Goal: Information Seeking & Learning: Learn about a topic

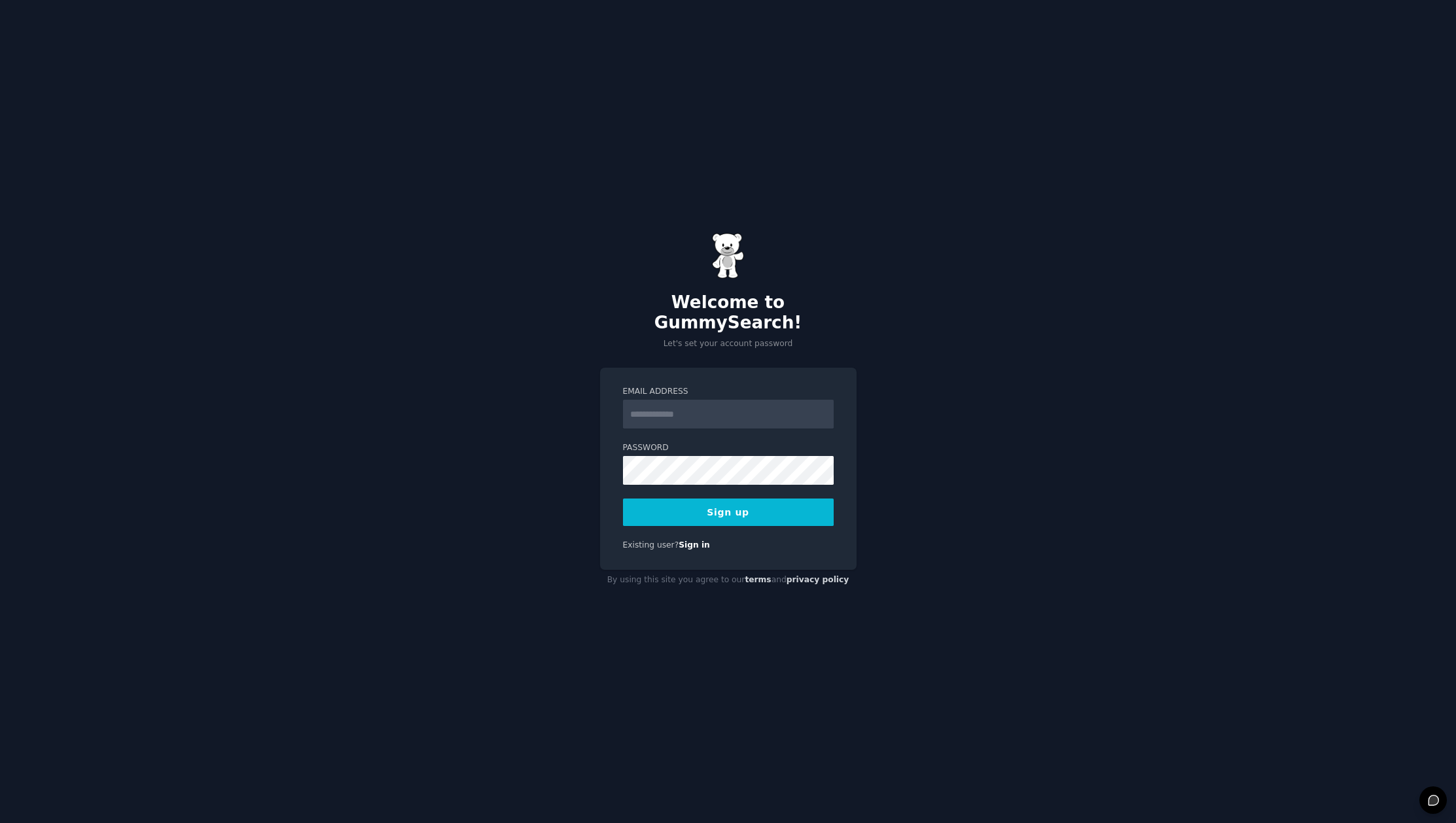
click at [719, 400] on input "Email Address" at bounding box center [728, 414] width 211 height 29
type input "**********"
click at [766, 500] on button "Sign up" at bounding box center [728, 512] width 211 height 27
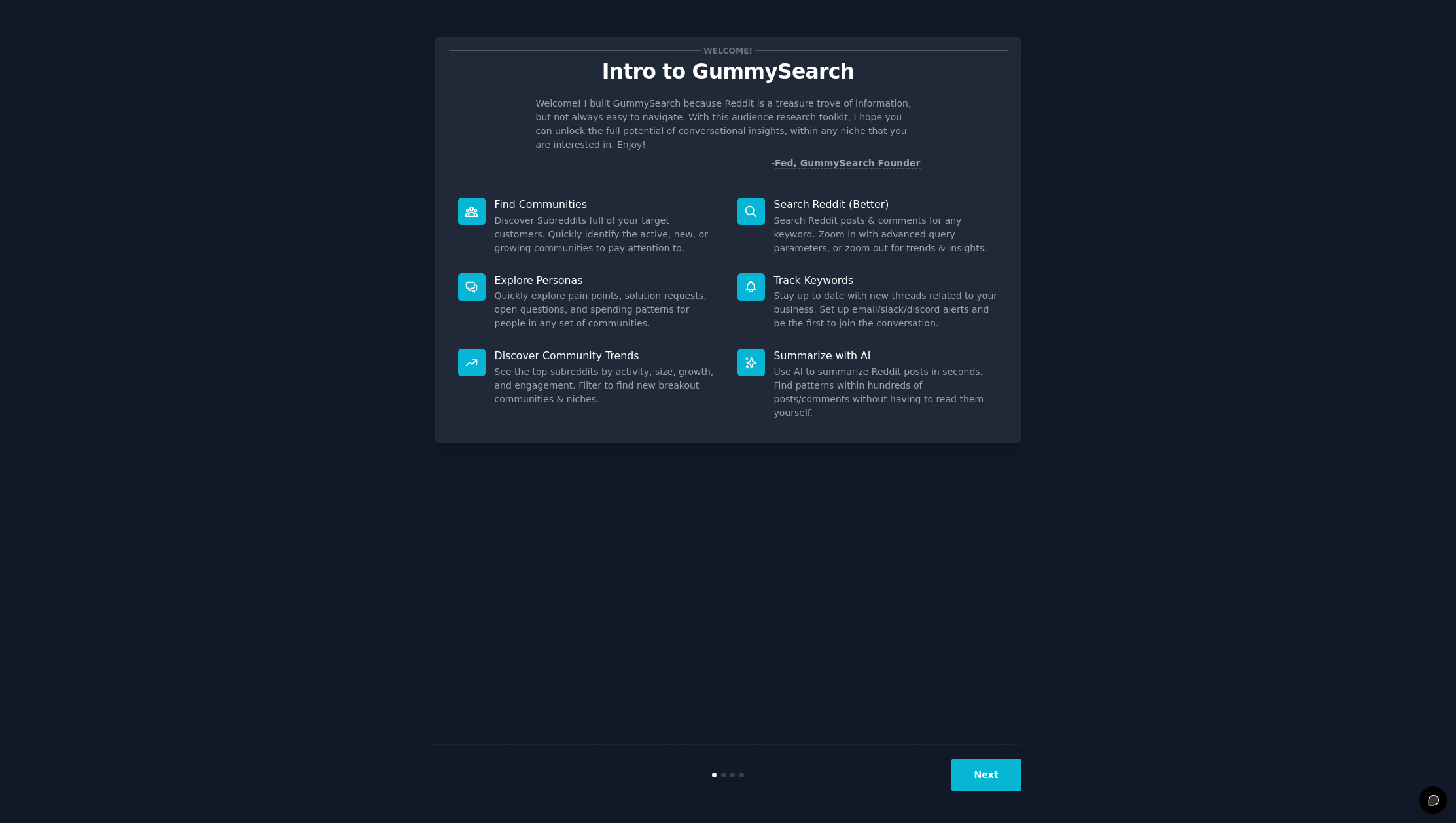
click at [983, 771] on button "Next" at bounding box center [986, 775] width 70 height 32
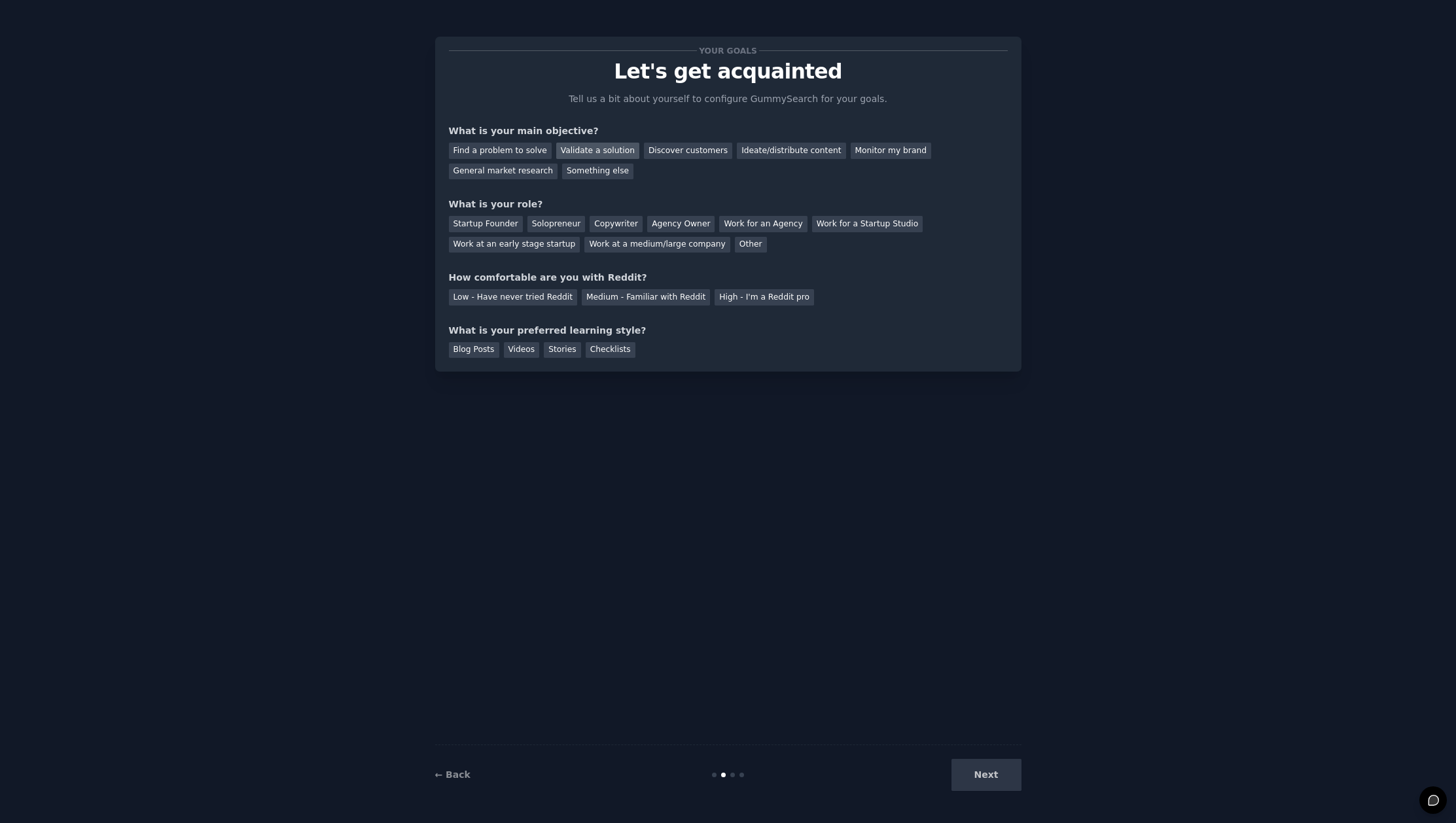
click at [597, 151] on div "Validate a solution" at bounding box center [598, 151] width 83 height 16
click at [687, 151] on div "Discover customers" at bounding box center [688, 151] width 88 height 16
click at [596, 144] on div "Validate a solution" at bounding box center [598, 151] width 83 height 16
click at [494, 223] on div "Startup Founder" at bounding box center [486, 224] width 74 height 16
click at [729, 295] on div "High - I'm a Reddit pro" at bounding box center [764, 298] width 99 height 16
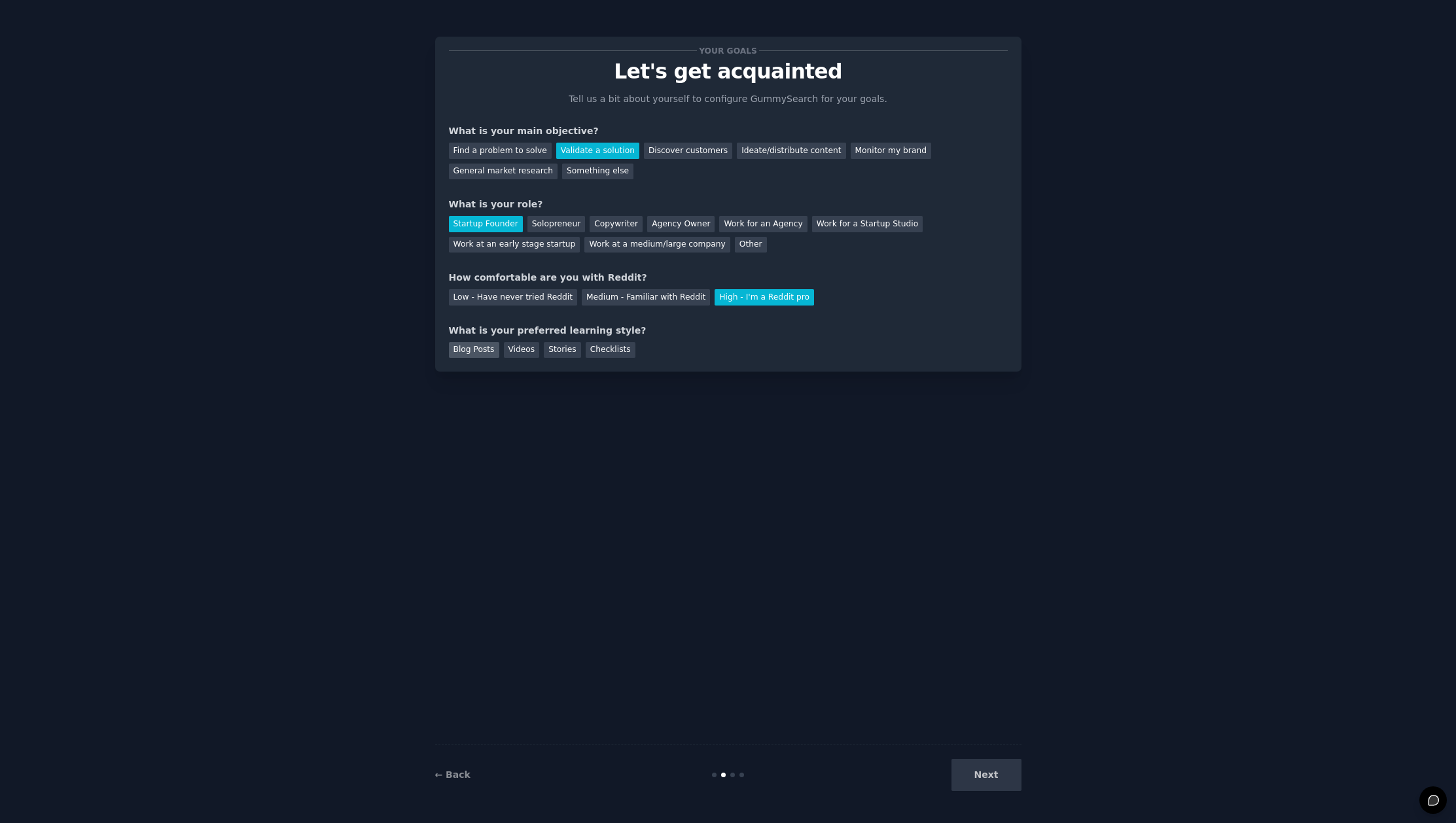
click at [482, 350] on div "Blog Posts" at bounding box center [474, 350] width 50 height 16
click at [515, 350] on div "Videos" at bounding box center [522, 350] width 36 height 16
click at [591, 352] on div "Checklists" at bounding box center [610, 350] width 49 height 16
click at [479, 351] on div "Blog Posts" at bounding box center [474, 350] width 50 height 16
click at [984, 769] on button "Next" at bounding box center [986, 775] width 70 height 32
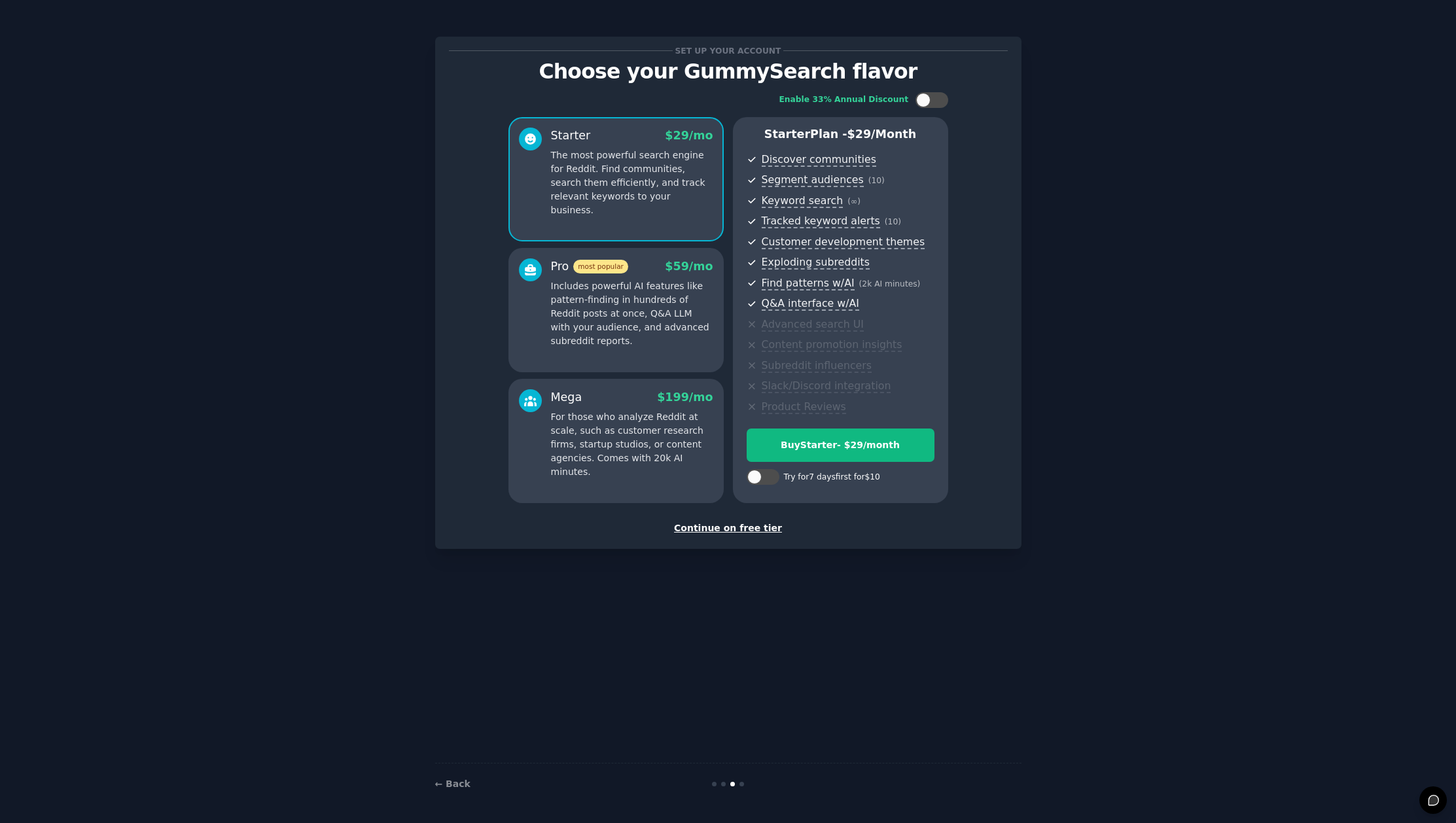
click at [727, 532] on div "Continue on free tier" at bounding box center [728, 528] width 559 height 14
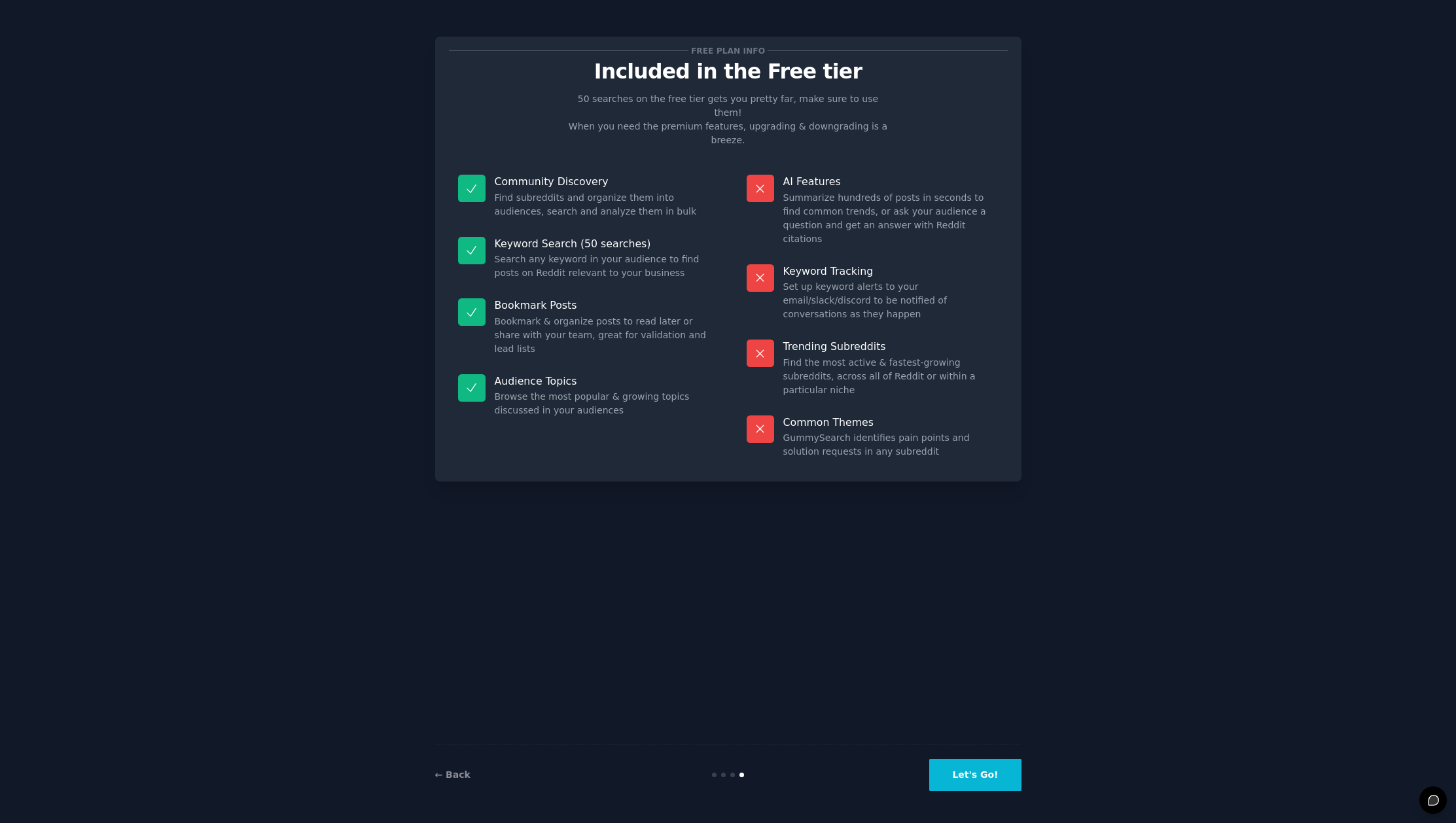
click at [993, 771] on button "Let's Go!" at bounding box center [975, 775] width 91 height 32
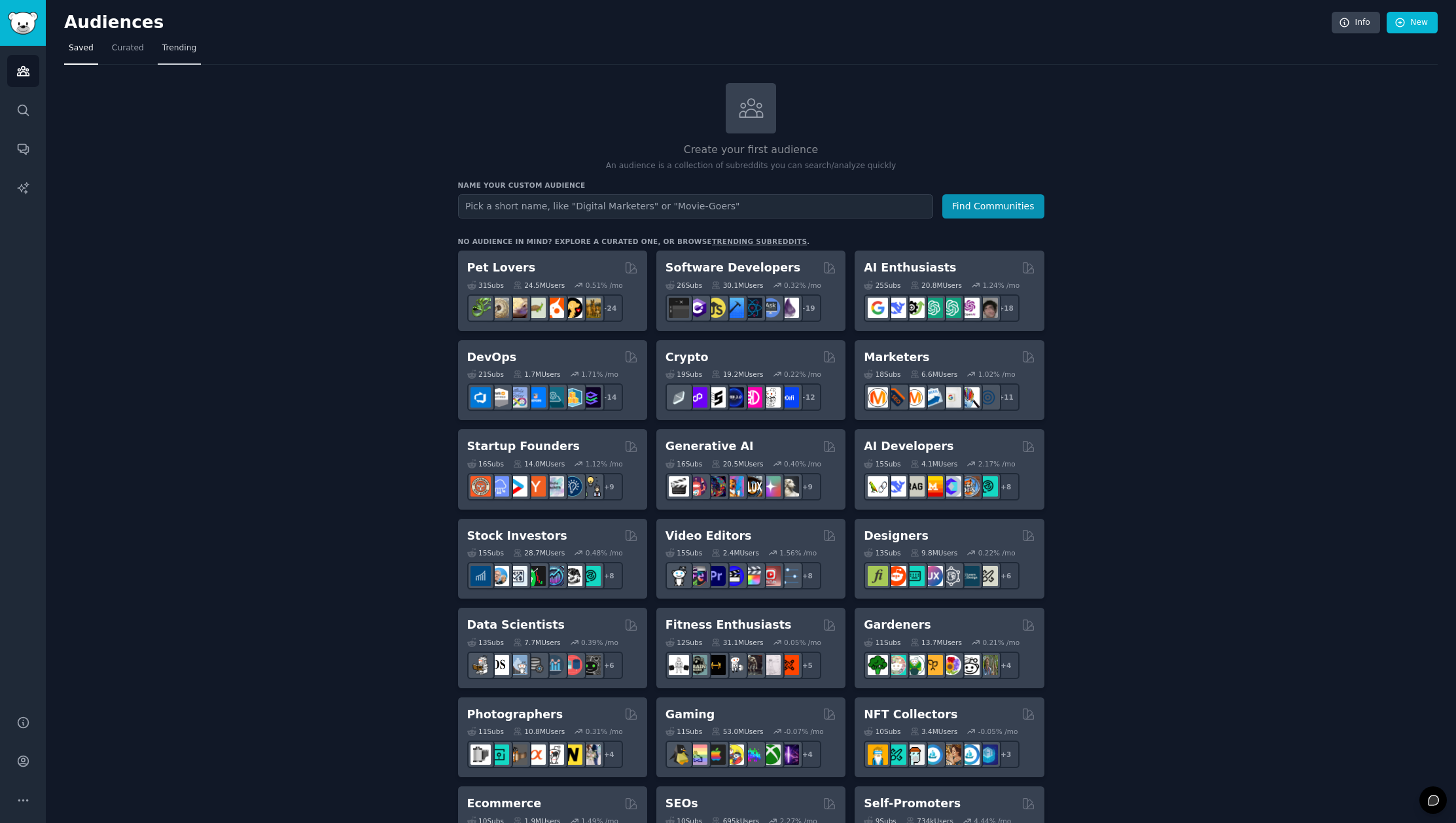
click at [166, 50] on span "Trending" at bounding box center [179, 49] width 34 height 12
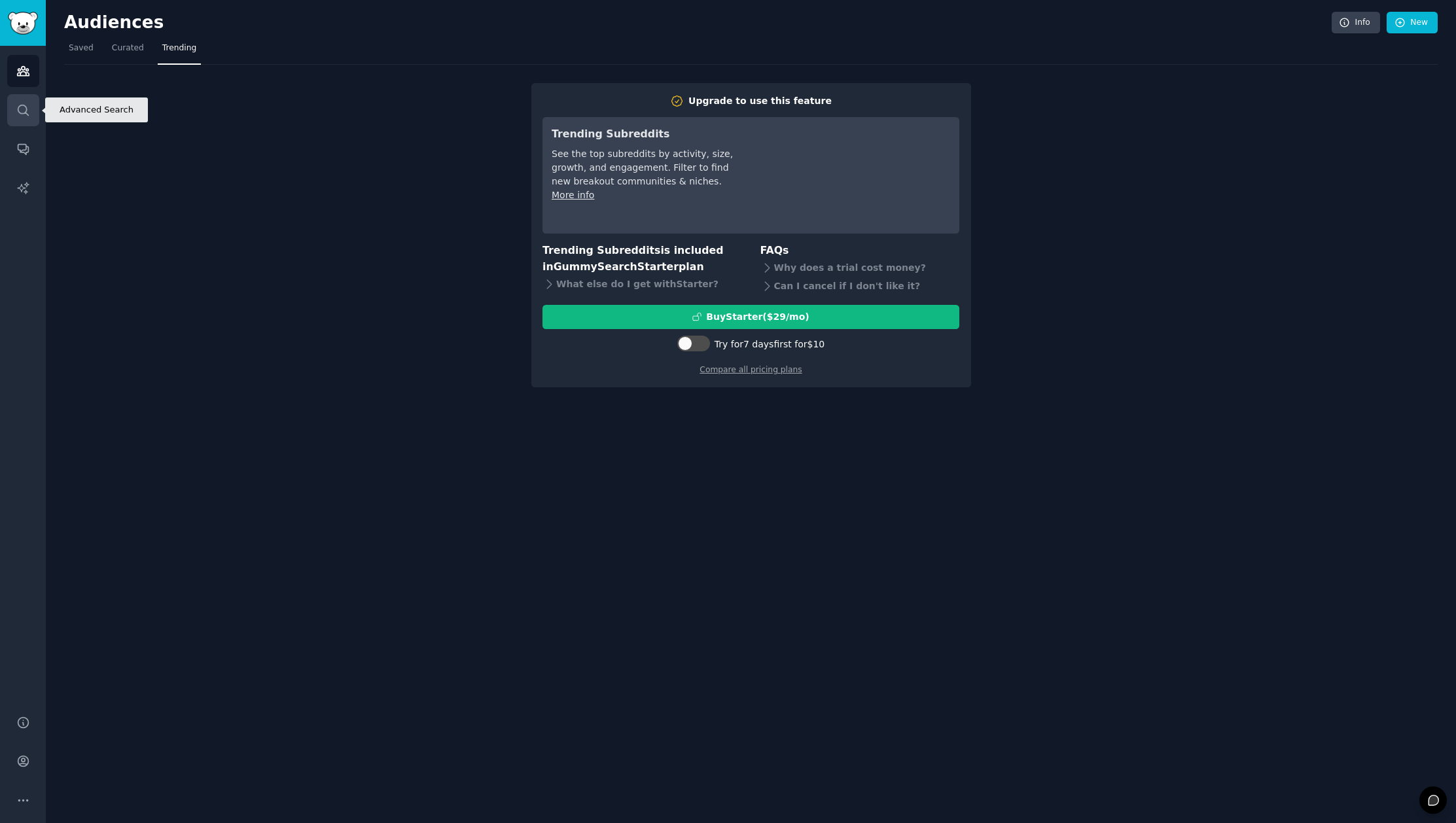
click at [29, 110] on icon "Sidebar" at bounding box center [23, 110] width 14 height 14
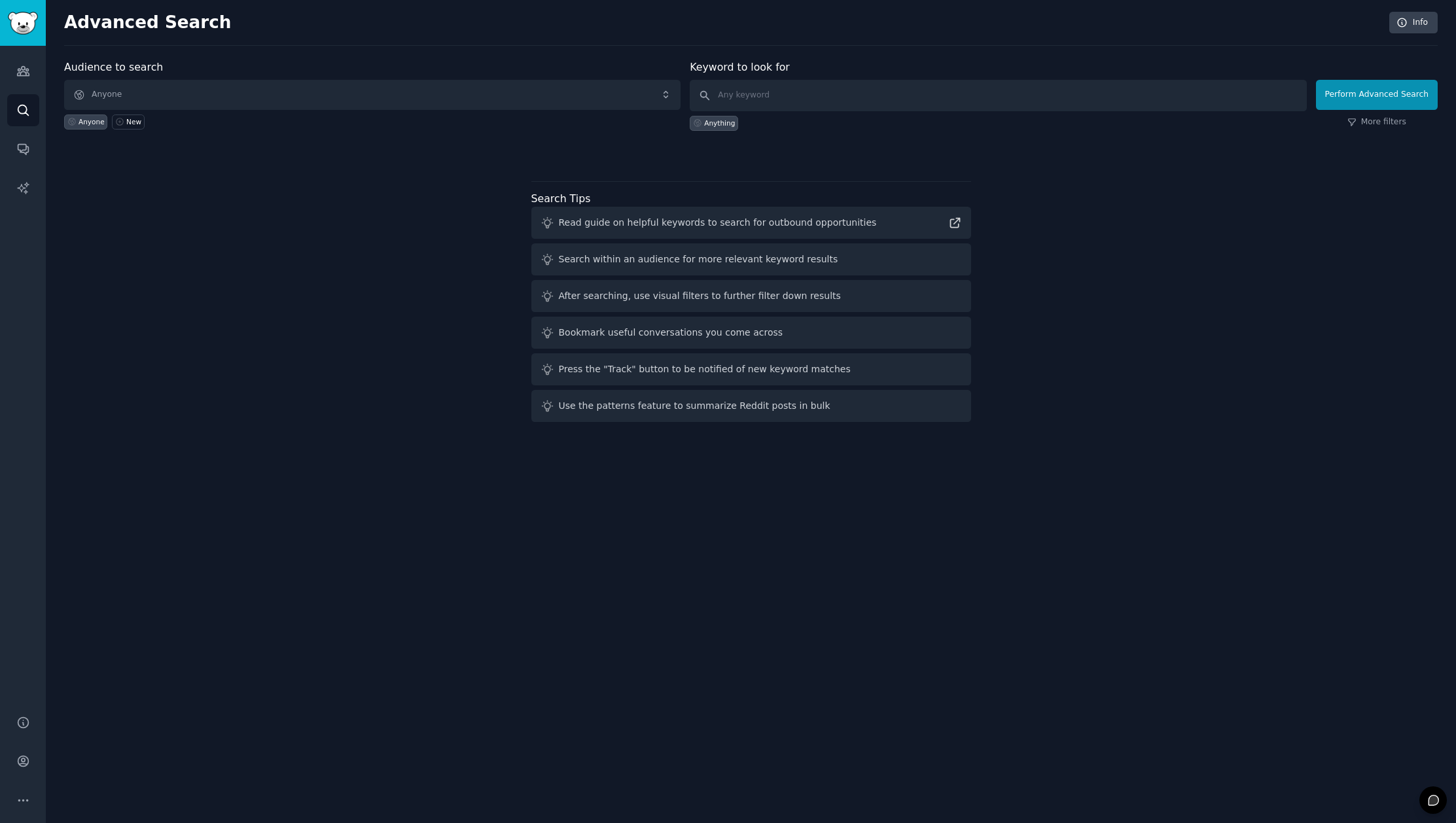
click at [30, 169] on div "Audiences Search Conversations AI Reports" at bounding box center [23, 372] width 46 height 654
click at [29, 144] on icon "Sidebar" at bounding box center [23, 149] width 14 height 14
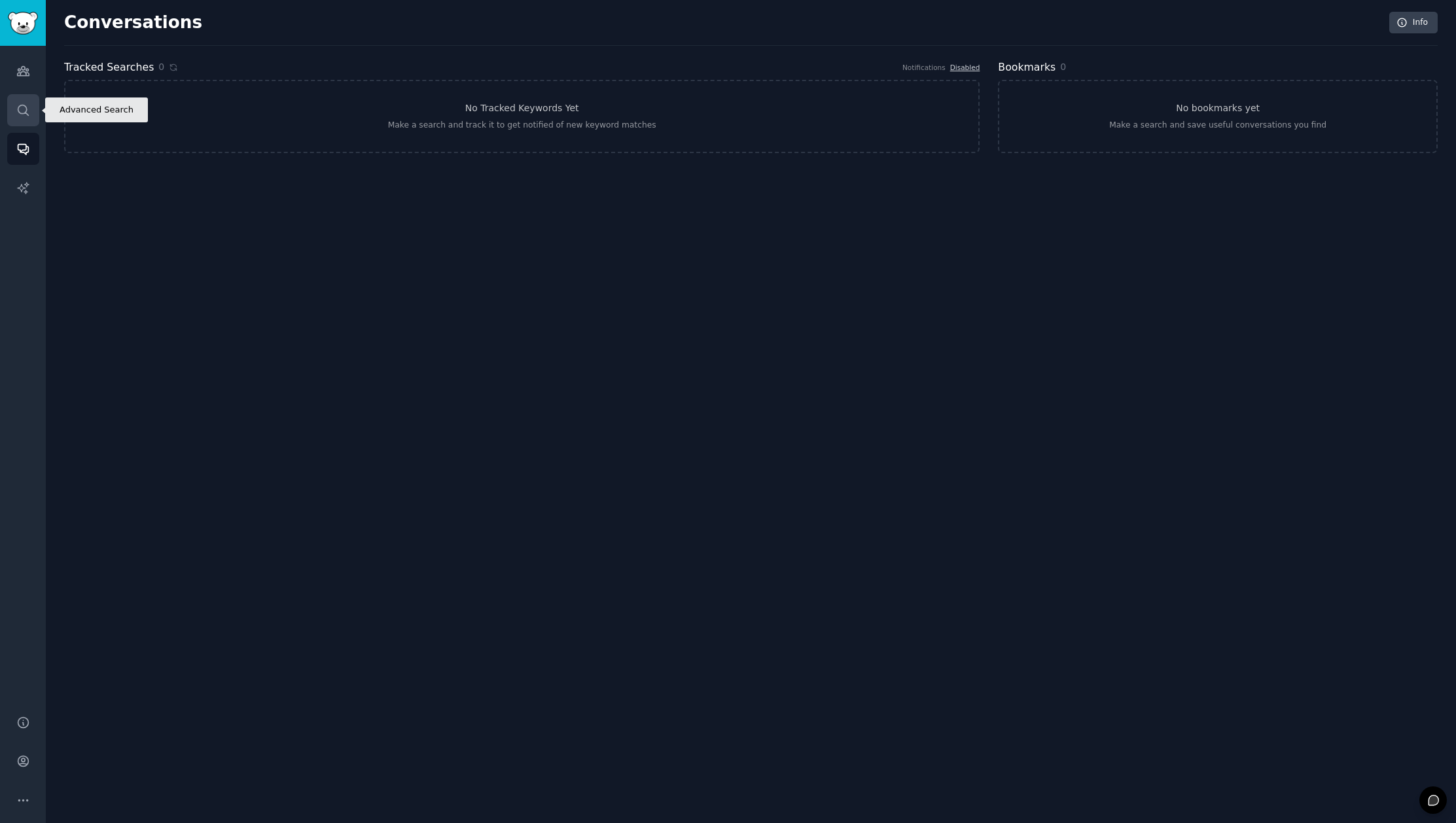
click at [30, 100] on link "Search" at bounding box center [24, 111] width 32 height 32
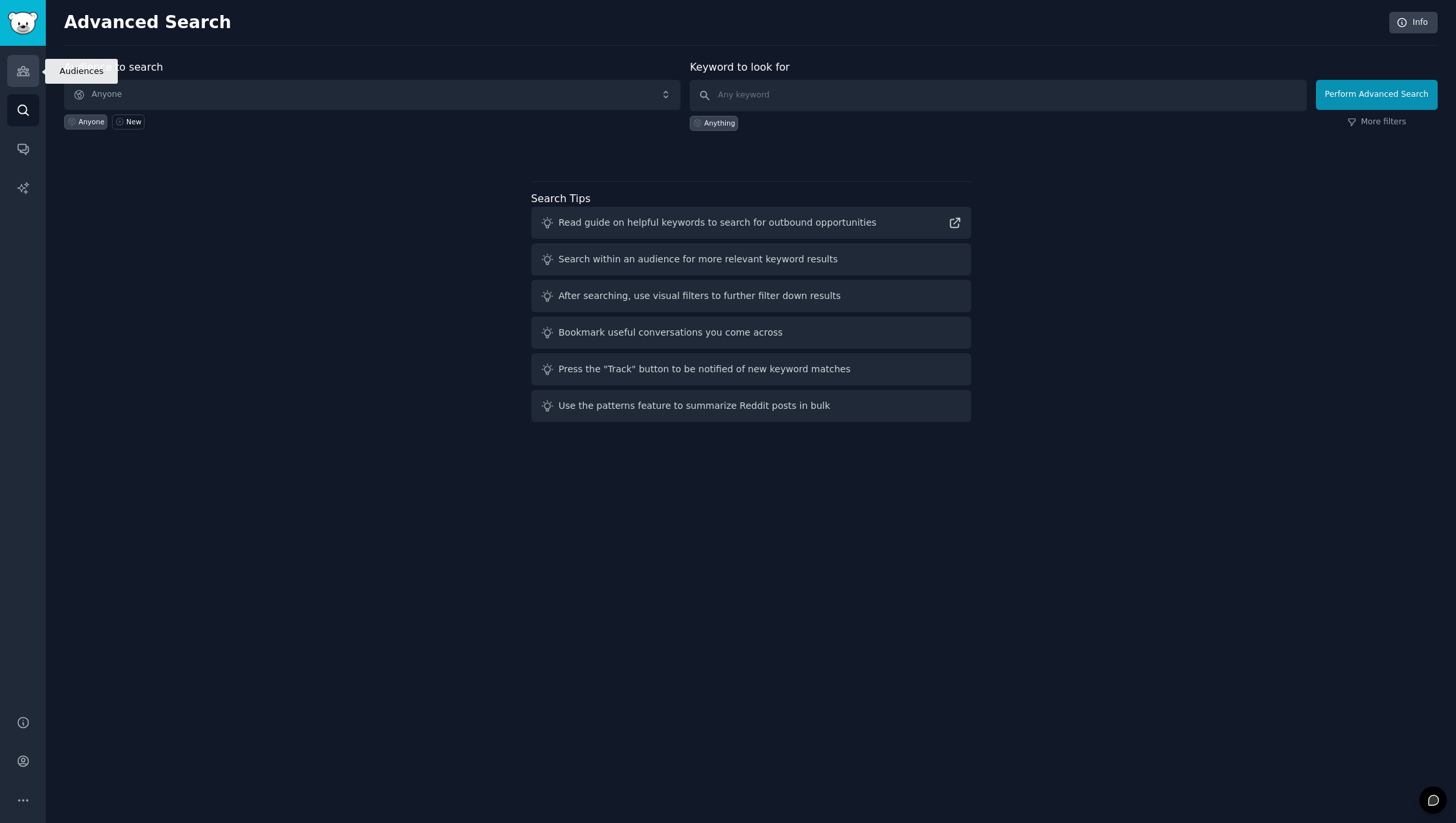
click at [15, 75] on link "Audiences" at bounding box center [24, 71] width 32 height 32
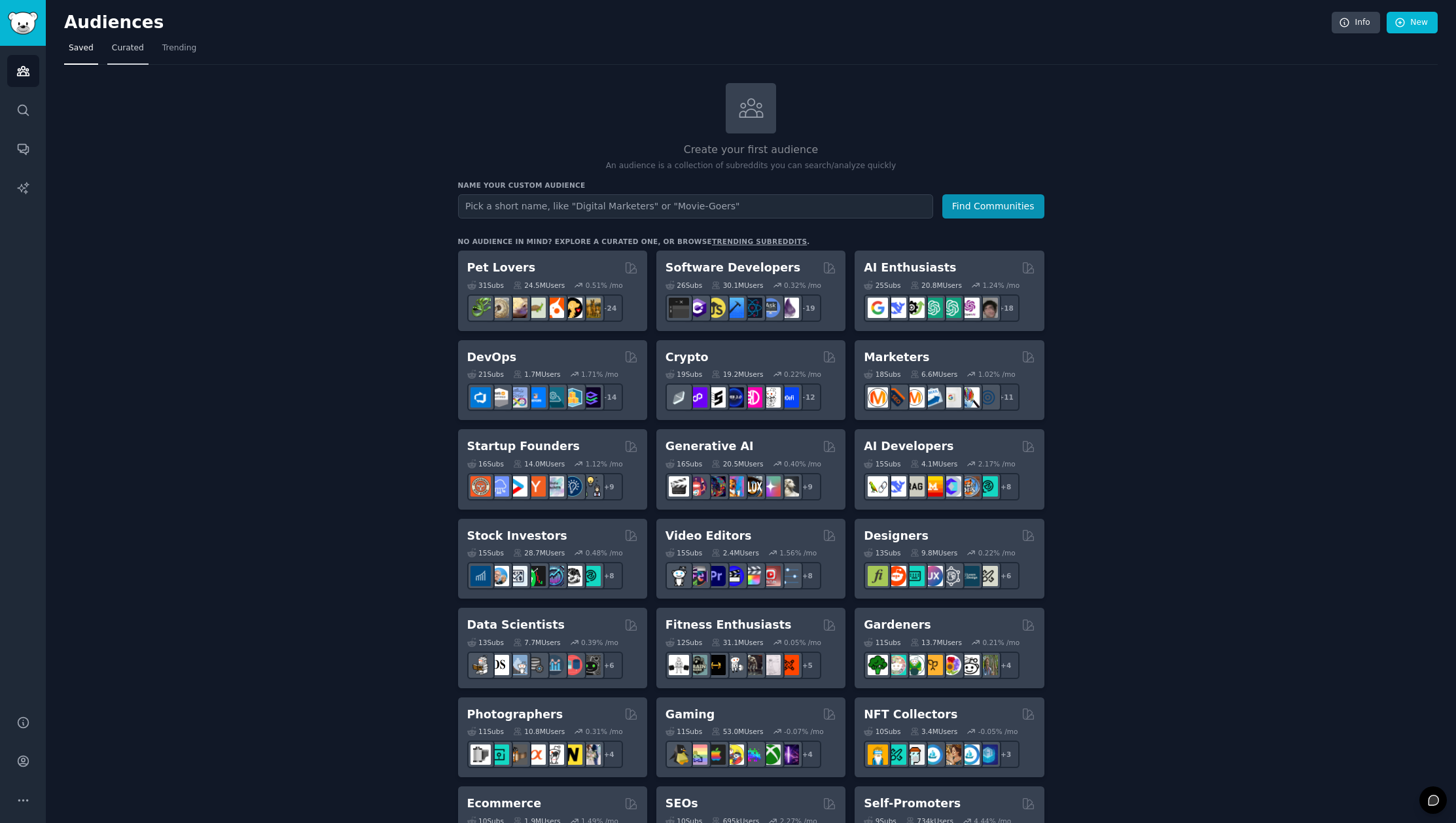
click at [122, 49] on span "Curated" at bounding box center [128, 49] width 32 height 12
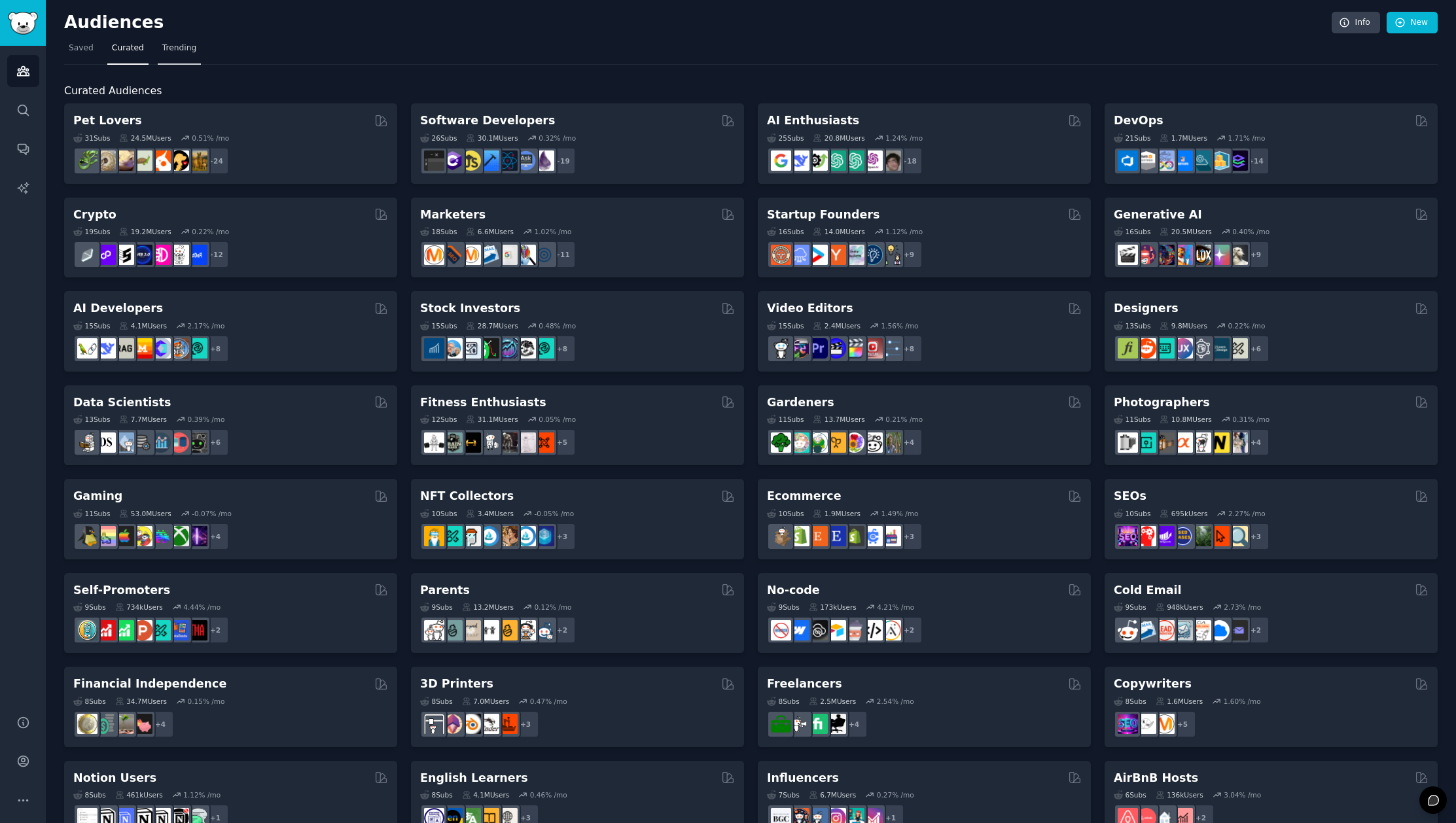
click at [171, 53] on span "Trending" at bounding box center [179, 49] width 34 height 12
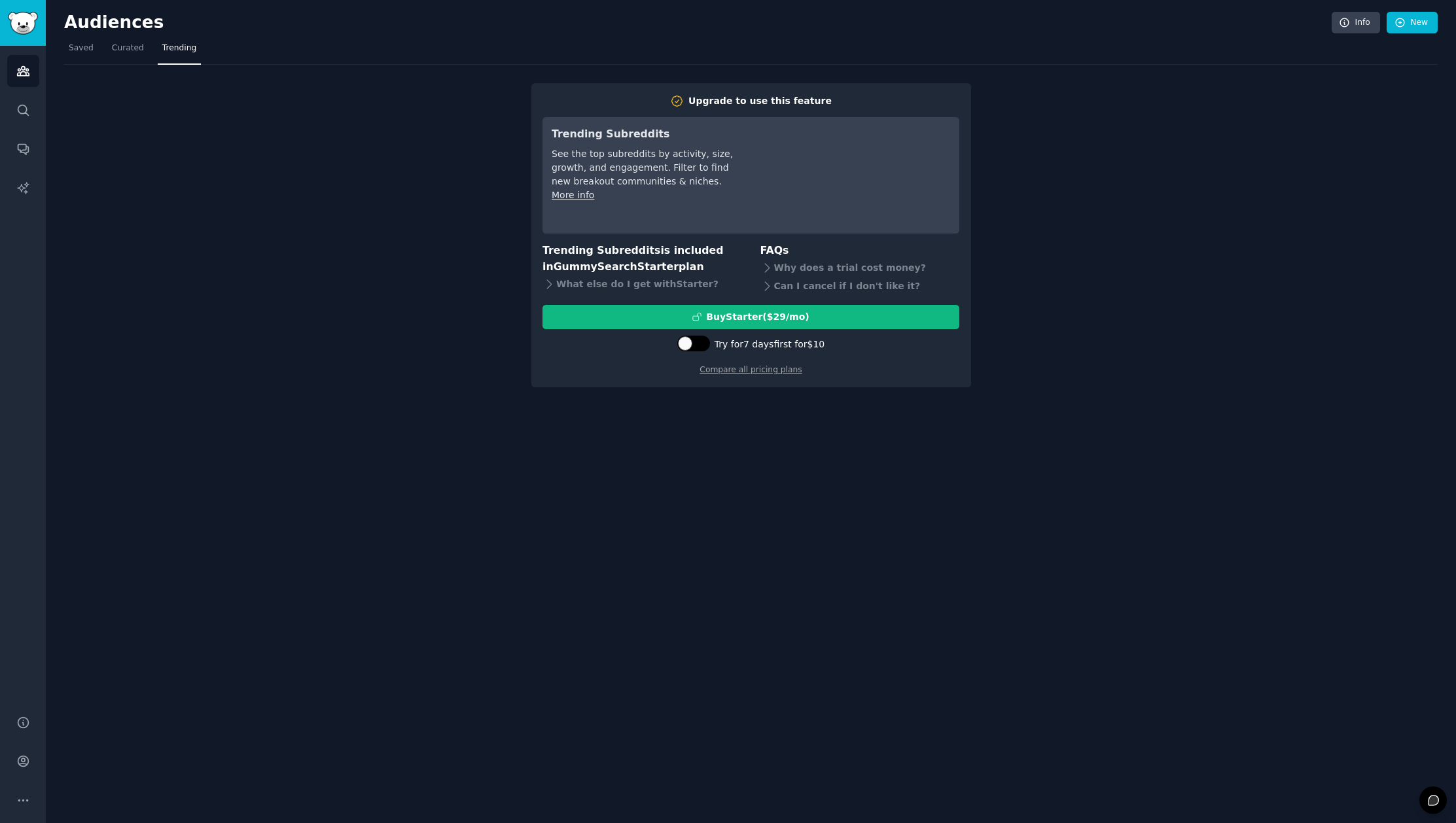
click at [698, 343] on div at bounding box center [700, 343] width 7 height 7
checkbox input "true"
click at [767, 371] on link "Compare all pricing plans" at bounding box center [750, 370] width 102 height 9
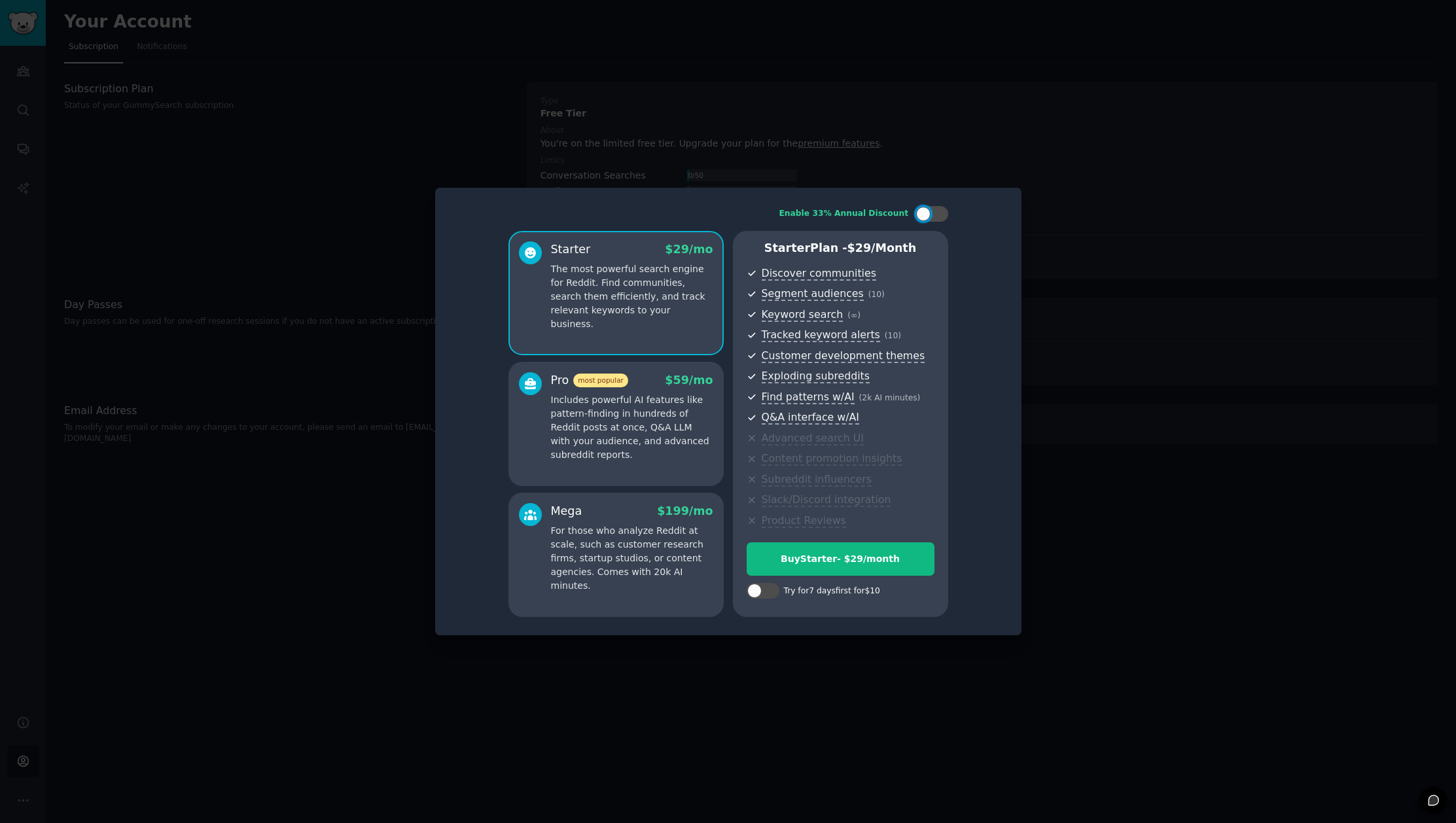
click at [1088, 205] on div at bounding box center [728, 411] width 1456 height 823
click at [341, 153] on div at bounding box center [728, 411] width 1456 height 823
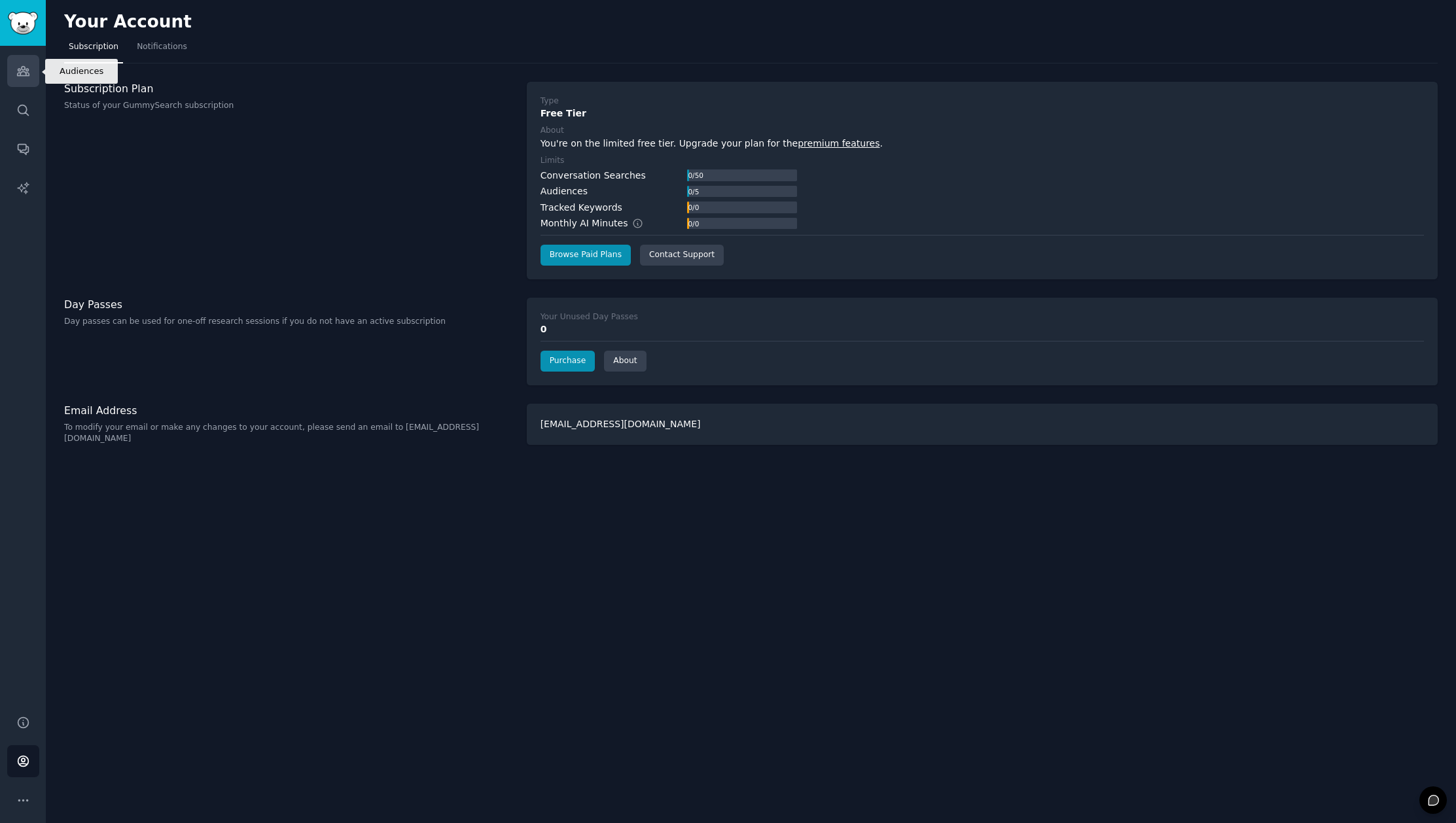
click at [27, 63] on link "Audiences" at bounding box center [24, 71] width 32 height 32
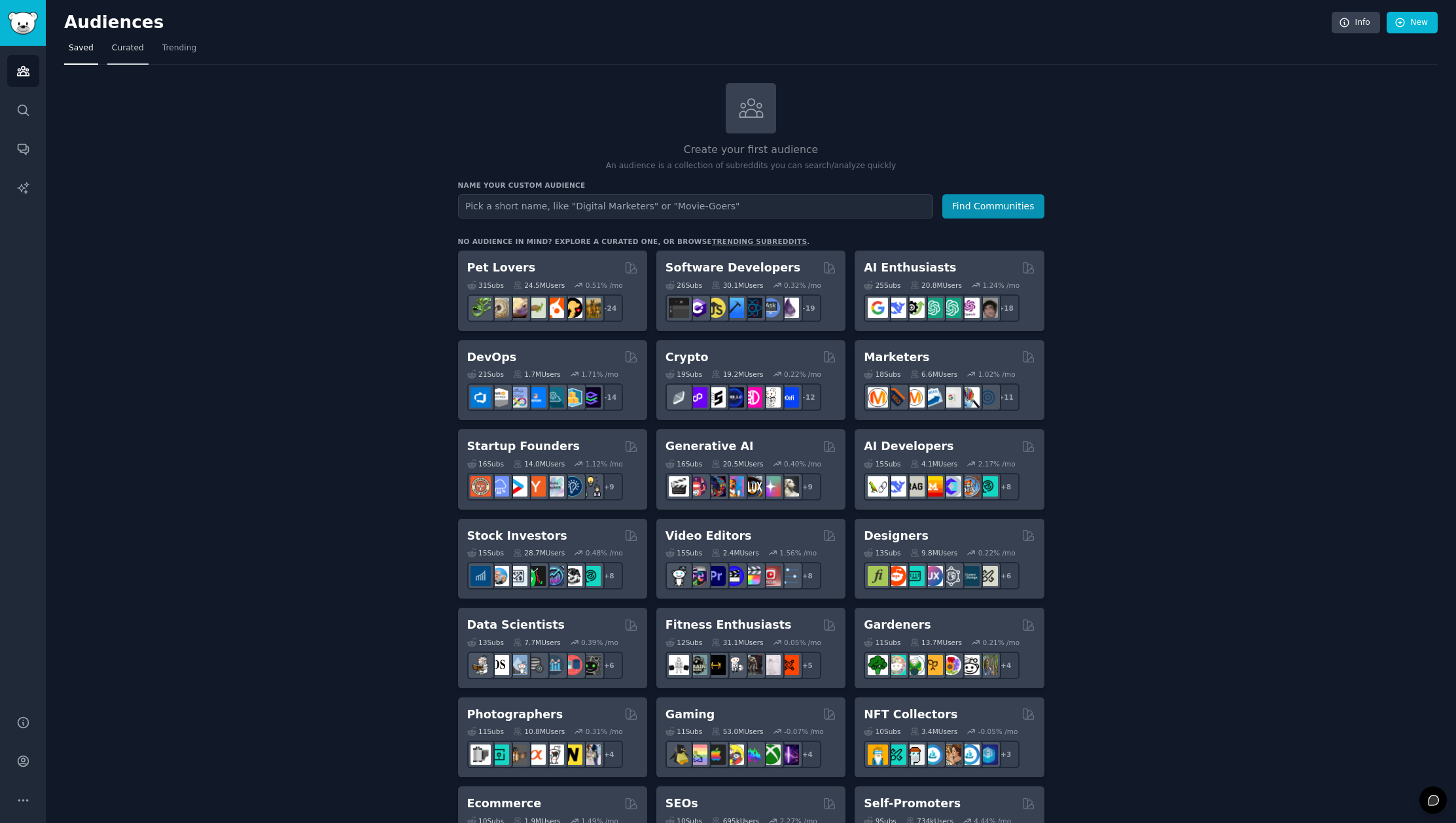
click at [131, 52] on span "Curated" at bounding box center [128, 49] width 32 height 12
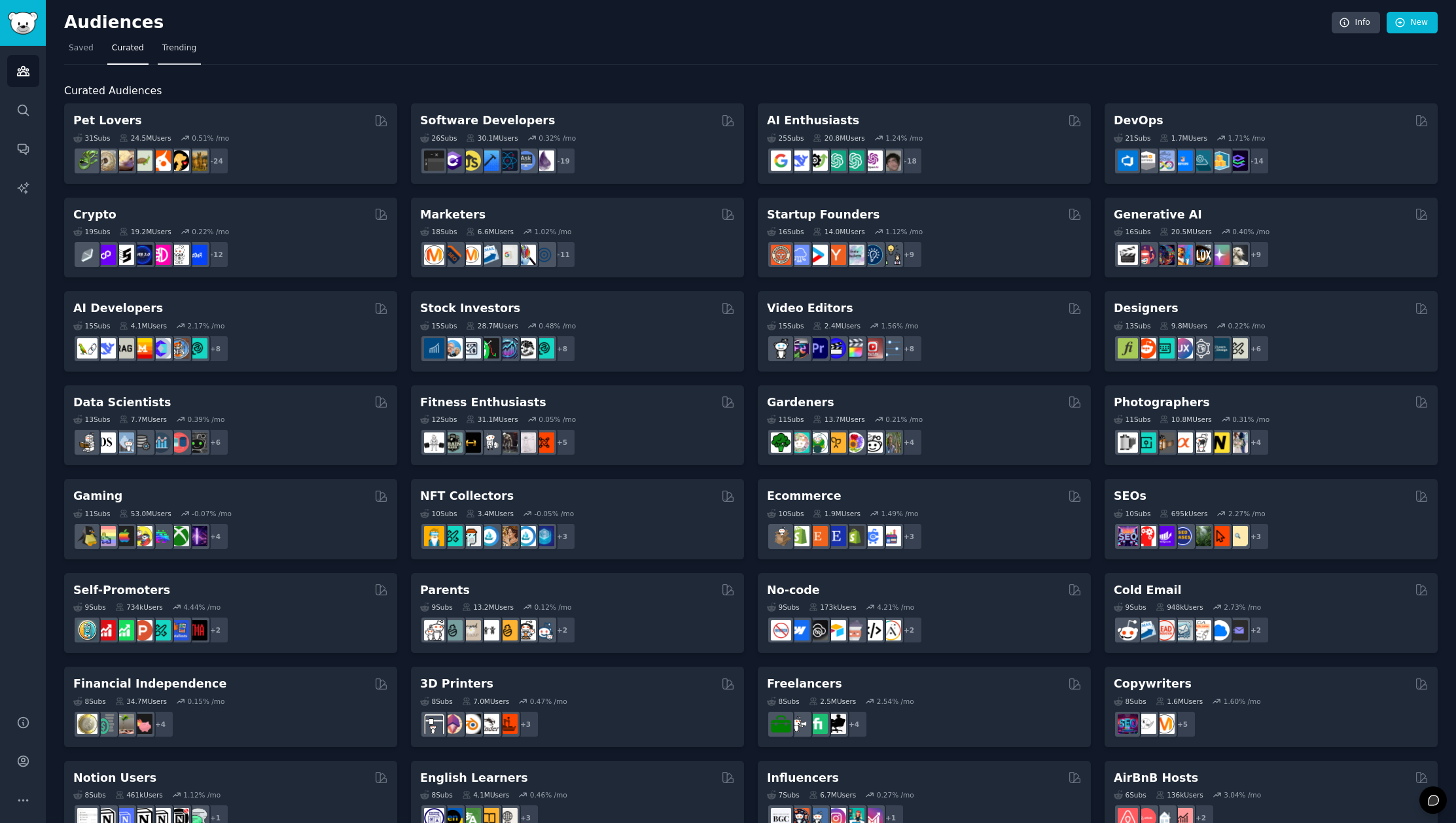
click at [180, 50] on span "Trending" at bounding box center [179, 49] width 34 height 12
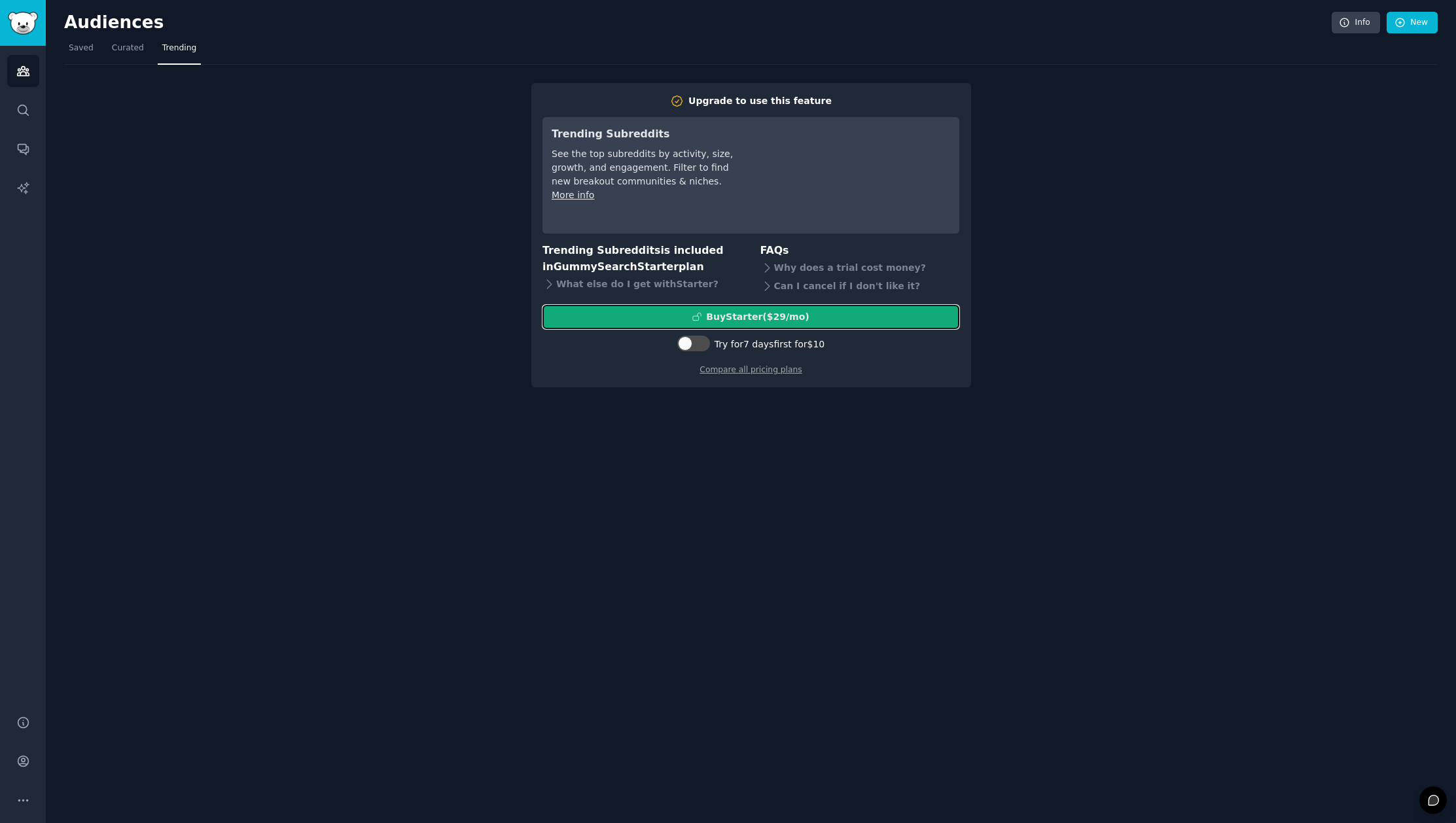
click at [788, 318] on div "Buy Starter ($ 29 /mo )" at bounding box center [757, 317] width 102 height 14
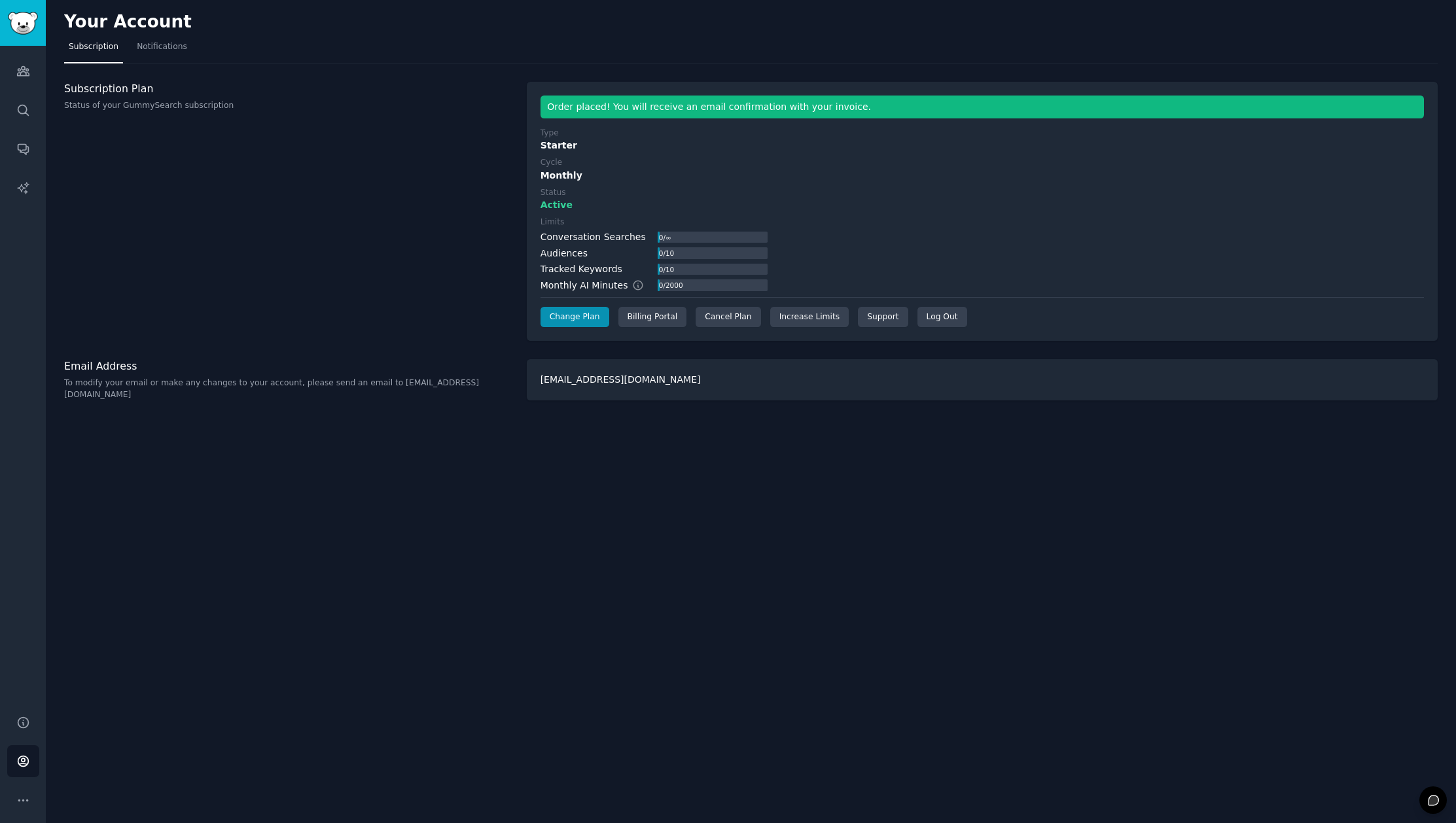
click at [728, 465] on div "Your Account Subscription Notifications Subscription Plan Status of your GummyS…" at bounding box center [751, 411] width 1410 height 823
click at [713, 321] on div "Cancel Plan" at bounding box center [728, 317] width 65 height 21
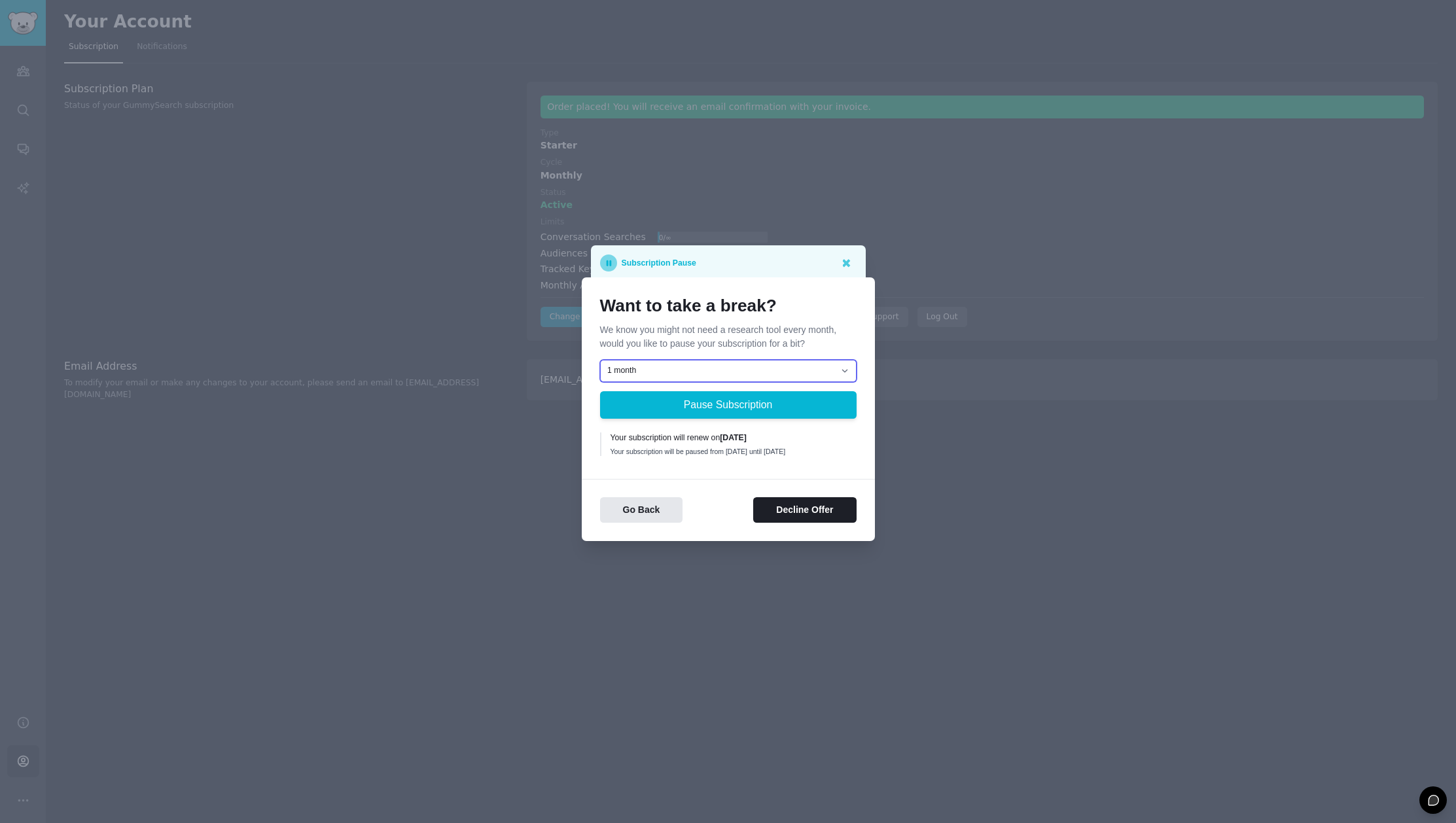
click at [696, 373] on select "1 month 2 months 3 months Choose a custom date to resume" at bounding box center [728, 371] width 256 height 22
click at [600, 360] on select "1 month 2 months 3 months Choose a custom date to resume" at bounding box center [728, 371] width 256 height 22
click at [792, 516] on button "Decline Offer" at bounding box center [804, 510] width 102 height 26
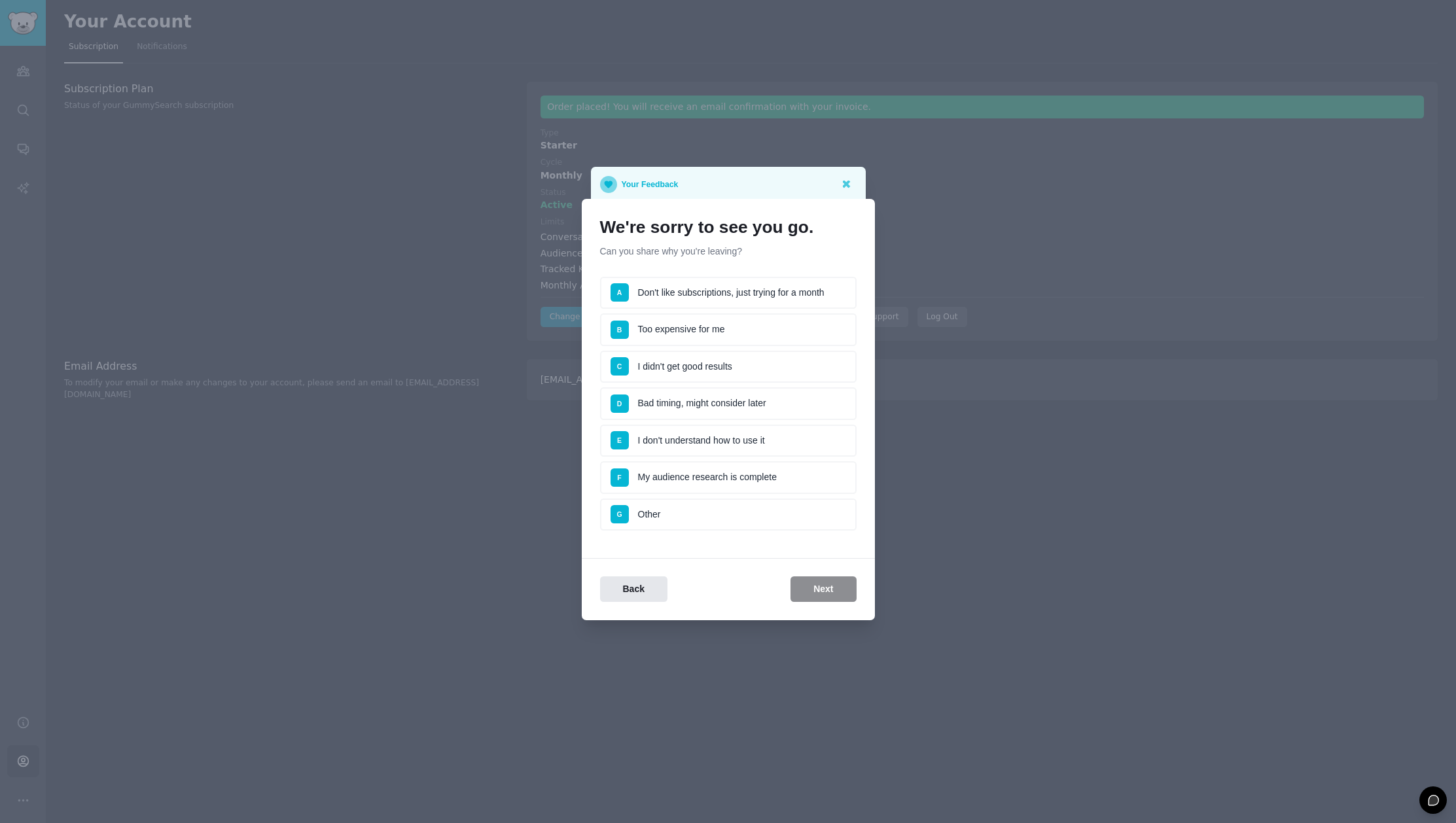
click at [679, 509] on li "G Other" at bounding box center [728, 515] width 256 height 32
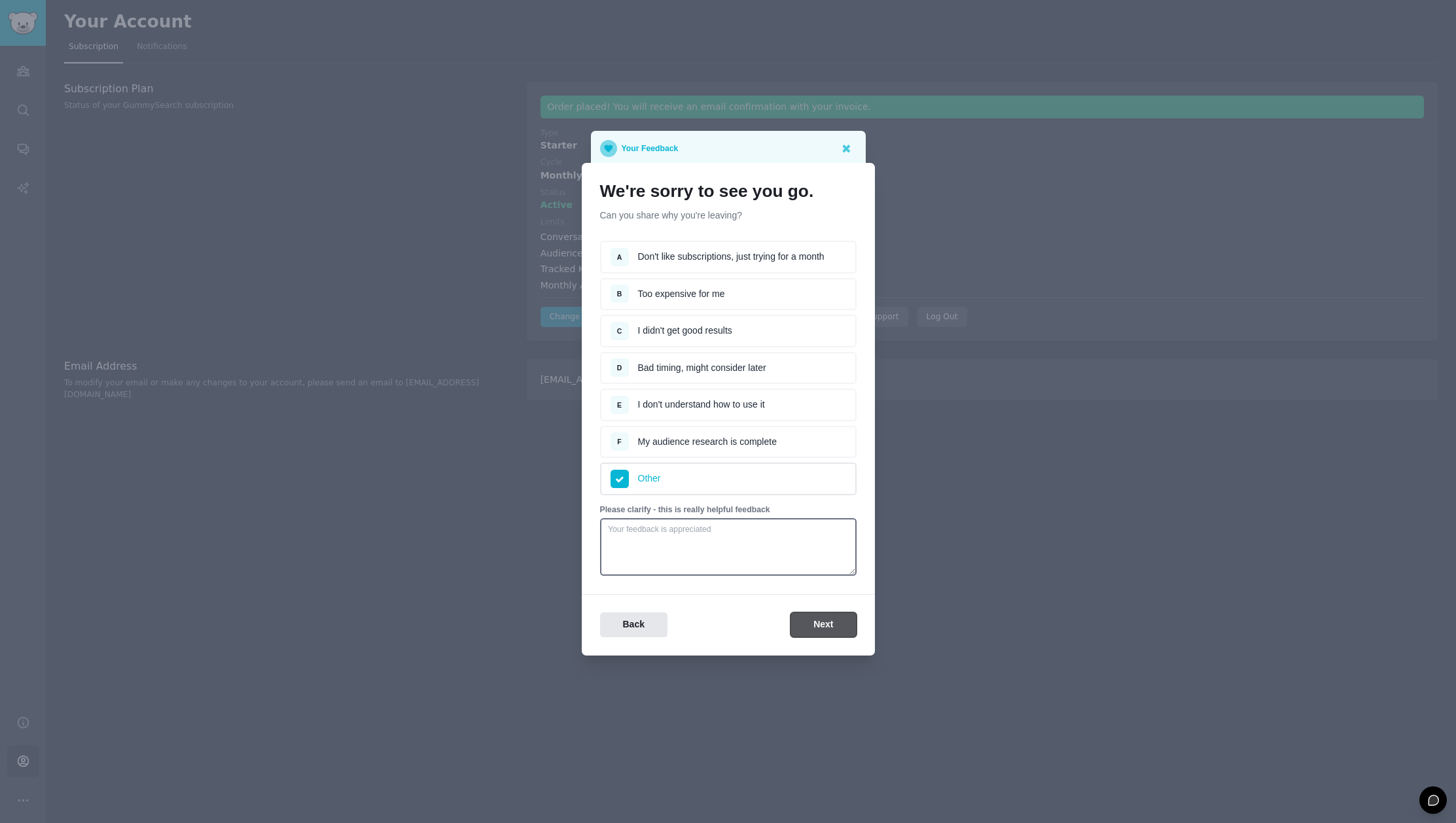
click at [824, 622] on button "Next" at bounding box center [823, 625] width 66 height 26
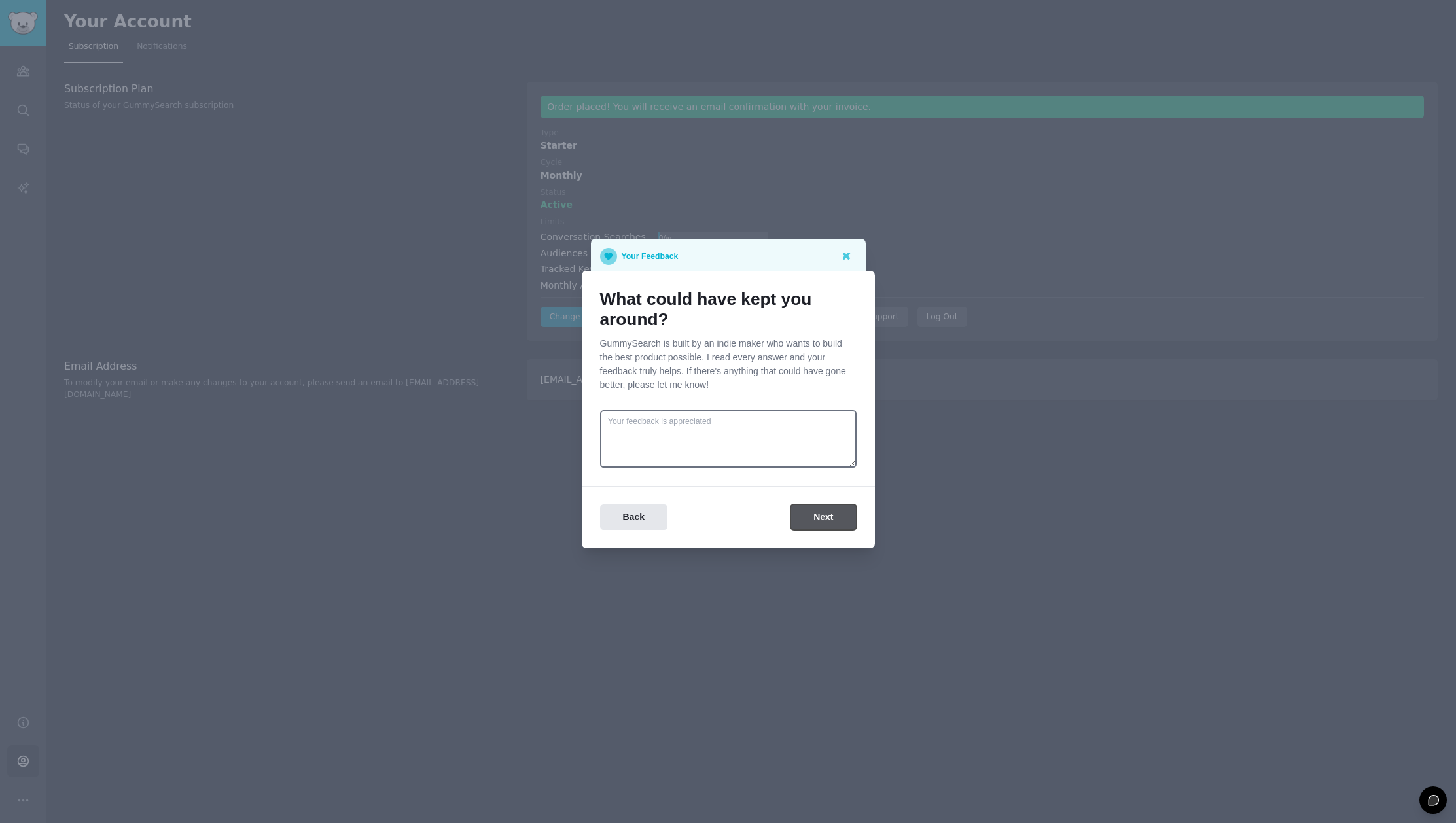
click at [822, 519] on button "Next" at bounding box center [823, 517] width 66 height 26
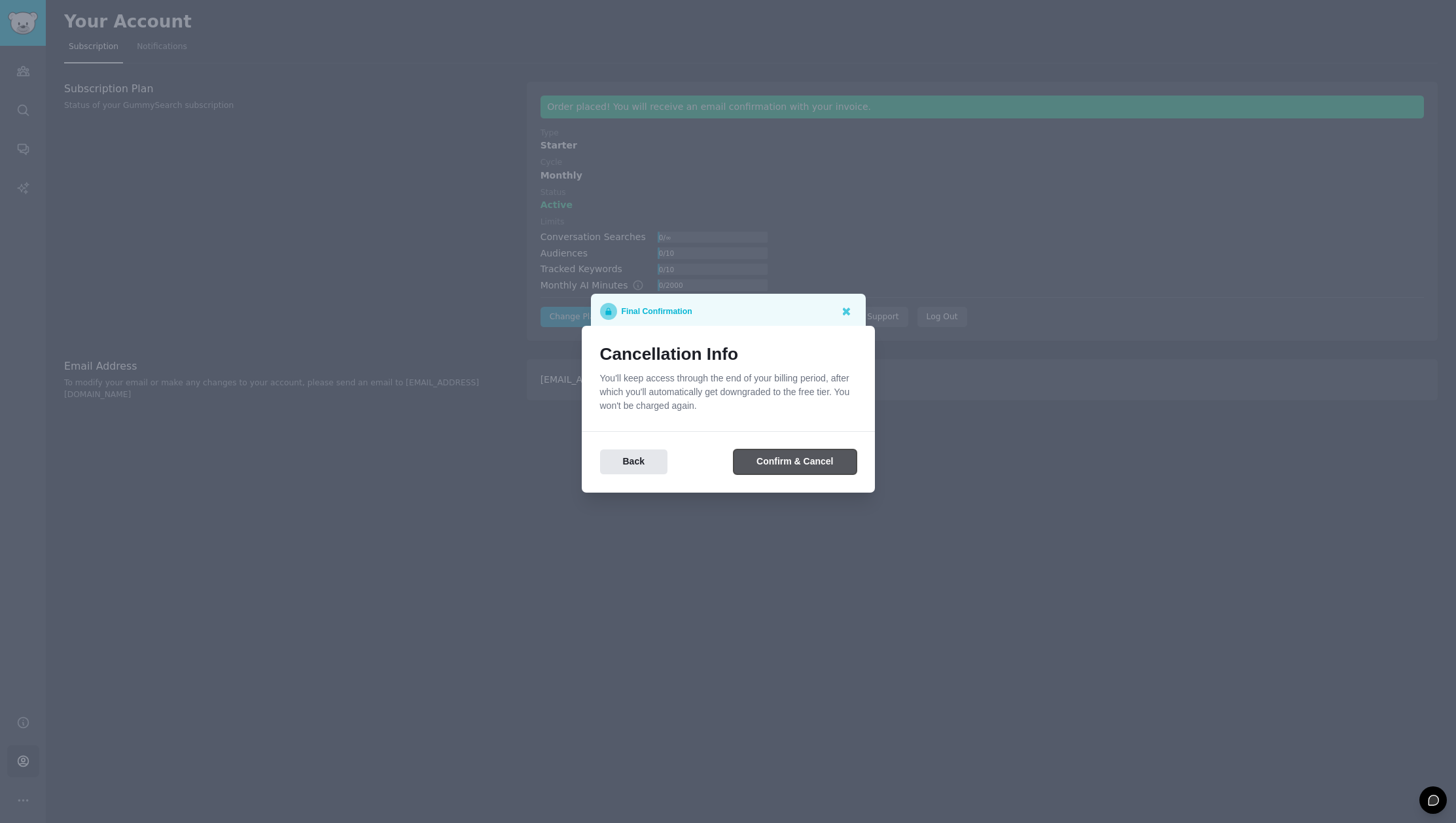
click at [794, 469] on button "Confirm & Cancel" at bounding box center [794, 462] width 122 height 26
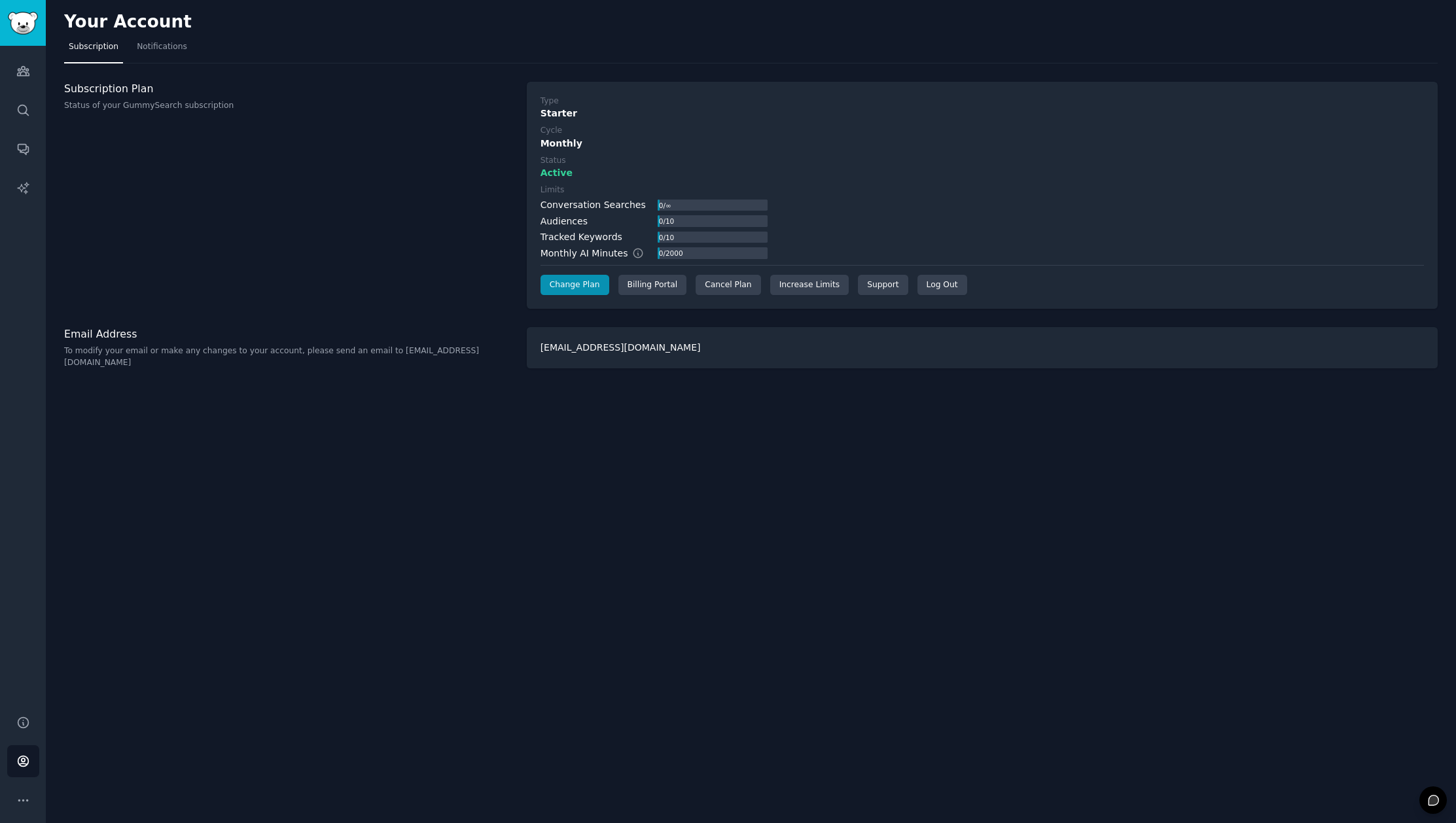
click at [716, 541] on div "Your Account Subscription Notifications Subscription Plan Status of your GummyS…" at bounding box center [751, 411] width 1410 height 823
click at [29, 68] on icon "Sidebar" at bounding box center [23, 71] width 14 height 14
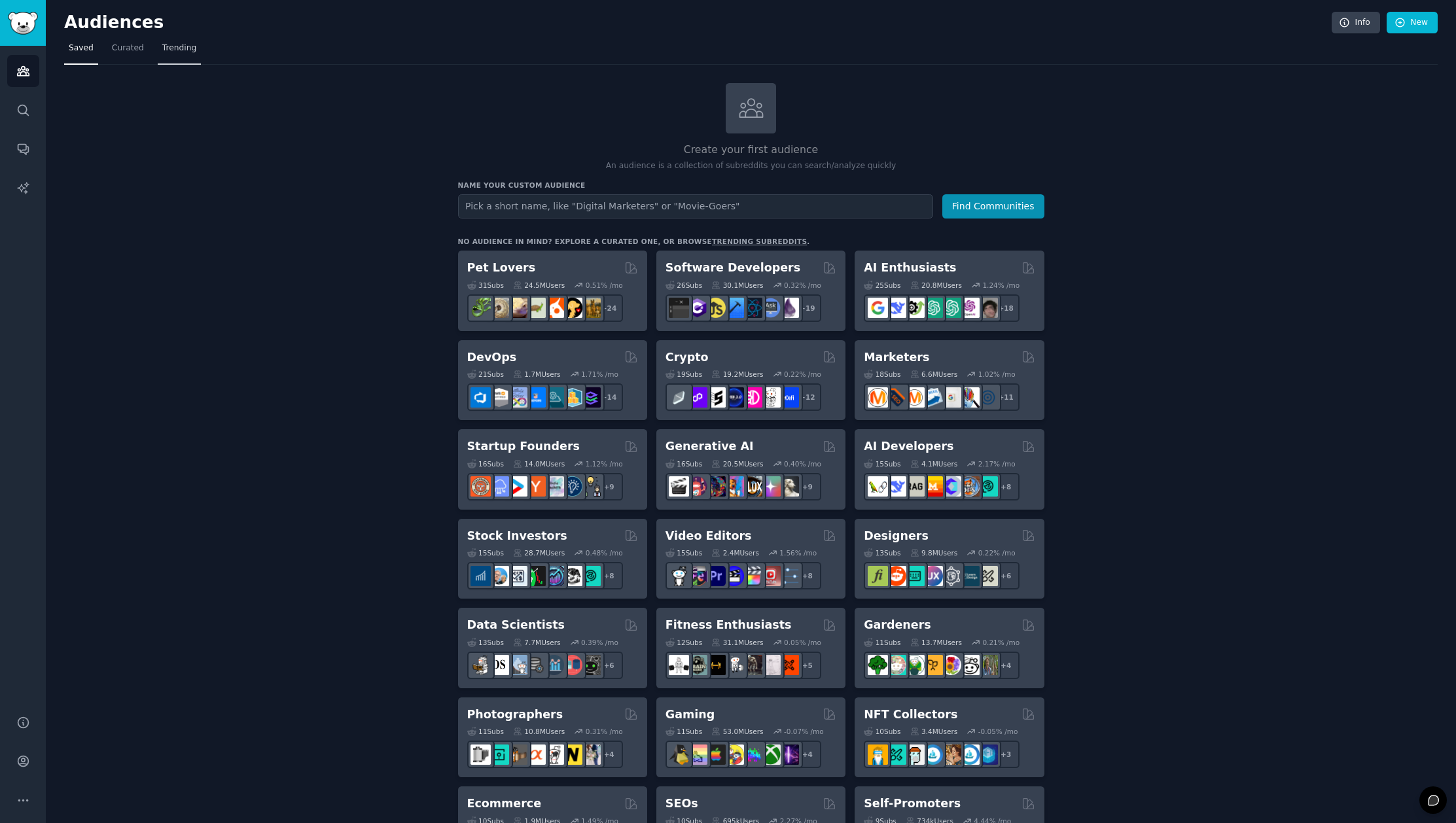
click at [174, 49] on span "Trending" at bounding box center [179, 49] width 34 height 12
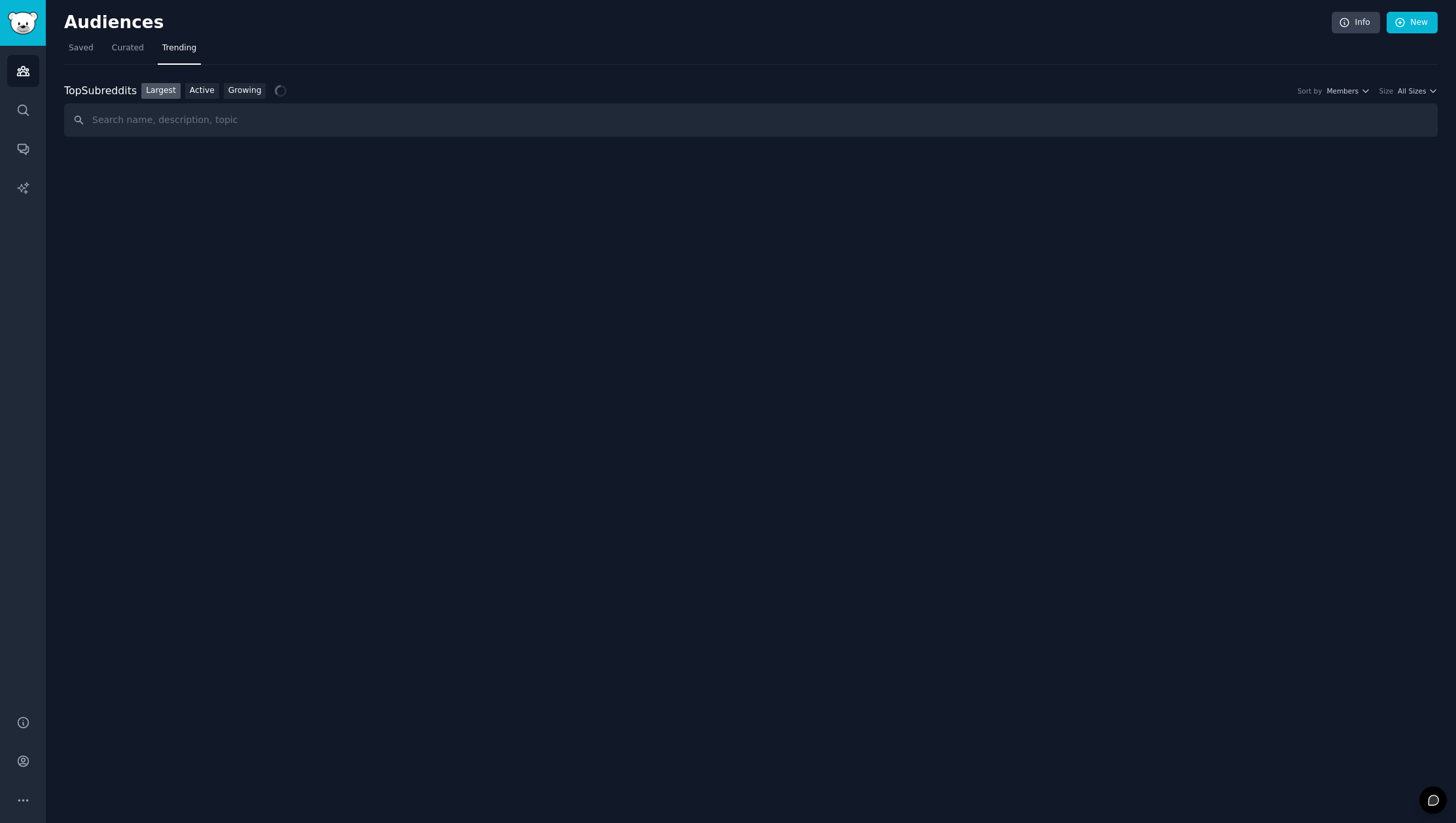
click at [674, 532] on div "Audiences Info New Saved Curated Trending Top Subreddits Top Subreddits Largest…" at bounding box center [751, 411] width 1410 height 823
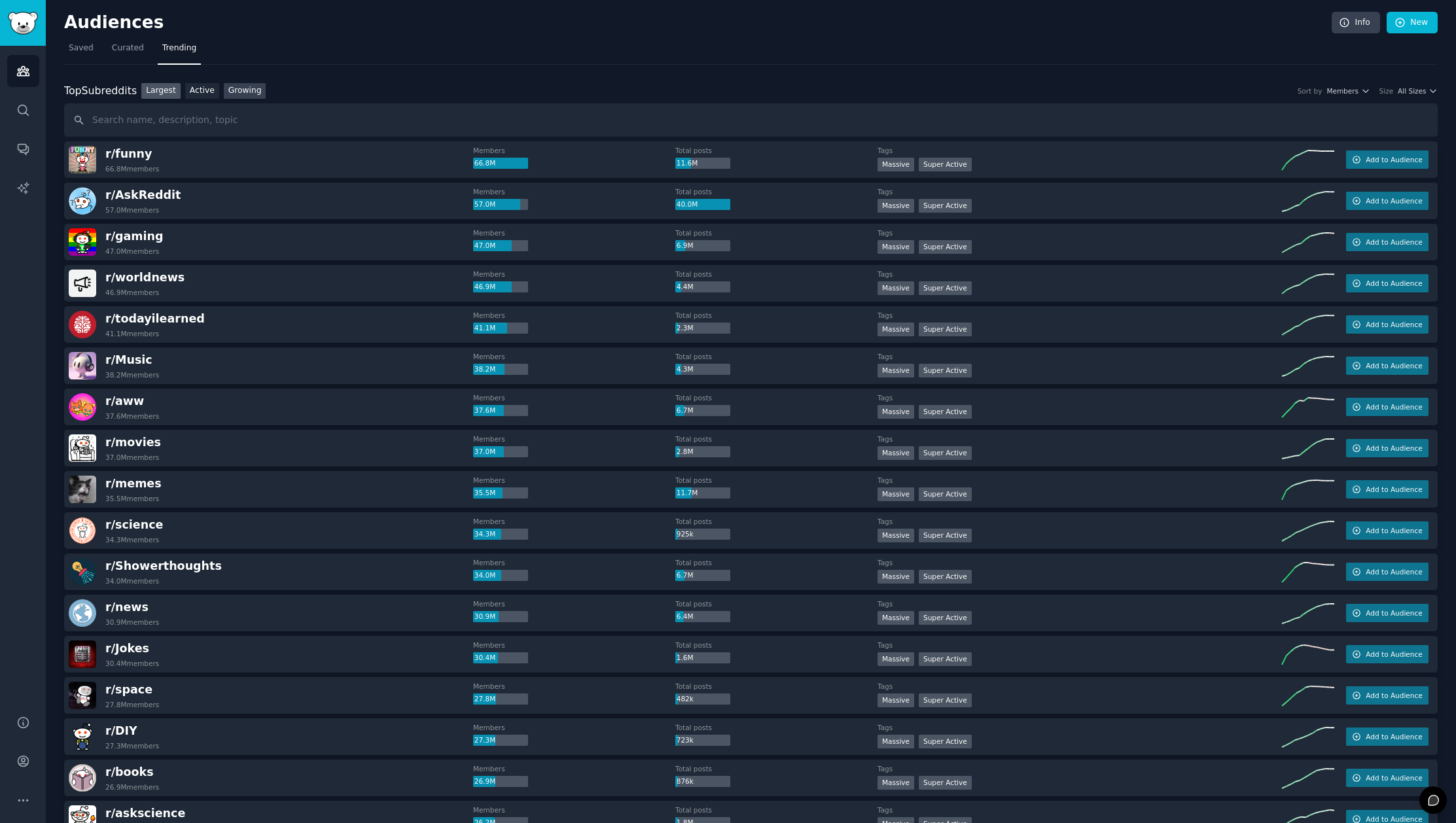
click at [241, 91] on link "Growing" at bounding box center [245, 91] width 43 height 16
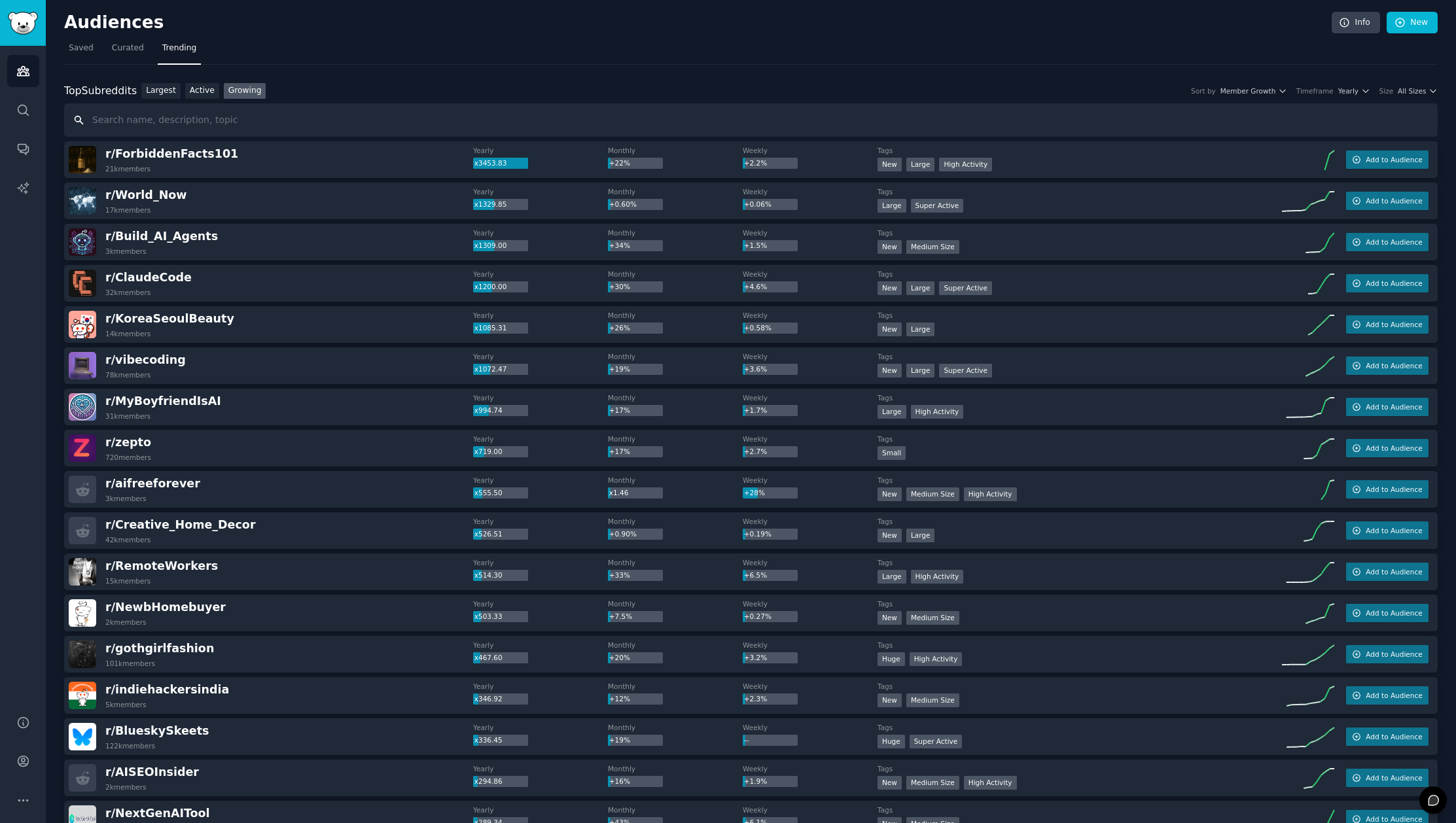
click at [217, 121] on input "text" at bounding box center [751, 119] width 1373 height 33
click at [203, 88] on link "Active" at bounding box center [202, 91] width 34 height 16
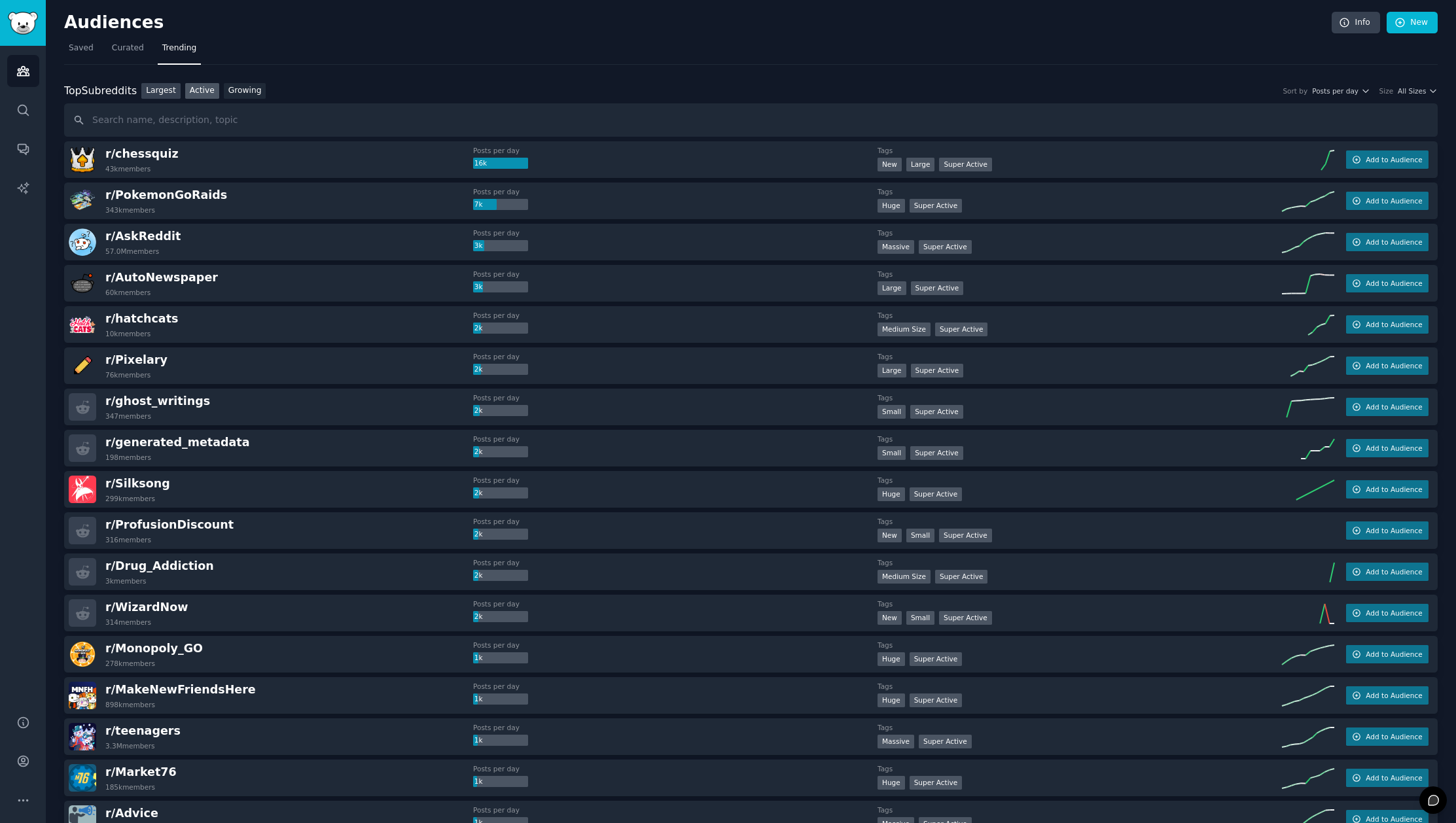
click at [164, 91] on link "Largest" at bounding box center [161, 91] width 39 height 16
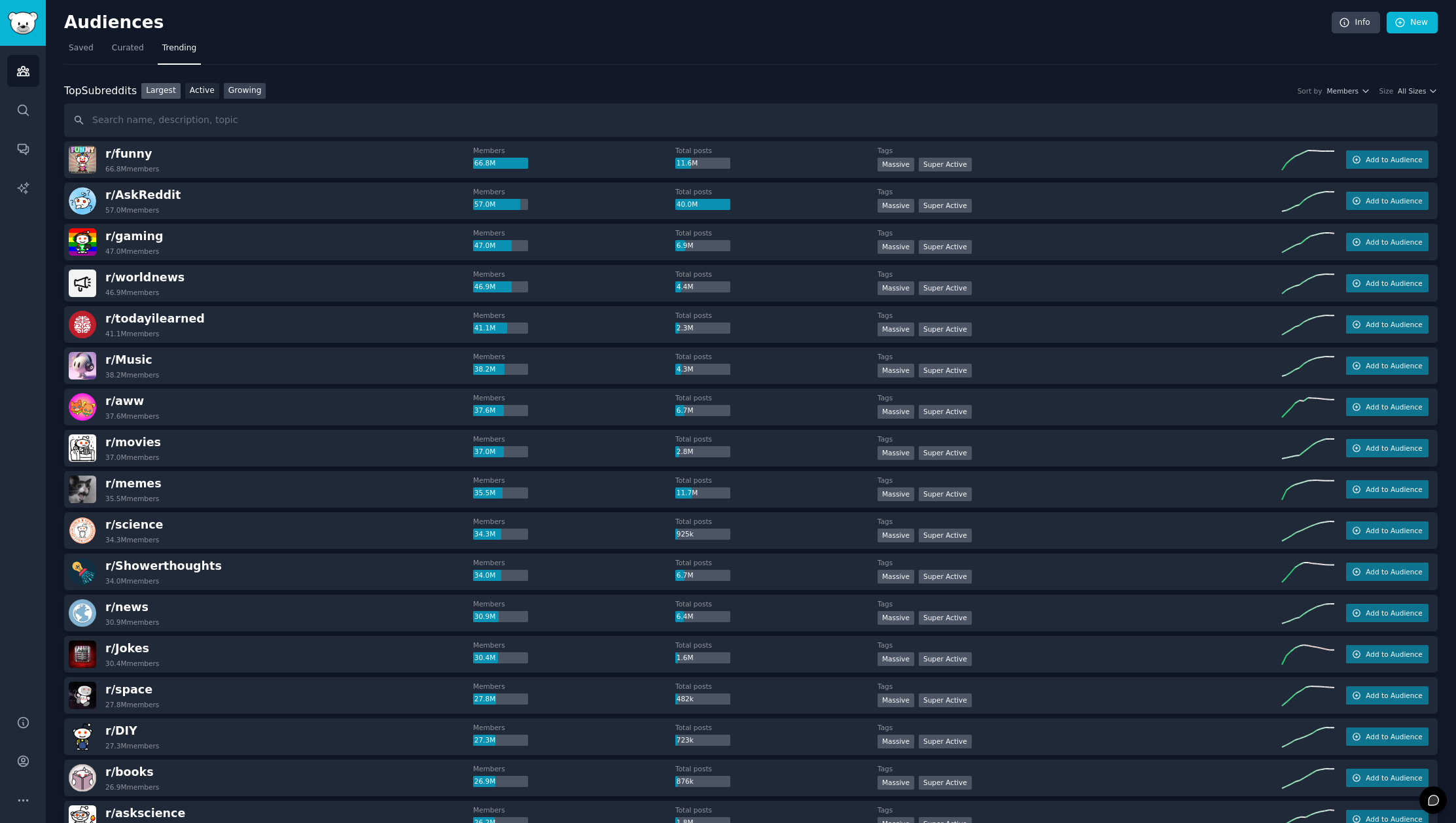
click at [236, 91] on link "Growing" at bounding box center [245, 91] width 43 height 16
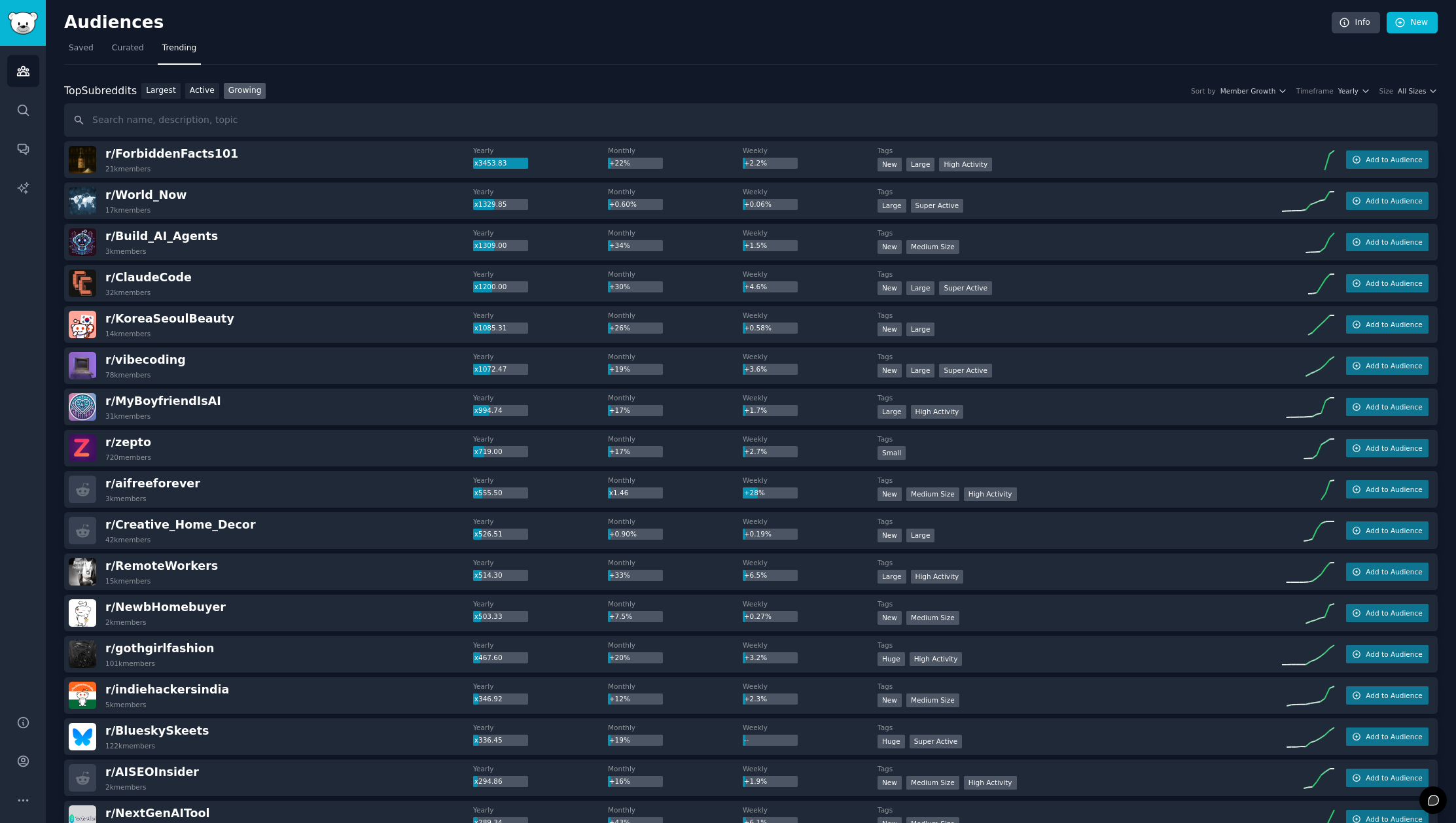
click at [1253, 63] on nav "Saved Curated Trending" at bounding box center [751, 52] width 1373 height 27
click at [1407, 91] on span "All Sizes" at bounding box center [1412, 91] width 28 height 9
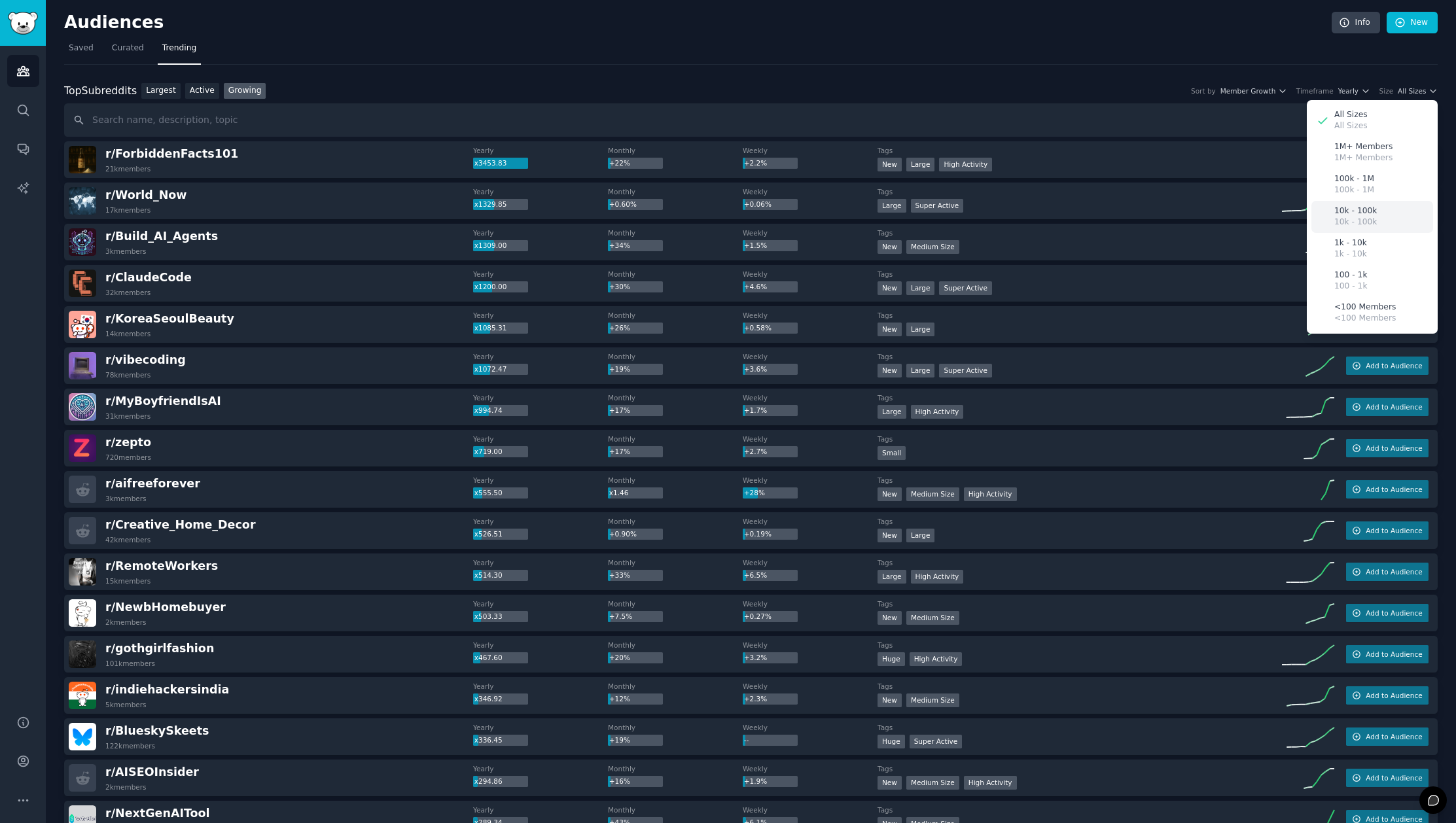
click at [1357, 220] on p "10k - 100k" at bounding box center [1356, 223] width 43 height 12
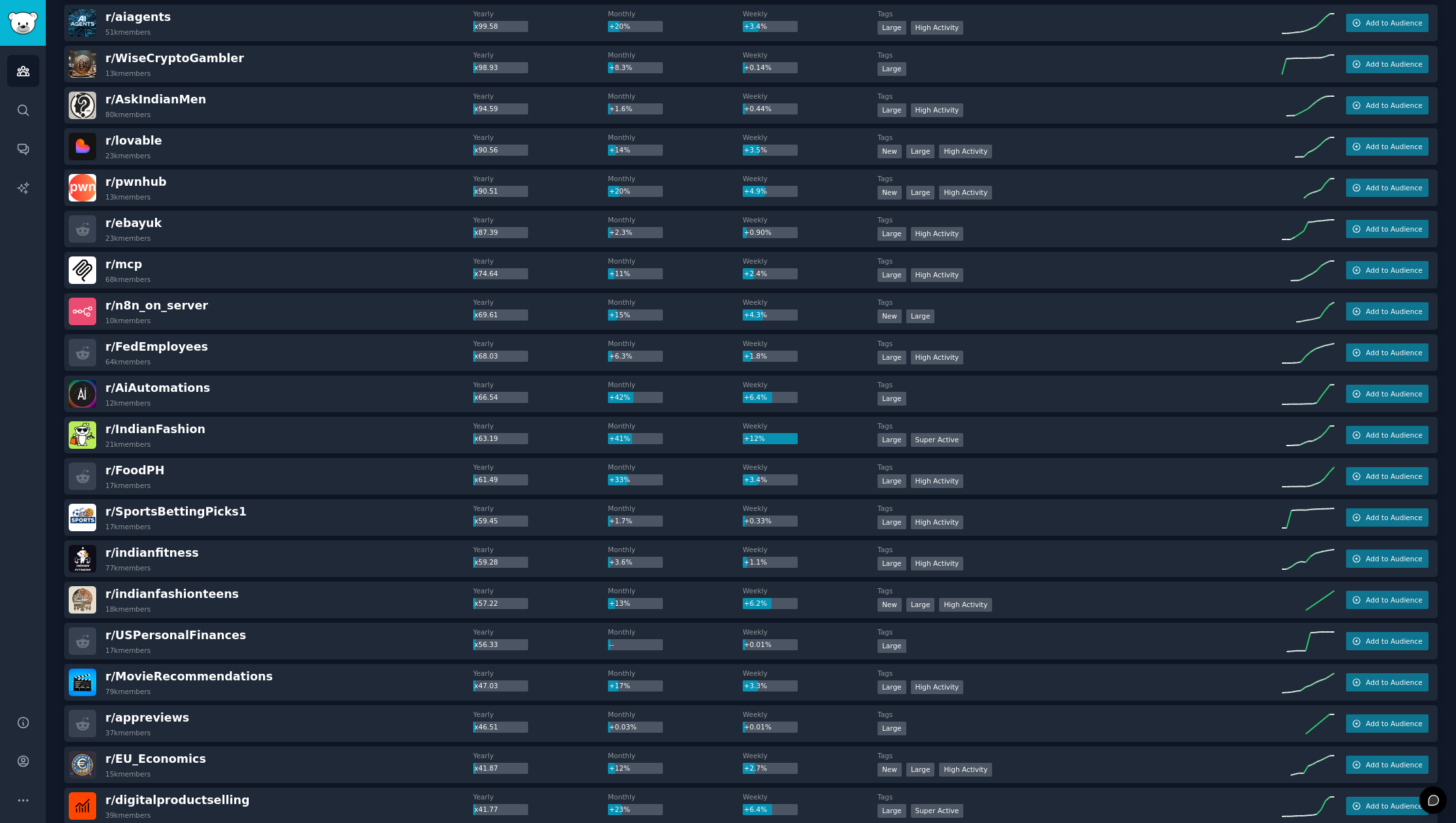
scroll to position [1087, 0]
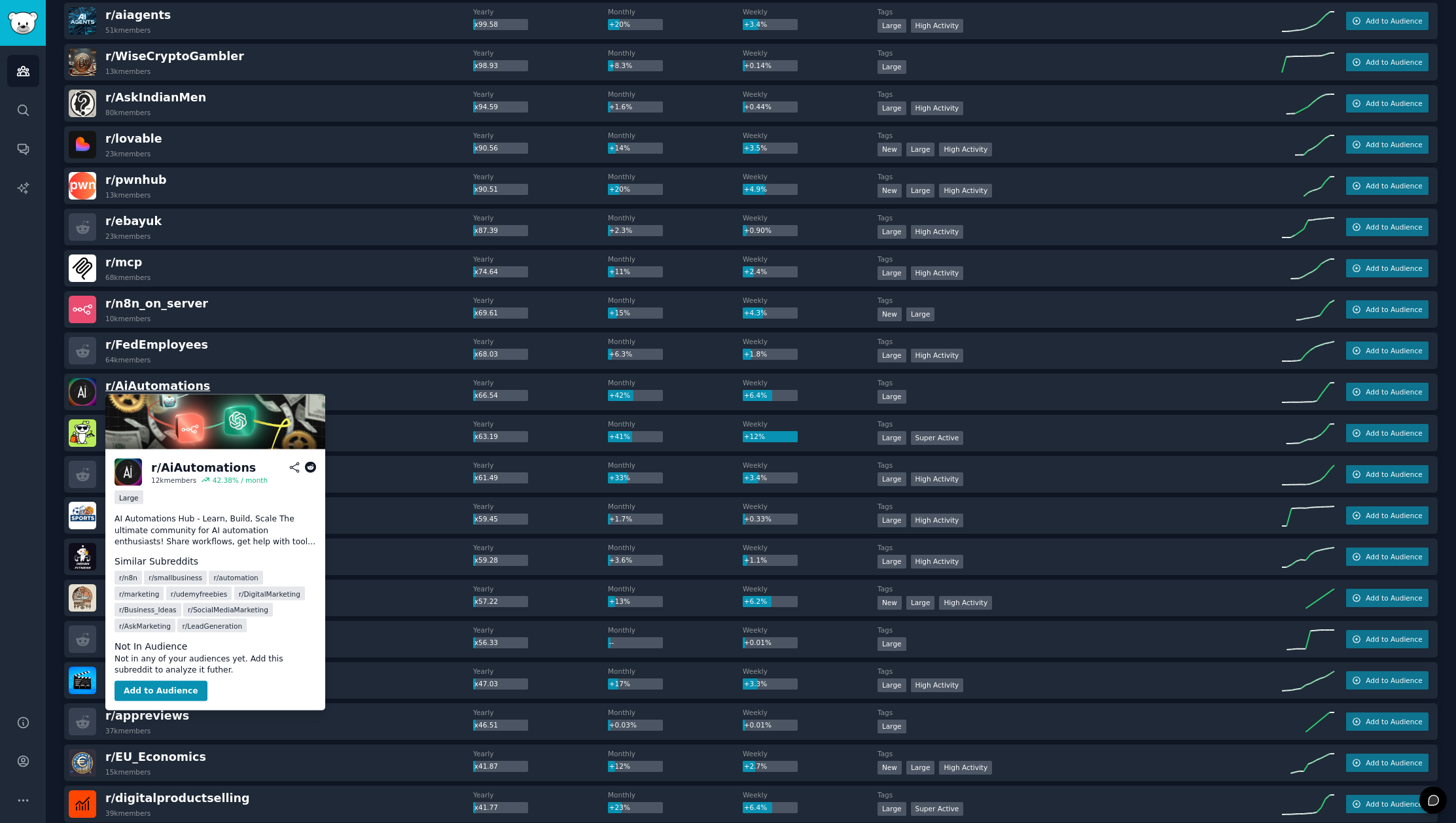
click at [181, 388] on span "r/ AiAutomations" at bounding box center [158, 386] width 105 height 13
click at [171, 388] on span "r/ AiAutomations" at bounding box center [158, 386] width 105 height 13
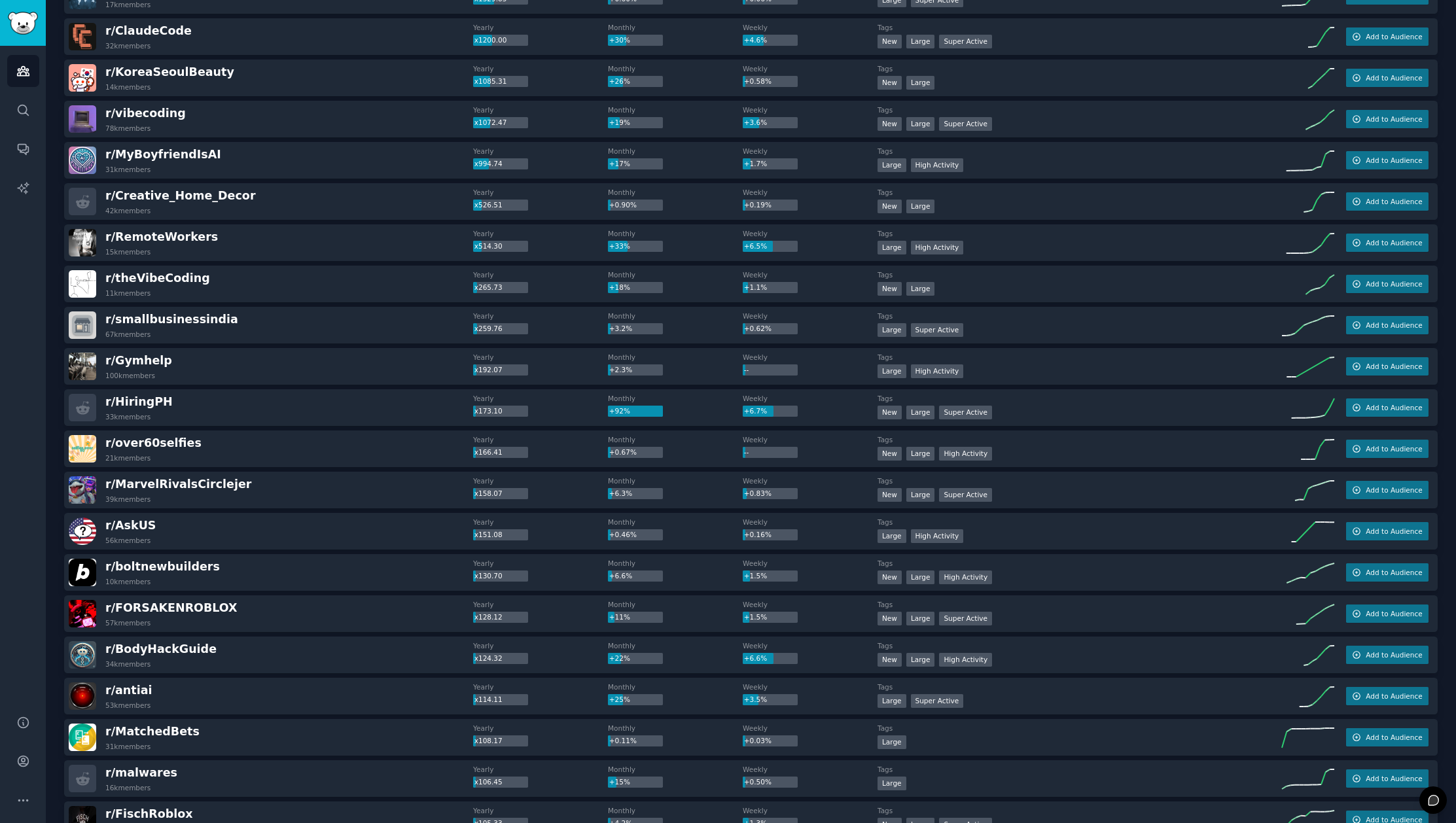
scroll to position [0, 0]
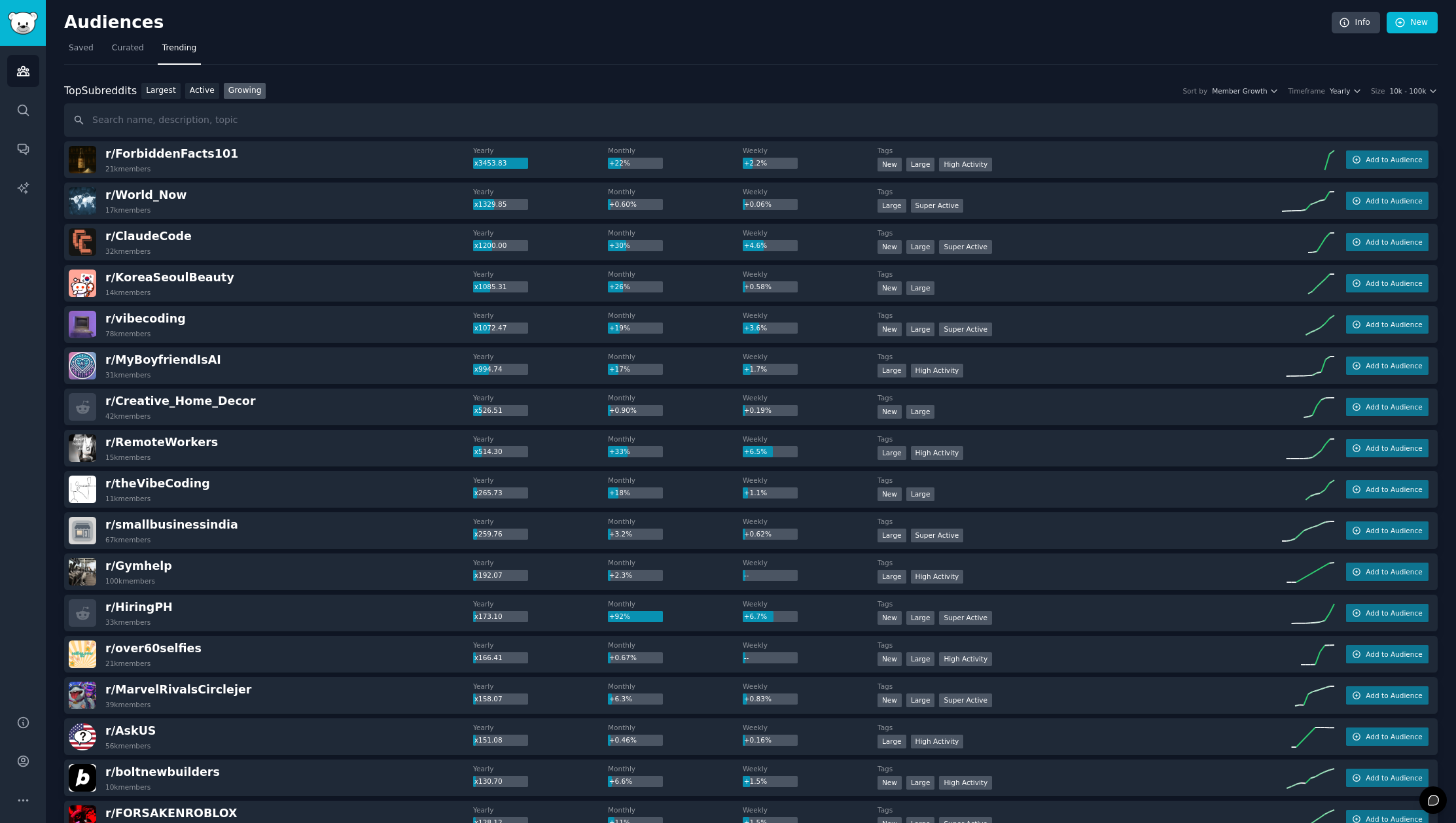
click at [1261, 51] on nav "Saved Curated Trending" at bounding box center [751, 52] width 1373 height 27
click at [119, 121] on input "text" at bounding box center [751, 119] width 1373 height 33
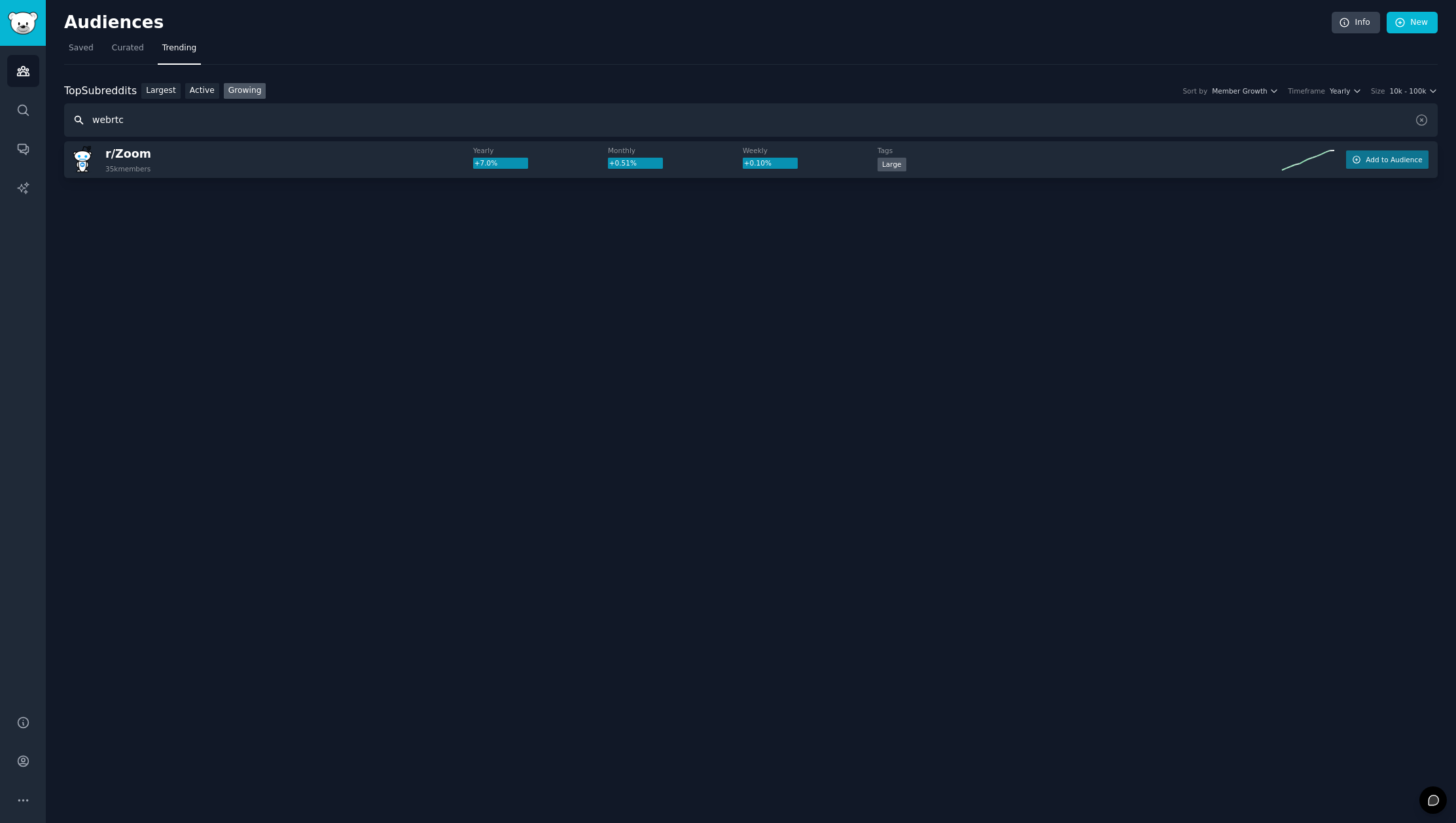
type input "webrtc"
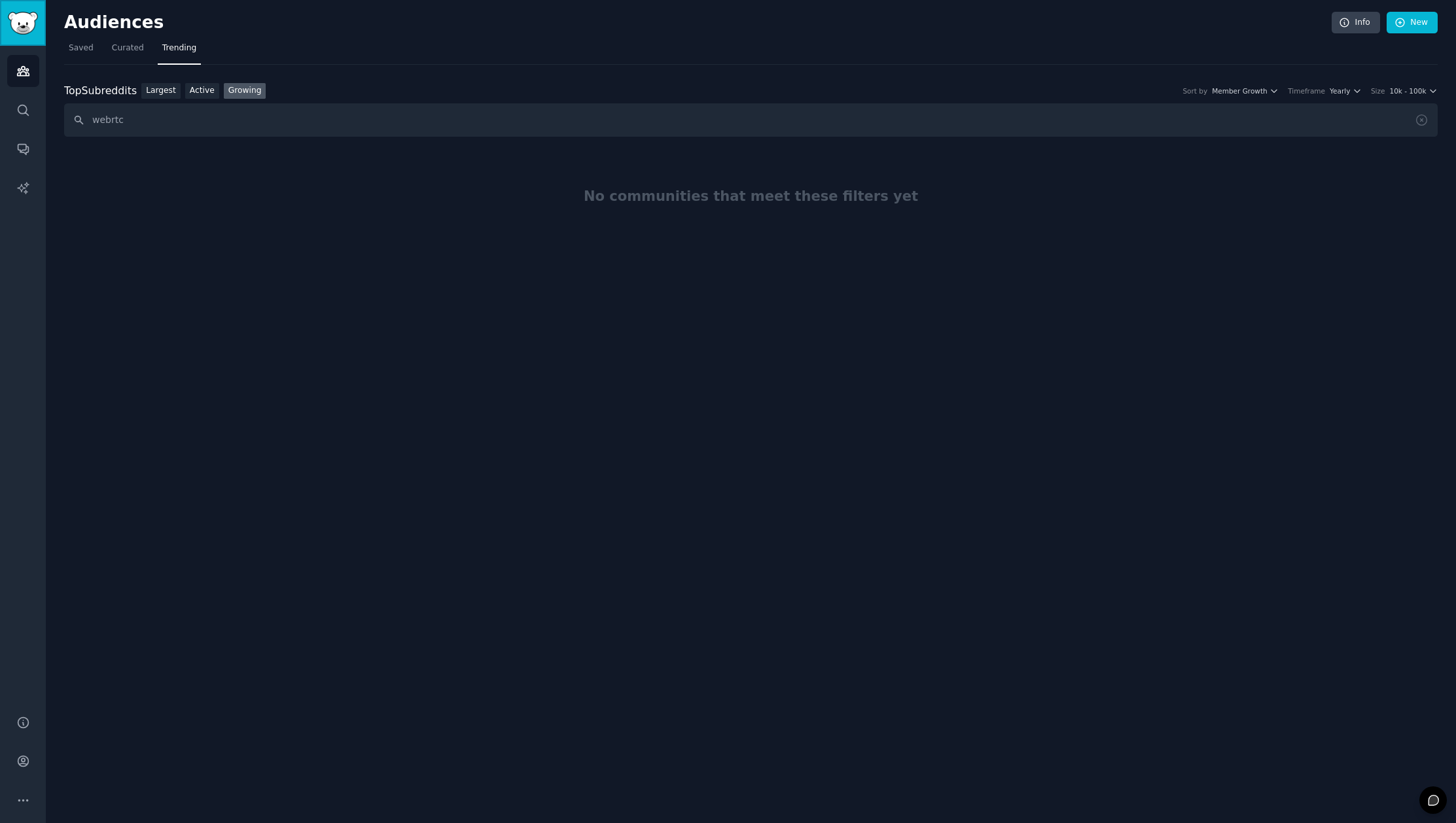
click at [21, 21] on img "Sidebar" at bounding box center [23, 23] width 30 height 23
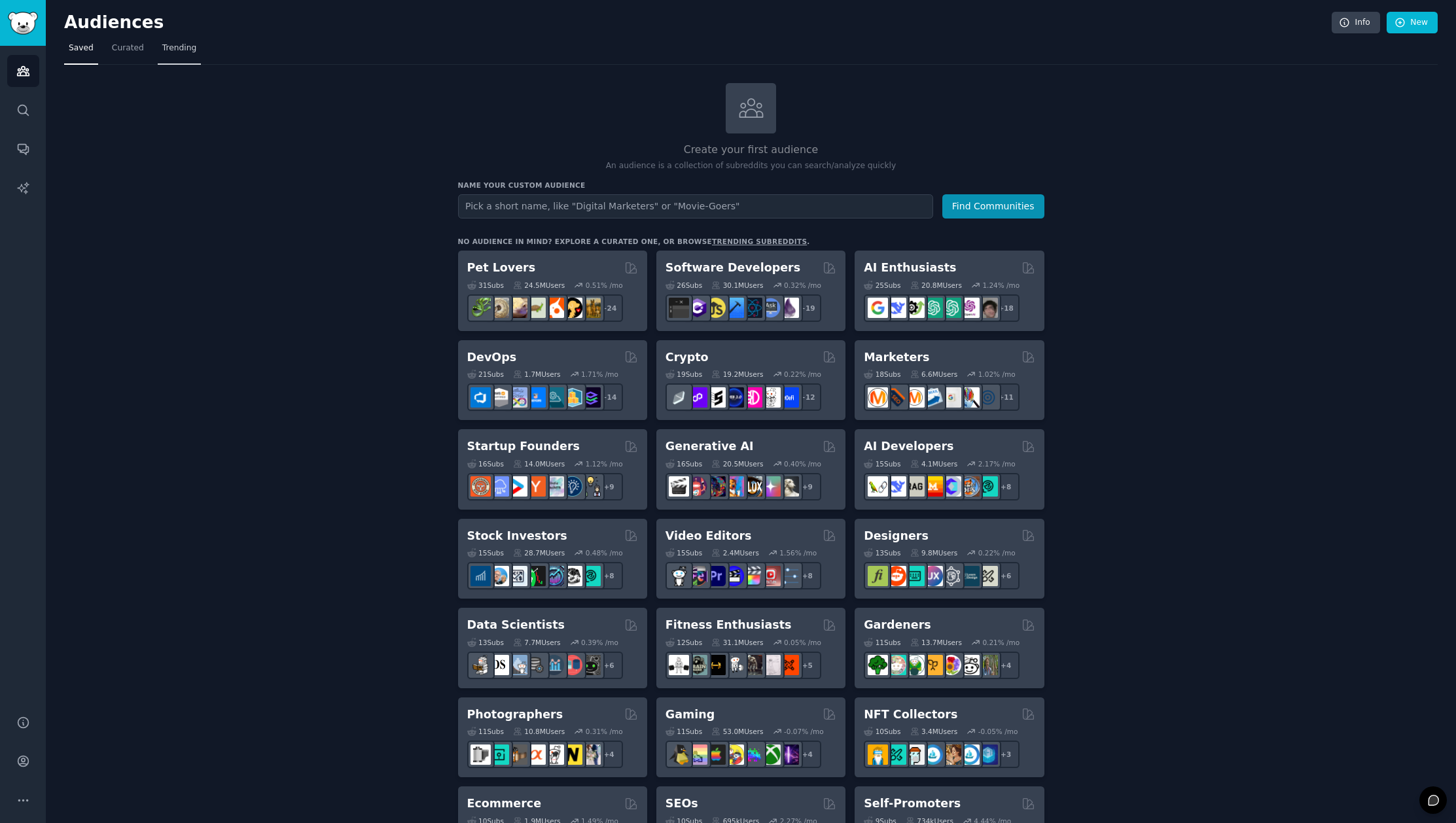
click at [188, 52] on span "Trending" at bounding box center [179, 49] width 34 height 12
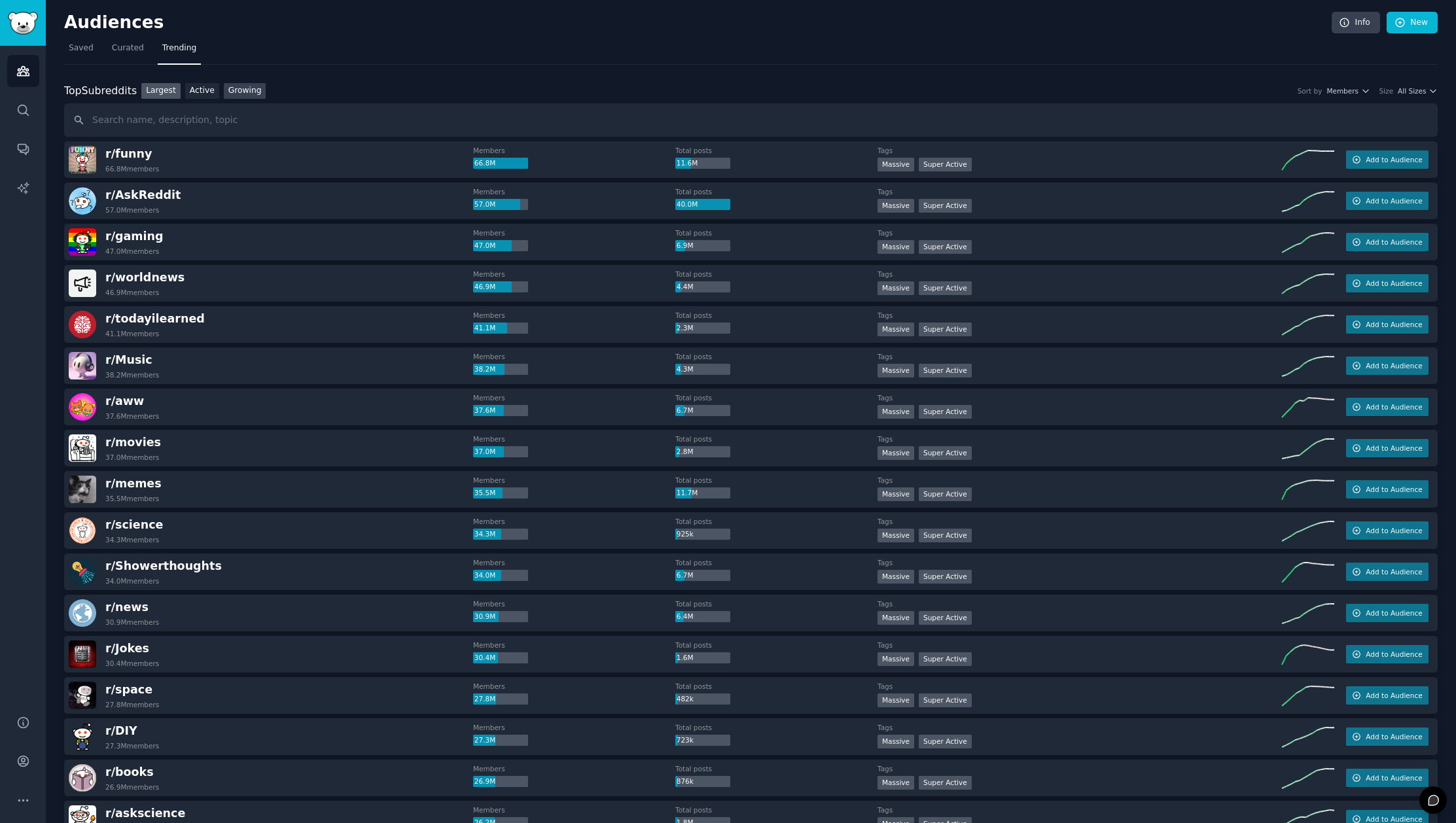
click at [241, 92] on link "Growing" at bounding box center [245, 91] width 43 height 16
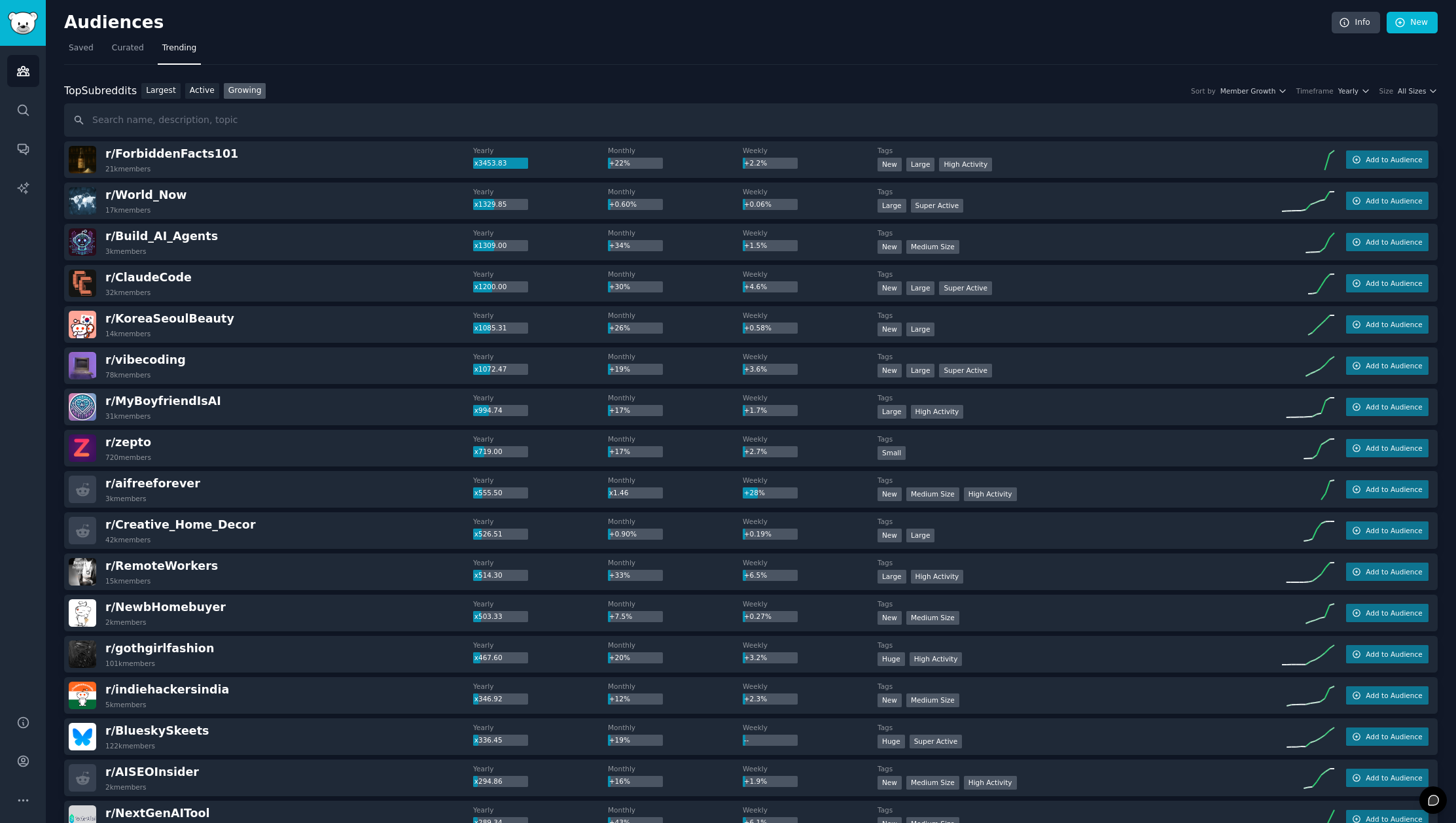
click at [1393, 91] on div "Size All Sizes" at bounding box center [1408, 91] width 58 height 9
click at [1273, 91] on span "Member Growth" at bounding box center [1247, 91] width 55 height 9
click at [1429, 88] on icon "button" at bounding box center [1433, 91] width 9 height 9
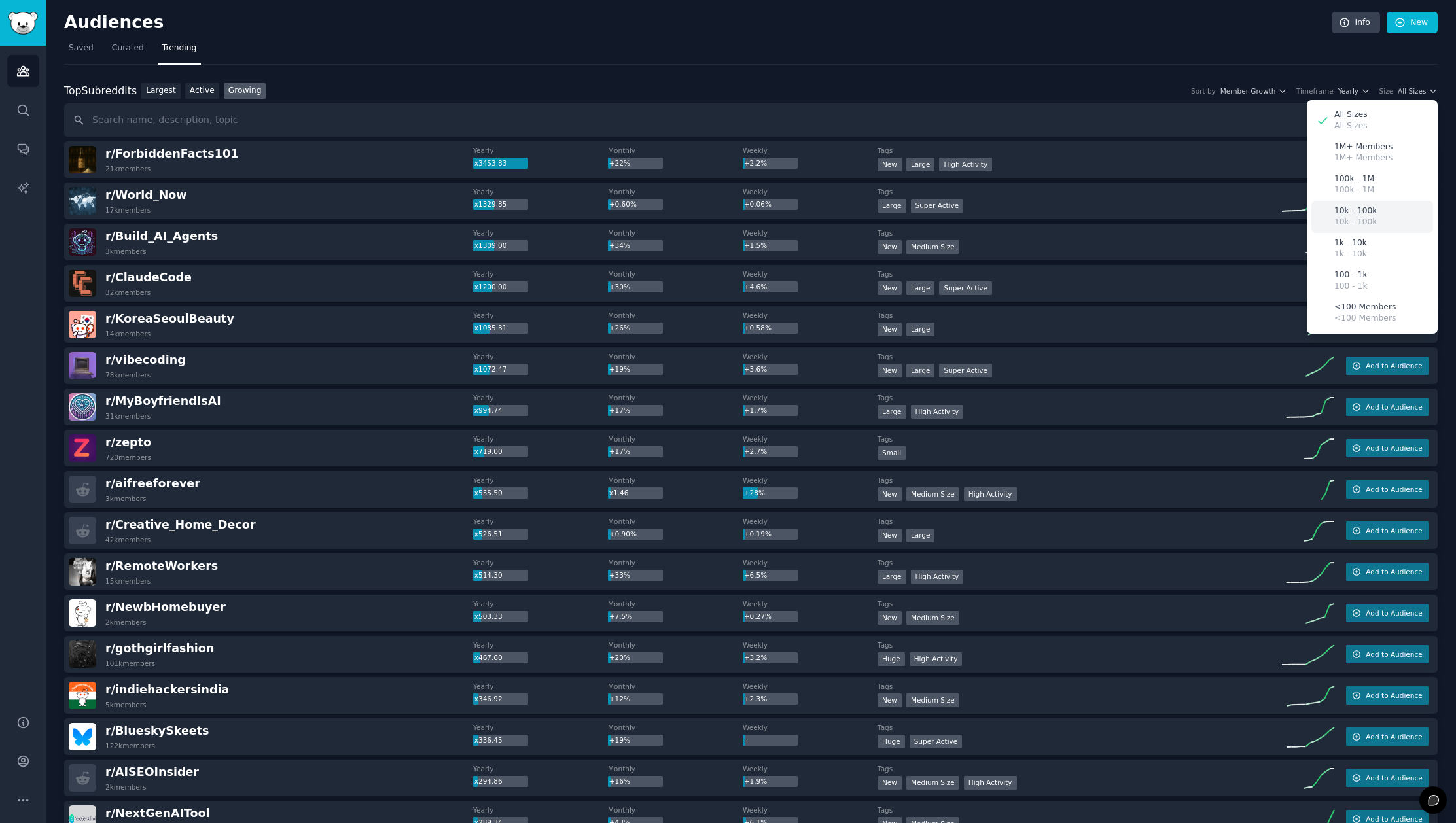
click at [1371, 219] on p "10k - 100k" at bounding box center [1356, 223] width 43 height 12
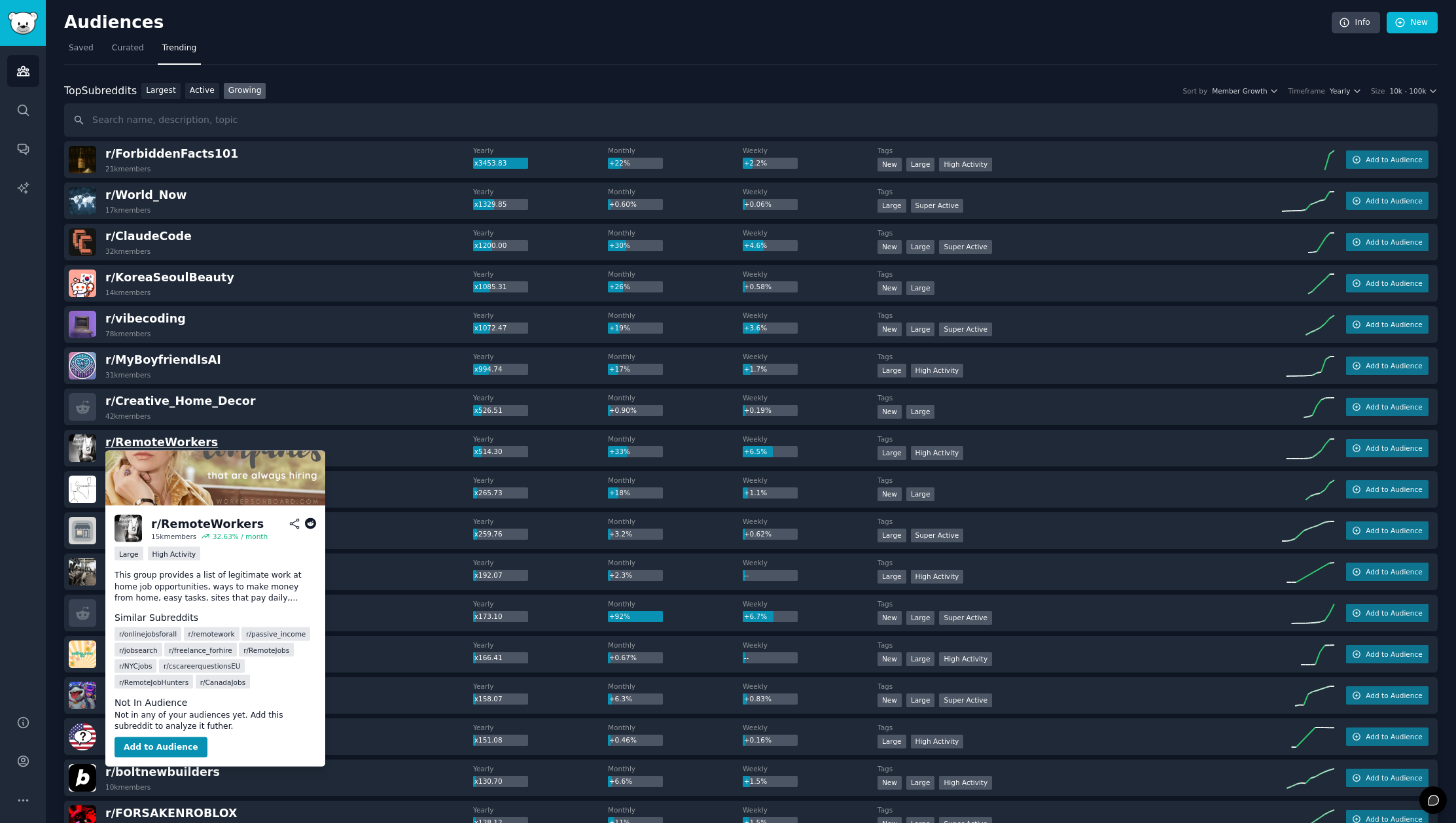
click at [174, 447] on span "r/ RemoteWorkers" at bounding box center [161, 442] width 113 height 13
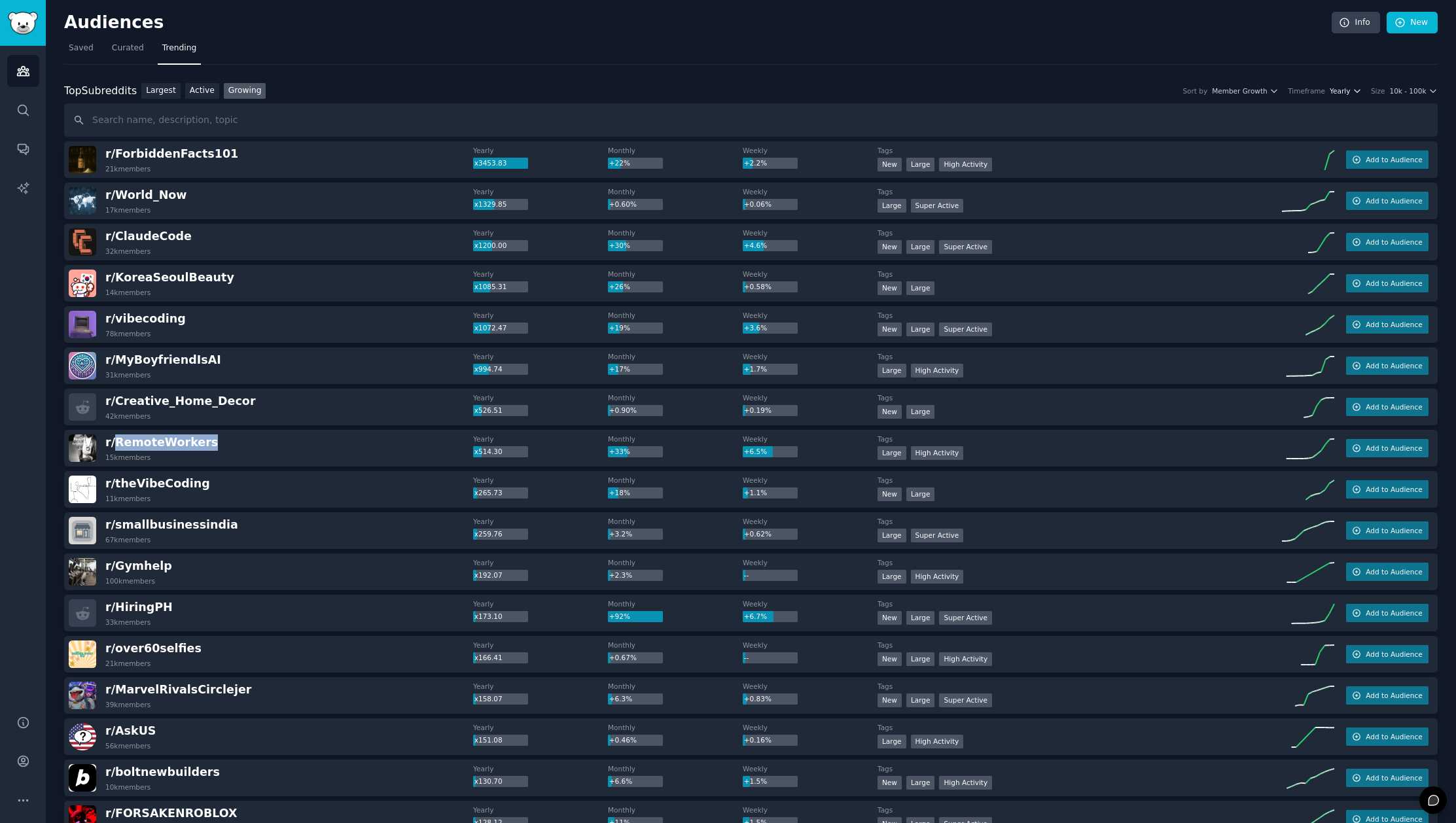
click at [1348, 92] on span "Yearly" at bounding box center [1340, 91] width 21 height 9
click at [1289, 139] on div "Monthly" at bounding box center [1296, 139] width 122 height 23
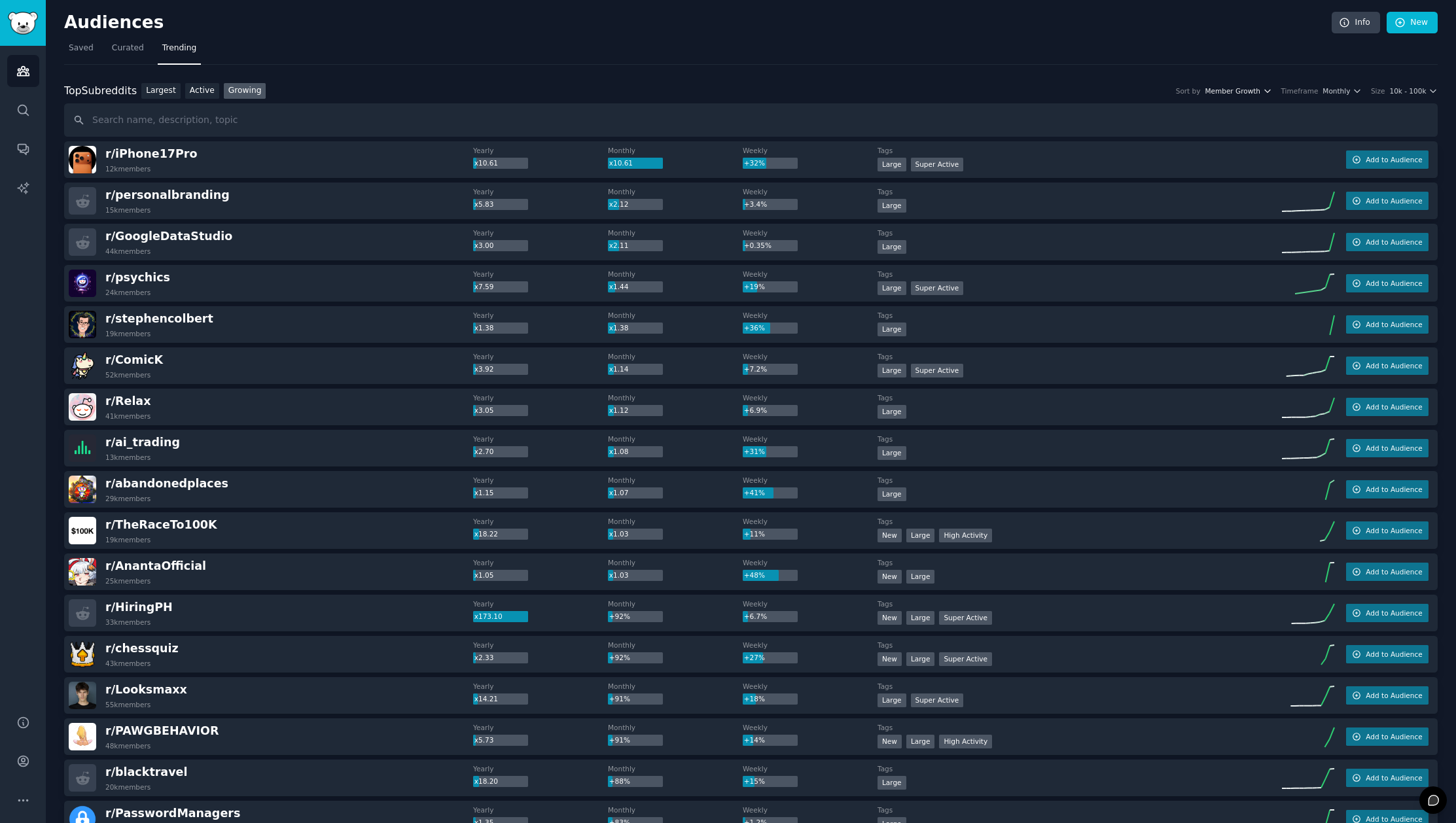
click at [1260, 91] on span "Member Growth" at bounding box center [1232, 91] width 55 height 9
click at [1343, 94] on span "Monthly" at bounding box center [1336, 91] width 27 height 9
click at [131, 50] on span "Curated" at bounding box center [128, 49] width 32 height 12
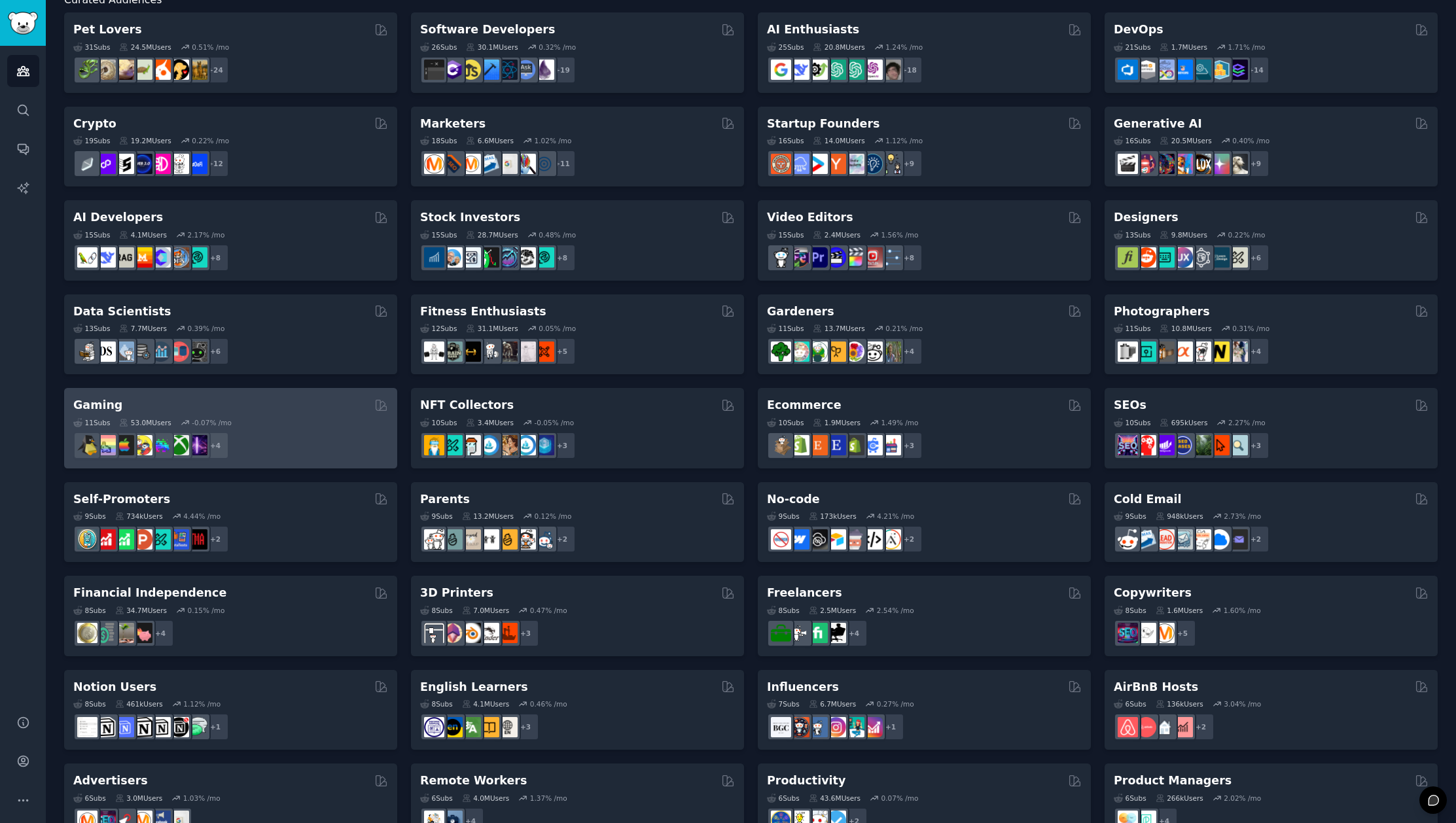
scroll to position [95, 0]
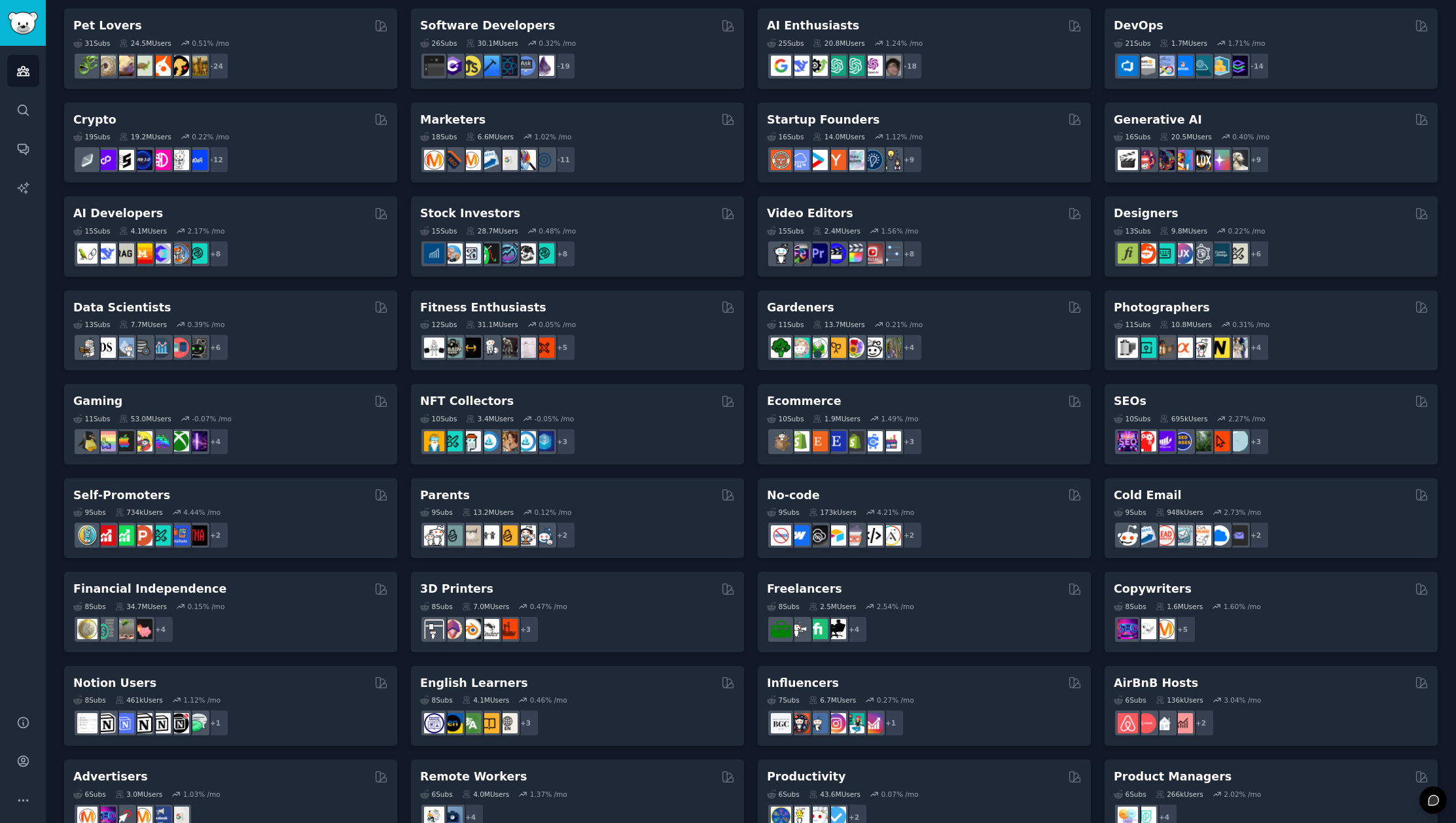
click at [752, 511] on div "Pet Lovers Curated by GummySearch 31 Sub s 24.5M Users 0.51 % /mo + 24 Software…" at bounding box center [751, 472] width 1373 height 925
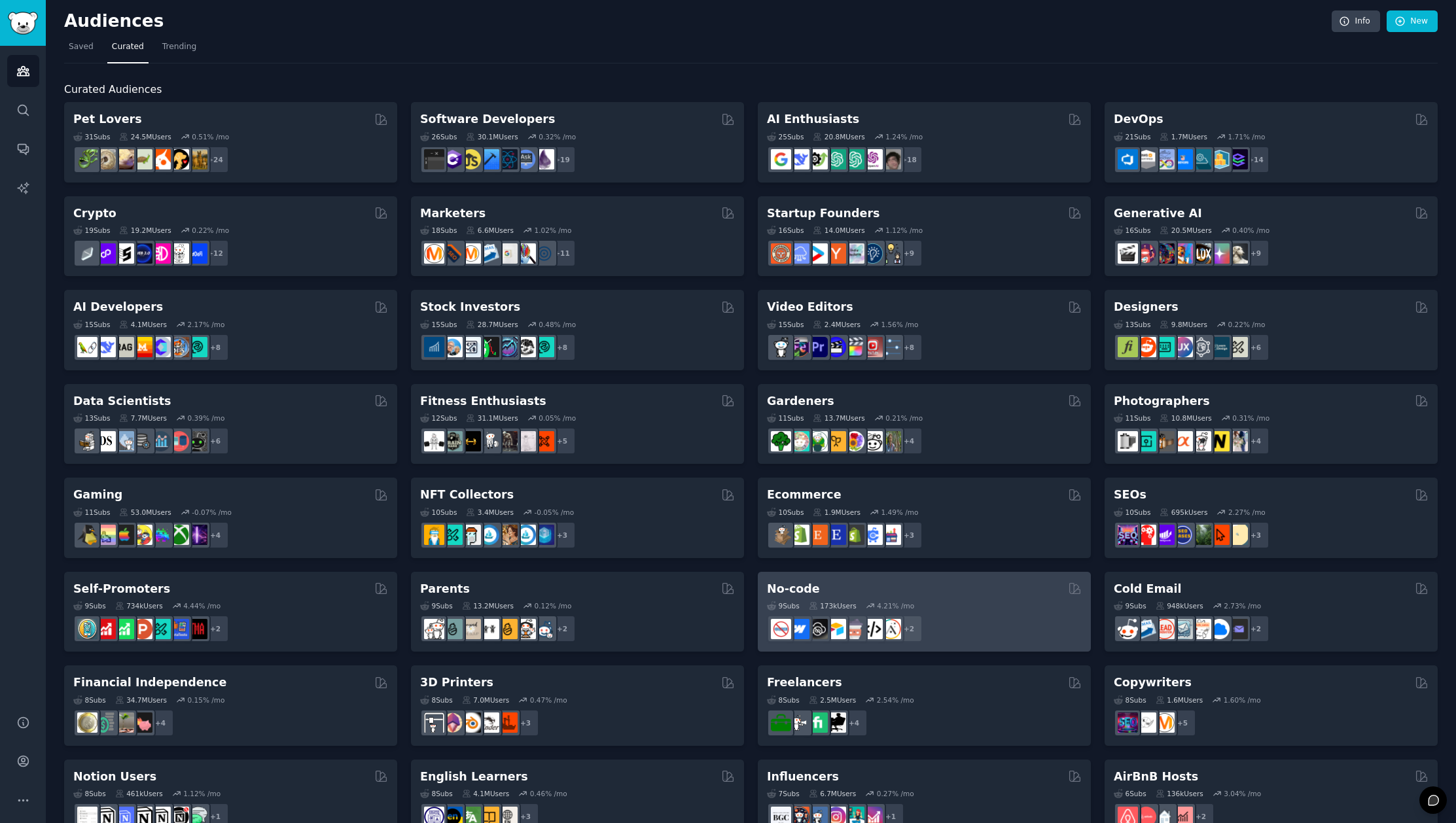
scroll to position [224, 0]
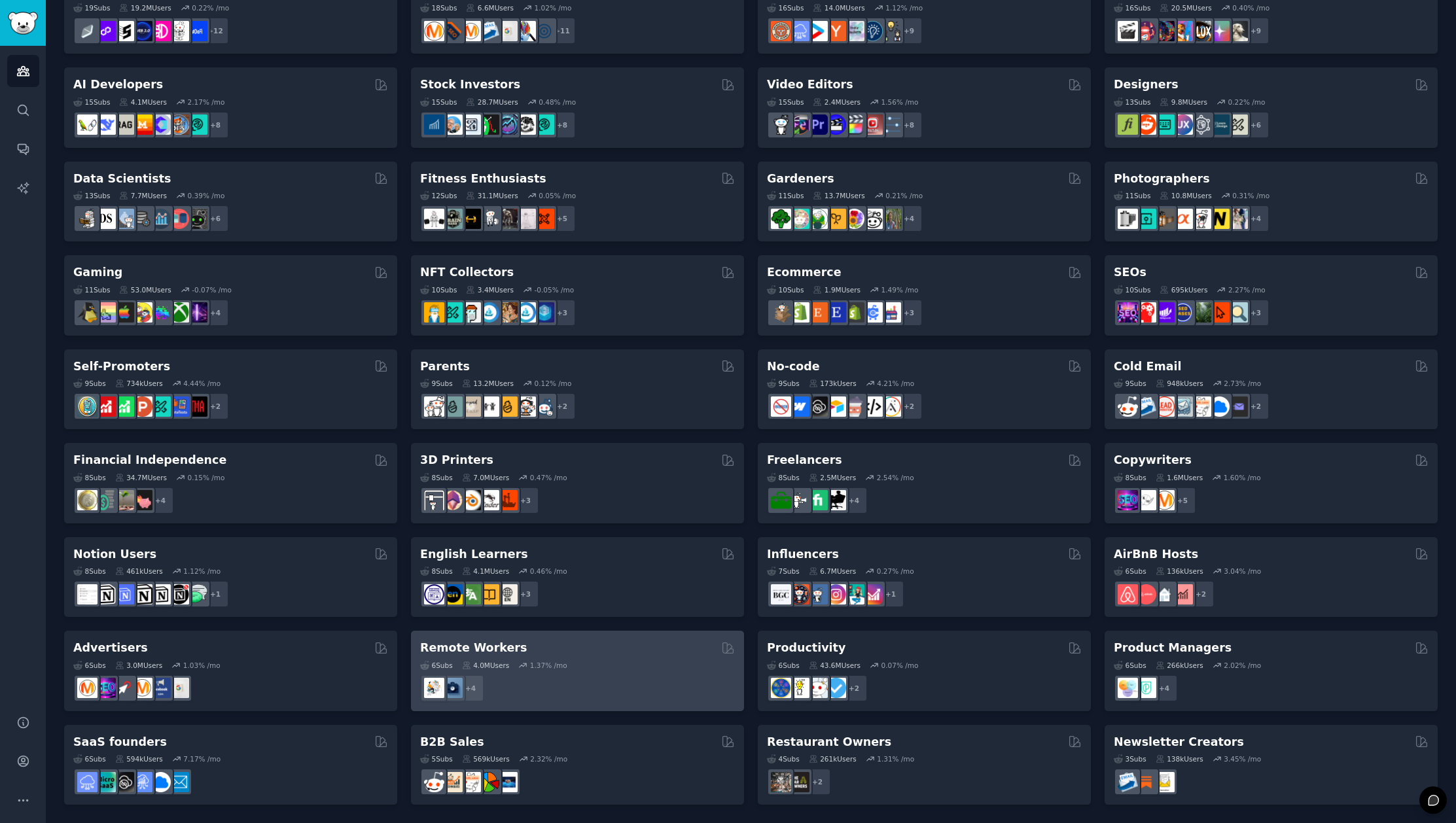
click at [613, 667] on div "6 Sub s 4.0M Users 1.37 % /mo" at bounding box center [577, 665] width 315 height 9
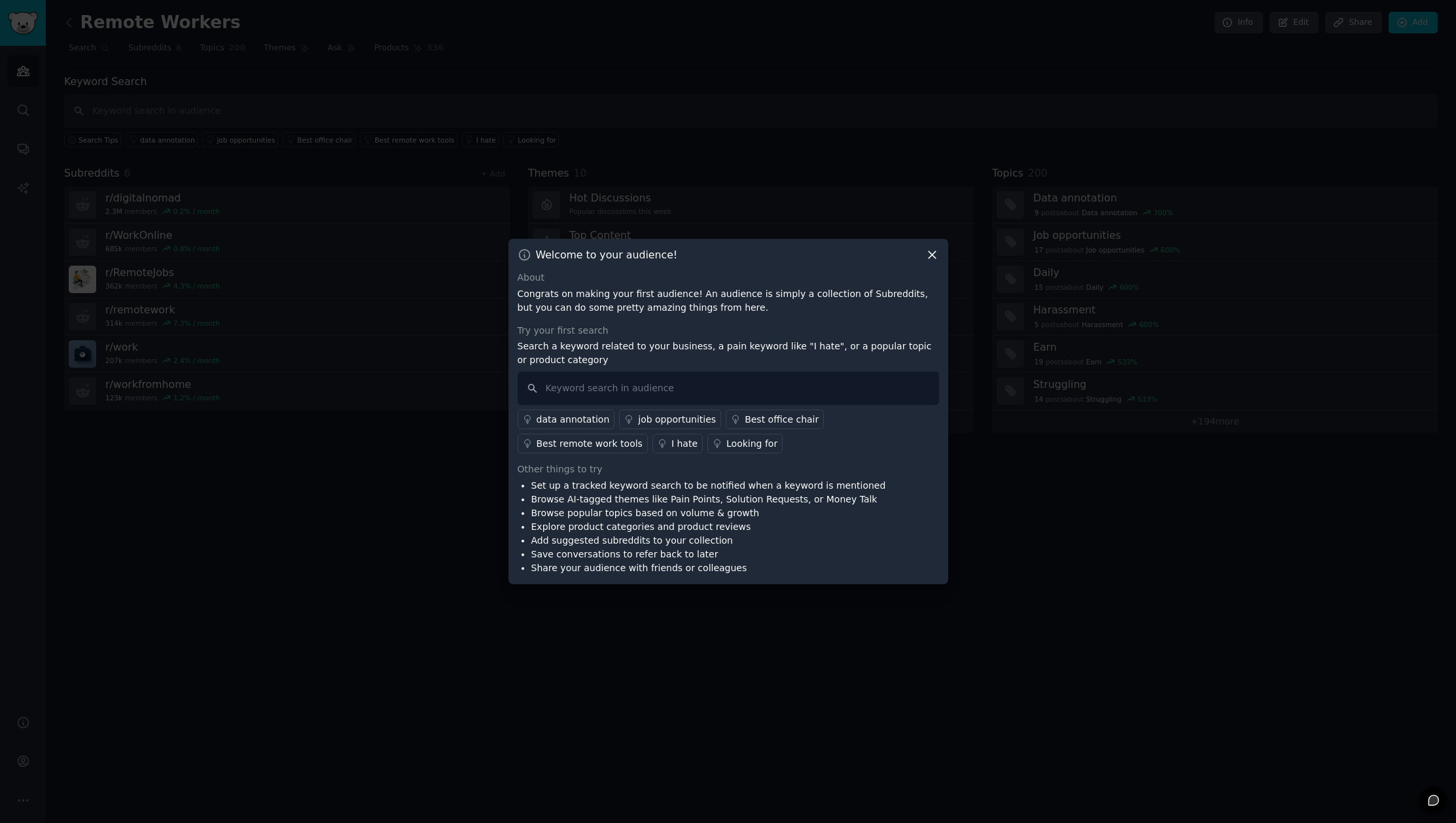
click at [930, 254] on icon at bounding box center [932, 255] width 14 height 14
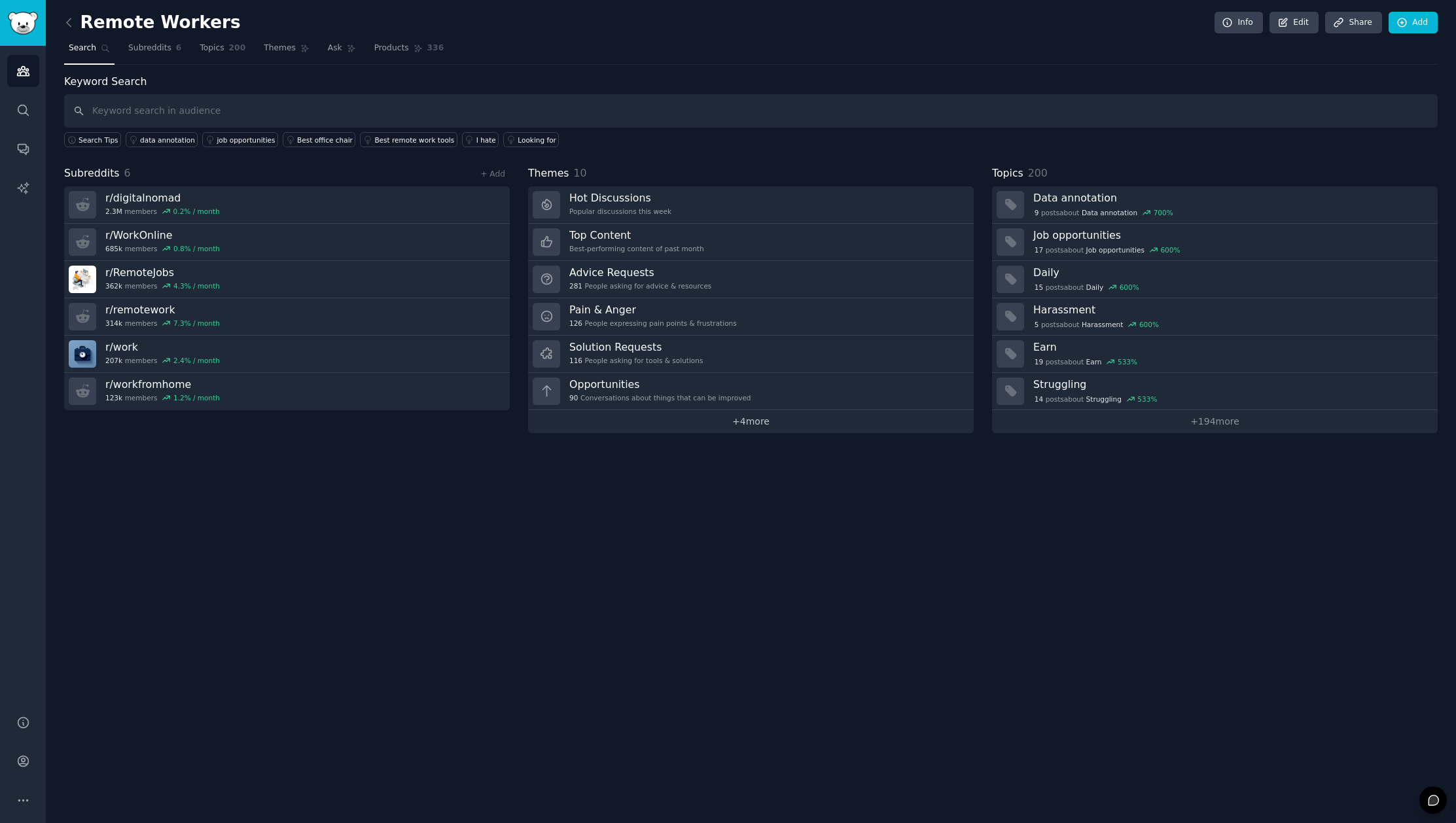
click at [740, 421] on link "+ 4 more" at bounding box center [751, 421] width 446 height 23
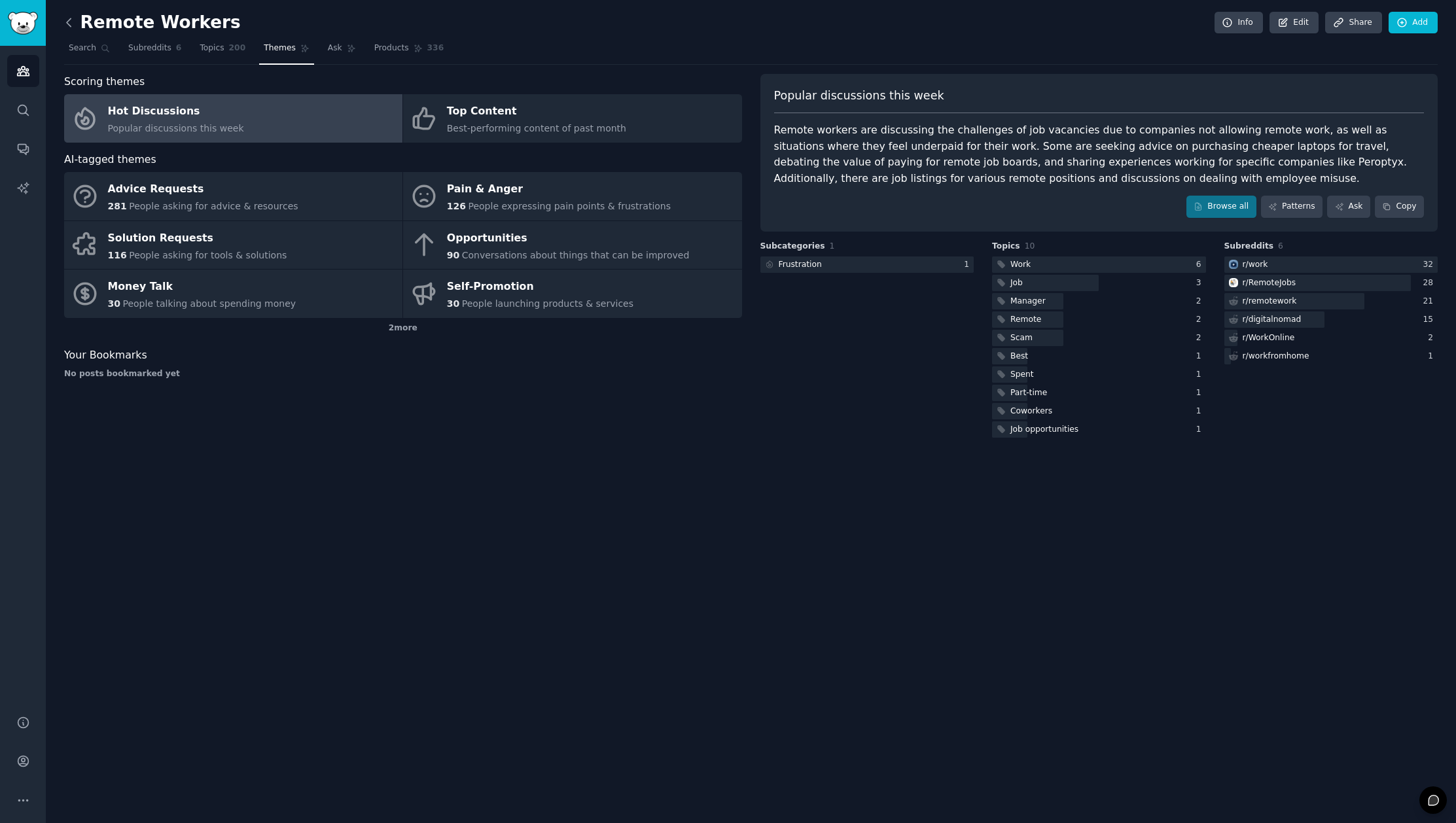
click at [67, 22] on icon at bounding box center [69, 22] width 4 height 8
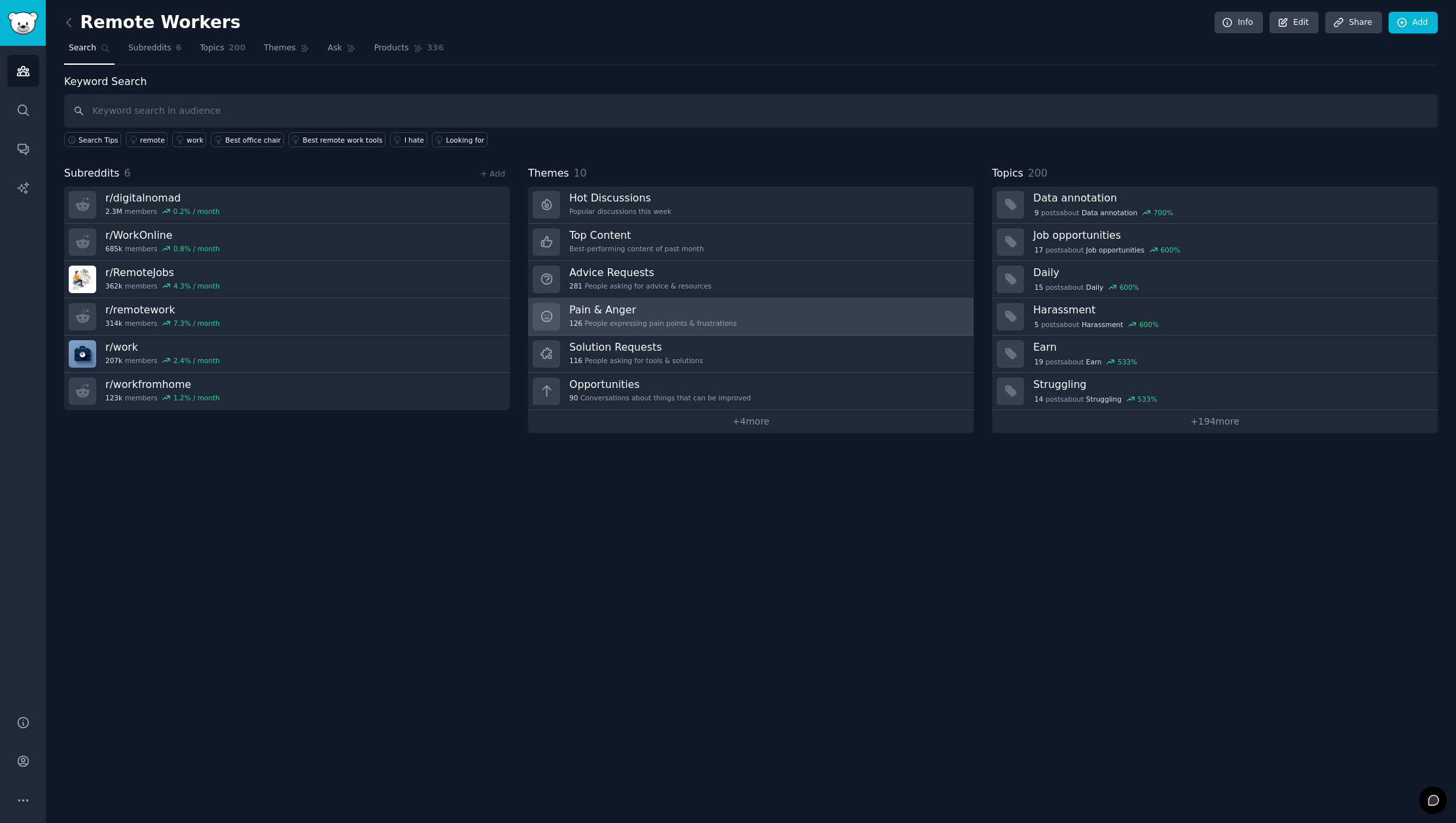
click at [707, 315] on h3 "Pain & Anger" at bounding box center [653, 309] width 167 height 14
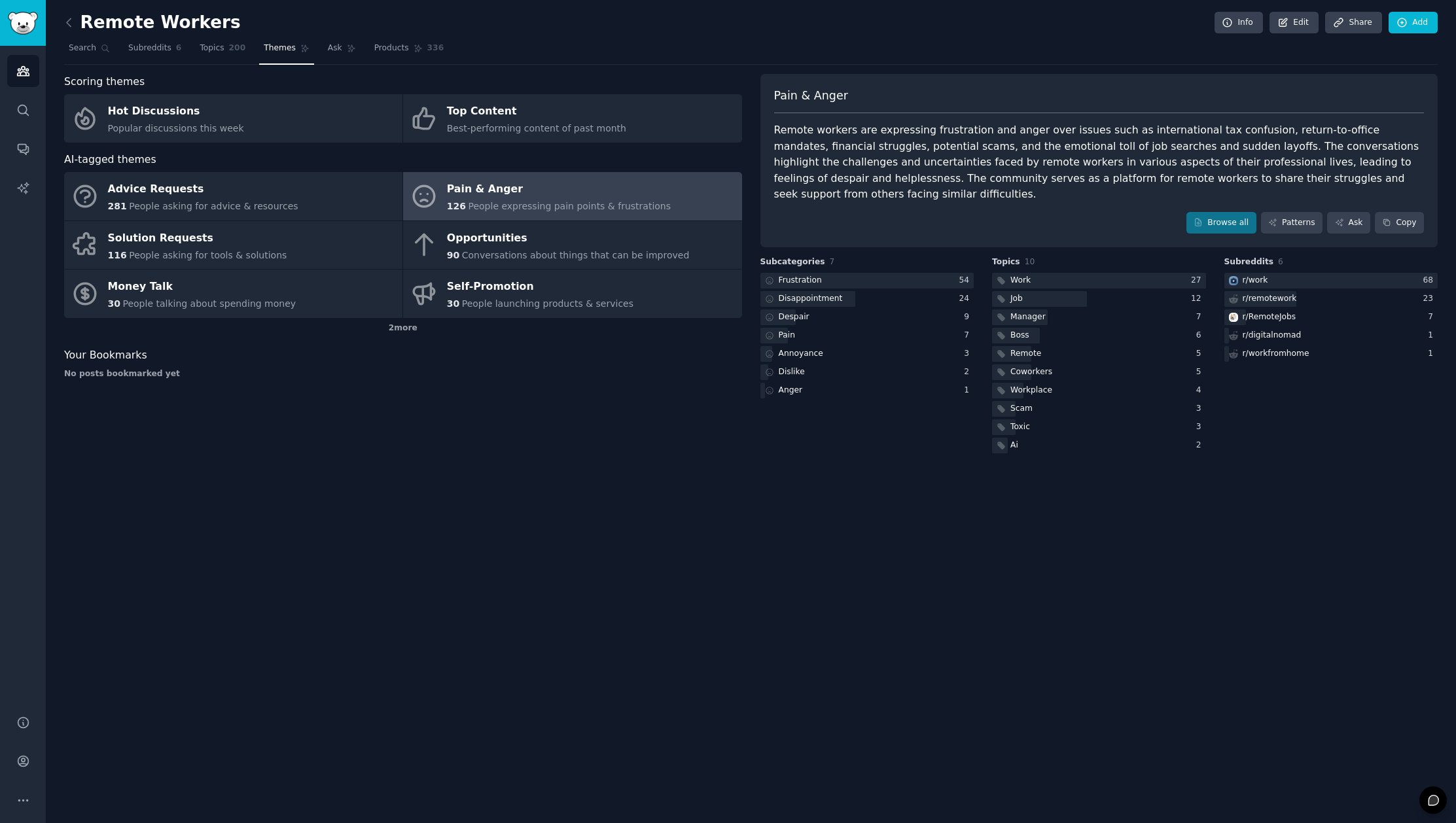
click at [1110, 146] on div "Remote workers are expressing frustration and anger over issues such as interna…" at bounding box center [1099, 162] width 651 height 80
click at [909, 175] on div "Remote workers are expressing frustration and anger over issues such as interna…" at bounding box center [1099, 162] width 651 height 80
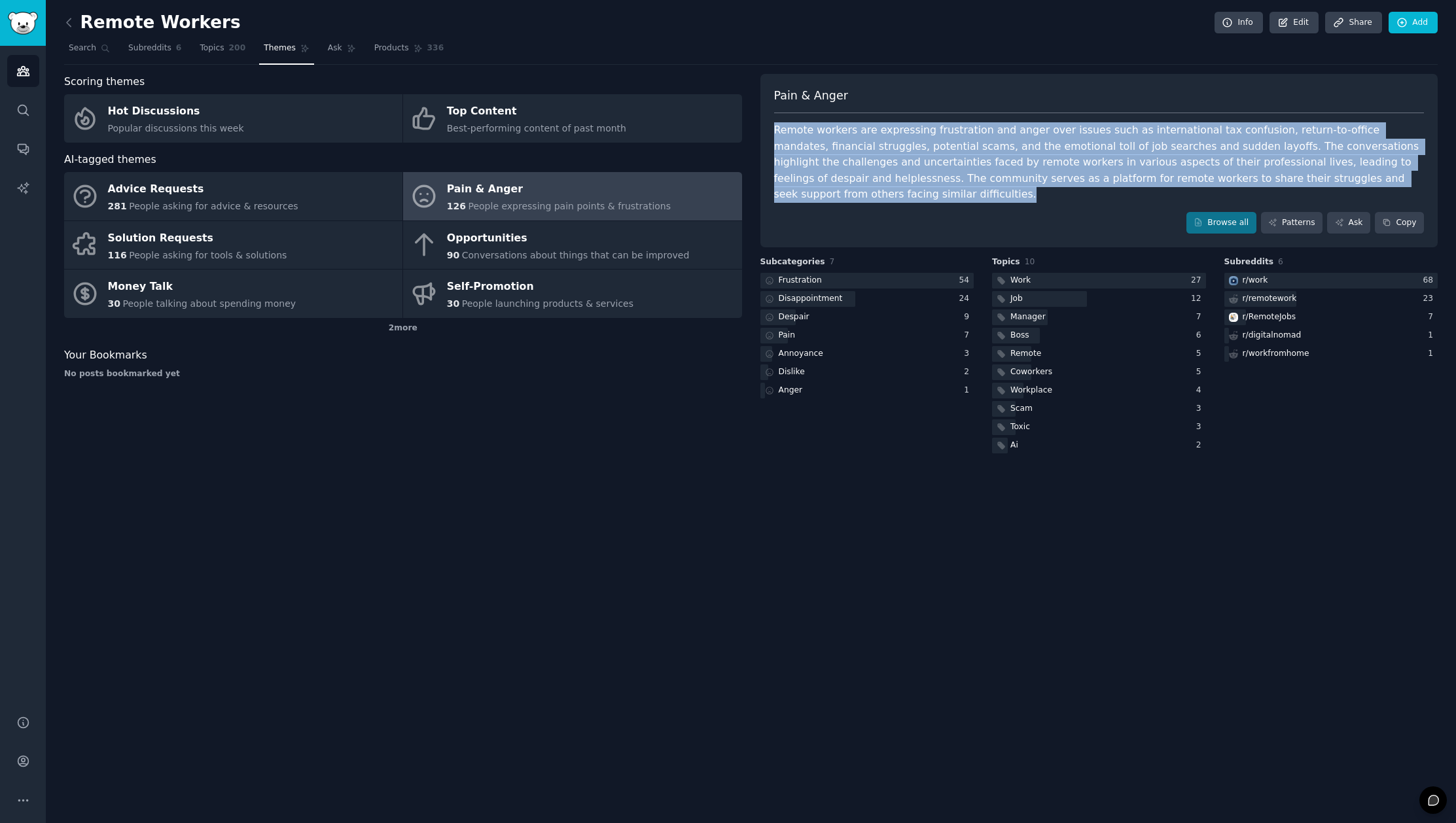
click at [909, 175] on div "Remote workers are expressing frustration and anger over issues such as interna…" at bounding box center [1099, 162] width 651 height 80
click at [995, 166] on div "Remote workers are expressing frustration and anger over issues such as interna…" at bounding box center [1099, 162] width 651 height 80
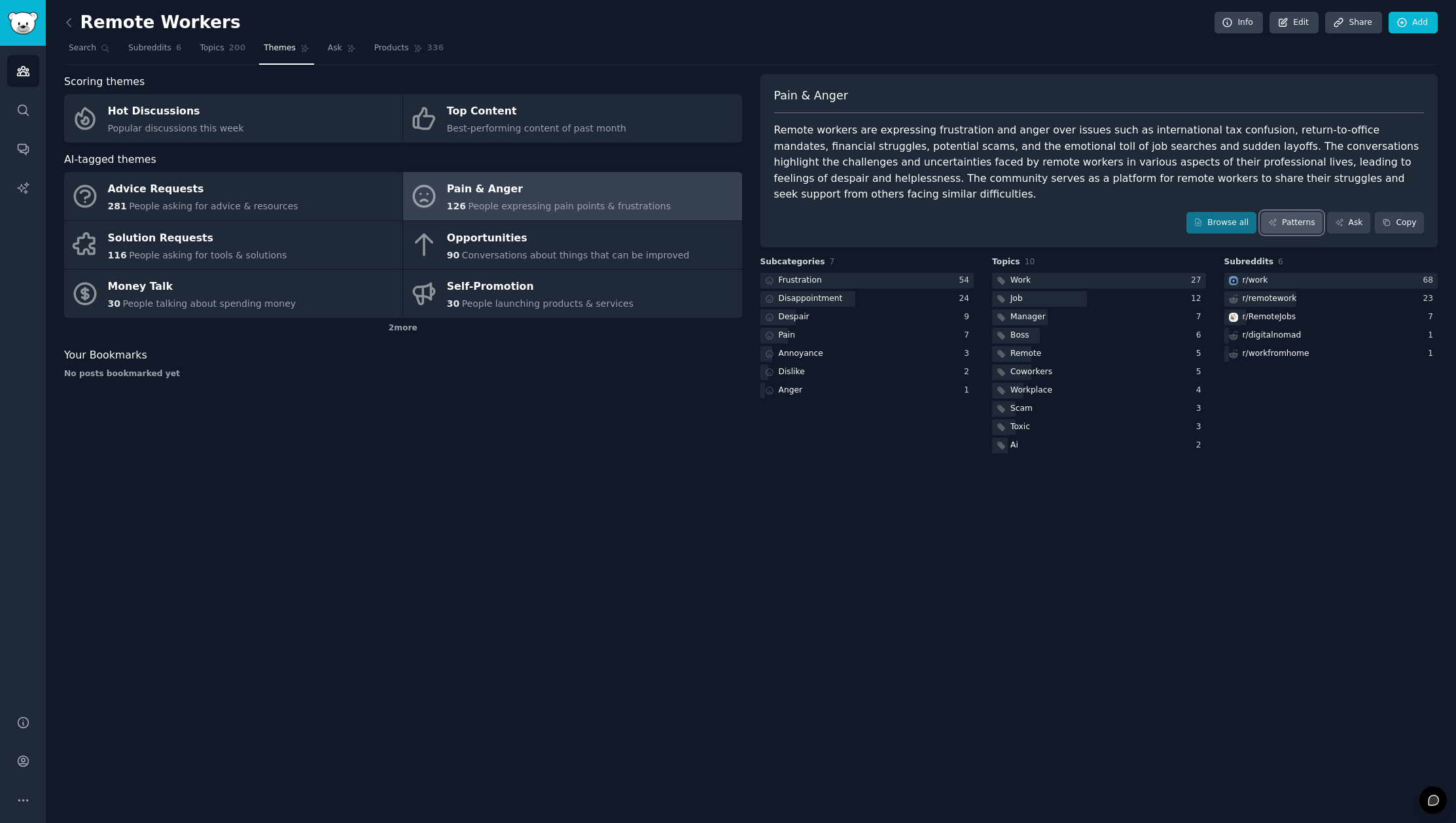
click at [1298, 212] on link "Patterns" at bounding box center [1291, 223] width 61 height 22
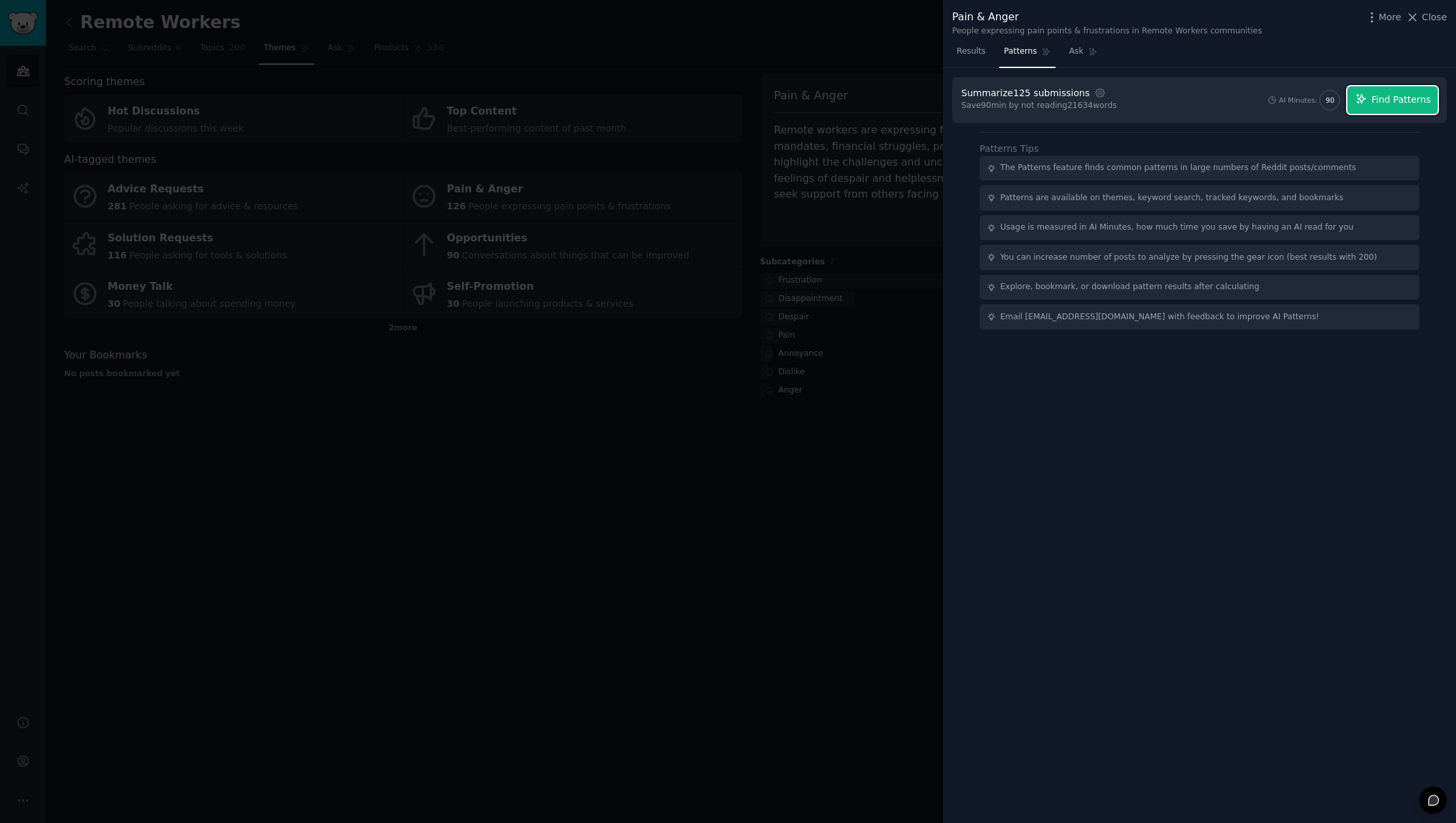
click at [1387, 98] on span "Find Patterns" at bounding box center [1401, 99] width 60 height 14
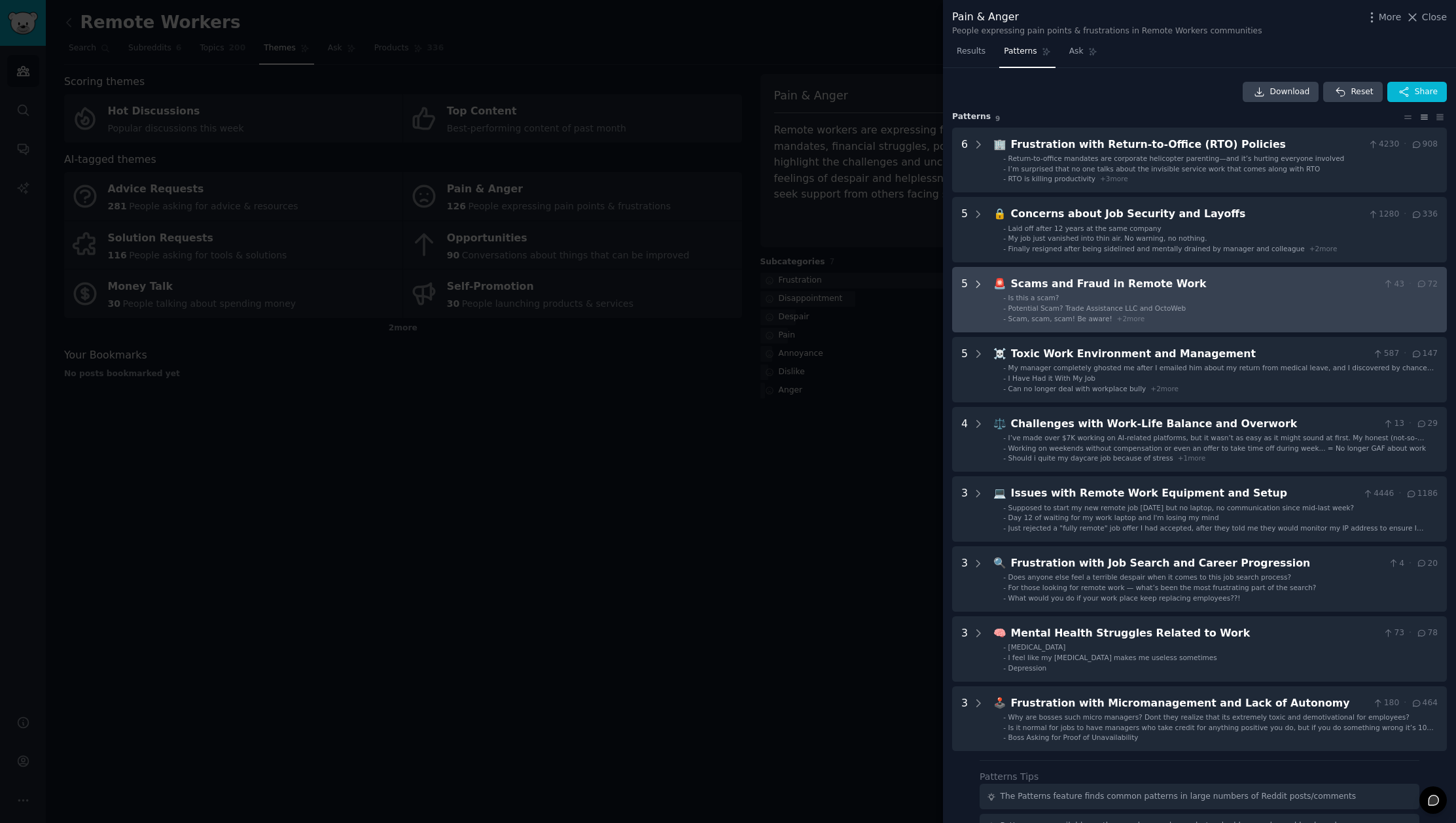
click at [977, 283] on icon at bounding box center [979, 284] width 12 height 12
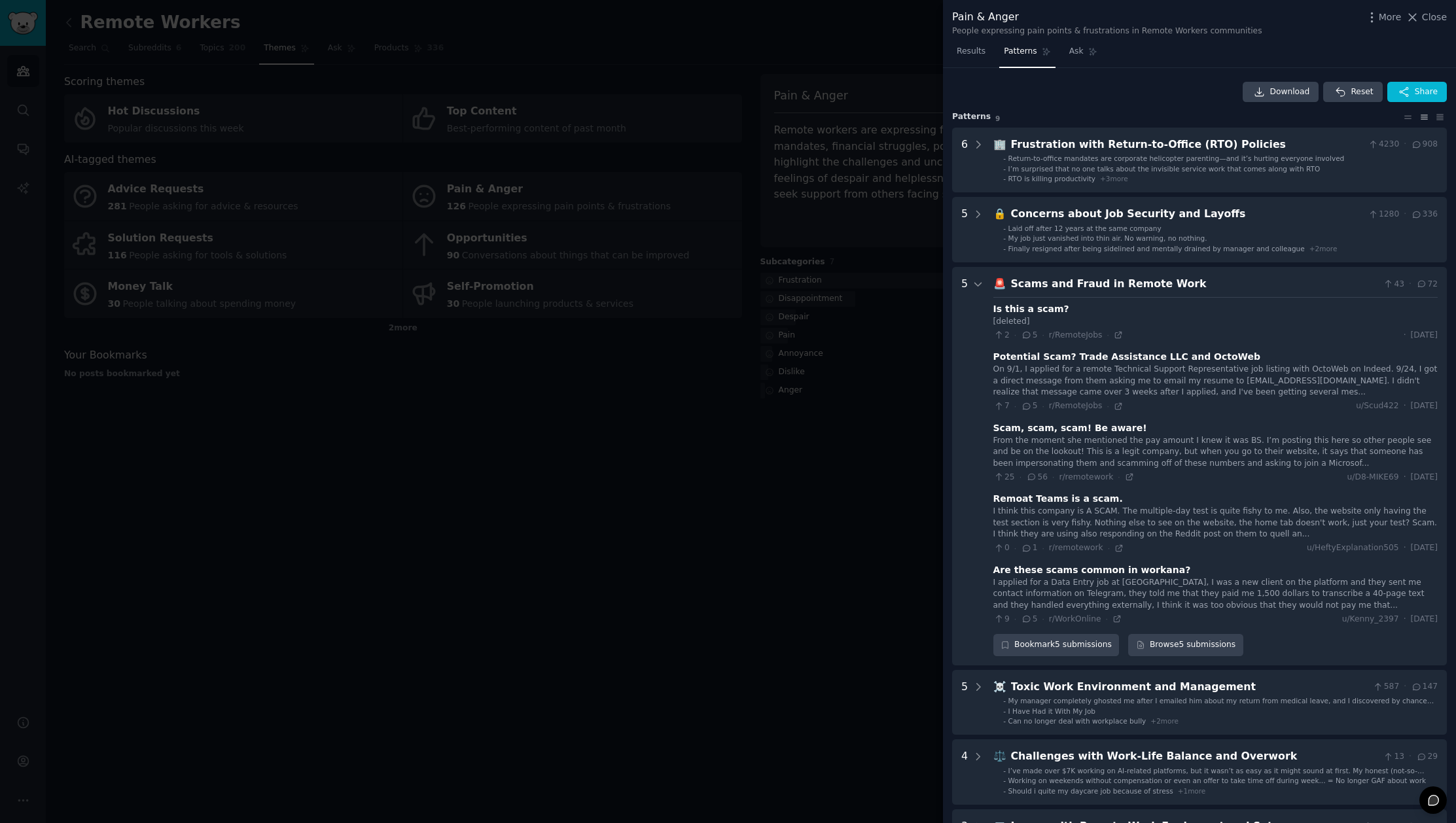
click at [732, 453] on div at bounding box center [728, 411] width 1456 height 823
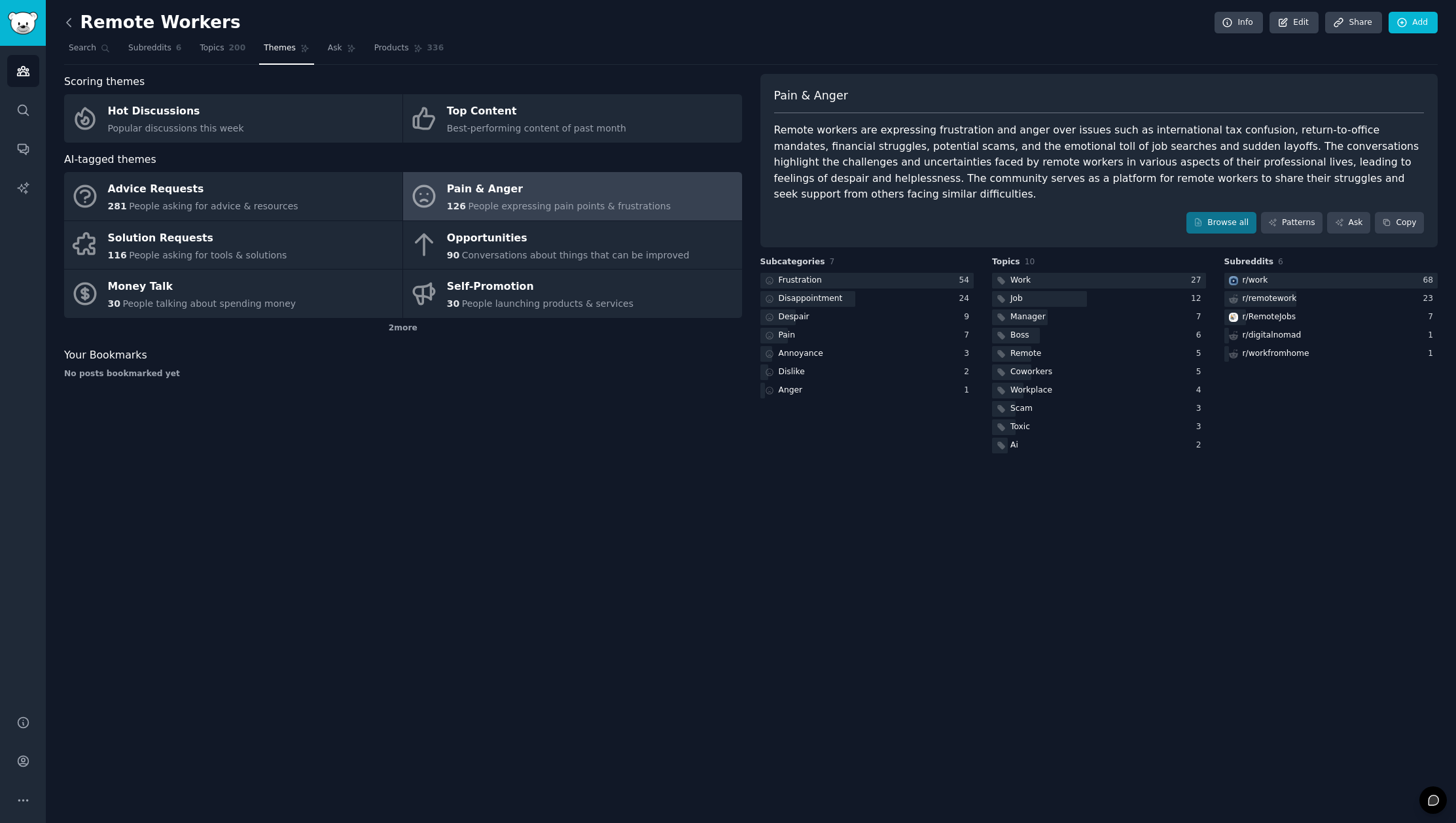
click at [65, 18] on icon at bounding box center [69, 22] width 14 height 14
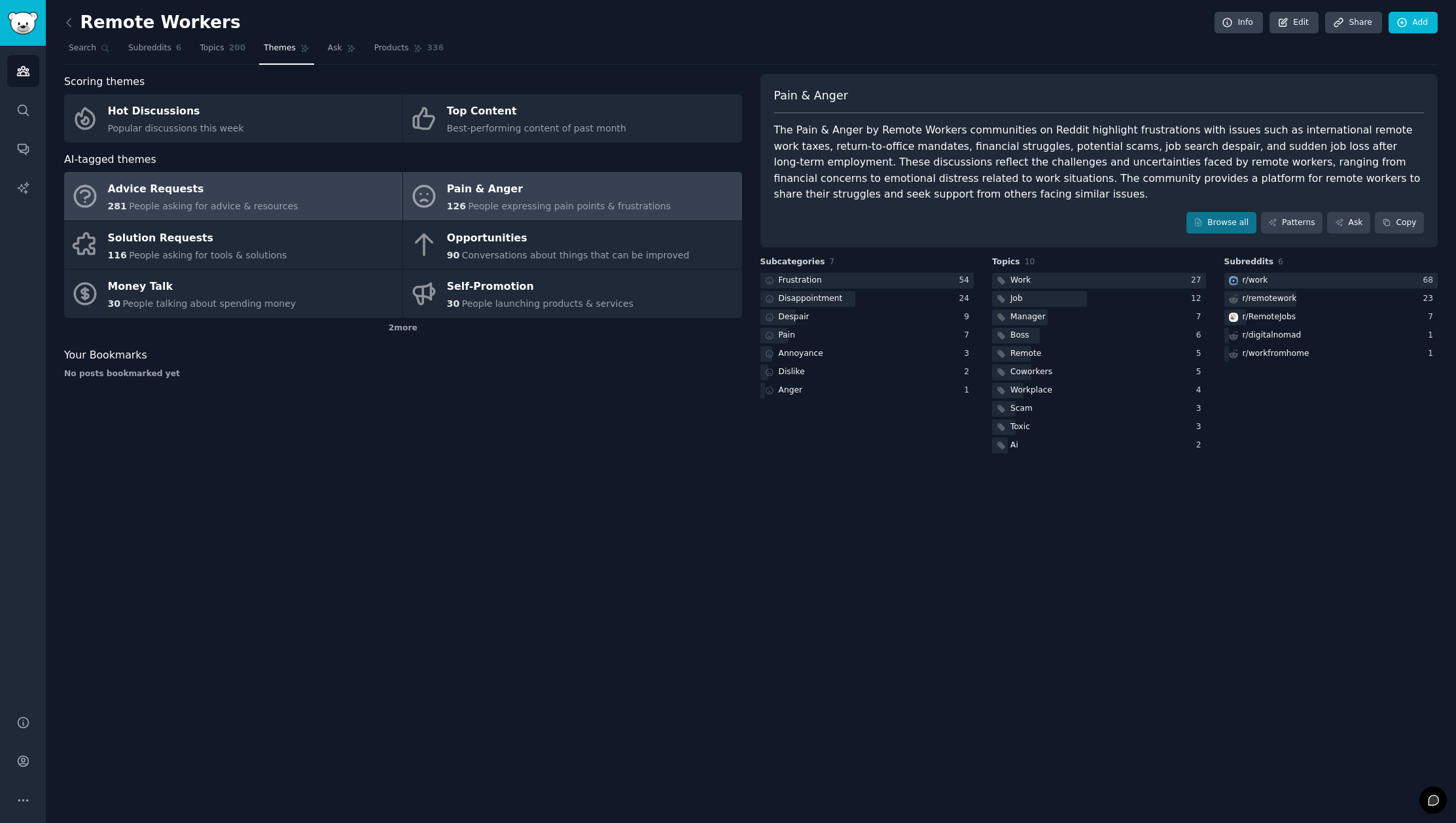
click at [237, 209] on span "People asking for advice & resources" at bounding box center [213, 206] width 169 height 10
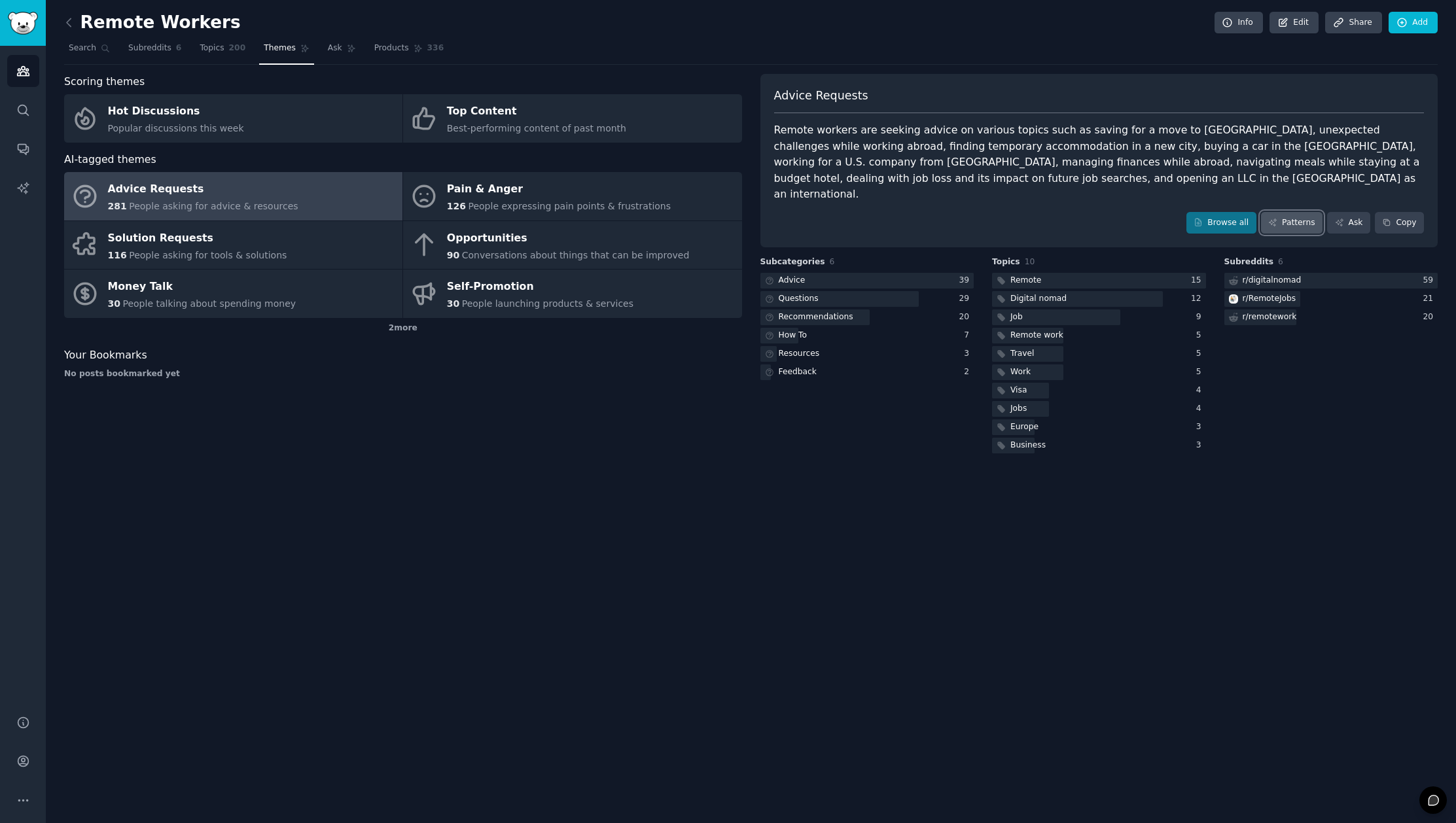
click at [1286, 212] on link "Patterns" at bounding box center [1291, 223] width 61 height 22
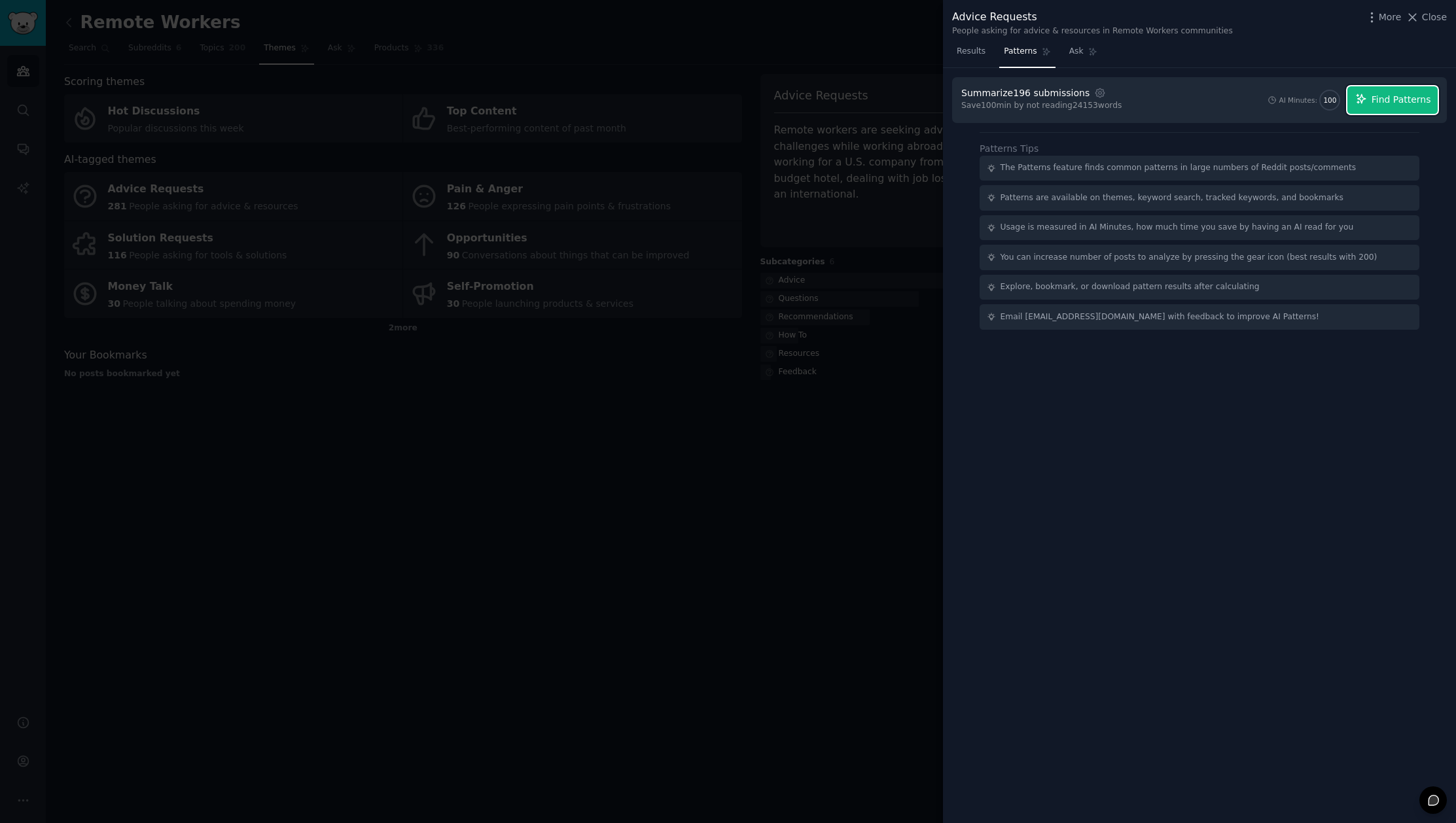
click at [1391, 102] on span "Find Patterns" at bounding box center [1401, 99] width 60 height 14
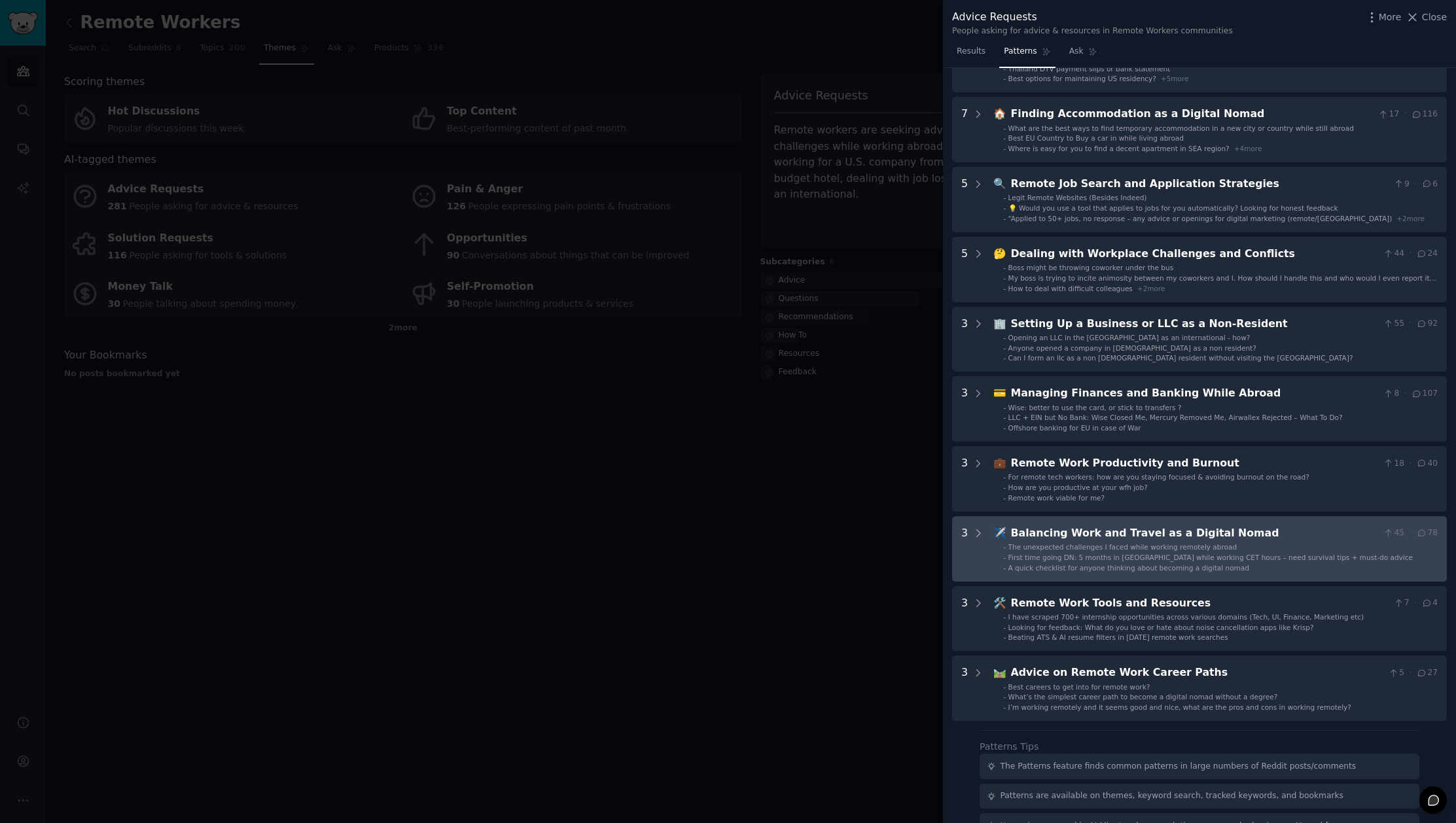
scroll to position [102, 0]
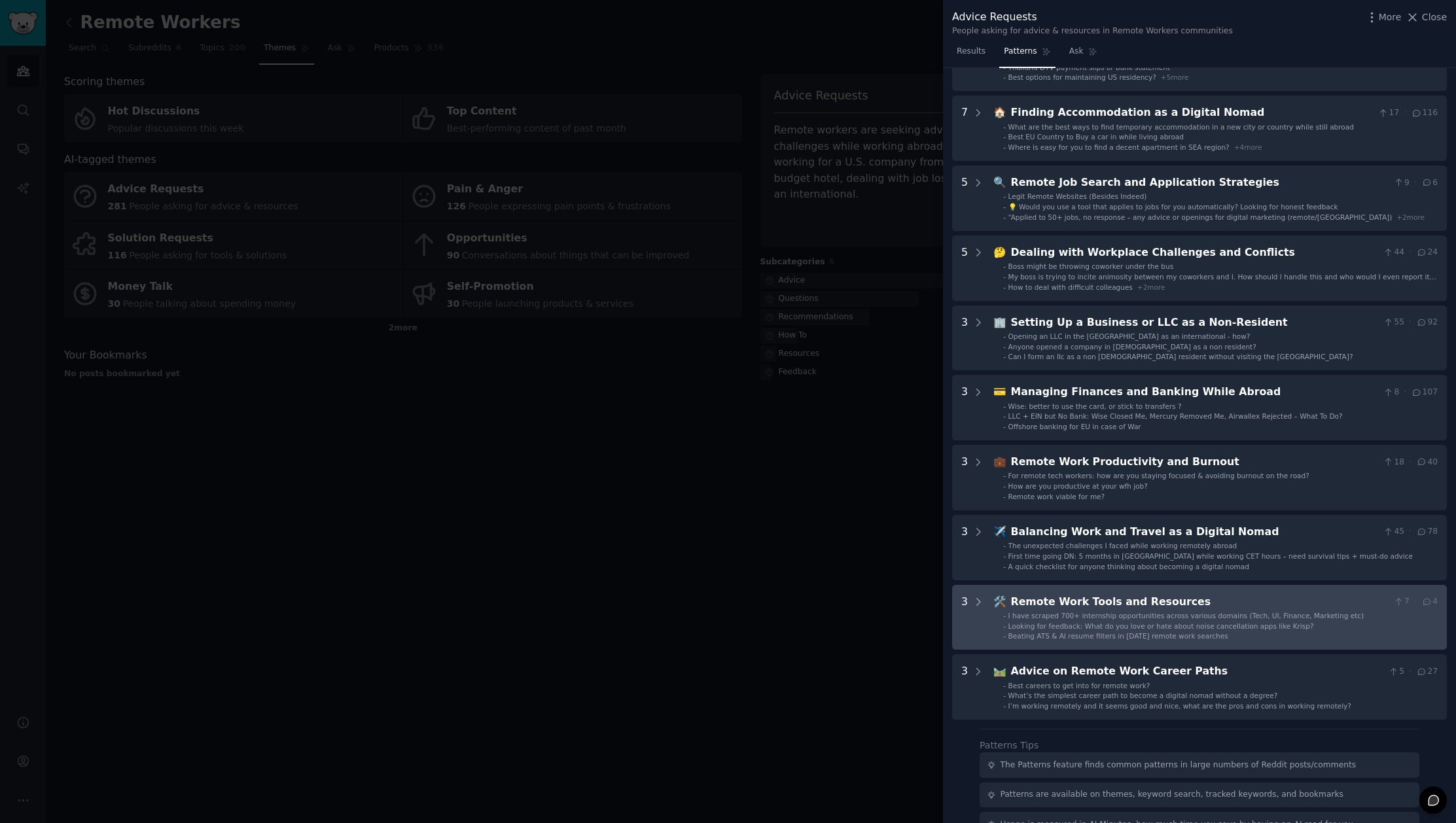
click at [1231, 625] on span "Looking for feedback: What do you love or hate about noise cancellation apps li…" at bounding box center [1161, 626] width 306 height 8
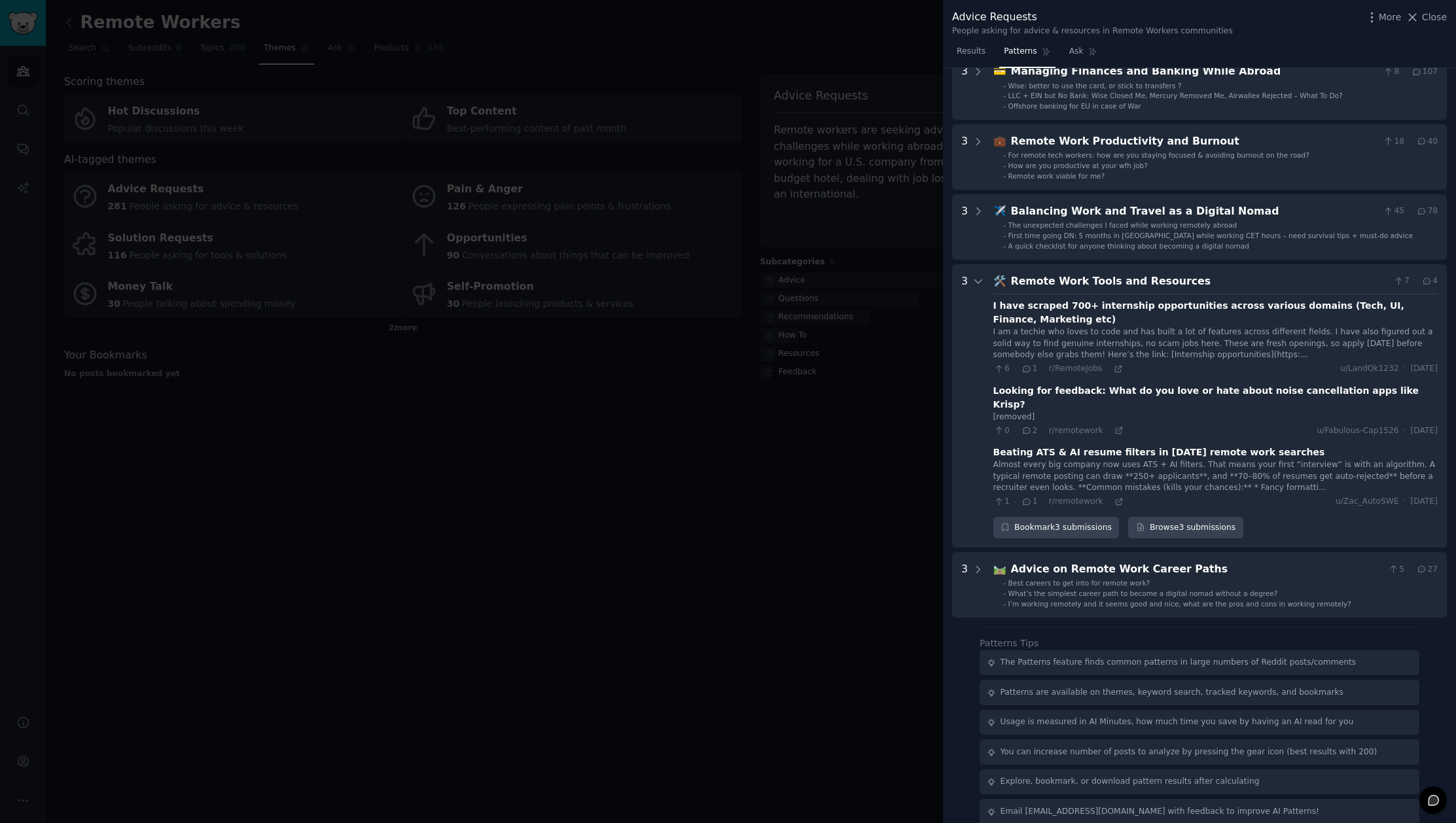
scroll to position [424, 0]
click at [978, 280] on icon at bounding box center [979, 280] width 12 height 12
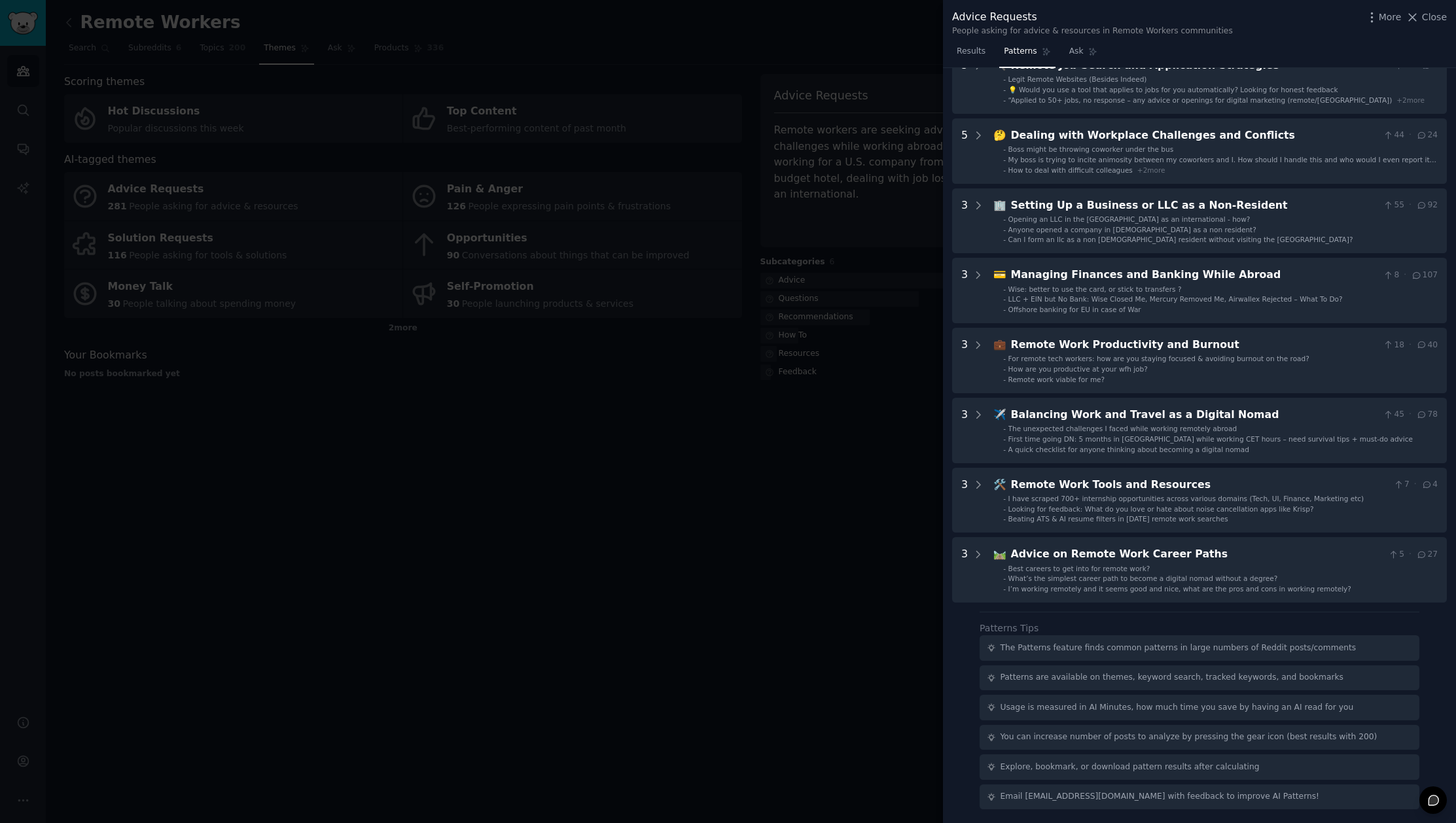
click at [829, 496] on div at bounding box center [728, 411] width 1456 height 823
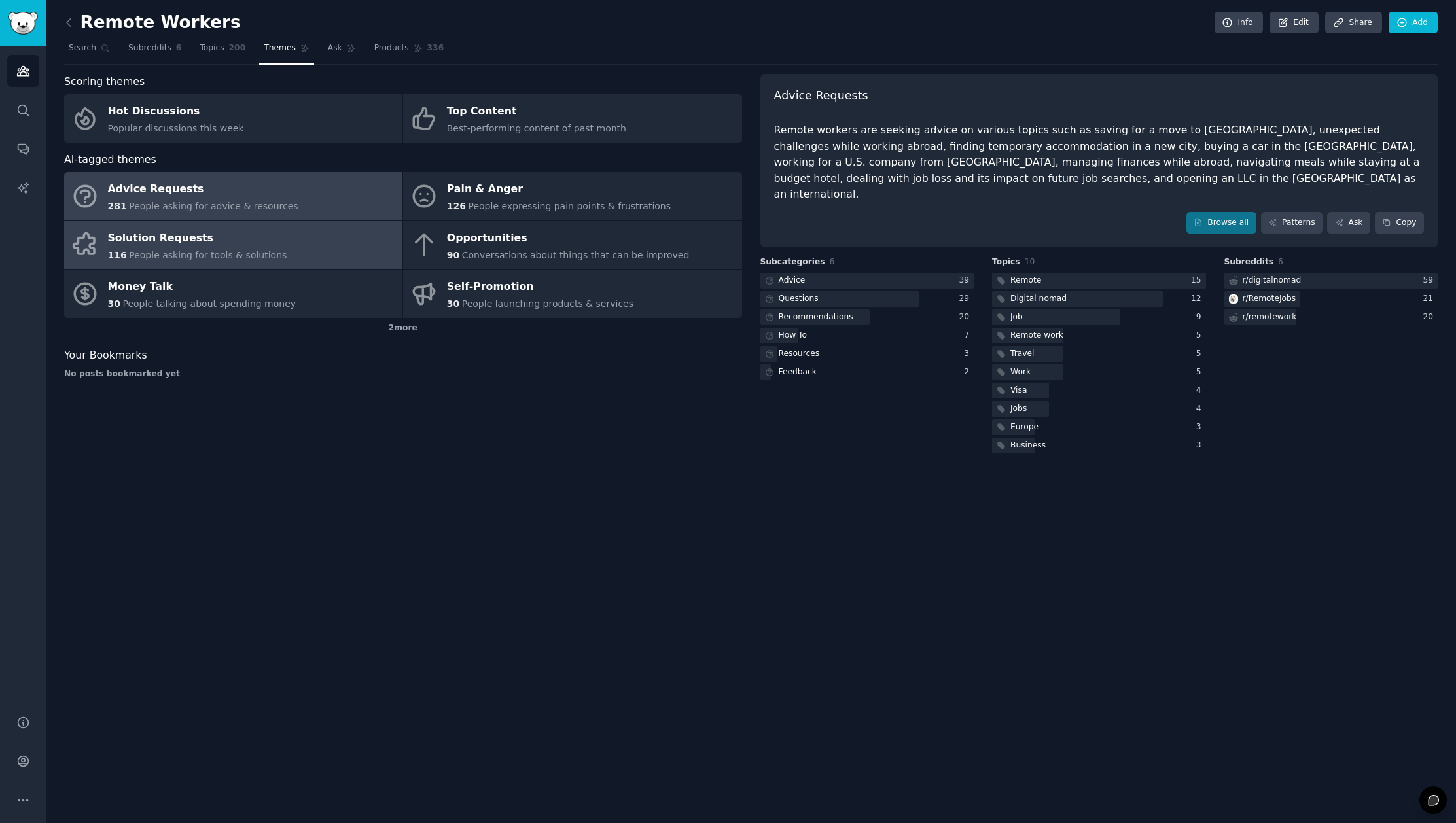
click at [208, 252] on span "People asking for tools & solutions" at bounding box center [208, 255] width 158 height 10
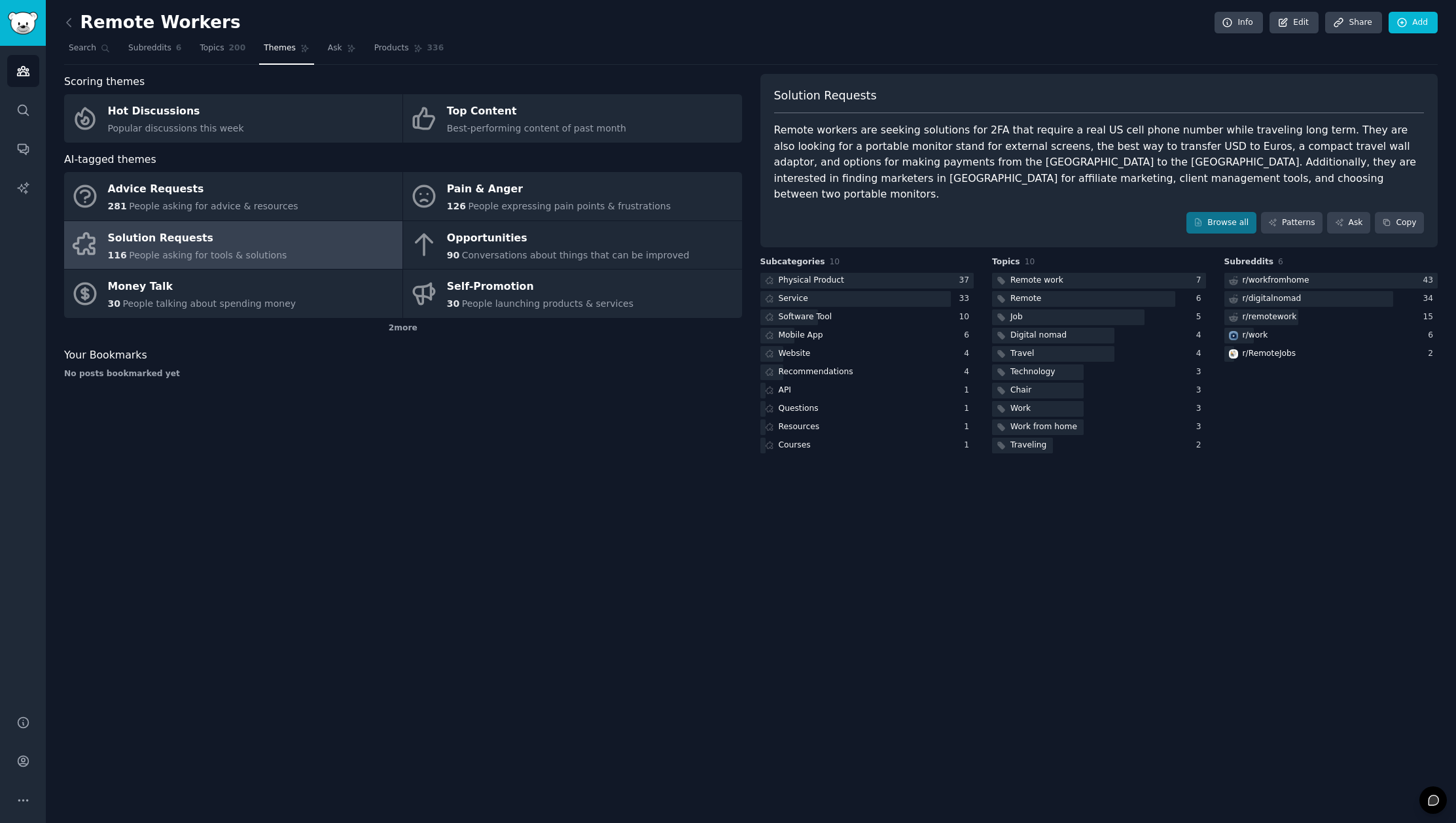
click at [855, 150] on div "Remote workers are seeking solutions for 2FA that require a real US cell phone …" at bounding box center [1099, 162] width 651 height 80
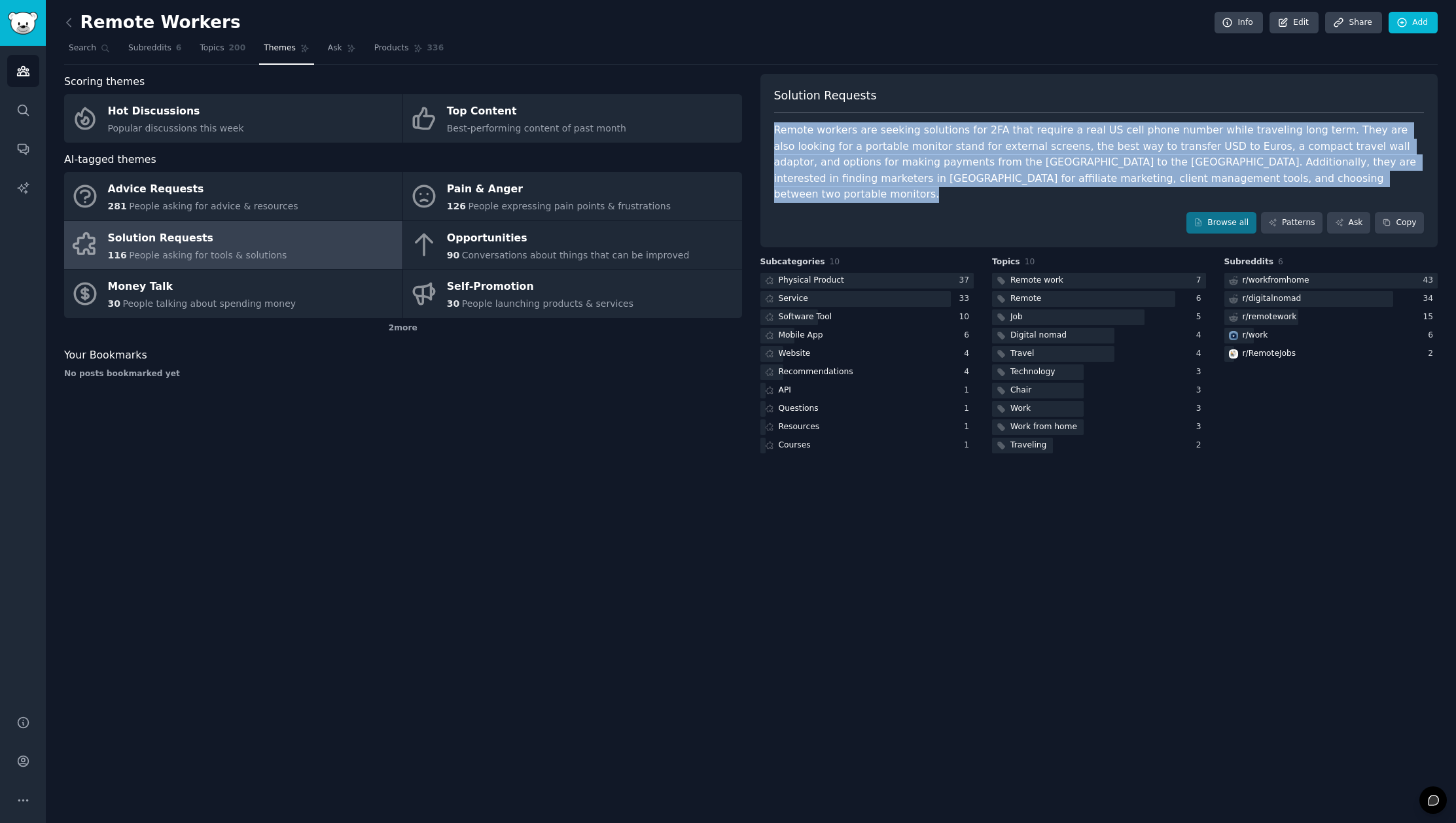
click at [855, 150] on div "Remote workers are seeking solutions for 2FA that require a real US cell phone …" at bounding box center [1099, 162] width 651 height 80
click at [903, 150] on div "Remote workers are seeking solutions for 2FA that require a real US cell phone …" at bounding box center [1099, 162] width 651 height 80
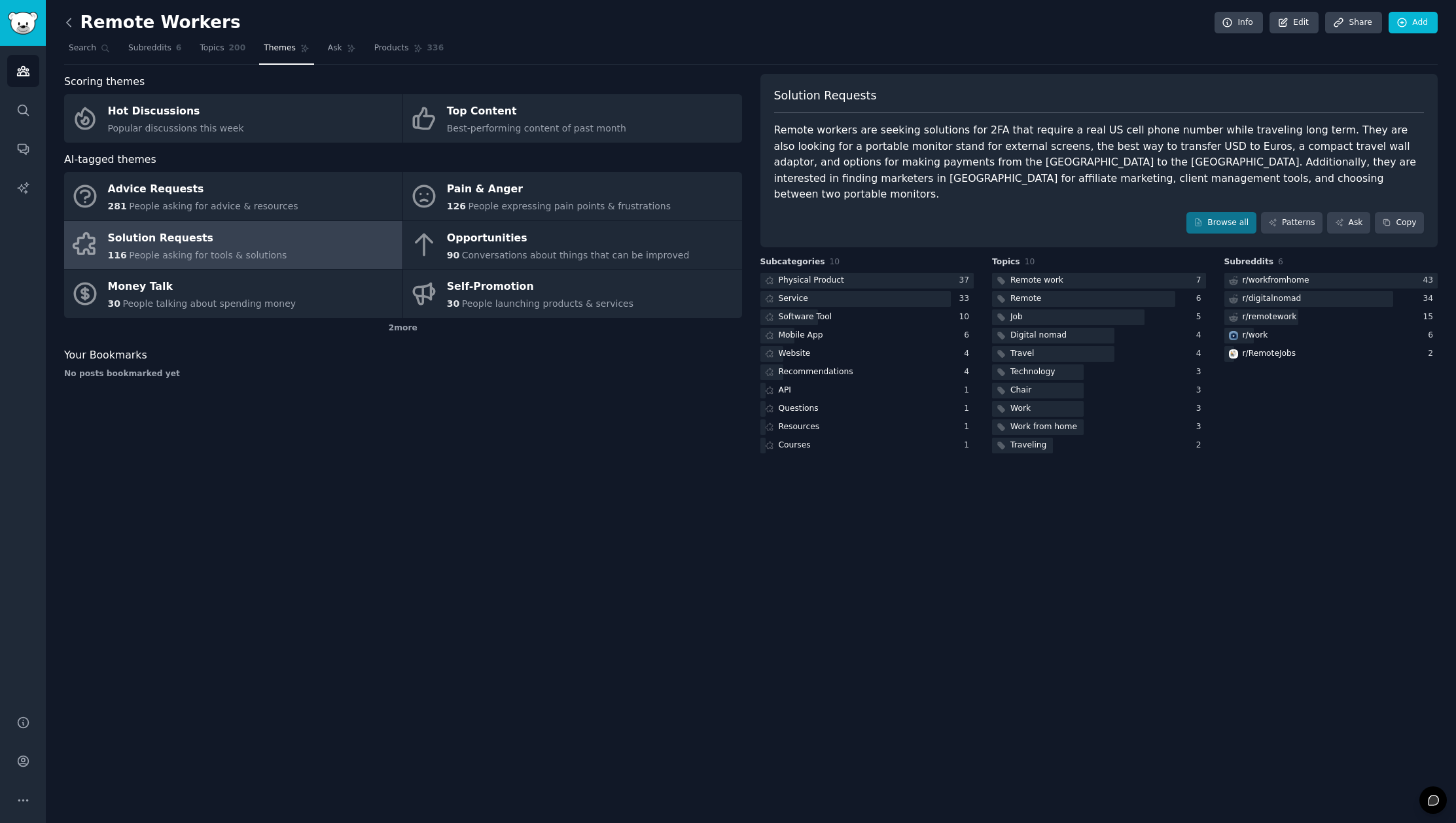
click at [71, 25] on icon at bounding box center [69, 22] width 14 height 14
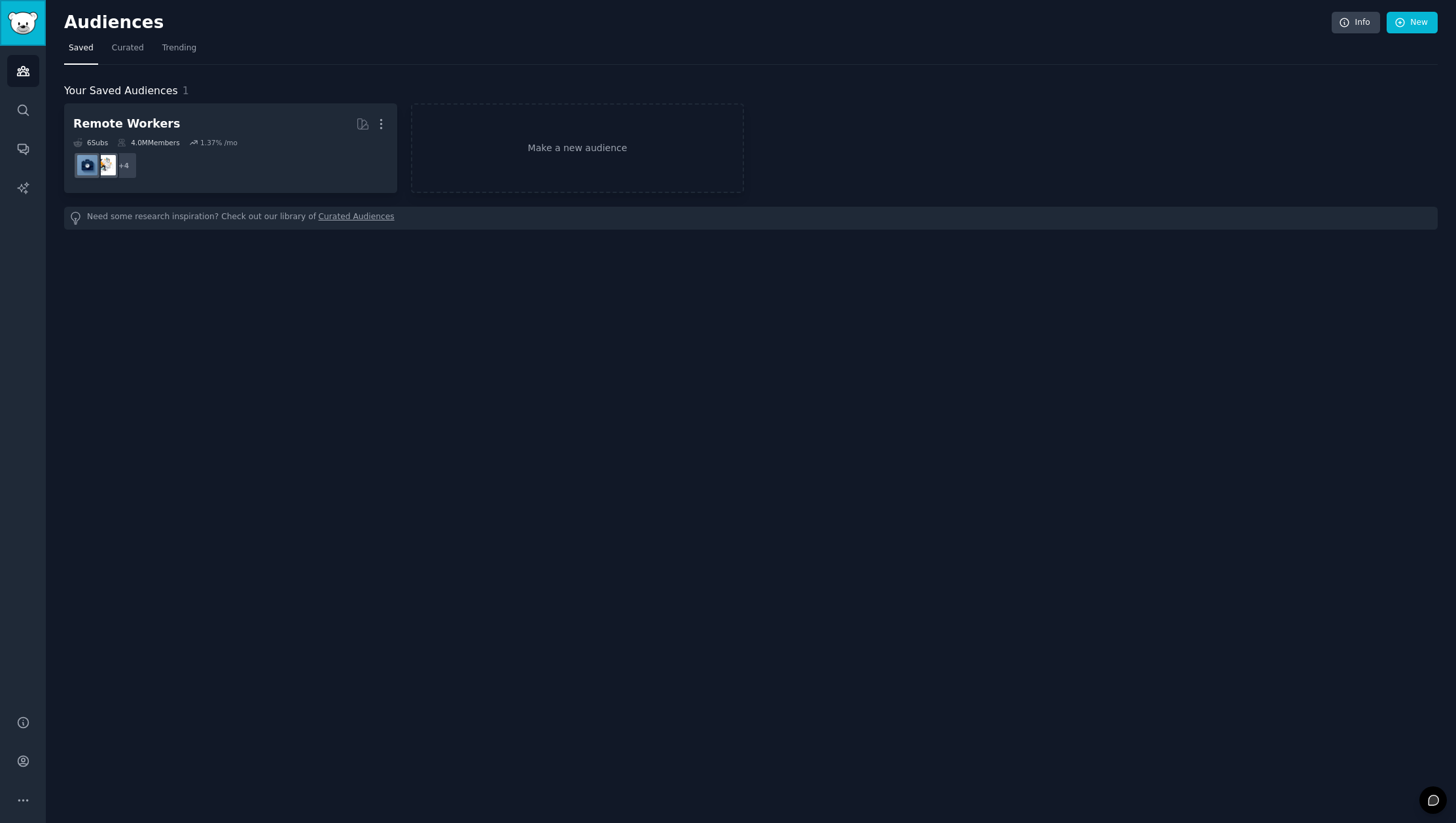
click at [26, 27] on img "Sidebar" at bounding box center [23, 23] width 30 height 23
click at [21, 79] on link "Audiences" at bounding box center [24, 71] width 32 height 32
click at [121, 52] on span "Curated" at bounding box center [128, 49] width 32 height 12
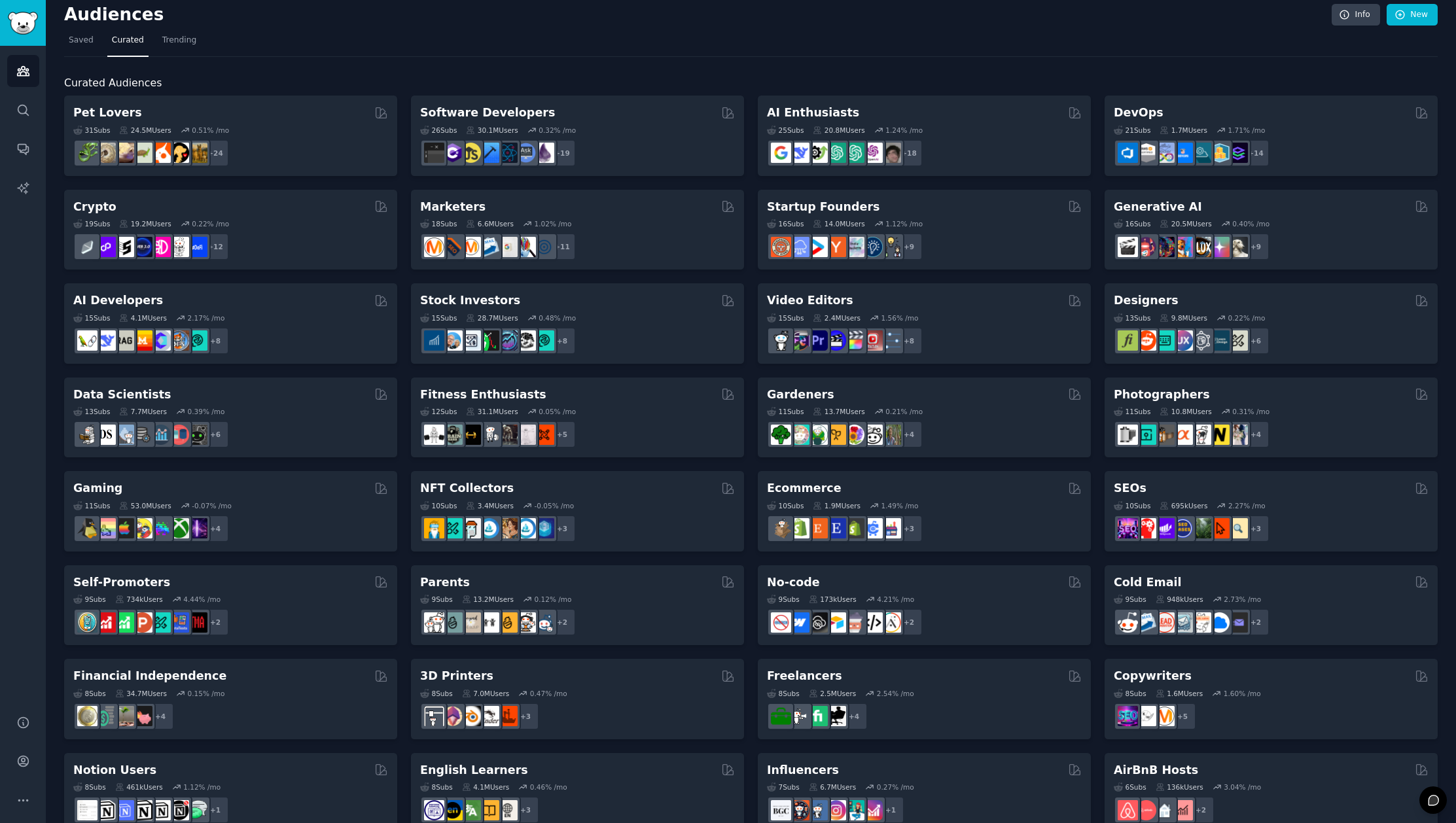
scroll to position [3, 0]
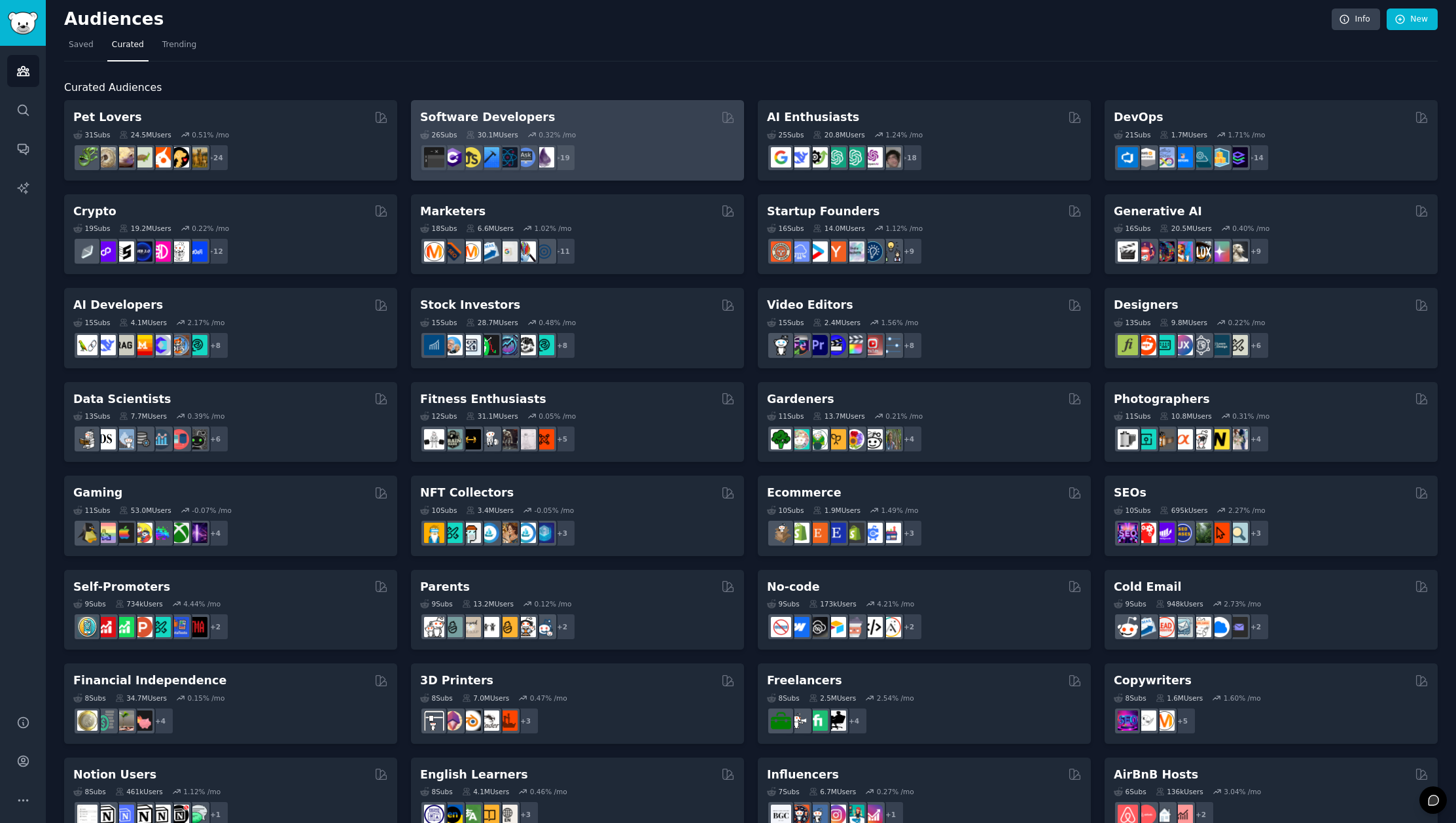
click at [631, 155] on div "+ 19" at bounding box center [577, 157] width 315 height 27
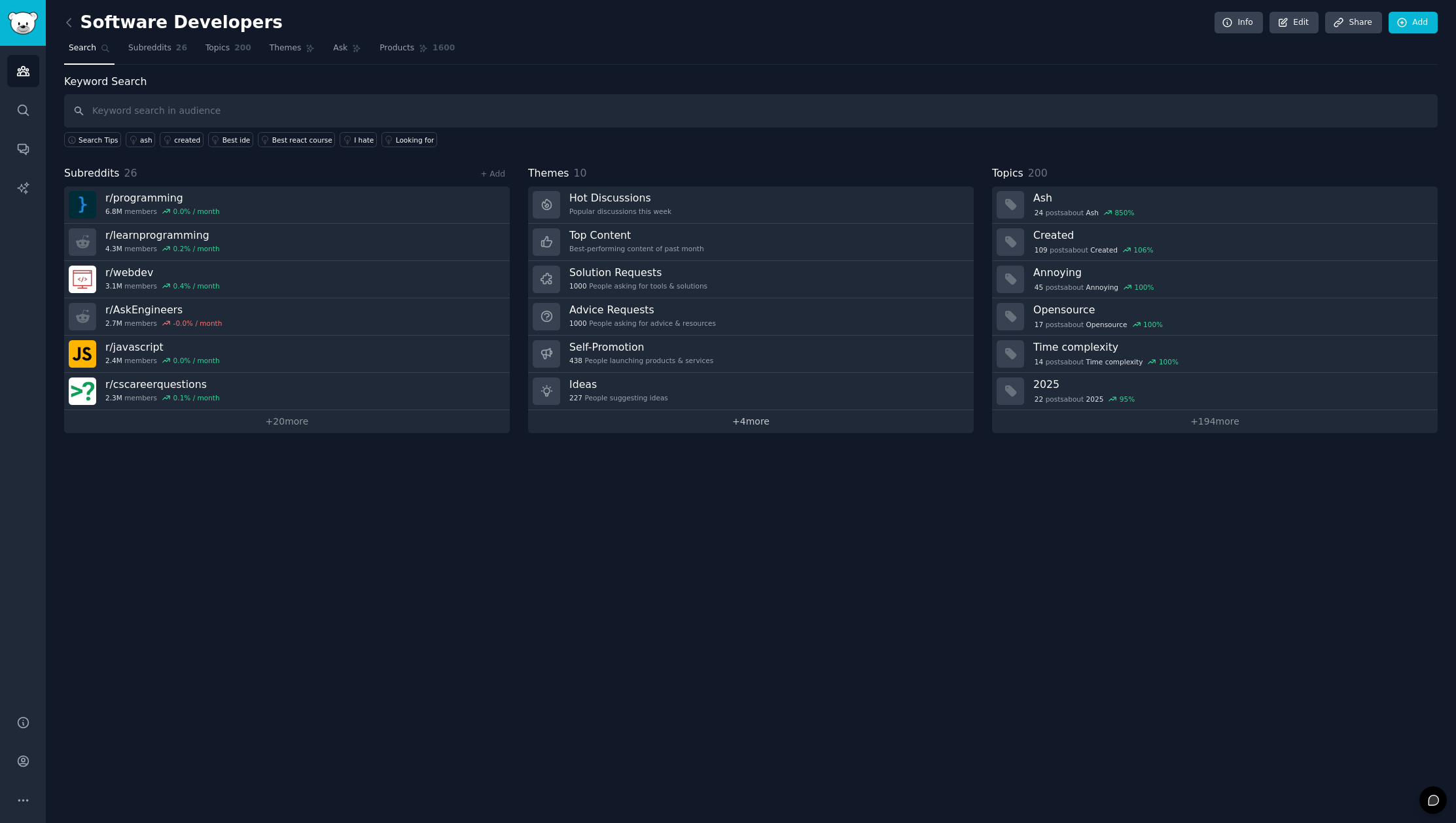
click at [748, 422] on link "+ 4 more" at bounding box center [751, 421] width 446 height 23
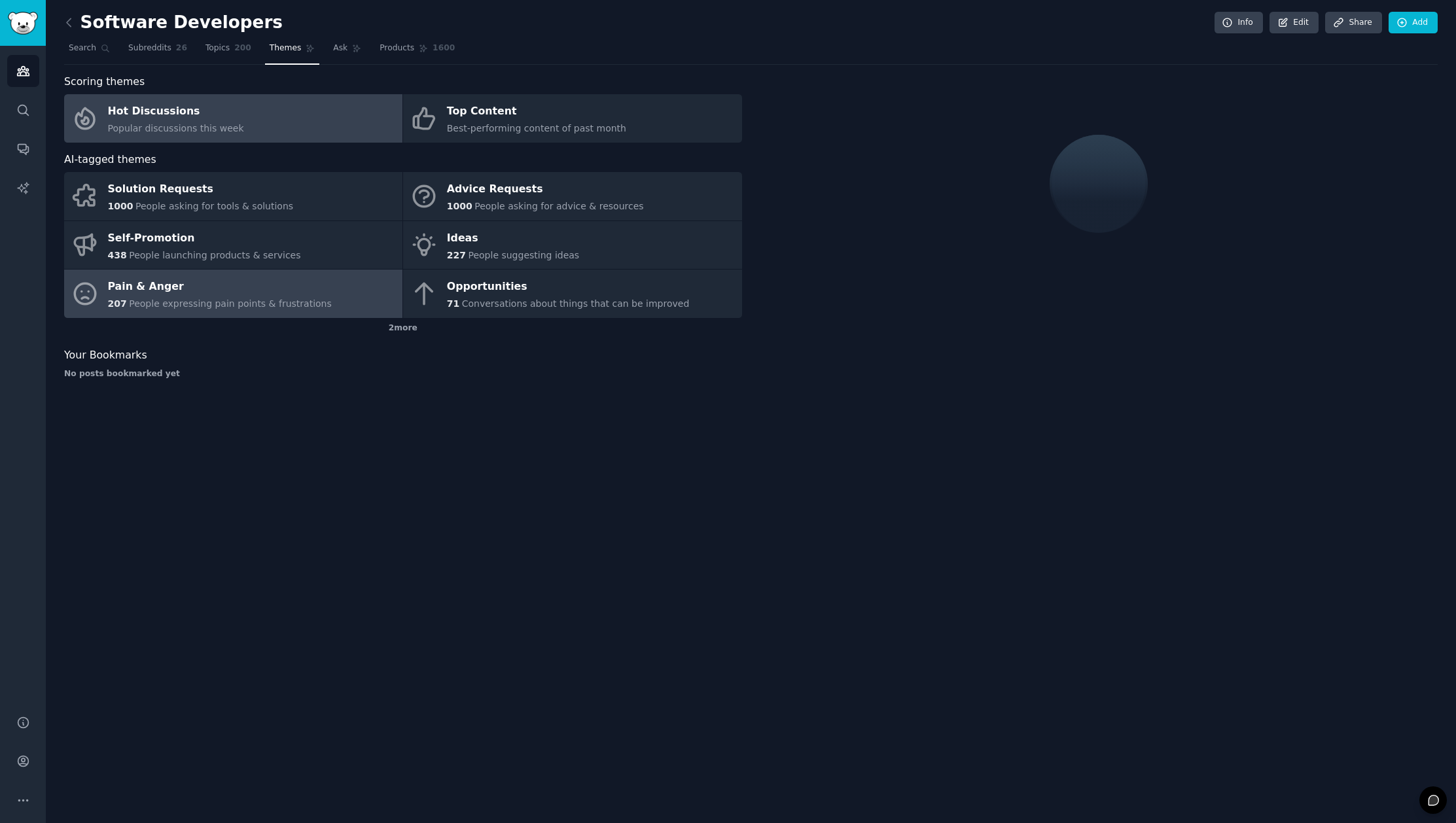
click at [187, 298] on span "People expressing pain points & frustrations" at bounding box center [230, 304] width 203 height 10
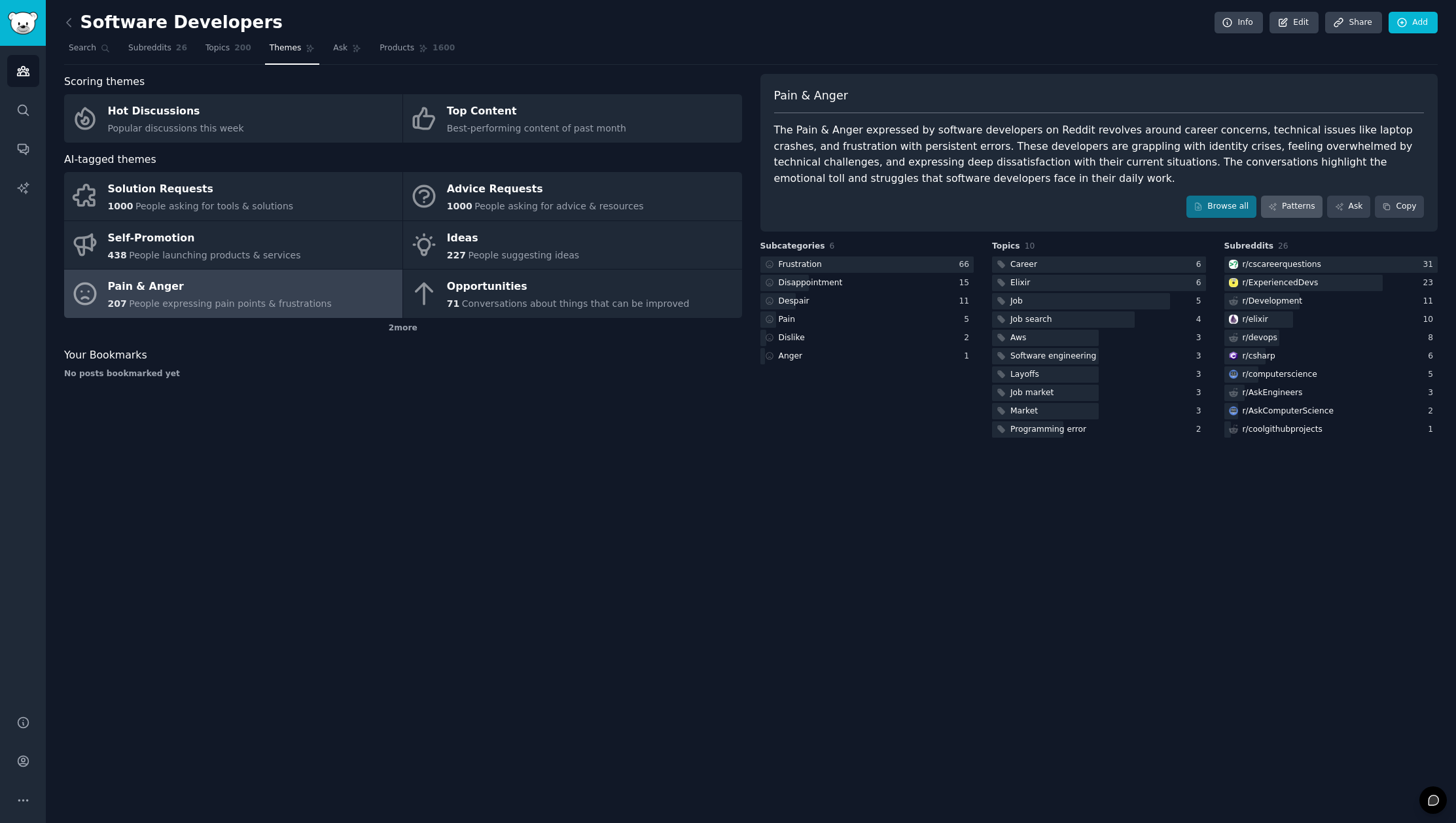
click at [1303, 208] on link "Patterns" at bounding box center [1291, 207] width 61 height 22
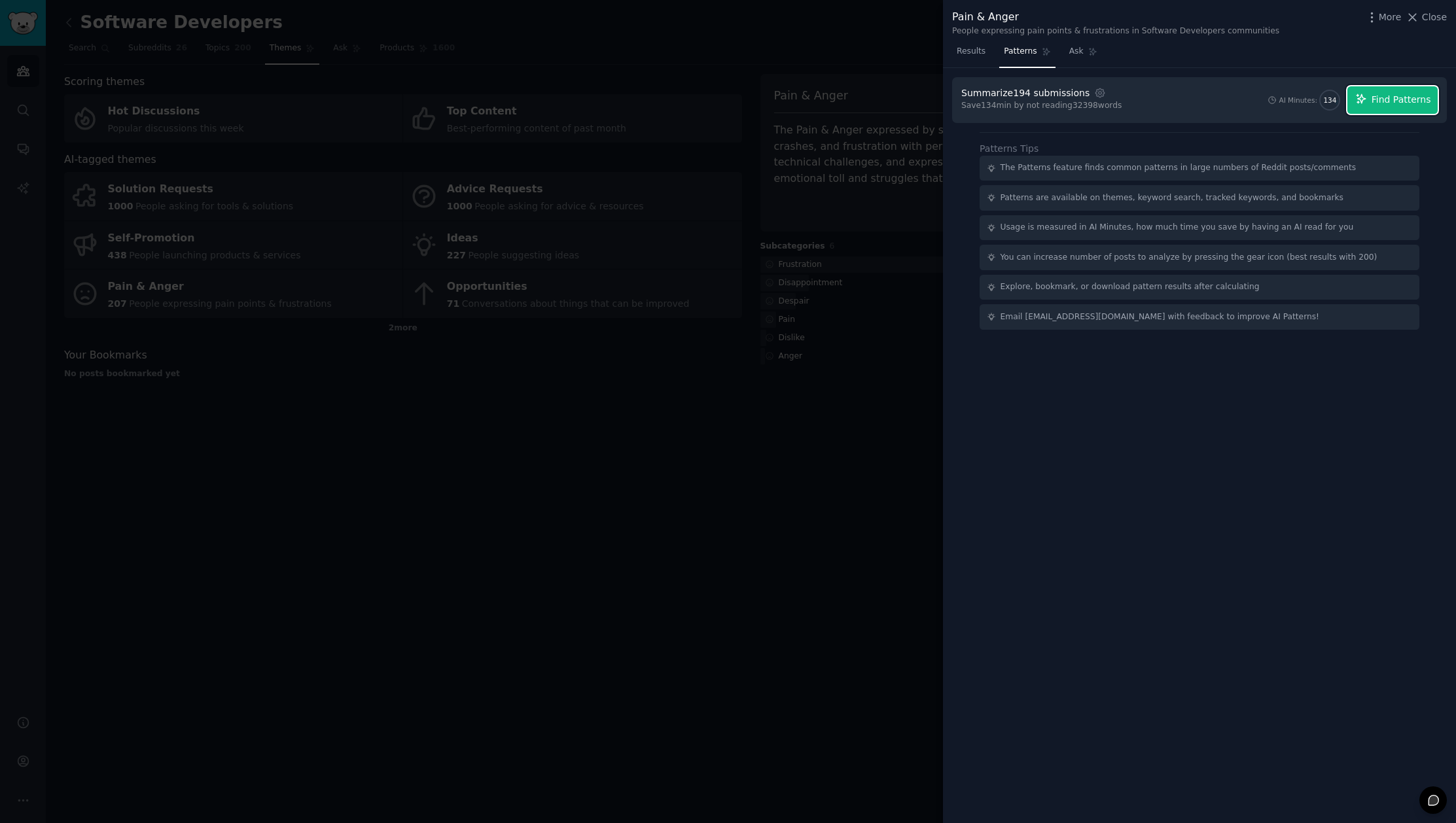
click at [1386, 100] on span "Find Patterns" at bounding box center [1401, 99] width 60 height 14
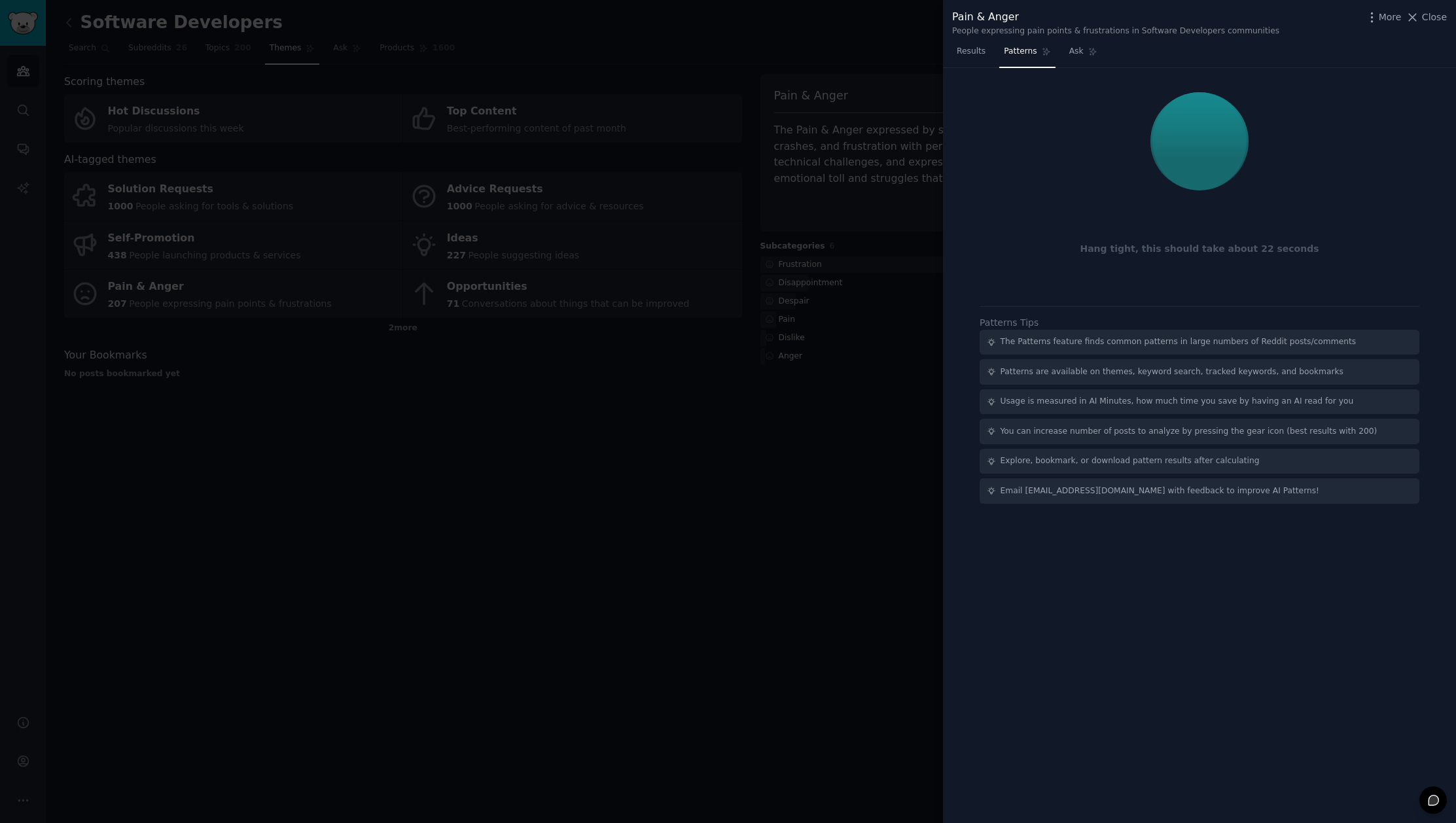
click at [1165, 654] on div "Hang tight, this should take about 22 seconds Patterns Tips The Patterns featur…" at bounding box center [1200, 446] width 513 height 756
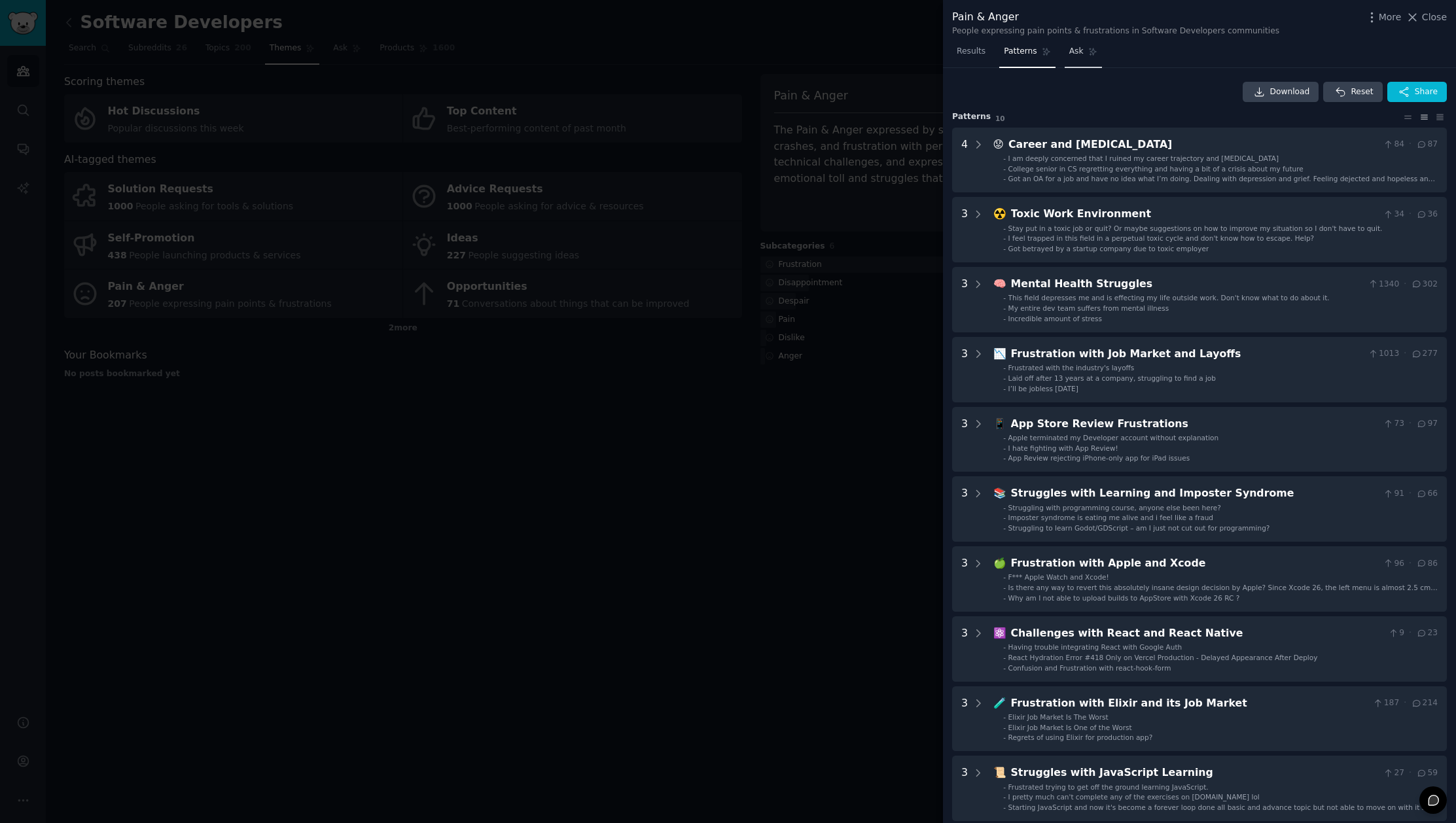
click at [1078, 47] on span "Ask" at bounding box center [1077, 52] width 15 height 12
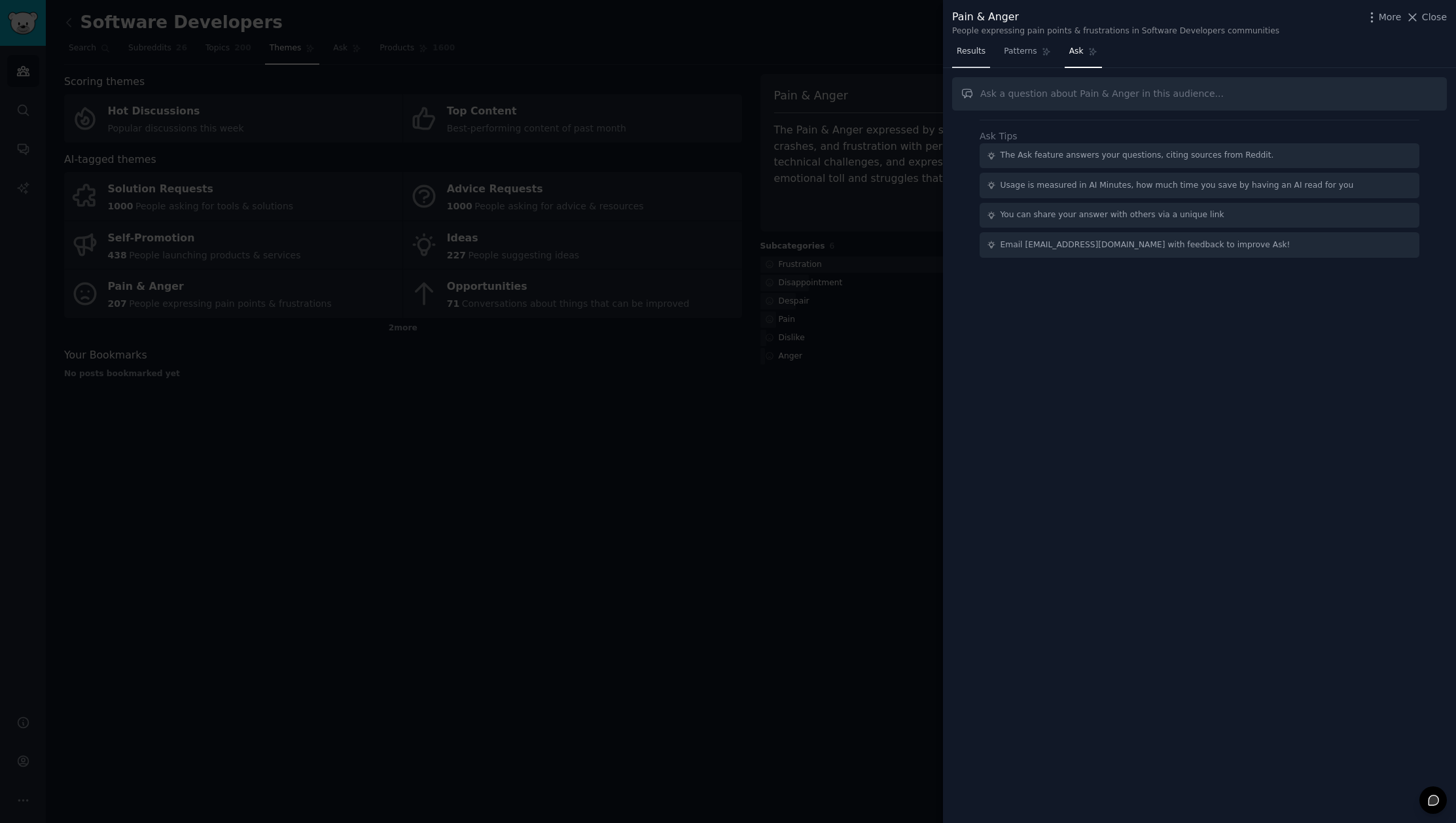
click at [976, 50] on span "Results" at bounding box center [970, 52] width 29 height 12
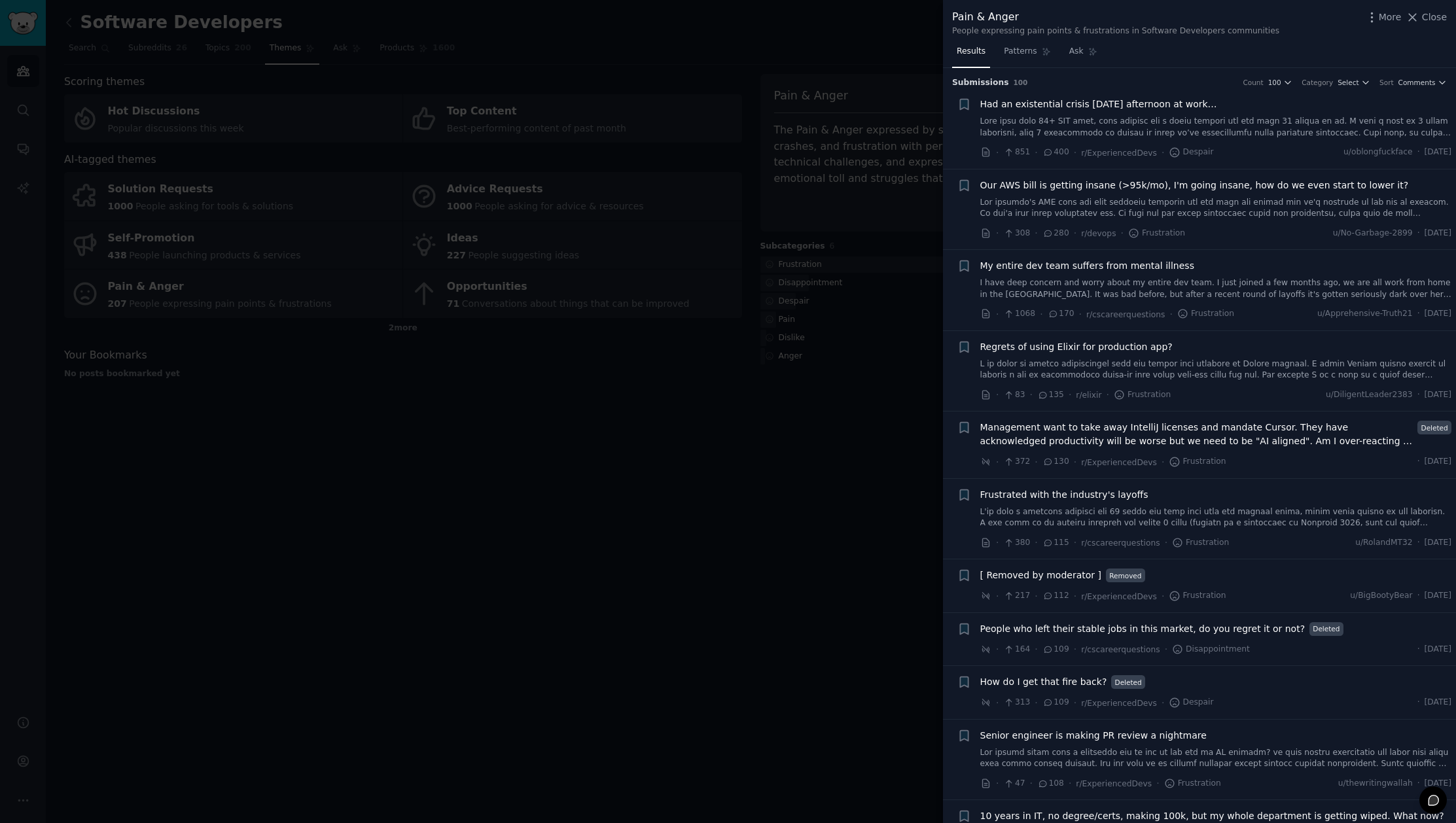
click at [755, 532] on div at bounding box center [728, 411] width 1456 height 823
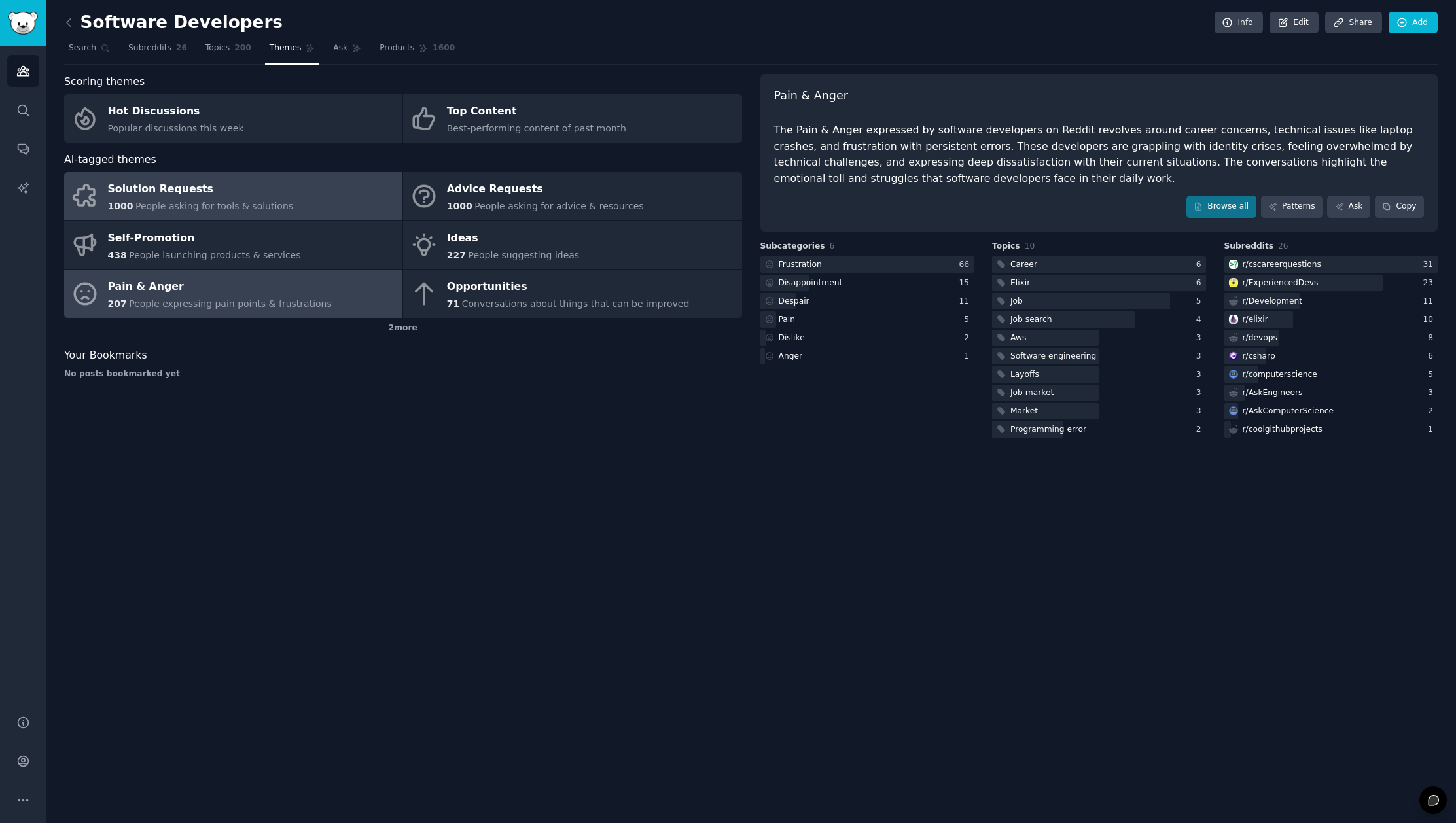
click at [222, 198] on div "Solution Requests" at bounding box center [201, 189] width 186 height 21
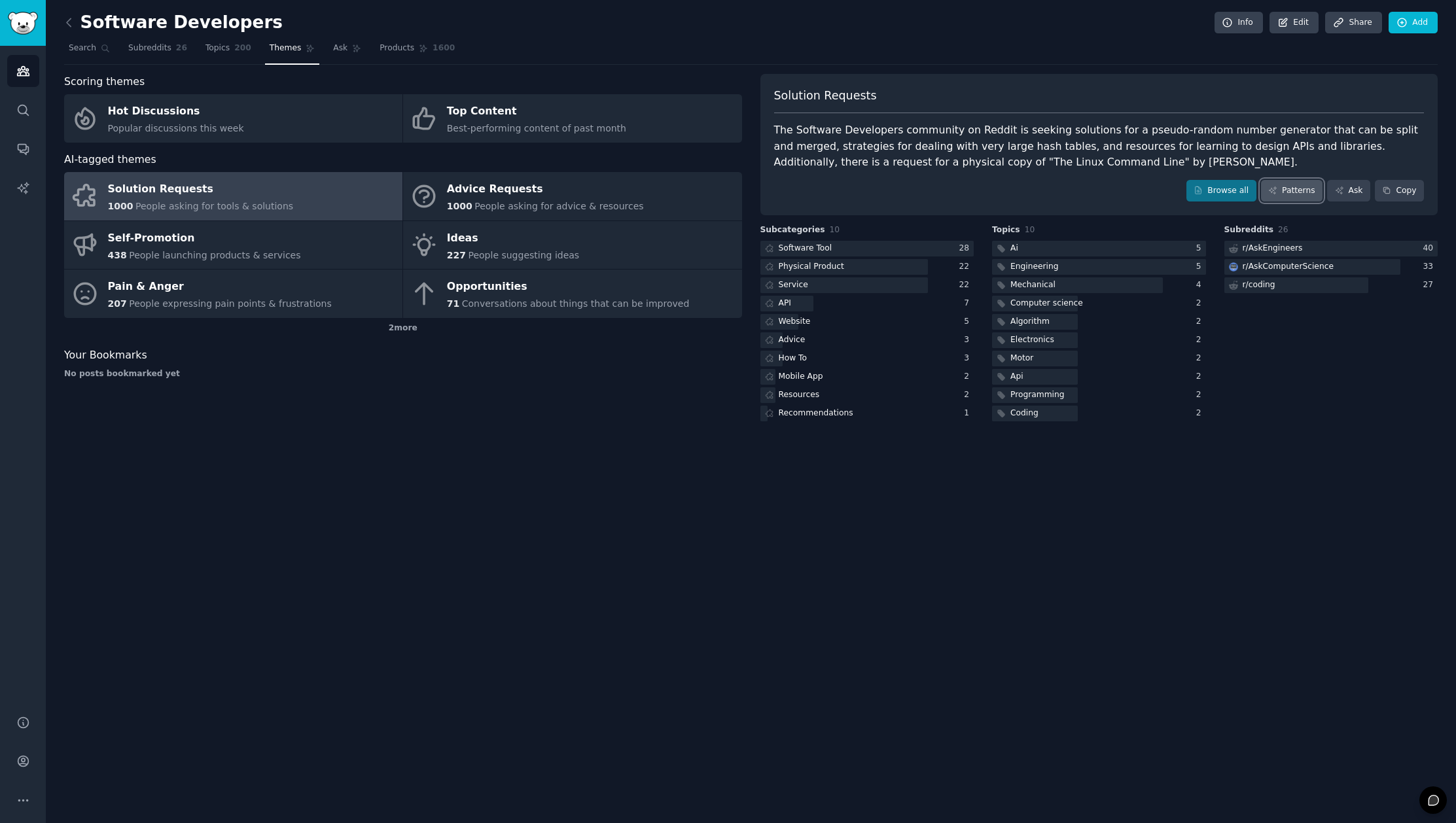
click at [1288, 195] on link "Patterns" at bounding box center [1291, 191] width 61 height 22
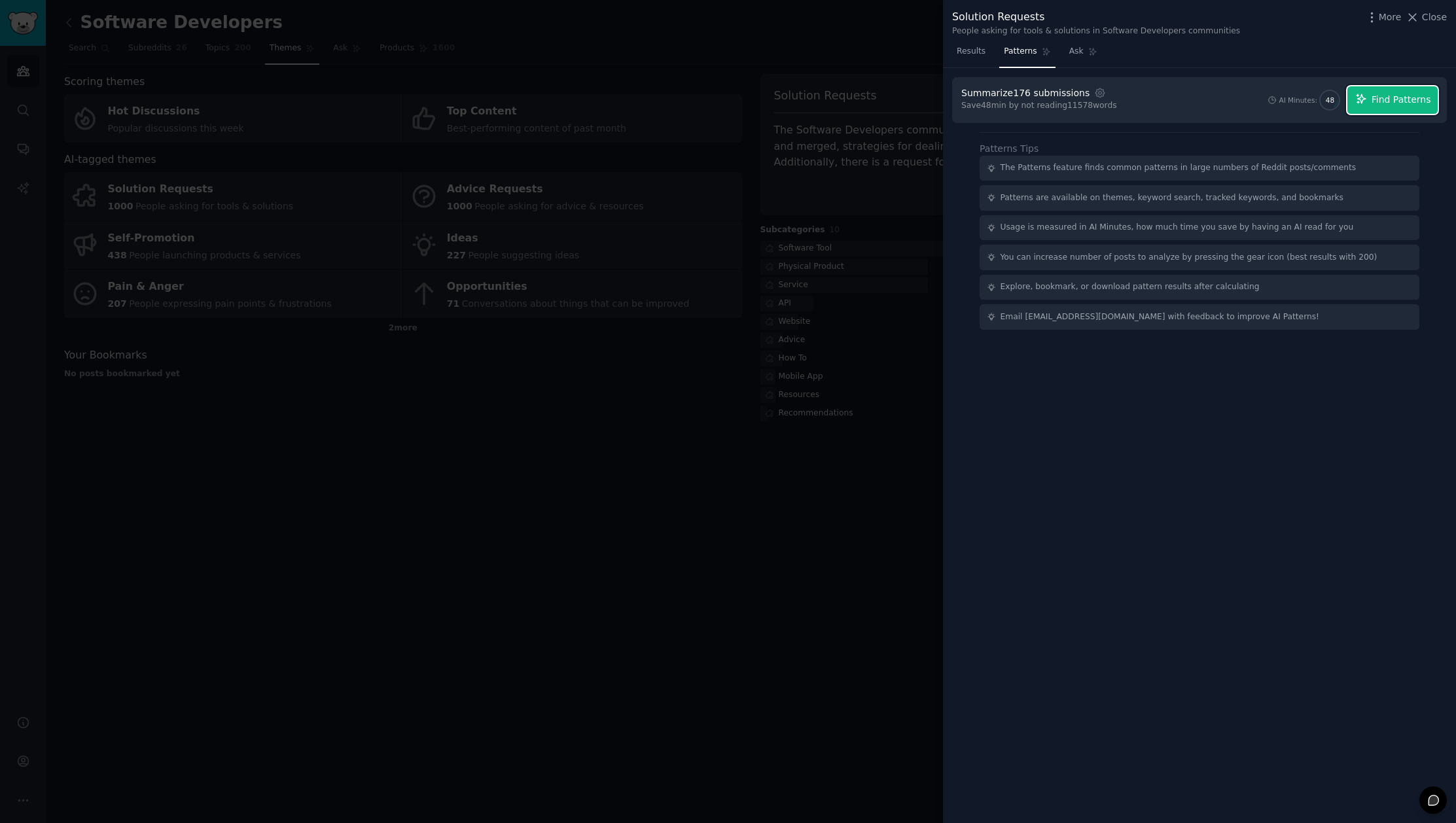
click at [1371, 102] on button "Find Patterns" at bounding box center [1392, 99] width 91 height 27
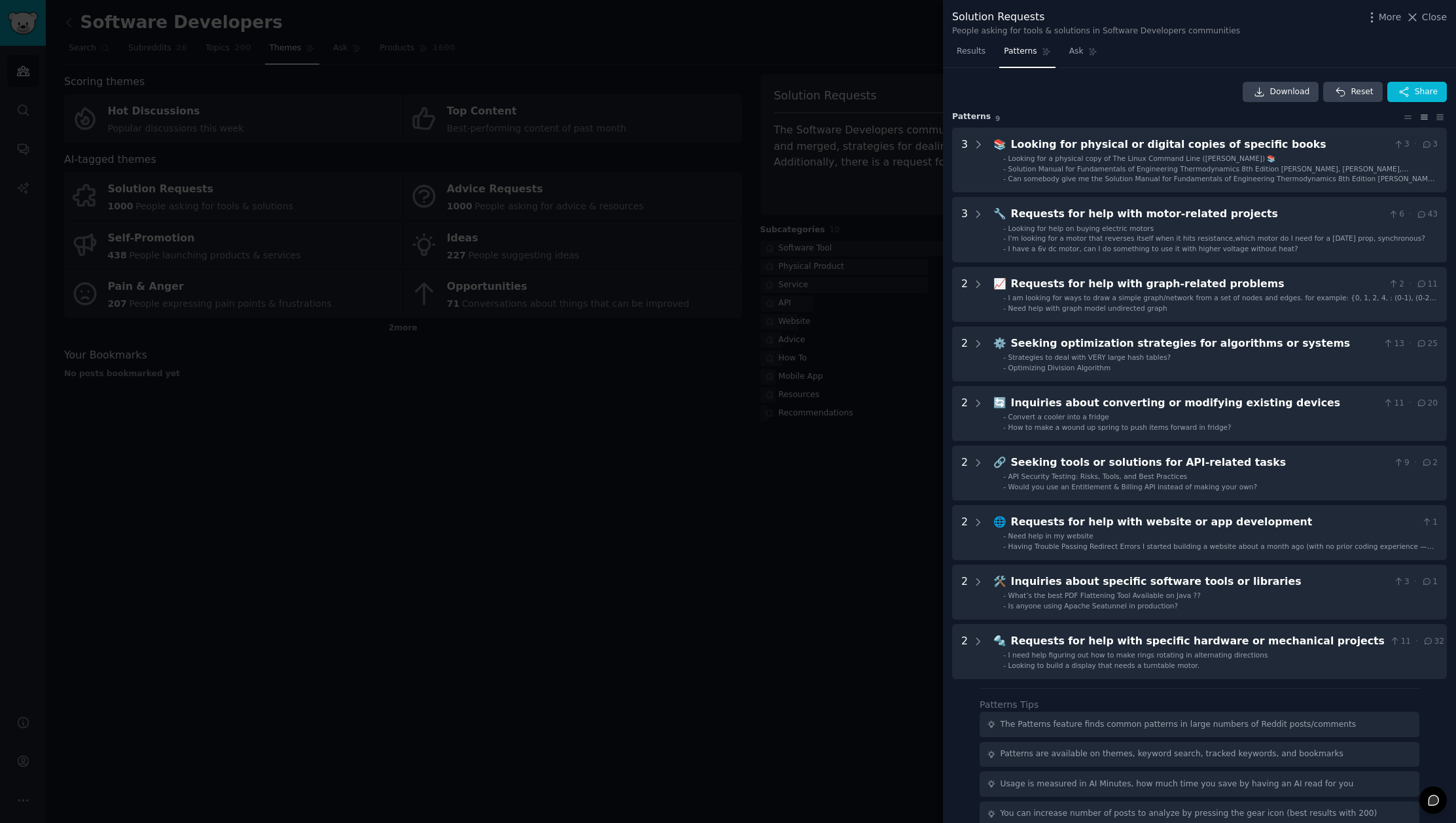
click at [713, 607] on div at bounding box center [728, 411] width 1456 height 823
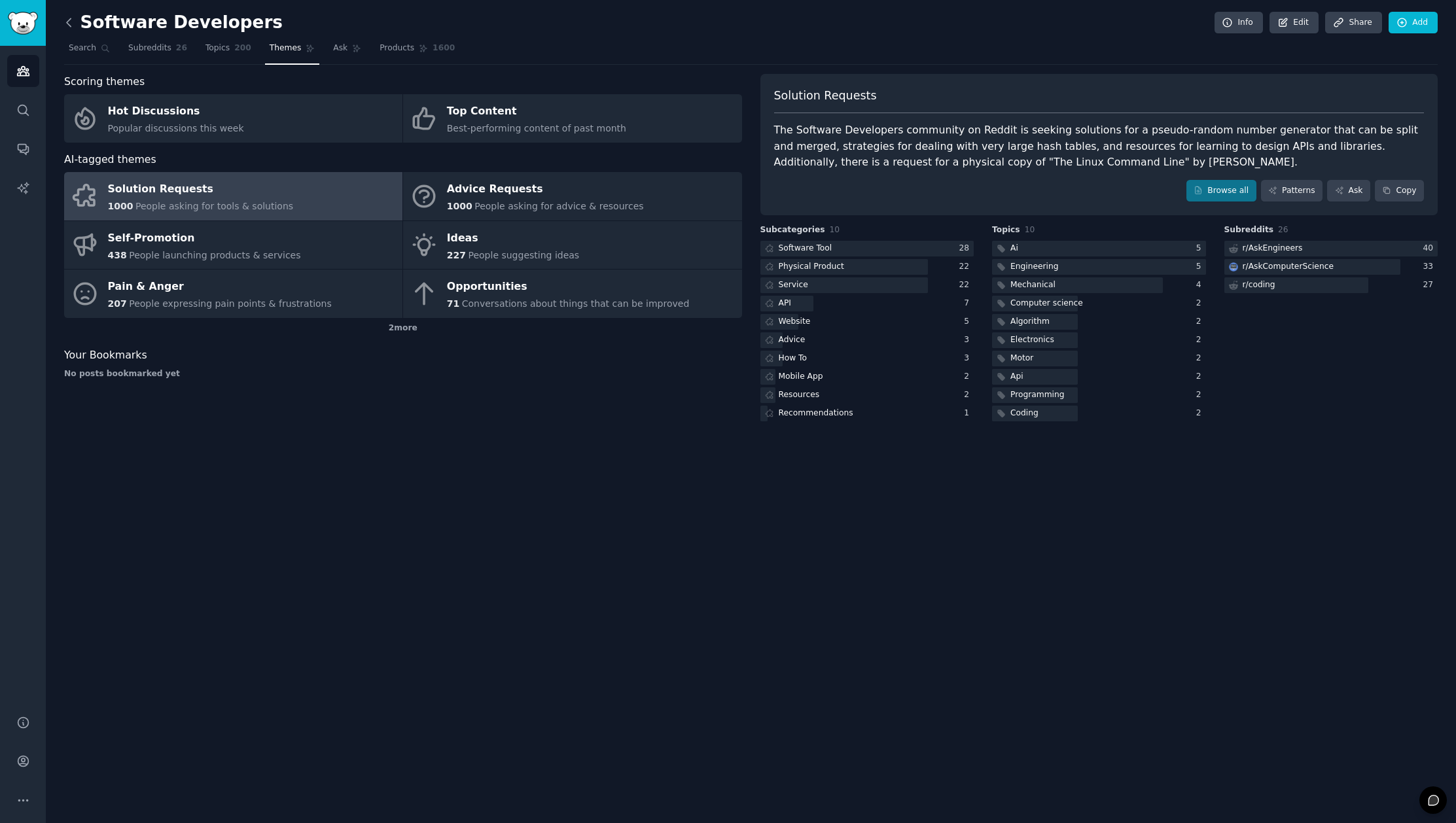
click at [66, 26] on icon at bounding box center [69, 22] width 14 height 14
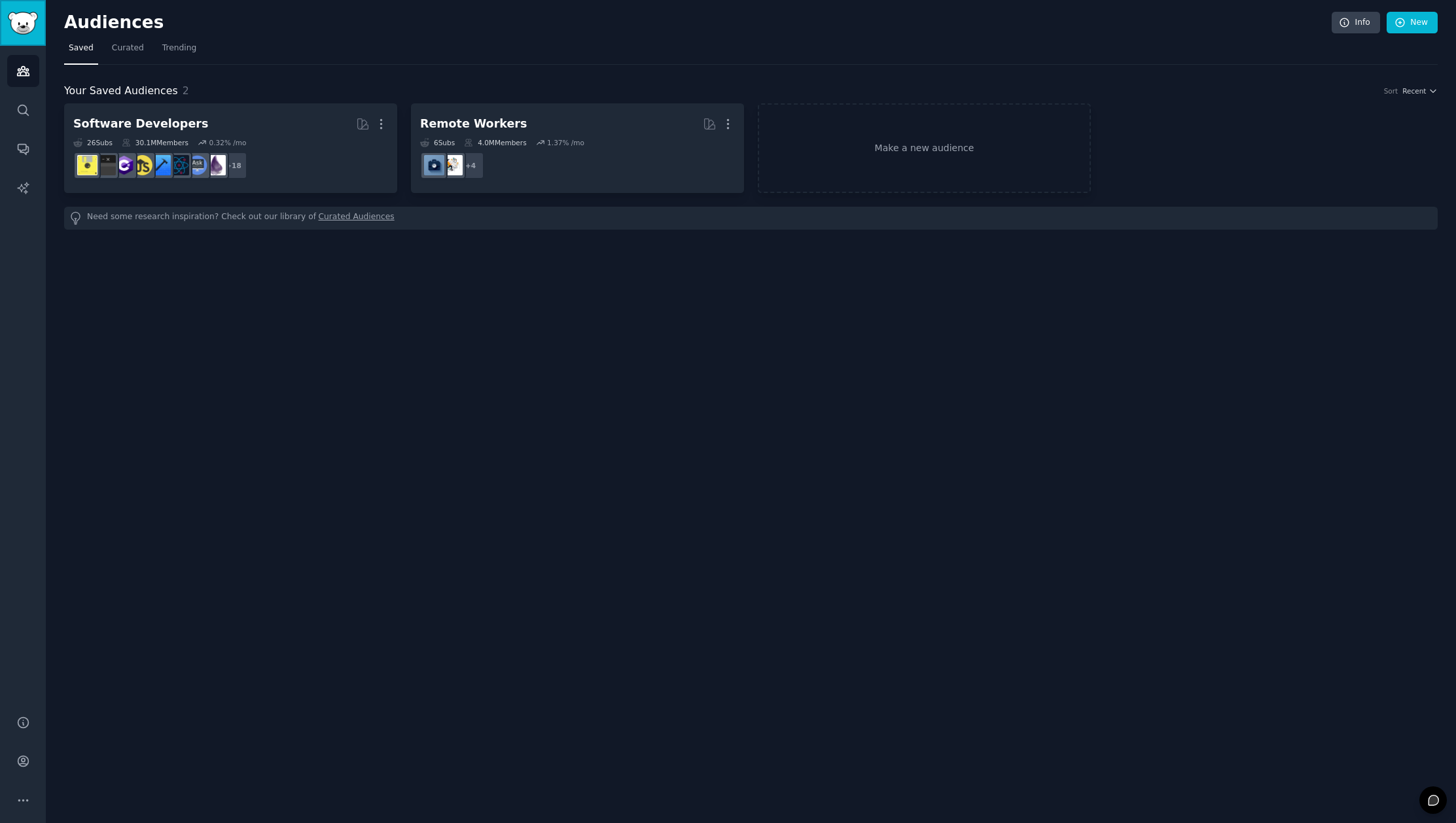
click at [33, 35] on link "Sidebar" at bounding box center [23, 23] width 46 height 46
click at [128, 47] on span "Curated" at bounding box center [128, 49] width 32 height 12
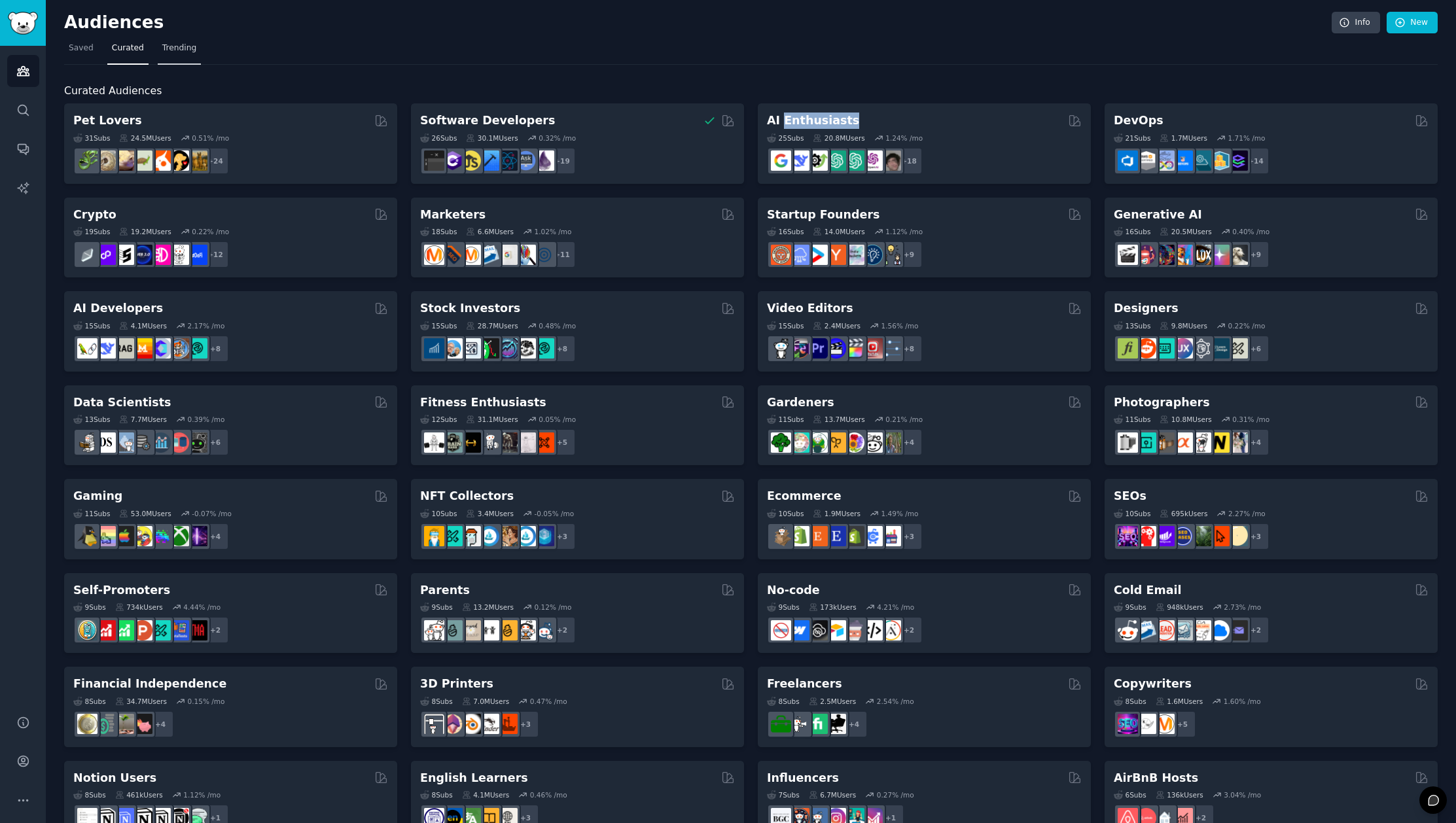
click at [172, 47] on span "Trending" at bounding box center [179, 49] width 34 height 12
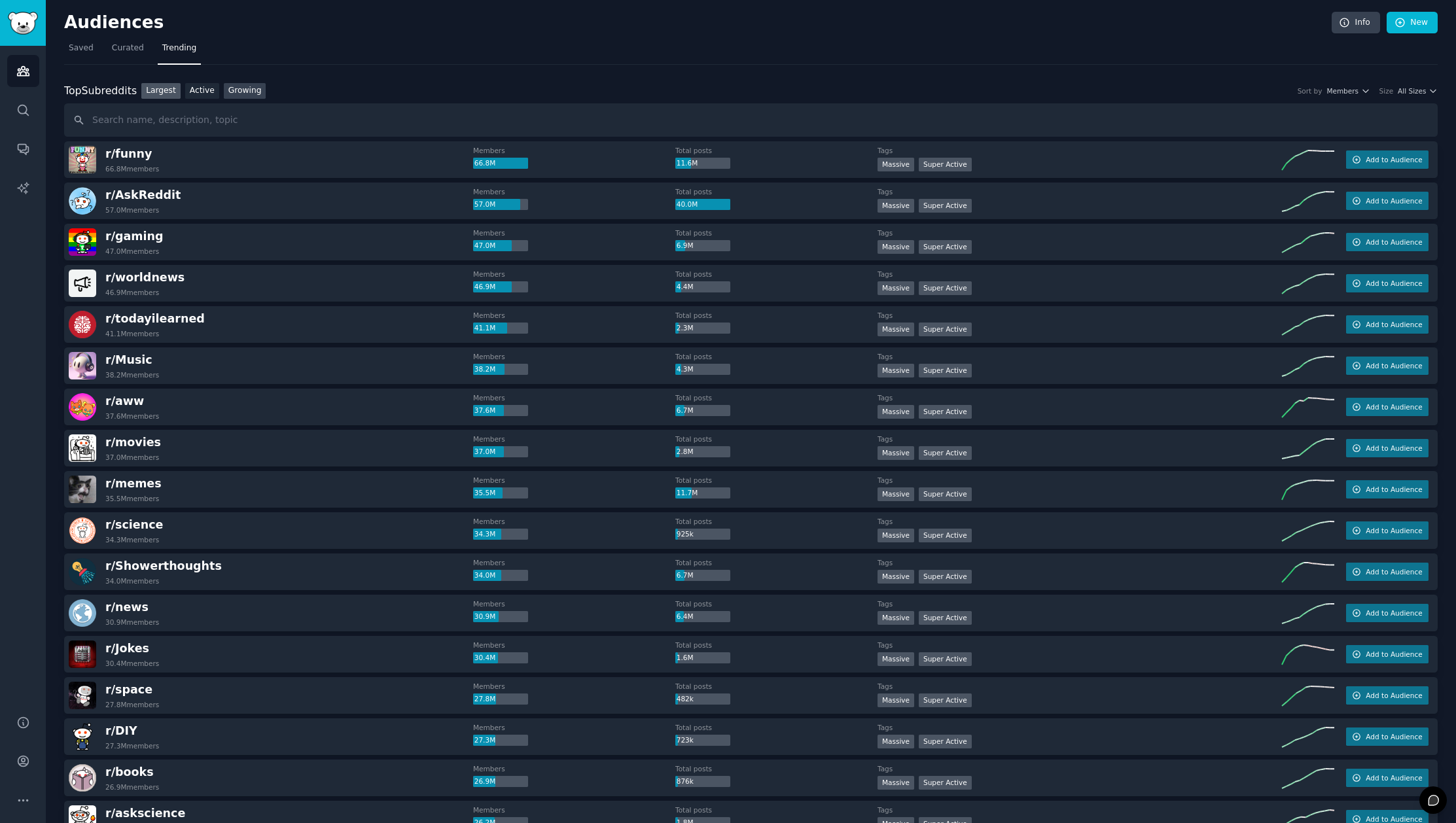
click at [248, 96] on link "Growing" at bounding box center [245, 91] width 43 height 16
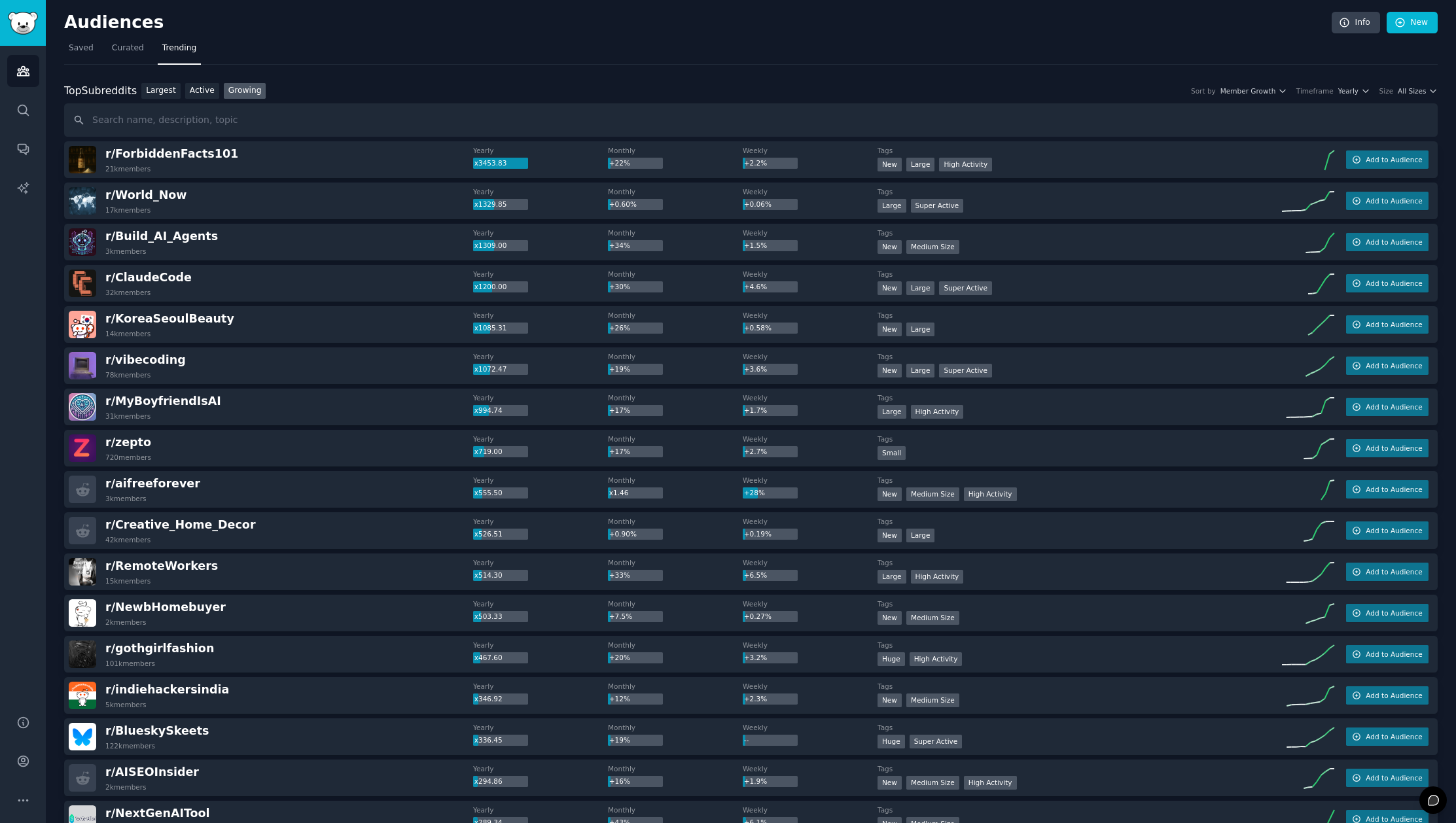
click at [1350, 85] on div "Top Subreddits Top Subreddits Largest Active Growing Sort by Member Growth Time…" at bounding box center [751, 91] width 1373 height 16
click at [1350, 94] on span "Yearly" at bounding box center [1348, 91] width 21 height 9
click at [1316, 139] on div "Monthly" at bounding box center [1304, 139] width 122 height 23
click at [1421, 93] on span "All Sizes" at bounding box center [1412, 91] width 28 height 9
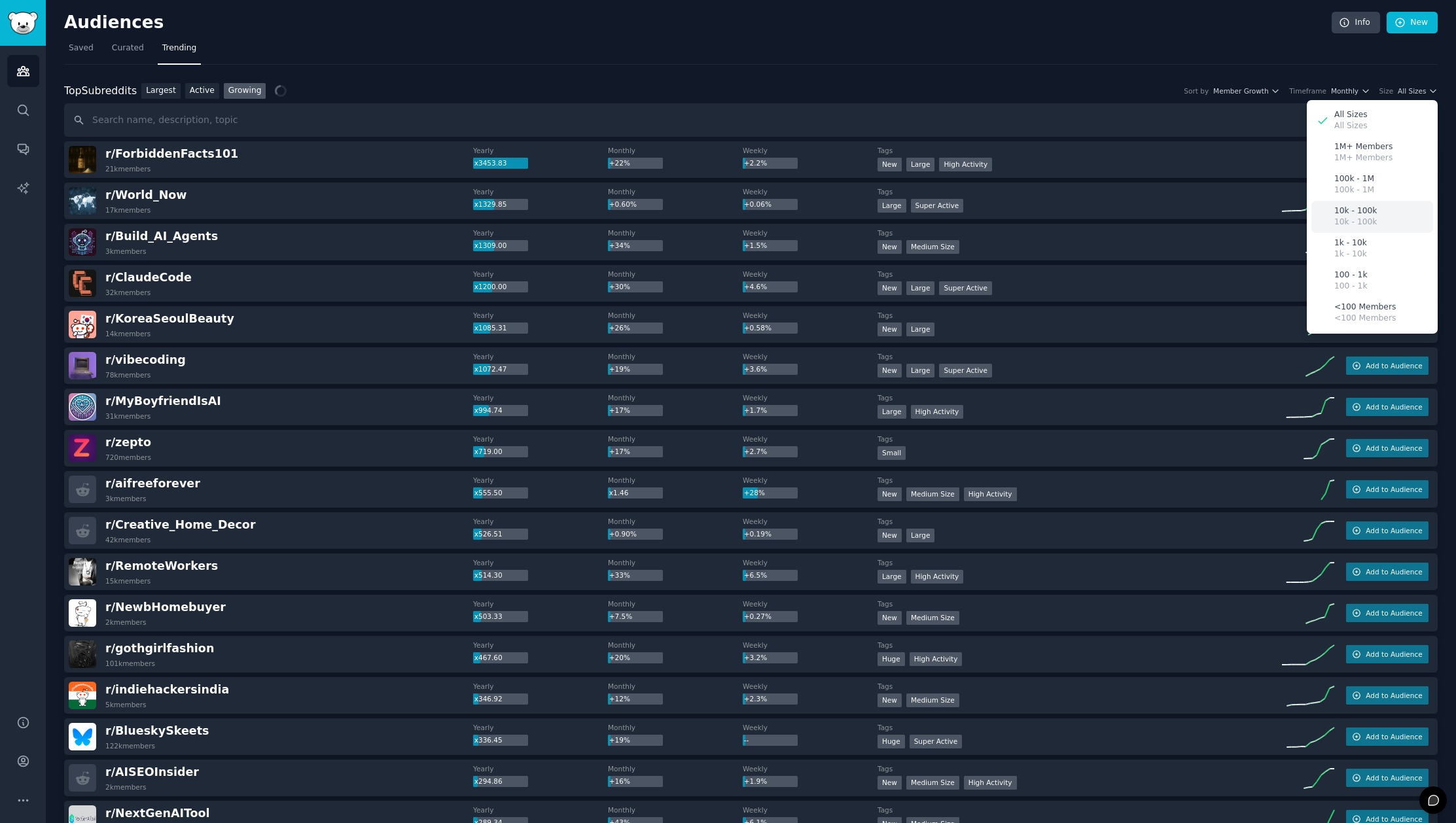
click at [1378, 216] on div "10k - 100k 10k - 100k" at bounding box center [1372, 217] width 122 height 32
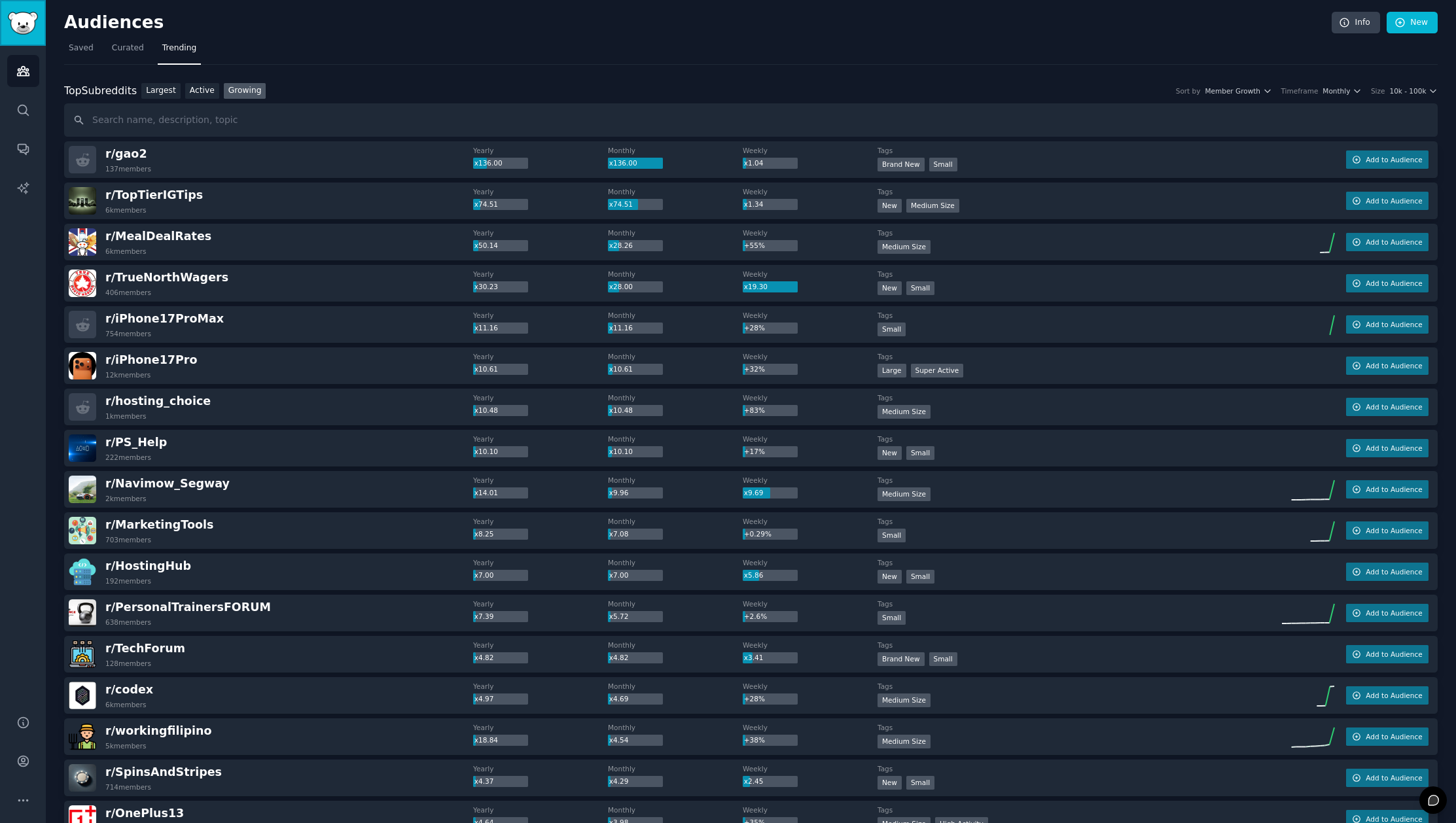
click at [27, 21] on img "Sidebar" at bounding box center [23, 23] width 30 height 23
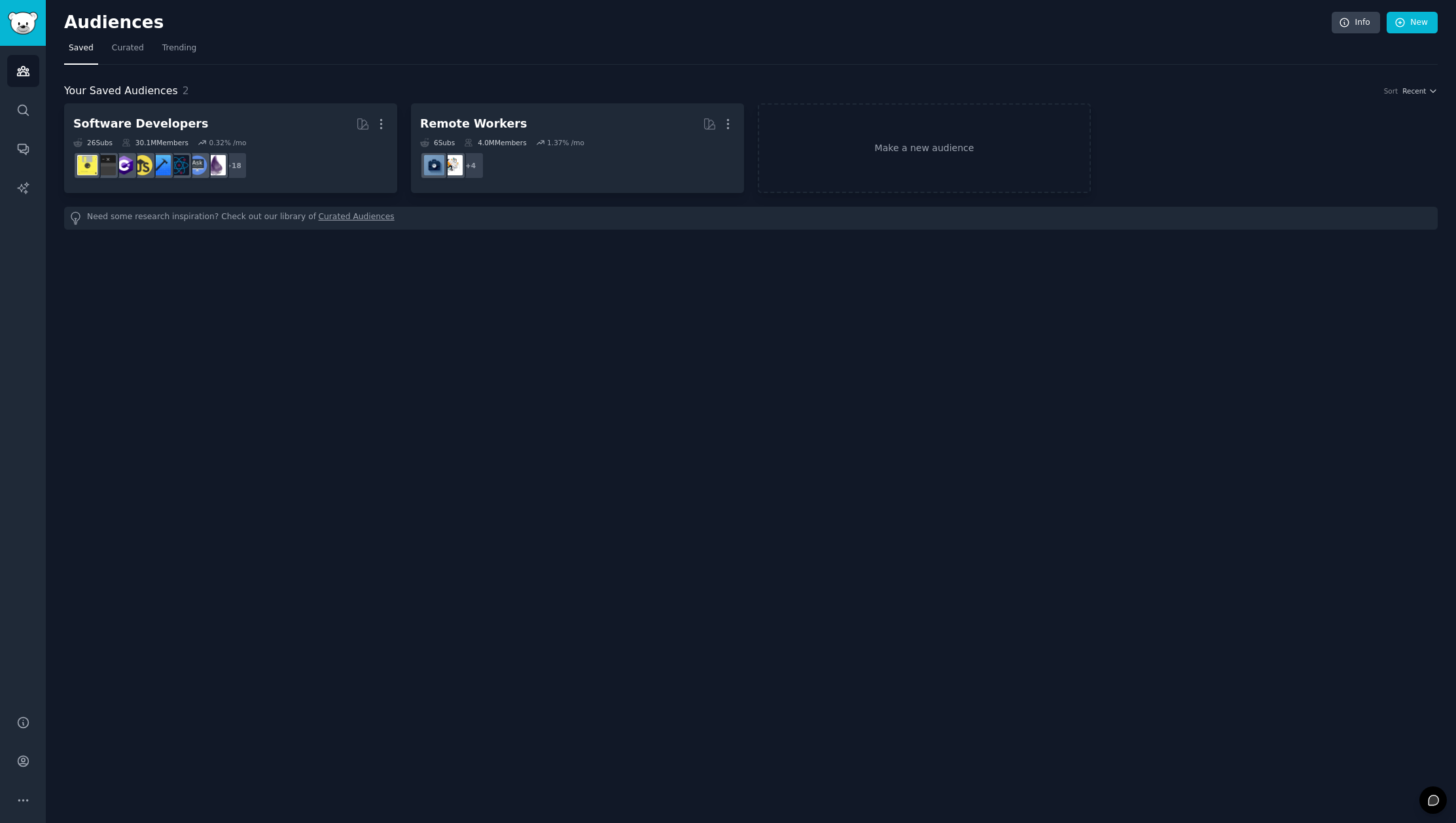
click at [771, 369] on div "Audiences Info New Saved Curated Trending Your Saved Audiences 2 Sort Recent So…" at bounding box center [751, 411] width 1410 height 823
click at [25, 27] on img "Sidebar" at bounding box center [23, 23] width 30 height 23
click at [122, 49] on span "Curated" at bounding box center [128, 49] width 32 height 12
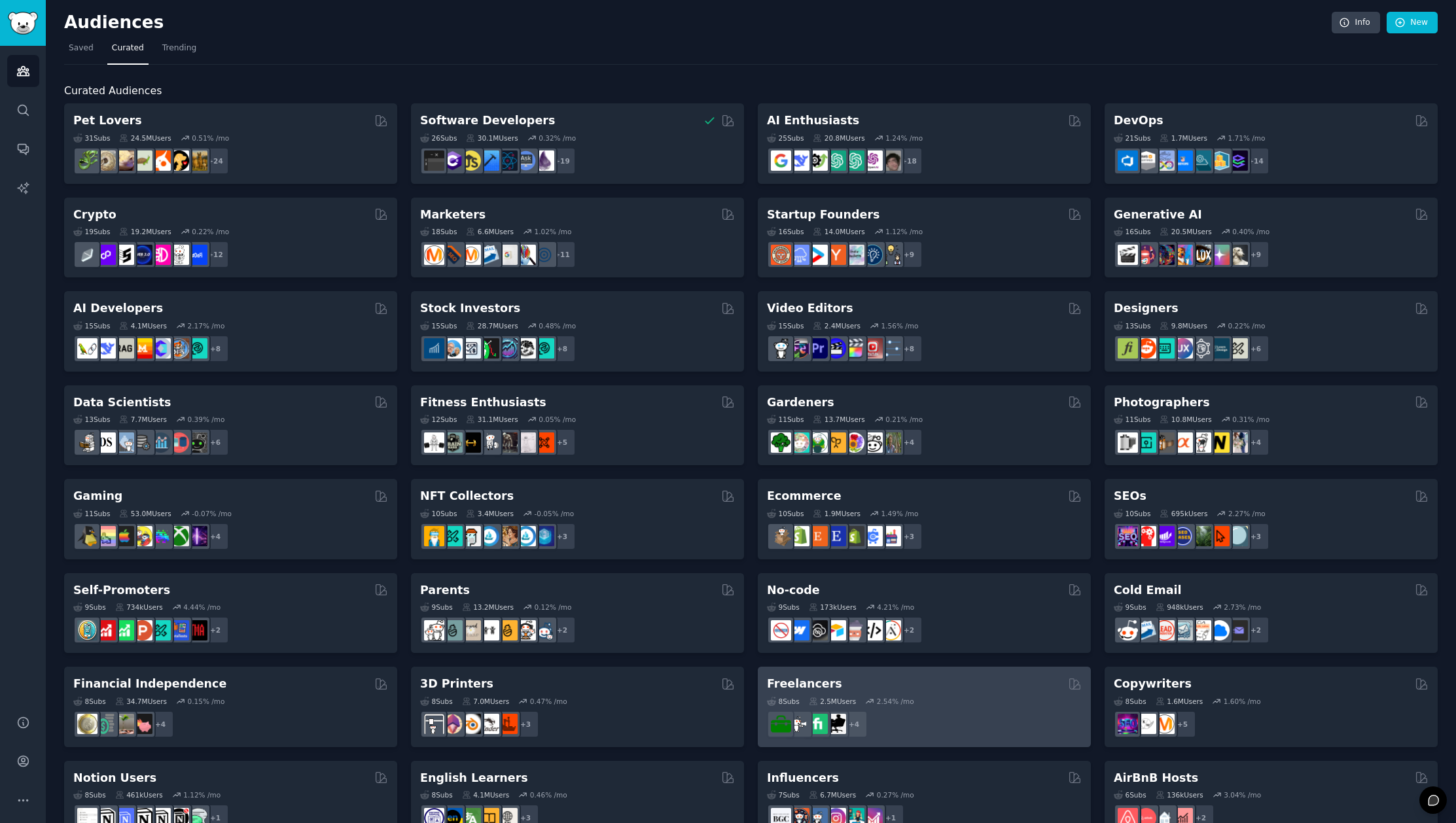
scroll to position [224, 0]
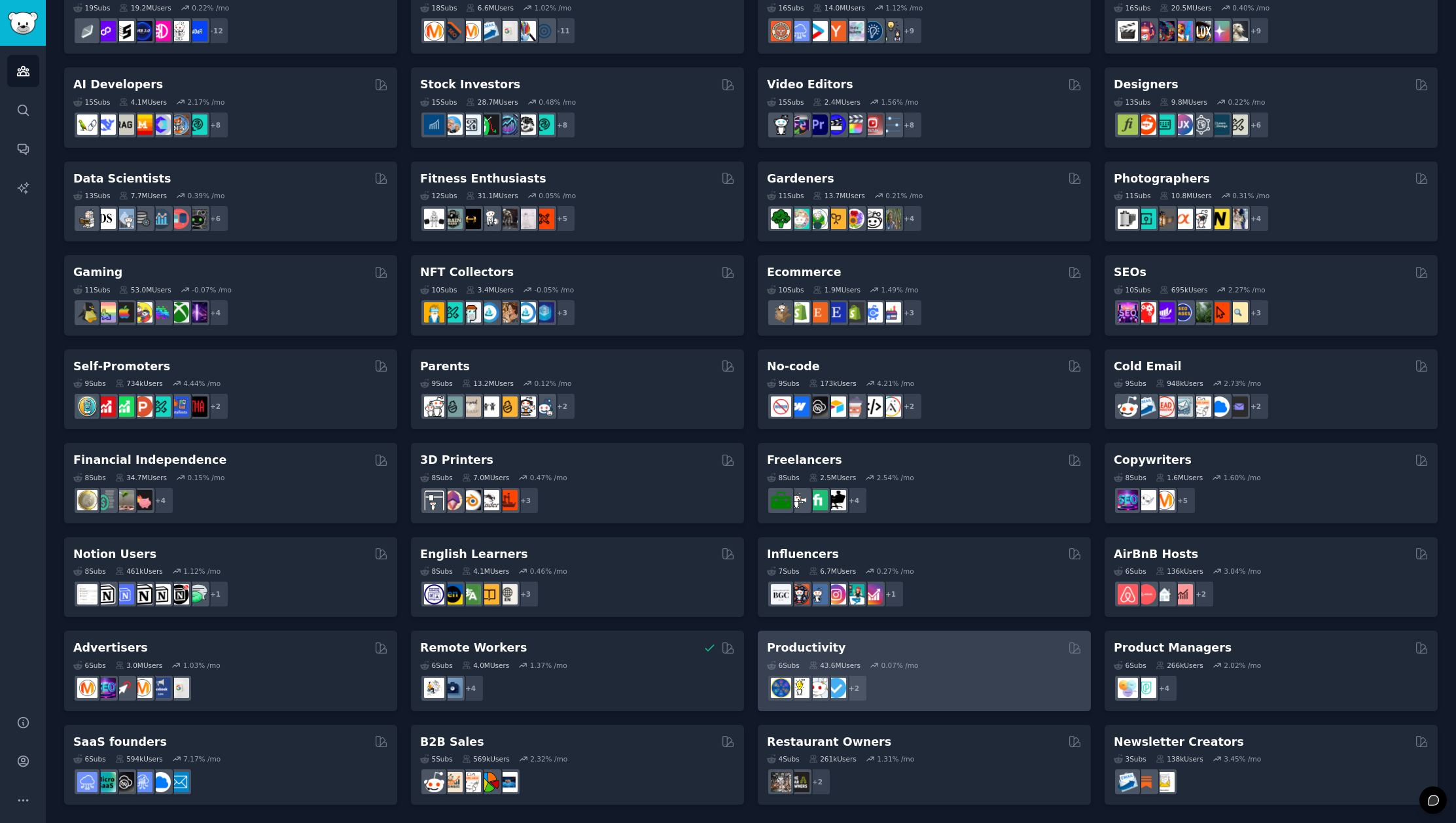
click at [948, 667] on div "6 Sub s 43.6M Users 0.07 % /mo" at bounding box center [924, 665] width 315 height 9
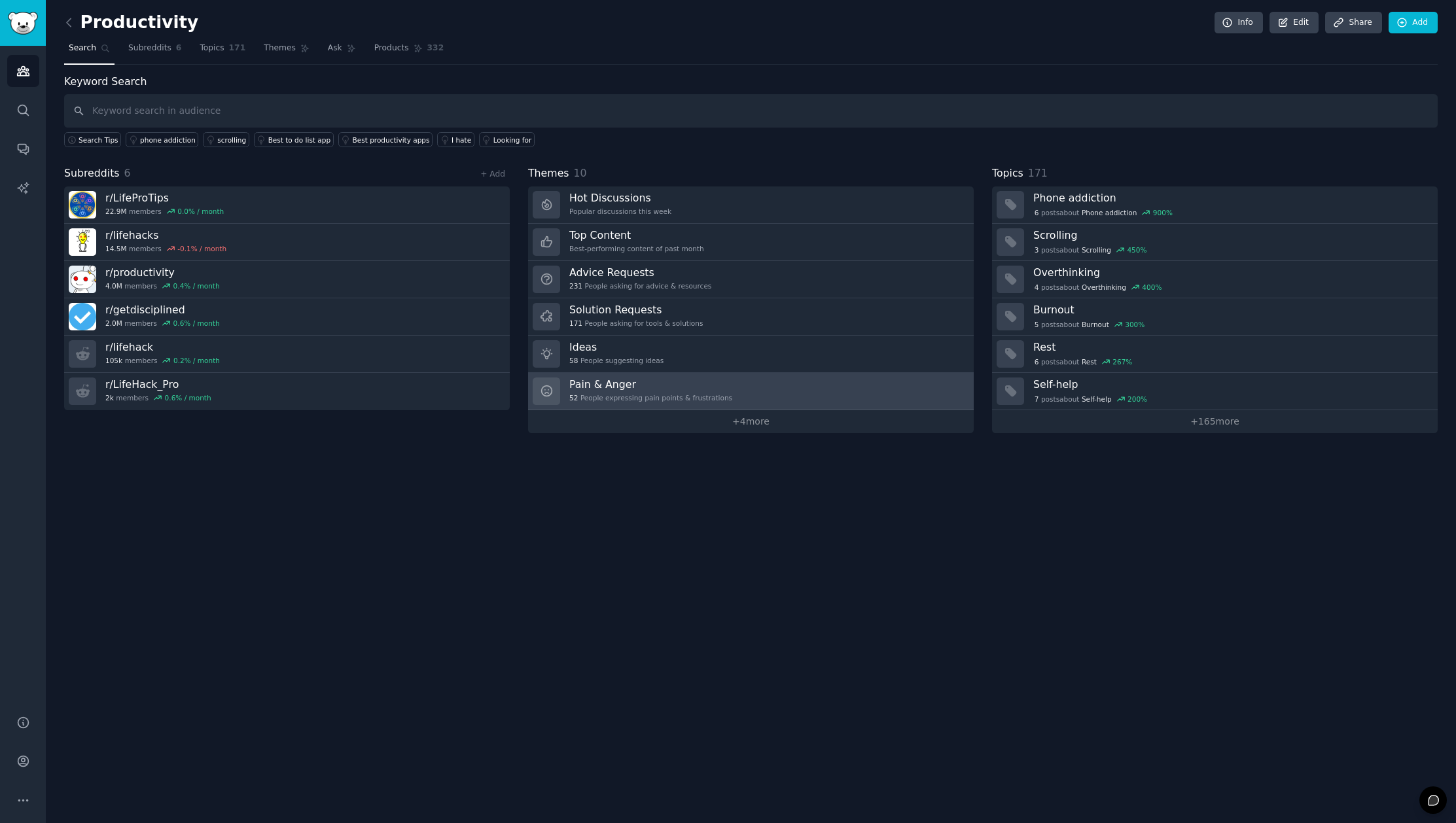
click at [688, 395] on div "52 People expressing pain points & frustrations" at bounding box center [651, 398] width 163 height 9
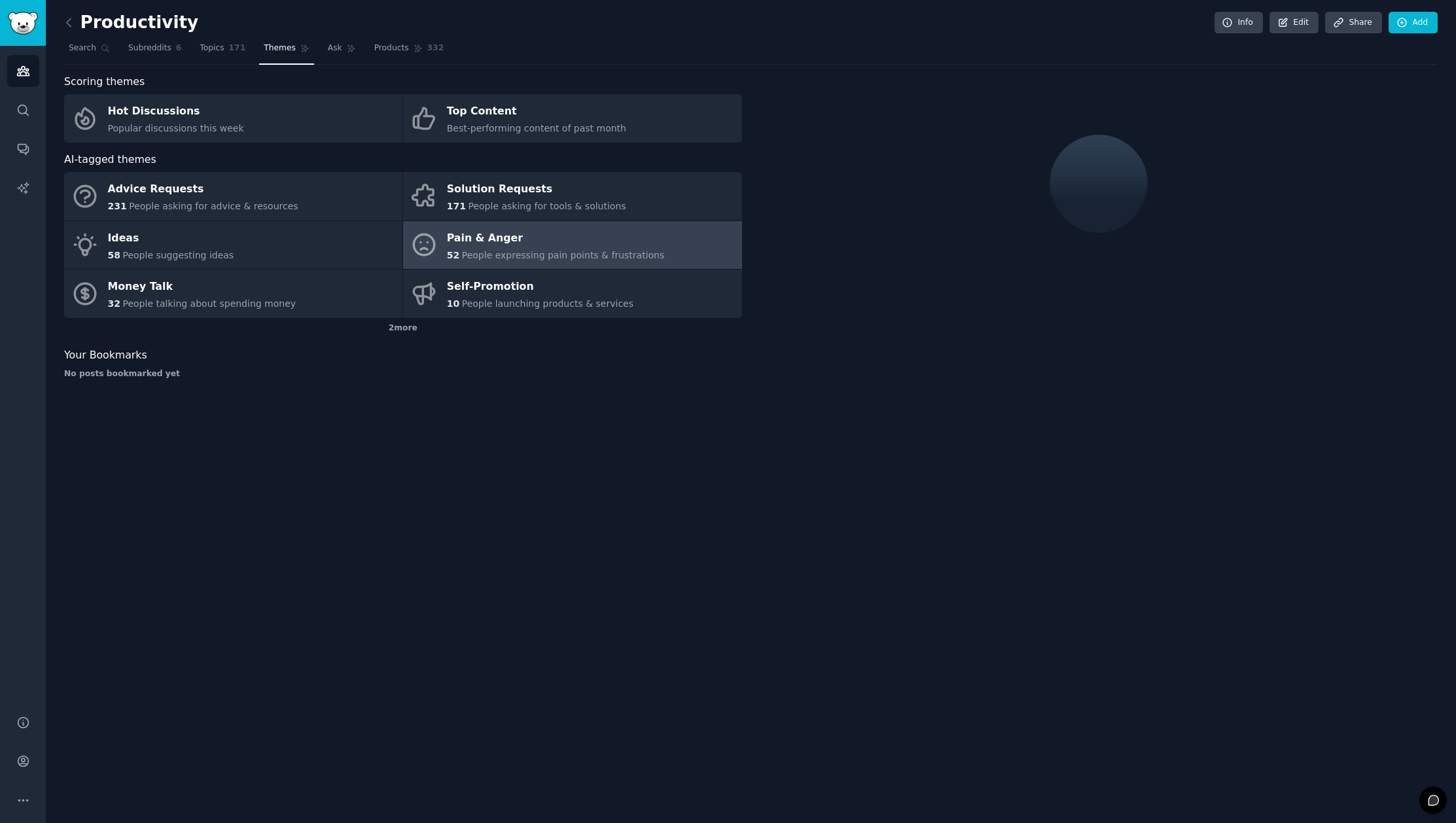
click at [517, 248] on div "52 People expressing pain points & frustrations" at bounding box center [556, 255] width 218 height 14
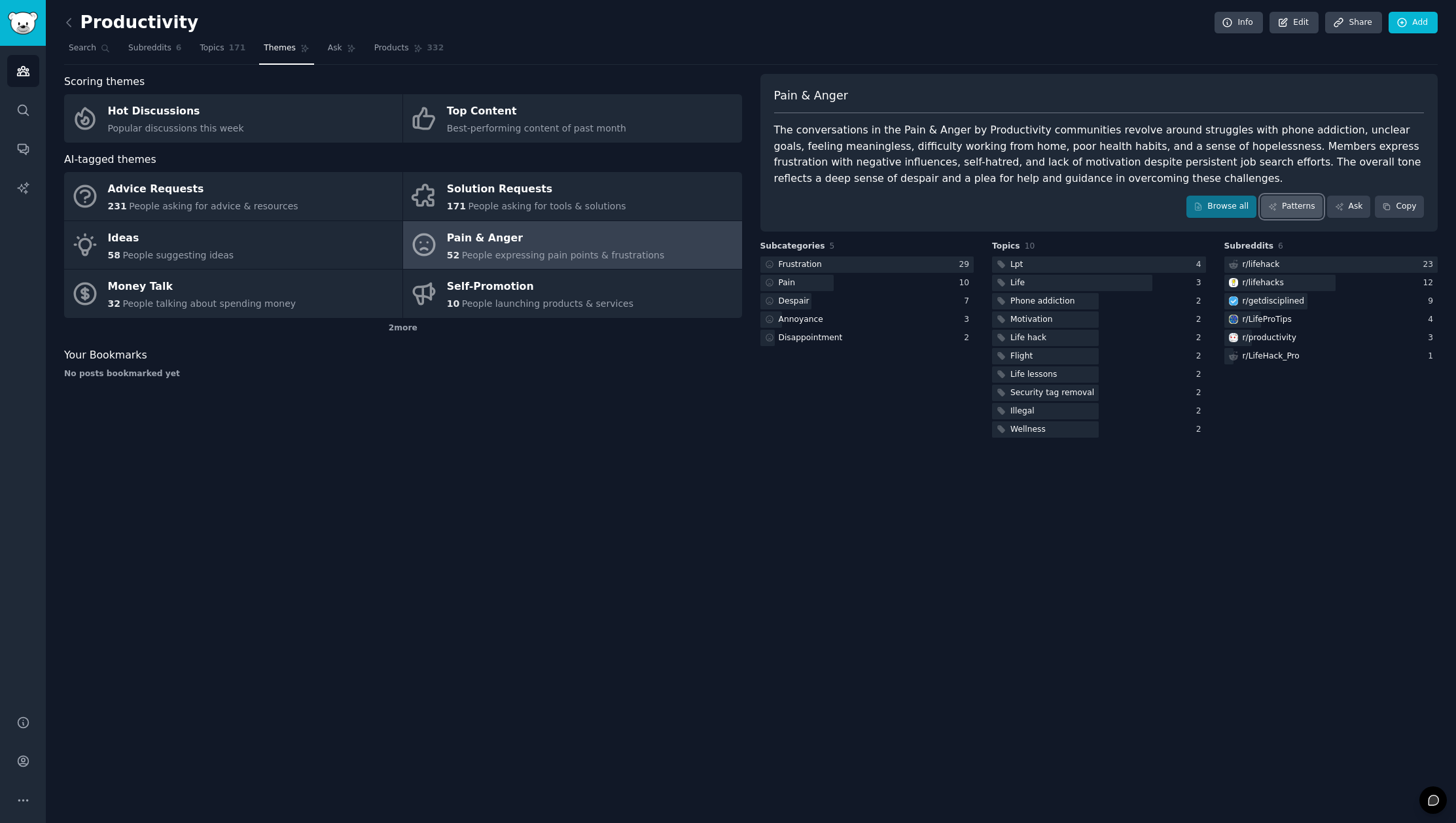
click at [1289, 203] on link "Patterns" at bounding box center [1291, 207] width 61 height 22
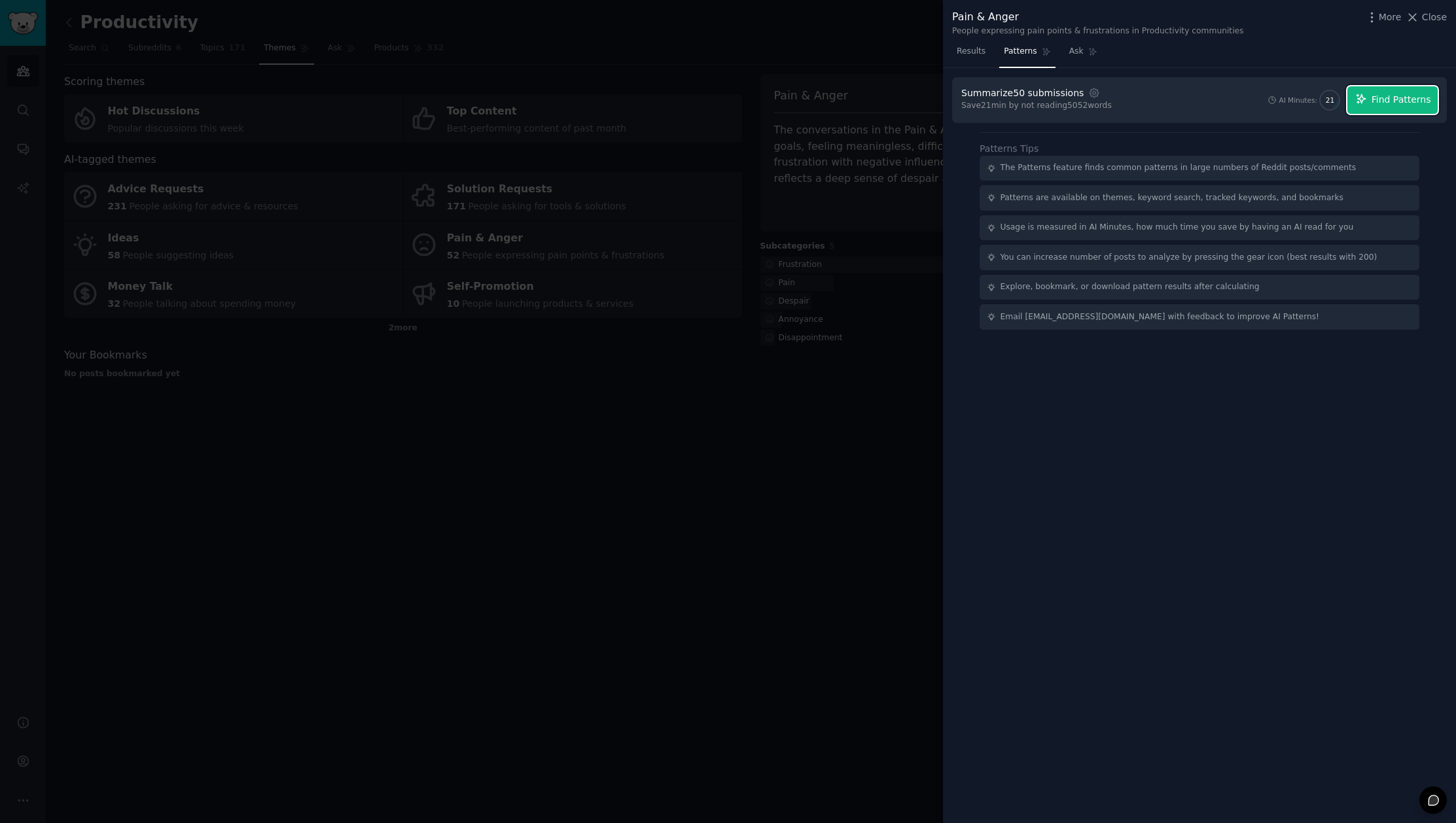
click at [1414, 100] on span "Find Patterns" at bounding box center [1401, 99] width 60 height 14
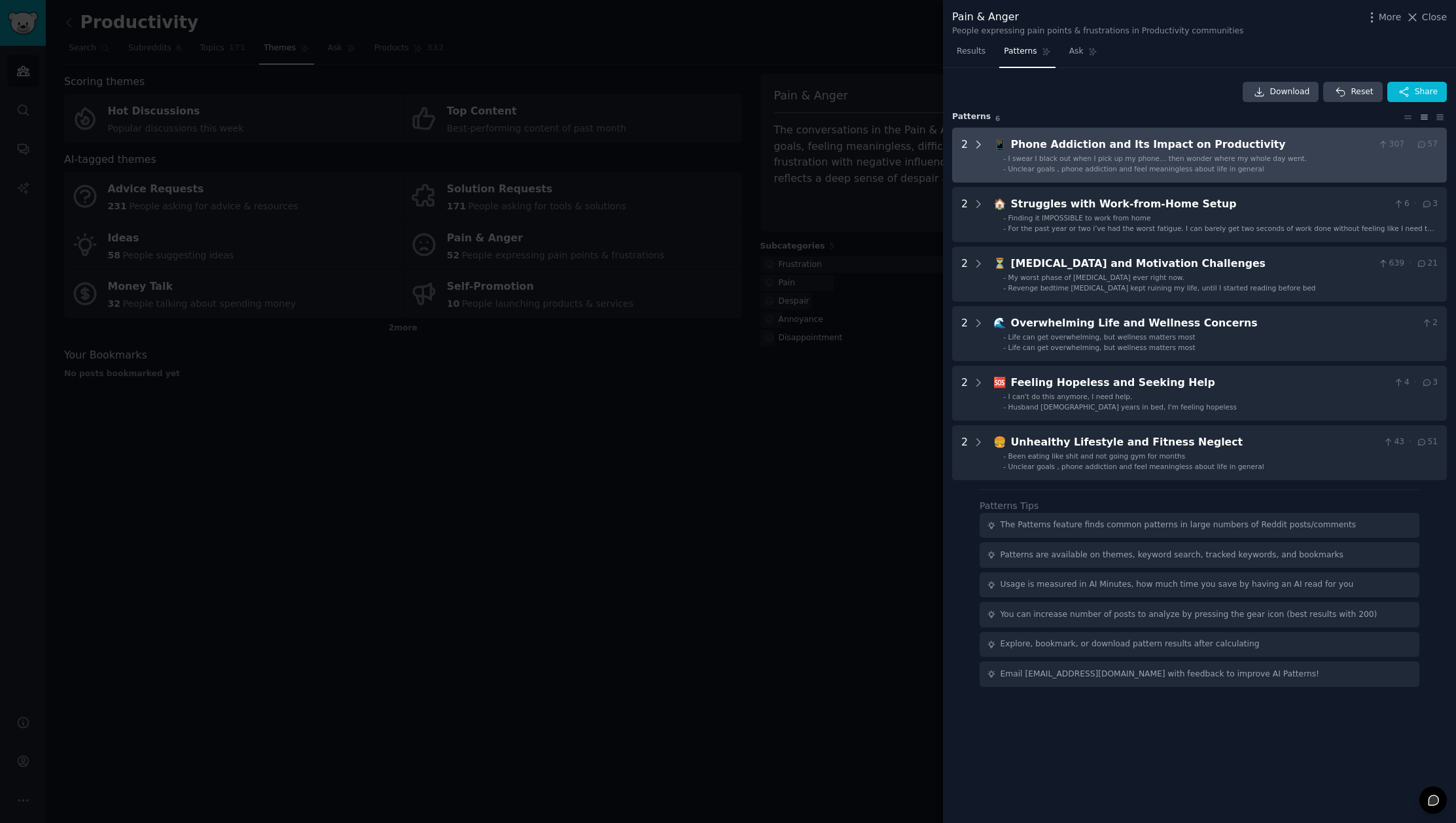
click at [979, 144] on icon at bounding box center [979, 144] width 3 height 7
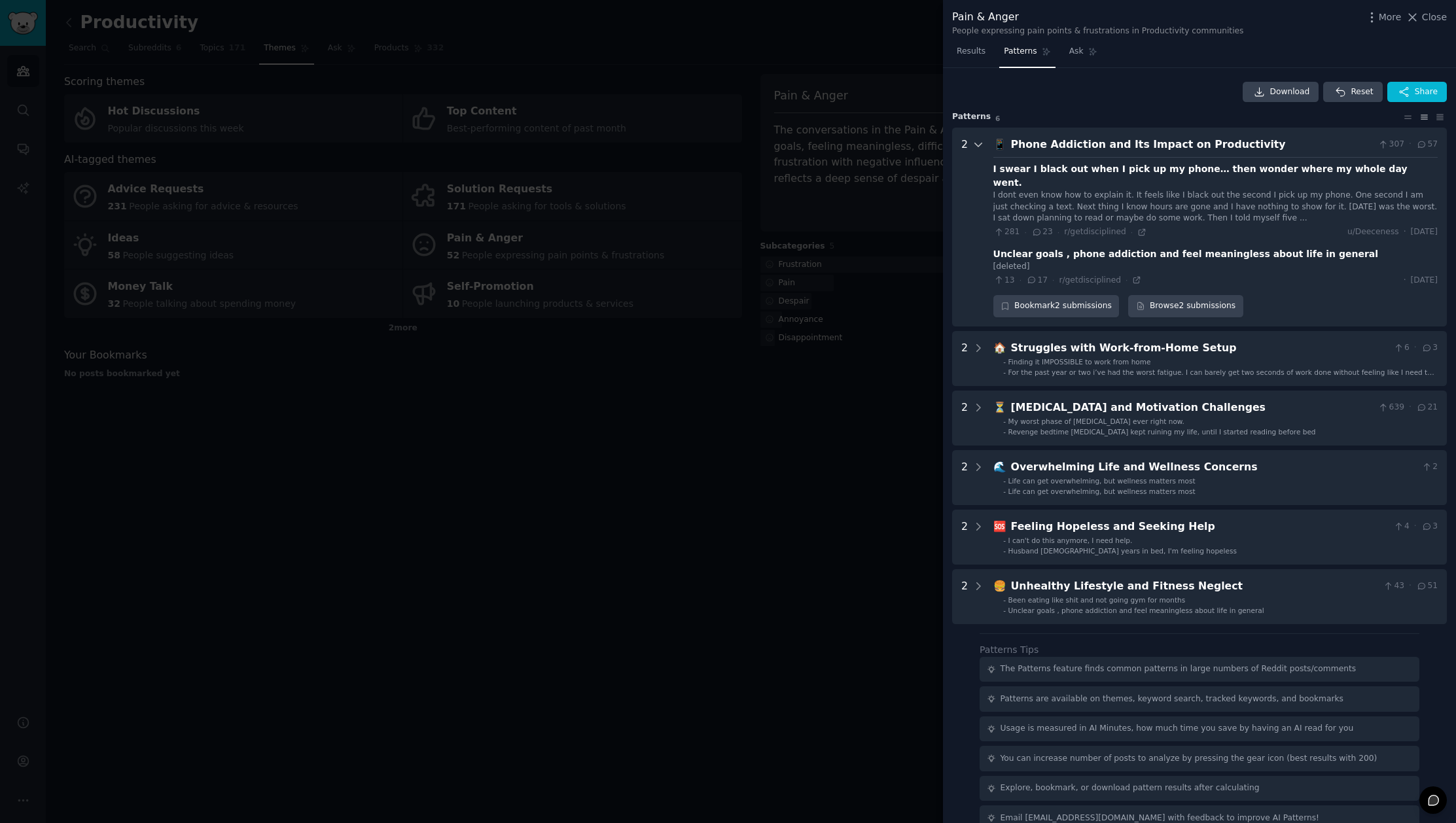
scroll to position [7, 0]
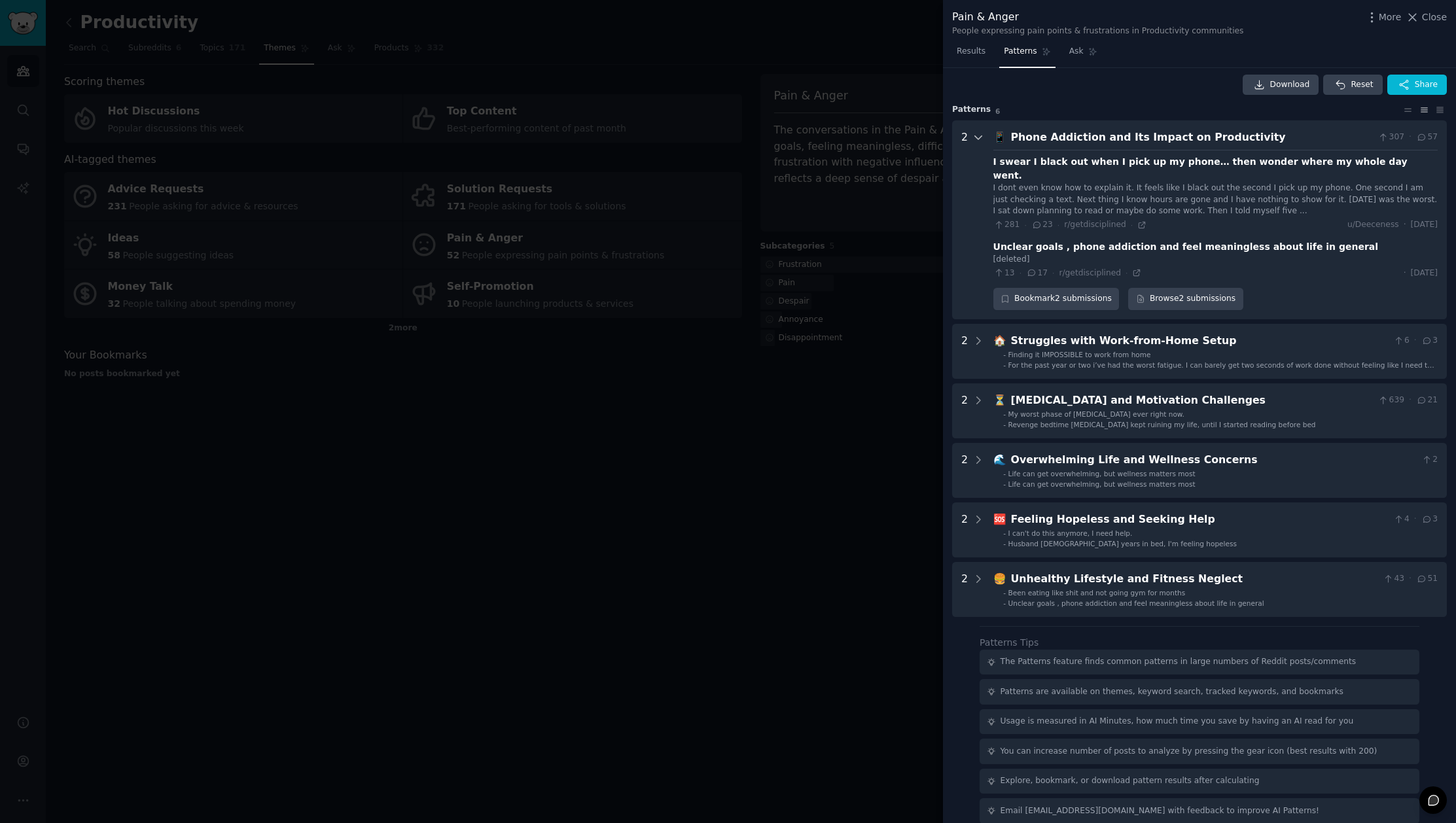
click at [979, 138] on icon at bounding box center [979, 137] width 12 height 12
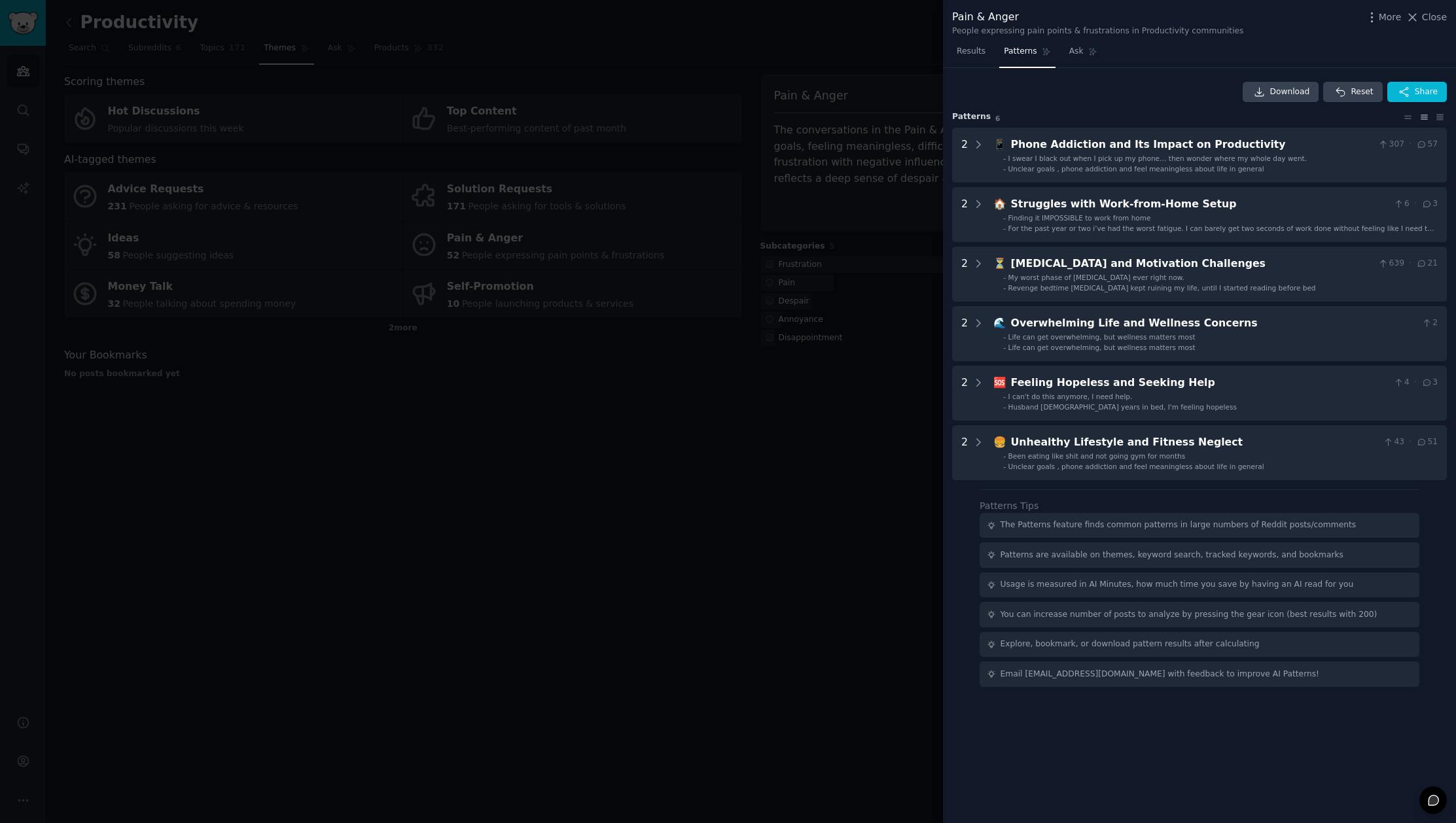
click at [866, 442] on div at bounding box center [728, 411] width 1456 height 823
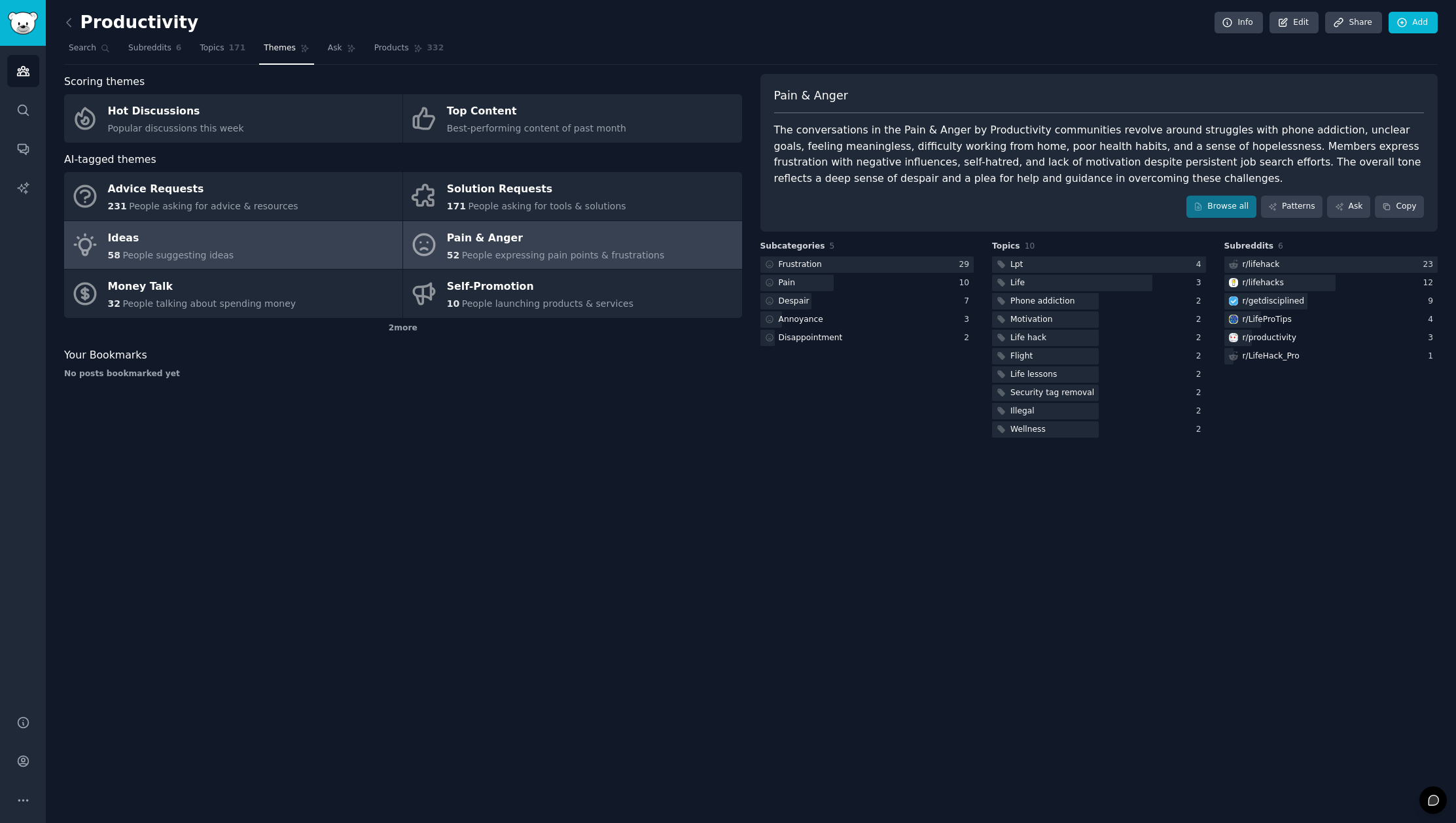
click at [234, 253] on link "Ideas 58 People suggesting ideas" at bounding box center [233, 245] width 338 height 49
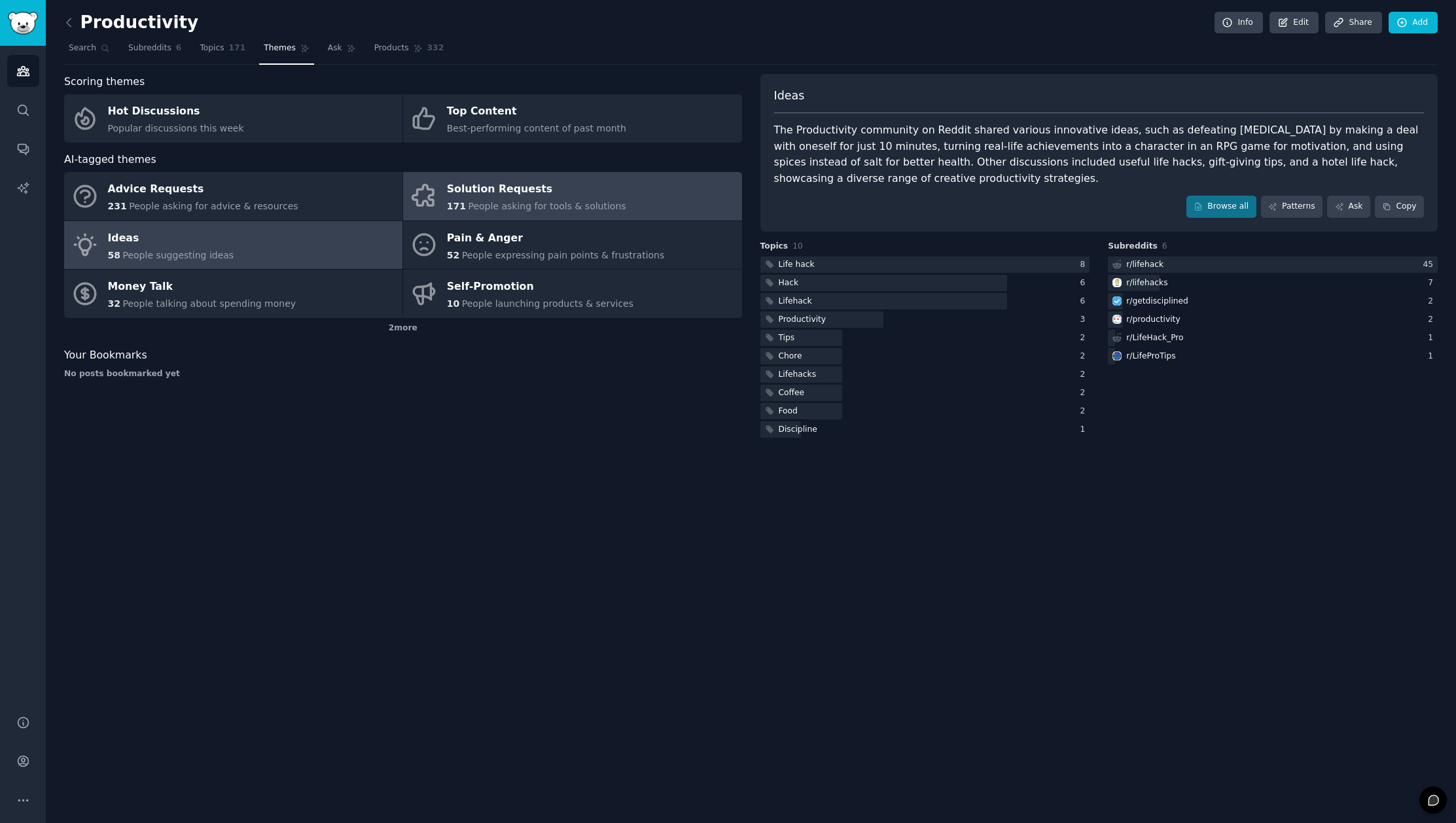
click at [519, 196] on div "Solution Requests" at bounding box center [536, 189] width 179 height 21
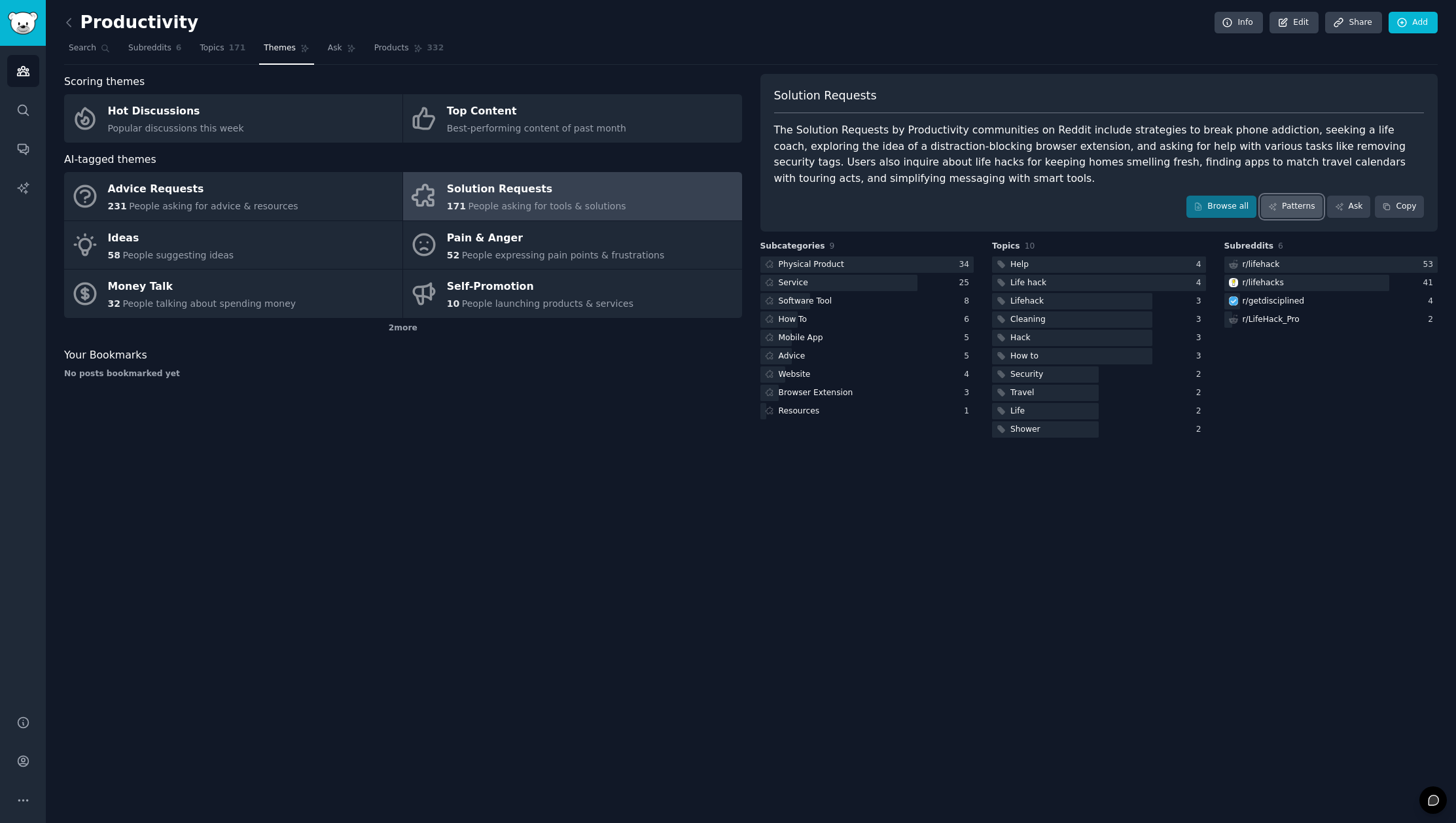
click at [1278, 208] on link "Patterns" at bounding box center [1291, 207] width 61 height 22
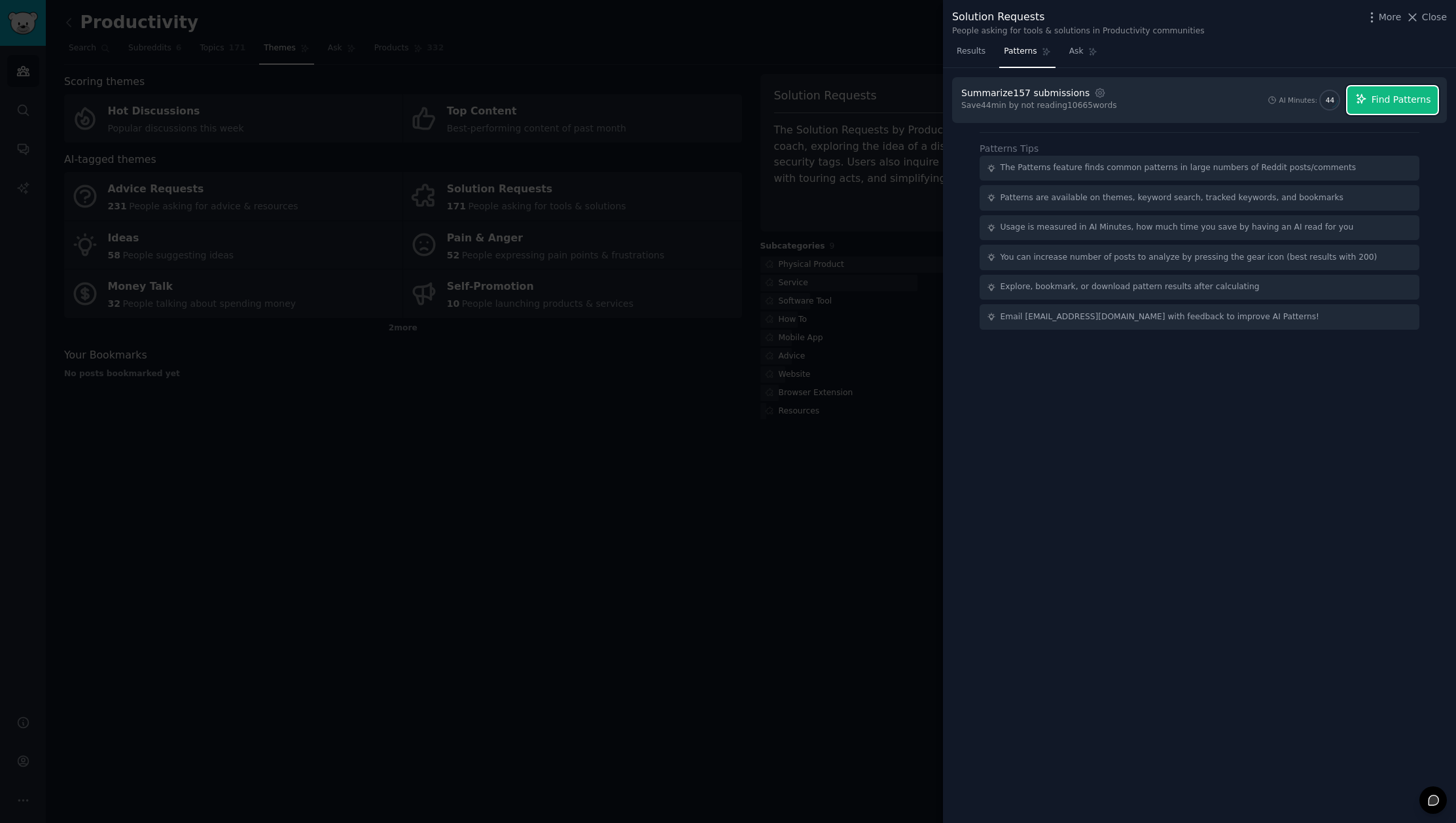
click at [1415, 105] on span "Find Patterns" at bounding box center [1401, 99] width 60 height 14
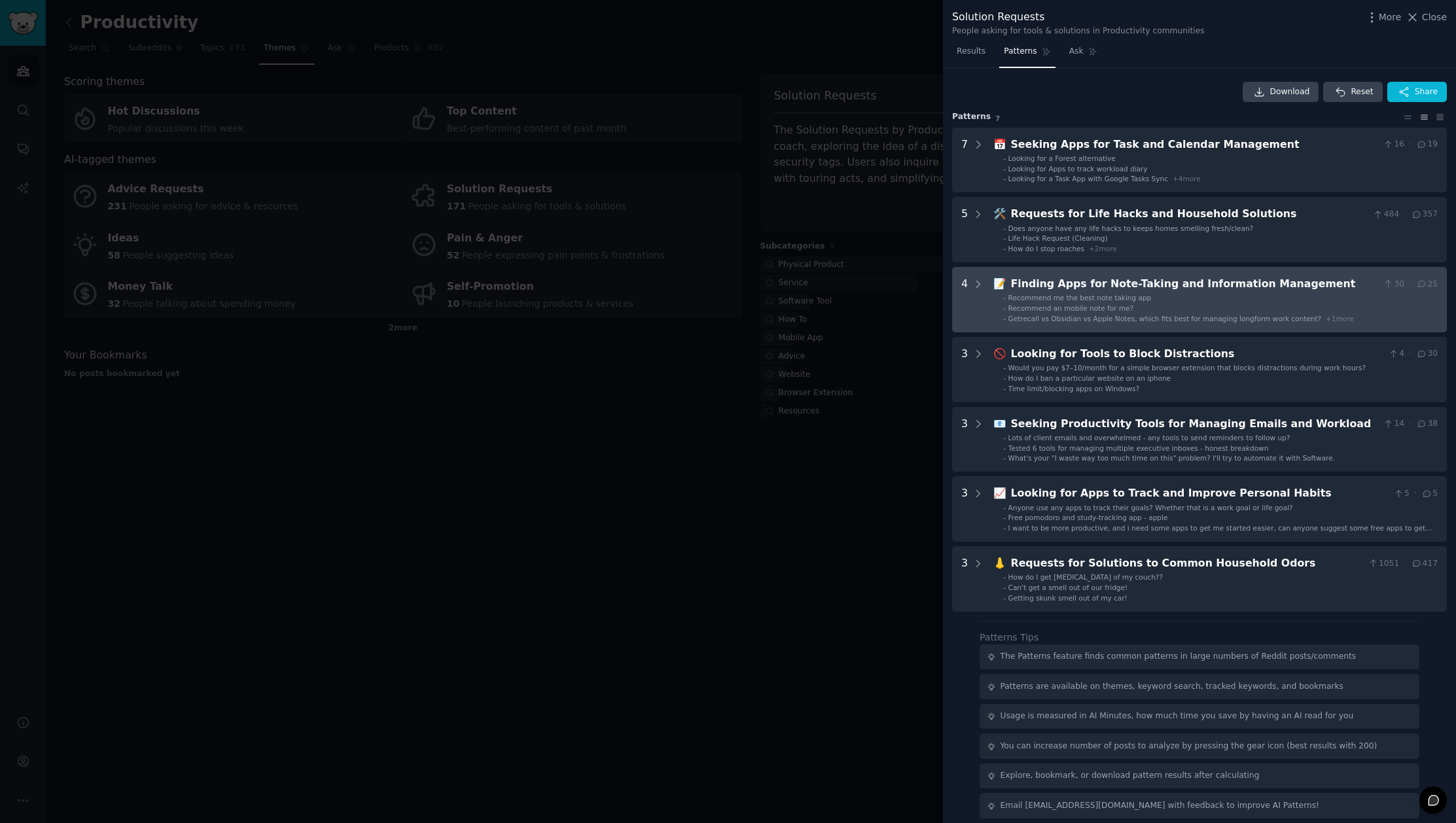
click at [1172, 317] on span "Getrecall vs Obsidian vs Apple Notes, which fits best for managing longform wor…" at bounding box center [1164, 318] width 313 height 8
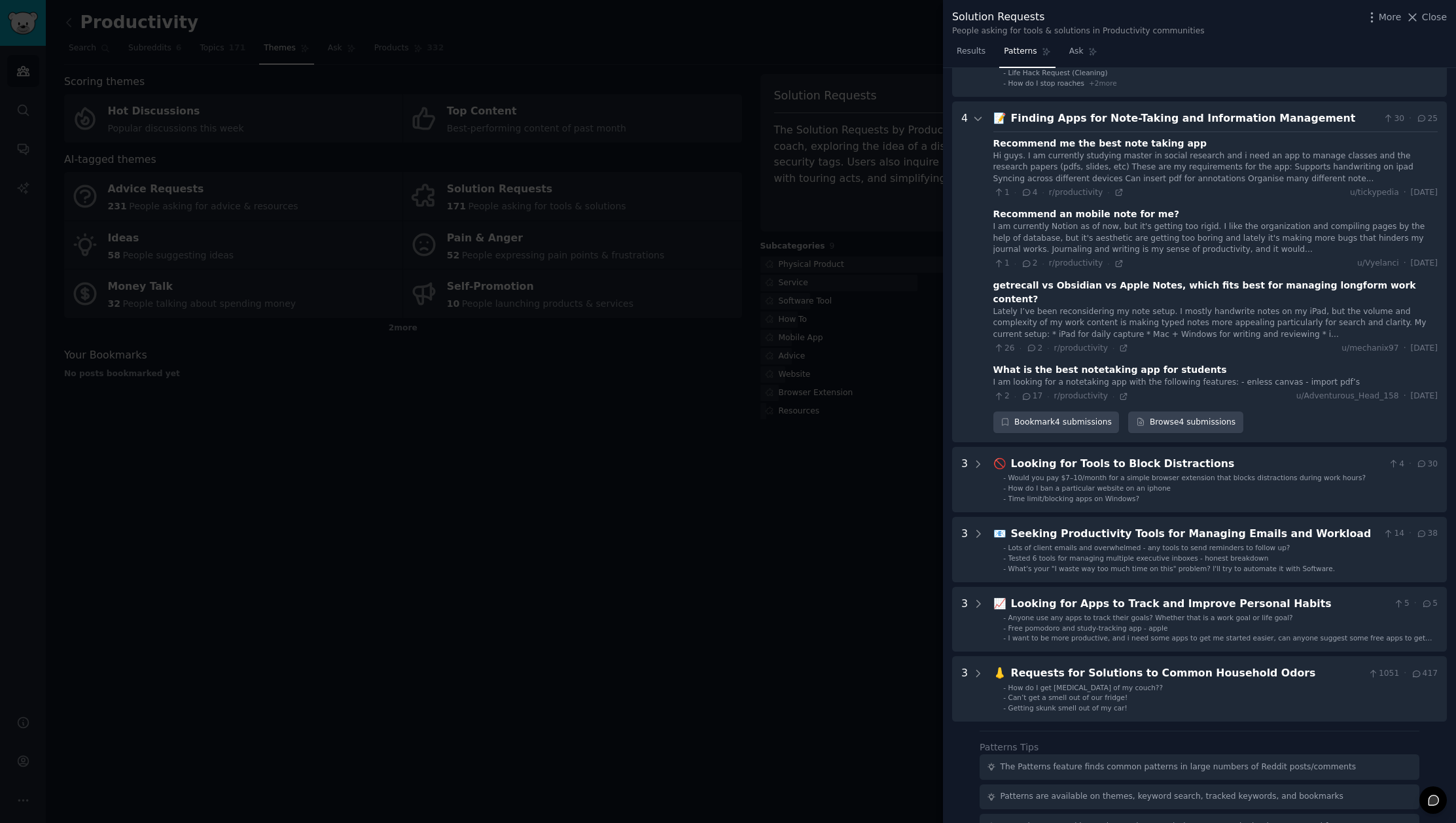
scroll to position [163, 0]
click at [894, 672] on div at bounding box center [728, 411] width 1456 height 823
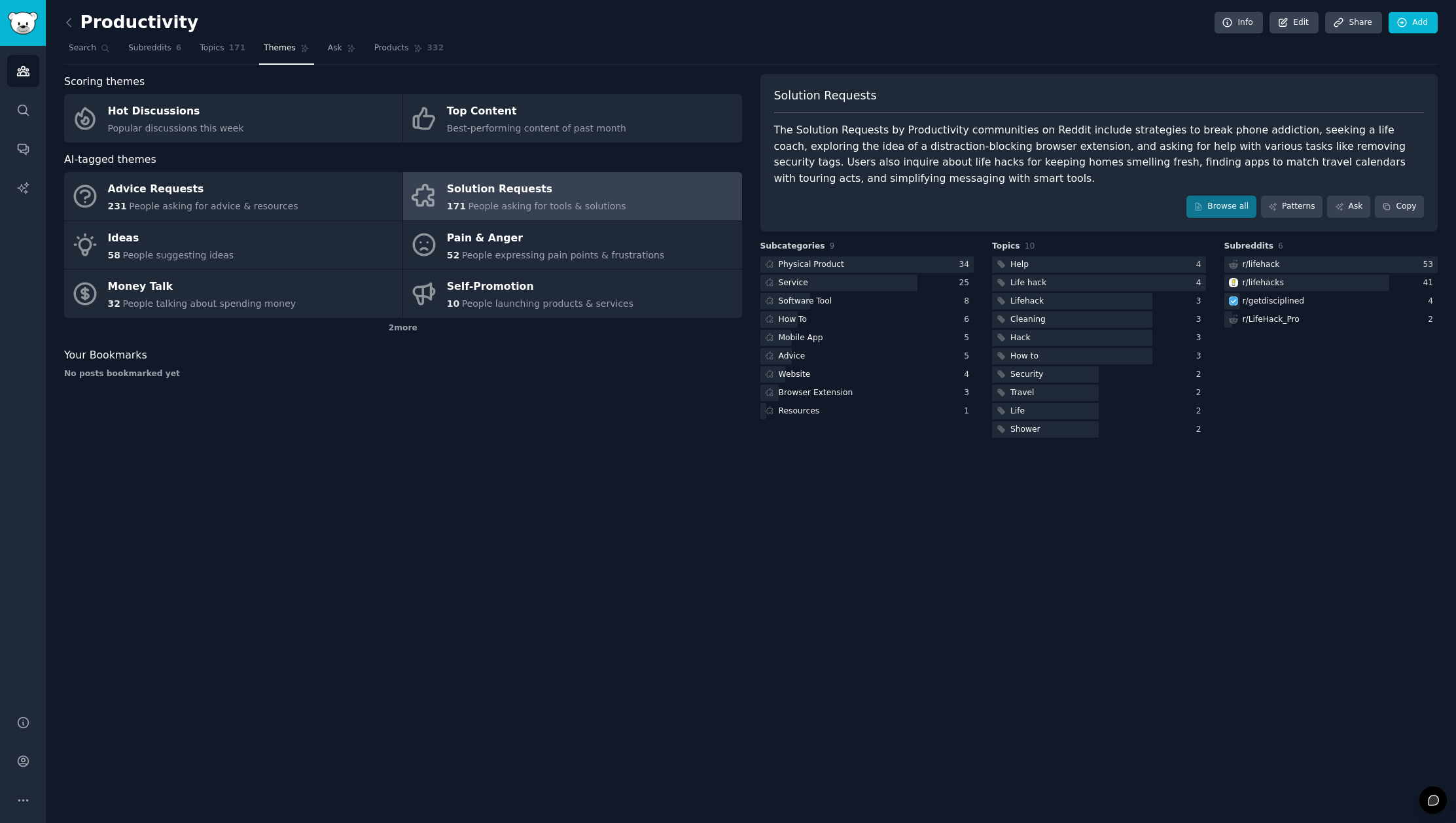
click at [519, 204] on span "People asking for tools & solutions" at bounding box center [547, 206] width 158 height 10
click at [1301, 219] on div "Solution Requests The Solution Requests by Productivity communities on Reddit i…" at bounding box center [1099, 153] width 678 height 158
click at [1298, 209] on link "Patterns" at bounding box center [1291, 207] width 61 height 22
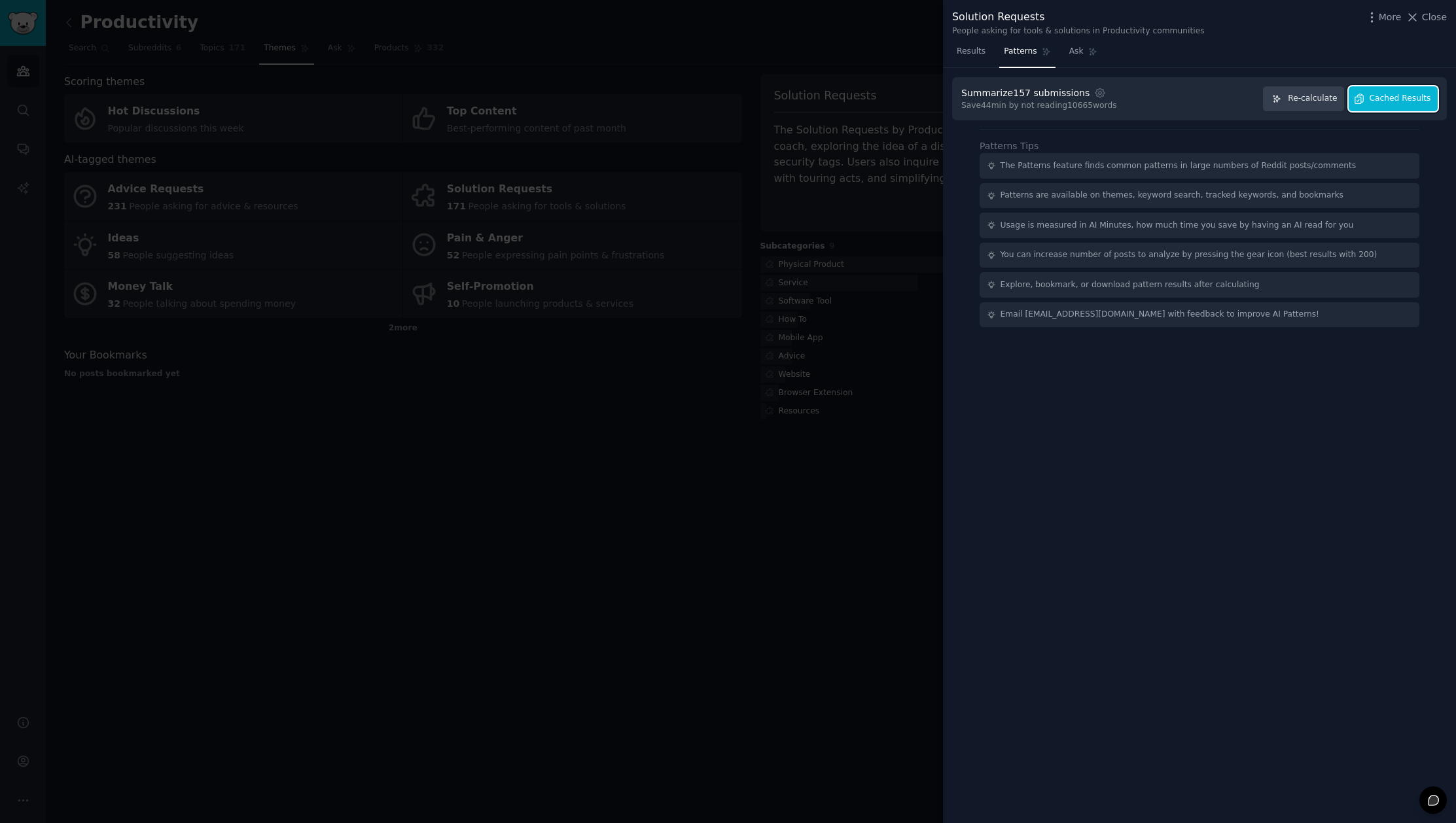
click at [1382, 101] on span "Cached Results" at bounding box center [1400, 99] width 61 height 12
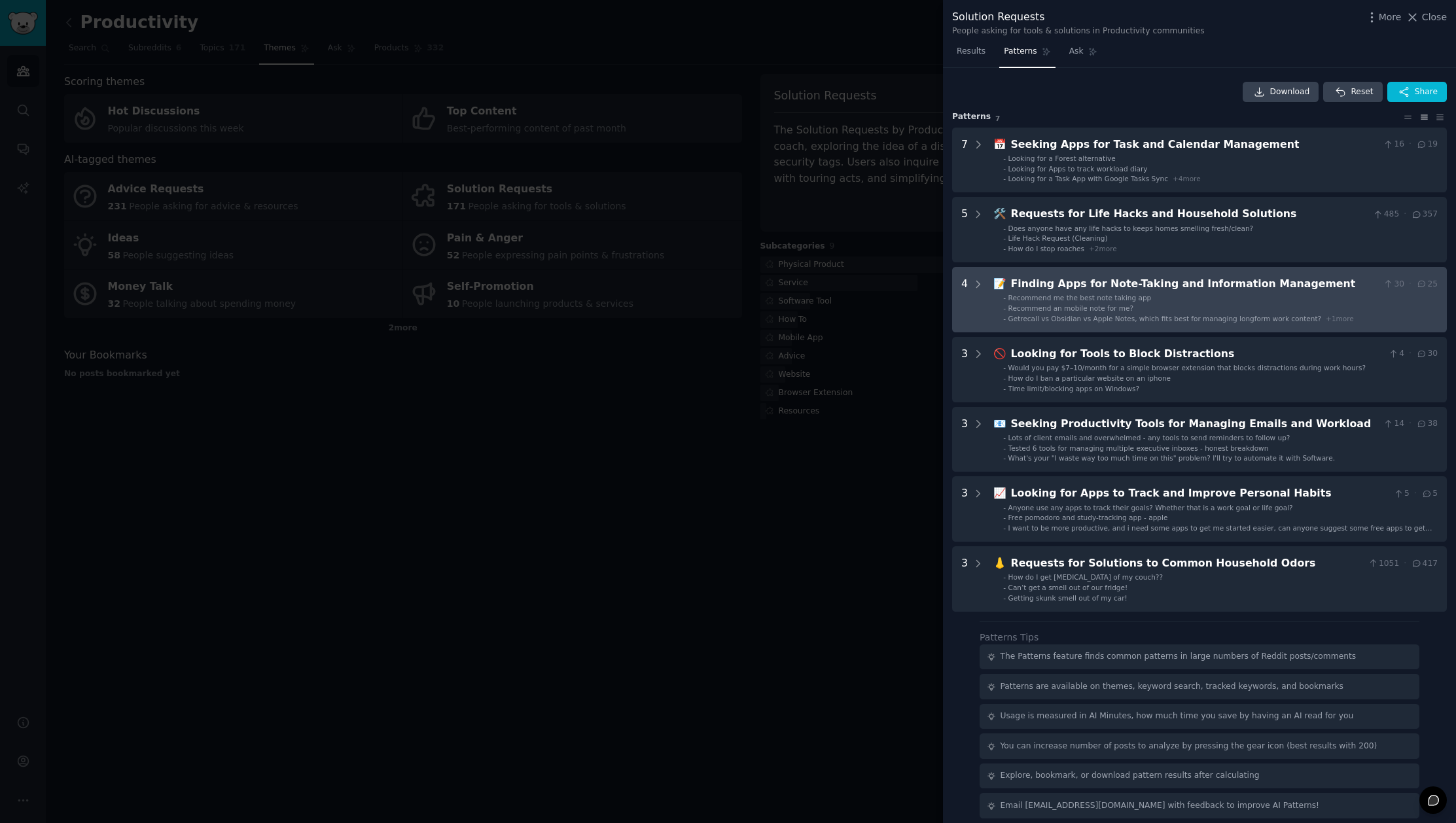
click at [1294, 312] on li "- Recommend an mobile note for me?" at bounding box center [1220, 308] width 435 height 9
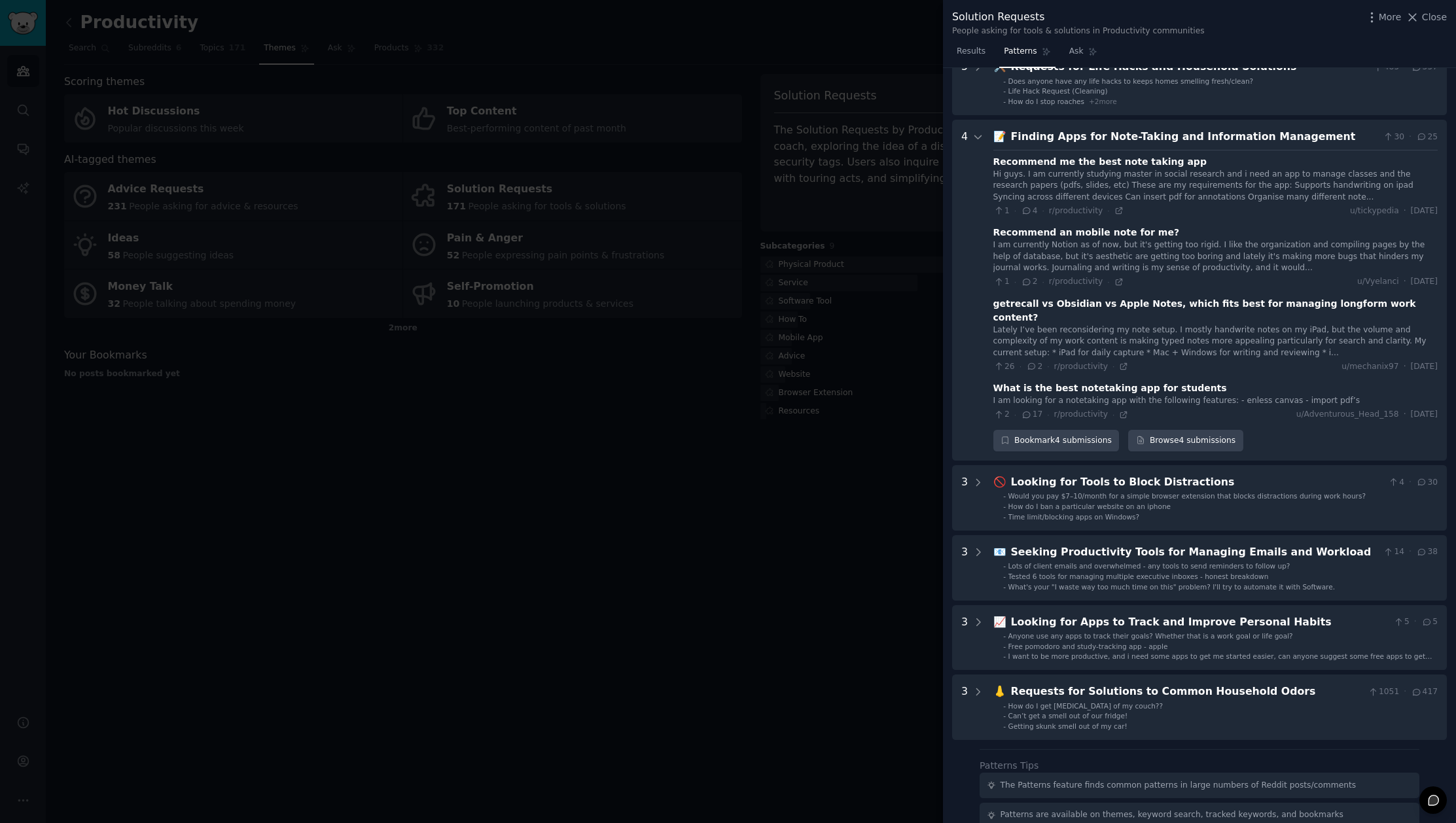
scroll to position [121, 0]
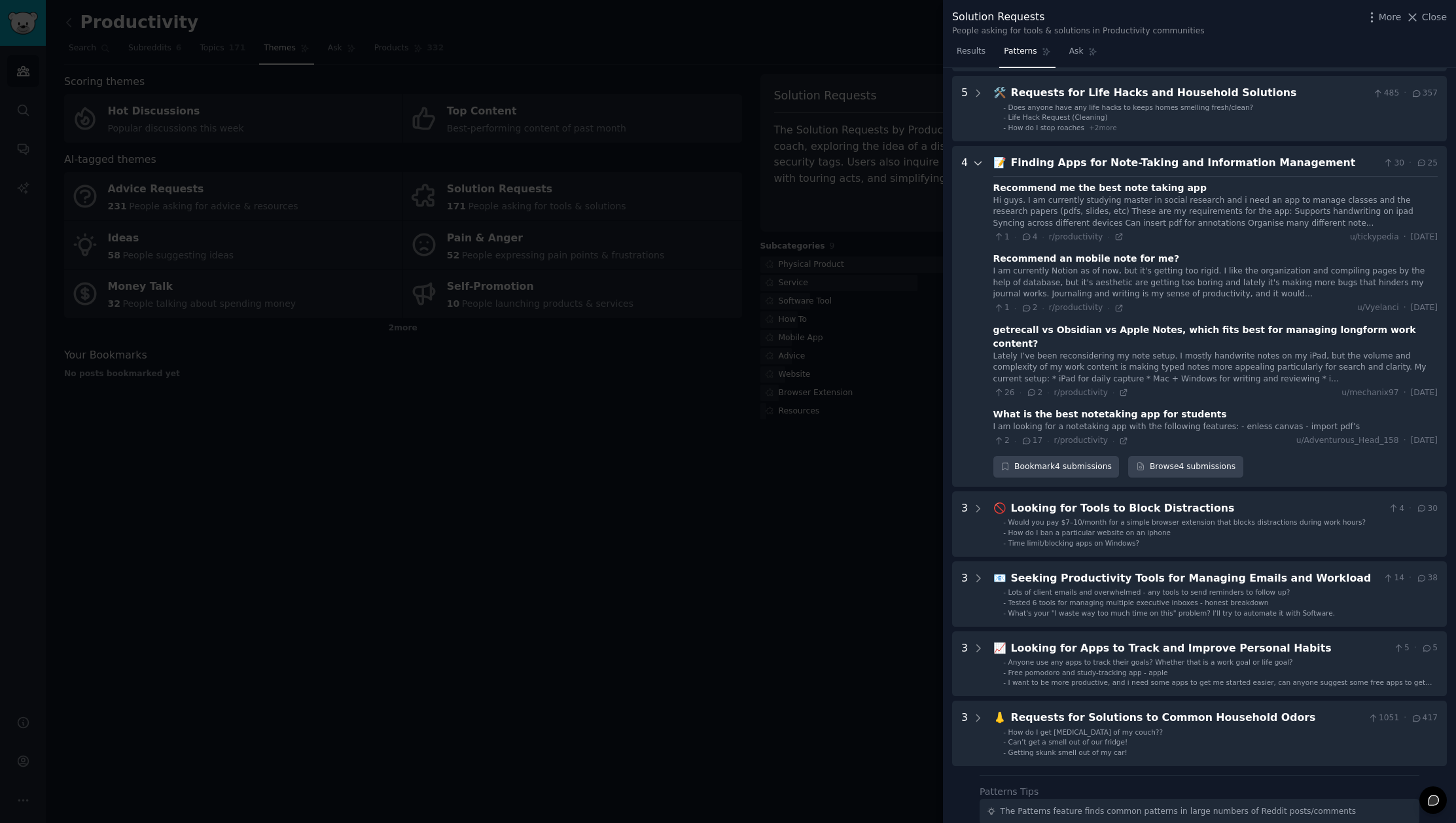
click at [975, 167] on icon at bounding box center [979, 164] width 12 height 12
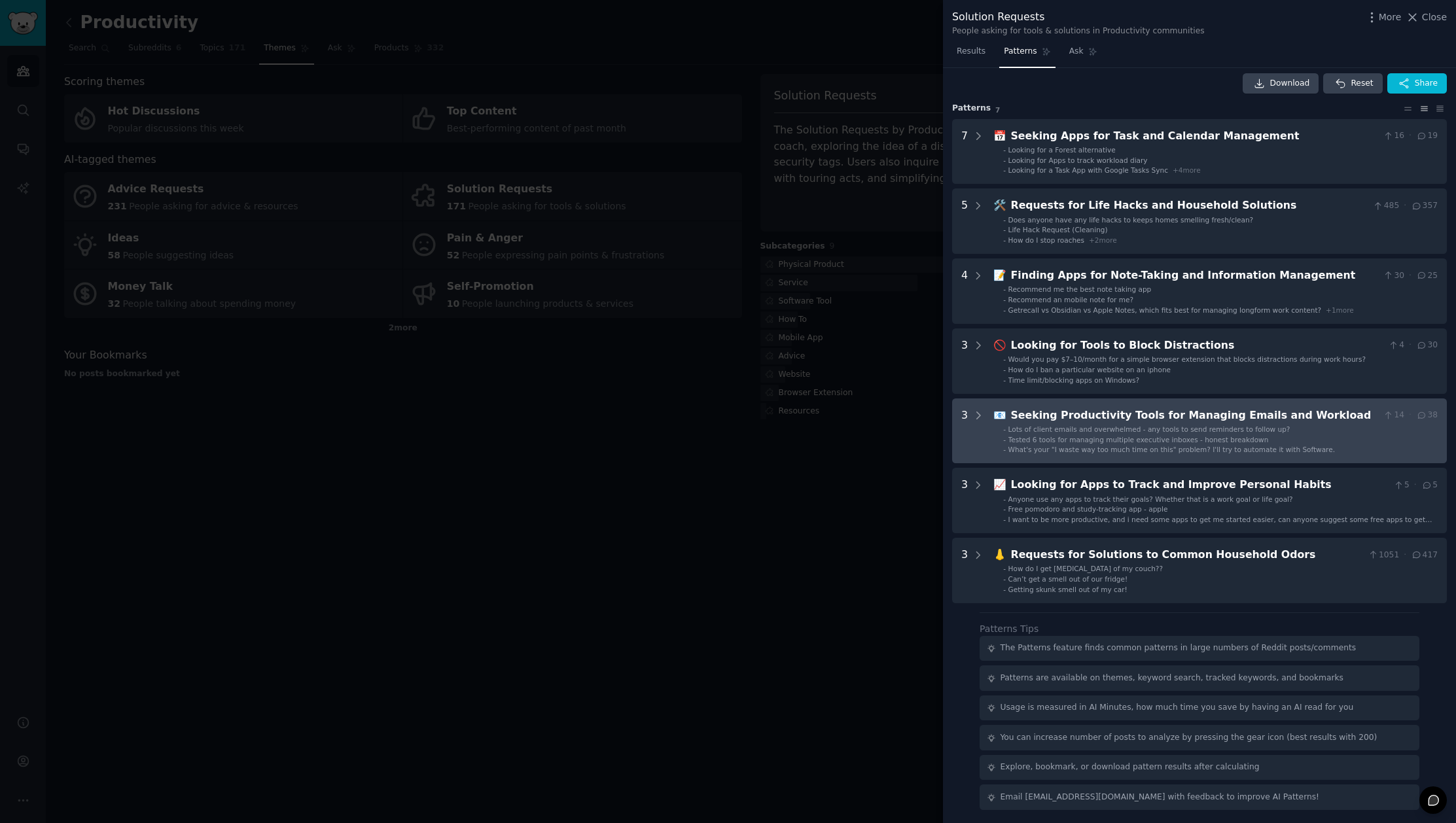
scroll to position [0, 0]
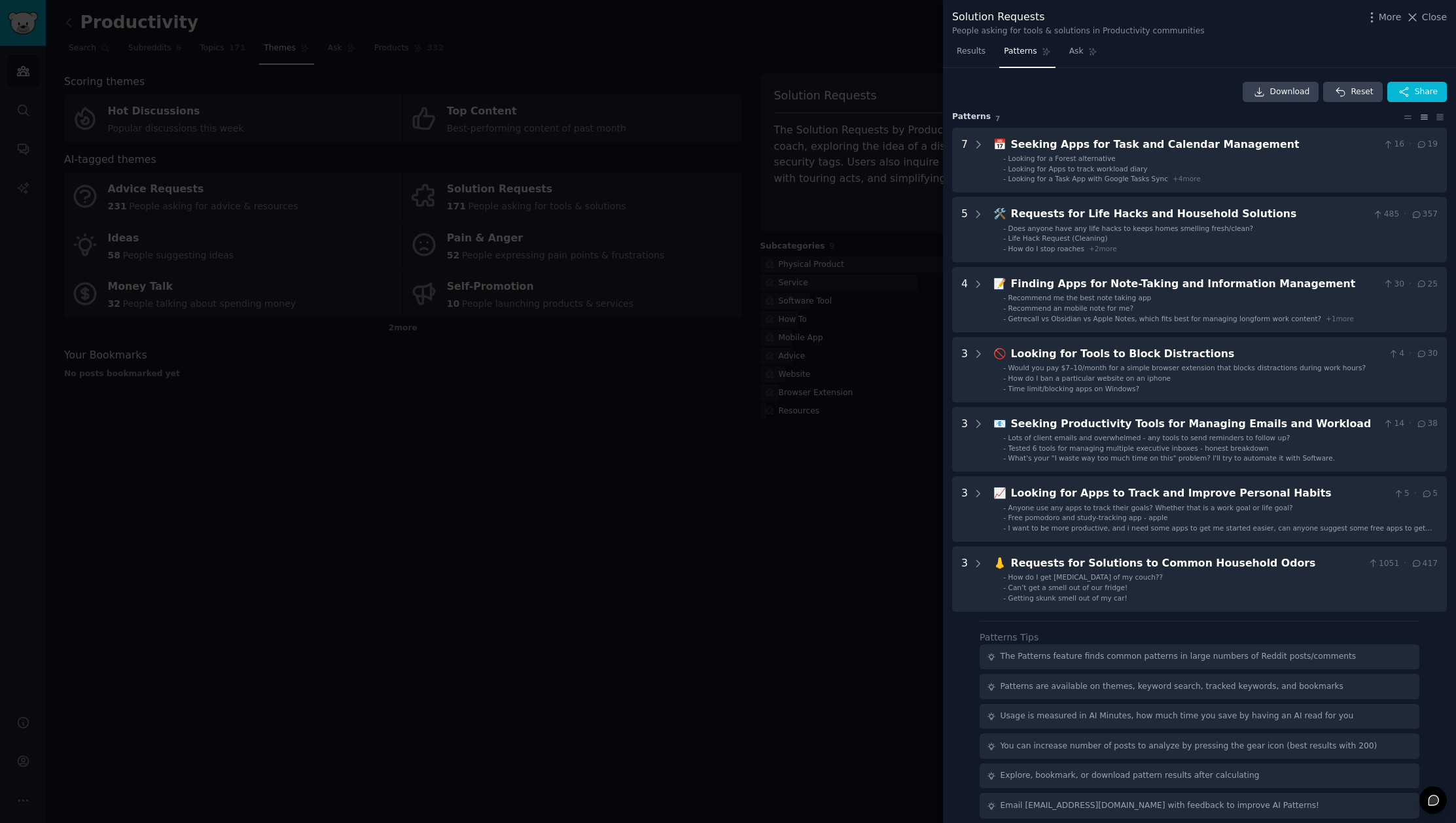
click at [811, 443] on div at bounding box center [728, 411] width 1456 height 823
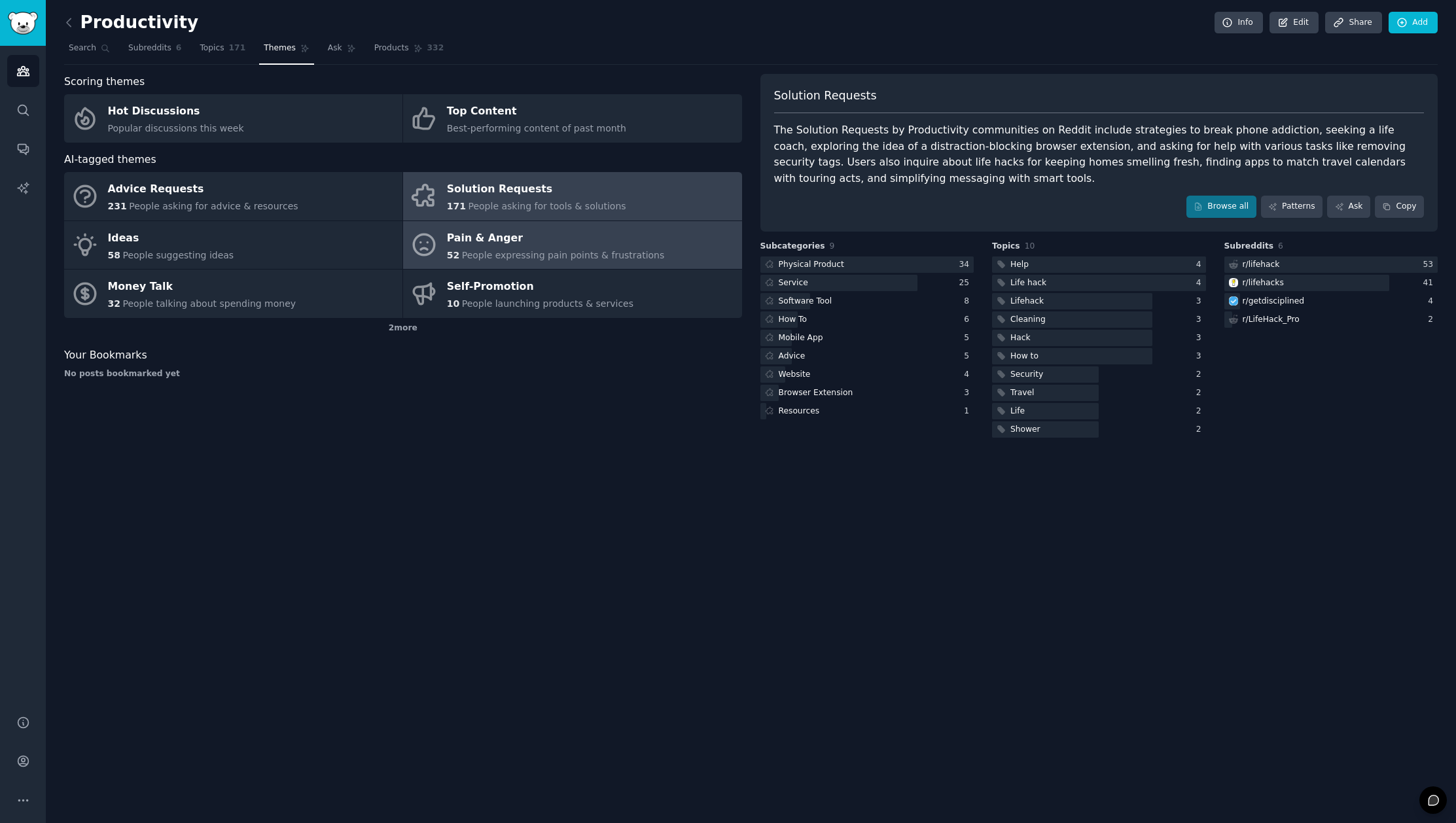
click at [518, 262] on link "Pain & Anger 52 People expressing pain points & frustrations" at bounding box center [572, 245] width 338 height 49
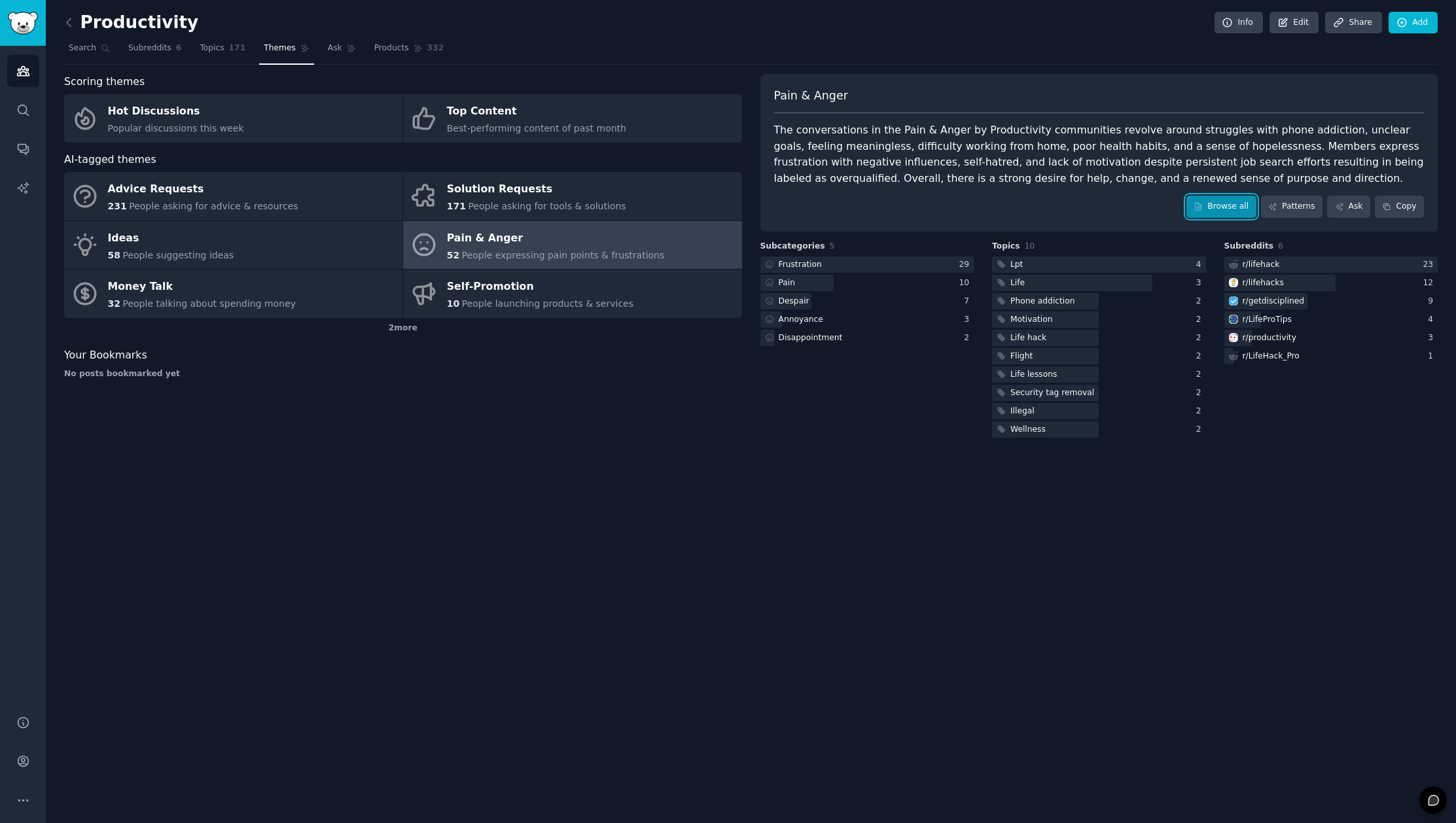
click at [1225, 203] on link "Browse all" at bounding box center [1221, 207] width 70 height 22
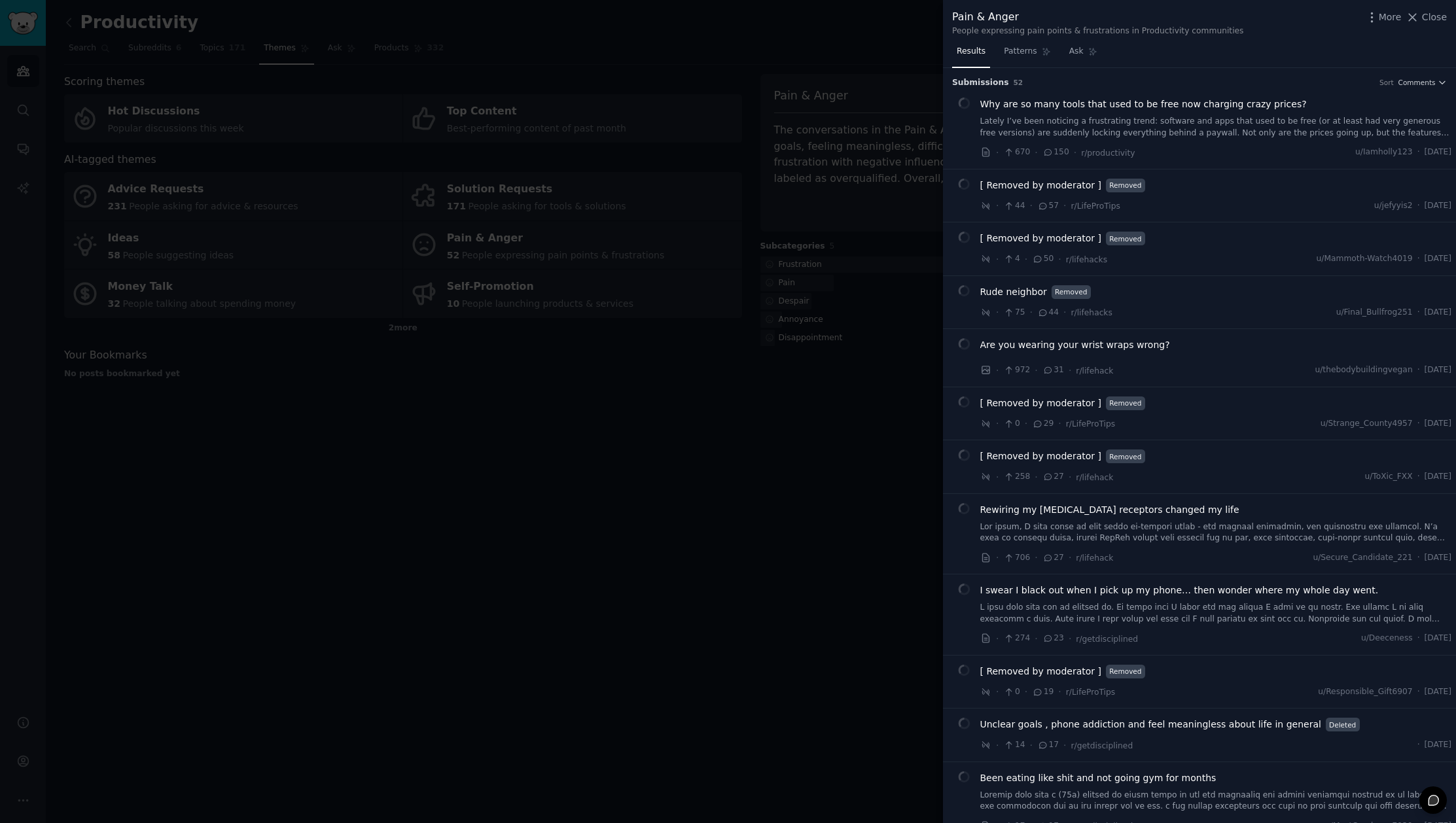
click at [860, 248] on div at bounding box center [728, 411] width 1456 height 823
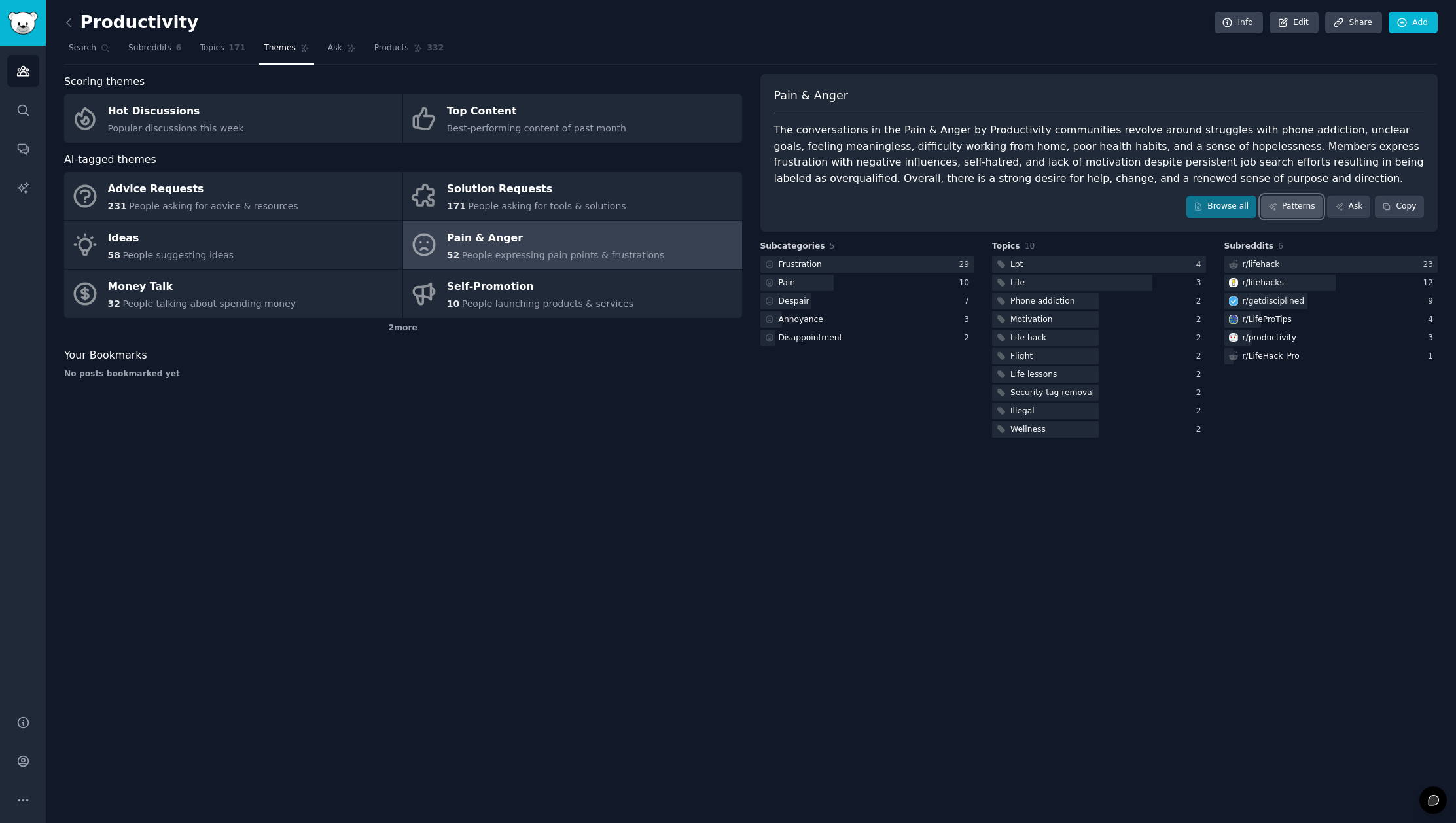
click at [1299, 208] on link "Patterns" at bounding box center [1291, 207] width 61 height 22
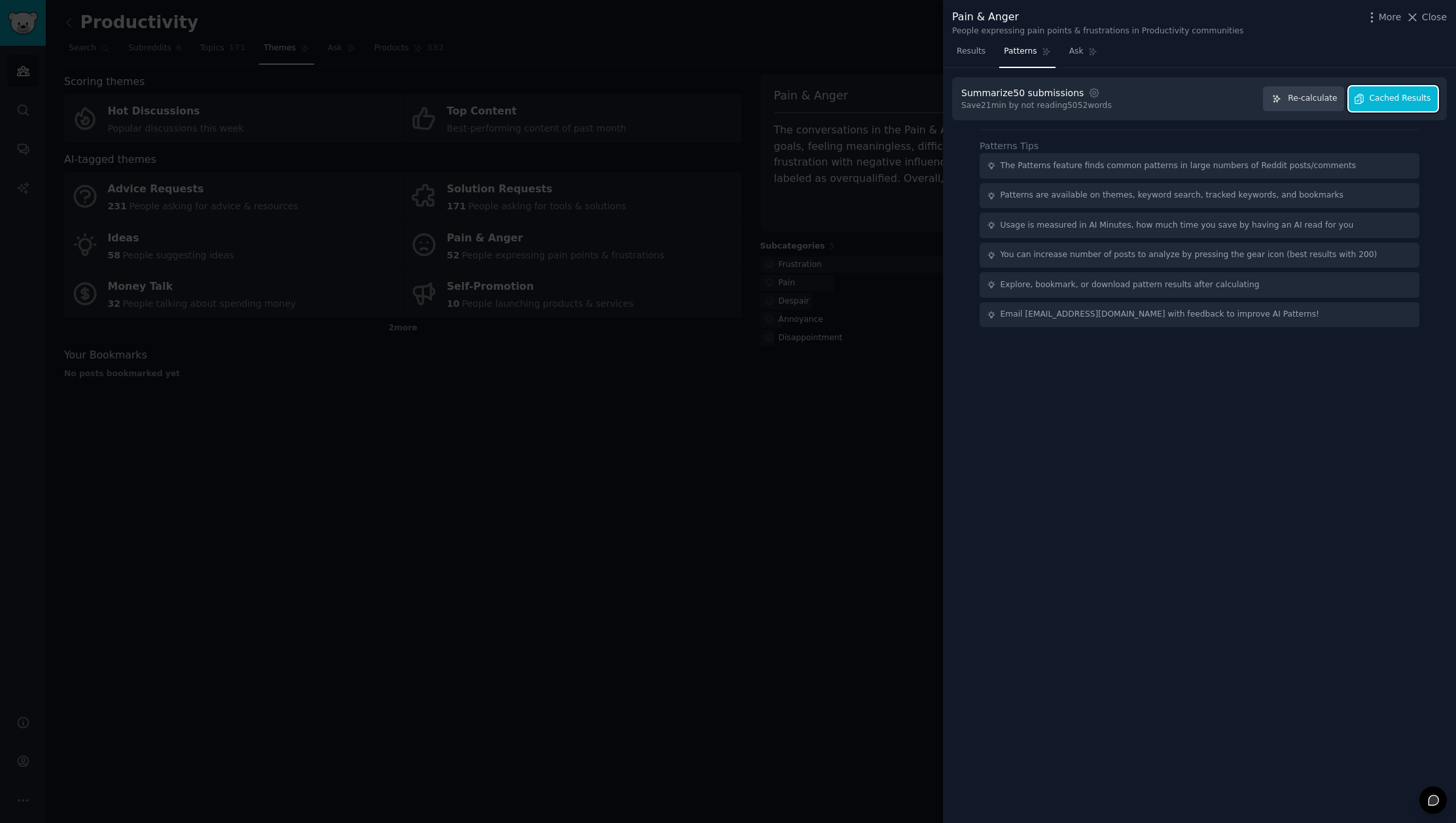
click at [1374, 88] on button "Cached Results" at bounding box center [1393, 99] width 89 height 26
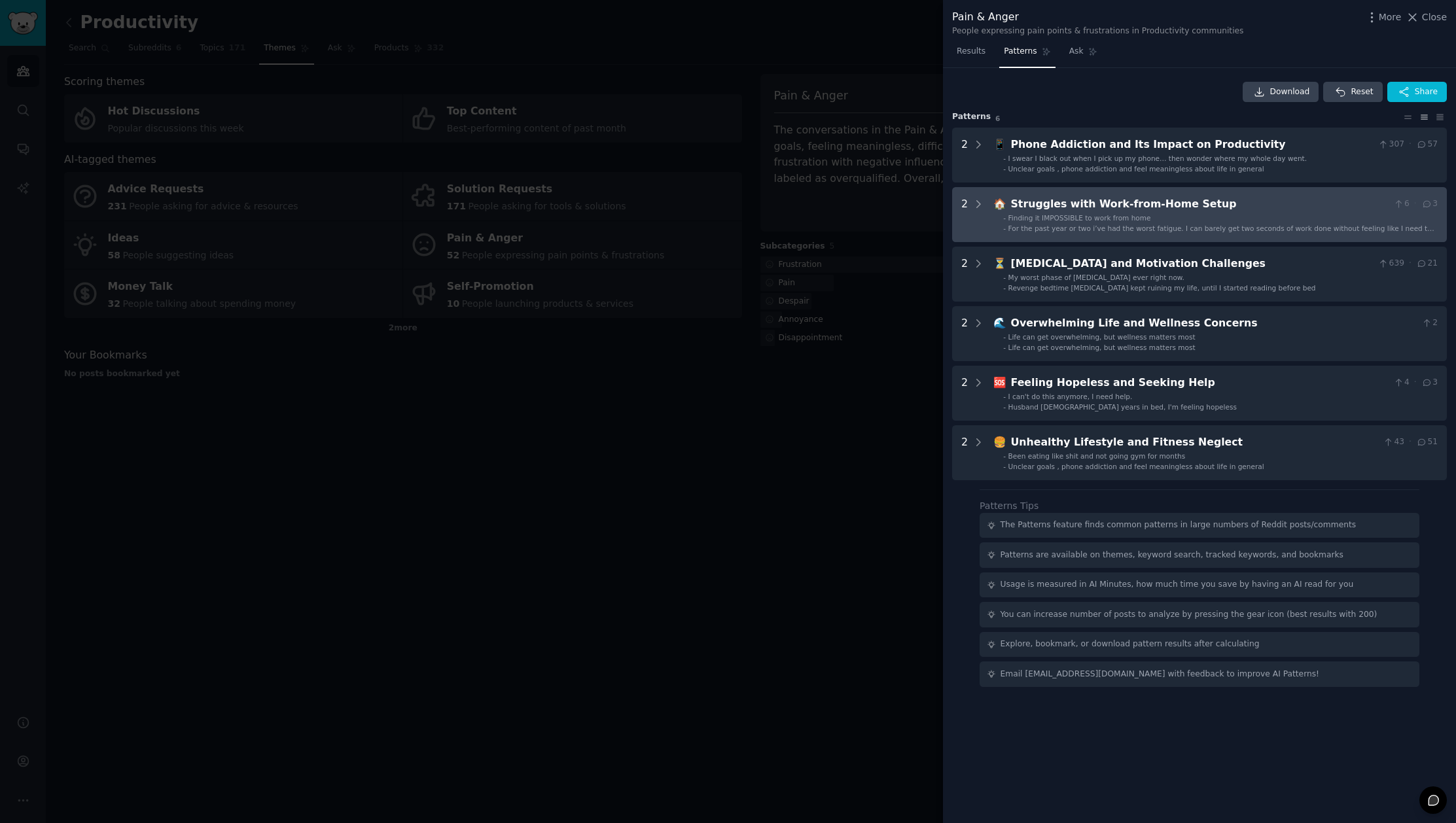
click at [1107, 224] on div "For the past year or two i’ve had the worst fatigue. I can barely get two secon…" at bounding box center [1222, 228] width 430 height 9
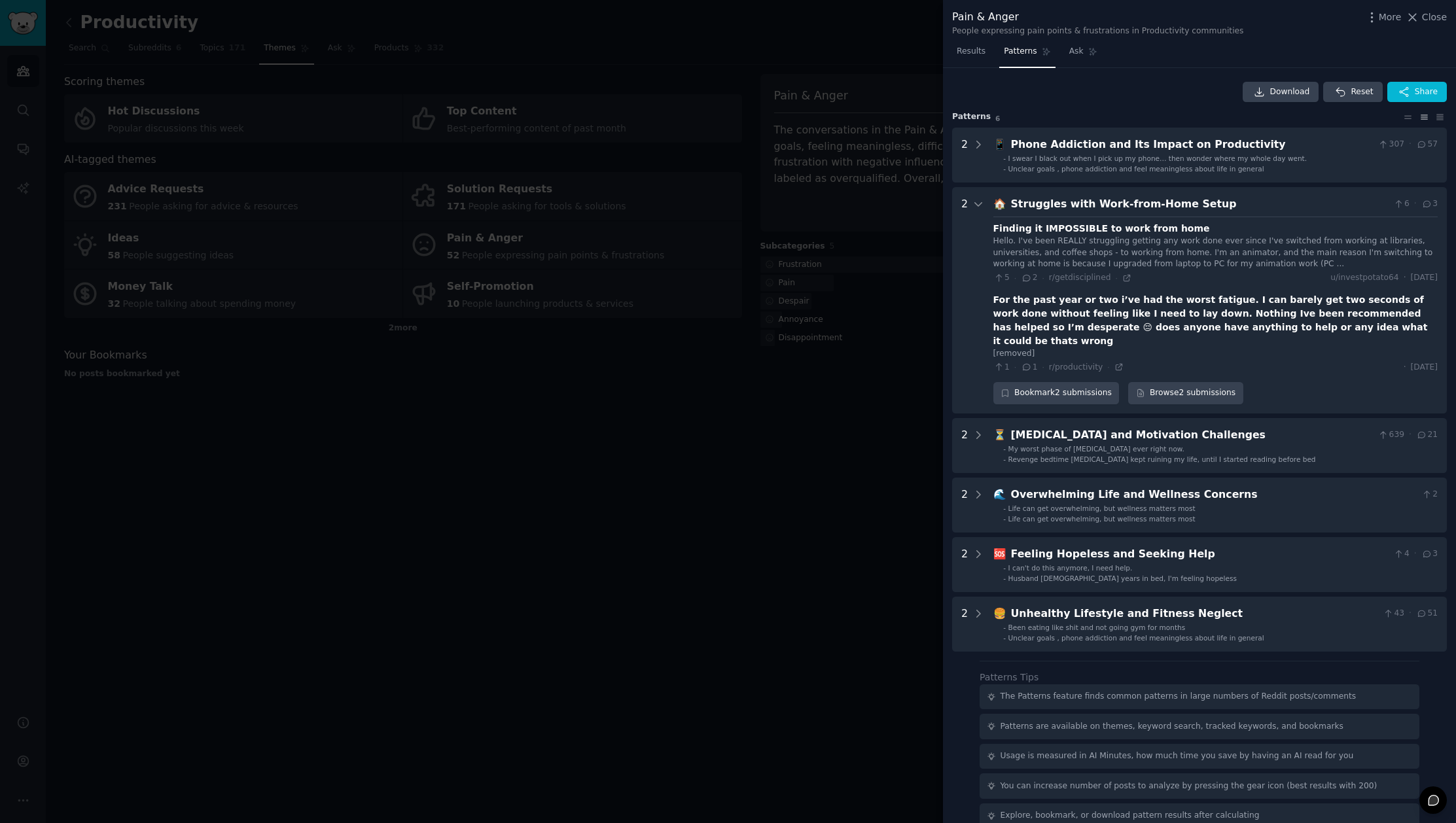
scroll to position [35, 0]
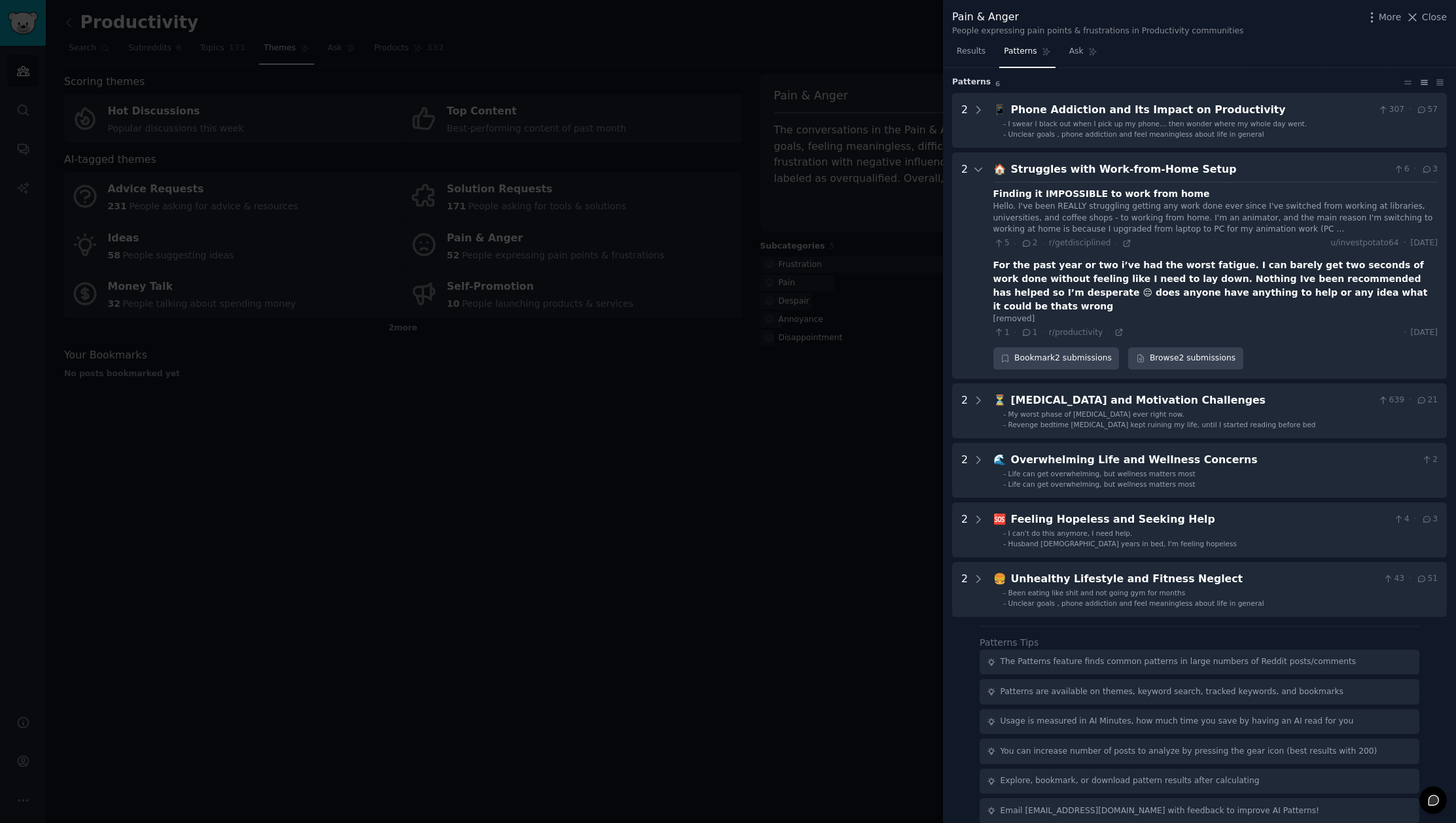
click at [776, 426] on div at bounding box center [728, 411] width 1456 height 823
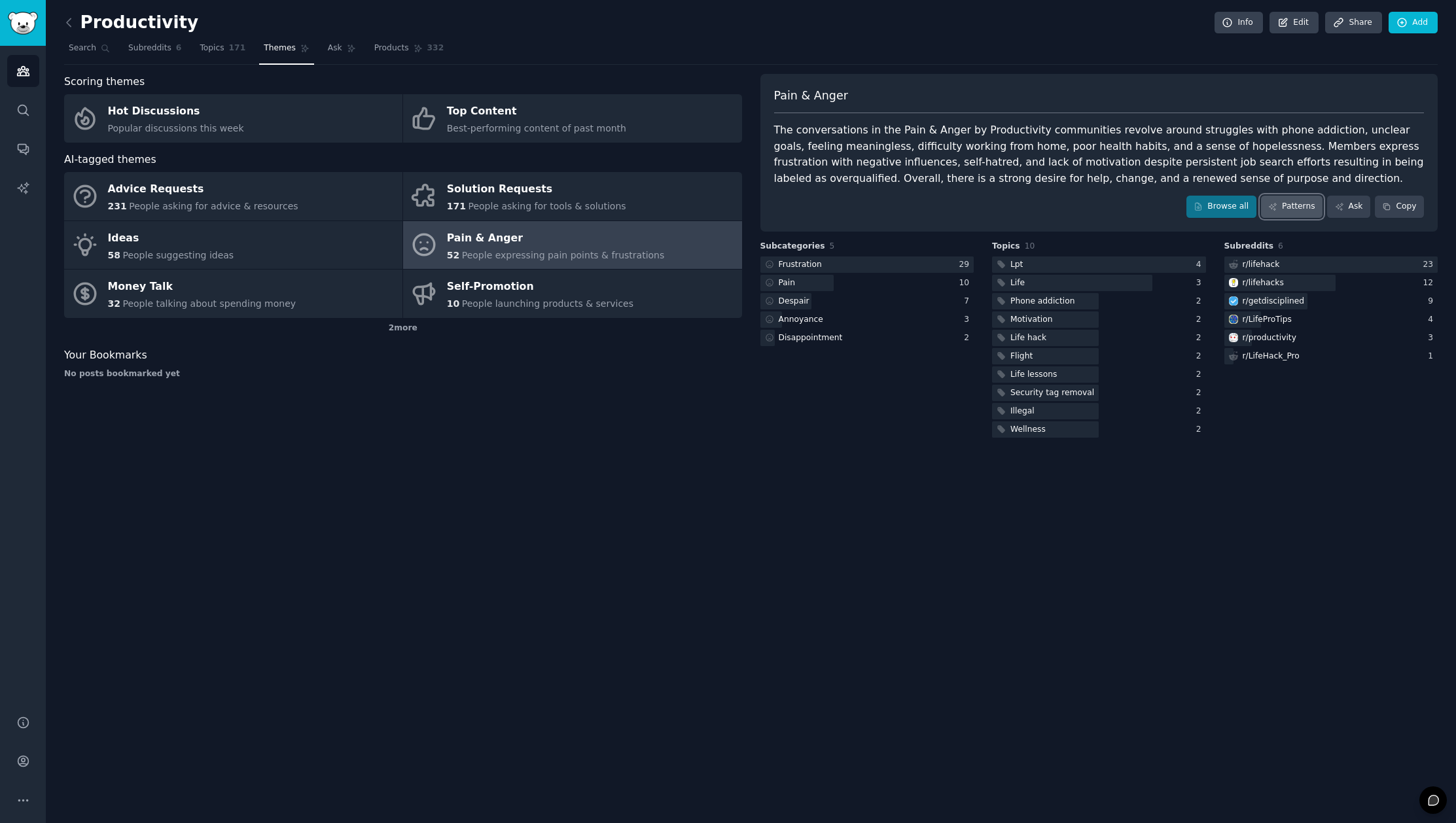
click at [1287, 205] on link "Patterns" at bounding box center [1291, 207] width 61 height 22
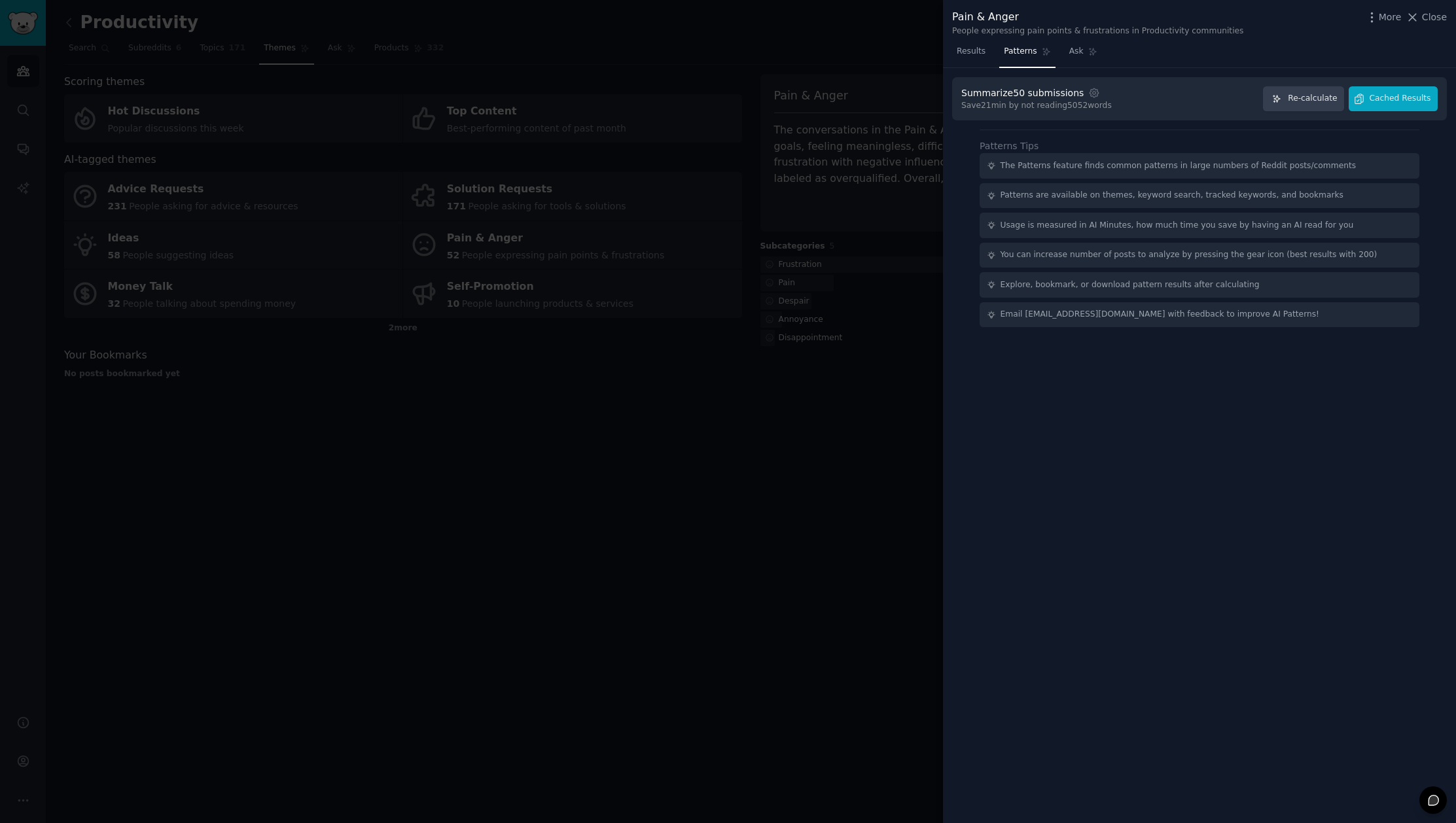
click at [829, 529] on div at bounding box center [728, 411] width 1456 height 823
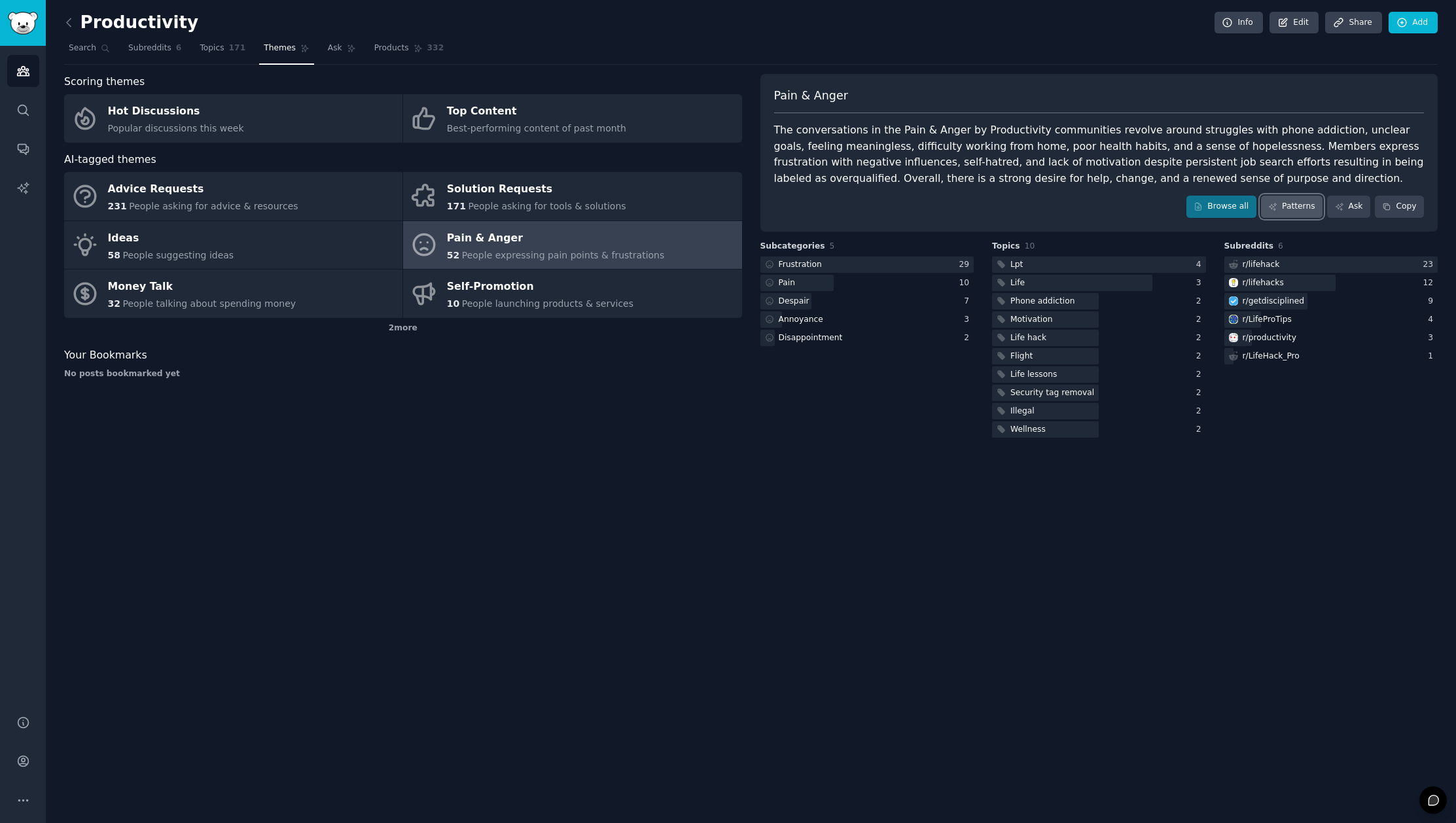
click at [1309, 210] on link "Patterns" at bounding box center [1291, 207] width 61 height 22
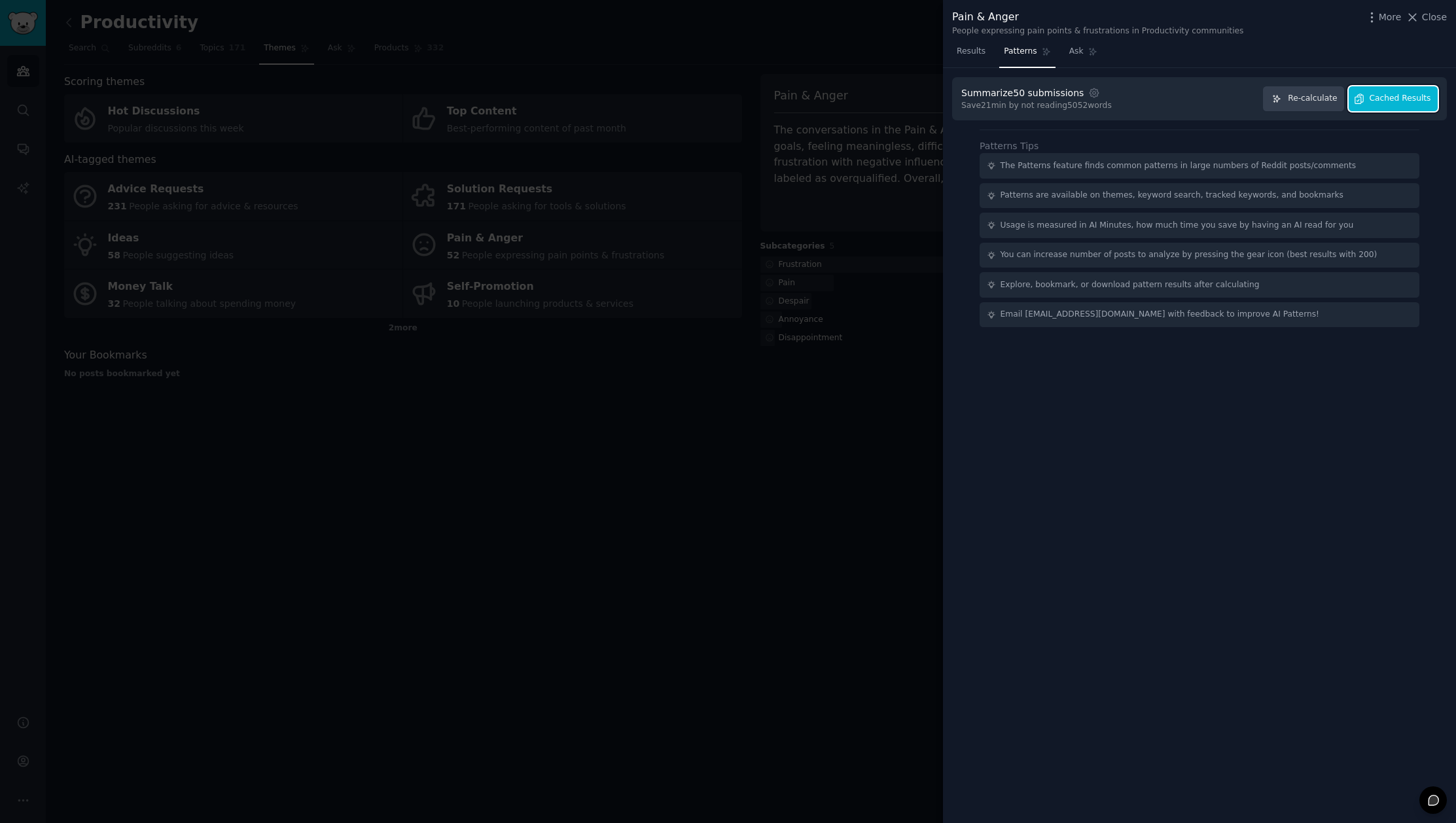
click at [1406, 100] on span "Cached Results" at bounding box center [1400, 99] width 61 height 12
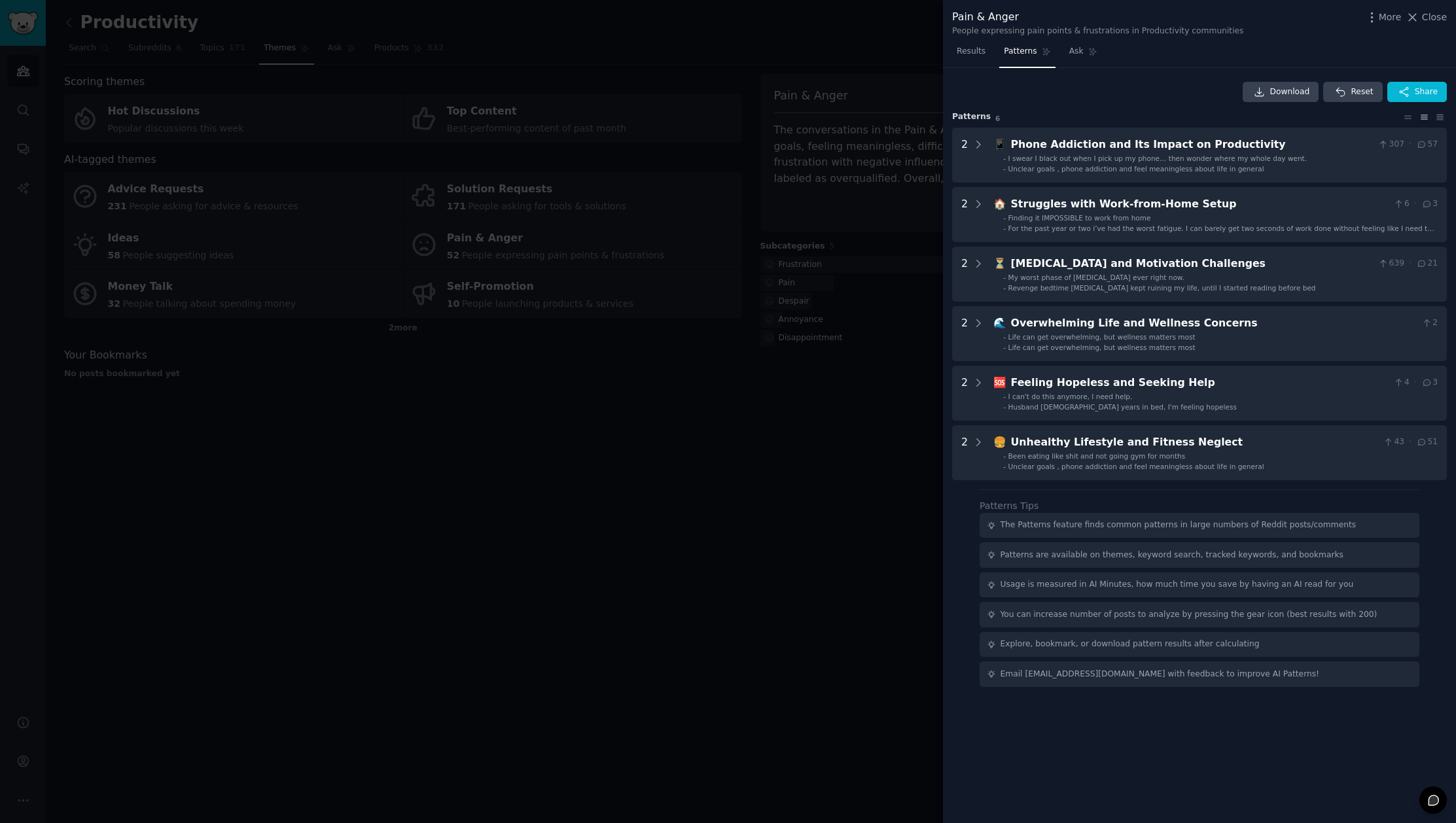
click at [763, 423] on div at bounding box center [728, 411] width 1456 height 823
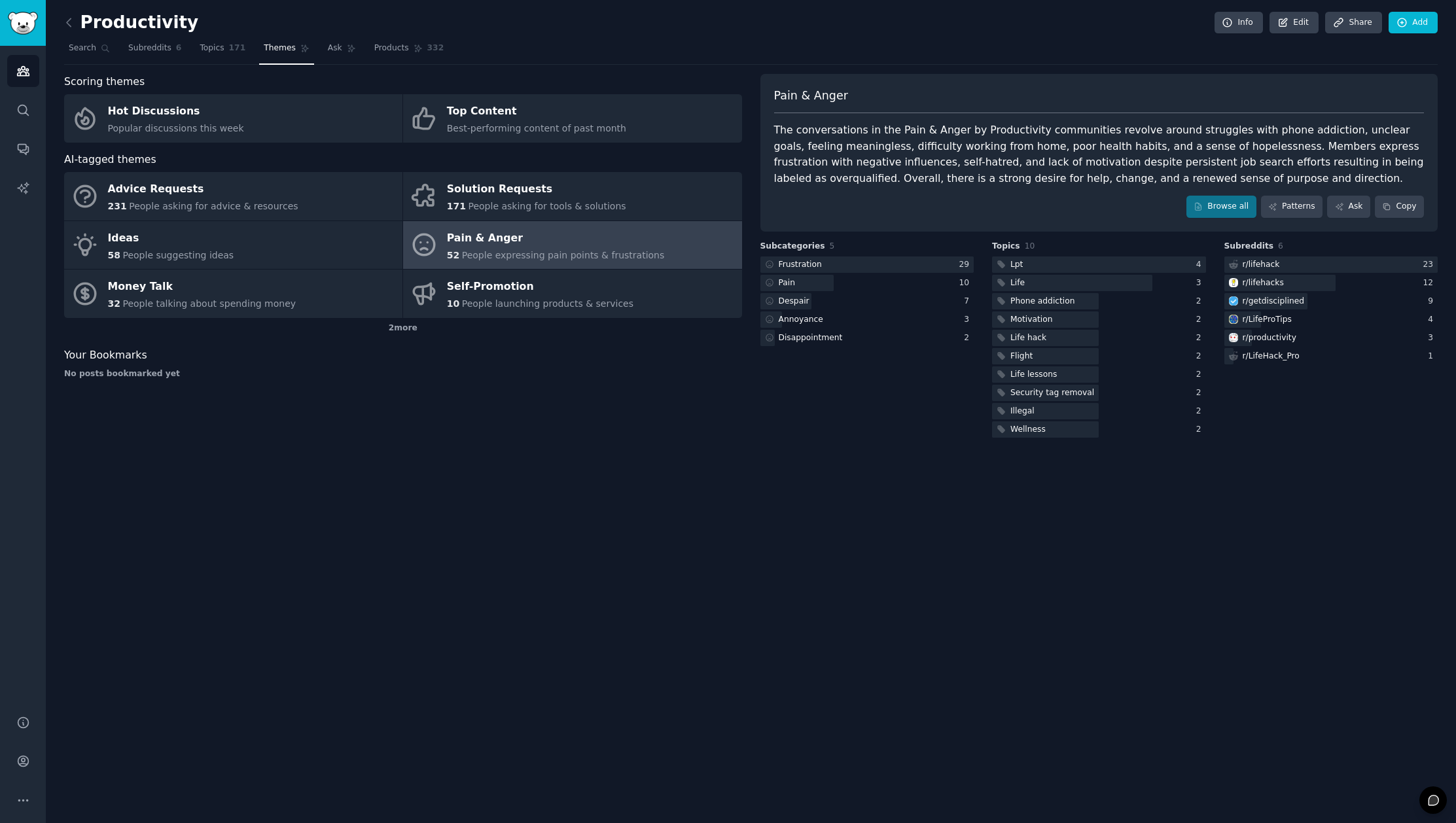
click at [742, 437] on div "Scoring themes Hot Discussions Popular discussions this week Top Content Best-p…" at bounding box center [751, 256] width 1373 height 366
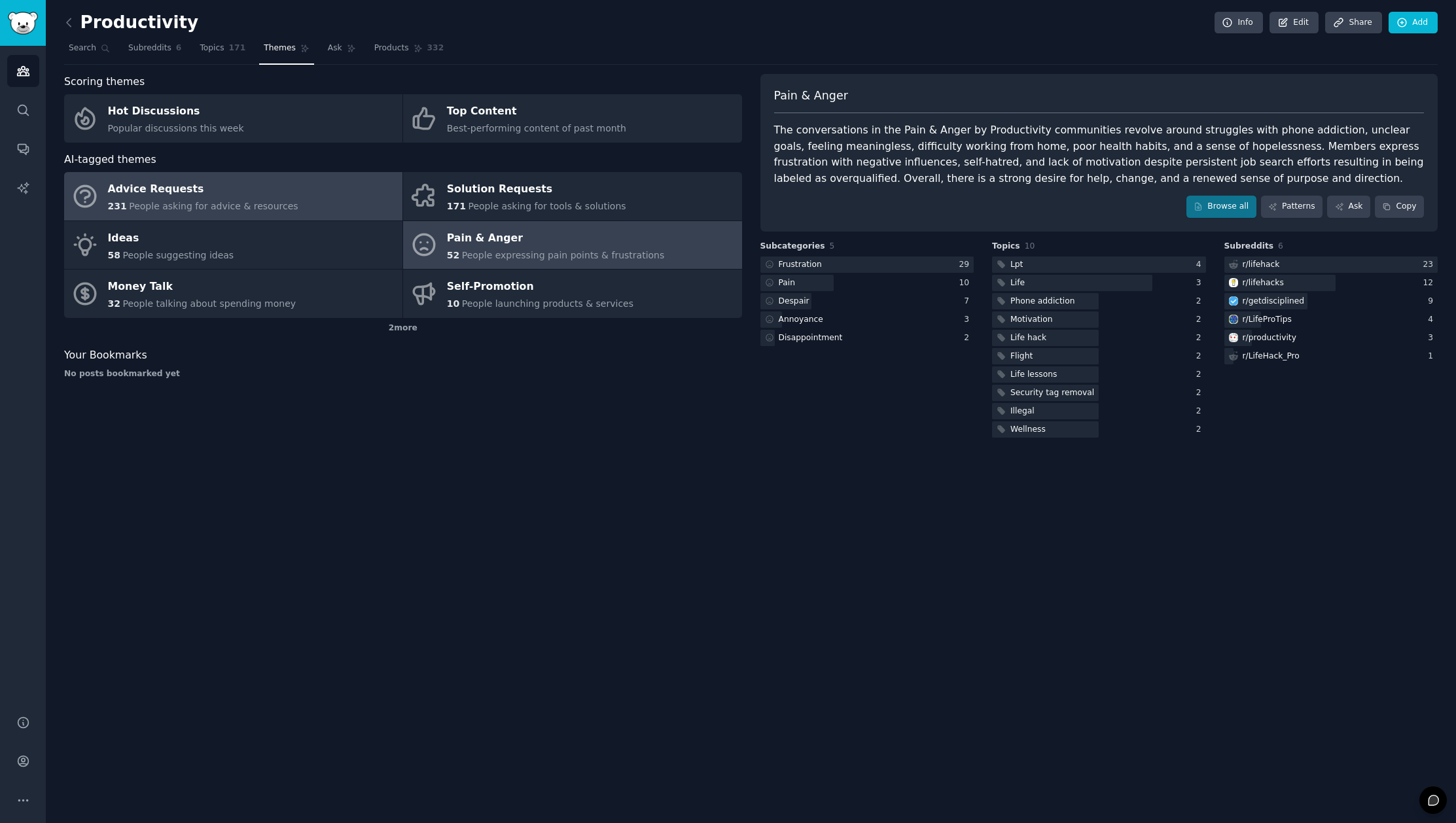
click at [270, 215] on link "Advice Requests 231 People asking for advice & resources" at bounding box center [233, 197] width 338 height 49
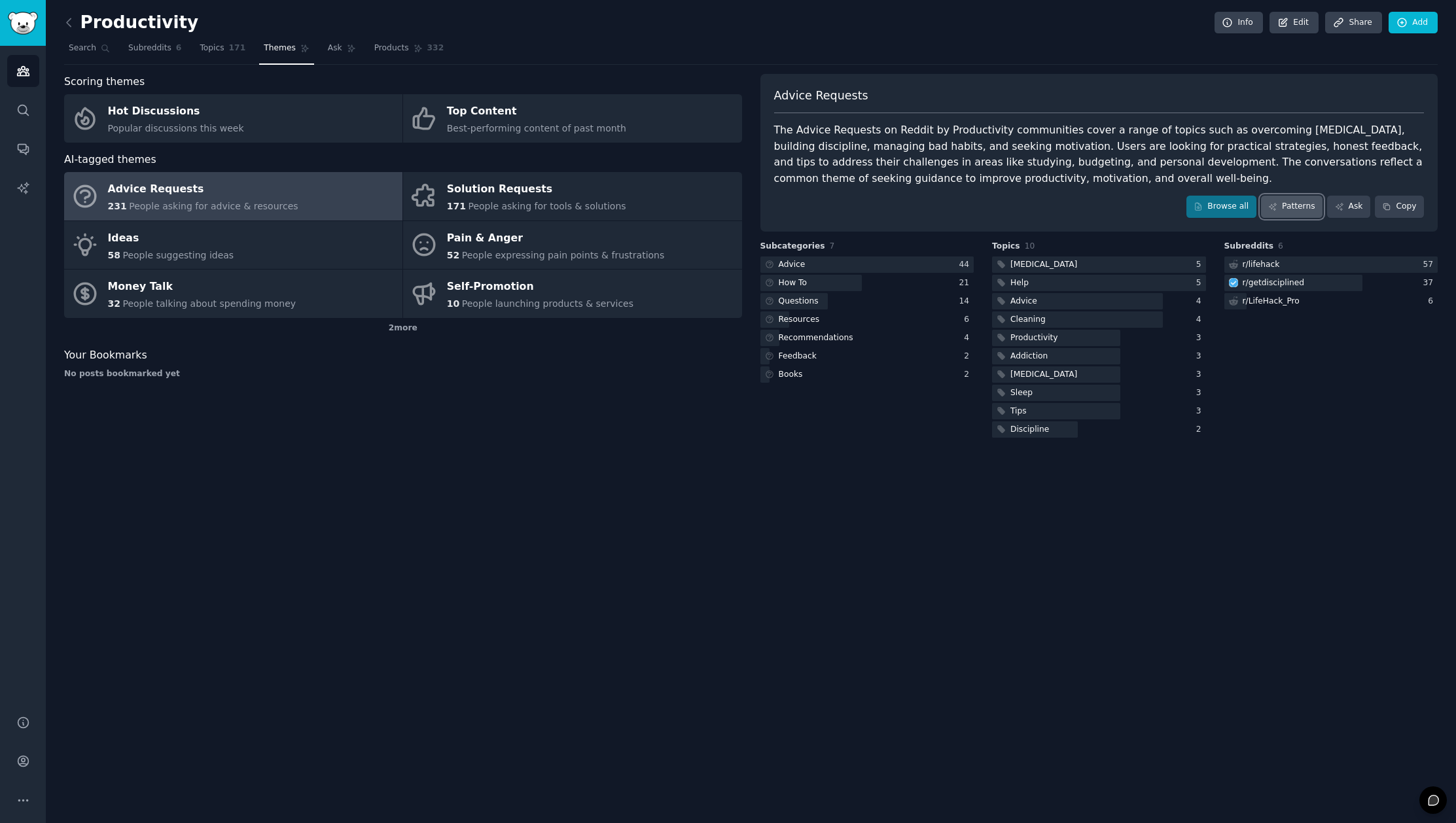
click at [1291, 212] on link "Patterns" at bounding box center [1291, 207] width 61 height 22
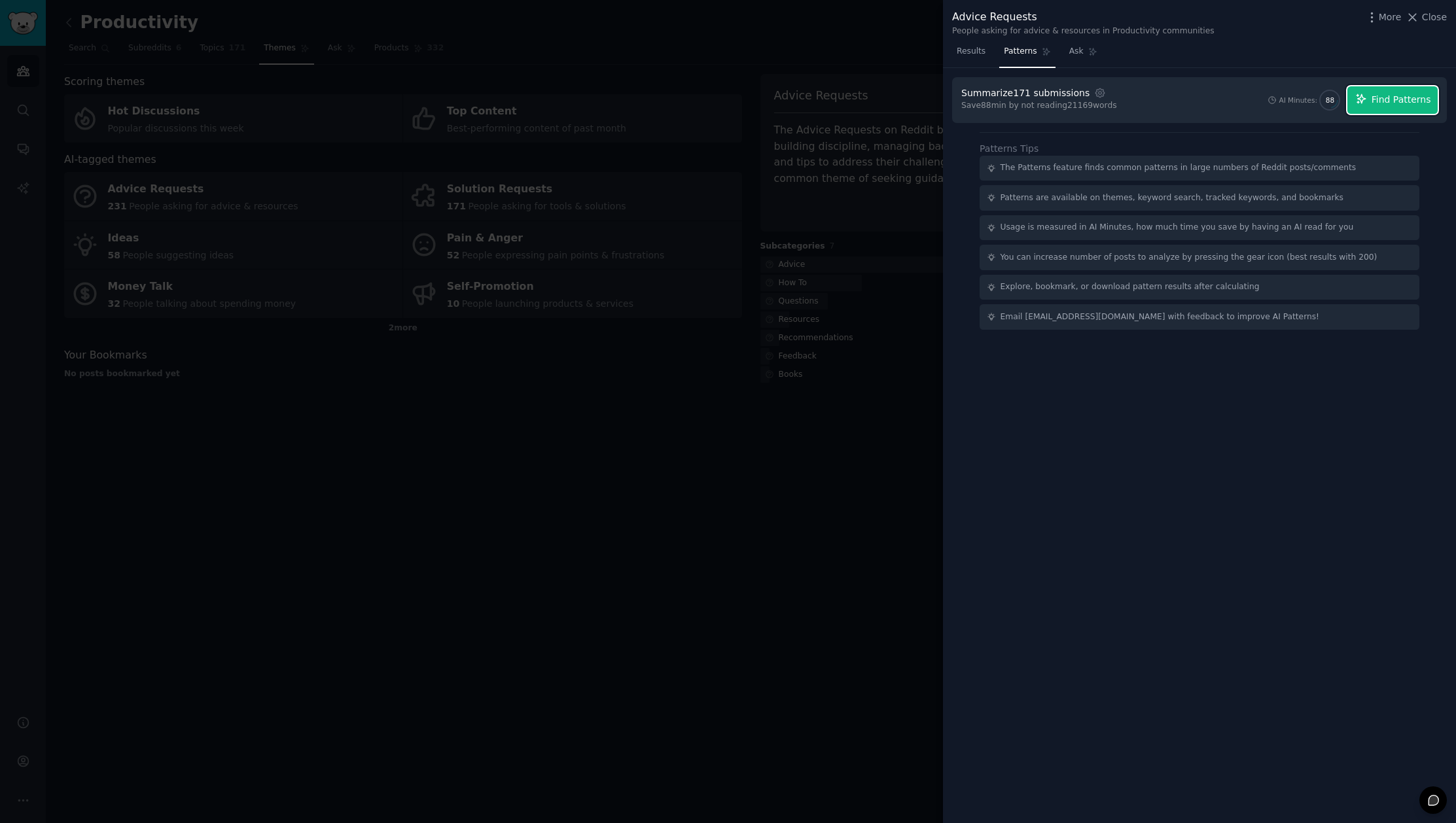
click at [1416, 102] on span "Find Patterns" at bounding box center [1401, 99] width 60 height 14
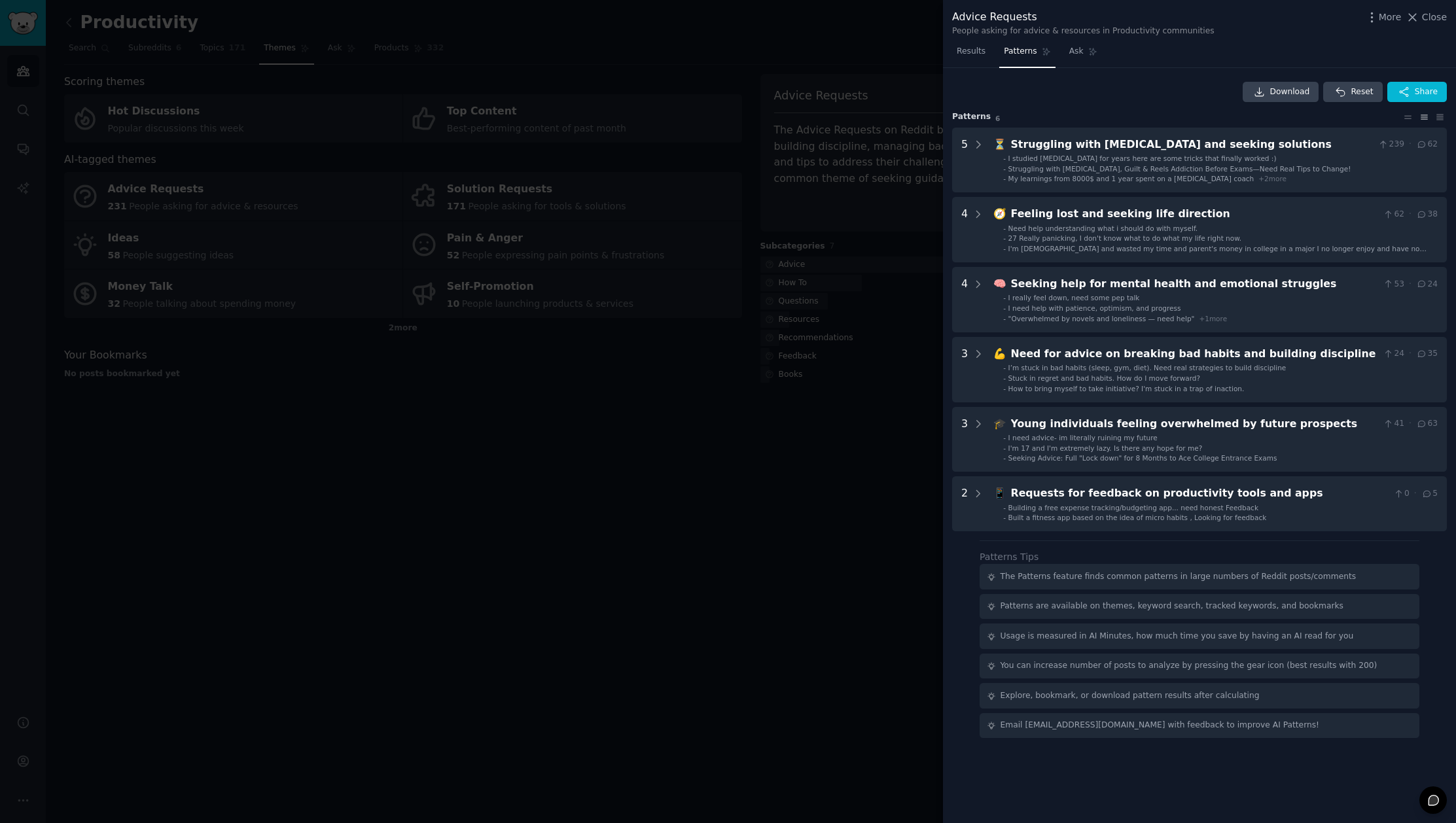
click at [813, 508] on div at bounding box center [728, 411] width 1456 height 823
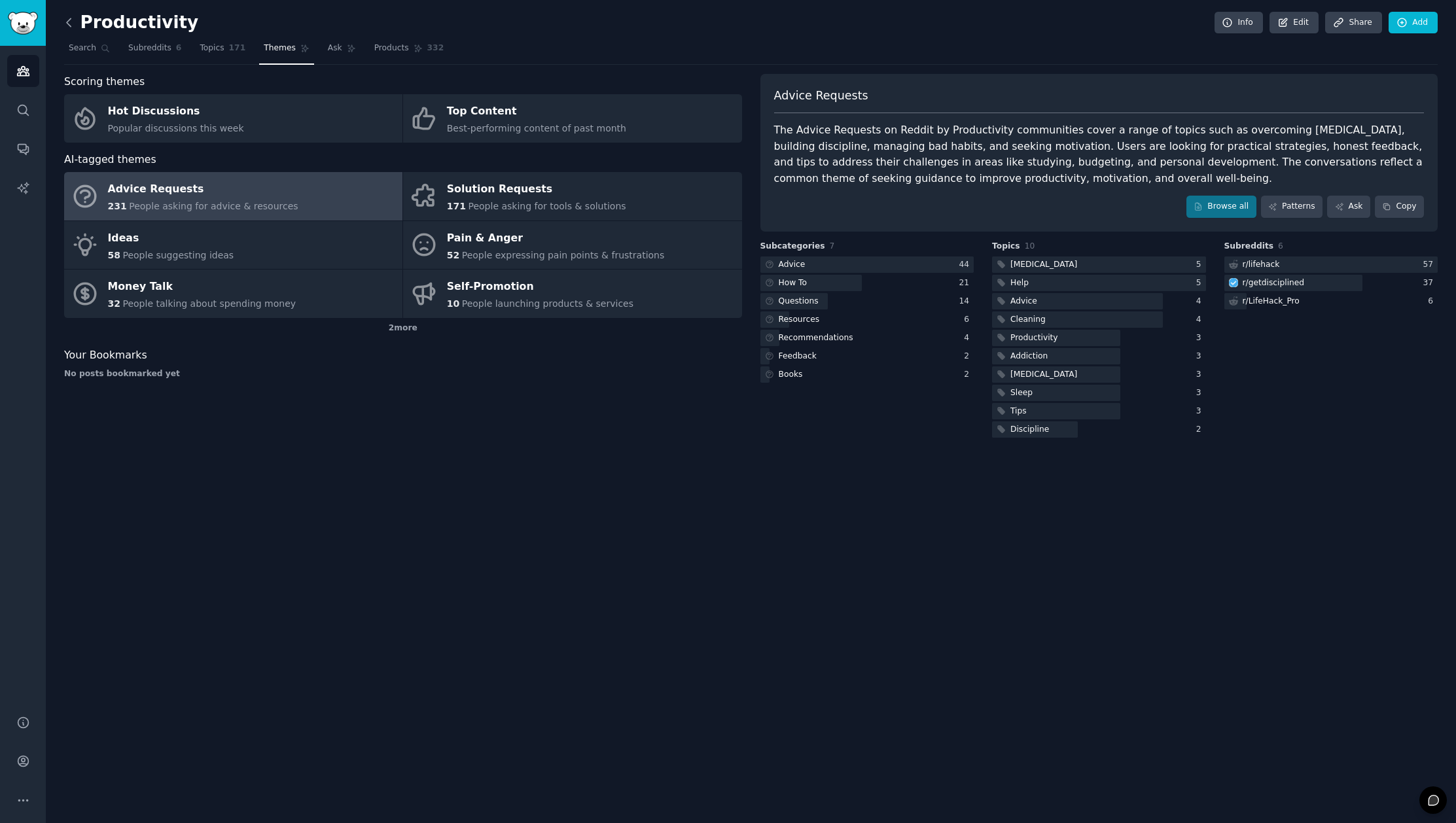
click at [69, 20] on icon at bounding box center [69, 22] width 4 height 8
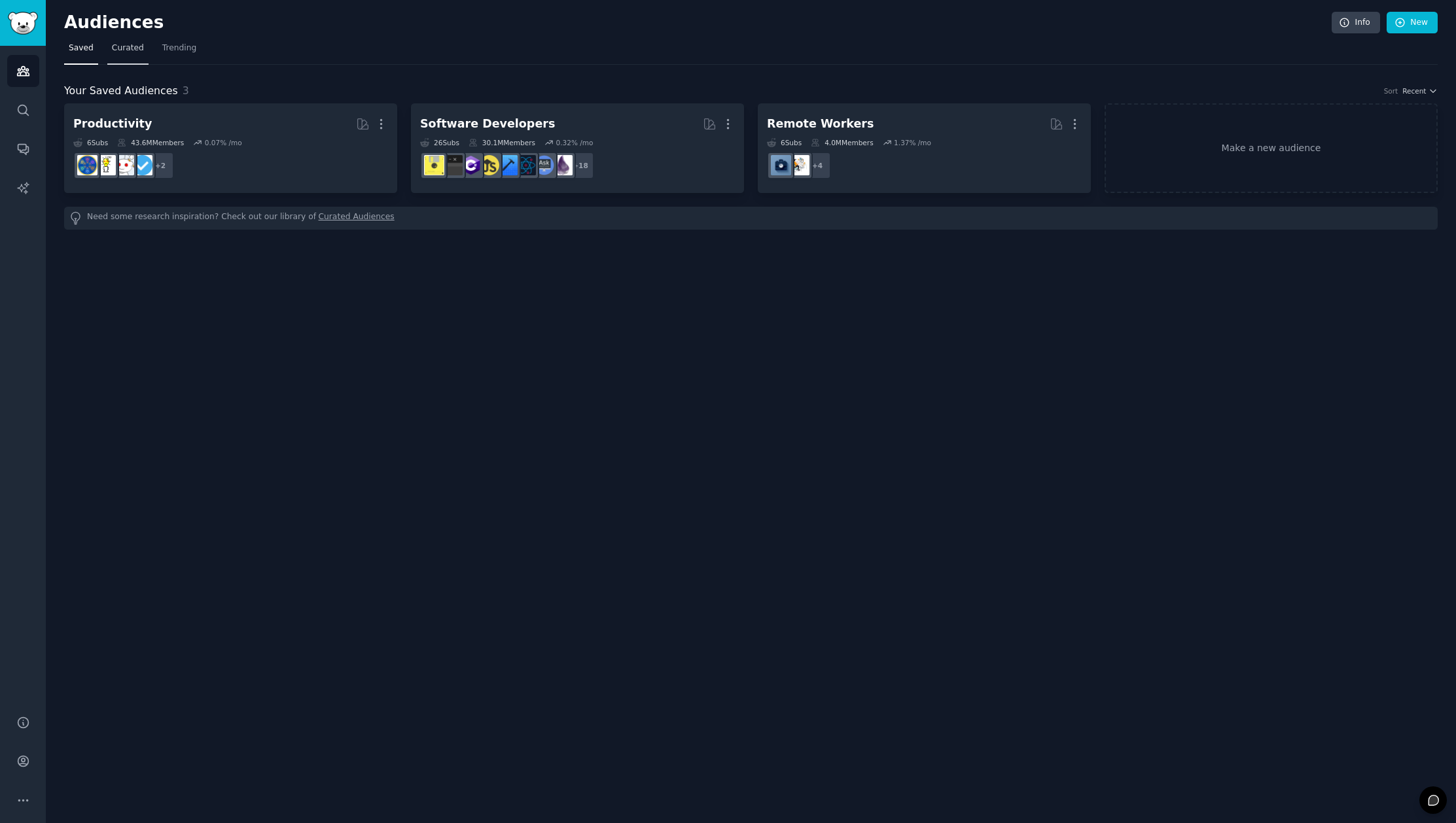
click at [125, 60] on link "Curated" at bounding box center [128, 52] width 41 height 27
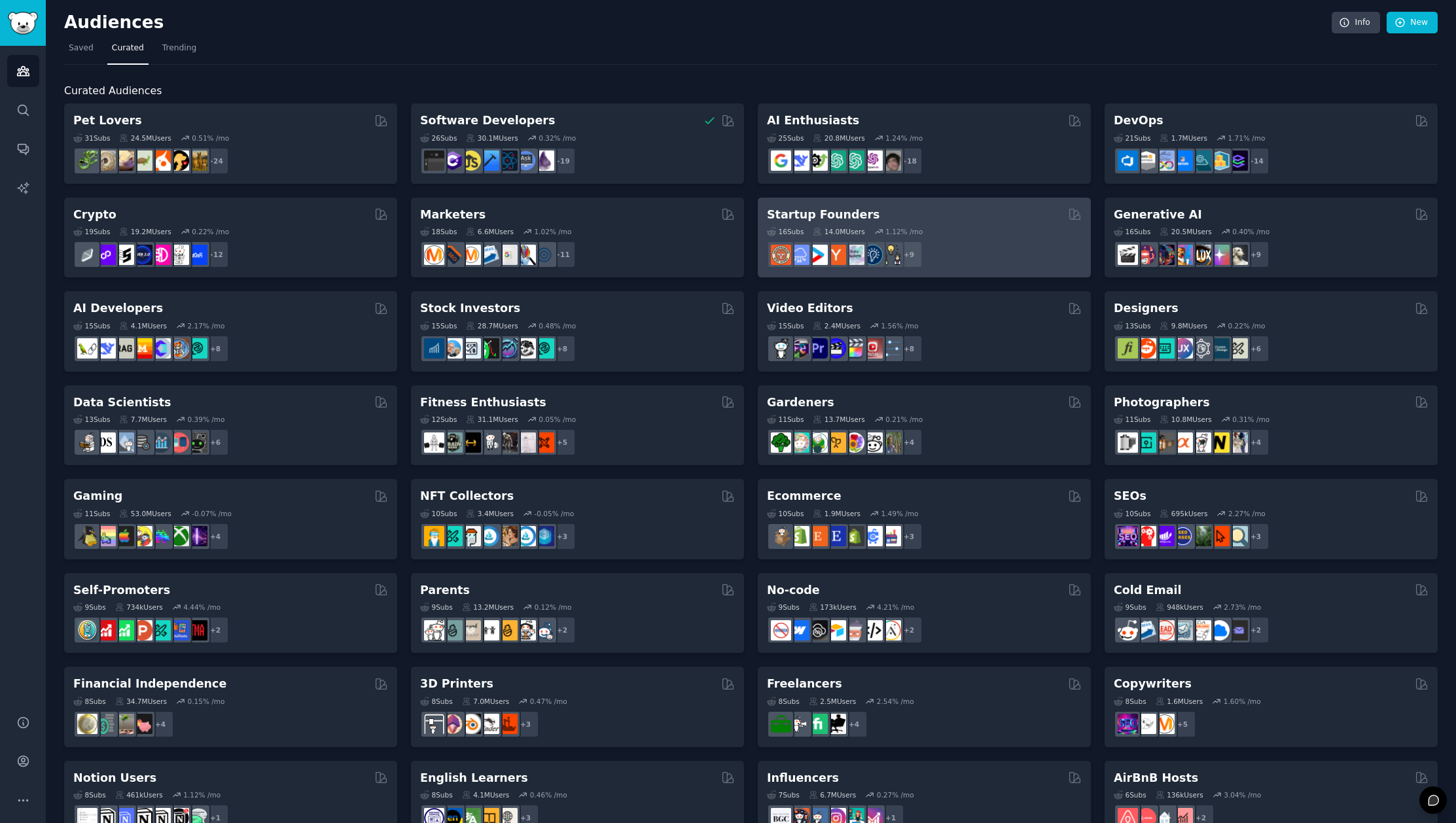
click at [979, 223] on div "16 Sub s 14.0M Users 1.12 % /mo + 9" at bounding box center [924, 245] width 315 height 46
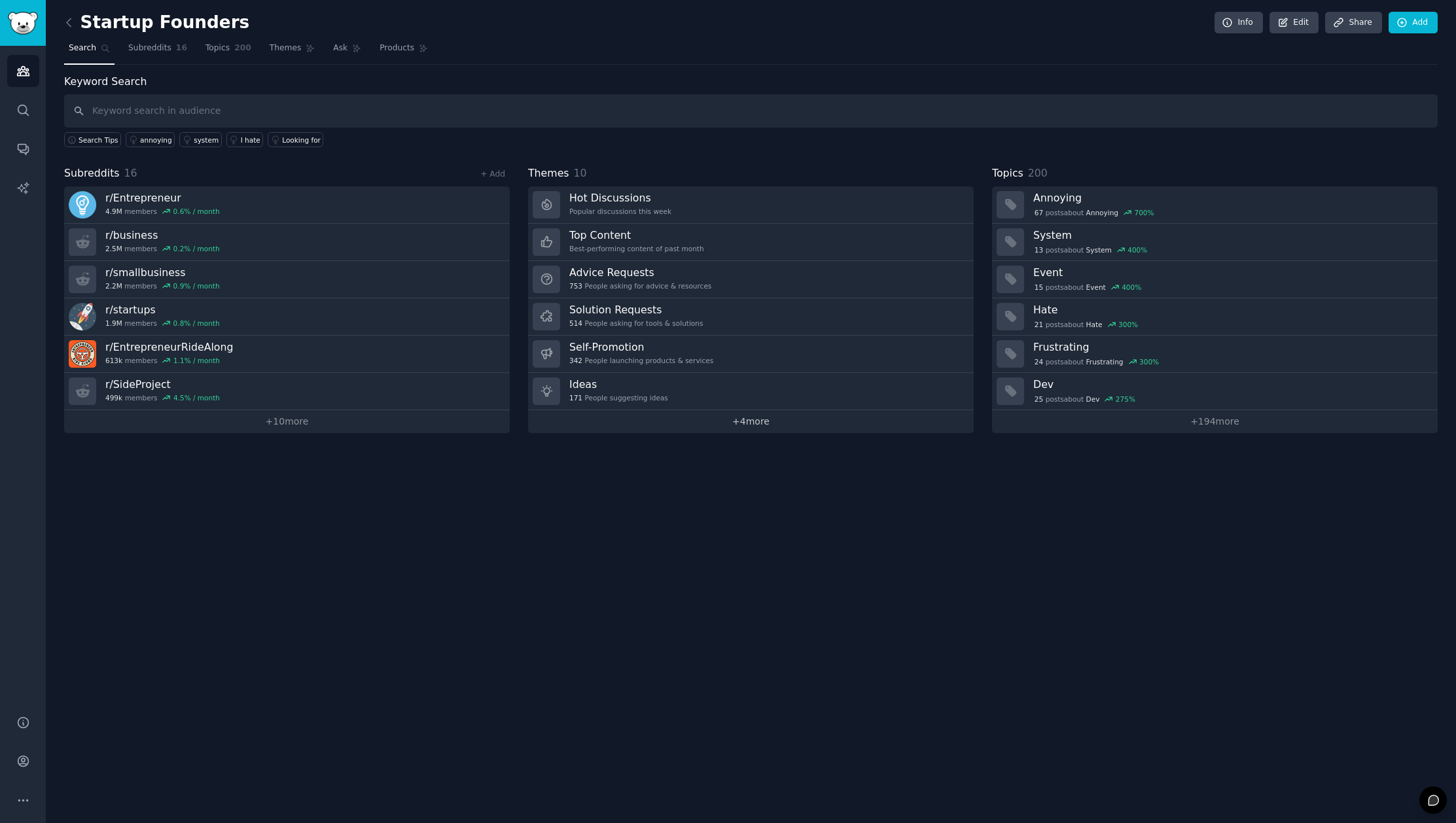
click at [745, 418] on link "+ 4 more" at bounding box center [751, 421] width 446 height 23
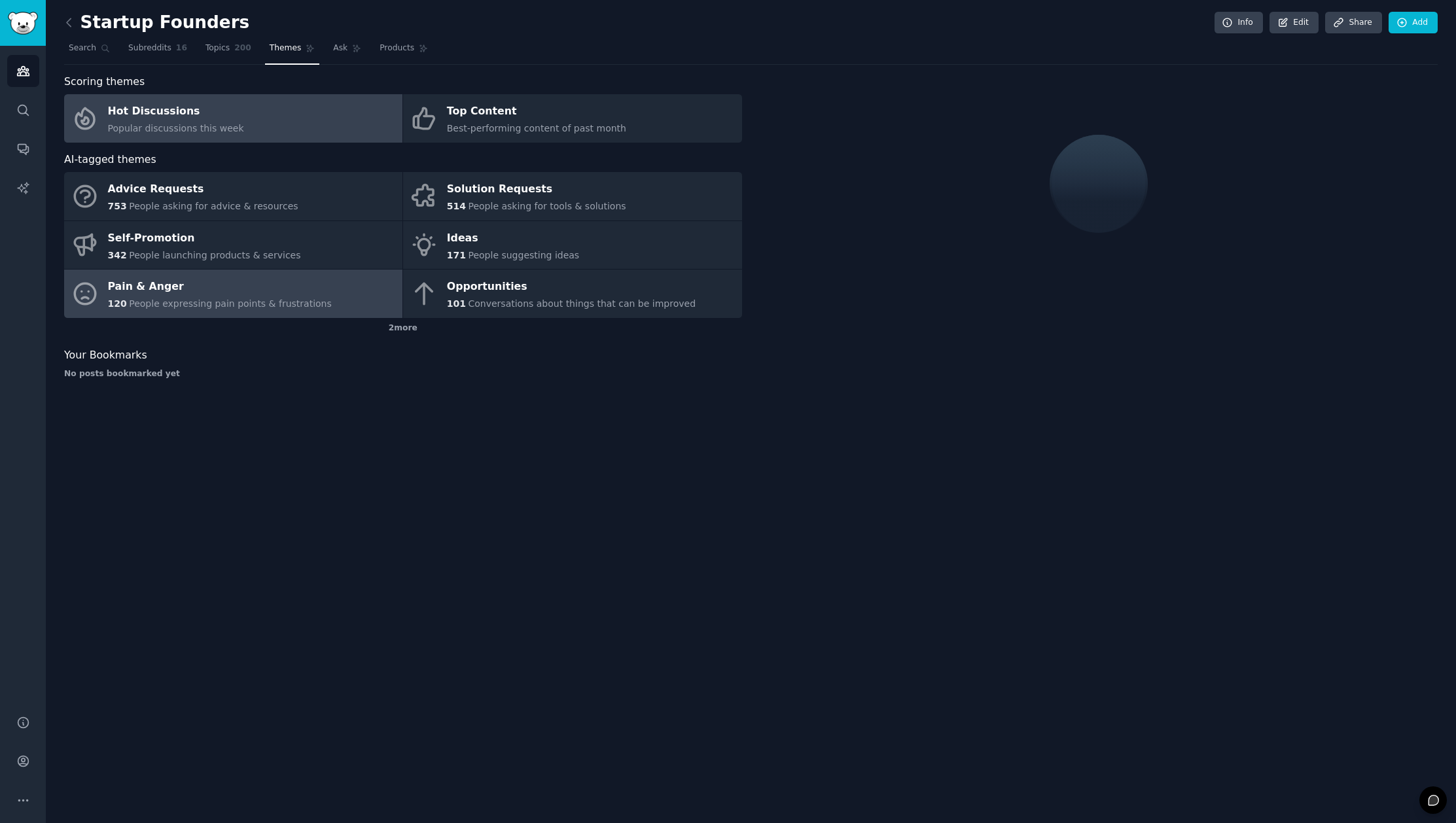
click at [209, 293] on div "Pain & Anger" at bounding box center [220, 287] width 224 height 21
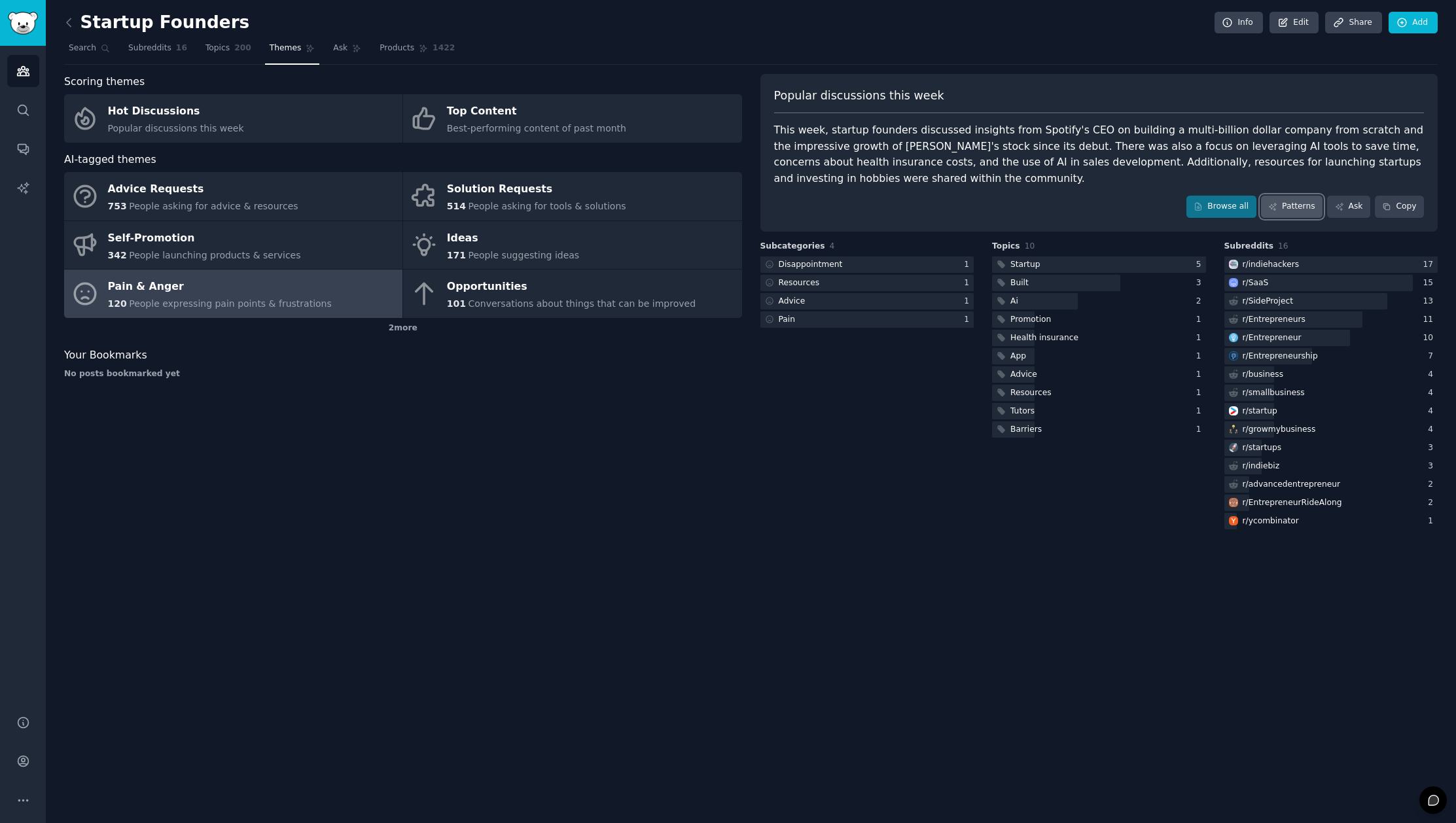
click at [1289, 206] on link "Patterns" at bounding box center [1291, 207] width 61 height 22
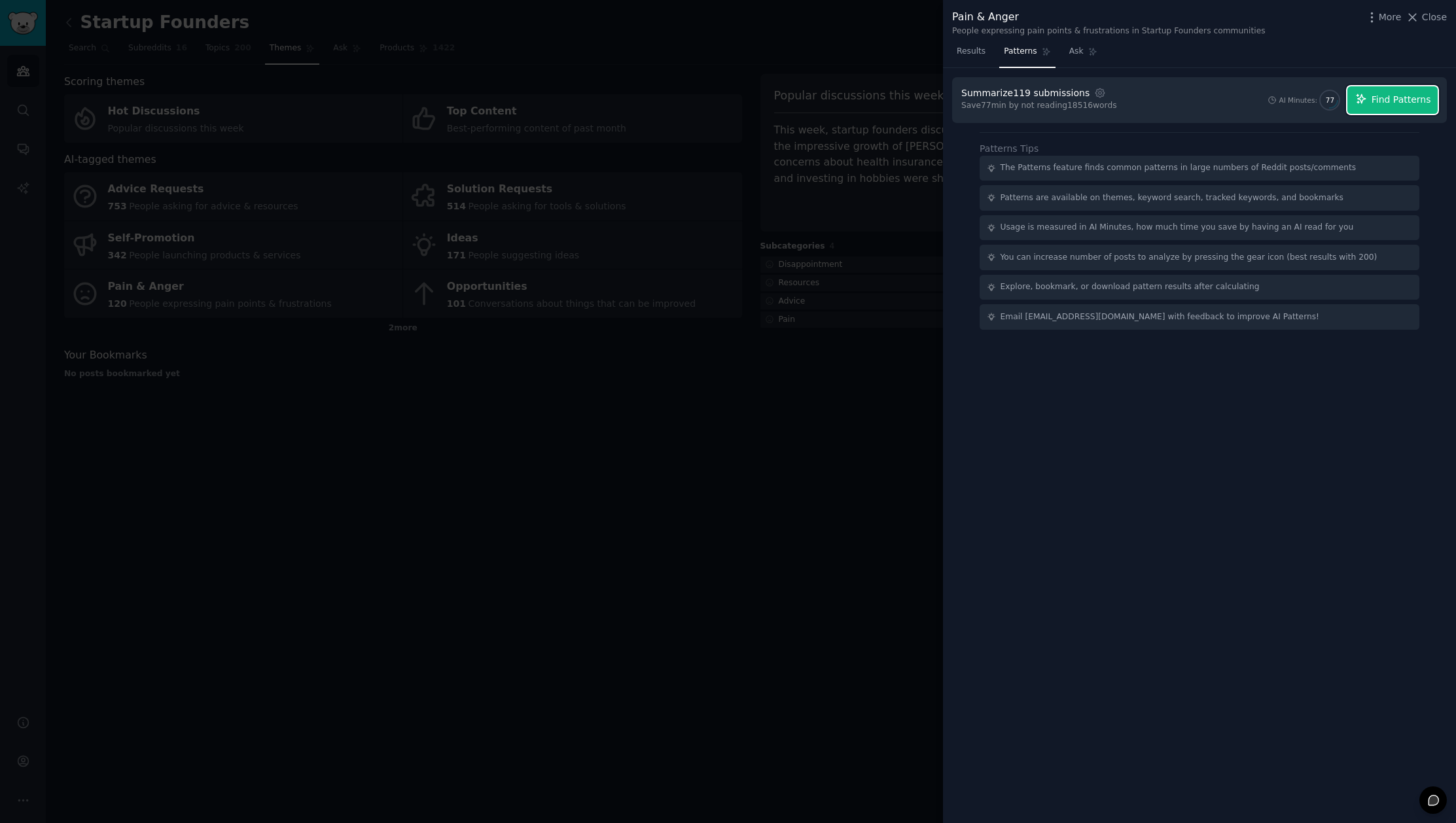
click at [1385, 102] on span "Find Patterns" at bounding box center [1401, 99] width 60 height 14
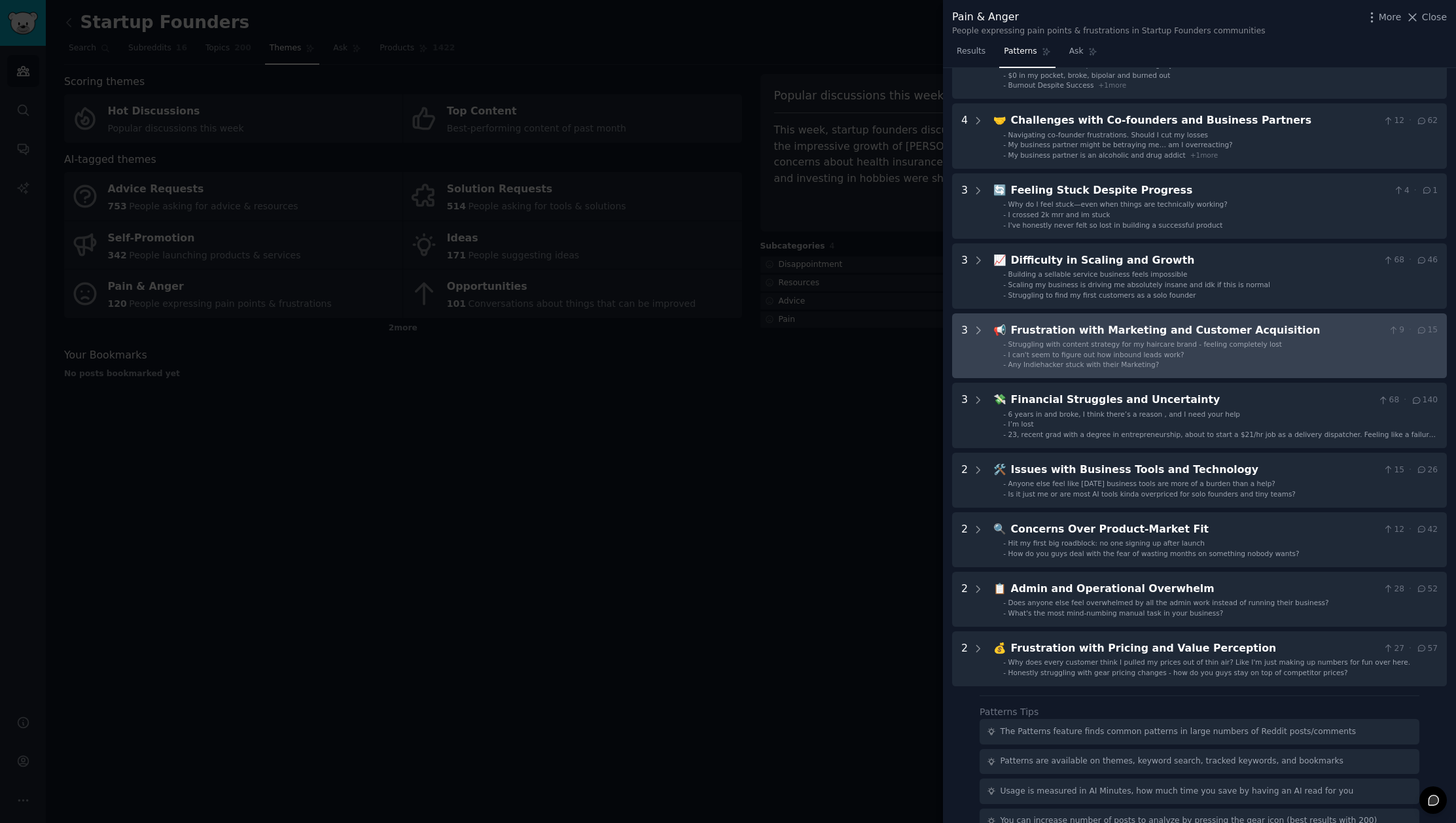
scroll to position [94, 0]
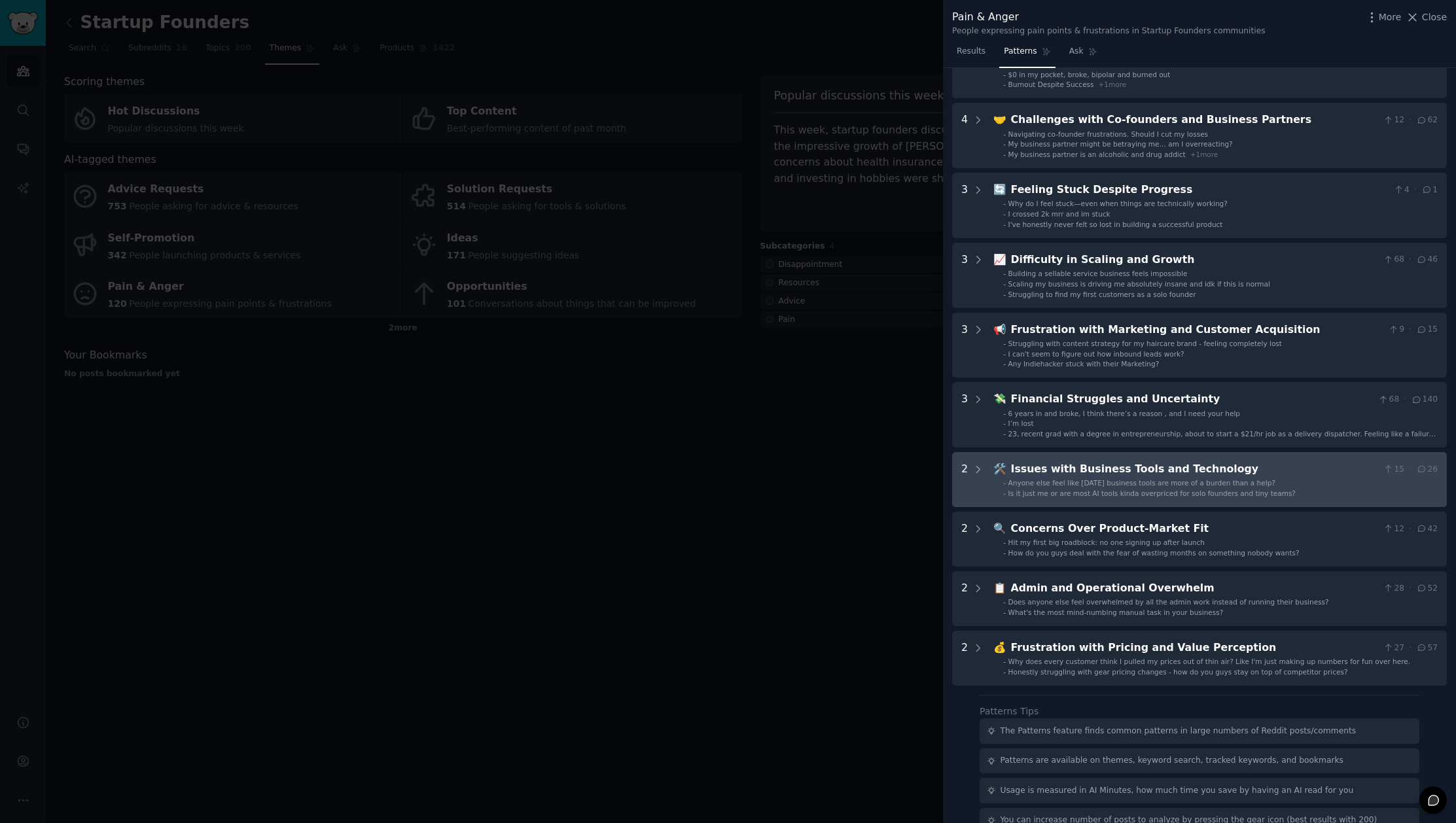
click at [1221, 481] on span "Anyone else feel like today’s business tools are more of a burden than a help?" at bounding box center [1141, 483] width 267 height 8
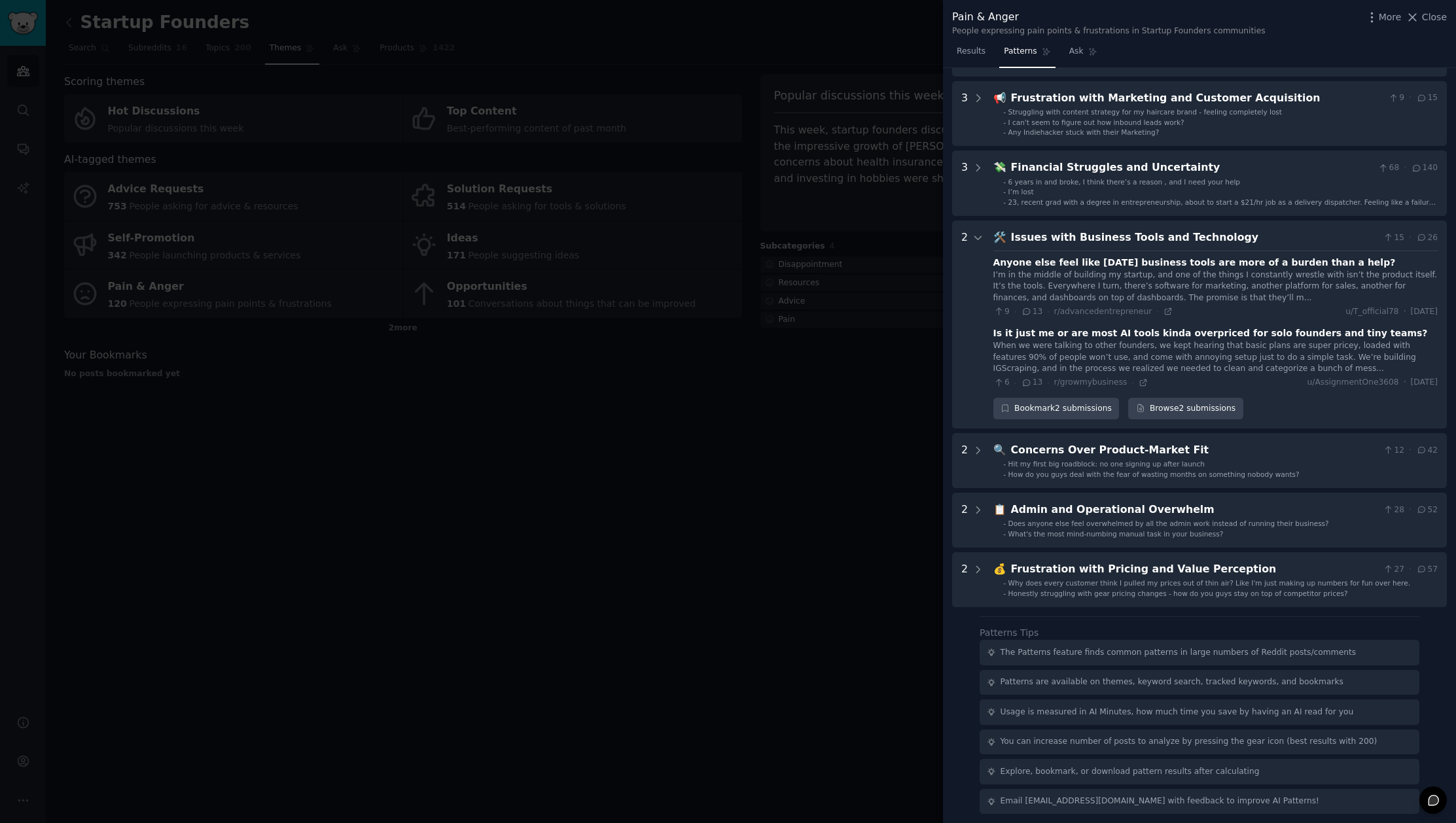
scroll to position [330, 0]
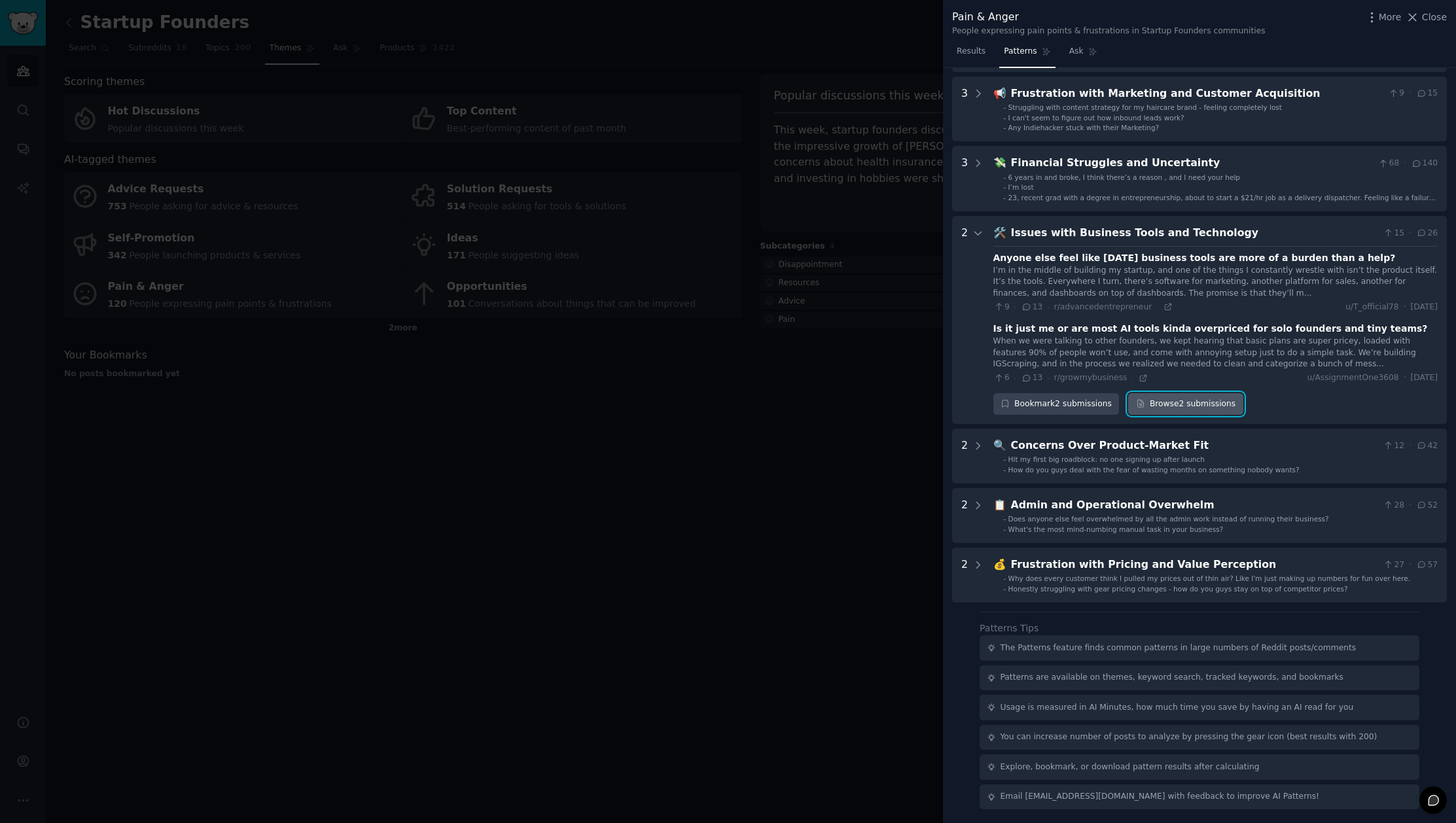
click at [1205, 405] on link "Browse 2 submissions" at bounding box center [1185, 405] width 114 height 22
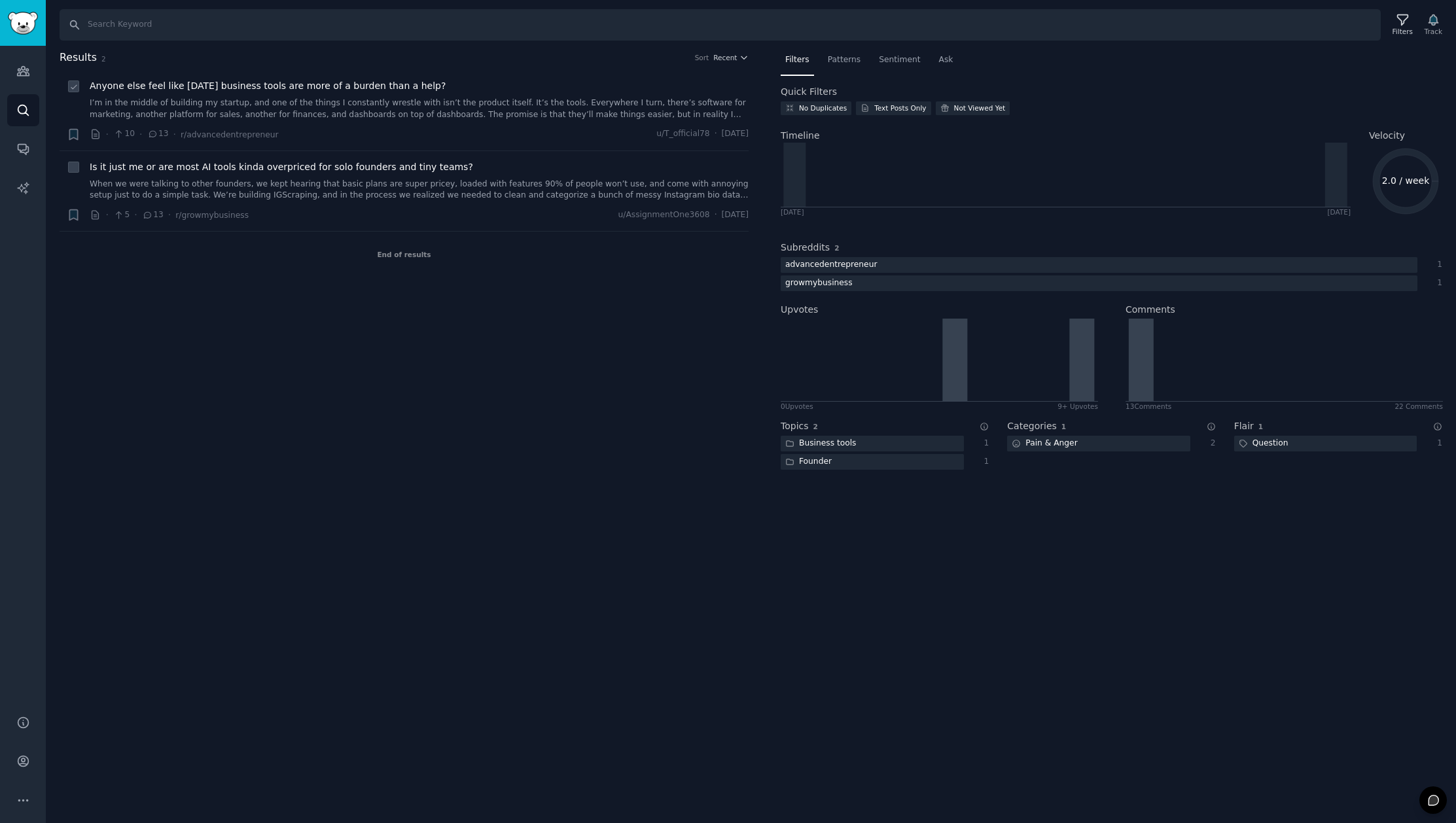
click at [465, 110] on link "I’m in the middle of building my startup, and one of the things I constantly wr…" at bounding box center [419, 108] width 659 height 23
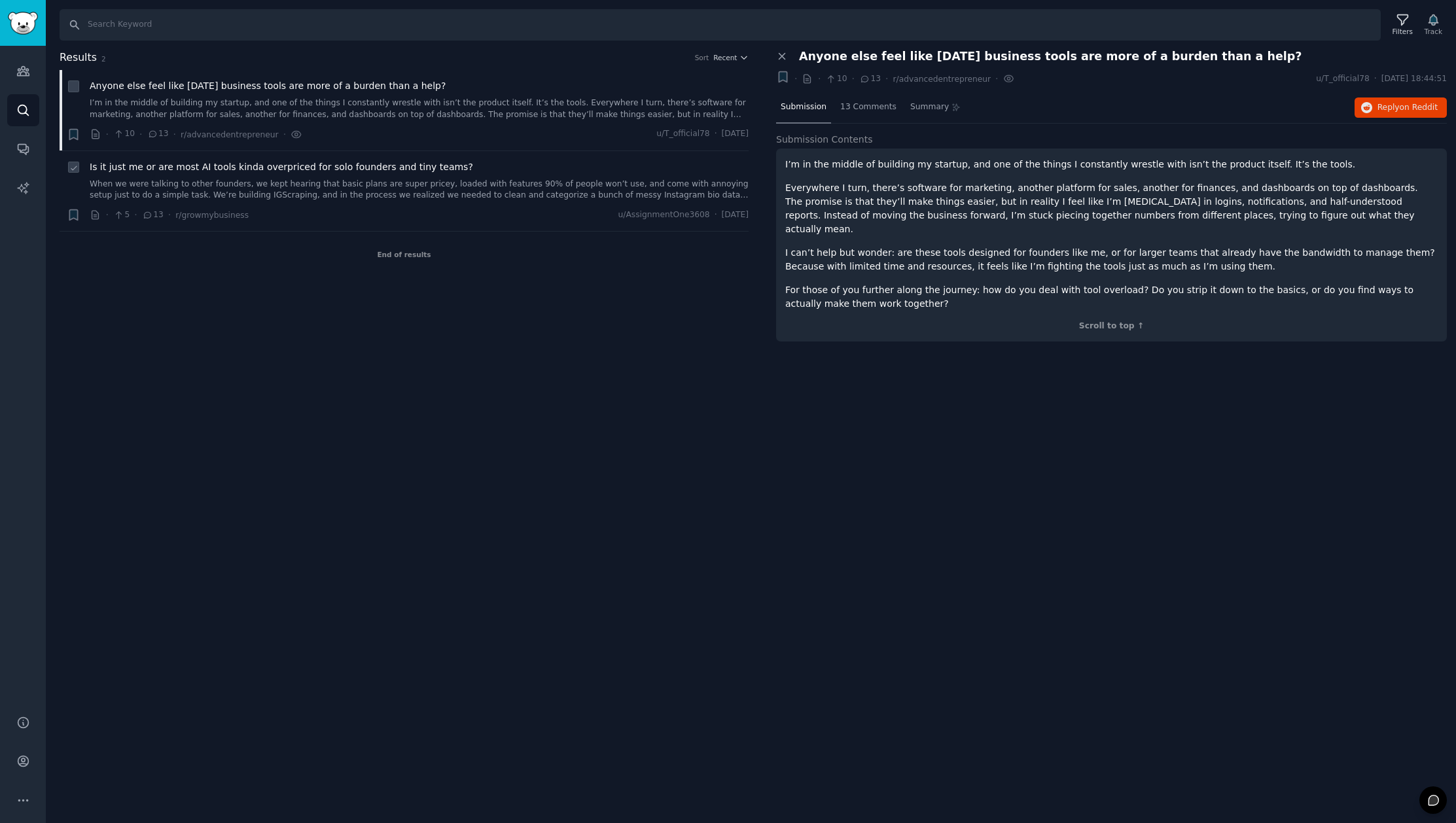
click at [541, 191] on link "When we were talking to other founders, we kept hearing that basic plans are su…" at bounding box center [419, 189] width 659 height 23
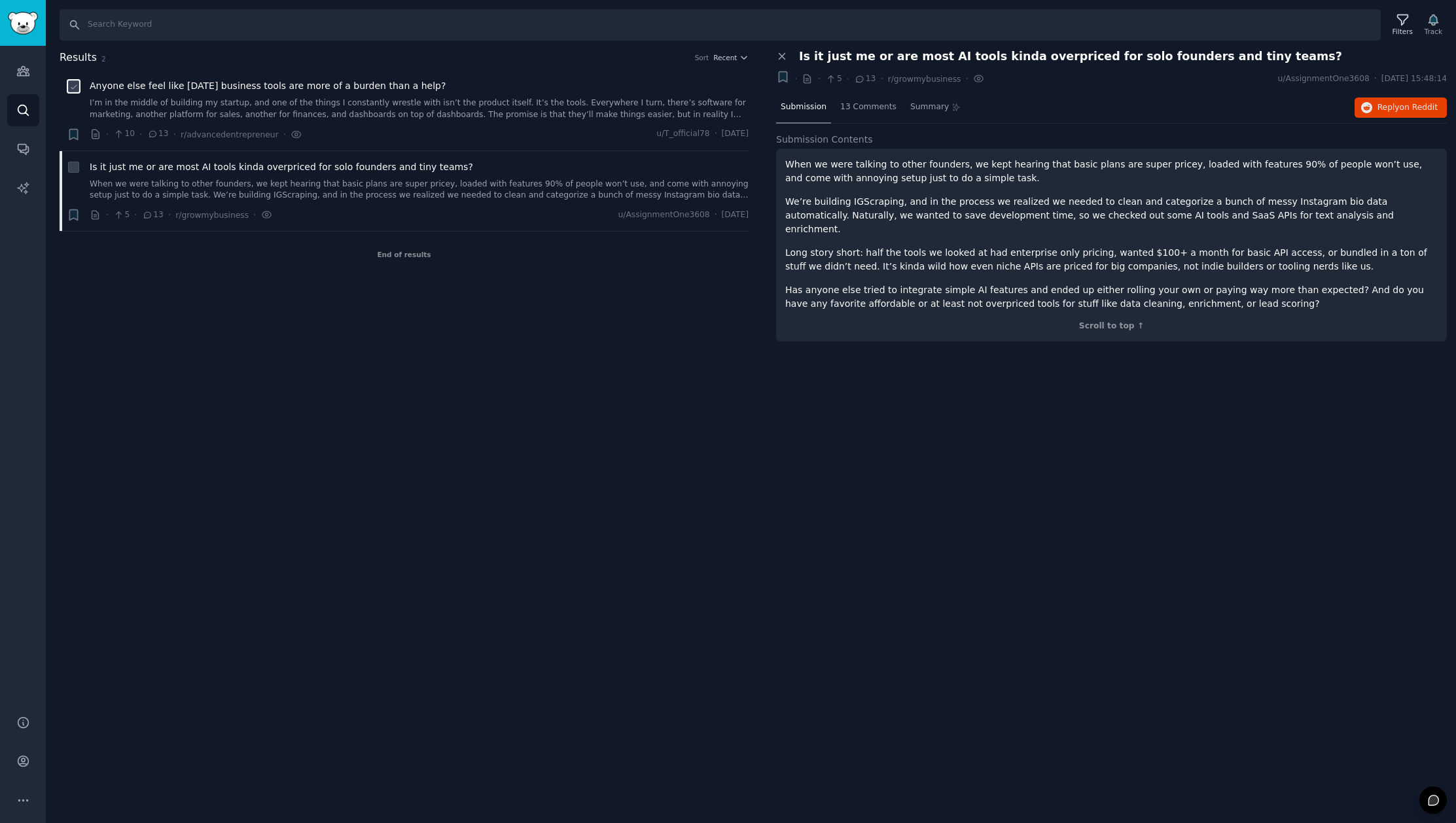
click at [78, 85] on input "checkbox" at bounding box center [74, 86] width 12 height 12
click at [78, 157] on li "+ Is it just me or are most AI tools kinda overpriced for solo founders and tin…" at bounding box center [404, 191] width 689 height 80
click at [77, 86] on icon at bounding box center [74, 87] width 9 height 9
checkbox input "false"
click at [785, 50] on icon at bounding box center [782, 56] width 12 height 12
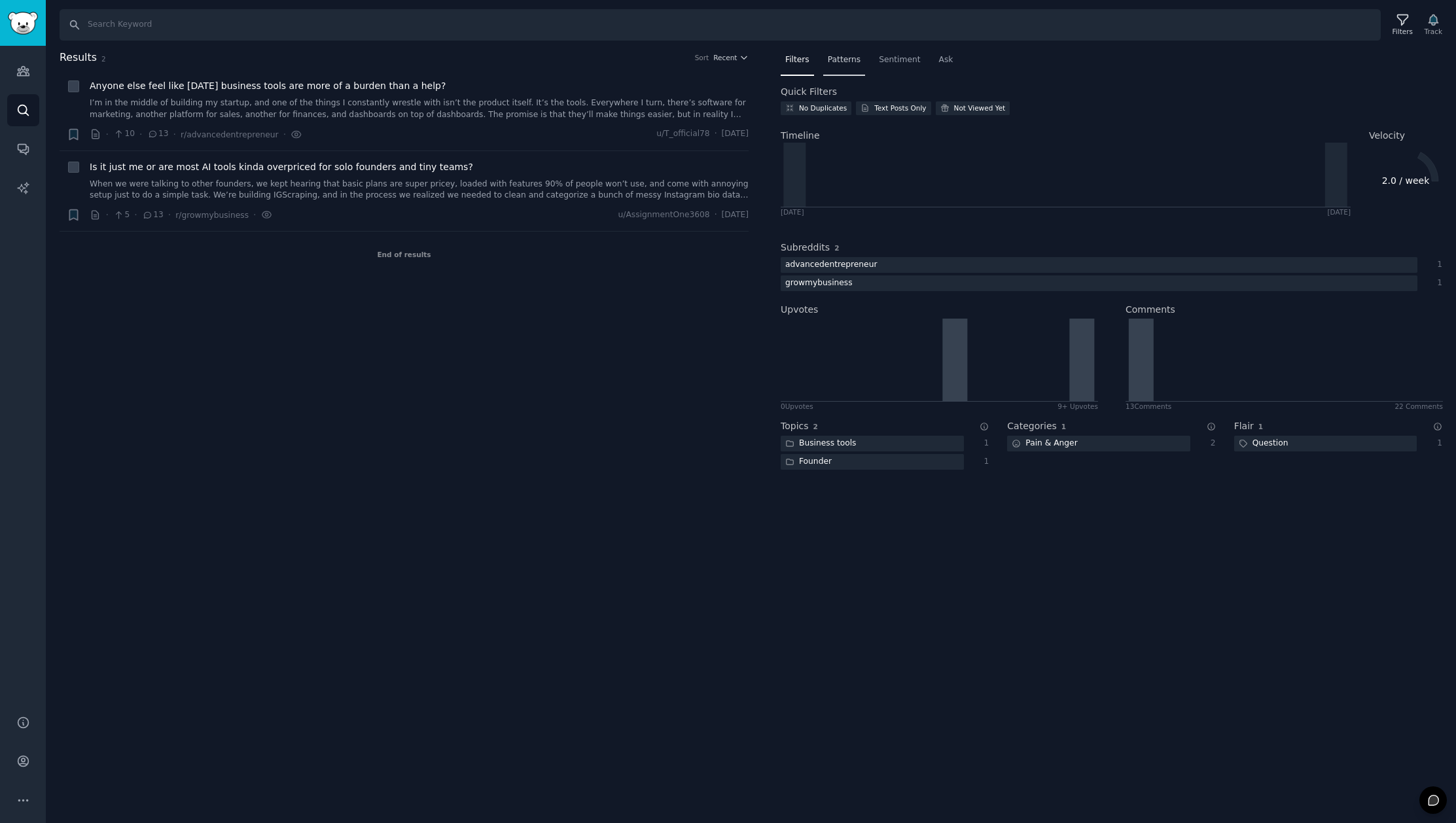
click at [858, 60] on span "Patterns" at bounding box center [844, 60] width 32 height 12
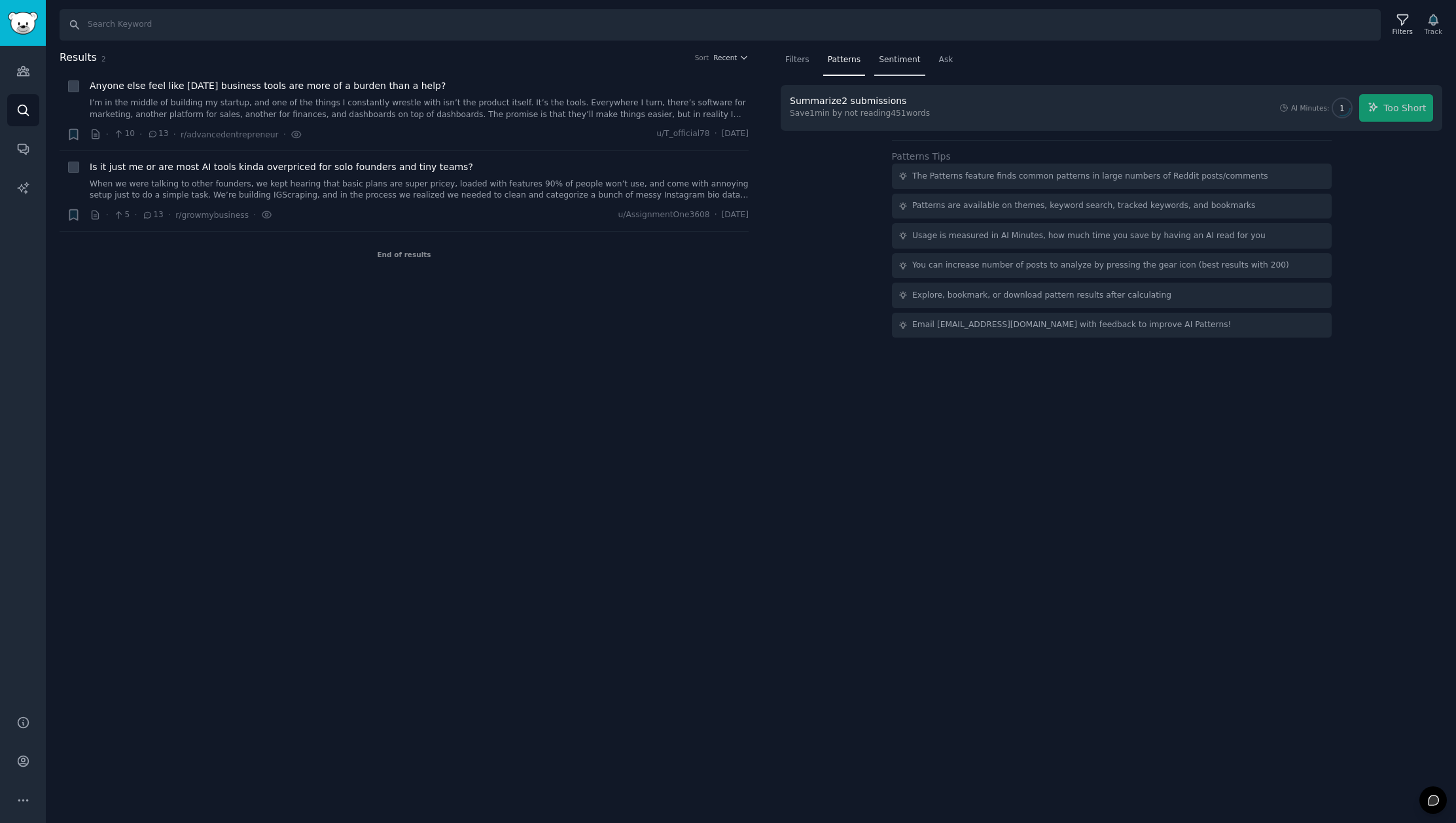
click at [900, 55] on span "Sentiment" at bounding box center [900, 60] width 41 height 12
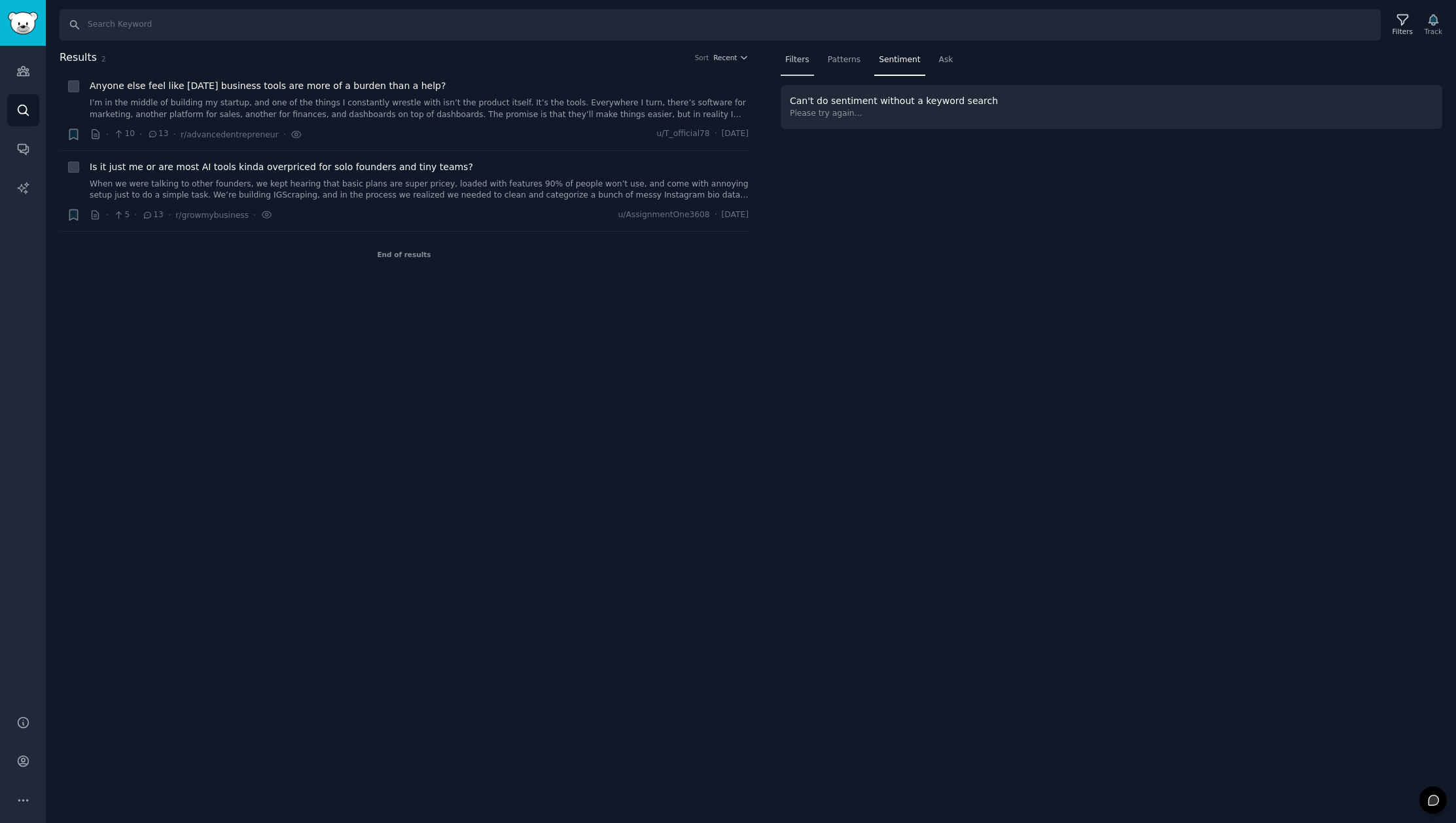
click at [797, 64] on span "Filters" at bounding box center [797, 60] width 24 height 12
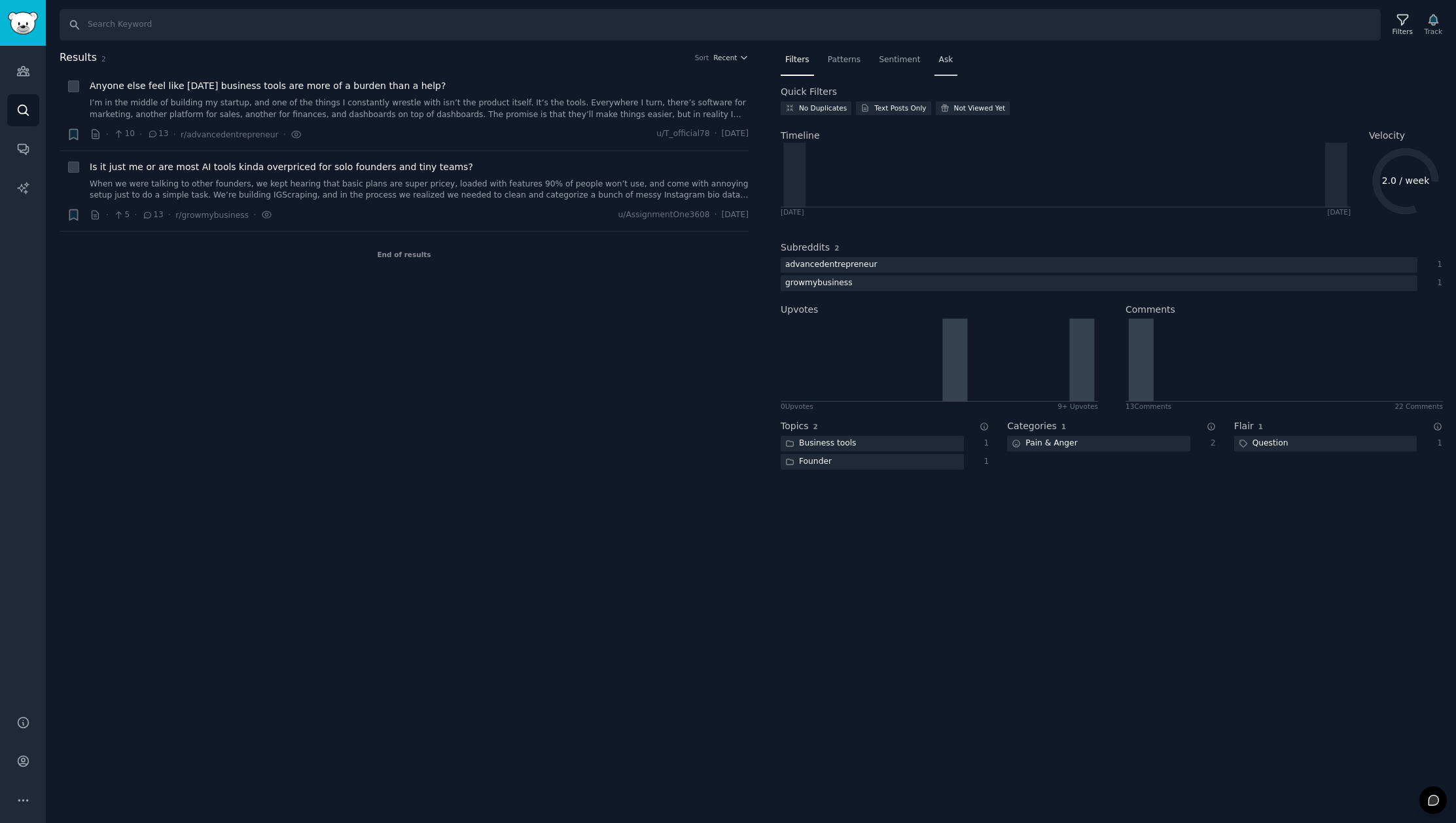
click at [945, 57] on span "Ask" at bounding box center [946, 60] width 15 height 12
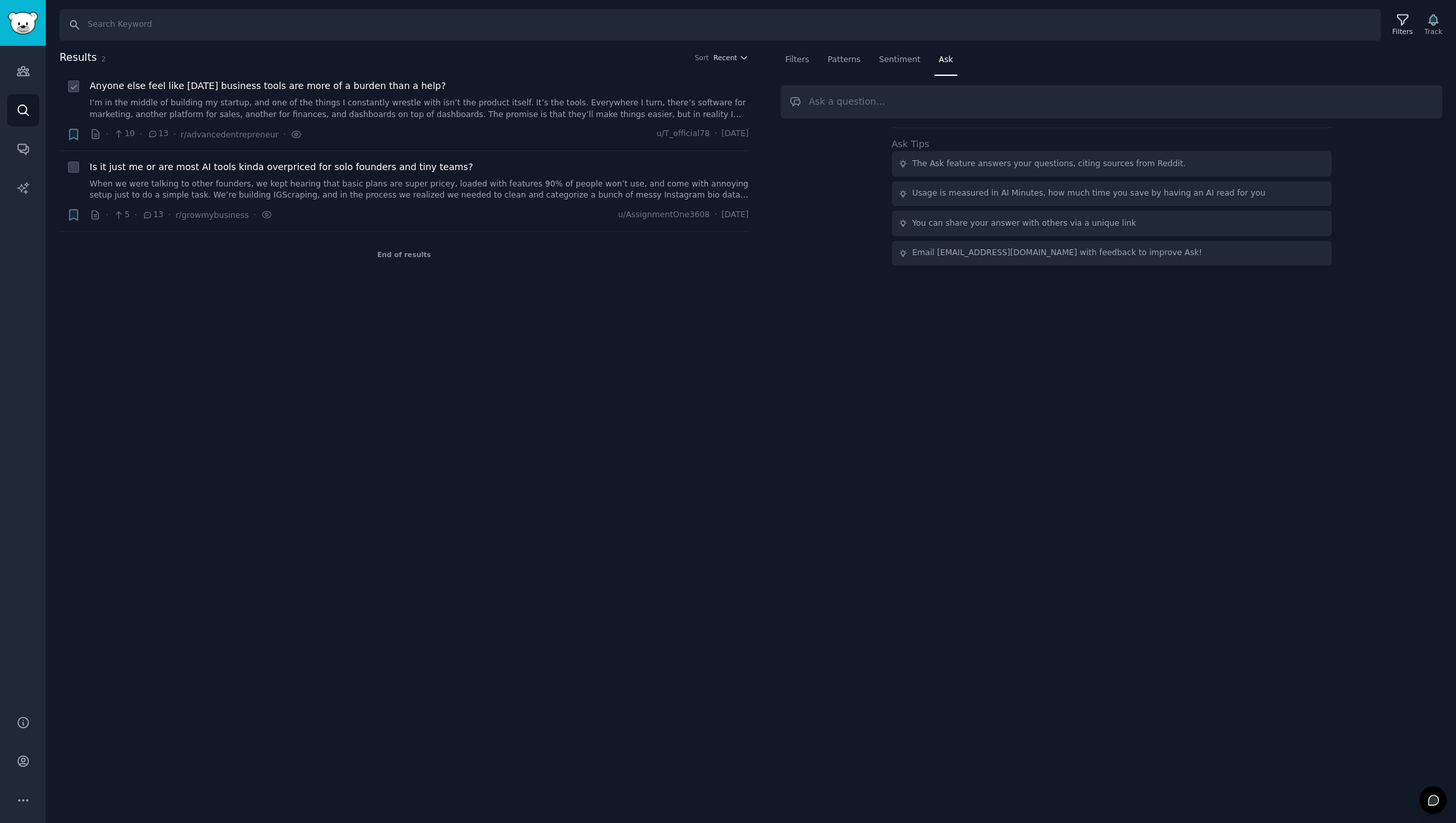
click at [388, 106] on link "I’m in the middle of building my startup, and one of the things I constantly wr…" at bounding box center [419, 108] width 659 height 23
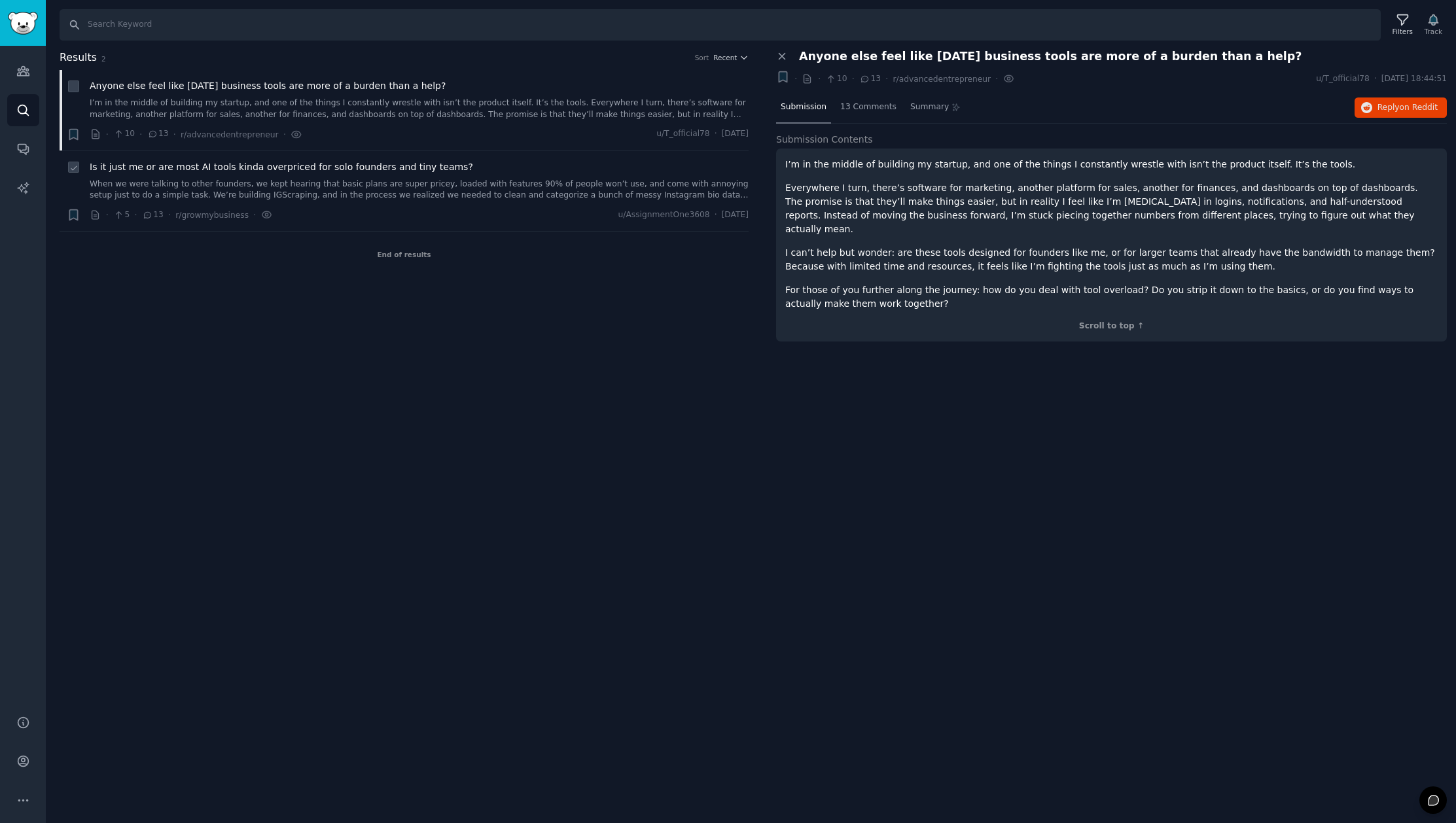
click at [484, 186] on link "When we were talking to other founders, we kept hearing that basic plans are su…" at bounding box center [419, 189] width 659 height 23
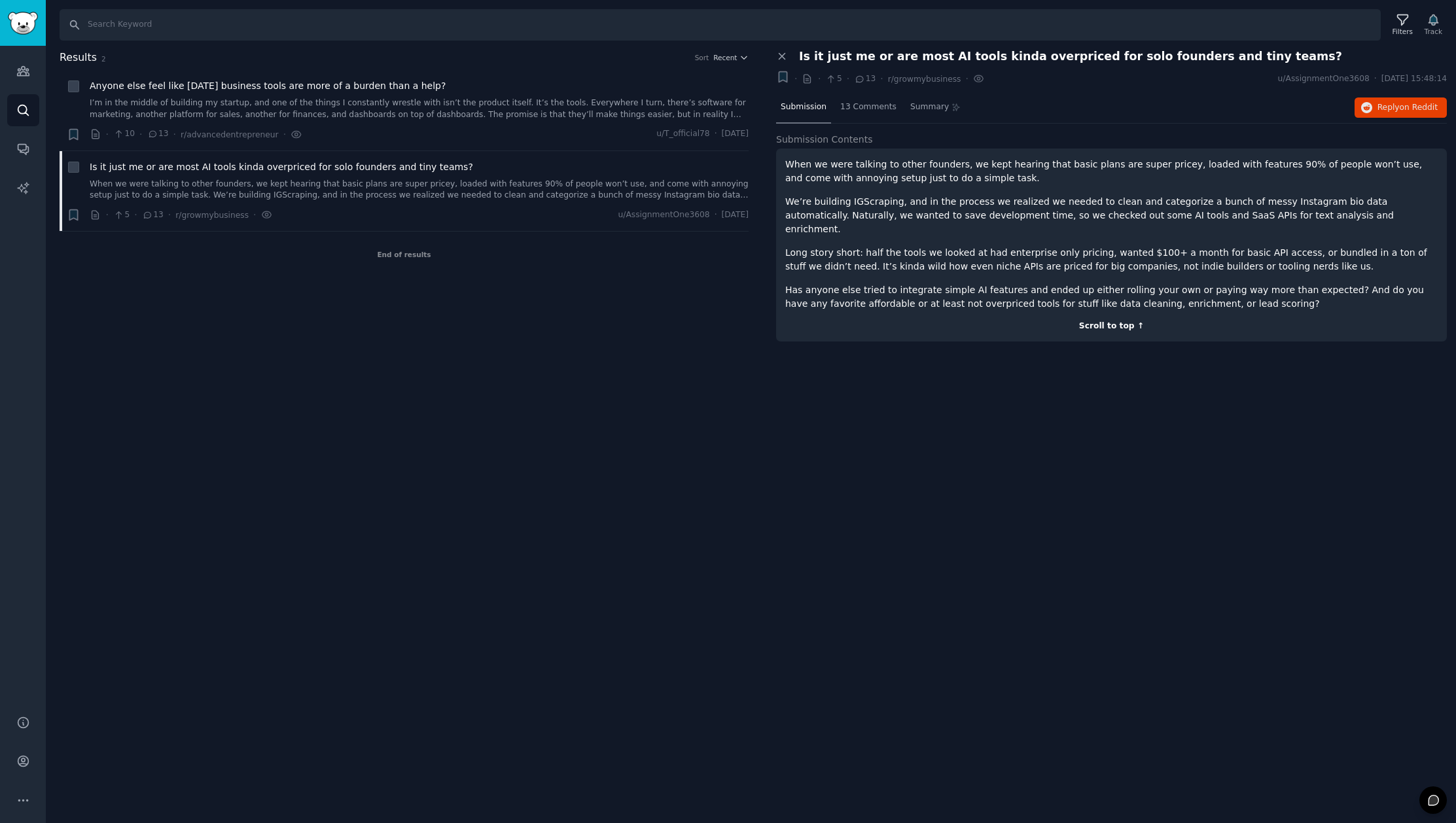
click at [1133, 321] on div "Scroll to top ↑" at bounding box center [1111, 326] width 652 height 12
click at [861, 102] on span "13 Comments" at bounding box center [868, 108] width 56 height 12
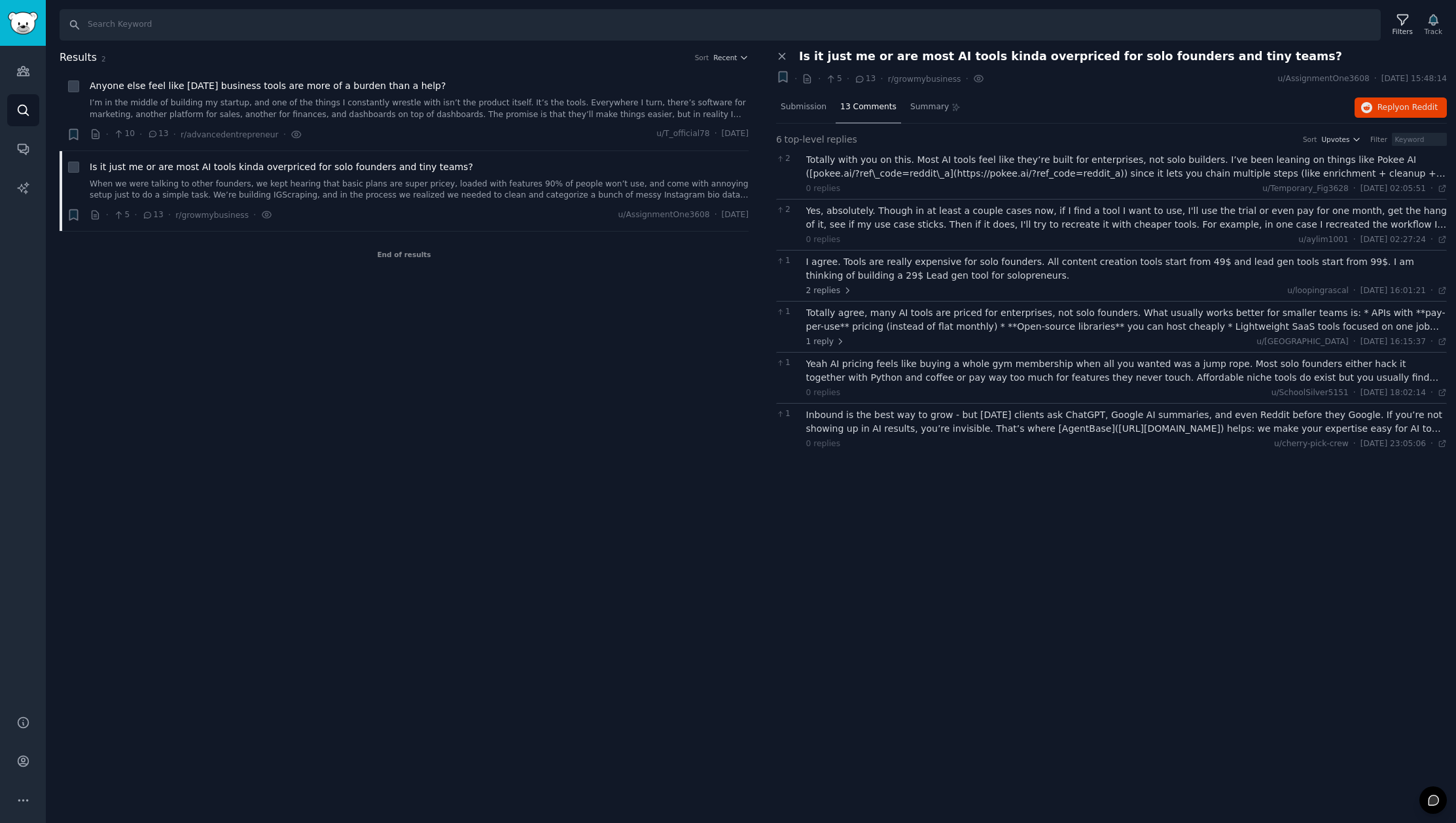
click at [967, 423] on div "Inbound is the best way to grow - but today clients ask ChatGPT, Google AI summ…" at bounding box center [1127, 421] width 641 height 27
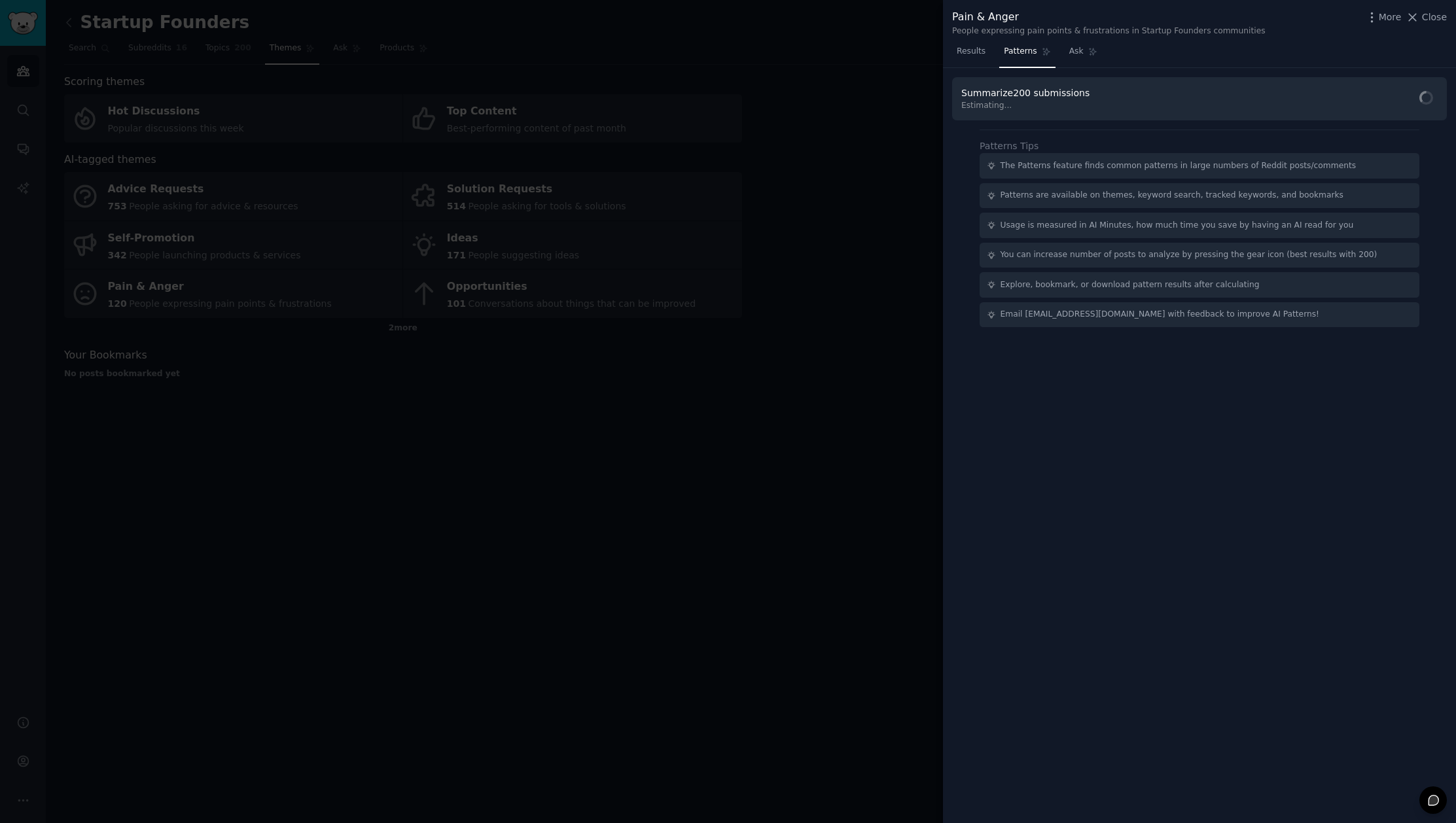
click at [733, 371] on div at bounding box center [728, 411] width 1456 height 823
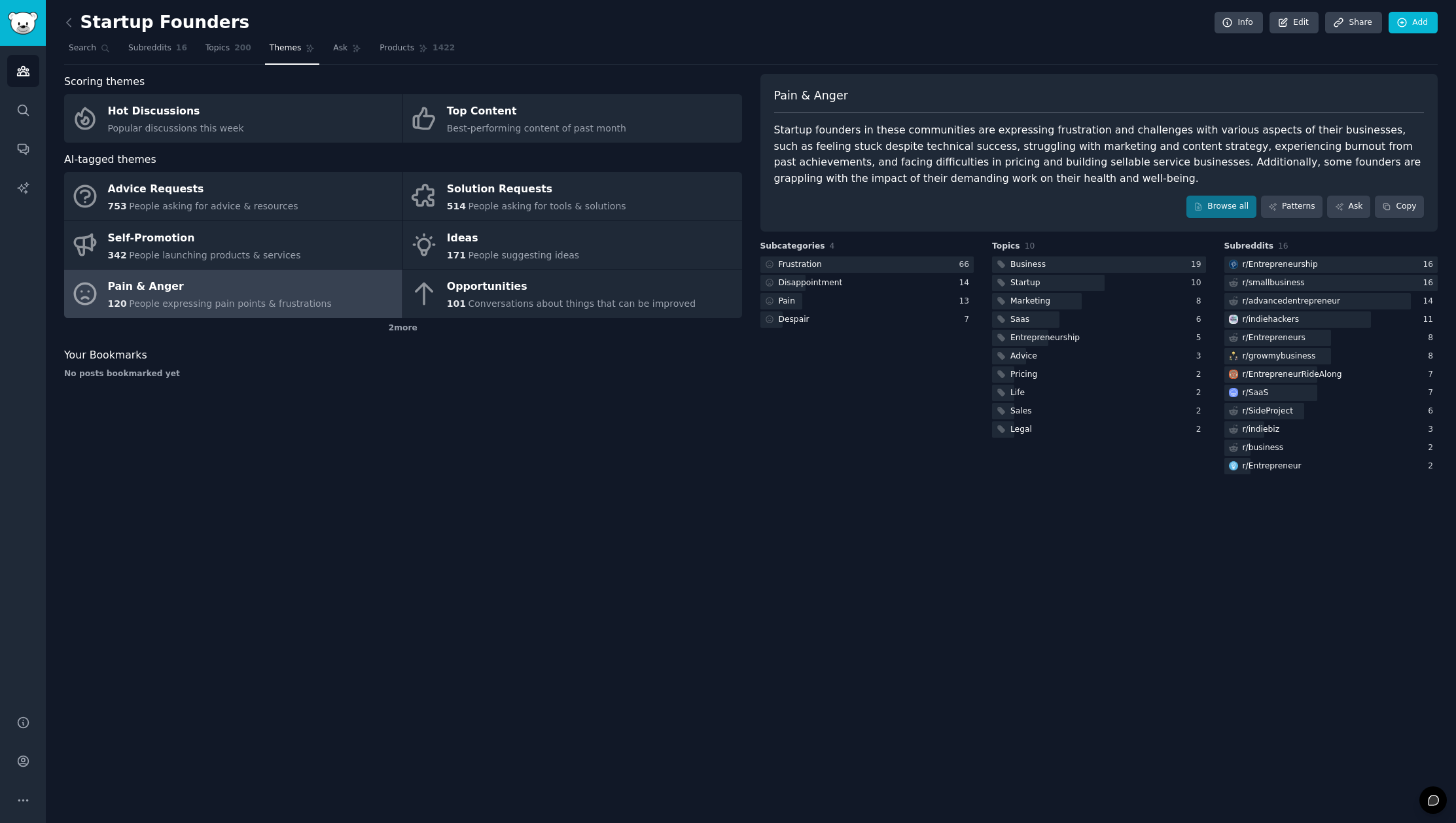
click at [75, 23] on link at bounding box center [72, 23] width 16 height 21
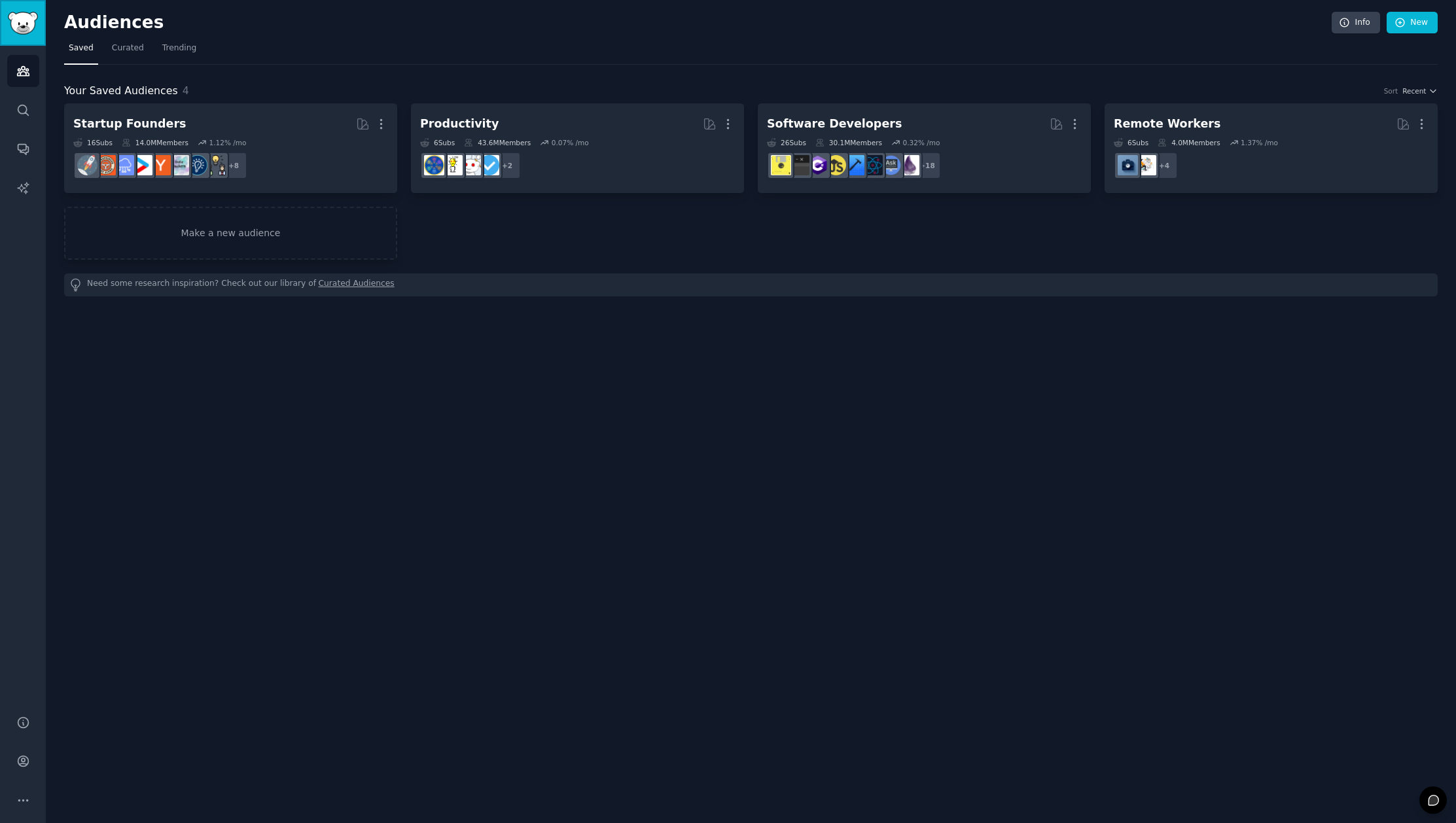
click at [10, 19] on img "Sidebar" at bounding box center [23, 23] width 30 height 23
click at [116, 44] on span "Curated" at bounding box center [128, 49] width 32 height 12
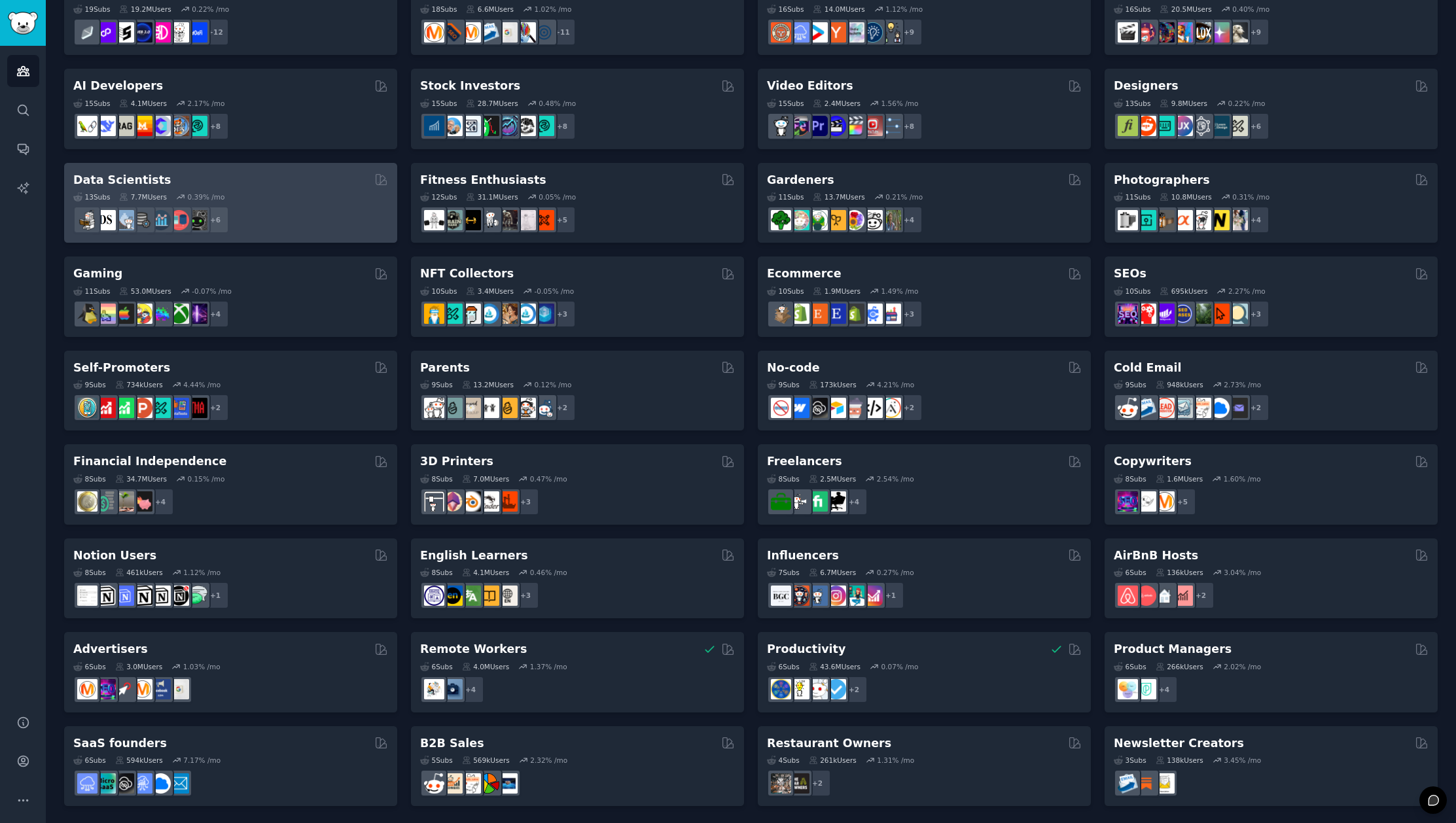
scroll to position [224, 0]
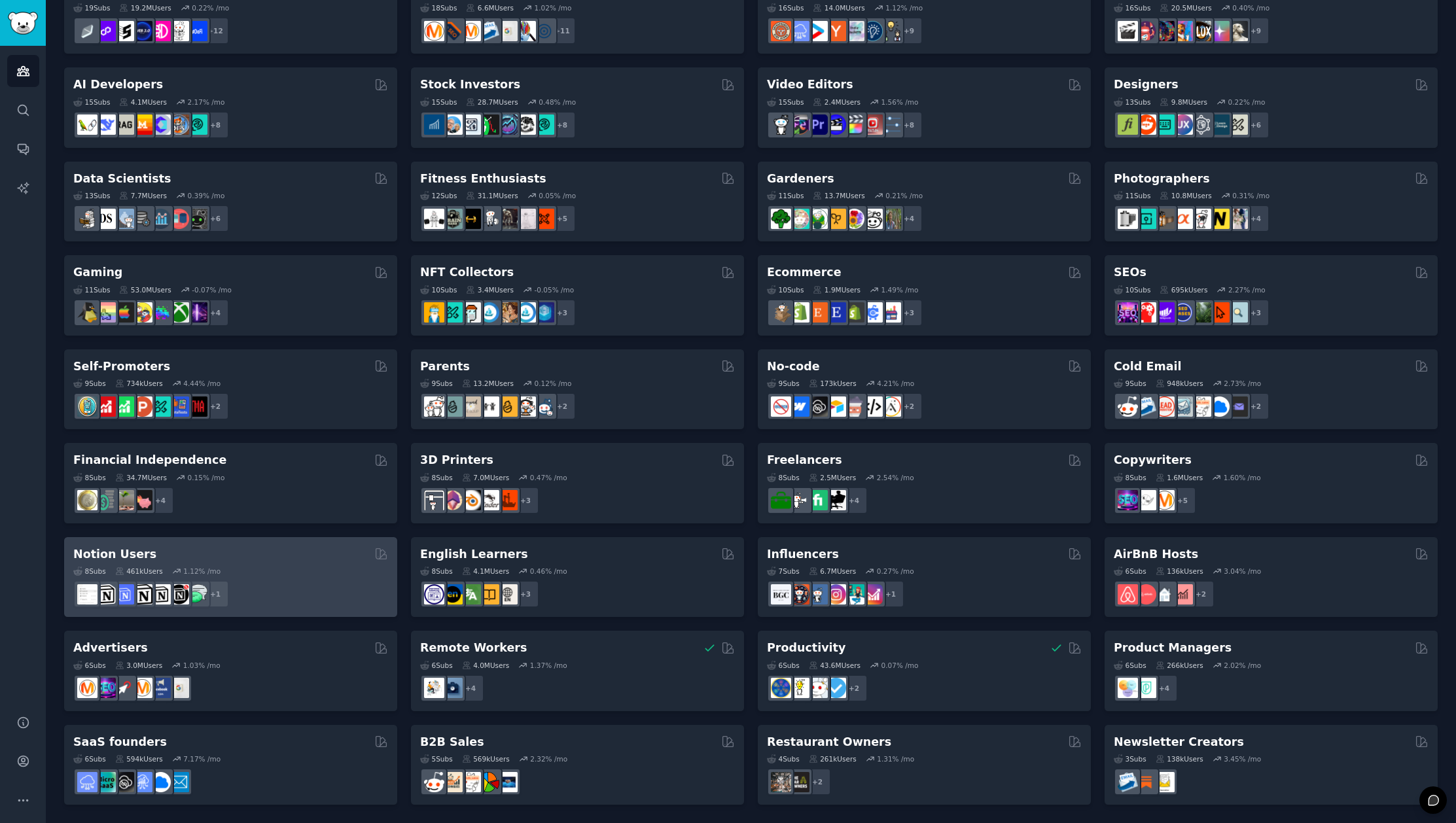
click at [305, 564] on div "8 Sub s 461k Users 1.12 % /mo + 1" at bounding box center [230, 585] width 315 height 46
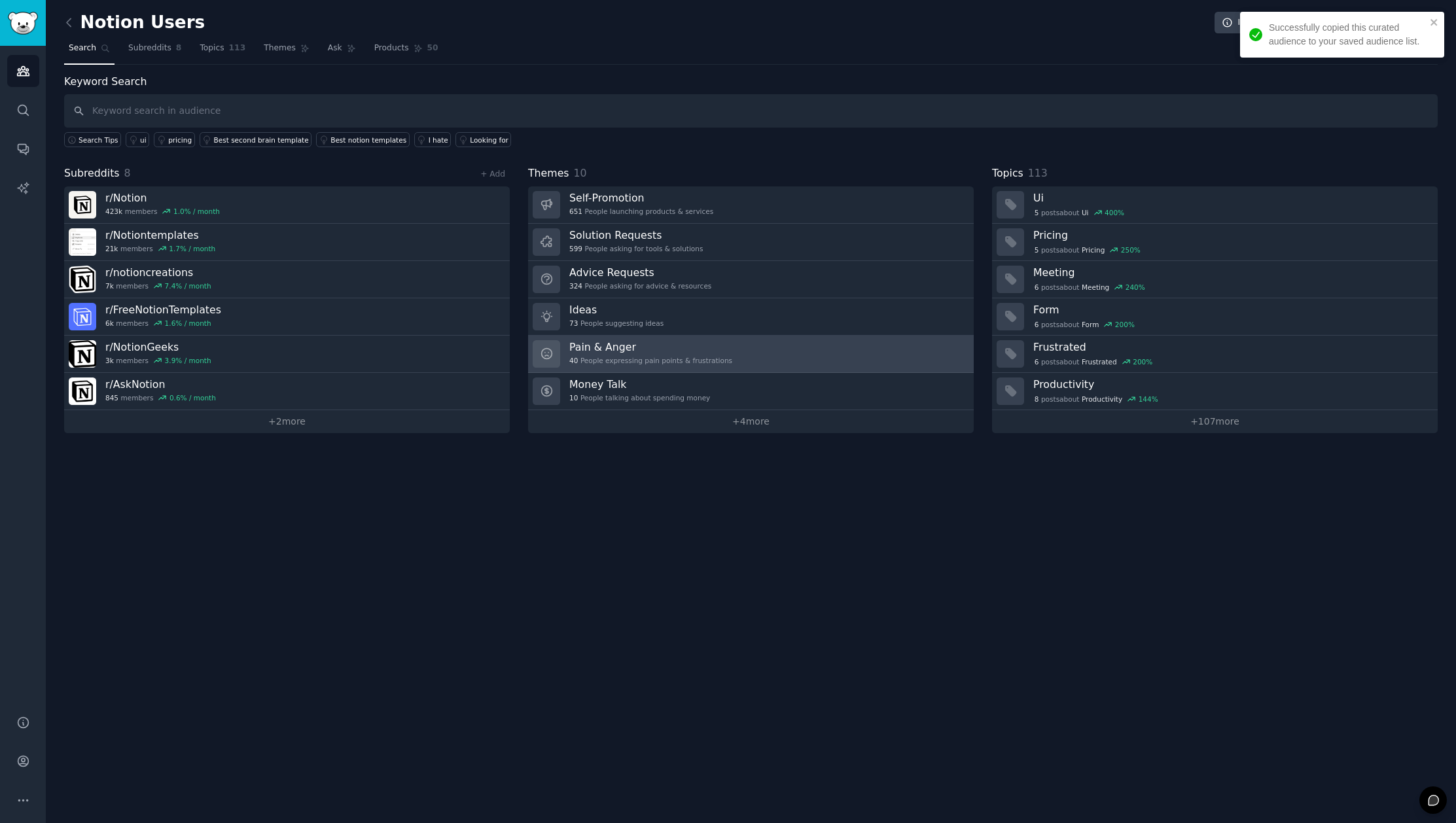
click at [663, 354] on div "Pain & Anger 40 People expressing pain points & frustrations" at bounding box center [651, 354] width 163 height 27
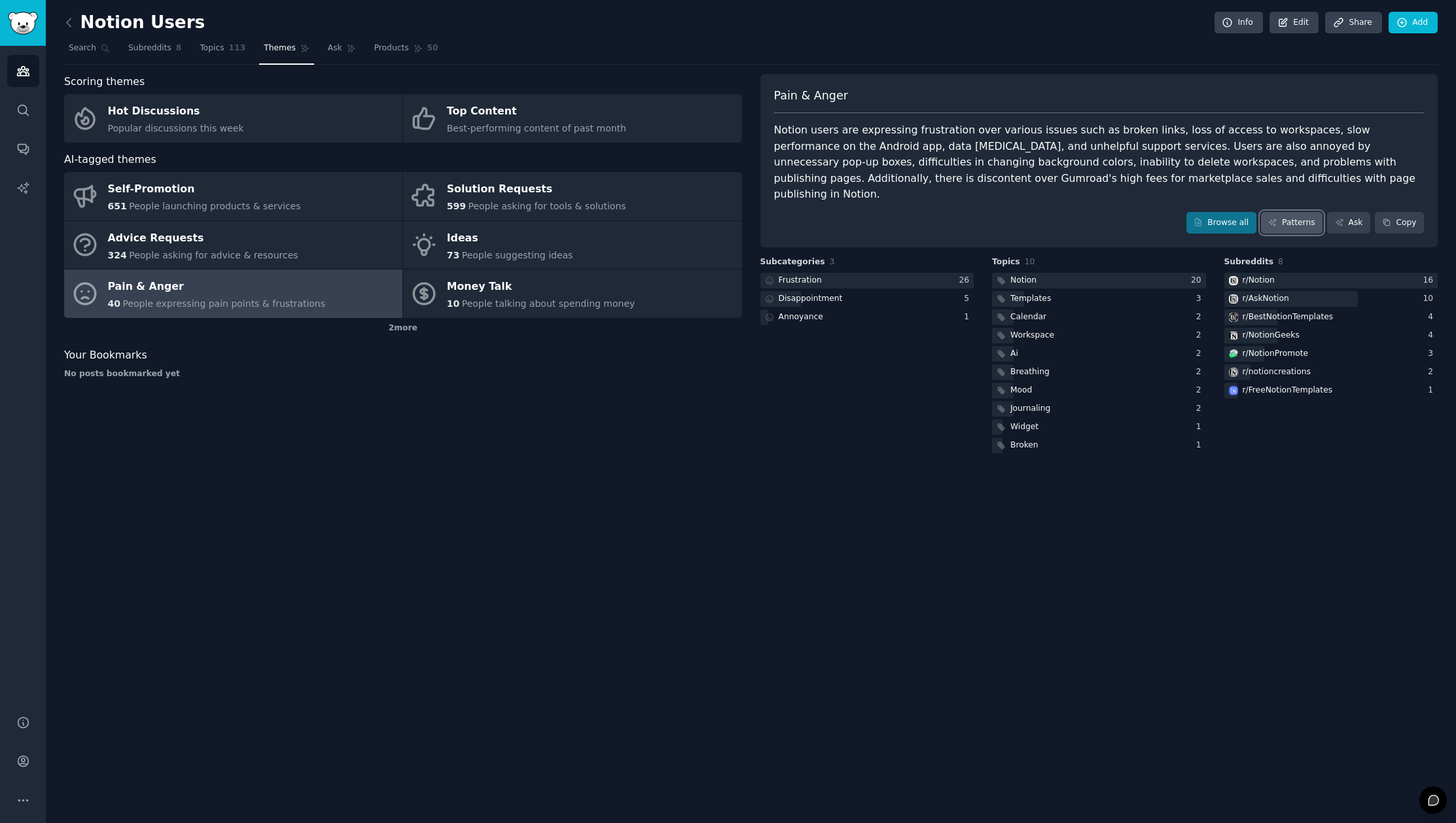
click at [1281, 212] on link "Patterns" at bounding box center [1291, 223] width 61 height 22
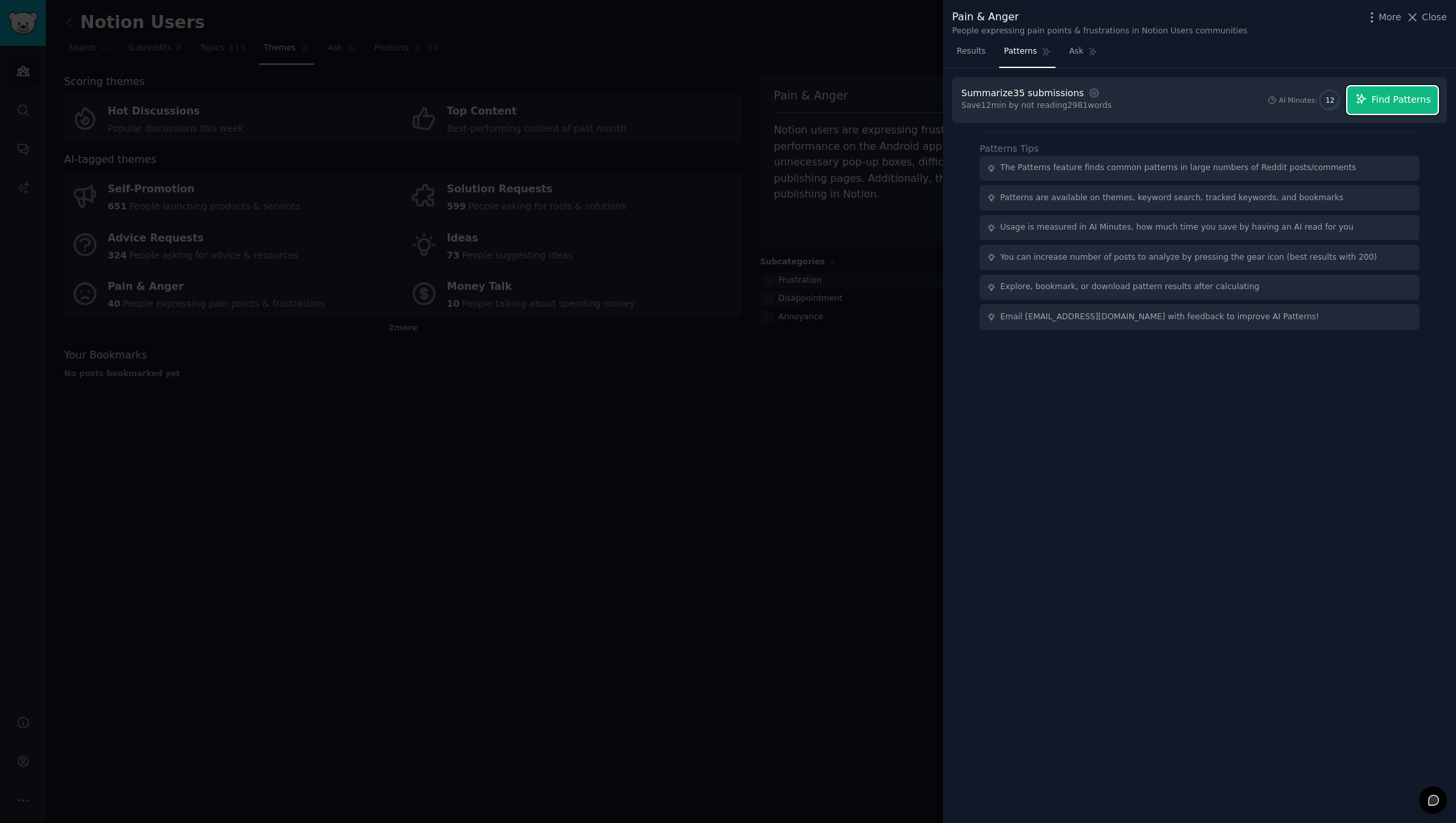
click at [1406, 93] on span "Find Patterns" at bounding box center [1401, 99] width 60 height 14
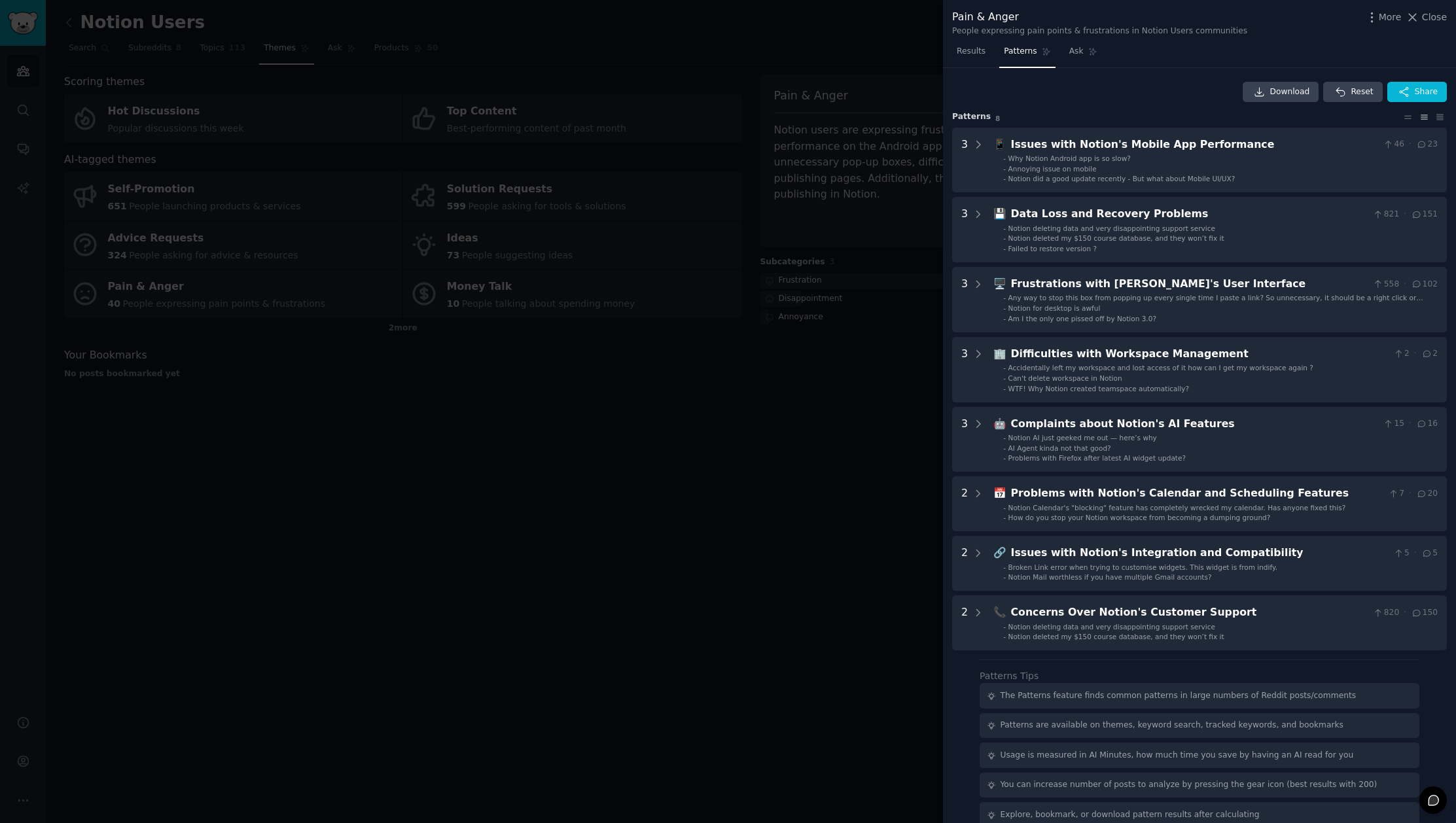
click at [855, 469] on div at bounding box center [728, 411] width 1456 height 823
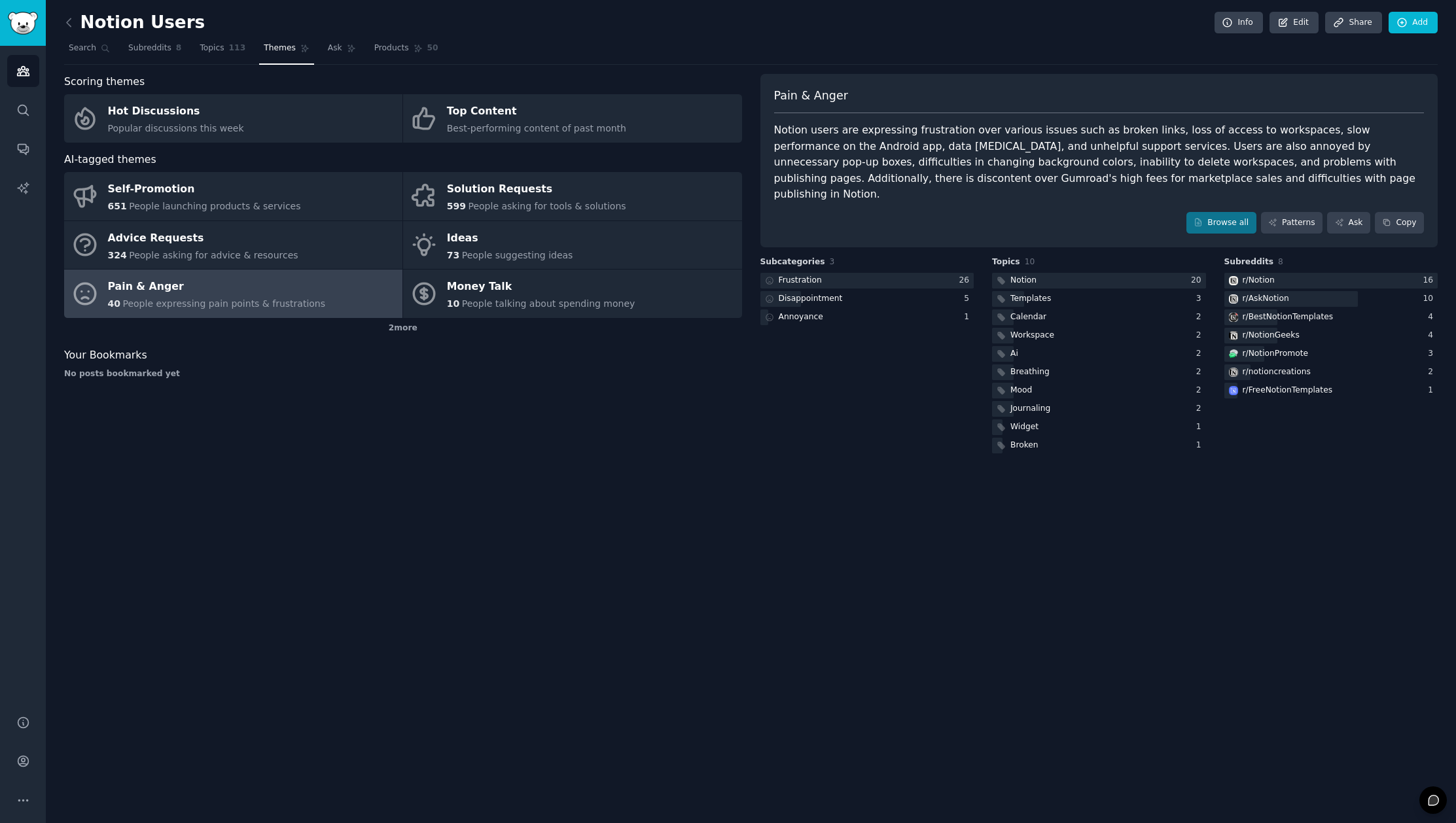
click at [68, 13] on link at bounding box center [72, 23] width 16 height 21
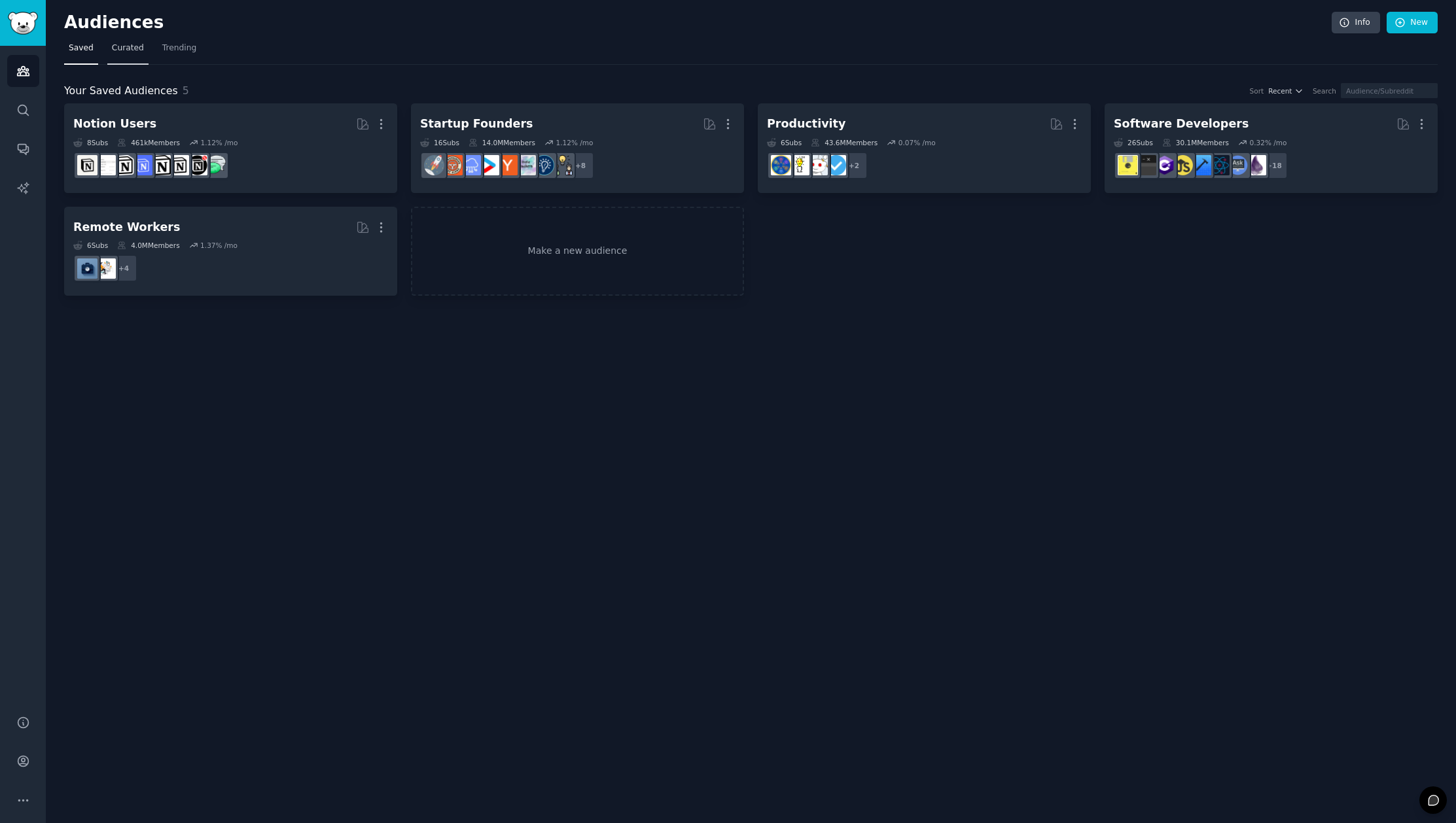
click at [124, 50] on span "Curated" at bounding box center [128, 49] width 32 height 12
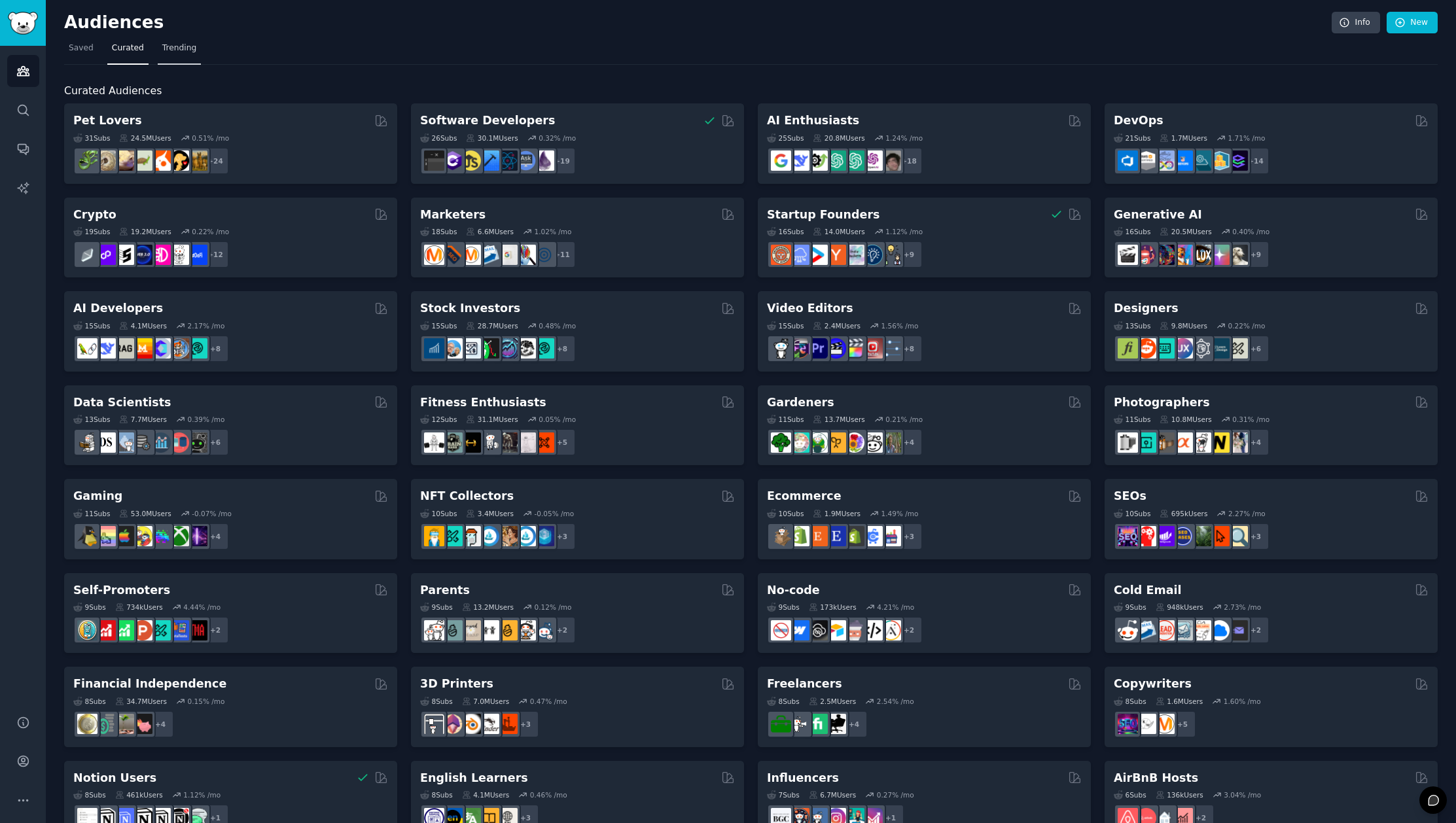
click at [173, 48] on span "Trending" at bounding box center [179, 49] width 34 height 12
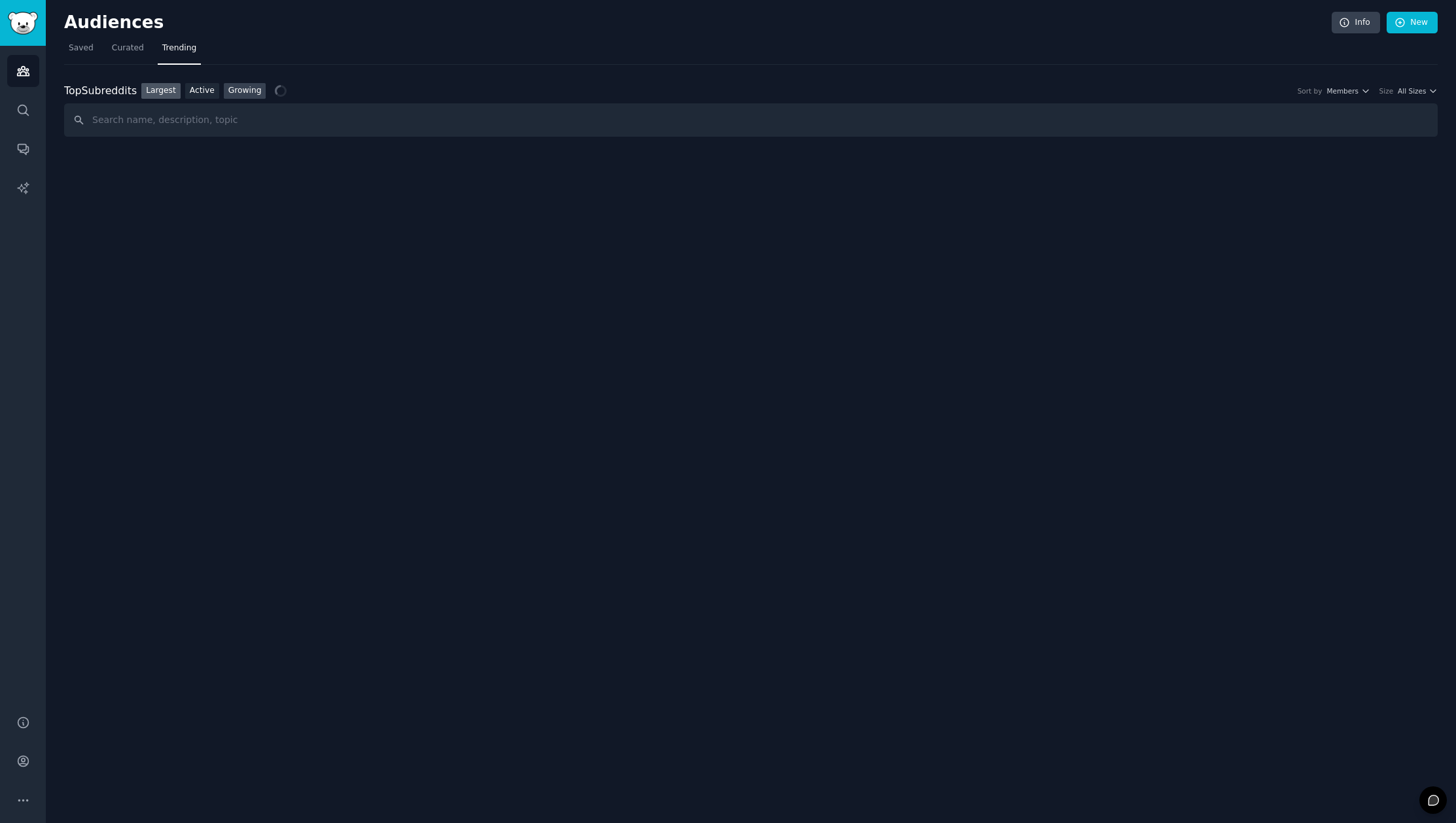
click at [237, 89] on link "Growing" at bounding box center [245, 91] width 43 height 16
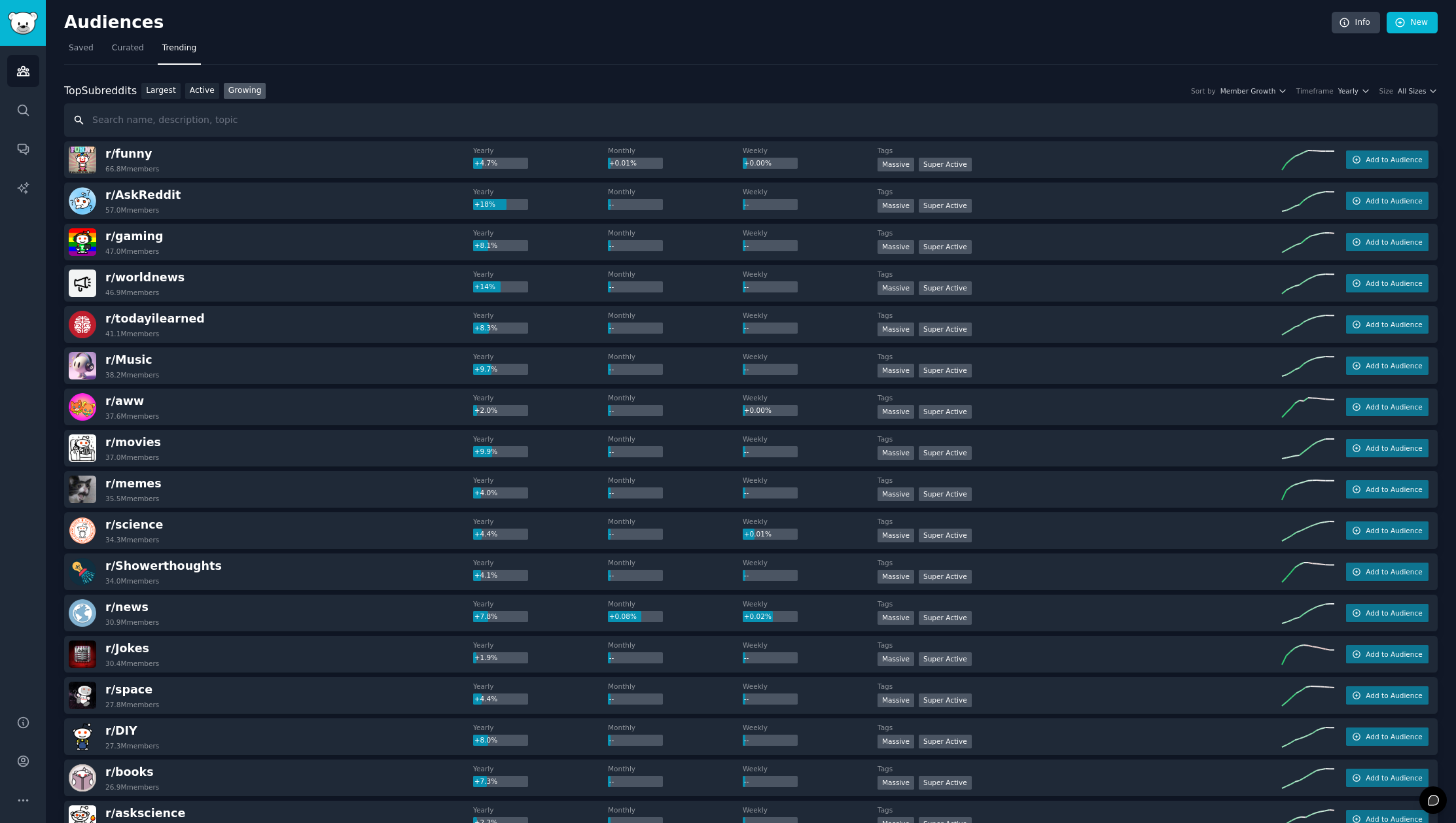
click at [217, 126] on input "text" at bounding box center [751, 119] width 1373 height 33
type input "office"
click at [282, 122] on input "office" at bounding box center [751, 119] width 1373 height 33
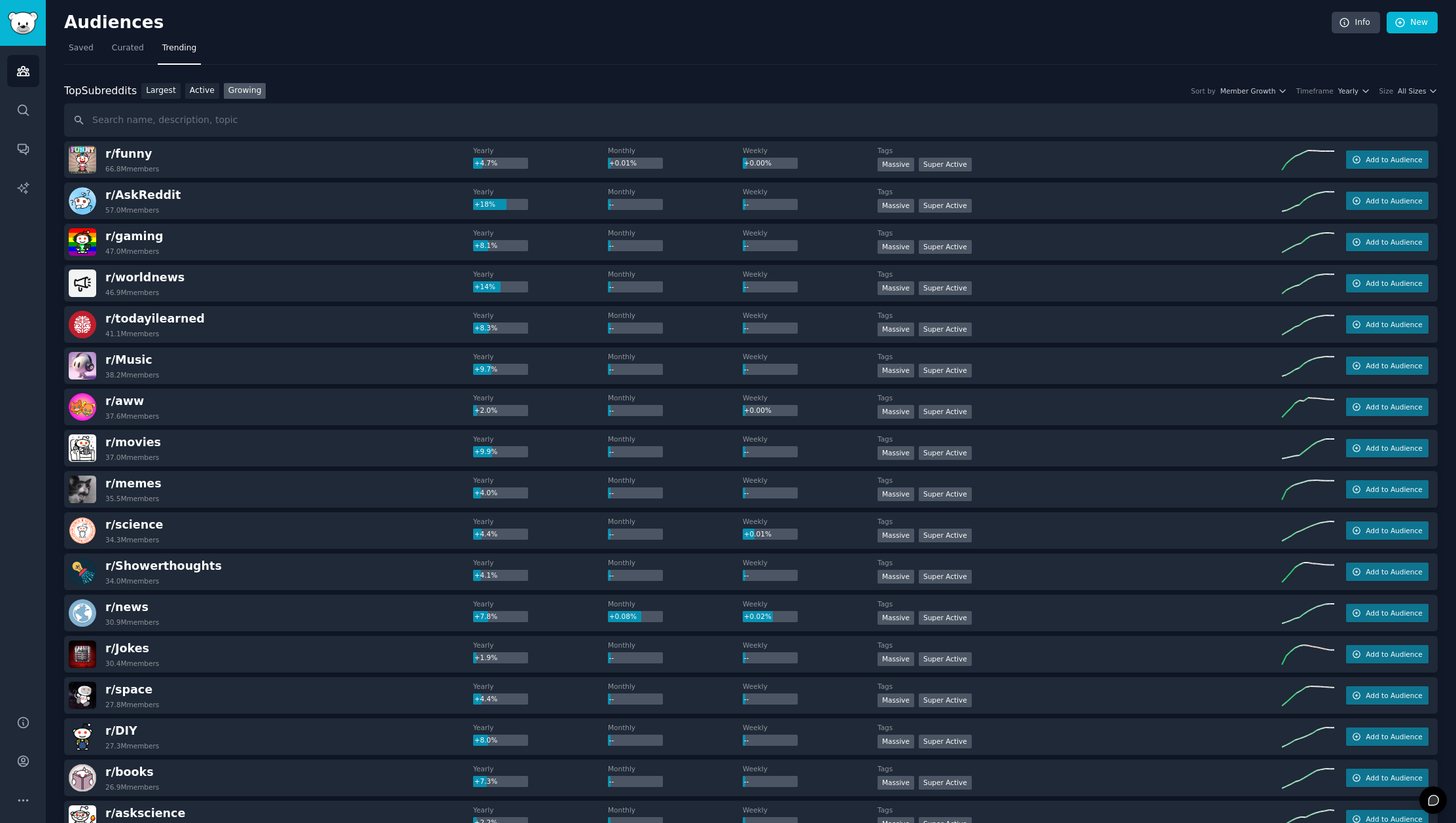
click at [1324, 94] on div "Timeframe" at bounding box center [1315, 91] width 38 height 9
click at [1343, 91] on span "Yearly" at bounding box center [1348, 91] width 21 height 9
click at [1302, 139] on div "Monthly" at bounding box center [1304, 139] width 122 height 23
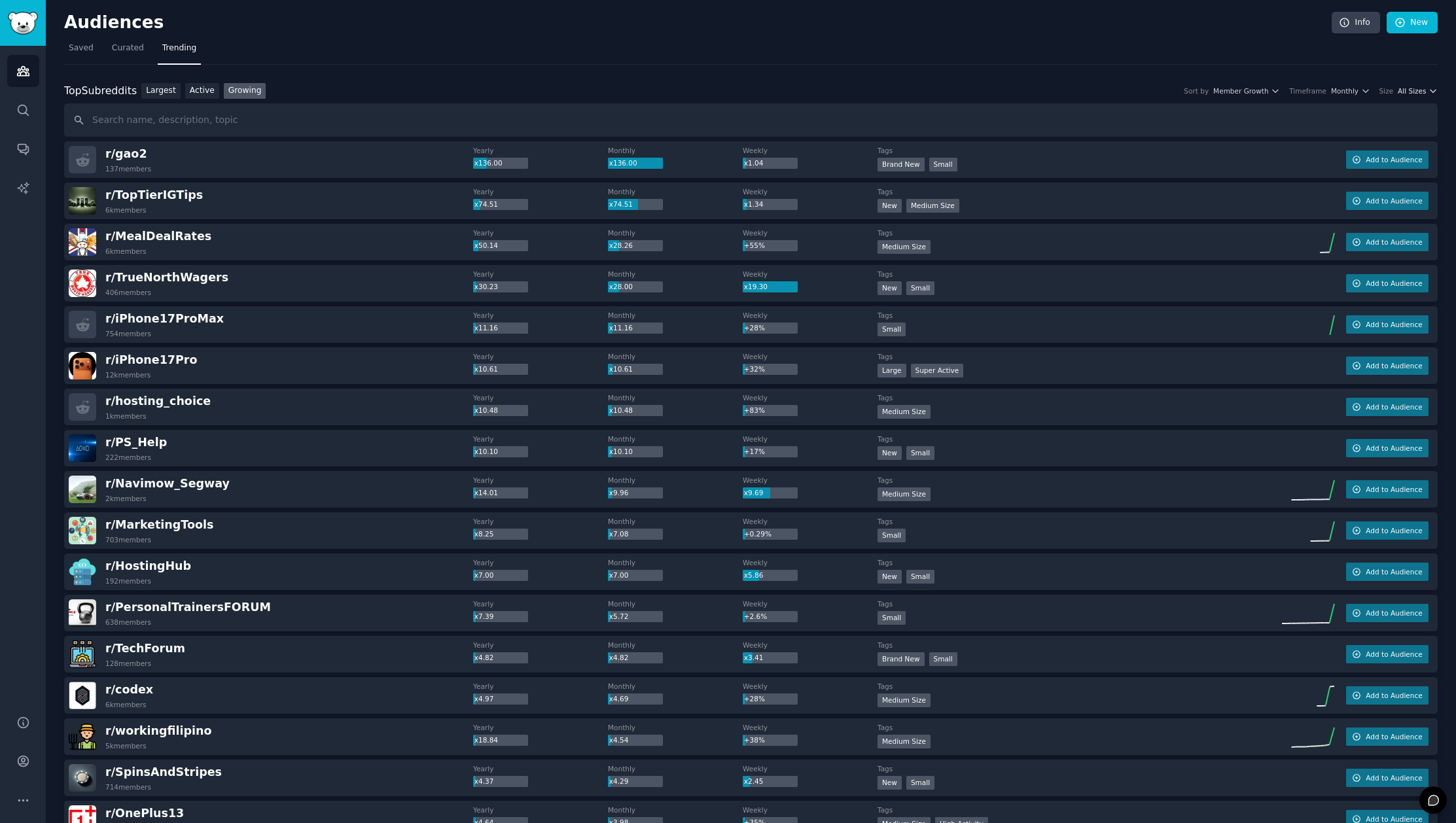
click at [1412, 92] on span "All Sizes" at bounding box center [1412, 91] width 28 height 9
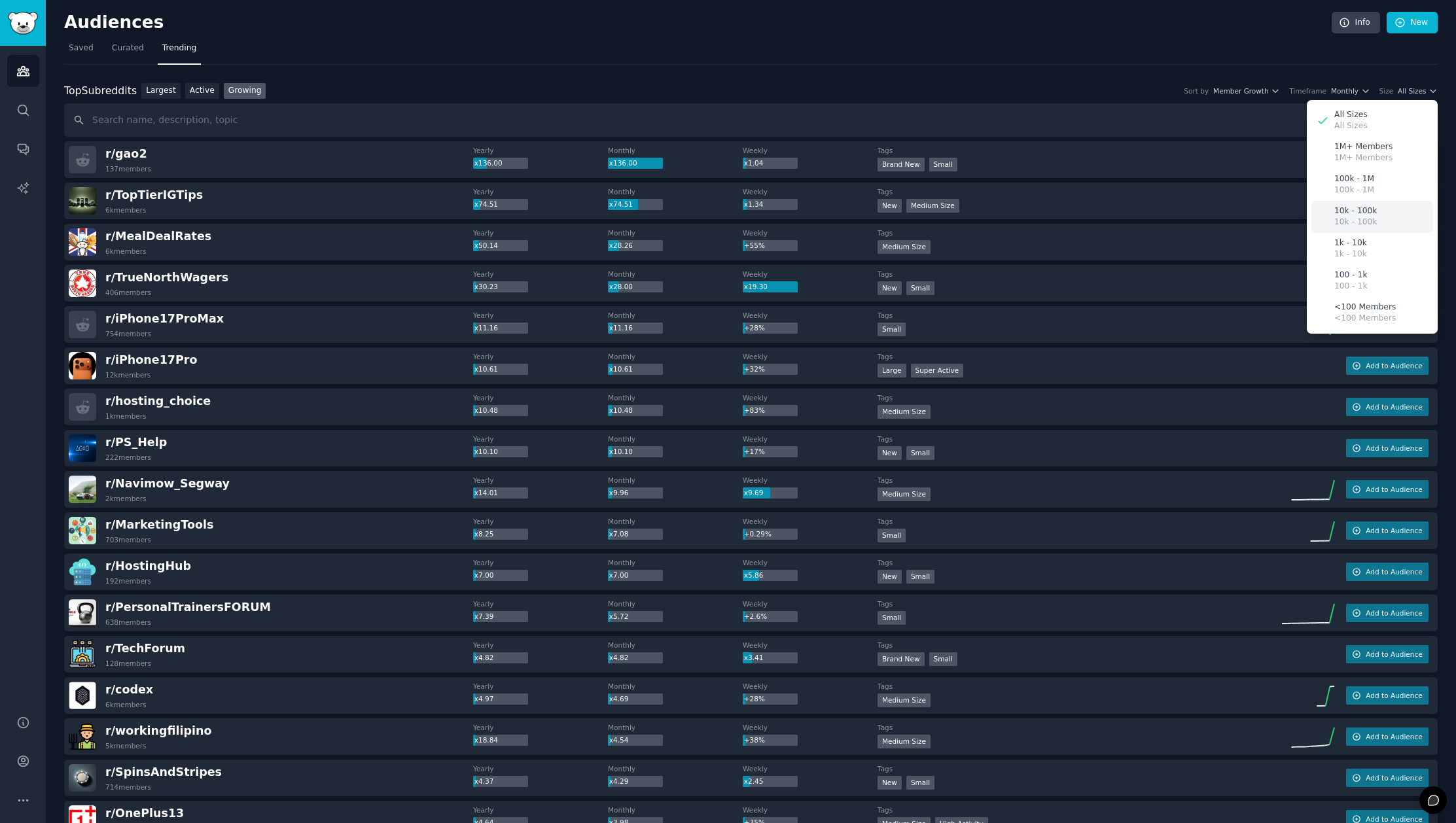
click at [1380, 219] on div "10k - 100k 10k - 100k" at bounding box center [1372, 217] width 122 height 32
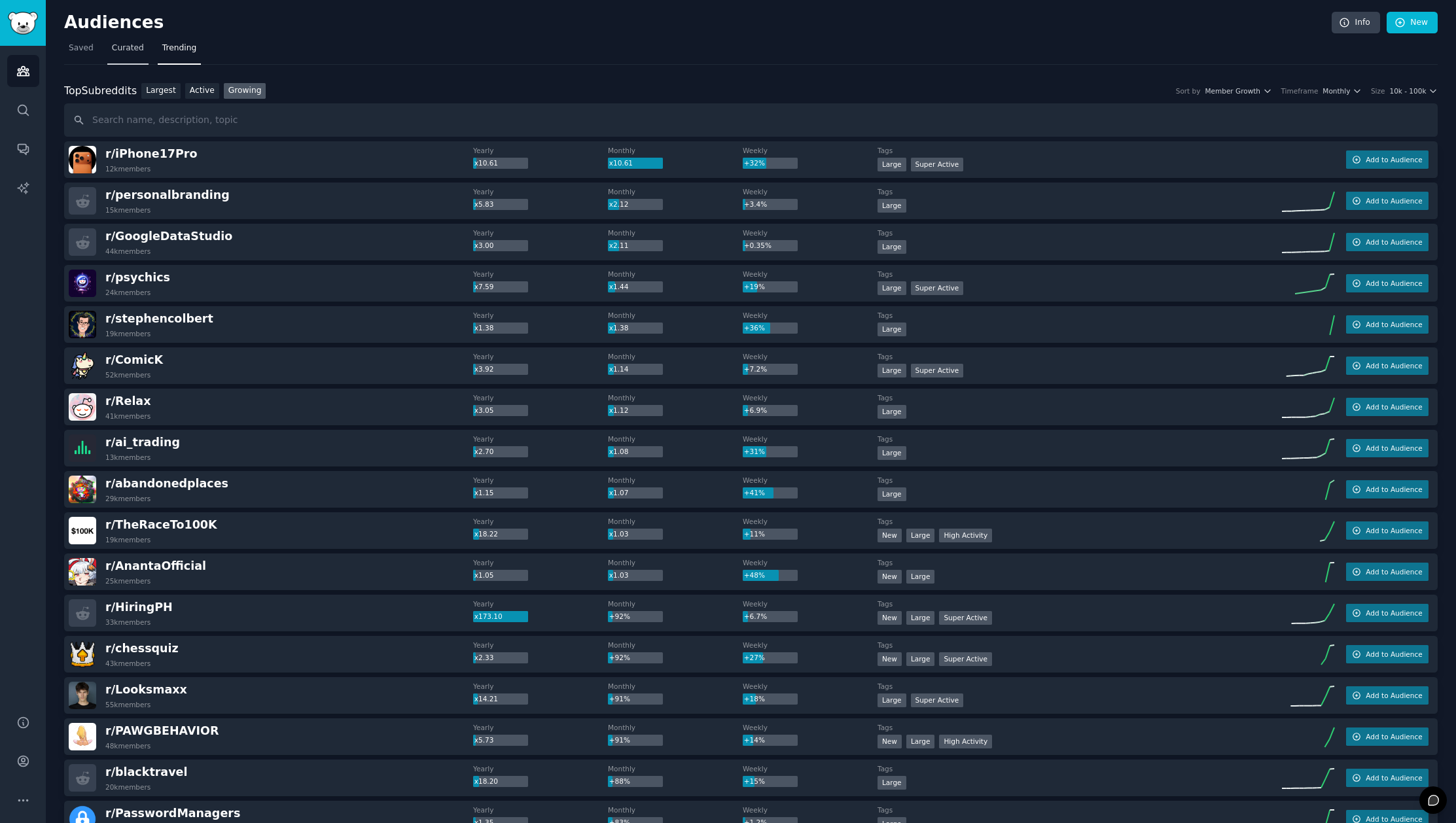
click at [137, 48] on span "Curated" at bounding box center [128, 49] width 32 height 12
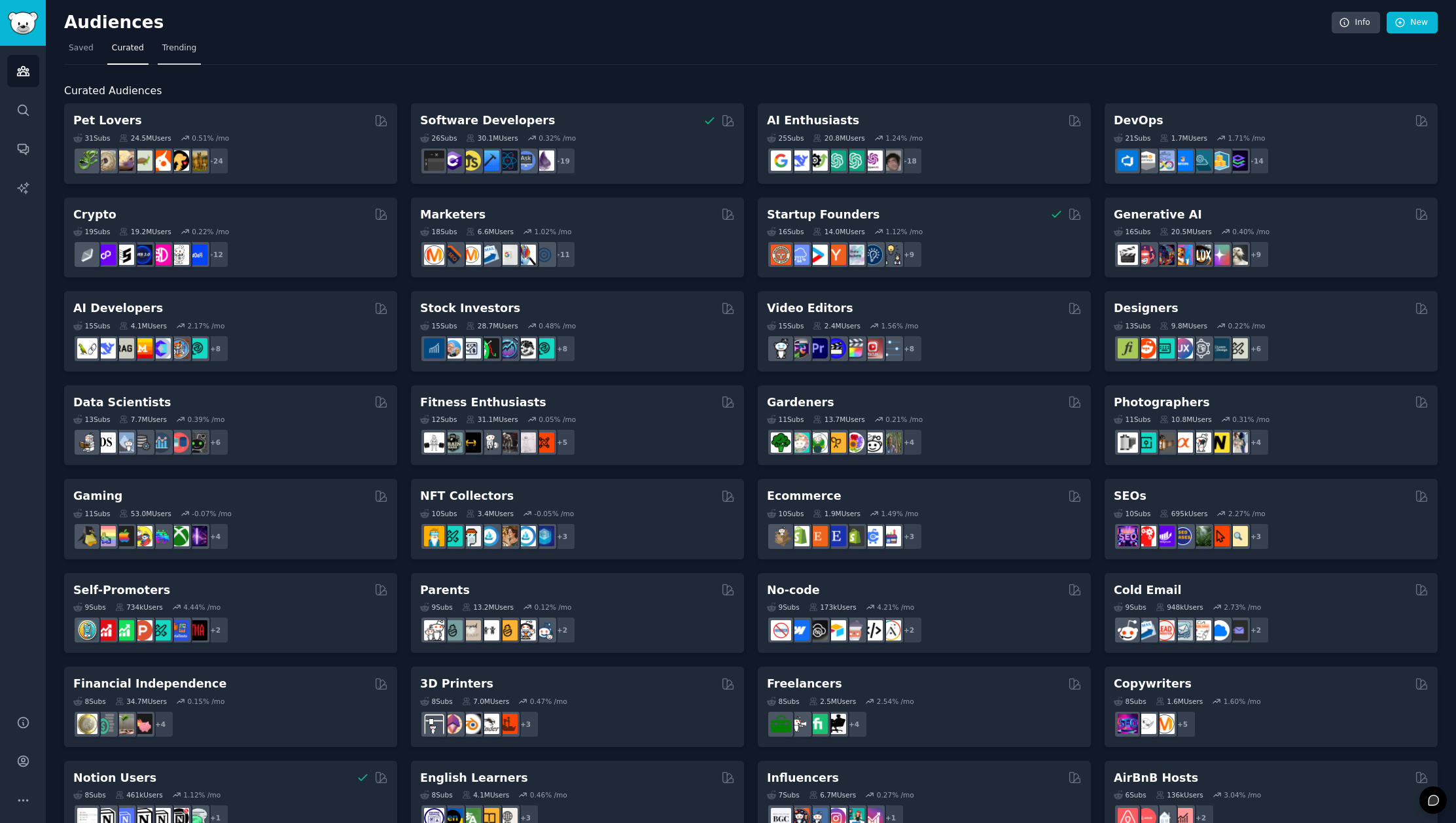
click at [171, 47] on span "Trending" at bounding box center [179, 49] width 34 height 12
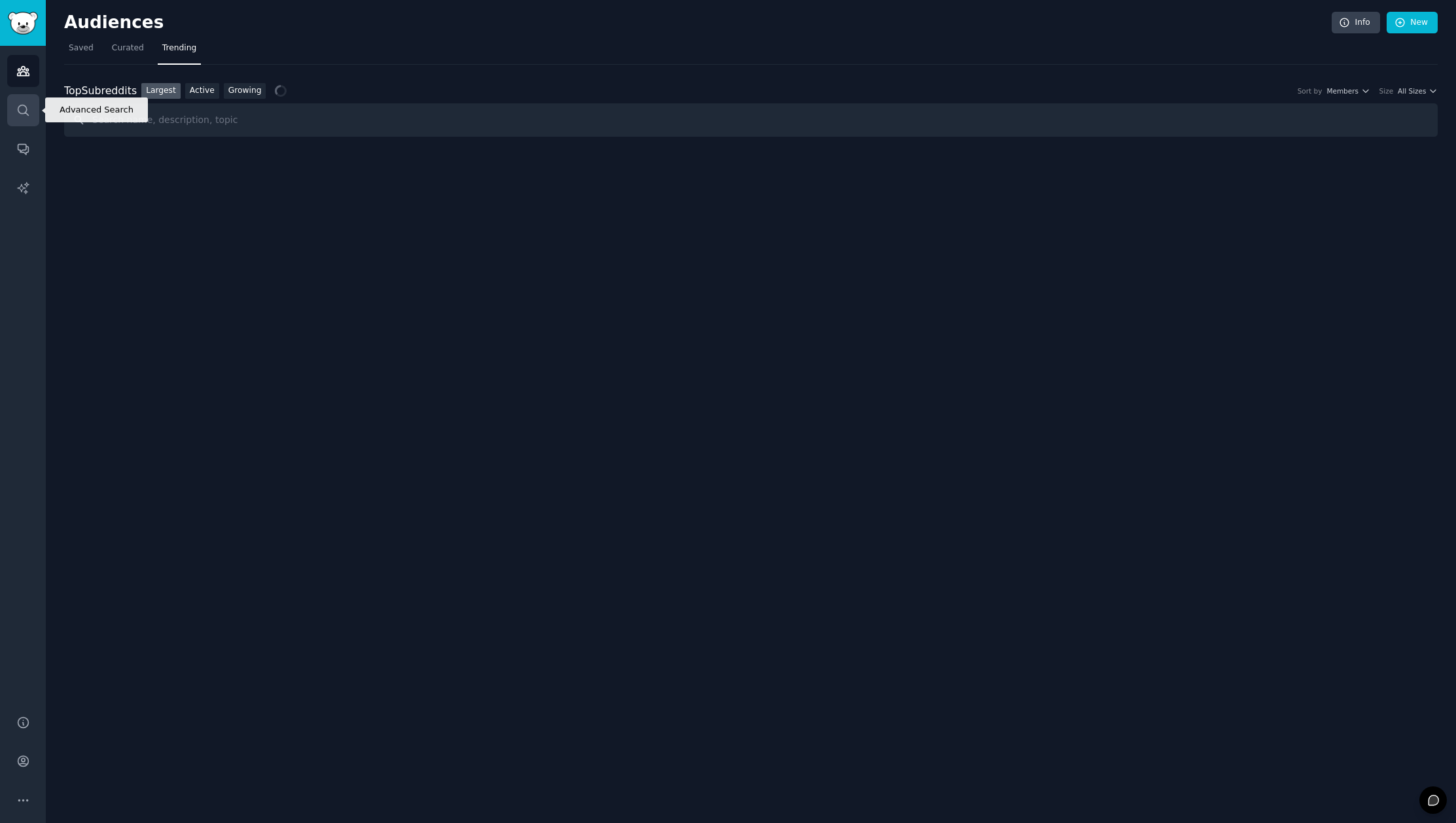
click at [26, 110] on icon "Sidebar" at bounding box center [23, 110] width 10 height 10
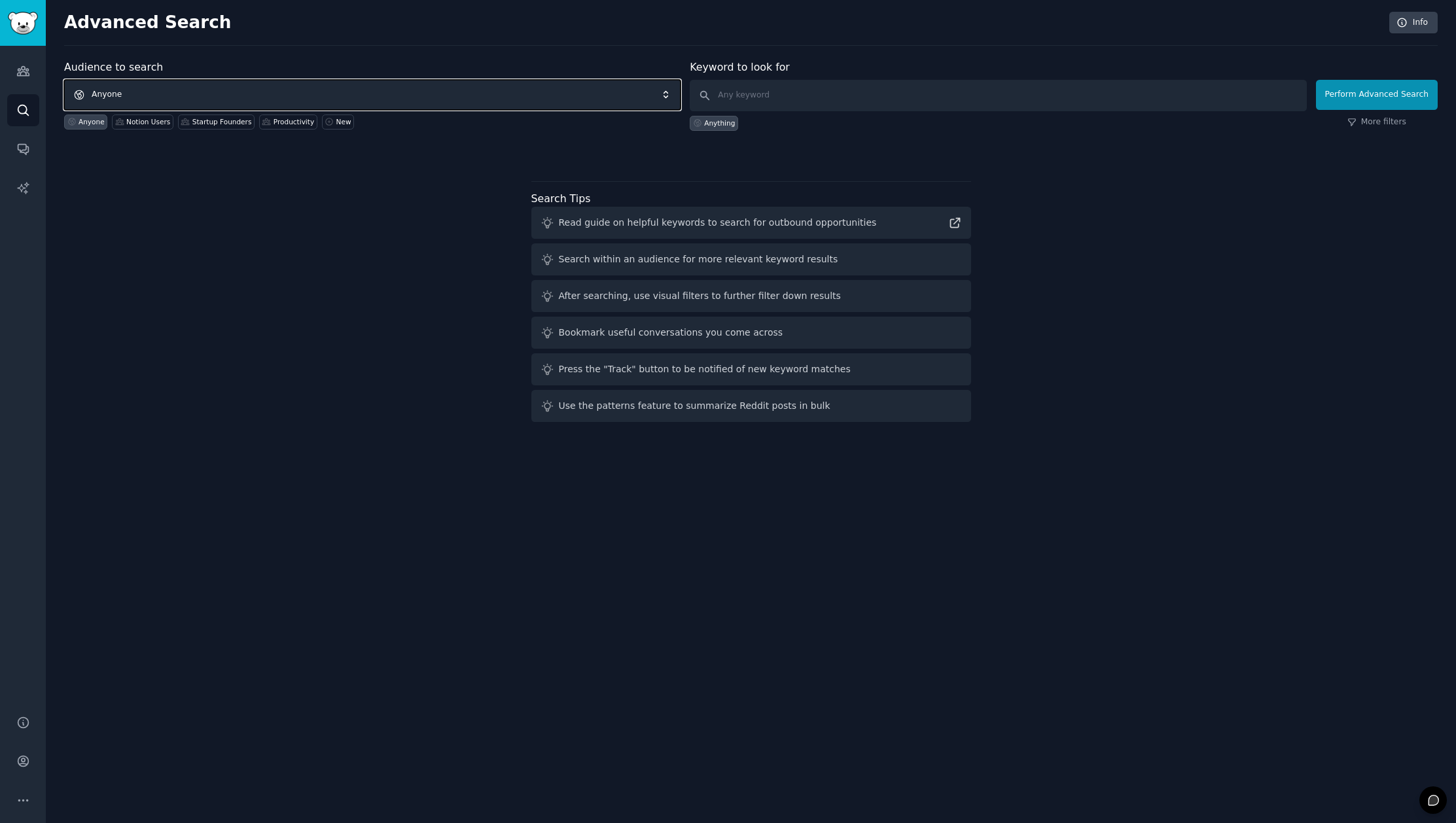
click at [266, 97] on span "Anyone" at bounding box center [372, 94] width 617 height 30
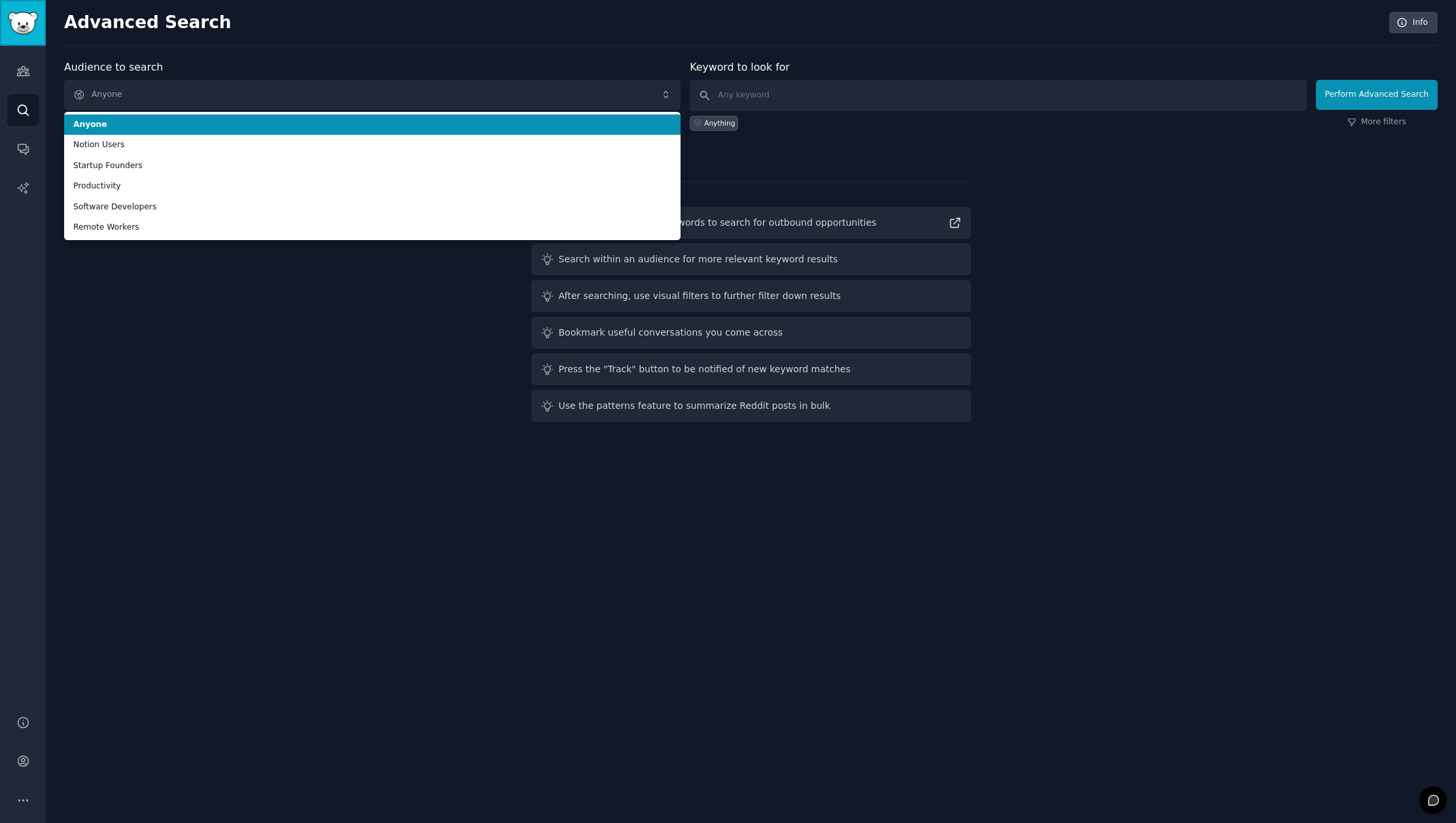
click at [18, 18] on img "Sidebar" at bounding box center [23, 23] width 30 height 23
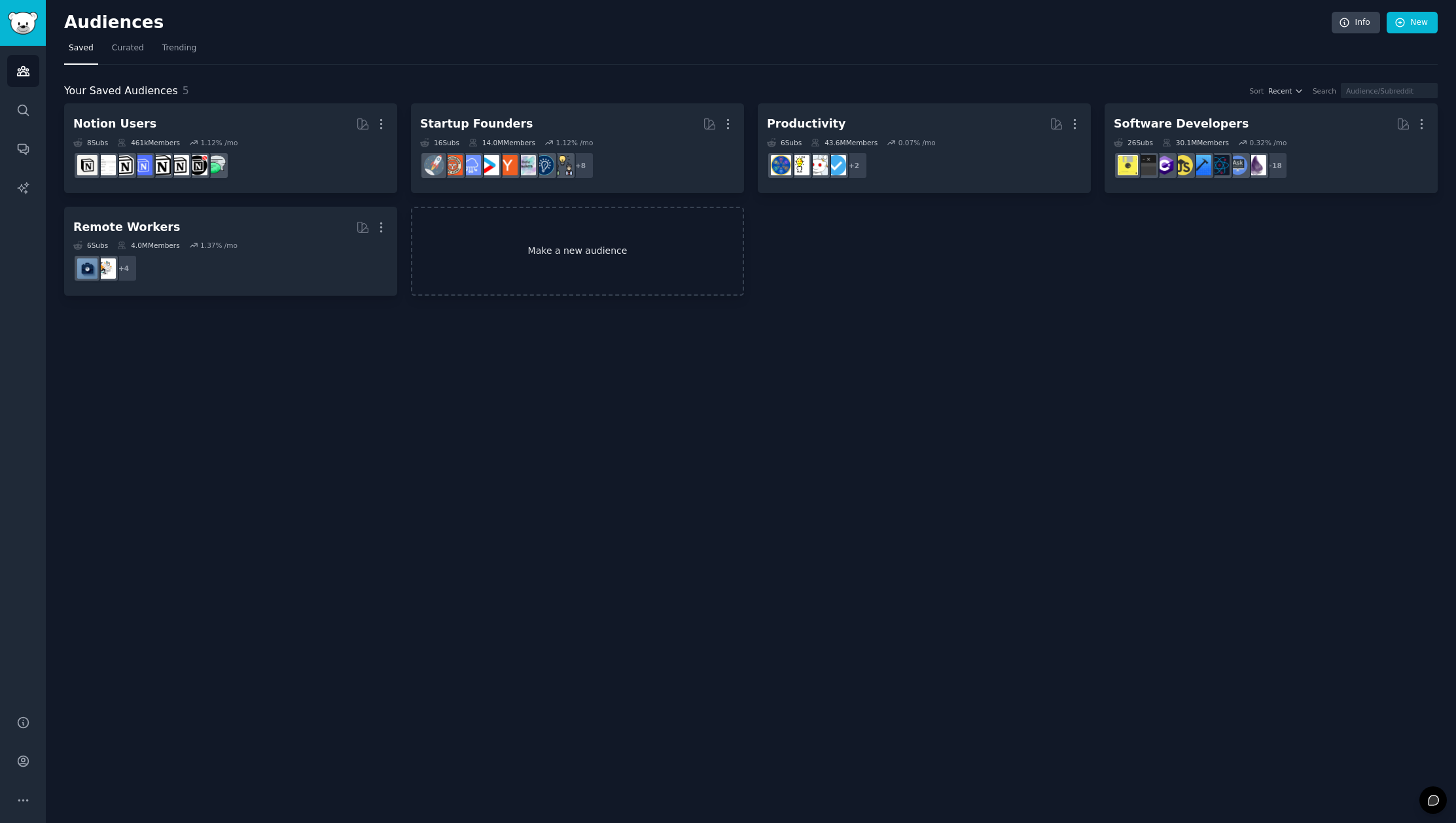
click at [561, 259] on link "Make a new audience" at bounding box center [578, 252] width 333 height 90
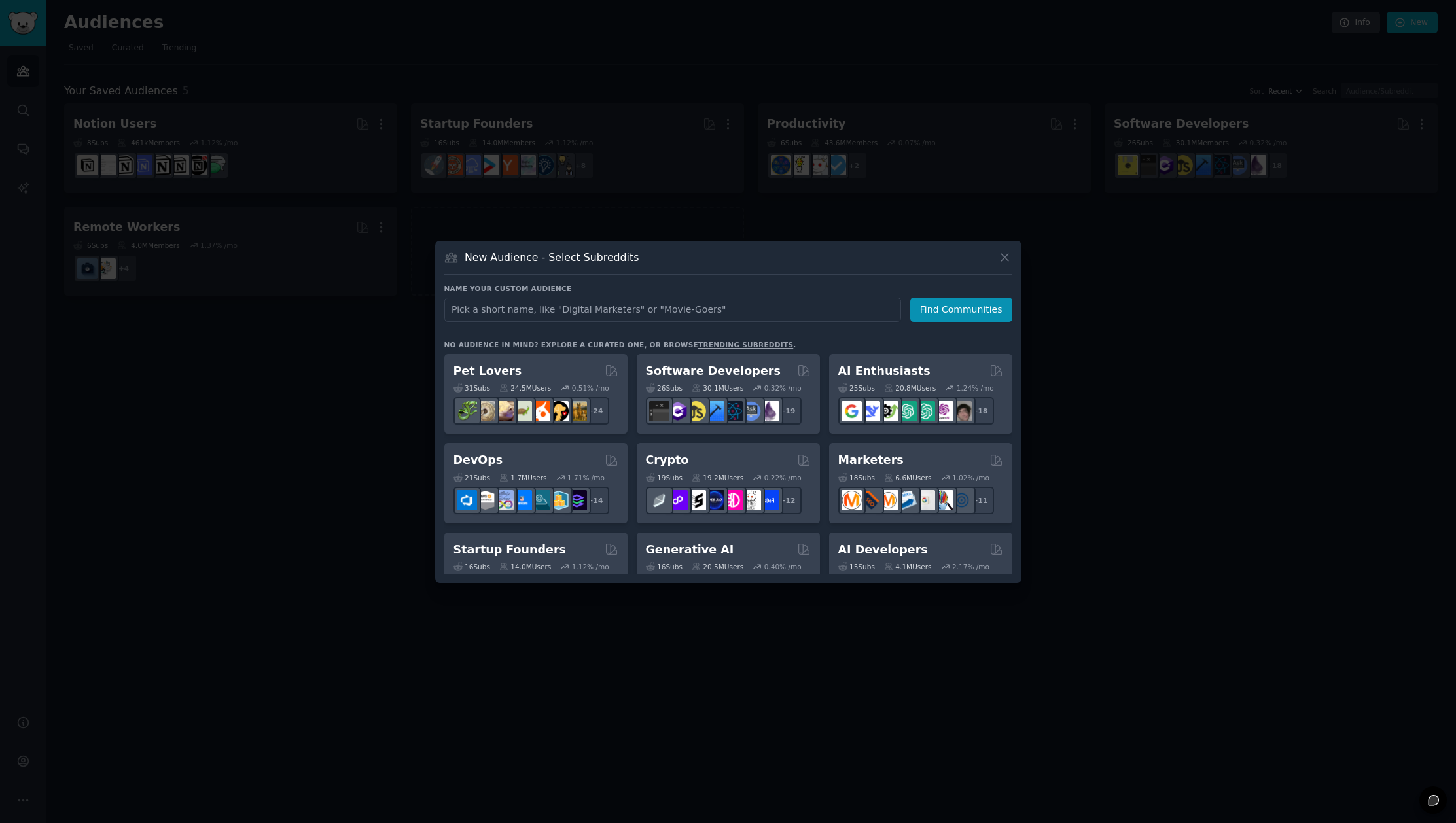
click at [547, 309] on input "text" at bounding box center [673, 309] width 457 height 24
type input "zoom"
click button "Find Communities" at bounding box center [961, 309] width 102 height 24
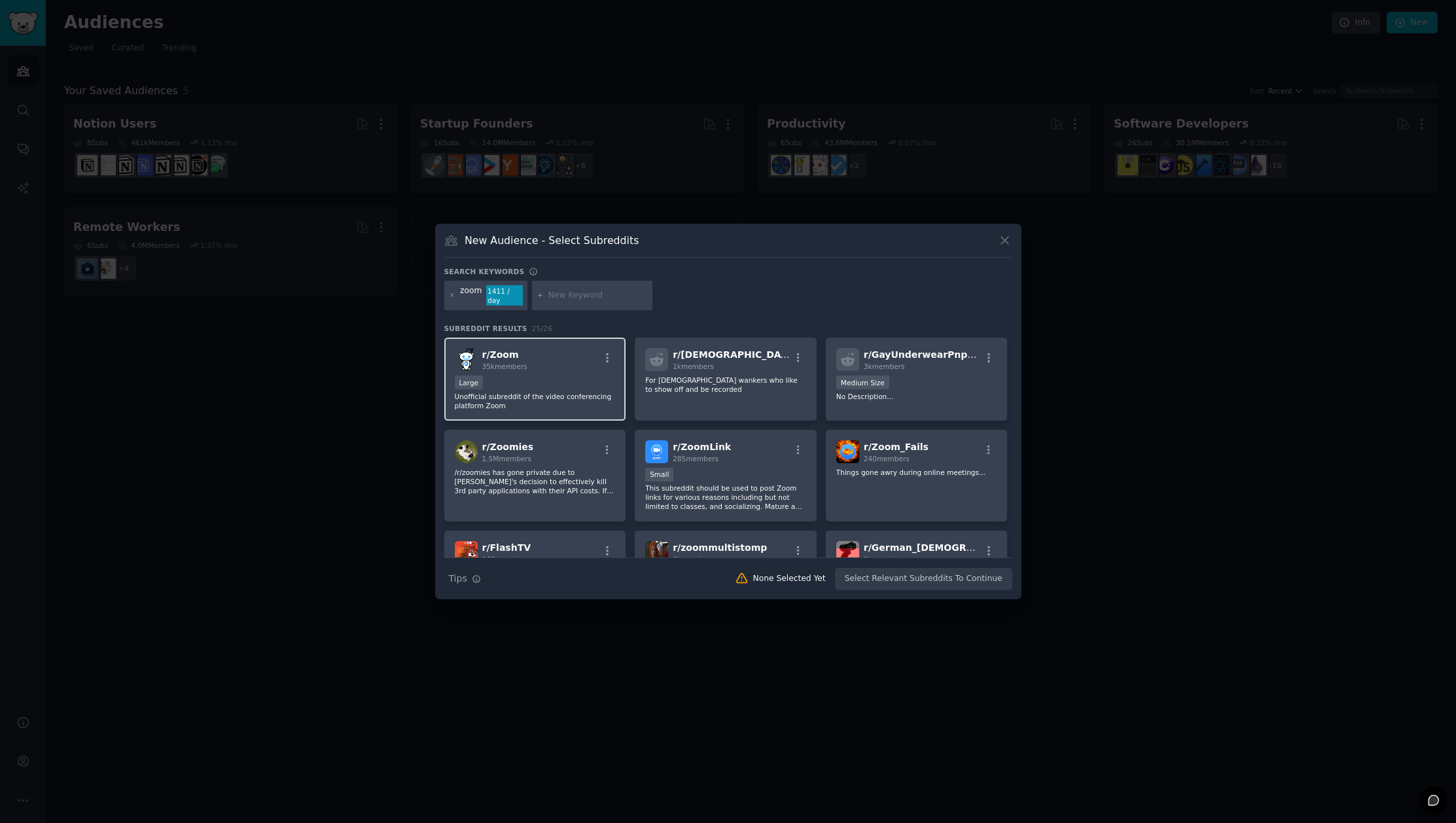
click at [541, 382] on div "Large" at bounding box center [535, 384] width 161 height 16
click at [587, 295] on input "text" at bounding box center [598, 295] width 99 height 12
click at [1002, 240] on icon at bounding box center [1004, 240] width 14 height 14
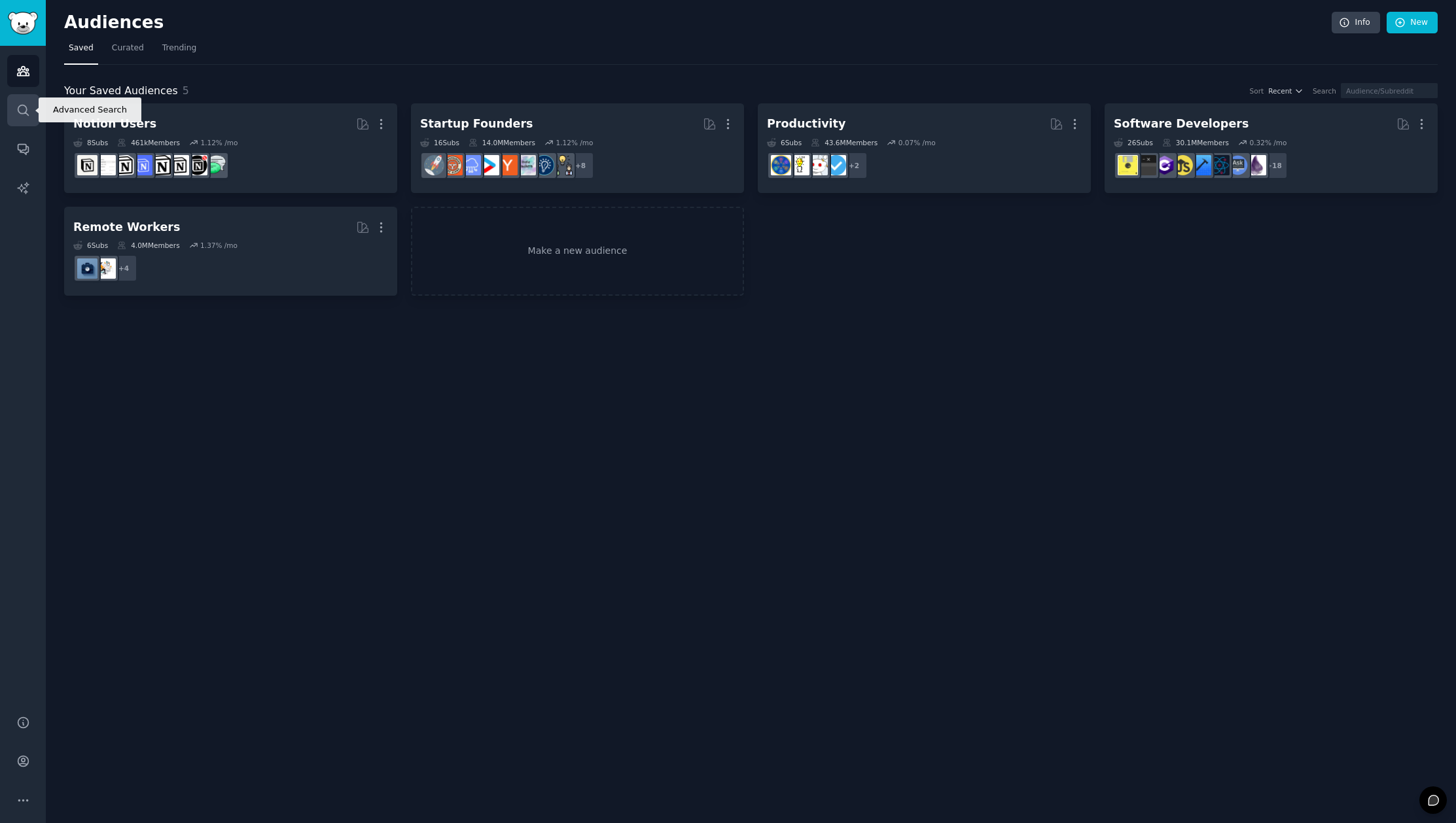
click at [30, 101] on link "Search" at bounding box center [24, 111] width 32 height 32
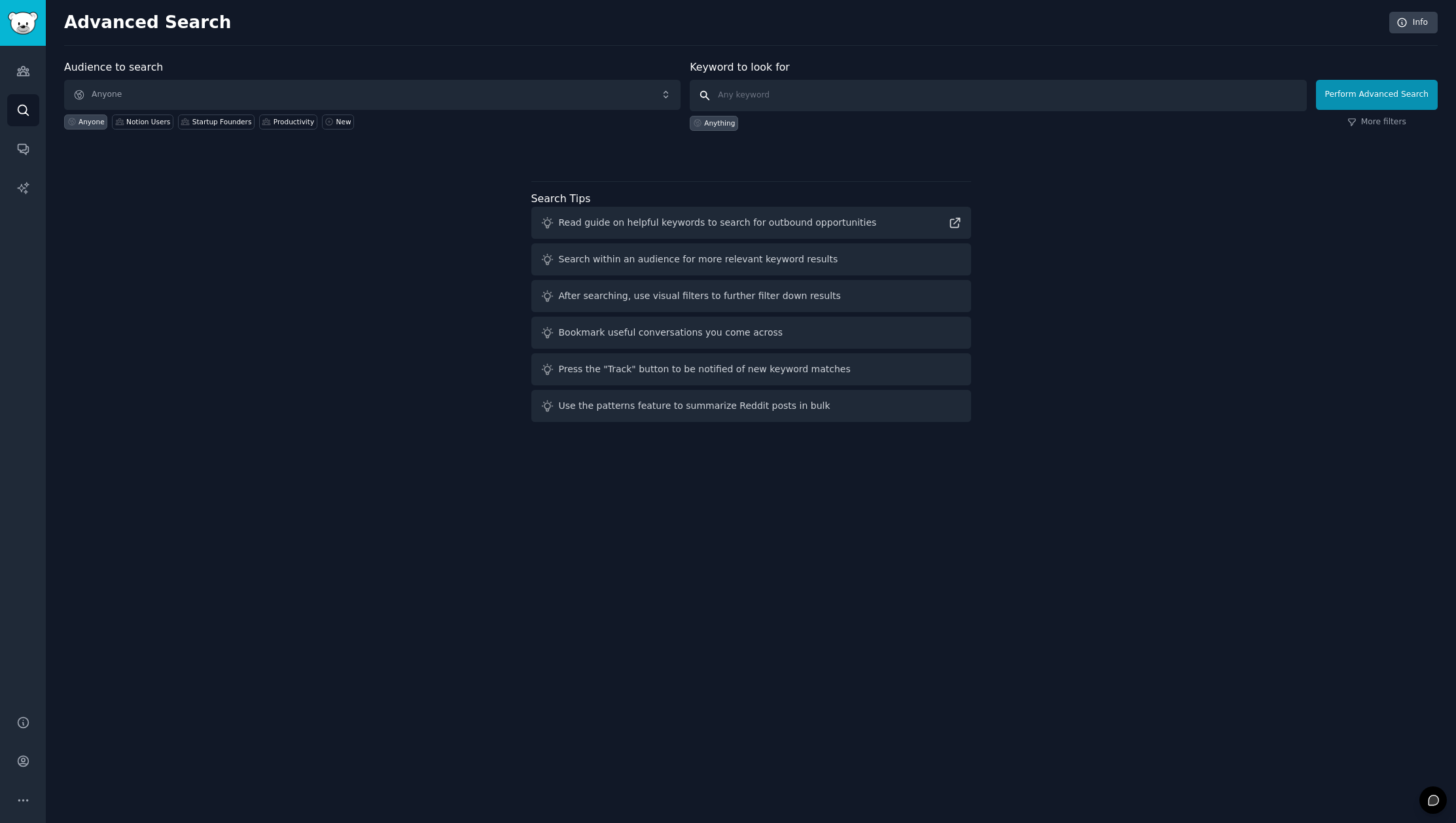
click at [757, 93] on input "text" at bounding box center [998, 95] width 617 height 32
click at [783, 91] on input "text" at bounding box center [998, 95] width 617 height 32
type input "zoom"
click button "Perform Advanced Search" at bounding box center [1376, 94] width 122 height 30
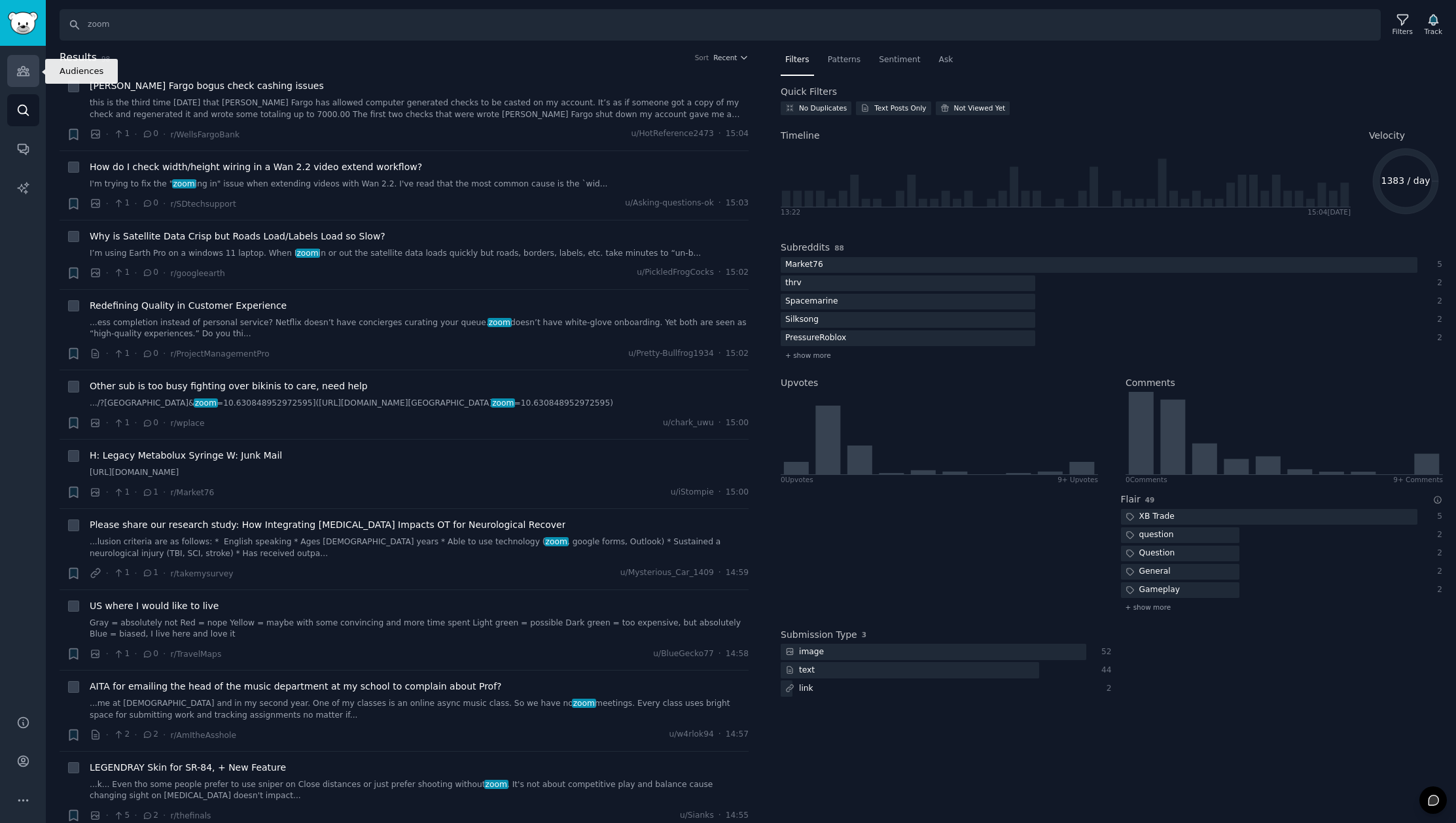
click at [29, 73] on icon "Sidebar" at bounding box center [23, 71] width 14 height 14
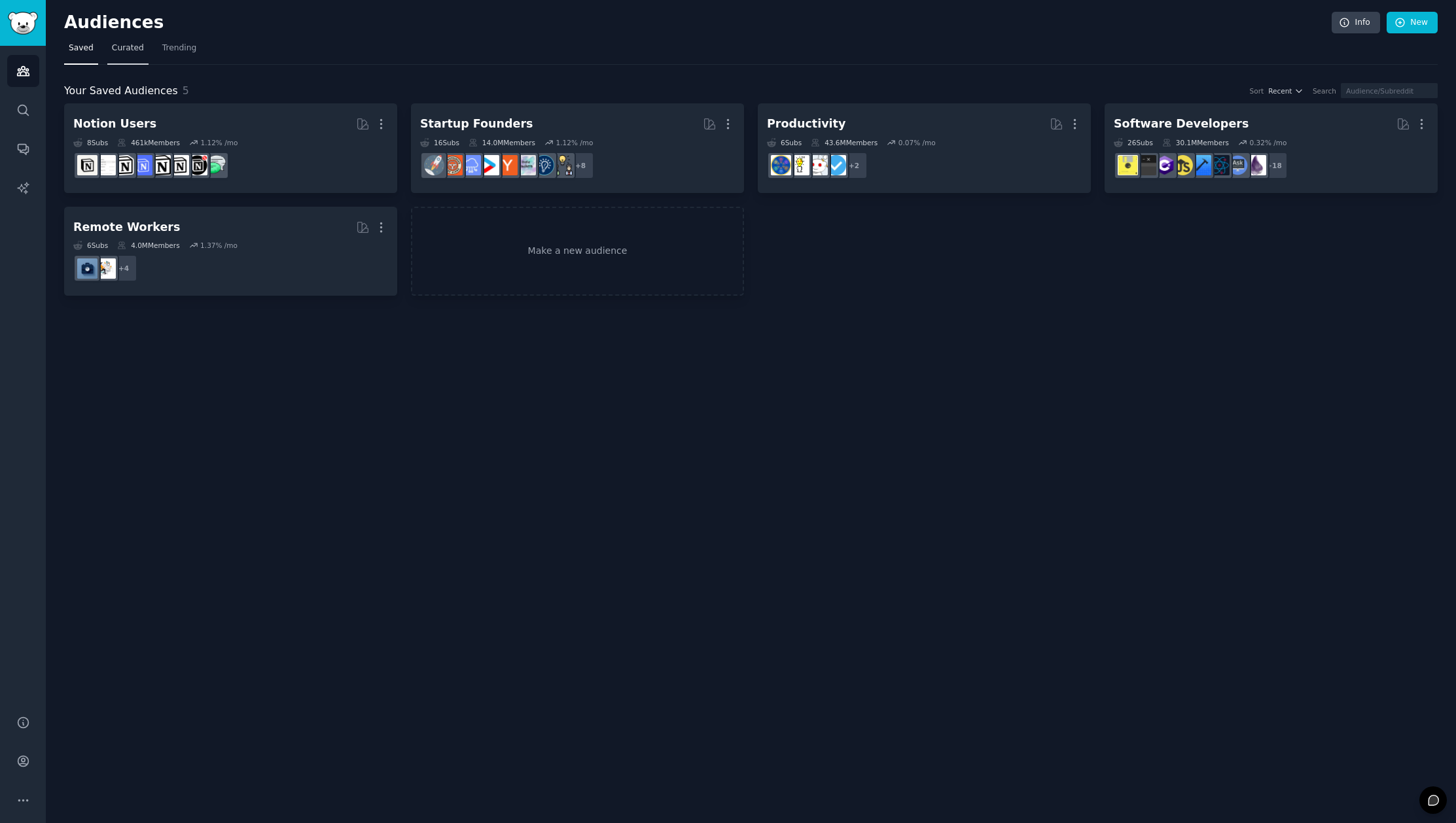
click at [130, 40] on link "Curated" at bounding box center [128, 52] width 41 height 27
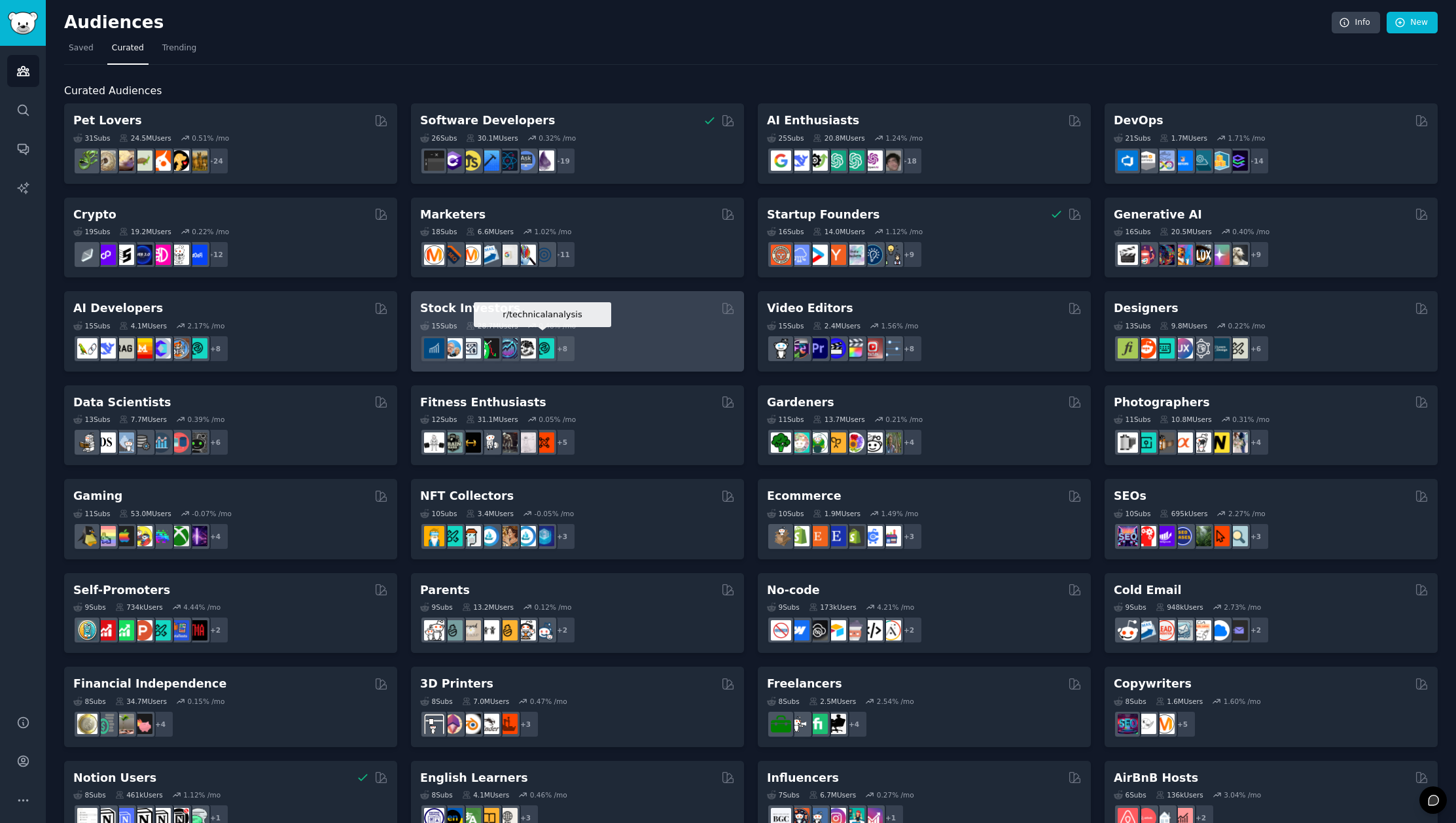
scroll to position [224, 0]
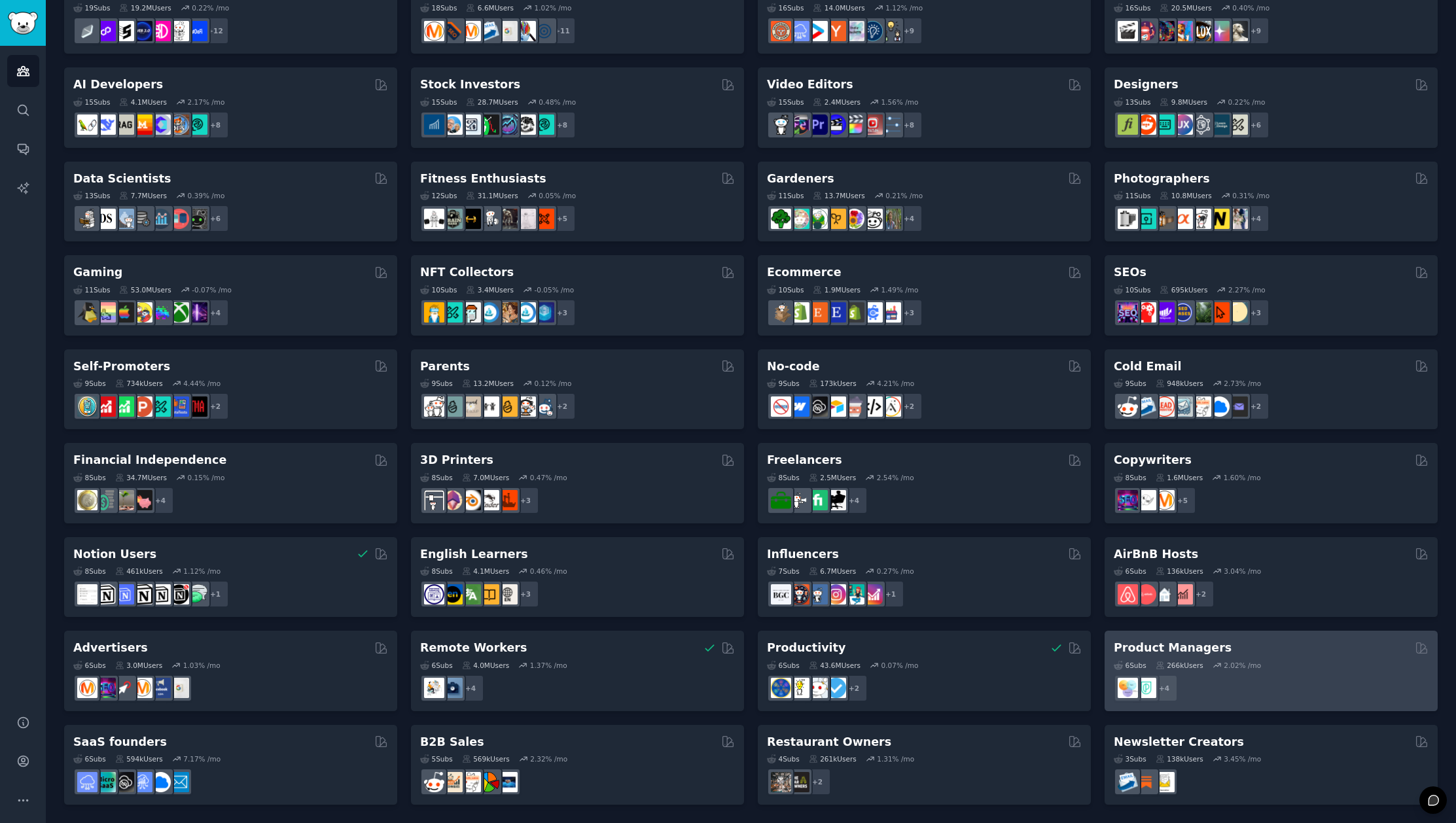
click at [1272, 652] on div "Product Managers" at bounding box center [1270, 648] width 315 height 16
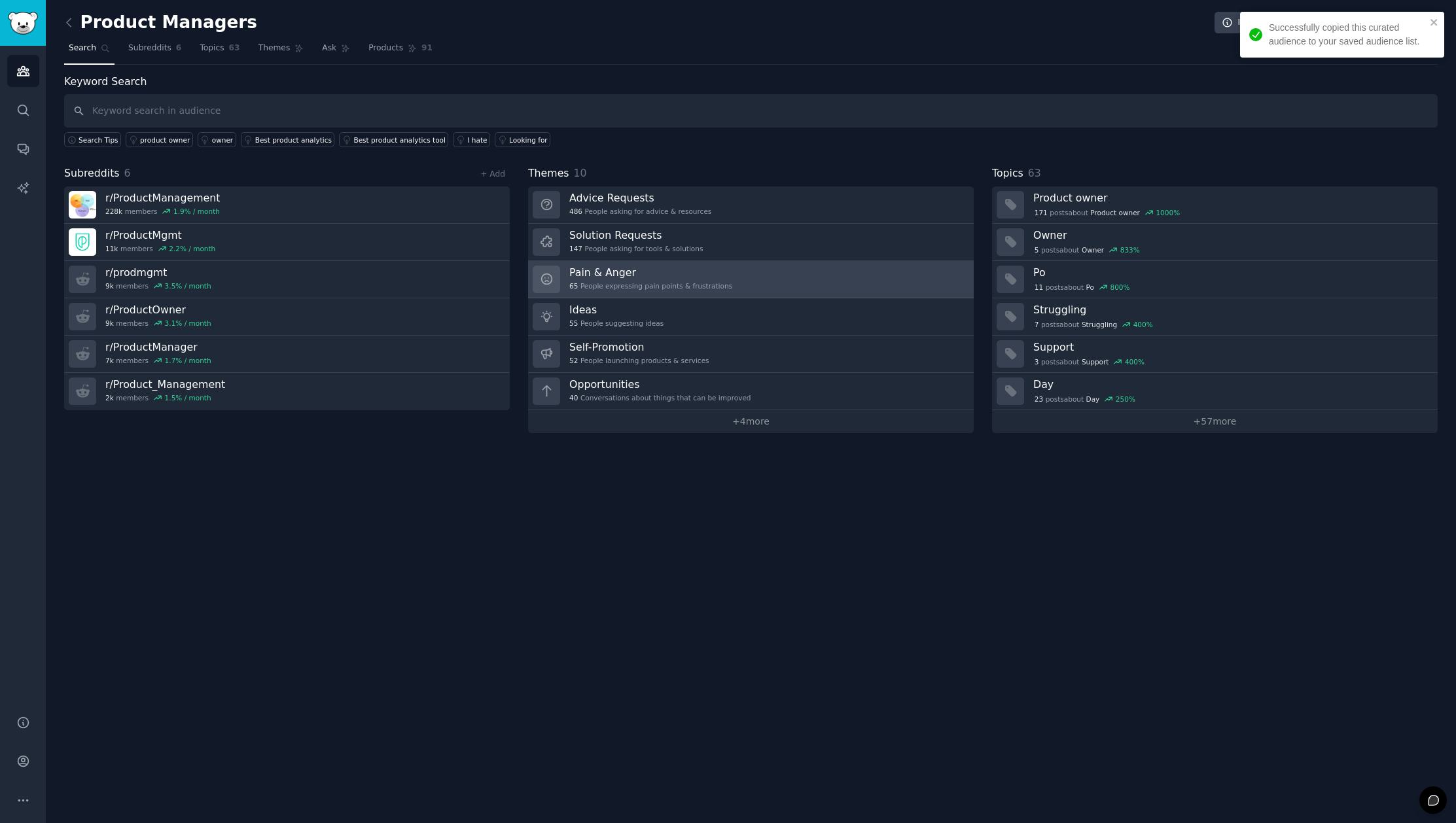
click at [598, 271] on h3 "Pain & Anger" at bounding box center [651, 273] width 163 height 14
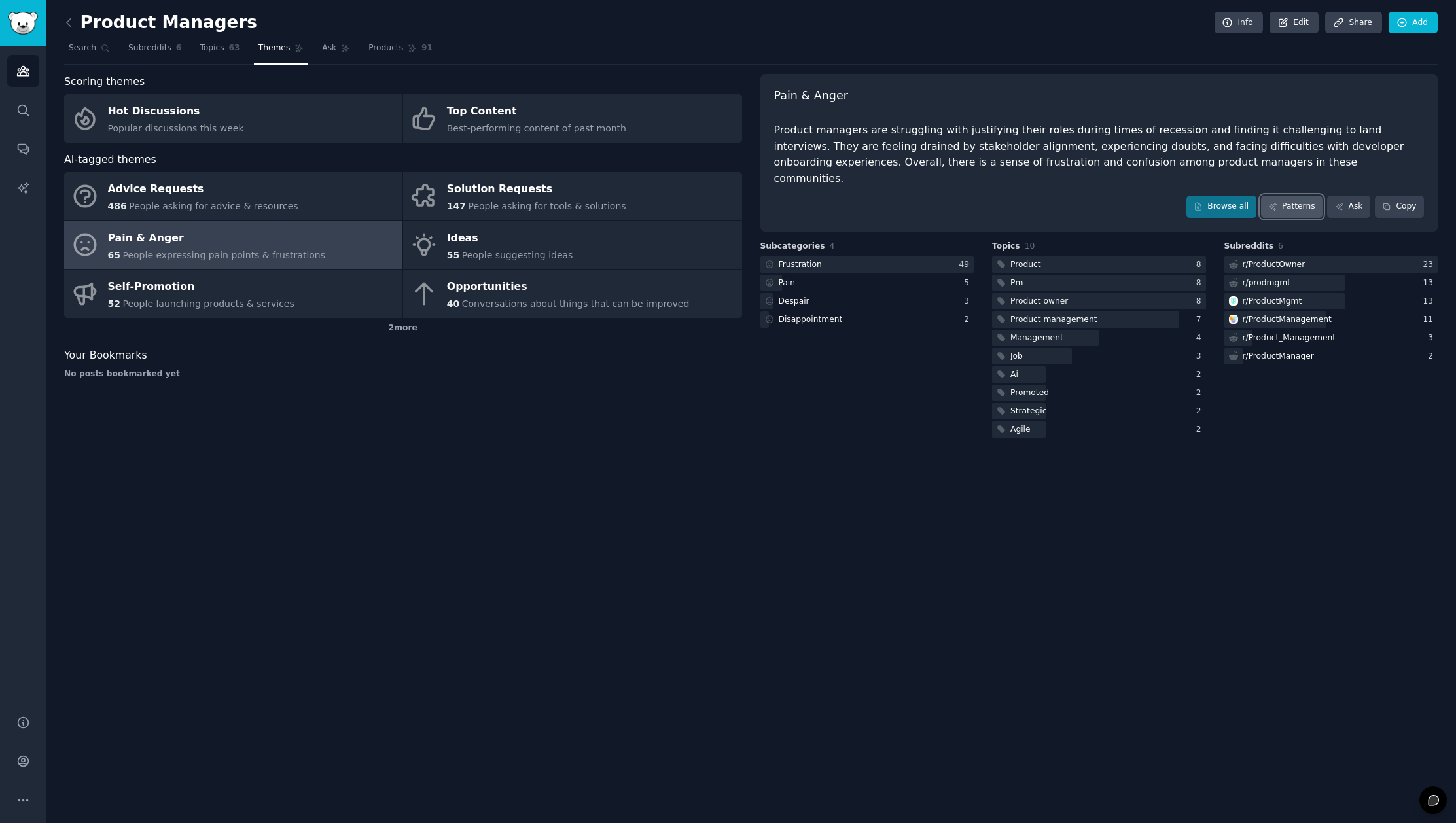
click at [1303, 196] on link "Patterns" at bounding box center [1291, 207] width 61 height 22
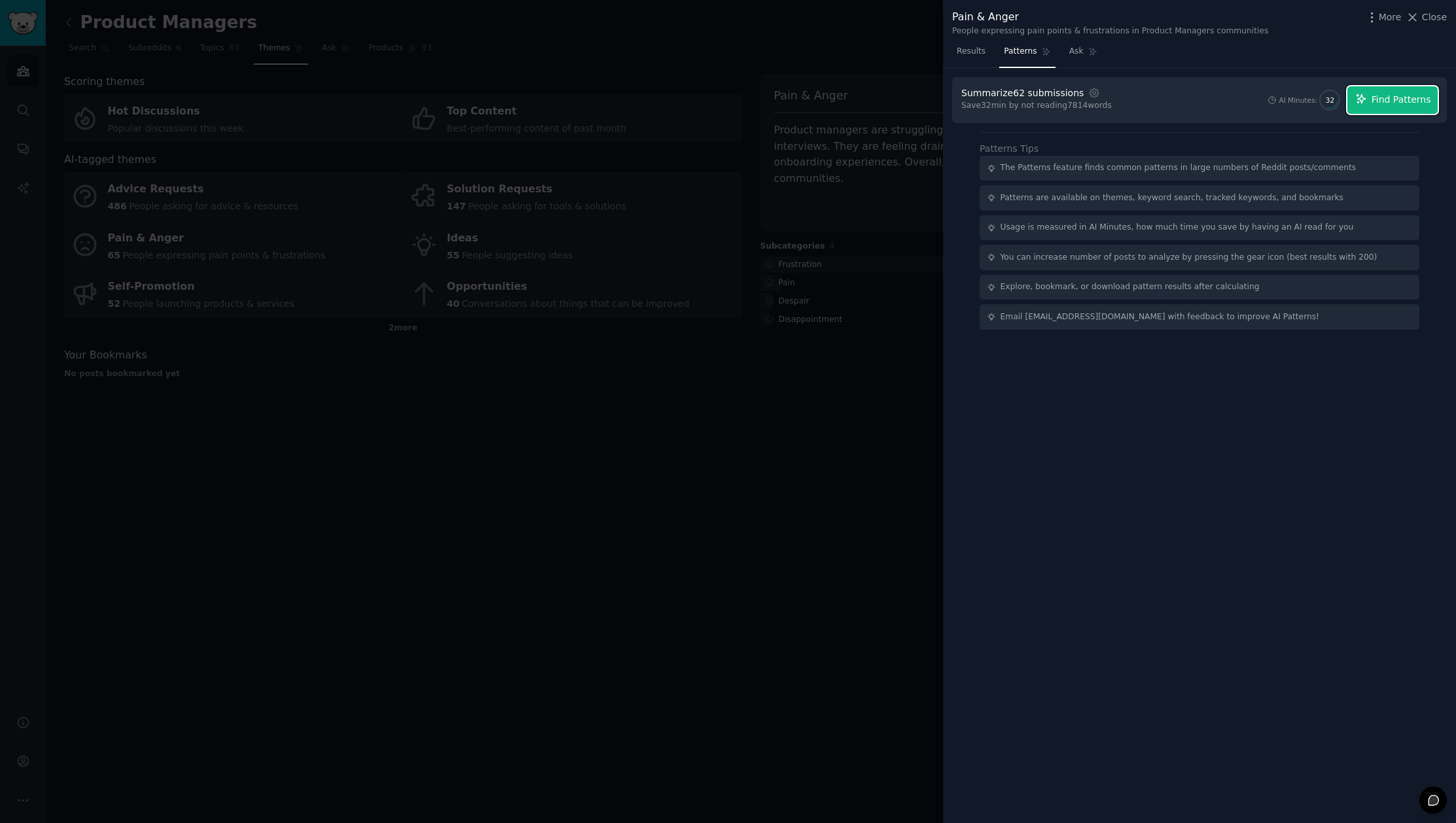
click at [1414, 102] on span "Find Patterns" at bounding box center [1401, 99] width 60 height 14
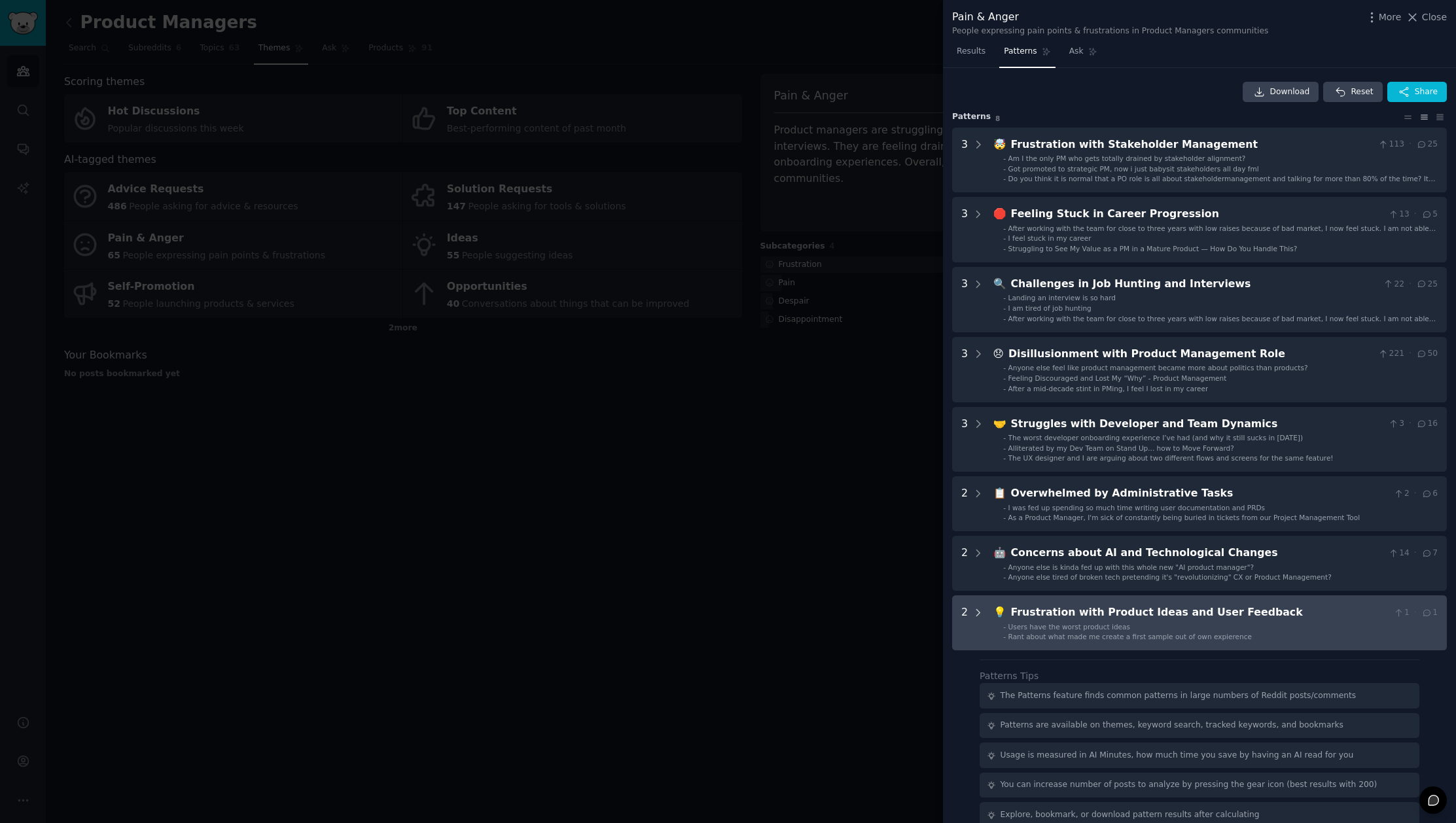
click at [979, 611] on icon at bounding box center [979, 613] width 12 height 12
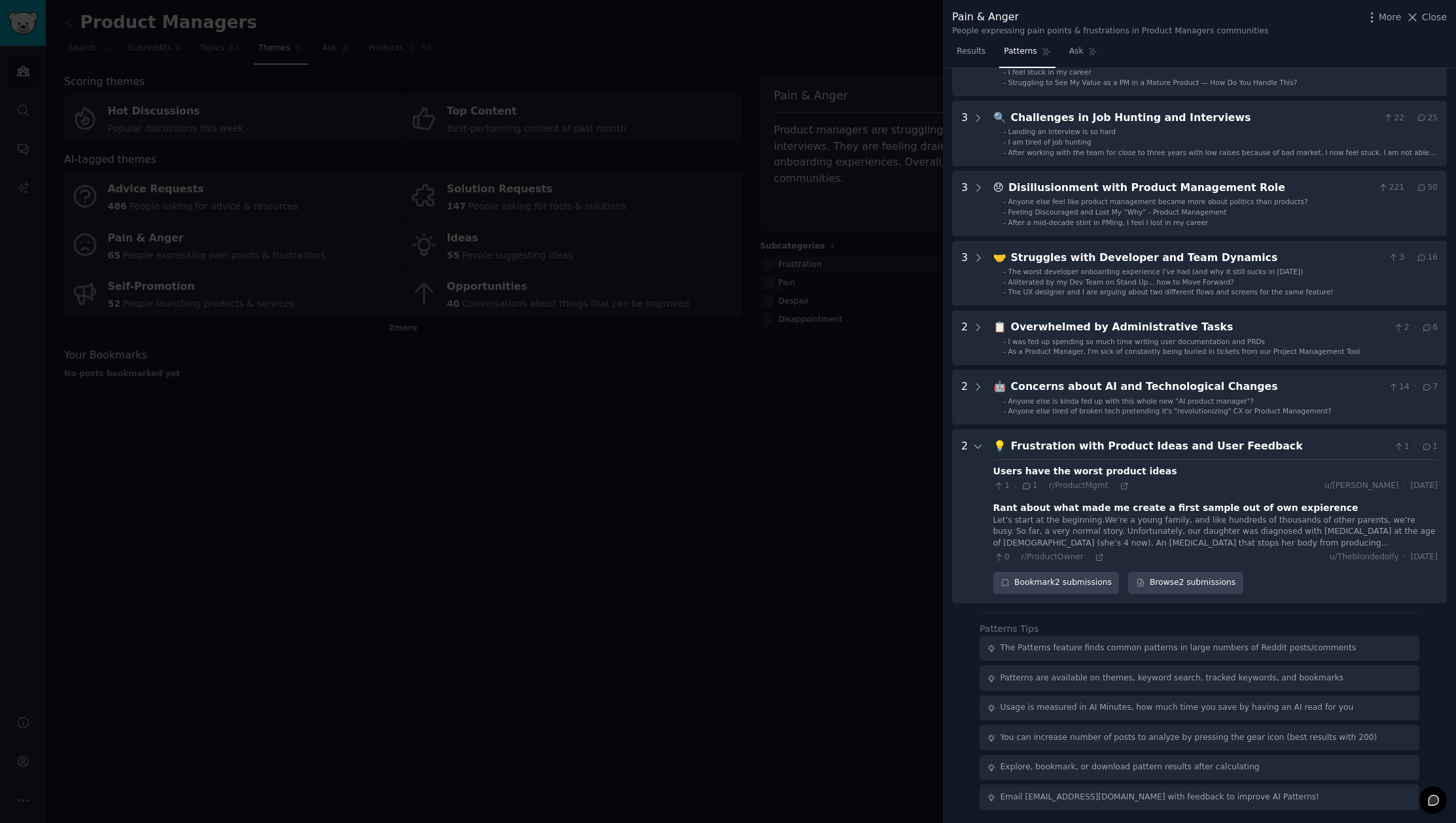
scroll to position [167, 0]
click at [844, 579] on div at bounding box center [728, 411] width 1456 height 823
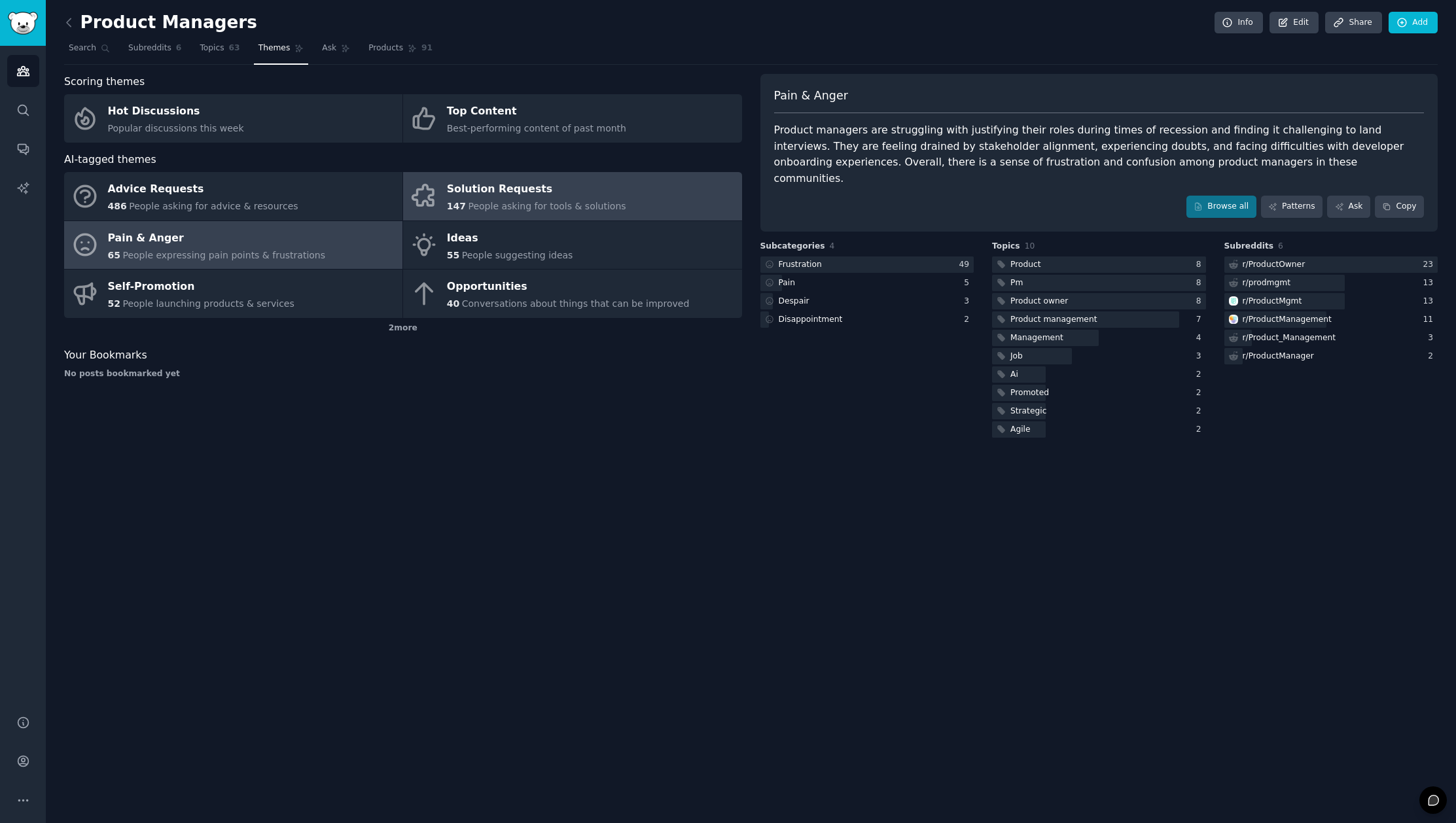
click at [623, 206] on link "Solution Requests 147 People asking for tools & solutions" at bounding box center [572, 197] width 338 height 49
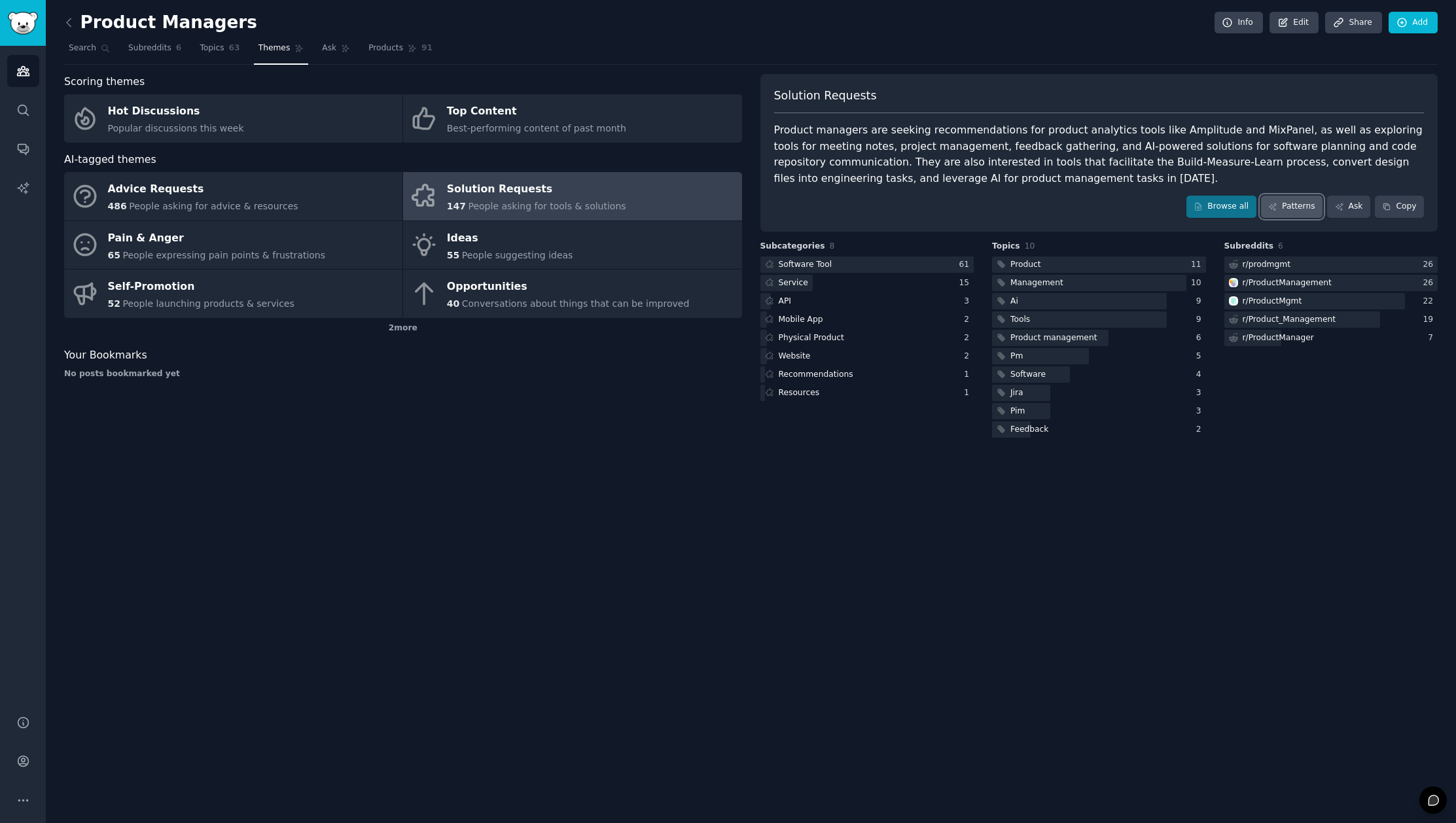
click at [1296, 204] on link "Patterns" at bounding box center [1291, 207] width 61 height 22
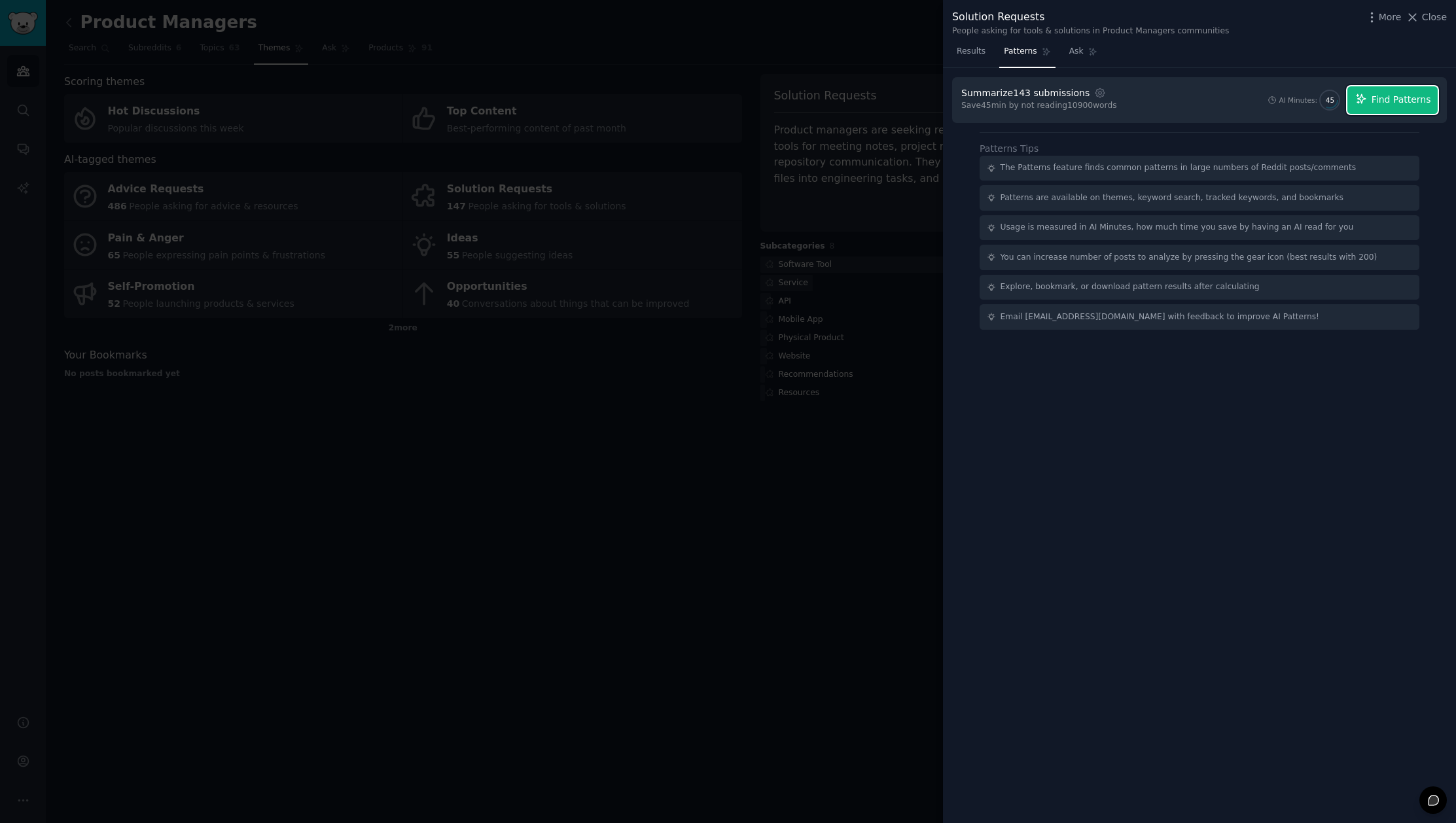
click at [1397, 99] on span "Find Patterns" at bounding box center [1401, 99] width 60 height 14
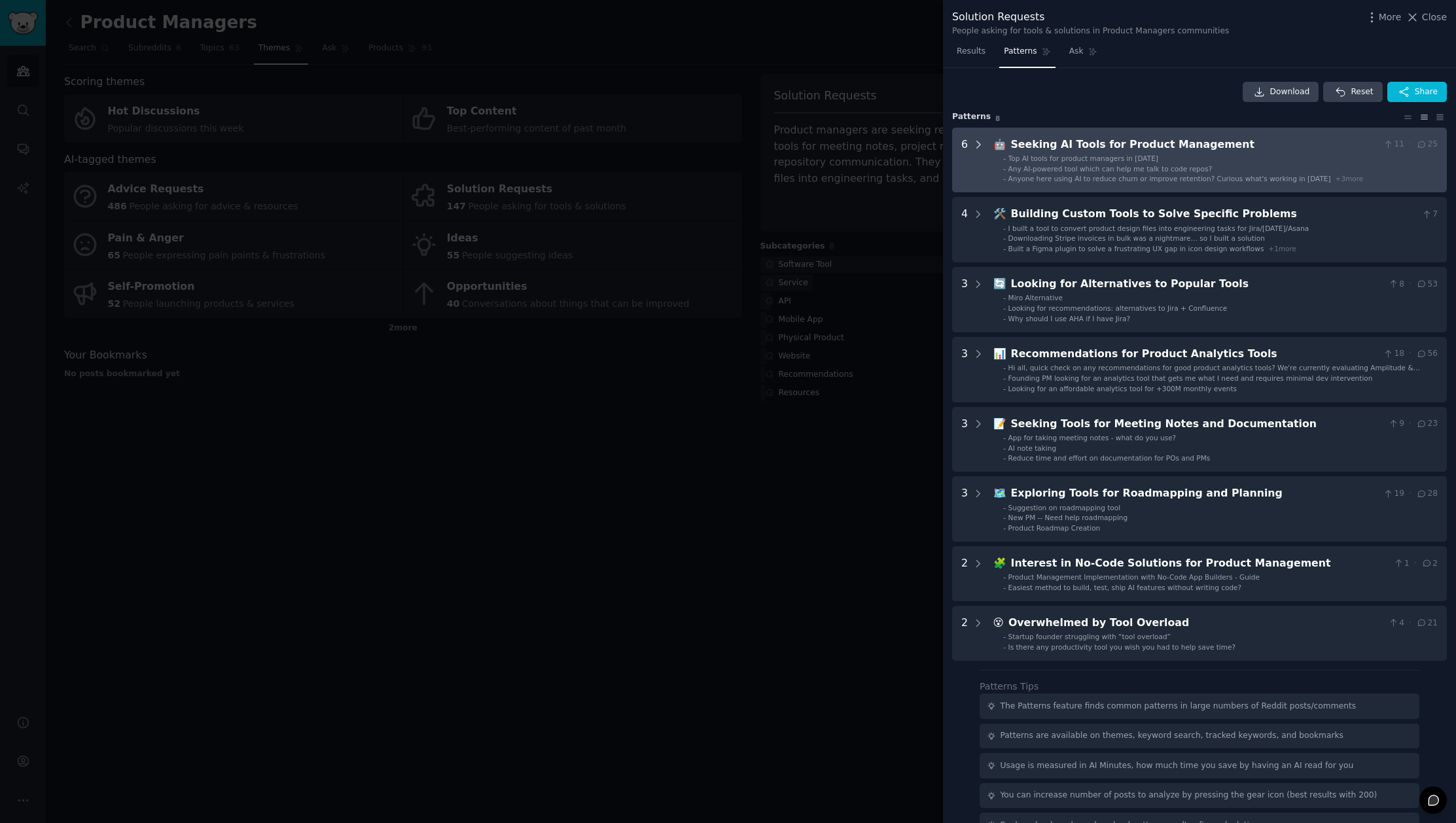
click at [981, 144] on icon at bounding box center [979, 144] width 12 height 12
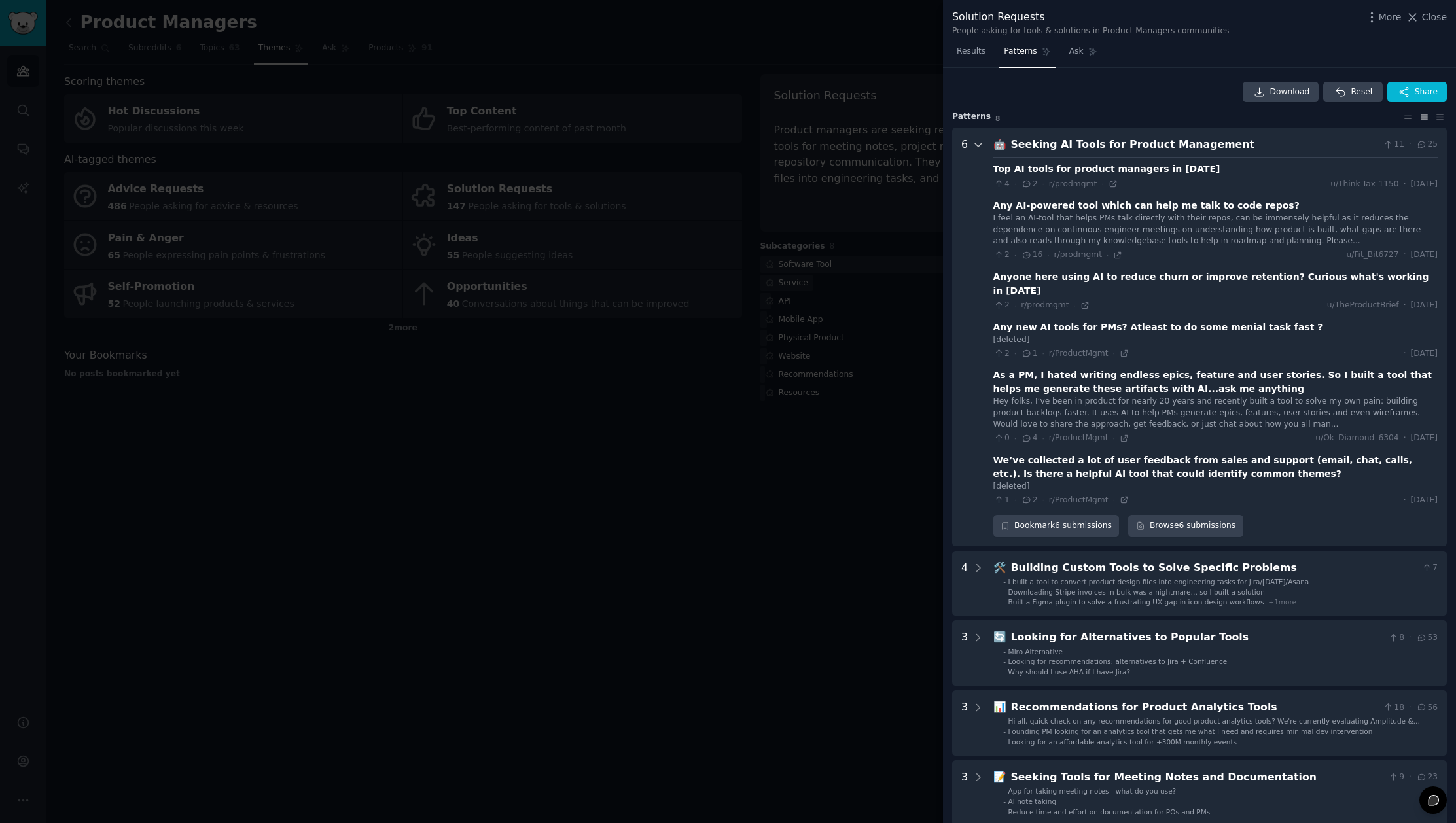
click at [977, 143] on icon at bounding box center [979, 144] width 12 height 12
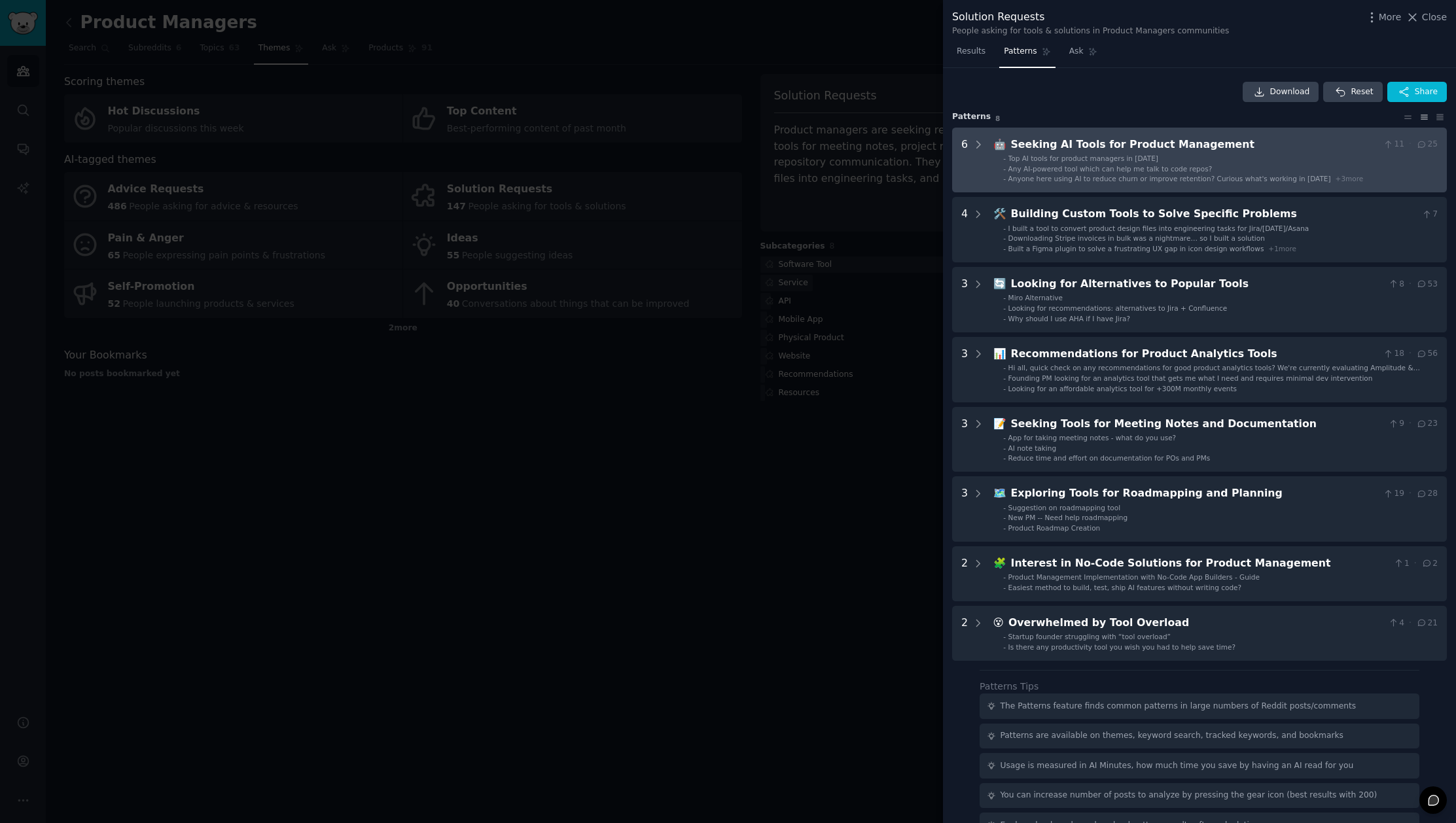
click at [1206, 170] on li "- Any AI-powered tool which can help me talk to code repos?" at bounding box center [1220, 169] width 435 height 9
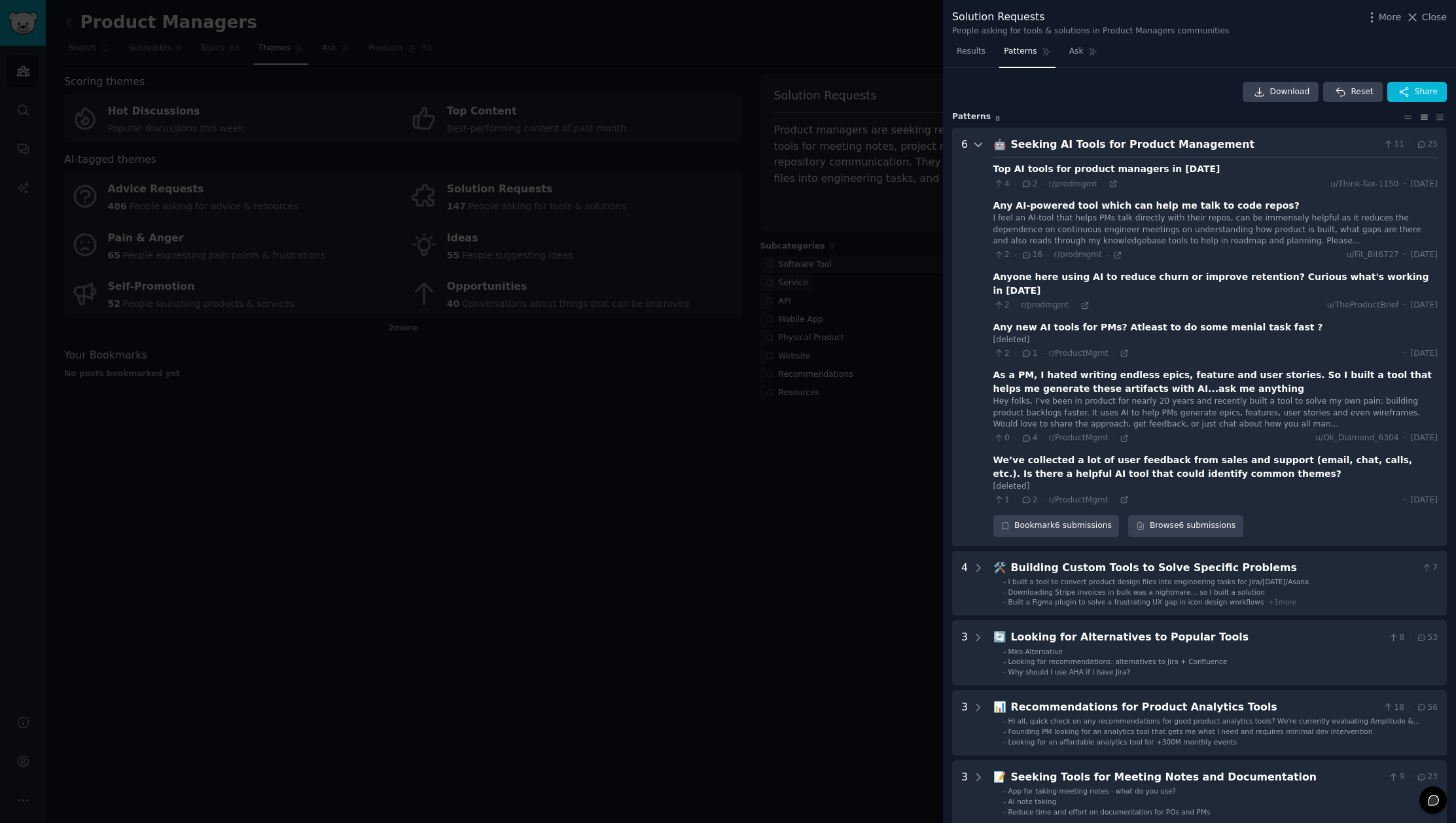
click at [979, 144] on icon at bounding box center [979, 144] width 12 height 12
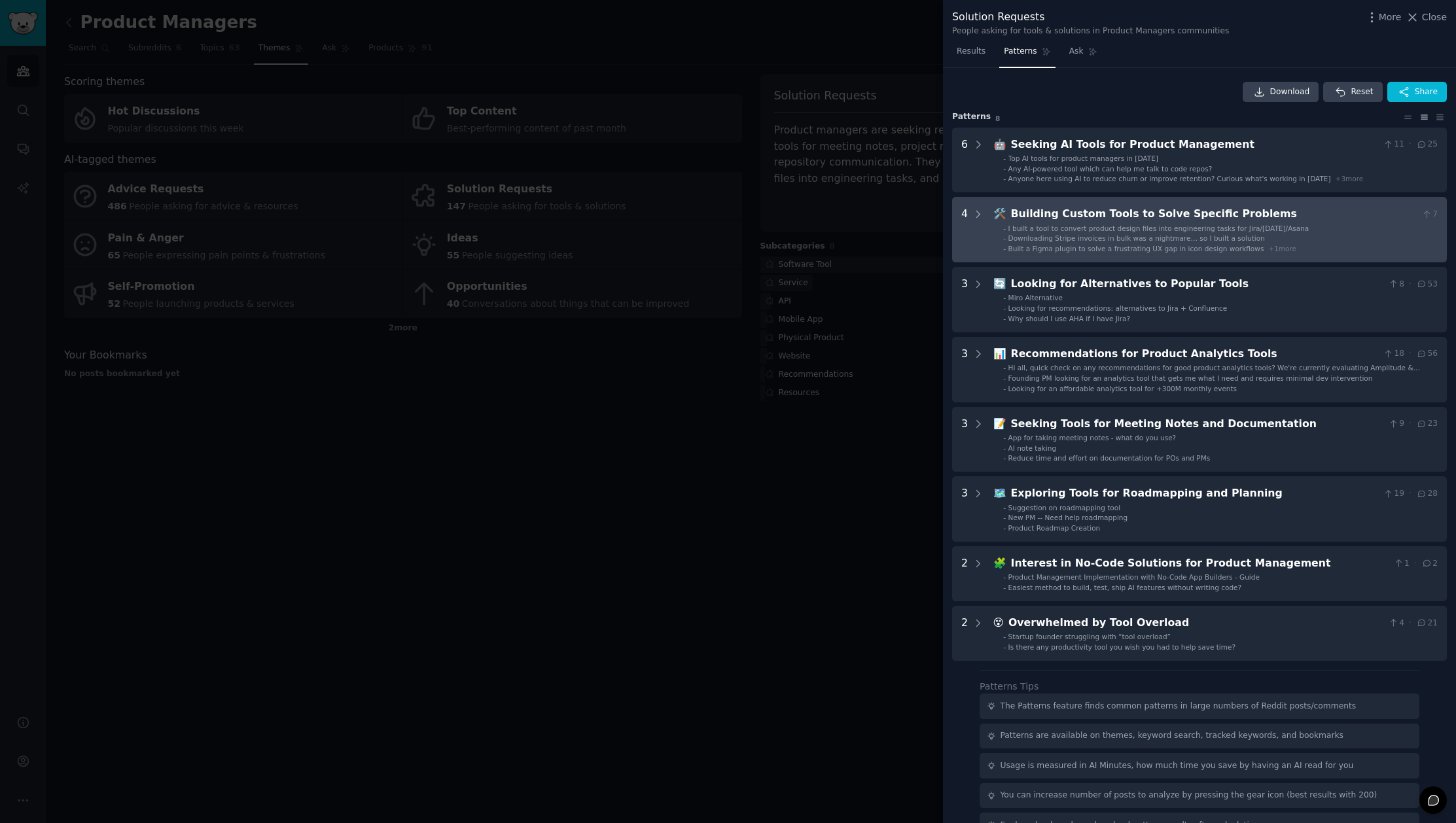
click at [1143, 242] on span "Downloading Stripe invoices in bulk was a nightmare… so I built a solution" at bounding box center [1136, 238] width 256 height 8
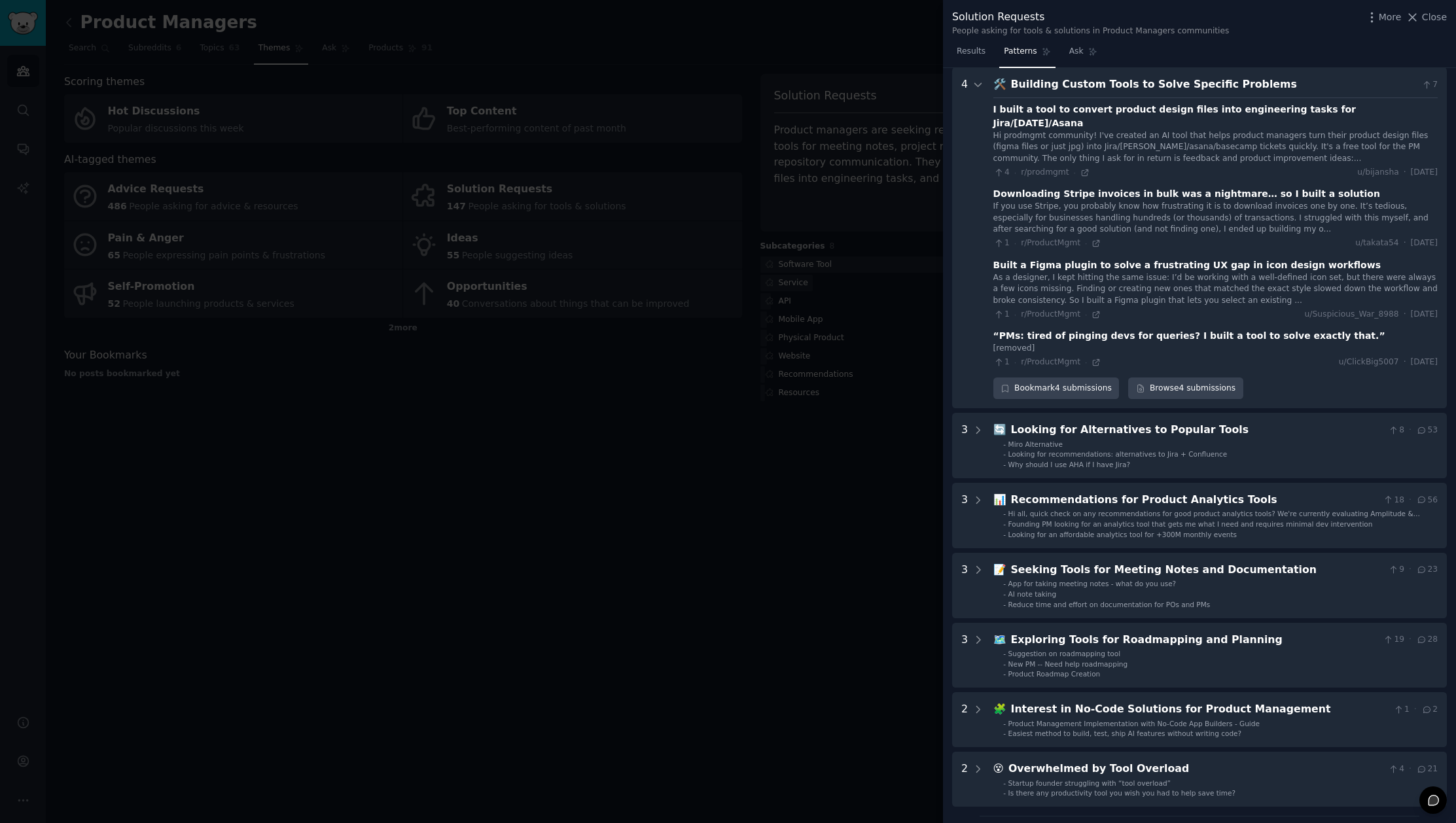
scroll to position [106, 0]
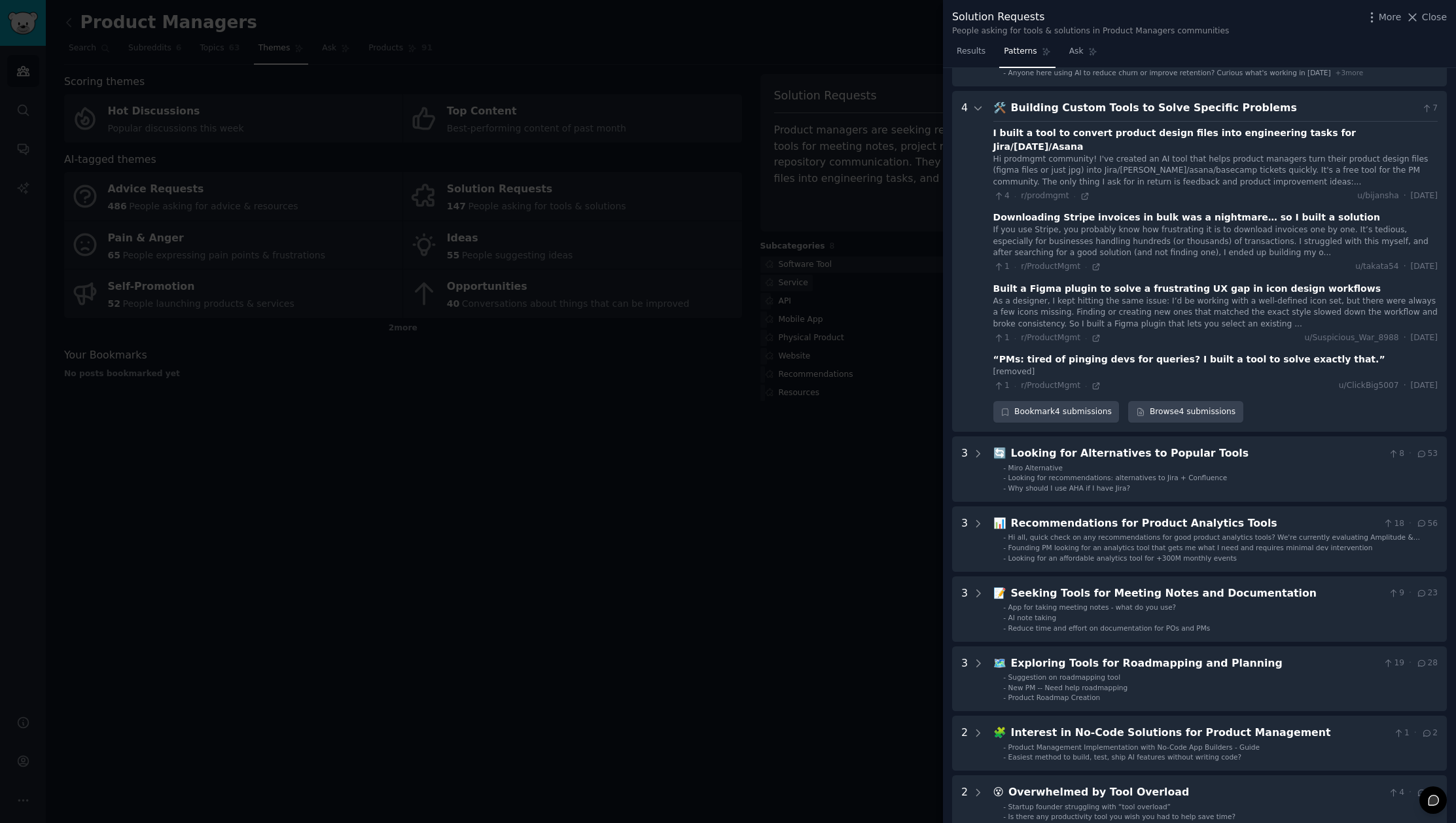
click at [755, 583] on div at bounding box center [728, 411] width 1456 height 823
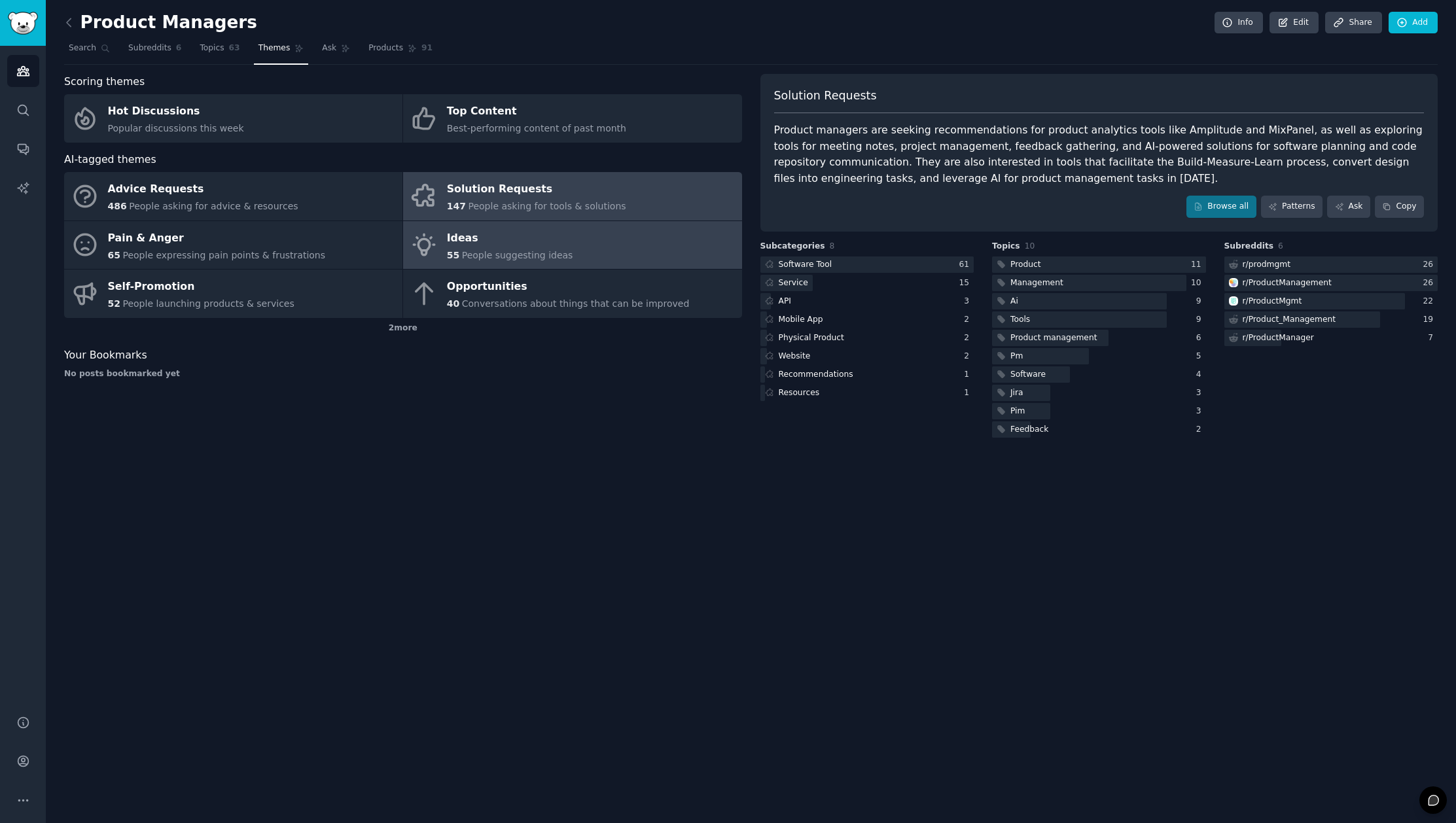
click at [550, 254] on span "People suggesting ideas" at bounding box center [517, 255] width 111 height 10
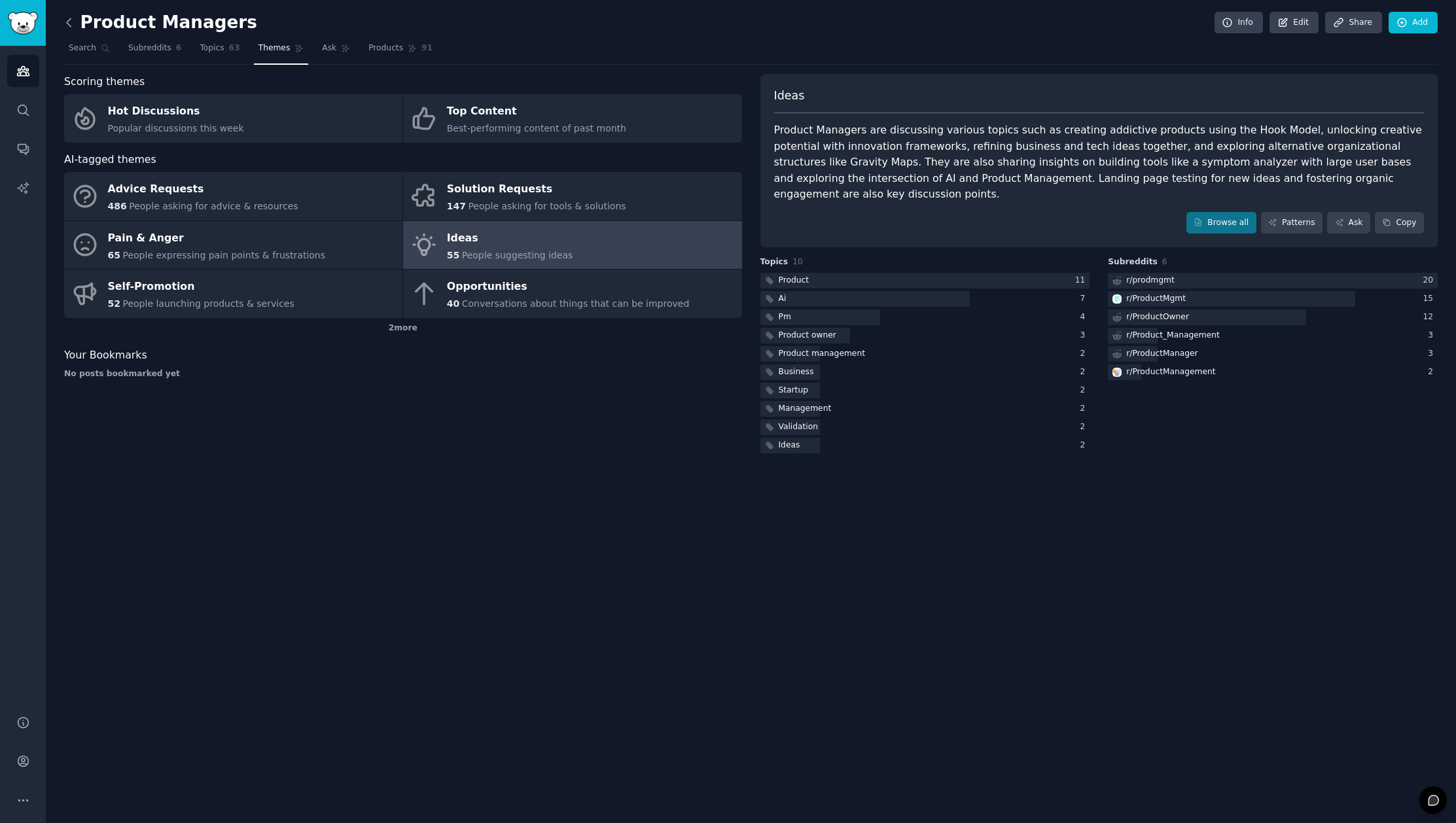
click at [71, 24] on icon at bounding box center [69, 22] width 14 height 14
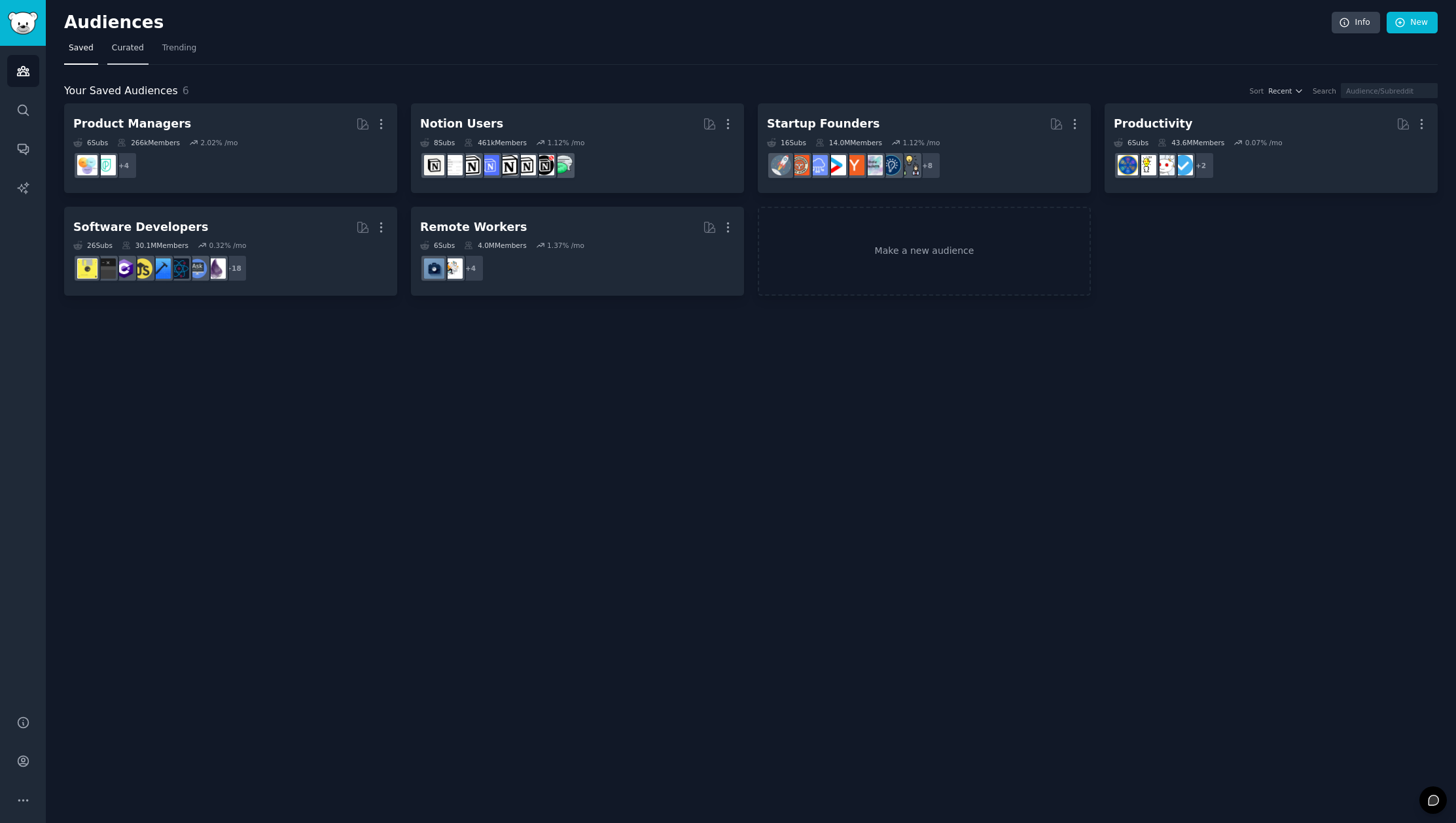
click at [131, 52] on span "Curated" at bounding box center [128, 49] width 32 height 12
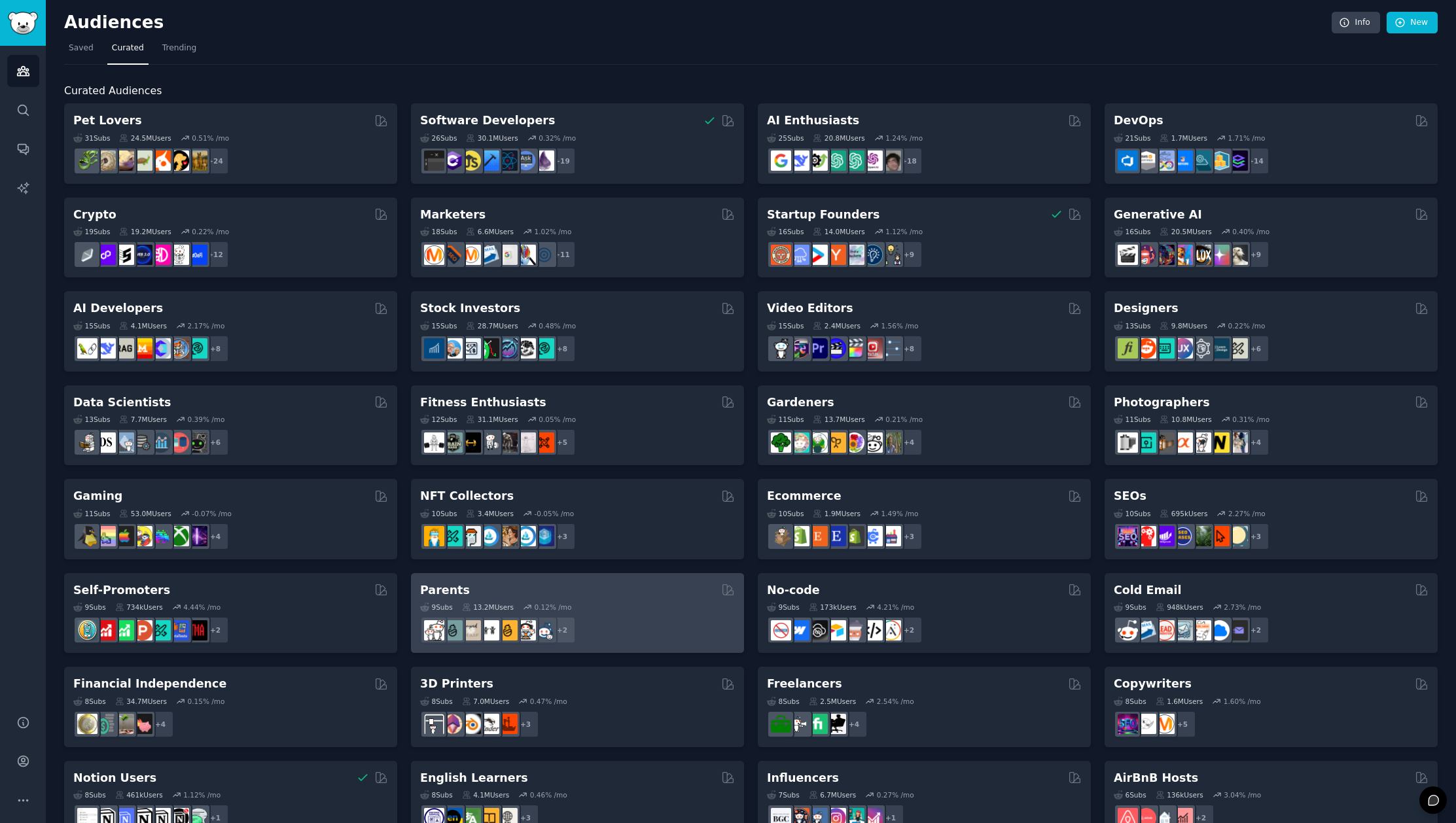
scroll to position [224, 0]
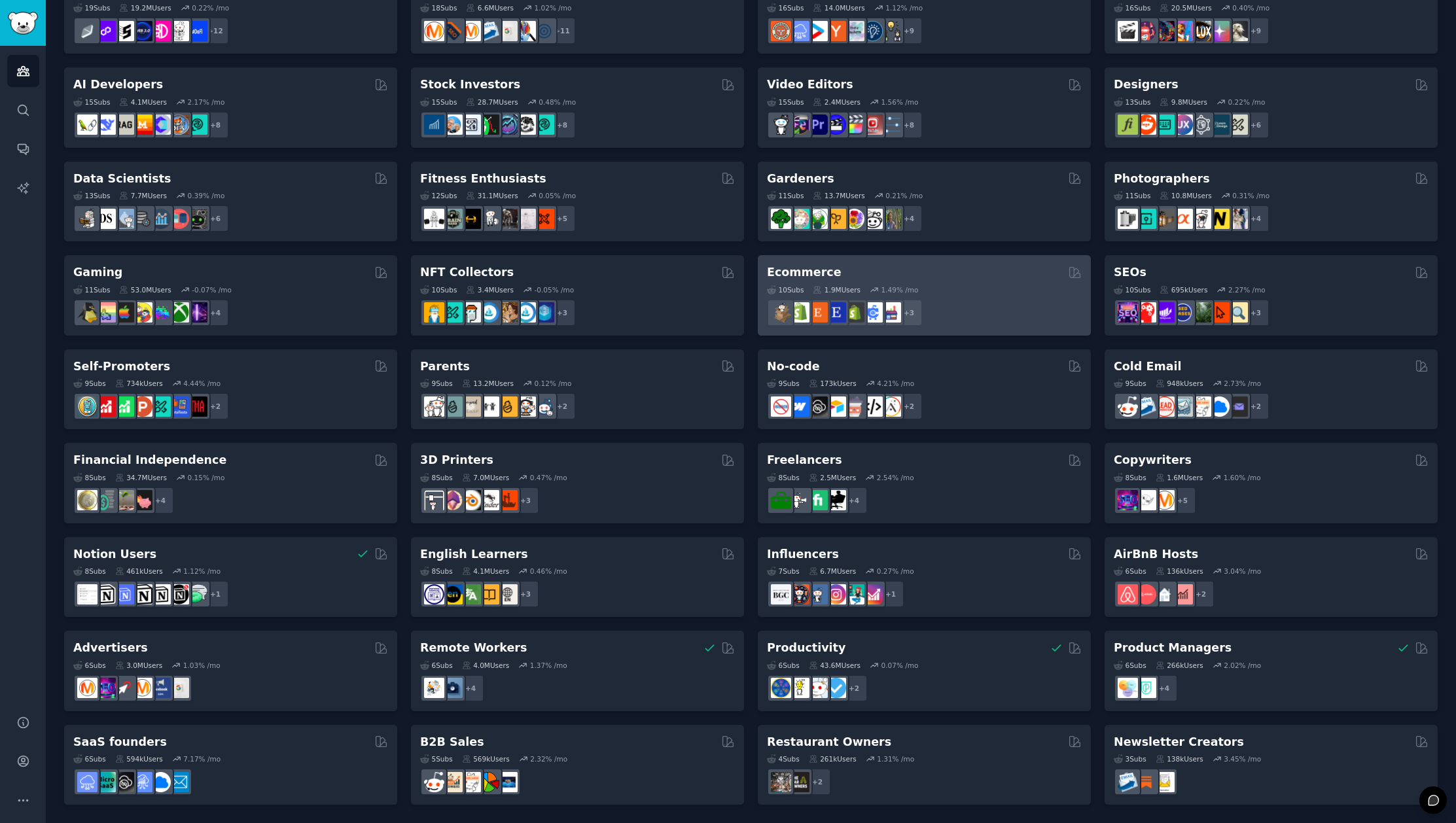
click at [957, 290] on div "10 Sub s 1.9M Users 1.49 % /mo" at bounding box center [924, 290] width 315 height 9
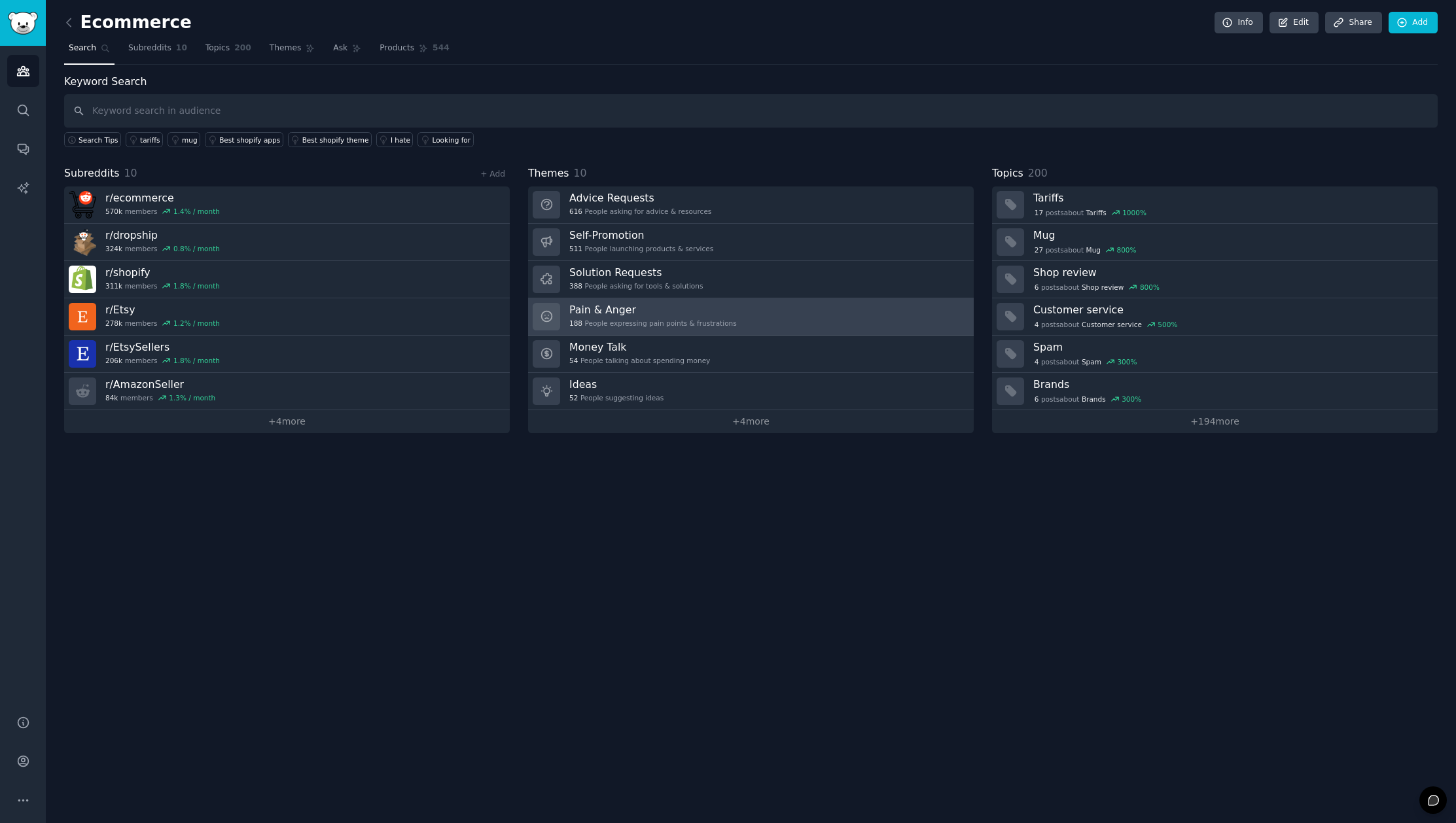
click at [690, 318] on div "188 People expressing pain points & frustrations" at bounding box center [653, 323] width 167 height 9
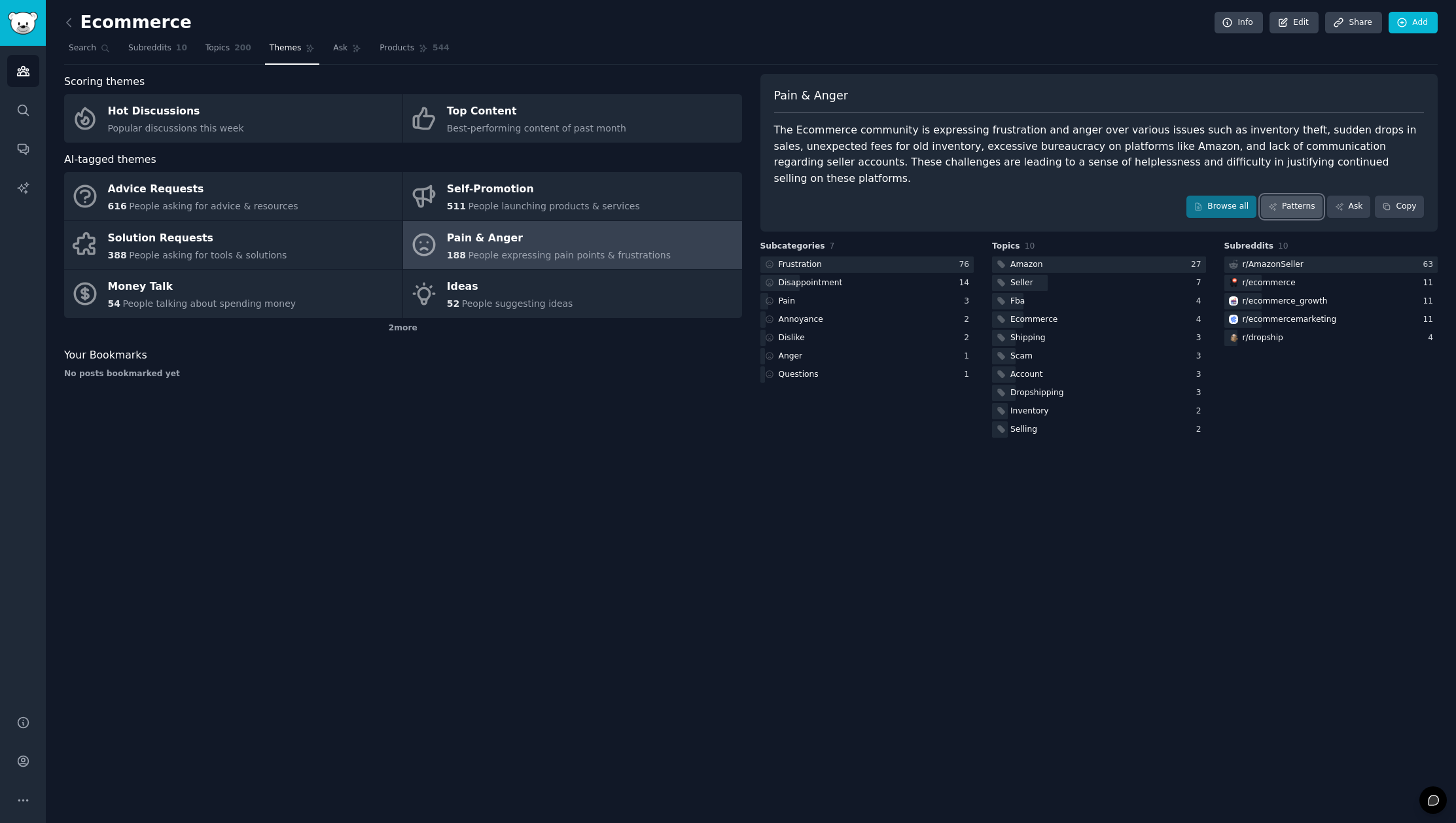
click at [1298, 196] on link "Patterns" at bounding box center [1291, 207] width 61 height 22
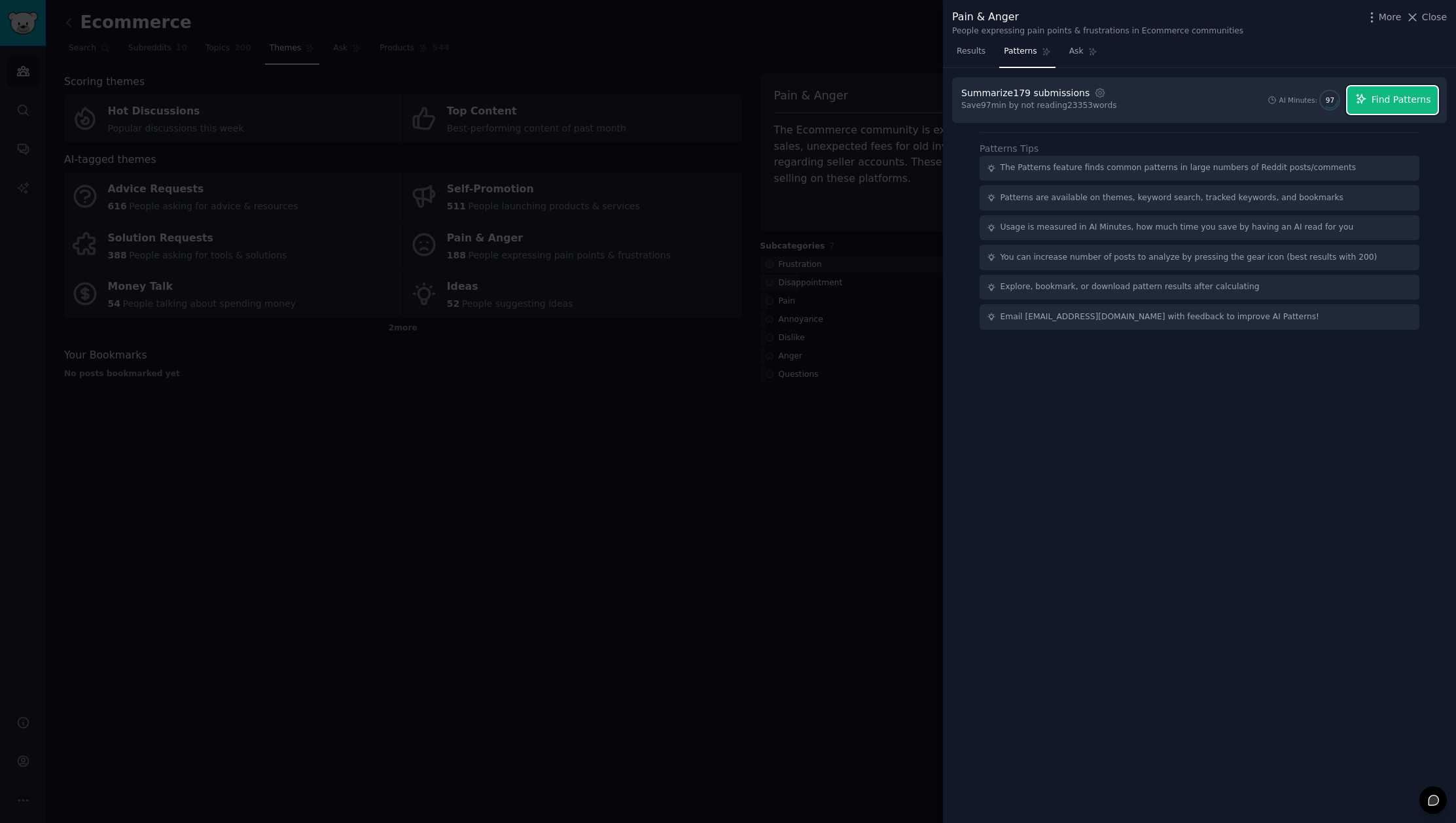
click at [1406, 100] on span "Find Patterns" at bounding box center [1401, 99] width 60 height 14
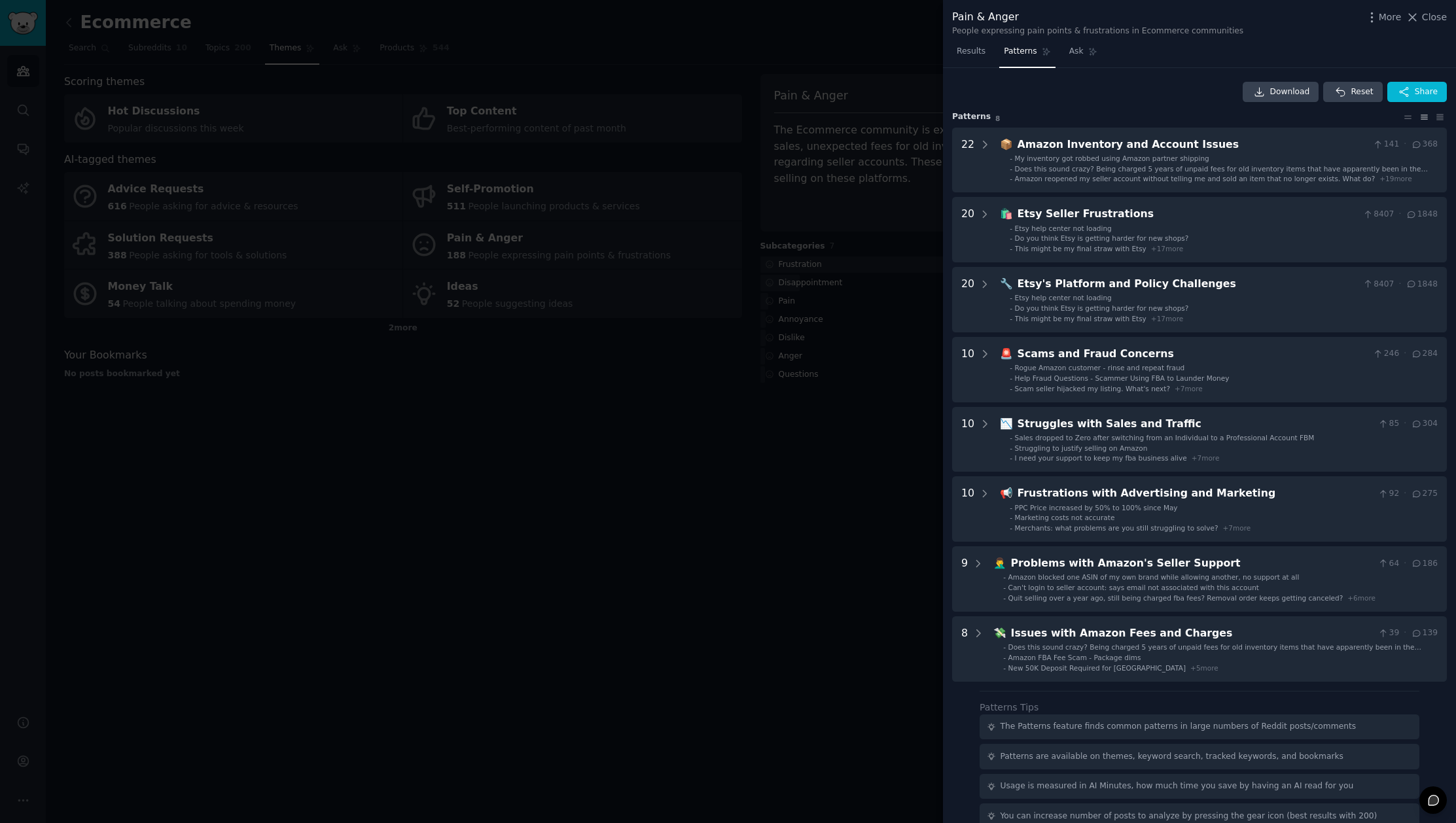
click at [694, 514] on div at bounding box center [728, 411] width 1456 height 823
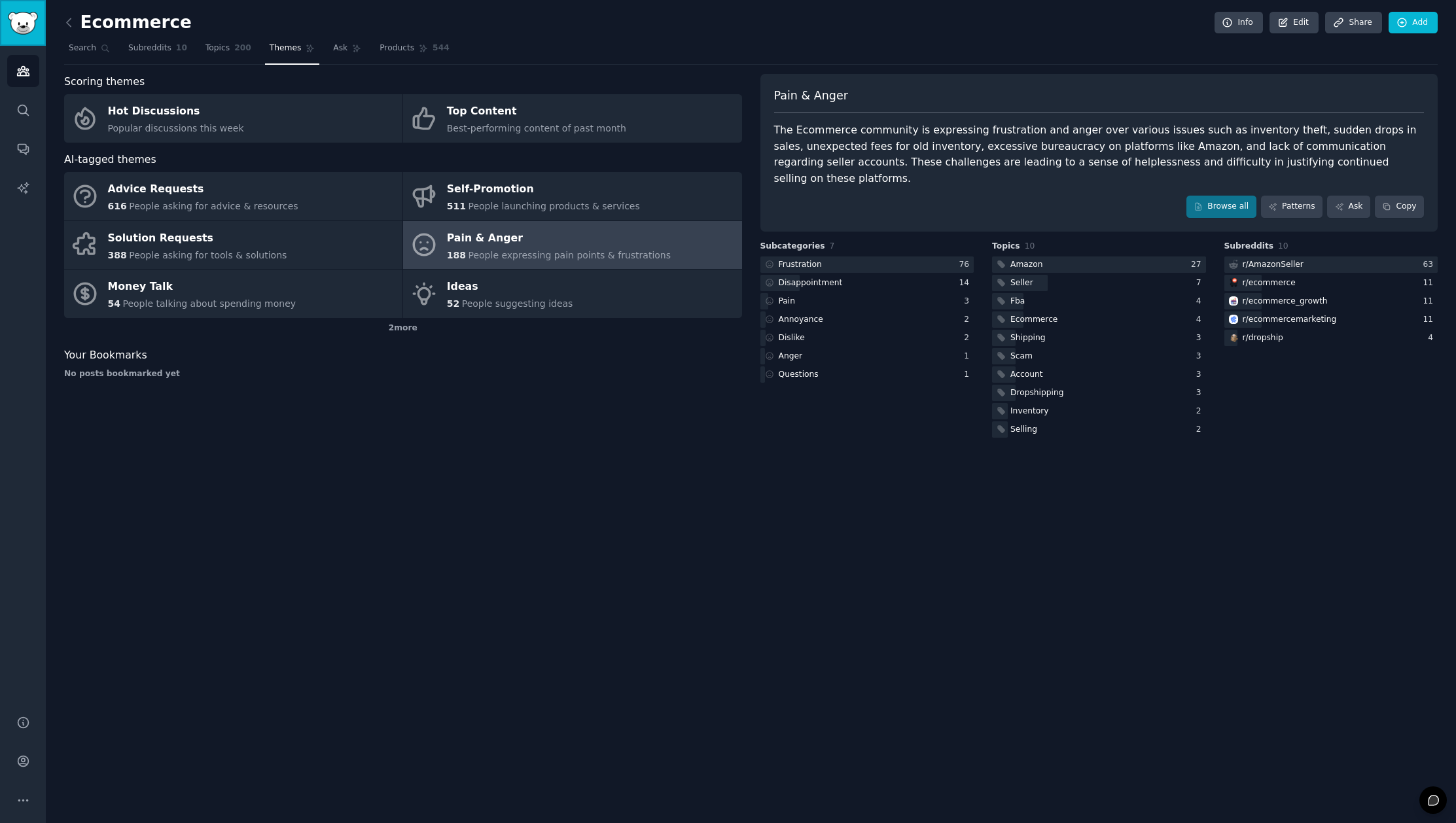
click at [33, 21] on img "Sidebar" at bounding box center [23, 23] width 30 height 23
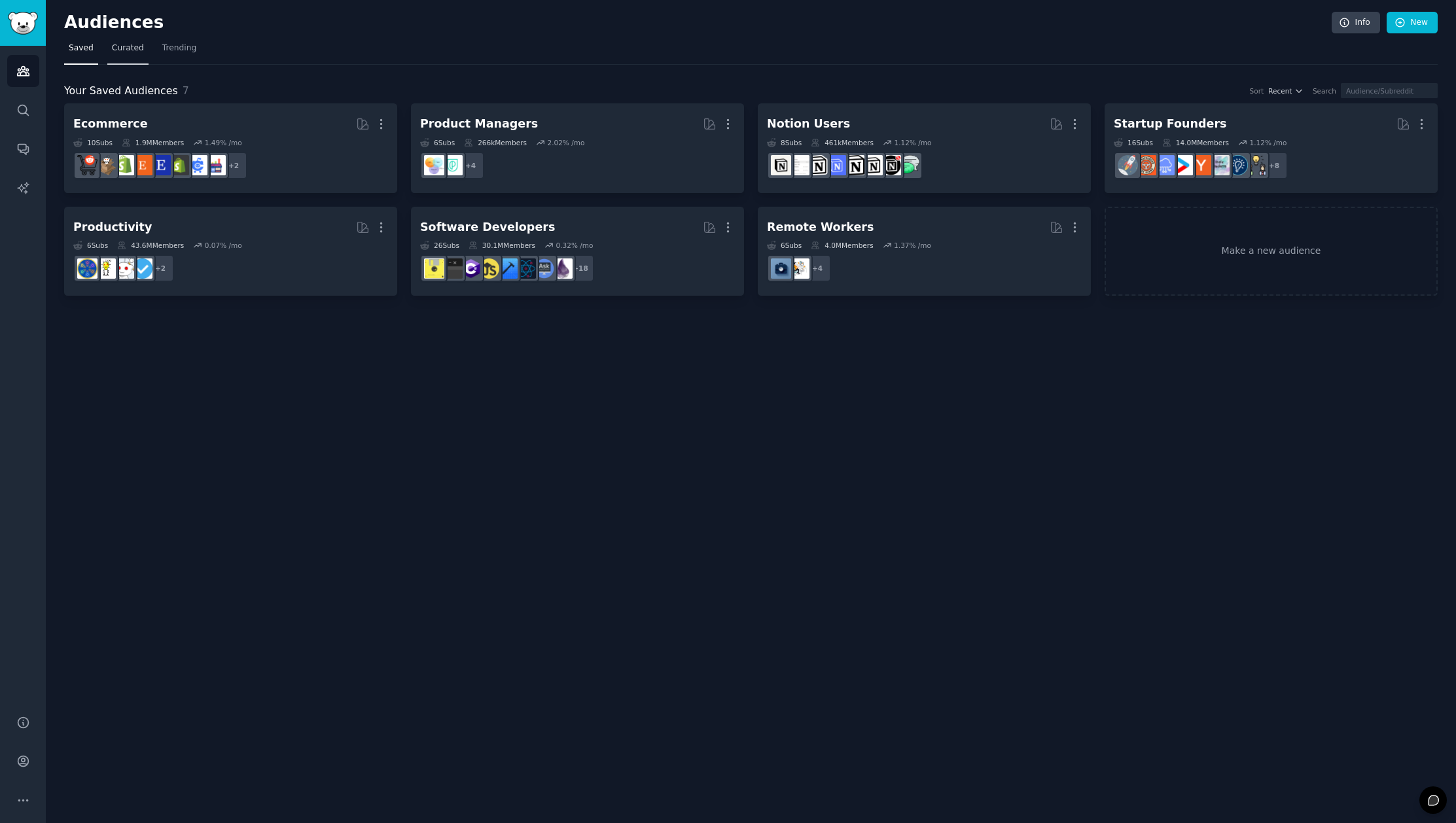
click at [126, 47] on span "Curated" at bounding box center [128, 49] width 32 height 12
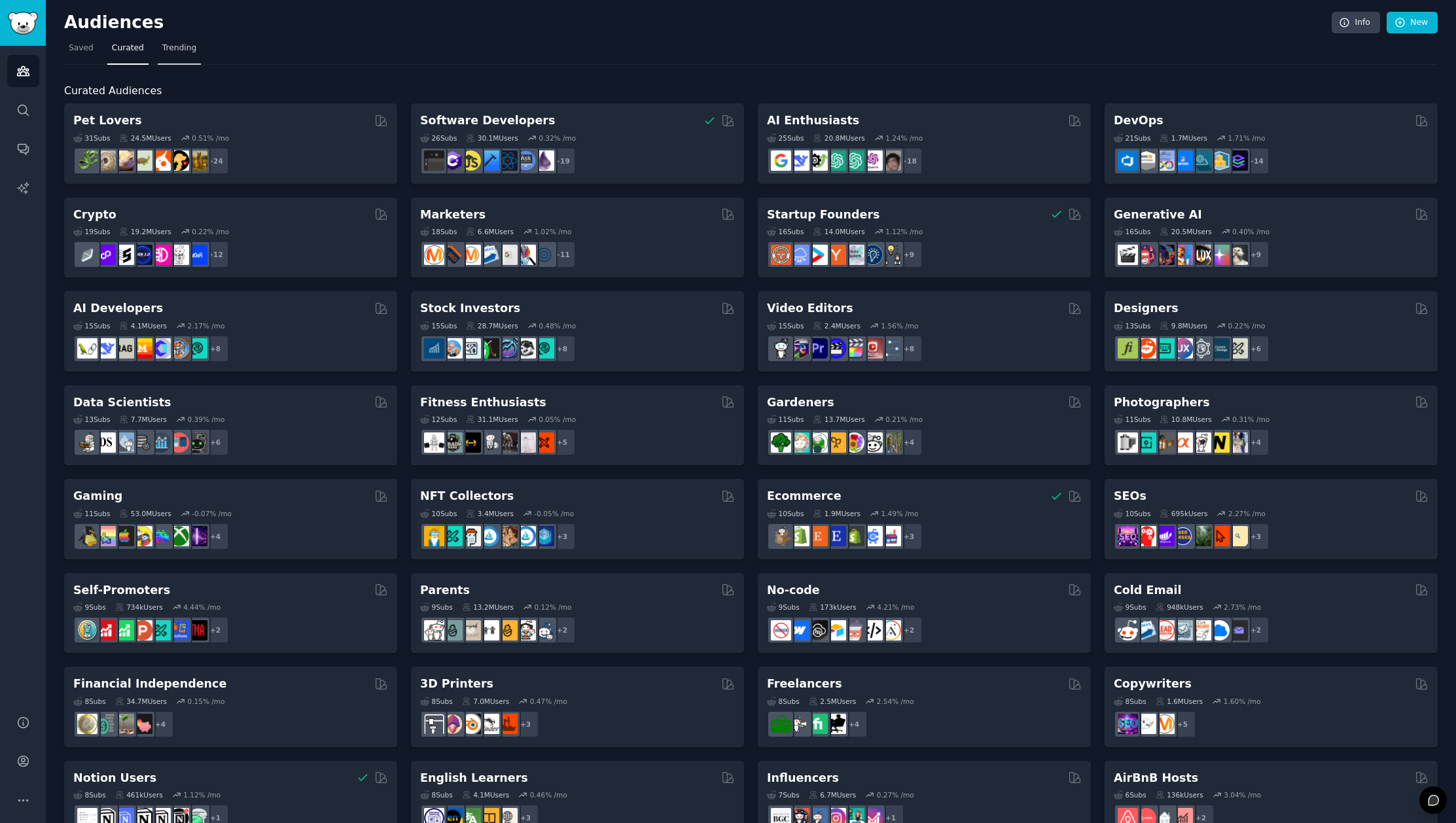
click at [184, 47] on span "Trending" at bounding box center [179, 49] width 34 height 12
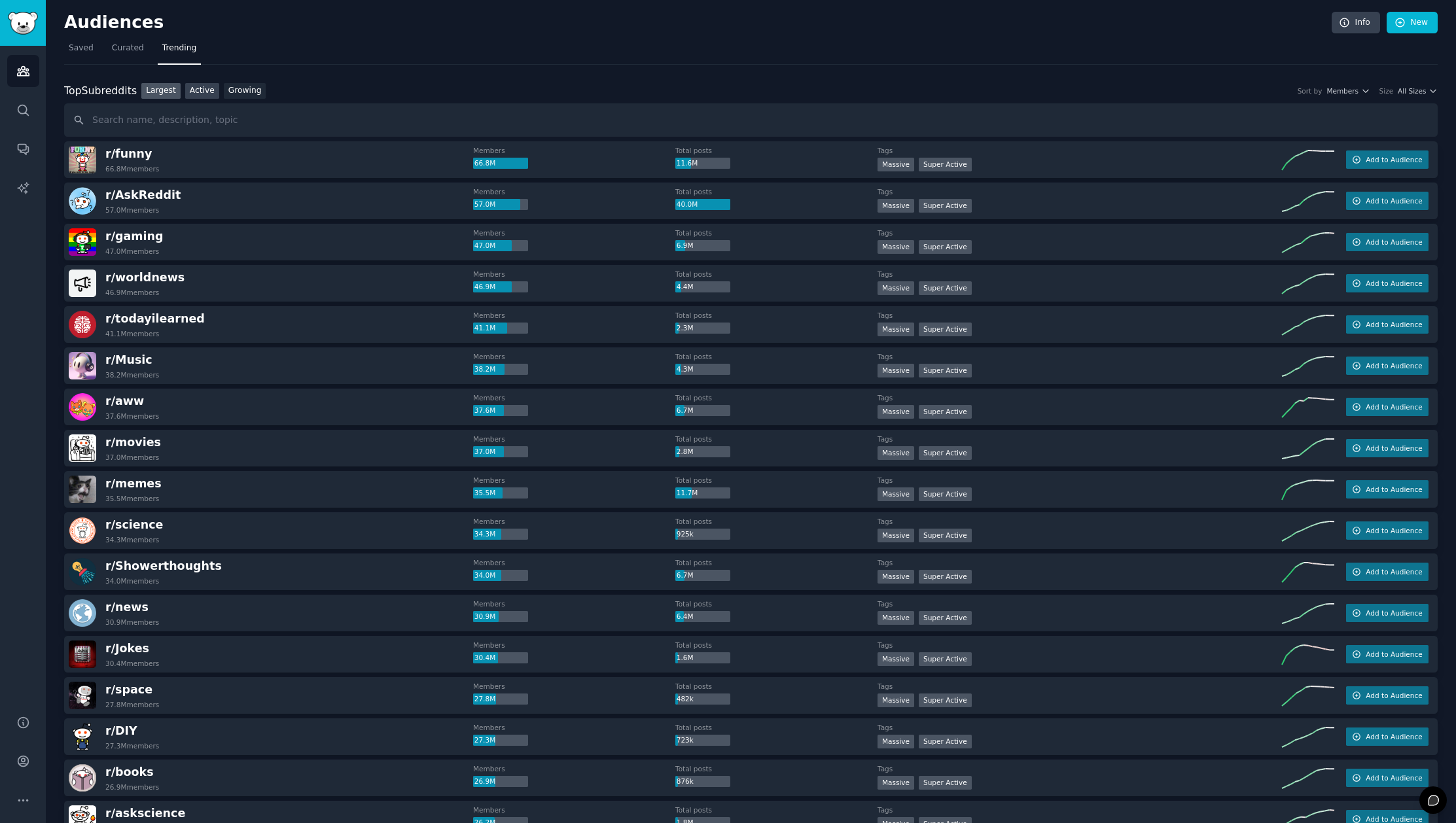
click at [206, 97] on link "Active" at bounding box center [202, 91] width 34 height 16
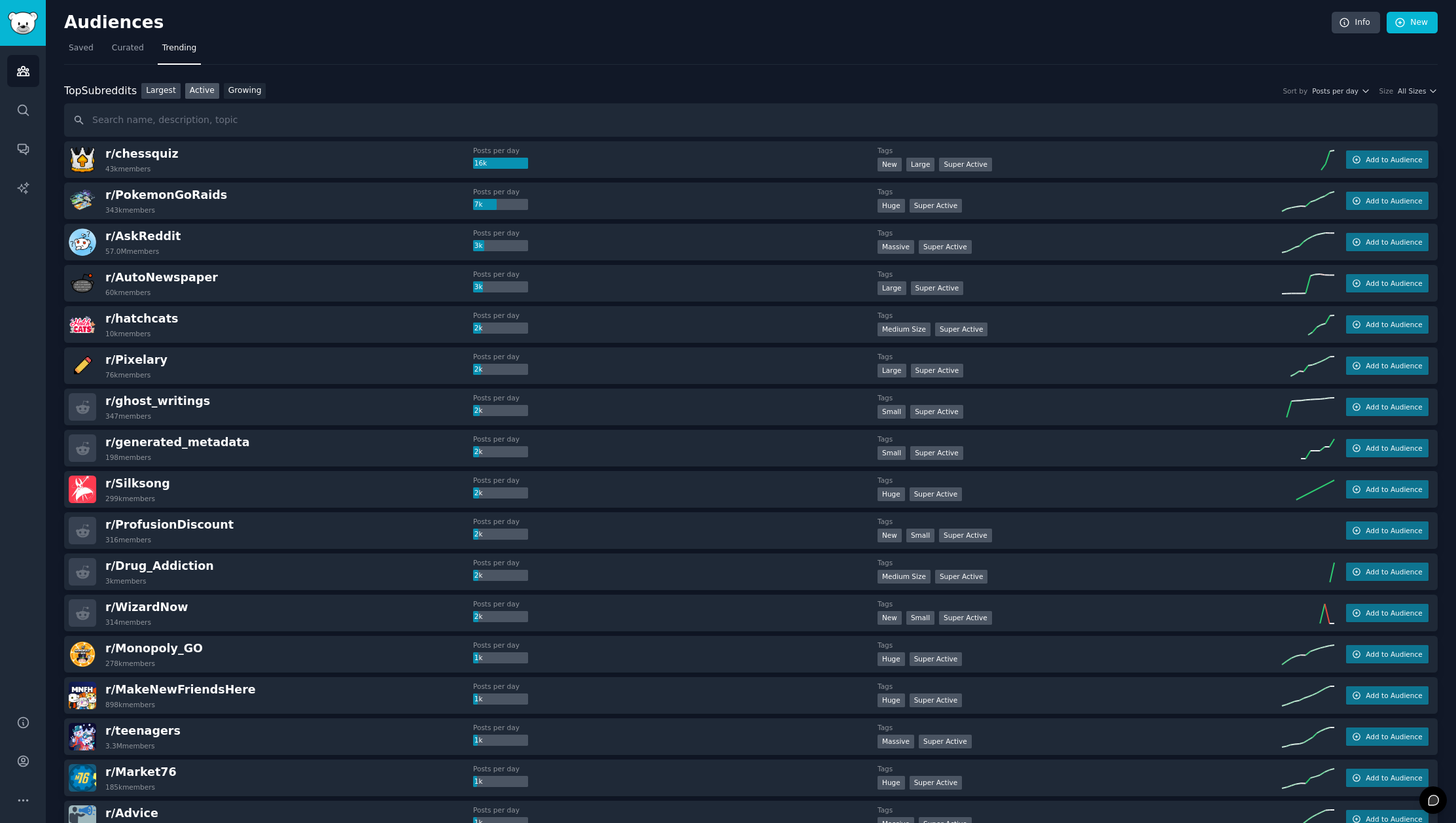
click at [169, 94] on link "Largest" at bounding box center [161, 91] width 39 height 16
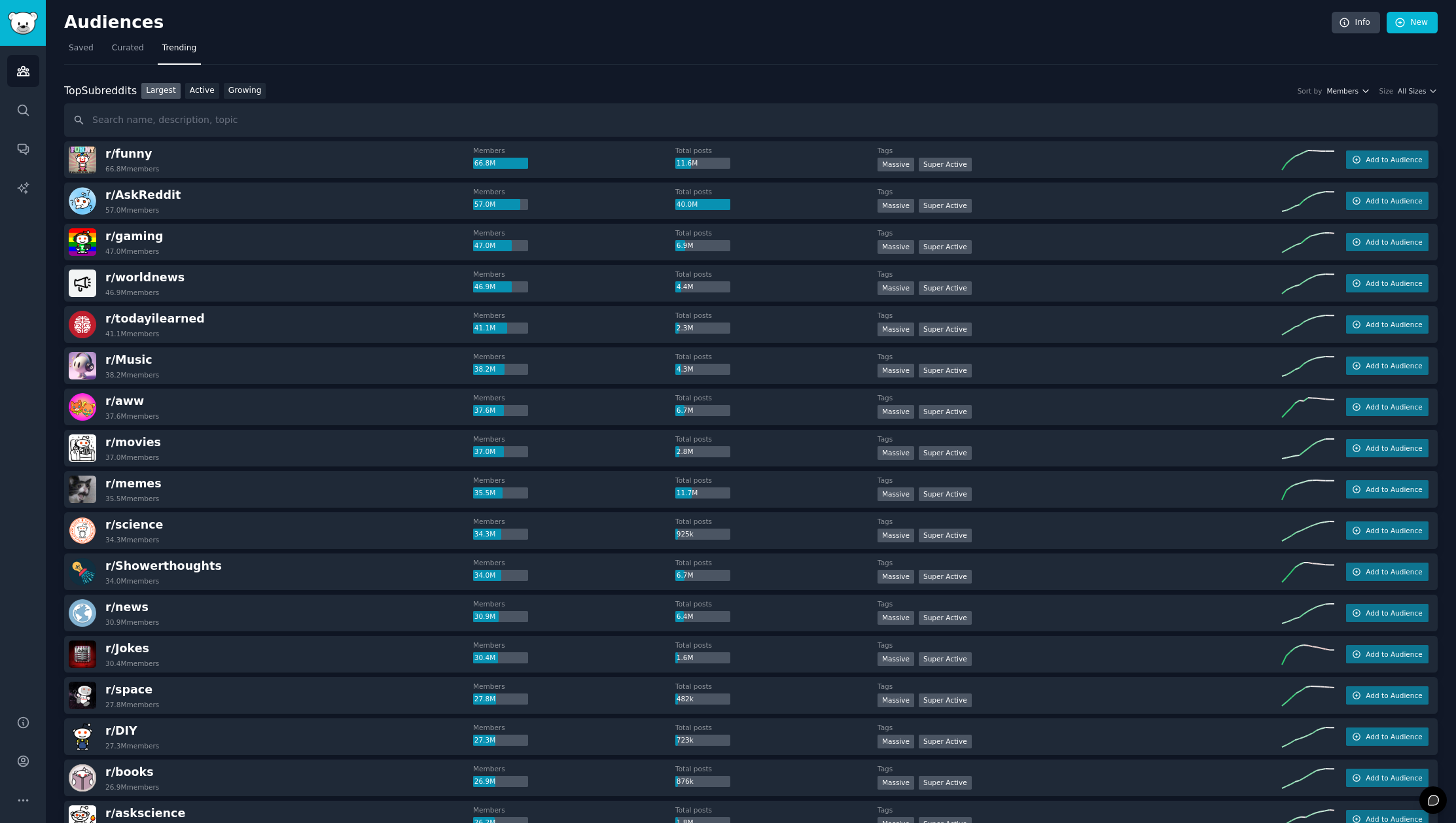
click at [1354, 92] on span "Members" at bounding box center [1343, 91] width 32 height 9
click at [1414, 92] on span "All Sizes" at bounding box center [1412, 91] width 28 height 9
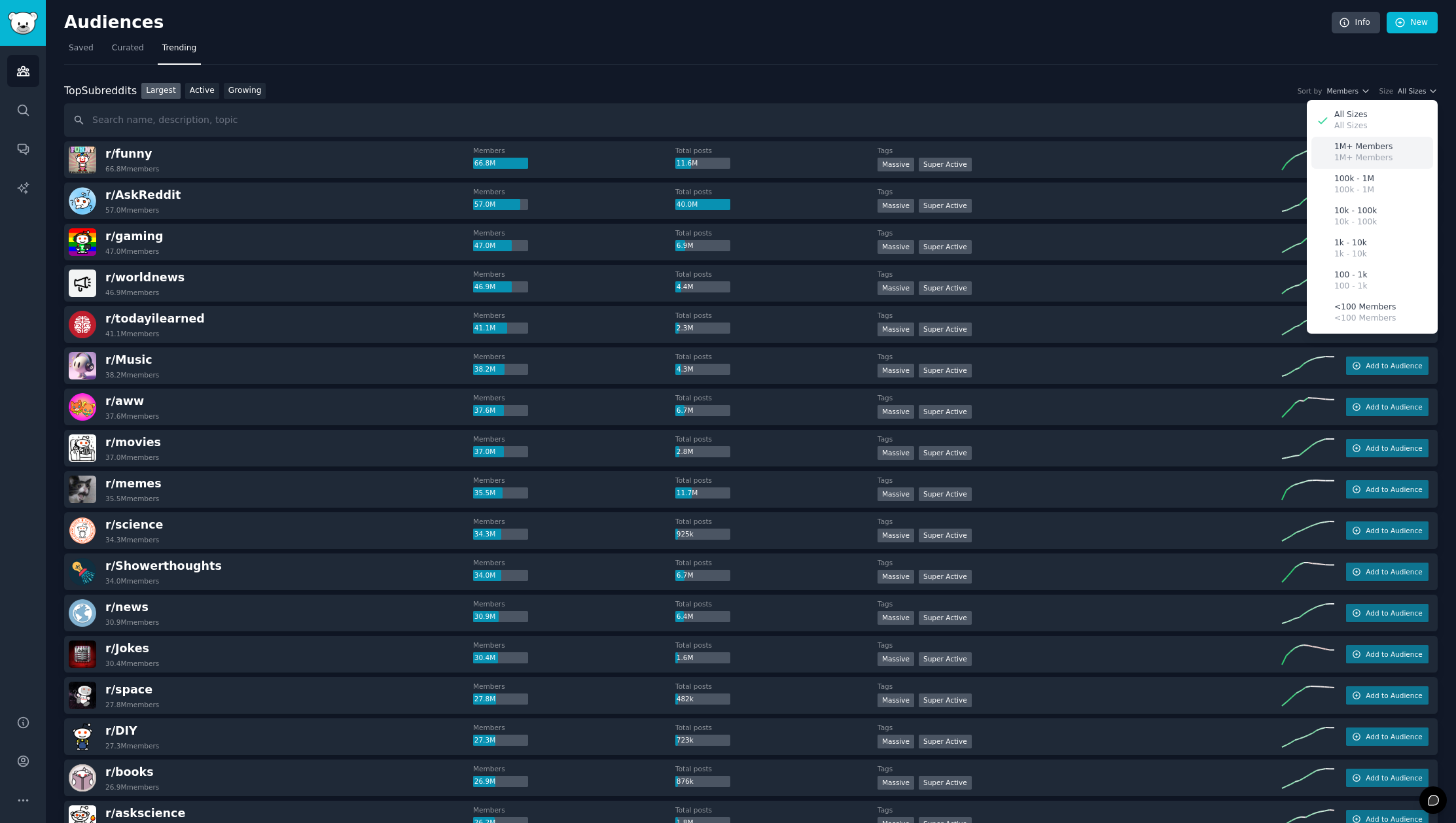
click at [1383, 155] on p "1M+ Members" at bounding box center [1363, 158] width 58 height 12
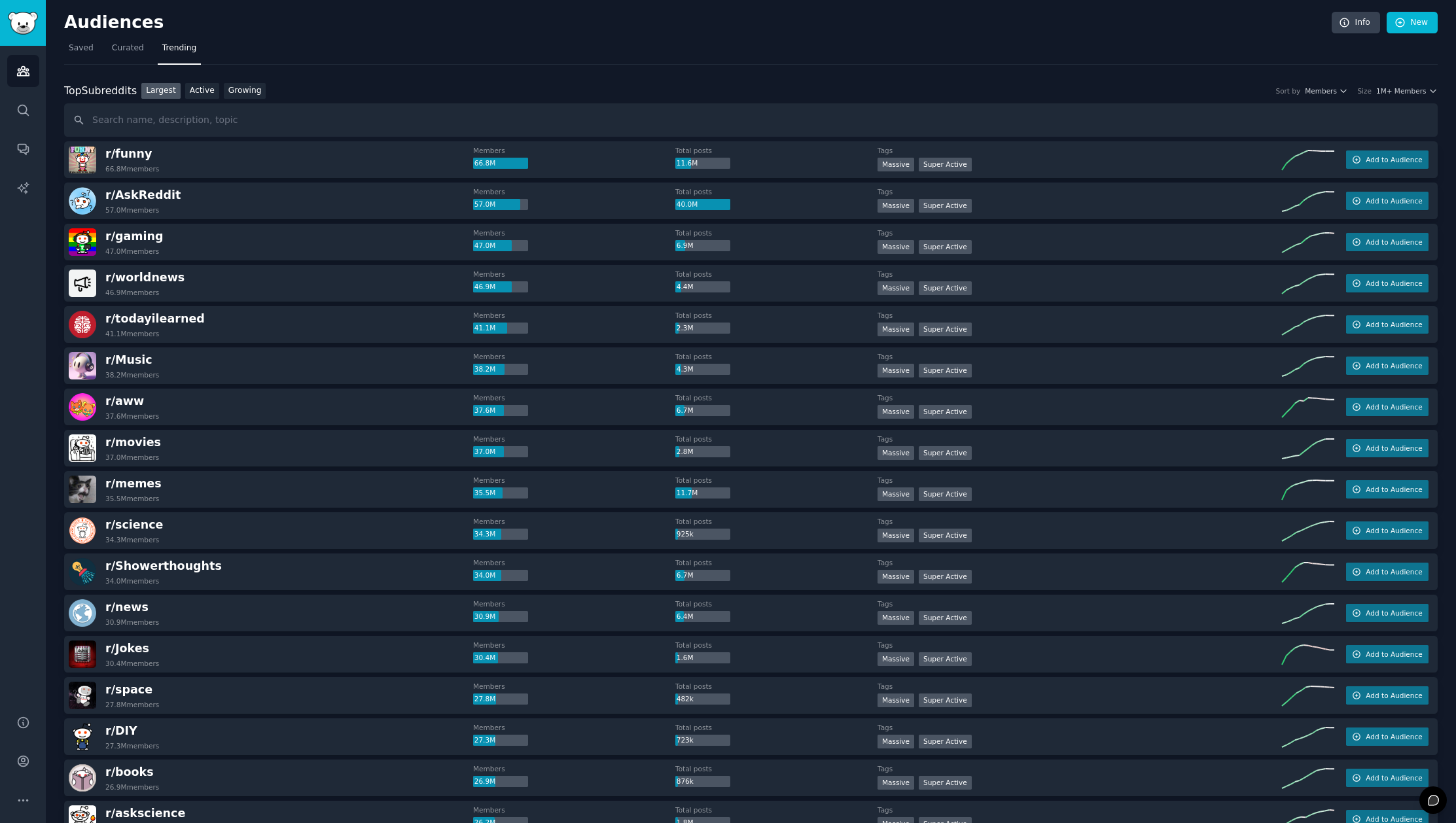
click at [245, 91] on link "Growing" at bounding box center [245, 91] width 43 height 16
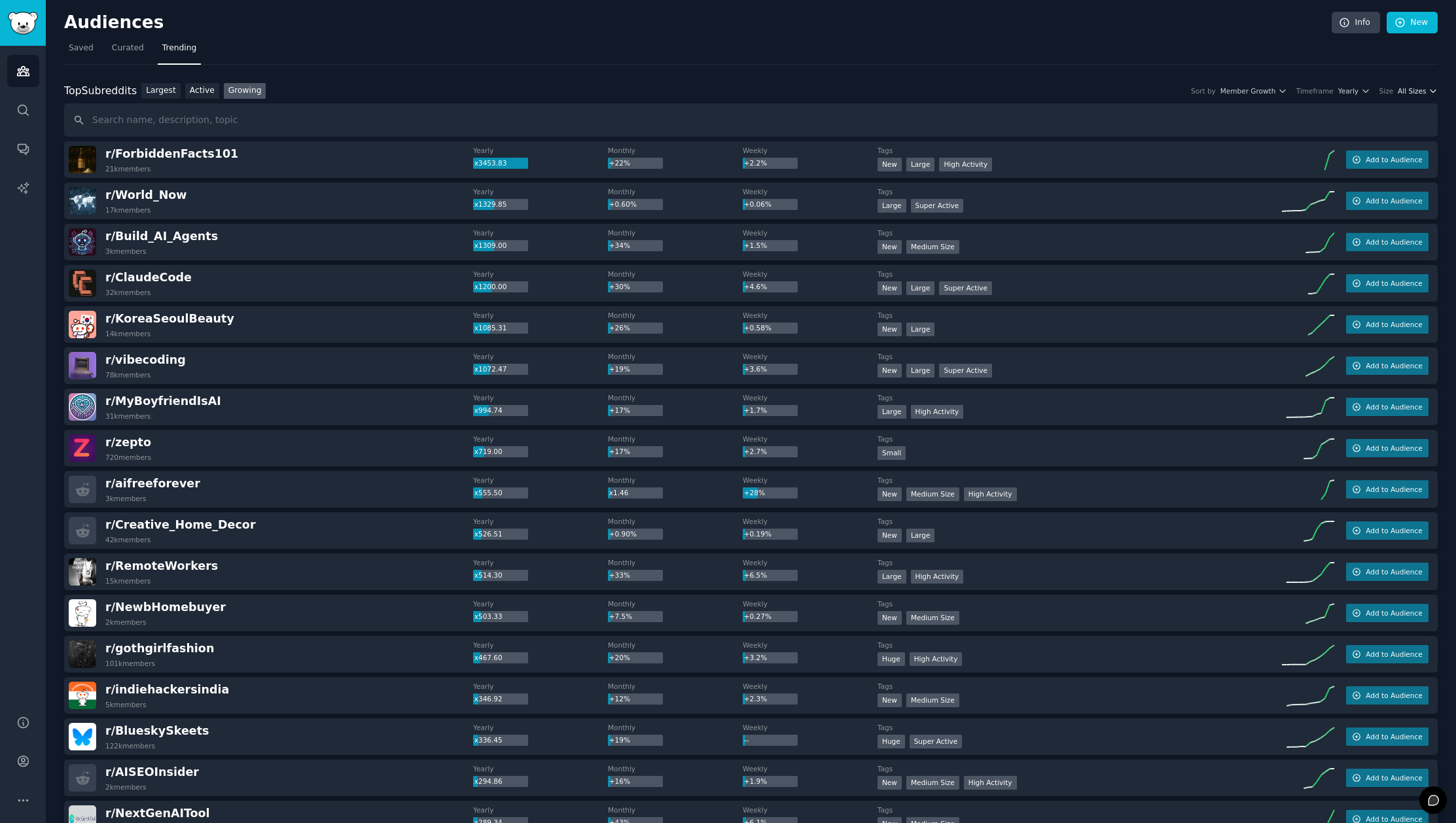
click at [1401, 91] on span "All Sizes" at bounding box center [1412, 91] width 28 height 9
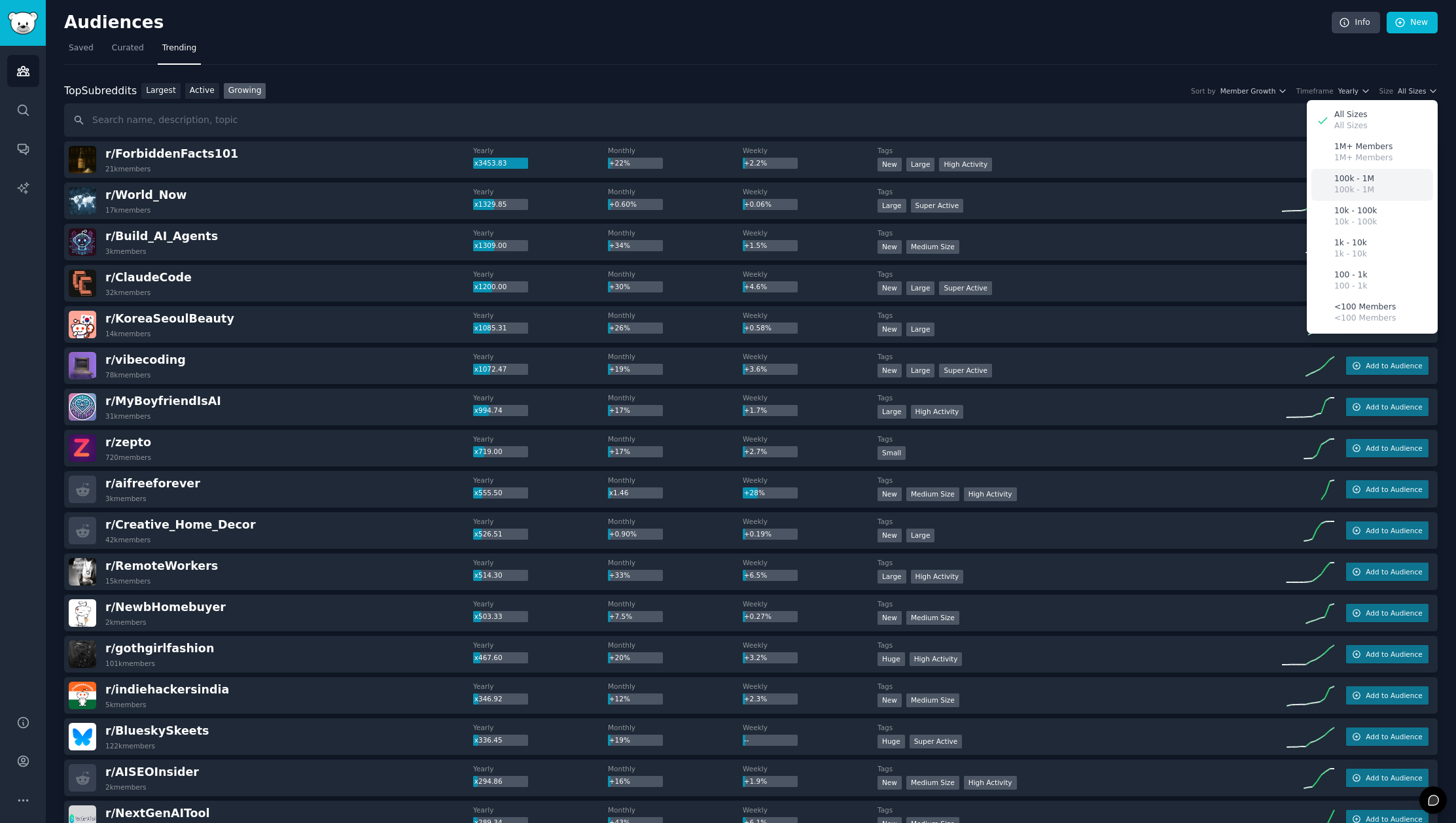
click at [1371, 178] on div "100k - 1M 100k - 1M" at bounding box center [1372, 185] width 122 height 32
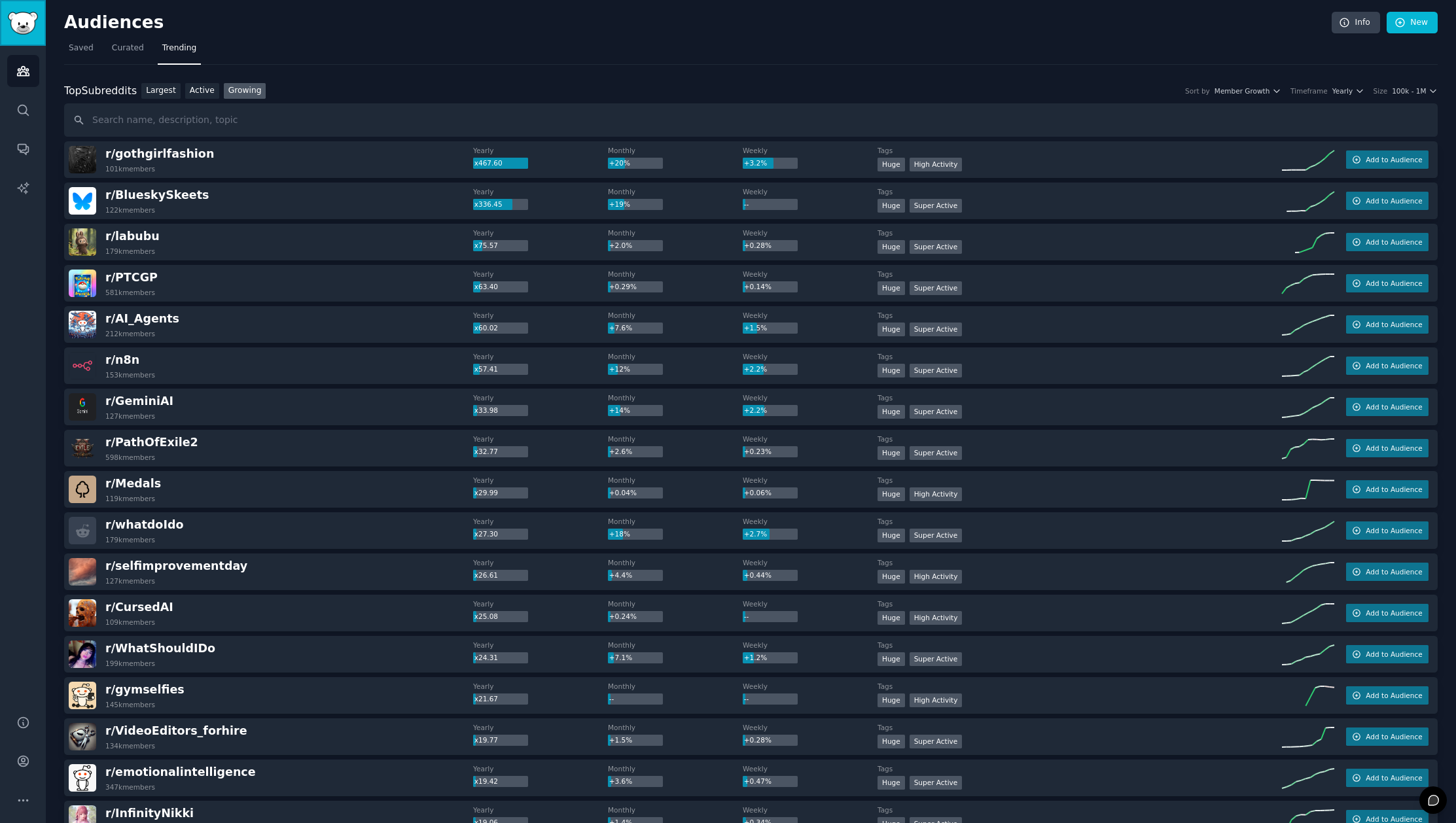
click at [29, 26] on img "Sidebar" at bounding box center [23, 23] width 30 height 23
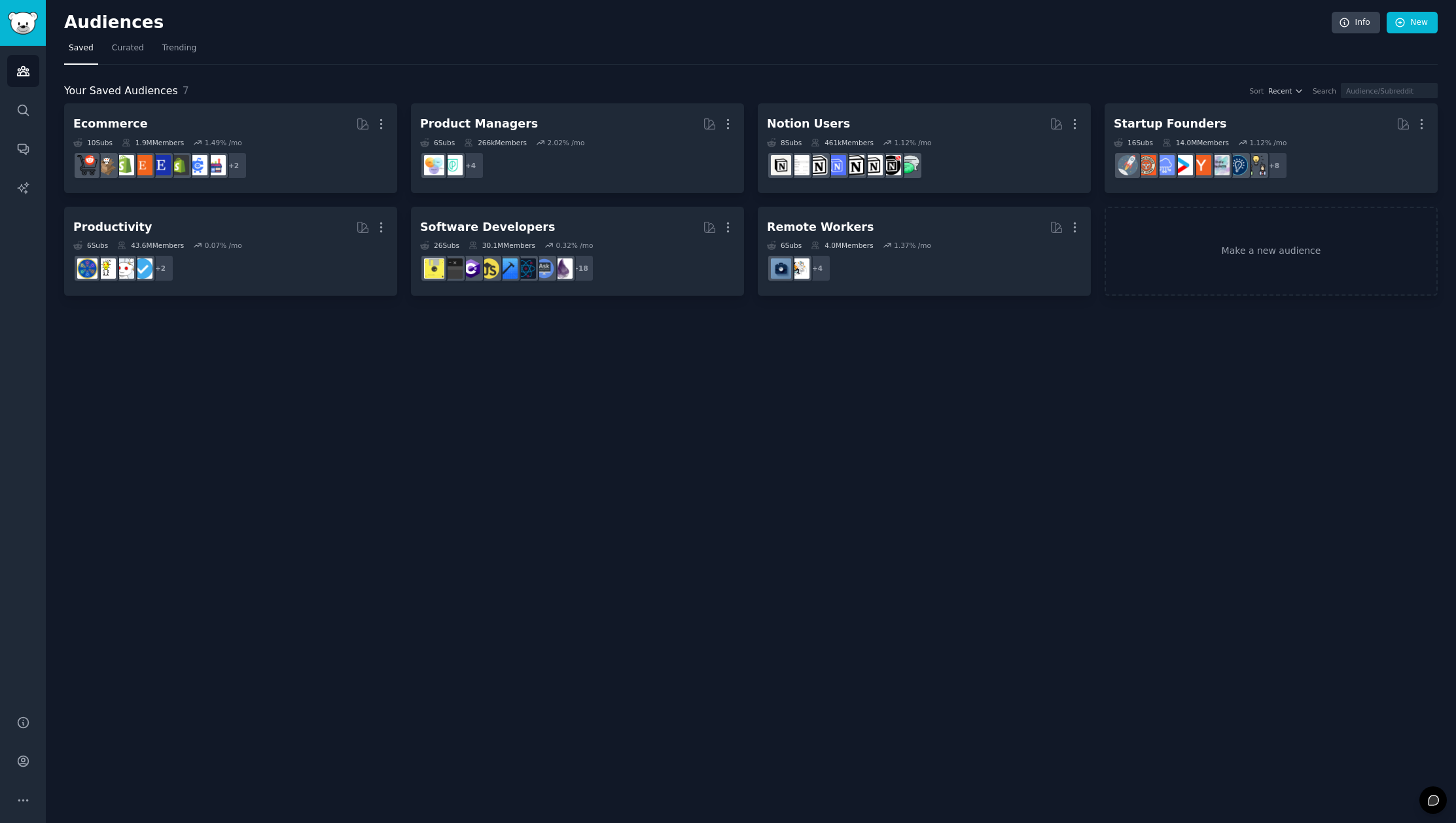
click at [100, 52] on nav "Saved Curated Trending" at bounding box center [751, 52] width 1373 height 27
click at [136, 52] on span "Curated" at bounding box center [128, 49] width 32 height 12
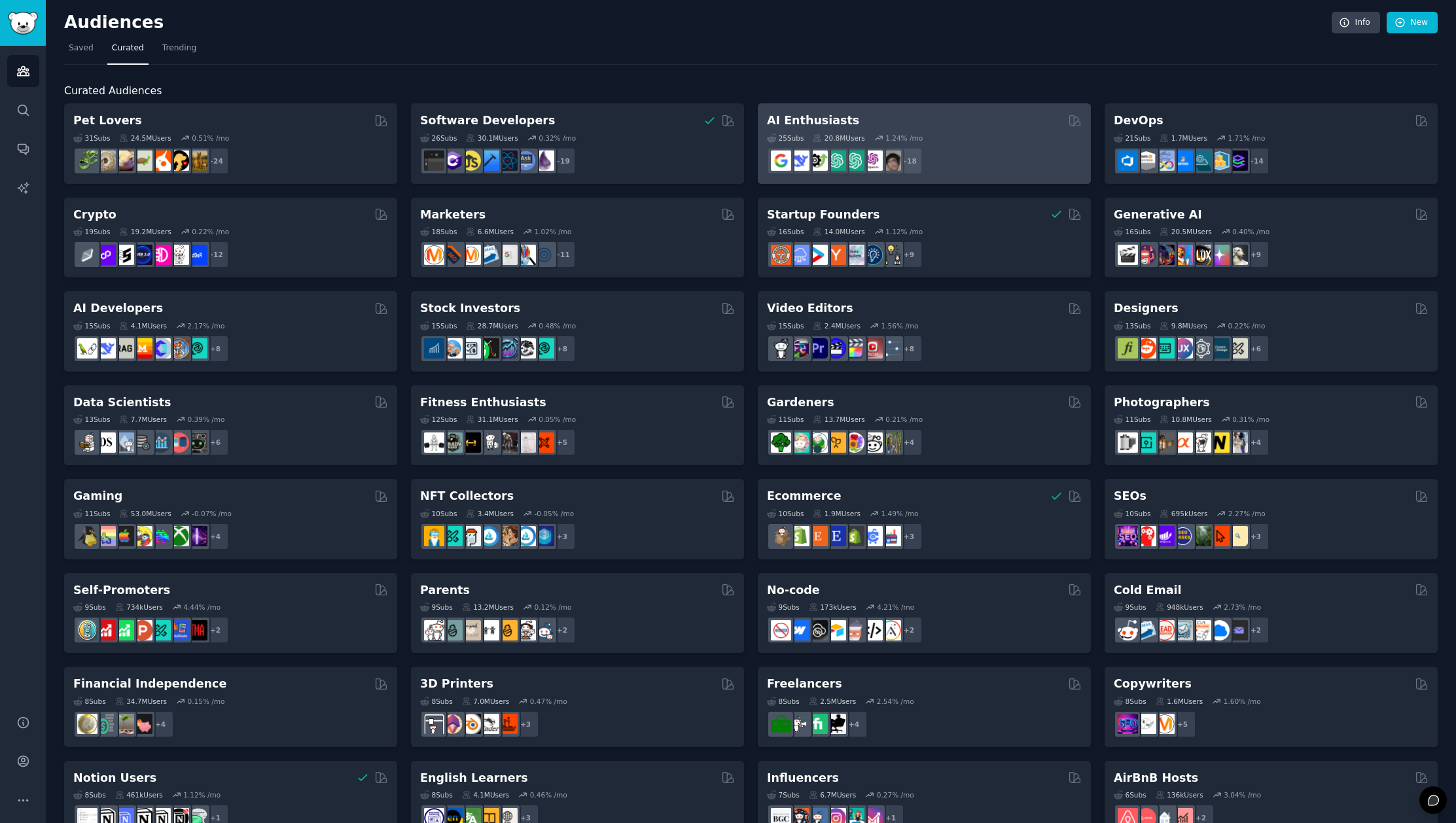
click at [967, 140] on div "25 Sub s 20.8M Users 1.24 % /mo" at bounding box center [924, 138] width 315 height 9
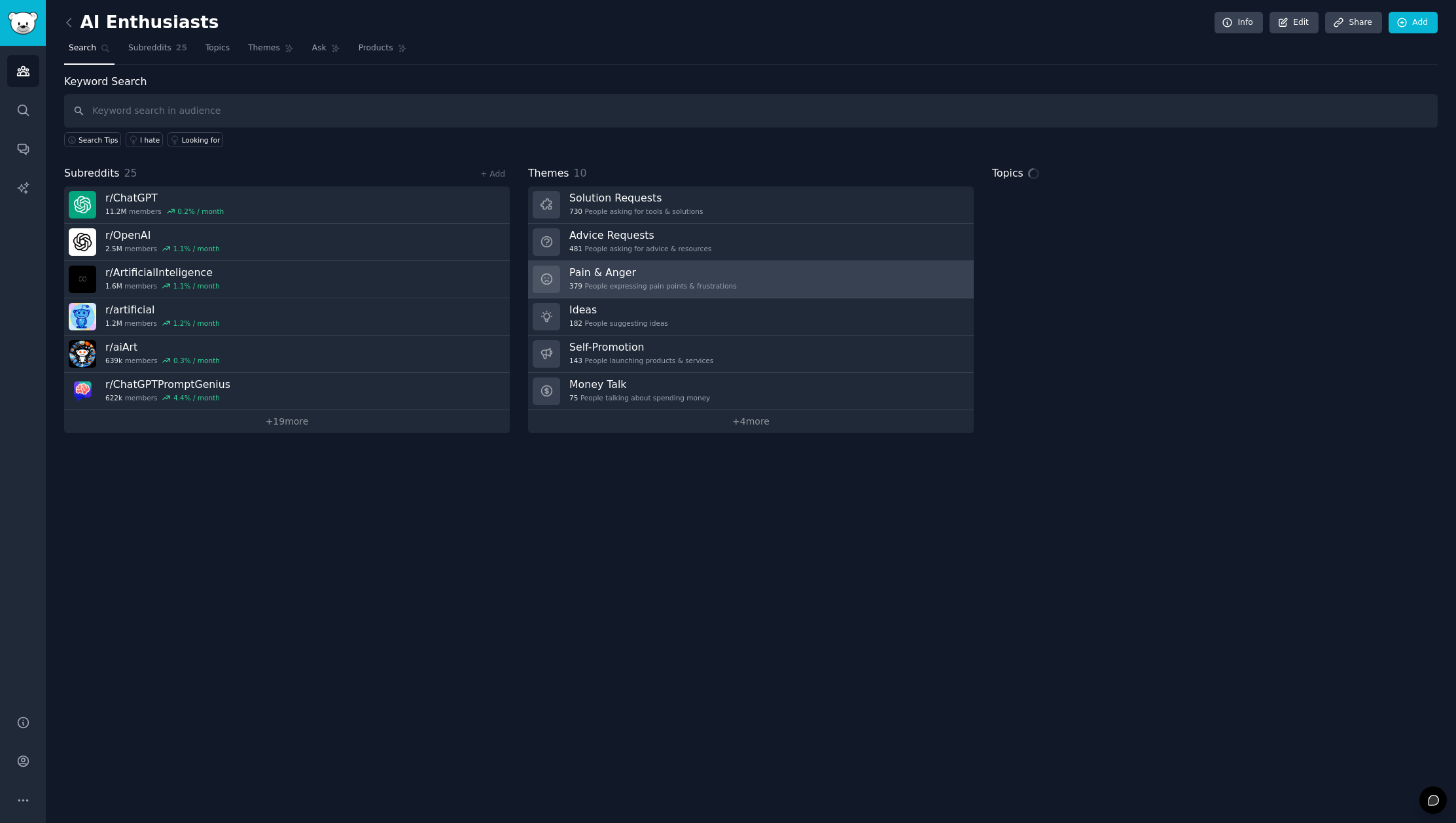
click at [722, 284] on div "379 People expressing pain points & frustrations" at bounding box center [653, 286] width 167 height 9
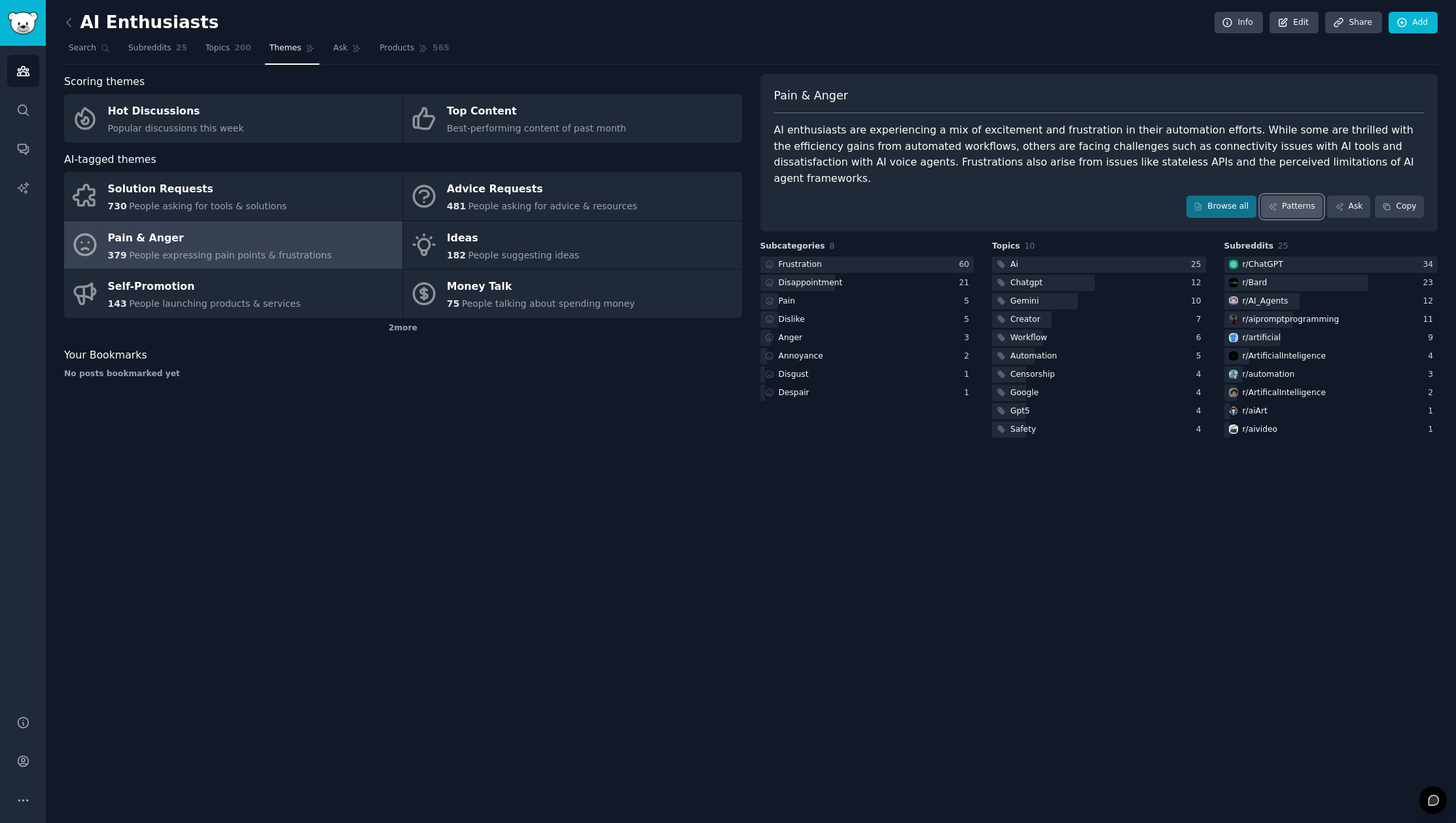
click at [1301, 196] on link "Patterns" at bounding box center [1291, 207] width 61 height 22
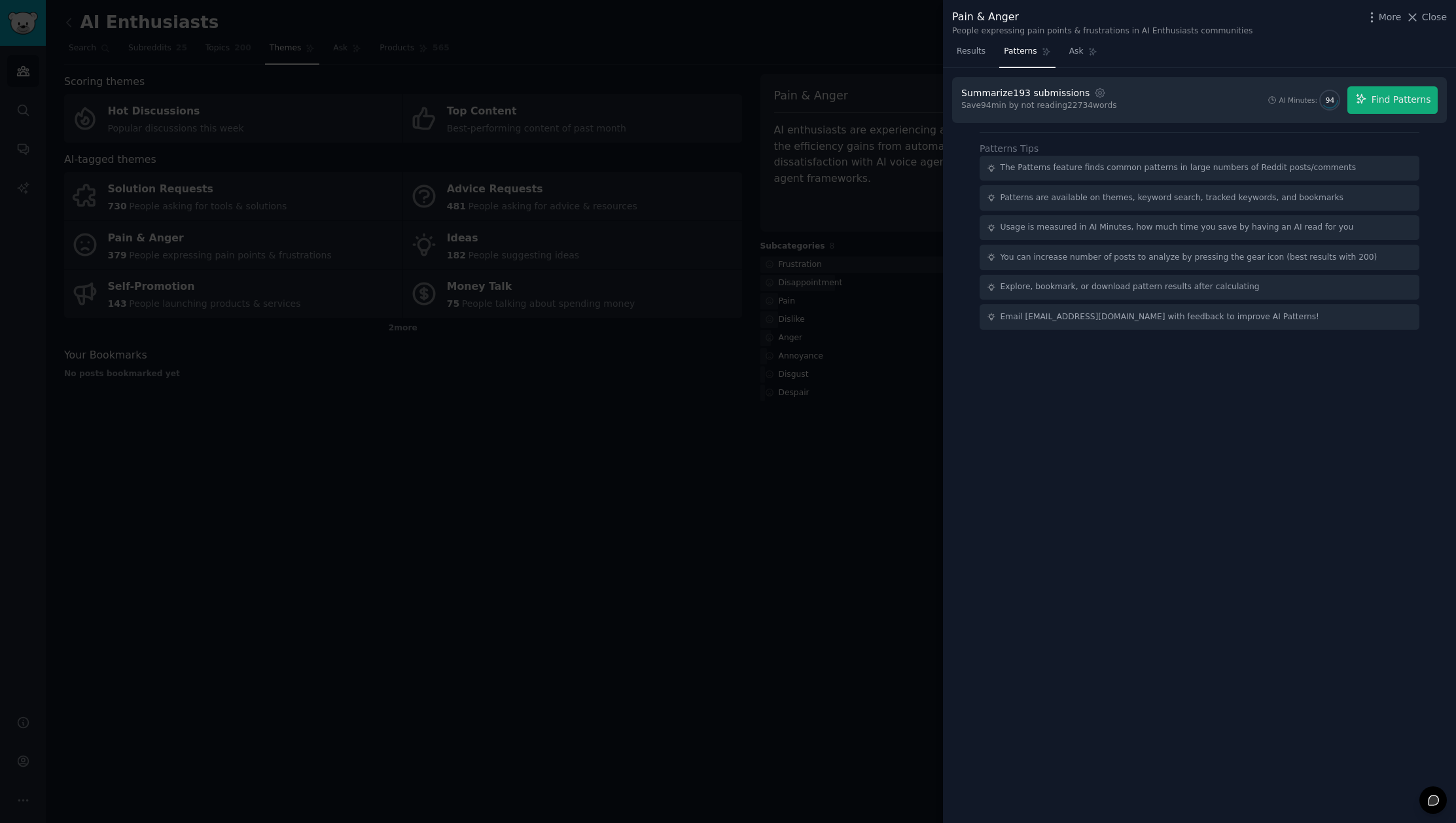
click at [1409, 83] on div "Summarize 193 submissions Settings Save 94 min by not reading 22734 words AI Mi…" at bounding box center [1199, 100] width 494 height 46
click at [1404, 97] on span "Find Patterns" at bounding box center [1401, 99] width 60 height 14
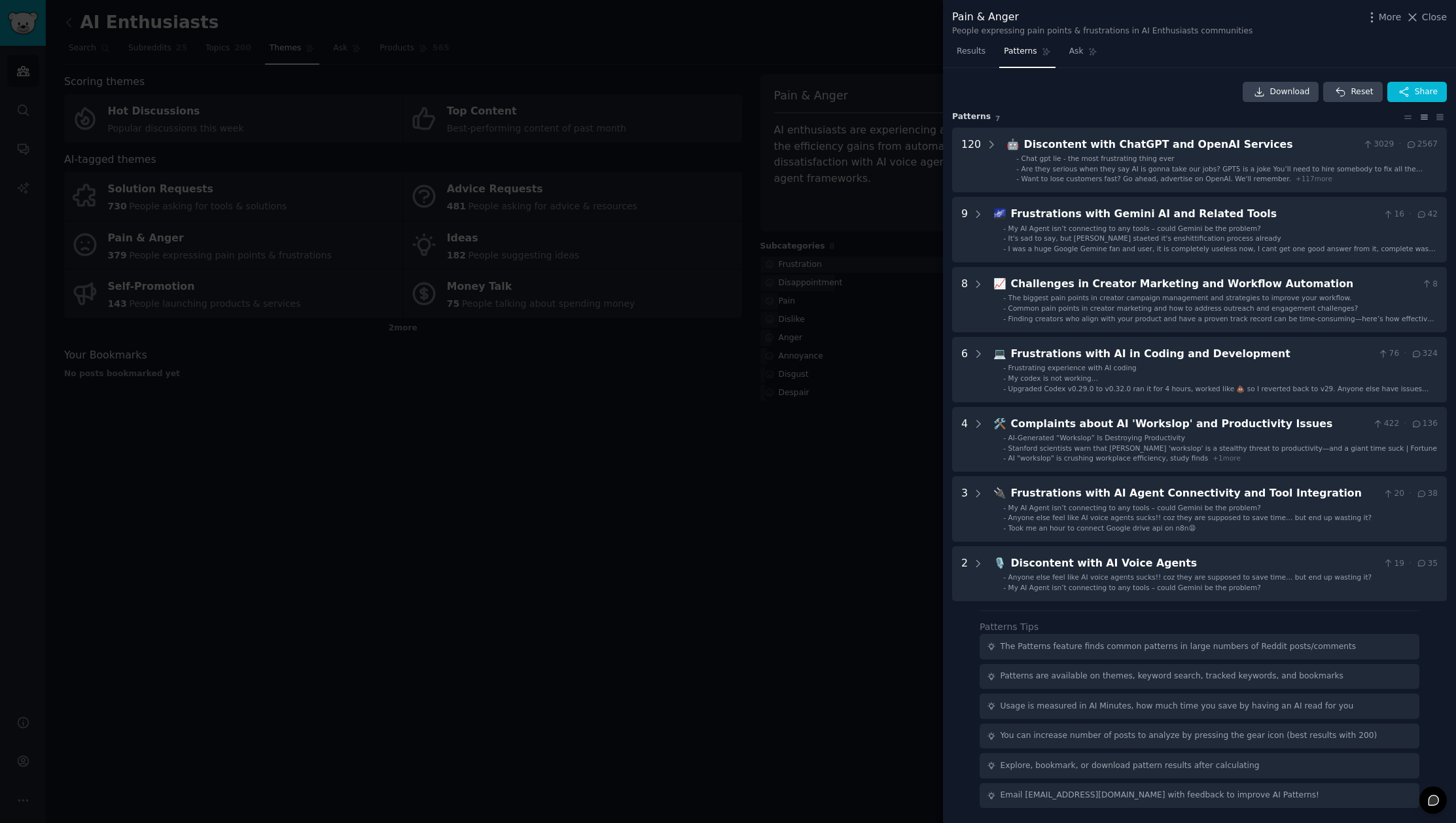
click at [777, 670] on div at bounding box center [728, 411] width 1456 height 823
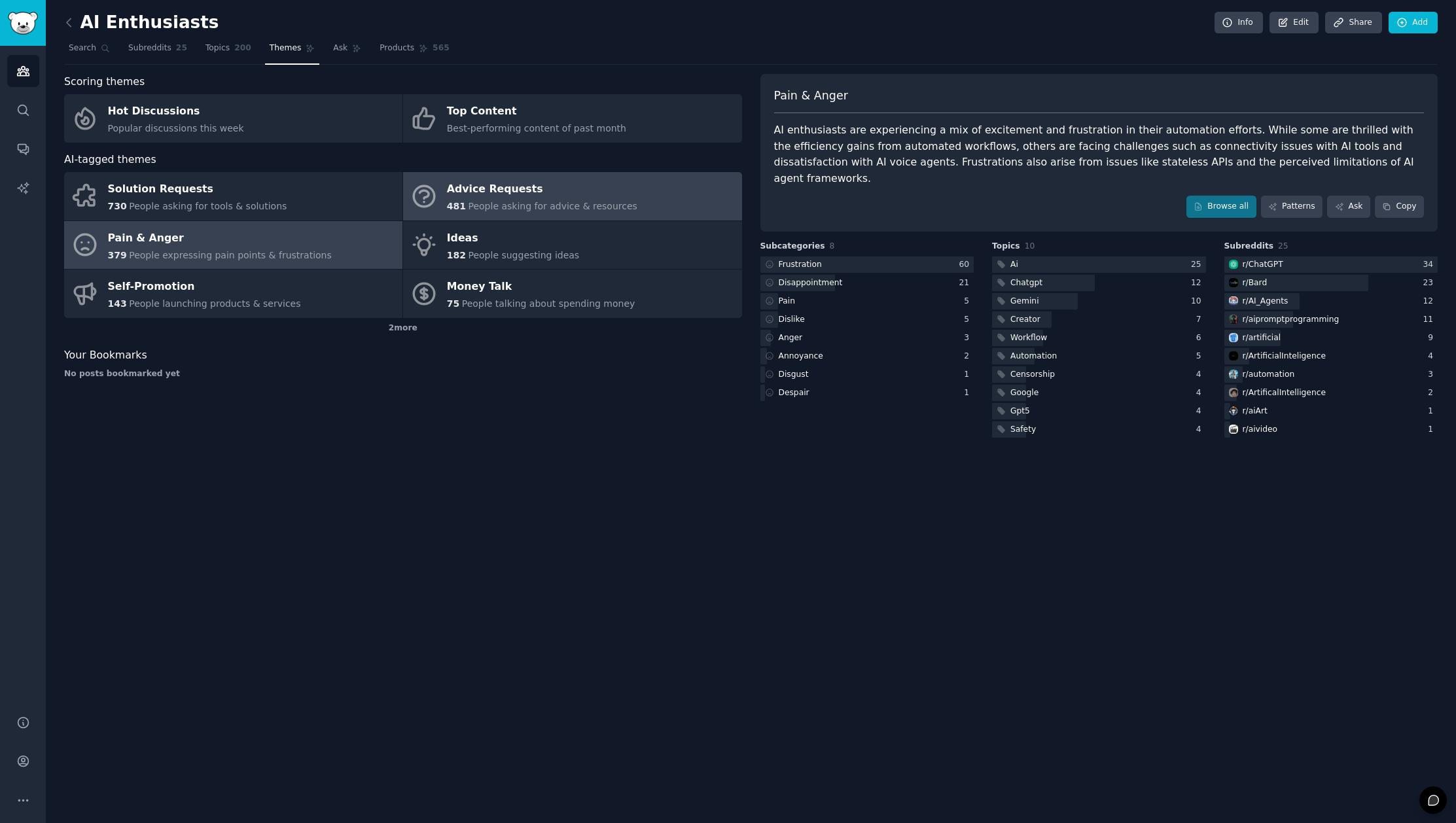
click at [508, 205] on span "People asking for advice & resources" at bounding box center [552, 206] width 169 height 10
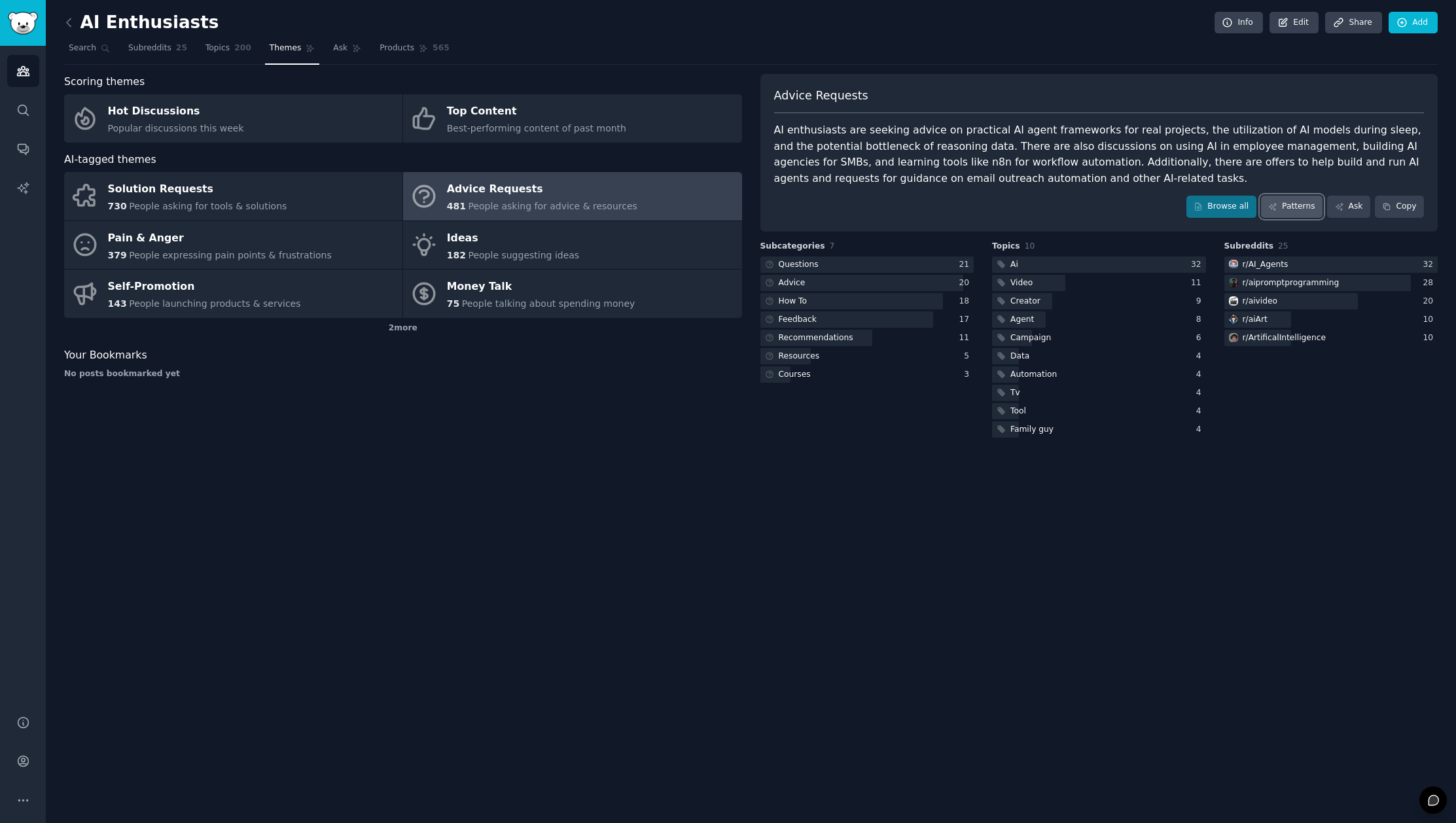
click at [1289, 206] on link "Patterns" at bounding box center [1291, 207] width 61 height 22
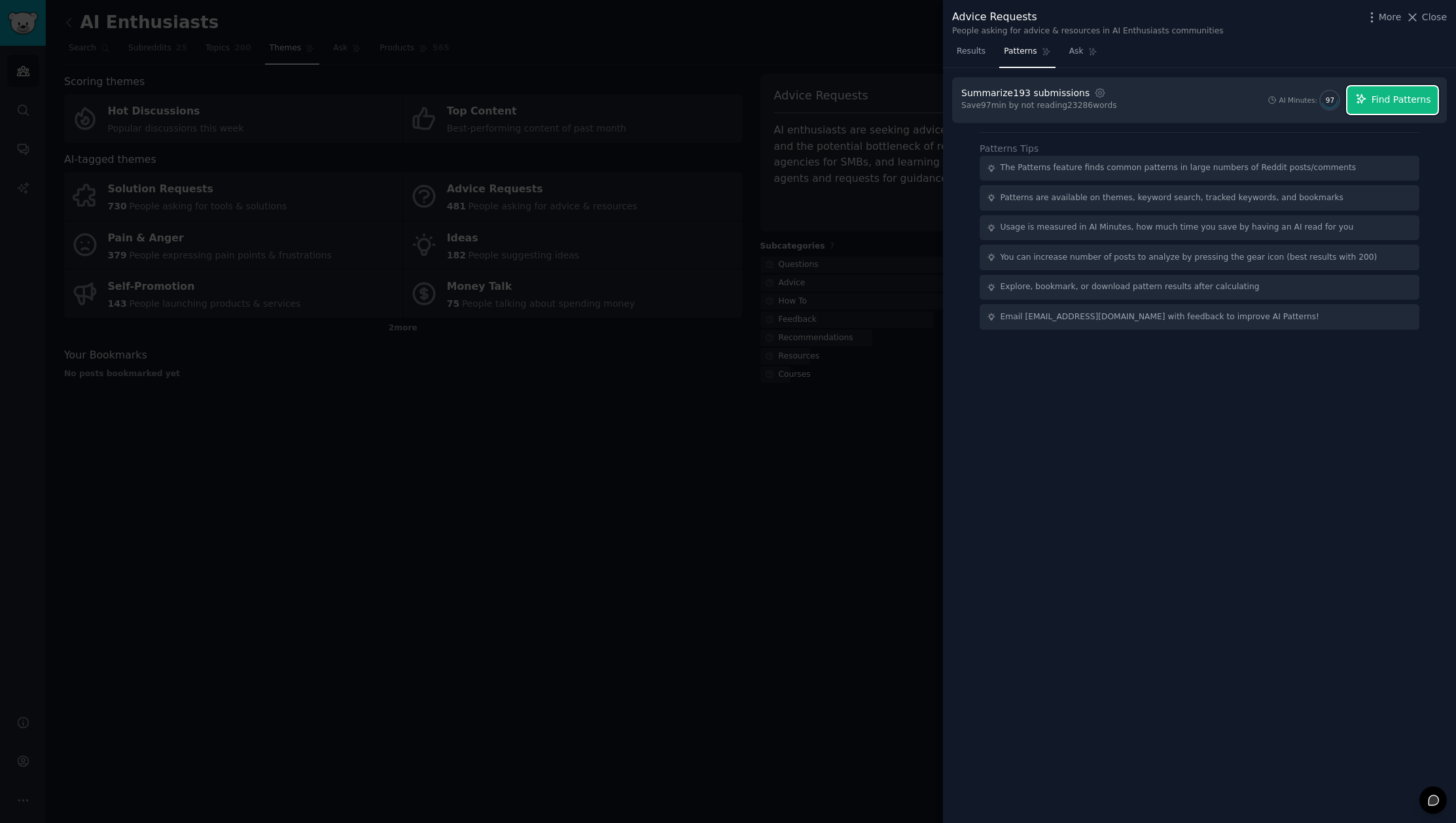
click at [1401, 101] on span "Find Patterns" at bounding box center [1401, 99] width 60 height 14
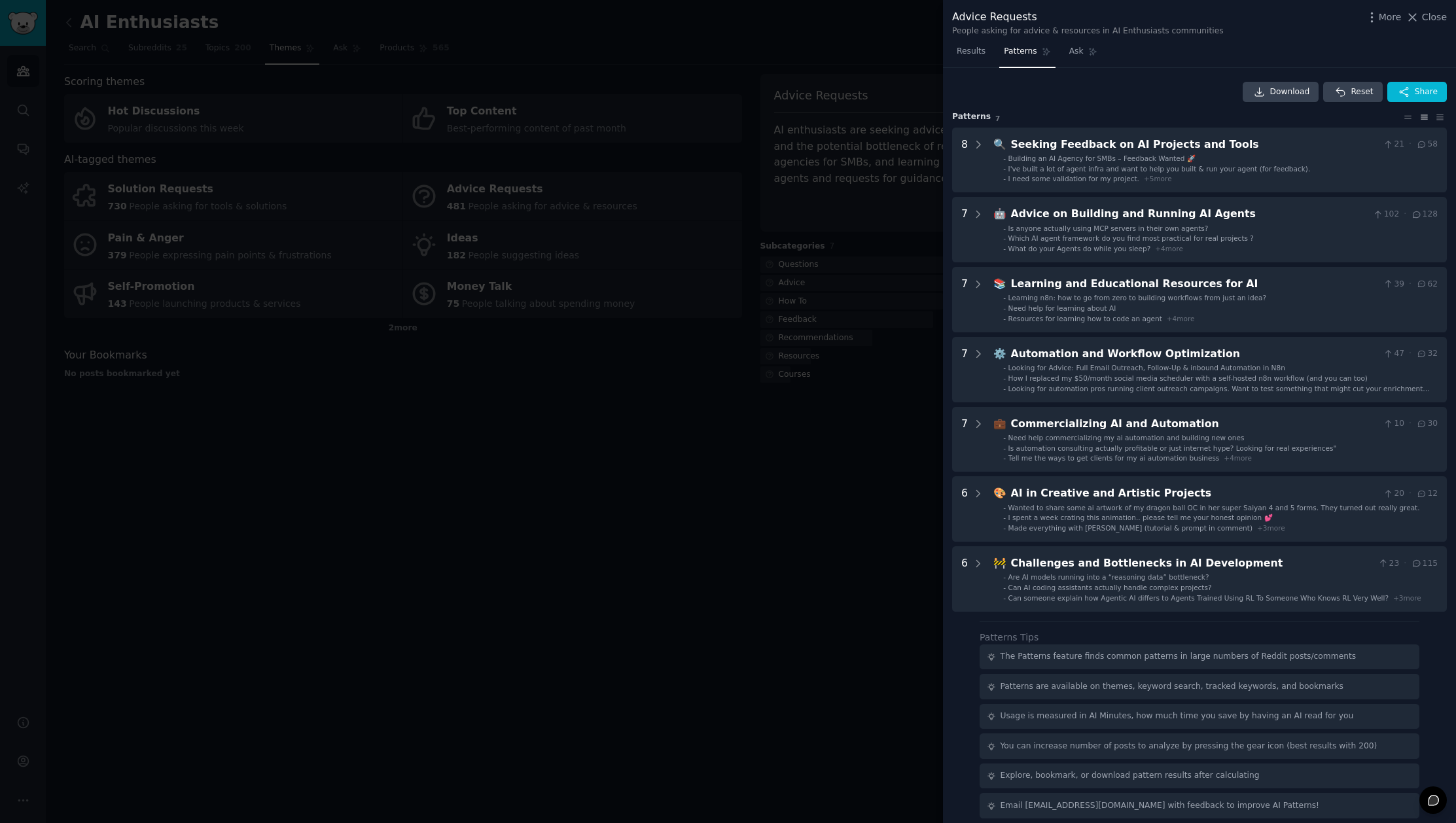
click at [814, 587] on div at bounding box center [728, 411] width 1456 height 823
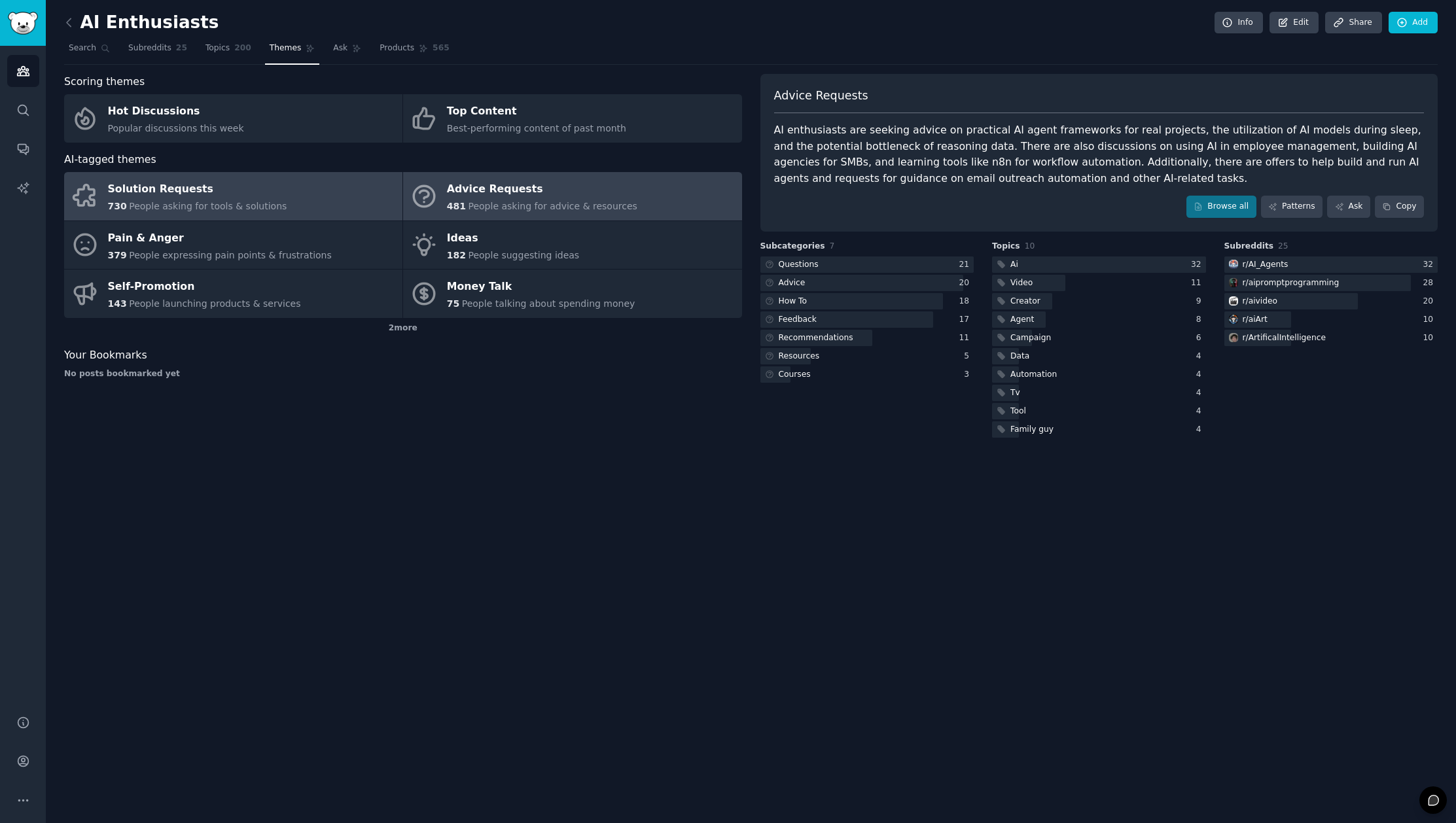
click at [265, 207] on span "People asking for tools & solutions" at bounding box center [208, 206] width 158 height 10
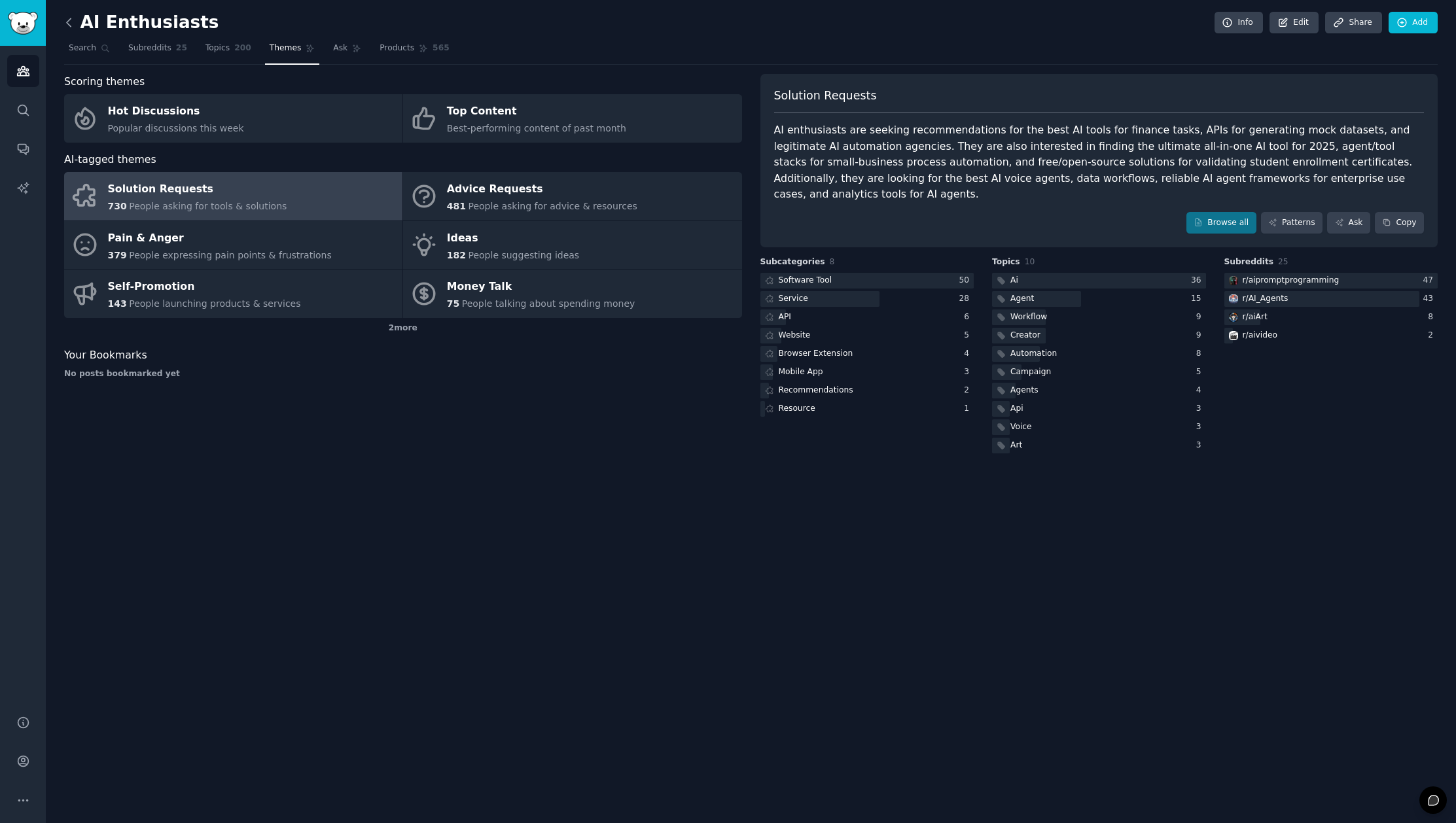
click at [73, 22] on icon at bounding box center [69, 22] width 14 height 14
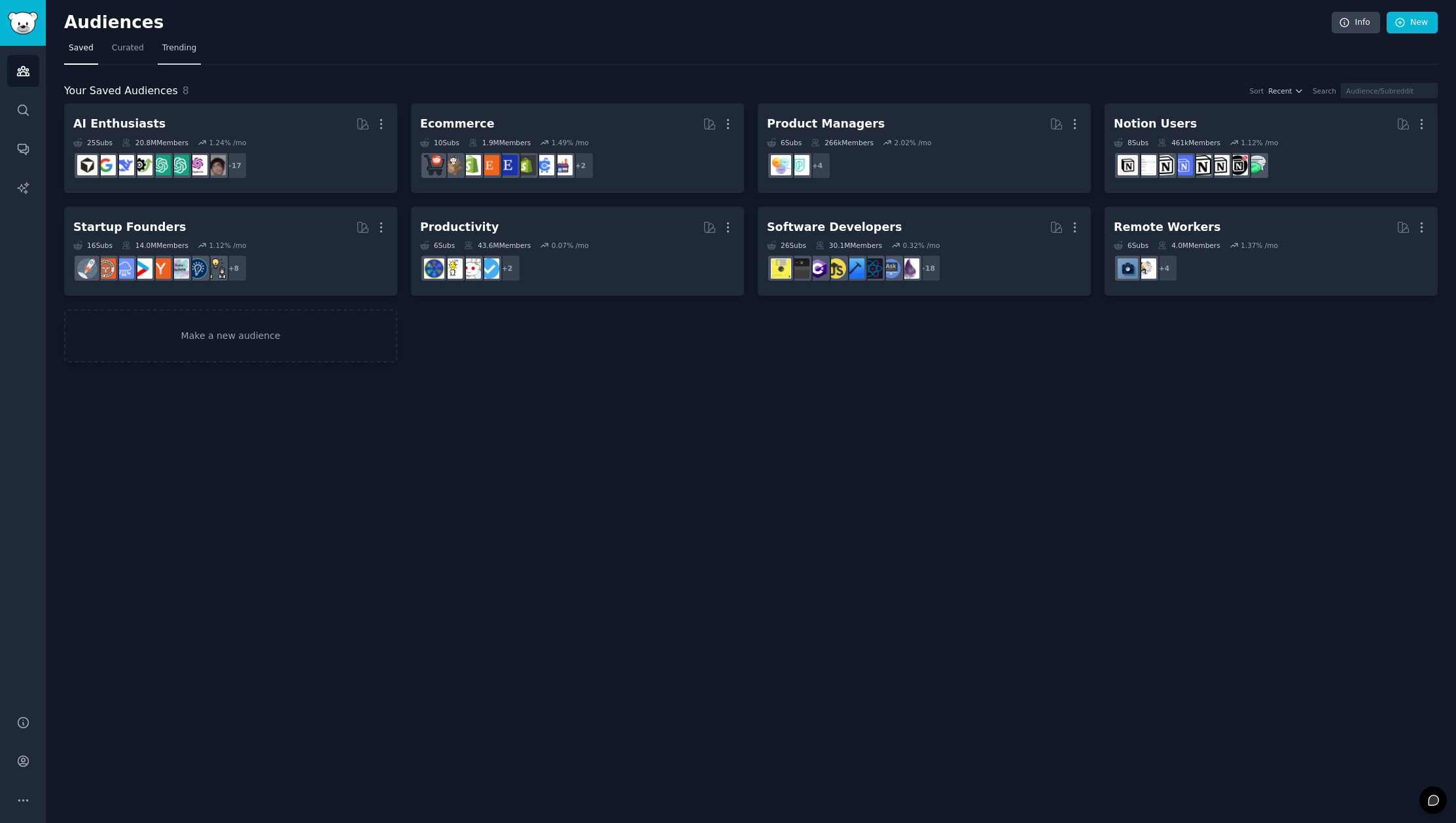
click at [172, 44] on span "Trending" at bounding box center [179, 49] width 34 height 12
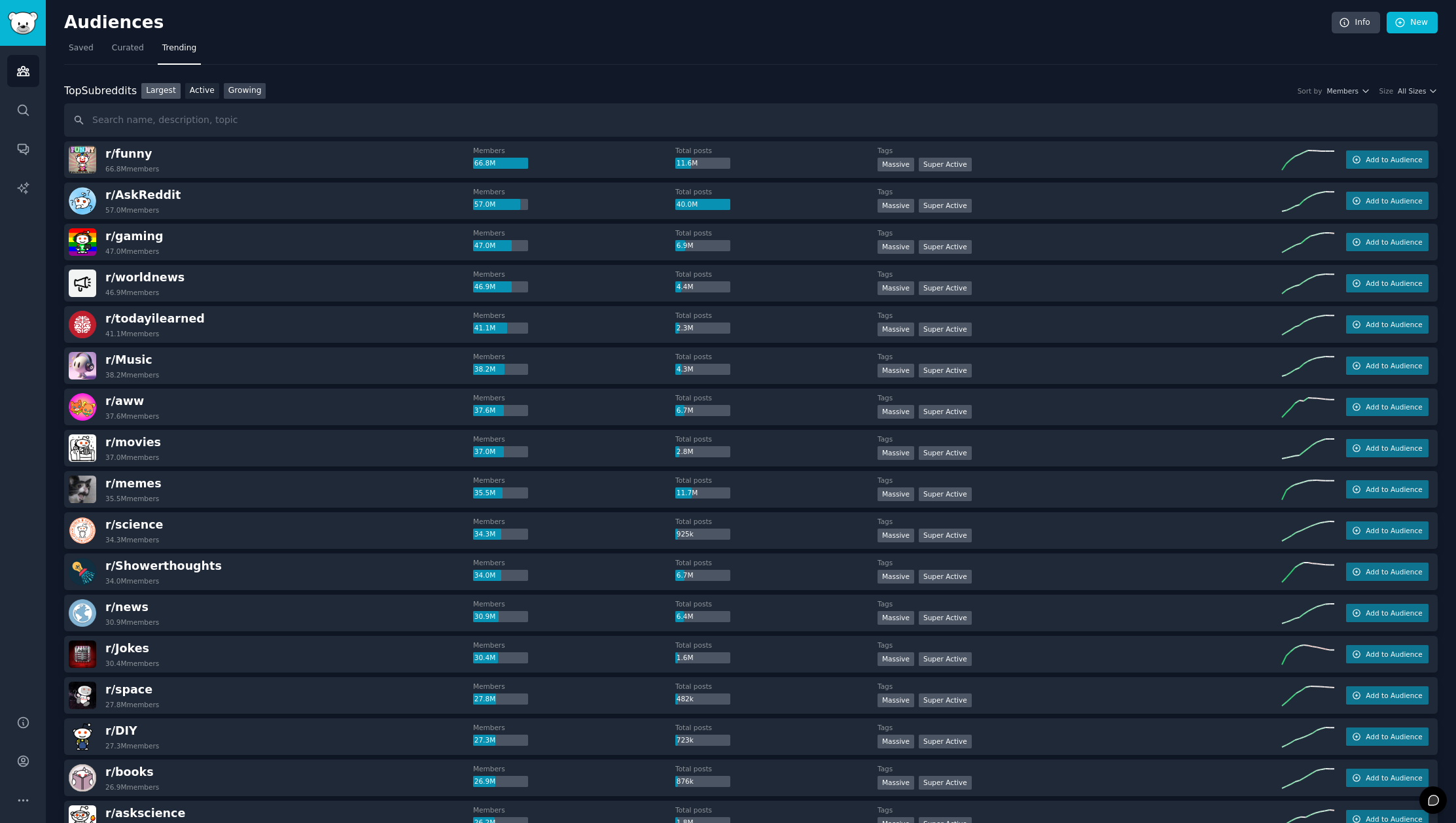
click at [242, 96] on link "Growing" at bounding box center [245, 91] width 43 height 16
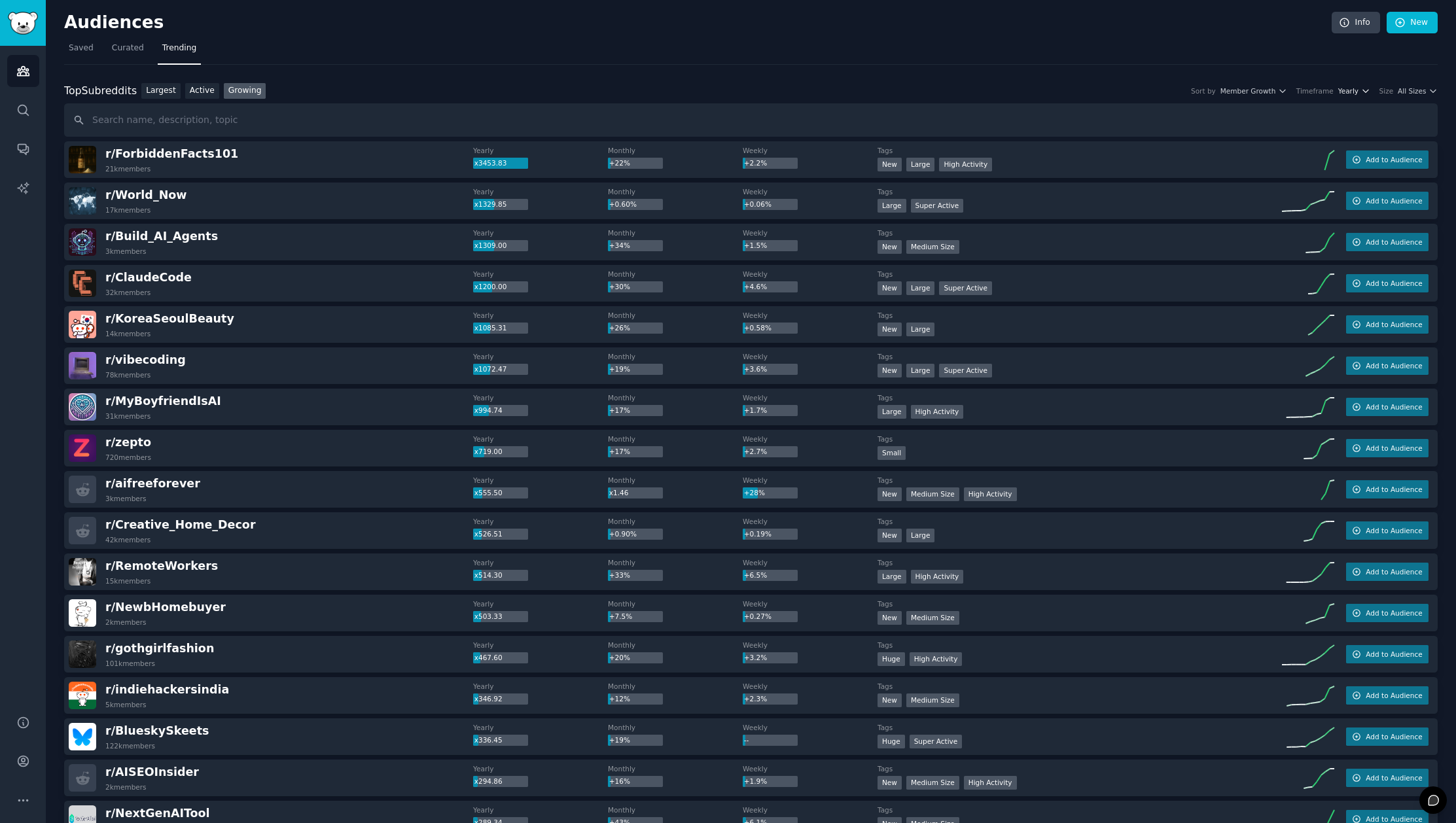
click at [1347, 91] on span "Yearly" at bounding box center [1348, 91] width 21 height 9
click at [1340, 93] on span "Yearly" at bounding box center [1348, 91] width 21 height 9
click at [1289, 137] on p "Monthly" at bounding box center [1283, 139] width 32 height 12
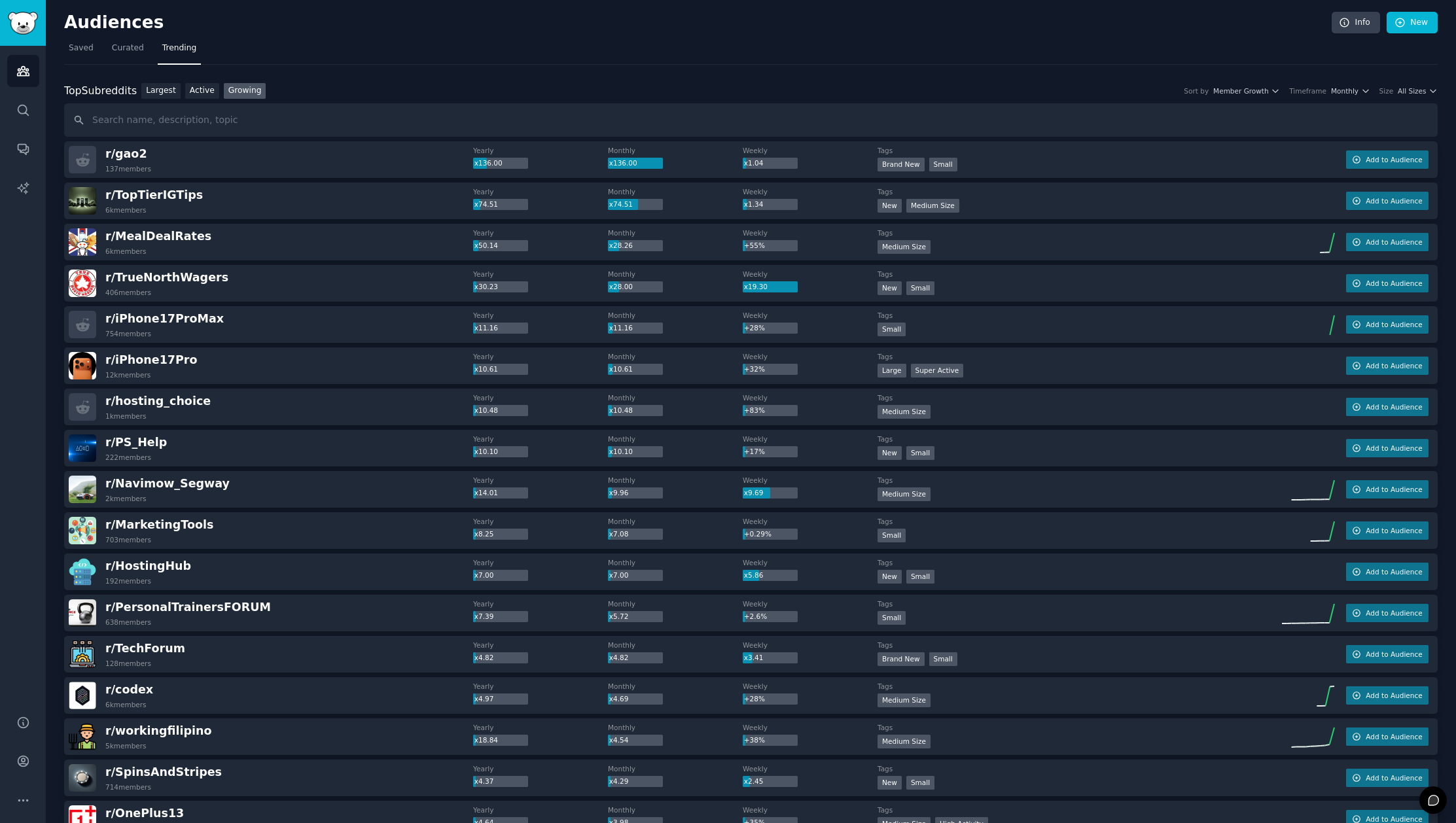
click at [1416, 97] on div "Top Subreddits Top Subreddits Largest Active Growing Sort by Member Growth Time…" at bounding box center [751, 91] width 1373 height 16
click at [1391, 86] on div "Size All Sizes" at bounding box center [1408, 91] width 58 height 9
click at [1399, 88] on span "All Sizes" at bounding box center [1412, 91] width 28 height 9
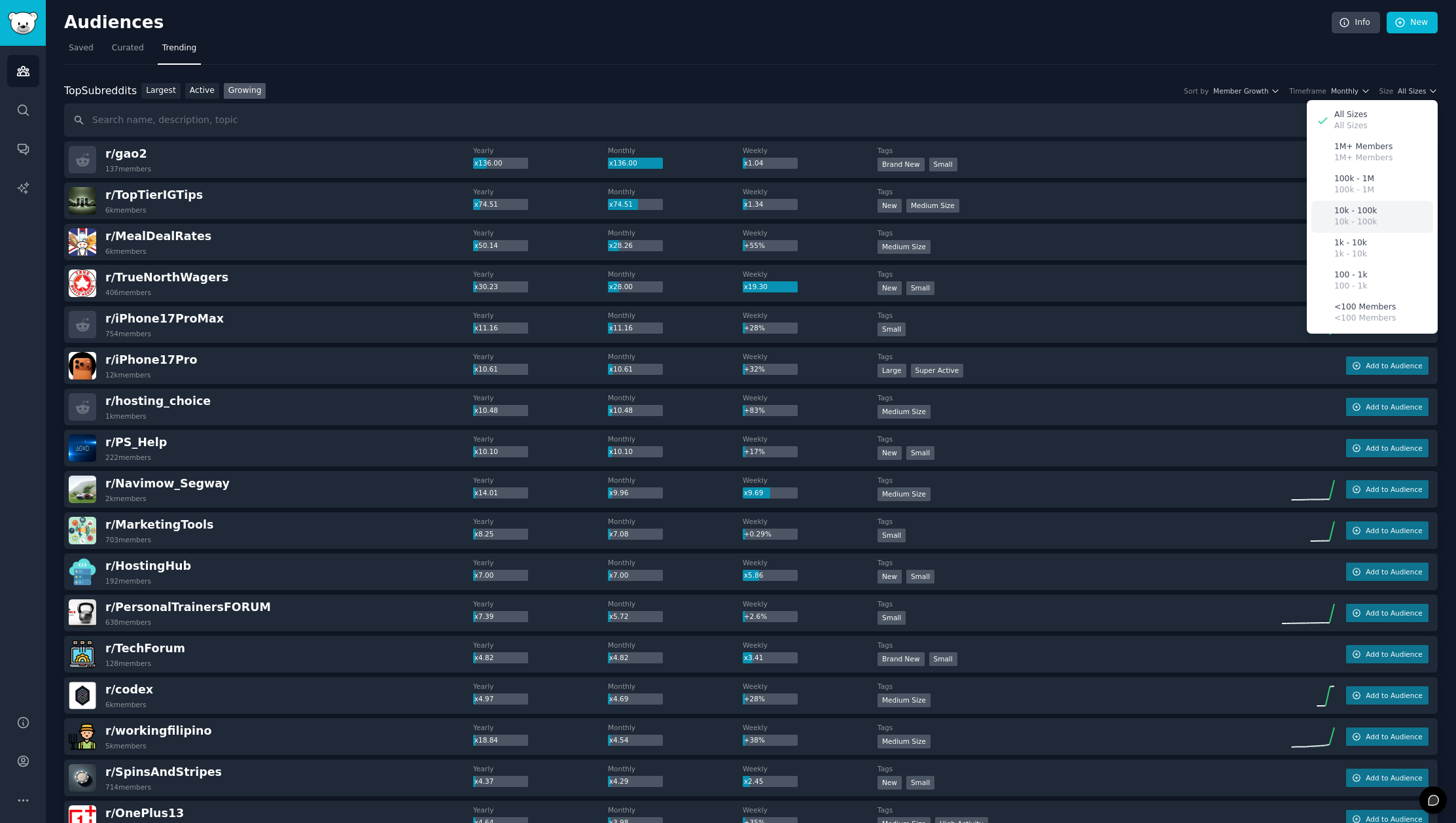
click at [1375, 214] on div "10k - 100k 10k - 100k" at bounding box center [1372, 217] width 122 height 32
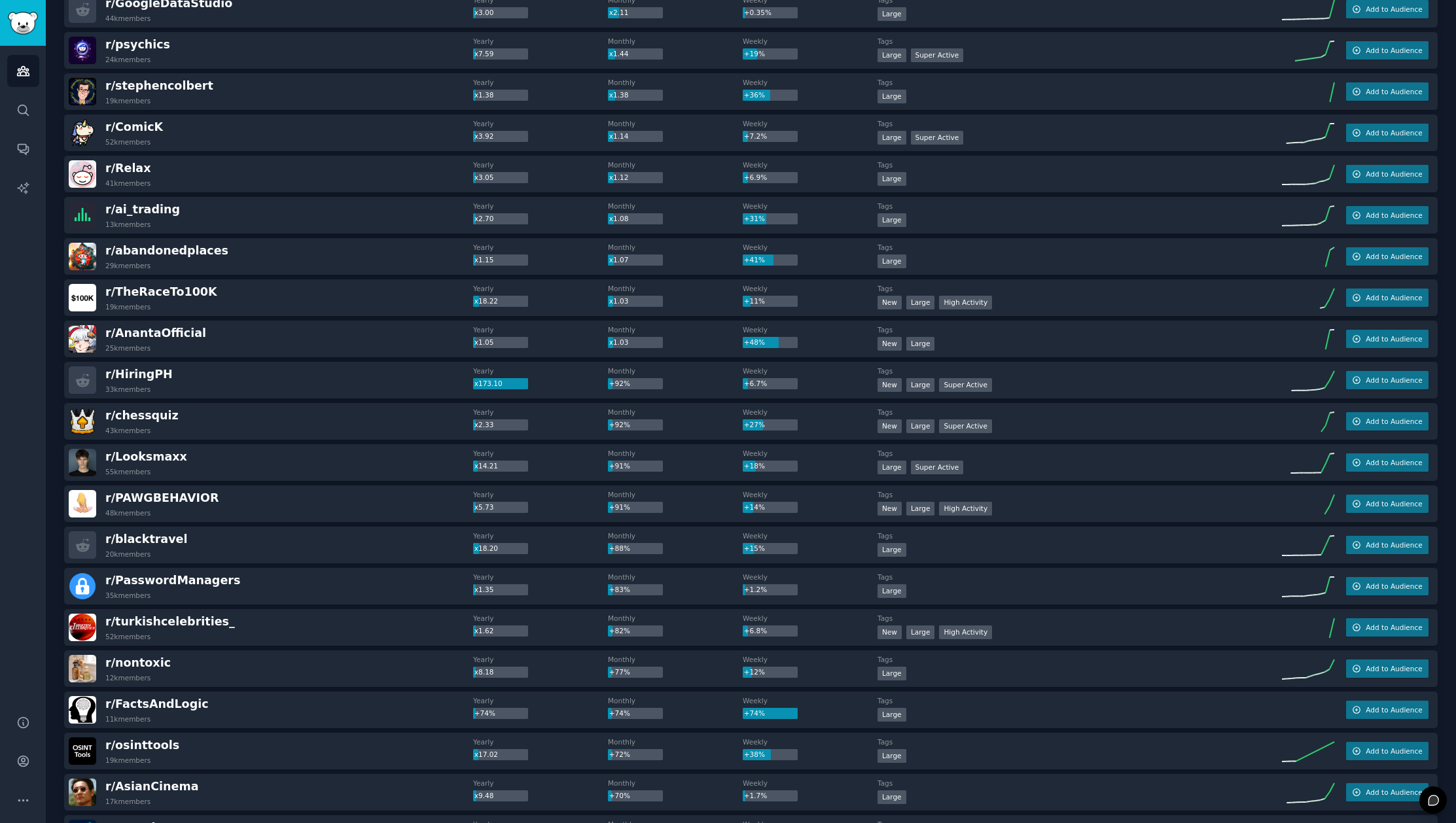
scroll to position [234, 0]
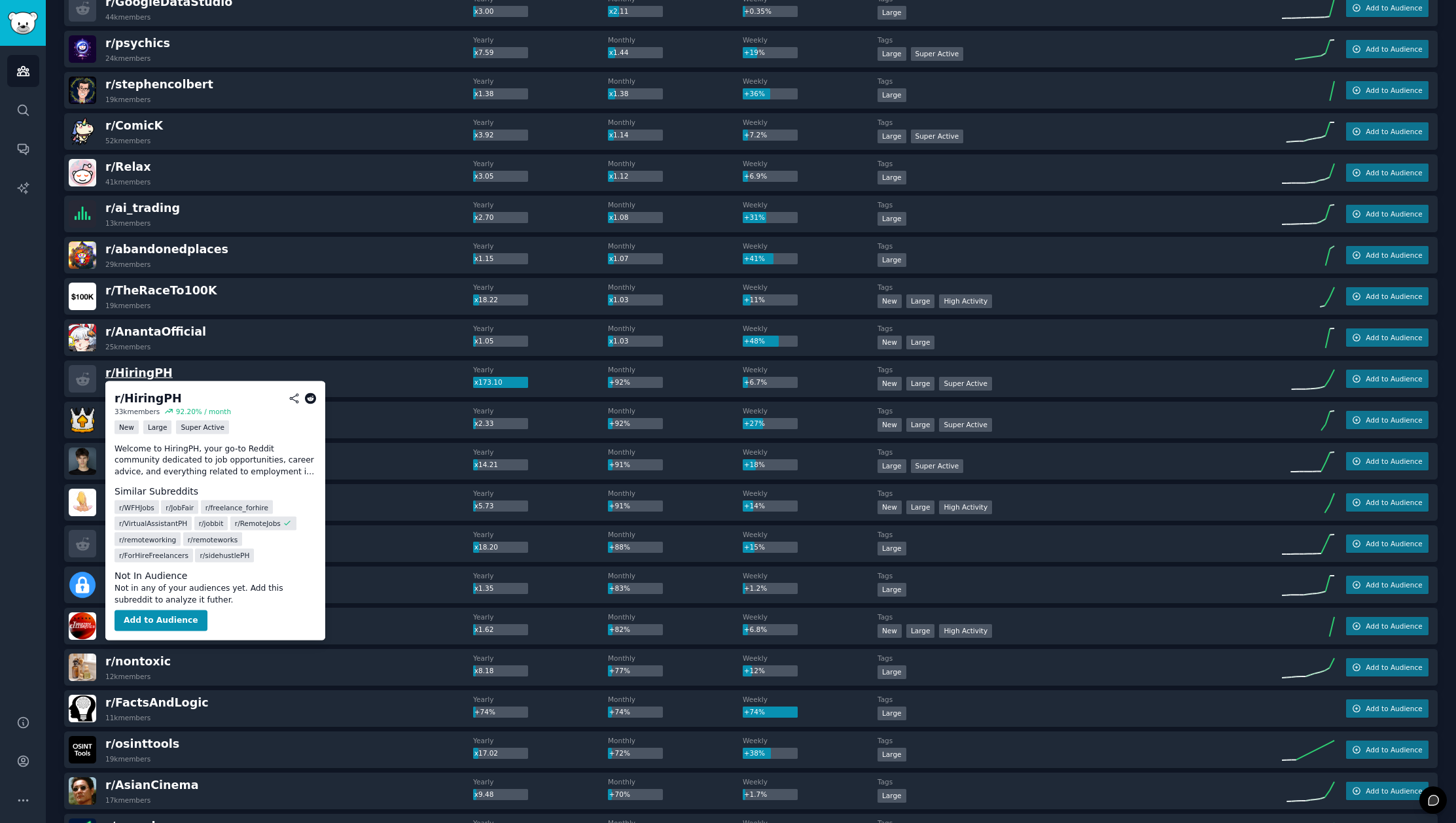
click at [151, 372] on span "r/ HiringPH" at bounding box center [139, 373] width 67 height 13
click at [129, 371] on span "r/ HiringPH" at bounding box center [139, 373] width 67 height 13
click at [172, 623] on button "Add to Audience" at bounding box center [161, 621] width 93 height 21
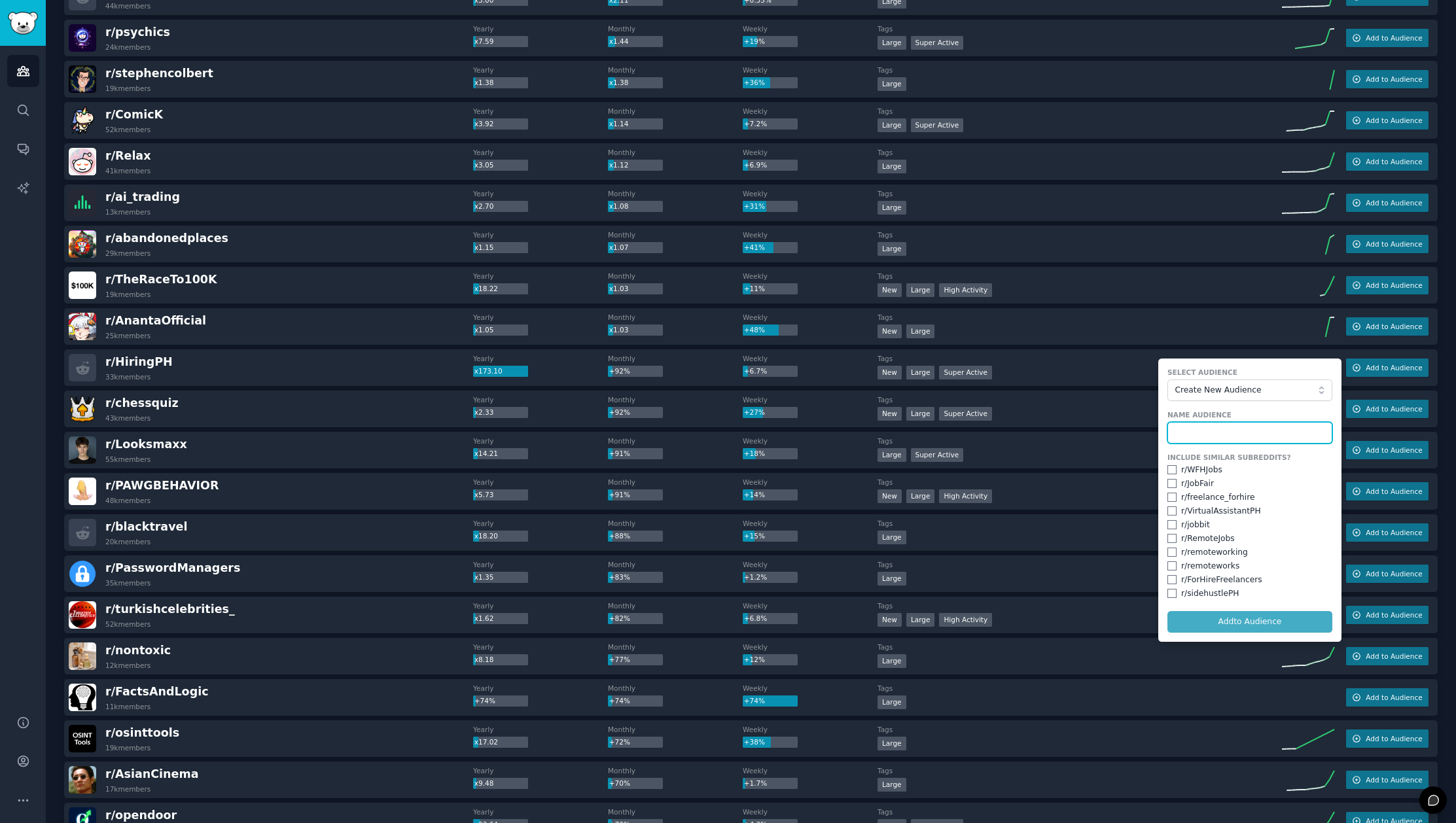
scroll to position [242, 0]
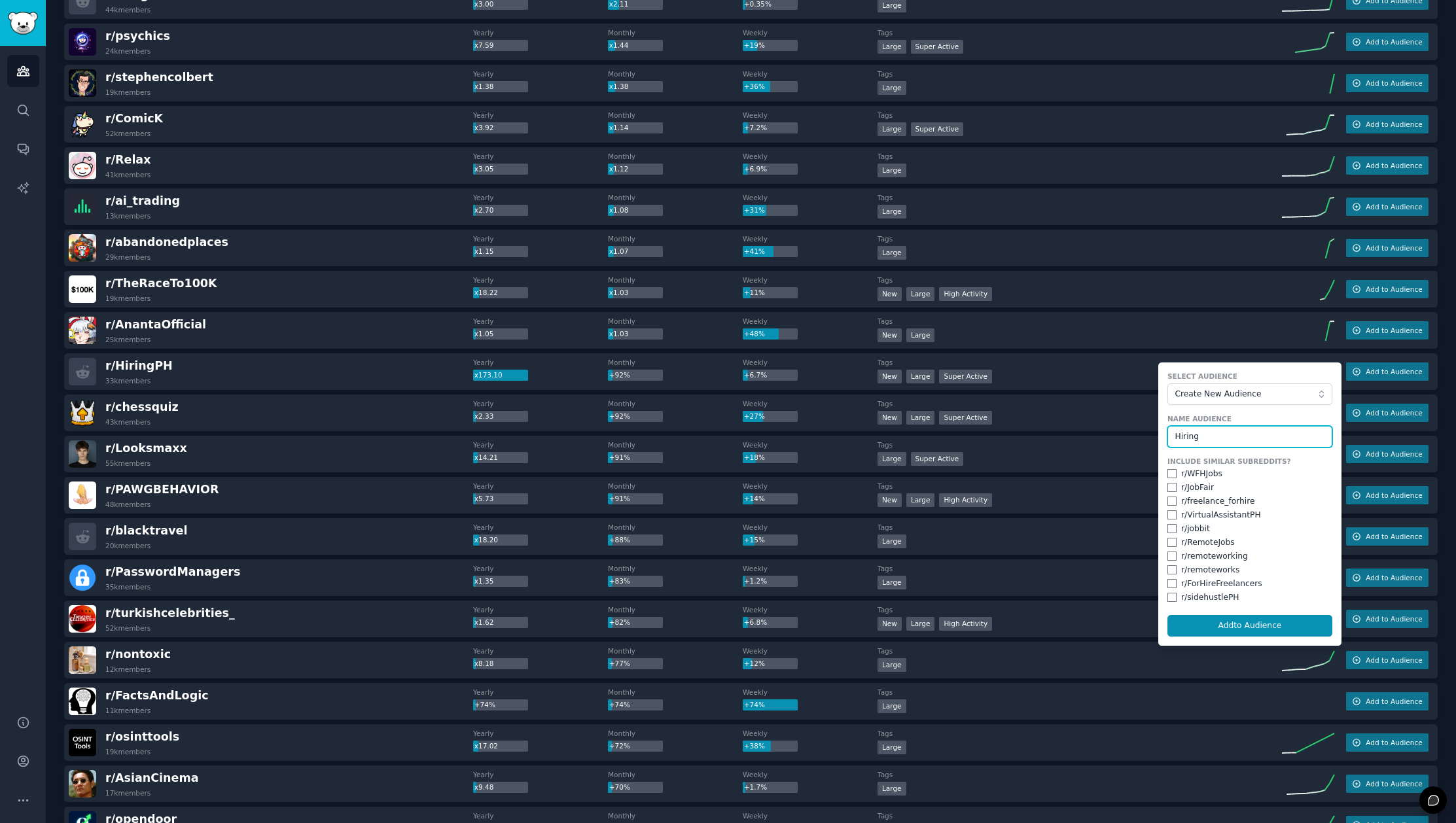
type input "Hiring"
click at [182, 365] on div "r/ HiringPH 33k members" at bounding box center [270, 371] width 405 height 27
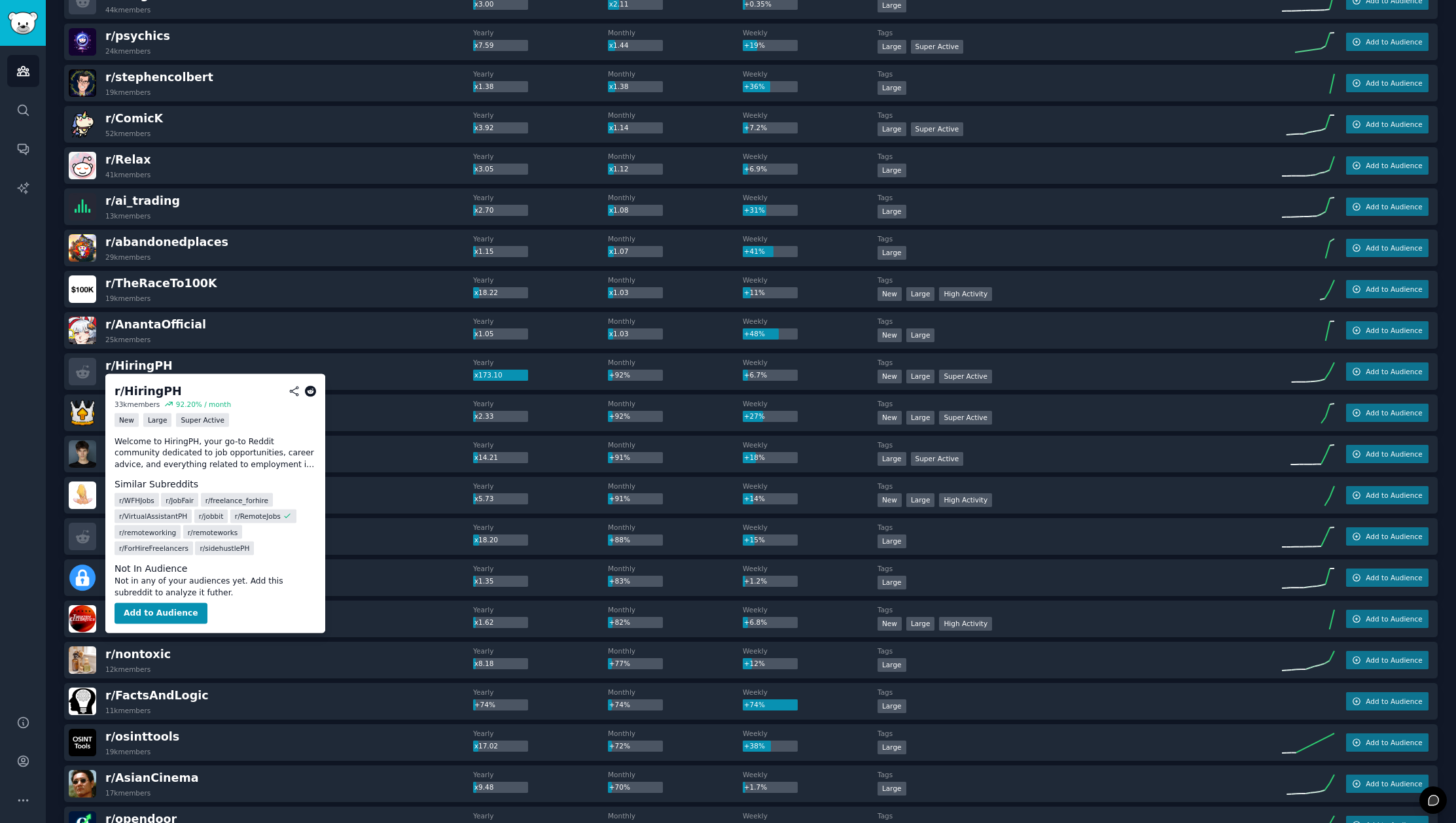
drag, startPoint x: 139, startPoint y: 365, endPoint x: 143, endPoint y: 426, distance: 61.1
click at [141, 378] on body "Audiences Search Conversations AI Reports Help Account More Audiences Info New …" at bounding box center [728, 411] width 1456 height 823
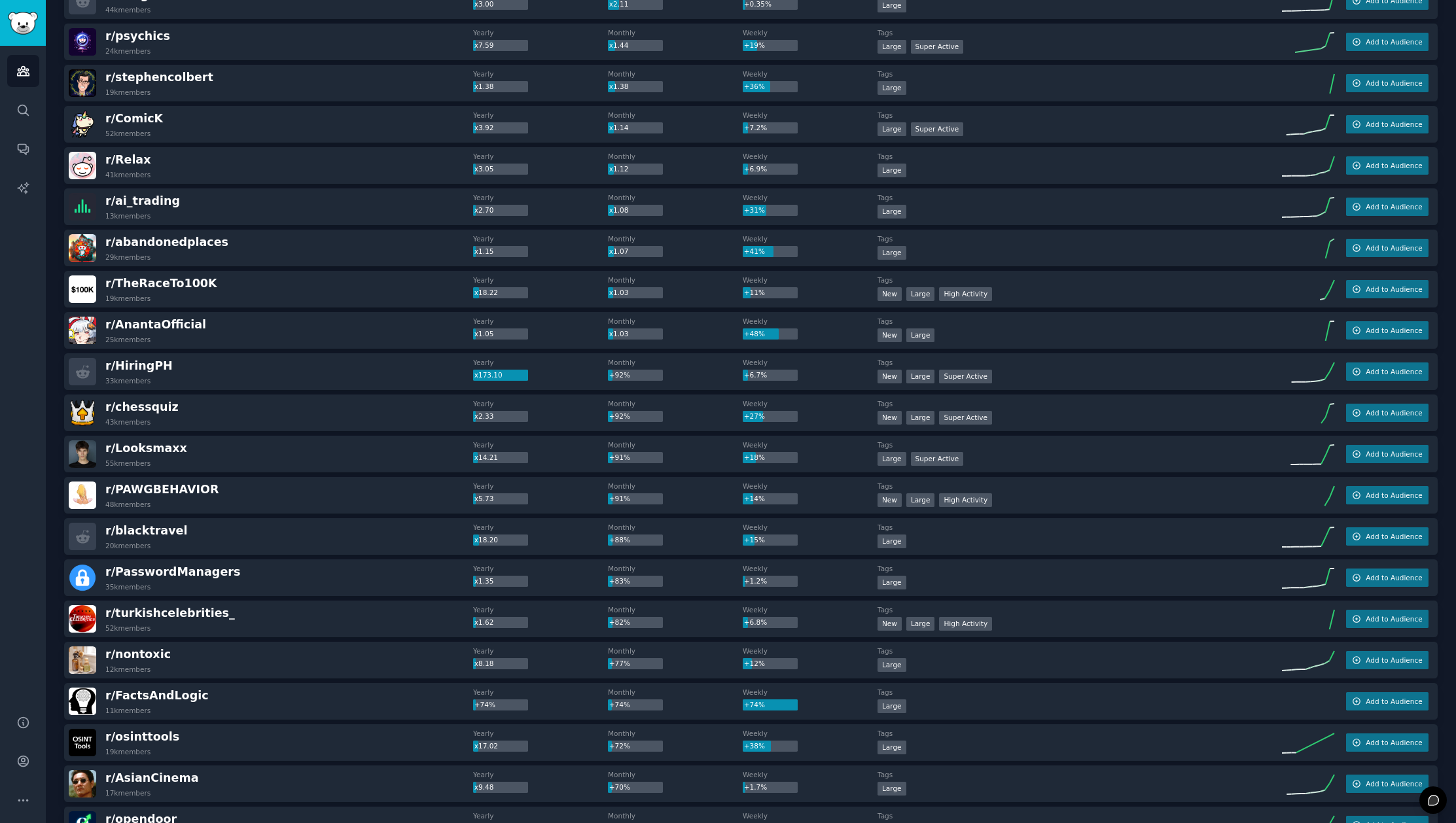
click at [221, 381] on div "r/ HiringPH 33k members" at bounding box center [270, 371] width 405 height 27
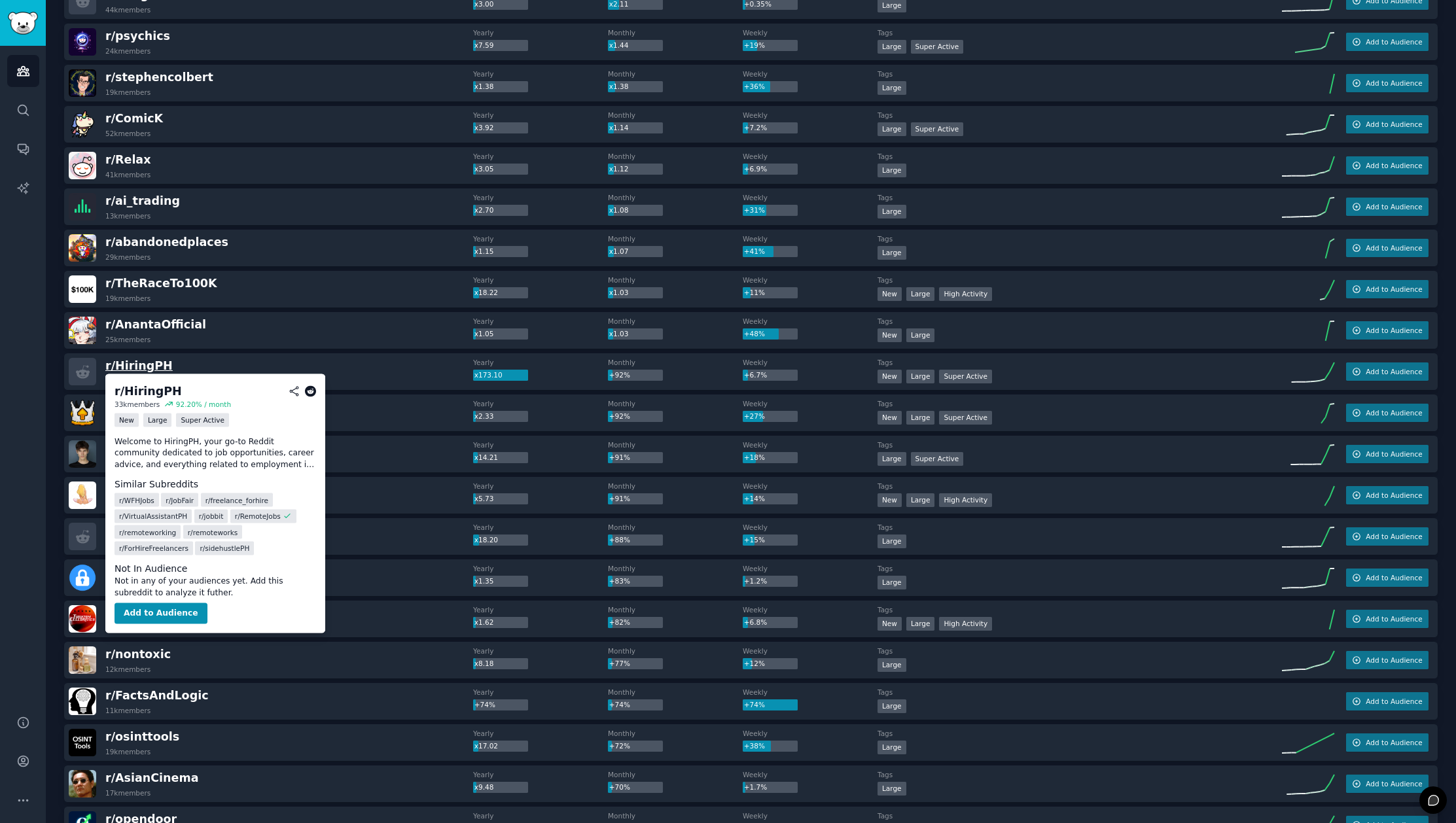
click at [133, 370] on span "r/ HiringPH" at bounding box center [139, 366] width 67 height 13
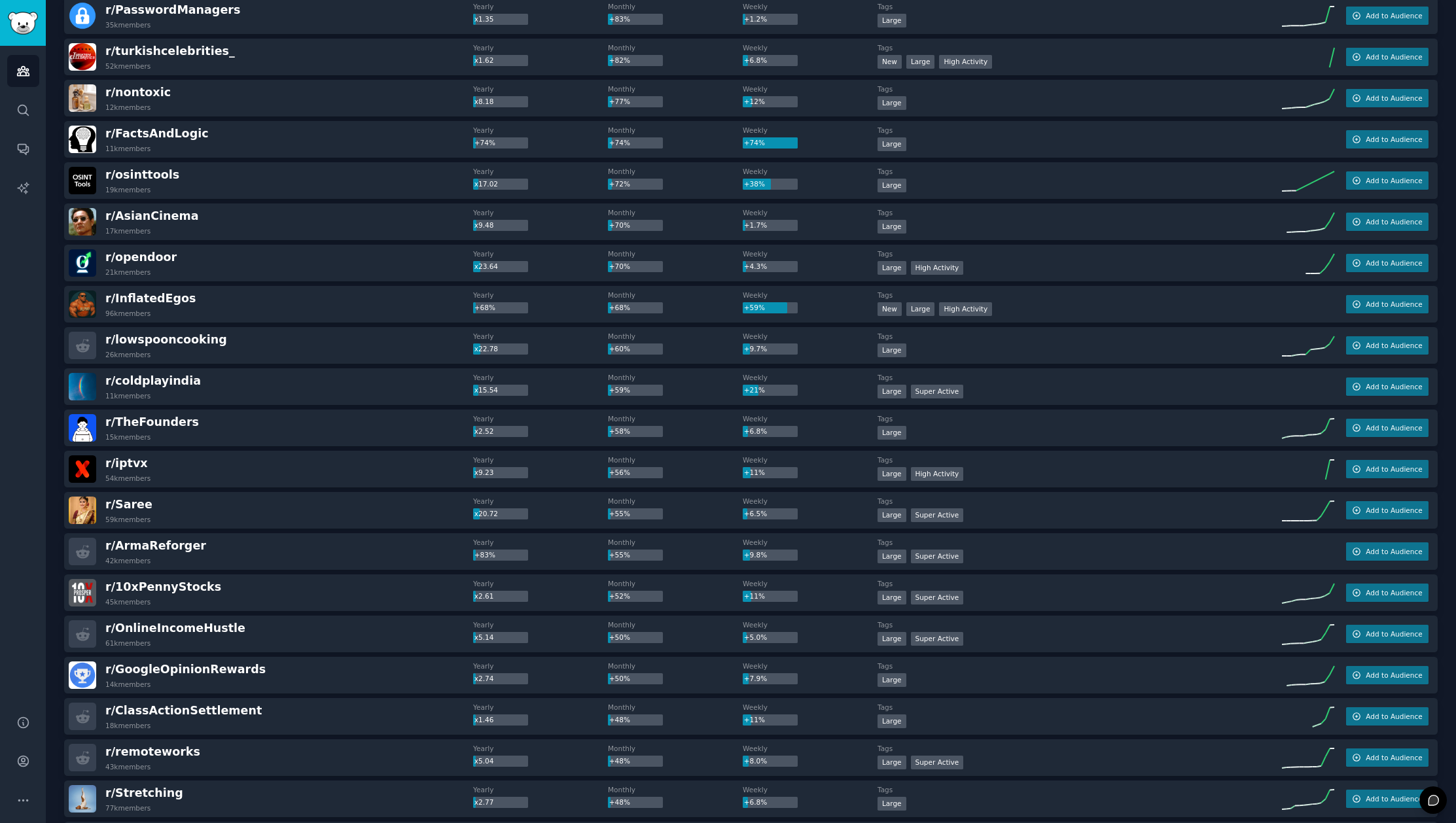
scroll to position [0, 0]
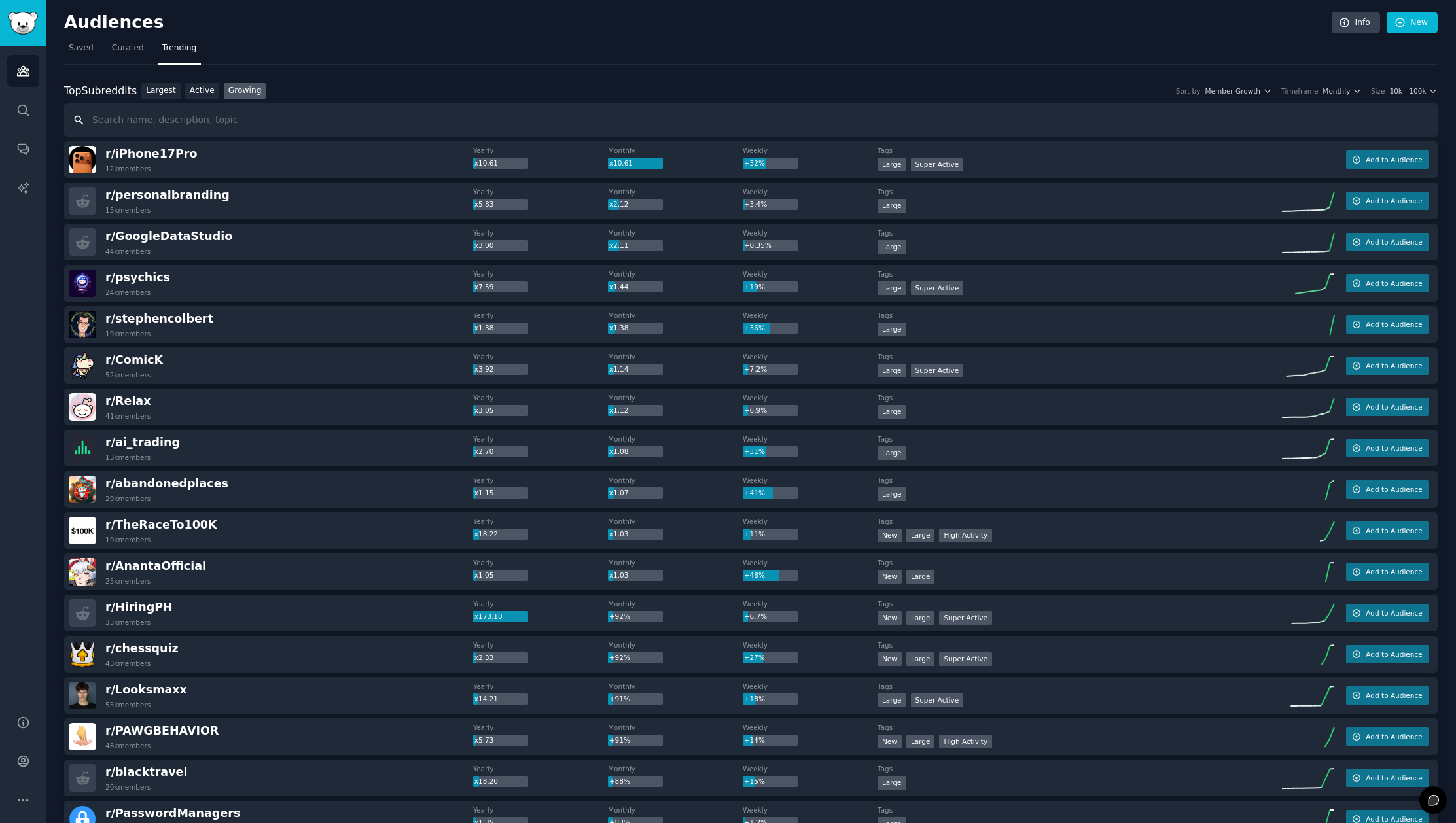
click at [217, 121] on input "text" at bounding box center [751, 119] width 1373 height 33
click at [83, 46] on span "Saved" at bounding box center [81, 49] width 25 height 12
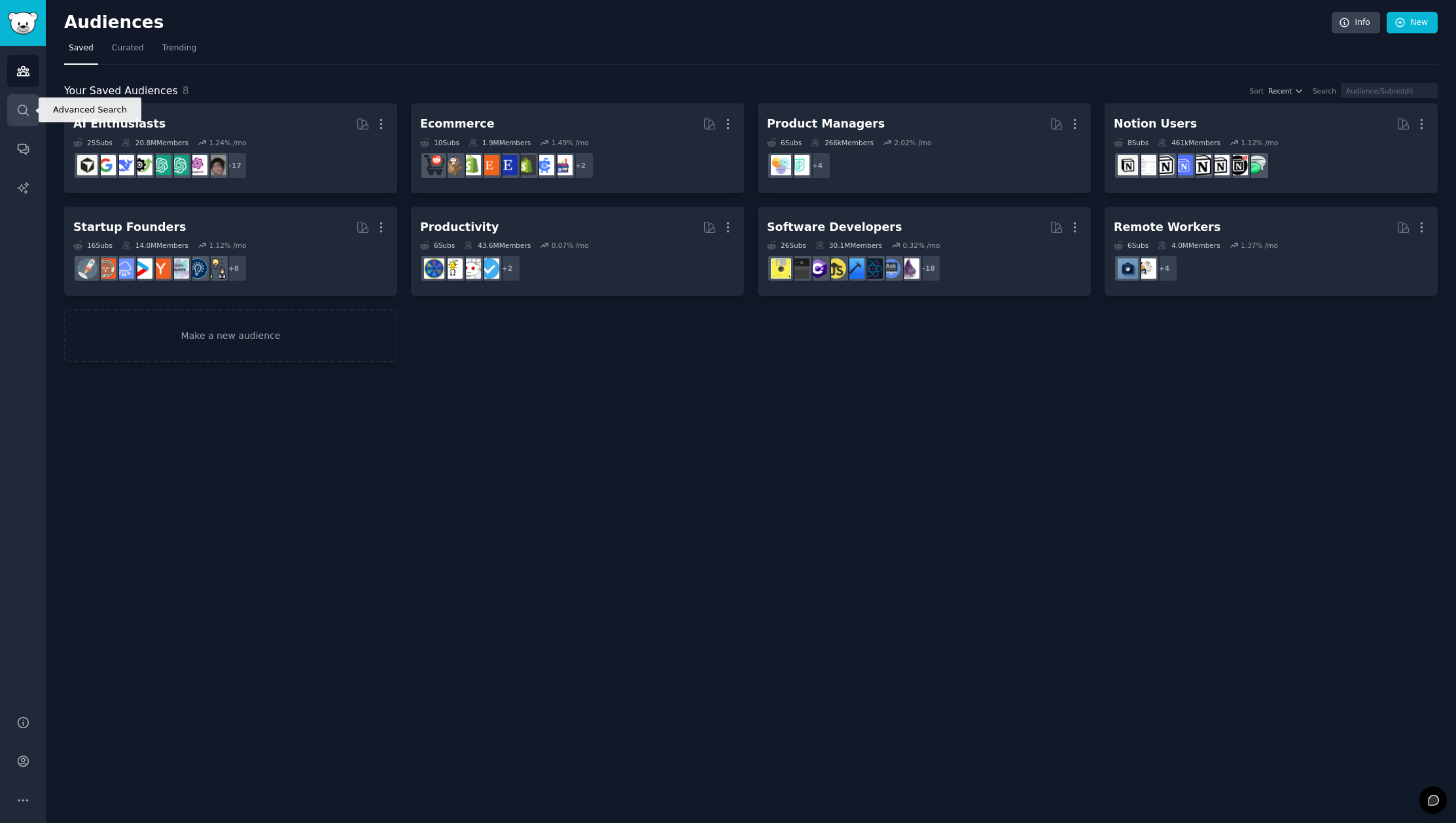
click at [24, 119] on link "Search" at bounding box center [24, 111] width 32 height 32
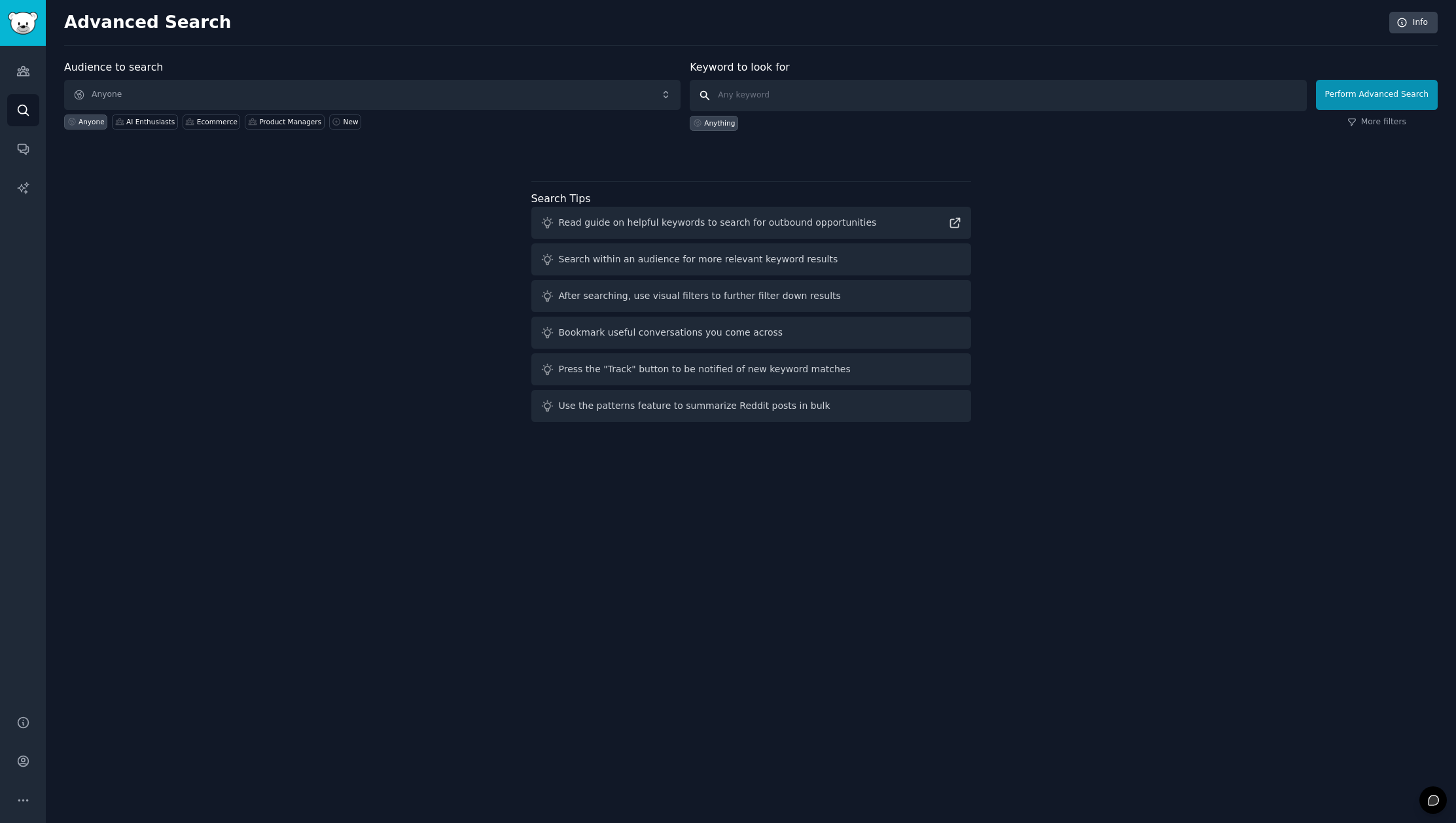
click at [749, 96] on input "text" at bounding box center [998, 95] width 617 height 32
type input "homeoffice"
click button "Perform Advanced Search" at bounding box center [1376, 94] width 122 height 30
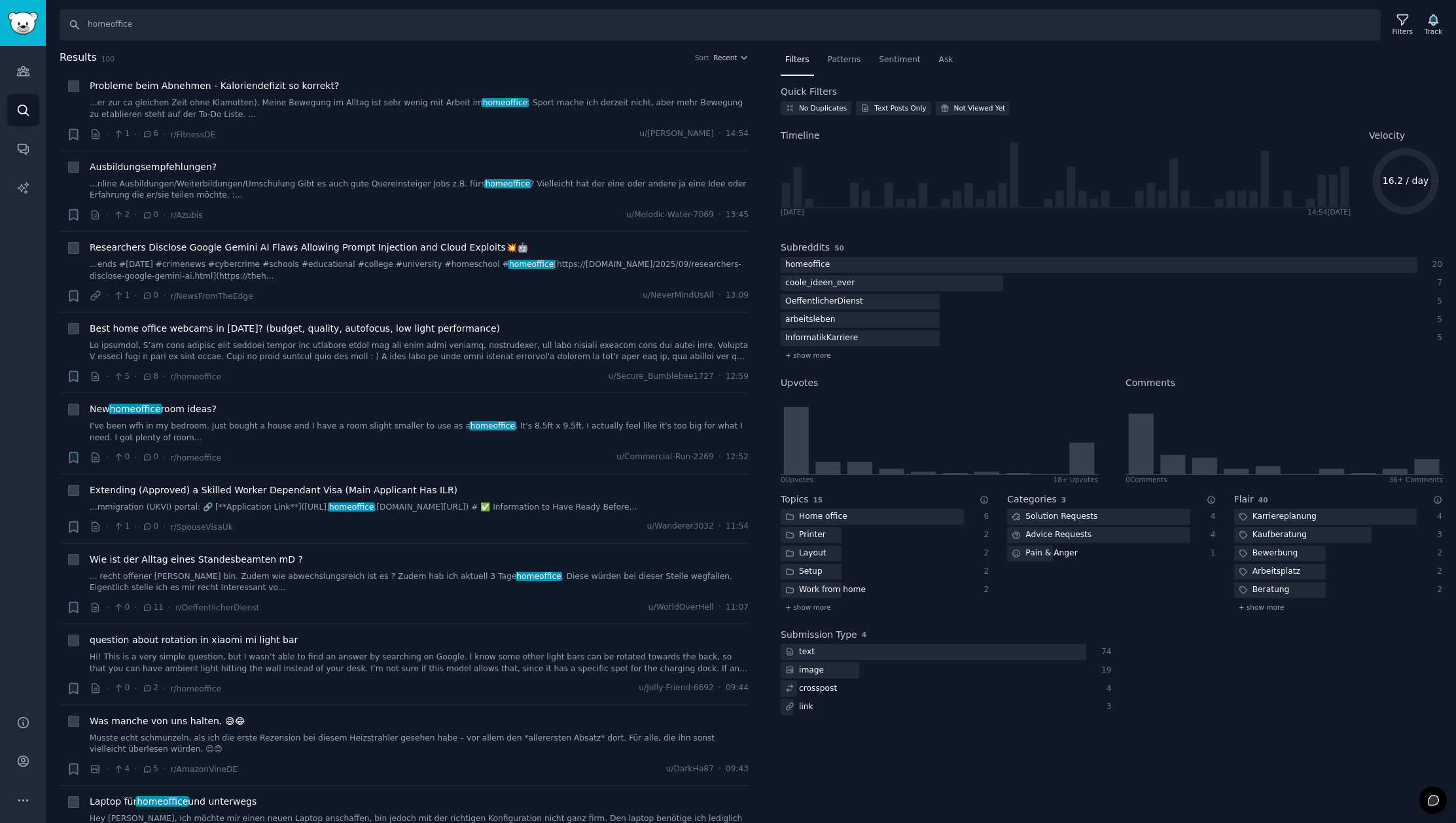
click at [702, 49] on div "Search homeoffice Filters Track Results 100 Sort Recent + Probleme beim Abnehme…" at bounding box center [751, 411] width 1410 height 823
click at [739, 55] on icon "button" at bounding box center [743, 57] width 9 height 9
click at [29, 66] on link "Audiences" at bounding box center [24, 71] width 32 height 32
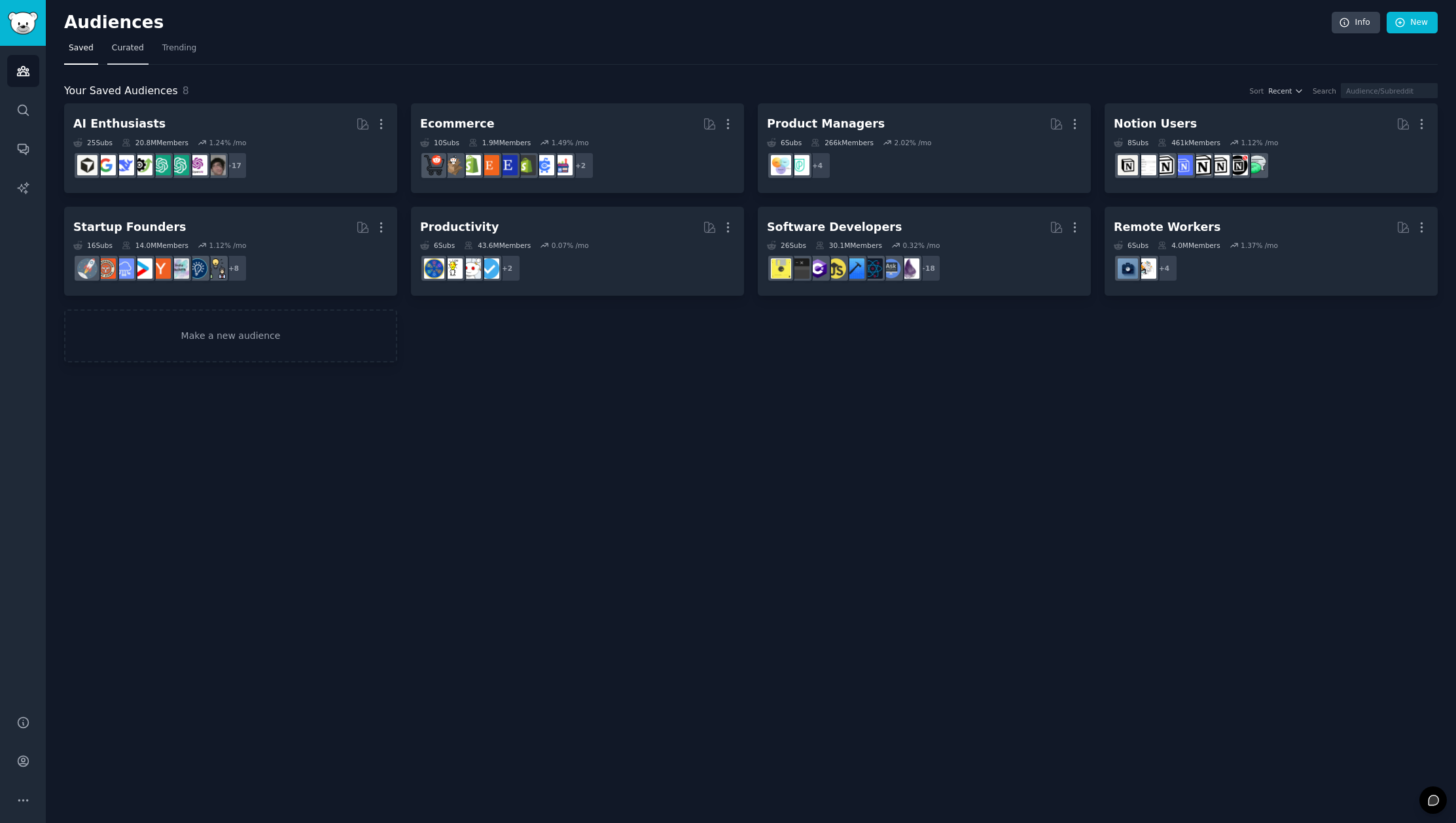
click at [131, 51] on span "Curated" at bounding box center [128, 49] width 32 height 12
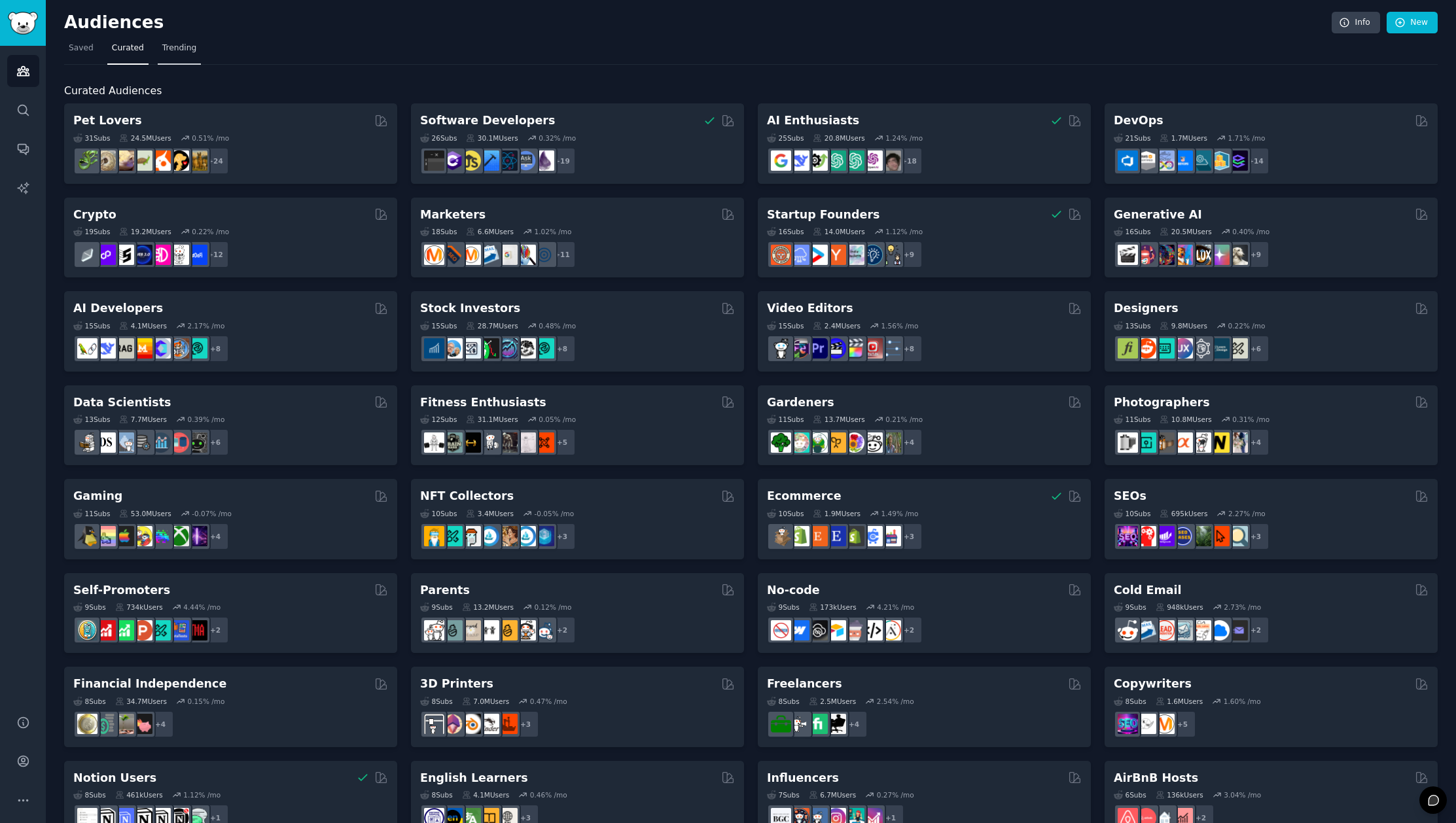
click at [178, 49] on span "Trending" at bounding box center [179, 49] width 34 height 12
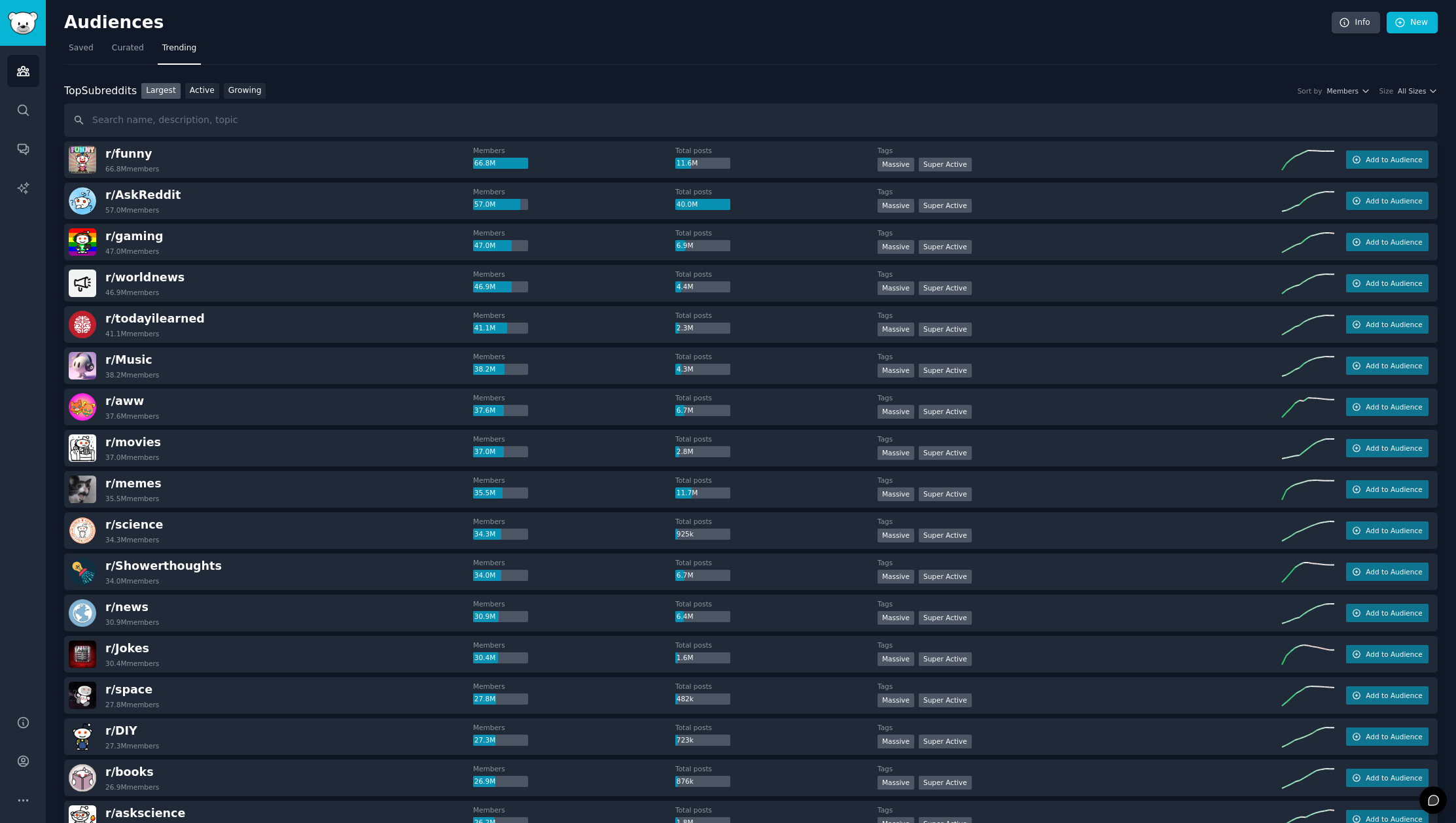
click at [169, 122] on input "text" at bounding box center [751, 119] width 1373 height 33
type input "homeoffice"
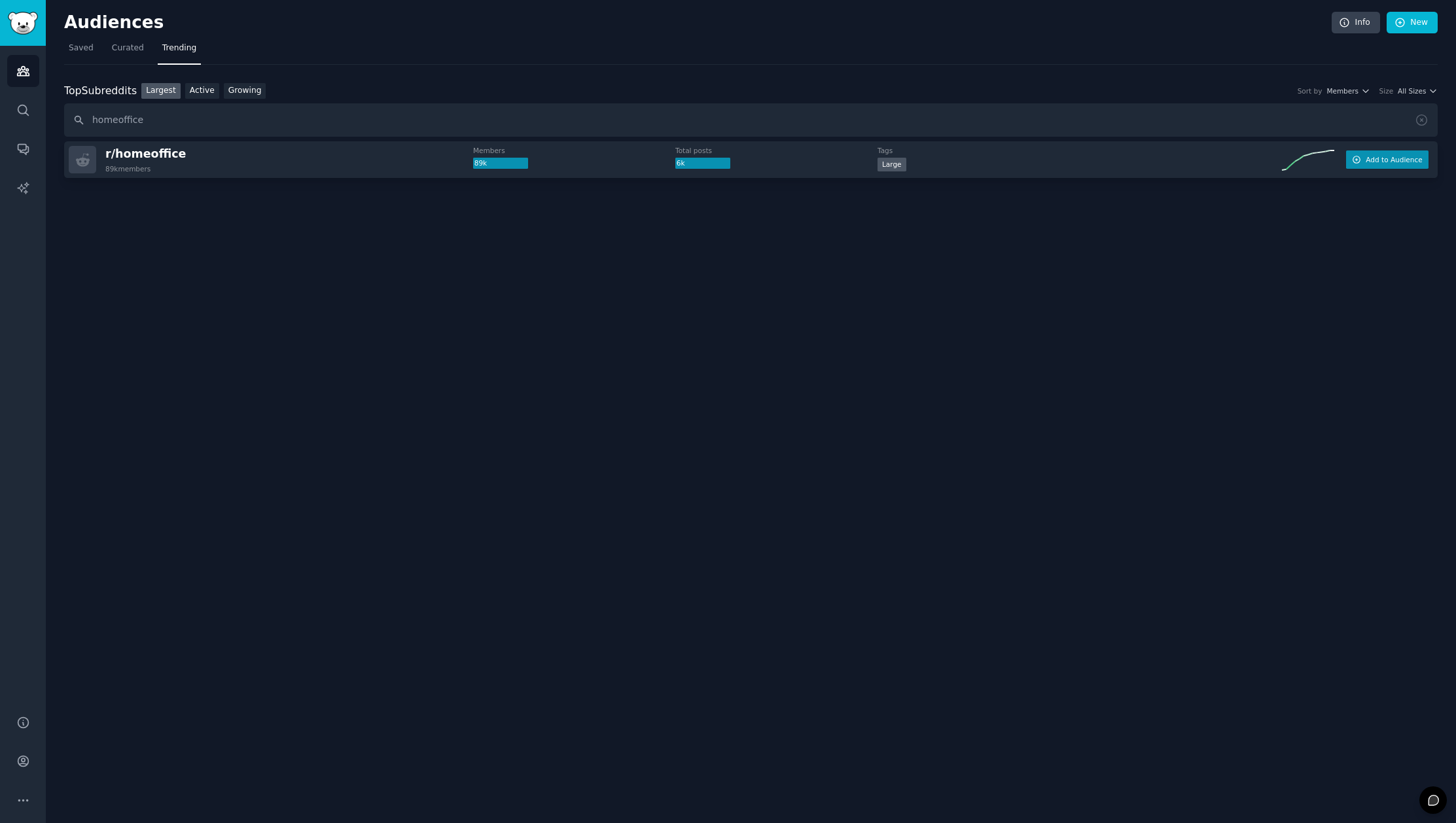
click at [1391, 158] on span "Add to Audience" at bounding box center [1393, 159] width 56 height 9
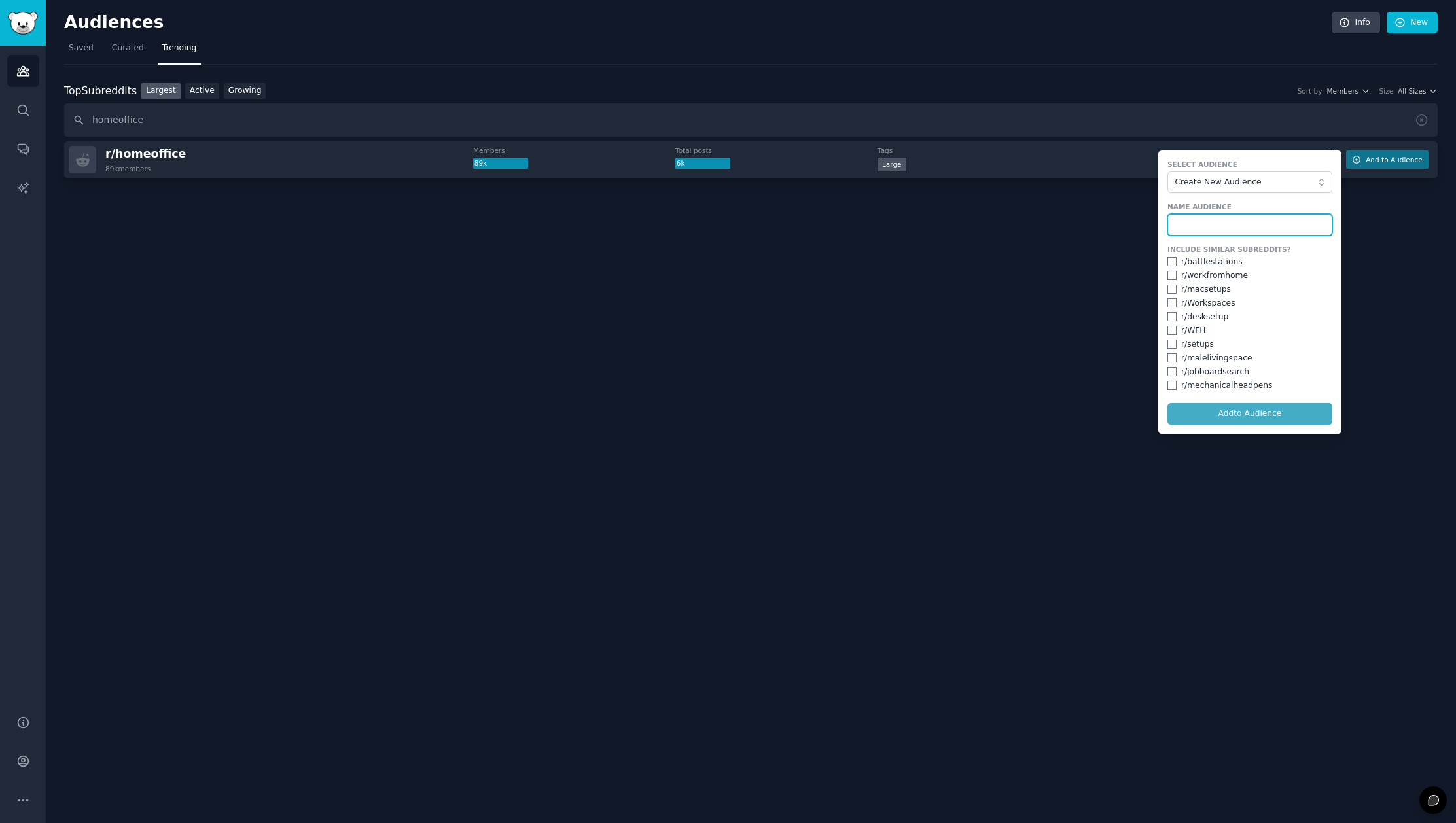
click at [1223, 218] on input "text" at bounding box center [1250, 225] width 165 height 22
type input "Knowledge Workers"
click at [1172, 277] on input "checkbox" at bounding box center [1172, 276] width 9 height 9
checkbox input "true"
click at [1172, 290] on input "checkbox" at bounding box center [1172, 289] width 9 height 9
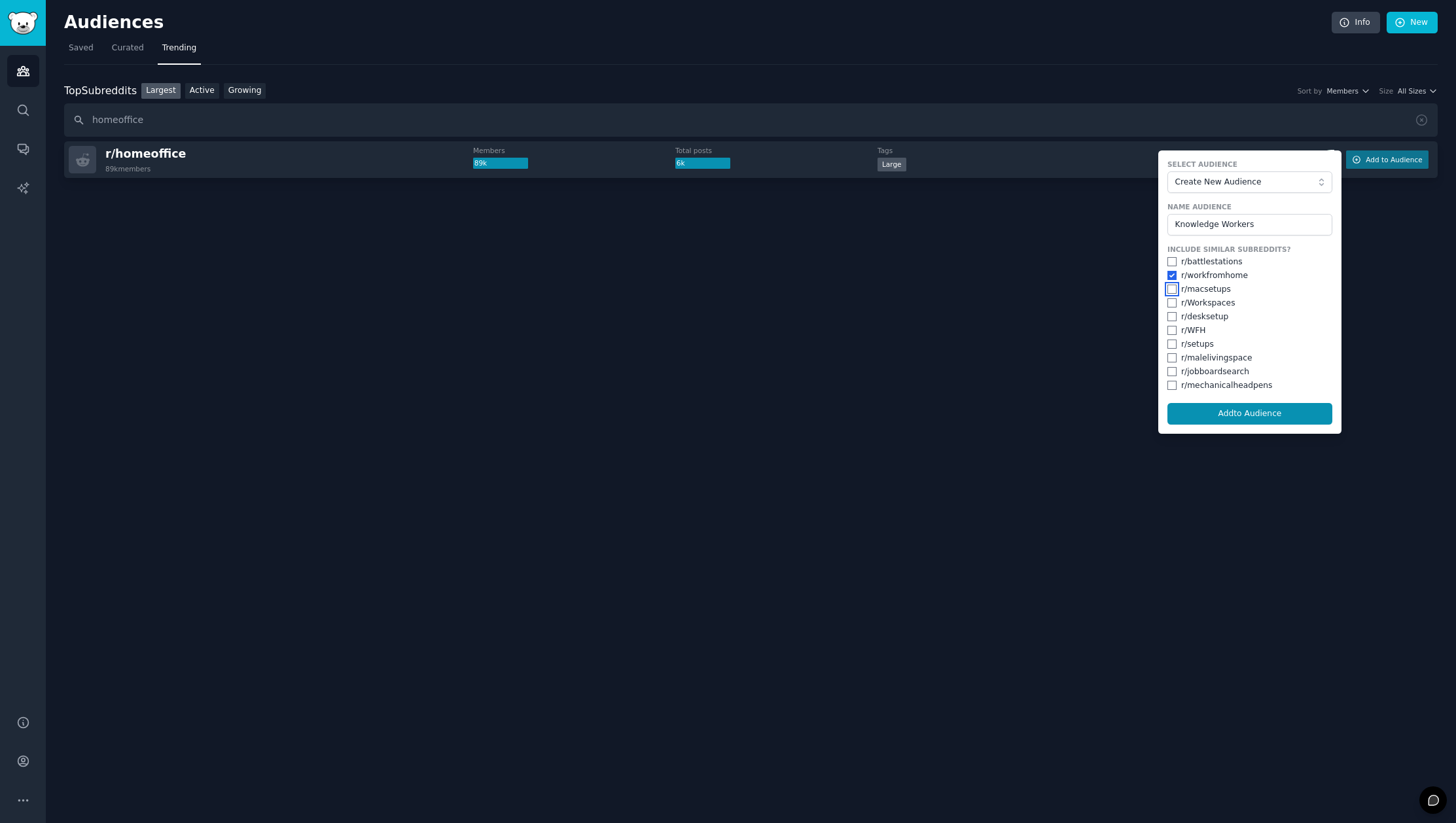
checkbox input "true"
click at [1172, 301] on input "checkbox" at bounding box center [1172, 303] width 9 height 9
checkbox input "true"
click at [1172, 332] on input "checkbox" at bounding box center [1172, 330] width 9 height 9
checkbox input "true"
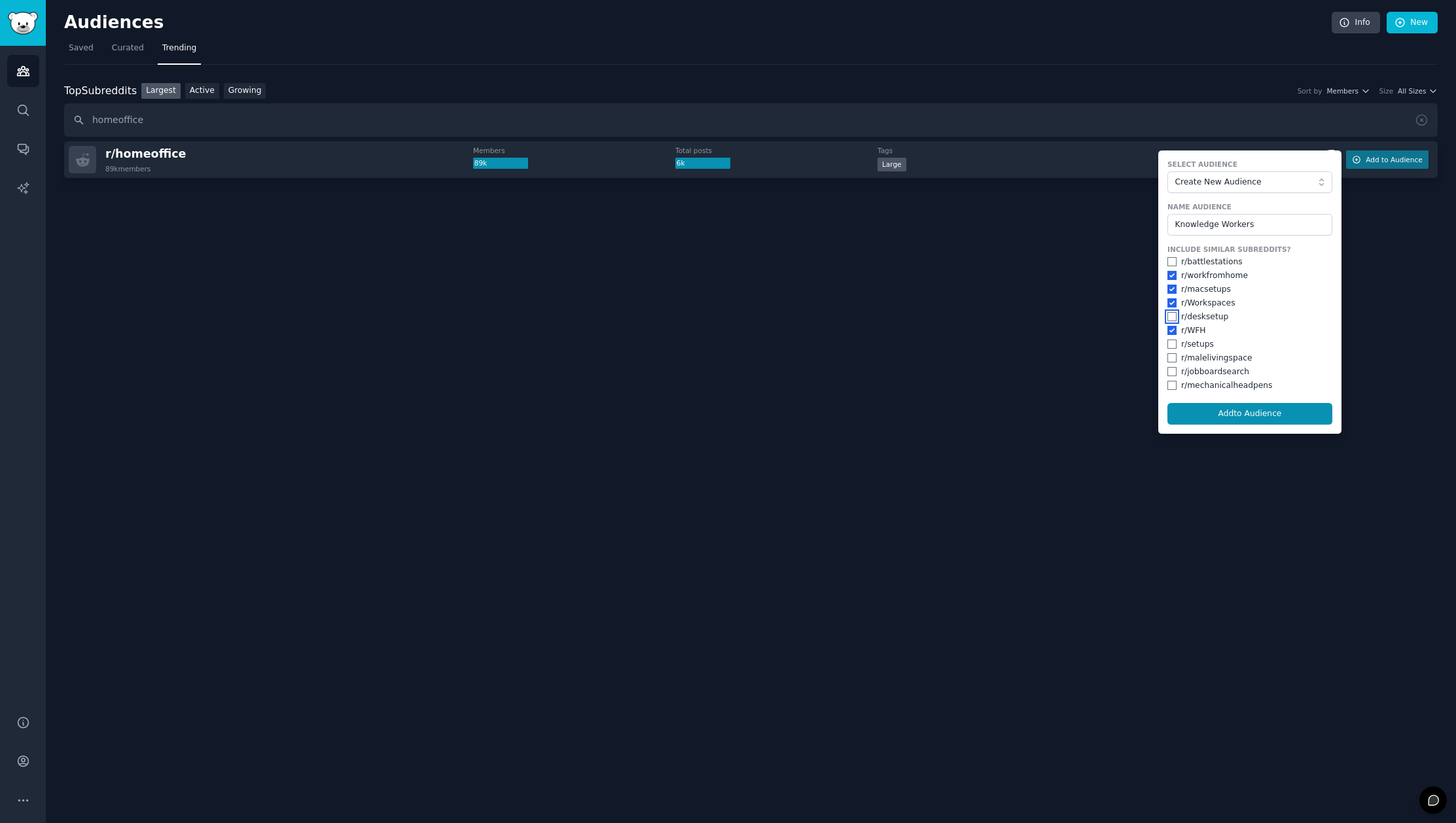
click at [1172, 318] on input "checkbox" at bounding box center [1172, 317] width 9 height 9
checkbox input "true"
click at [1226, 409] on button "Add to Audience" at bounding box center [1250, 414] width 165 height 22
checkbox input "false"
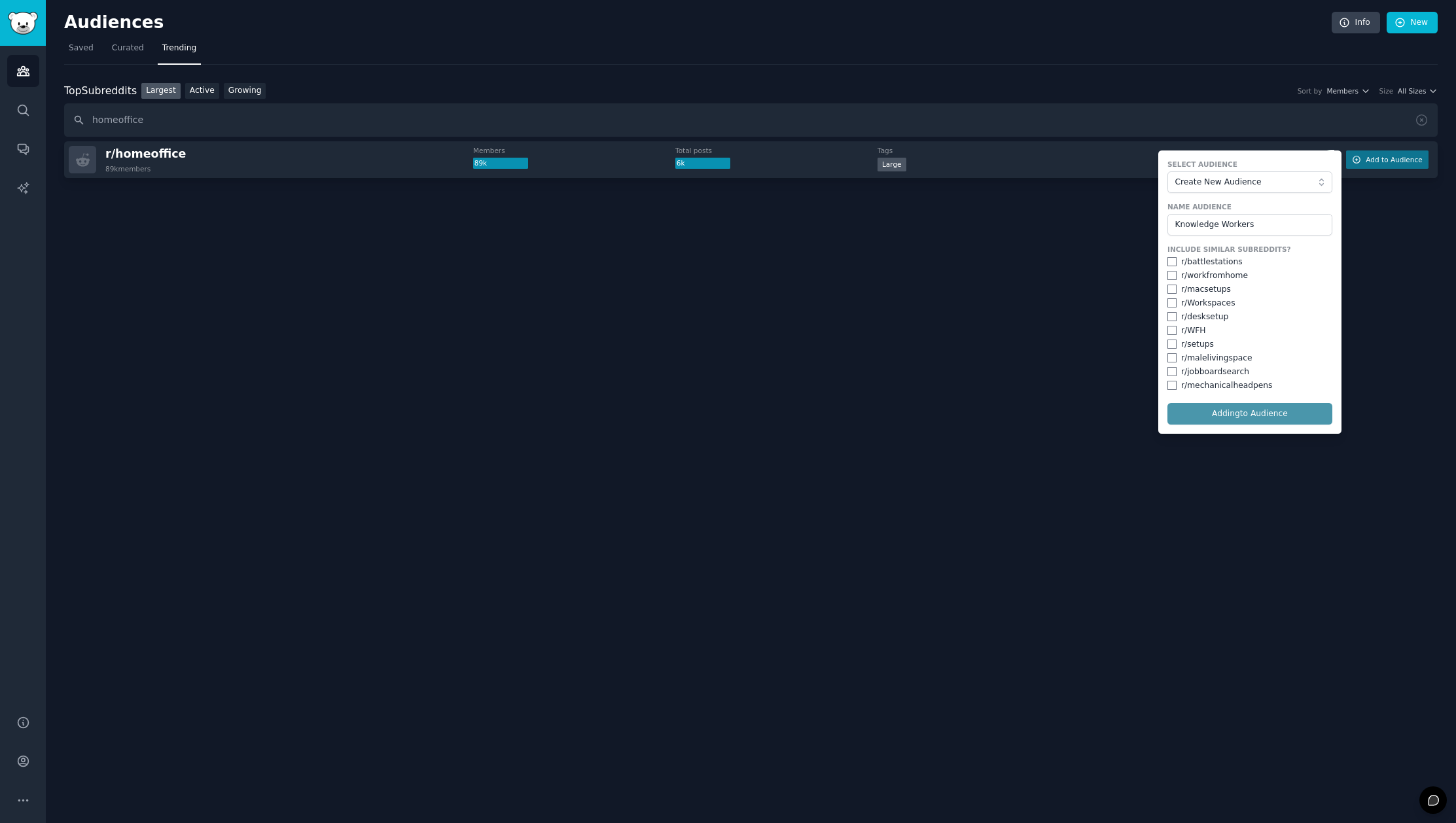
checkbox input "false"
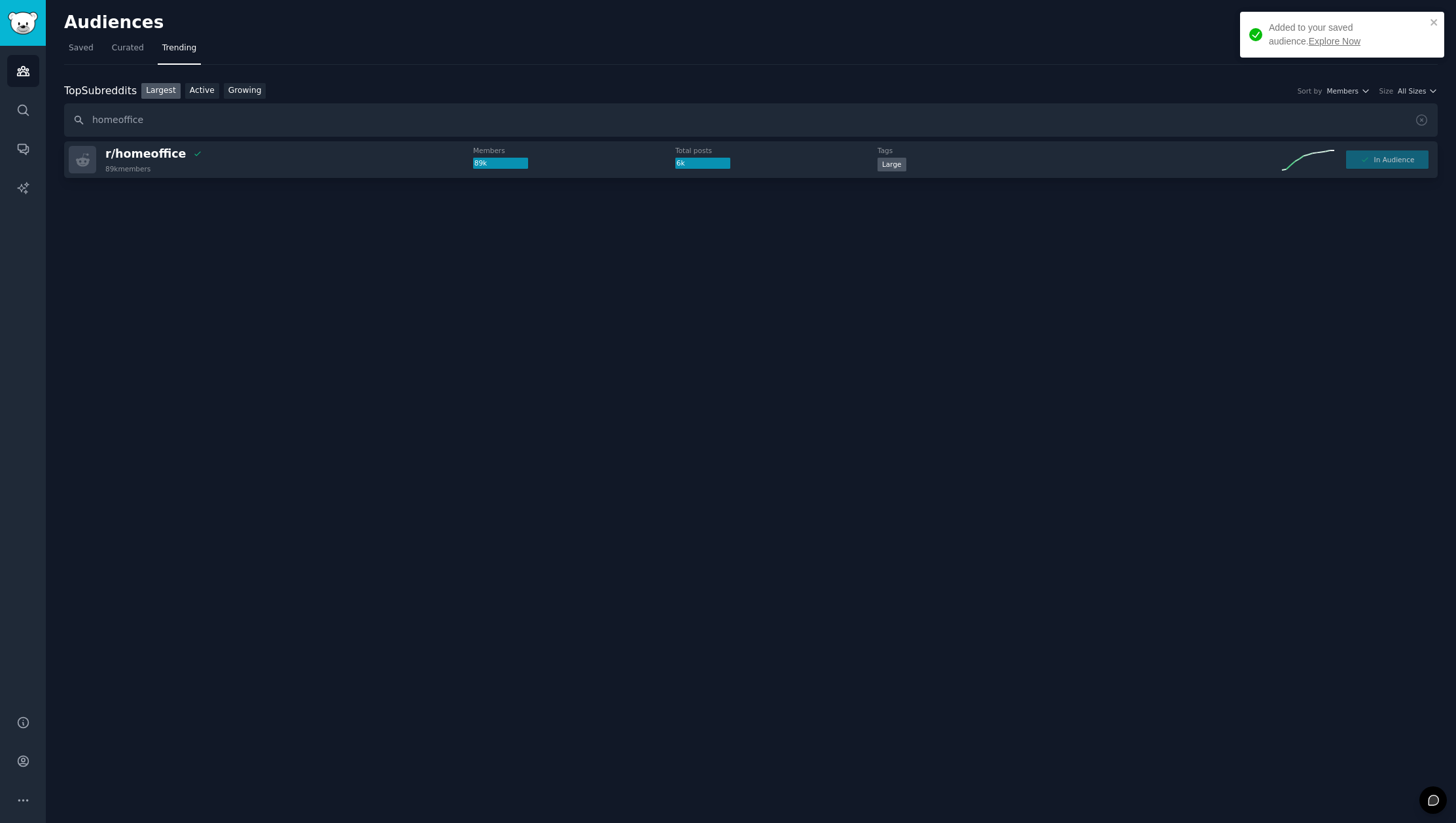
click at [1309, 43] on link "Explore Now" at bounding box center [1334, 41] width 52 height 10
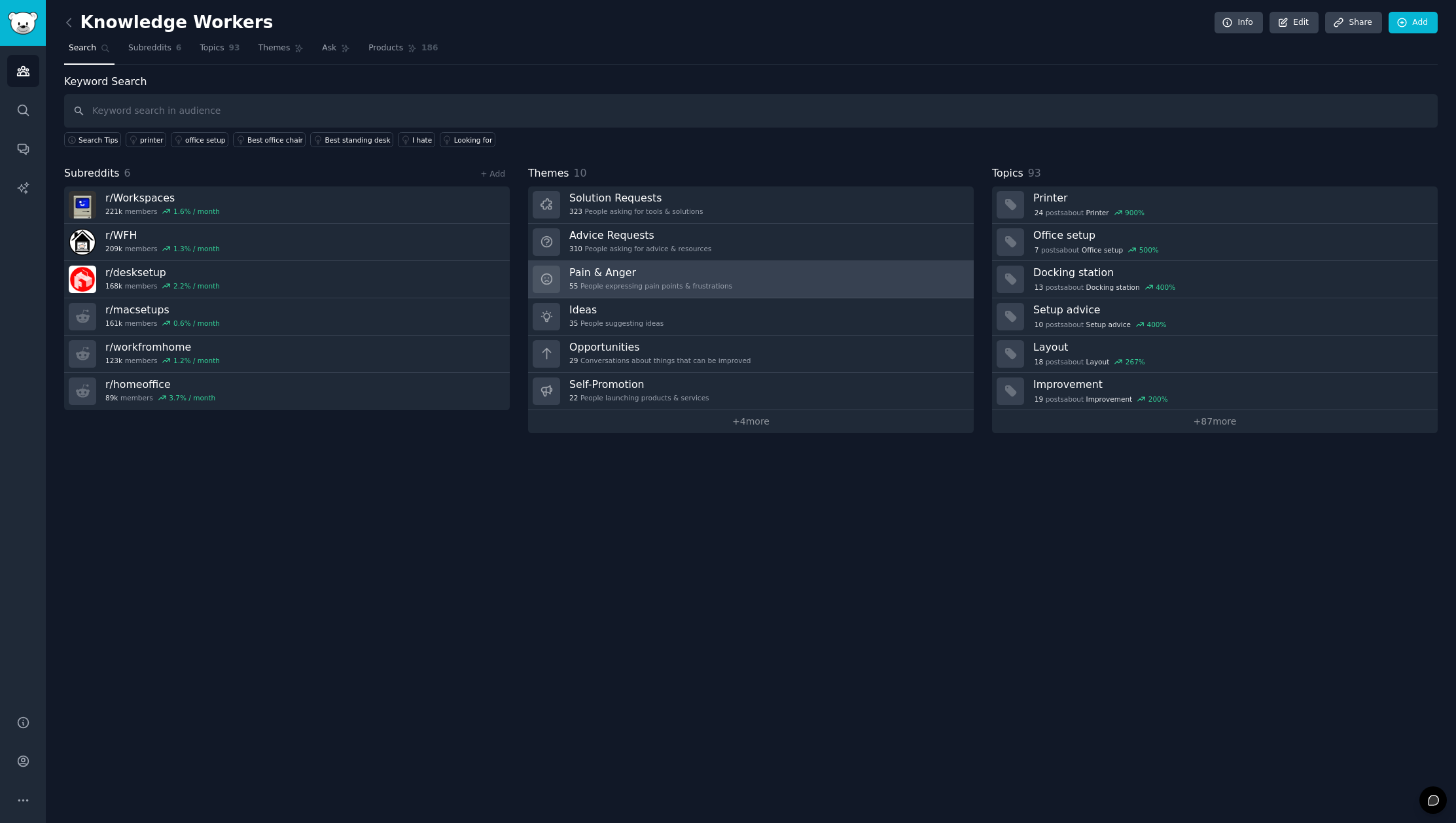
click at [695, 282] on div "55 People expressing pain points & frustrations" at bounding box center [651, 286] width 163 height 9
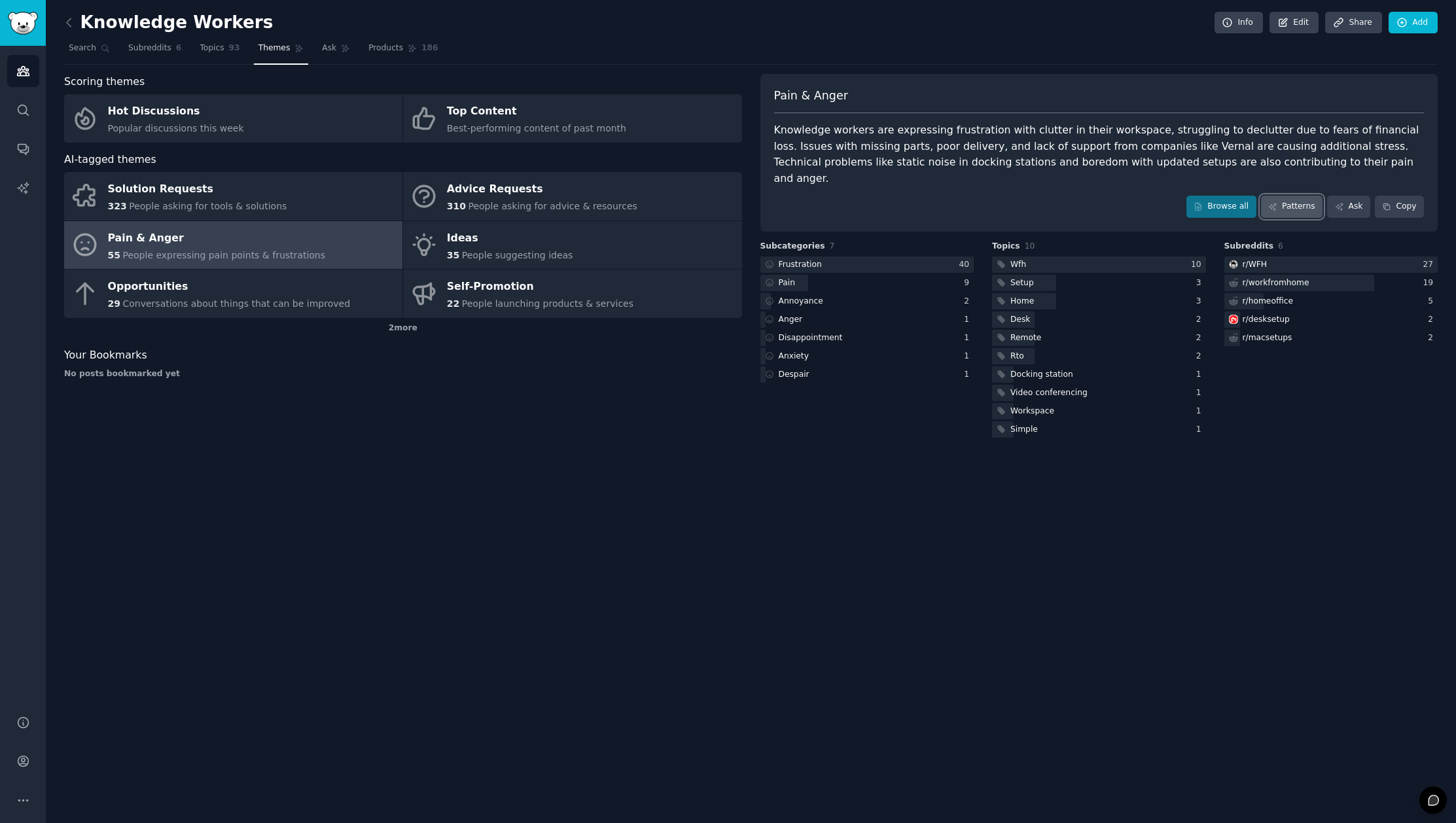
click at [1295, 196] on link "Patterns" at bounding box center [1291, 207] width 61 height 22
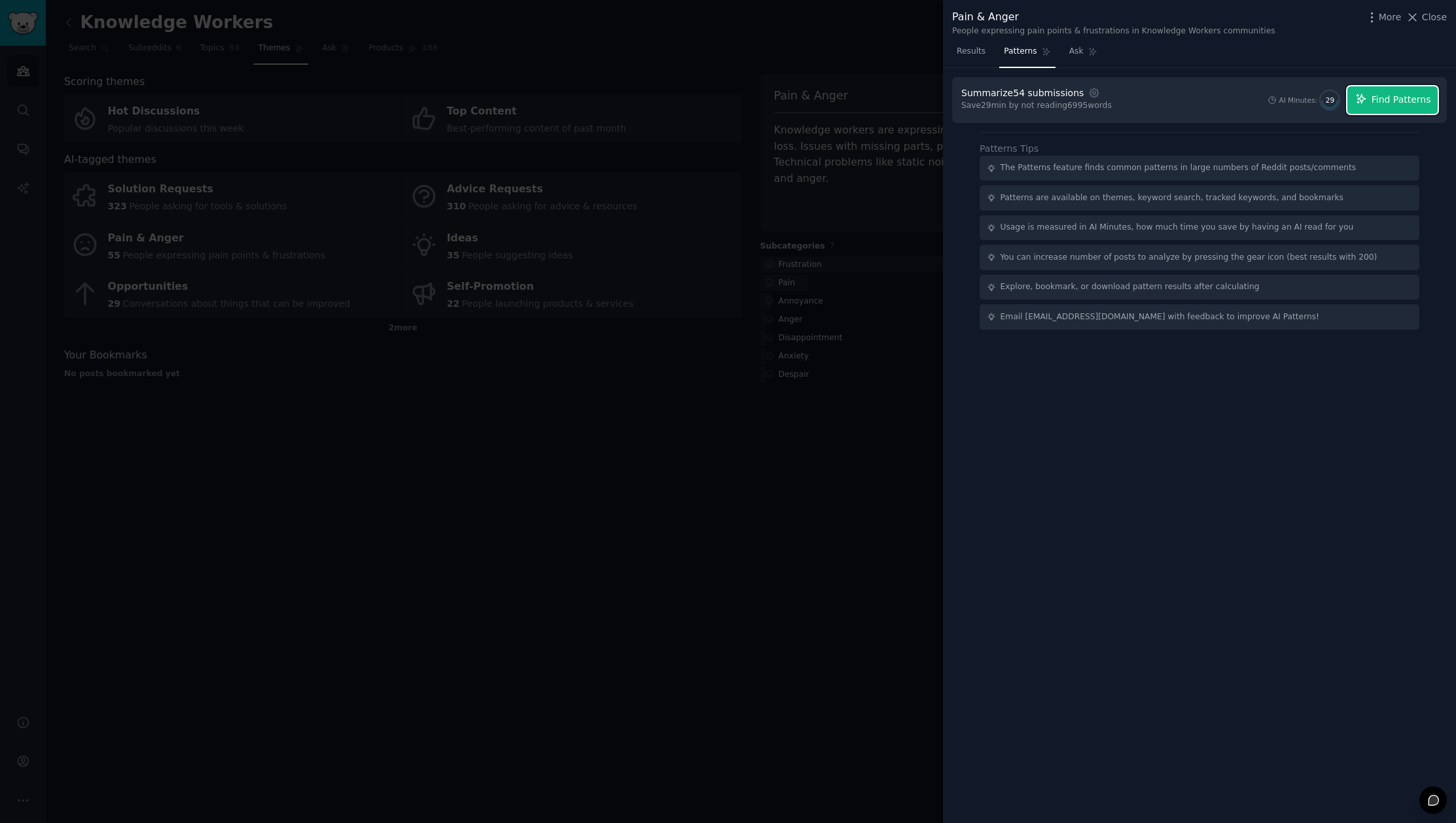
click at [1396, 94] on span "Find Patterns" at bounding box center [1401, 99] width 60 height 14
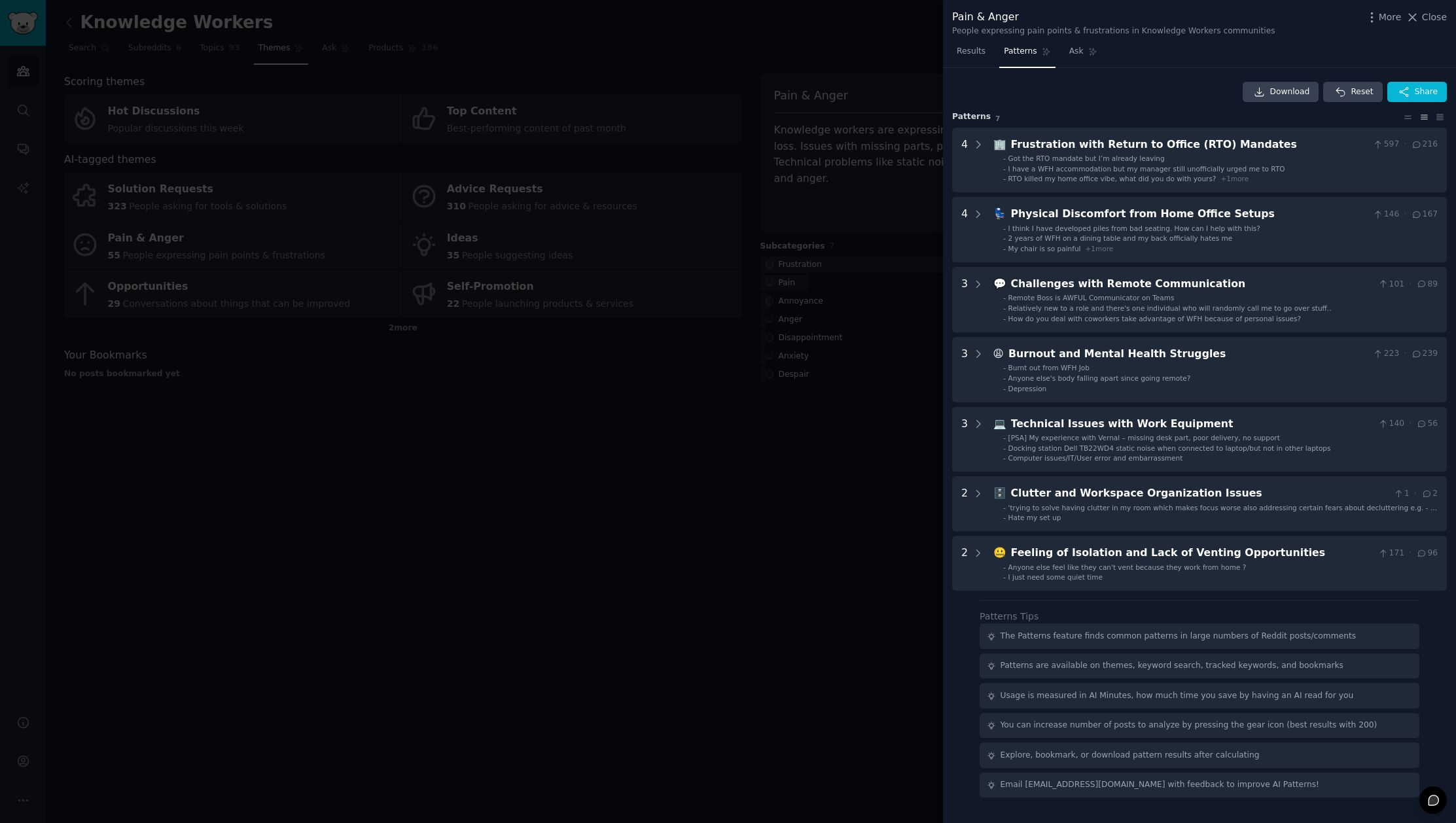
click at [725, 453] on div at bounding box center [728, 411] width 1456 height 823
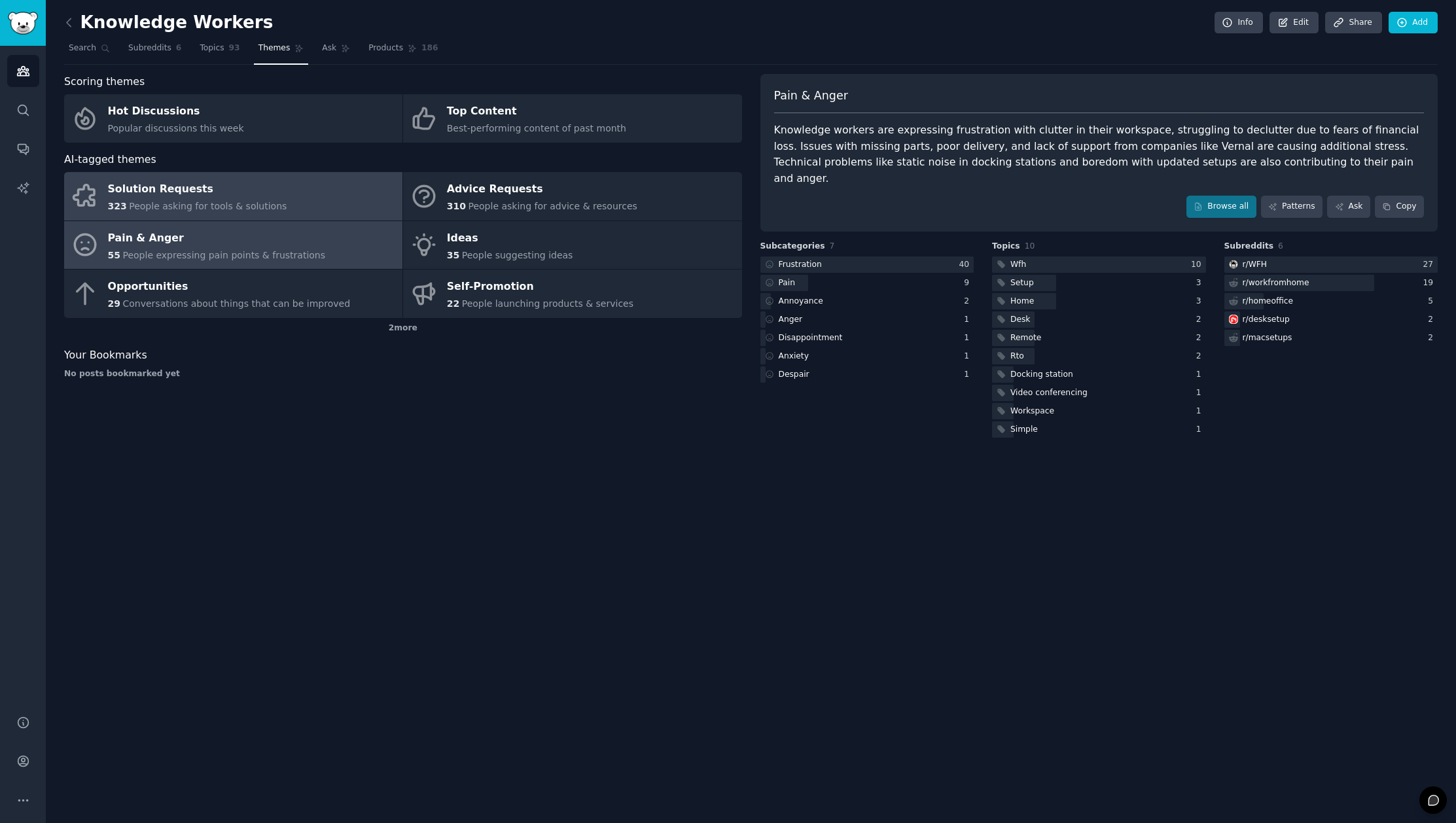
click at [262, 201] on span "People asking for tools & solutions" at bounding box center [208, 206] width 158 height 10
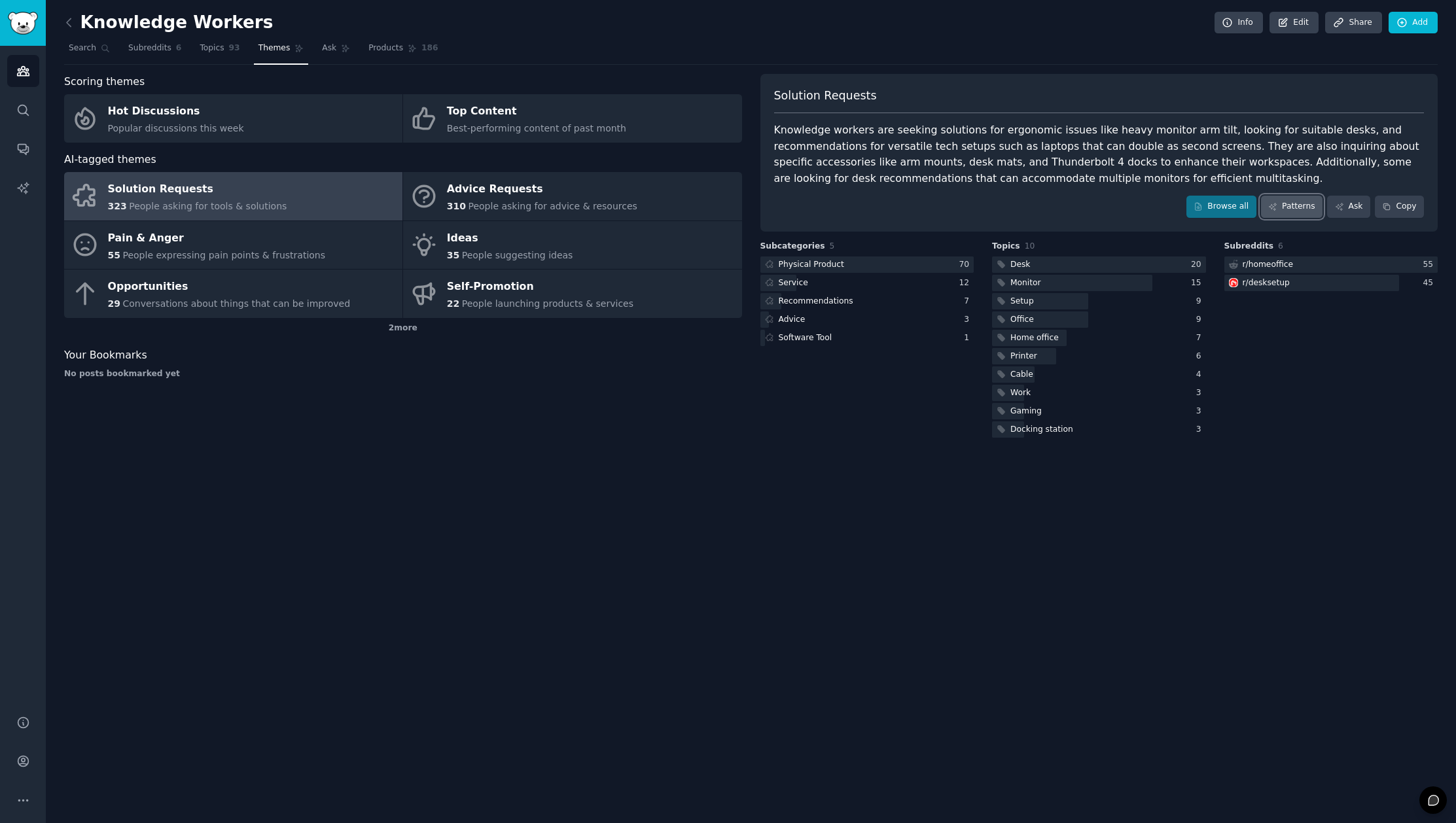
click at [1303, 198] on link "Patterns" at bounding box center [1291, 207] width 61 height 22
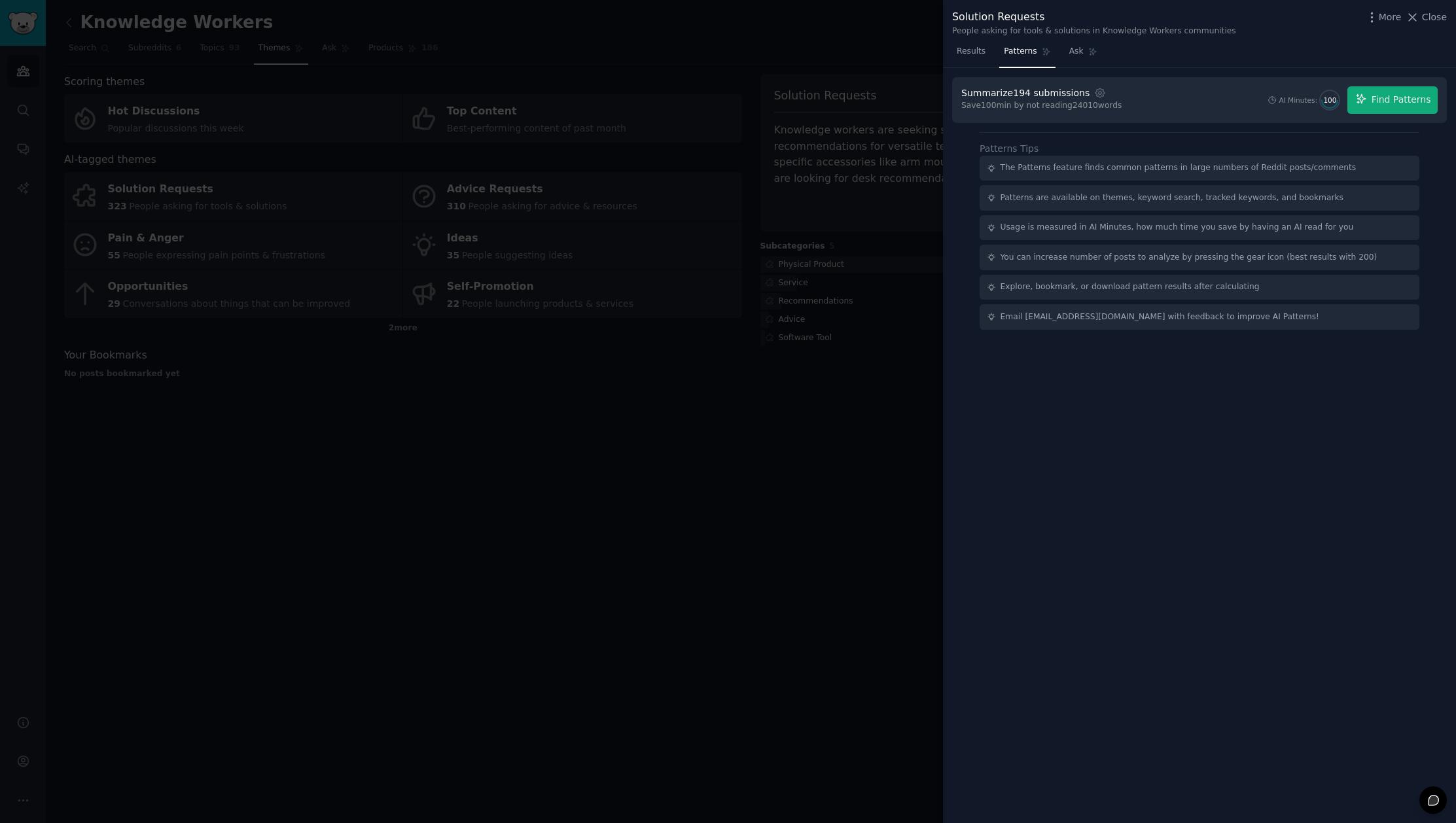
click at [1425, 85] on div "Summarize 194 submissions Settings Save 100 min by not reading 24010 words AI M…" at bounding box center [1199, 100] width 494 height 46
click at [1406, 105] on span "Find Patterns" at bounding box center [1401, 99] width 60 height 14
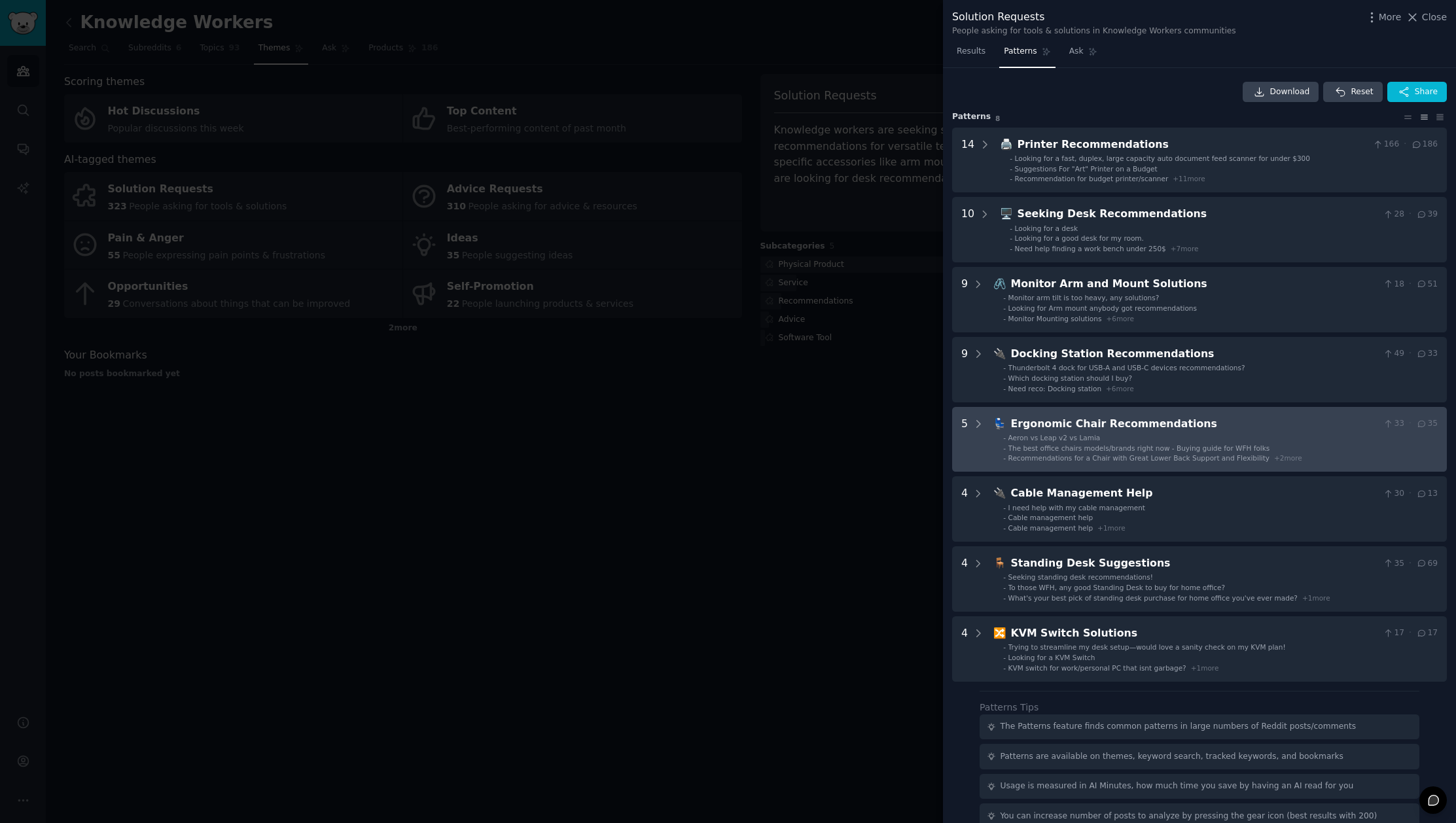
scroll to position [79, 0]
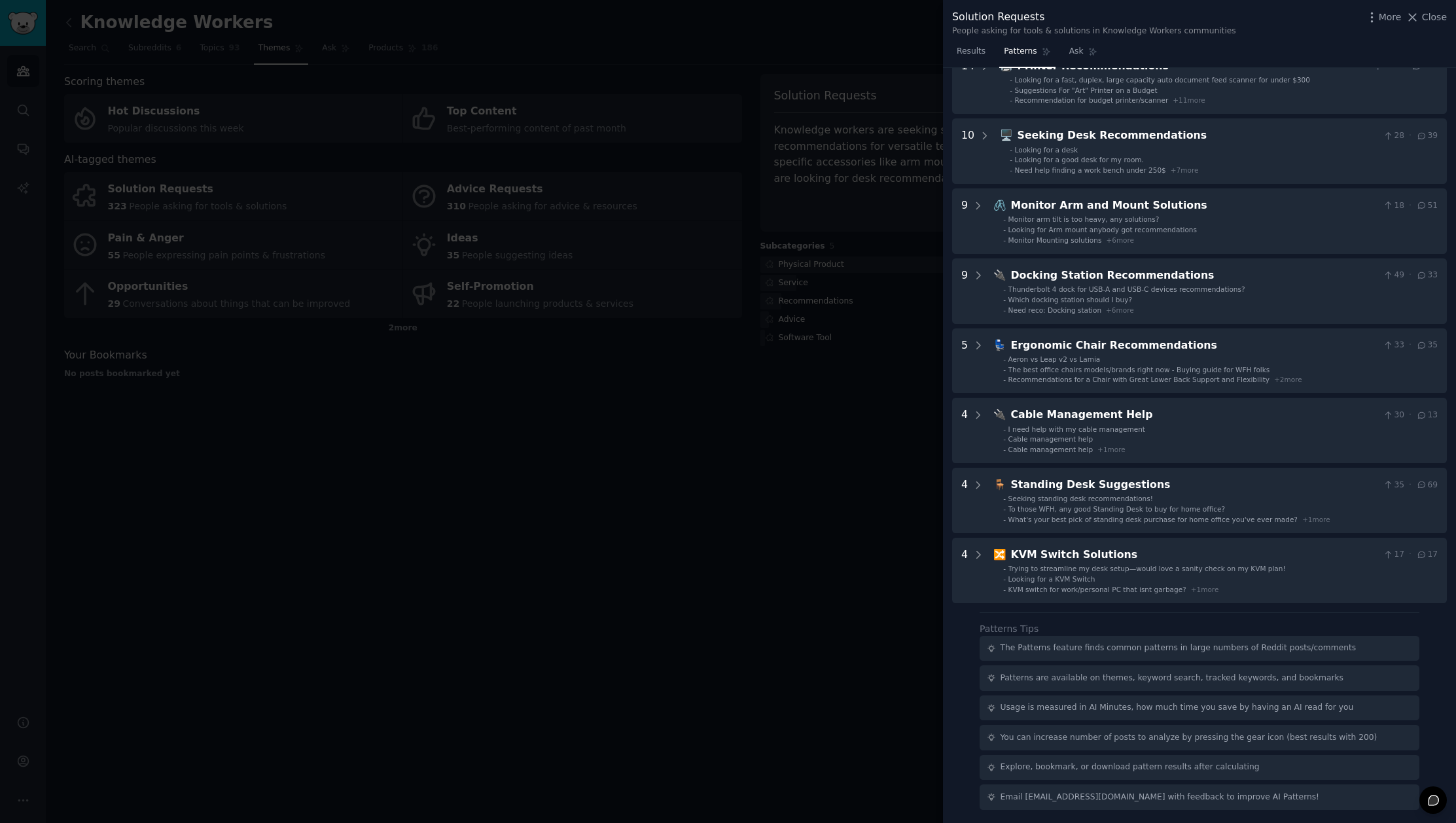
click at [743, 548] on div at bounding box center [728, 411] width 1456 height 823
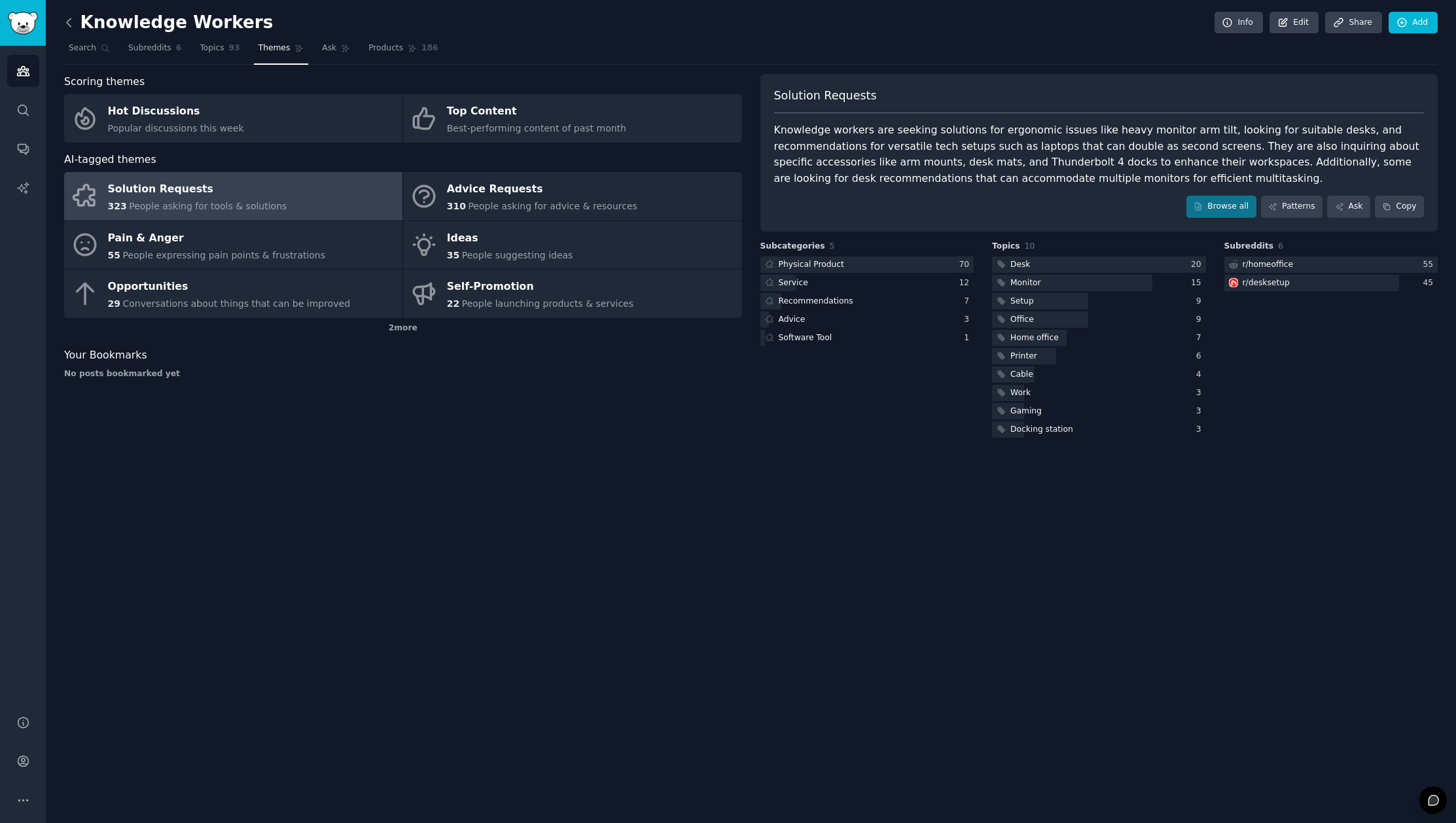
click at [70, 23] on icon at bounding box center [69, 22] width 14 height 14
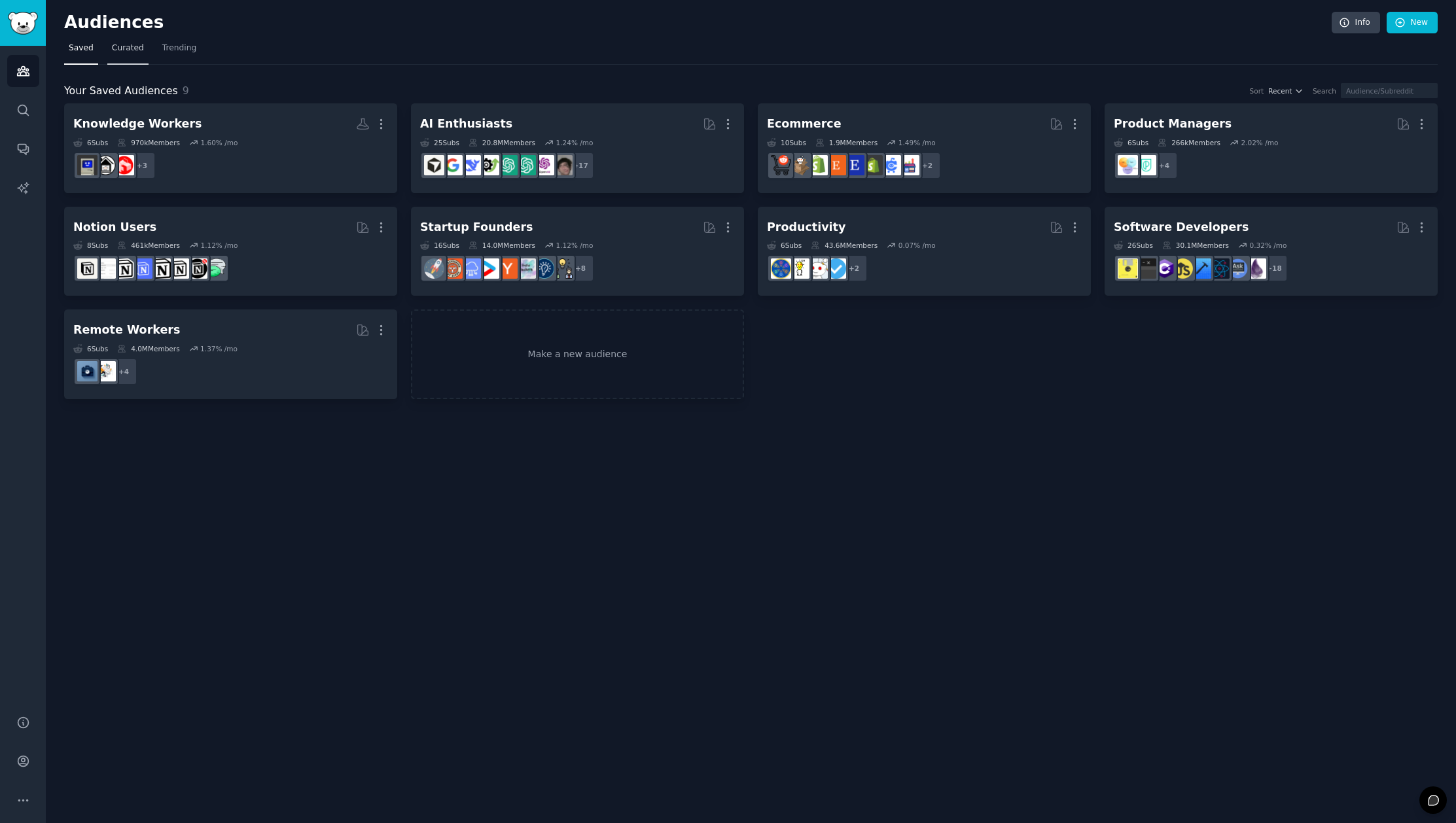
click at [126, 43] on span "Curated" at bounding box center [128, 49] width 32 height 12
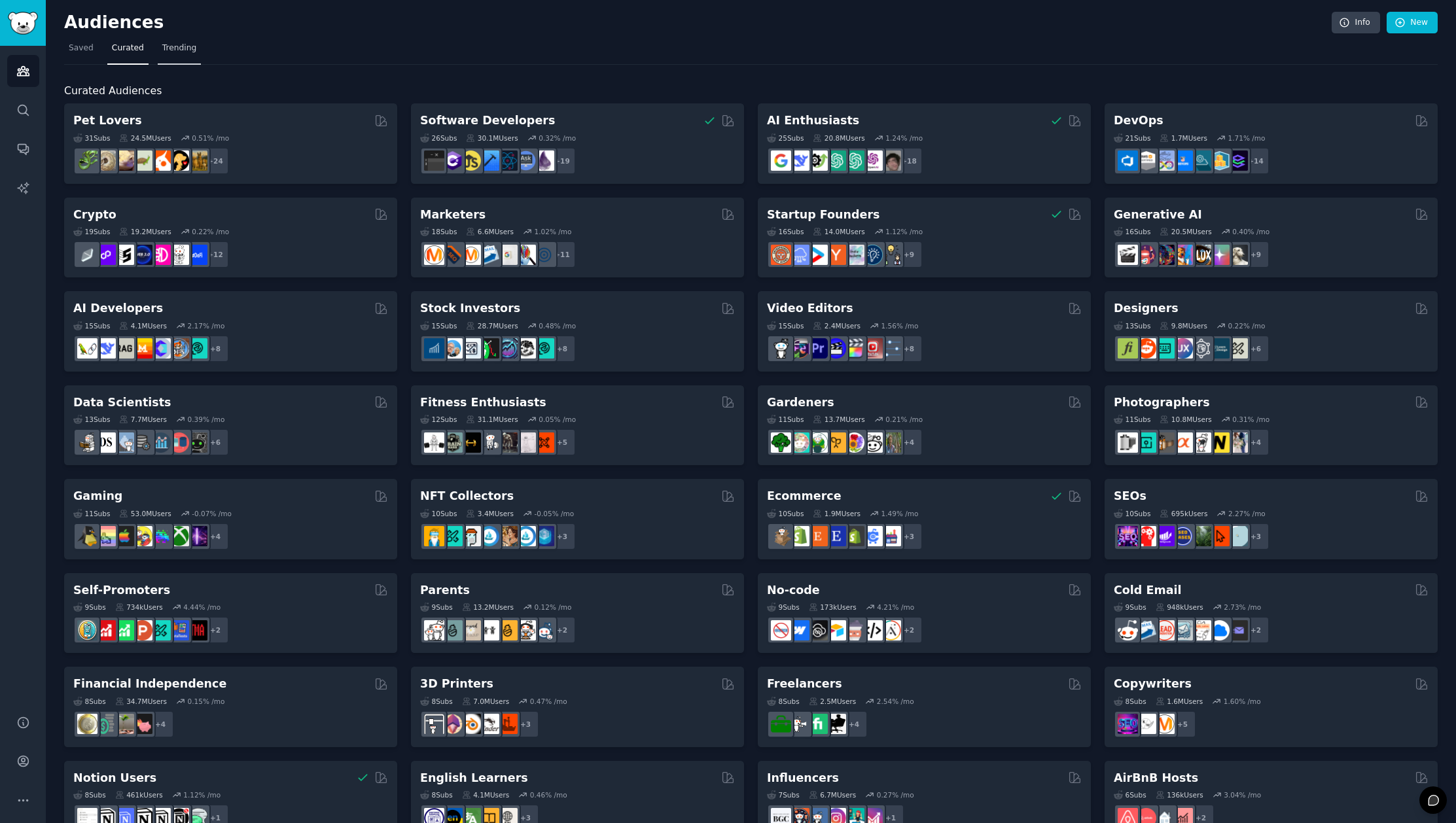
click at [178, 54] on link "Trending" at bounding box center [179, 52] width 43 height 27
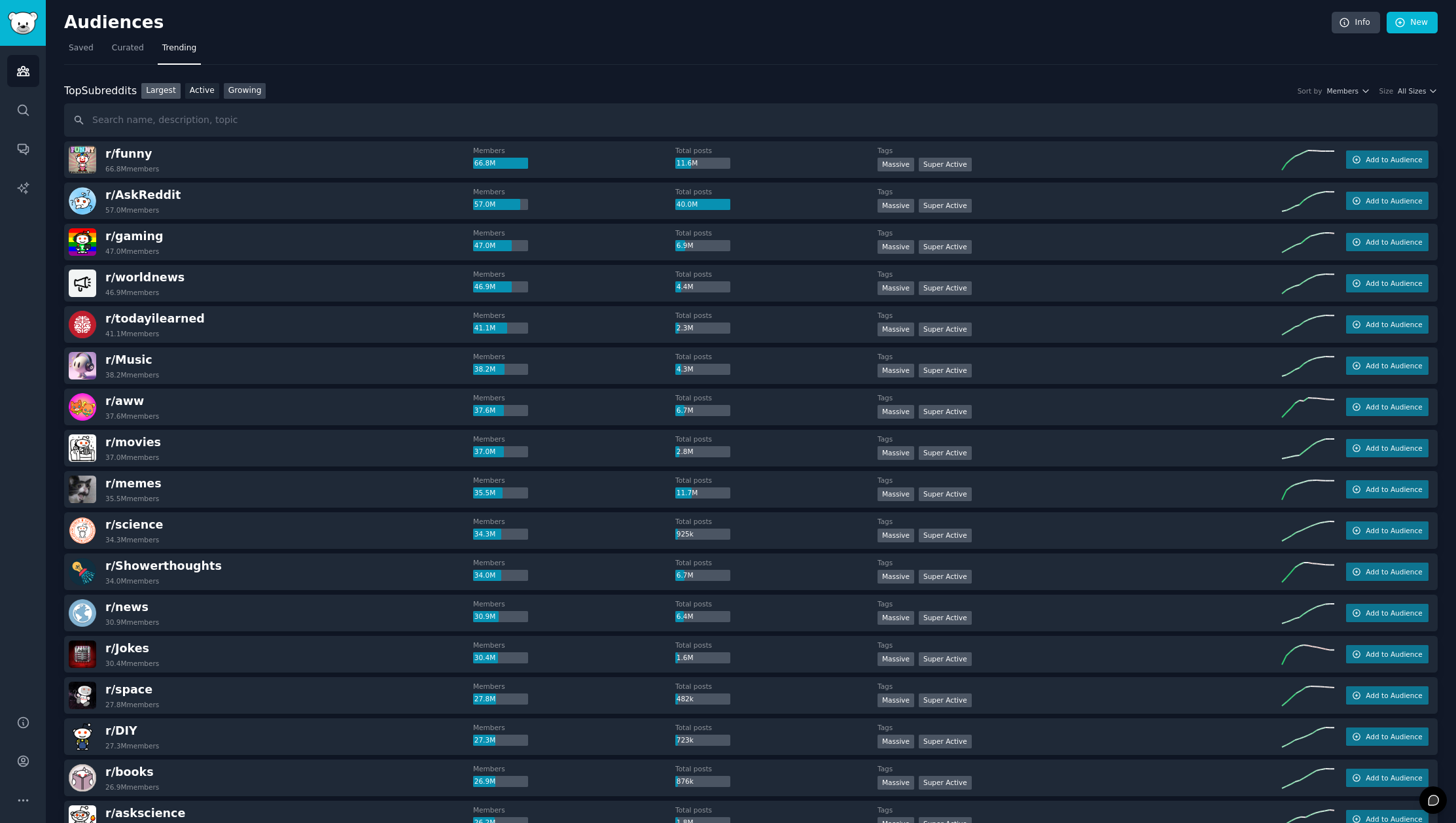
click at [251, 98] on link "Growing" at bounding box center [245, 91] width 43 height 16
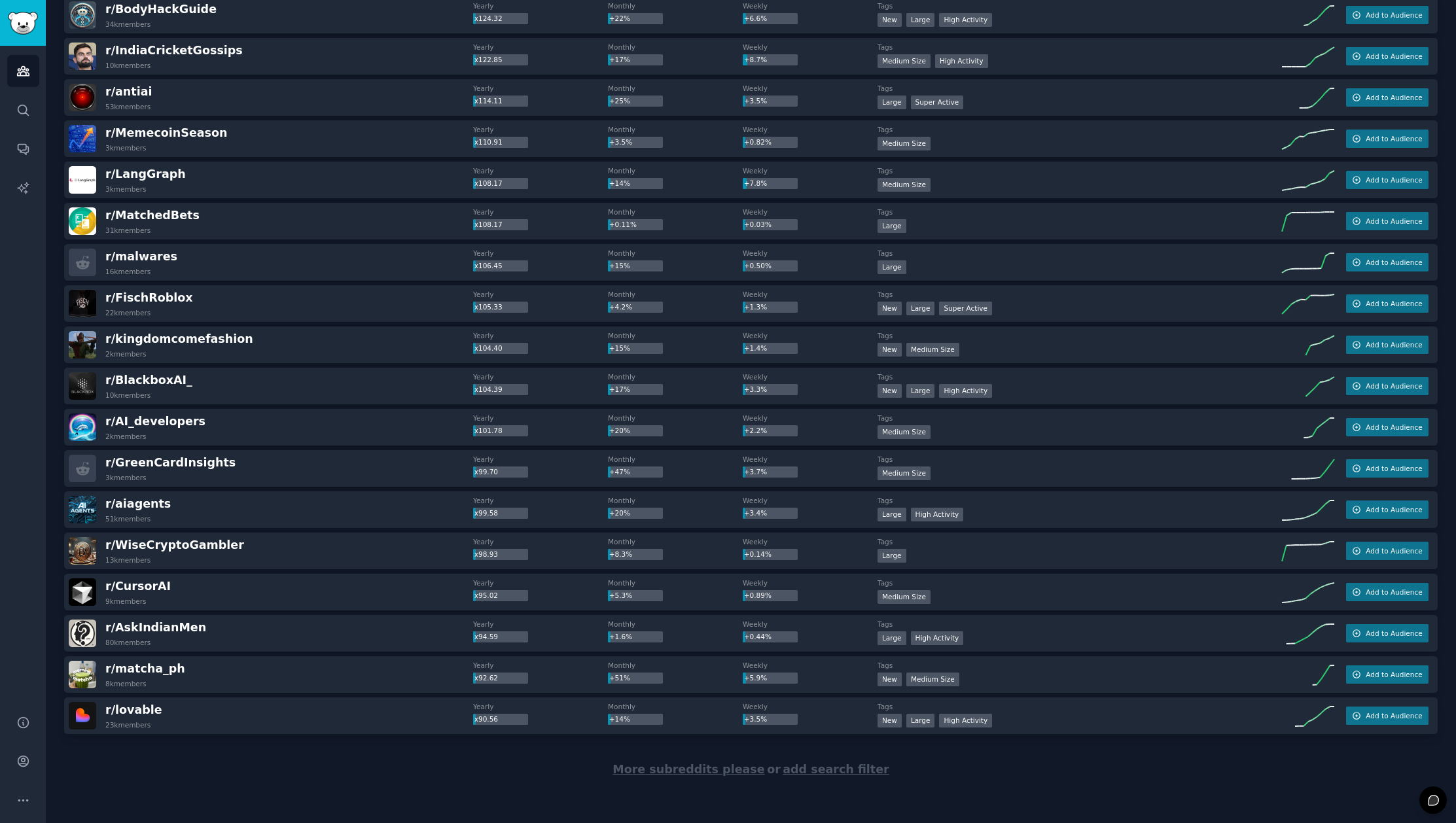
scroll to position [1463, 0]
click at [836, 773] on span "add search filter" at bounding box center [836, 770] width 106 height 13
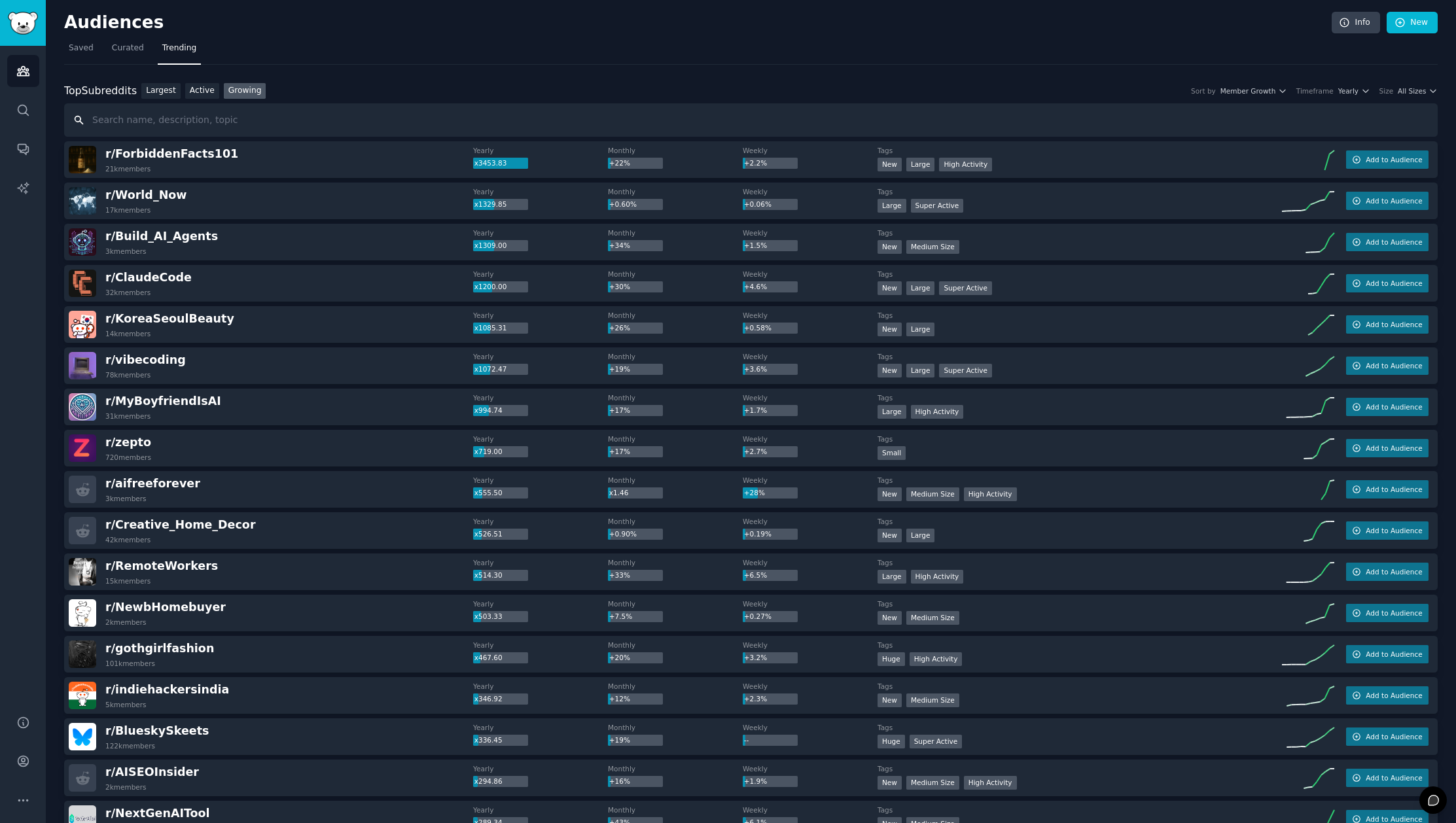
paste input "businessanalysis"
type input "businessanalysis"
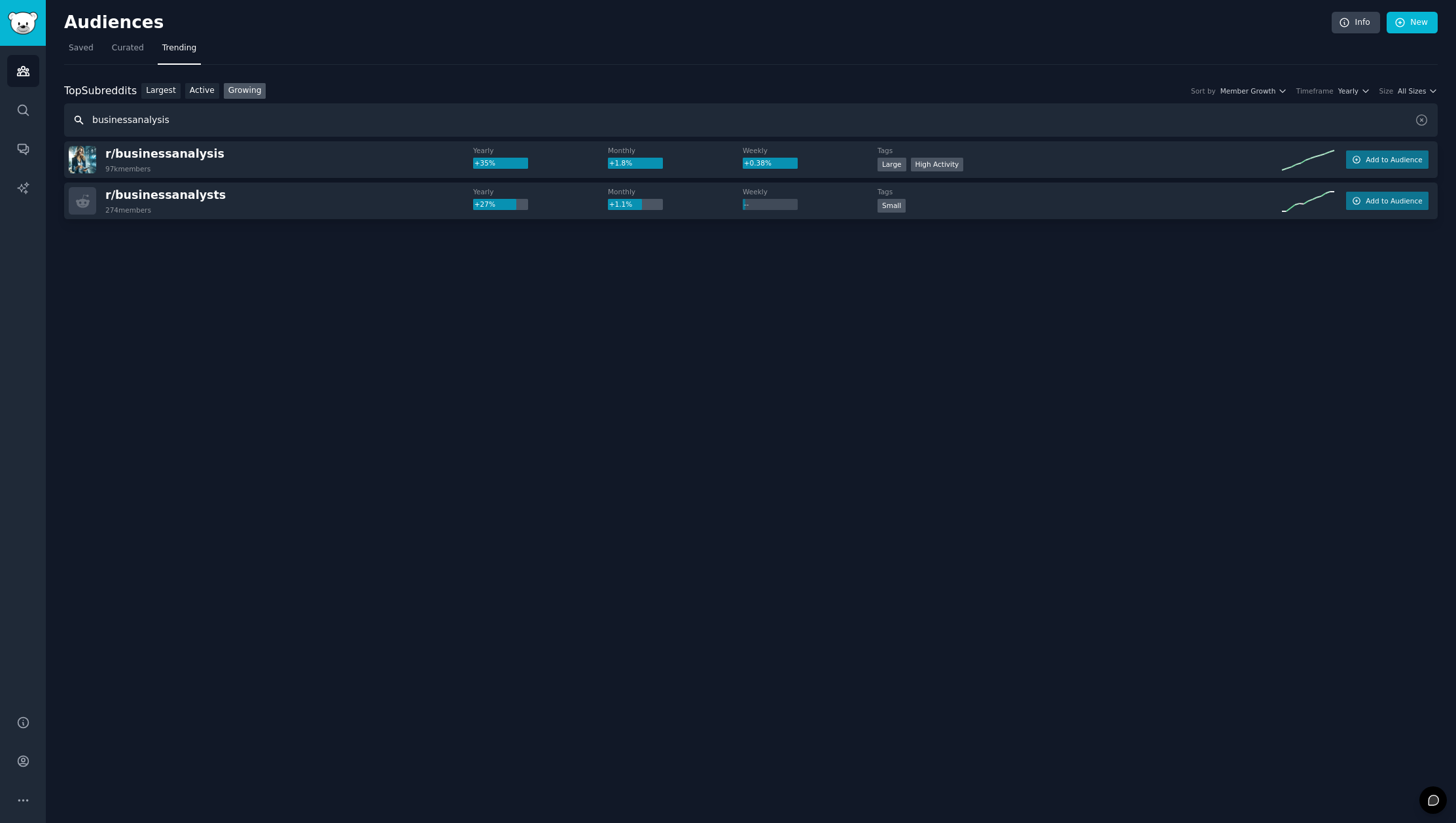
click at [523, 357] on div "Audiences Info New Saved Curated Trending Top Subreddits Top Subreddits Largest…" at bounding box center [751, 411] width 1410 height 823
click at [1393, 160] on span "Add to Audience" at bounding box center [1393, 159] width 56 height 9
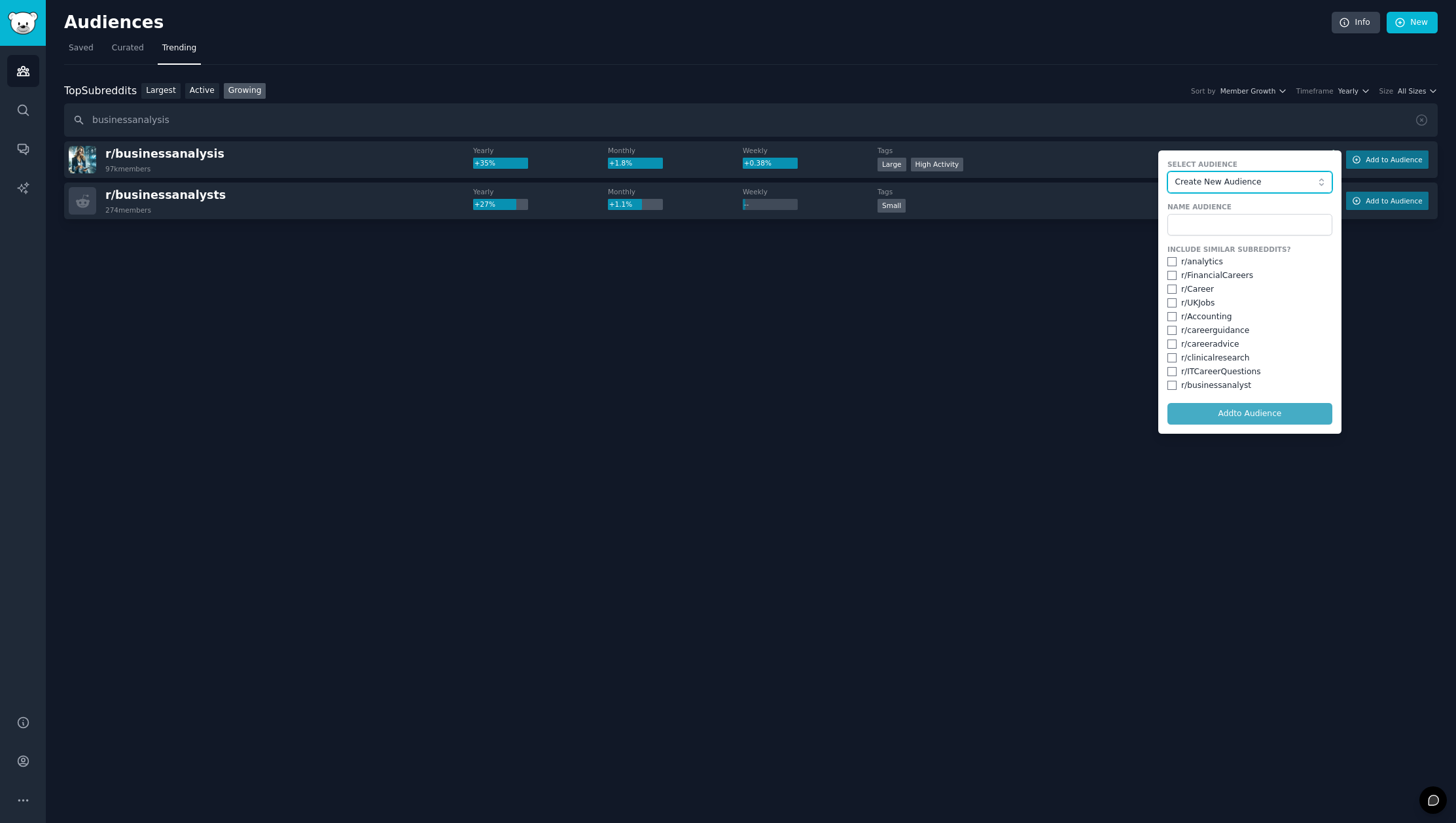
click at [1225, 184] on span "Create New Audience" at bounding box center [1247, 183] width 143 height 12
click at [1243, 233] on span "Knowledge Workers" at bounding box center [1254, 229] width 137 height 12
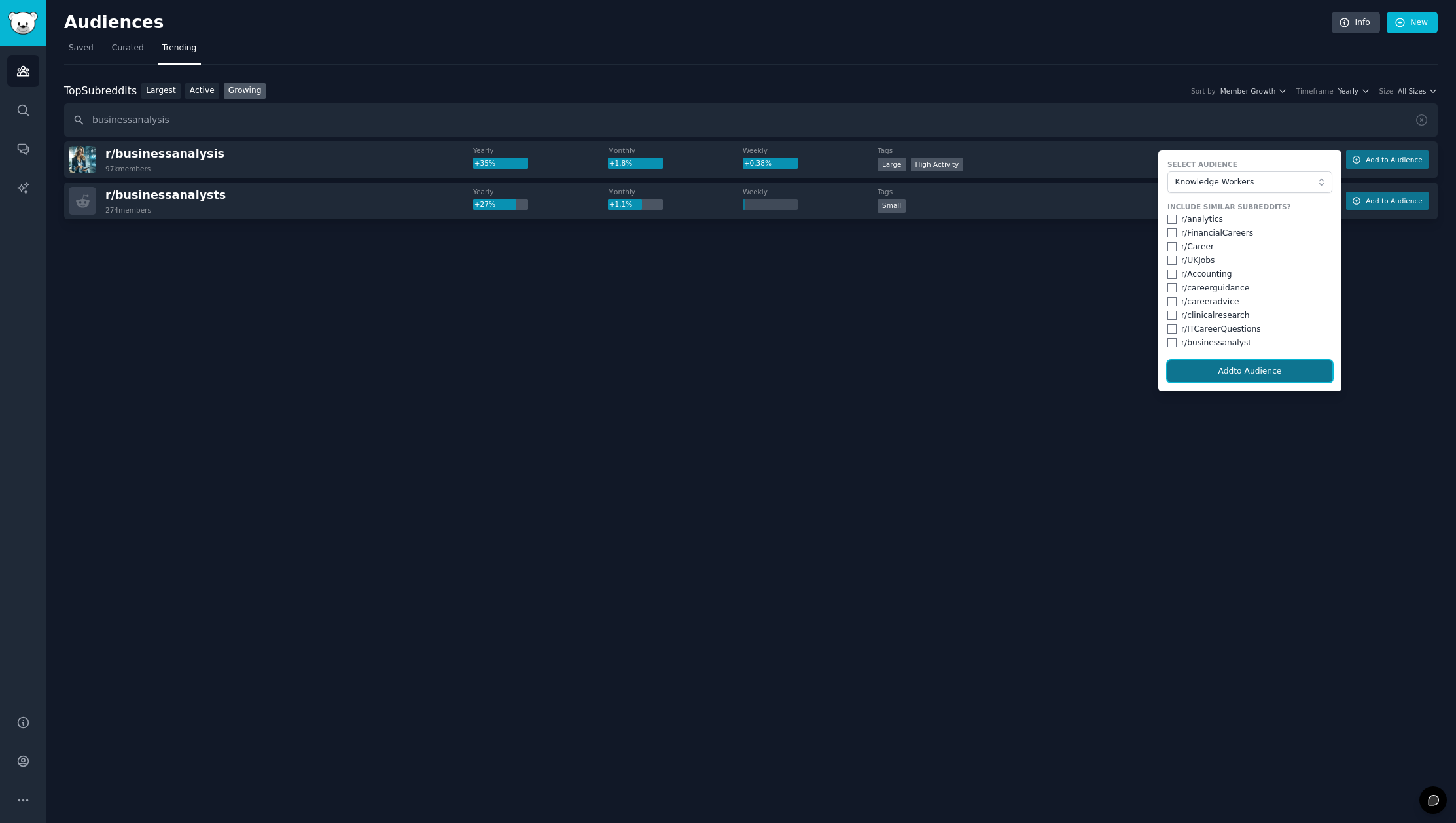
click at [1247, 374] on button "Add to Audience" at bounding box center [1250, 371] width 165 height 22
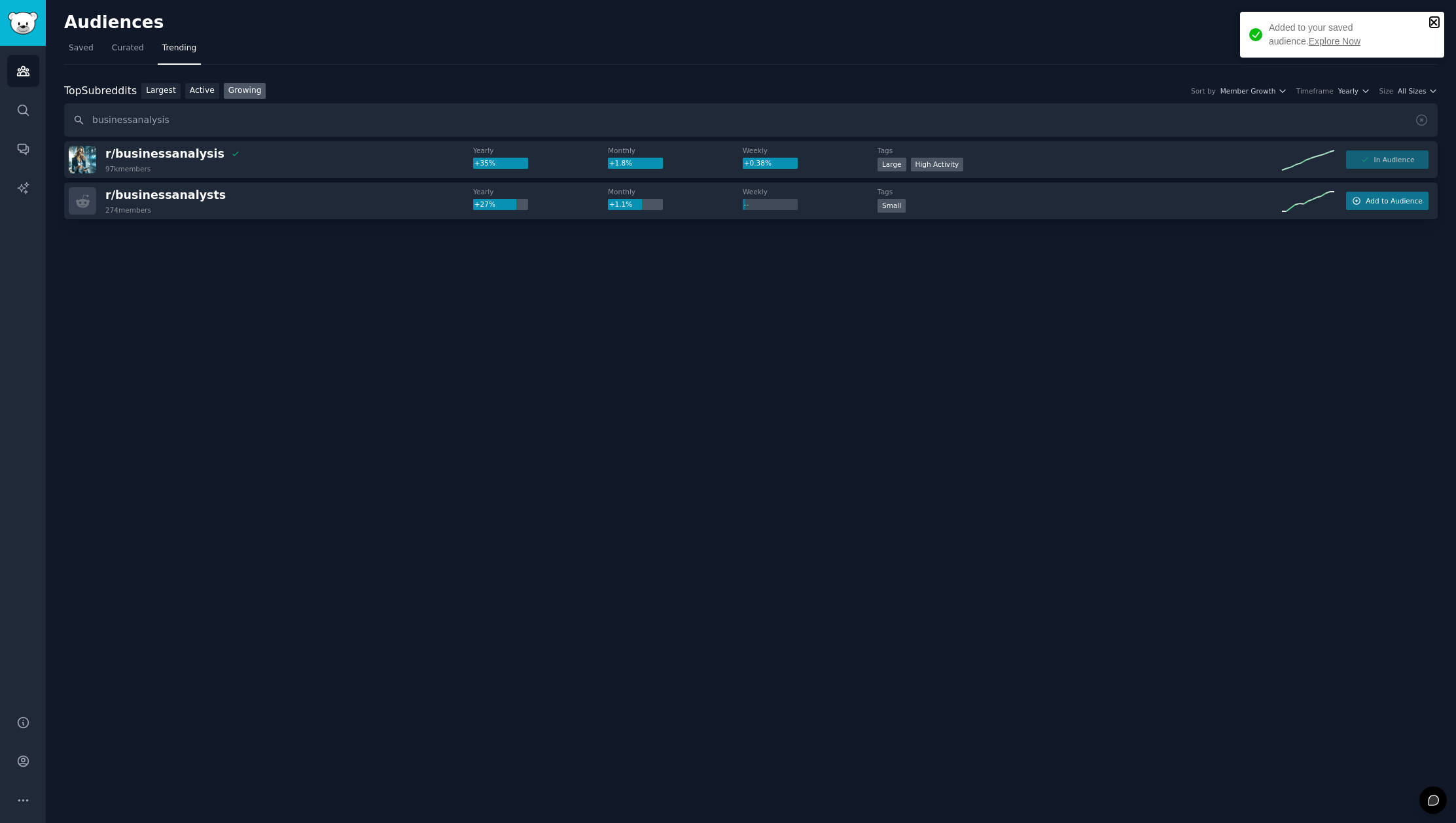
click at [1429, 21] on icon "close" at bounding box center [1434, 22] width 9 height 10
click at [131, 49] on span "Curated" at bounding box center [128, 49] width 32 height 12
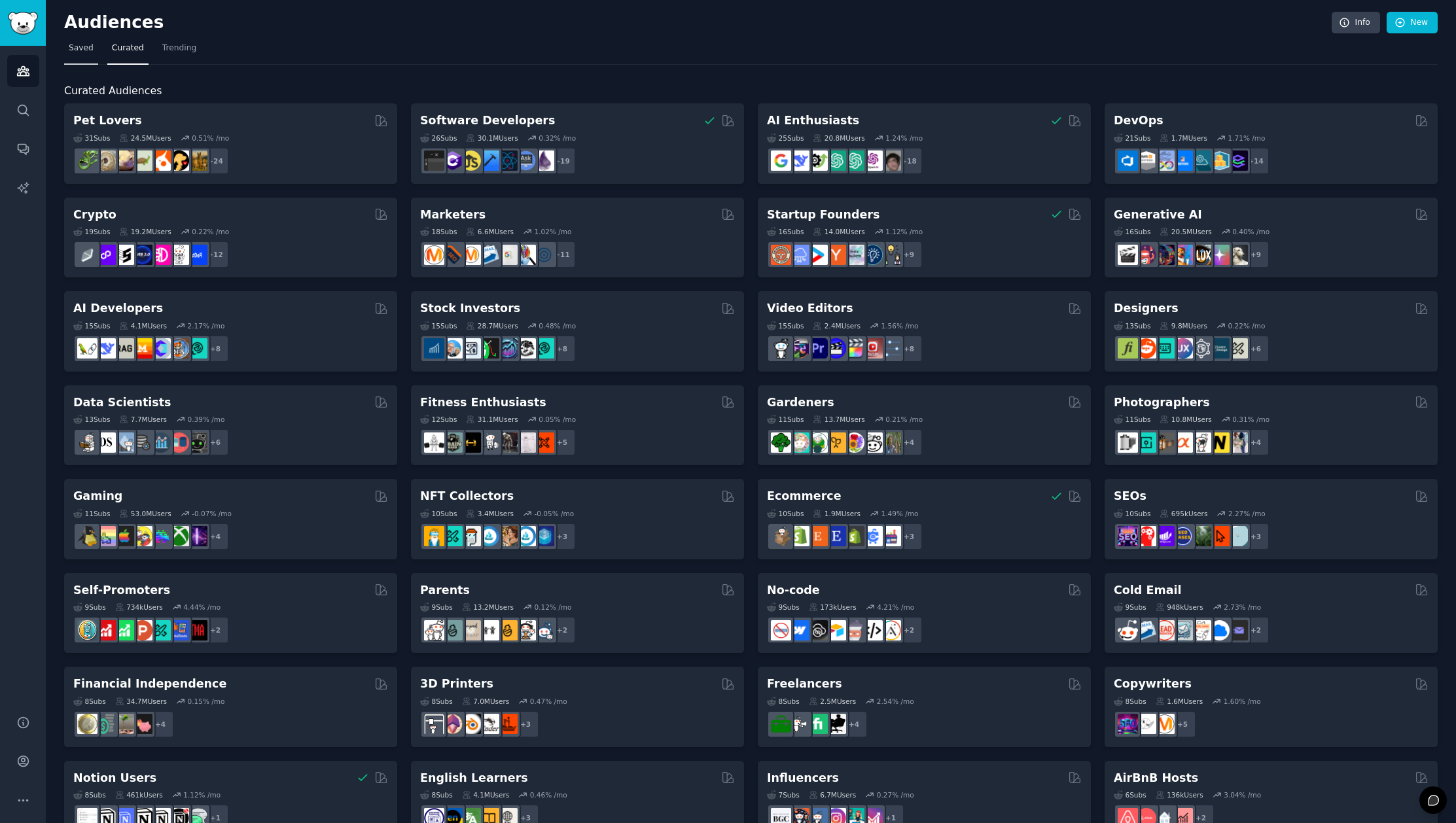
click at [85, 49] on span "Saved" at bounding box center [81, 49] width 25 height 12
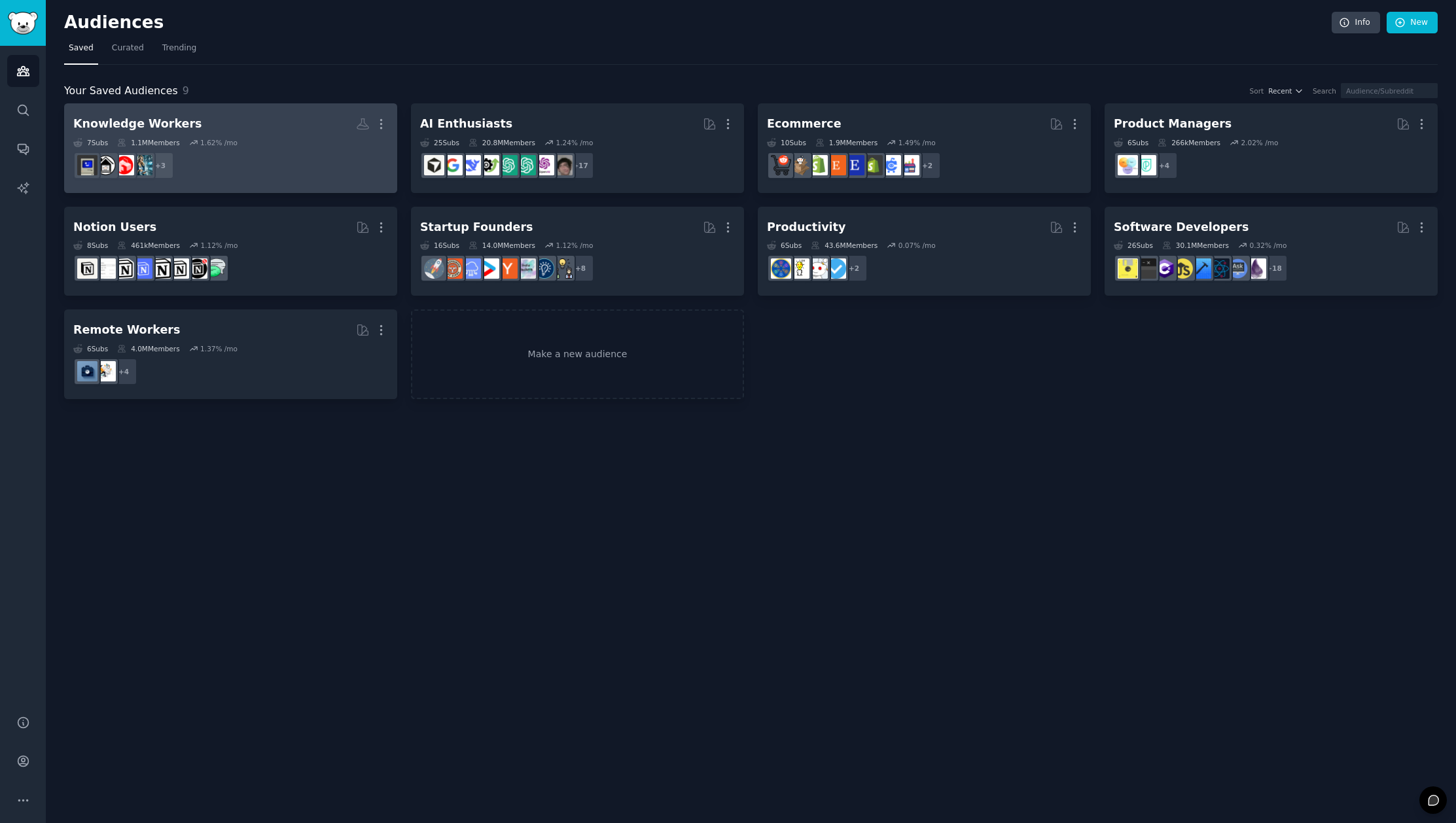
click at [341, 134] on h2 "Knowledge Workers More" at bounding box center [230, 124] width 315 height 23
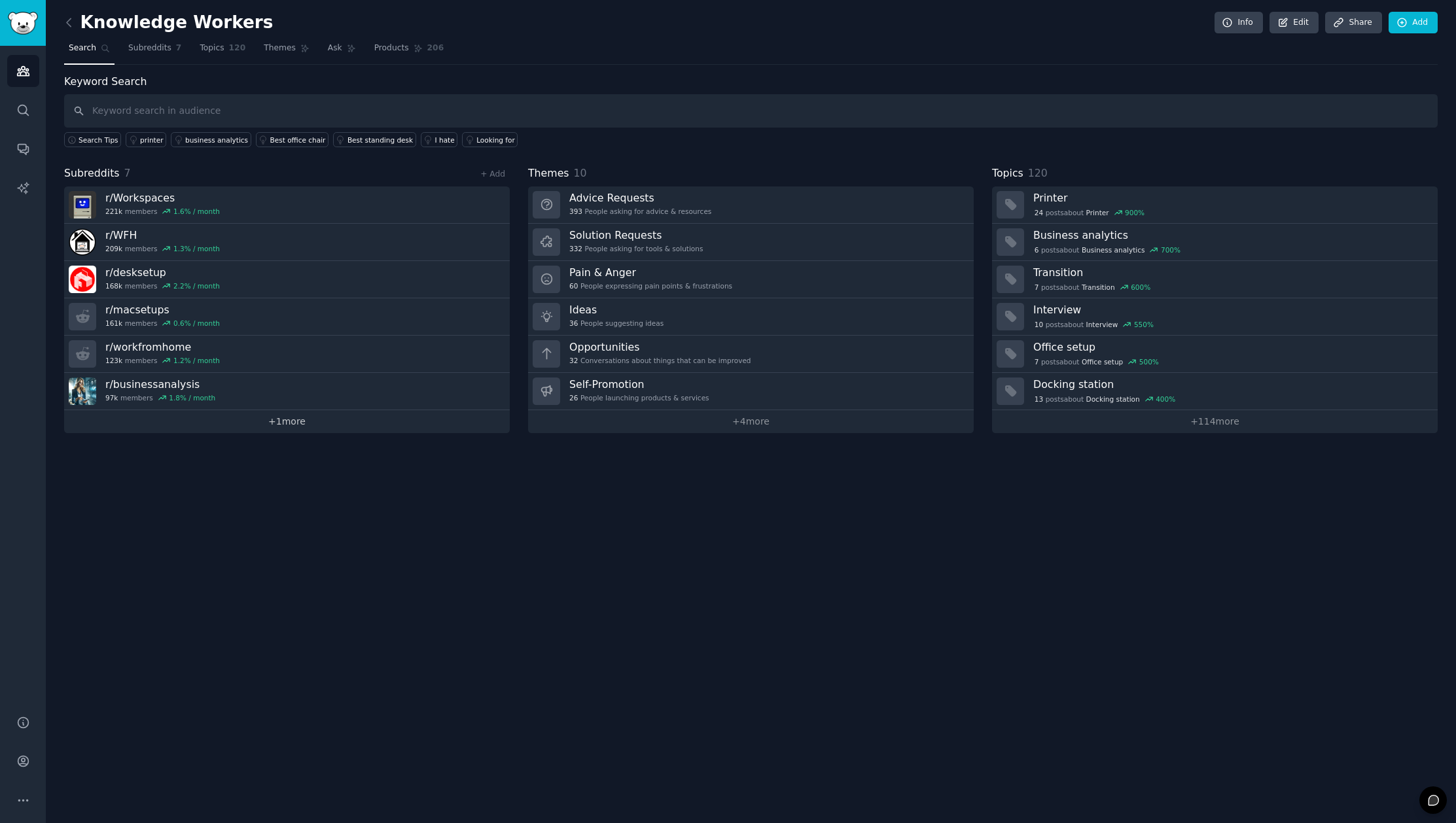
click at [294, 424] on link "+ 1 more" at bounding box center [287, 421] width 446 height 23
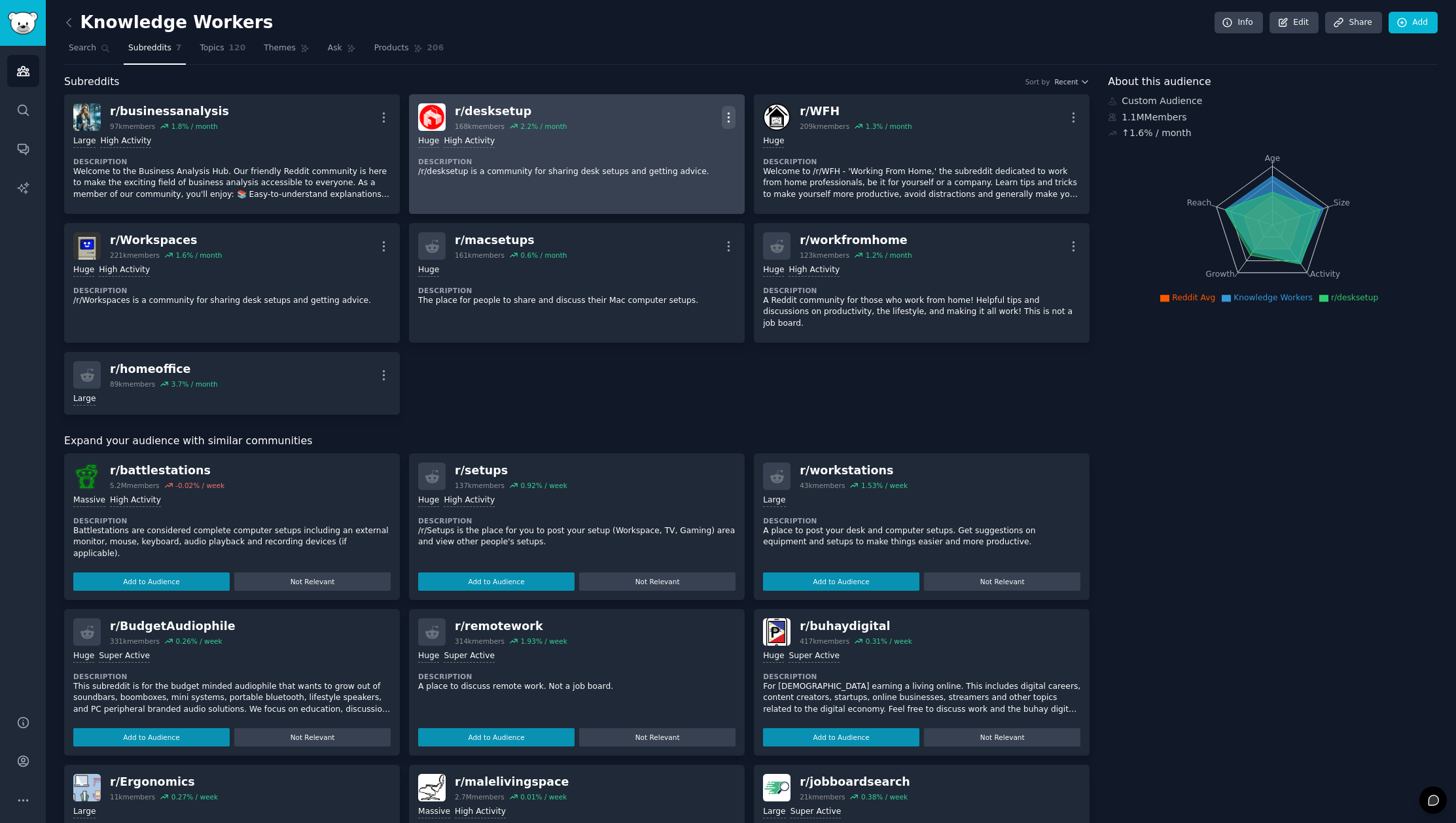
click at [729, 113] on icon "button" at bounding box center [729, 117] width 14 height 14
click at [687, 162] on p "Delete" at bounding box center [677, 167] width 30 height 14
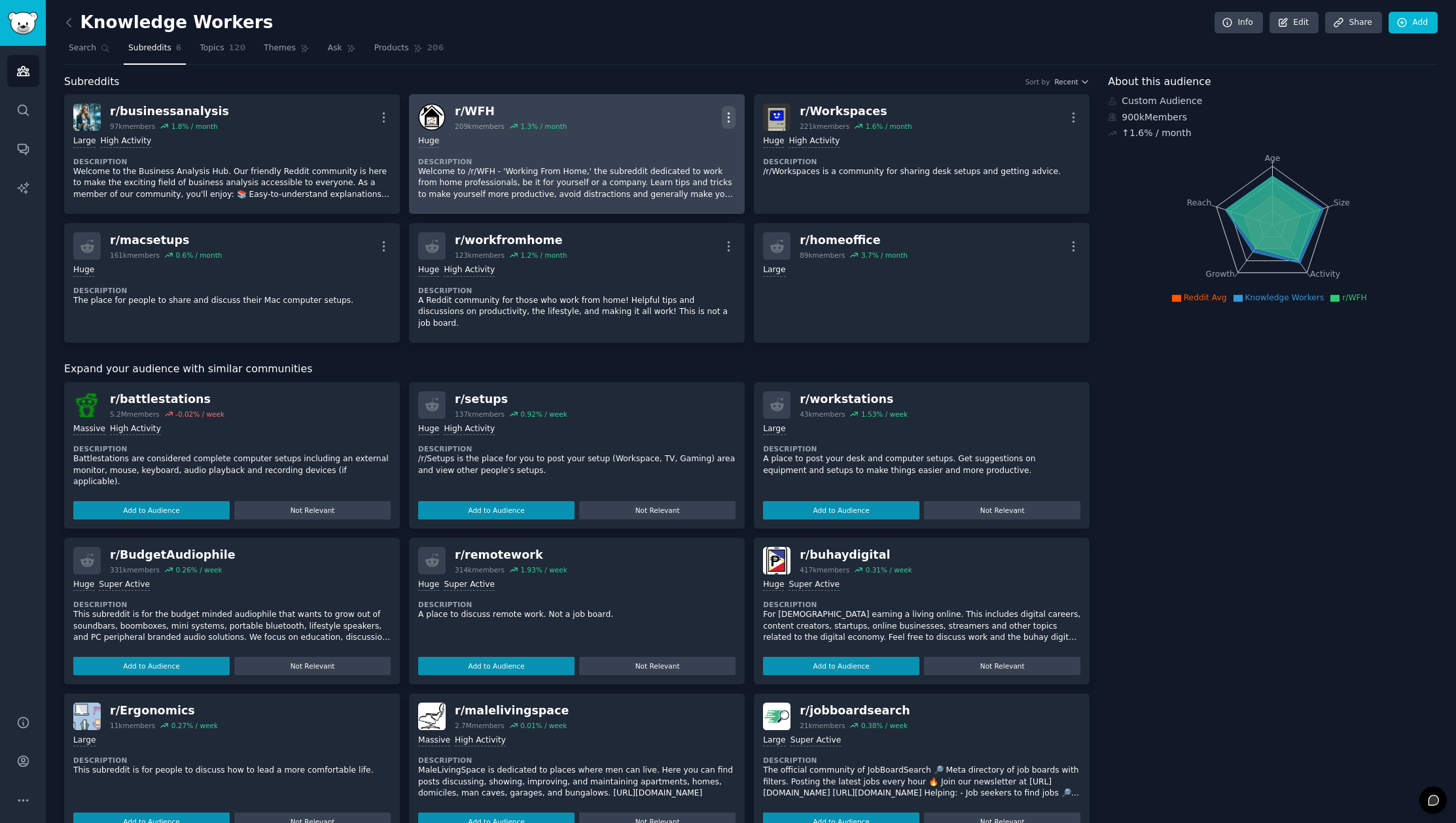
click at [729, 112] on icon "button" at bounding box center [729, 117] width 14 height 14
click at [675, 166] on p "Delete" at bounding box center [677, 167] width 30 height 14
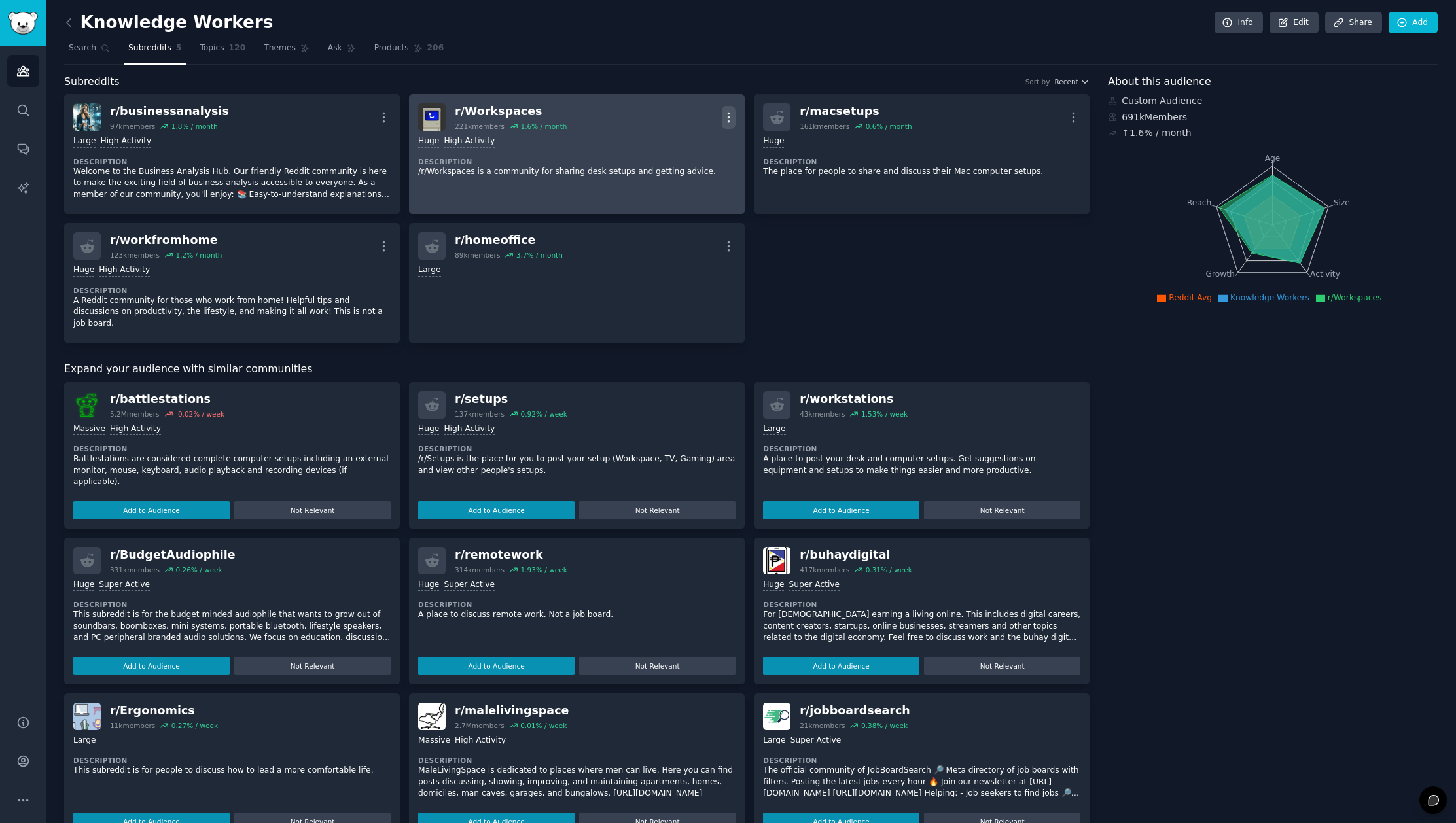
click at [724, 121] on icon "button" at bounding box center [729, 117] width 14 height 14
click at [692, 167] on div "Delete" at bounding box center [676, 167] width 78 height 27
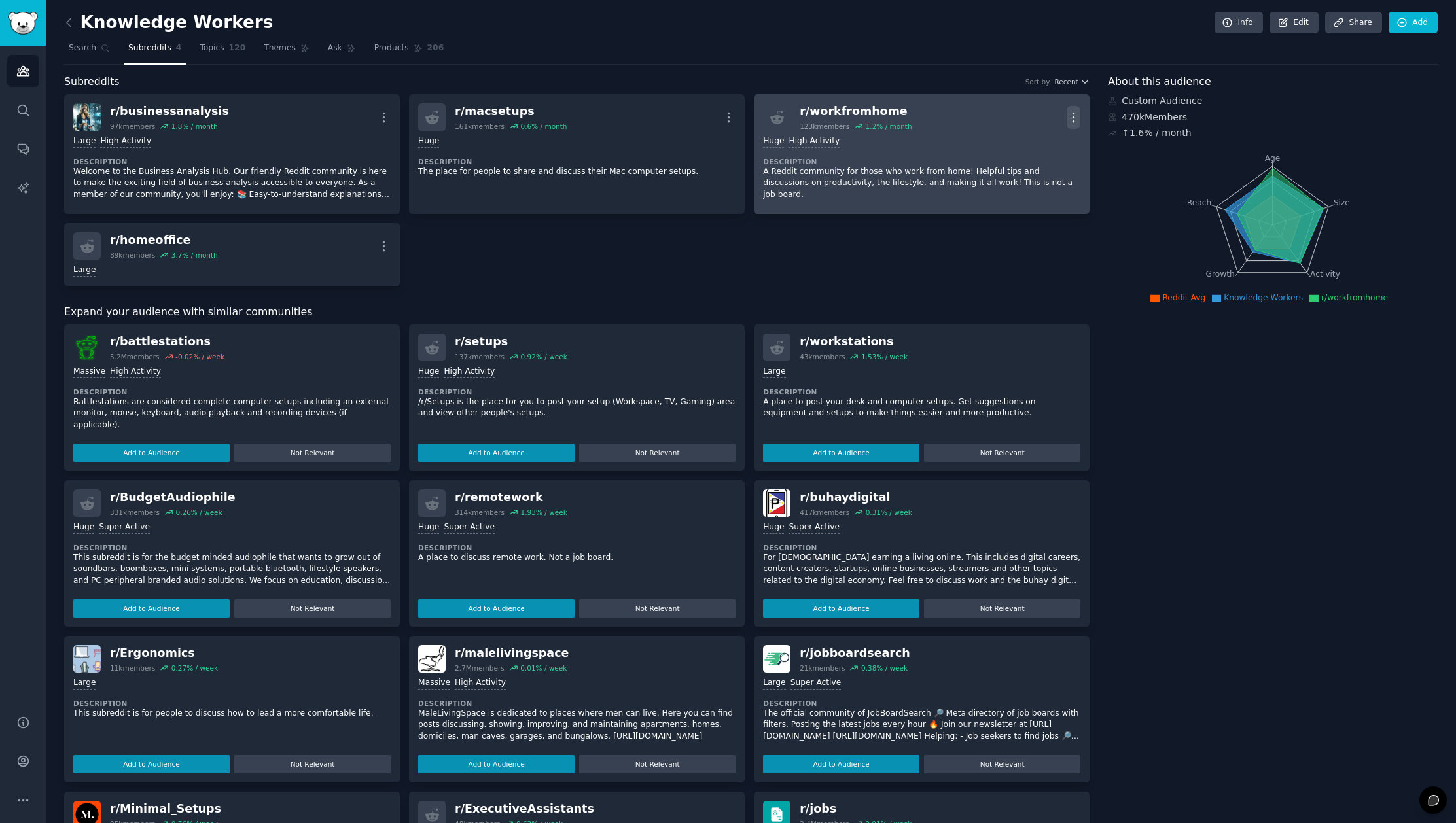
click at [1071, 111] on icon "button" at bounding box center [1074, 117] width 14 height 14
click at [1021, 169] on p "Delete" at bounding box center [1022, 167] width 30 height 14
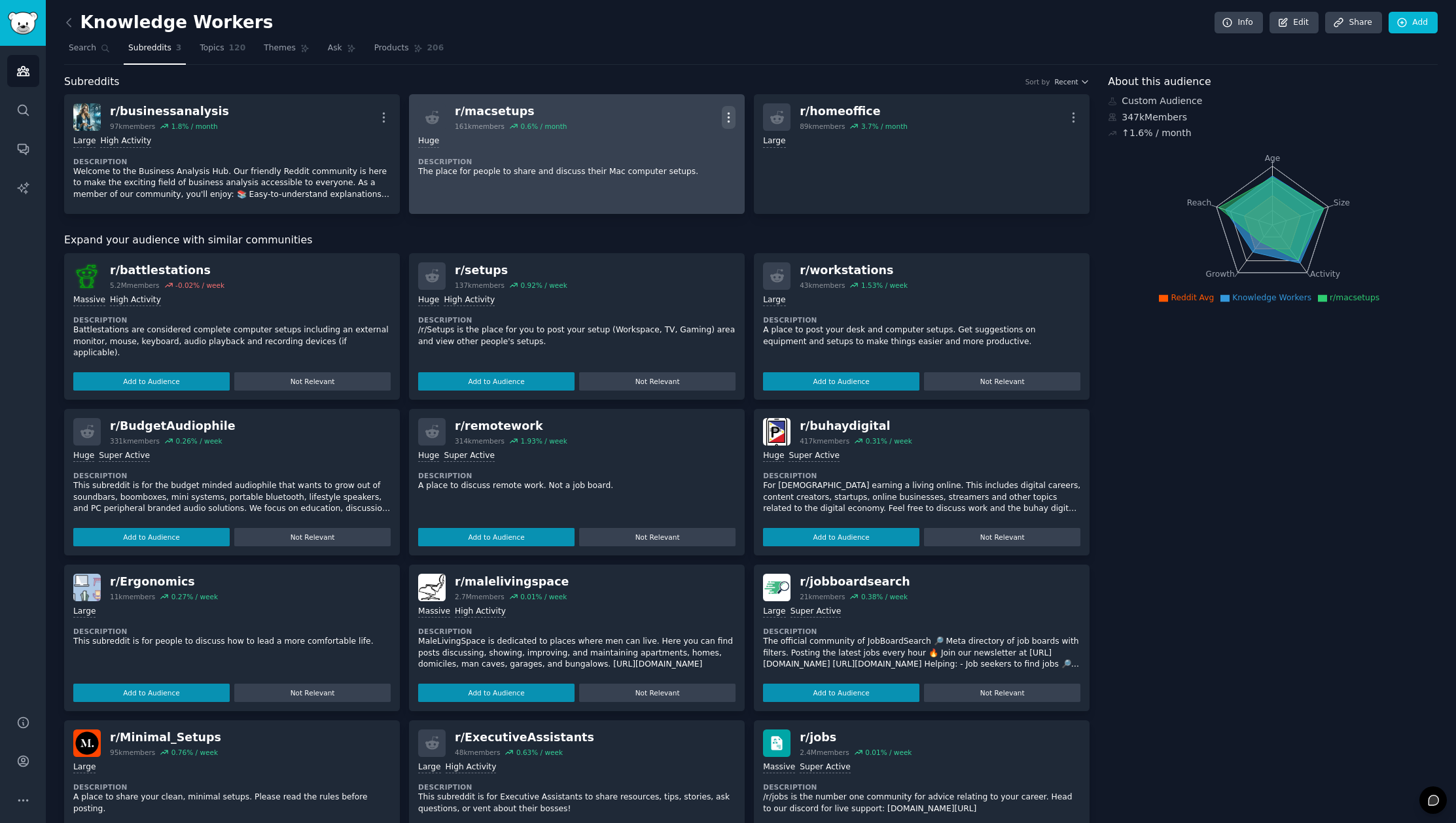
click at [729, 117] on icon "button" at bounding box center [729, 117] width 14 height 14
click at [692, 171] on div "Delete" at bounding box center [676, 167] width 78 height 27
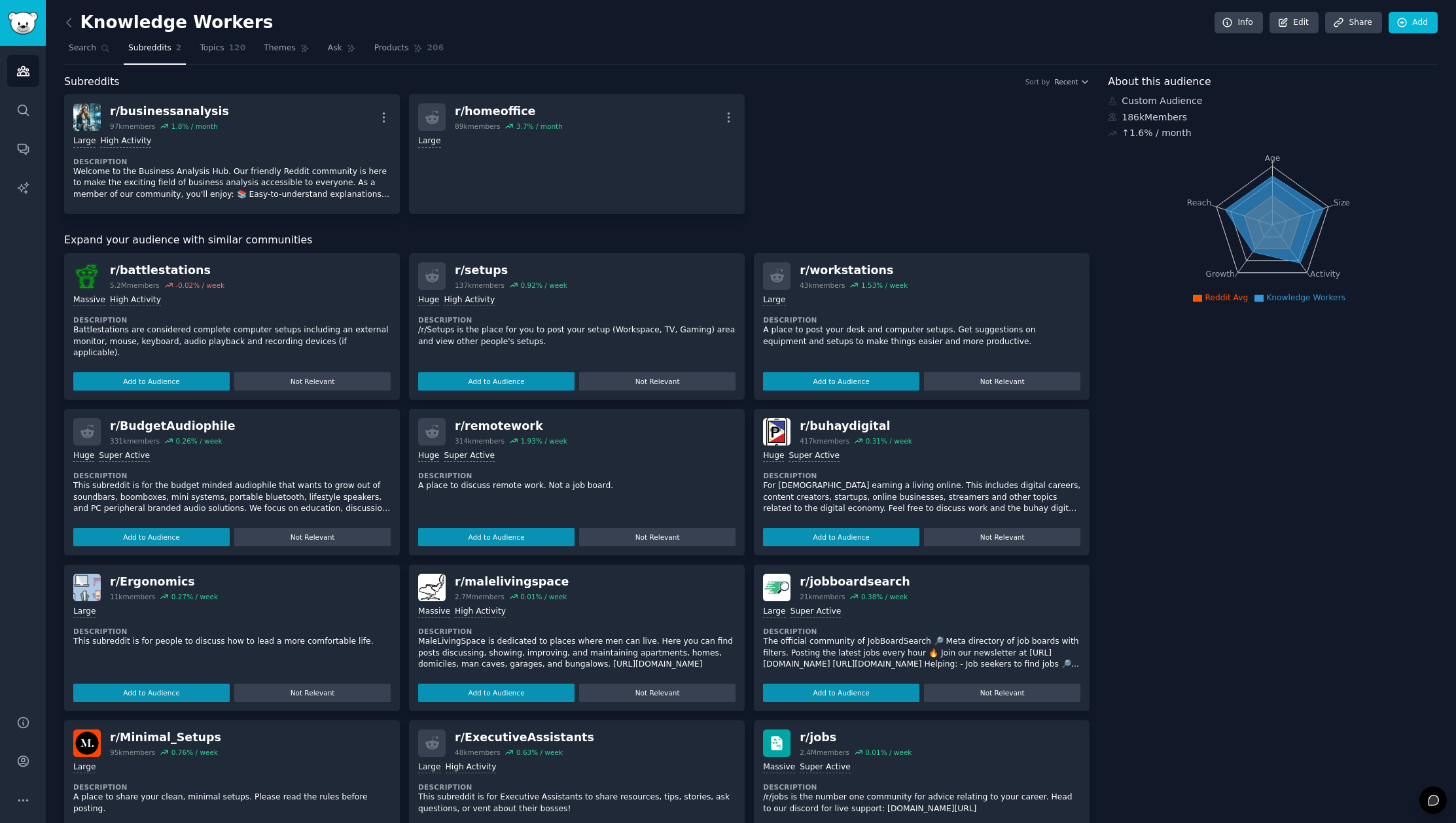
click at [67, 15] on link at bounding box center [72, 23] width 16 height 21
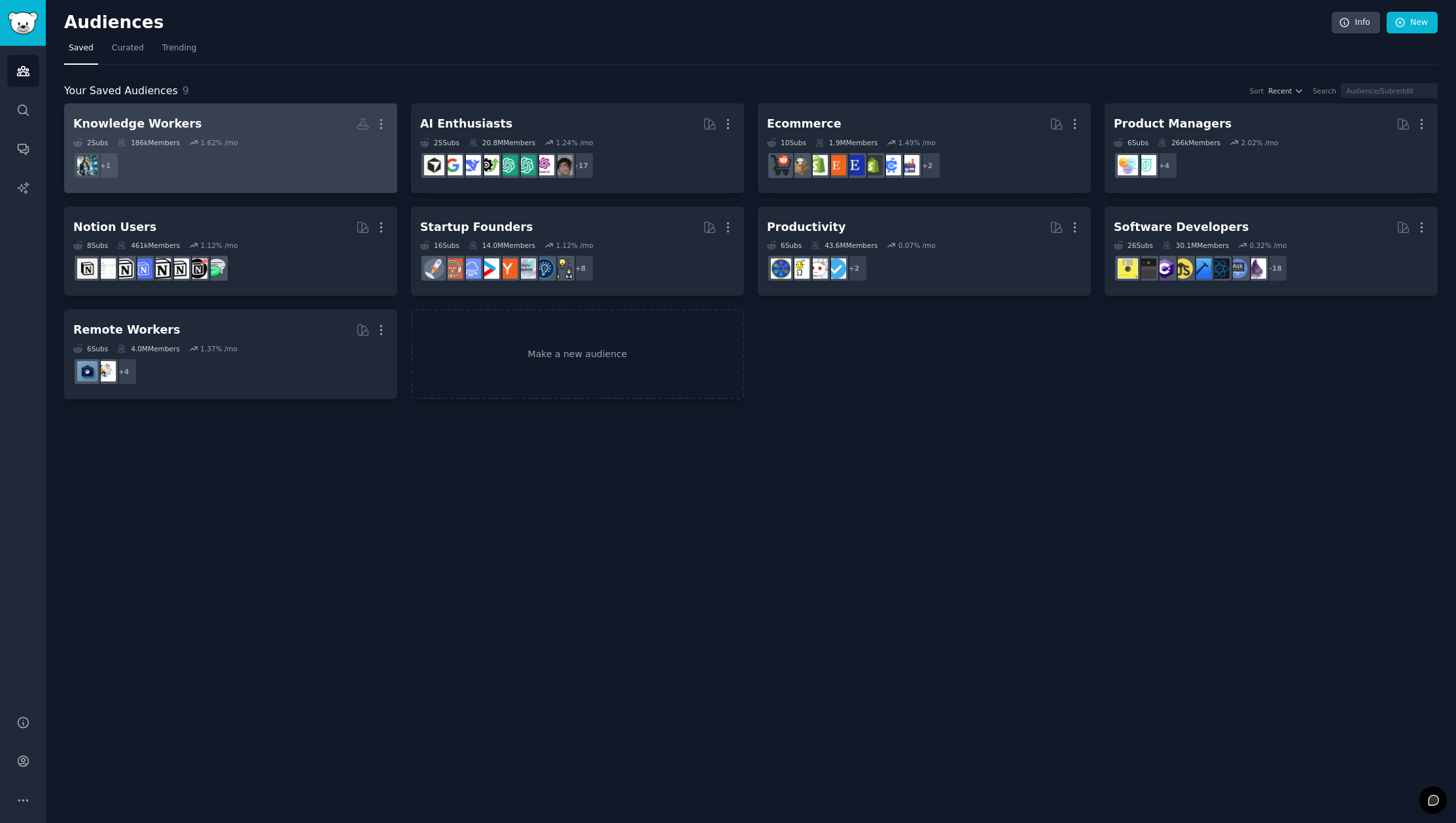
click at [227, 130] on h2 "Knowledge Workers More" at bounding box center [230, 124] width 315 height 23
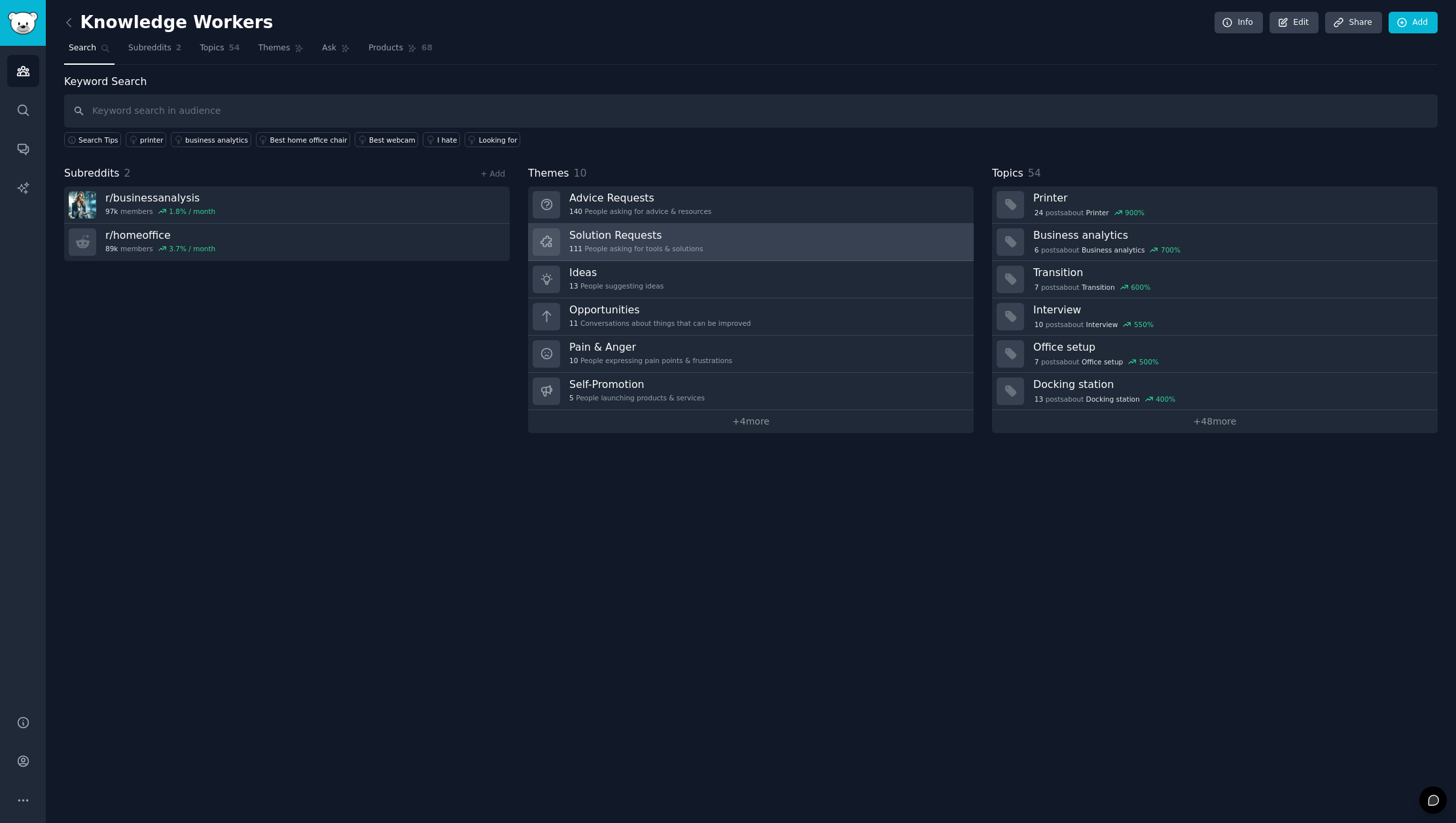
click at [733, 249] on link "Solution Requests 111 People asking for tools & solutions" at bounding box center [751, 242] width 446 height 38
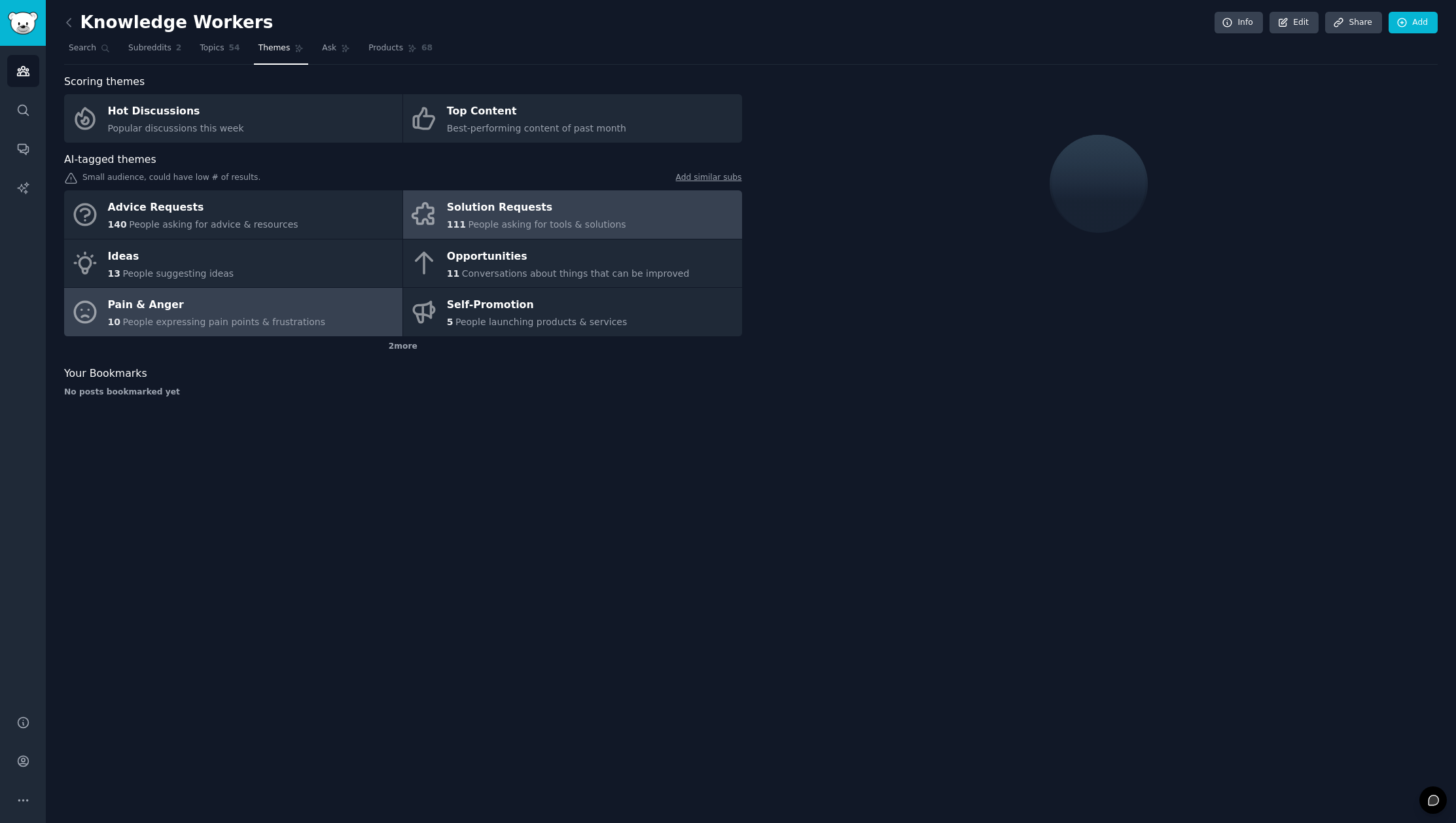
click at [292, 318] on span "People expressing pain points & frustrations" at bounding box center [223, 322] width 203 height 10
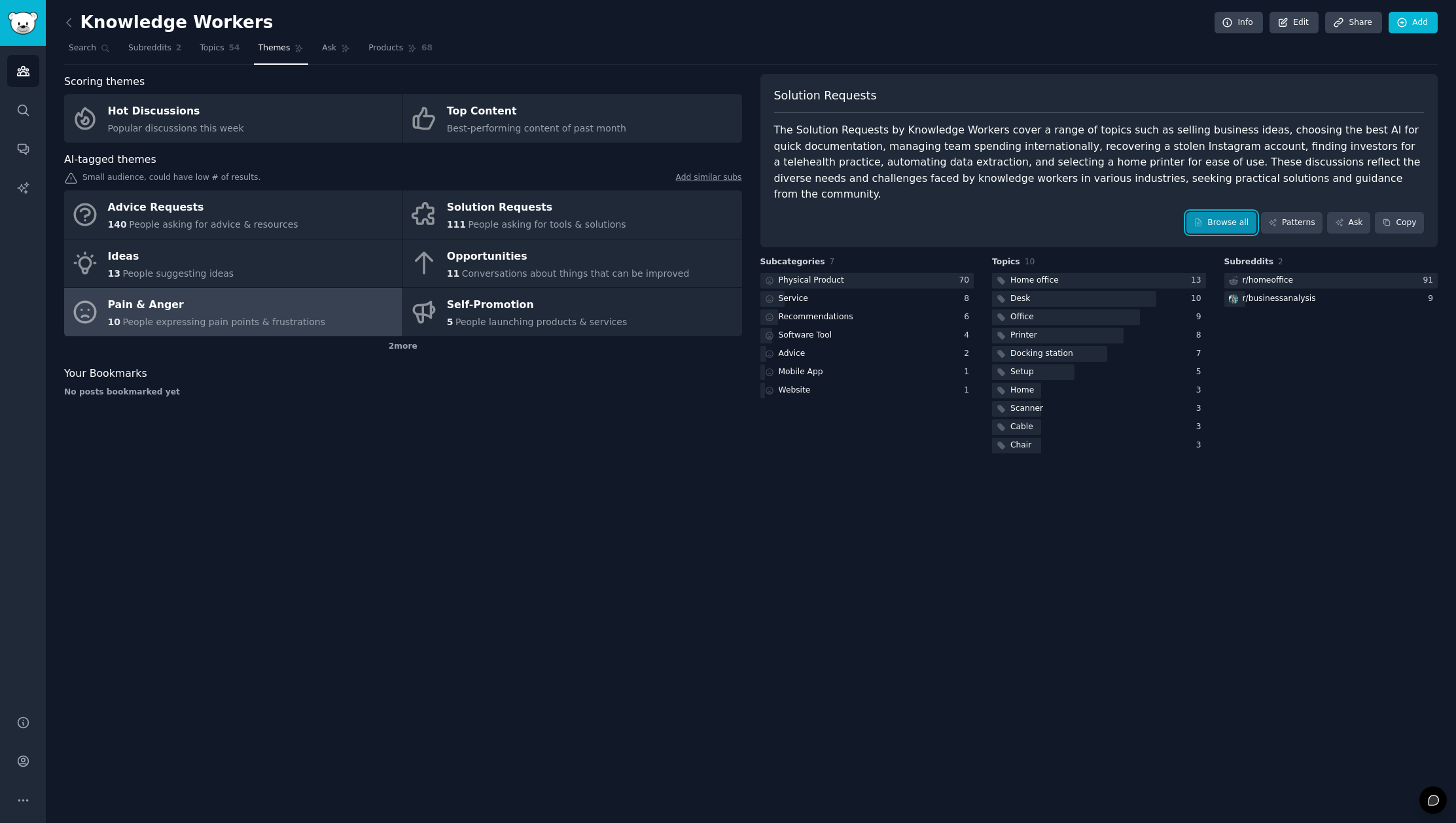
click at [1243, 212] on link "Browse all" at bounding box center [1221, 223] width 70 height 22
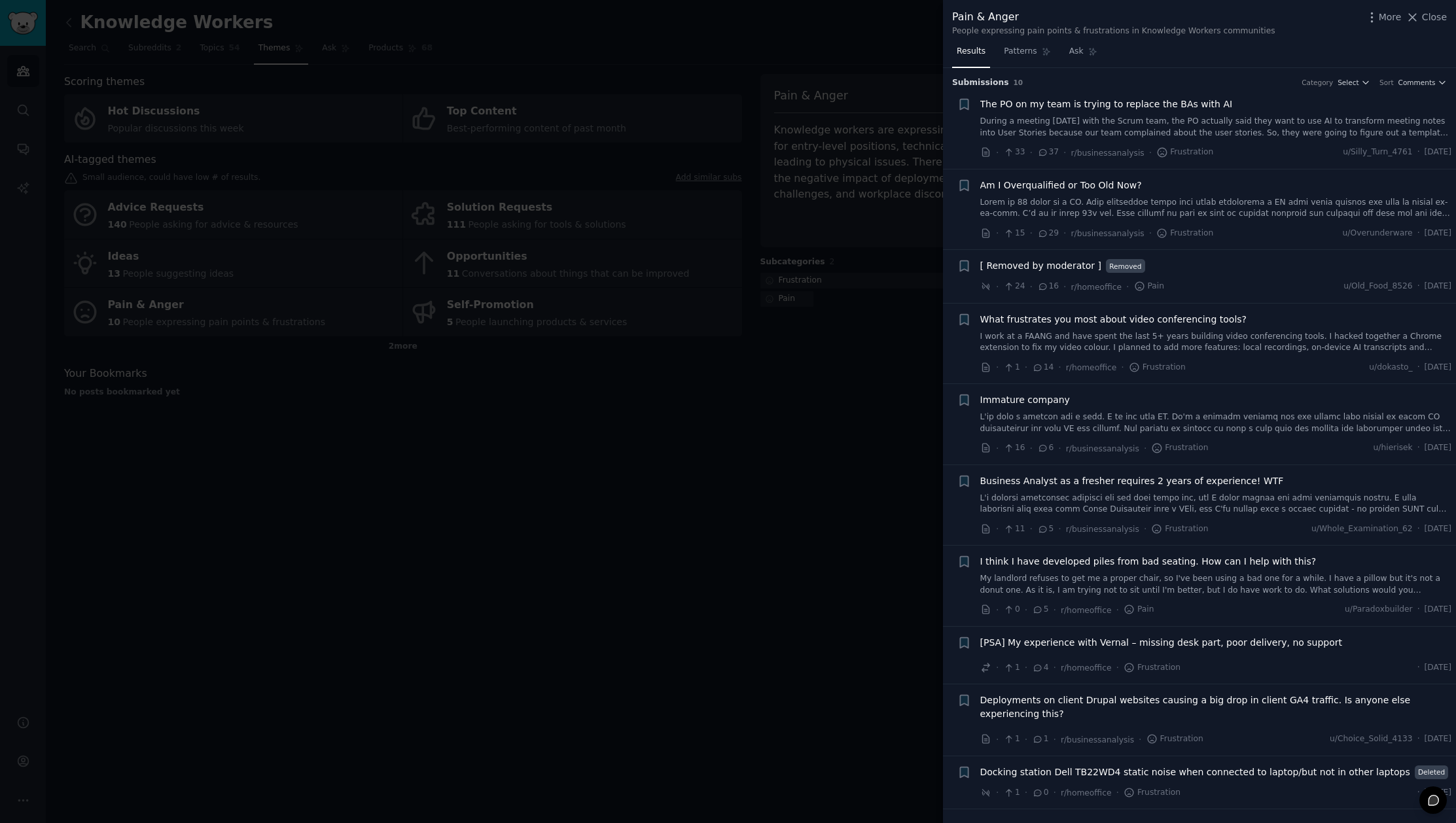
click at [653, 482] on div at bounding box center [728, 411] width 1456 height 823
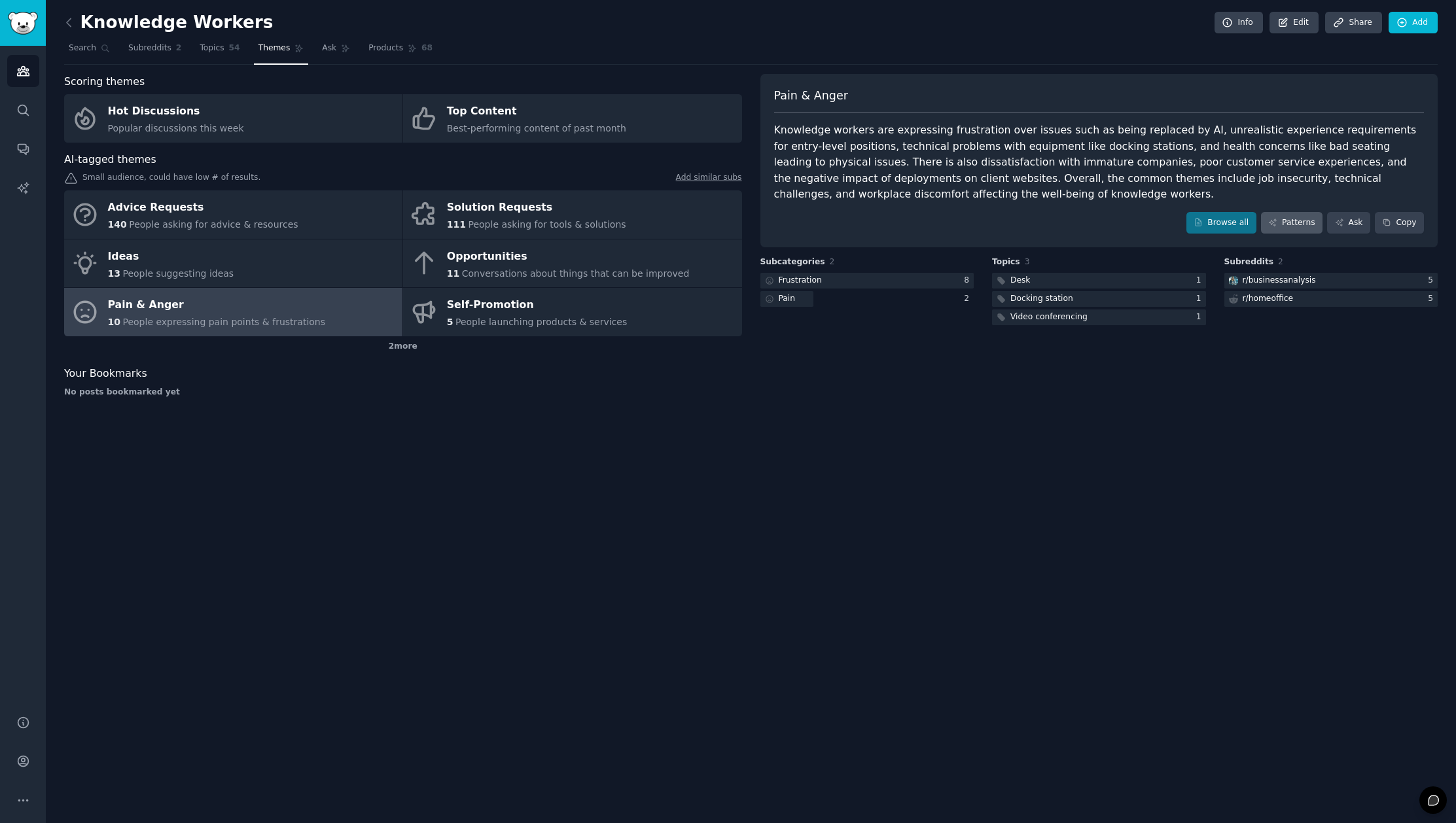
click at [1292, 219] on link "Patterns" at bounding box center [1291, 223] width 61 height 22
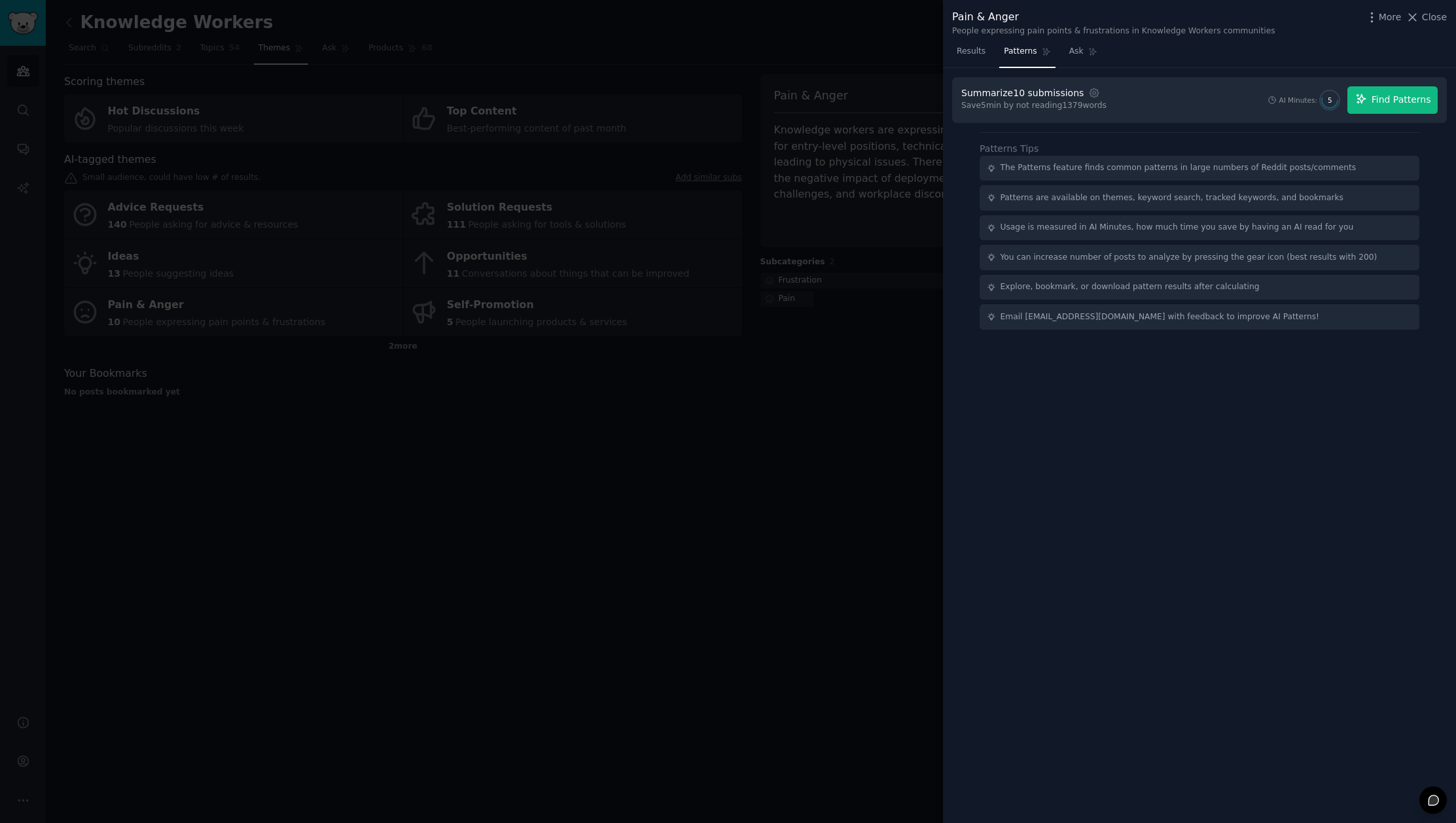
click at [1412, 102] on span "Find Patterns" at bounding box center [1401, 99] width 60 height 14
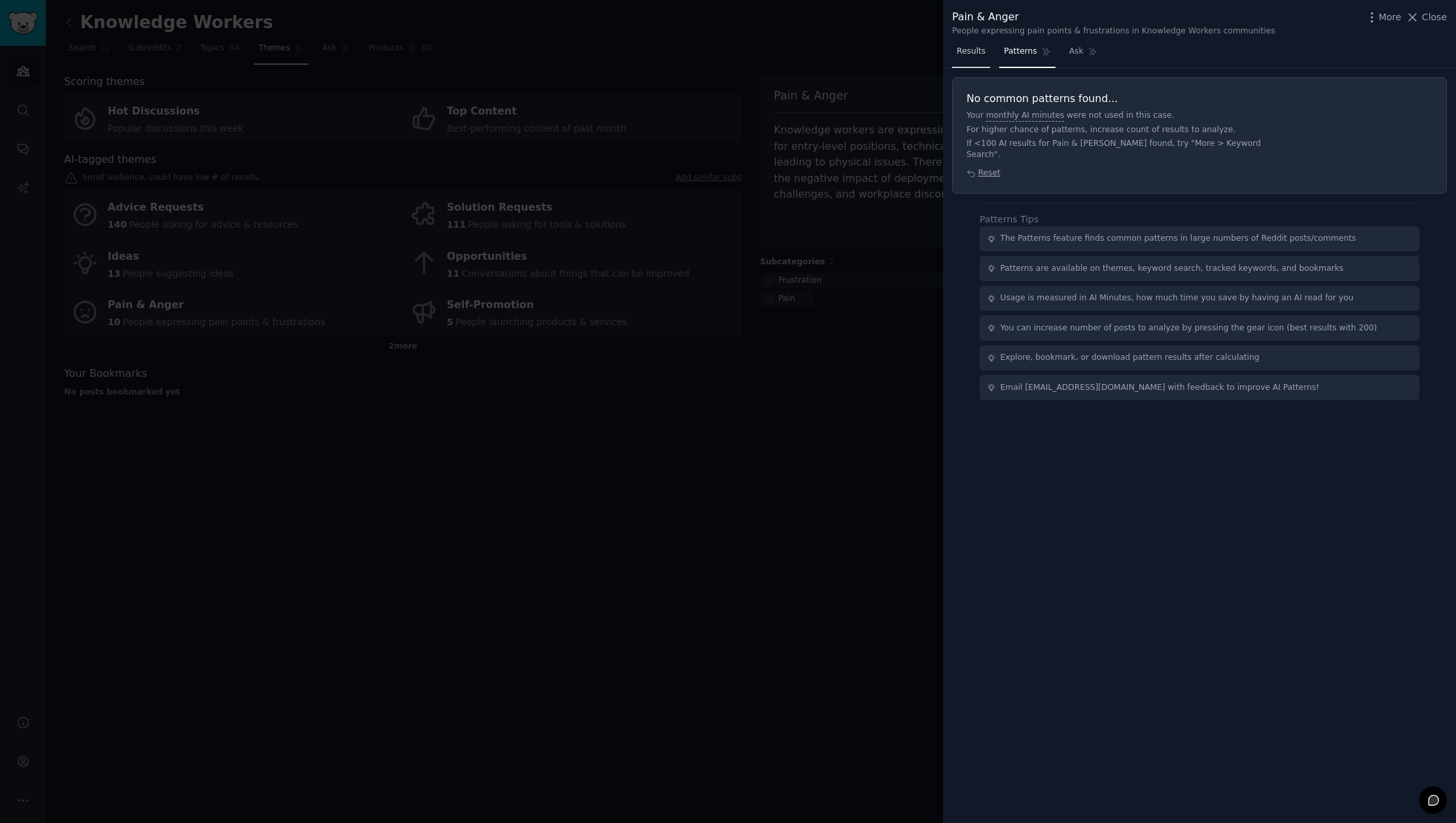
click at [974, 55] on span "Results" at bounding box center [970, 52] width 29 height 12
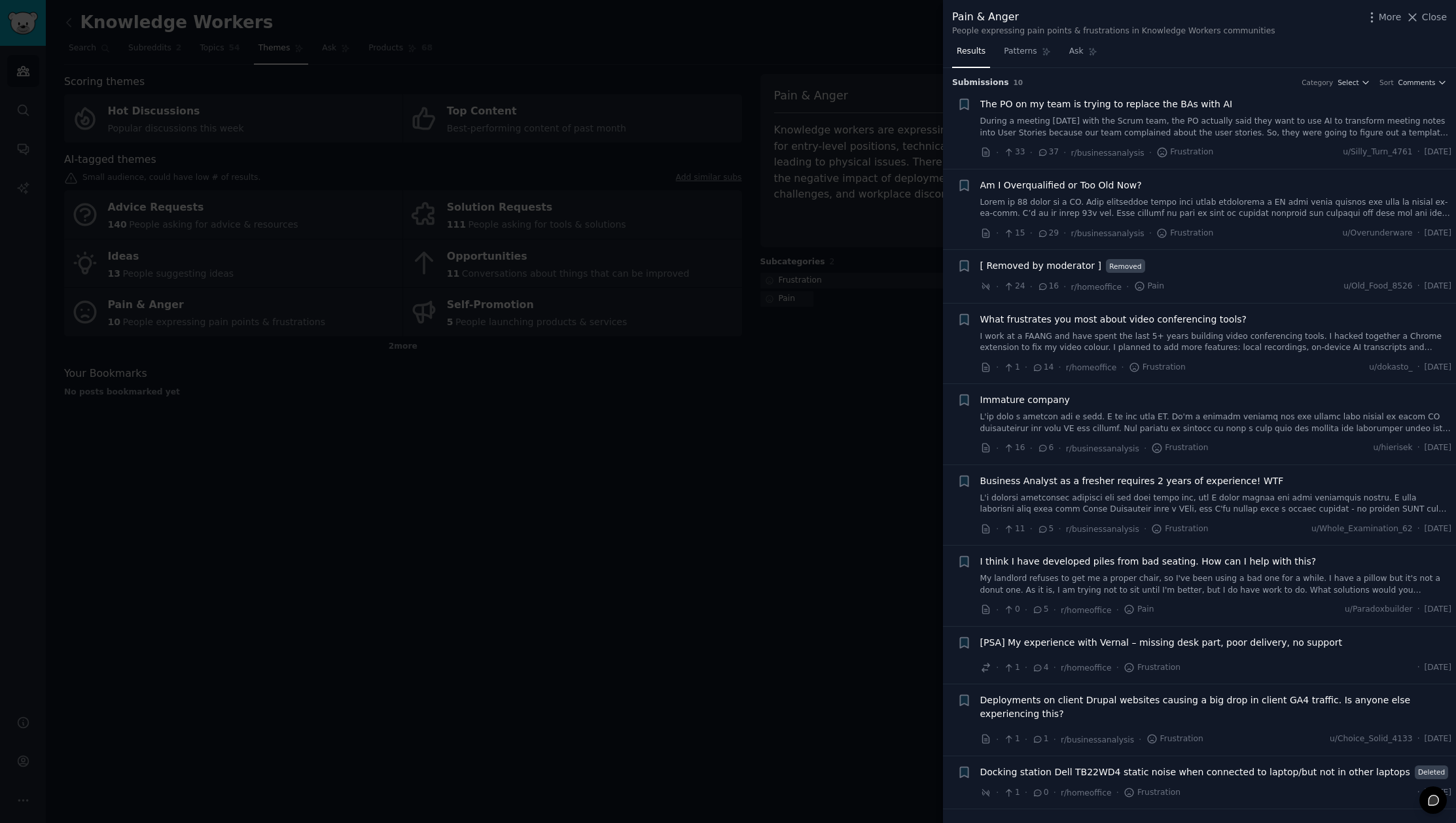
click at [697, 434] on div at bounding box center [728, 411] width 1456 height 823
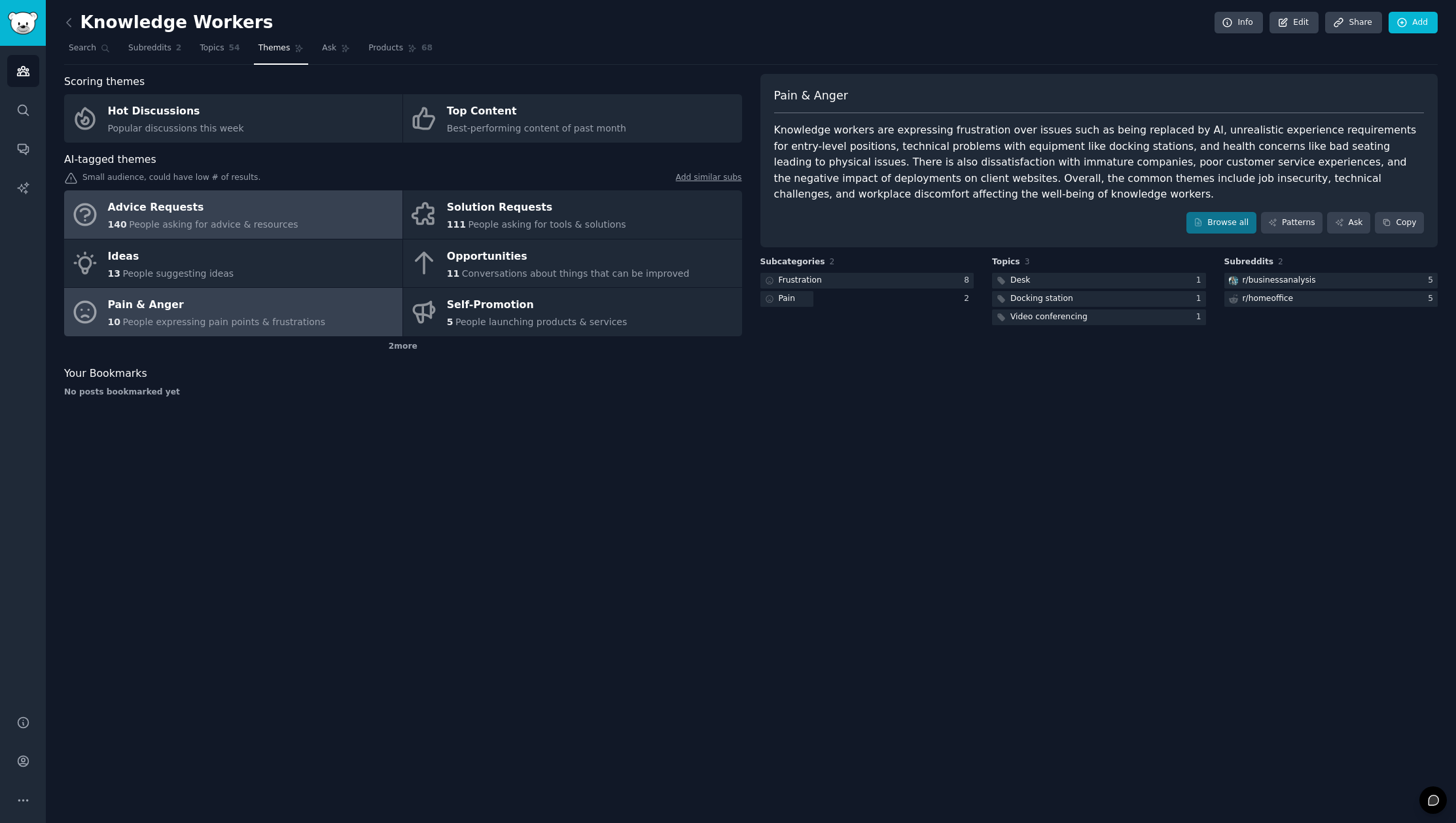
click at [234, 209] on div "Advice Requests" at bounding box center [203, 208] width 190 height 21
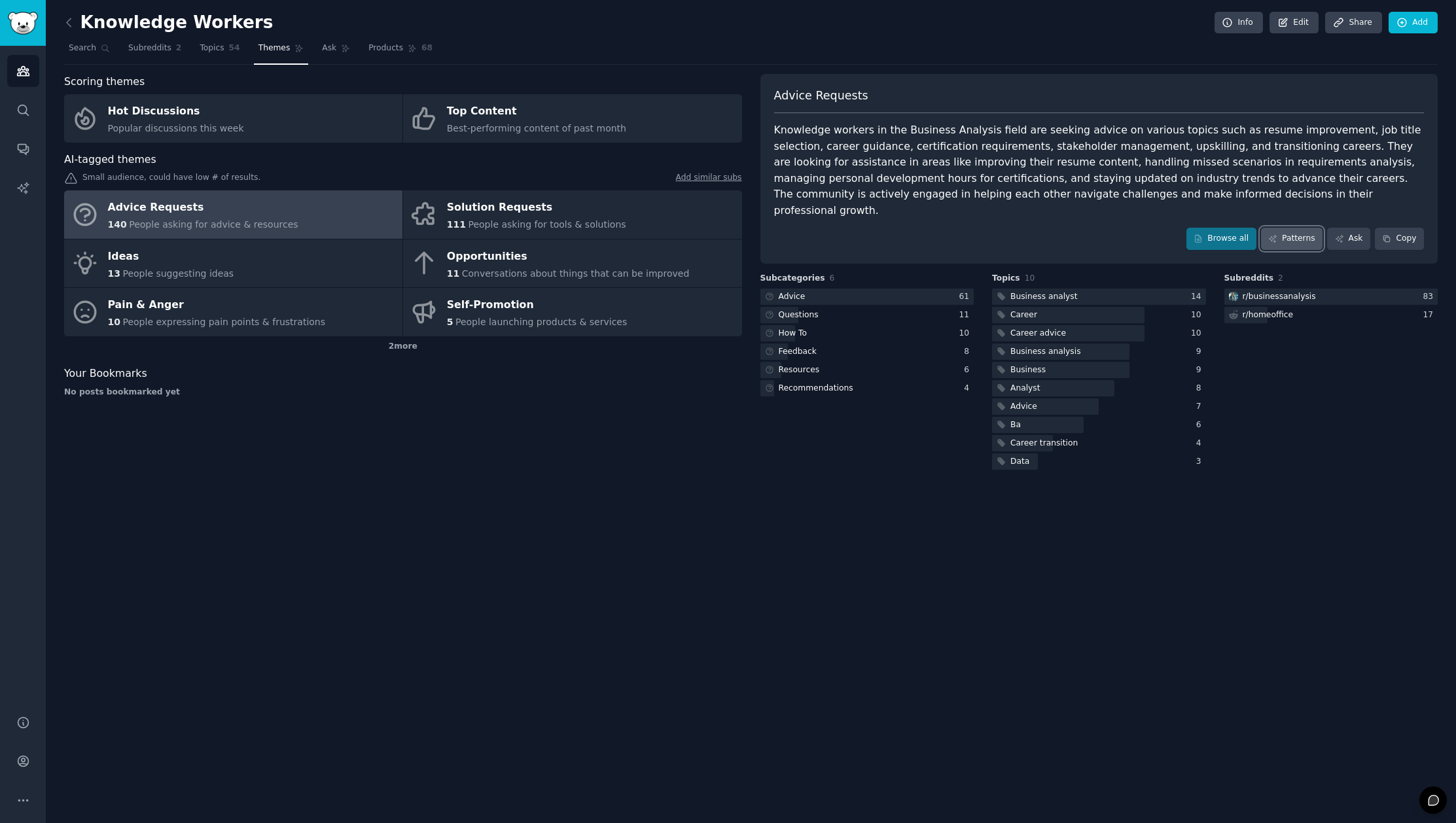
click at [1296, 228] on link "Patterns" at bounding box center [1291, 239] width 61 height 22
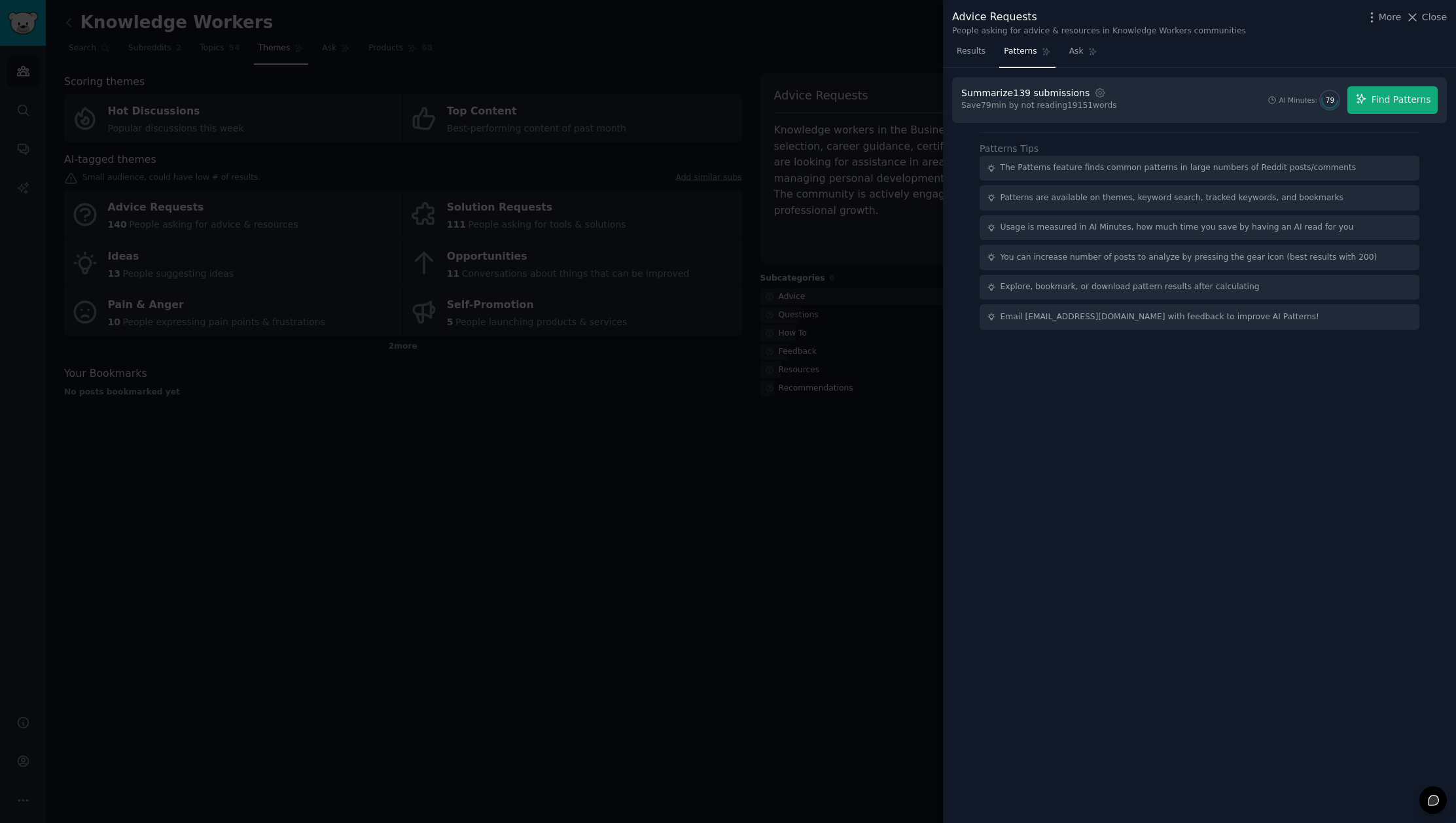
click at [1441, 101] on div "Summarize 139 submissions Settings Save 79 min by not reading 19151 words AI Mi…" at bounding box center [1199, 100] width 494 height 46
click at [1403, 101] on span "Find Patterns" at bounding box center [1401, 99] width 60 height 14
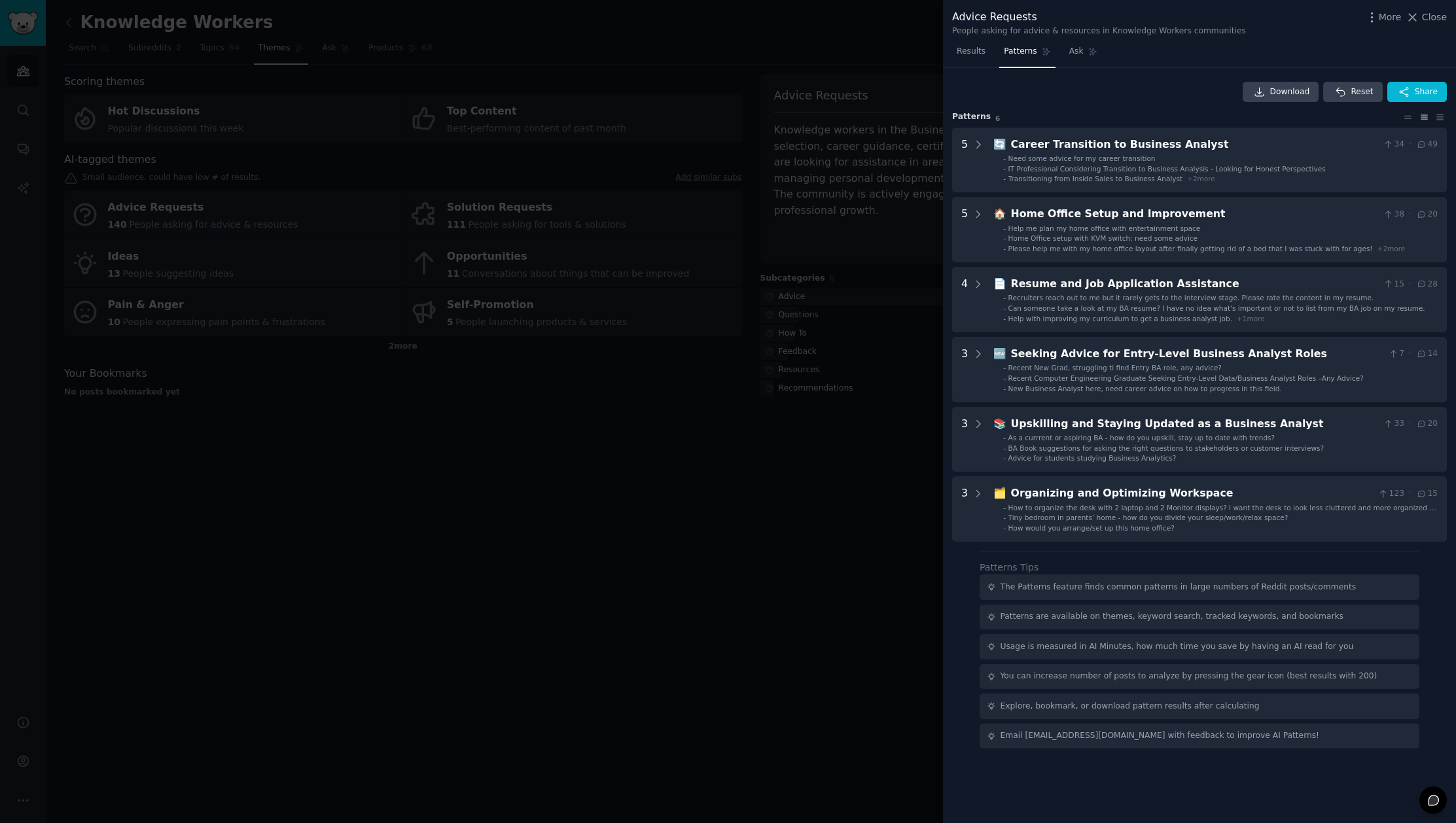
click at [801, 538] on div at bounding box center [728, 411] width 1456 height 823
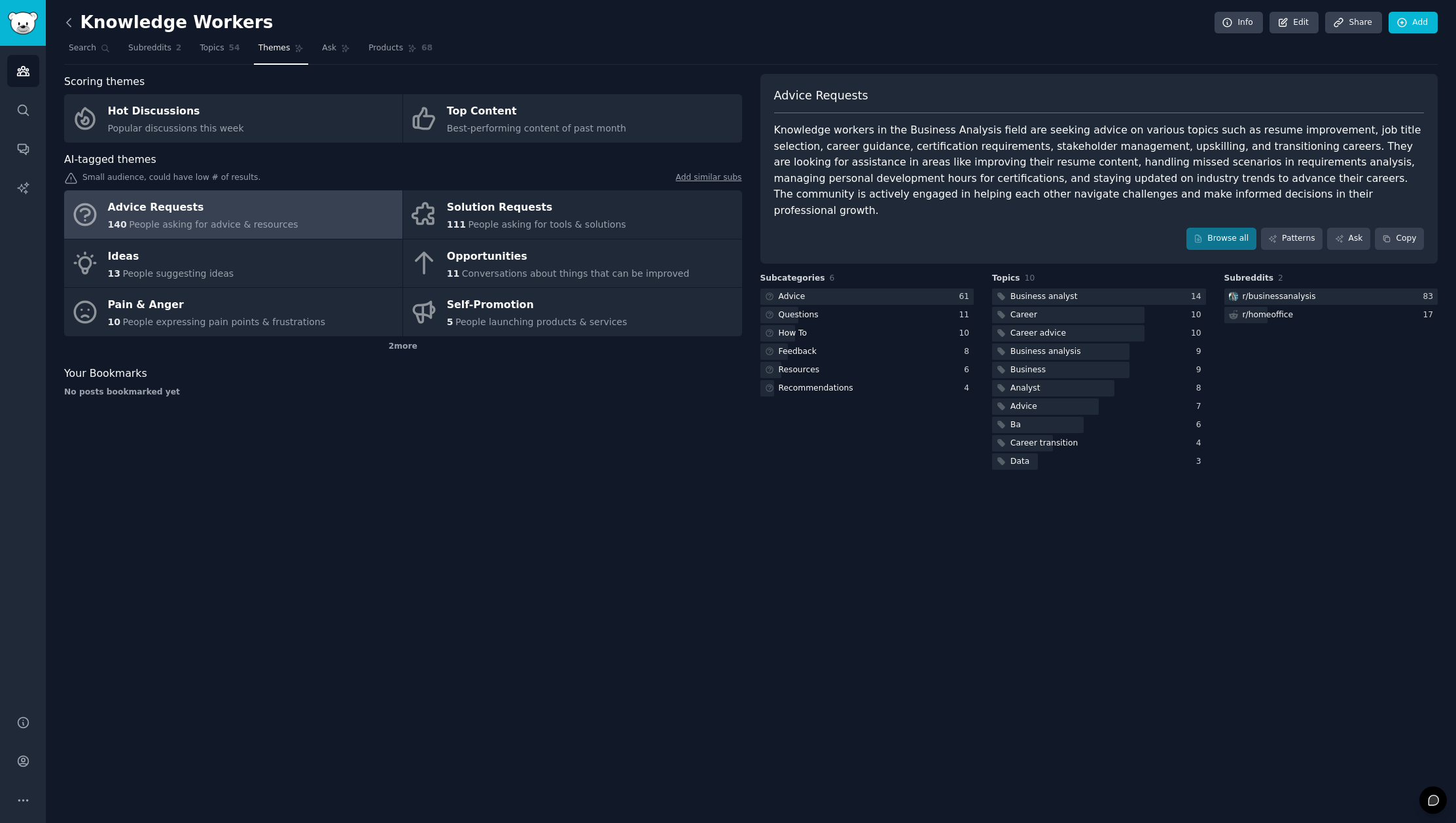
click at [73, 24] on icon at bounding box center [69, 22] width 14 height 14
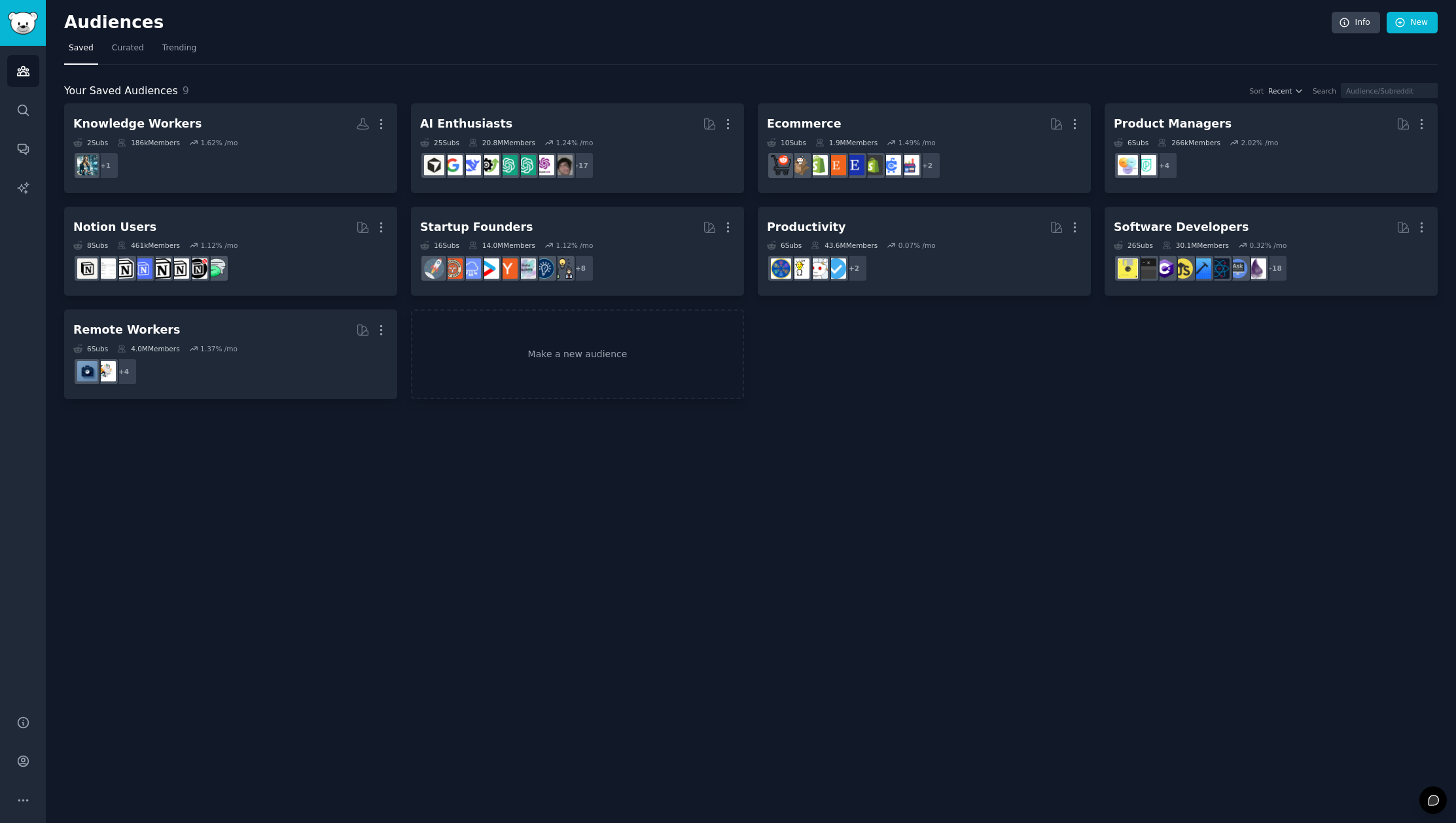
click at [920, 516] on div "Audiences Info New Saved Curated Trending Your Saved Audiences 9 Sort Recent Se…" at bounding box center [751, 411] width 1410 height 823
click at [127, 51] on span "Curated" at bounding box center [128, 49] width 32 height 12
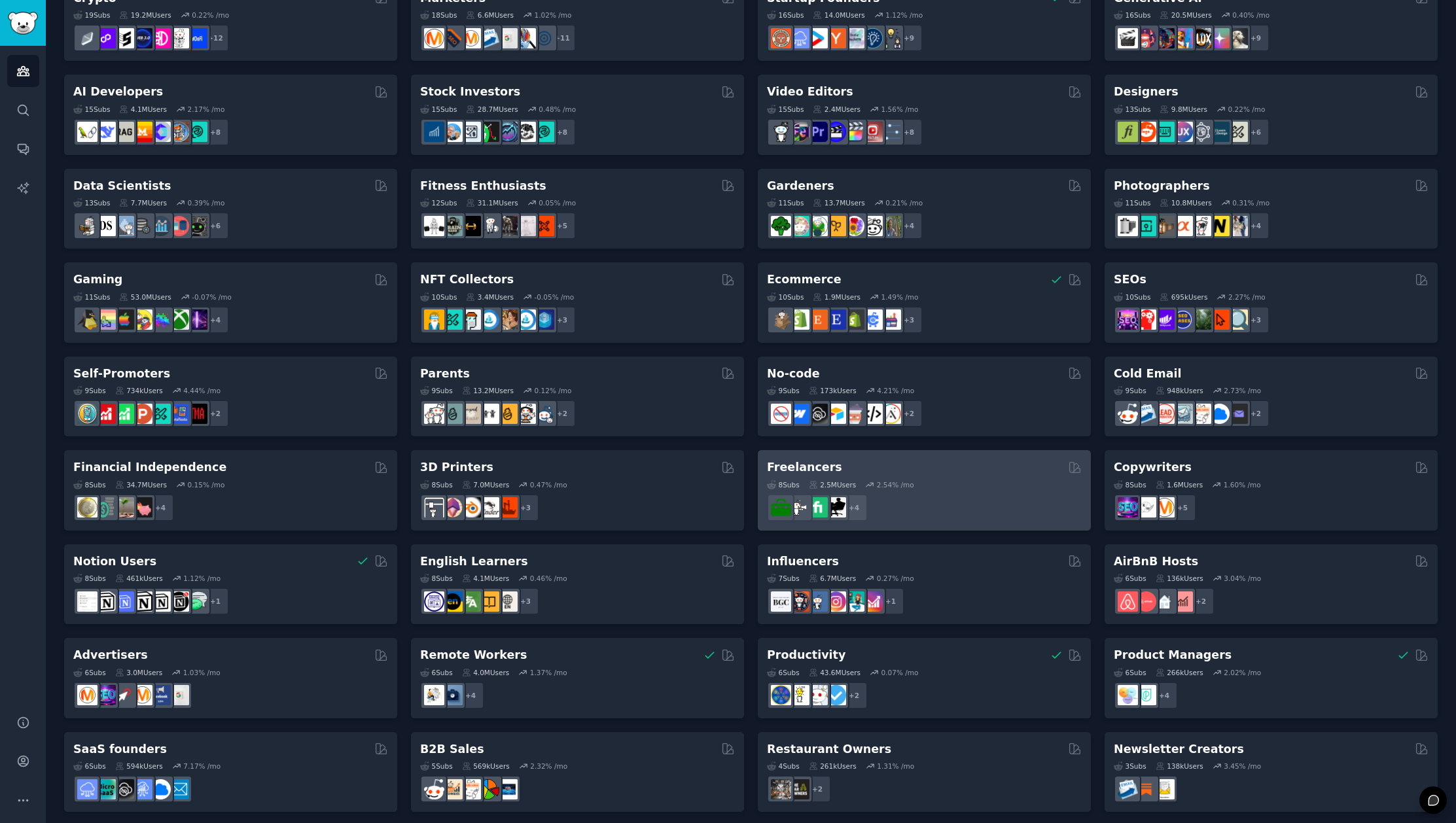
scroll to position [224, 0]
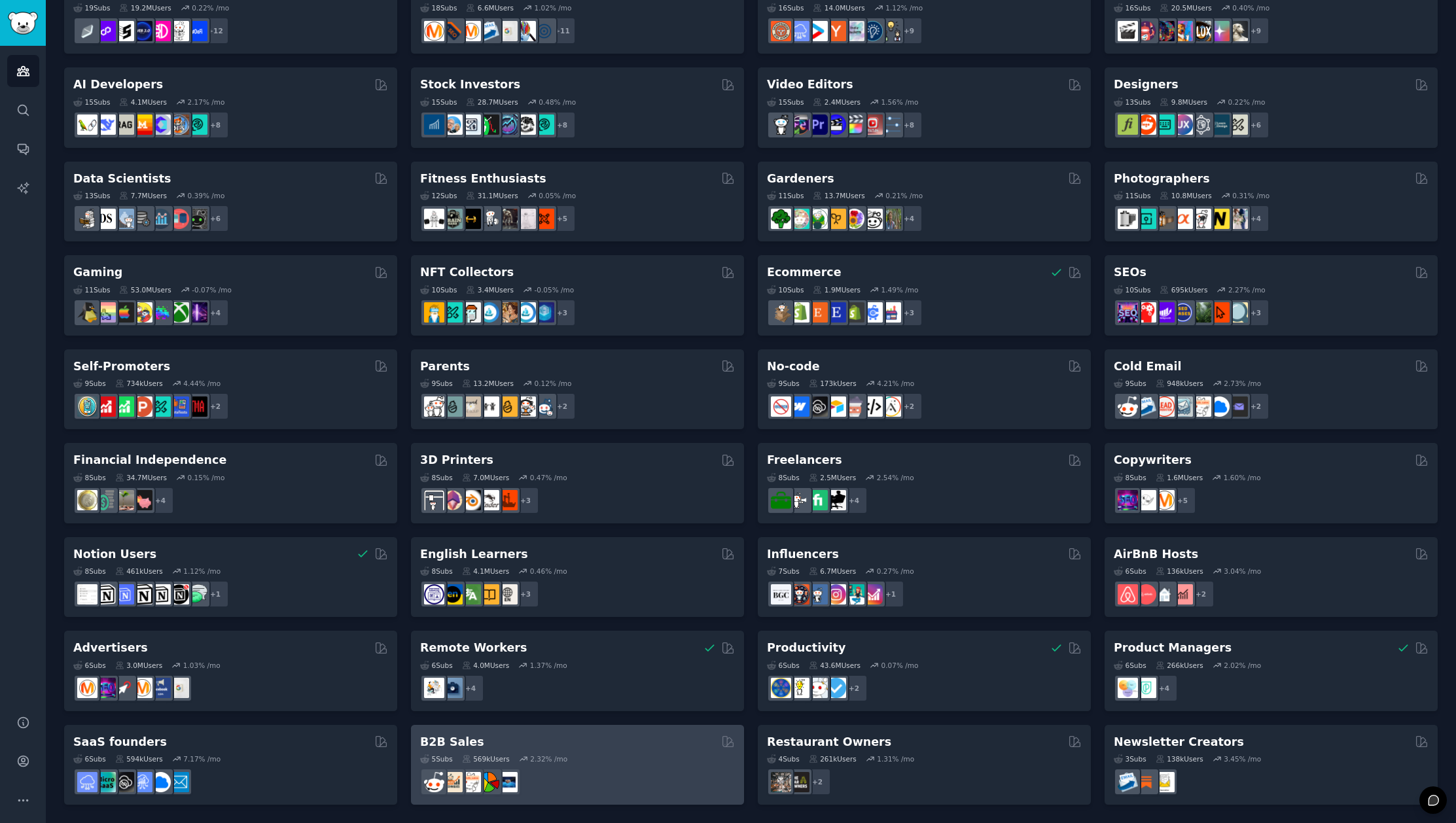
click at [561, 753] on div "5 Sub s 569k Users 2.32 % /mo" at bounding box center [577, 773] width 315 height 46
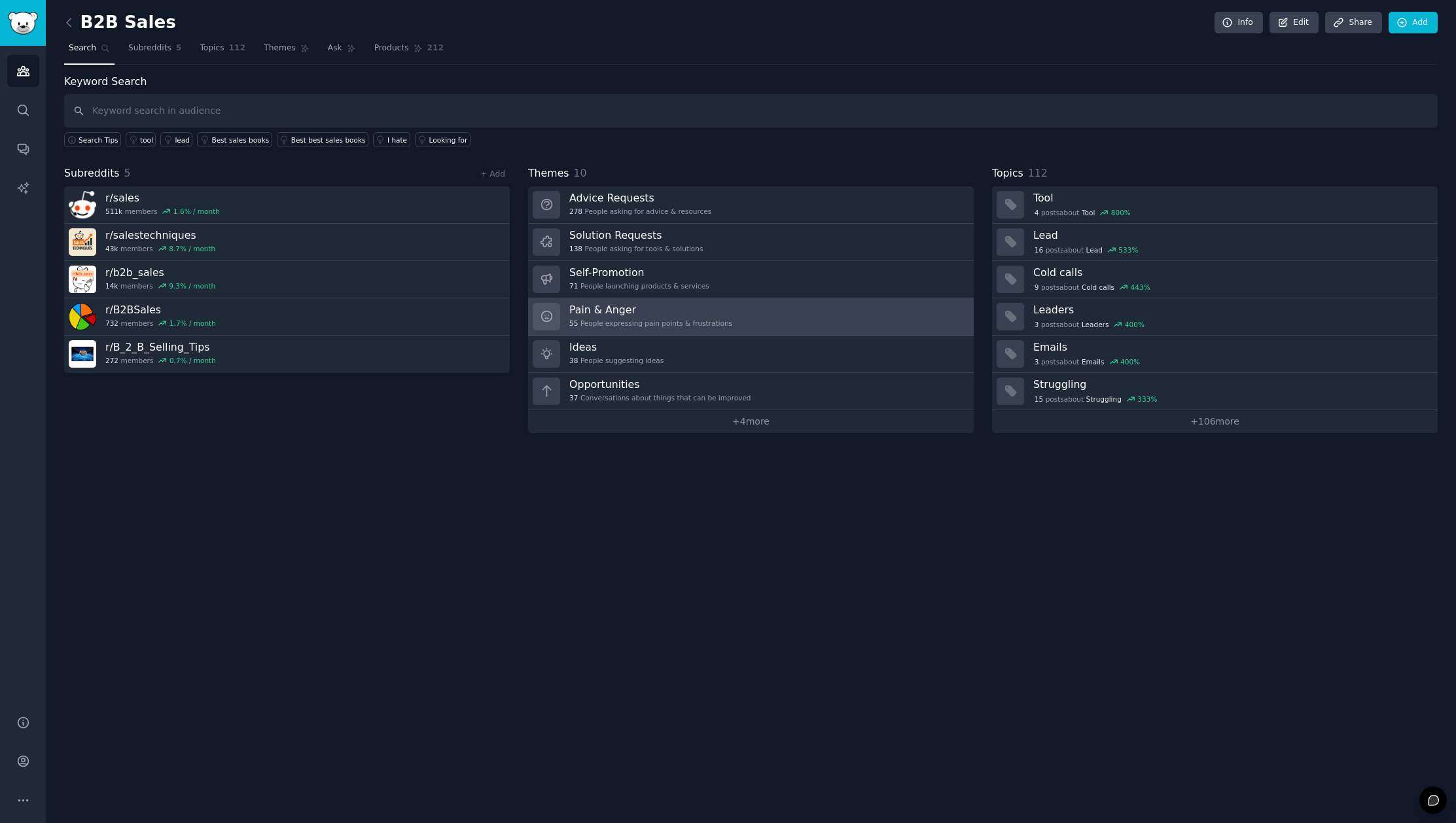
click at [671, 323] on div "55 People expressing pain points & frustrations" at bounding box center [651, 323] width 163 height 9
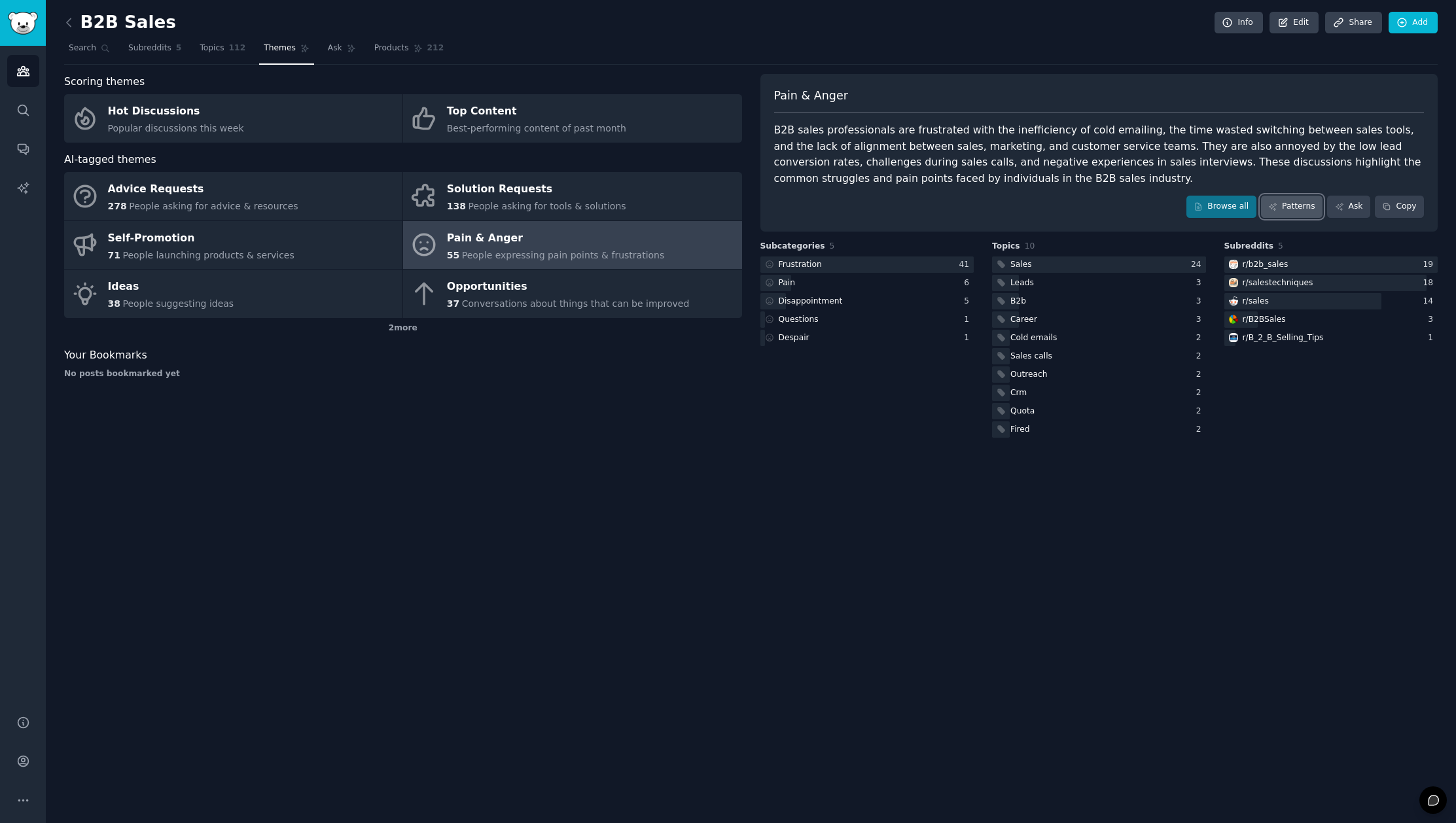
click at [1302, 202] on link "Patterns" at bounding box center [1291, 207] width 61 height 22
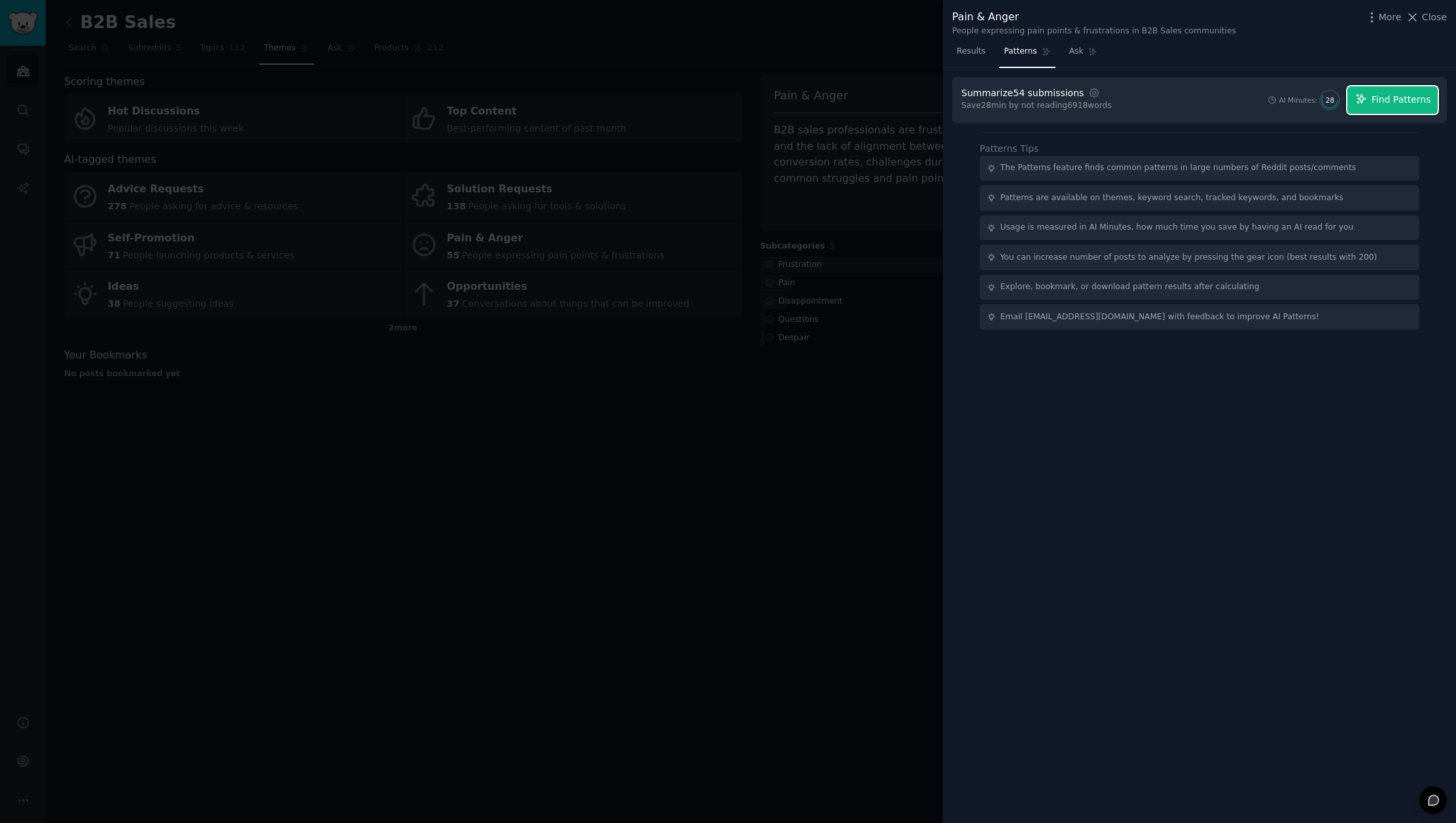
click at [1386, 108] on button "Find Patterns" at bounding box center [1392, 99] width 91 height 27
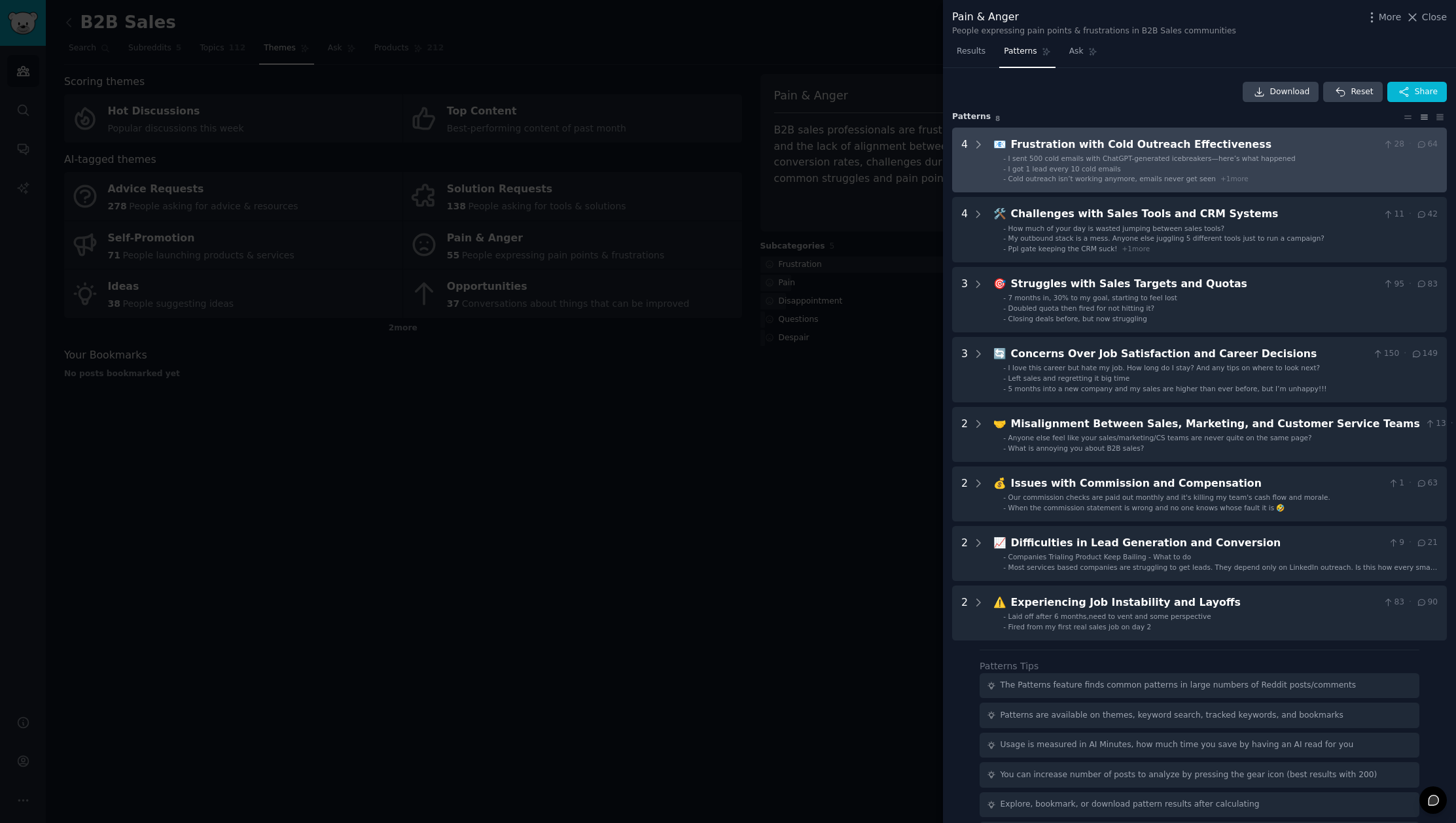
click at [1067, 145] on div "Frustration with Cold Outreach Effectiveness" at bounding box center [1194, 145] width 367 height 16
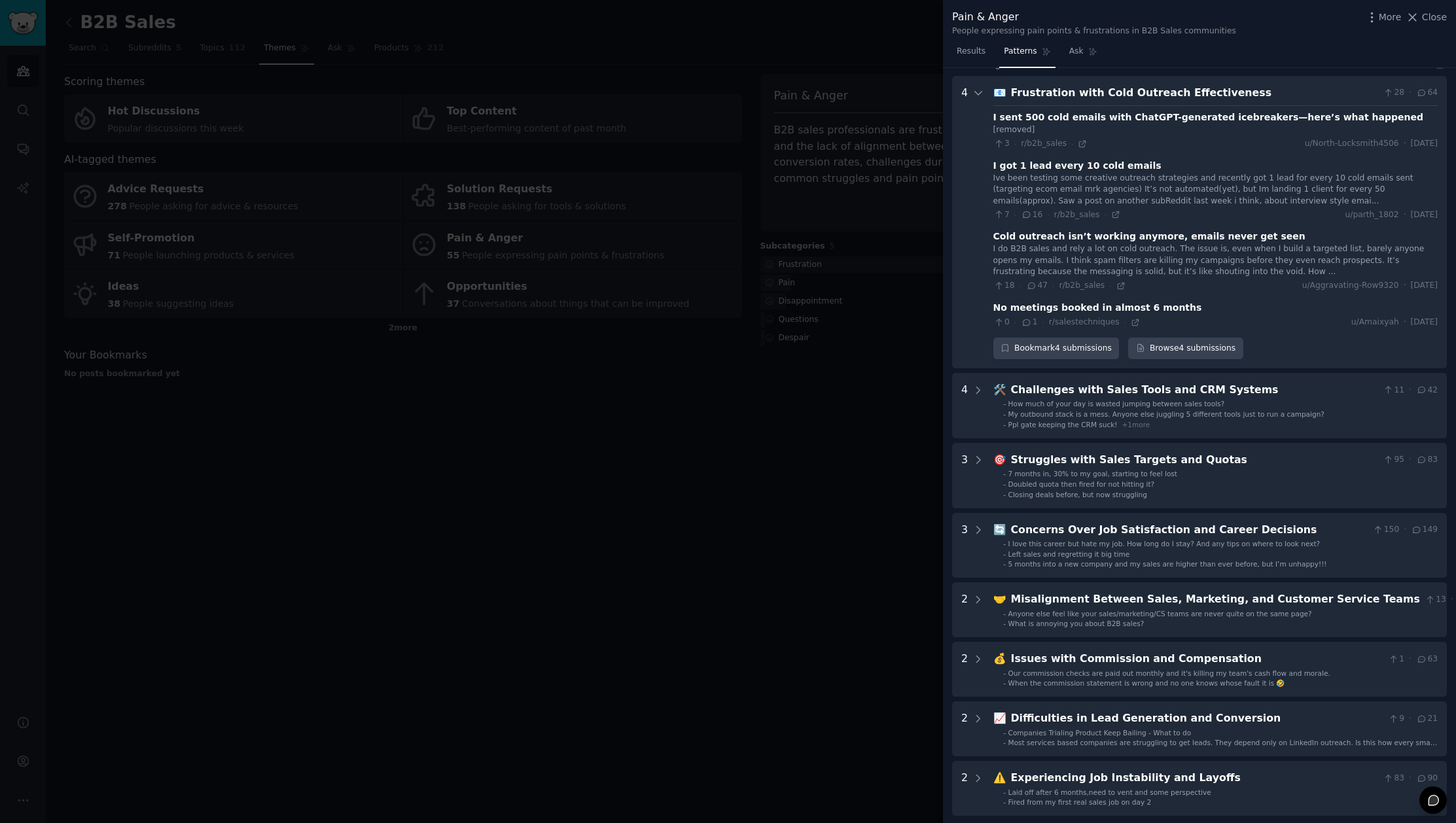
scroll to position [60, 0]
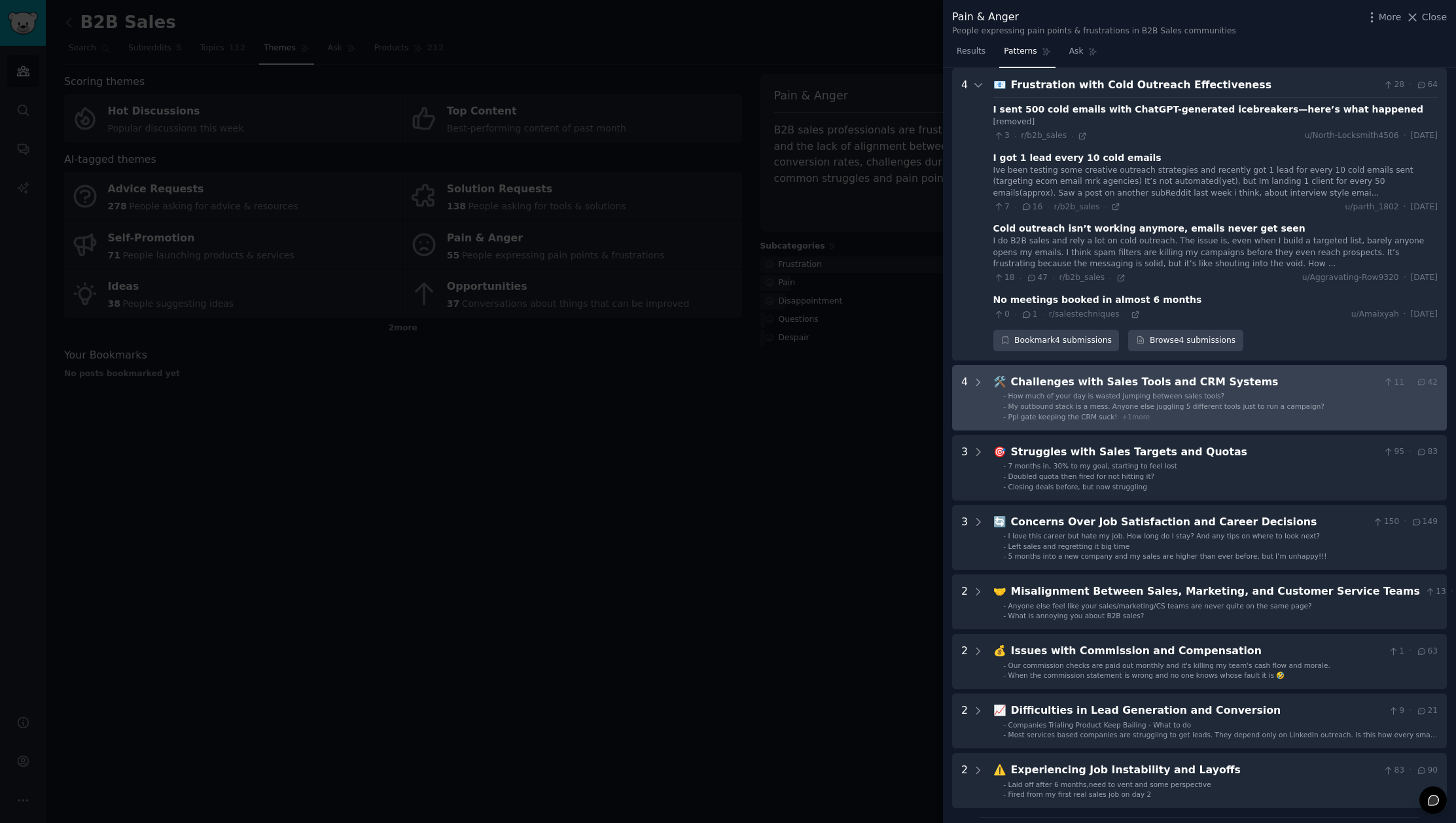
click at [1098, 379] on div "Challenges with Sales Tools and CRM Systems" at bounding box center [1194, 382] width 367 height 16
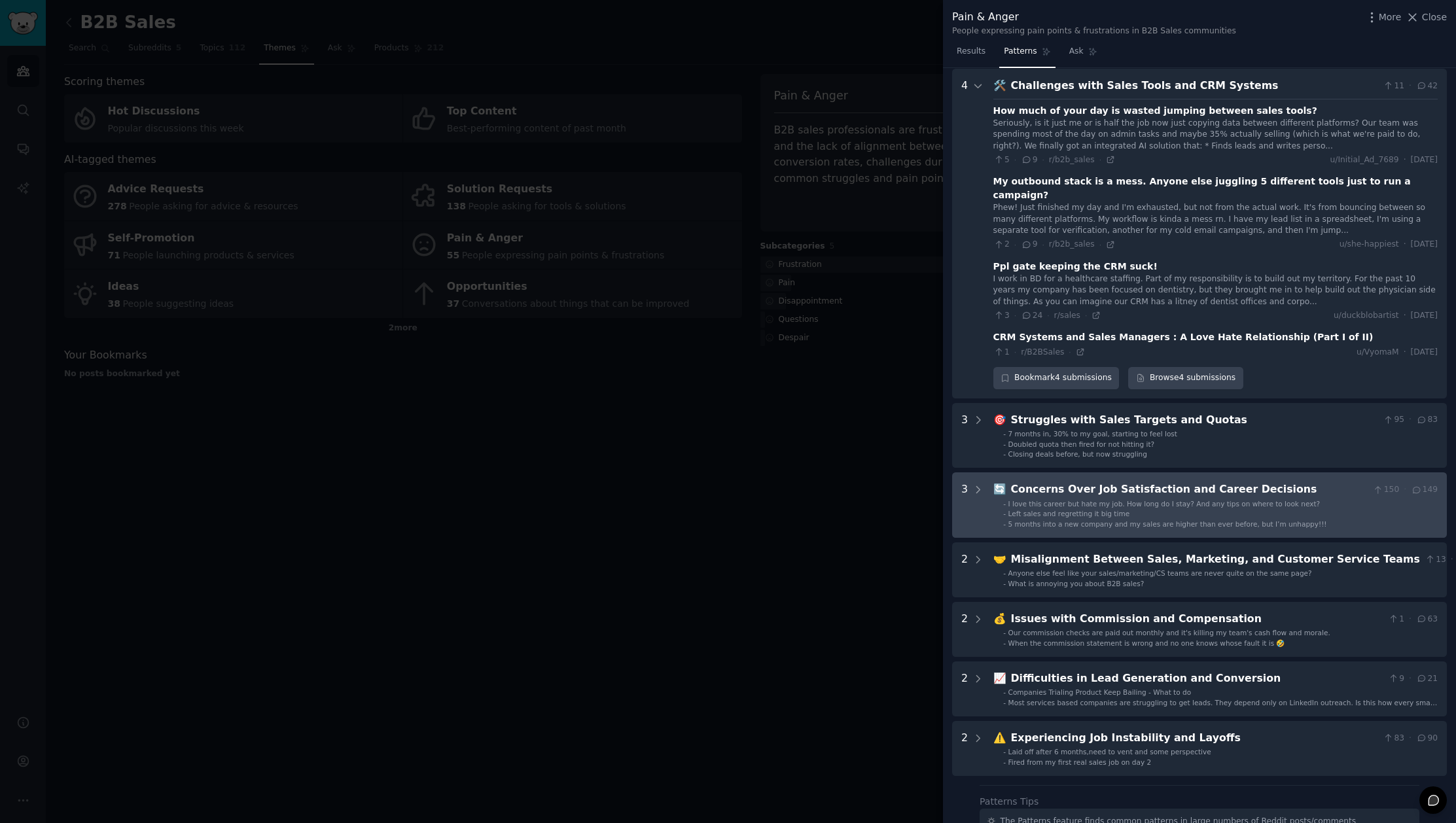
scroll to position [357, 0]
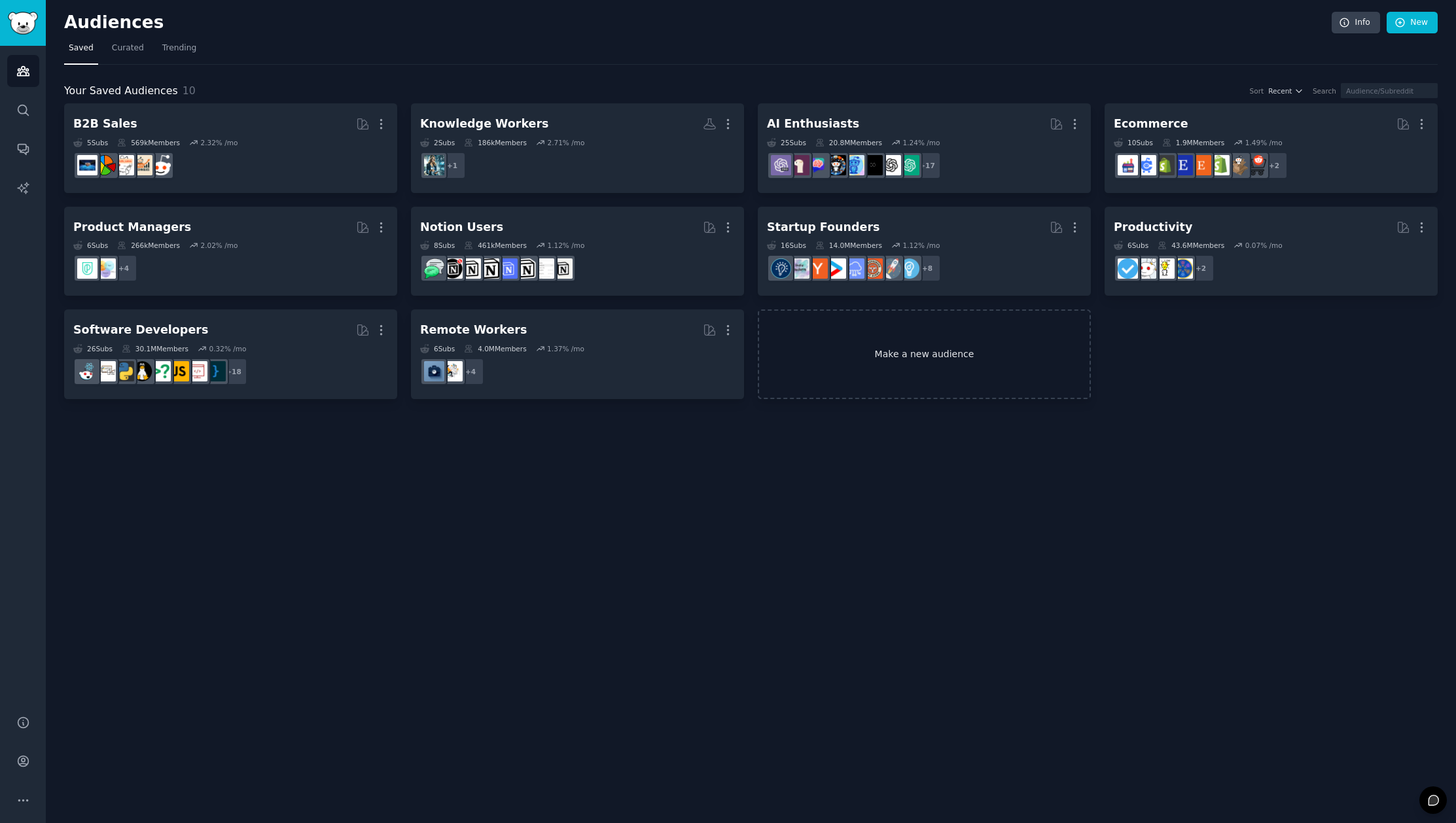
click at [941, 345] on link "Make a new audience" at bounding box center [924, 354] width 333 height 90
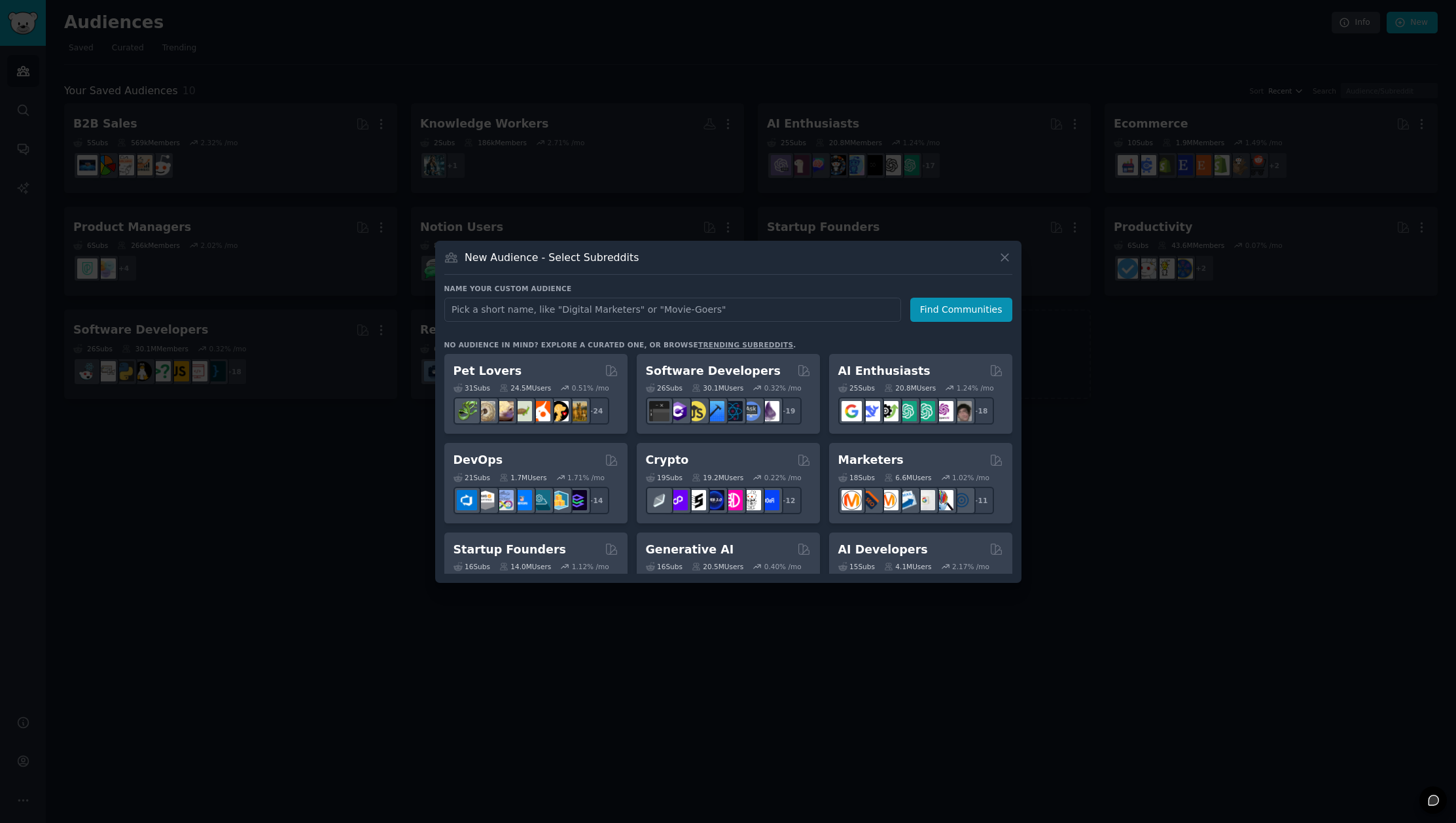
click at [636, 315] on input "text" at bounding box center [673, 309] width 457 height 24
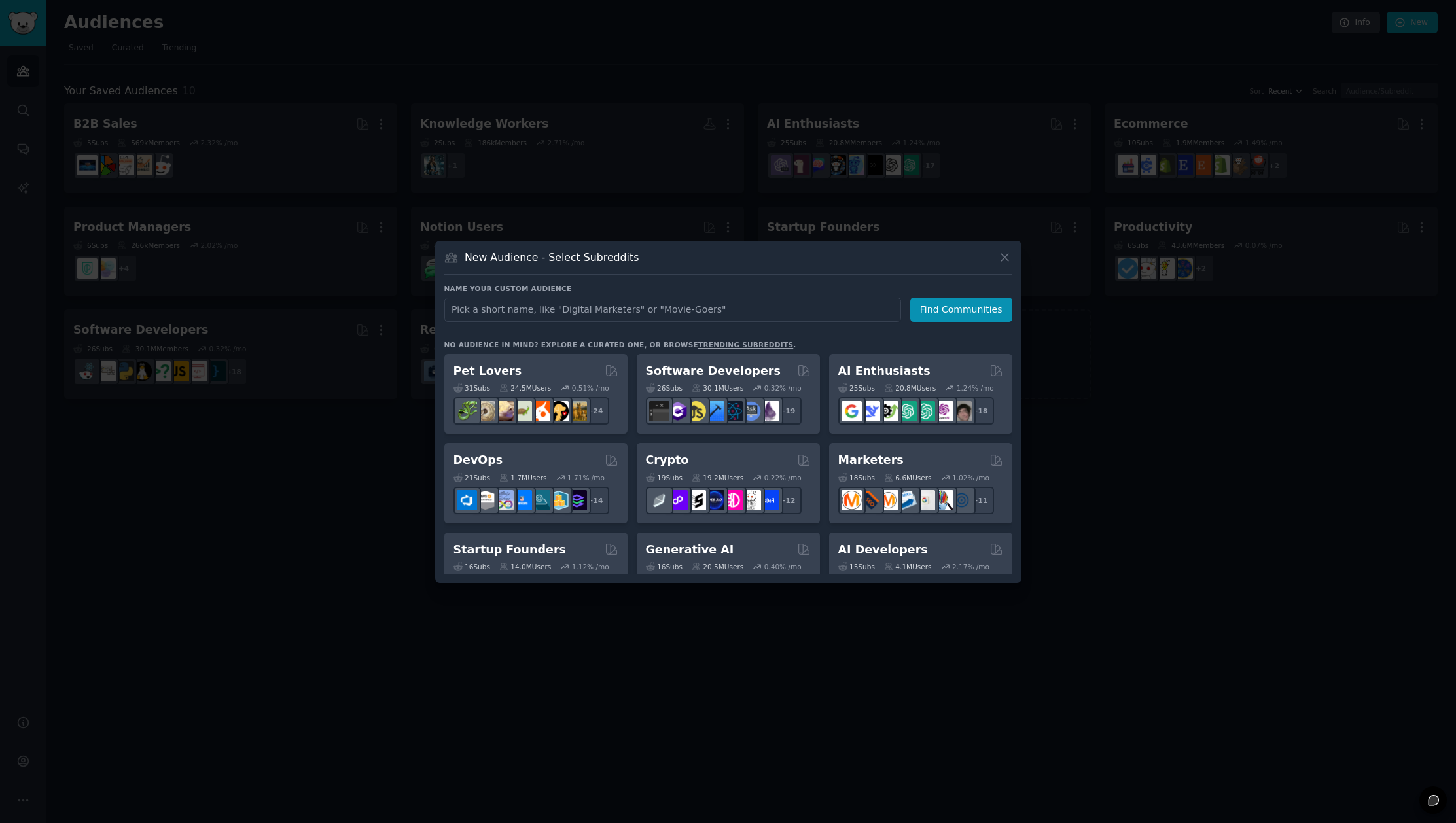
click at [636, 315] on input "text" at bounding box center [673, 309] width 457 height 24
type input "Workers"
click at [777, 374] on div "Software Developers" at bounding box center [728, 371] width 165 height 16
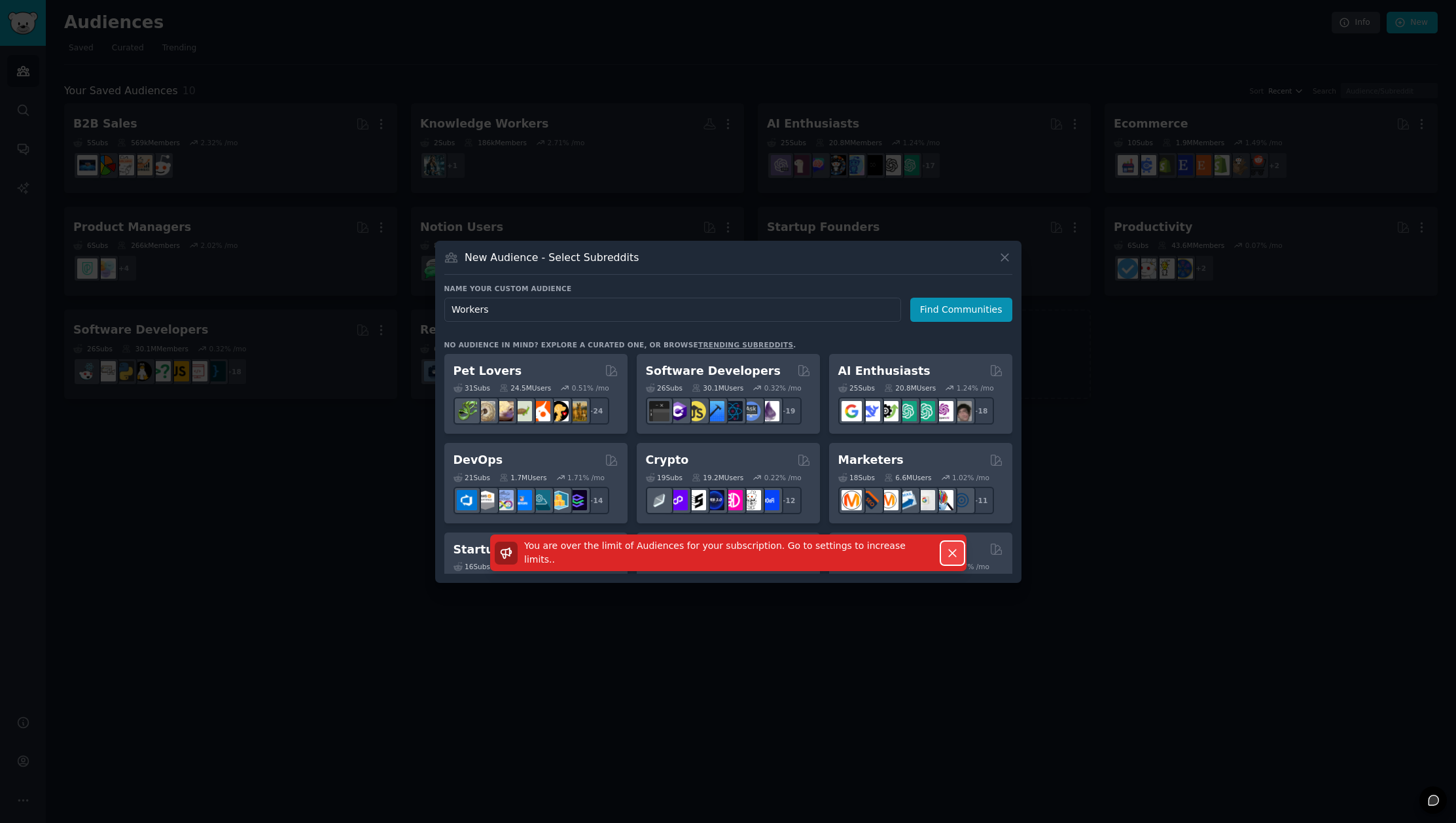
click at [951, 550] on icon "button" at bounding box center [952, 553] width 14 height 14
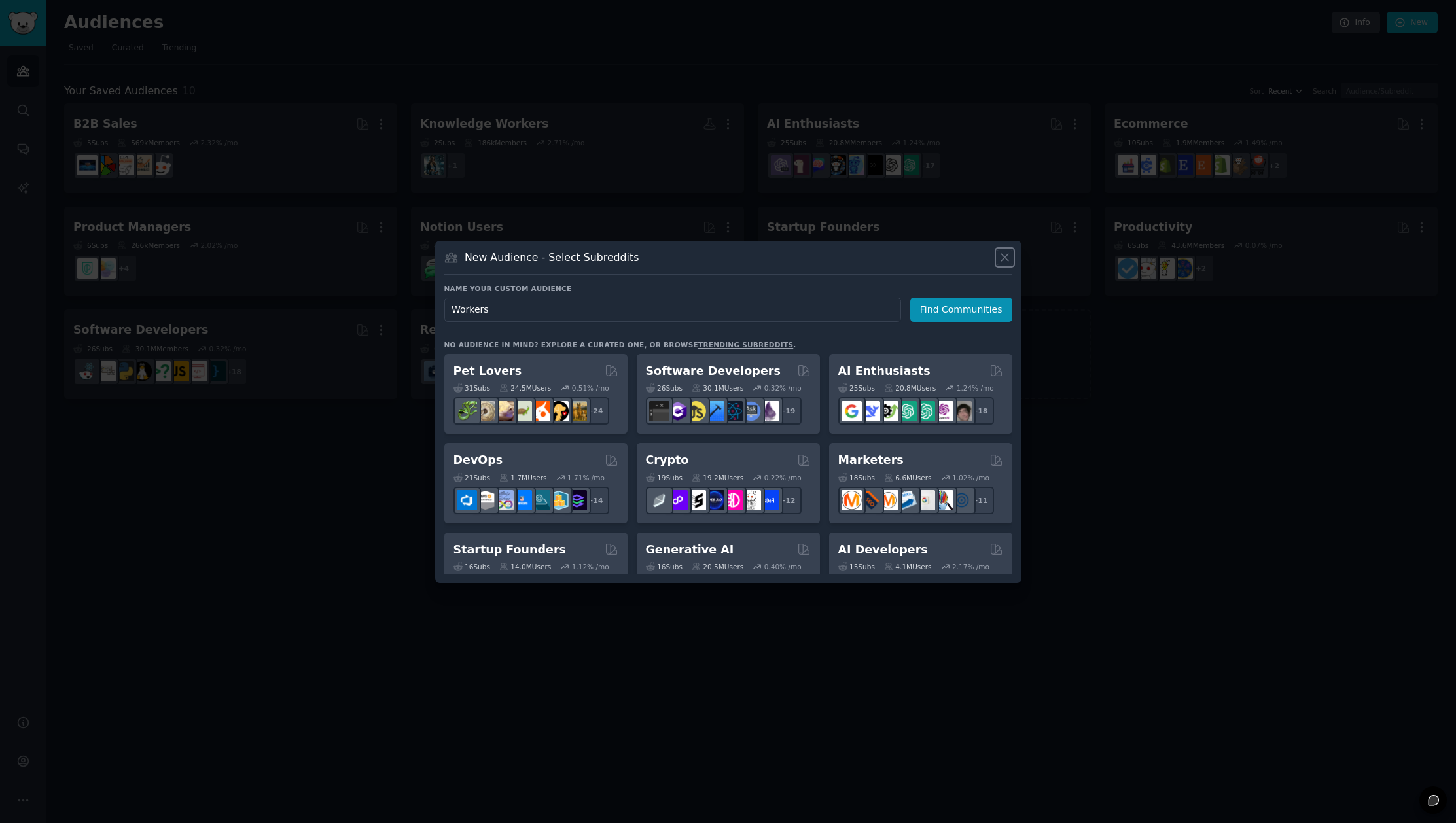
click at [1007, 254] on icon at bounding box center [1005, 258] width 7 height 7
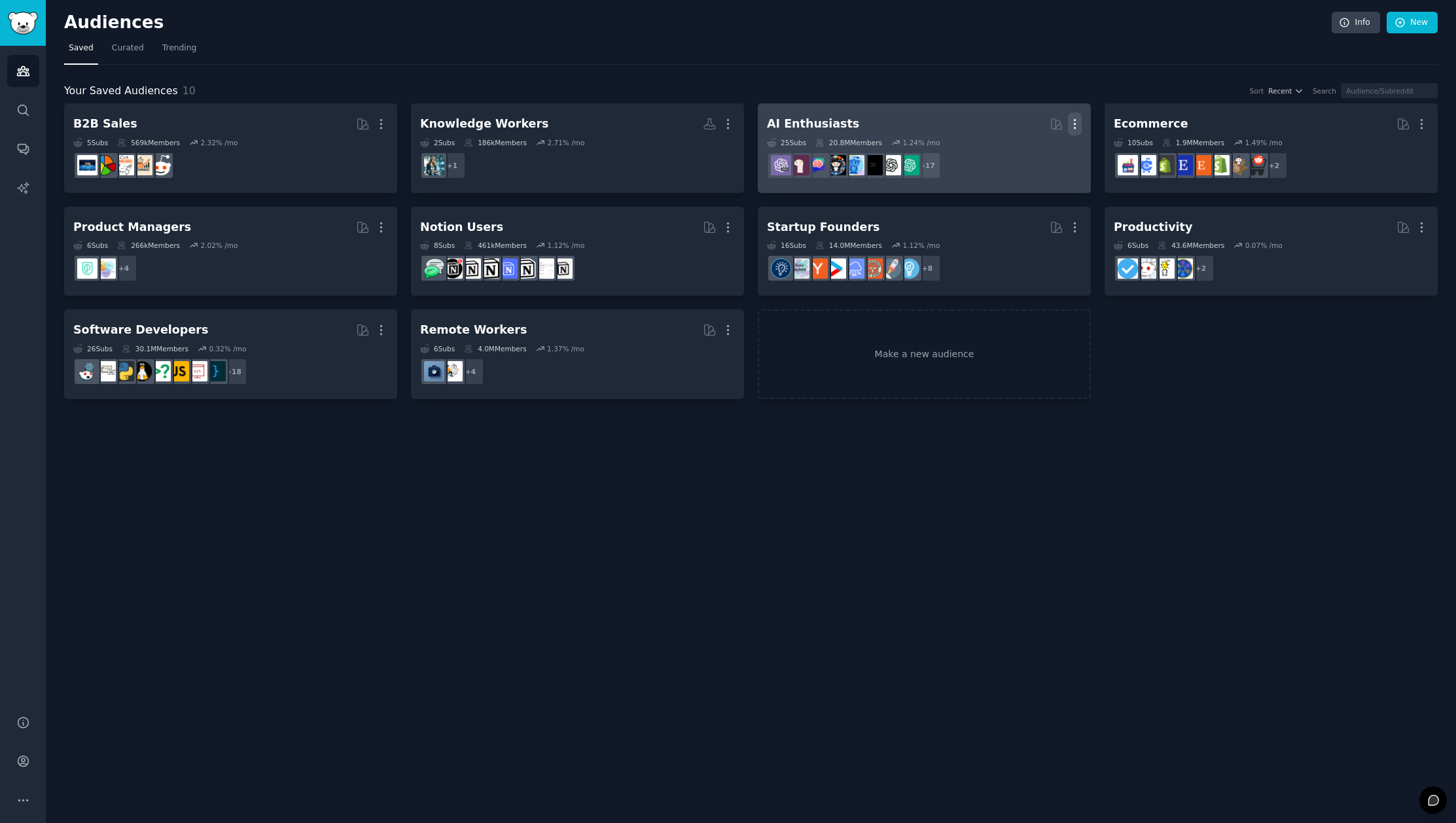
click at [1073, 127] on icon "button" at bounding box center [1074, 124] width 14 height 14
click at [1032, 153] on p "Delete" at bounding box center [1039, 151] width 30 height 14
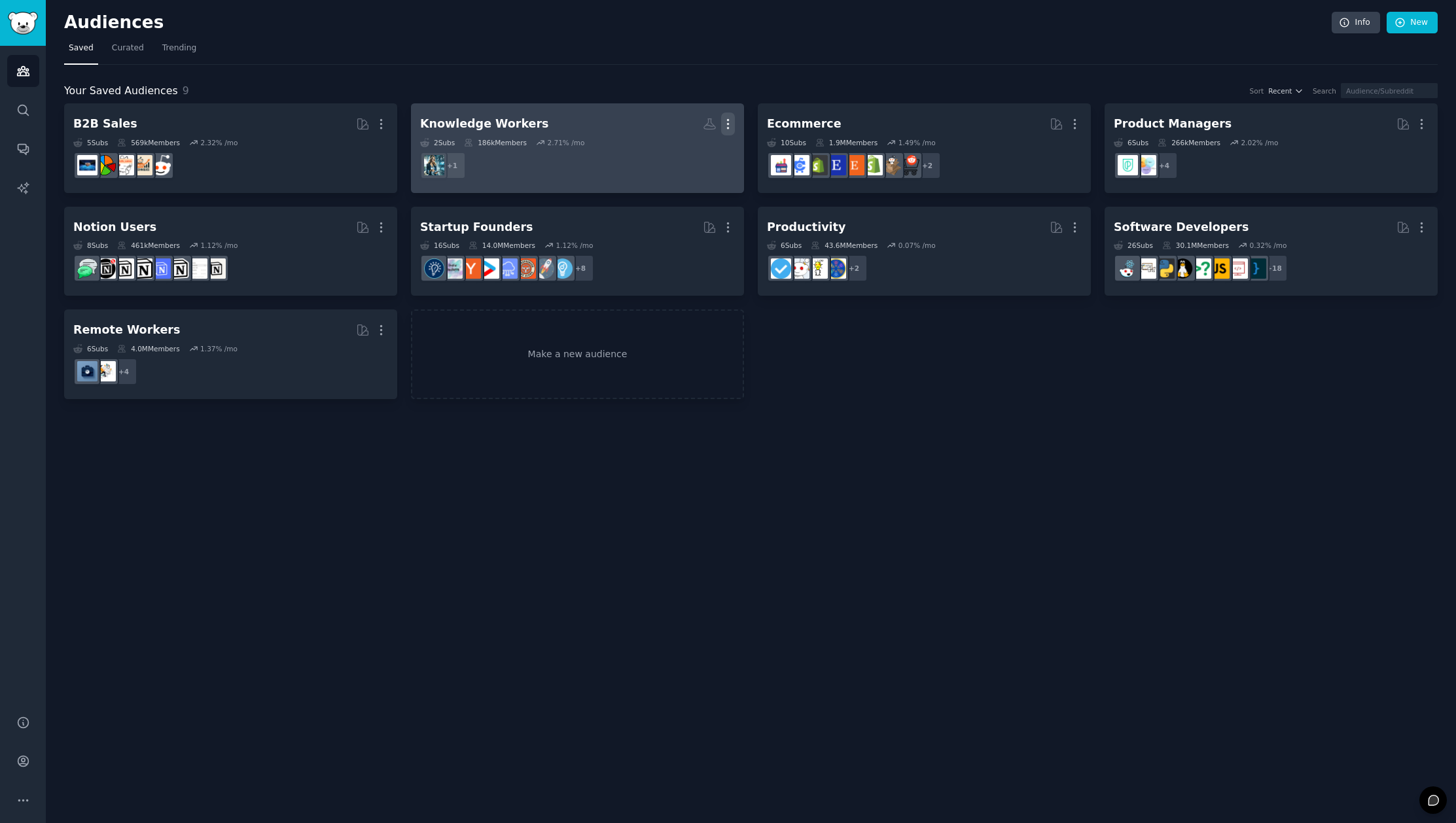
click at [729, 120] on icon "button" at bounding box center [728, 124] width 14 height 14
click at [698, 153] on p "Delete" at bounding box center [692, 151] width 30 height 14
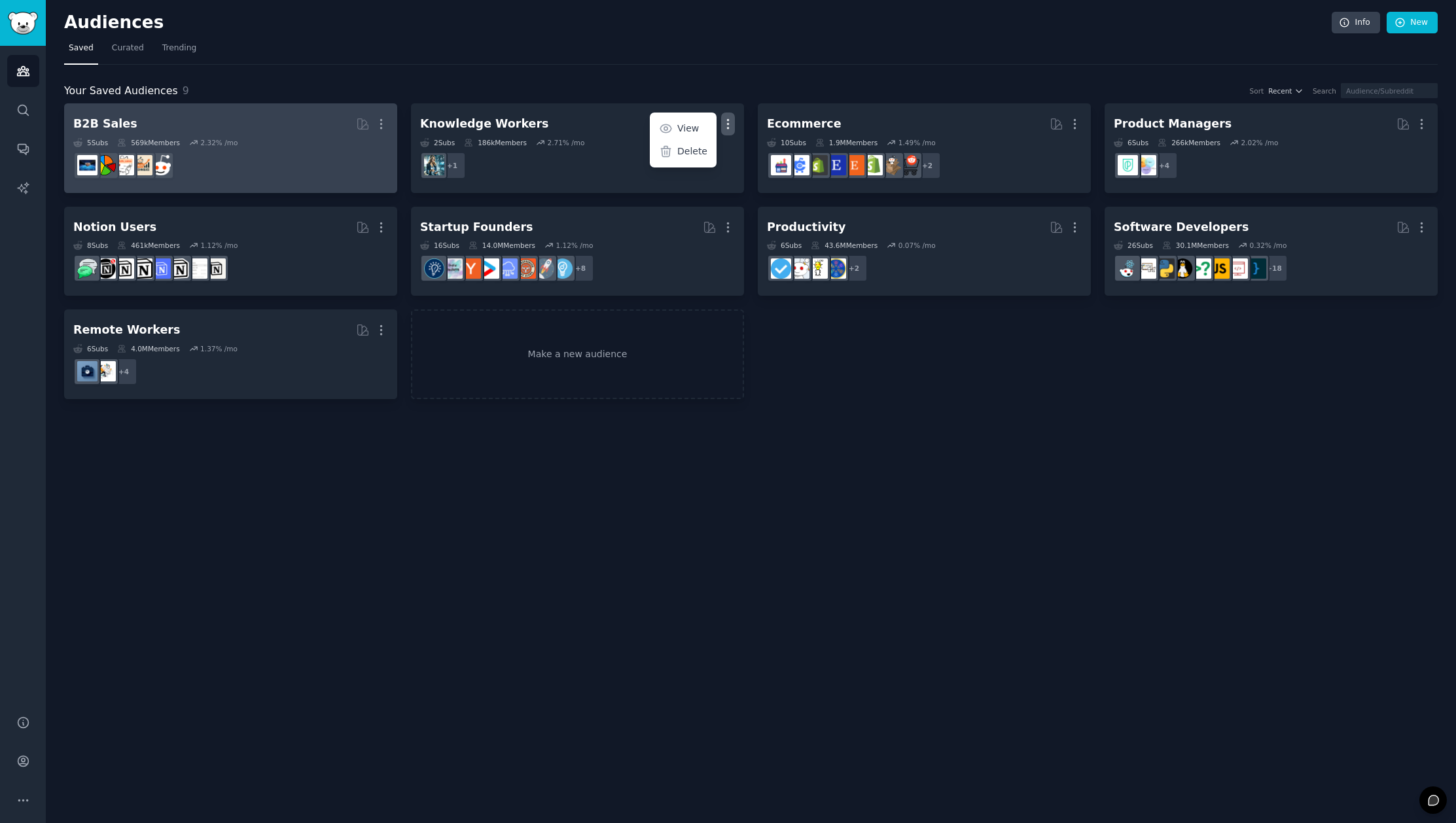
click at [311, 125] on h2 "B2B Sales Curated by GummySearch More" at bounding box center [230, 124] width 315 height 23
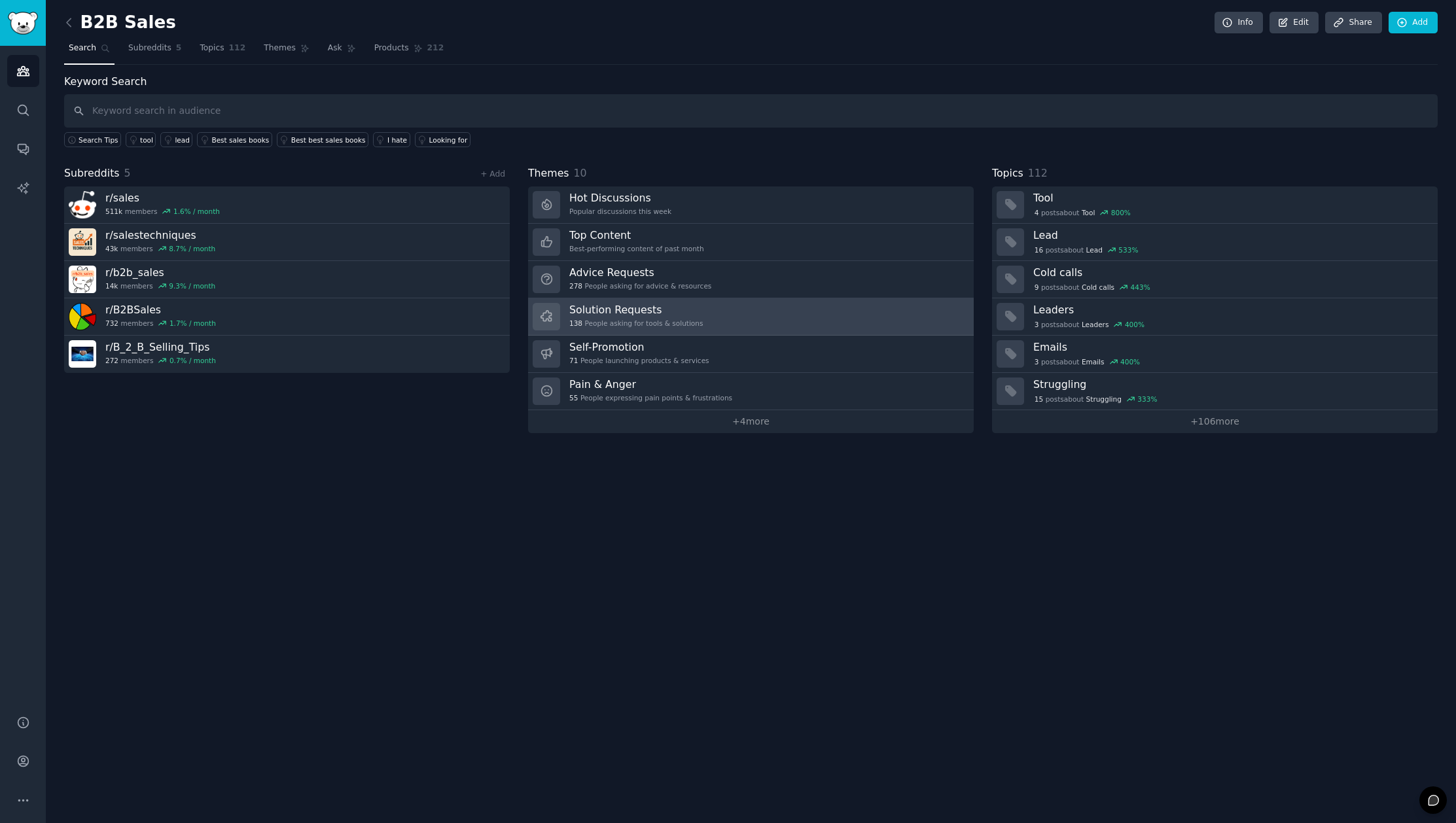
click at [668, 318] on div "138 People asking for tools & solutions" at bounding box center [636, 323] width 133 height 9
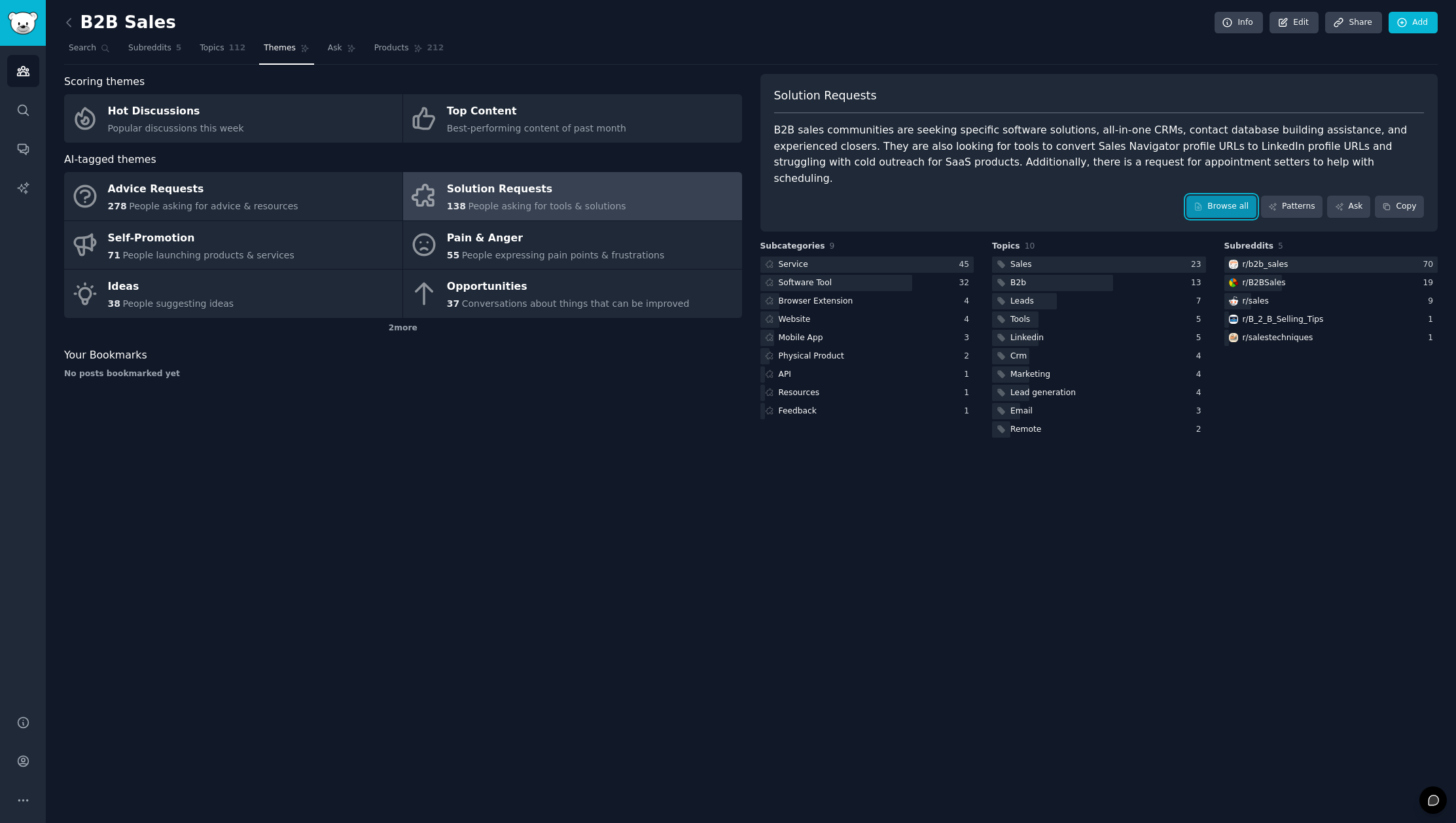
drag, startPoint x: 1228, startPoint y: 189, endPoint x: 1279, endPoint y: 150, distance: 64.2
click at [1289, 196] on link "Patterns" at bounding box center [1291, 207] width 61 height 22
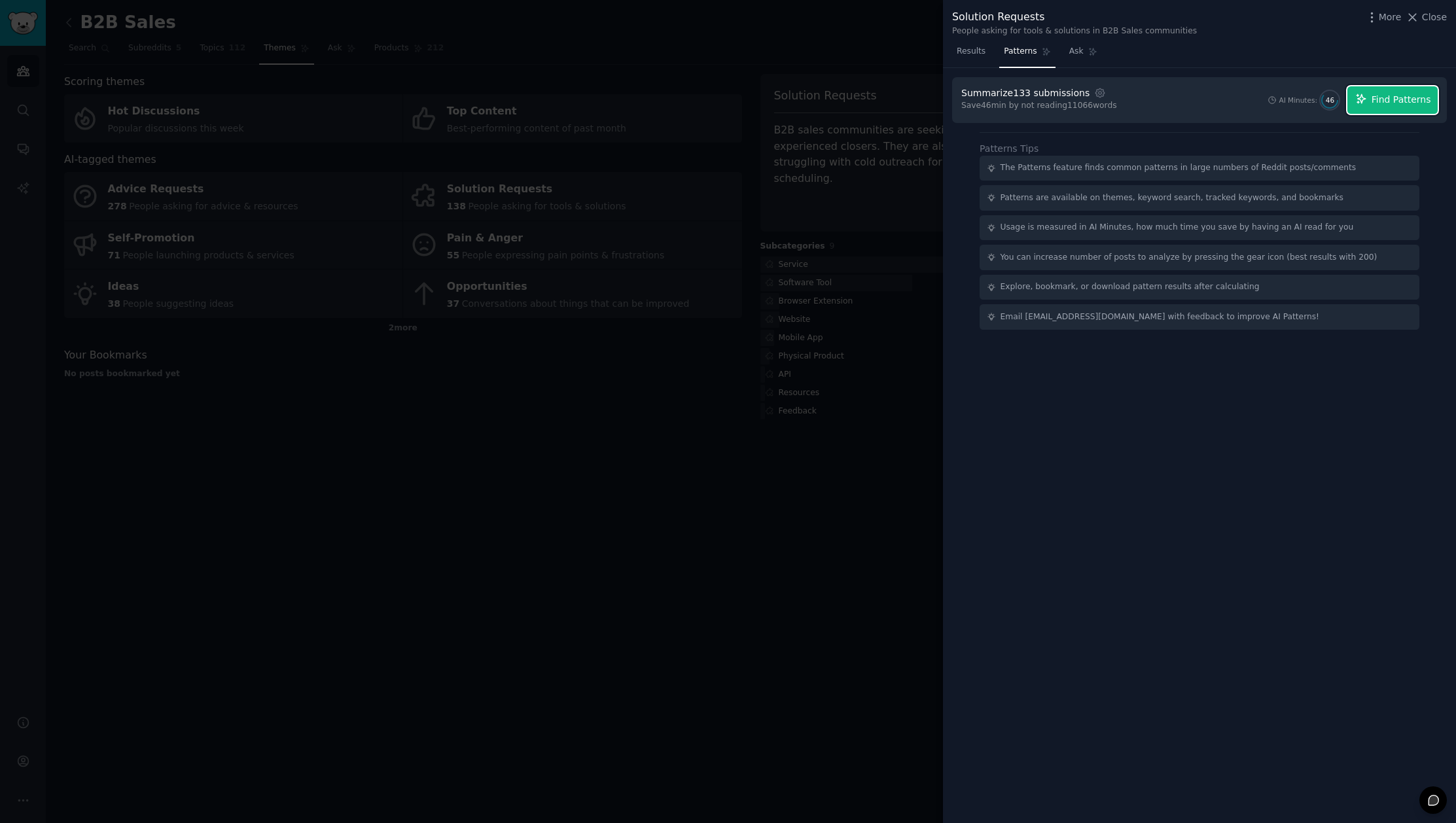
click at [1385, 97] on span "Find Patterns" at bounding box center [1401, 99] width 60 height 14
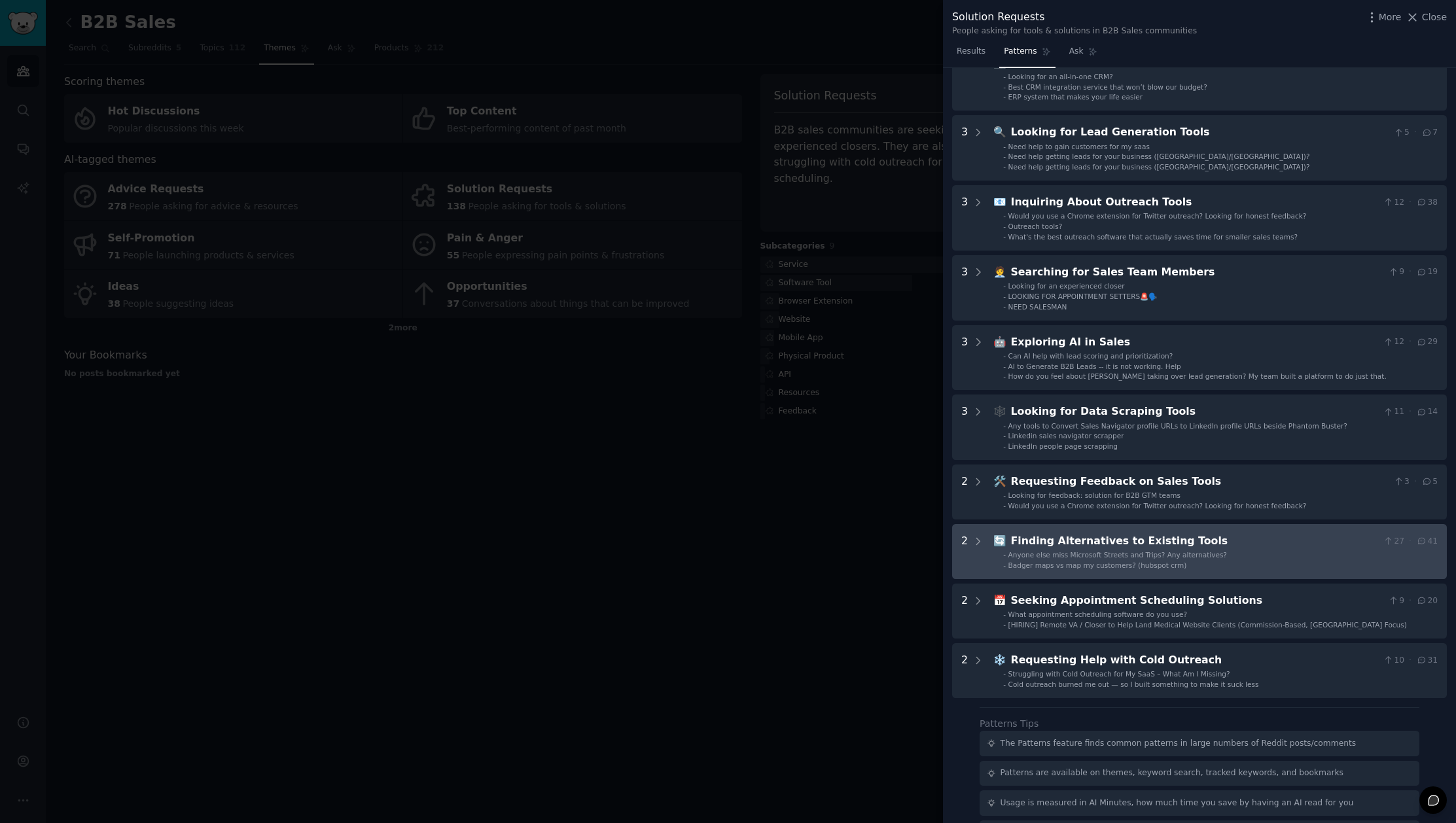
scroll to position [178, 0]
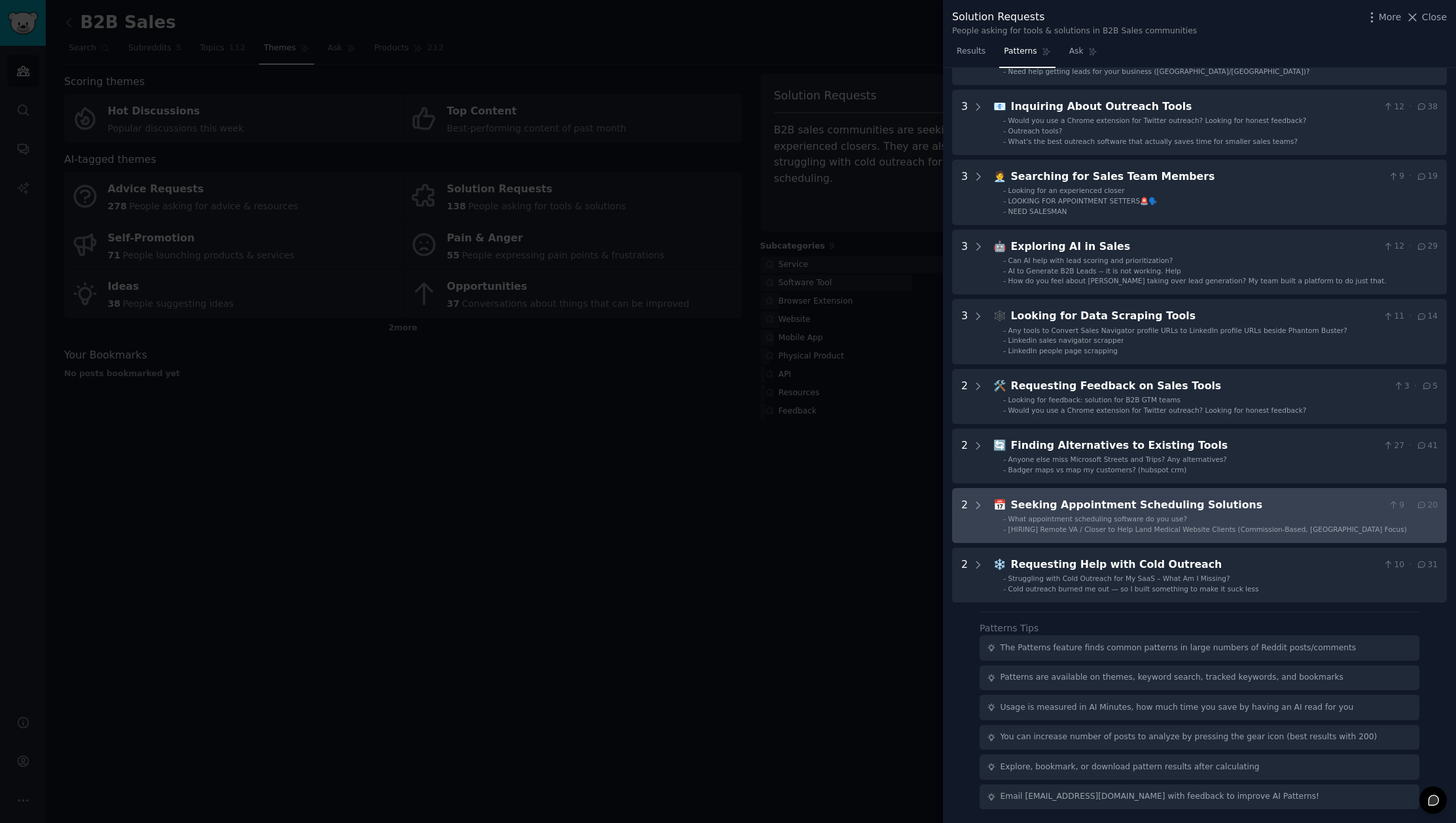
click at [1135, 510] on div "Seeking Appointment Scheduling Solutions" at bounding box center [1197, 505] width 372 height 16
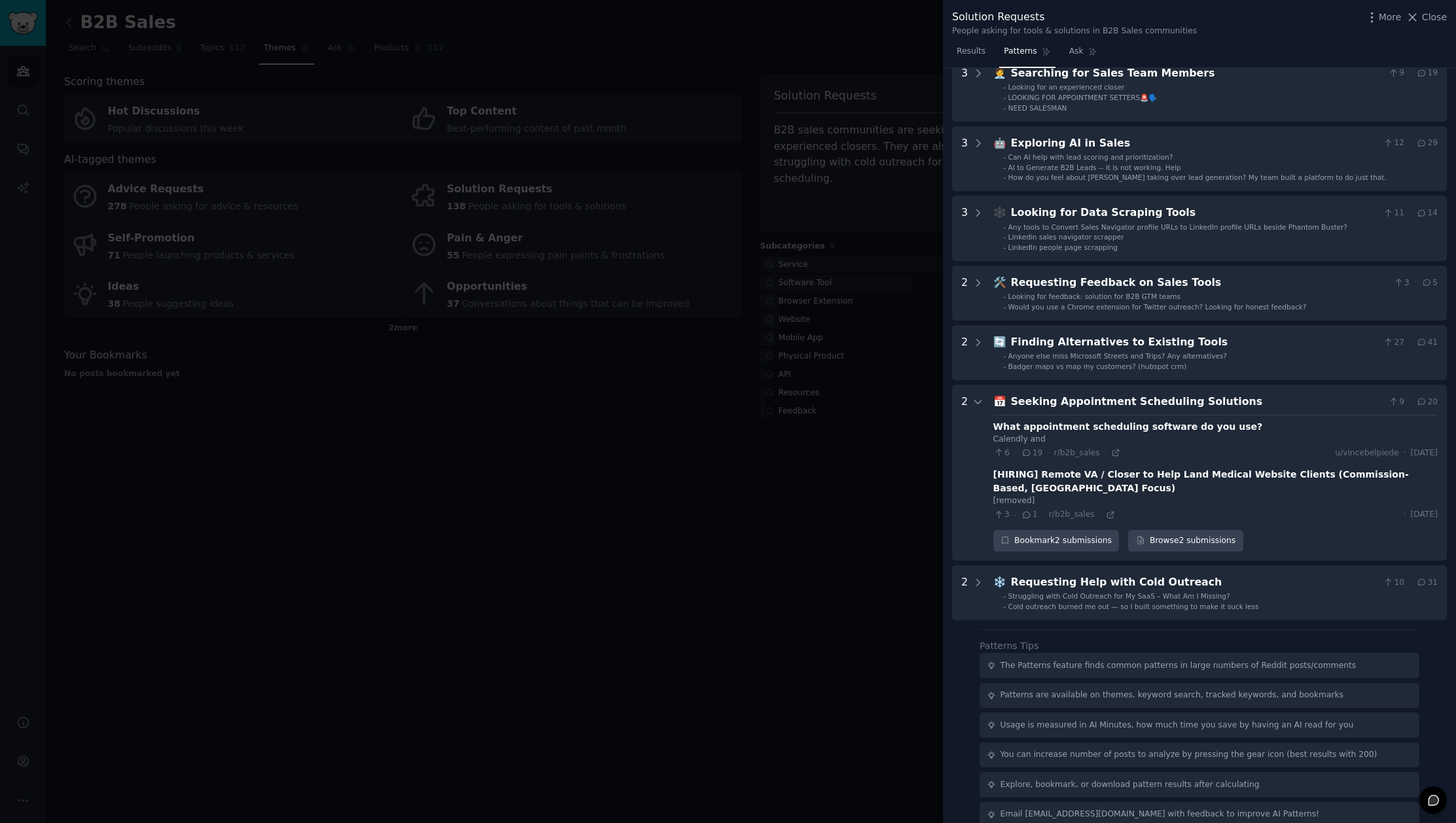
scroll to position [284, 0]
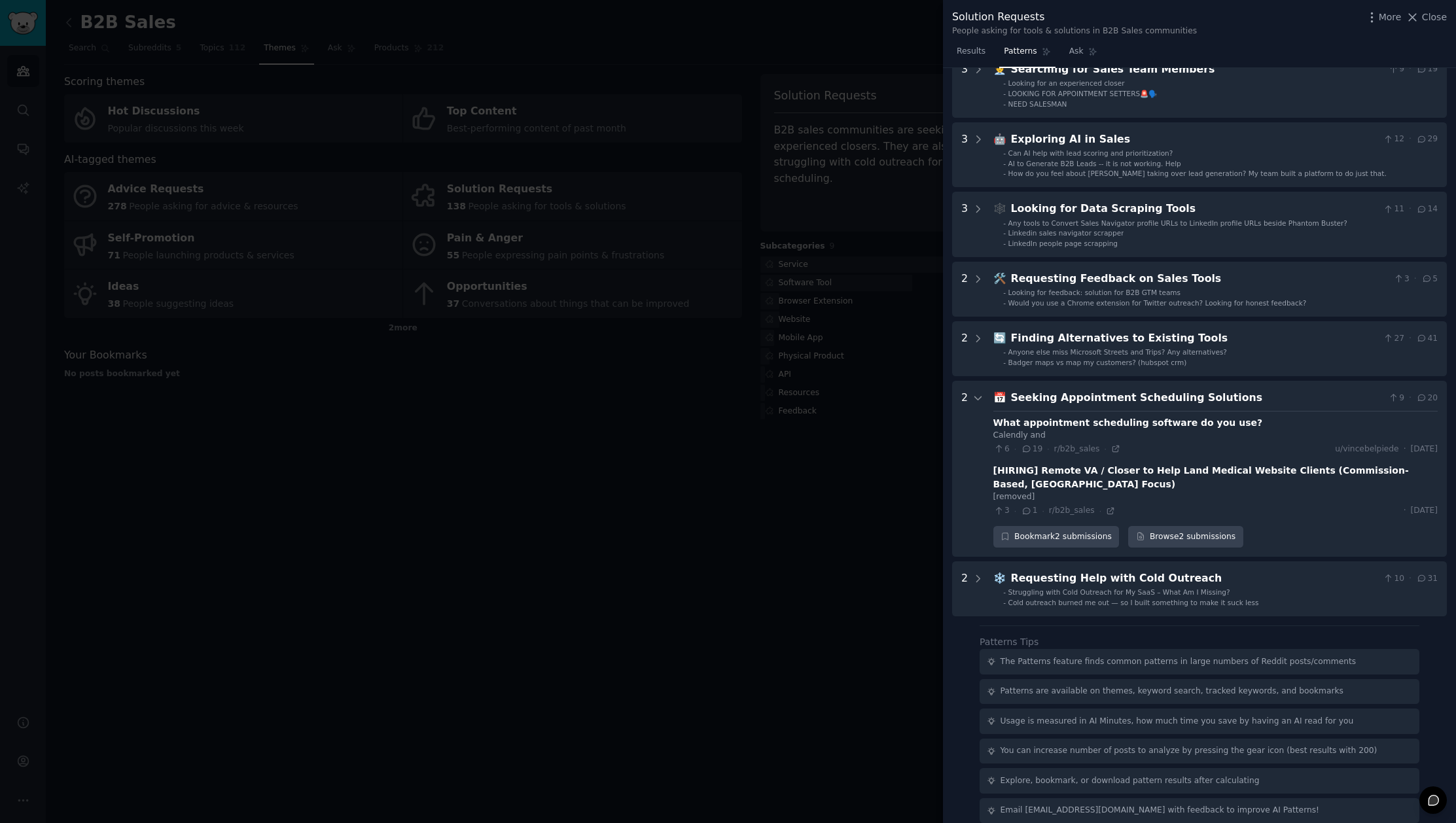
click at [746, 564] on div at bounding box center [728, 411] width 1456 height 823
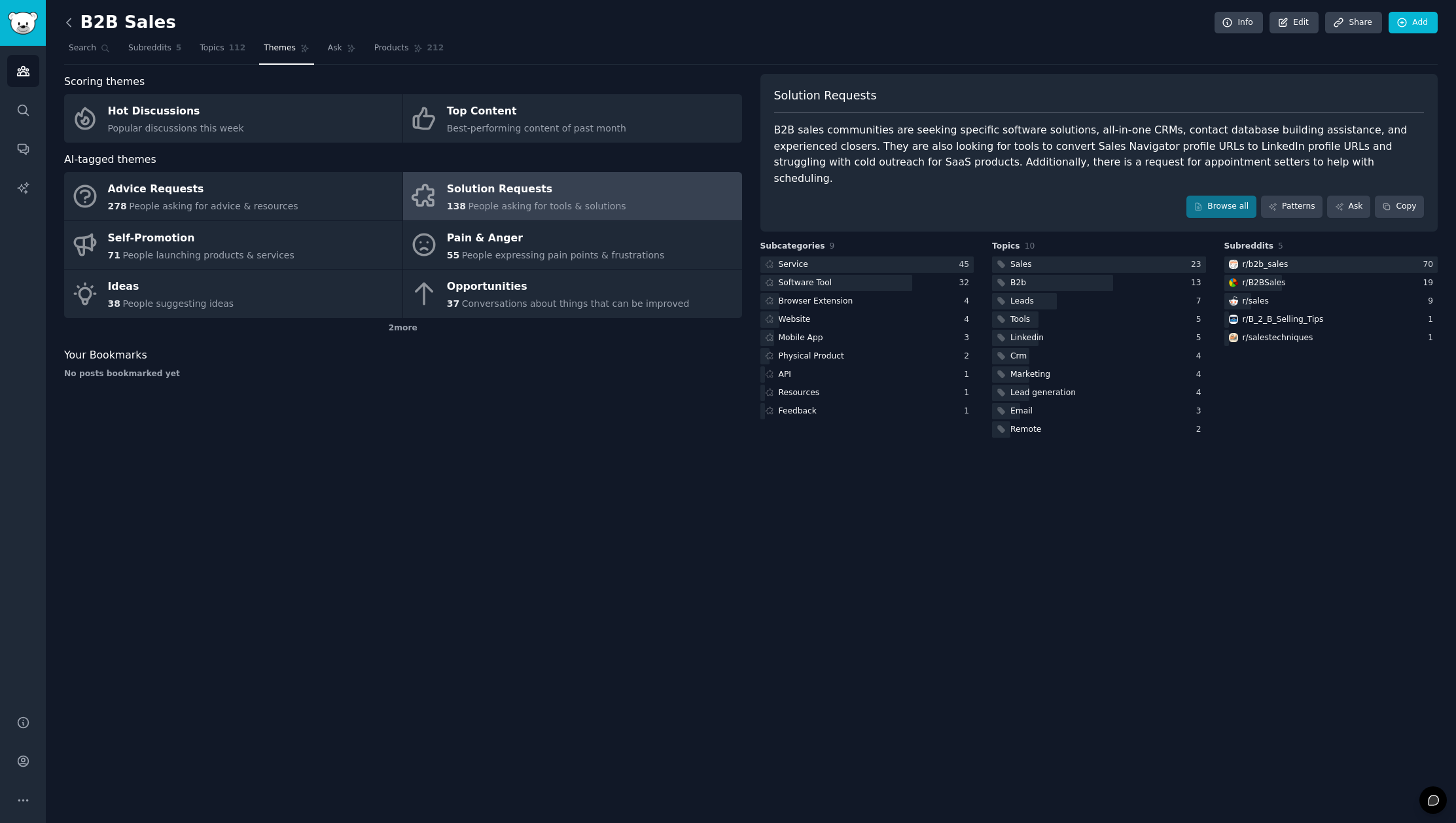
click at [73, 21] on icon at bounding box center [69, 22] width 14 height 14
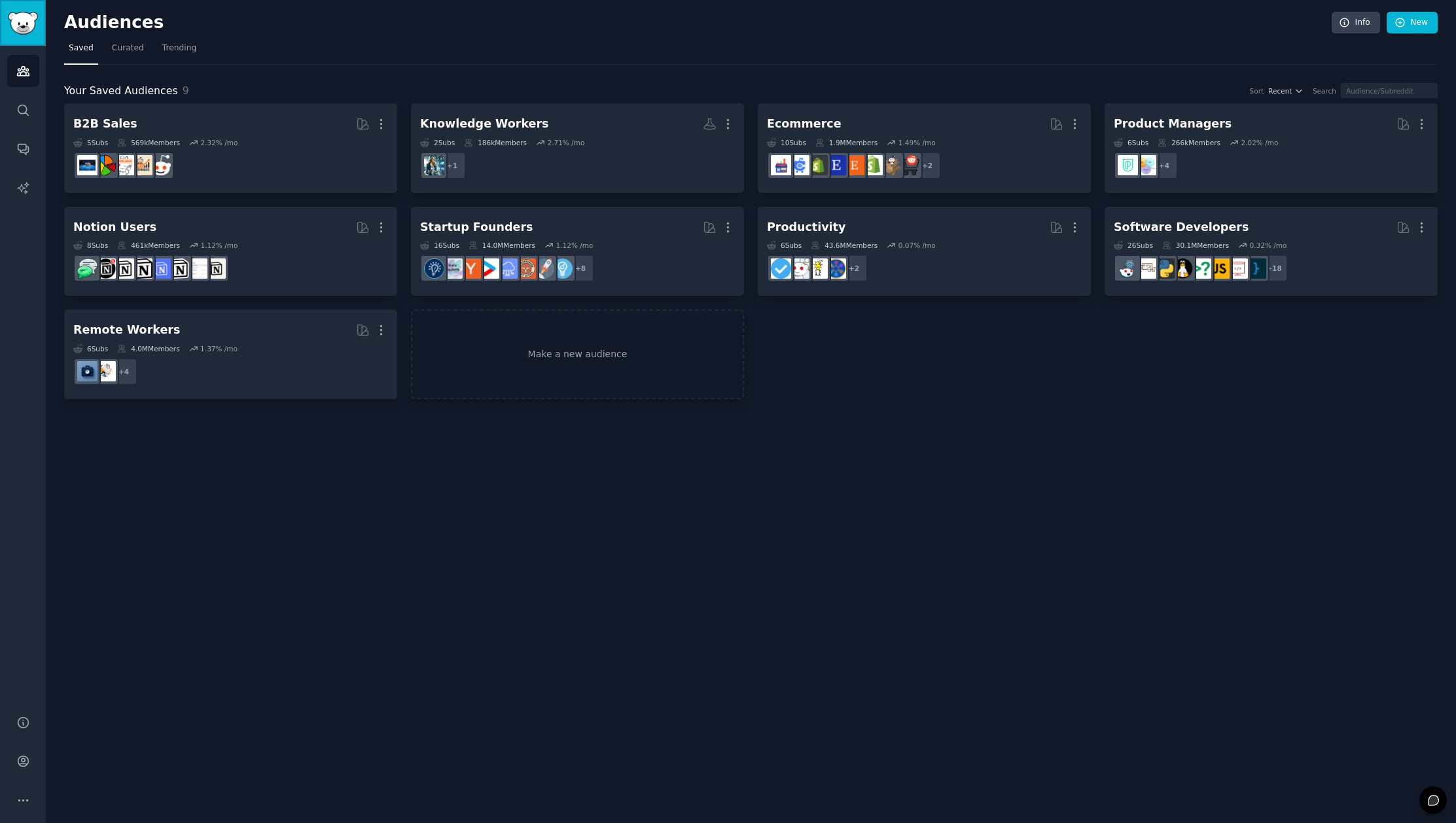
click at [36, 22] on img "Sidebar" at bounding box center [23, 23] width 30 height 23
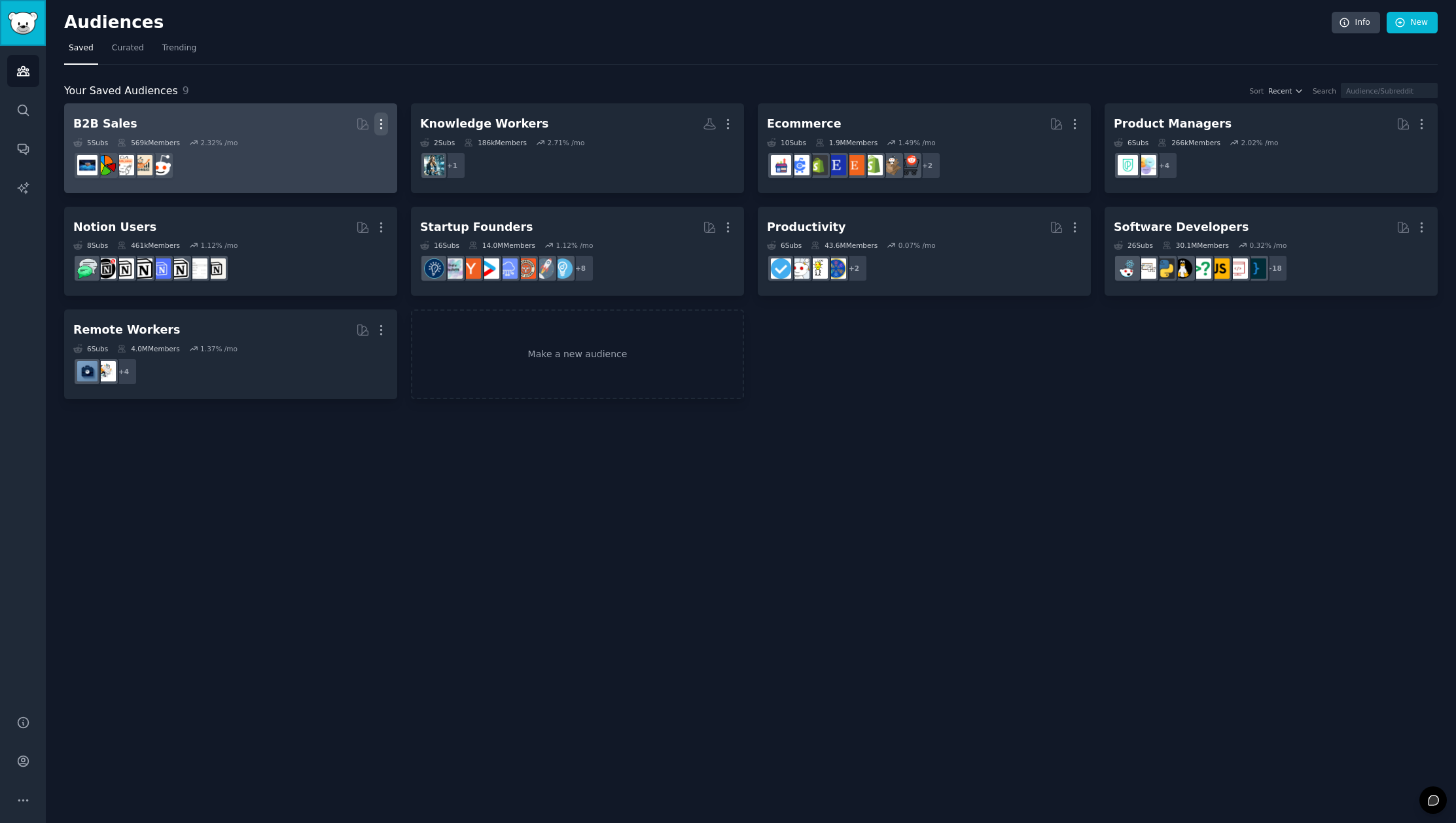
click at [382, 125] on icon "button" at bounding box center [381, 124] width 14 height 14
click at [347, 153] on p "Delete" at bounding box center [345, 151] width 30 height 14
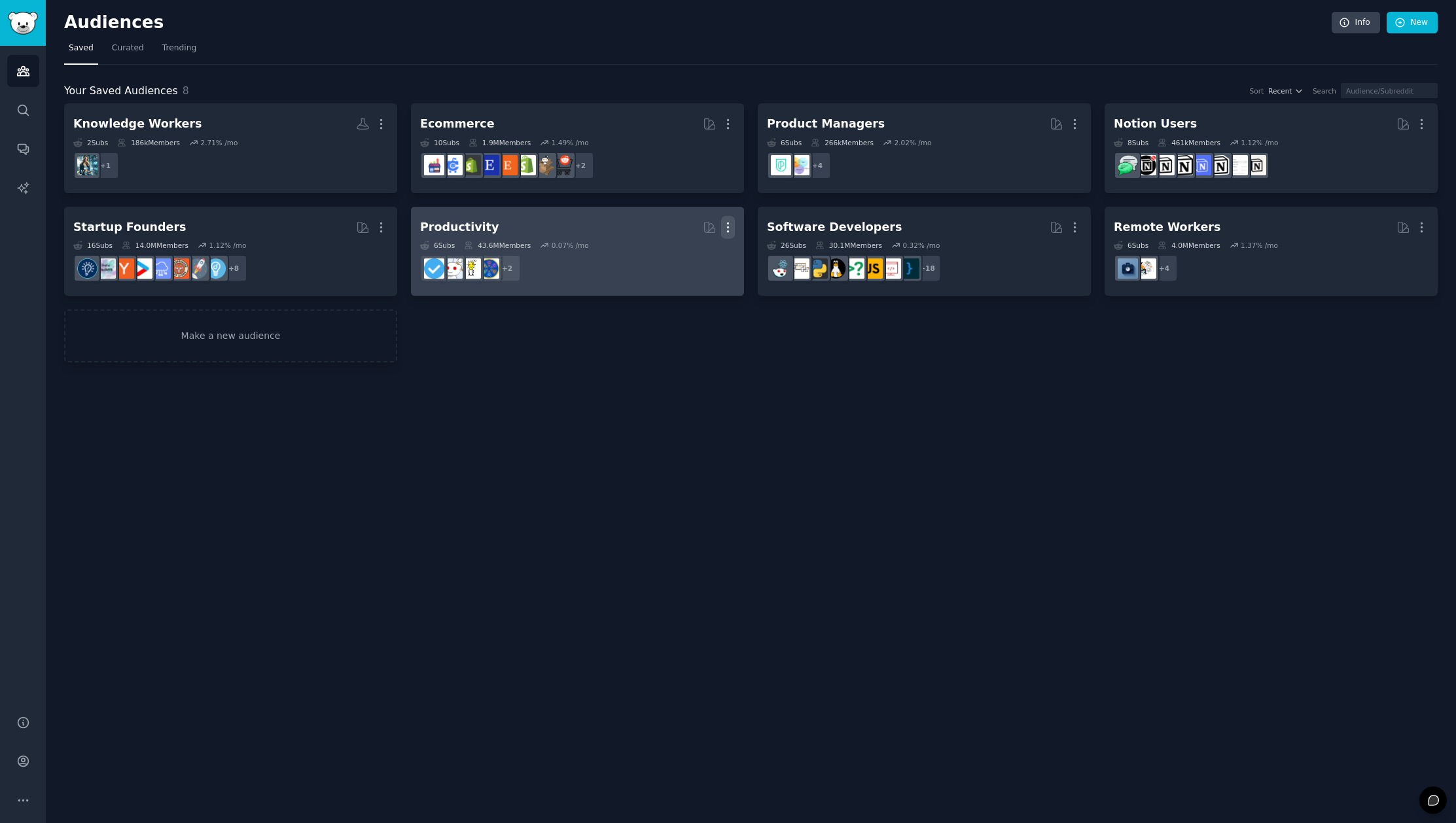
click at [728, 232] on icon "button" at bounding box center [728, 227] width 14 height 14
click at [691, 259] on p "Delete" at bounding box center [692, 255] width 30 height 14
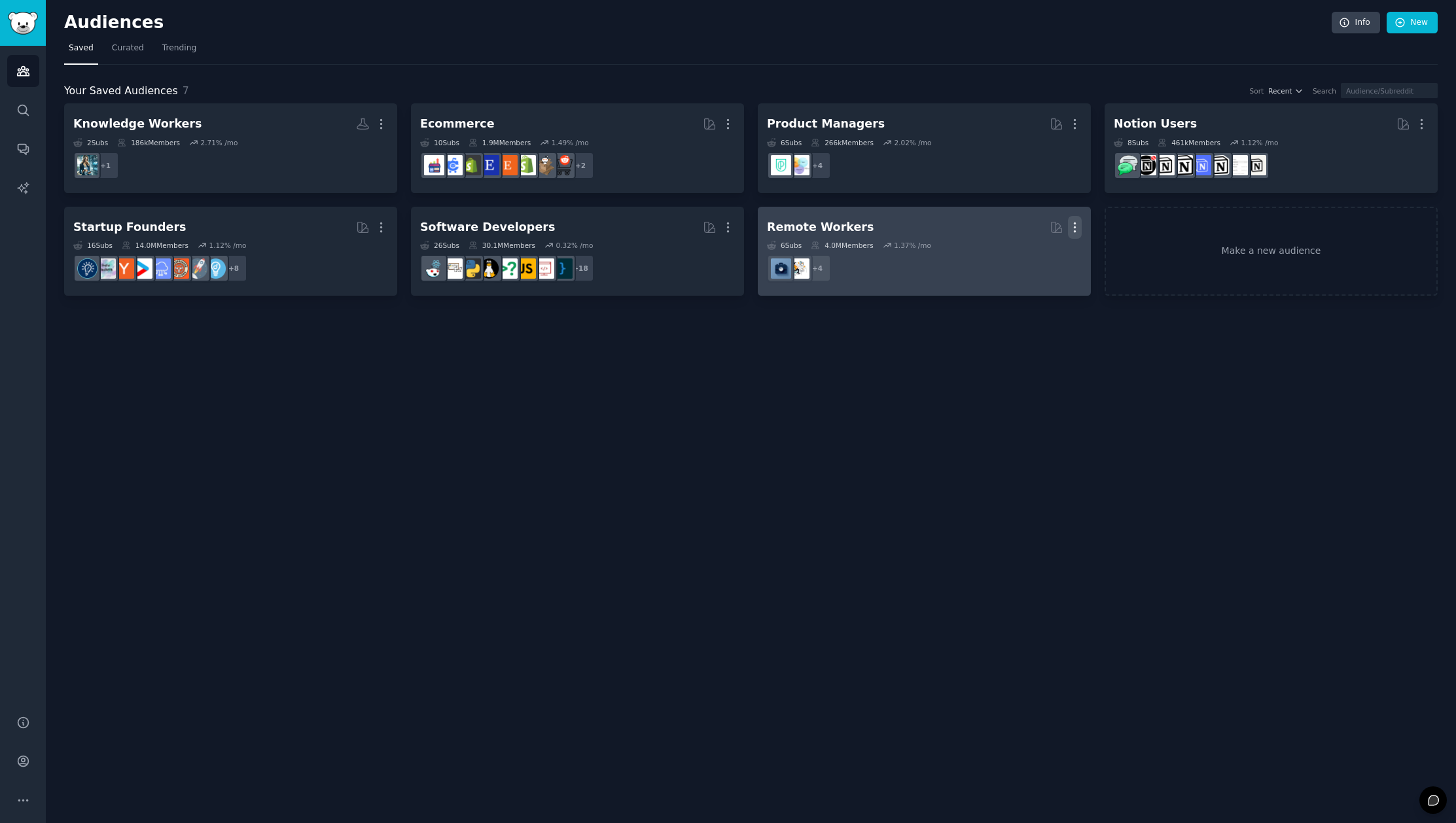
click at [1074, 226] on icon "button" at bounding box center [1075, 227] width 1 height 9
click at [1040, 251] on p "Delete" at bounding box center [1039, 255] width 30 height 14
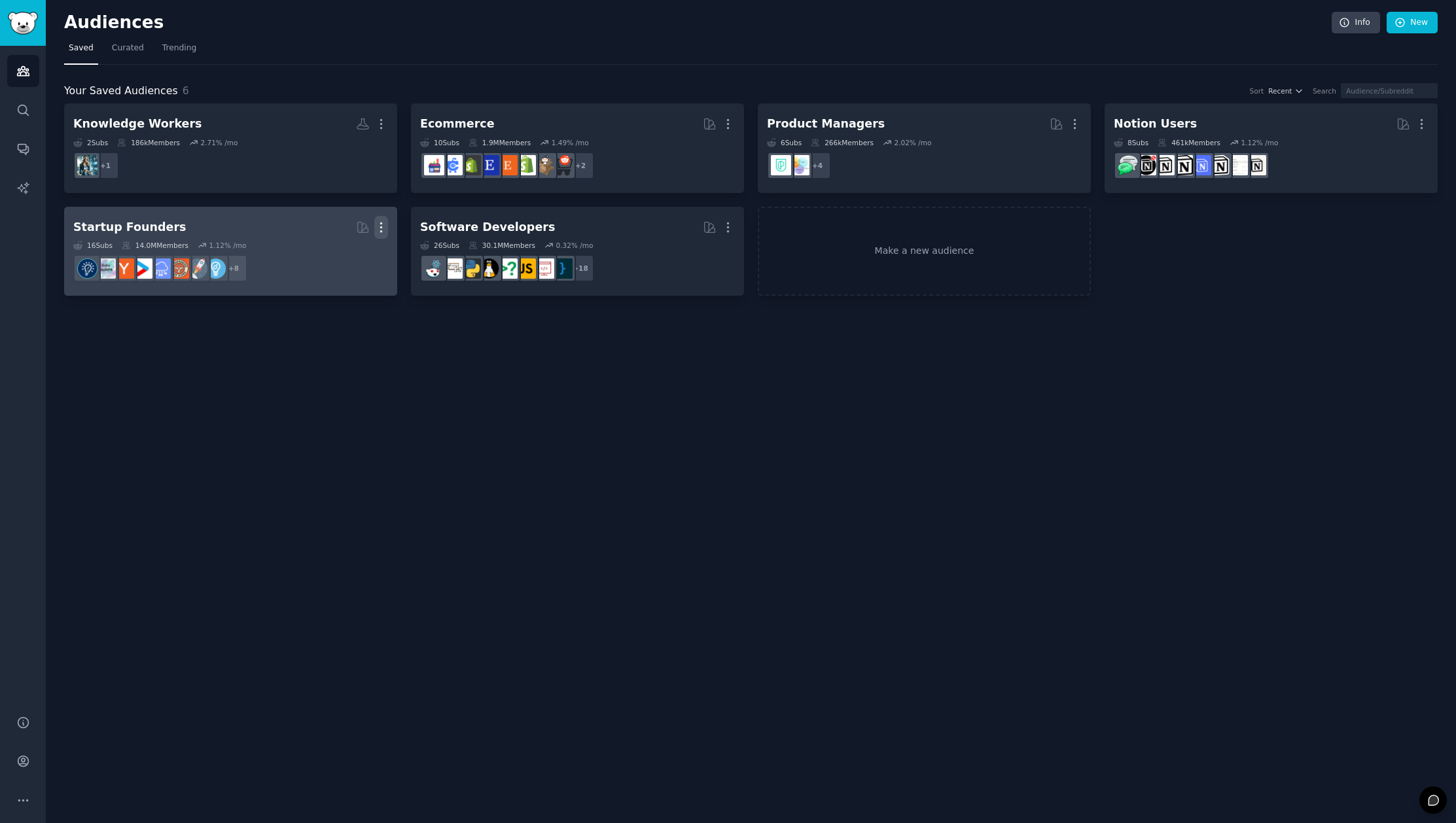
click at [381, 227] on icon "button" at bounding box center [382, 227] width 1 height 9
click at [348, 254] on p "Delete" at bounding box center [345, 255] width 30 height 14
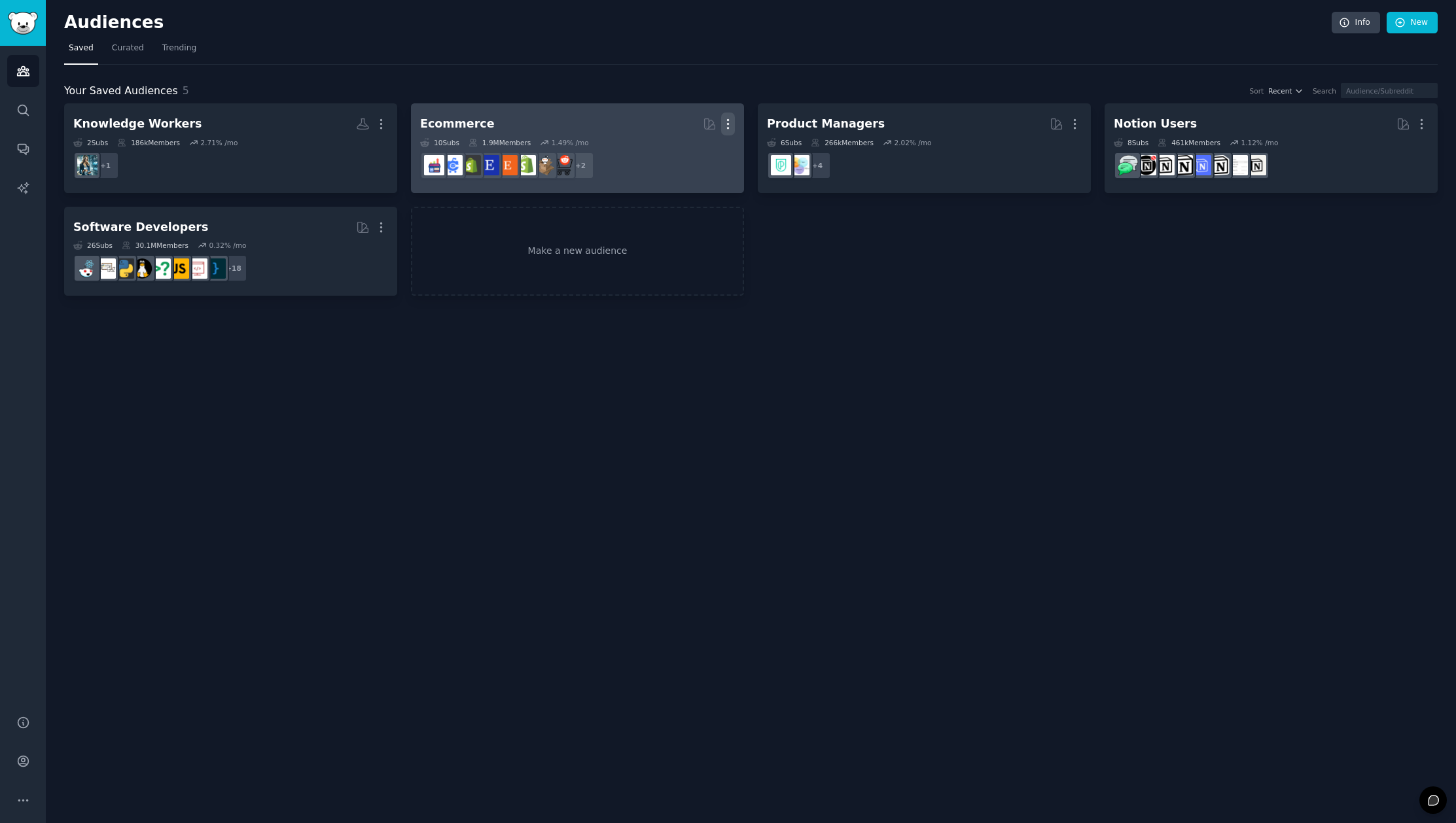
click at [727, 122] on icon "button" at bounding box center [728, 124] width 14 height 14
click at [693, 153] on p "Delete" at bounding box center [692, 151] width 30 height 14
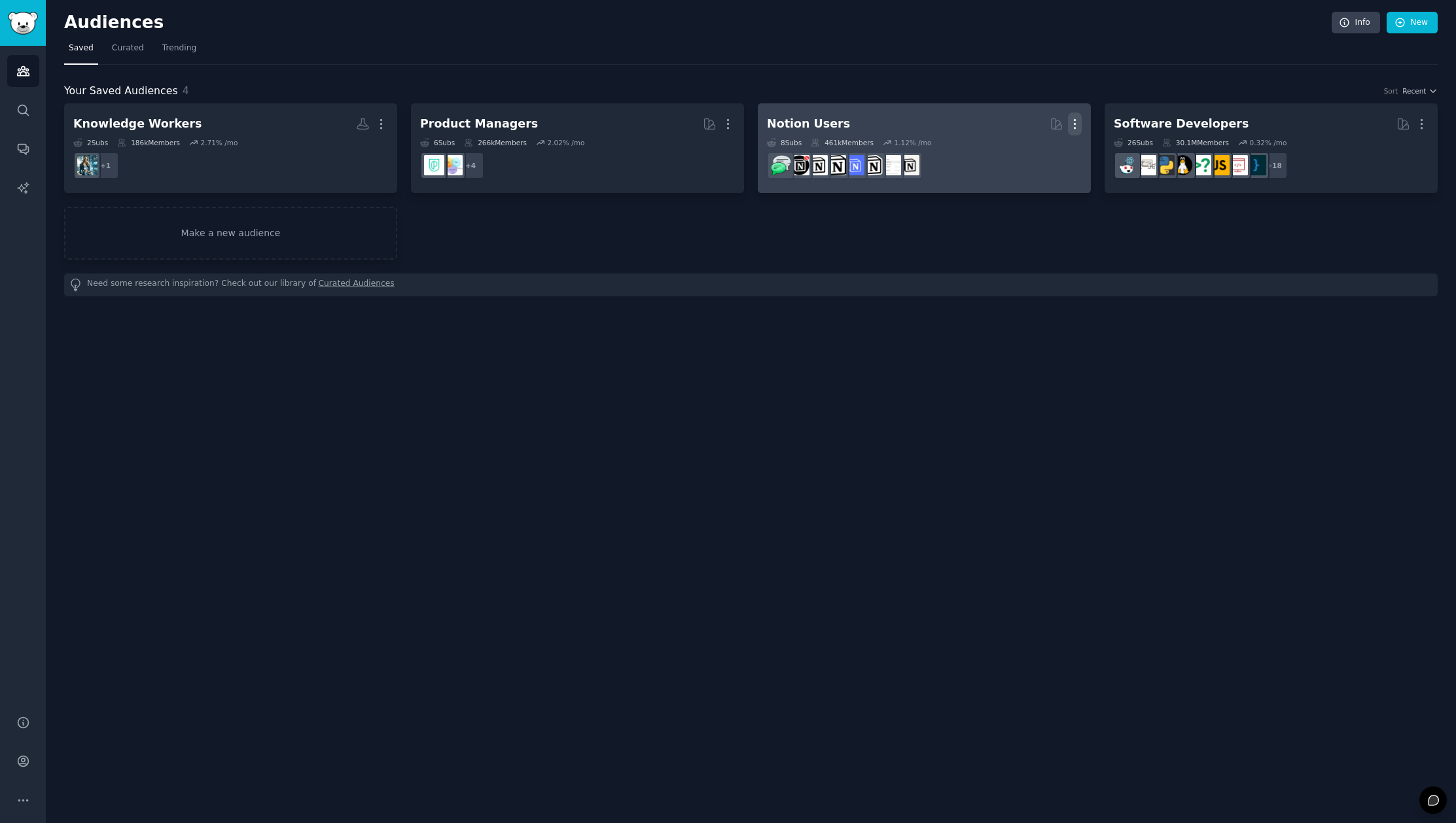
click at [1073, 121] on icon "button" at bounding box center [1074, 124] width 14 height 14
click at [1046, 151] on p "Delete" at bounding box center [1039, 151] width 30 height 14
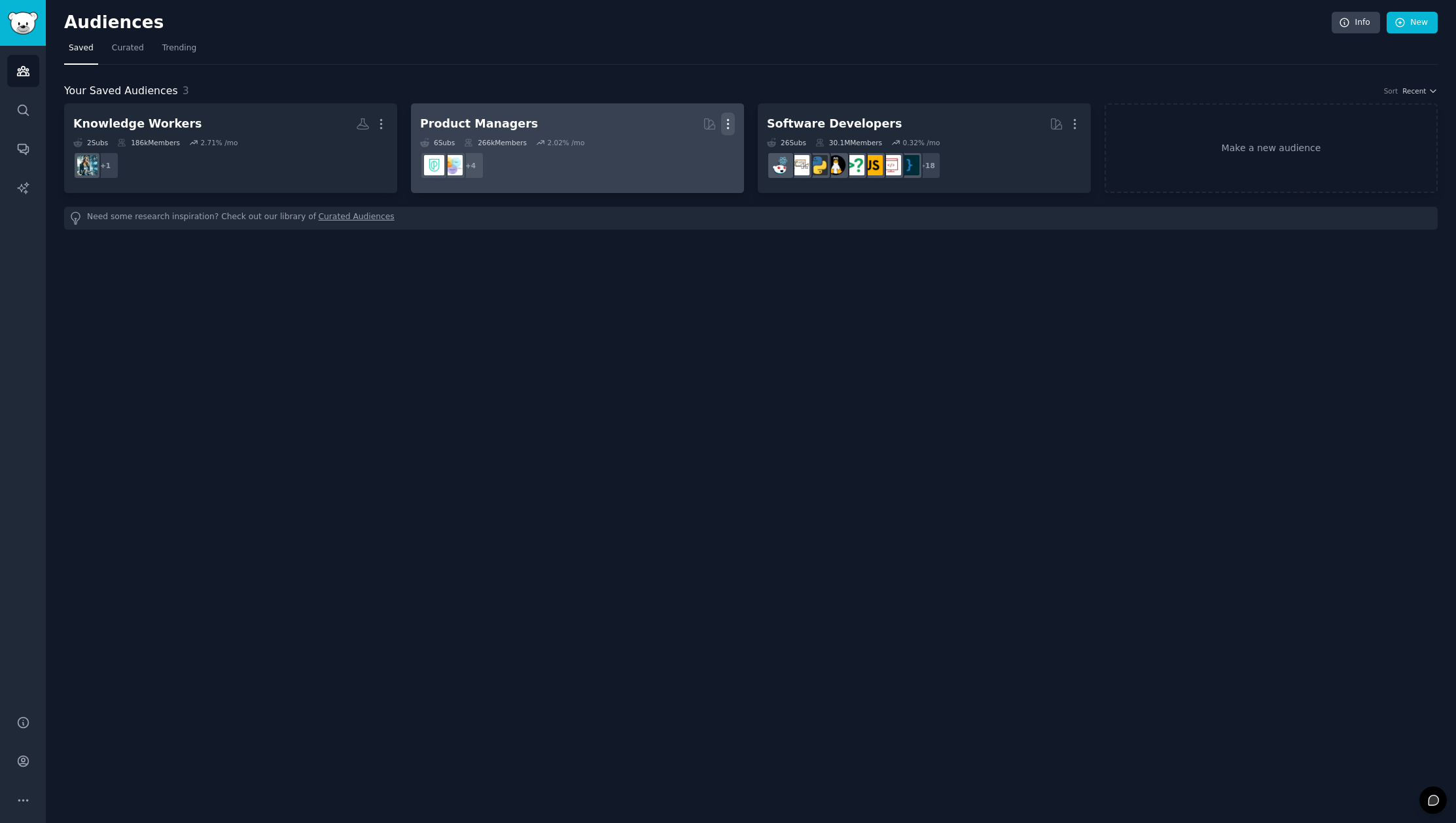
click at [732, 117] on icon "button" at bounding box center [728, 124] width 14 height 14
click at [710, 147] on div "Delete" at bounding box center [682, 151] width 62 height 27
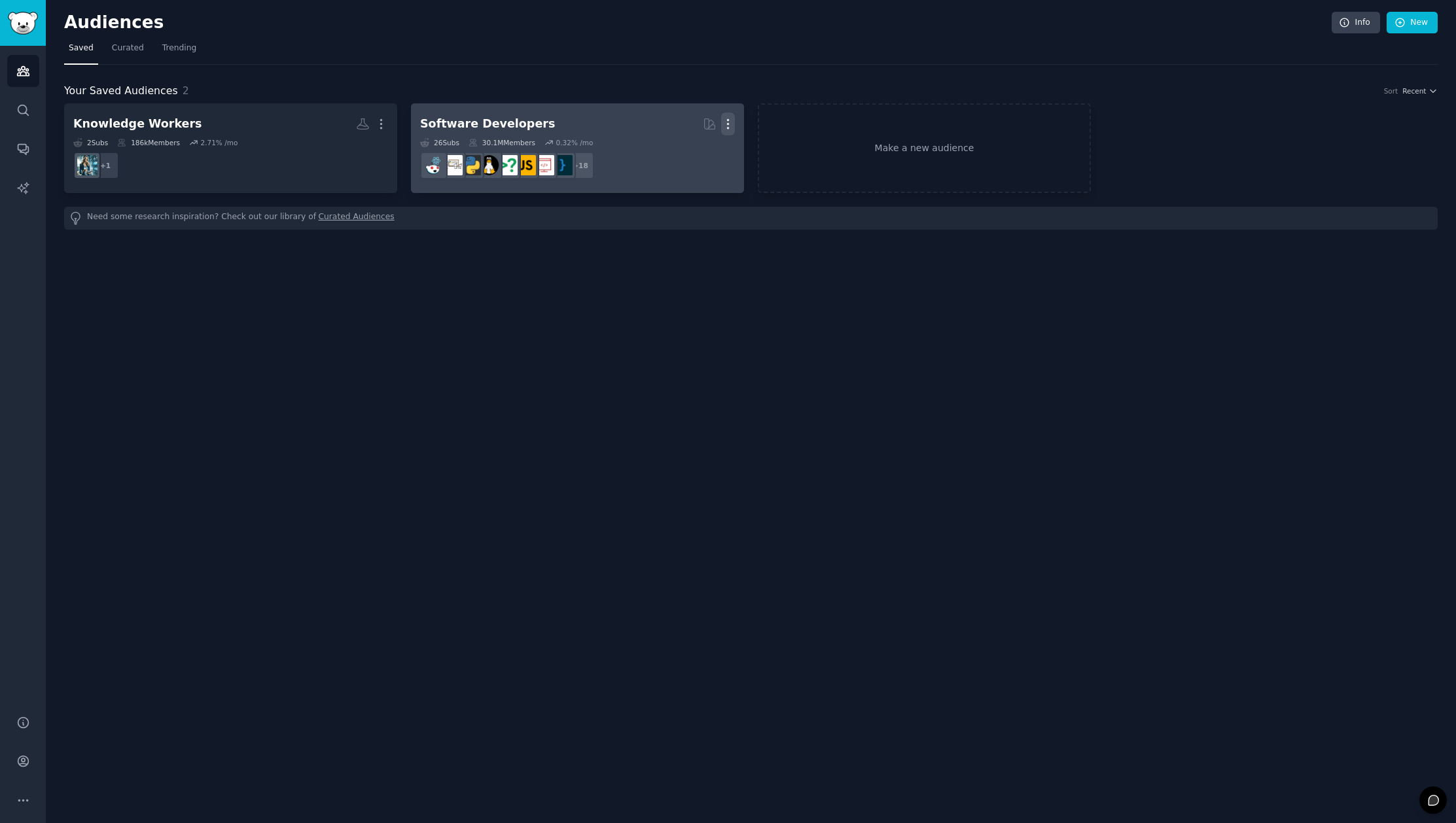
click at [723, 119] on icon "button" at bounding box center [728, 124] width 14 height 14
click at [701, 151] on p "Delete" at bounding box center [692, 151] width 30 height 14
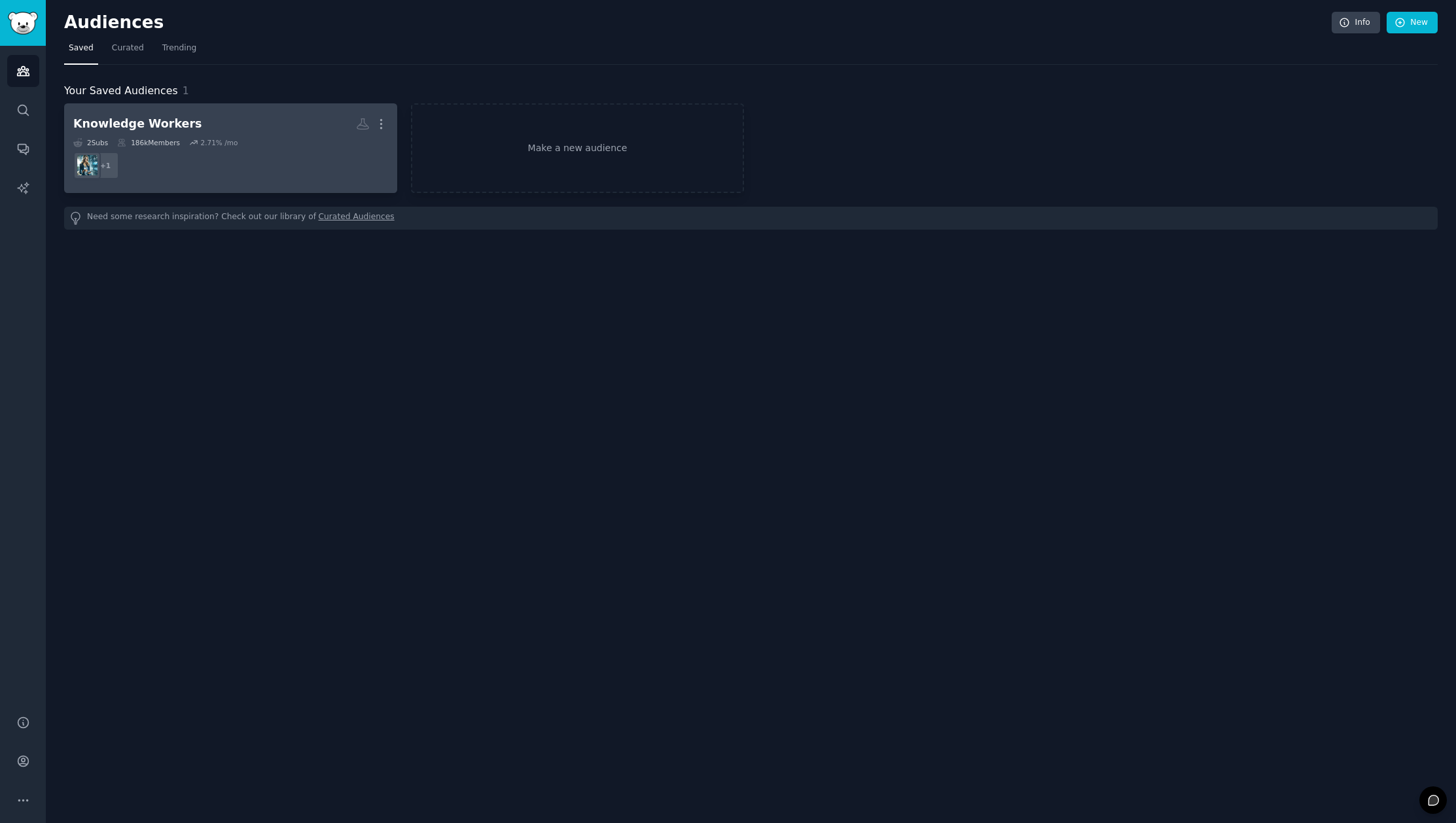
click at [304, 131] on h2 "Knowledge Workers More" at bounding box center [230, 124] width 315 height 23
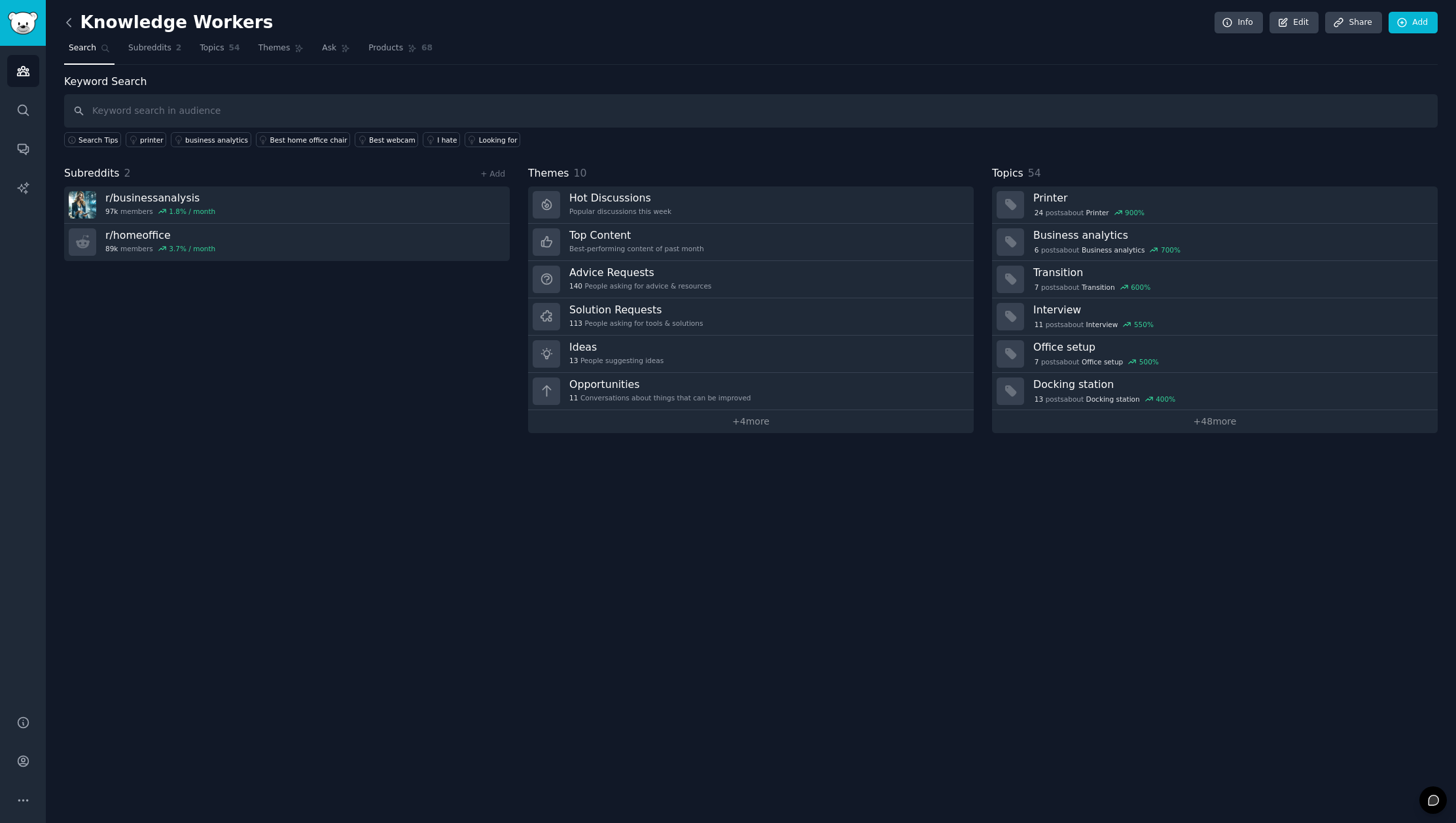
click at [72, 24] on icon at bounding box center [69, 22] width 14 height 14
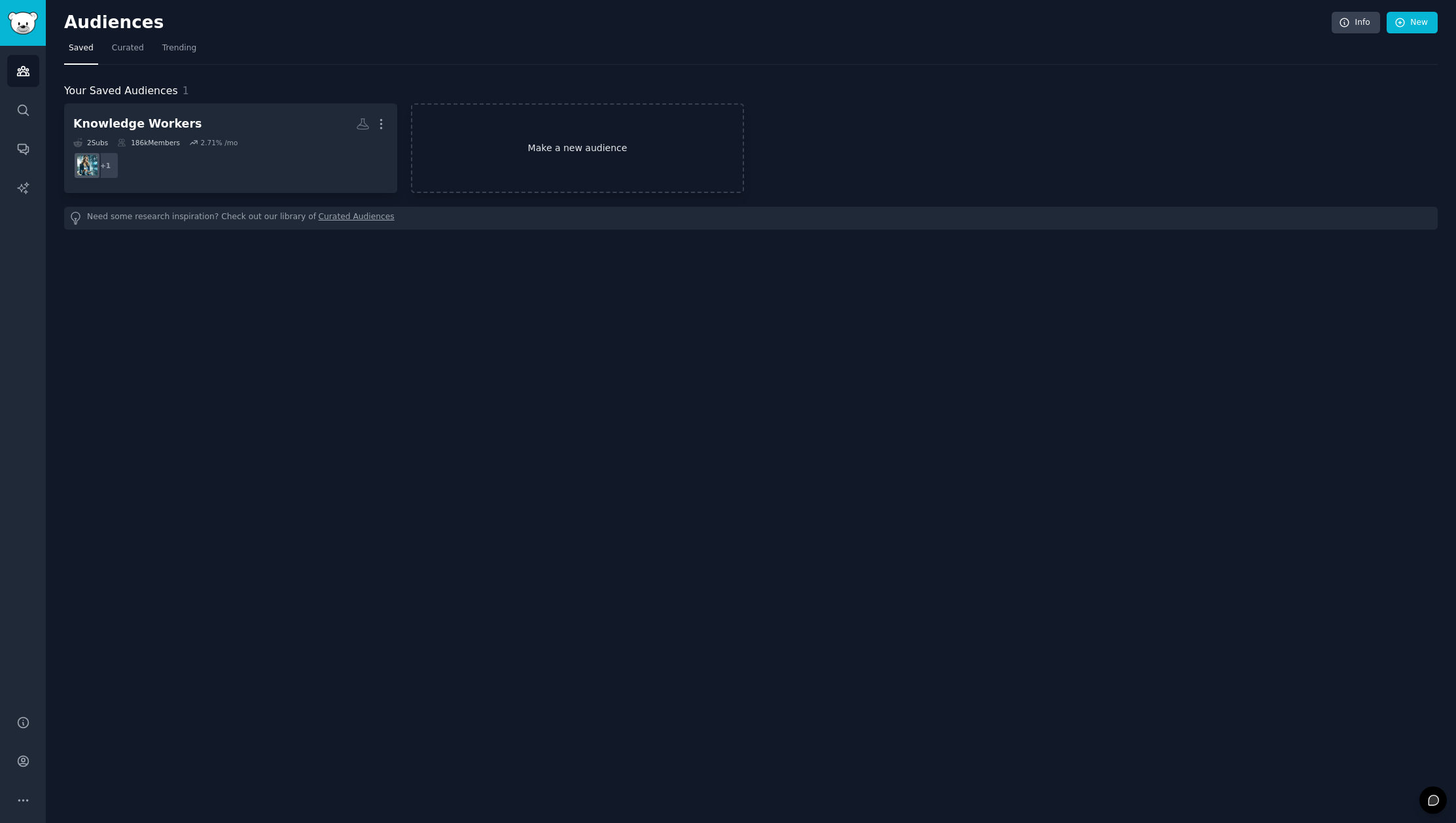
click at [570, 160] on link "Make a new audience" at bounding box center [578, 148] width 333 height 90
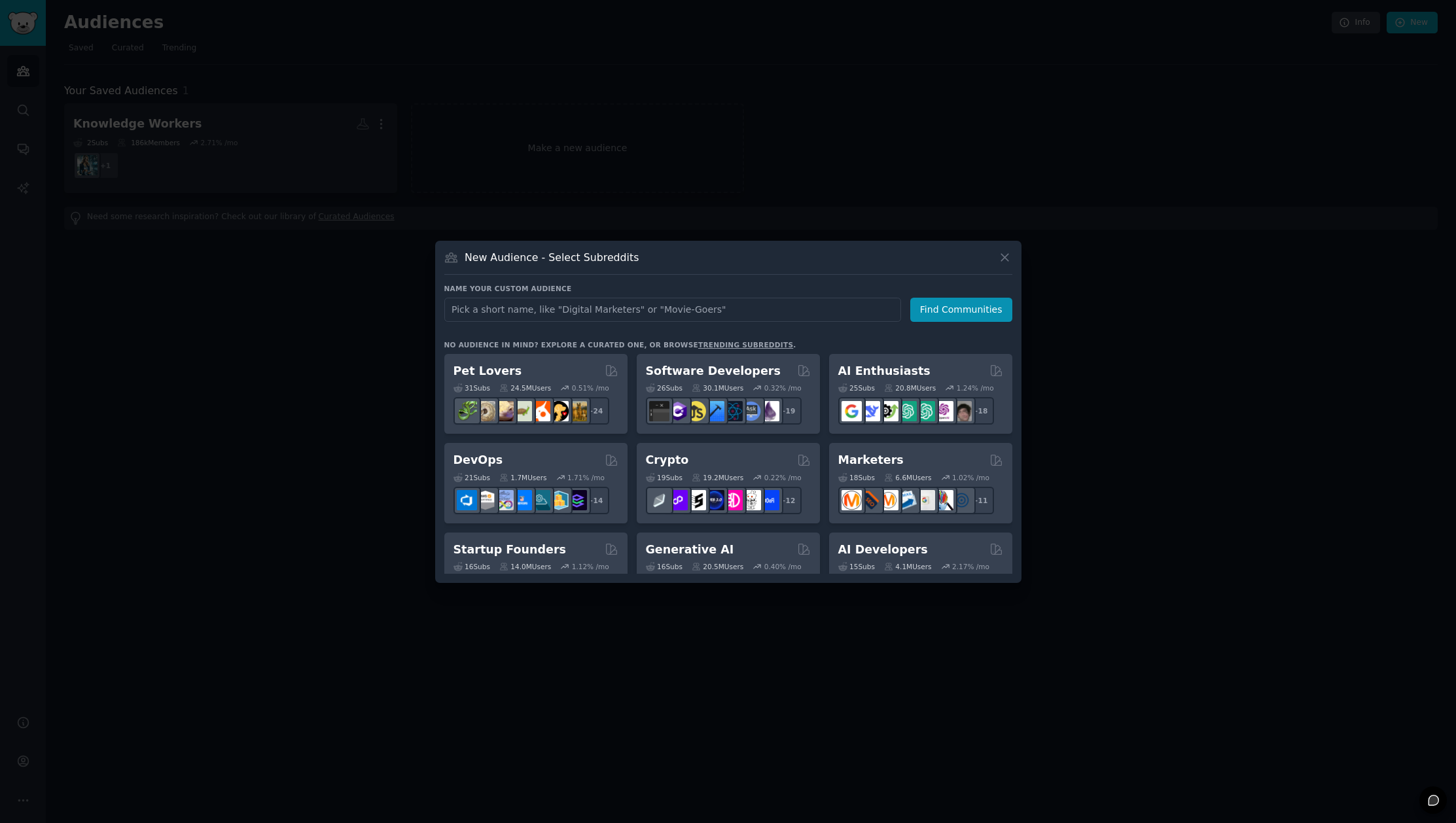
click at [565, 308] on input "text" at bounding box center [673, 309] width 457 height 24
type input "webrtc"
click button "Find Communities" at bounding box center [961, 309] width 102 height 24
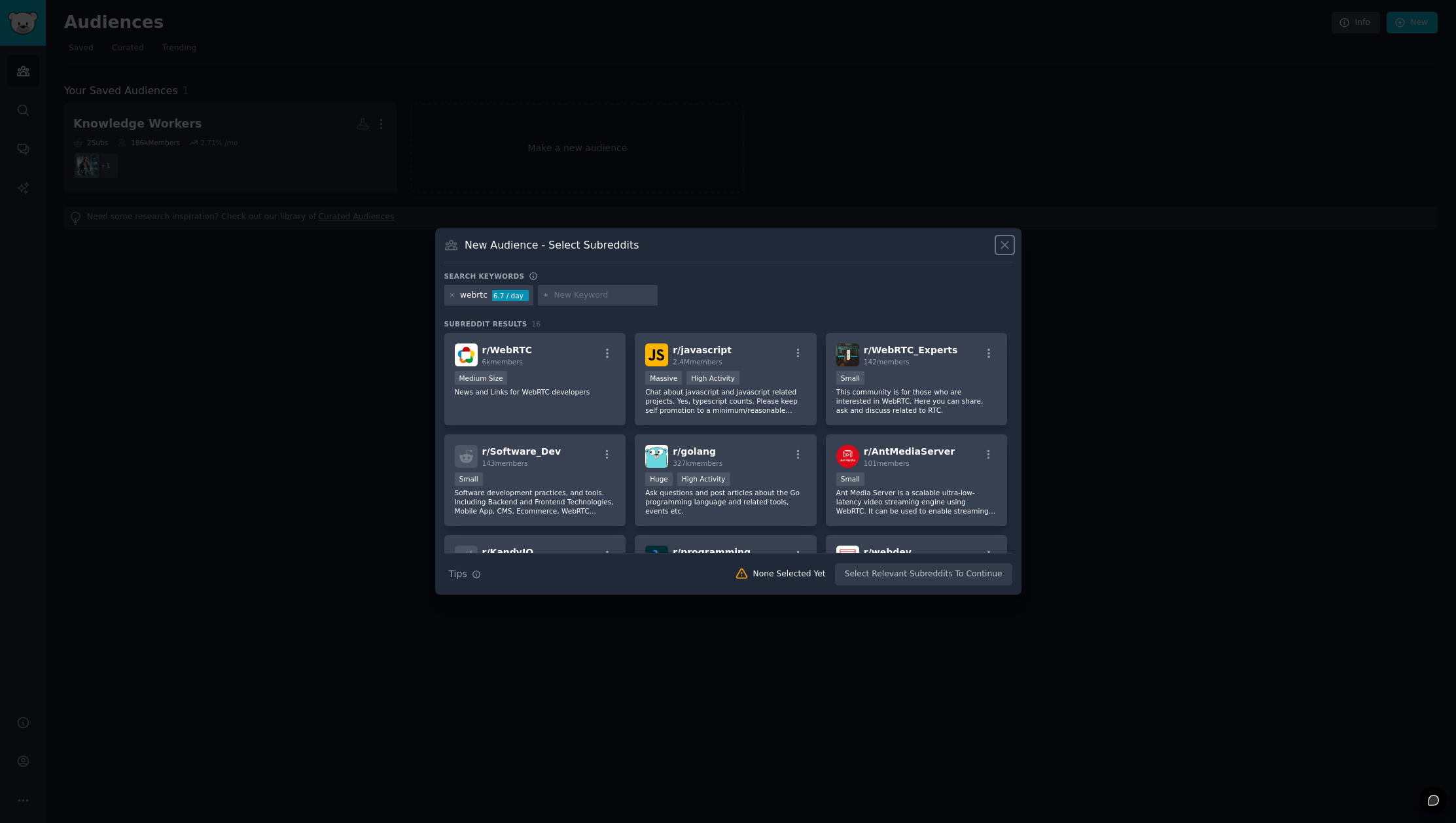
click at [1005, 242] on icon at bounding box center [1004, 245] width 14 height 14
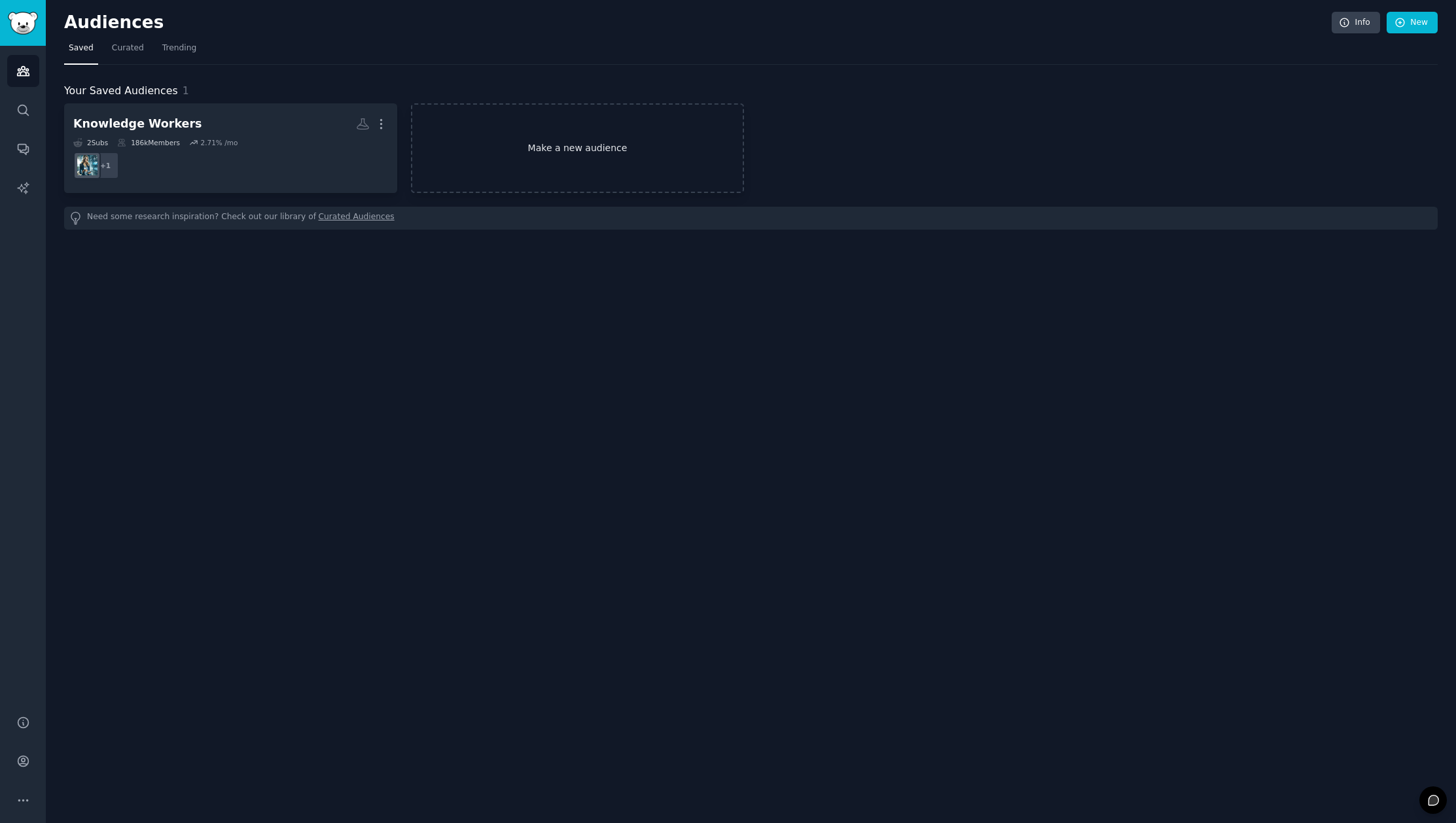
click at [575, 137] on link "Make a new audience" at bounding box center [578, 148] width 333 height 90
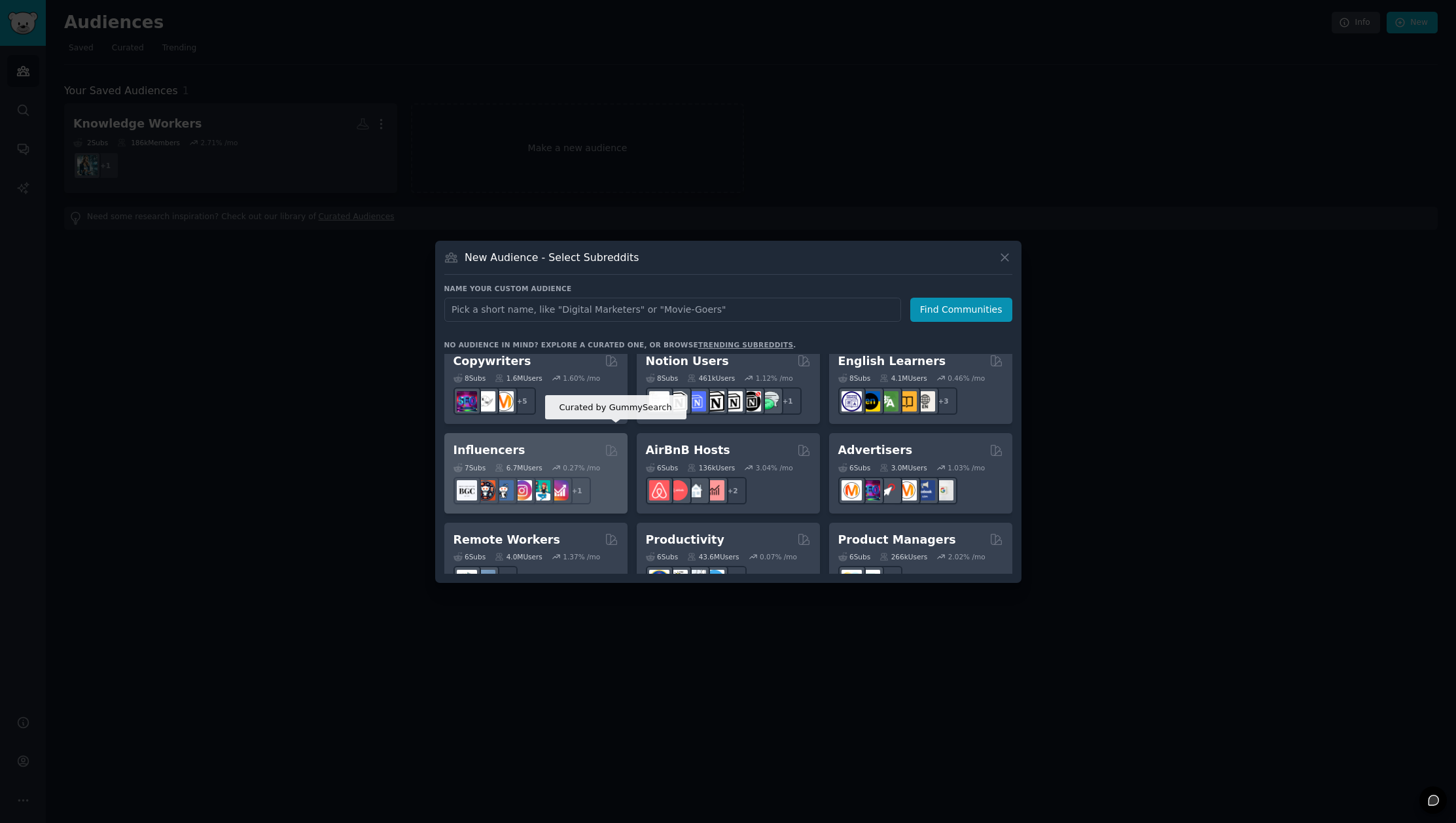
scroll to position [24, 0]
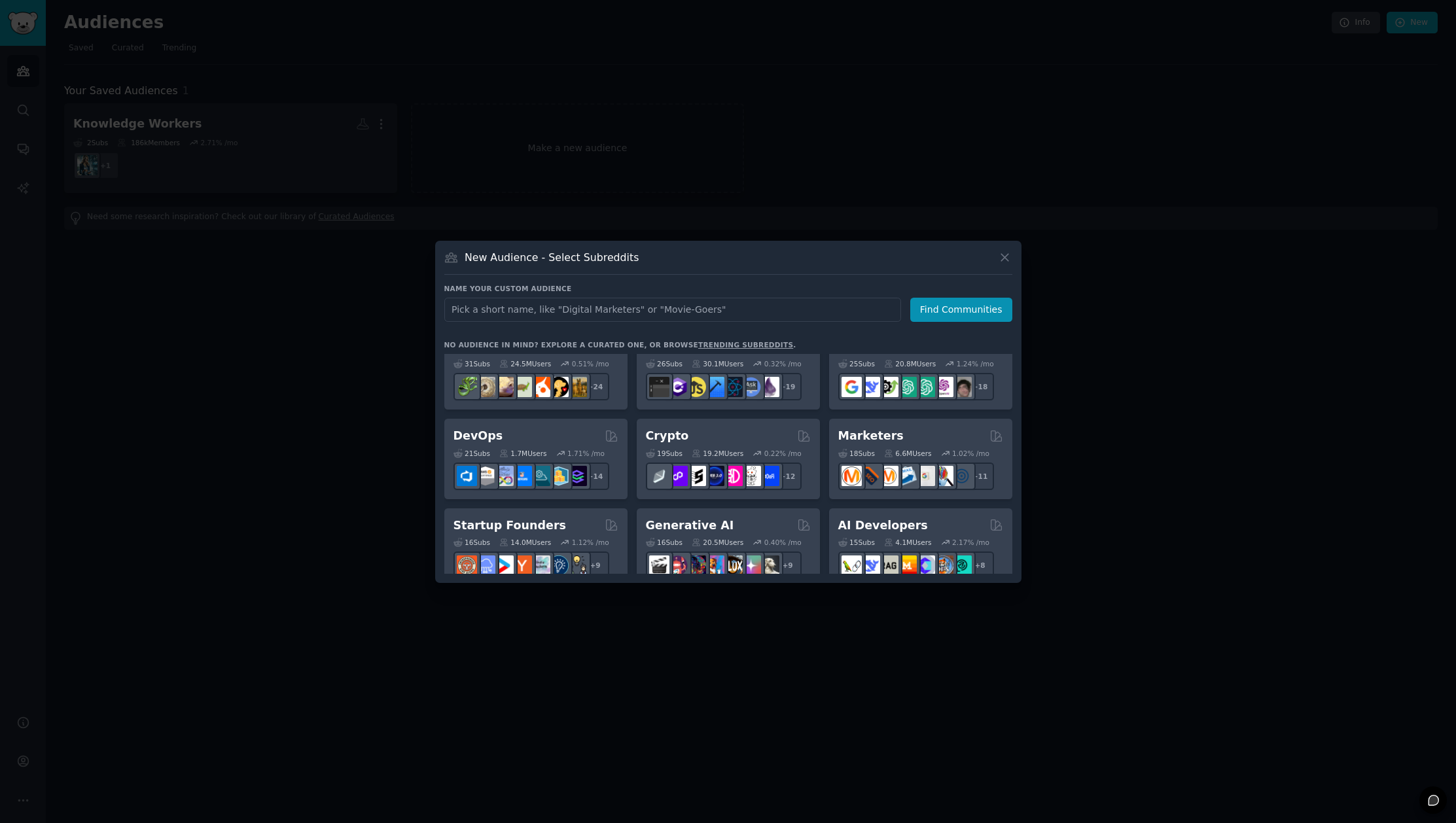
click at [573, 315] on input "text" at bounding box center [673, 309] width 457 height 24
type input "Video Conferencing"
click button "Find Communities" at bounding box center [961, 309] width 102 height 24
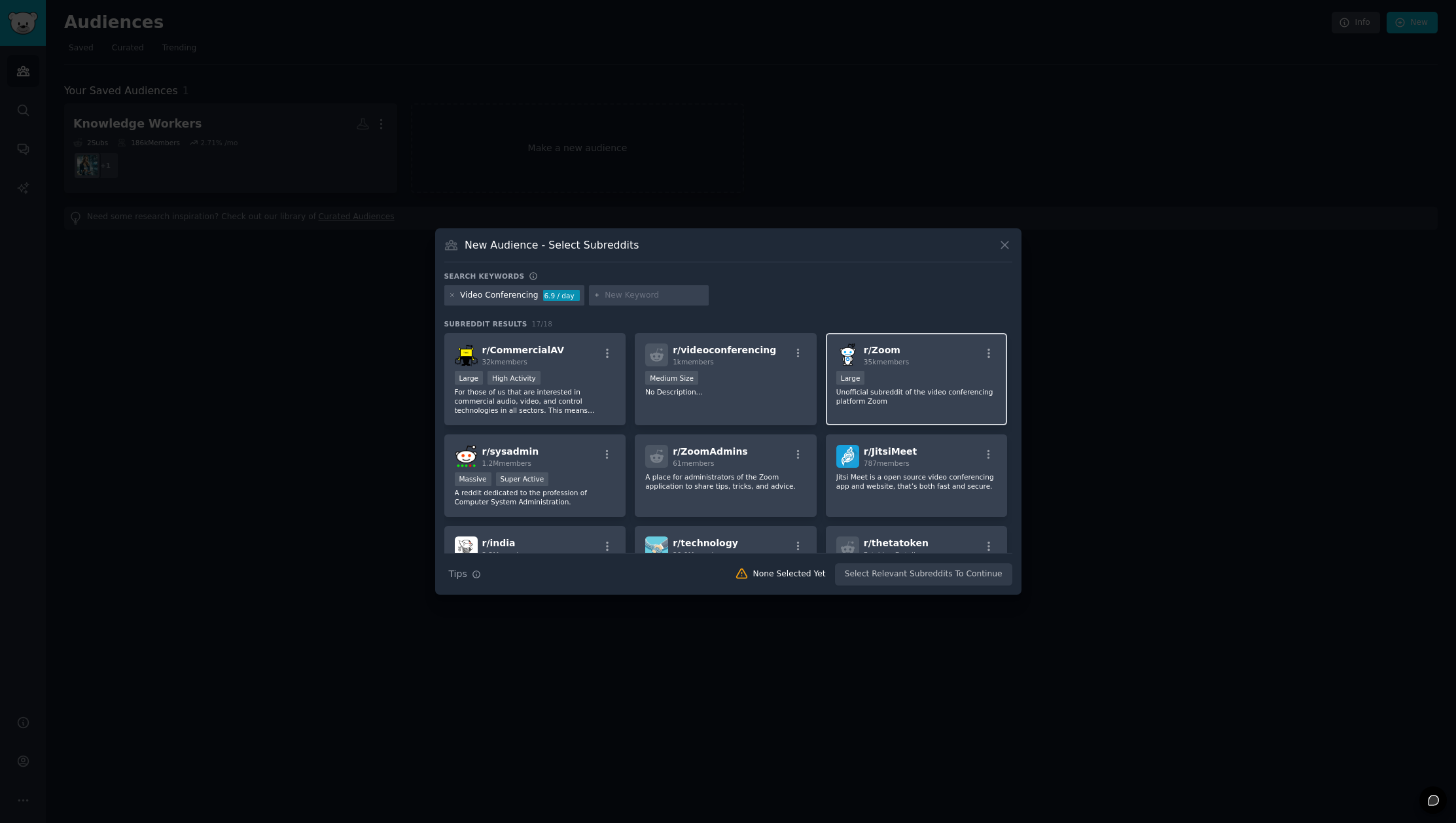
click at [909, 398] on p "Unofficial subreddit of the video conferencing platform Zoom" at bounding box center [917, 396] width 161 height 18
click at [970, 578] on button "Create Audience" at bounding box center [969, 575] width 86 height 22
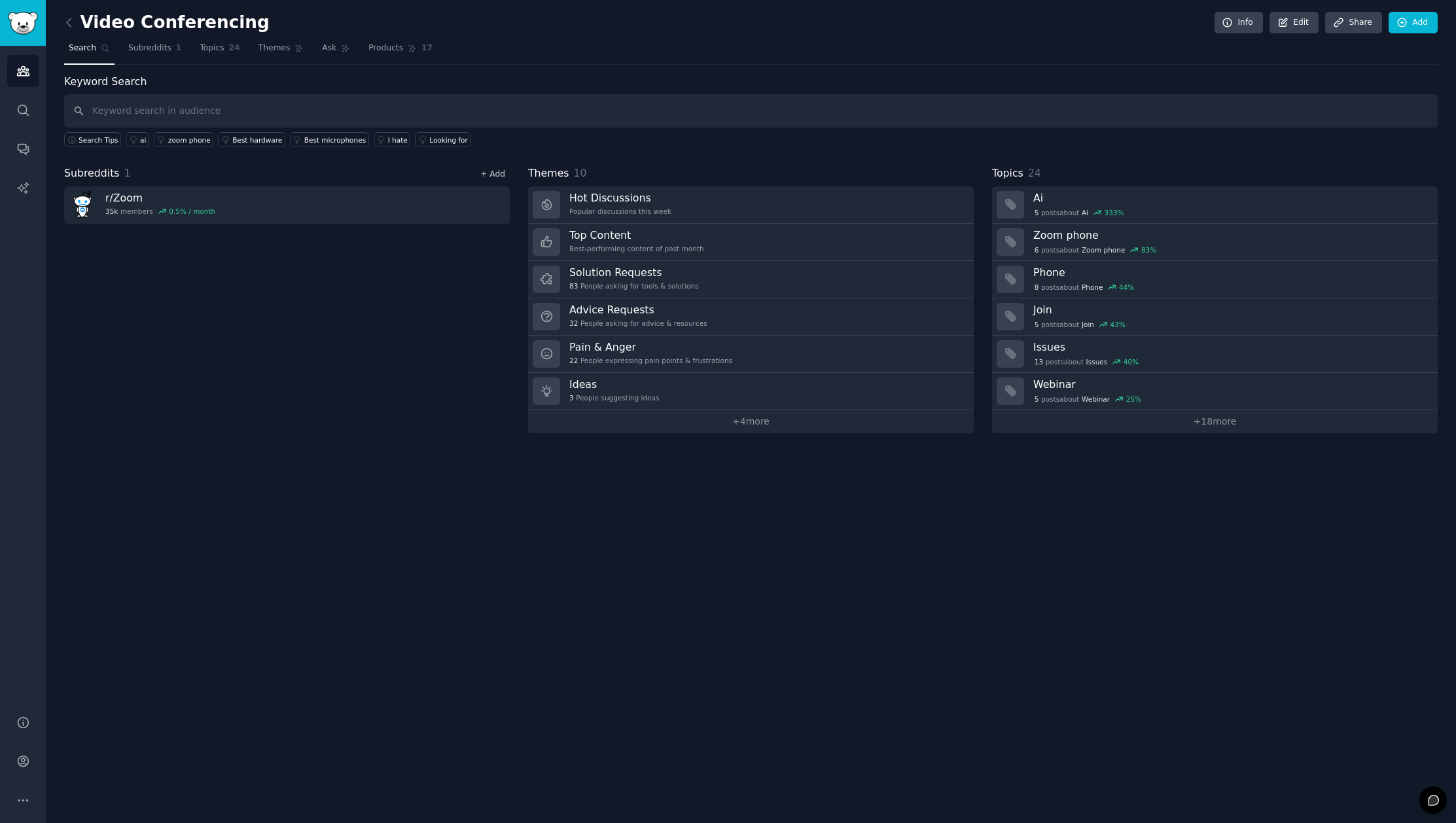
click at [495, 169] on link "+ Add" at bounding box center [493, 174] width 25 height 9
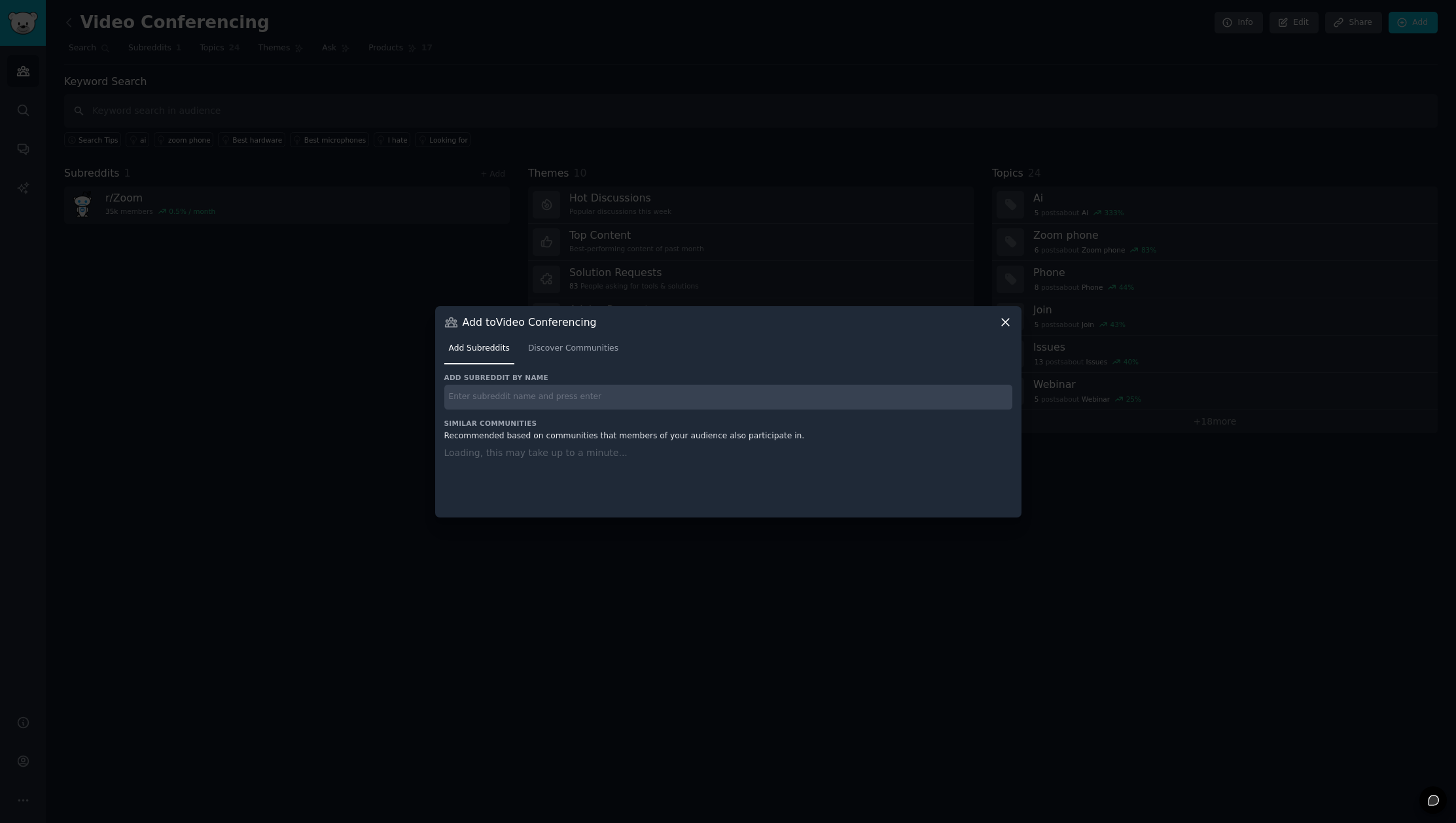
click at [540, 399] on div "Add subreddit by name Similar Communities Recommended based on communities that…" at bounding box center [728, 437] width 568 height 128
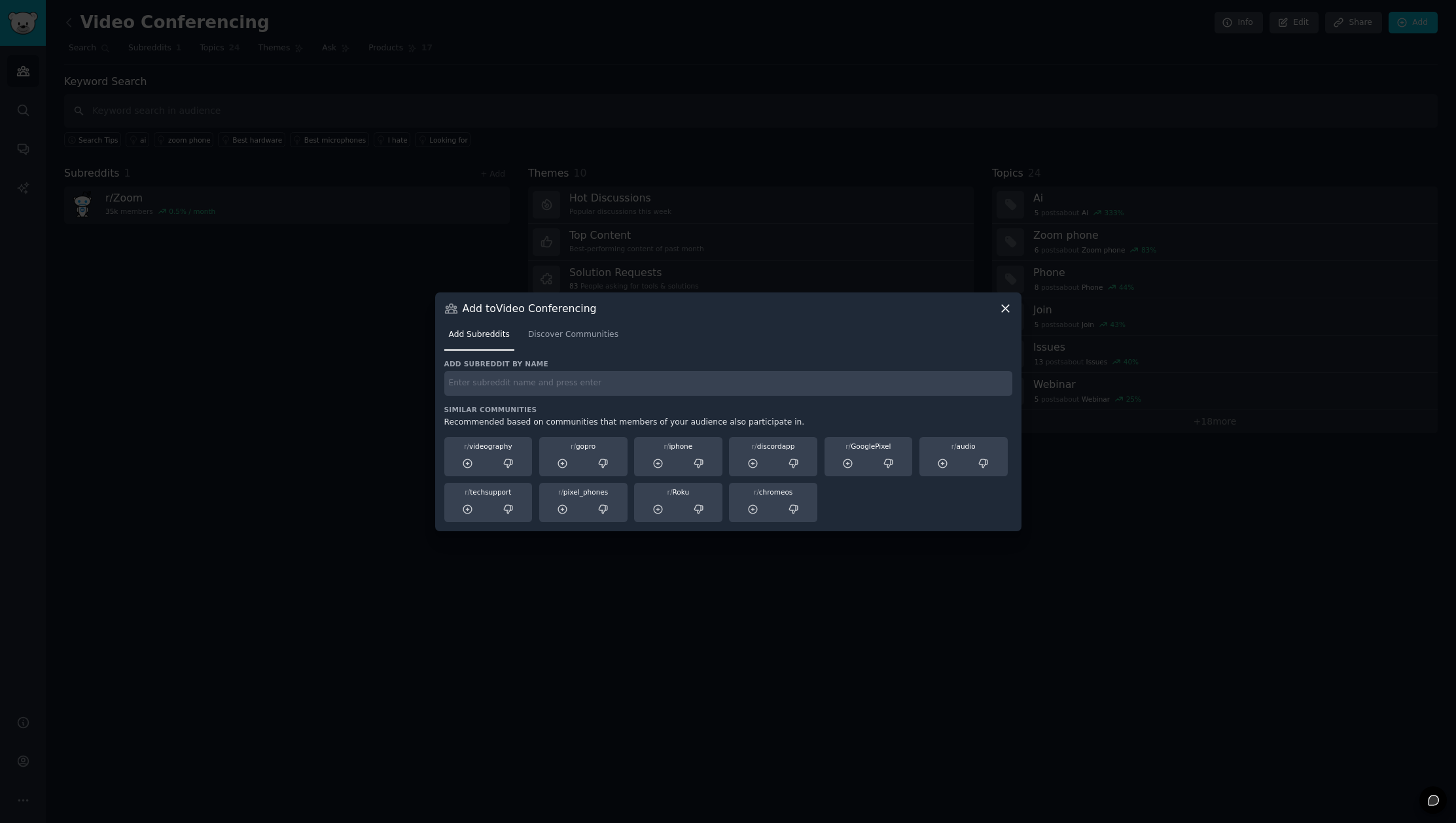
click at [523, 383] on input "text" at bounding box center [728, 384] width 568 height 26
type input "teams"
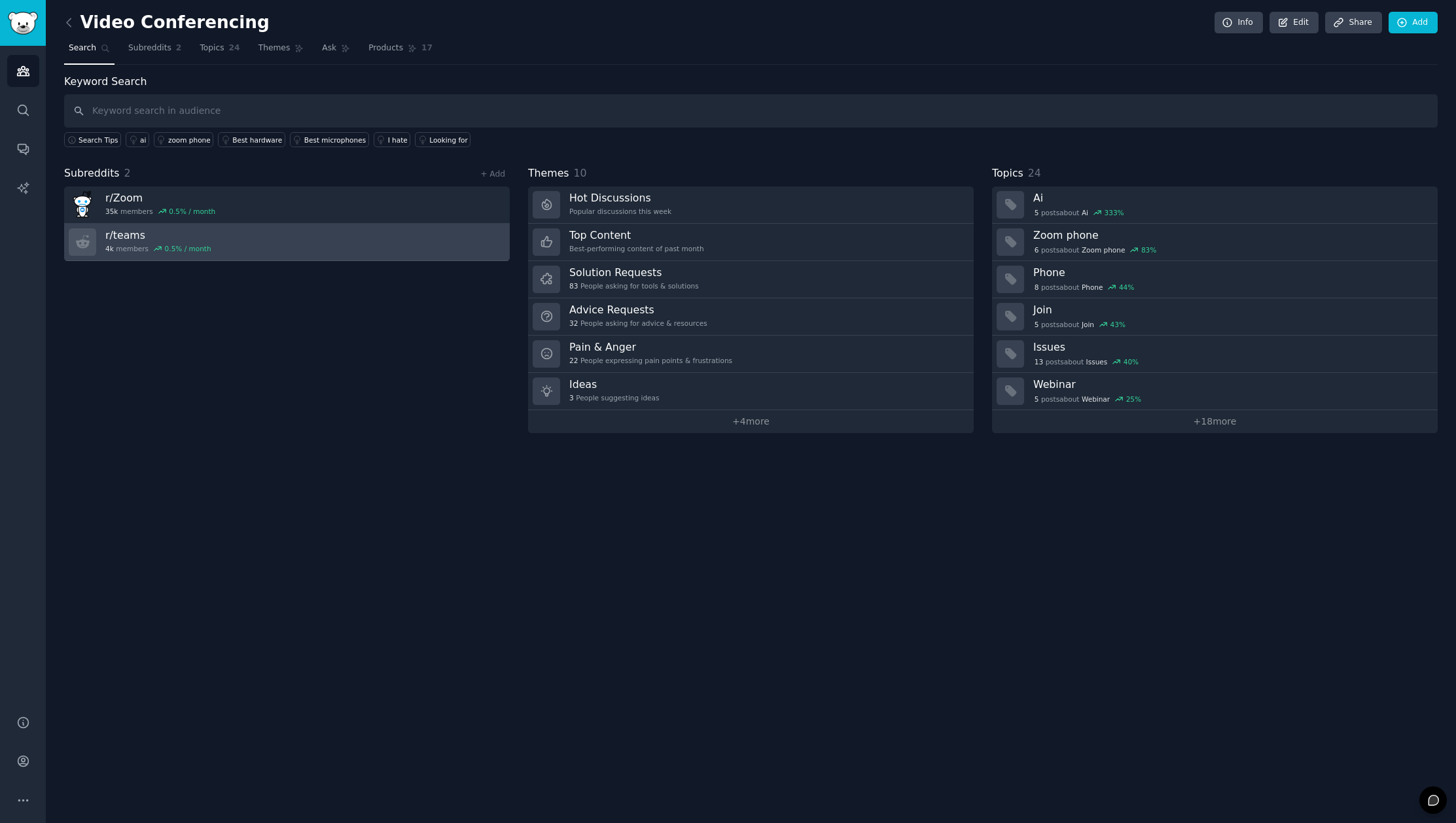
click at [133, 231] on h3 "r/ teams" at bounding box center [158, 235] width 106 height 14
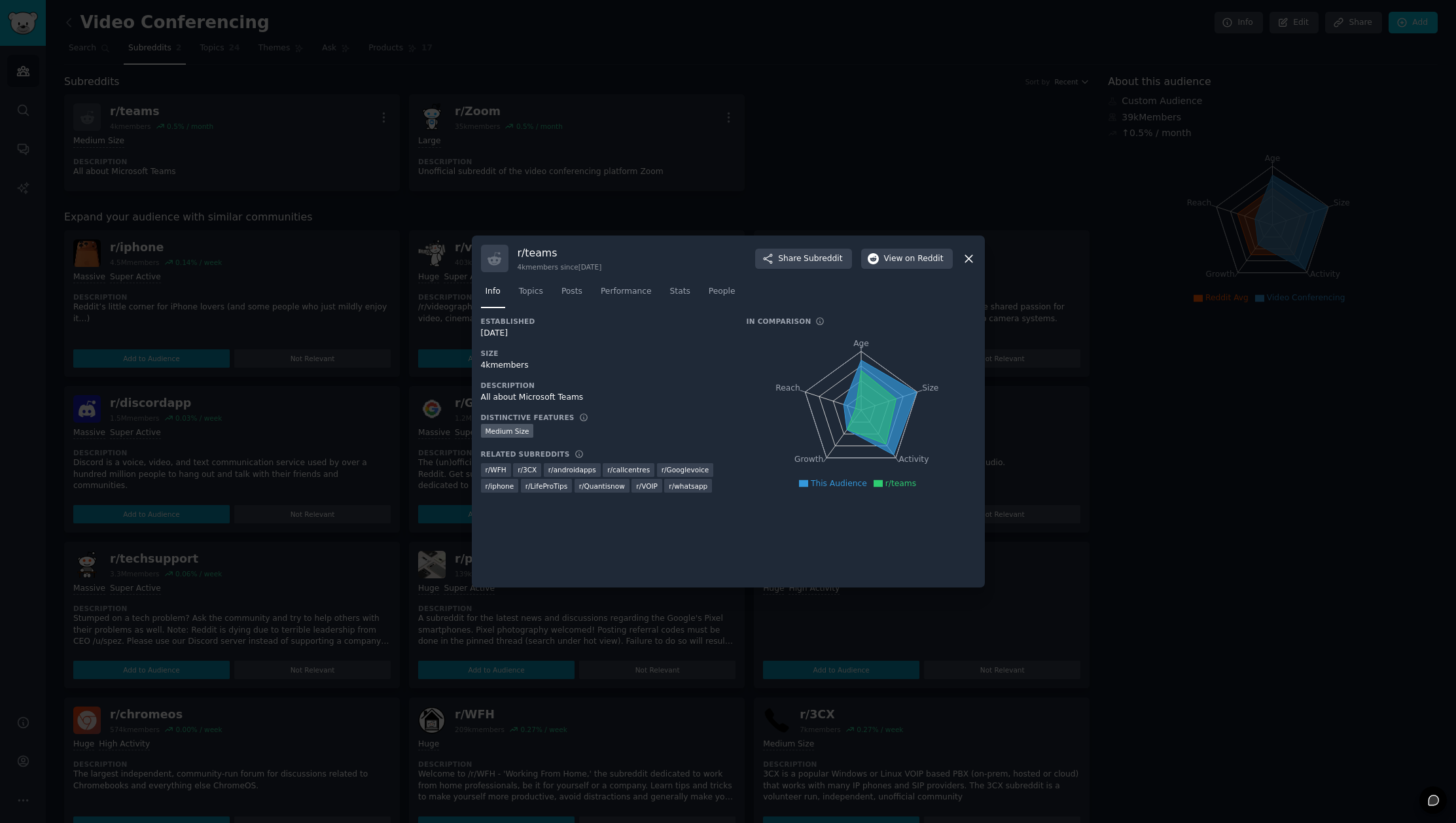
click at [966, 260] on icon at bounding box center [969, 259] width 7 height 7
click at [968, 257] on icon at bounding box center [969, 259] width 7 height 7
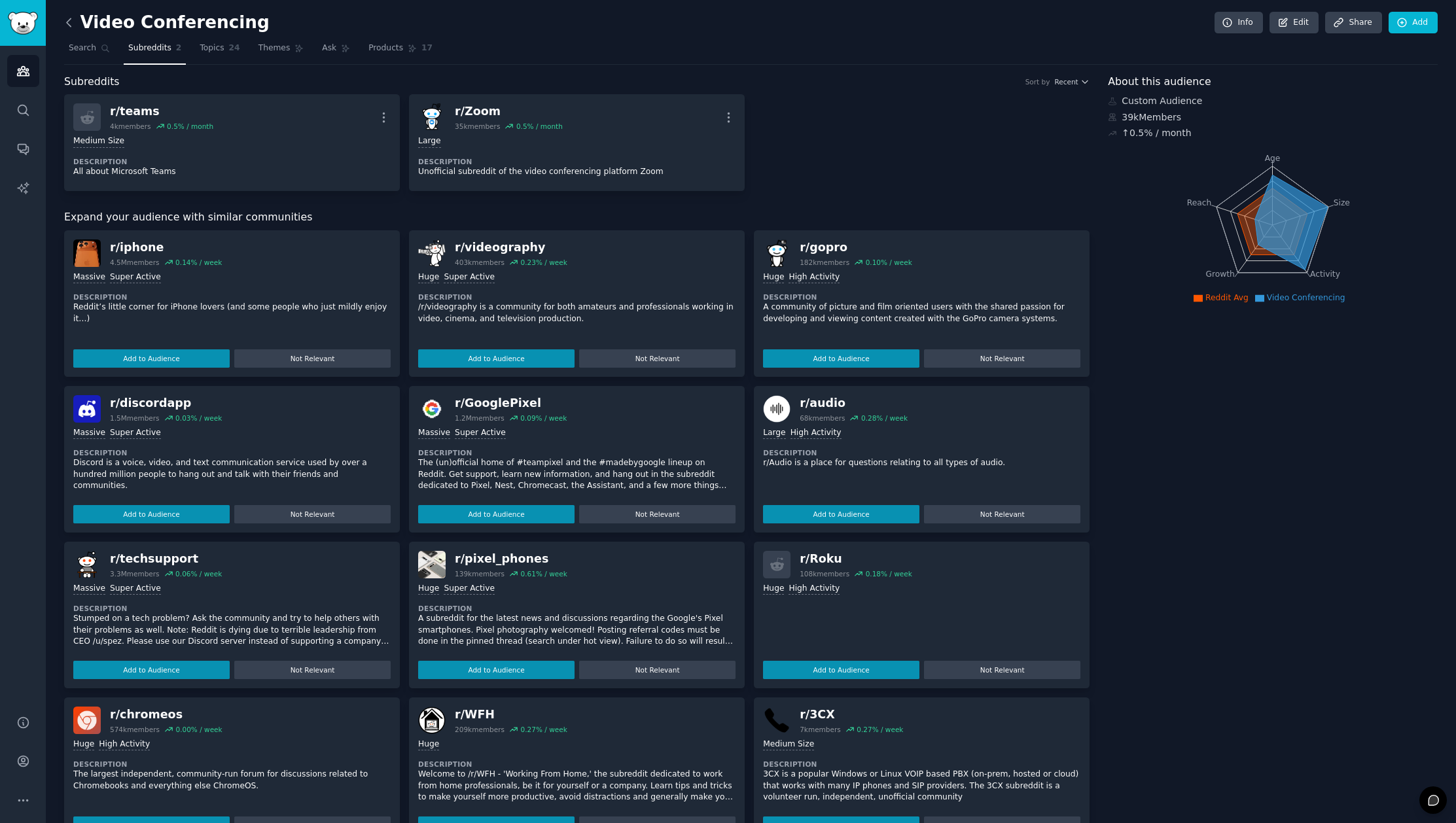
click at [67, 26] on icon at bounding box center [69, 22] width 14 height 14
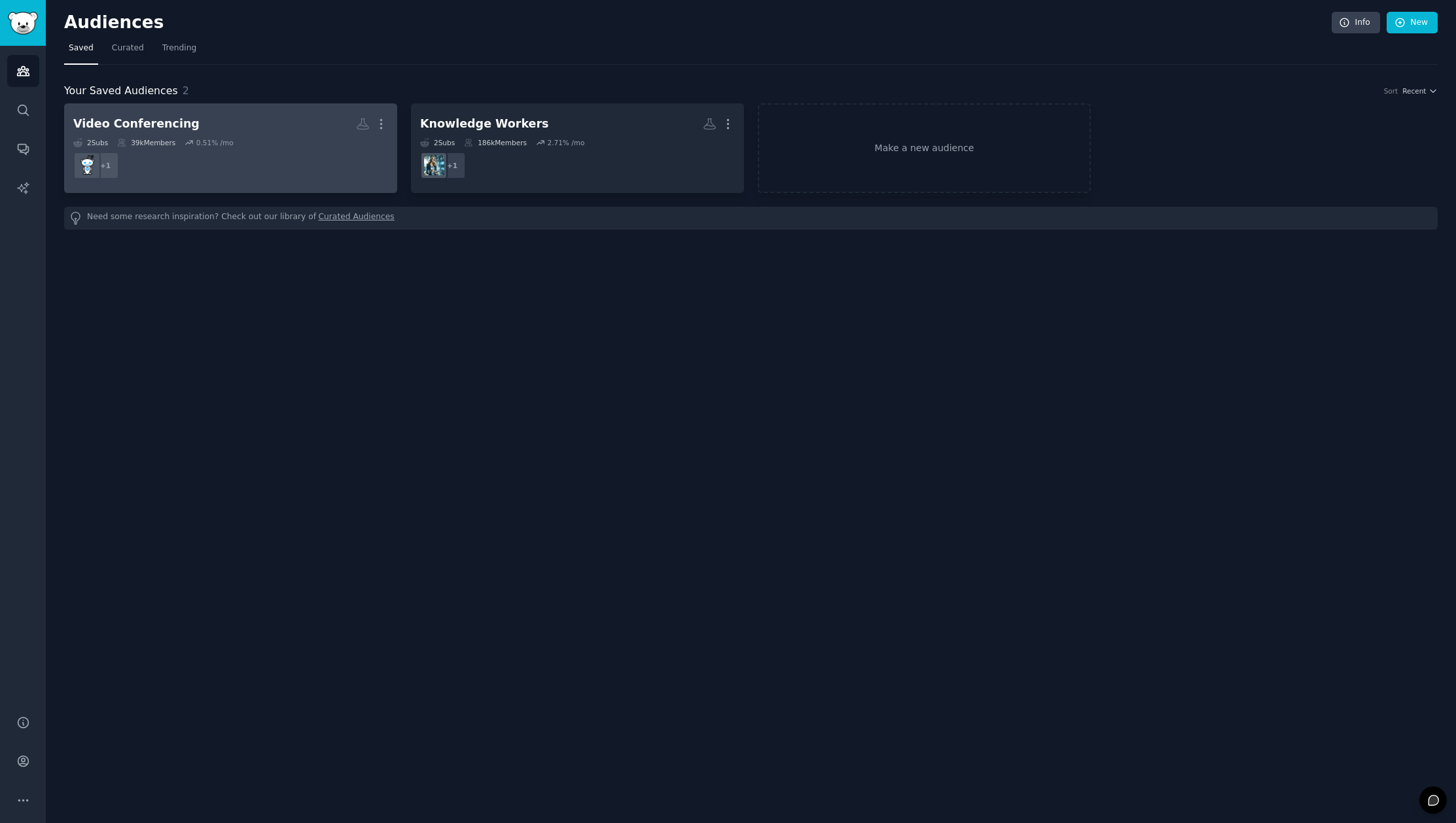
click at [280, 131] on h2 "Video Conferencing More" at bounding box center [230, 124] width 315 height 23
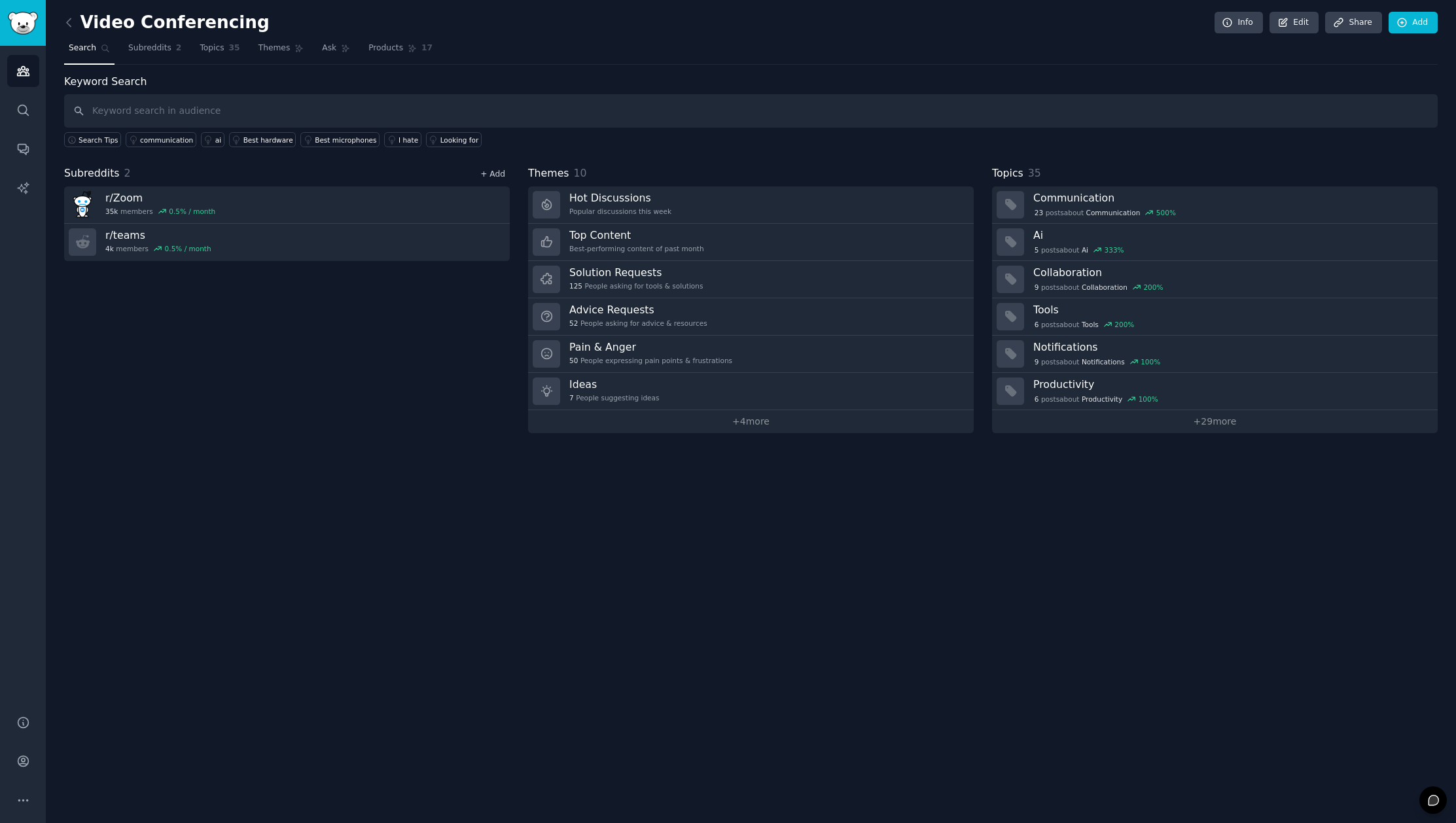
click at [500, 170] on link "+ Add" at bounding box center [493, 174] width 25 height 9
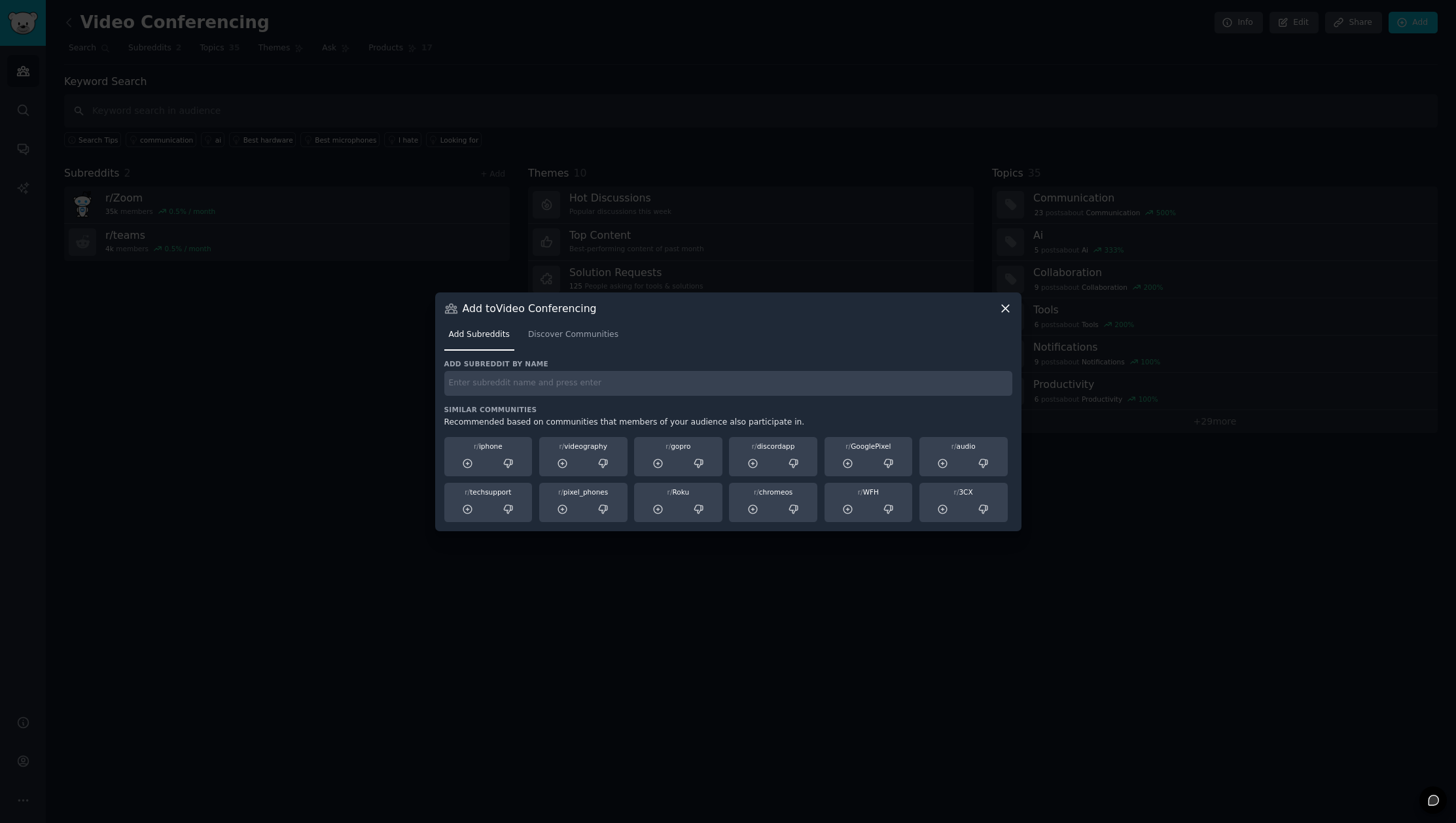
click at [497, 379] on input "text" at bounding box center [728, 384] width 568 height 26
click at [510, 381] on input "google meet" at bounding box center [728, 384] width 568 height 26
type input "meet"
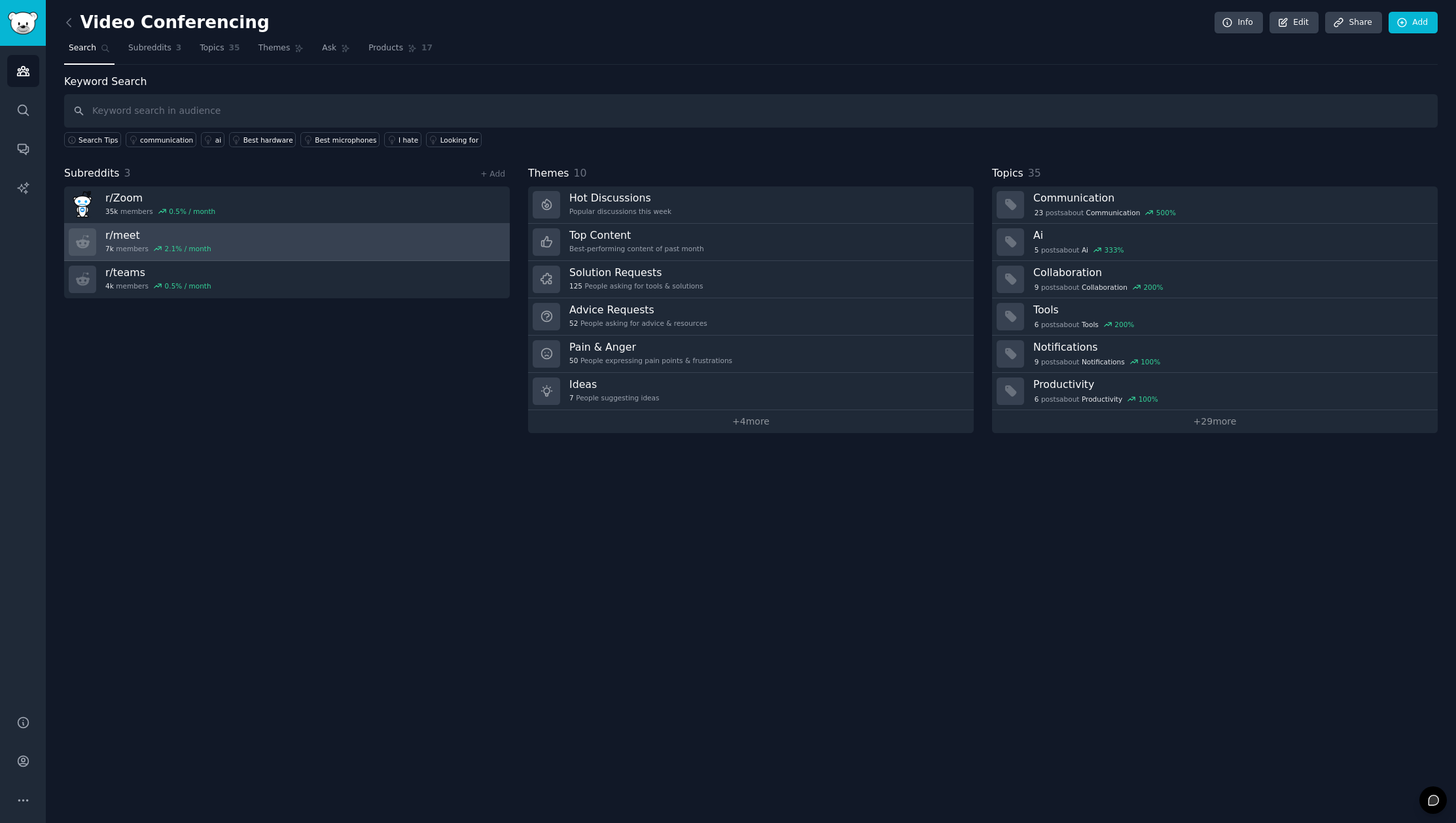
click at [120, 233] on h3 "r/ meet" at bounding box center [158, 235] width 106 height 14
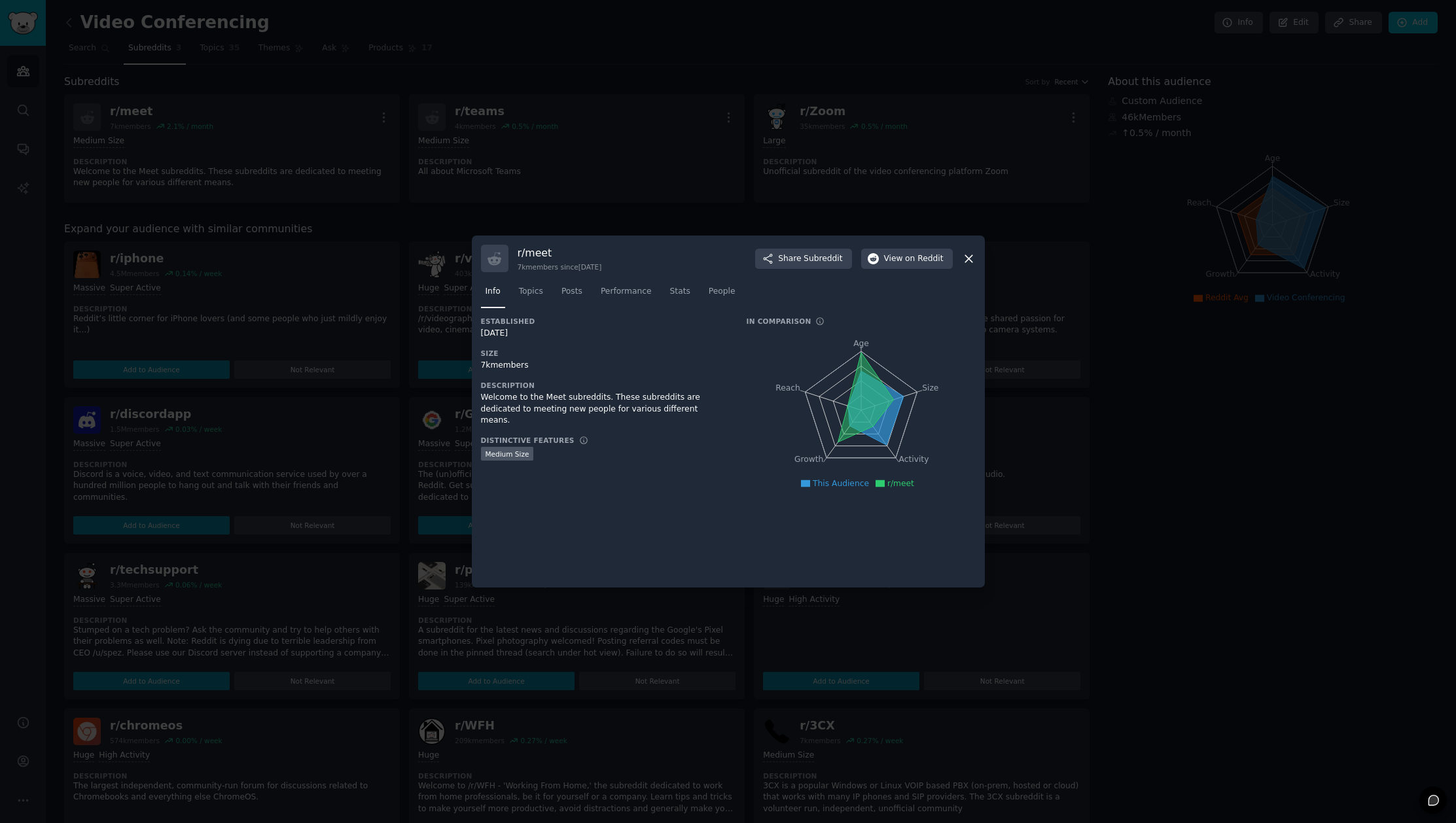
click at [967, 254] on icon at bounding box center [968, 259] width 14 height 14
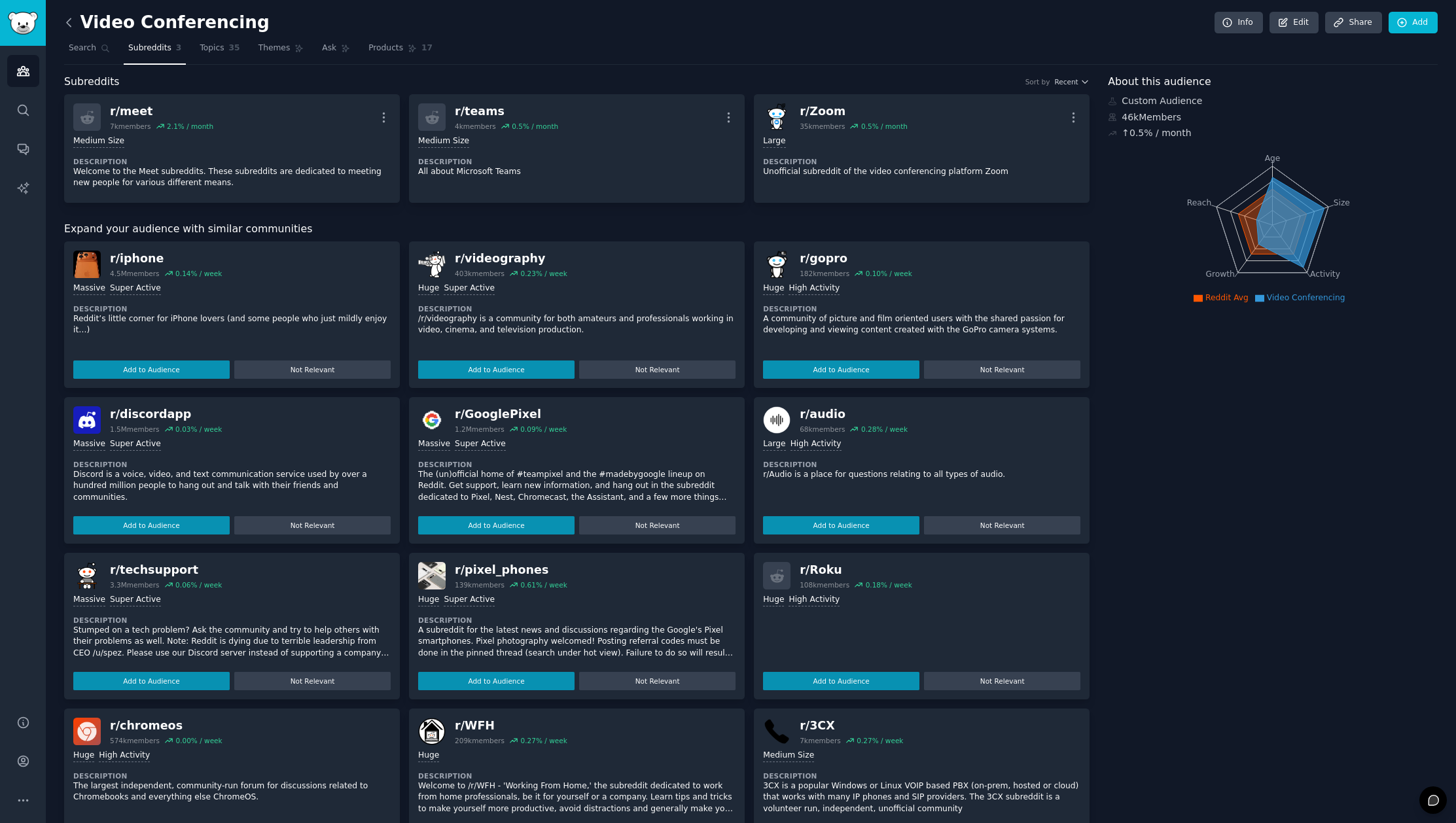
click at [69, 22] on icon at bounding box center [69, 22] width 14 height 14
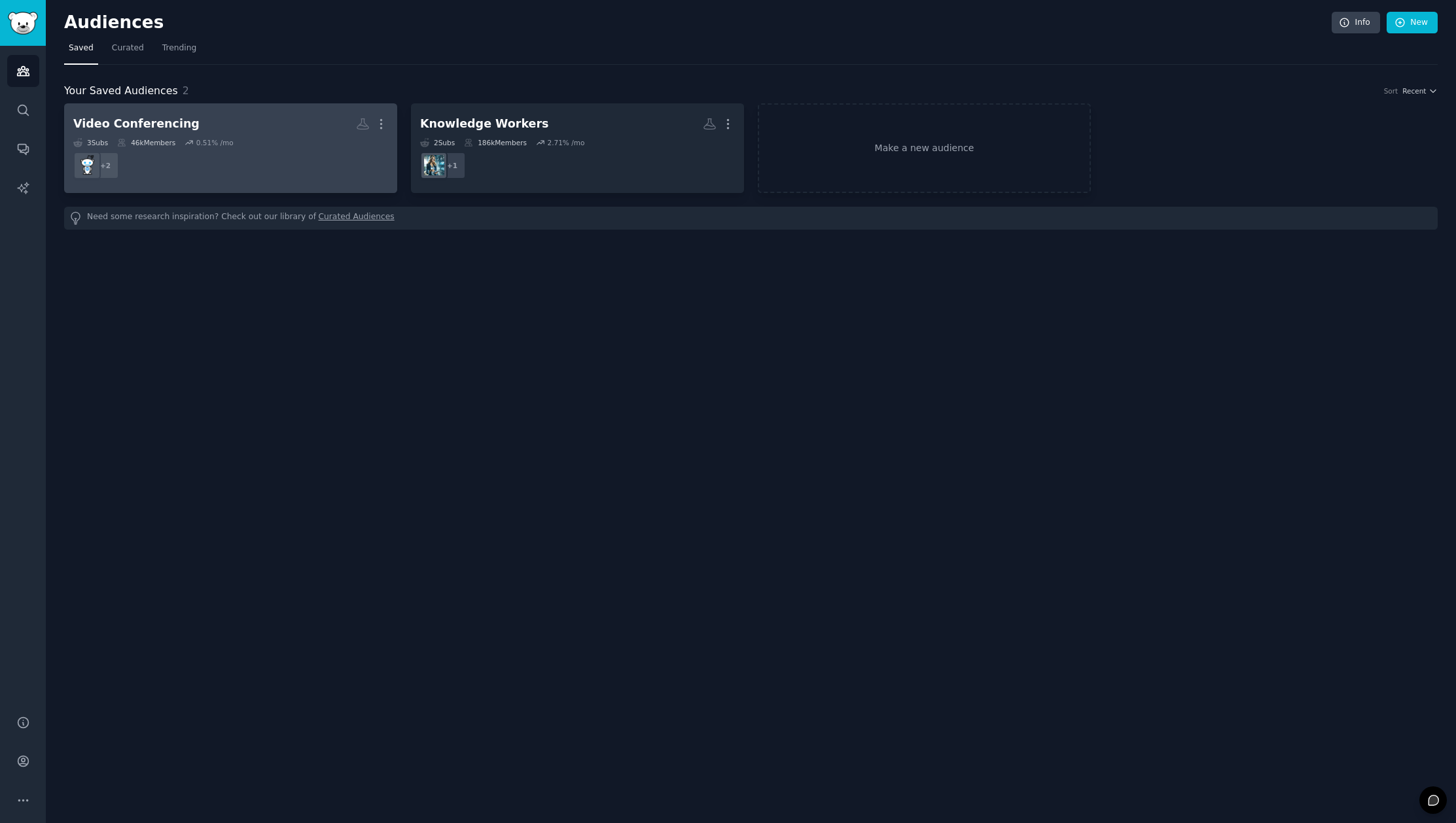
click at [277, 131] on h2 "Video Conferencing More" at bounding box center [230, 124] width 315 height 23
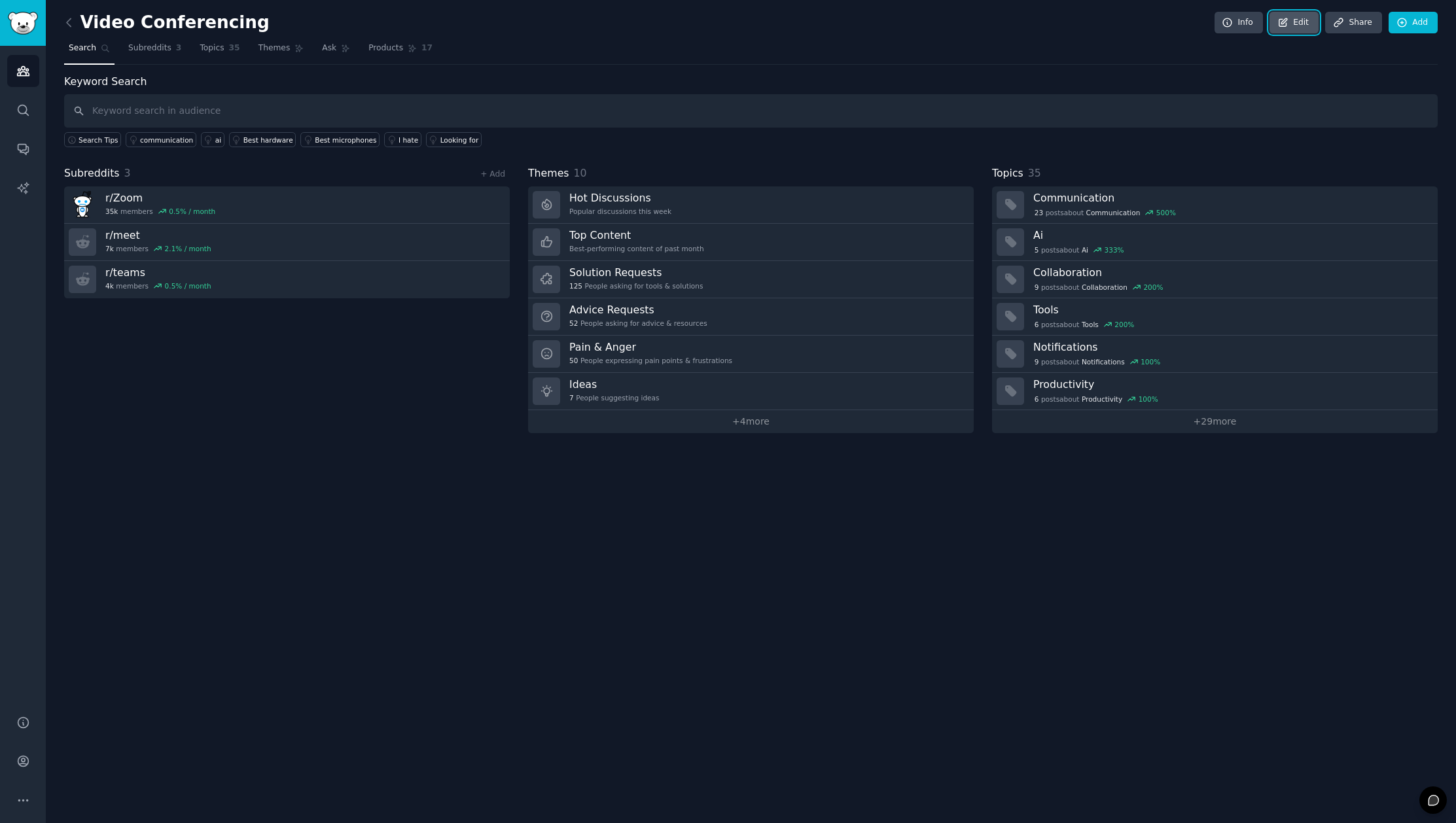
click at [1295, 23] on link "Edit" at bounding box center [1294, 23] width 49 height 22
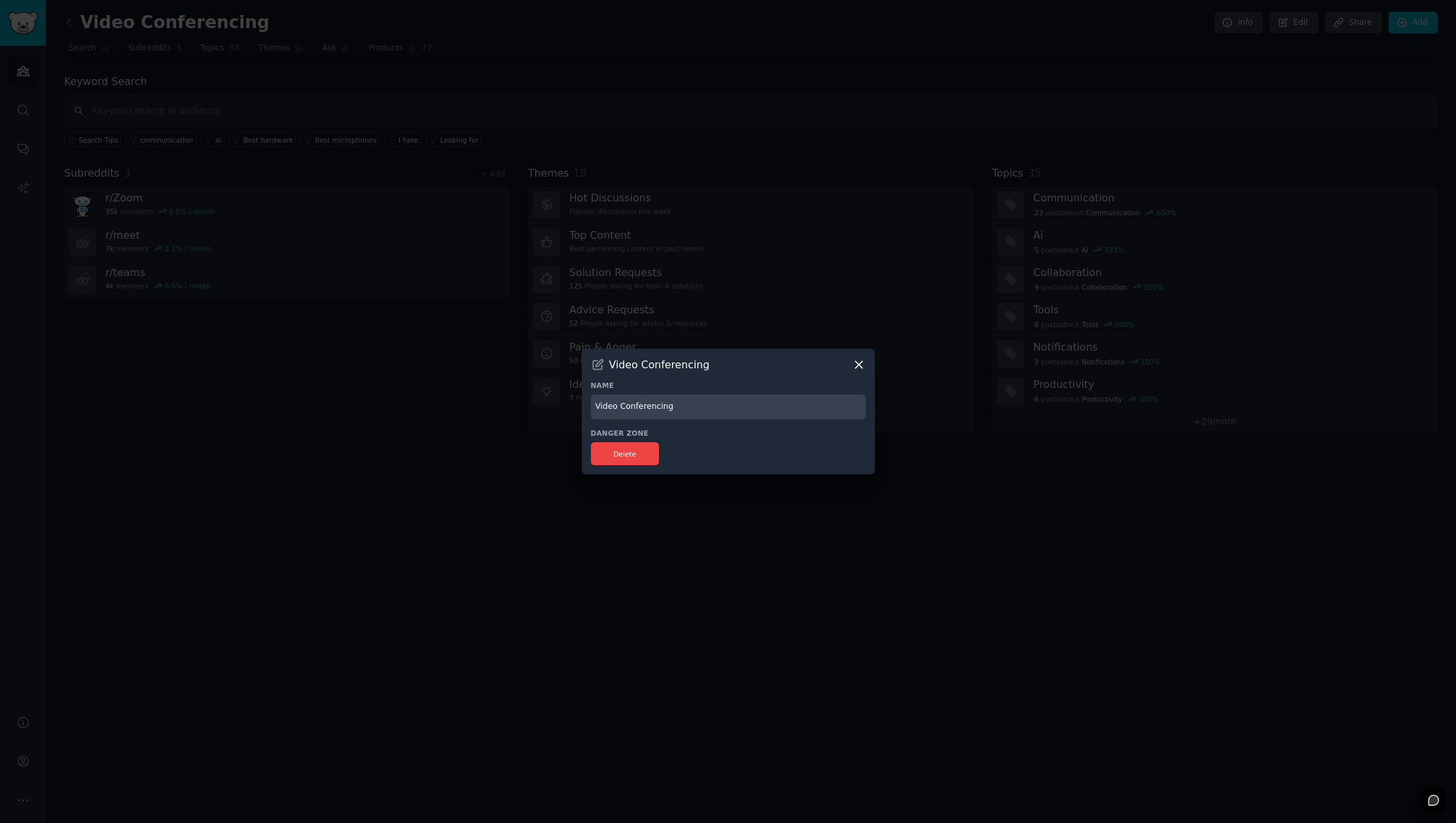
click at [864, 364] on icon at bounding box center [858, 365] width 14 height 14
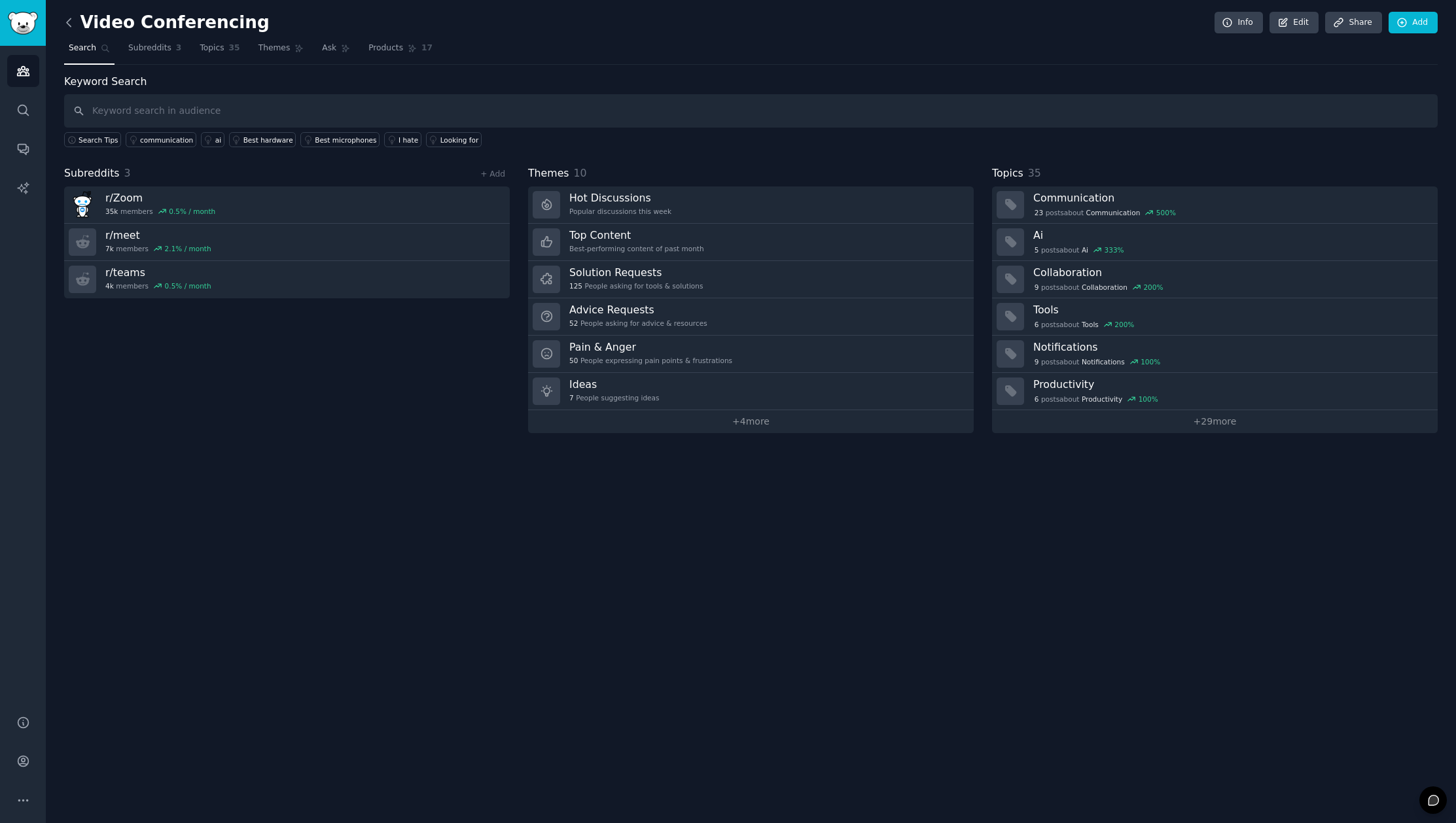
click at [69, 21] on icon at bounding box center [69, 22] width 14 height 14
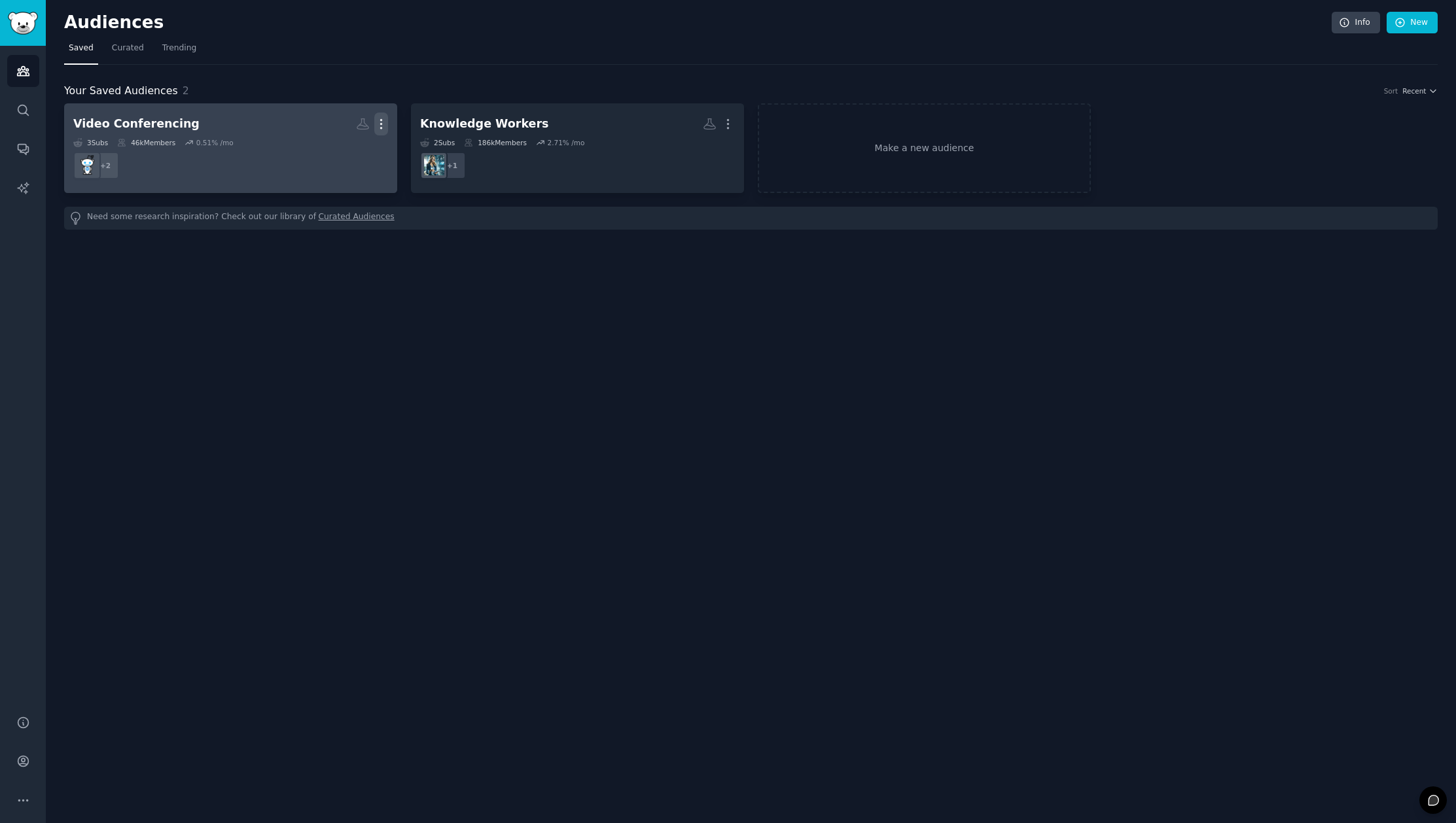
click at [378, 121] on icon "button" at bounding box center [381, 124] width 14 height 14
click at [337, 134] on p "View" at bounding box center [340, 128] width 21 height 14
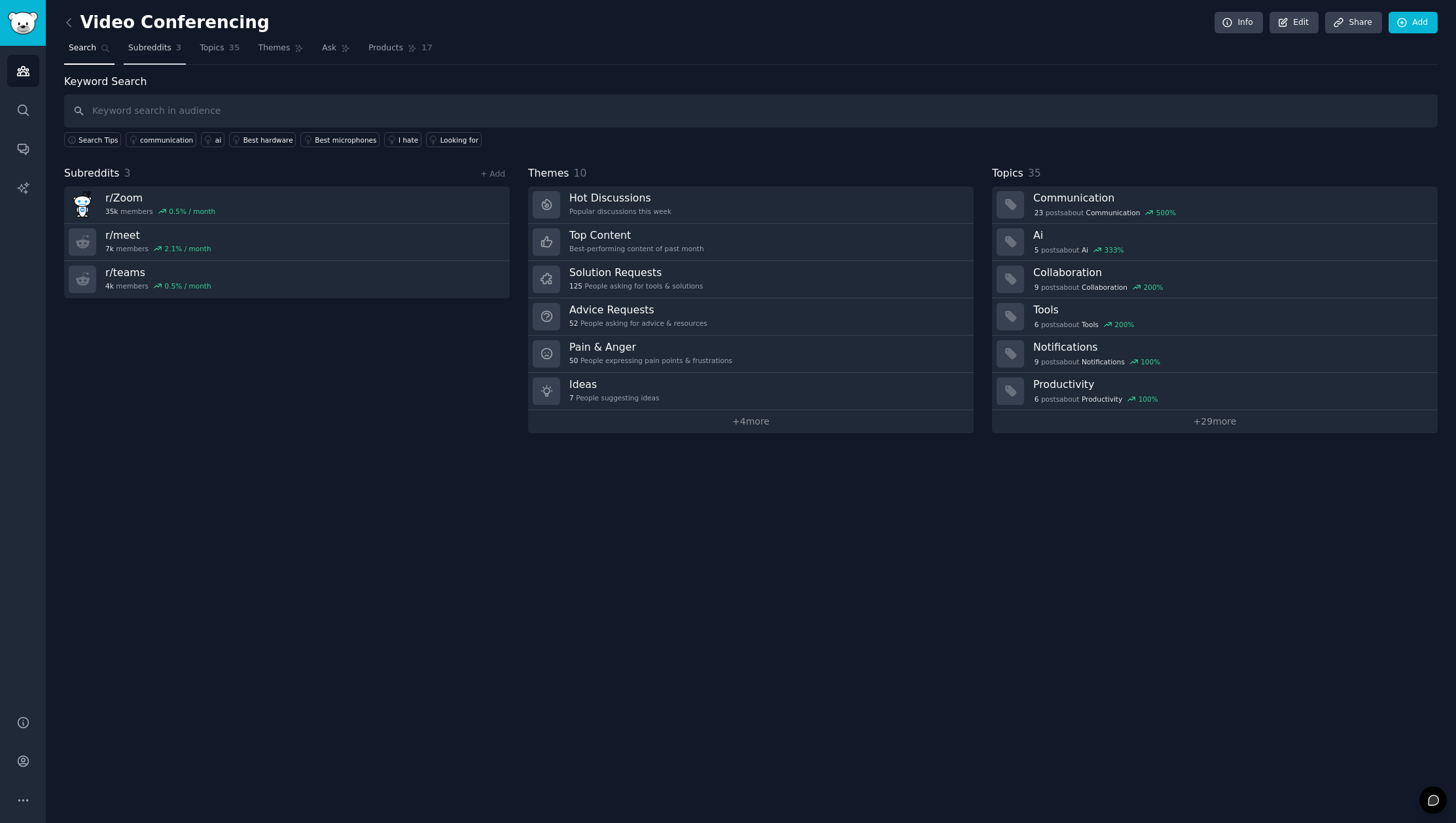
click at [158, 52] on span "Subreddits" at bounding box center [150, 49] width 43 height 12
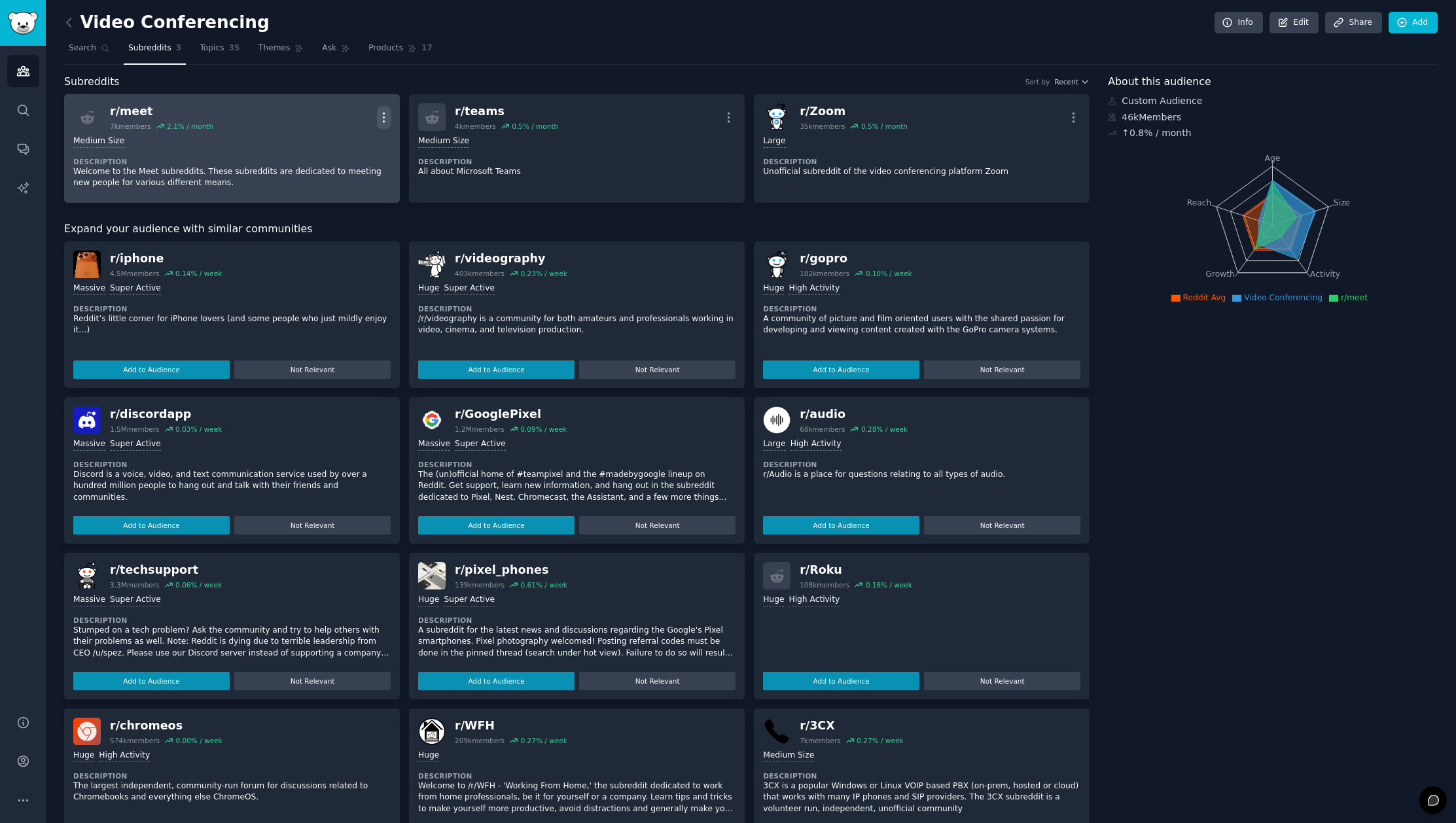
click at [386, 115] on icon "button" at bounding box center [384, 117] width 14 height 14
click at [330, 170] on p "Delete" at bounding box center [332, 167] width 30 height 14
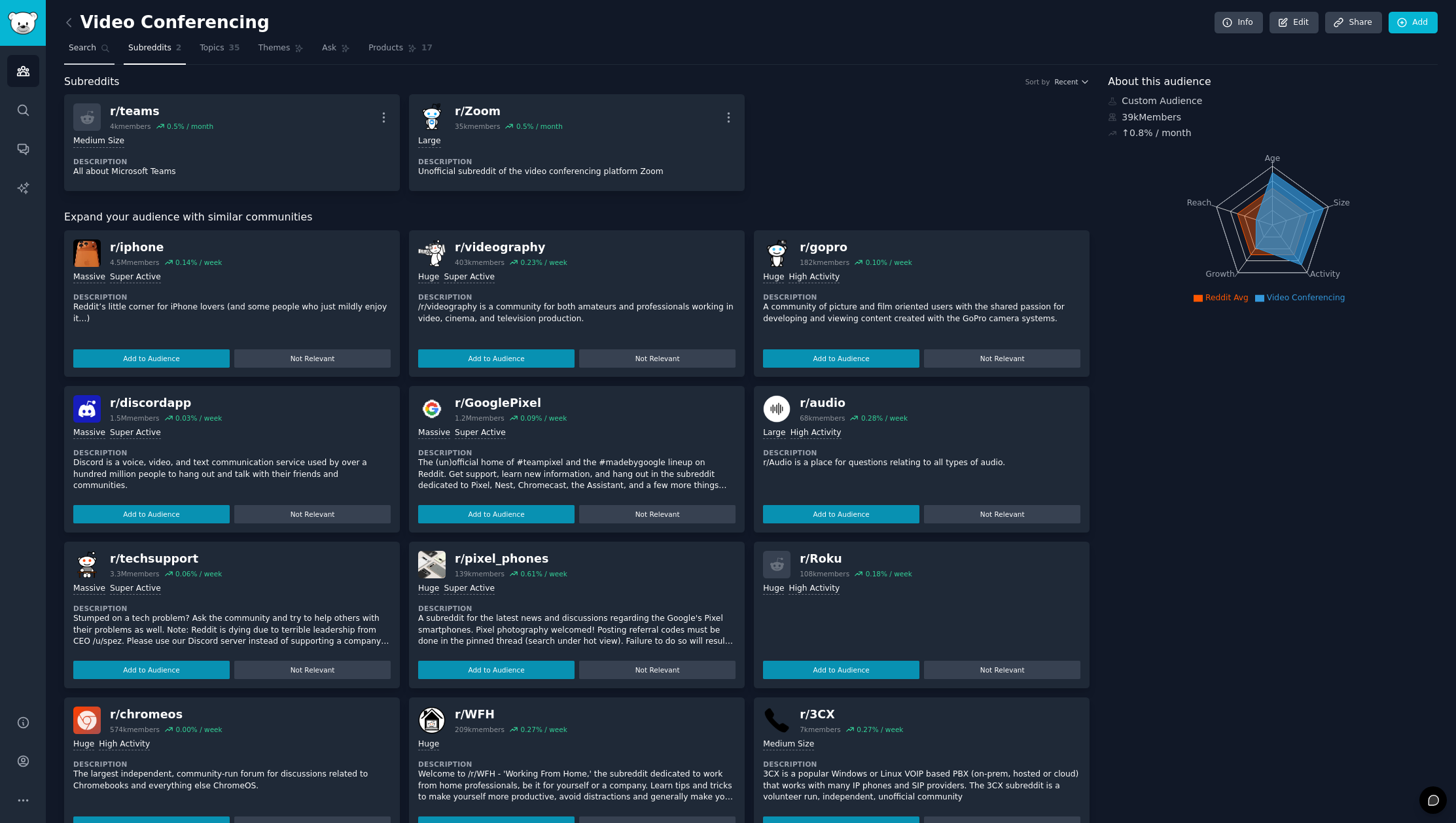
click at [97, 44] on link "Search" at bounding box center [89, 52] width 50 height 27
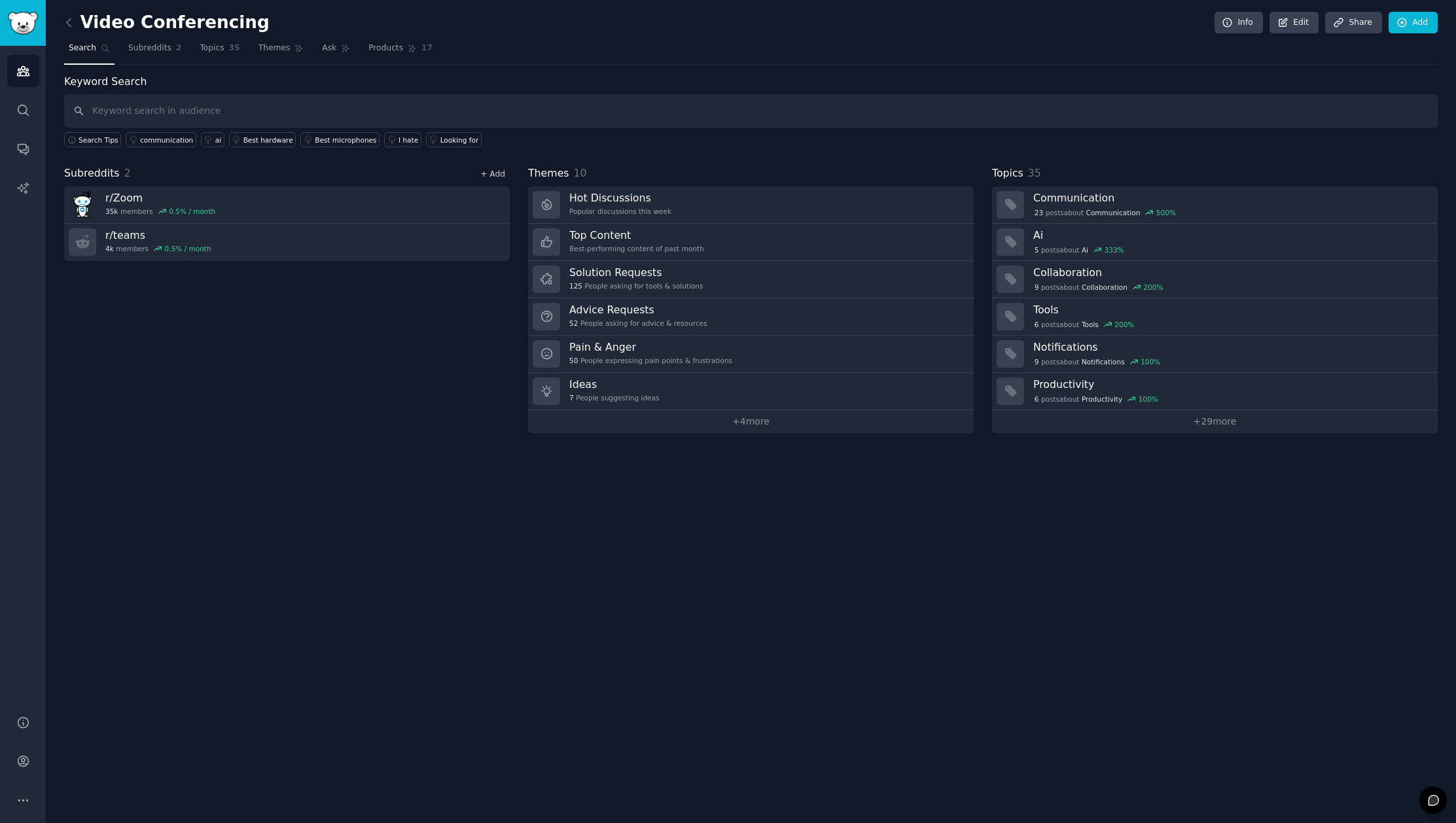
click at [494, 171] on link "+ Add" at bounding box center [493, 174] width 25 height 9
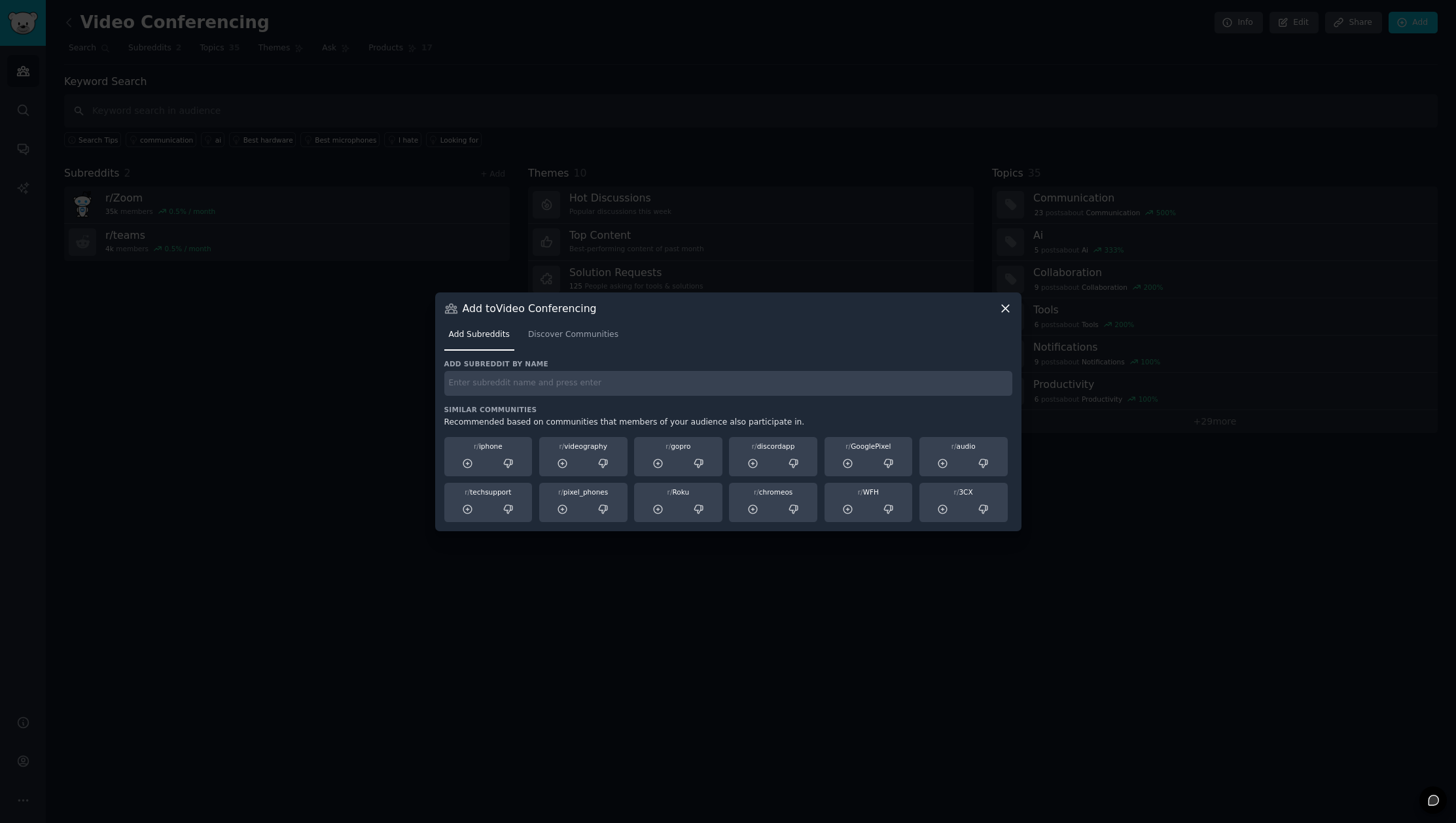
click at [516, 381] on input "text" at bounding box center [728, 384] width 568 height 26
type input "Google meet"
click at [559, 335] on span "Discover Communities" at bounding box center [573, 335] width 91 height 12
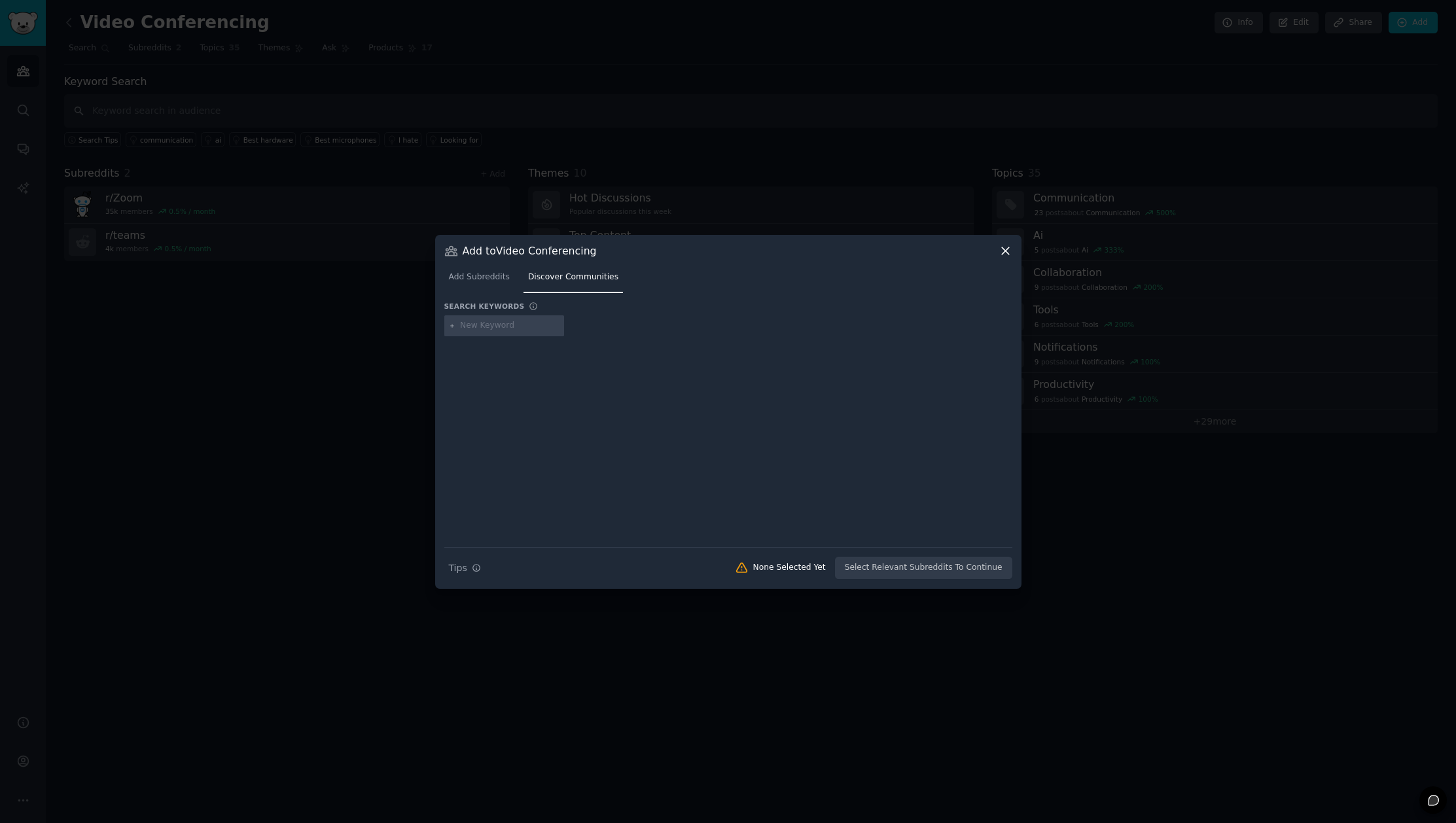
click at [504, 328] on input "text" at bounding box center [509, 326] width 99 height 12
type input "google meet"
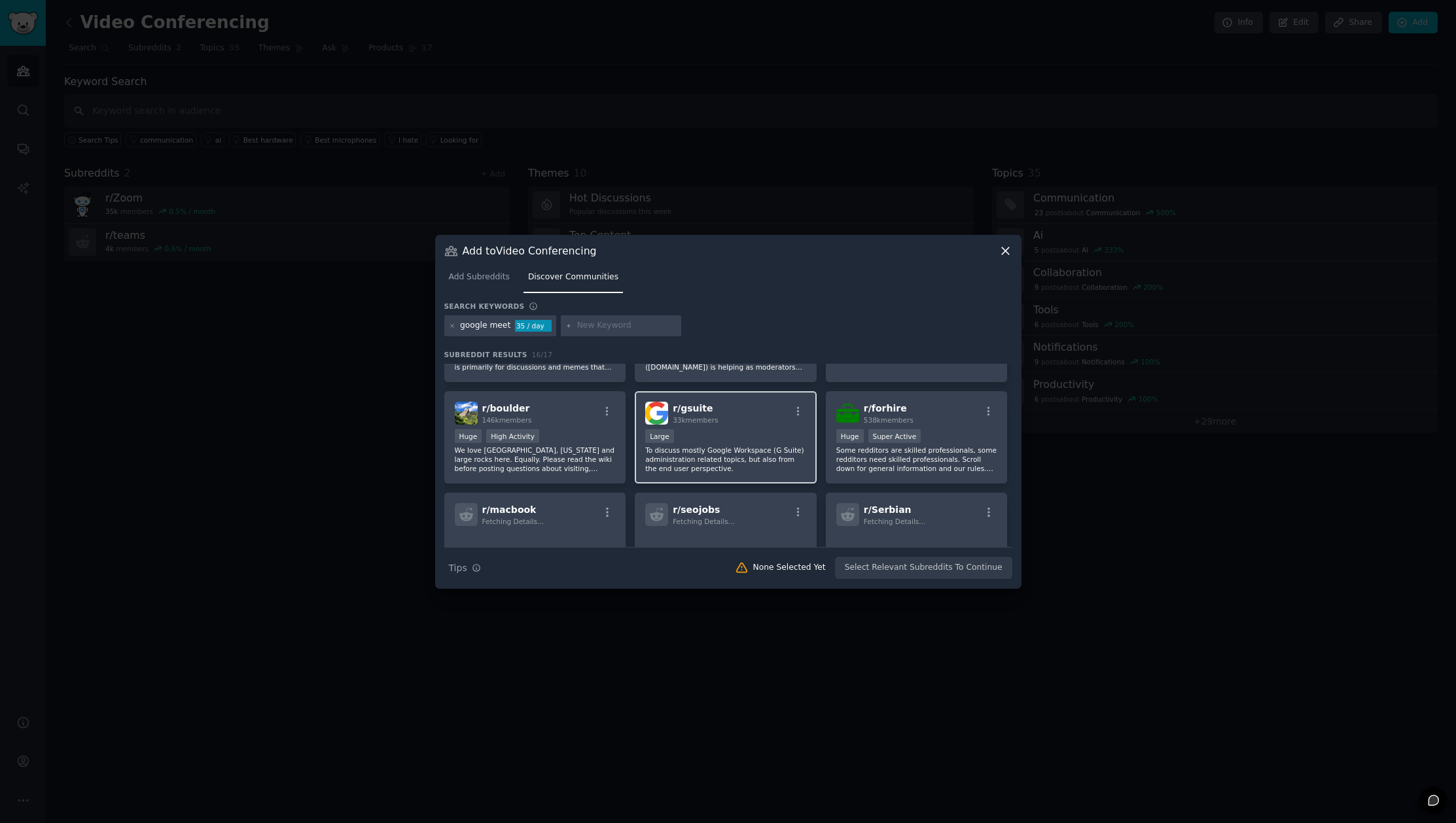
scroll to position [264, 0]
click at [740, 444] on div "Large" at bounding box center [726, 440] width 161 height 16
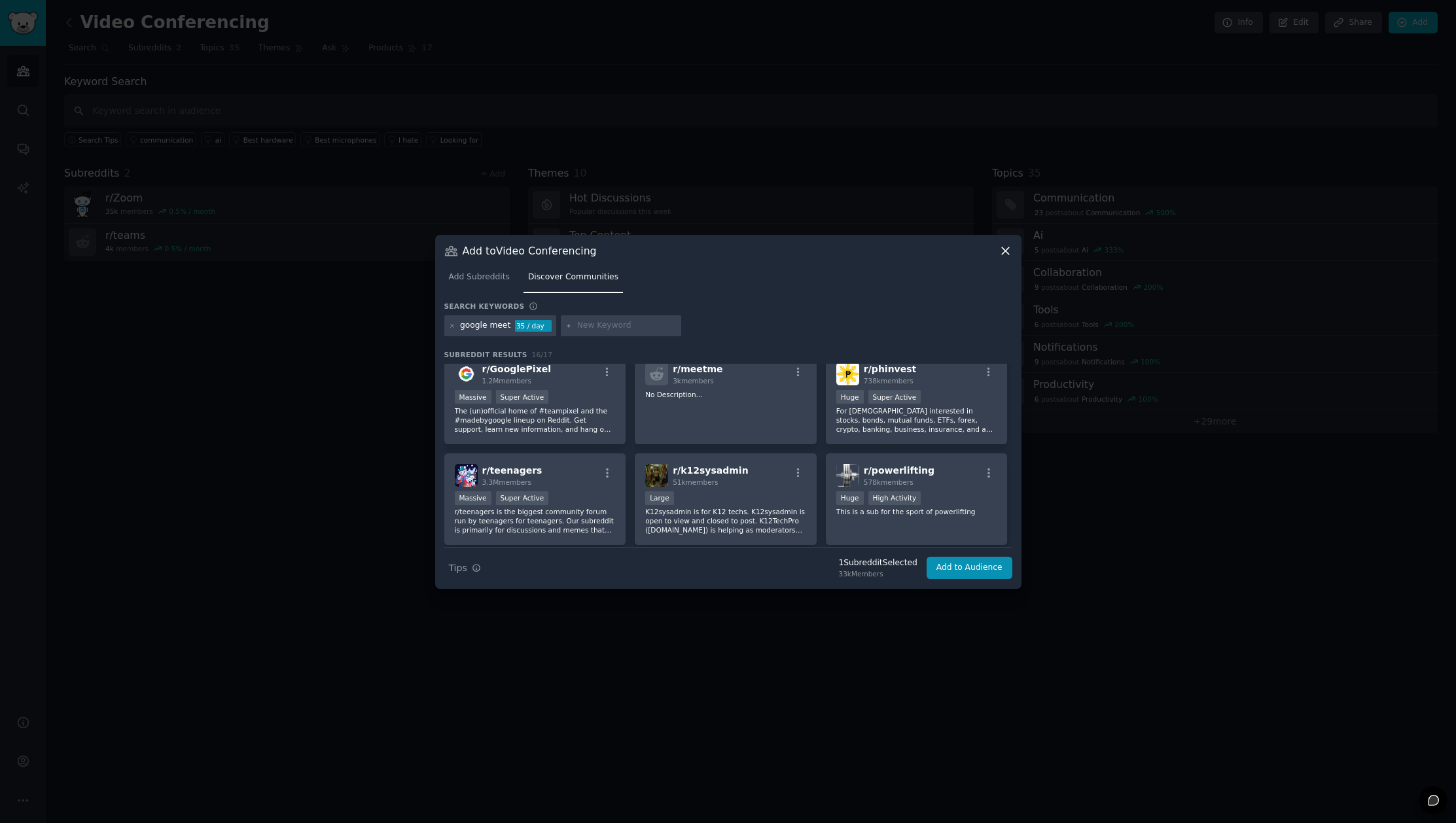
scroll to position [0, 0]
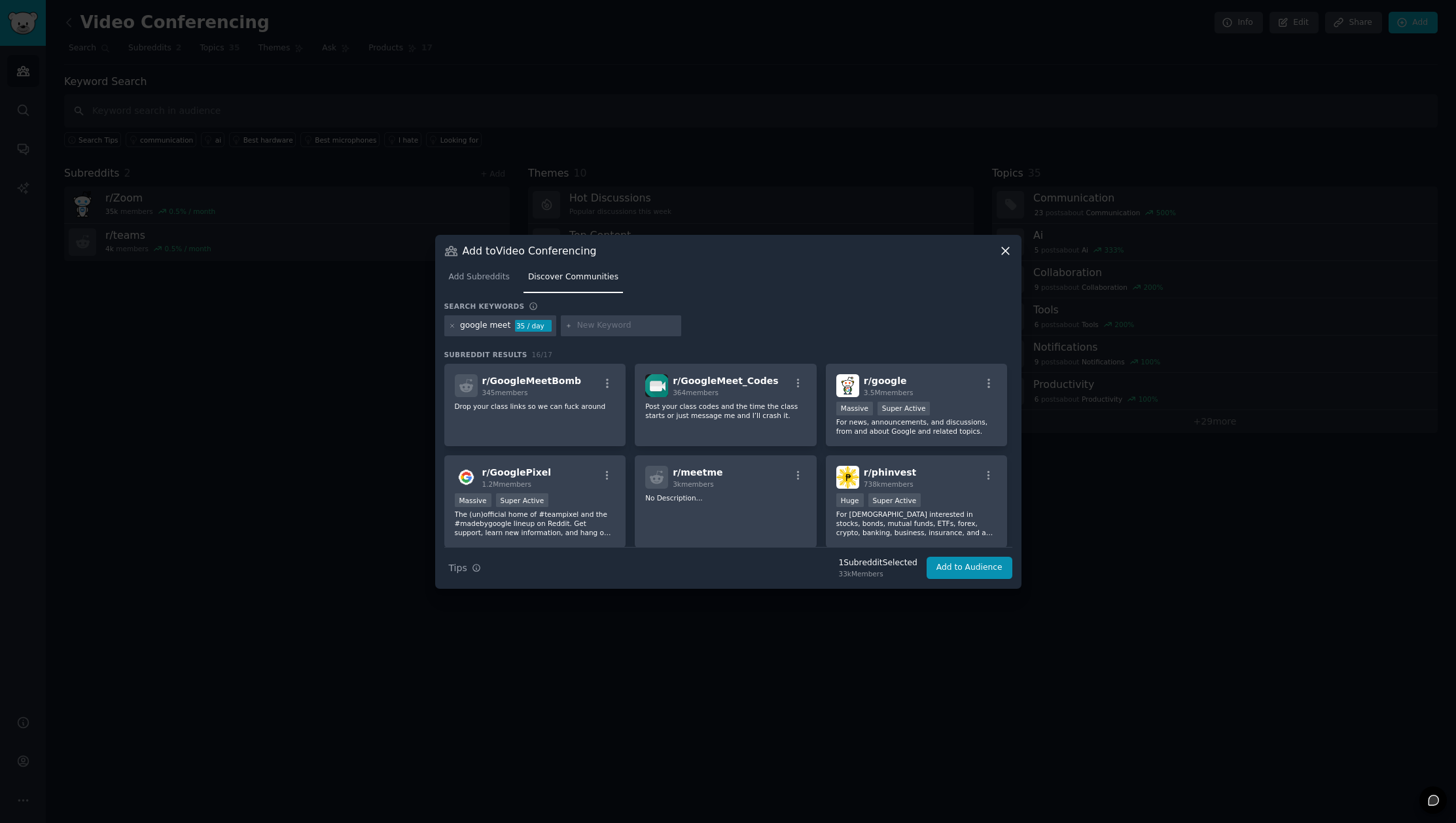
click at [585, 330] on input "text" at bounding box center [626, 326] width 99 height 12
type input "privacy"
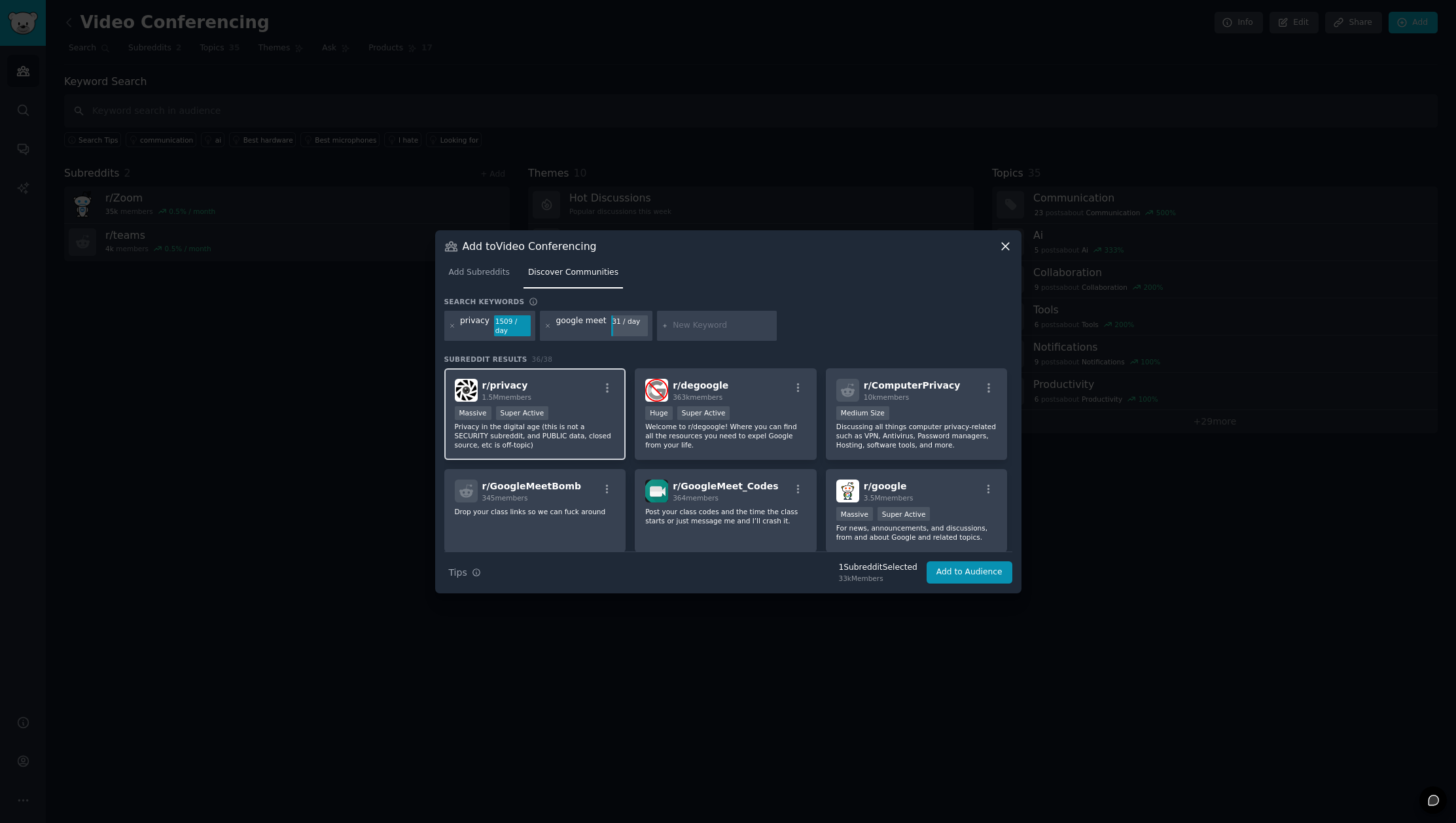
click at [556, 391] on div "r/ privacy 1.5M members" at bounding box center [535, 390] width 161 height 23
click at [962, 508] on div ">= 95th percentile for submissions / day Massive Super Active" at bounding box center [917, 515] width 161 height 16
click at [960, 567] on button "Add to Audience" at bounding box center [969, 572] width 85 height 22
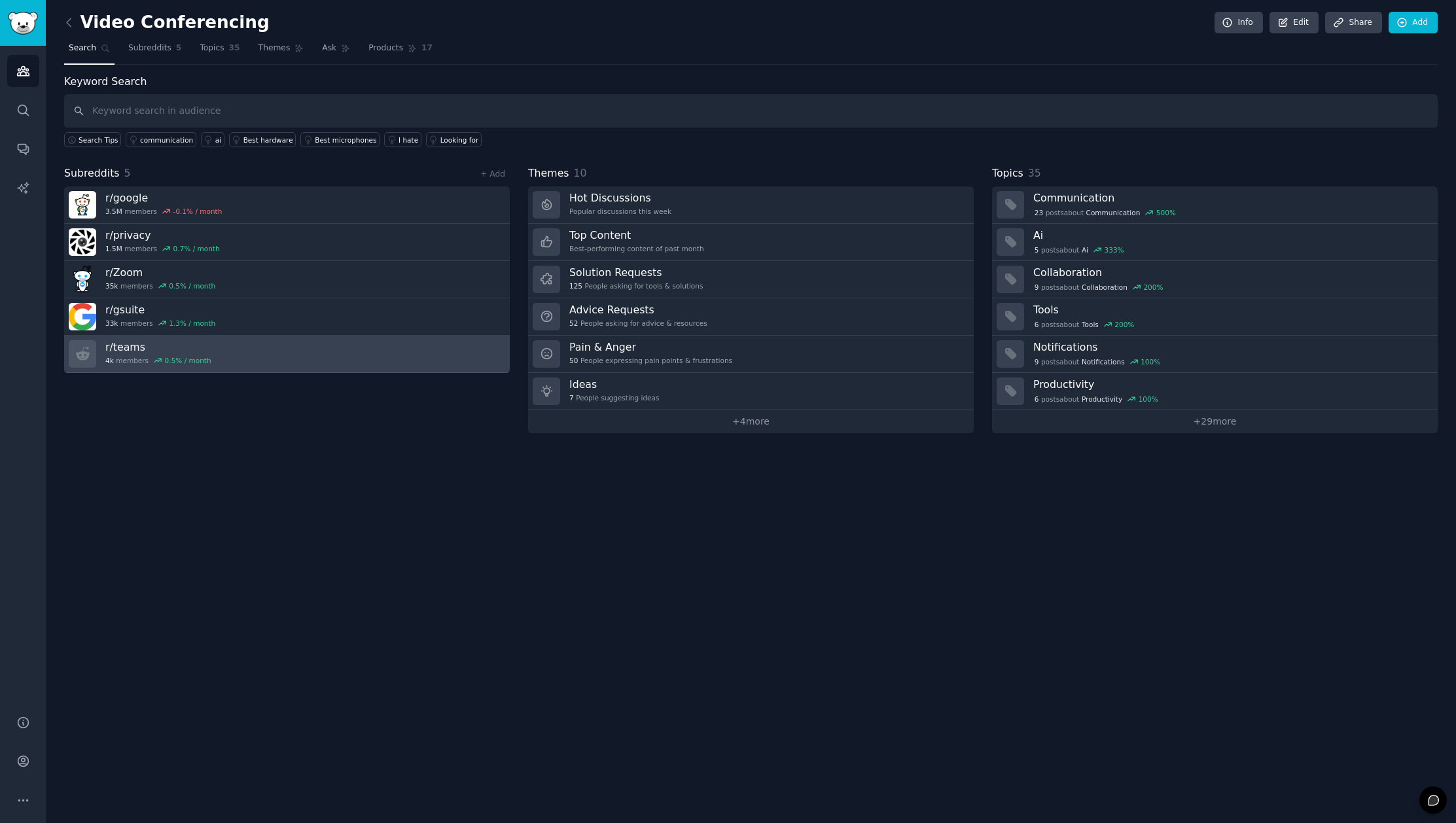
click at [128, 343] on h3 "r/ teams" at bounding box center [158, 347] width 106 height 14
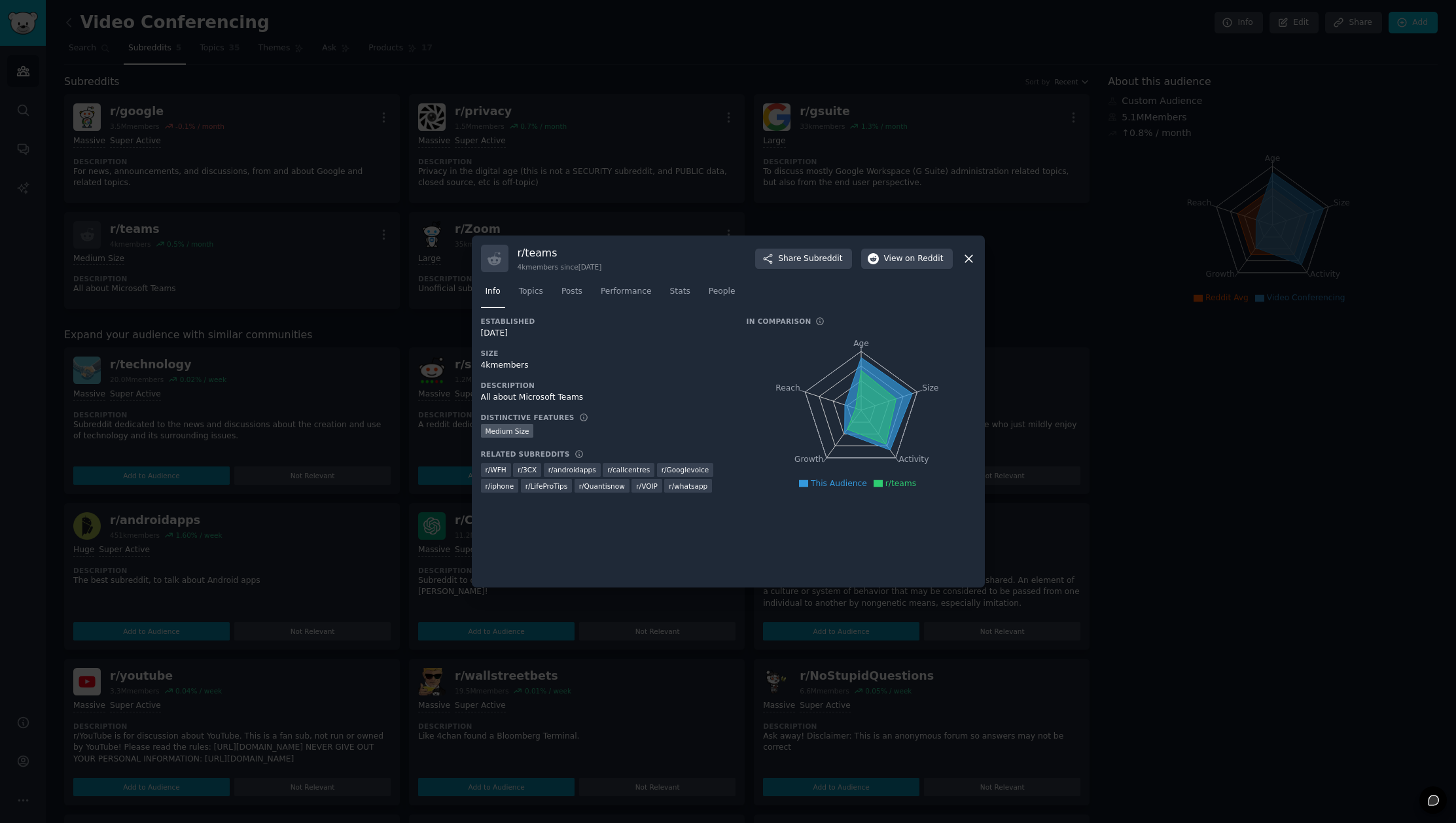
click at [967, 256] on icon at bounding box center [969, 259] width 7 height 7
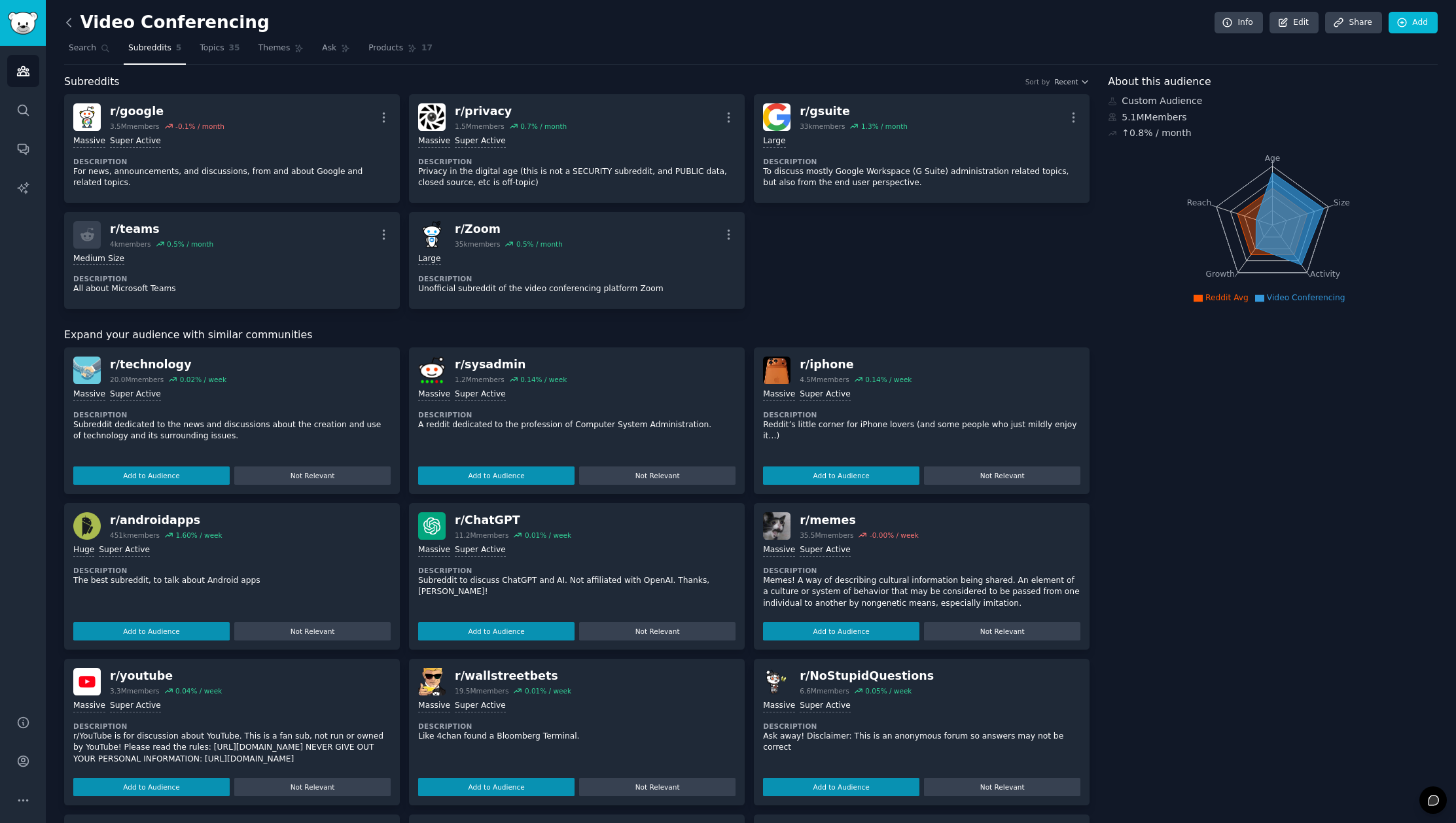
click at [71, 24] on icon at bounding box center [69, 22] width 14 height 14
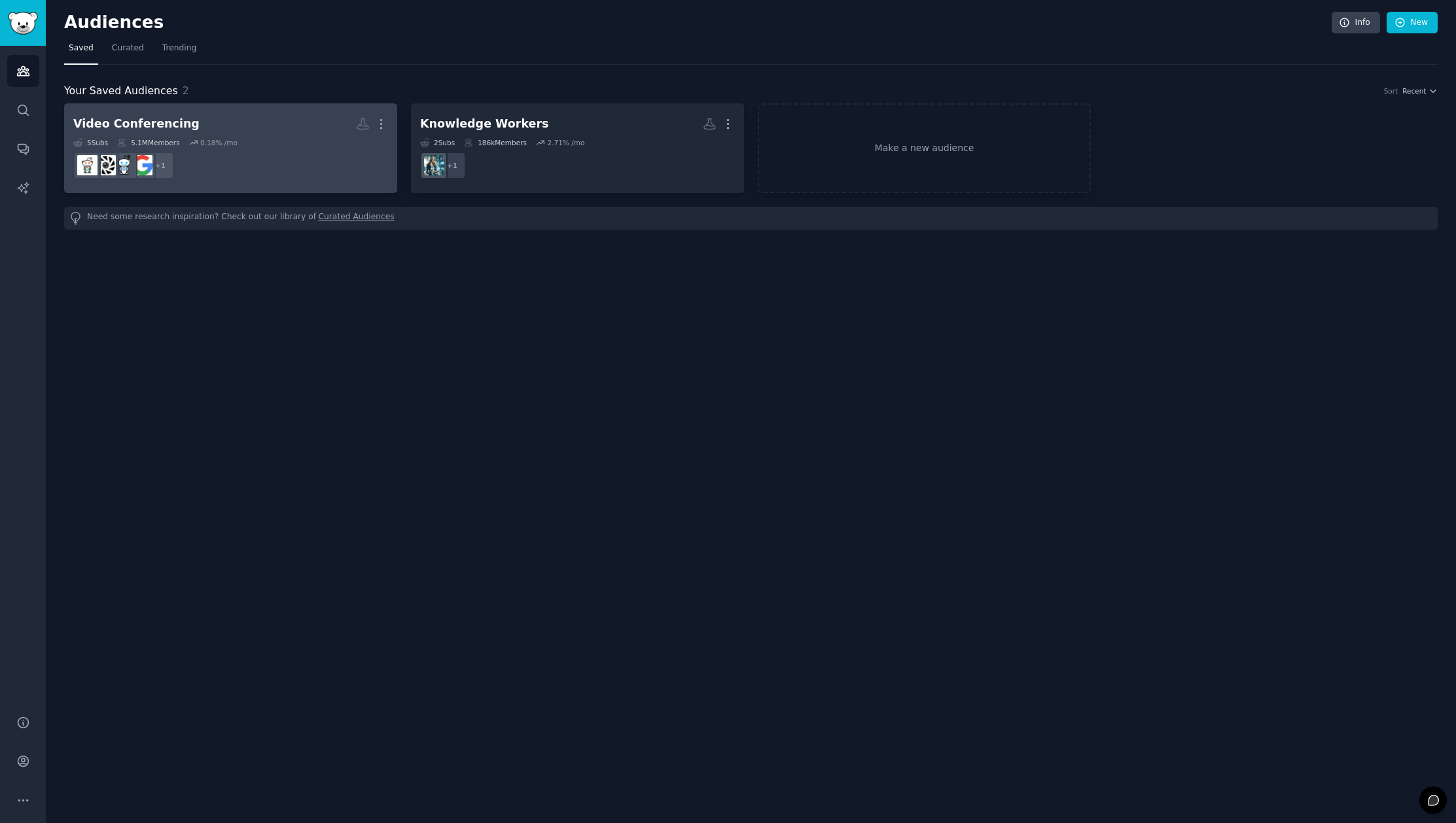
click at [206, 143] on div "0.18 % /mo" at bounding box center [219, 142] width 38 height 9
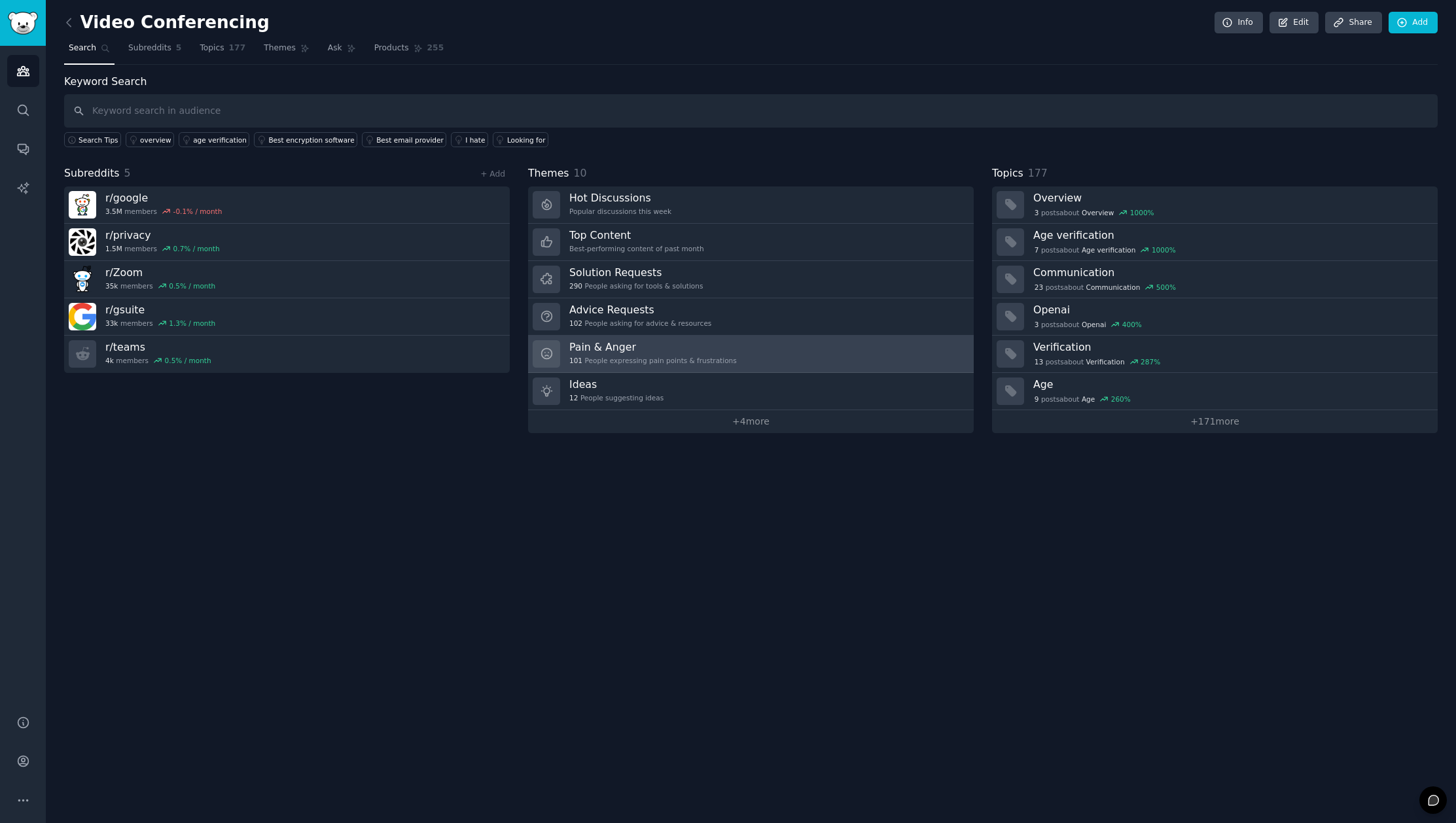
click at [682, 357] on div "101 People expressing pain points & frustrations" at bounding box center [653, 360] width 167 height 9
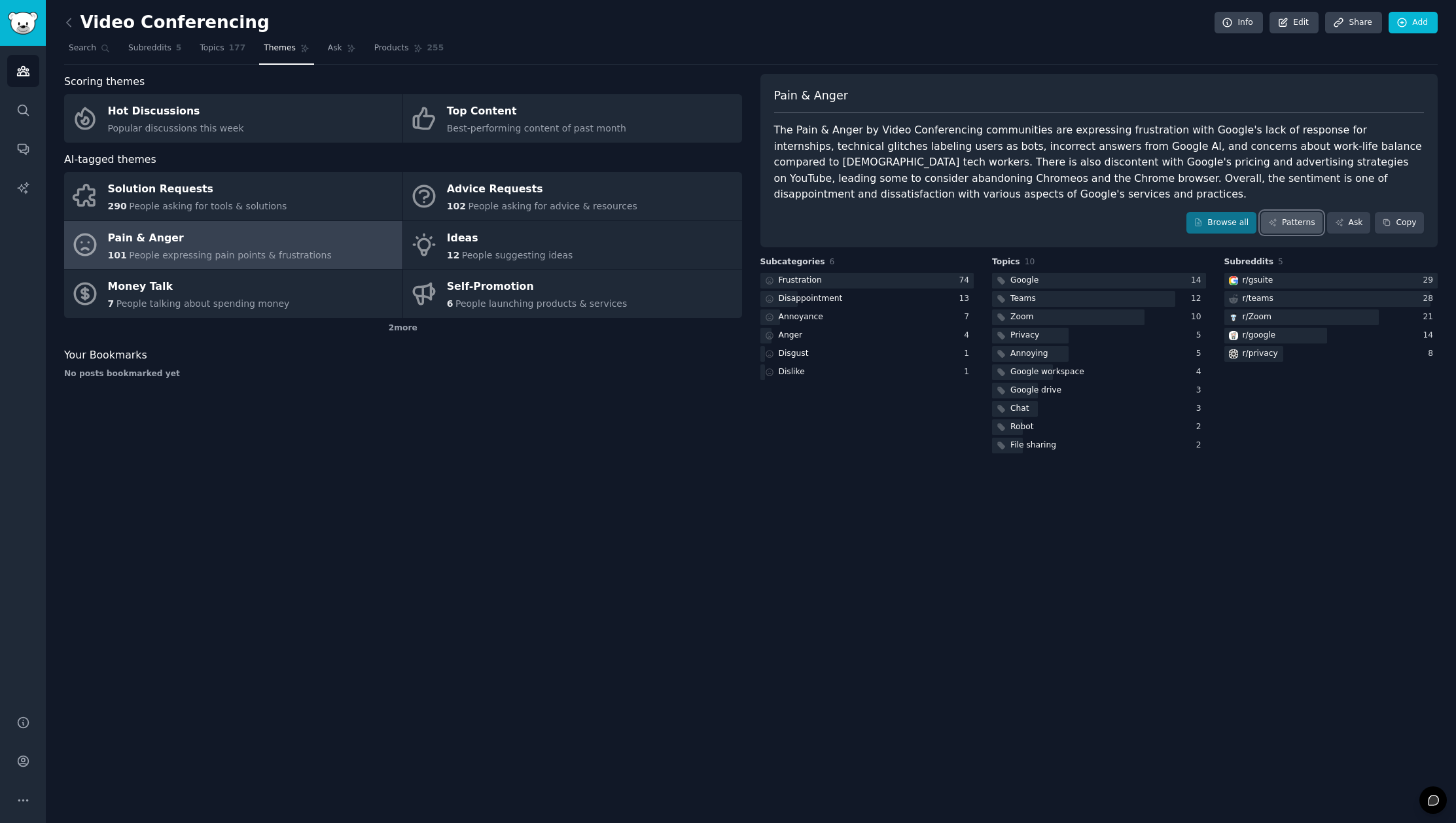
click at [1301, 225] on link "Patterns" at bounding box center [1291, 223] width 61 height 22
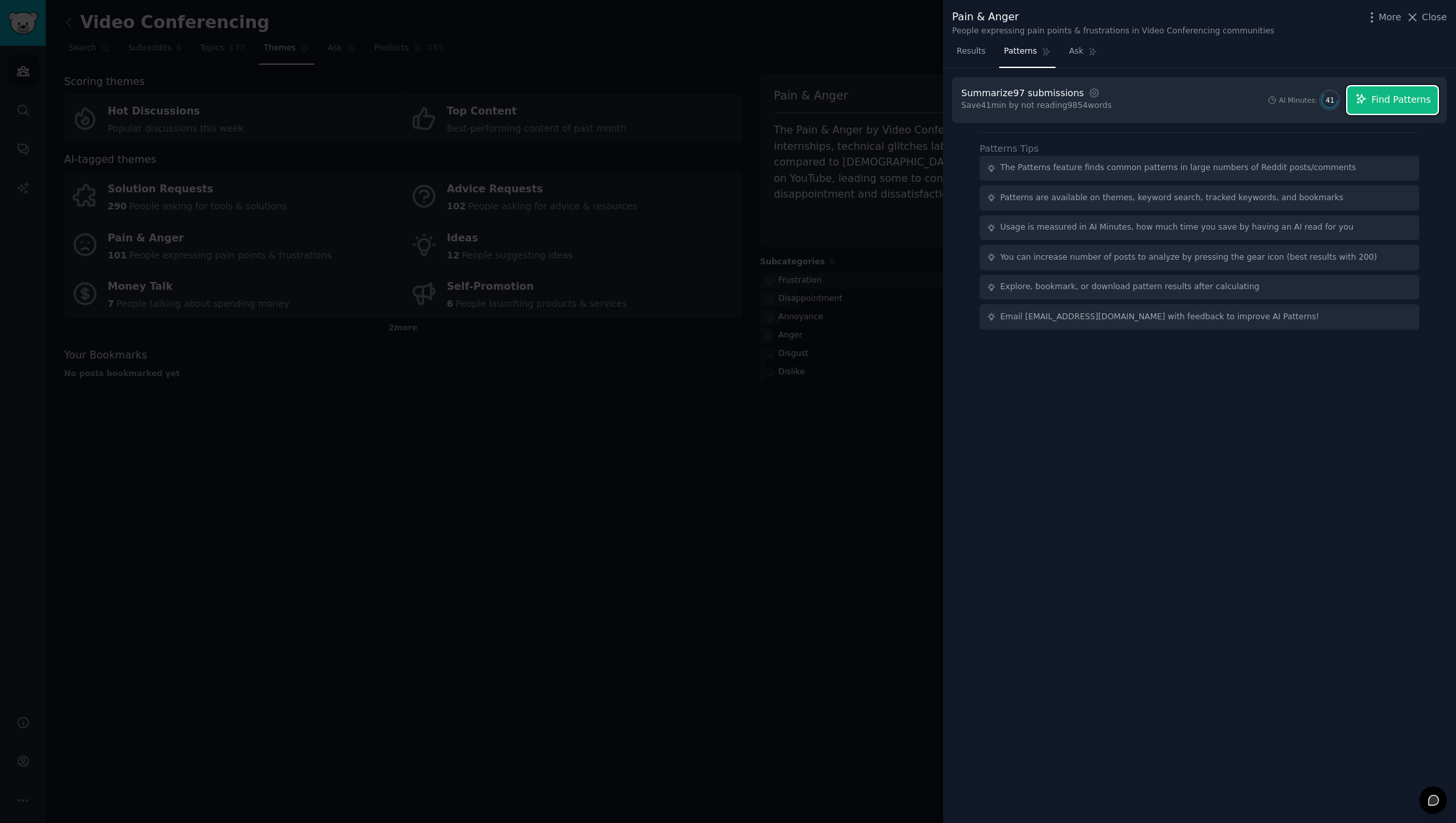
click at [1376, 108] on button "Find Patterns" at bounding box center [1392, 99] width 91 height 27
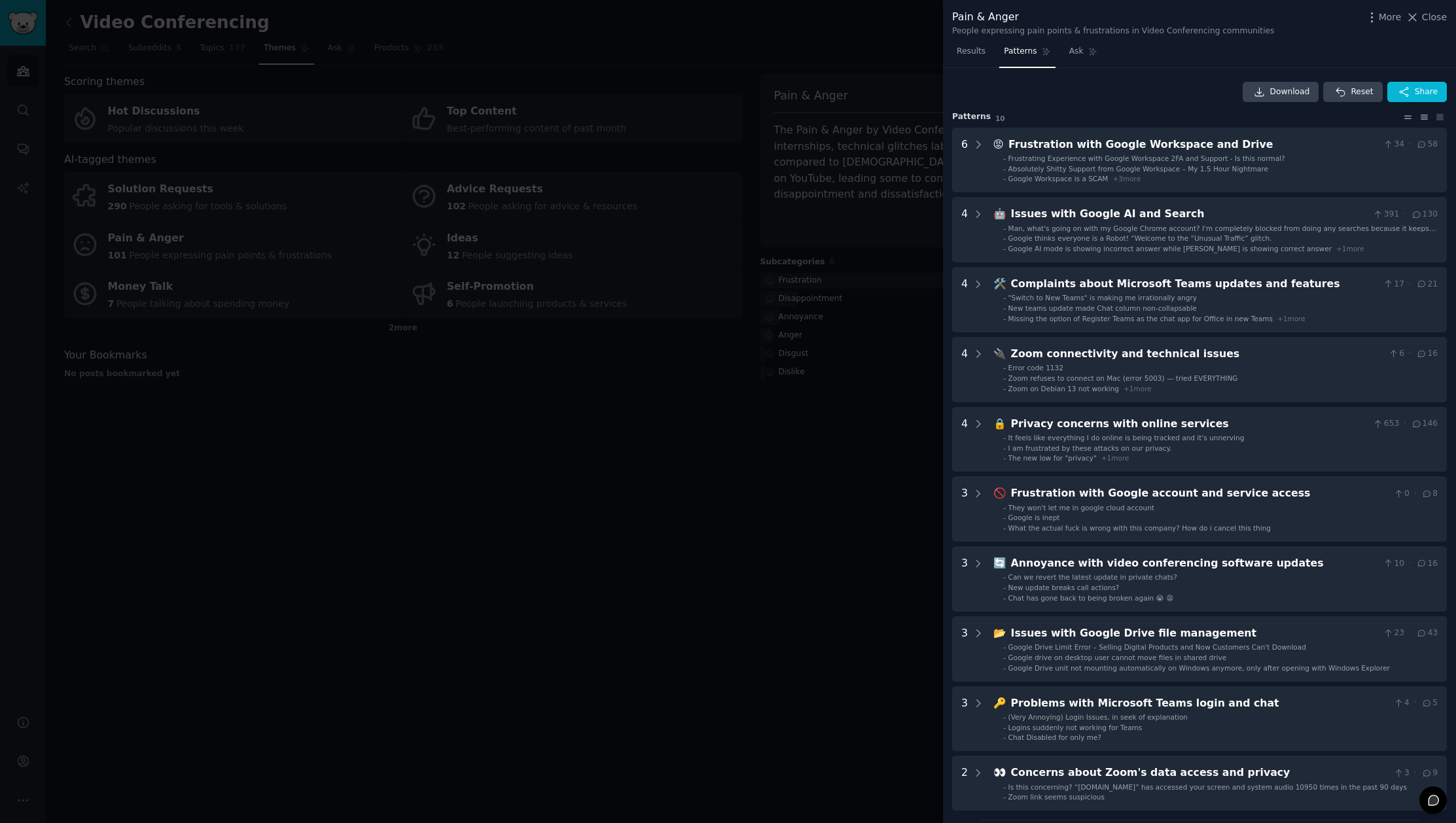
click at [1405, 116] on icon at bounding box center [1408, 117] width 7 height 3
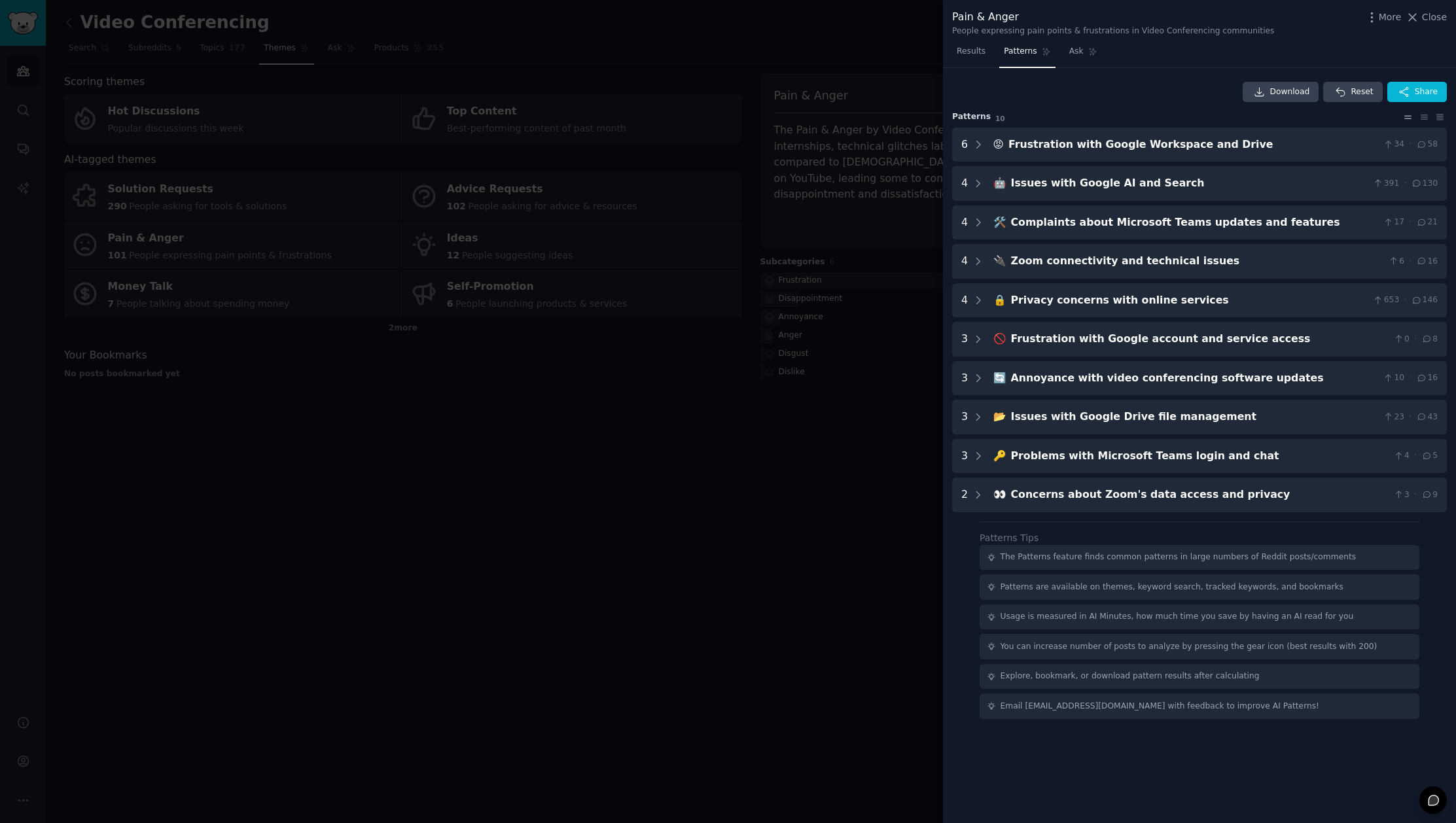
click at [1403, 115] on icon at bounding box center [1407, 117] width 14 height 9
click at [1423, 115] on icon at bounding box center [1424, 117] width 14 height 9
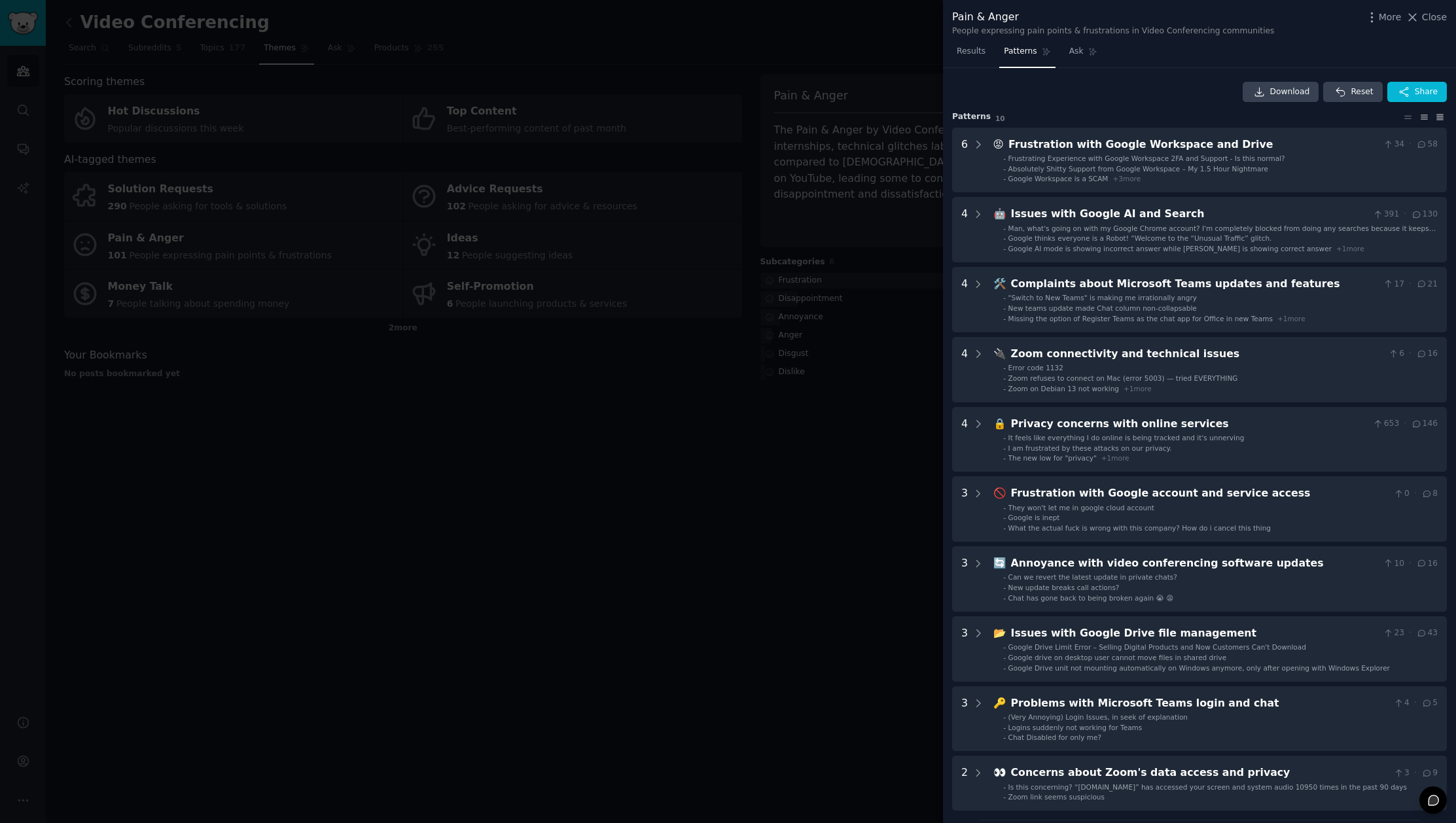
click at [1438, 114] on icon at bounding box center [1440, 117] width 14 height 9
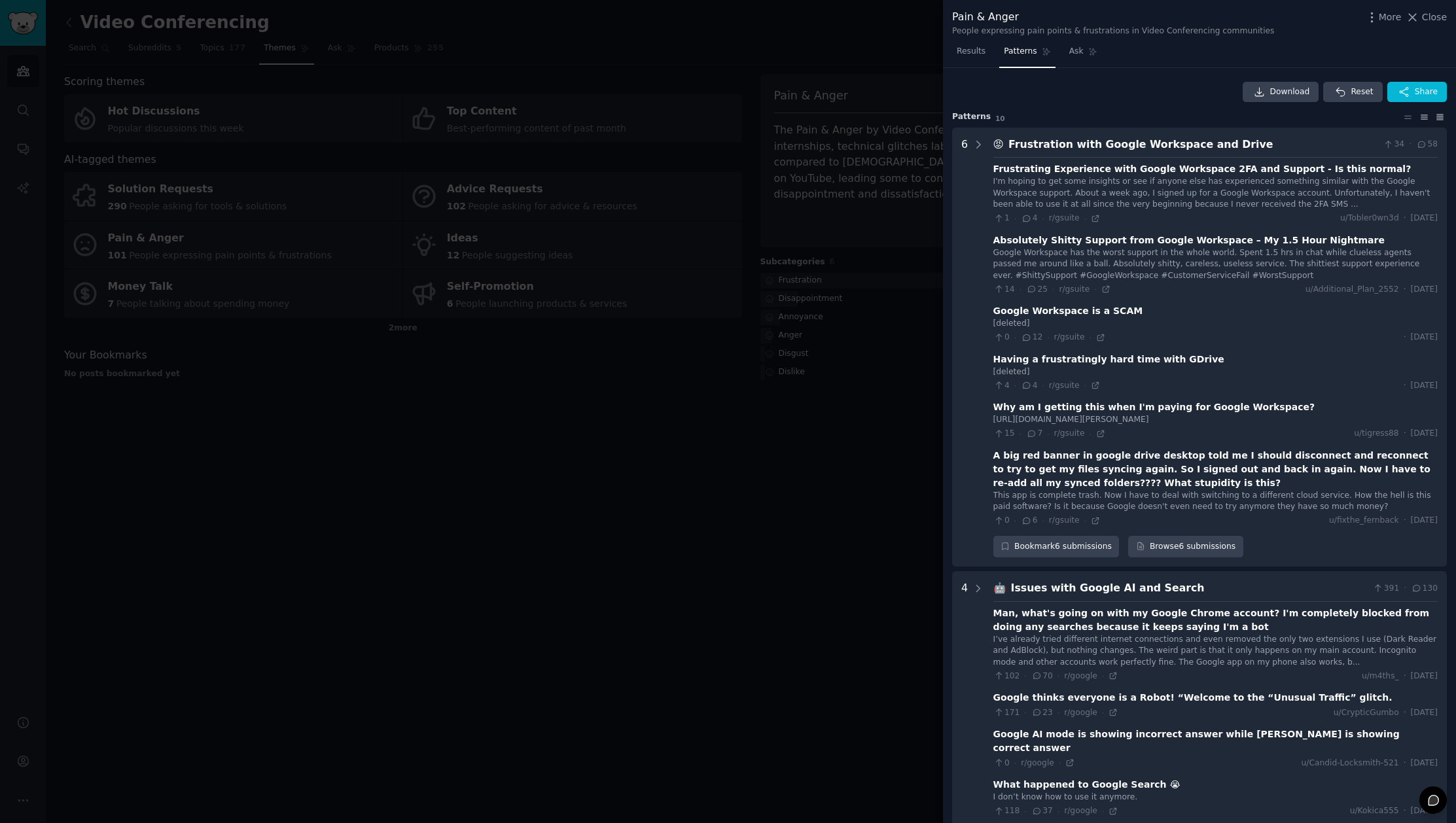
click at [1421, 116] on icon at bounding box center [1424, 117] width 14 height 9
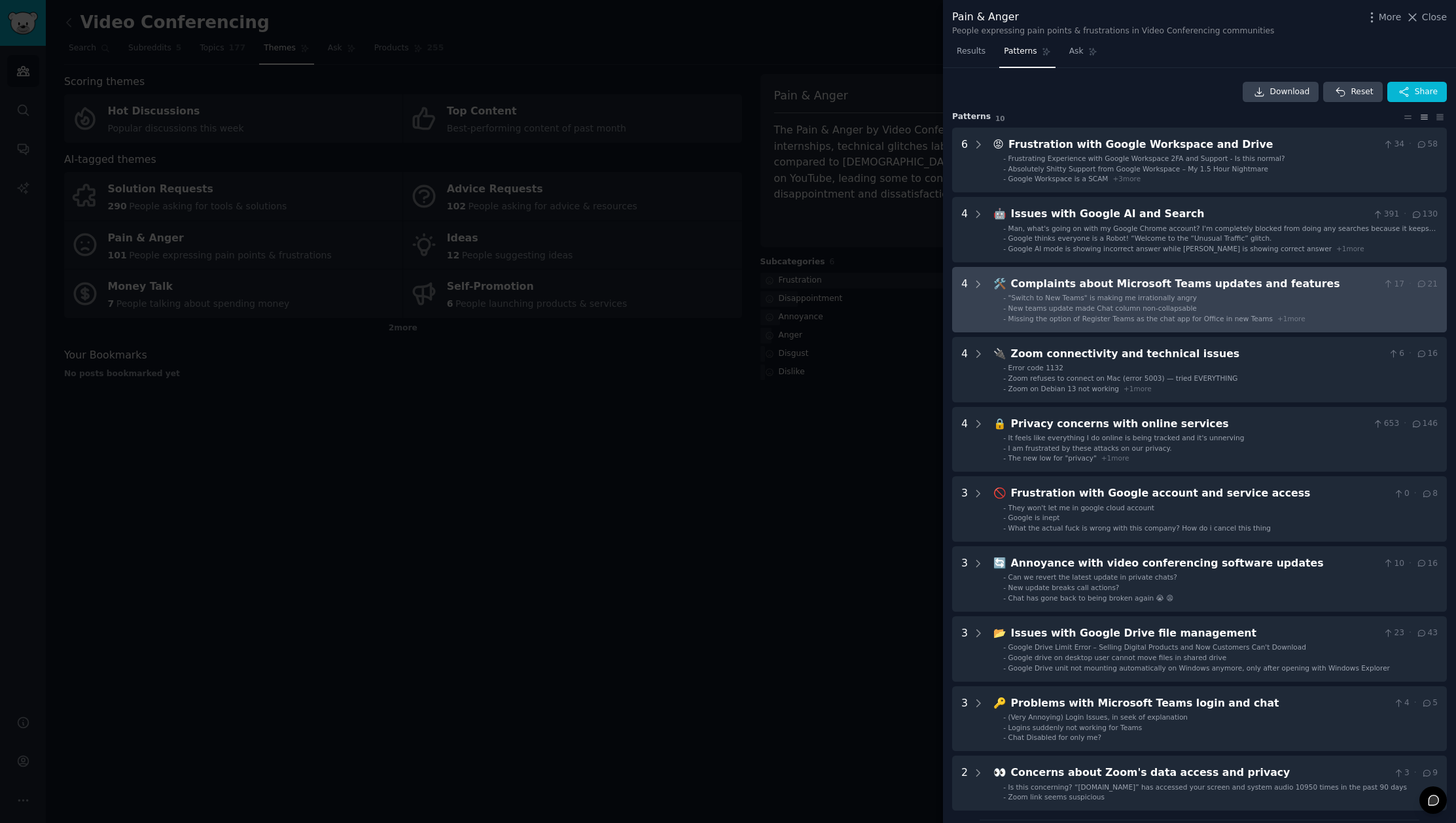
click at [1232, 298] on li "- "Switch to New Teams" is making me irrationally angry" at bounding box center [1220, 298] width 435 height 9
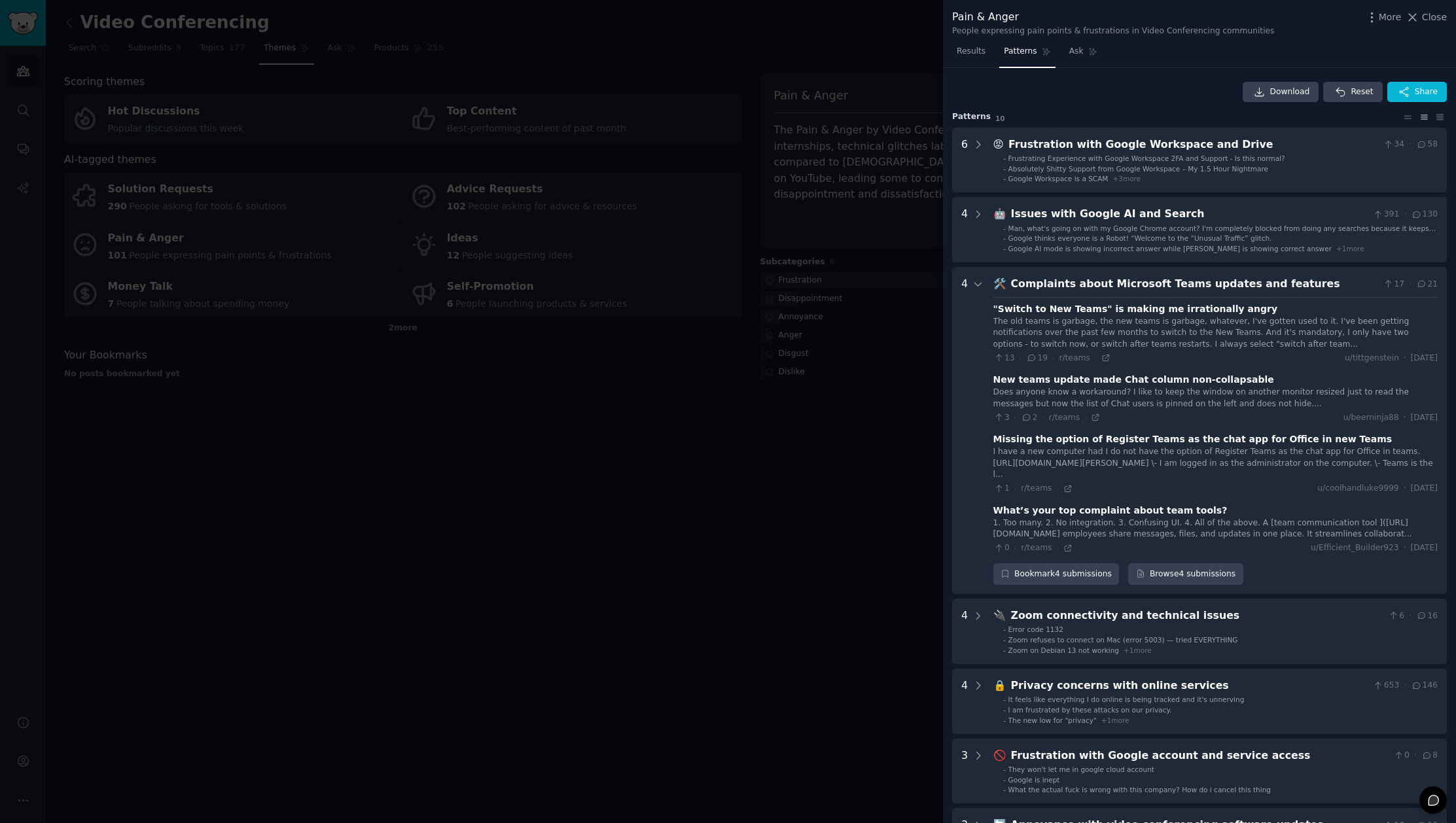
click at [718, 465] on div at bounding box center [728, 411] width 1456 height 823
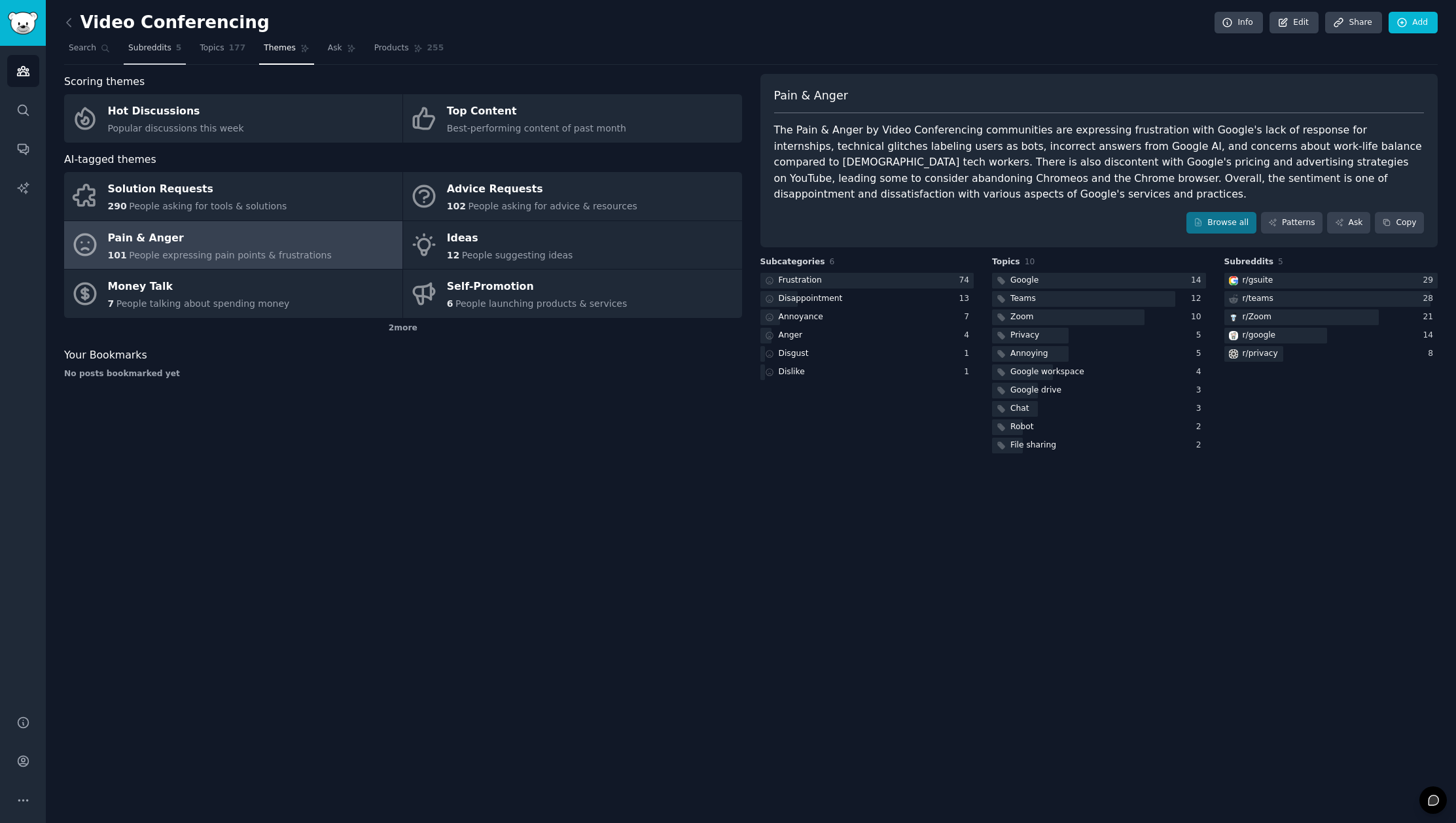
click at [139, 45] on span "Subreddits" at bounding box center [150, 49] width 43 height 12
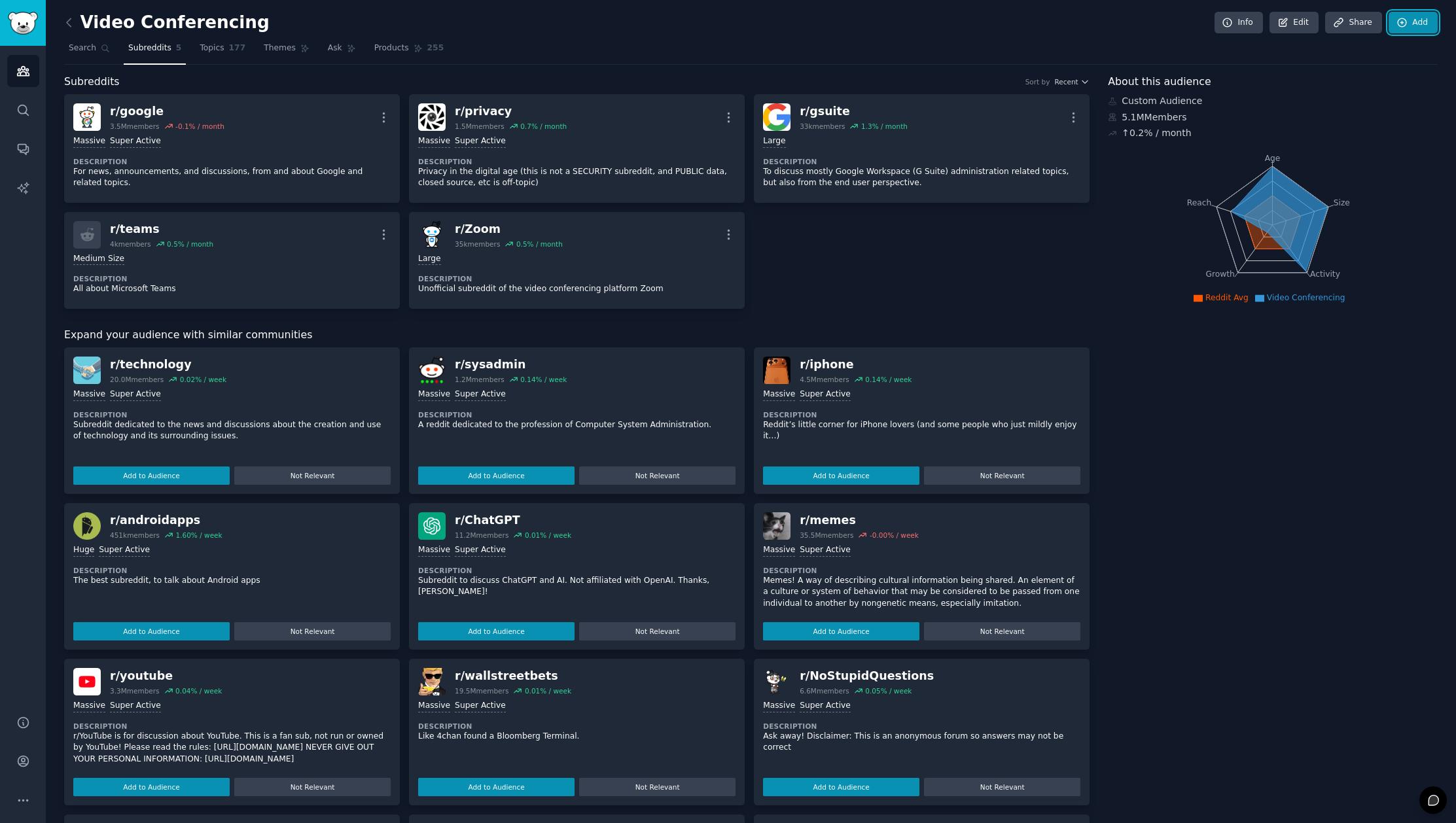
click at [1412, 25] on link "Add" at bounding box center [1413, 23] width 49 height 22
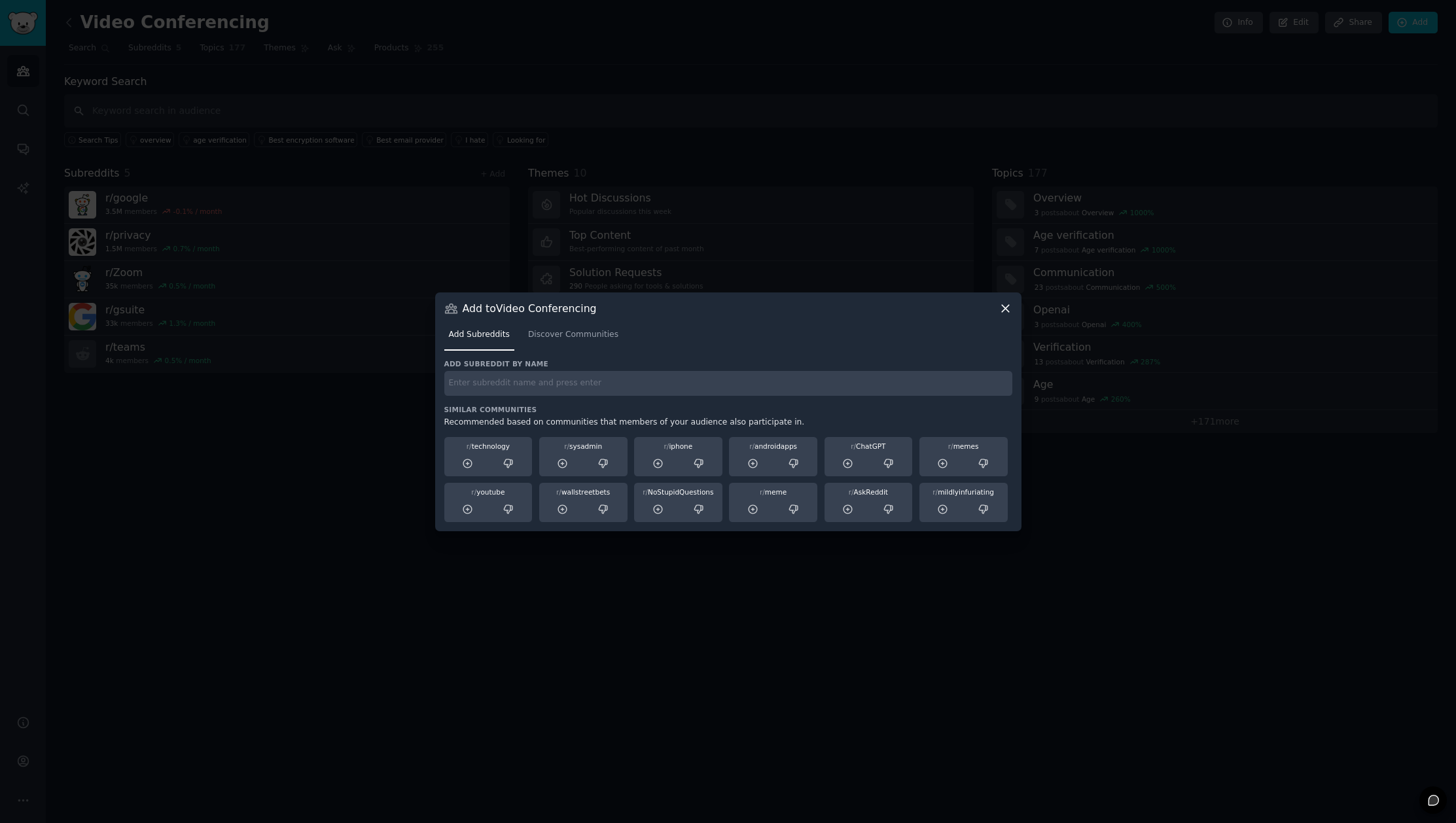
click at [553, 389] on input "text" at bounding box center [728, 384] width 568 height 26
click at [466, 385] on input "locallama" at bounding box center [728, 384] width 568 height 26
type input "localllama"
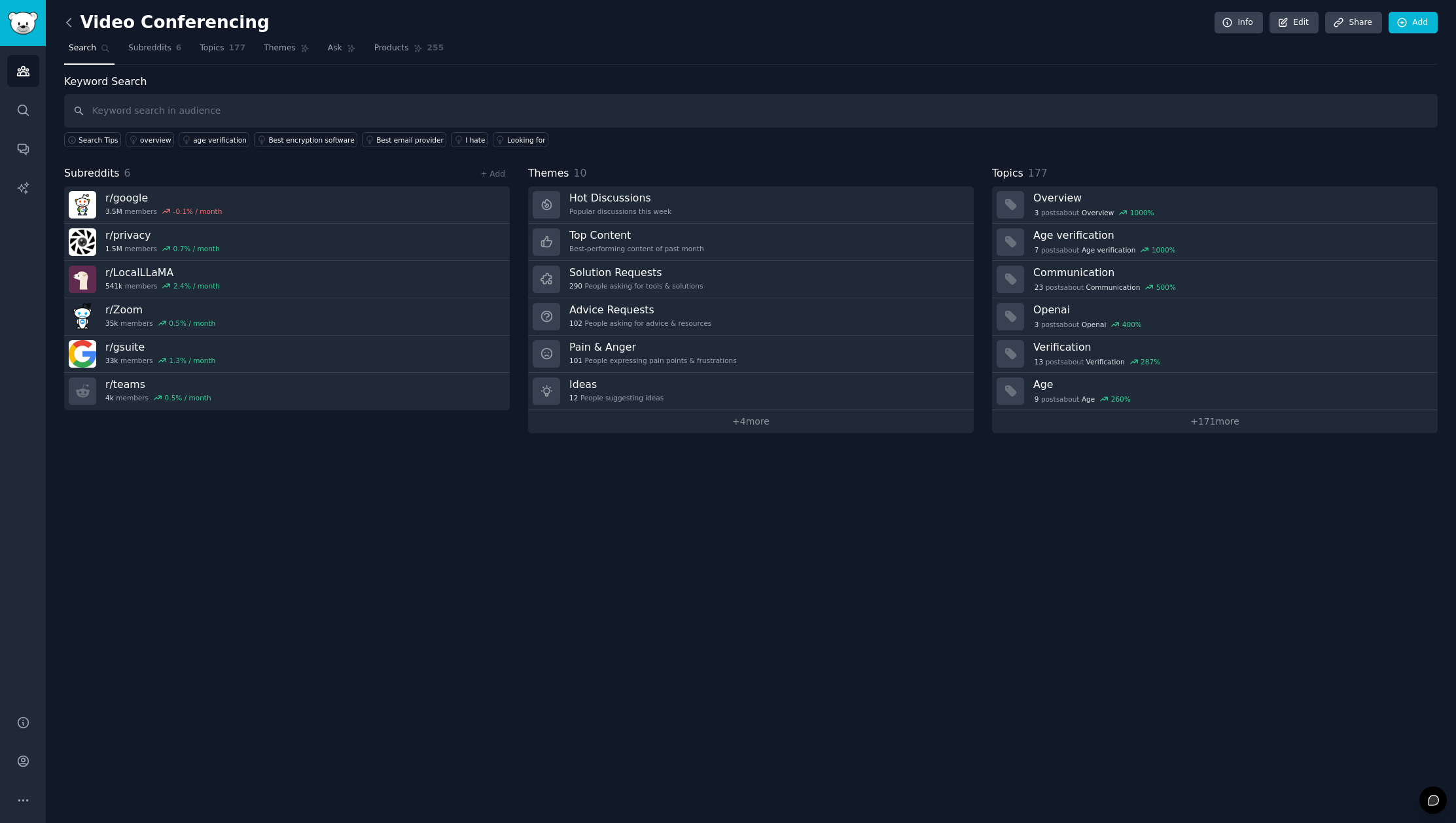
click at [67, 21] on icon at bounding box center [69, 22] width 14 height 14
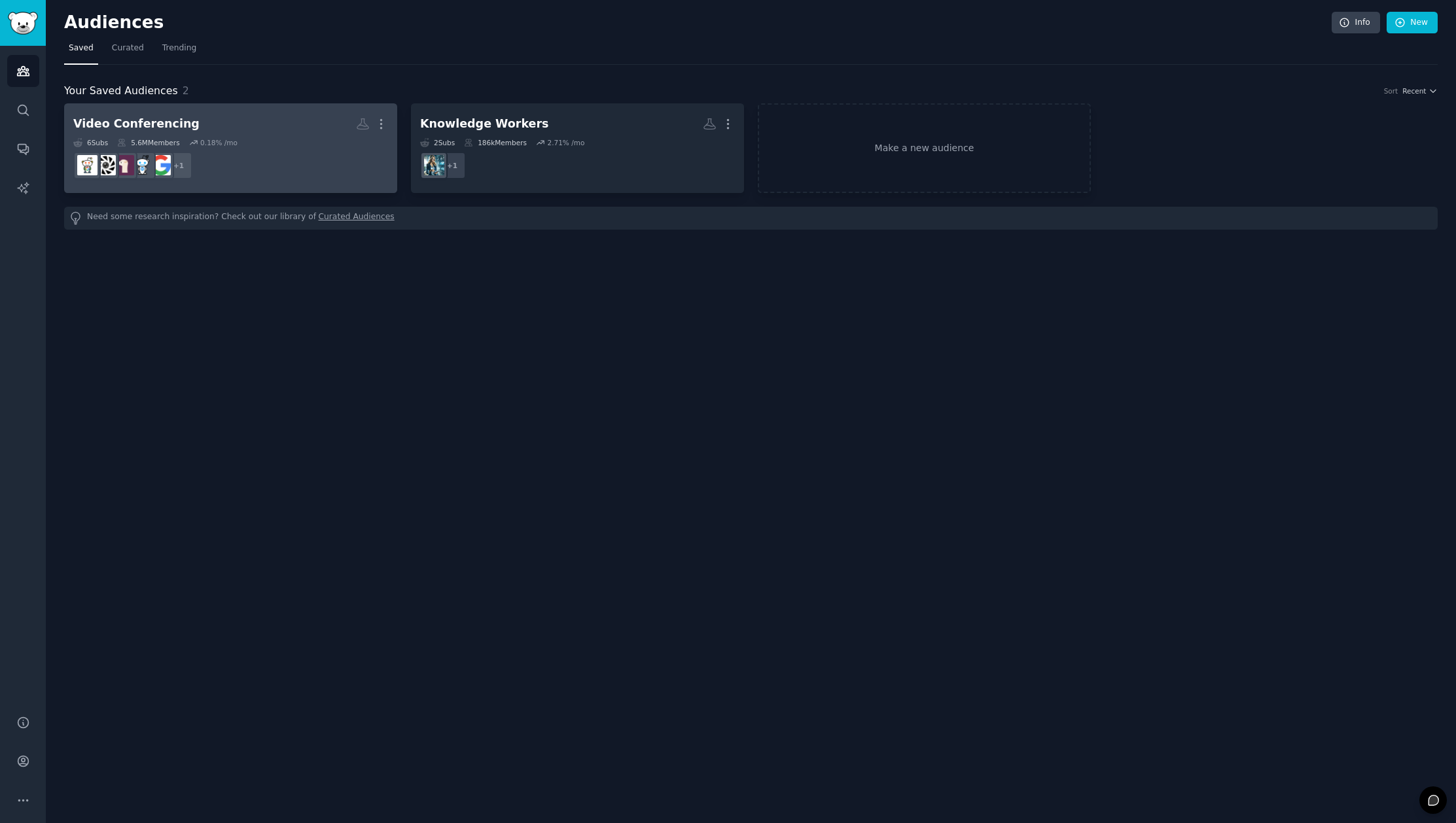
click at [294, 138] on div "6 Sub s 5.6M Members 0.18 % /mo" at bounding box center [230, 142] width 315 height 9
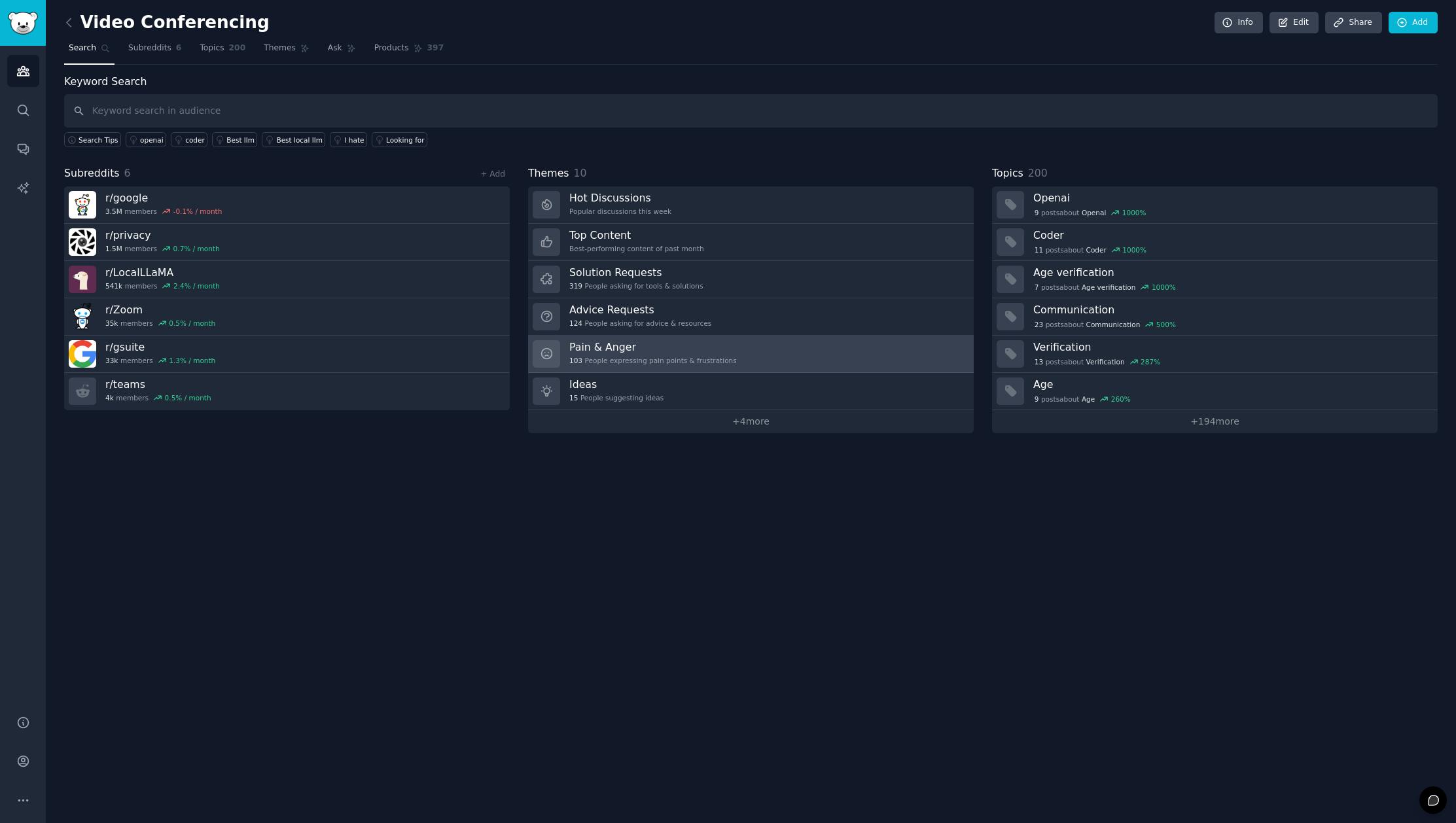
click at [677, 356] on div "103 People expressing pain points & frustrations" at bounding box center [653, 360] width 167 height 9
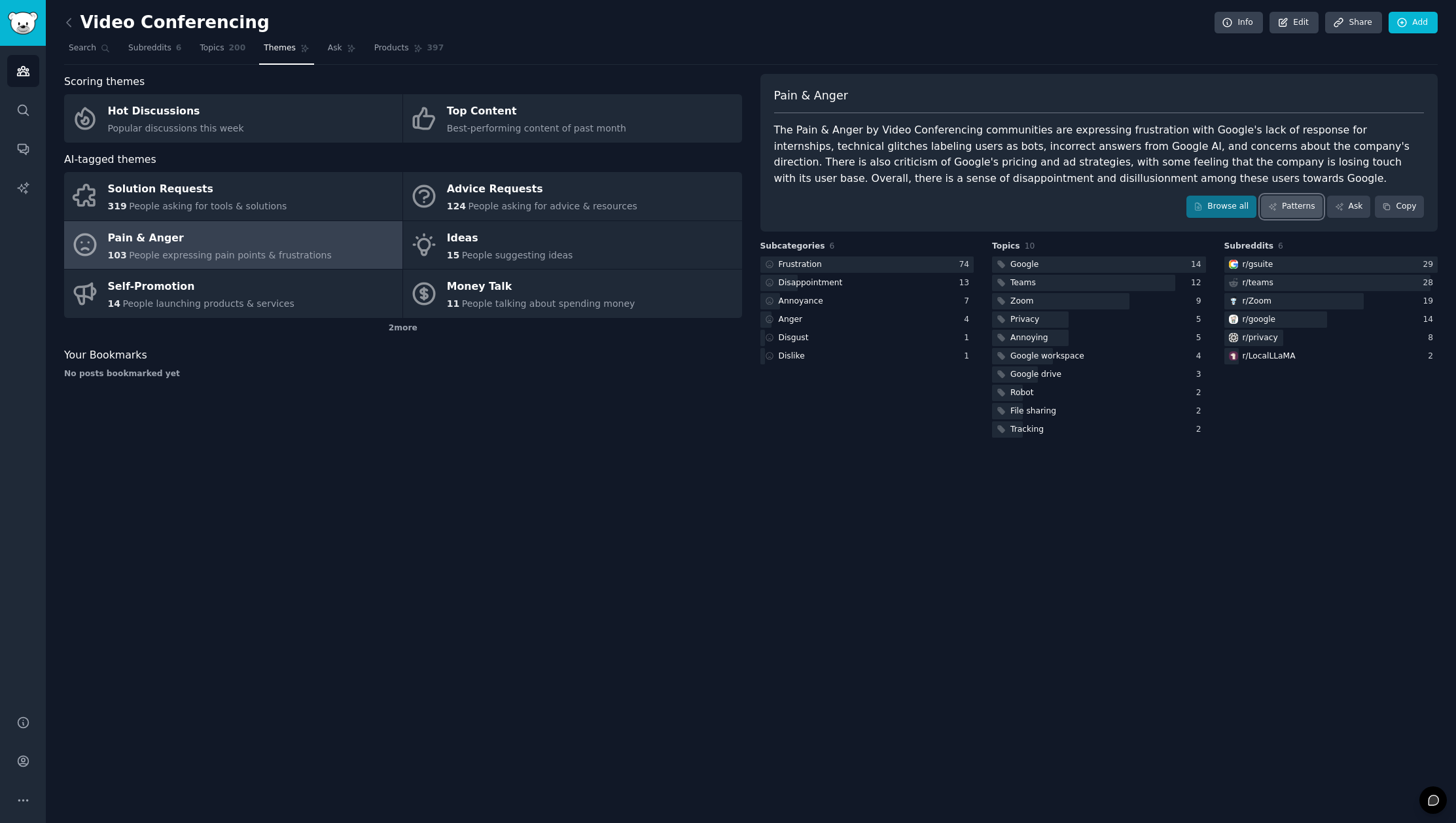
click at [1296, 211] on link "Patterns" at bounding box center [1291, 207] width 61 height 22
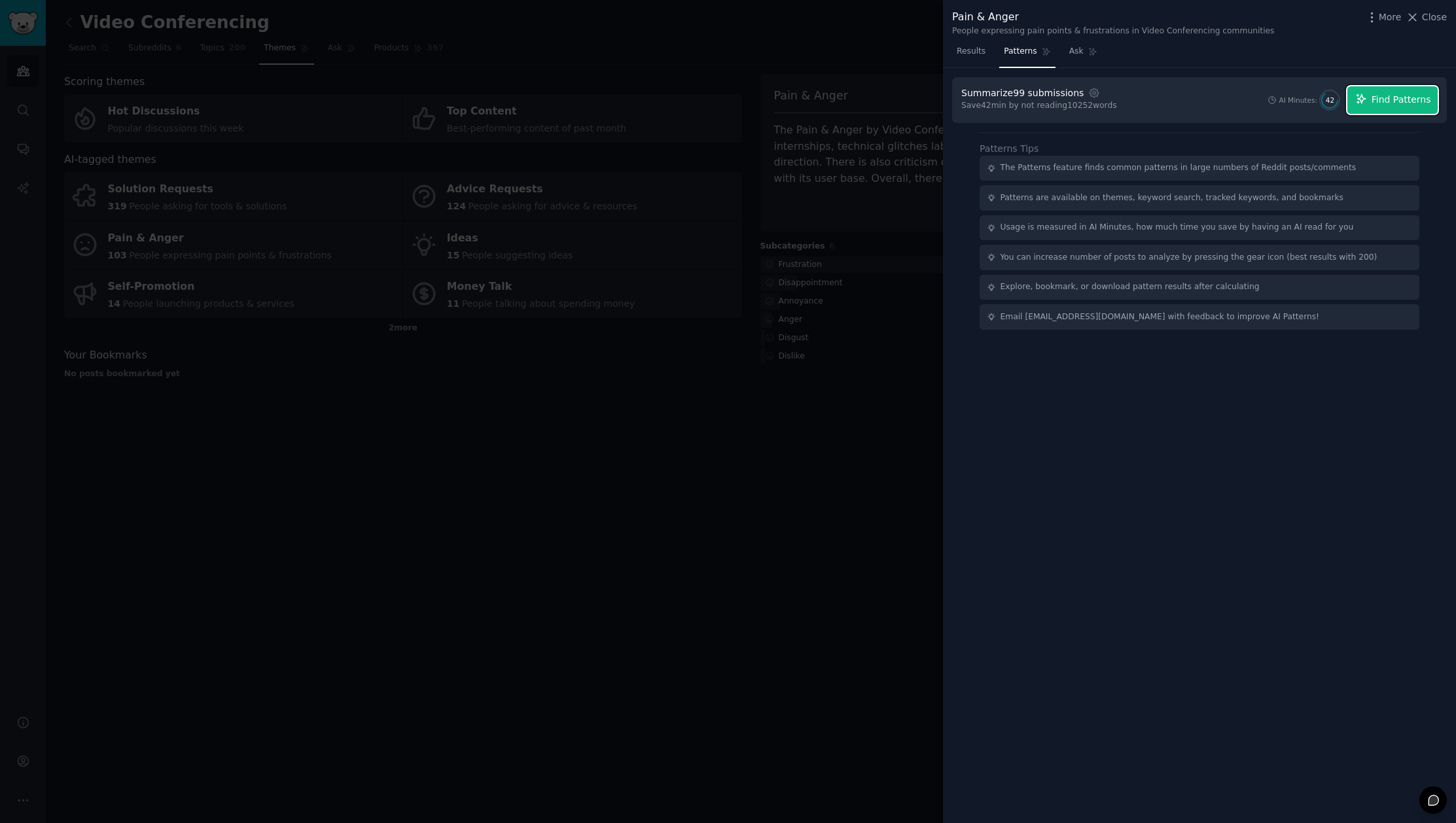
click at [1412, 99] on span "Find Patterns" at bounding box center [1401, 99] width 60 height 14
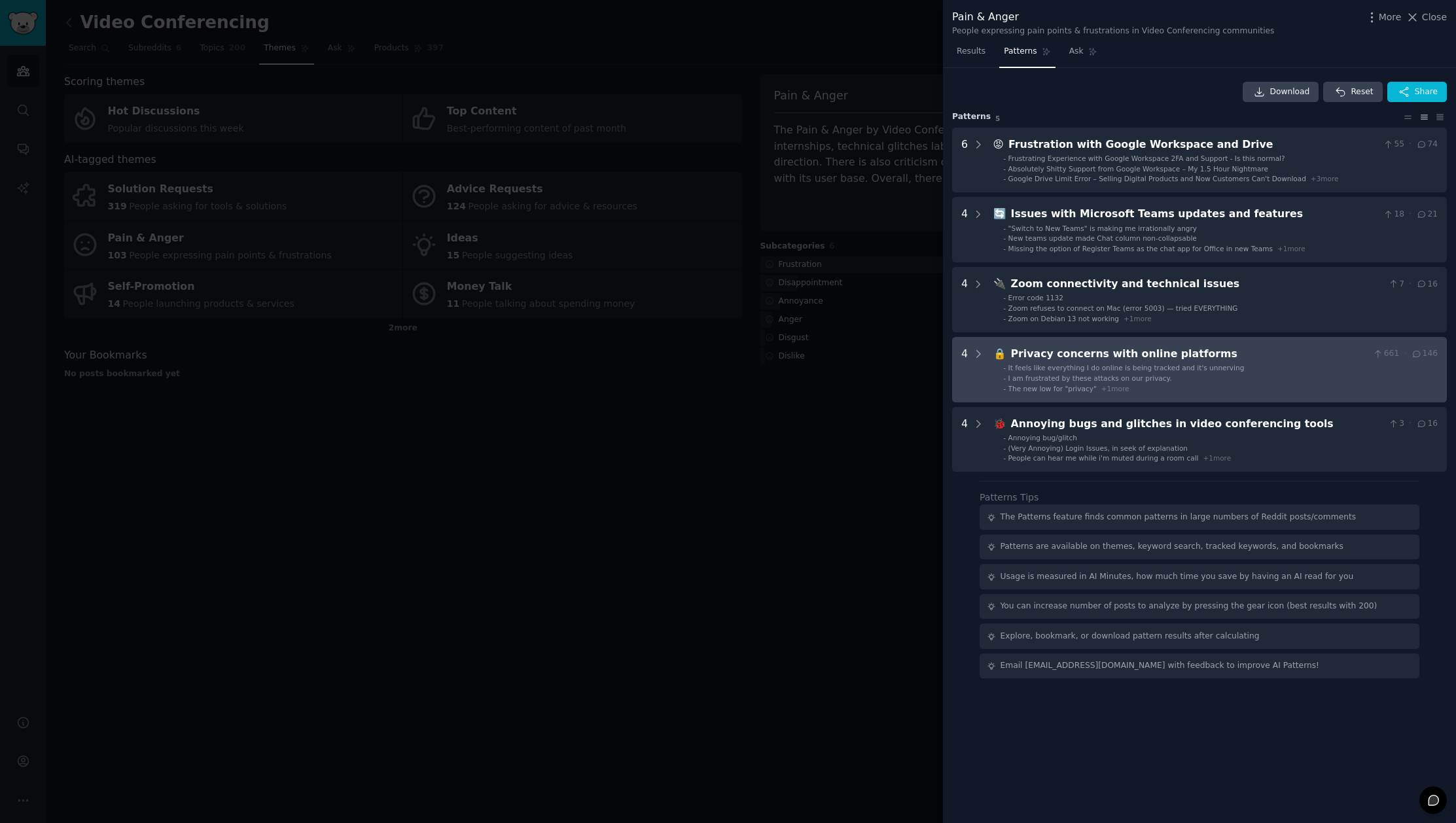
click at [1183, 365] on span "It feels like everything I do online is being tracked and it's unnerving" at bounding box center [1126, 368] width 237 height 8
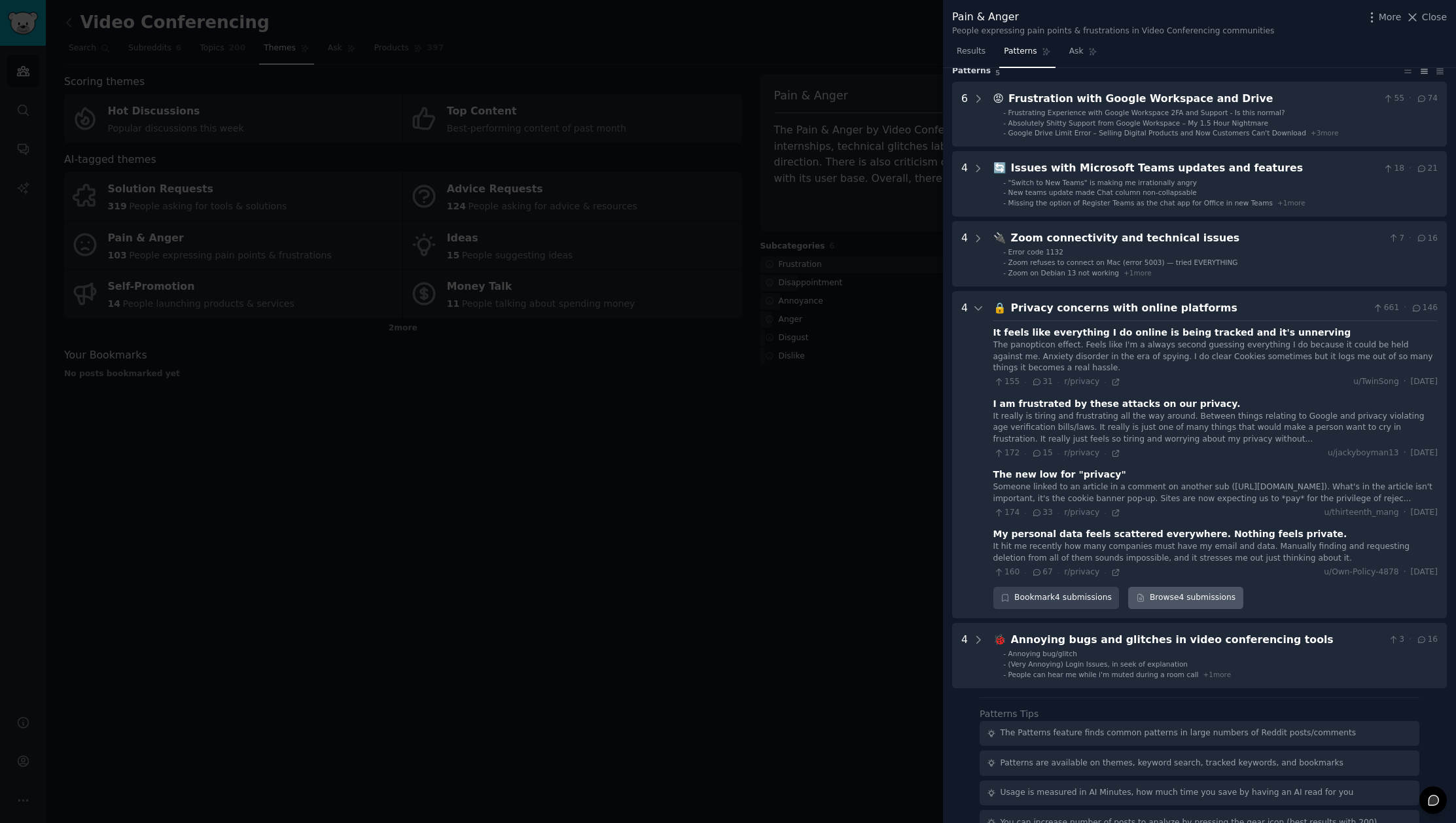
scroll to position [26, 0]
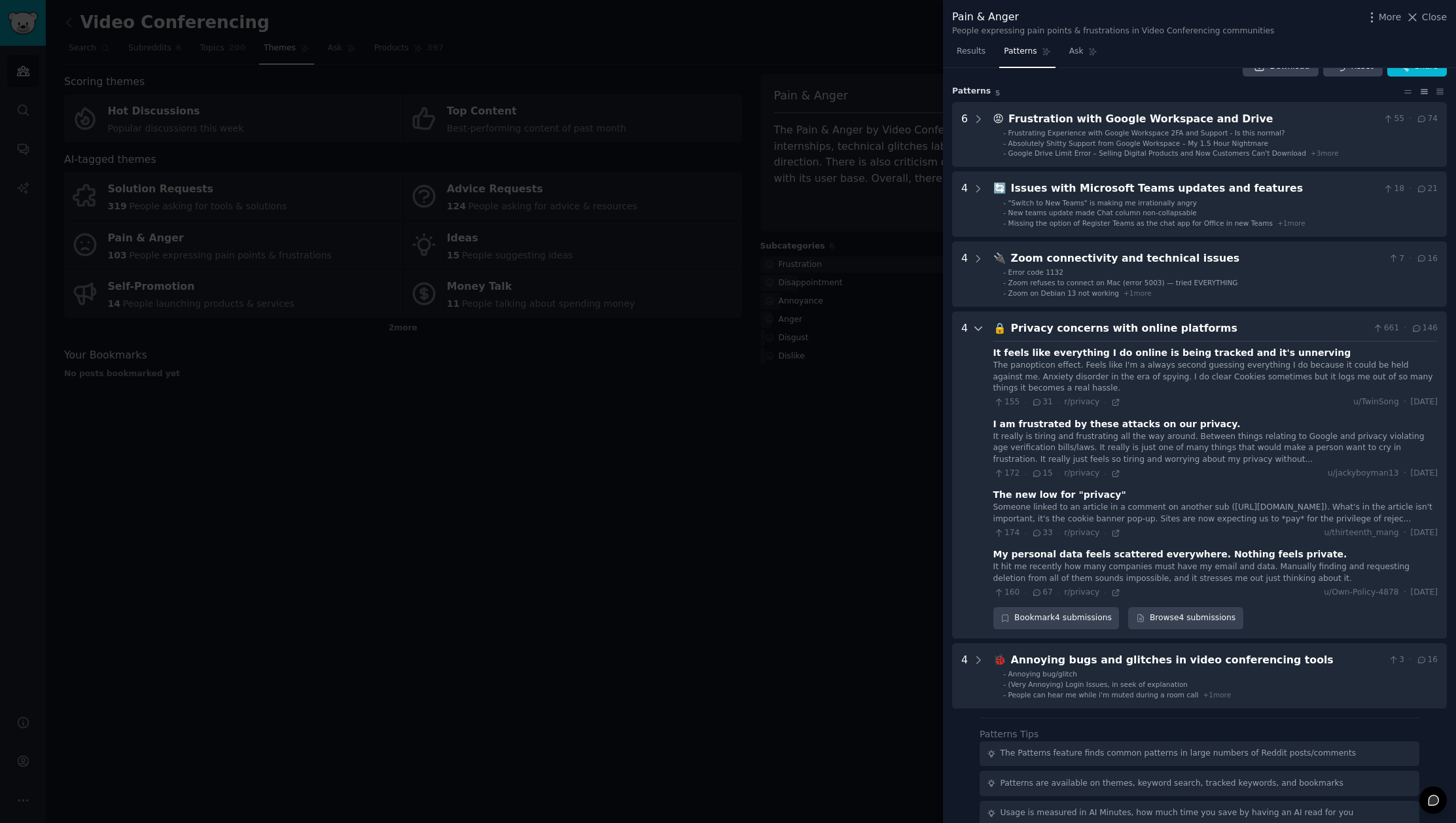
click at [978, 330] on icon at bounding box center [979, 329] width 12 height 12
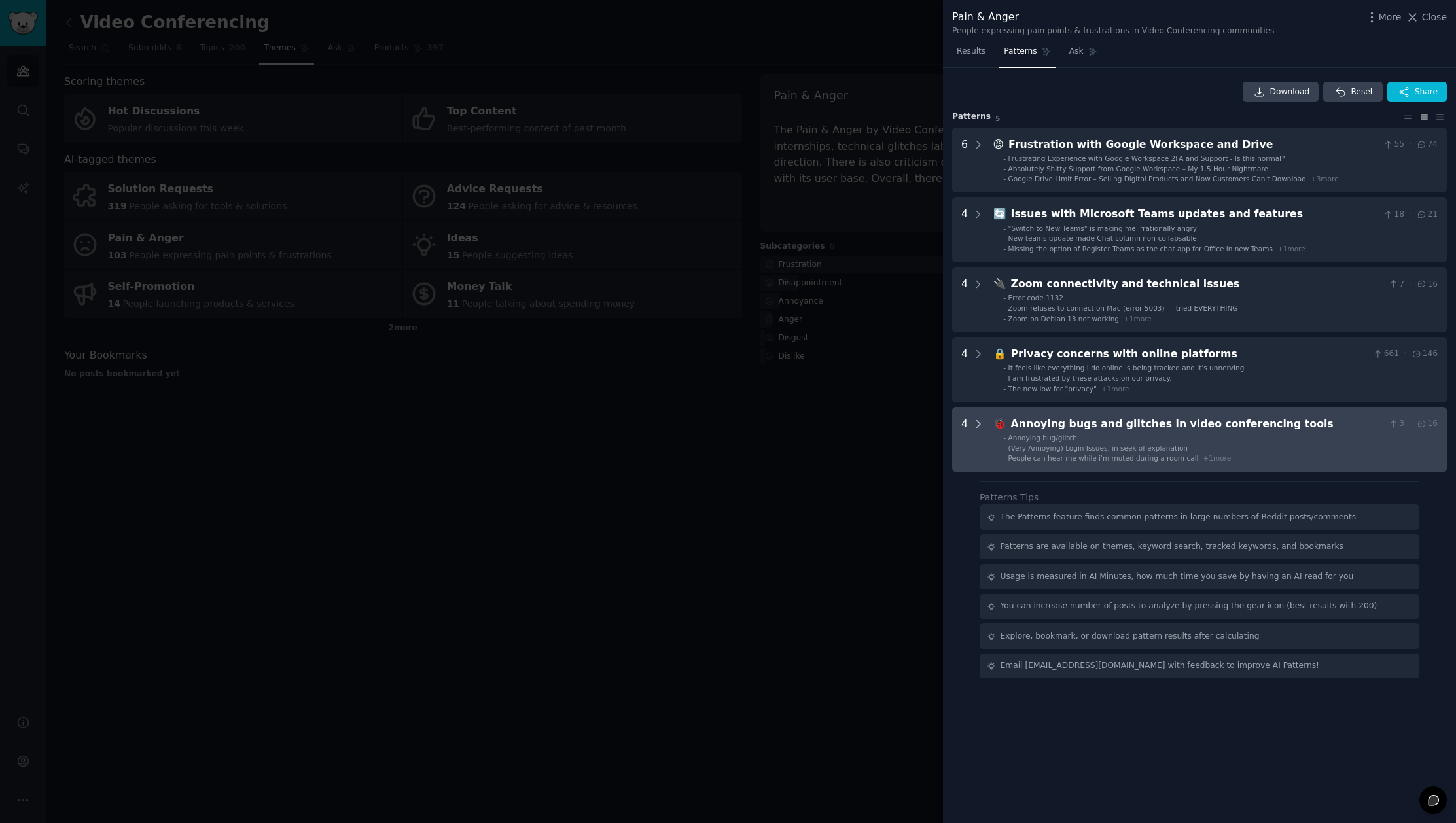
click at [981, 424] on icon at bounding box center [979, 424] width 12 height 12
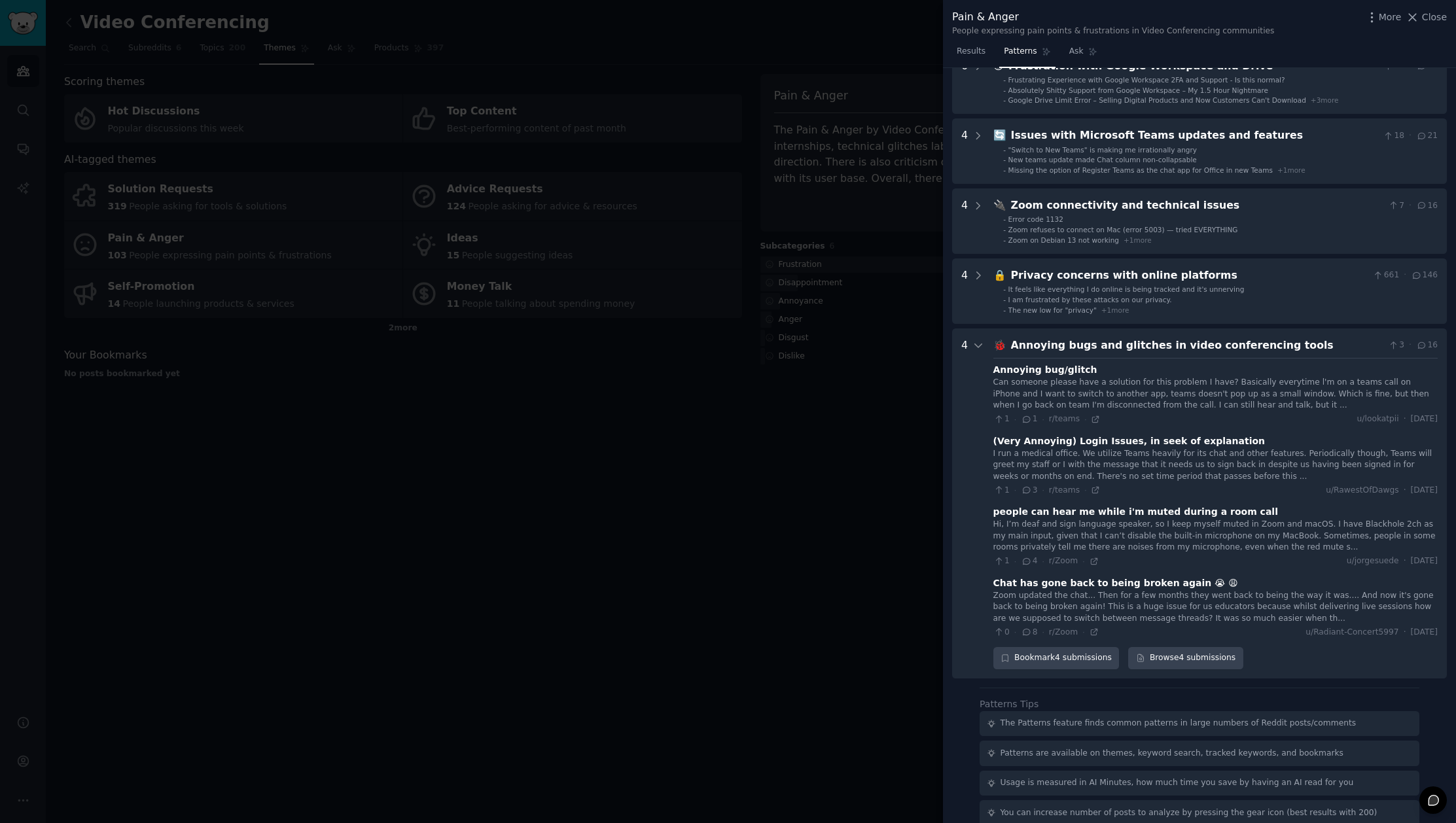
scroll to position [41, 0]
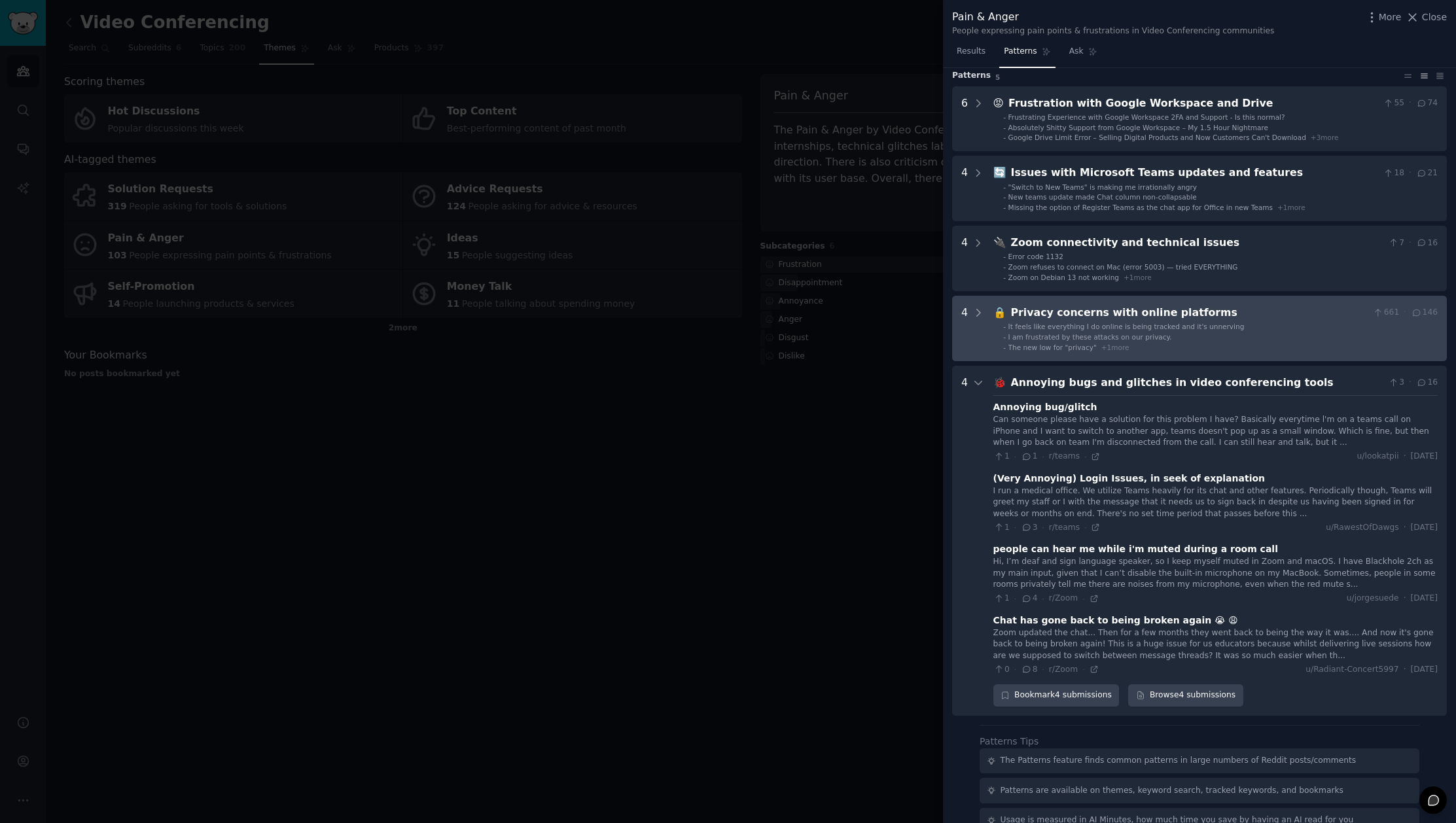
click at [1143, 327] on span "It feels like everything I do online is being tracked and it's unnerving" at bounding box center [1126, 326] width 237 height 8
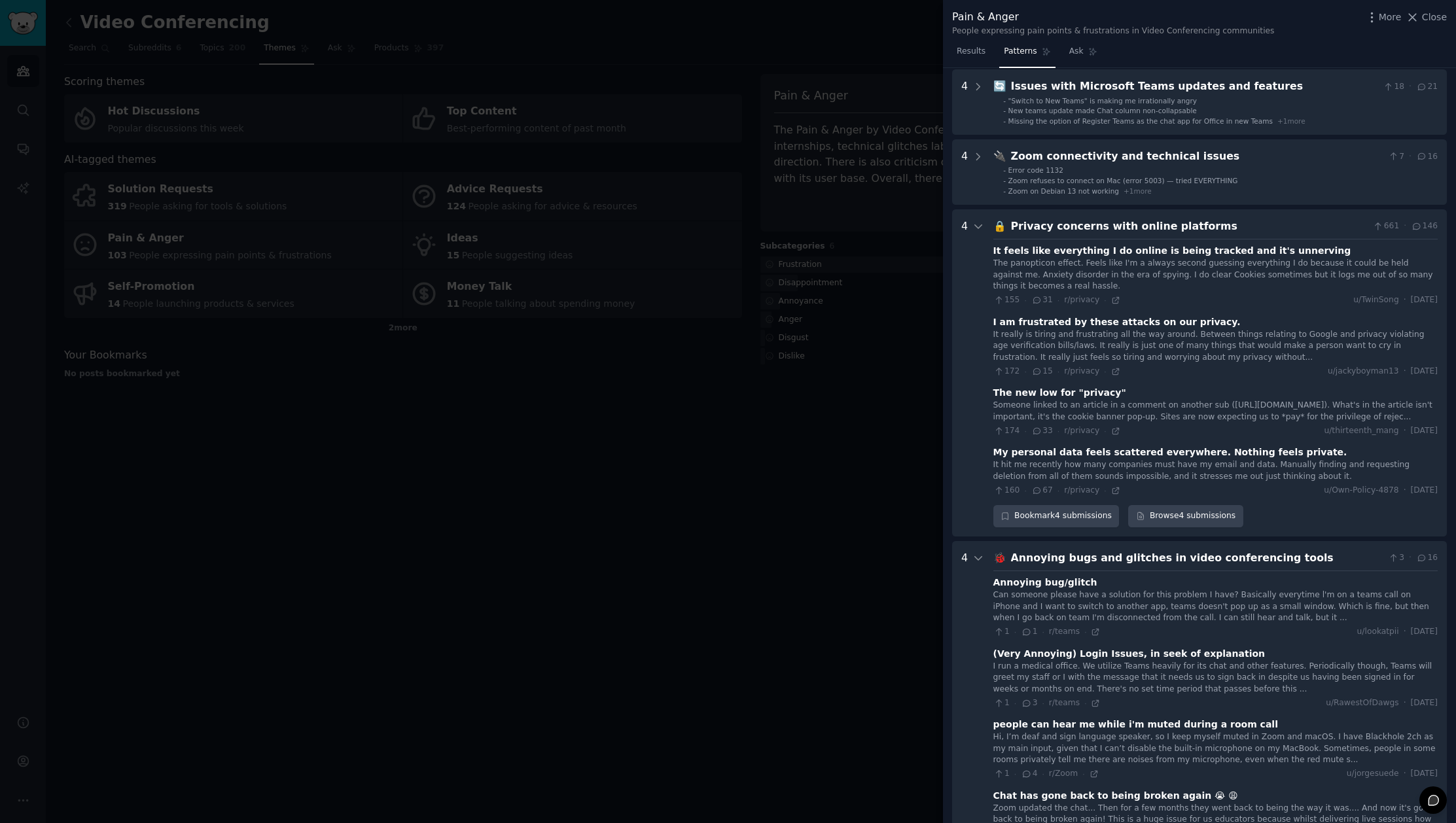
scroll to position [119, 0]
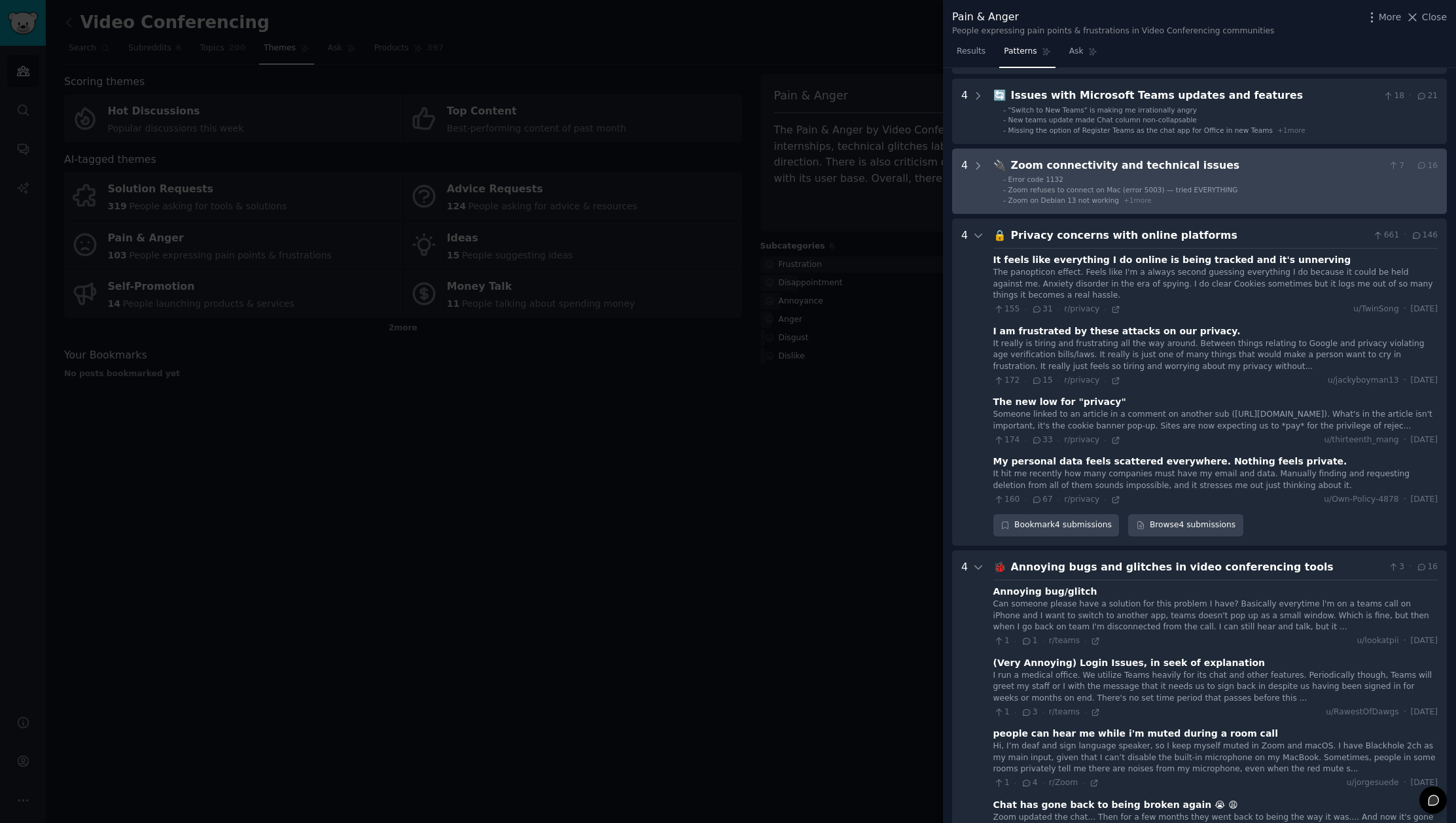
click at [1161, 176] on li "- Error code 1132" at bounding box center [1220, 179] width 435 height 9
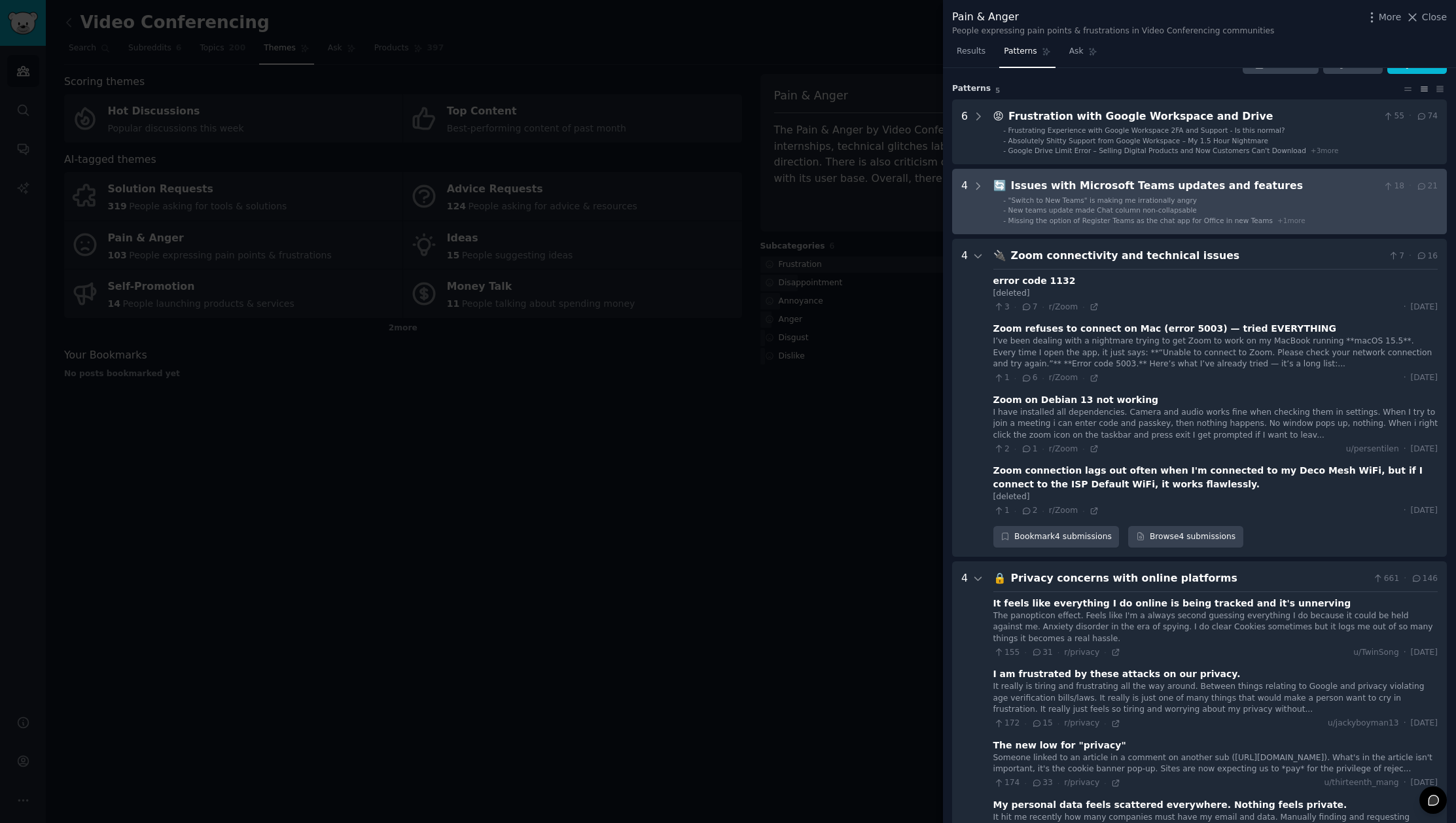
click at [1127, 196] on div ""Switch to New Teams" is making me irrationally angry" at bounding box center [1102, 200] width 189 height 9
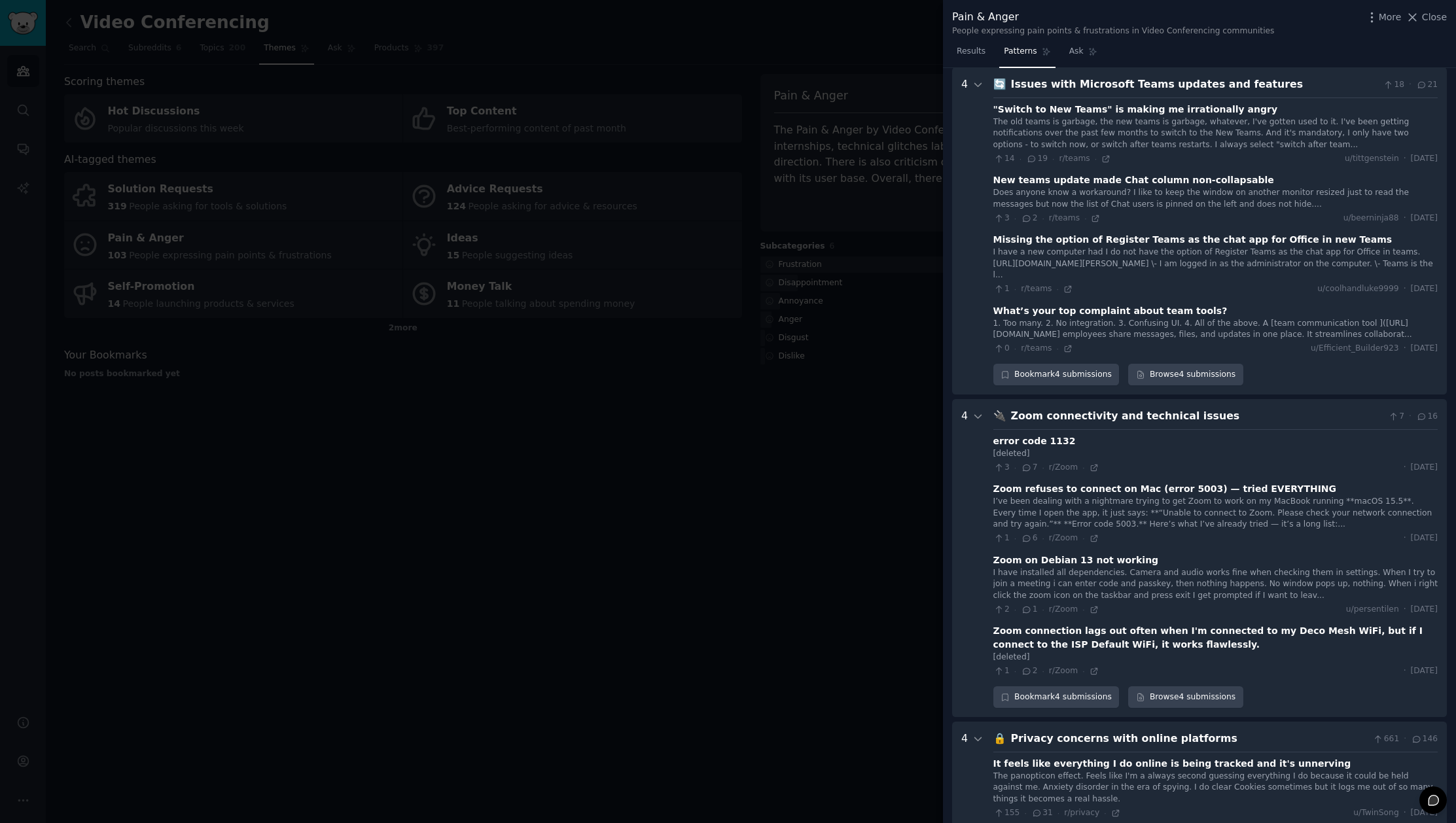
scroll to position [0, 0]
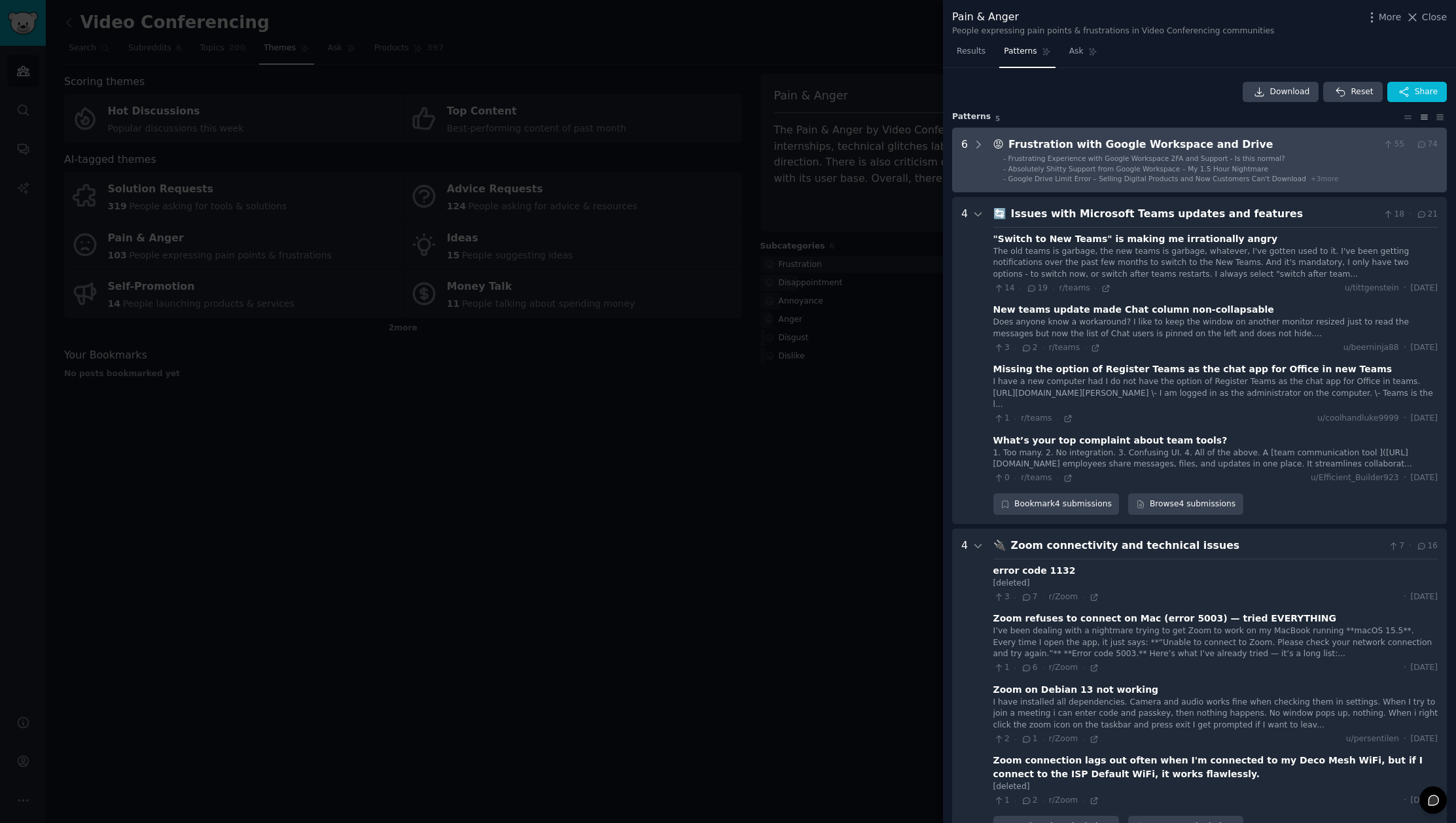
click at [1105, 161] on span "Frustrating Experience with Google Workspace 2FA and Support - Is this normal?" at bounding box center [1147, 158] width 277 height 8
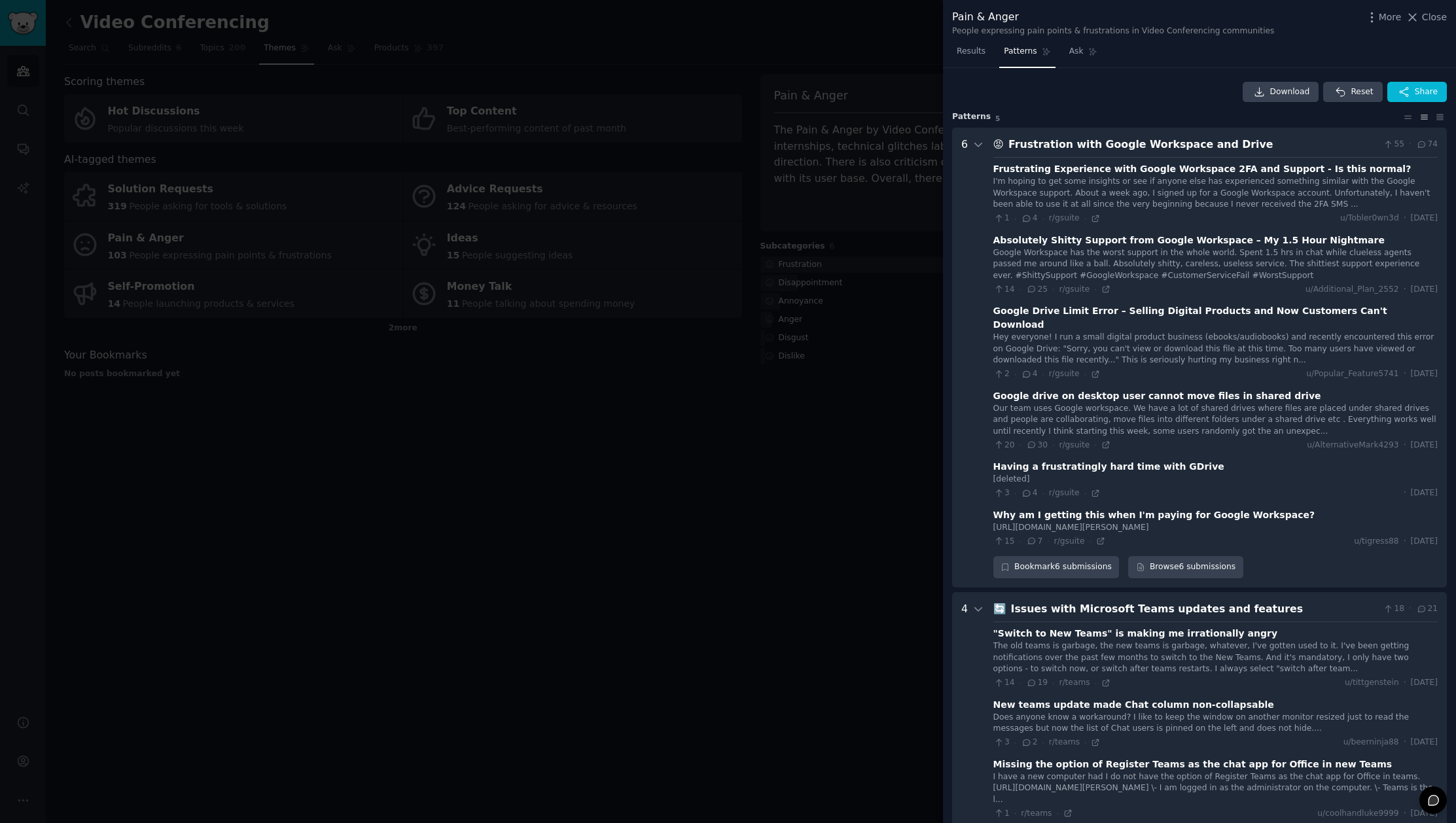
click at [578, 537] on div at bounding box center [728, 411] width 1456 height 823
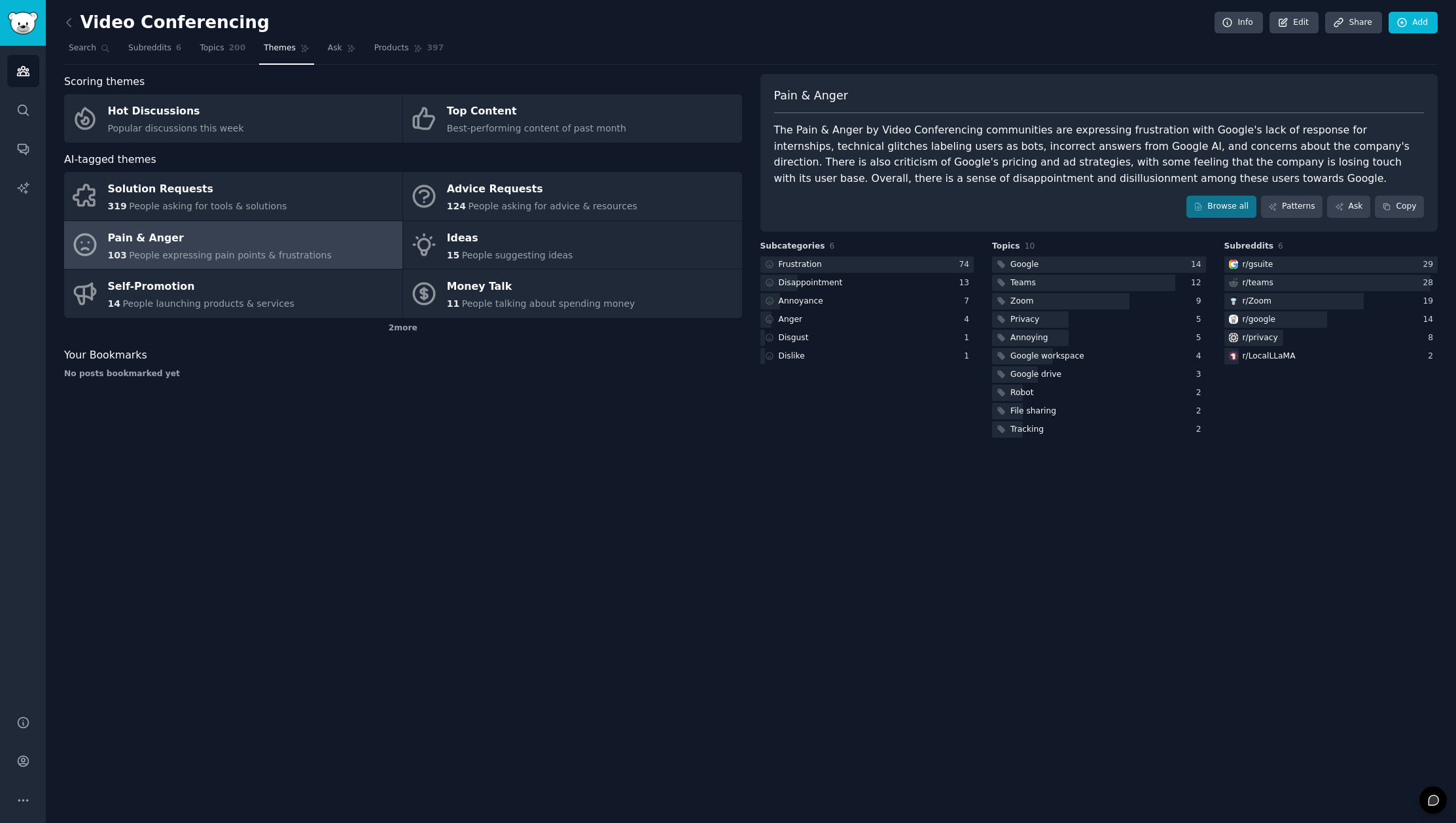
click at [77, 21] on link at bounding box center [72, 23] width 16 height 21
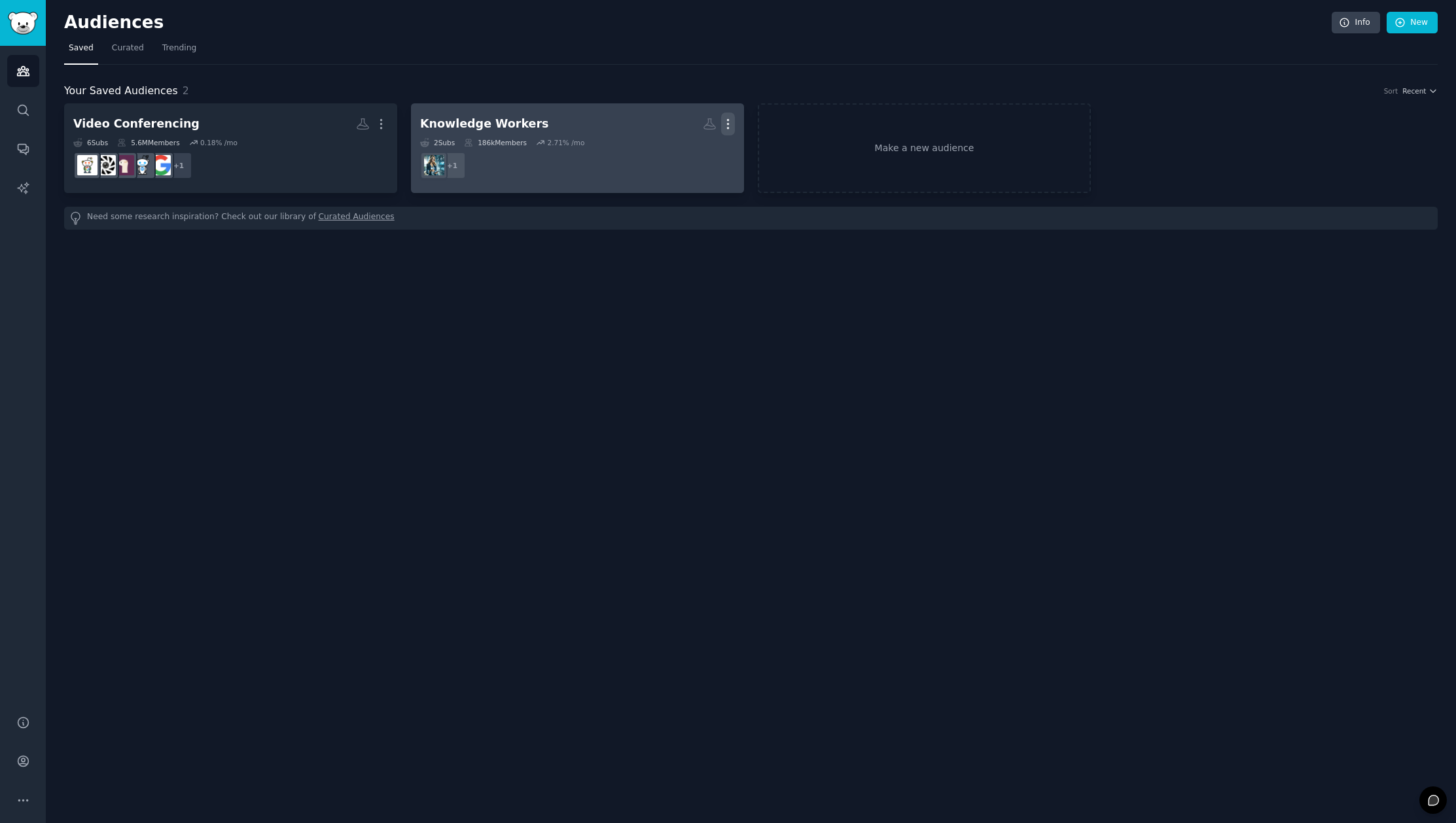
click at [729, 124] on icon "button" at bounding box center [728, 124] width 14 height 14
click at [704, 153] on p "Delete" at bounding box center [692, 151] width 30 height 14
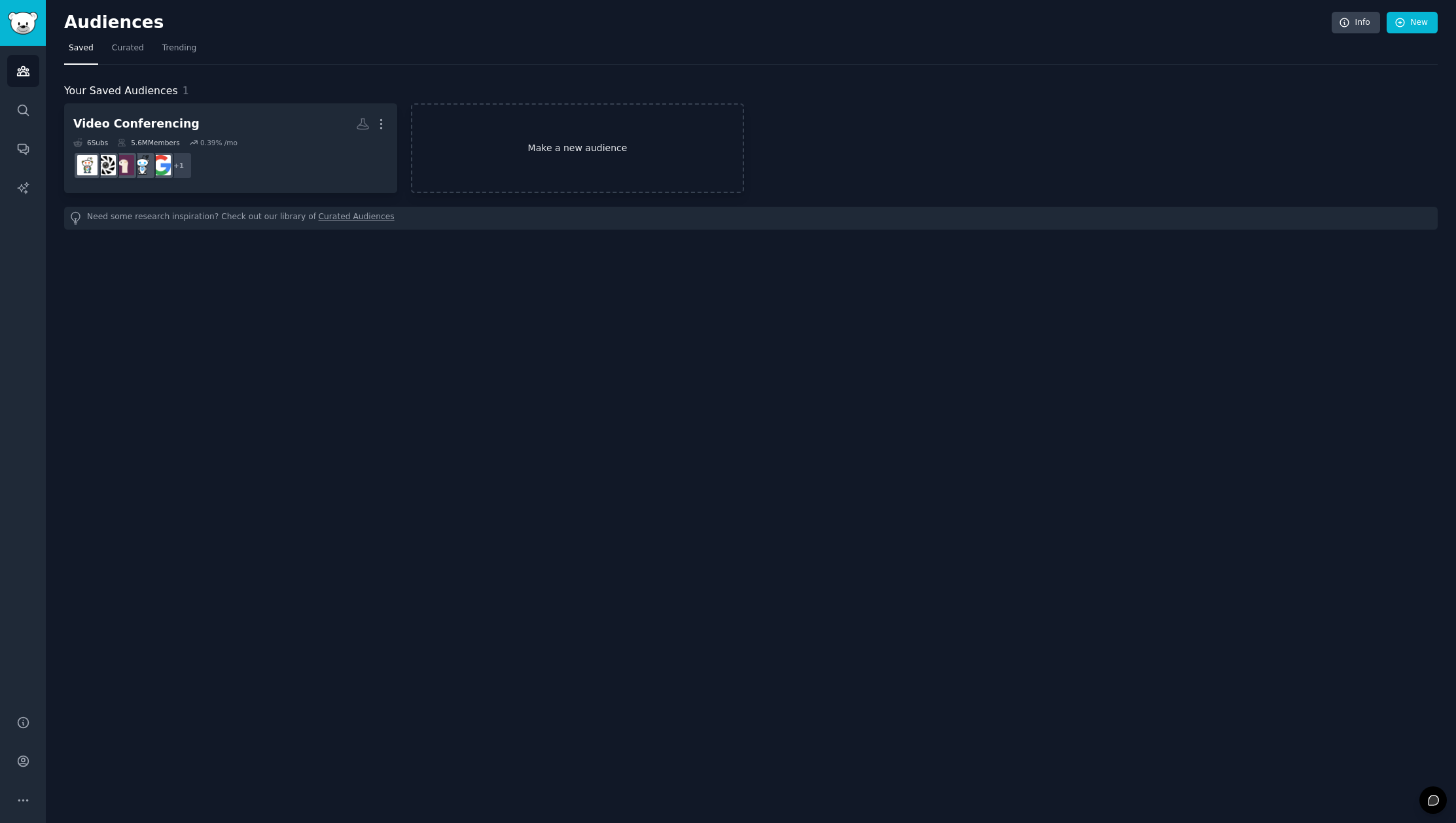
click at [524, 153] on link "Make a new audience" at bounding box center [578, 148] width 333 height 90
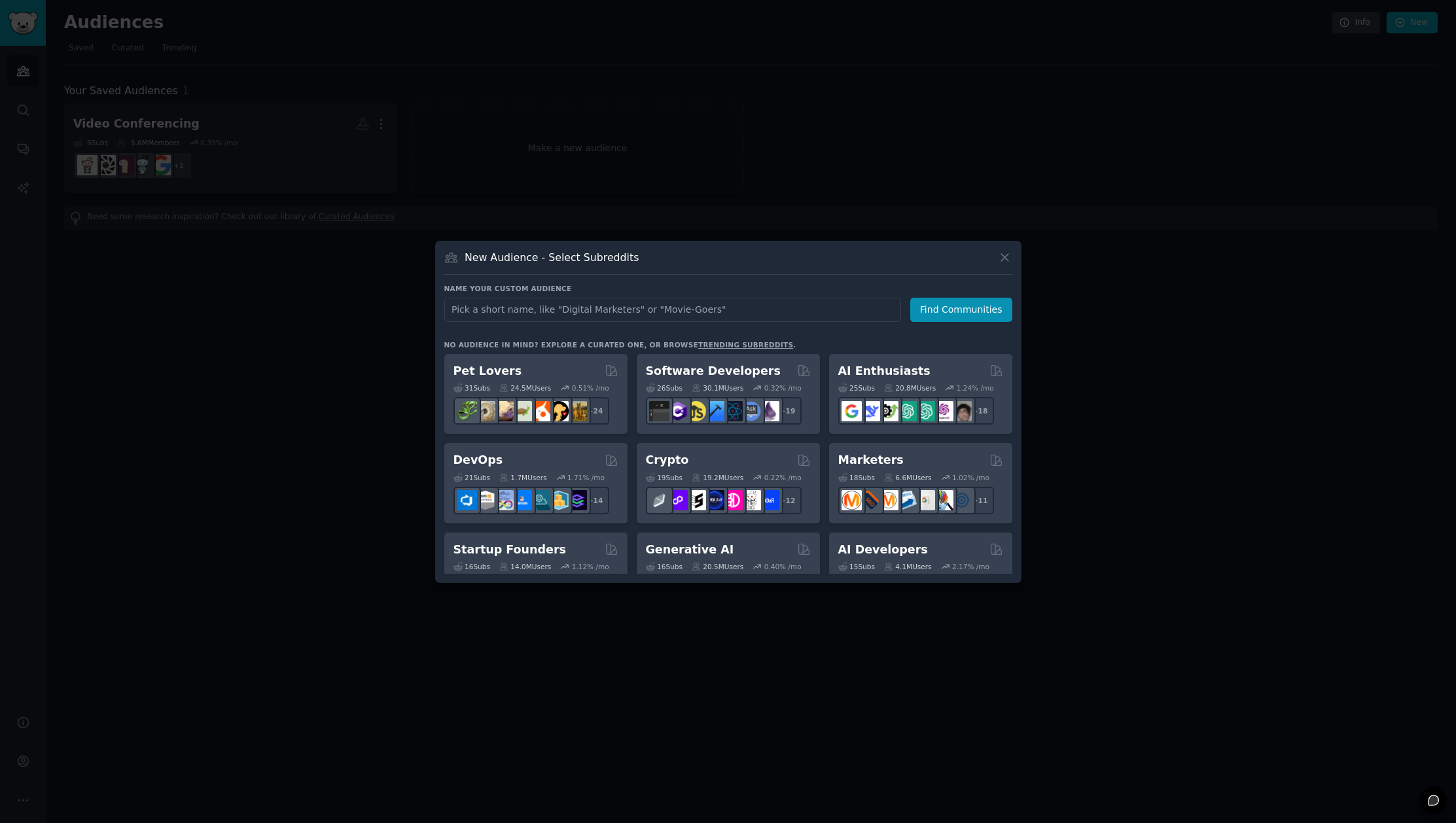
click at [645, 302] on input "text" at bounding box center [673, 309] width 457 height 24
type input "AI"
type input "AI In Meetings"
click at [944, 313] on button "Find Communities" at bounding box center [961, 309] width 102 height 24
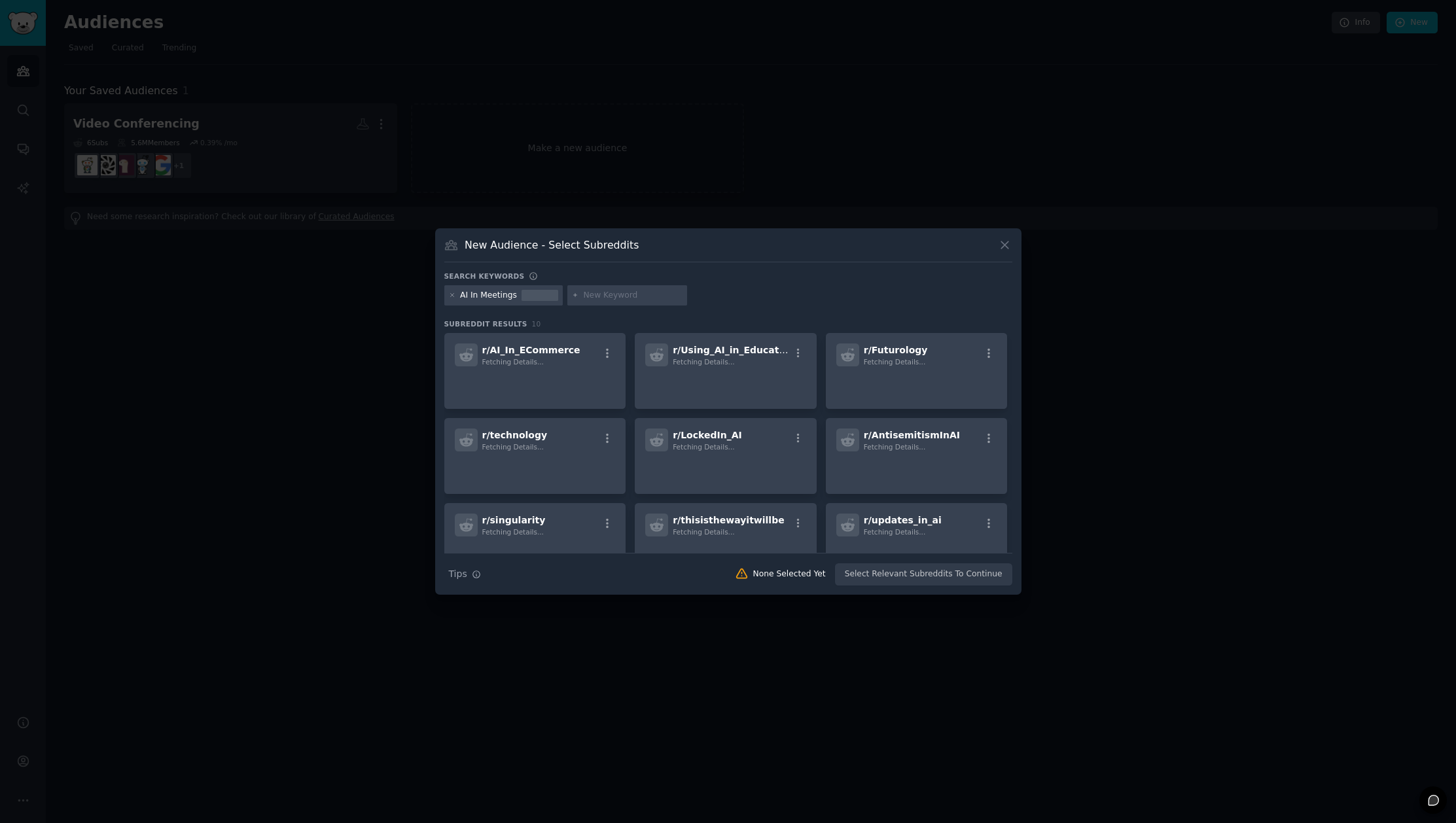
click at [612, 290] on input "text" at bounding box center [632, 295] width 99 height 12
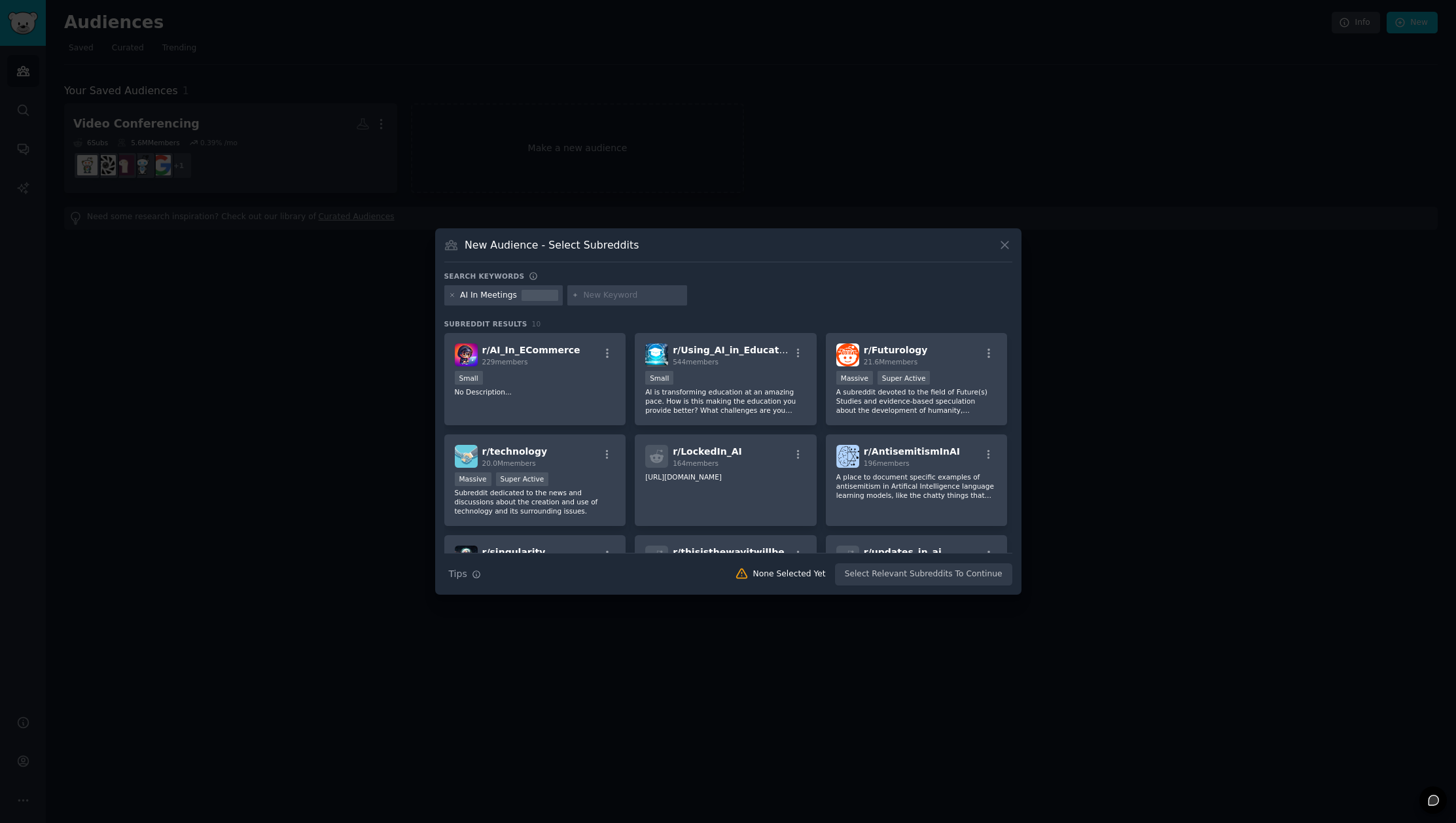
click at [610, 294] on input "text" at bounding box center [632, 295] width 99 height 12
paste input "AI note taker"
type input "AI note taker"
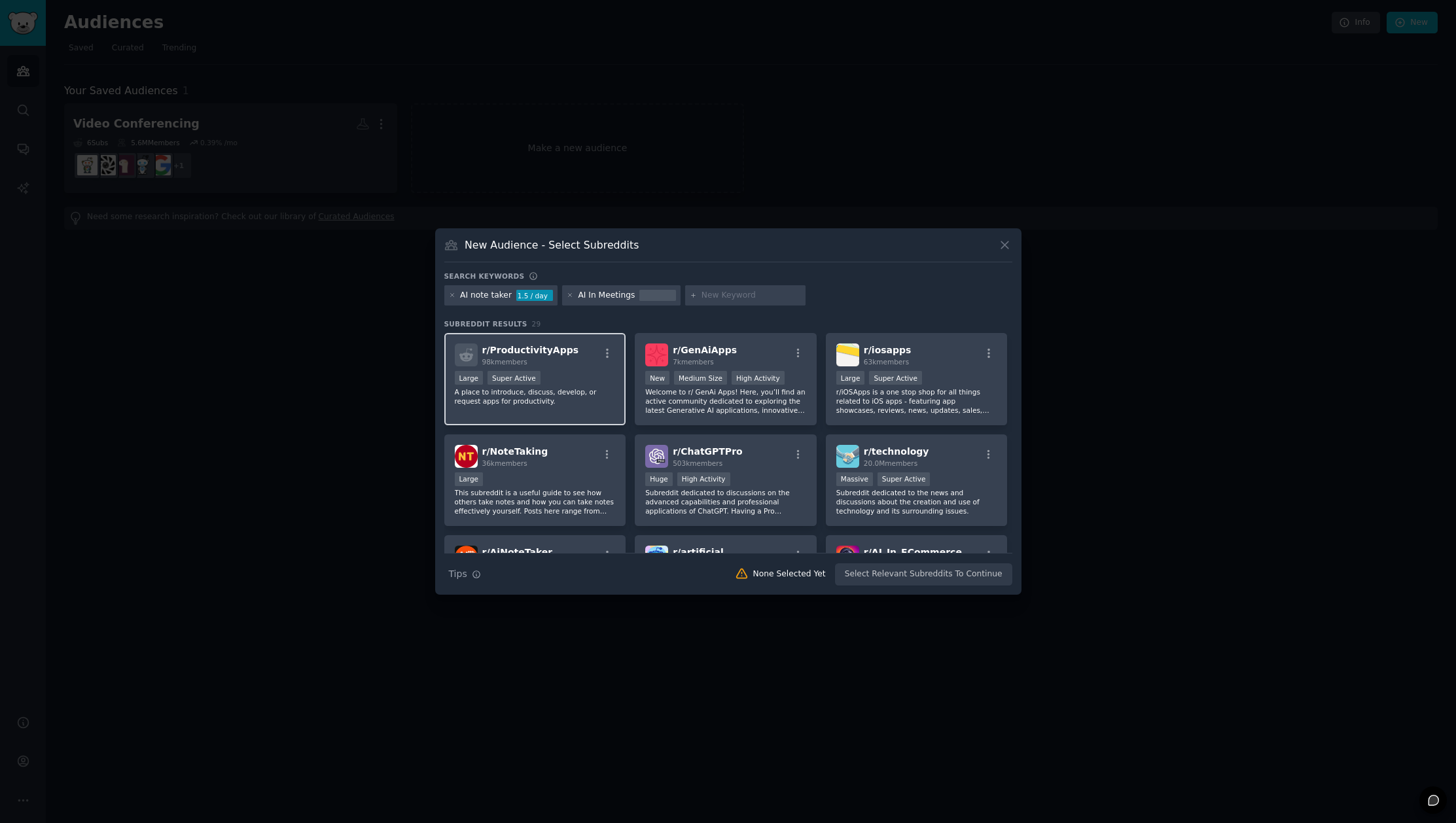
click at [560, 371] on div "Large Super Active" at bounding box center [535, 379] width 161 height 16
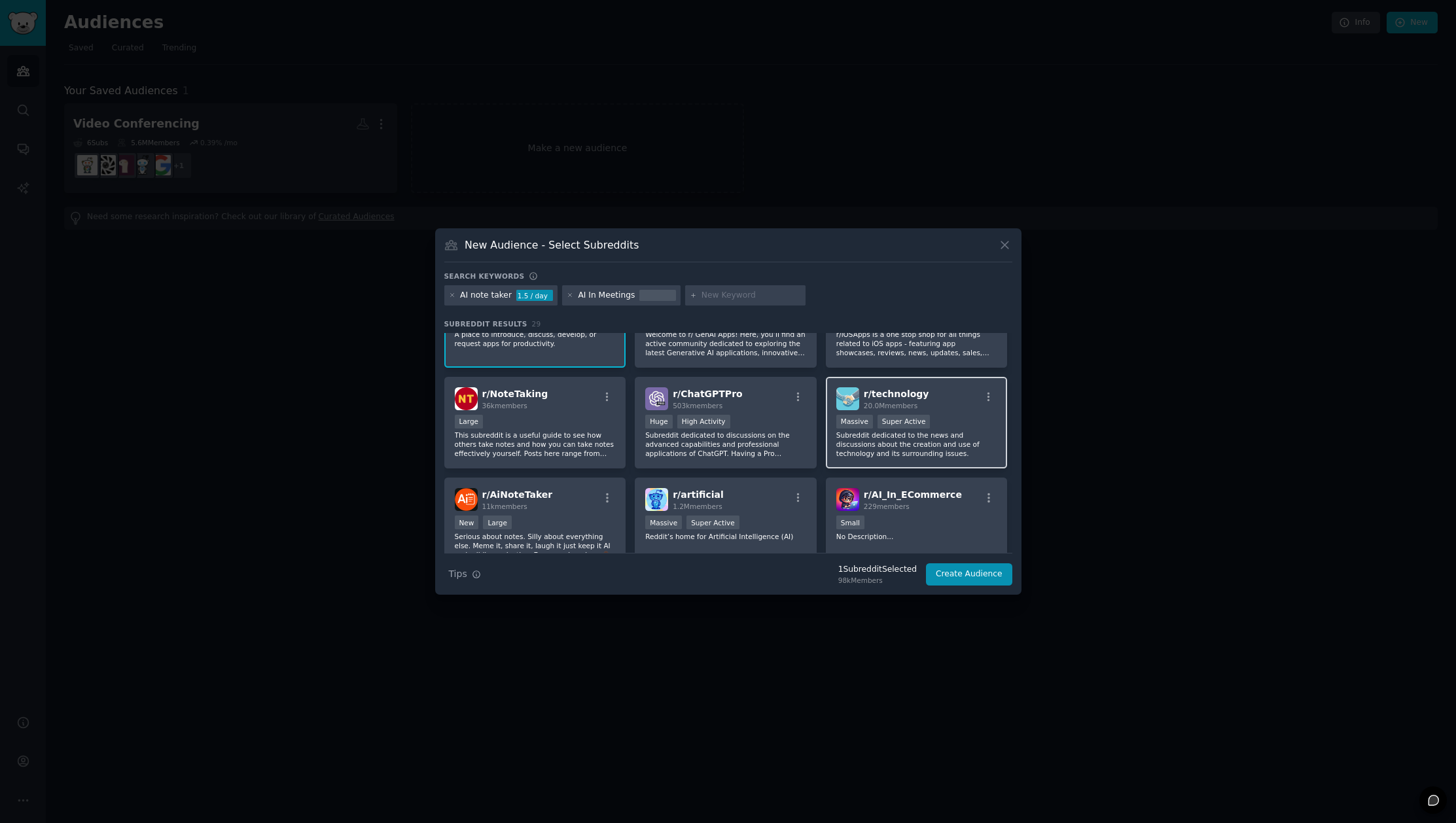
scroll to position [52, 0]
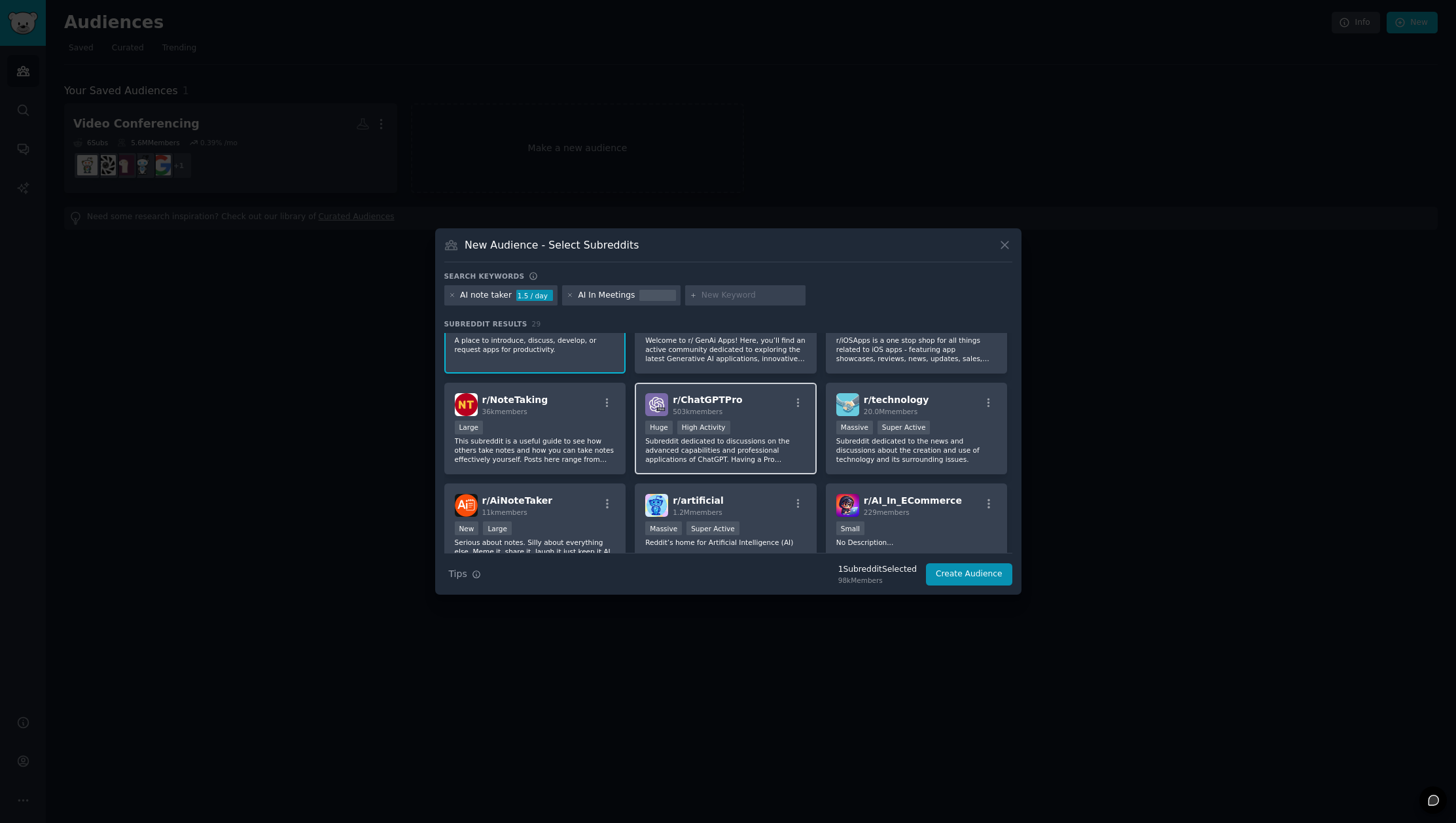
click at [770, 446] on p "Subreddit dedicated to discussions on the advanced capabilities and professiona…" at bounding box center [726, 449] width 161 height 27
click at [561, 441] on p "This subreddit is a useful guide to see how others take notes and how you can t…" at bounding box center [535, 449] width 161 height 27
click at [566, 524] on div "New Large" at bounding box center [535, 530] width 161 height 16
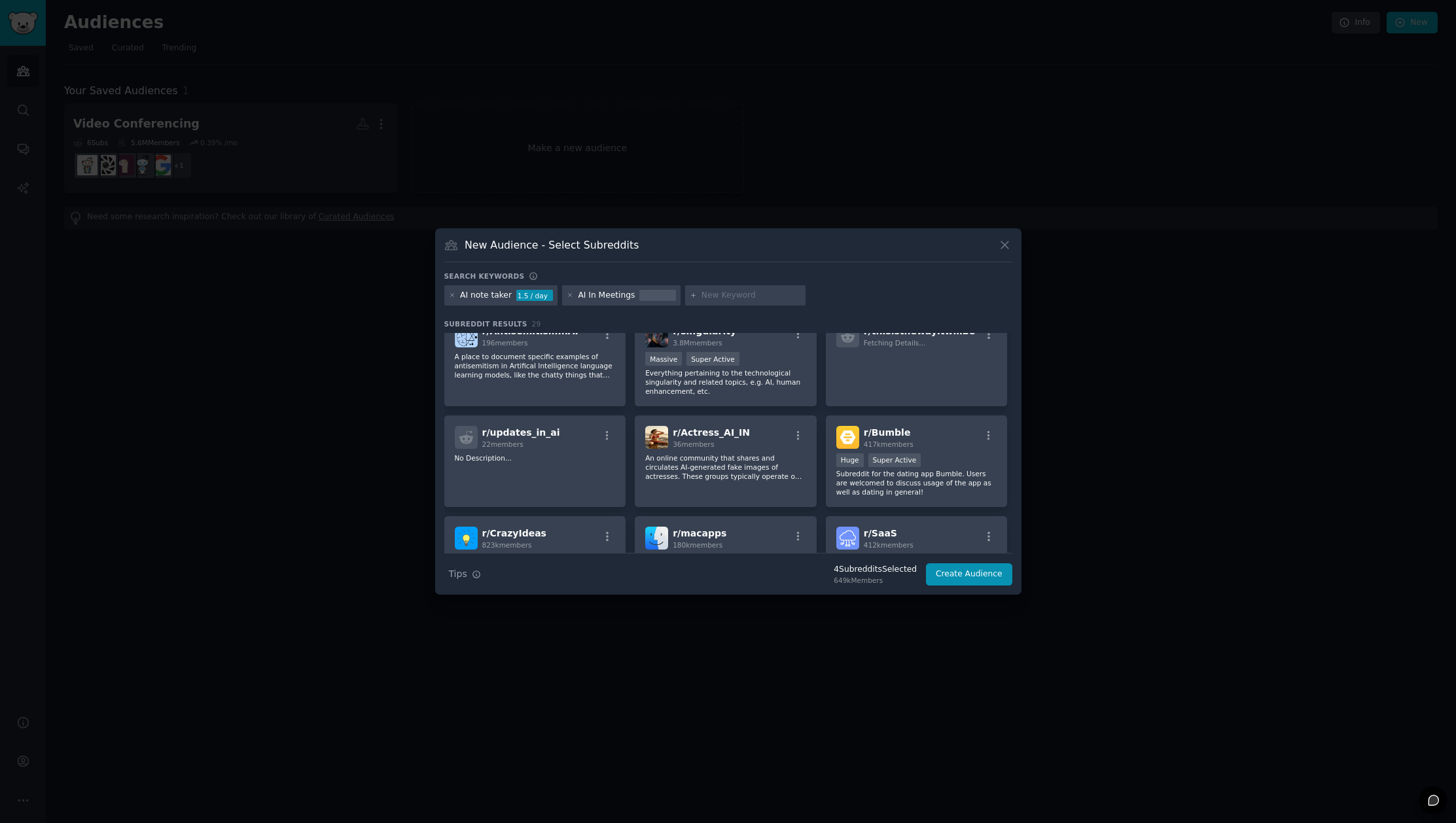
scroll to position [0, 0]
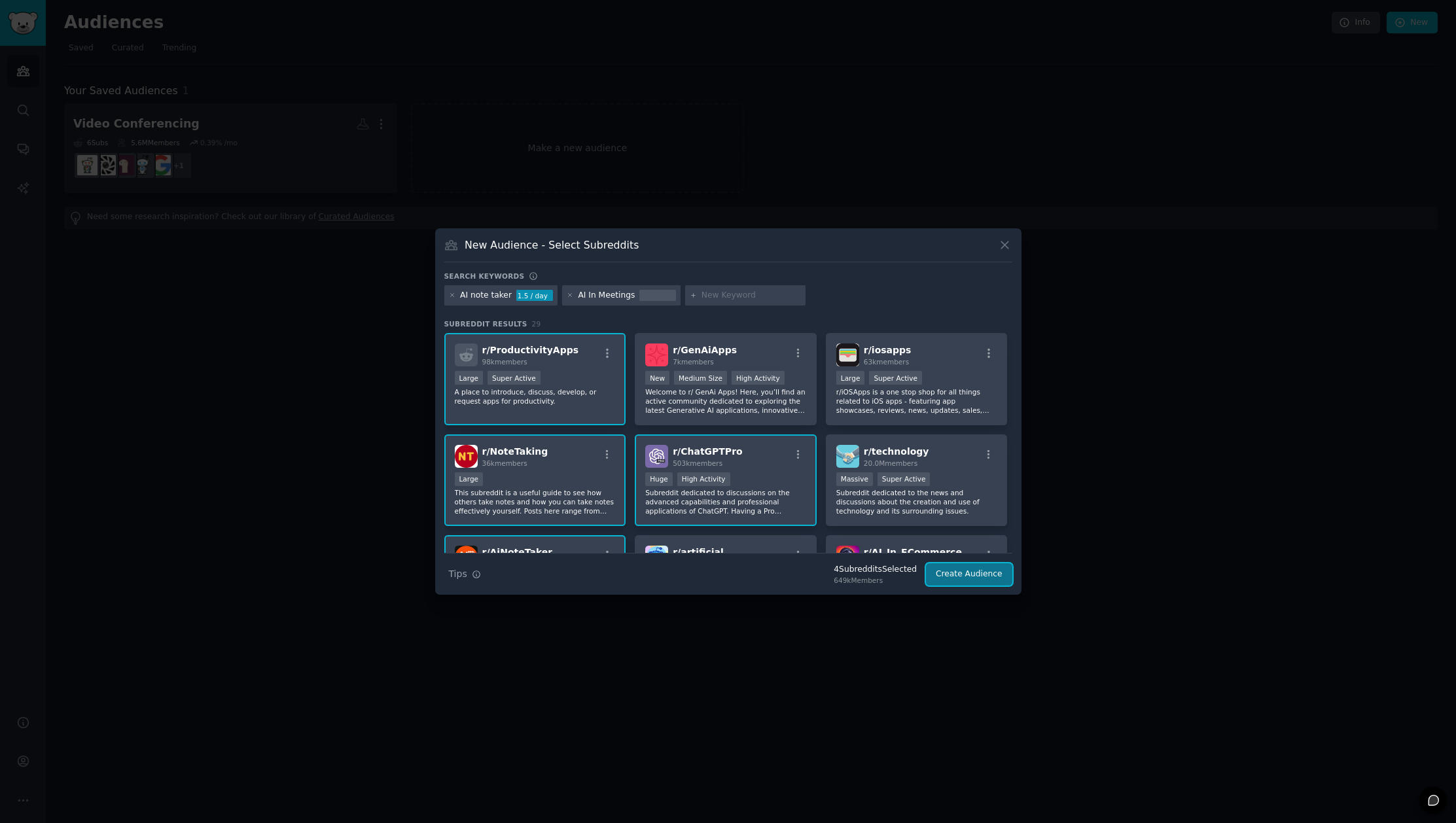
click at [962, 573] on button "Create Audience" at bounding box center [969, 575] width 86 height 22
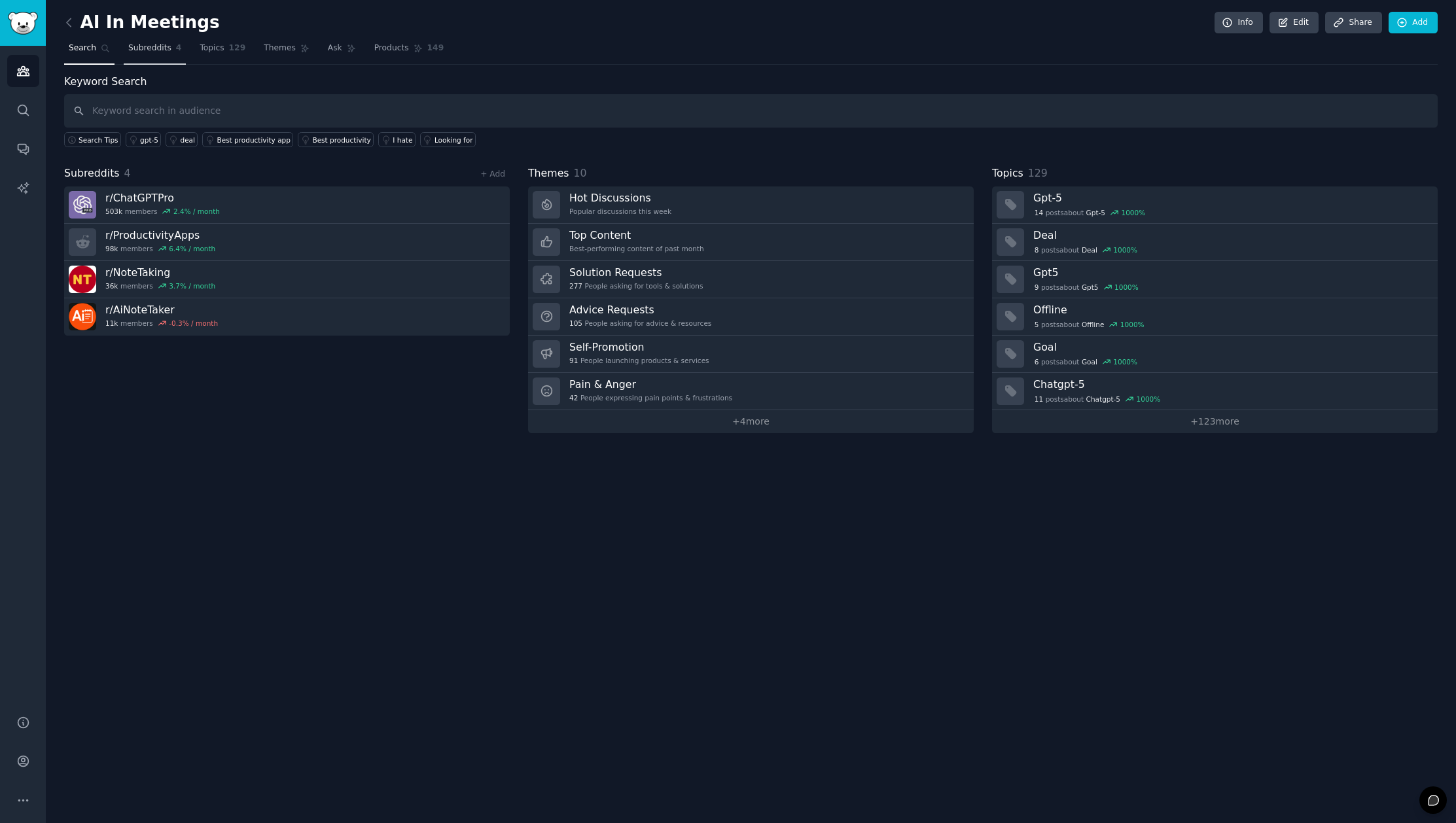
click at [153, 50] on span "Subreddits" at bounding box center [150, 49] width 43 height 12
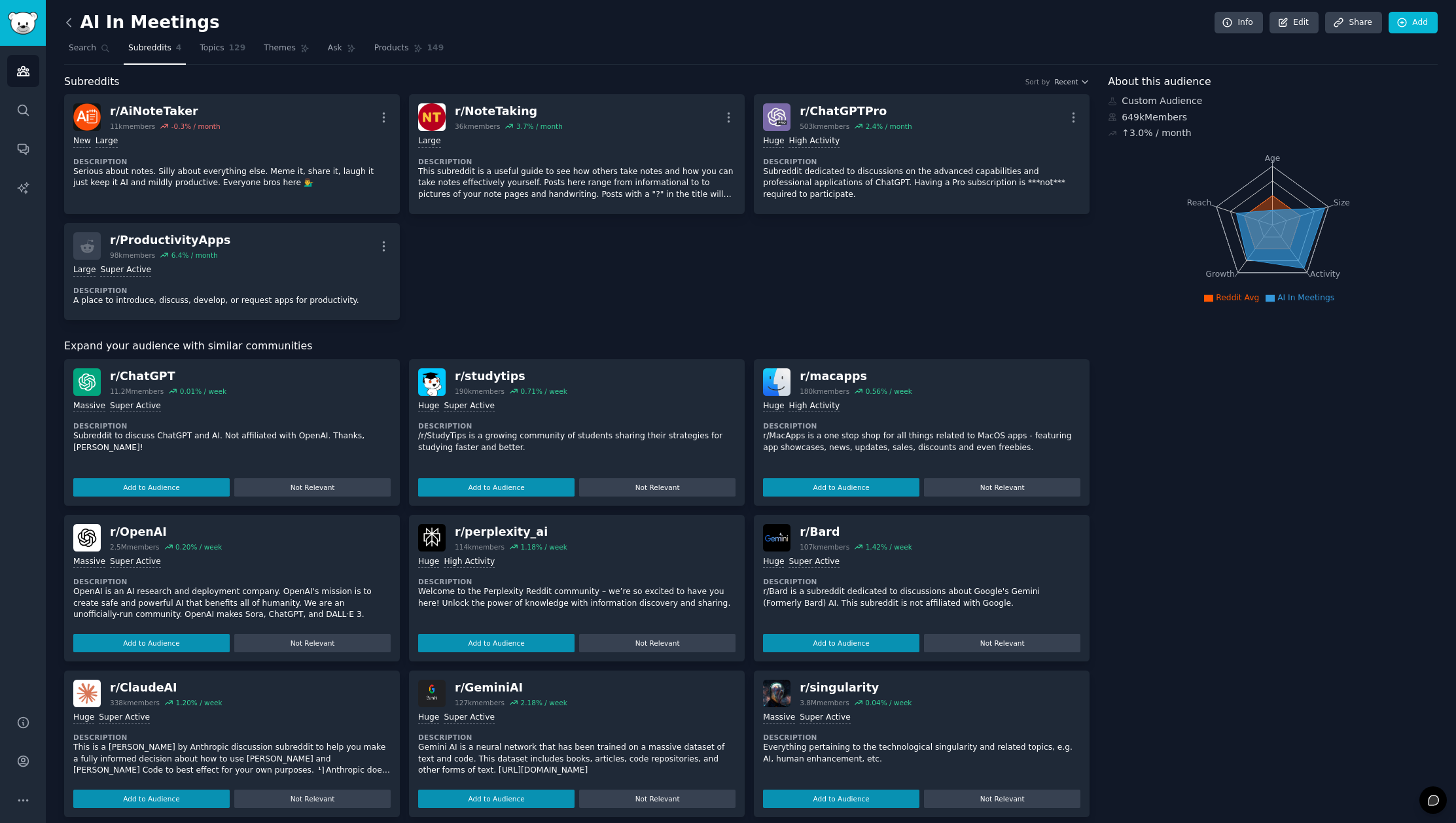
click at [70, 26] on icon at bounding box center [69, 22] width 4 height 8
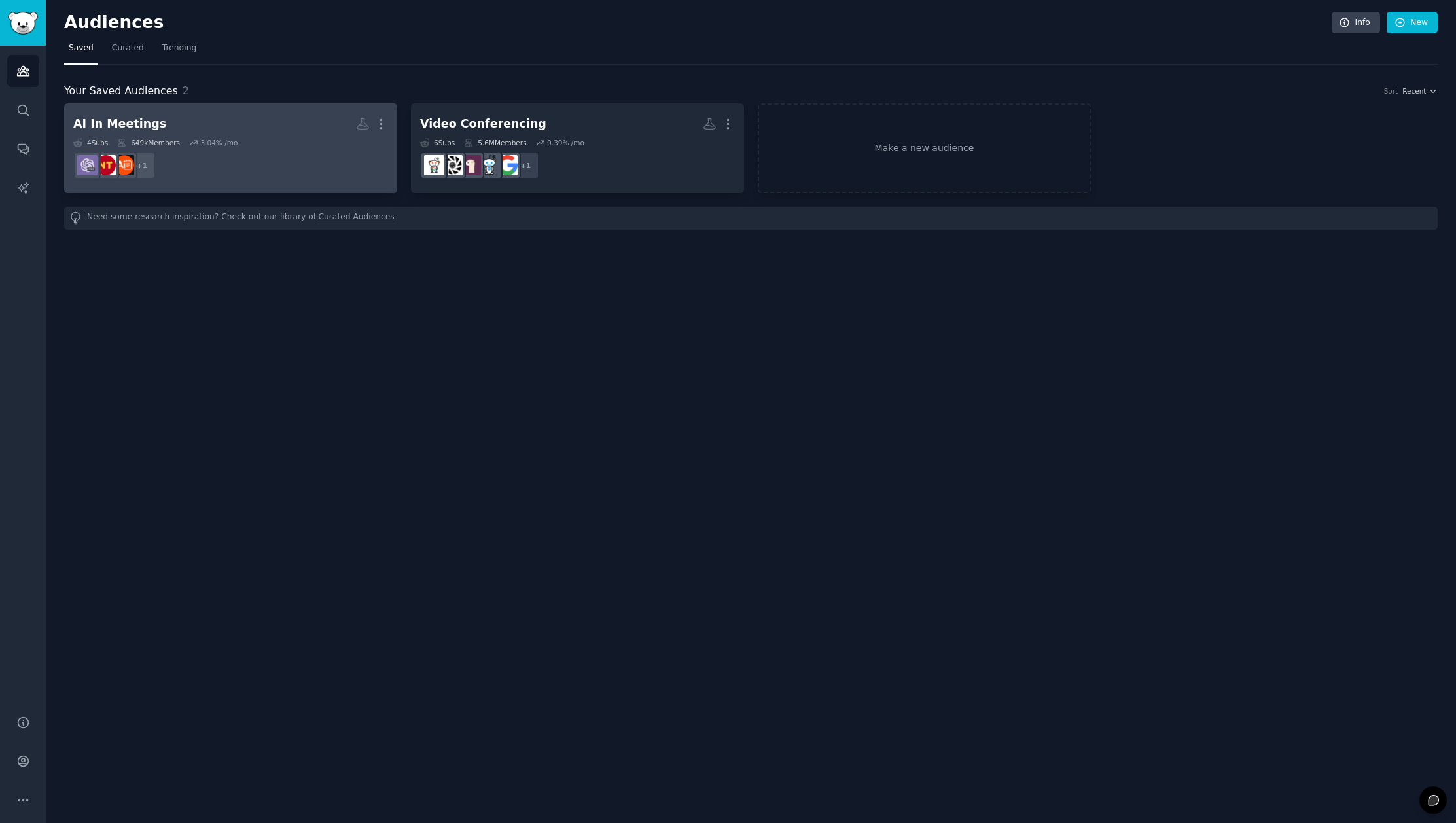
click at [289, 119] on h2 "AI In Meetings Custom Audience More" at bounding box center [230, 124] width 315 height 23
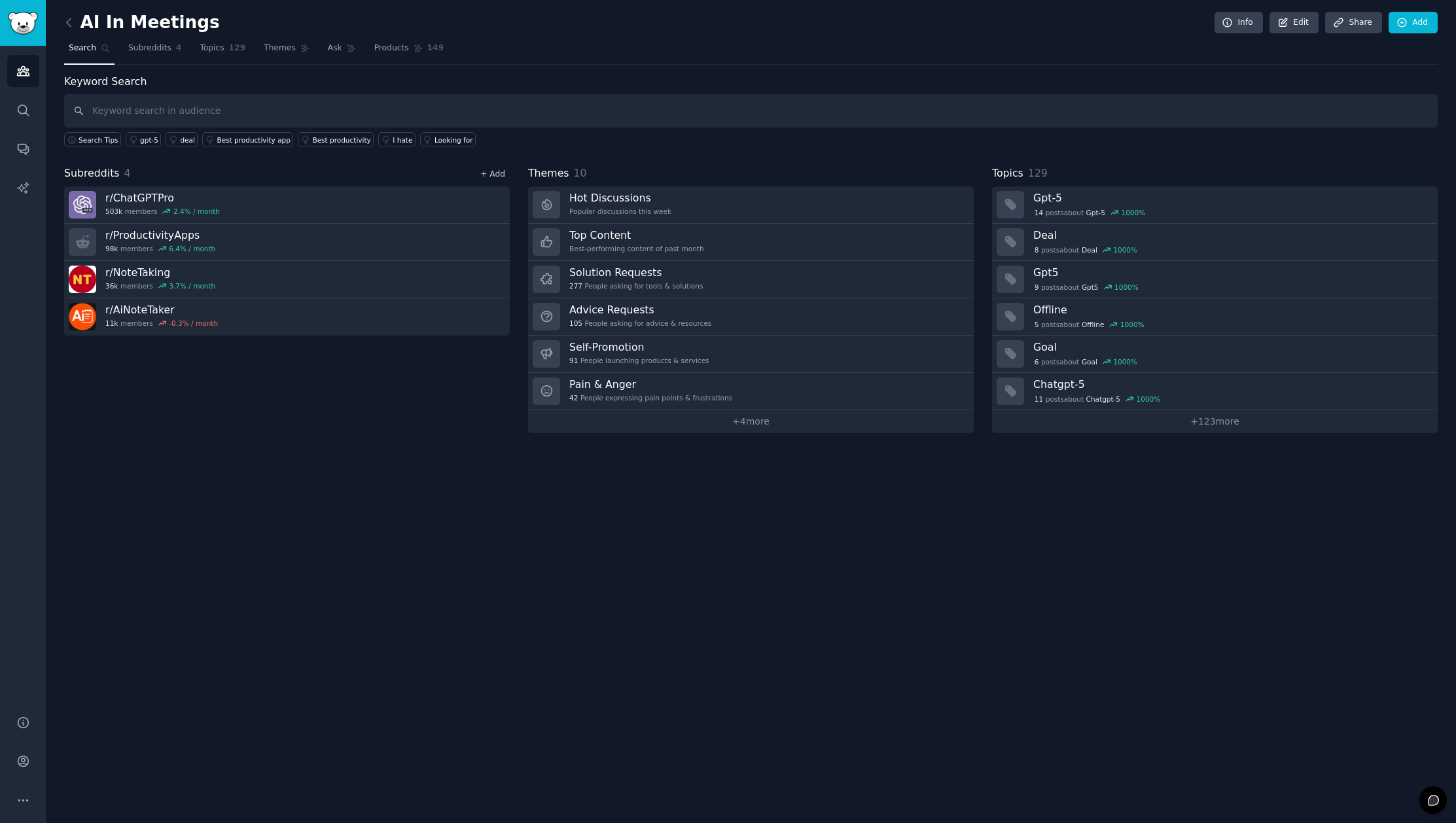
click at [489, 174] on link "+ Add" at bounding box center [493, 174] width 25 height 9
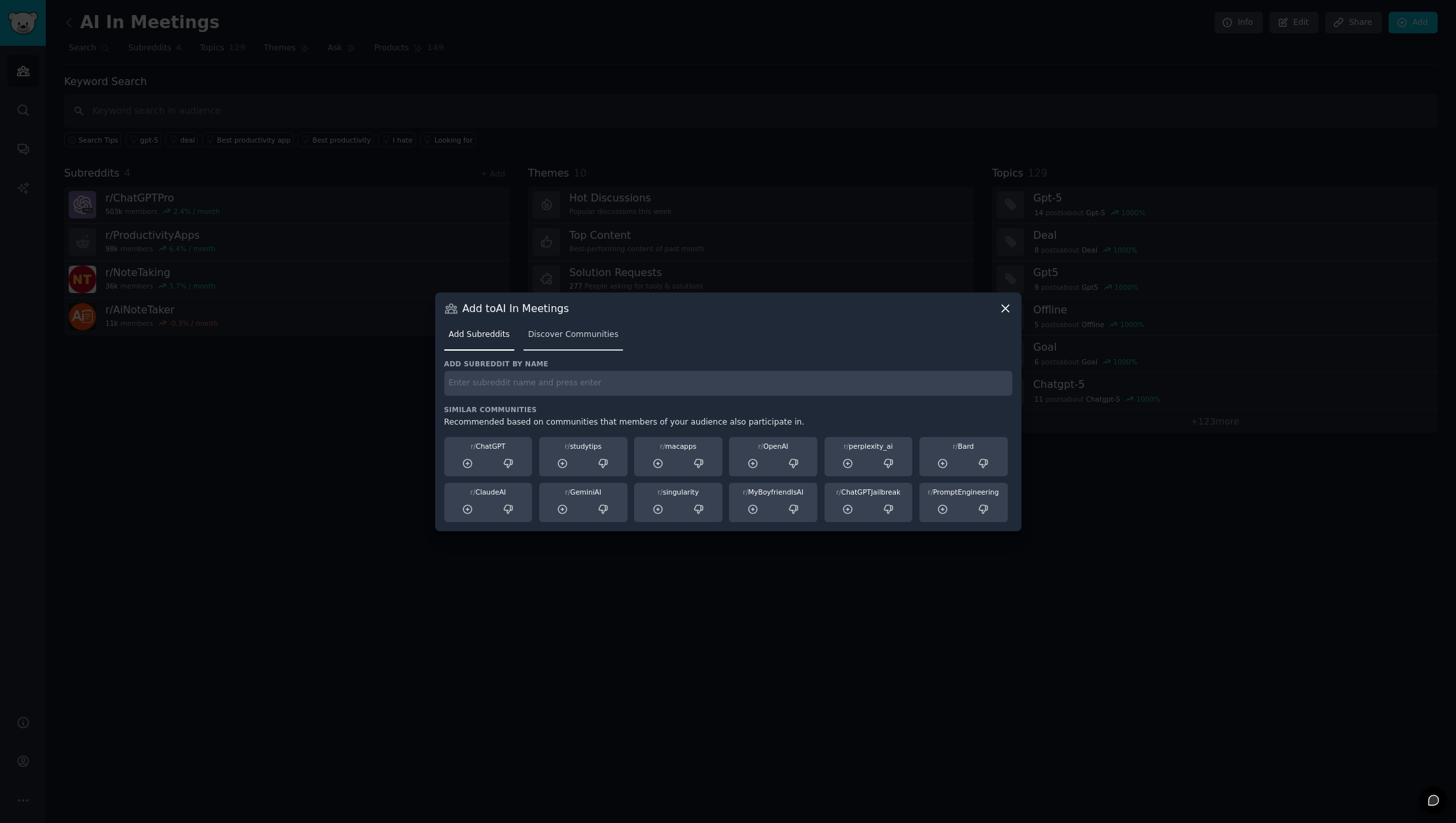
click at [567, 339] on span "Discover Communities" at bounding box center [573, 335] width 91 height 12
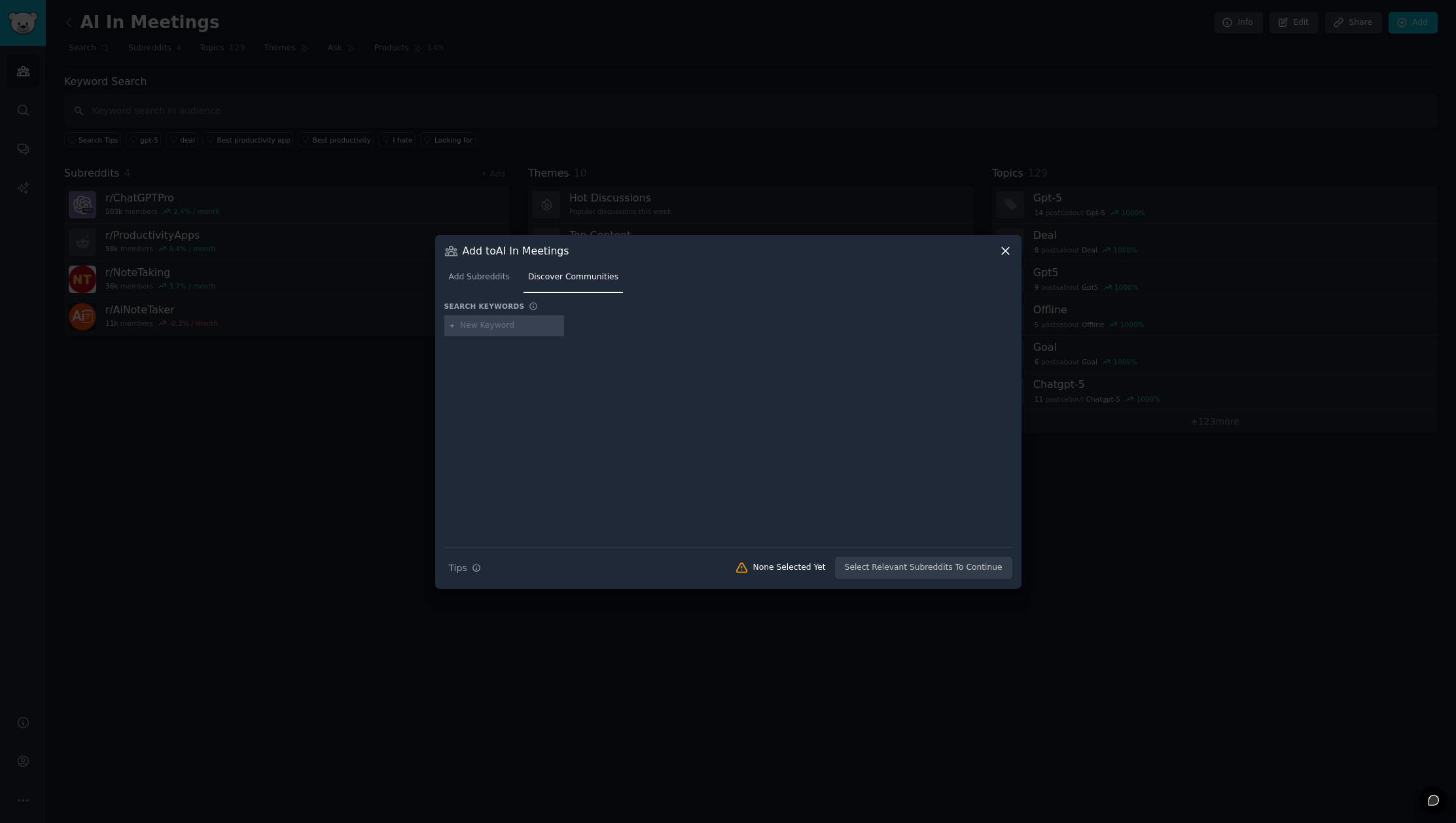
click at [502, 324] on input "text" at bounding box center [509, 326] width 99 height 12
paste input "transcription"
type input "transcription"
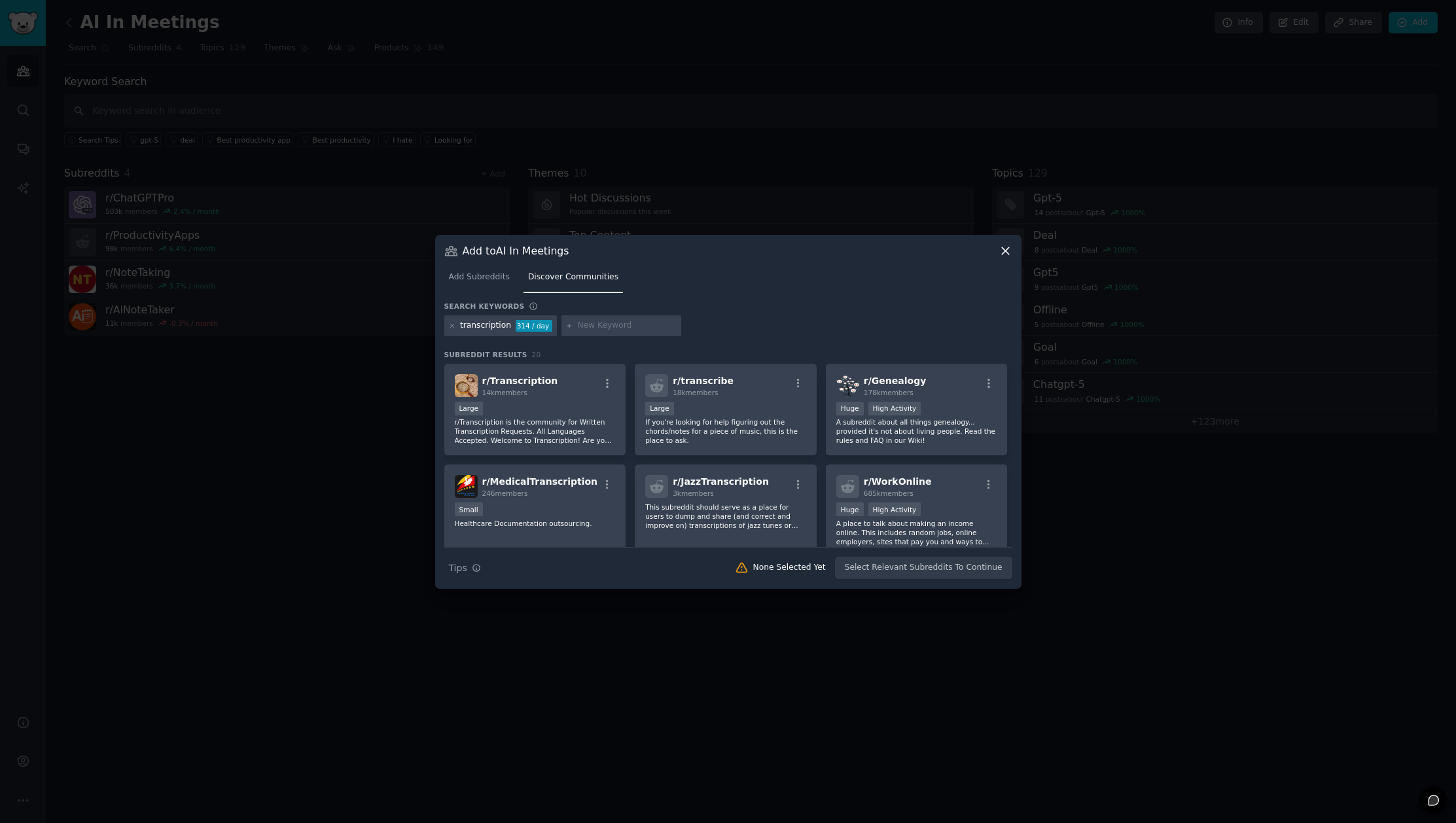
click at [619, 326] on input "text" at bounding box center [626, 326] width 99 height 12
paste input "meeting bot"
type input "meeting bot"
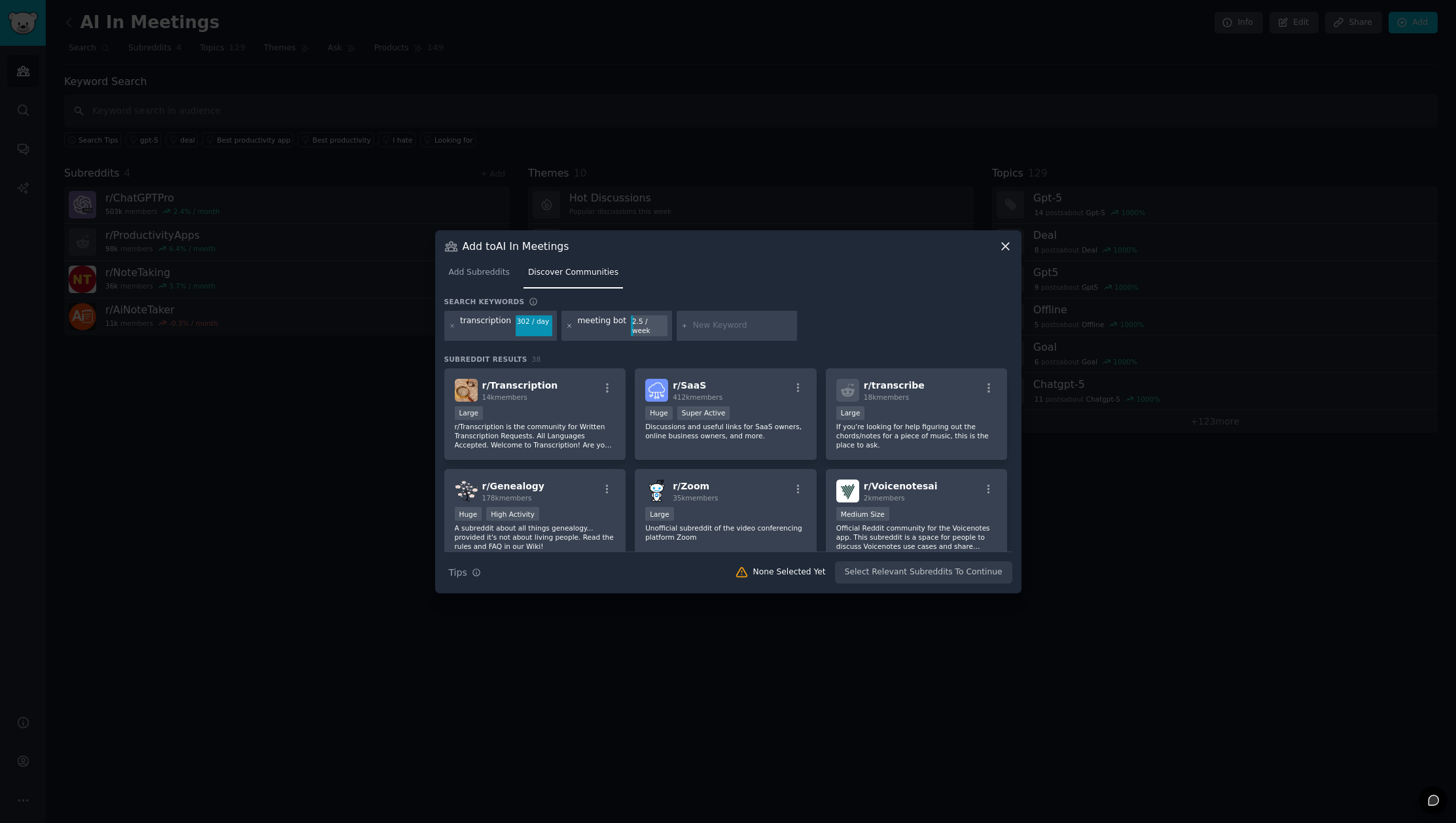
click at [566, 324] on icon at bounding box center [570, 326] width 7 height 7
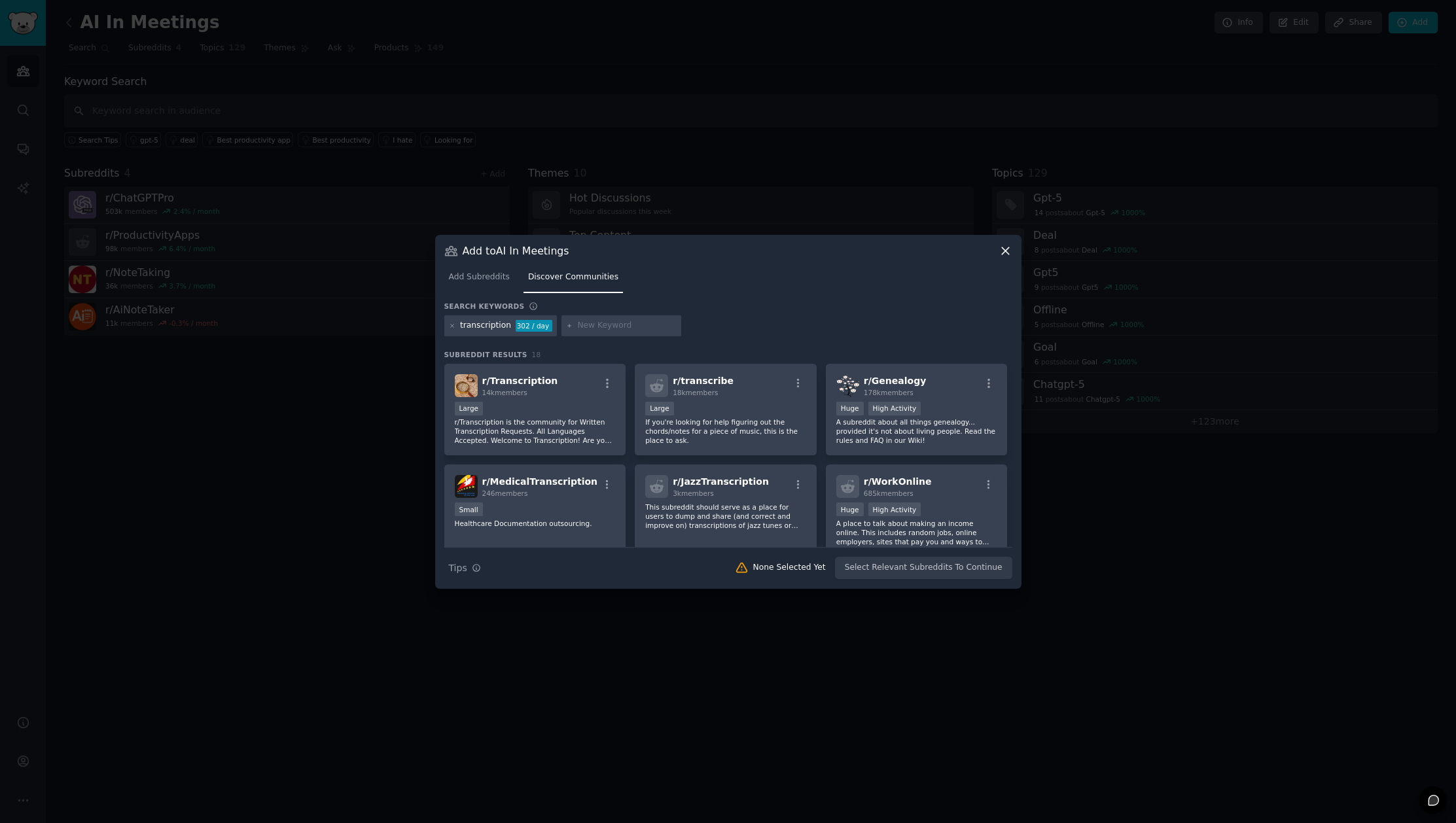
click at [570, 326] on div at bounding box center [621, 326] width 120 height 21
click at [590, 325] on input "text" at bounding box center [626, 326] width 99 height 12
paste input "meeting assistant"
type input "meeting assistant"
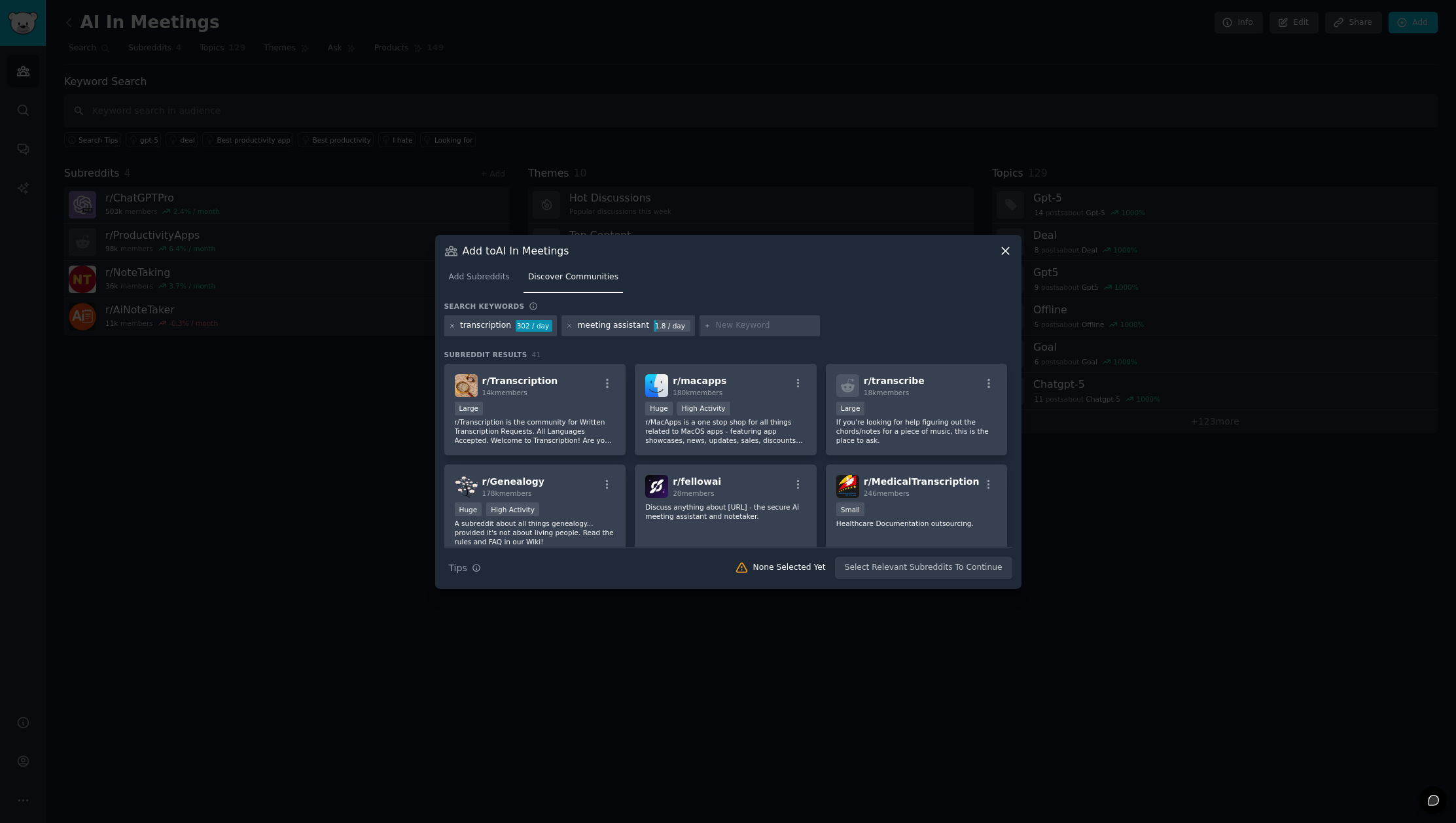
click at [453, 325] on icon at bounding box center [452, 326] width 7 height 7
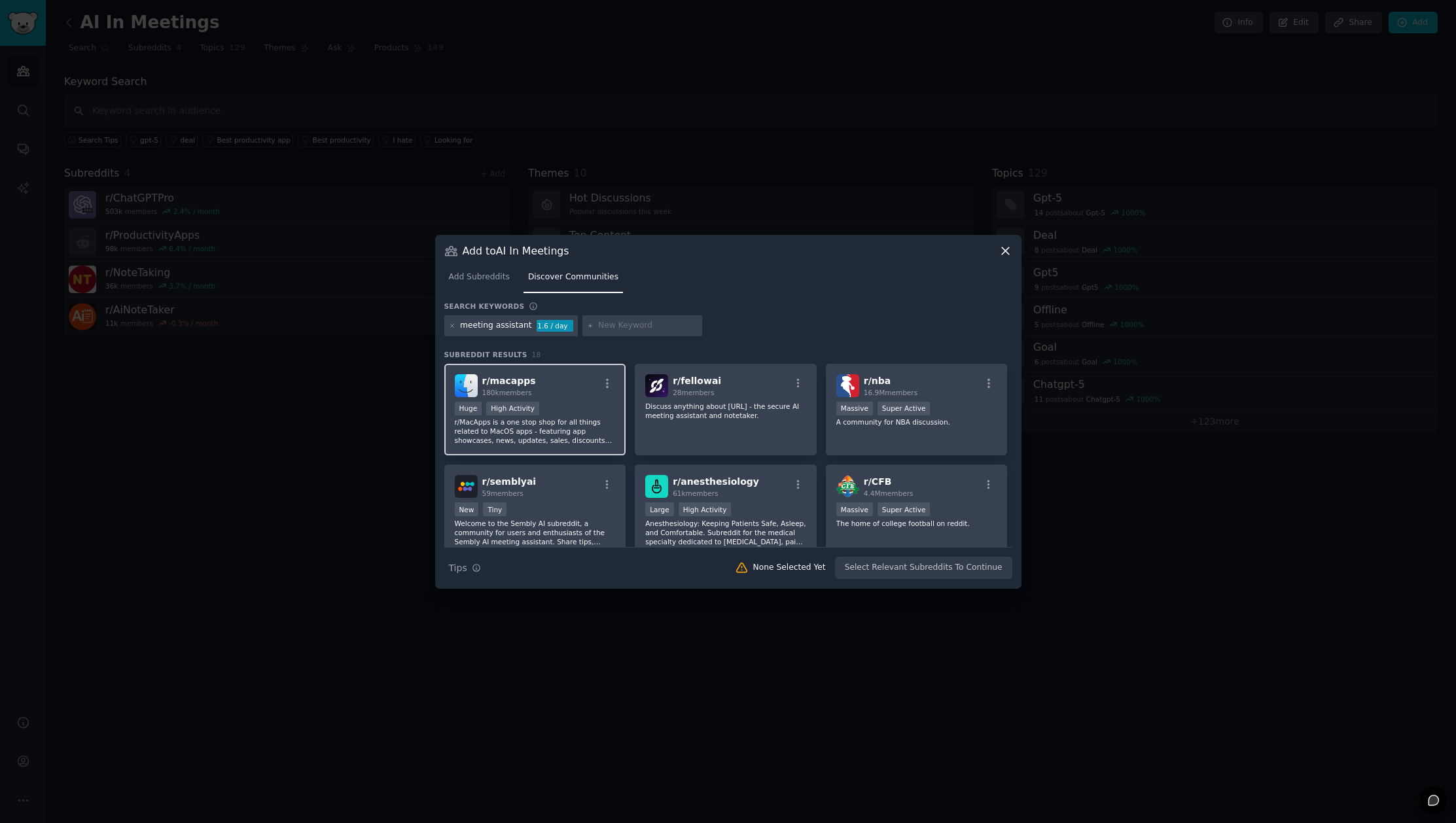
click at [575, 425] on p "r/MacApps is a one stop shop for all things related to MacOS apps - featuring a…" at bounding box center [535, 431] width 161 height 27
click at [965, 566] on button "Add to Audience" at bounding box center [969, 568] width 85 height 22
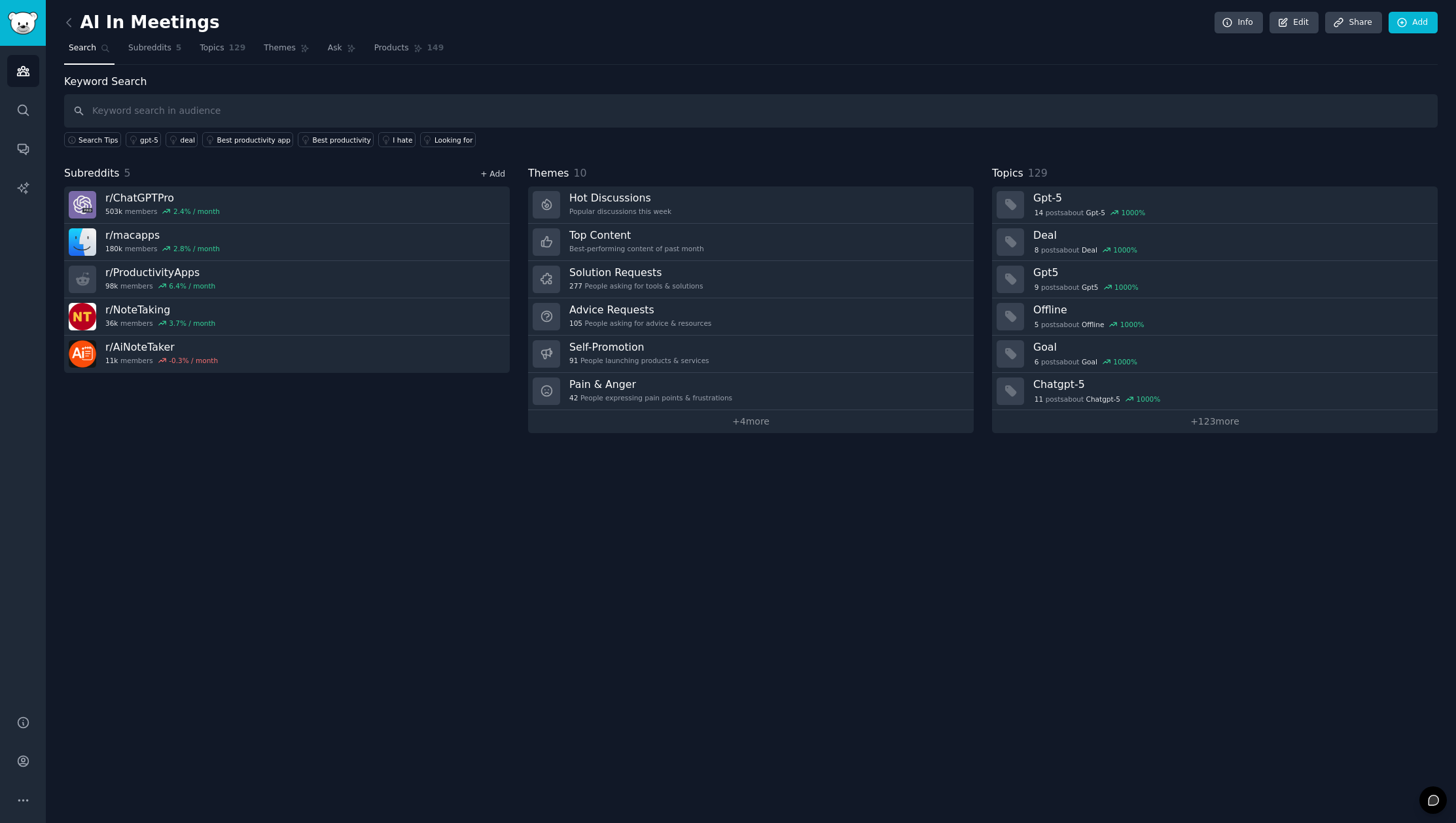
click at [491, 176] on link "+ Add" at bounding box center [493, 174] width 25 height 9
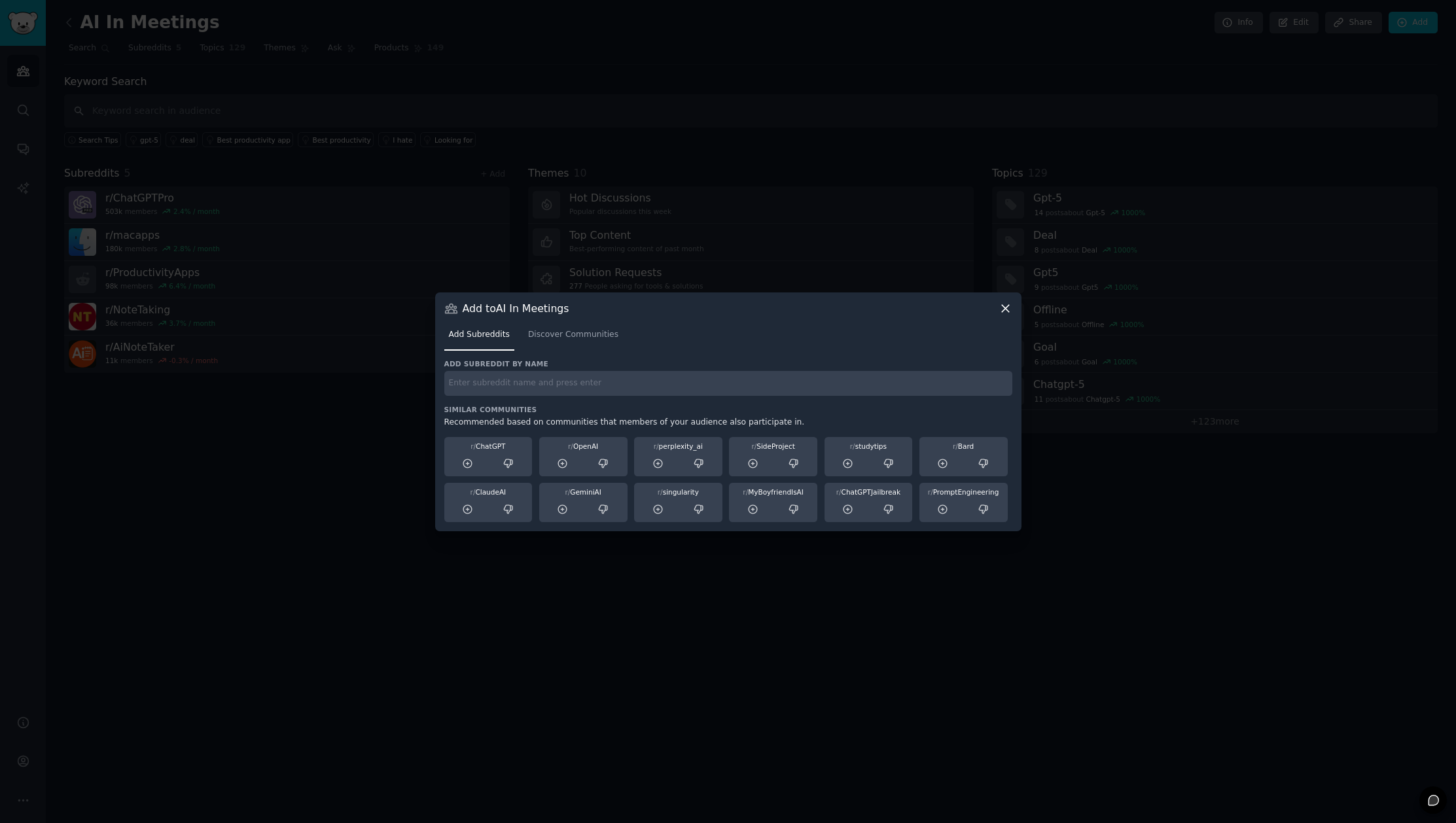
click at [519, 383] on input "text" at bounding box center [728, 384] width 568 height 26
paste input "LocalLLaMA"
type input "LocalLLaMA"
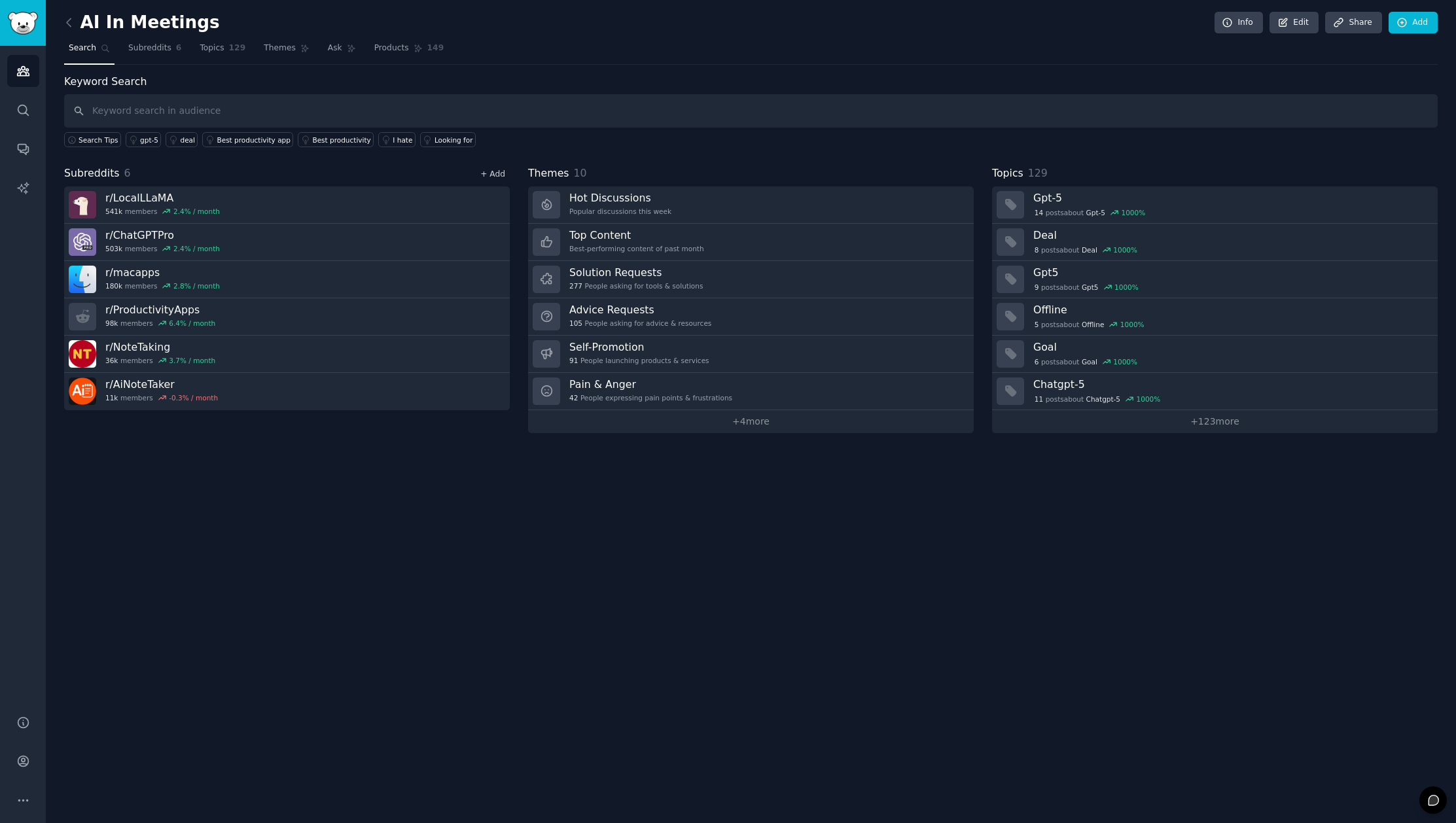
click at [496, 173] on link "+ Add" at bounding box center [493, 174] width 25 height 9
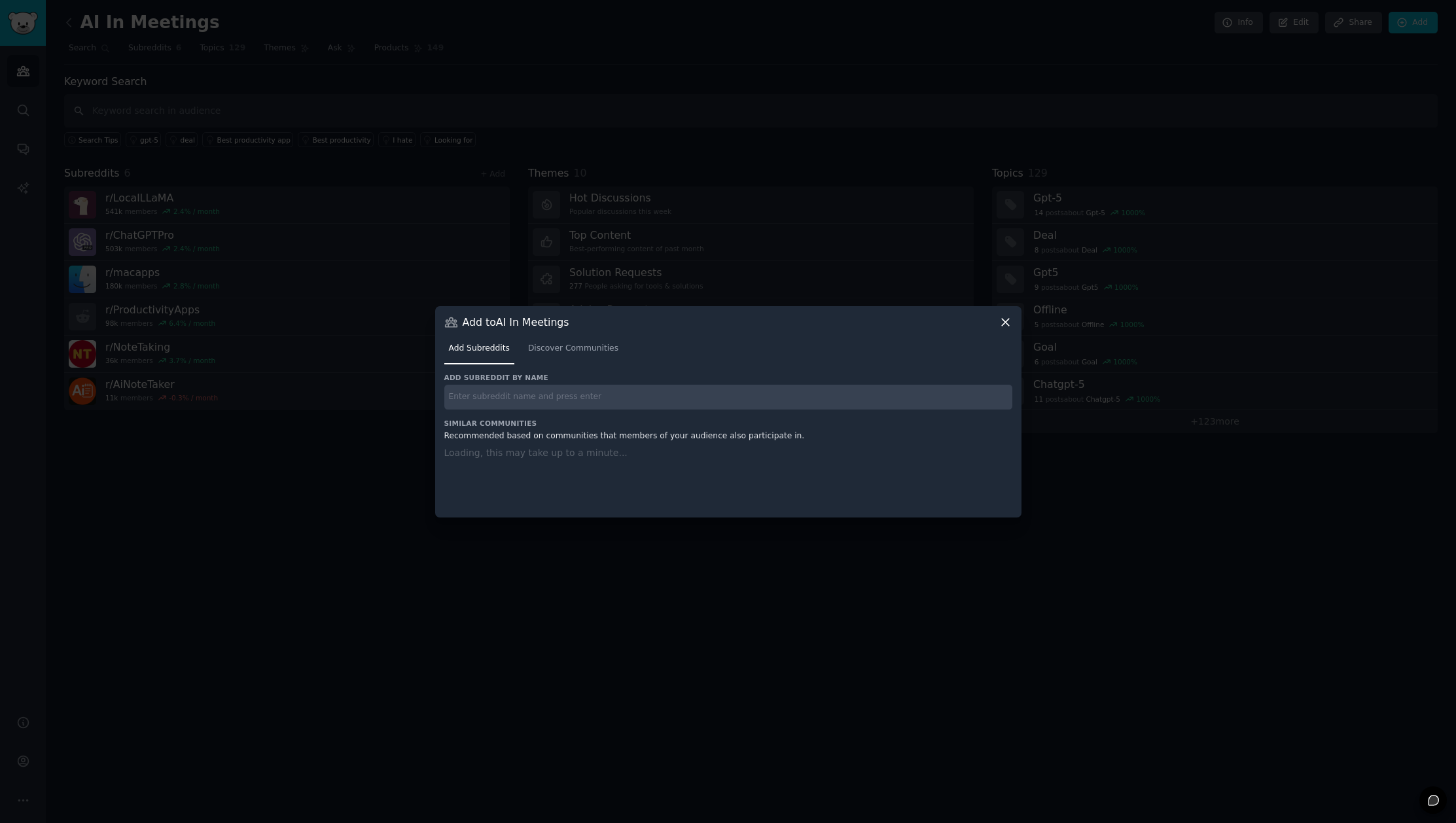
click at [540, 400] on input "text" at bounding box center [728, 397] width 568 height 26
paste input "roastmystartup"
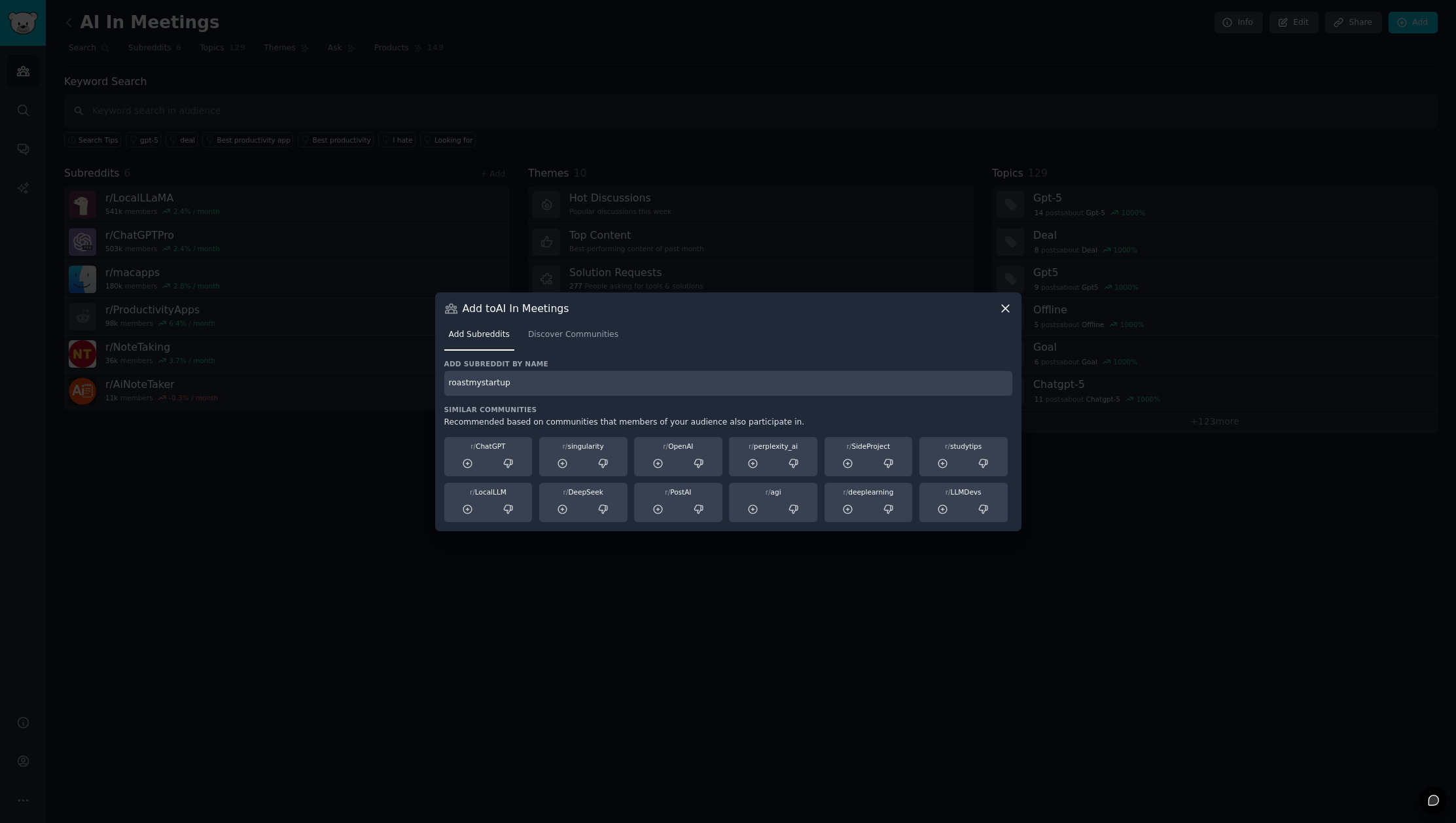
type input "roastmystartup"
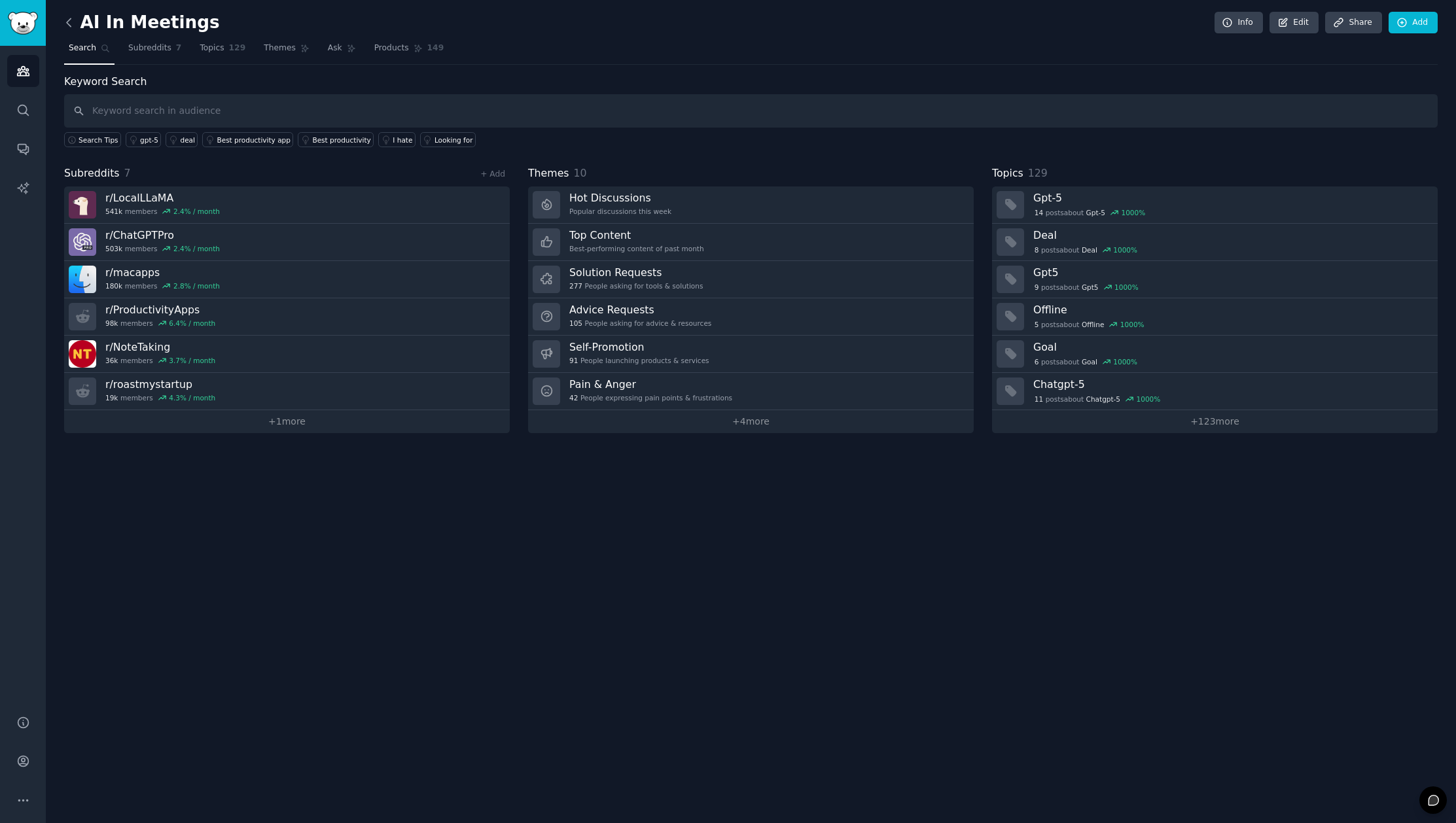
click at [65, 17] on icon at bounding box center [69, 22] width 14 height 14
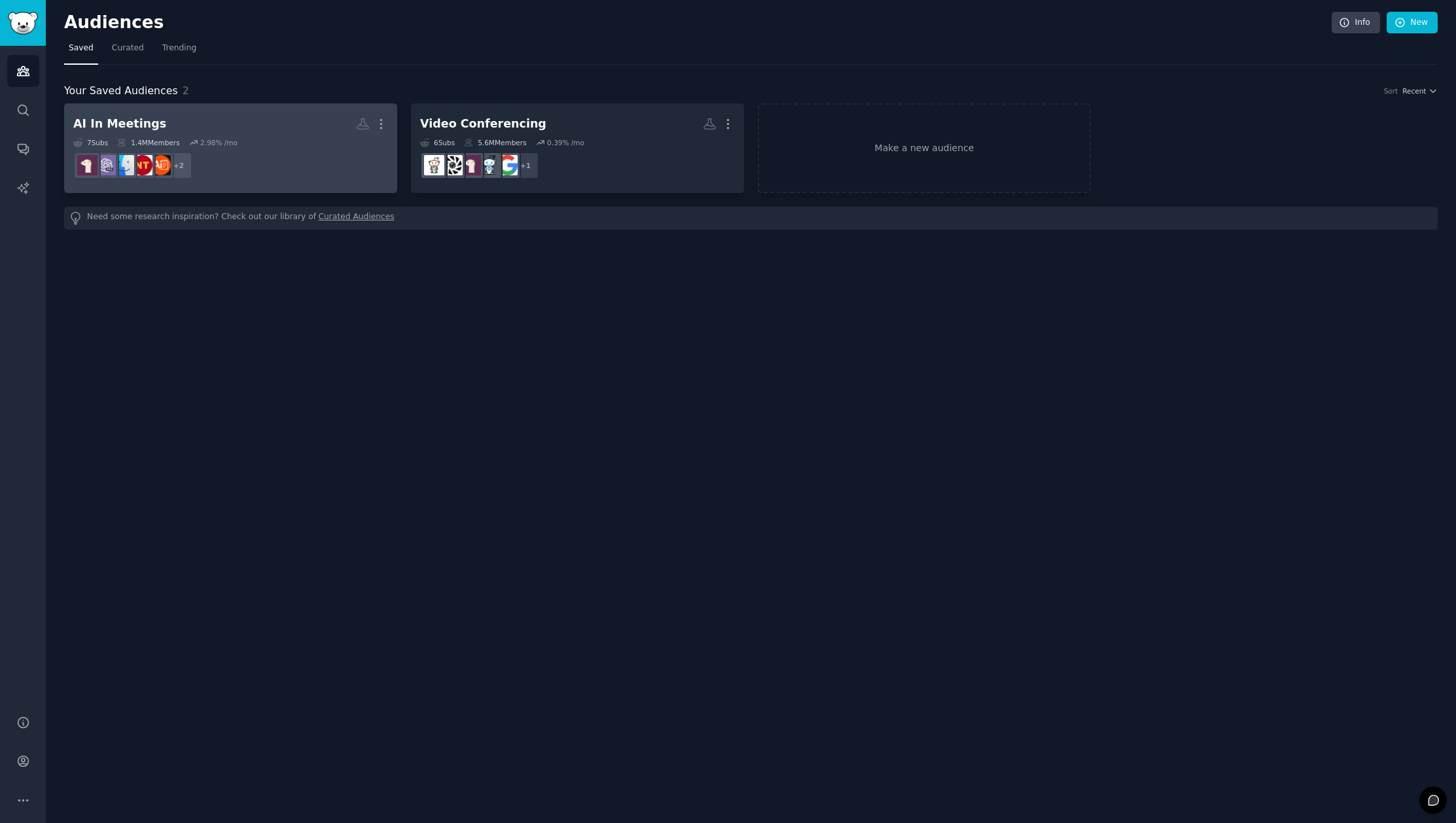
click at [263, 127] on h2 "AI In Meetings More" at bounding box center [230, 124] width 315 height 23
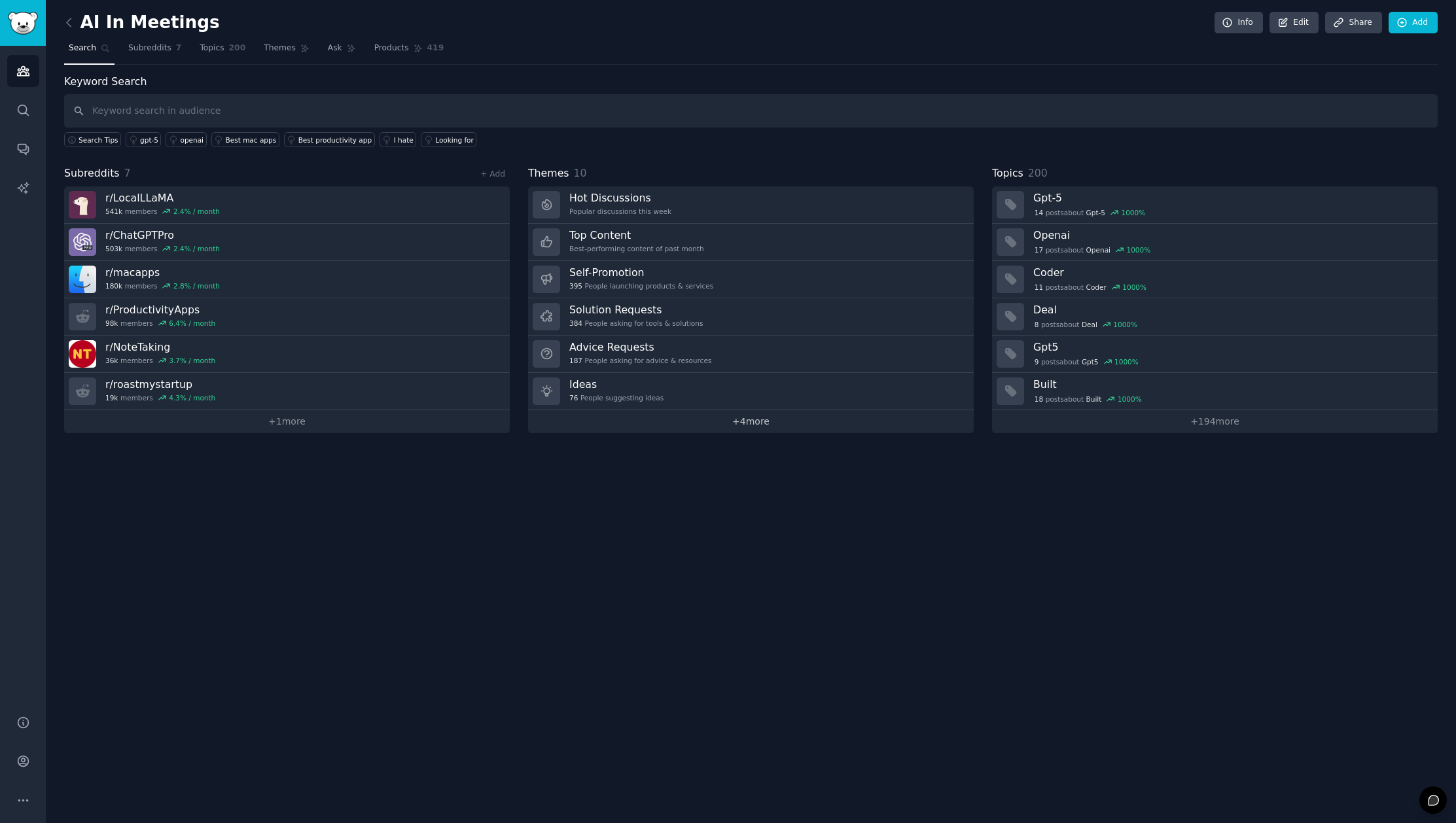
click at [757, 427] on link "+ 4 more" at bounding box center [751, 421] width 446 height 23
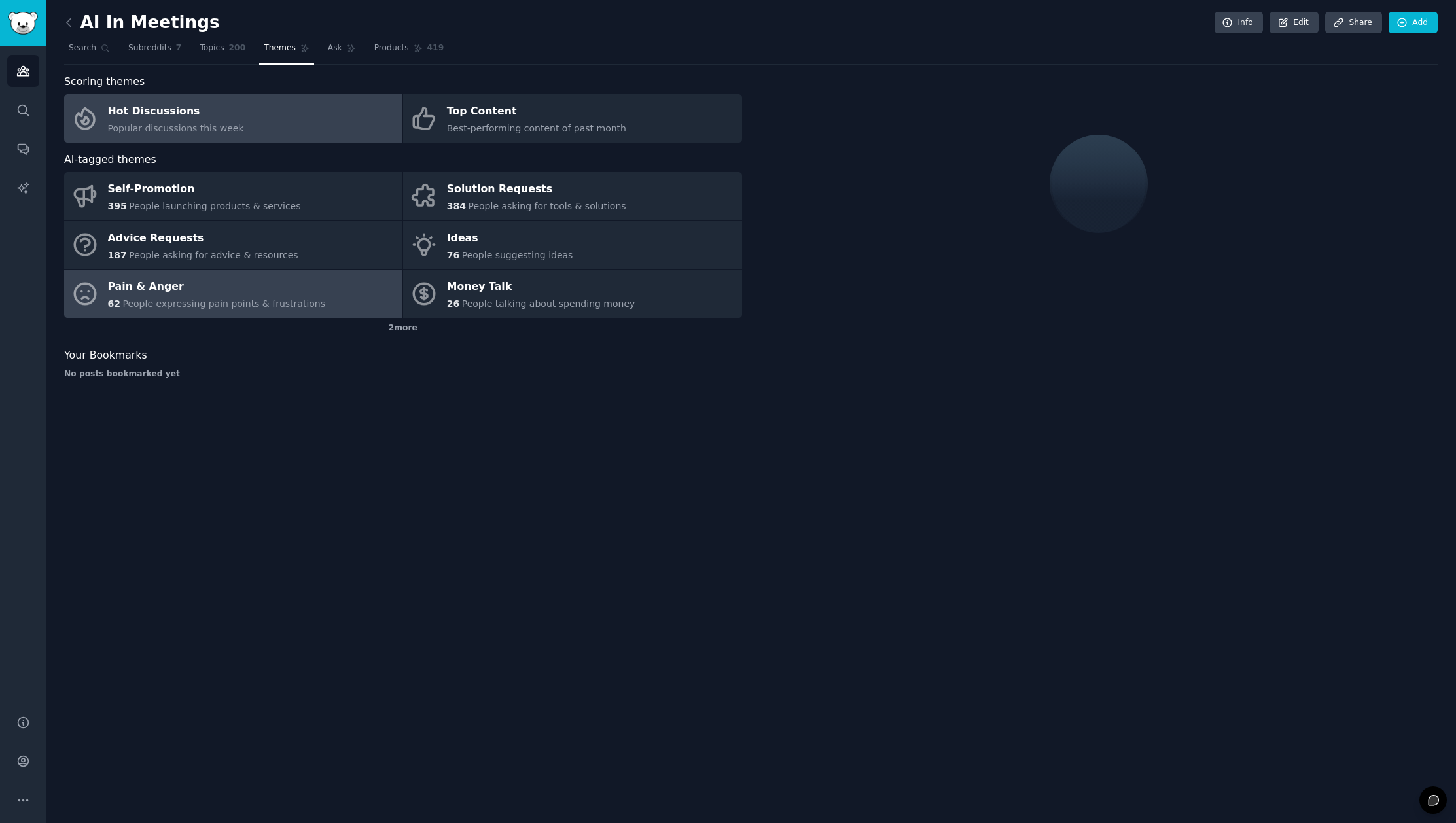
click at [194, 293] on div "Pain & Anger" at bounding box center [217, 287] width 218 height 21
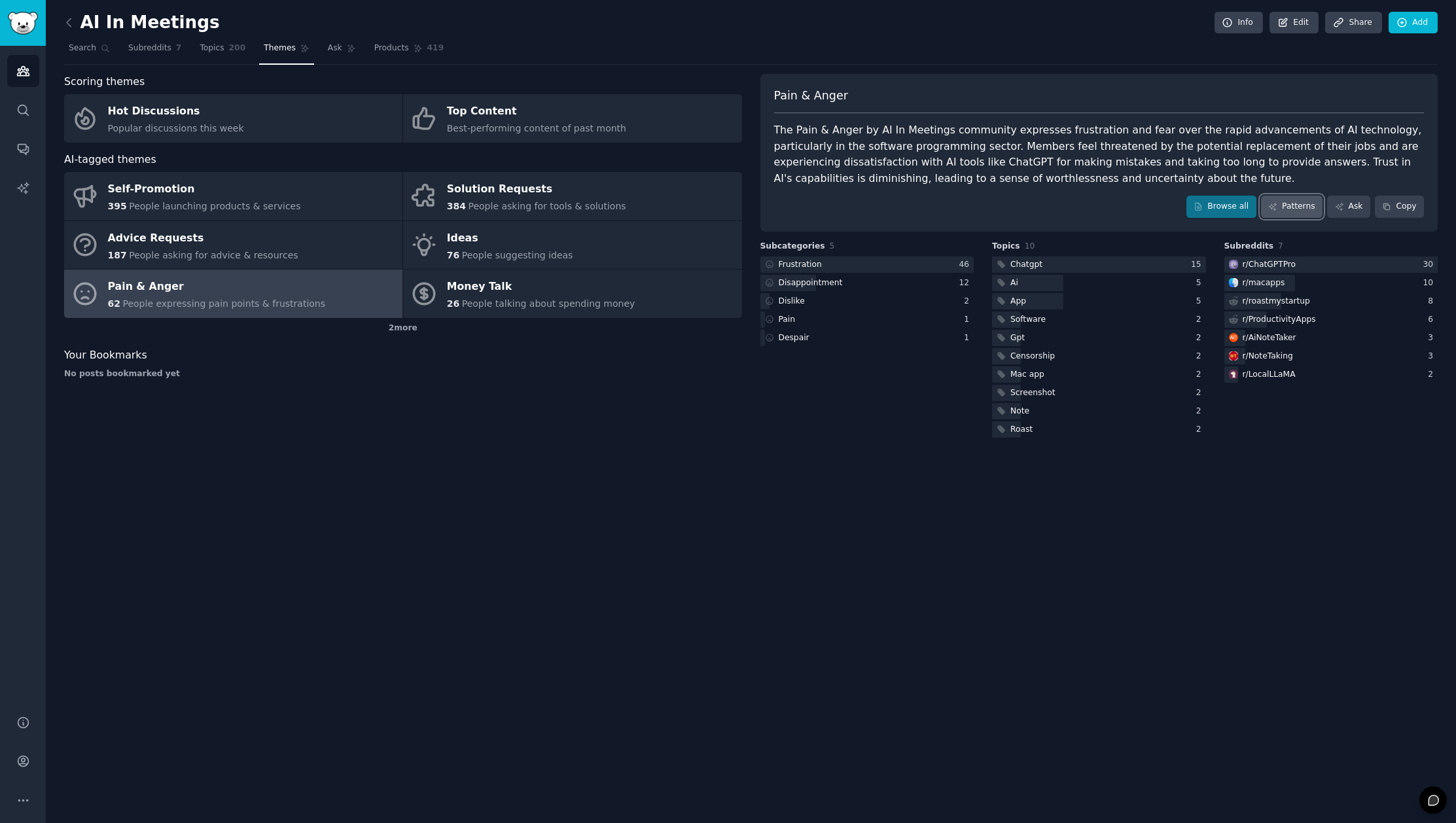
click at [1298, 204] on link "Patterns" at bounding box center [1291, 207] width 61 height 22
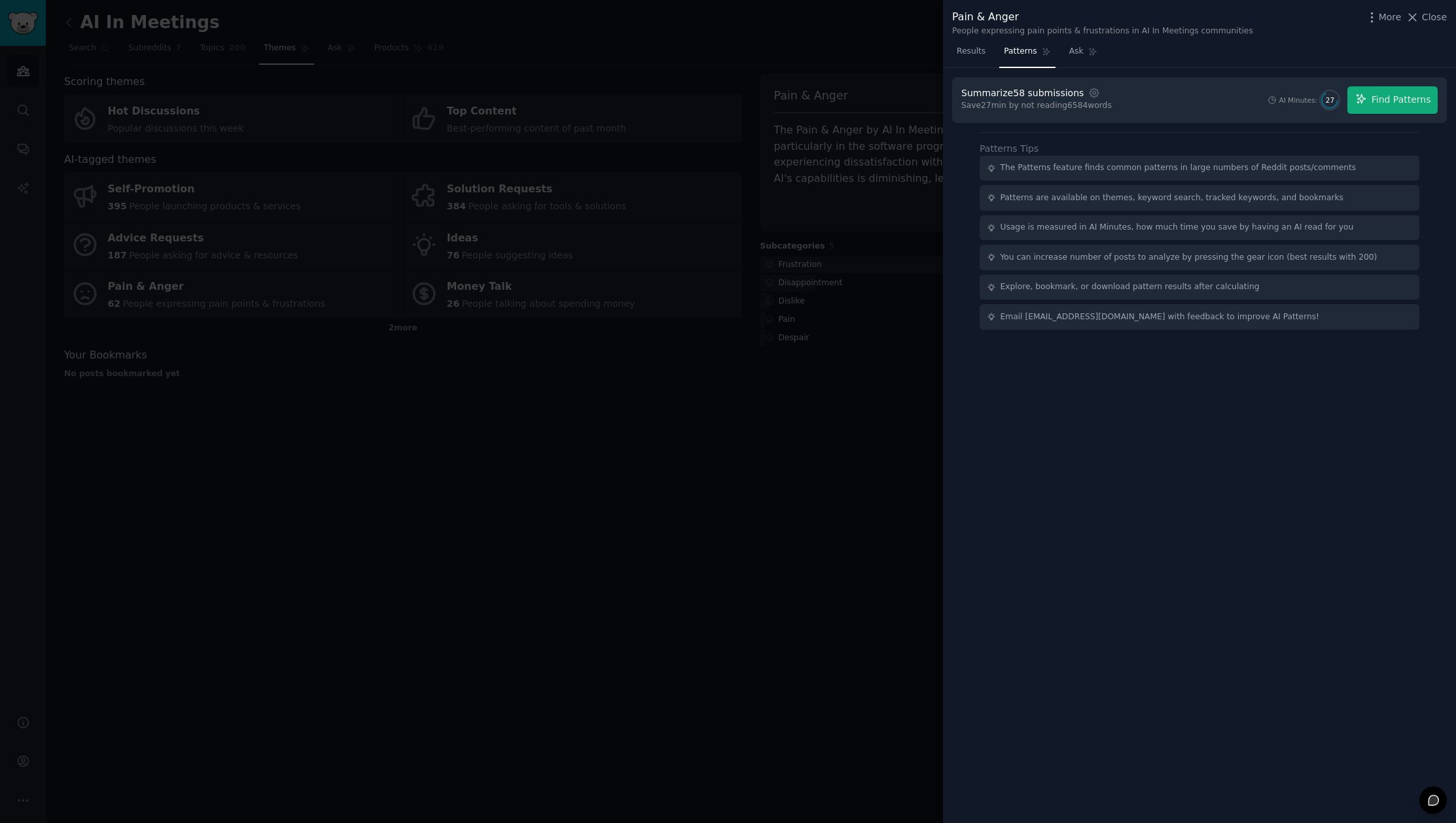
click at [1022, 303] on div "The Patterns feature finds common patterns in large numbers of Reddit posts/com…" at bounding box center [1199, 242] width 440 height 174
click at [1405, 94] on span "Find Patterns" at bounding box center [1401, 99] width 60 height 14
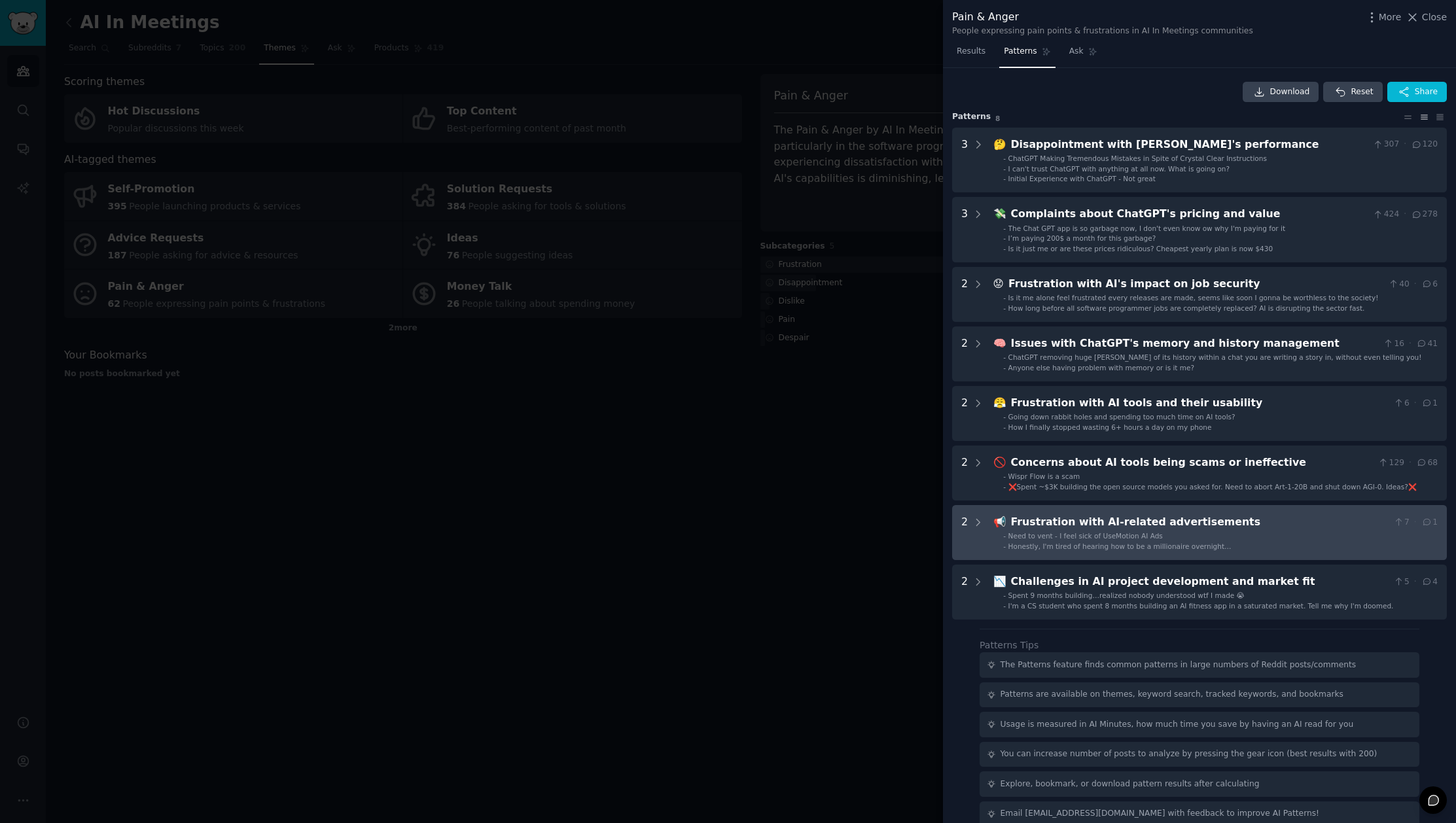
scroll to position [17, 0]
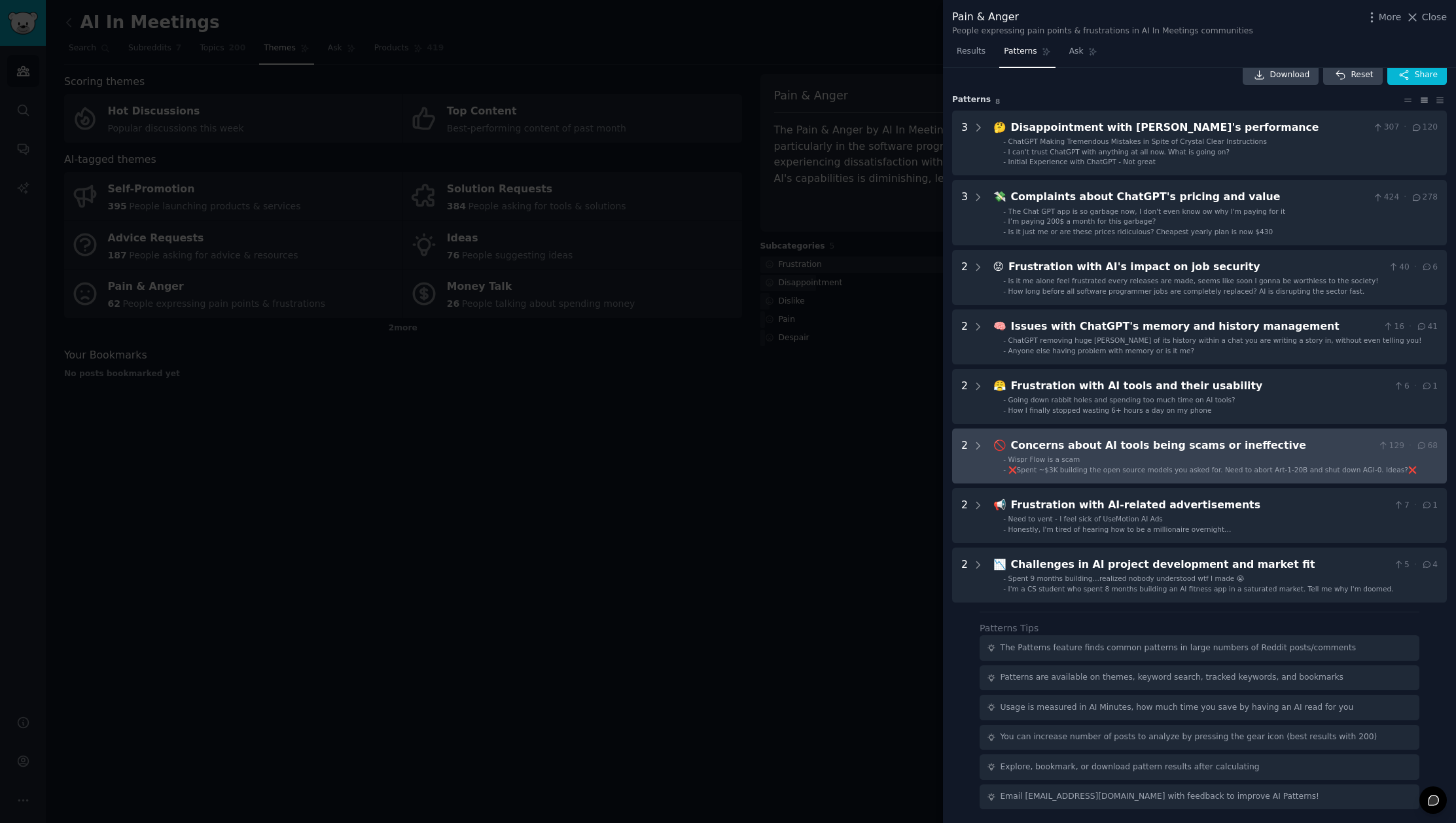
click at [1107, 453] on div "Concerns about AI tools being scams or ineffective" at bounding box center [1192, 446] width 363 height 16
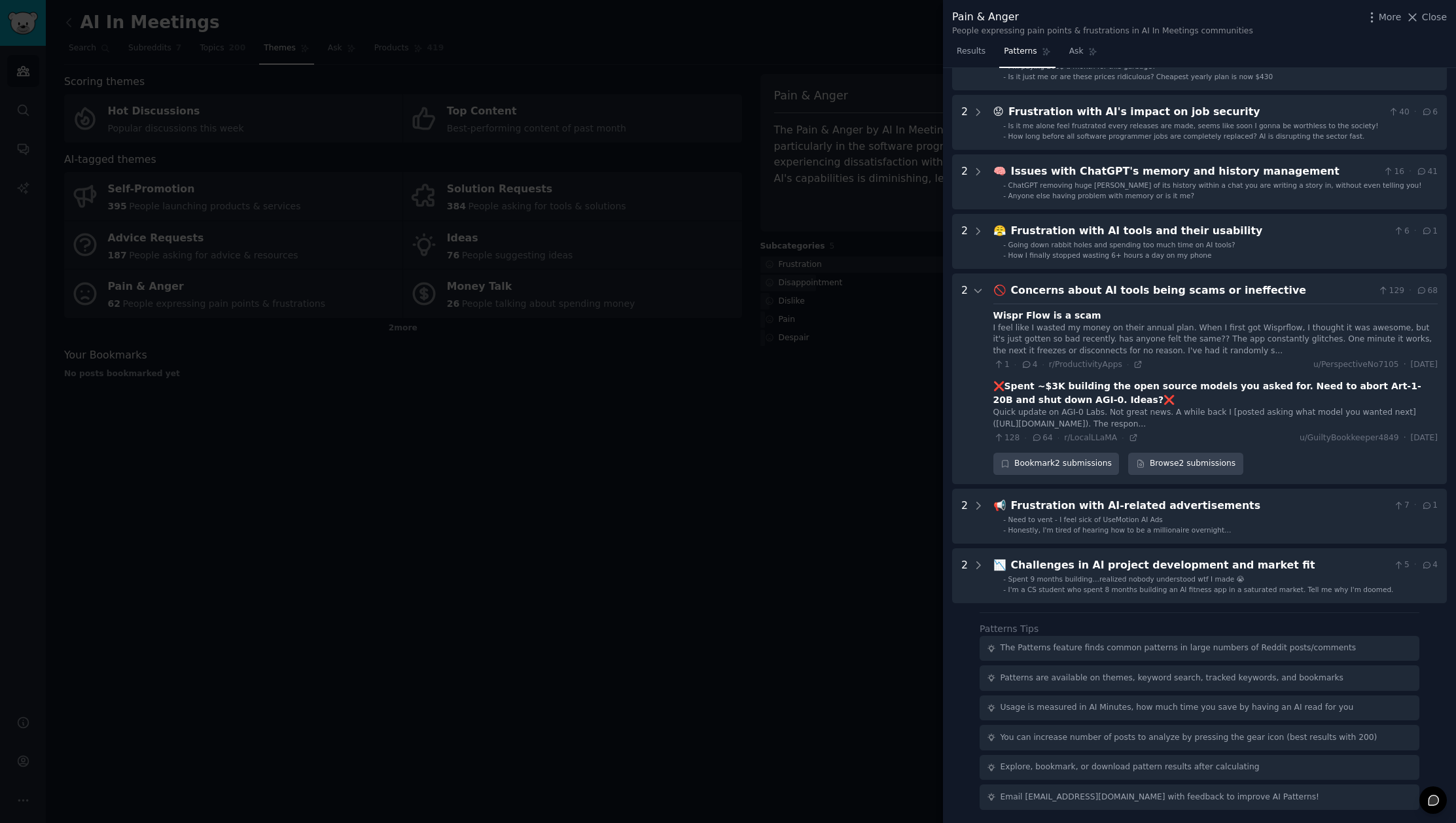
scroll to position [184, 0]
click at [1258, 323] on div "I feel like I wasted my money on their annual plan. When I first got Wisprflow,…" at bounding box center [1215, 340] width 444 height 35
click at [1255, 323] on div "I feel like I wasted my money on their annual plan. When I first got Wisprflow,…" at bounding box center [1215, 340] width 444 height 35
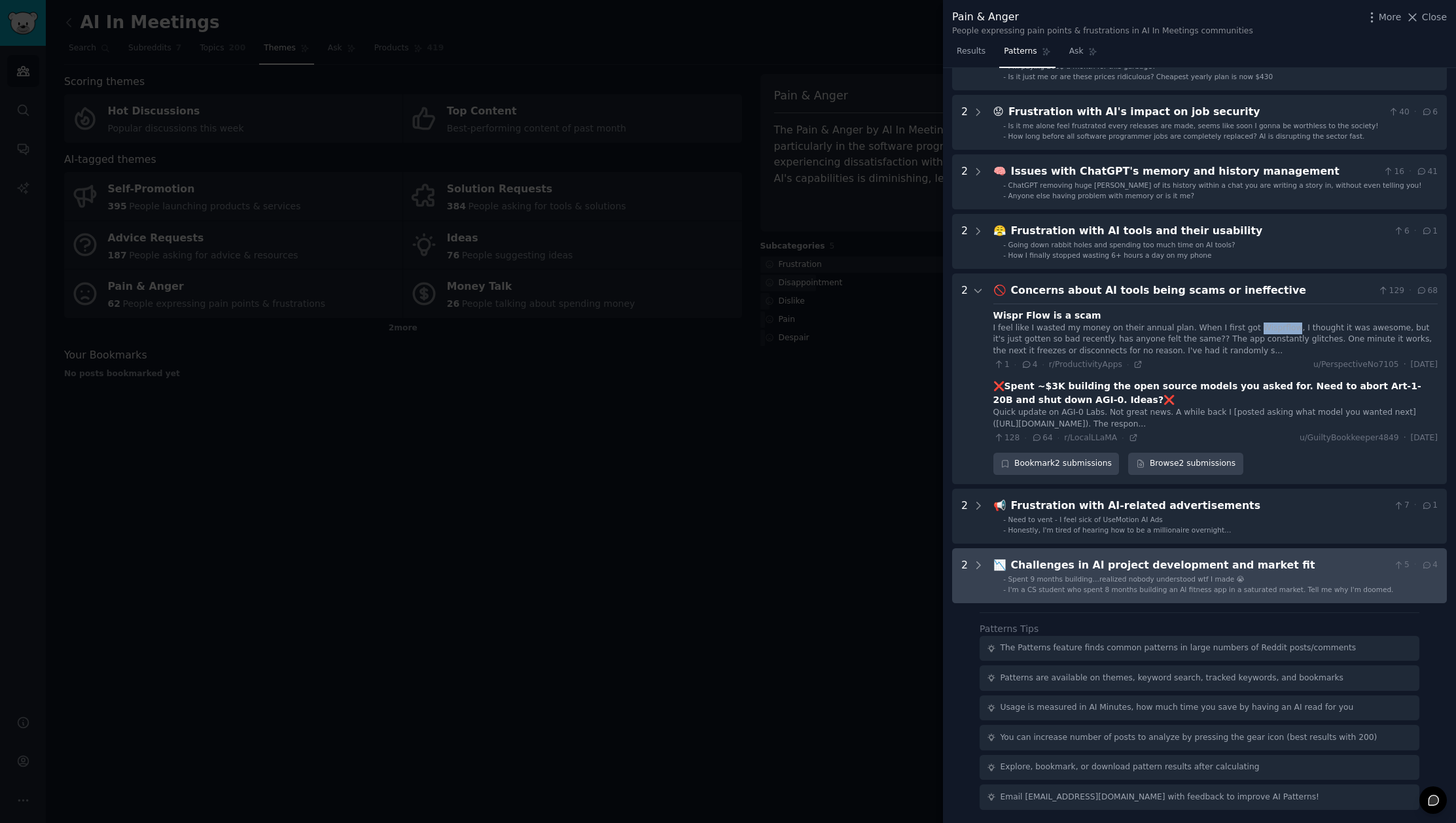
click at [1128, 583] on ul "- Spent 9 months building…realized nobody understood wtf I made 😭 - I'm a CS st…" at bounding box center [1216, 584] width 444 height 20
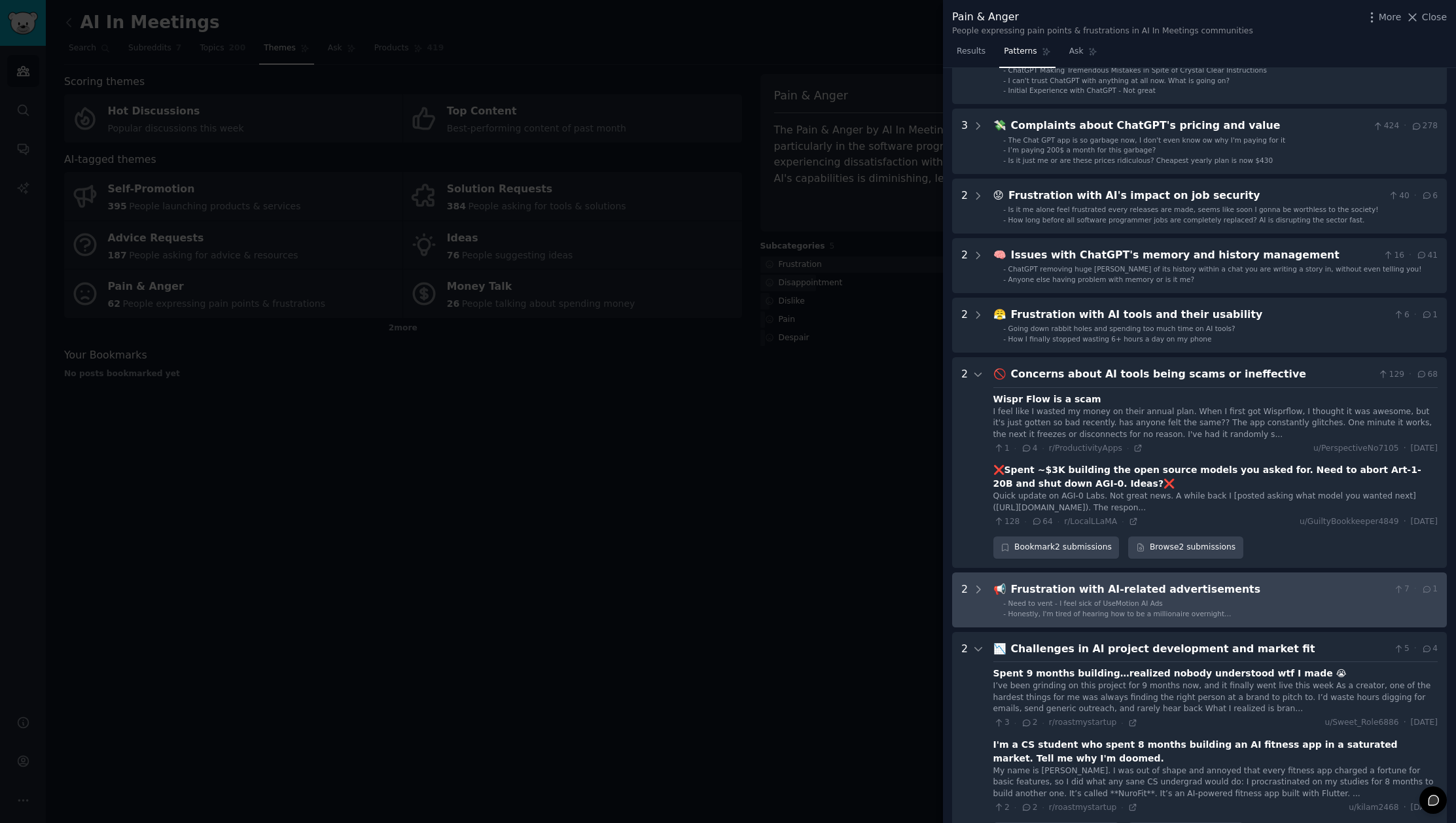
scroll to position [0, 0]
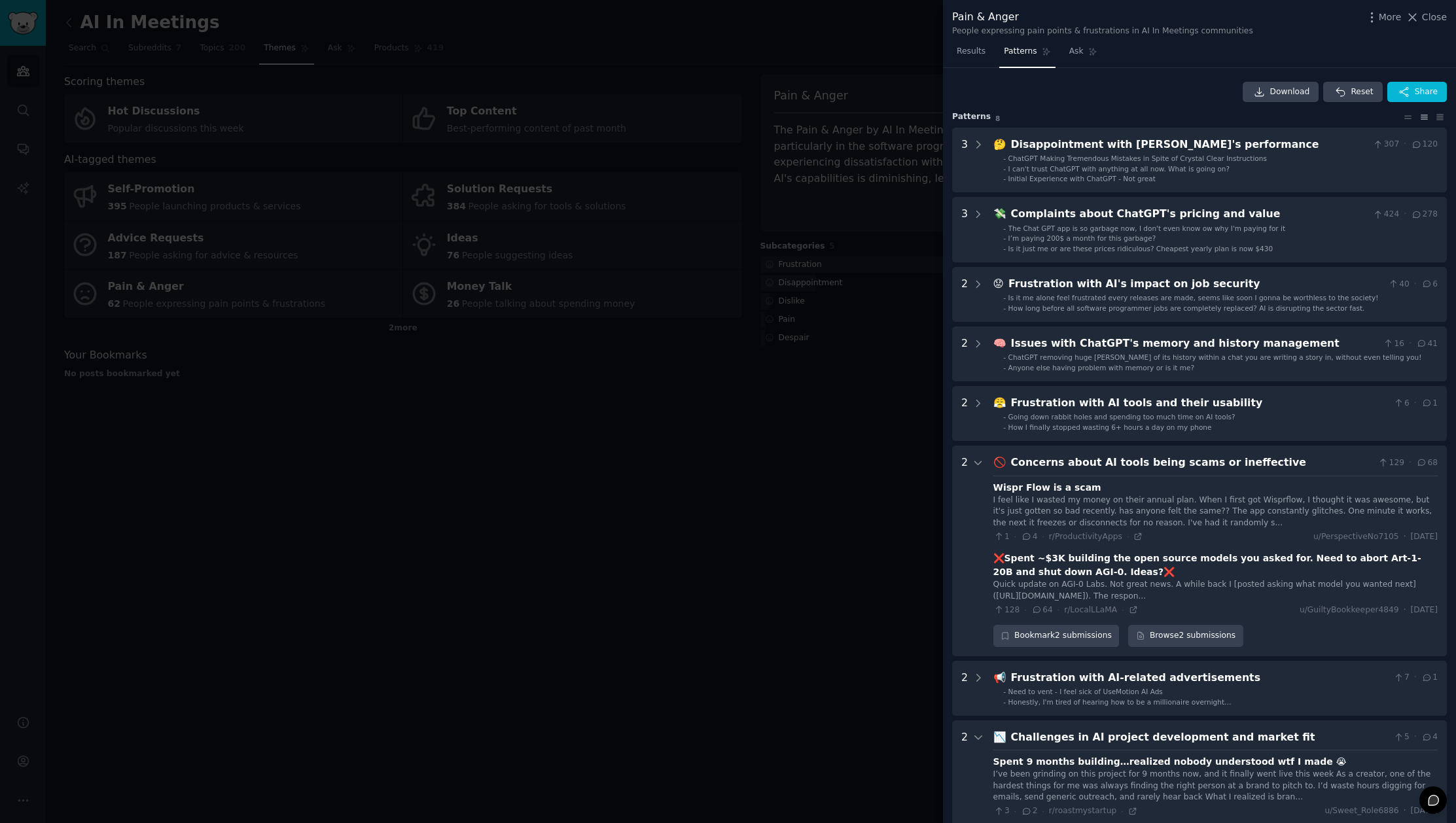
click at [733, 464] on div at bounding box center [728, 411] width 1456 height 823
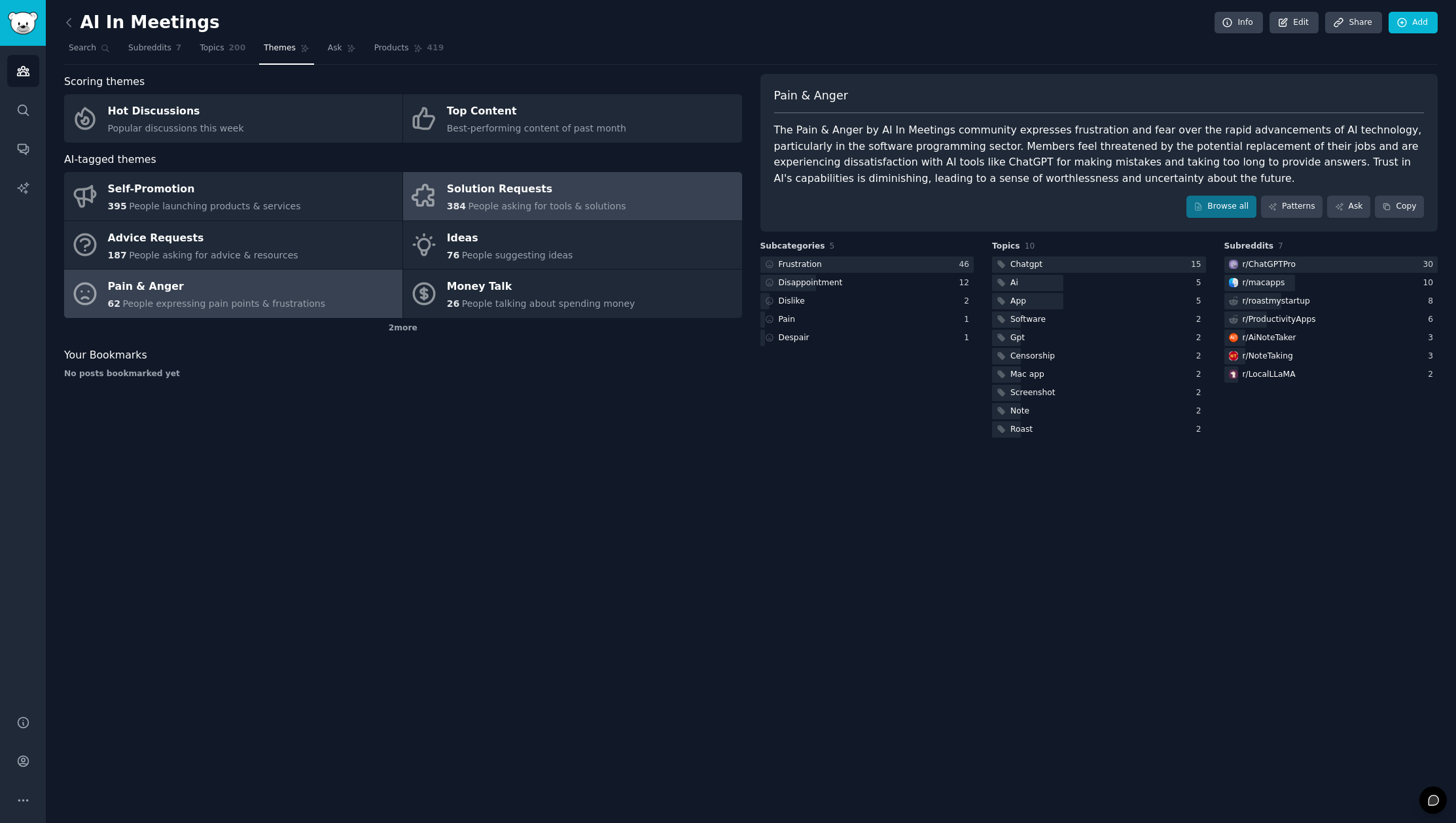
click at [514, 217] on link "Solution Requests 384 People asking for tools & solutions" at bounding box center [572, 197] width 338 height 49
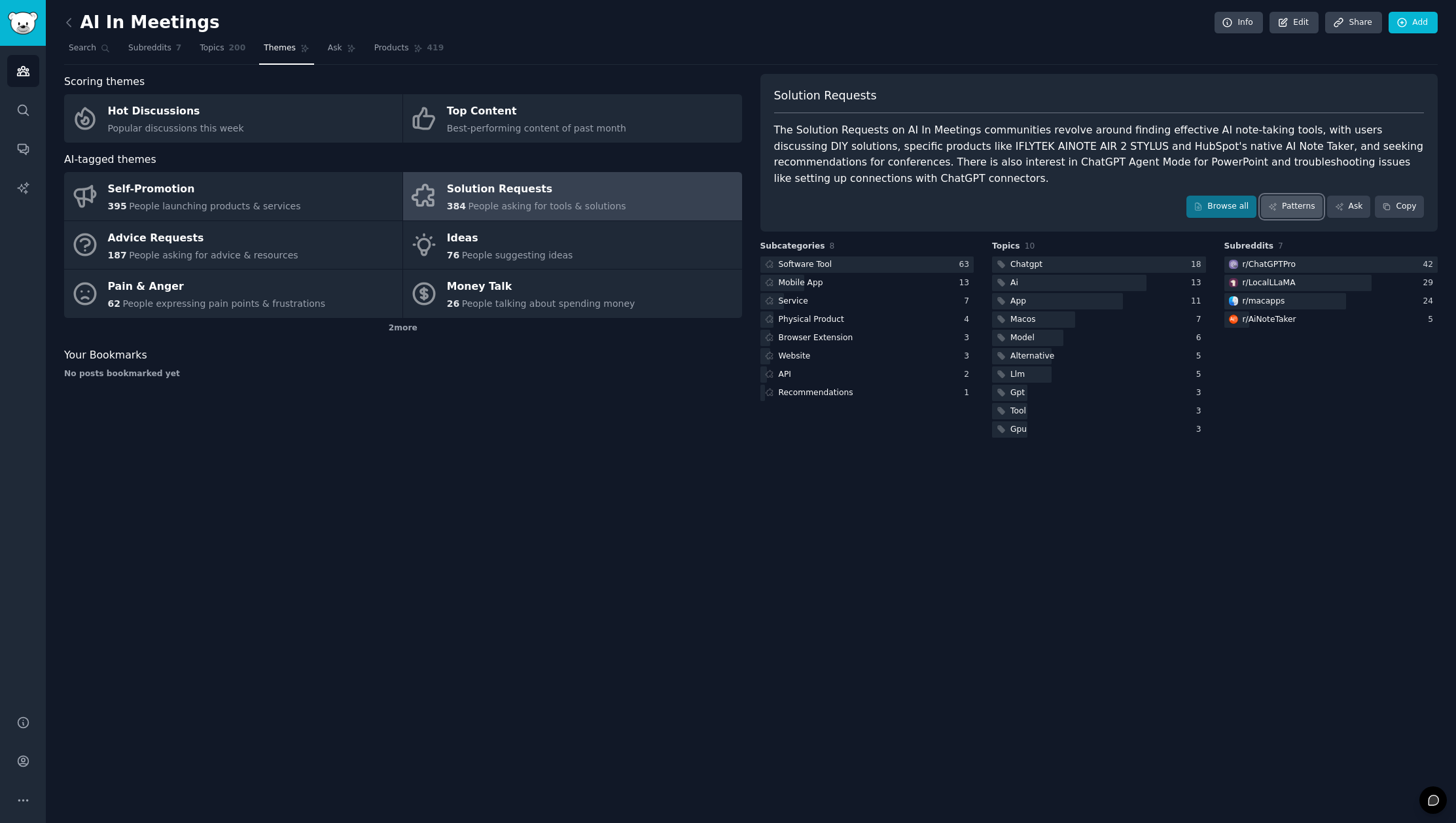
click at [1299, 204] on link "Patterns" at bounding box center [1291, 207] width 61 height 22
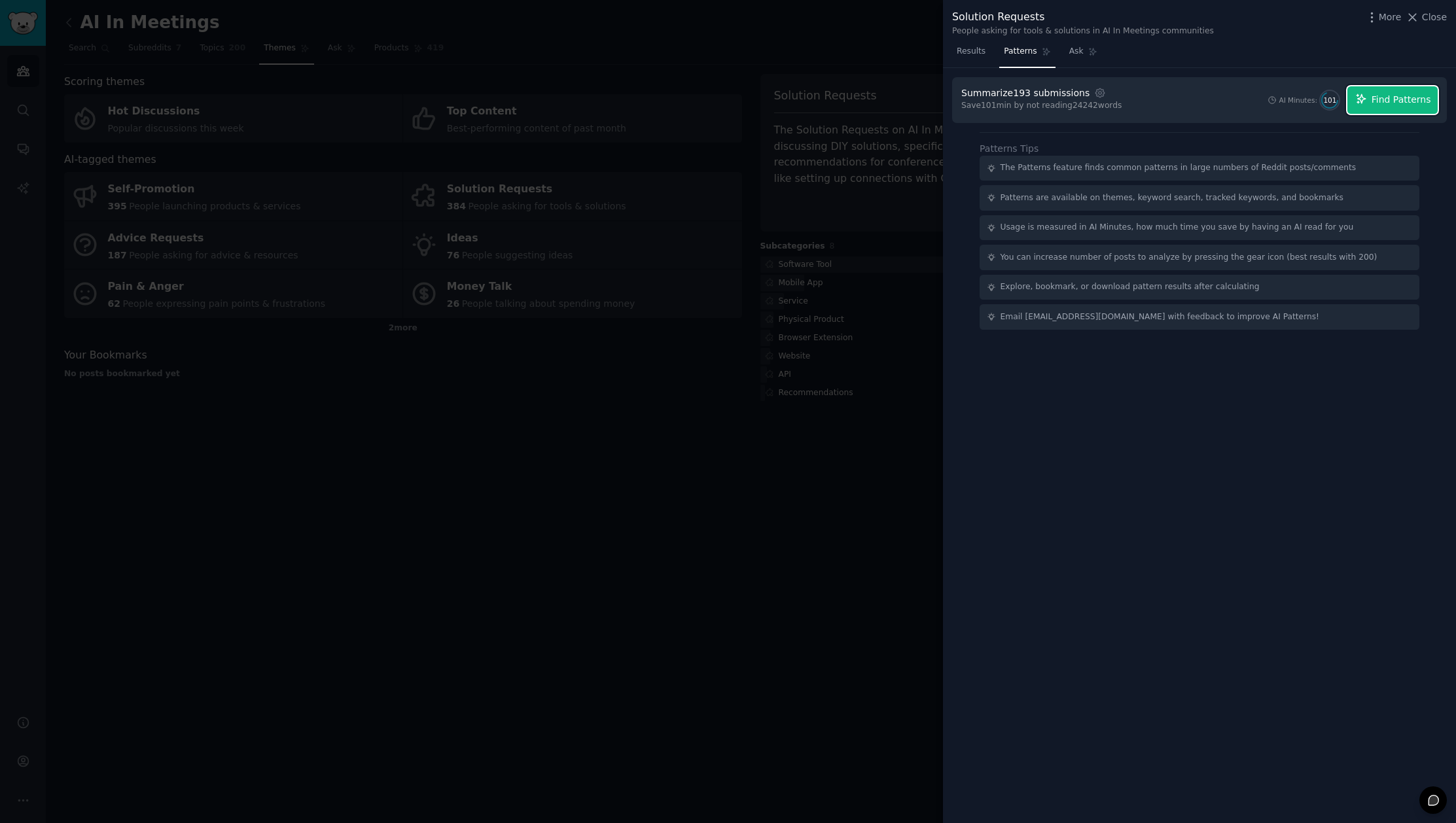
click at [1413, 92] on button "Find Patterns" at bounding box center [1392, 99] width 91 height 27
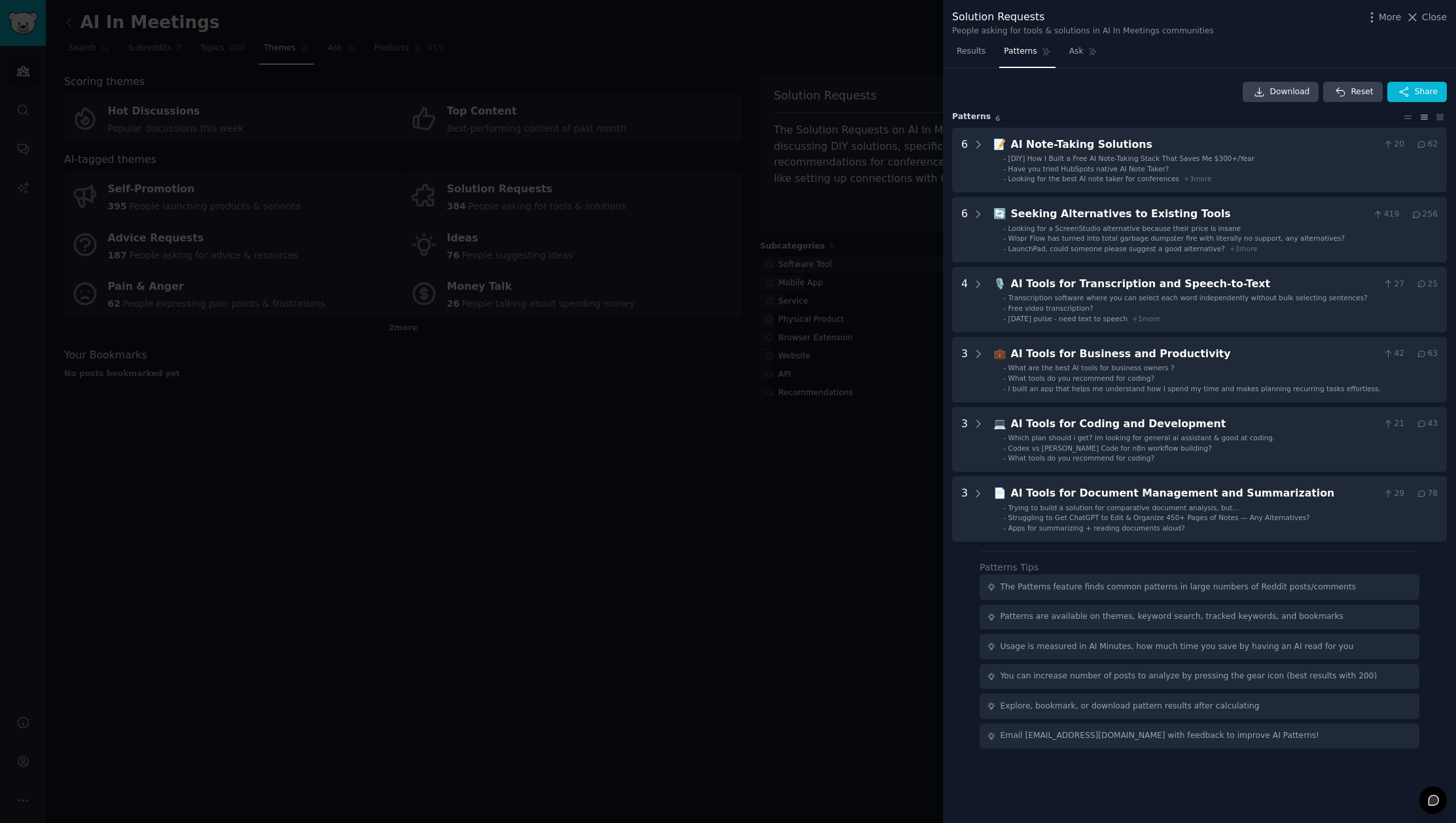
click at [1114, 32] on div "People asking for tools & solutions in AI In Meetings communities" at bounding box center [1082, 32] width 262 height 12
click at [1084, 30] on div "People asking for tools & solutions in AI In Meetings communities" at bounding box center [1082, 32] width 262 height 12
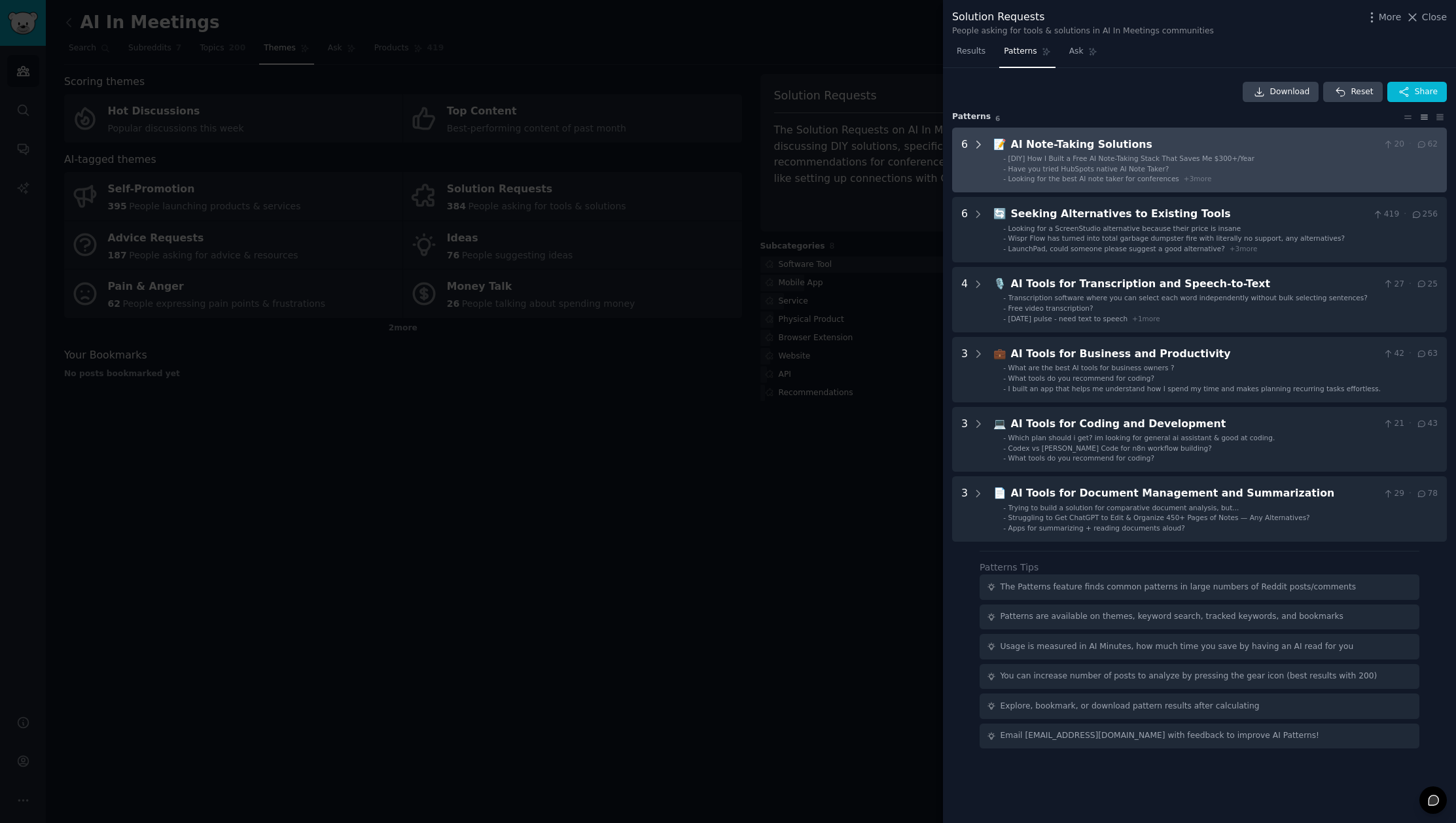
click at [980, 144] on icon at bounding box center [979, 144] width 12 height 12
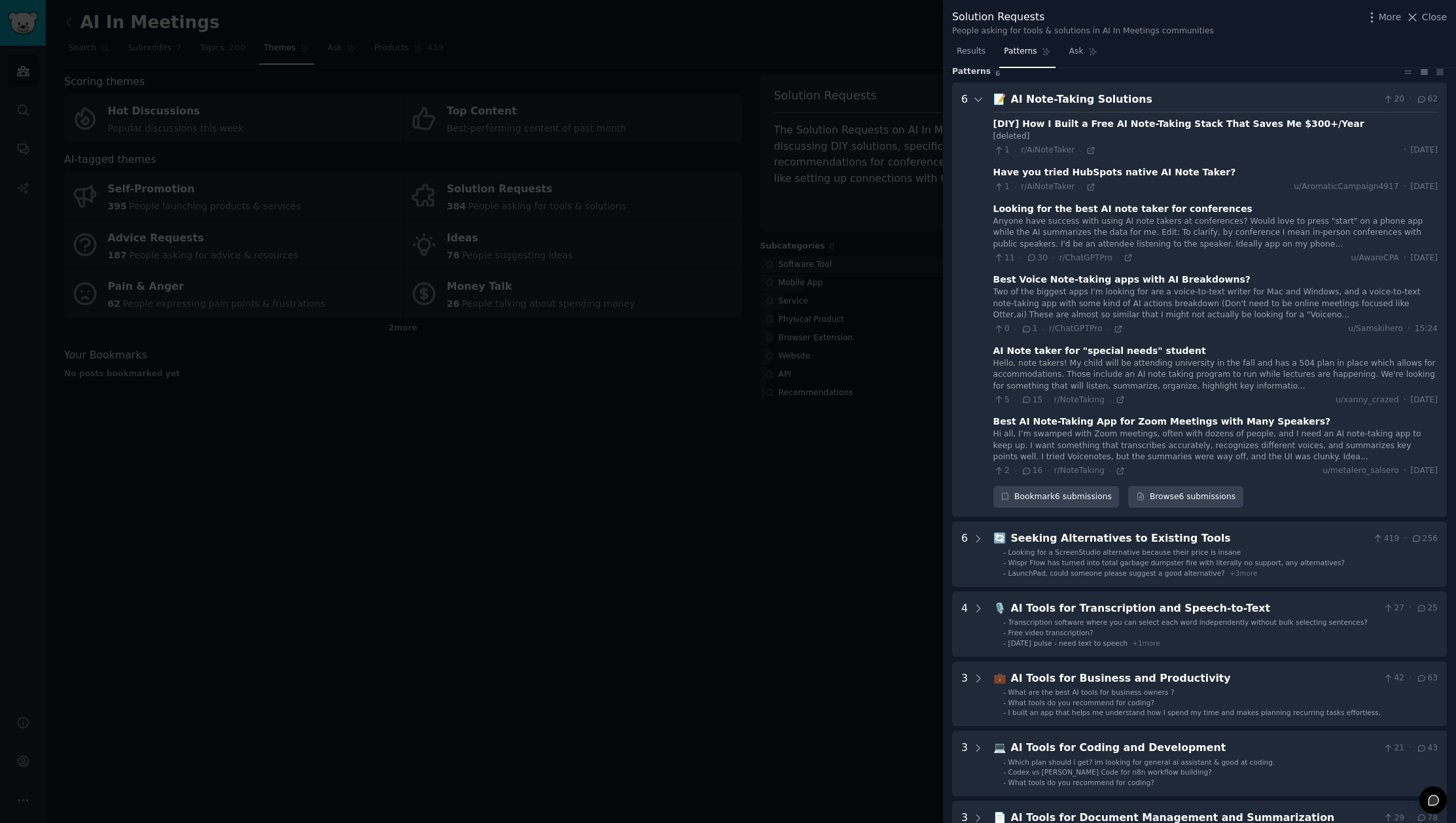
scroll to position [43, 0]
click at [1112, 435] on div "Hi all, I’m swamped with Zoom meetings, often with dozens of people, and I need…" at bounding box center [1215, 448] width 444 height 35
click at [1188, 425] on div "Best AI Note-Taking App for Zoom Meetings with Many Speakers?" at bounding box center [1162, 424] width 337 height 14
click at [1175, 423] on div "Best AI Note-Taking App for Zoom Meetings with Many Speakers?" at bounding box center [1162, 424] width 337 height 14
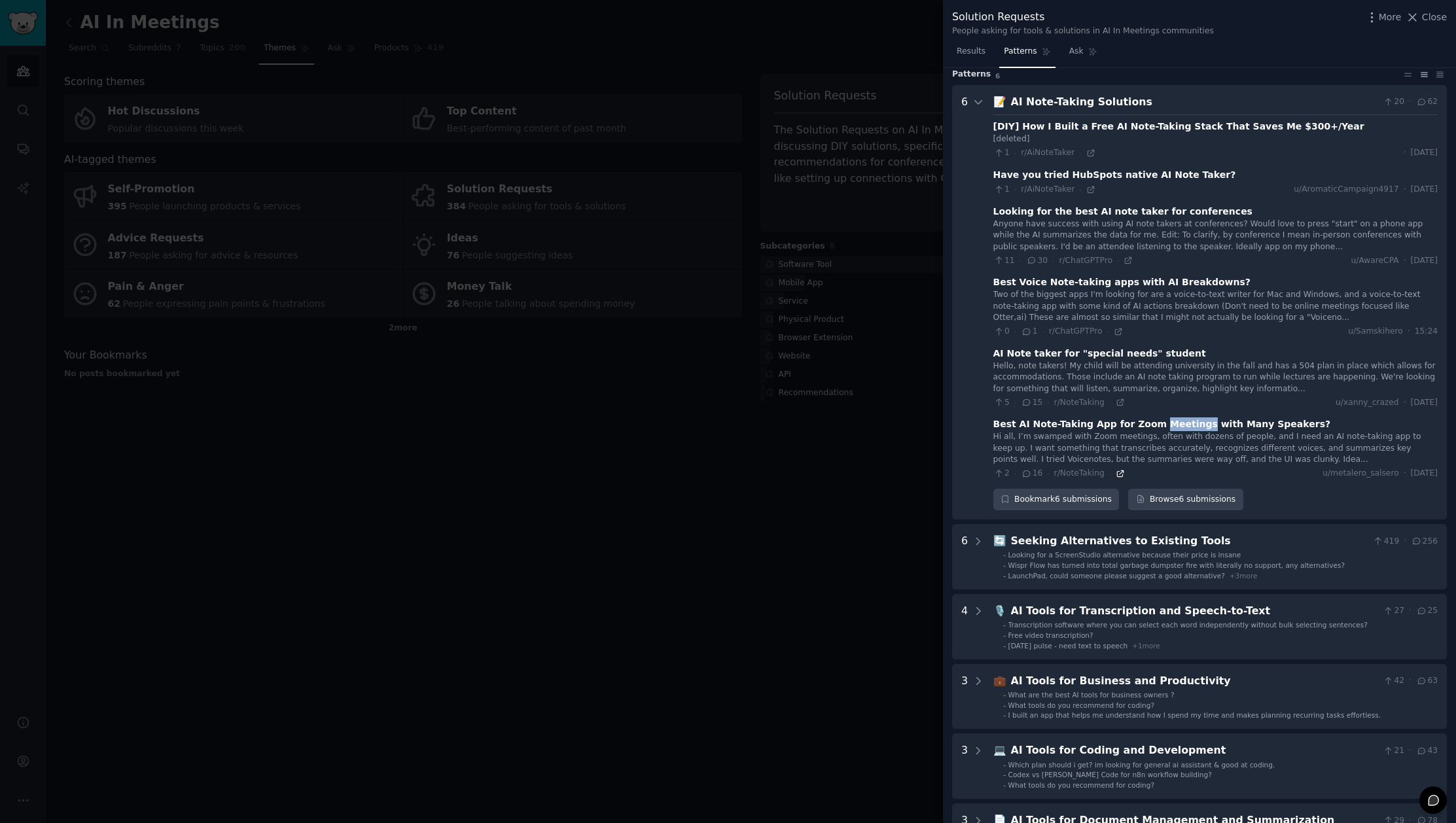
click at [1117, 472] on icon at bounding box center [1120, 474] width 6 height 6
click at [975, 310] on div at bounding box center [979, 303] width 12 height 417
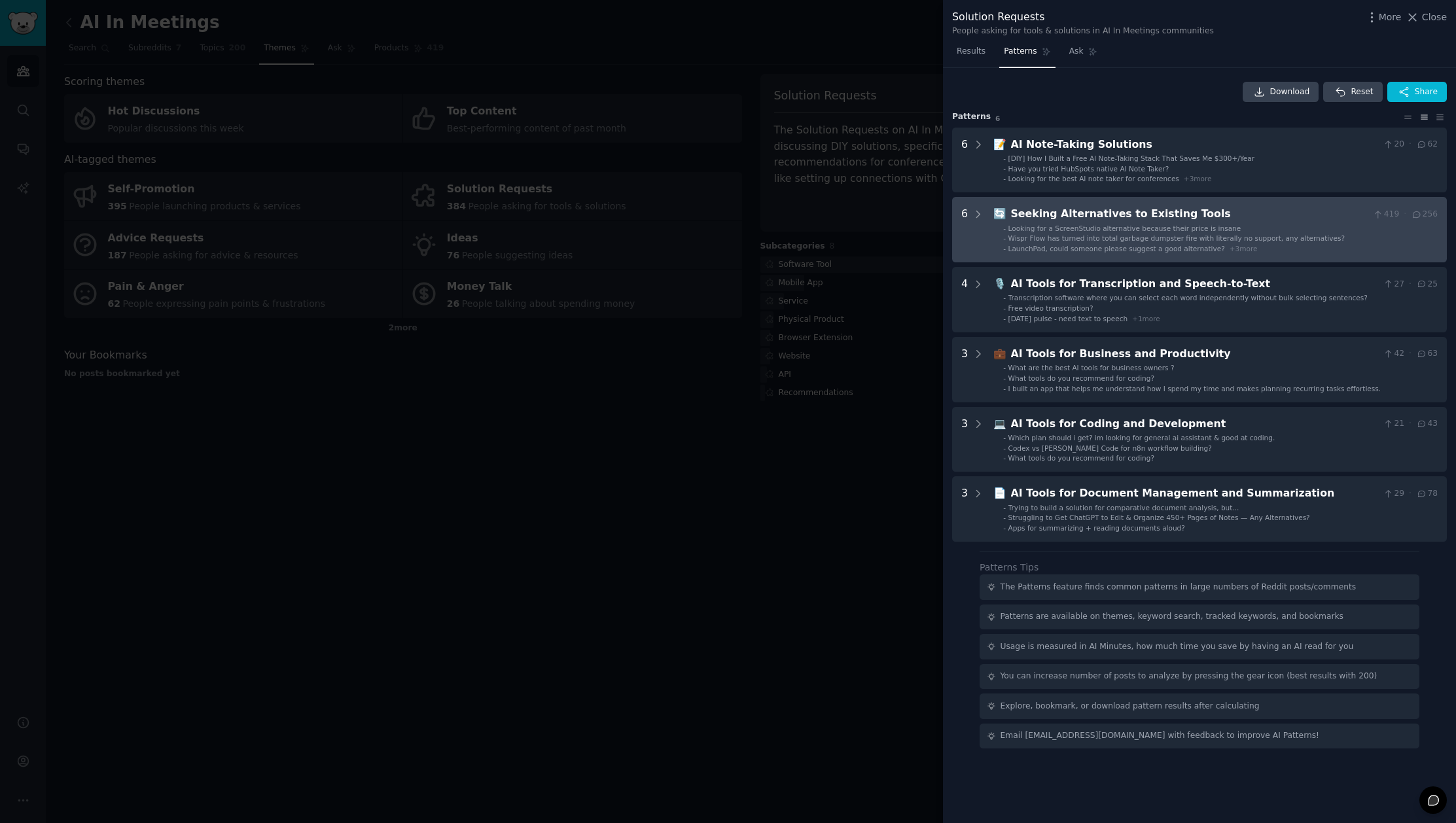
click at [1140, 237] on span "Wispr Flow has turned into total garbage dumpster fire with literally no suppor…" at bounding box center [1176, 238] width 336 height 8
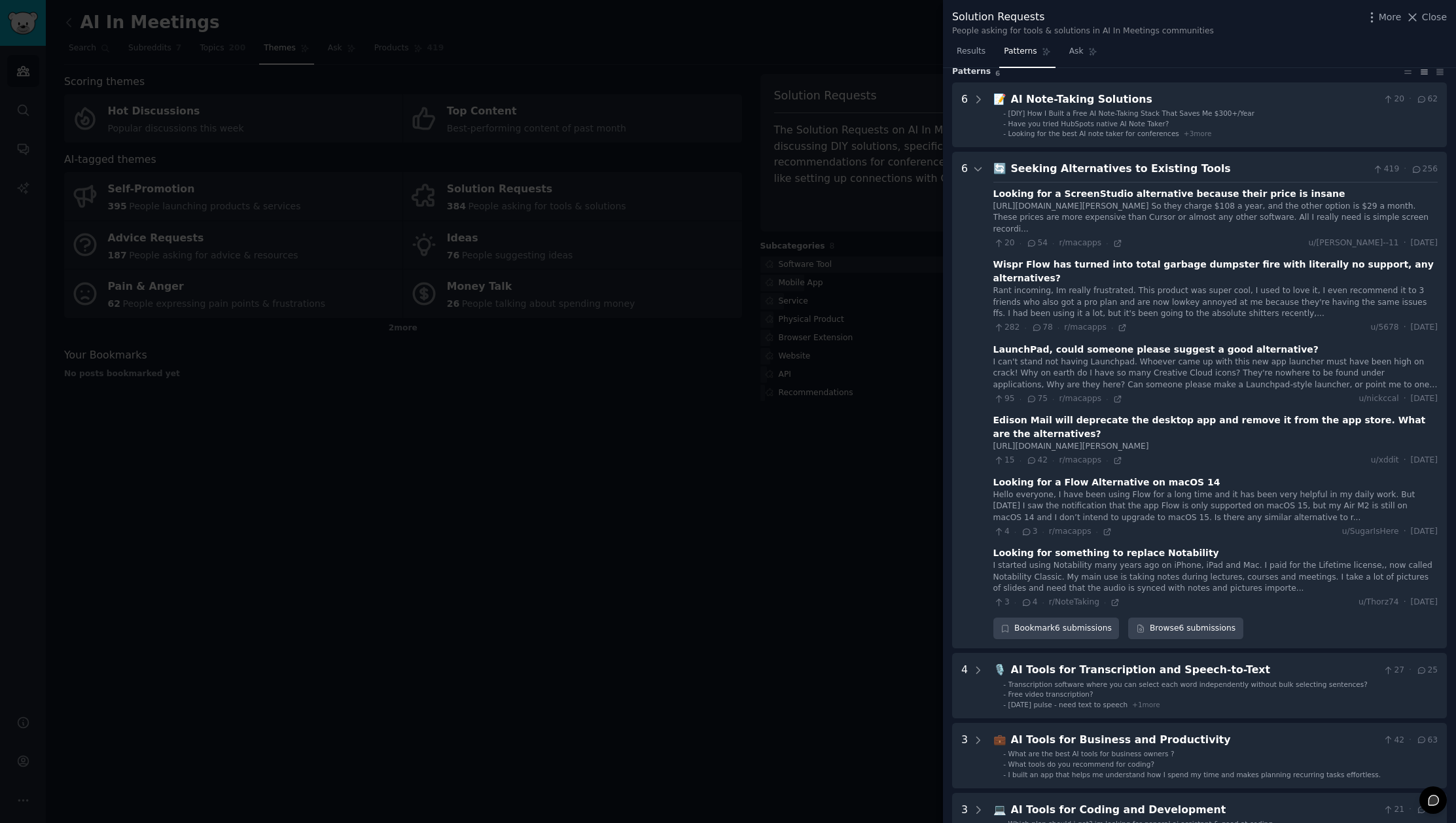
scroll to position [43, 0]
click at [1168, 553] on div "Looking for something to replace Notability" at bounding box center [1106, 556] width 225 height 14
copy div "Notability"
click at [1115, 511] on div "Hello everyone, I have been using Flow for a long time and it has been very hel…" at bounding box center [1215, 509] width 444 height 35
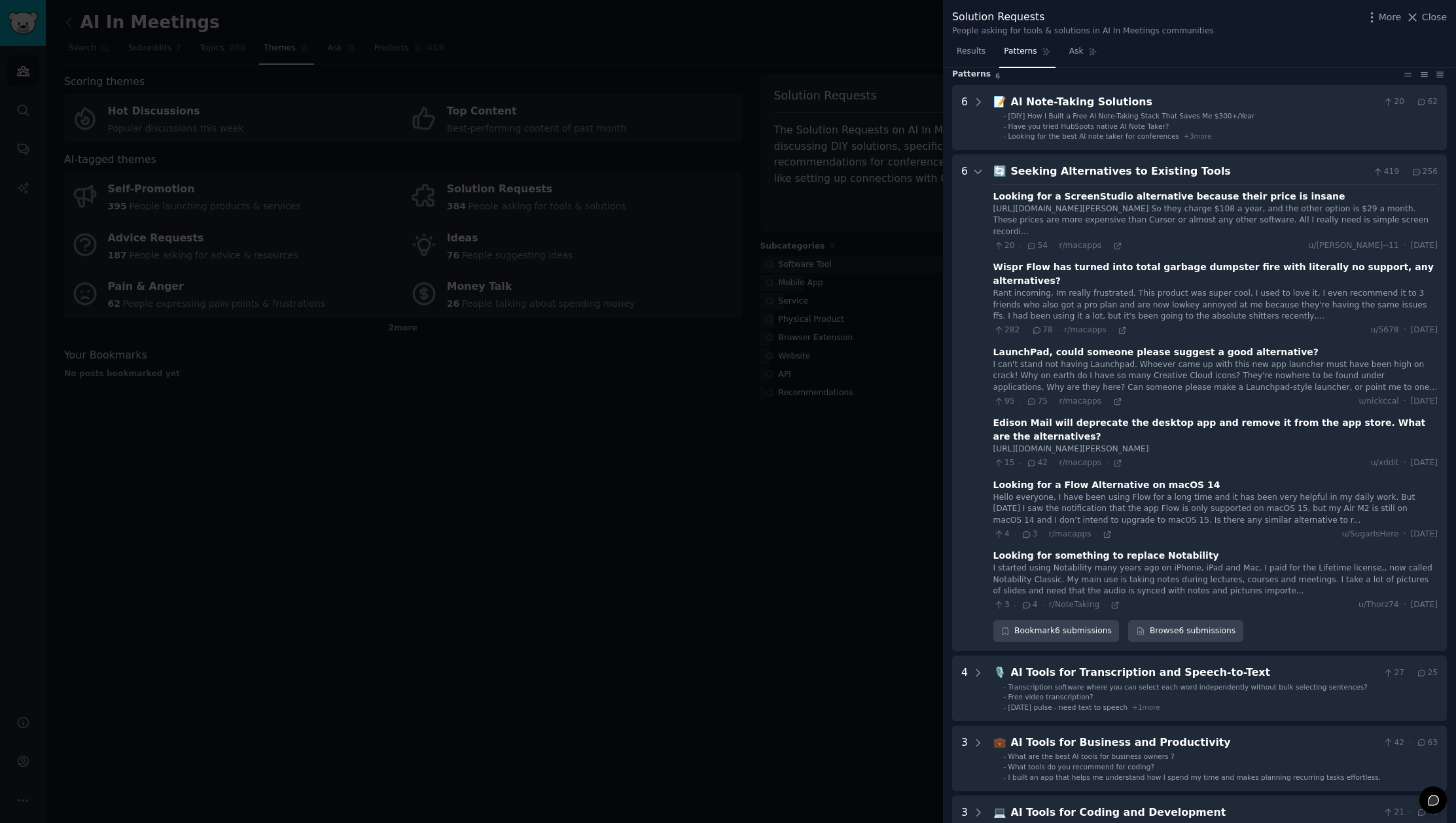
click at [1061, 482] on div "Looking for a Flow Alternative on macOS 14" at bounding box center [1107, 485] width 227 height 14
click at [1099, 530] on div "4 · 3 · r/macapps ·" at bounding box center [1052, 535] width 119 height 12
click at [1104, 531] on icon at bounding box center [1107, 534] width 6 height 6
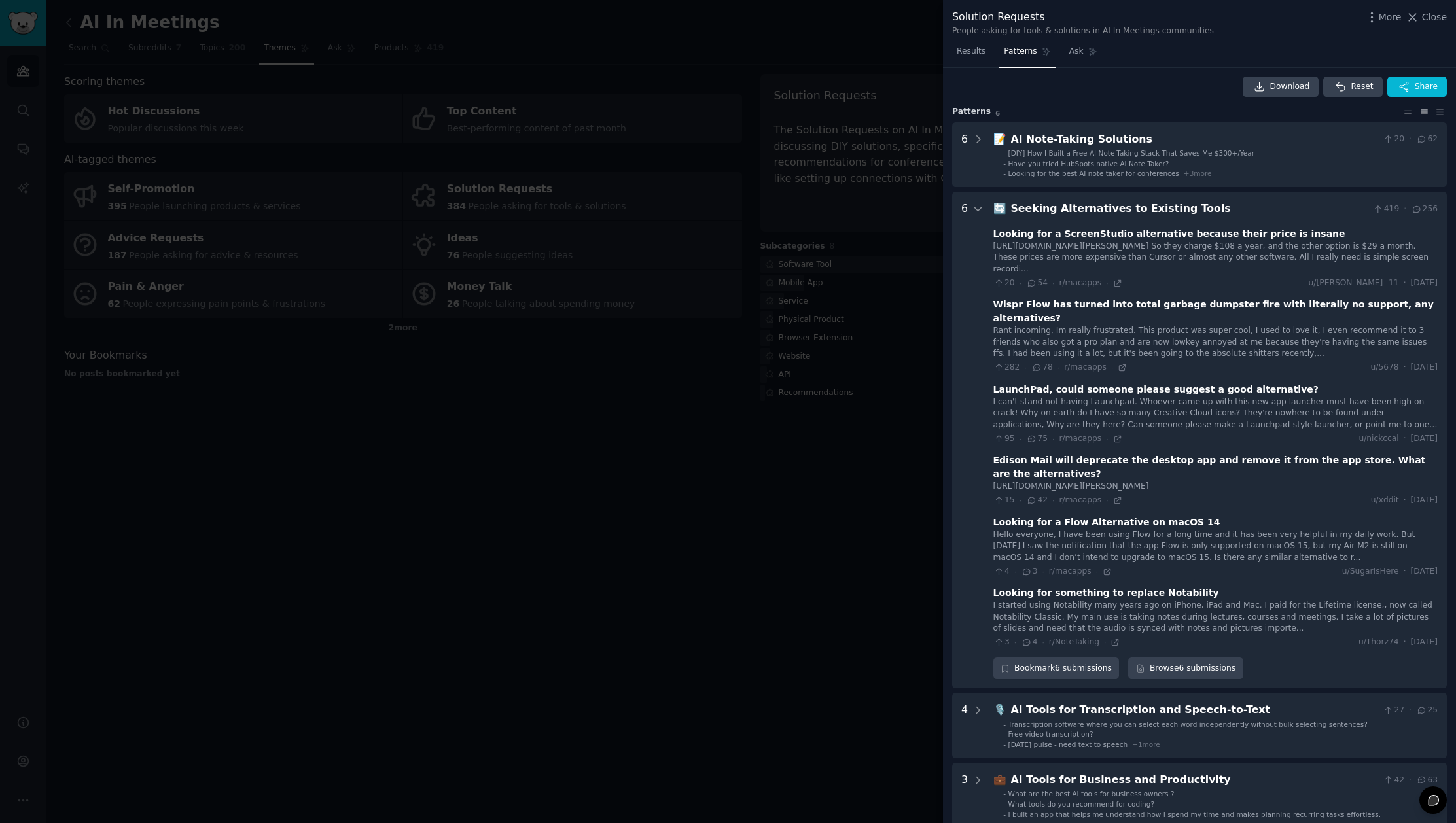
scroll to position [1, 0]
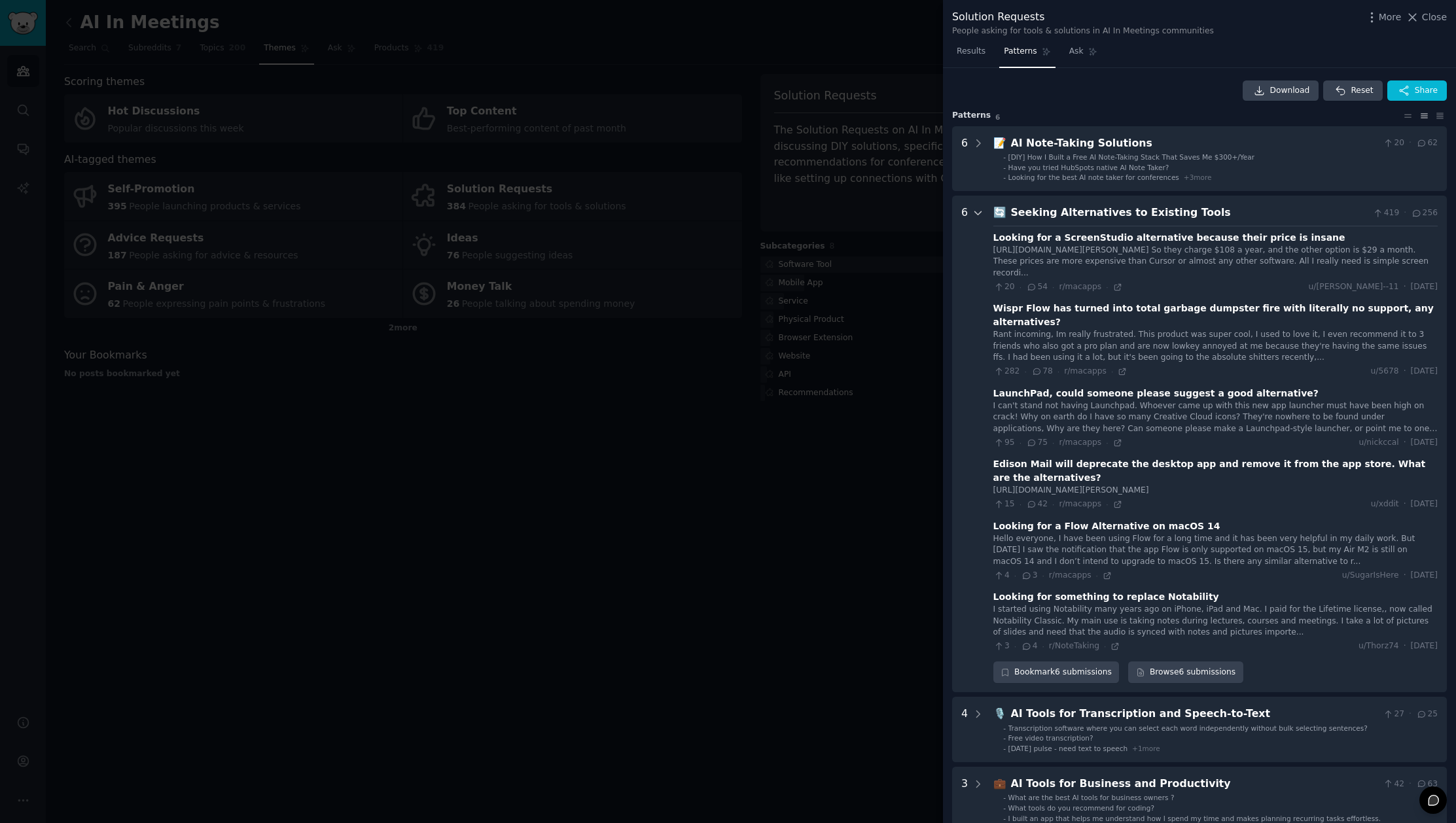
click at [978, 211] on icon at bounding box center [979, 214] width 12 height 12
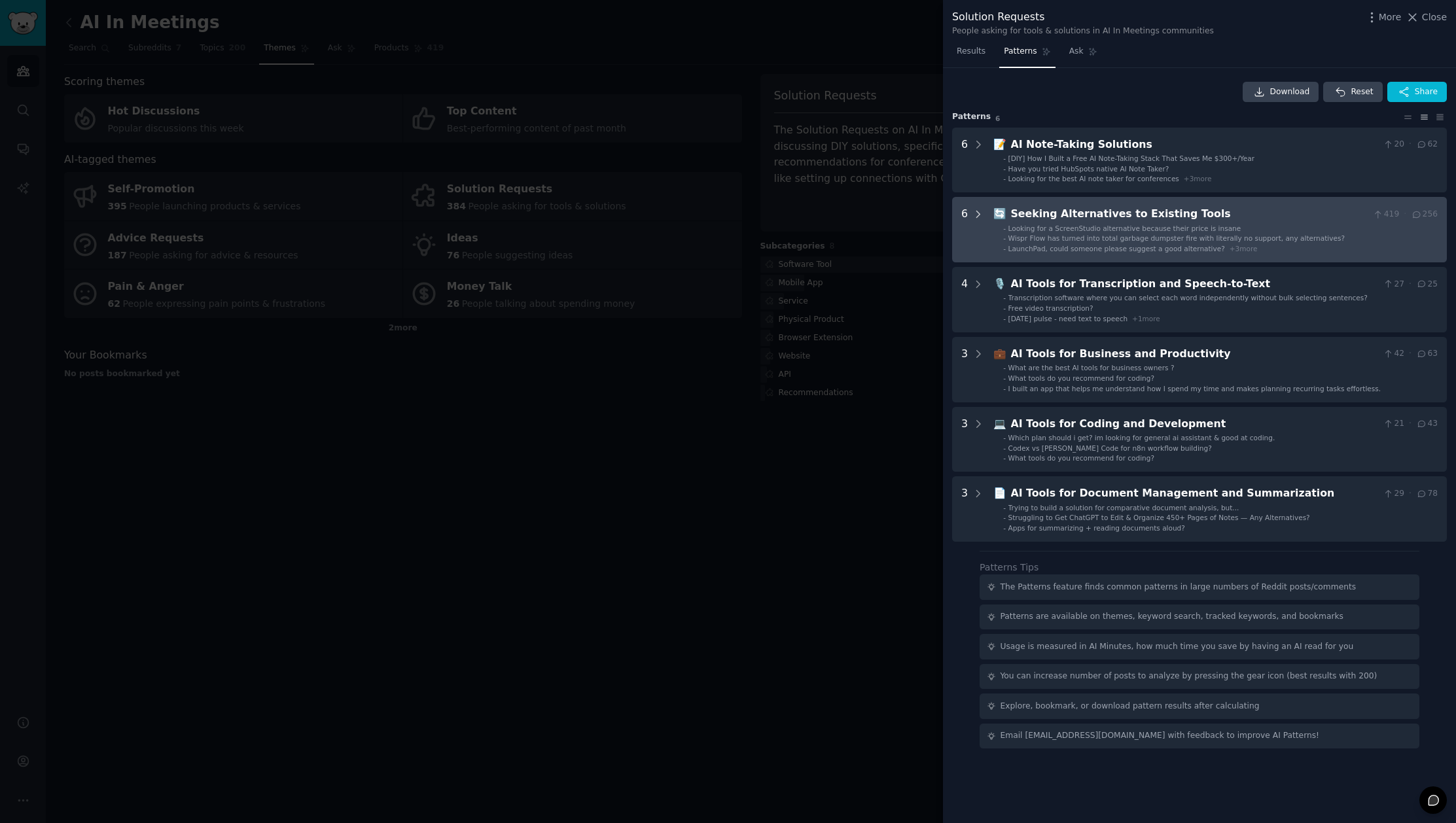
scroll to position [0, 0]
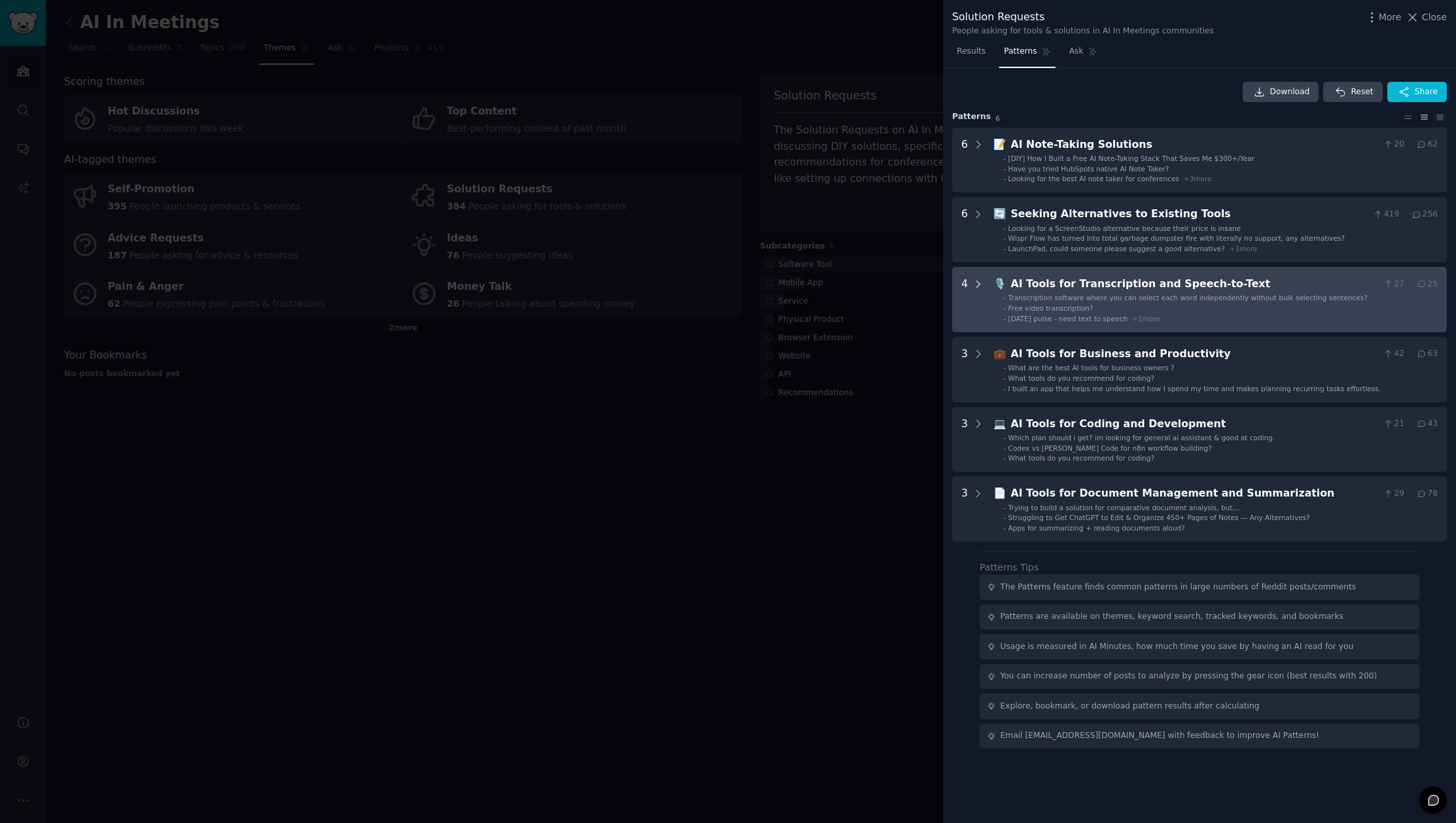
click at [978, 279] on icon at bounding box center [979, 284] width 12 height 12
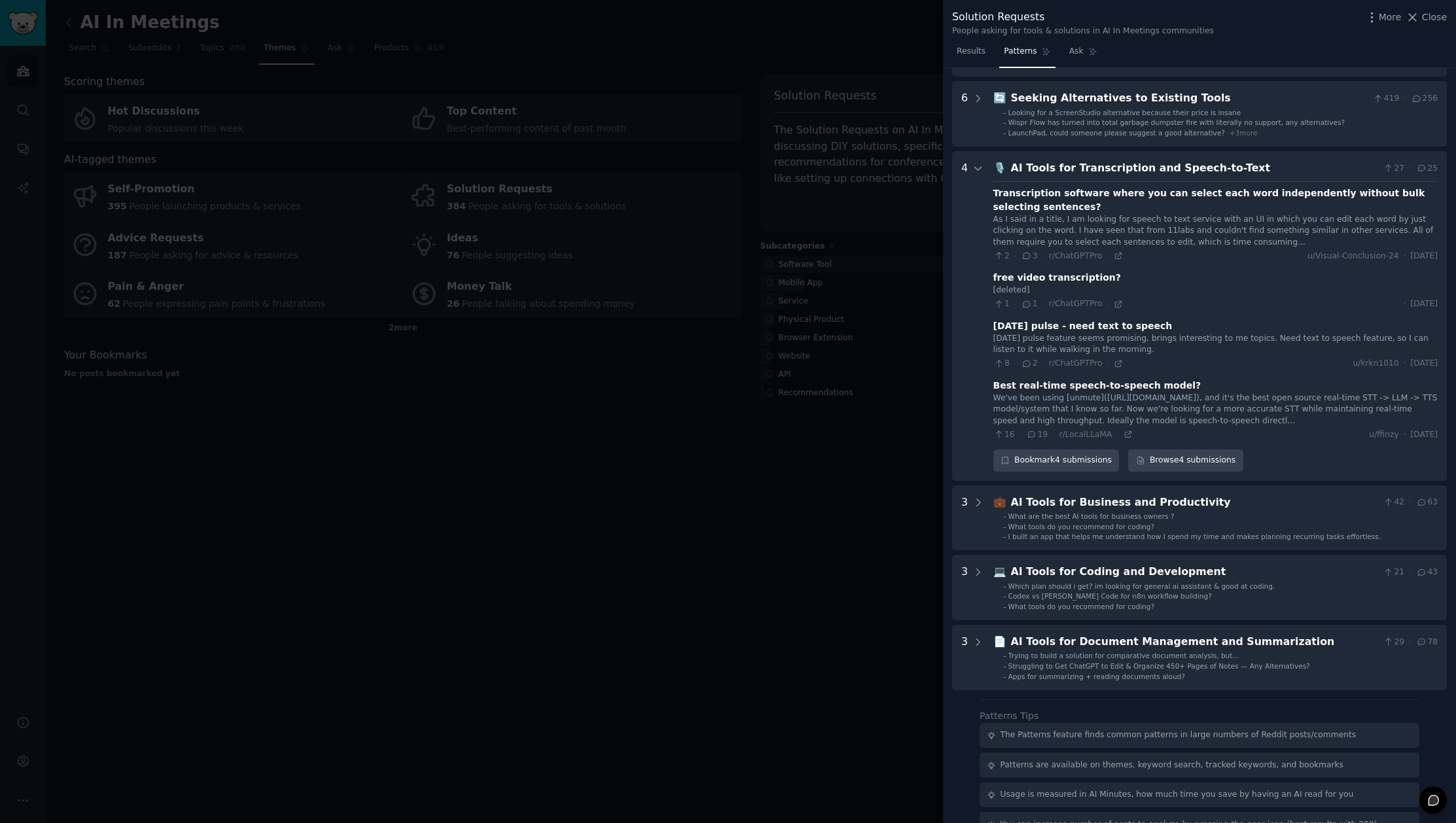
scroll to position [113, 0]
click at [978, 168] on icon at bounding box center [979, 172] width 12 height 12
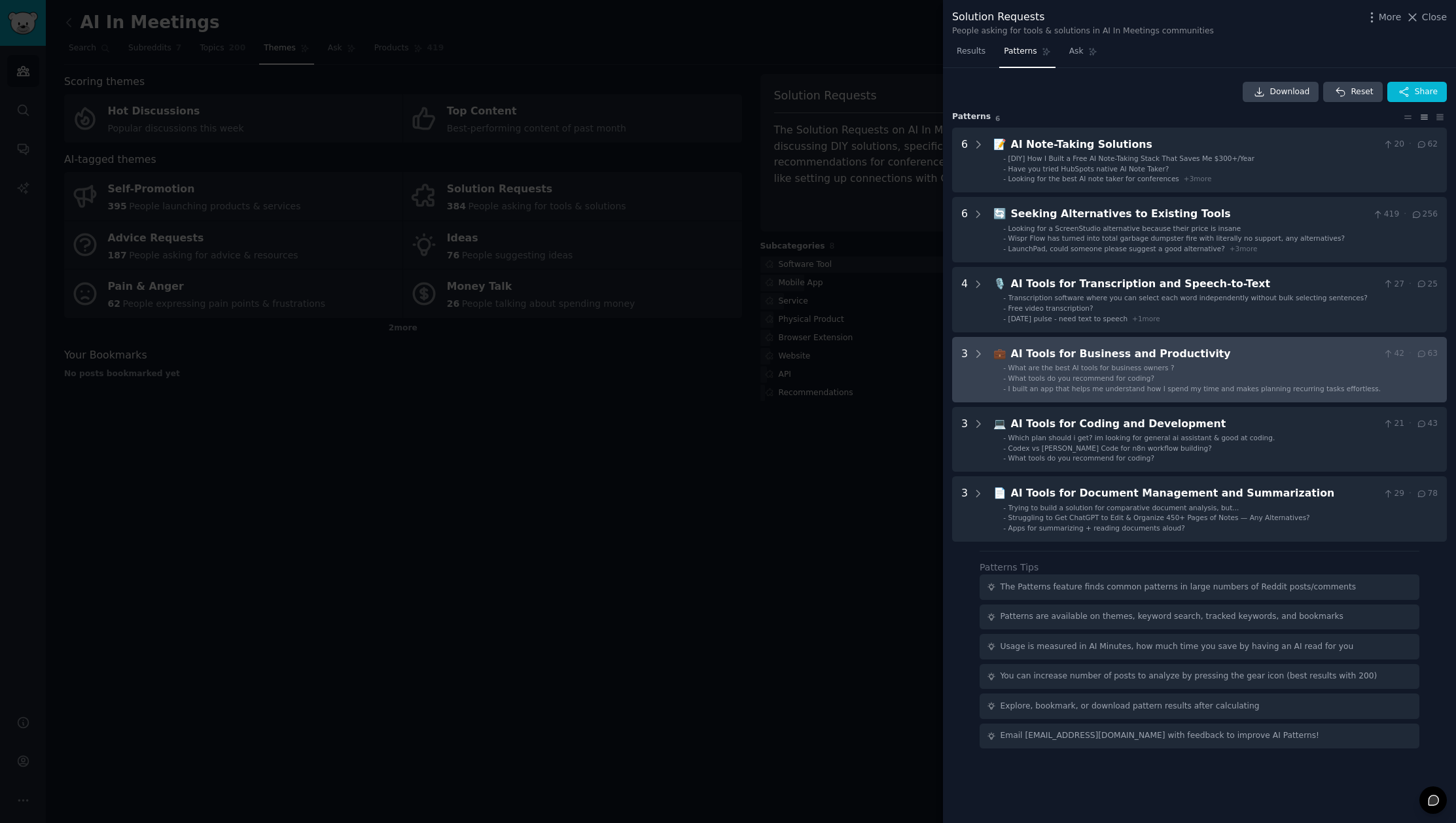
click at [987, 355] on Productivity "3 💼 AI Tools for Business and Productivity 42 · 63 - What are the best AI tools…" at bounding box center [1199, 369] width 494 height 66
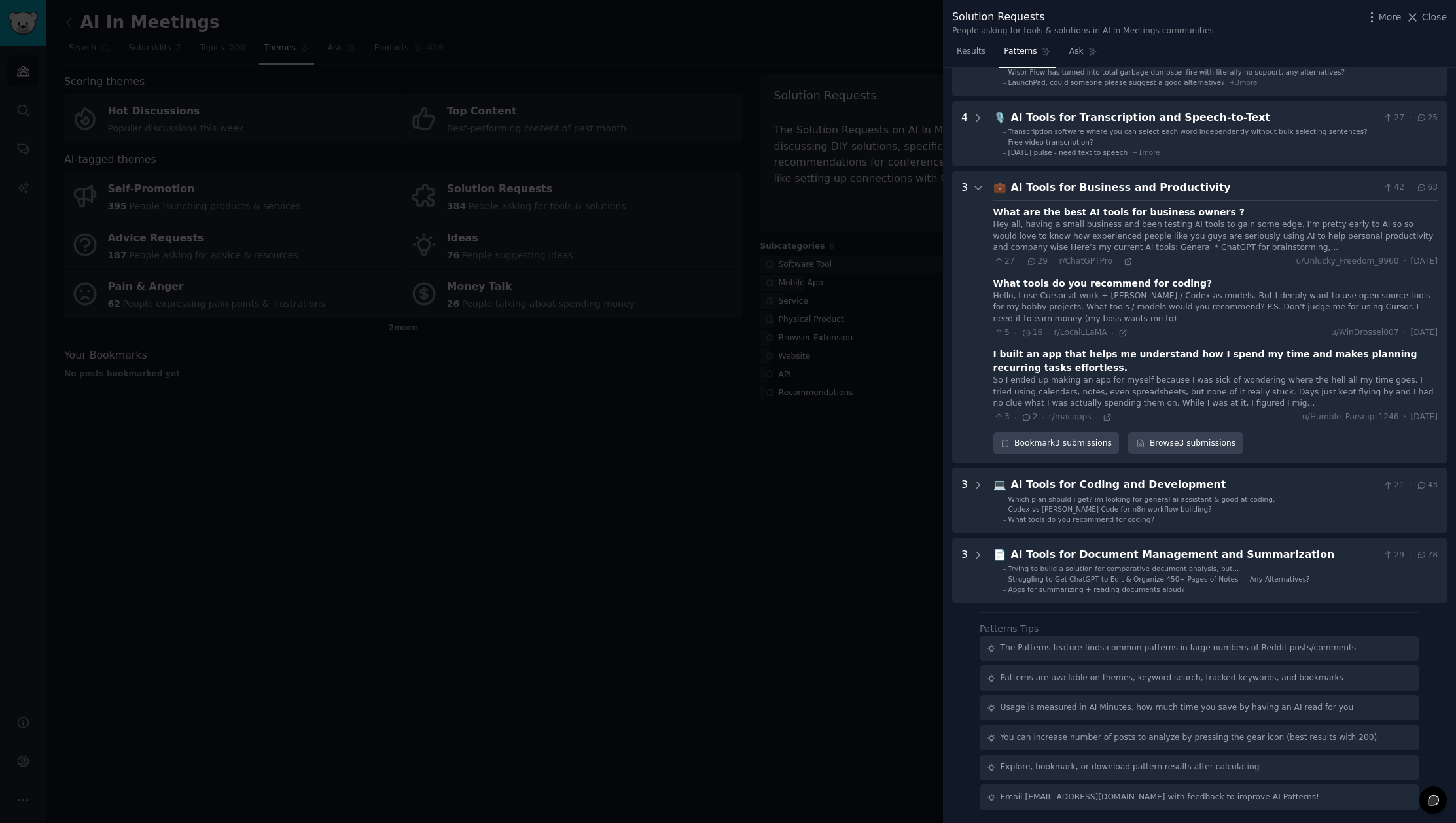
scroll to position [167, 0]
click at [1127, 263] on icon at bounding box center [1128, 262] width 9 height 9
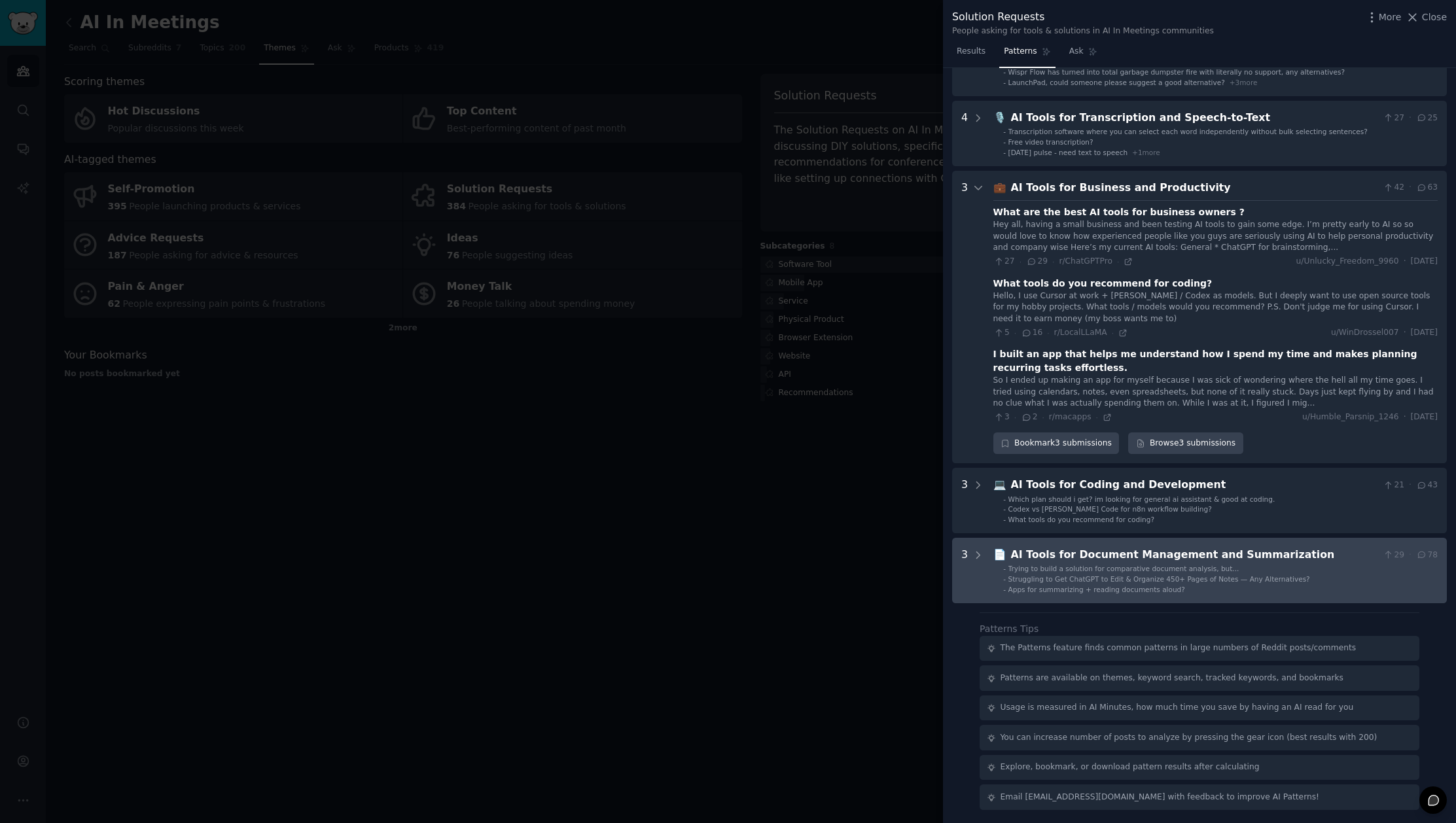
click at [1178, 587] on li "- Apps for summarizing + reading documents aloud?" at bounding box center [1220, 589] width 435 height 9
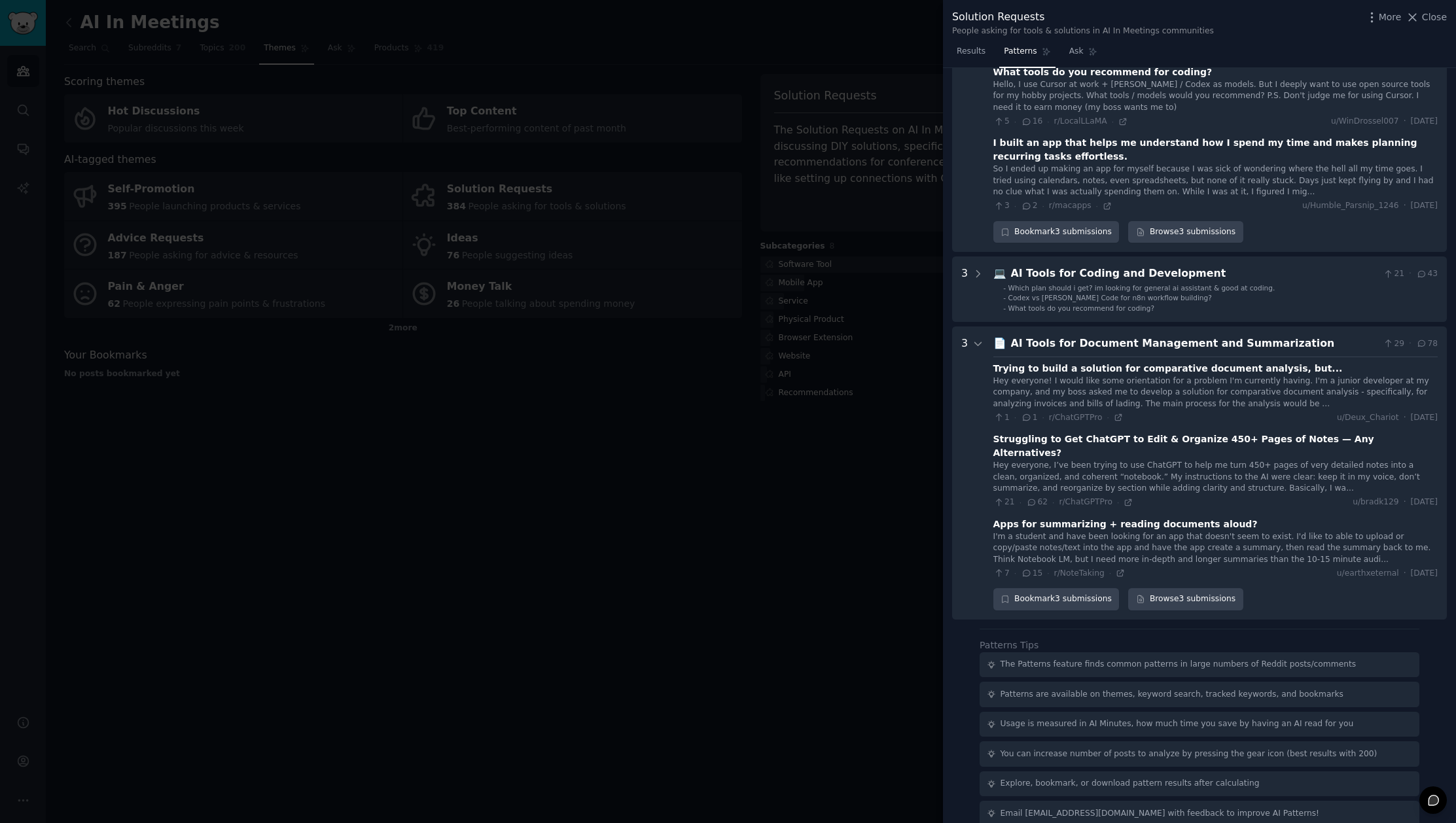
scroll to position [380, 0]
click at [973, 340] on icon at bounding box center [979, 342] width 12 height 12
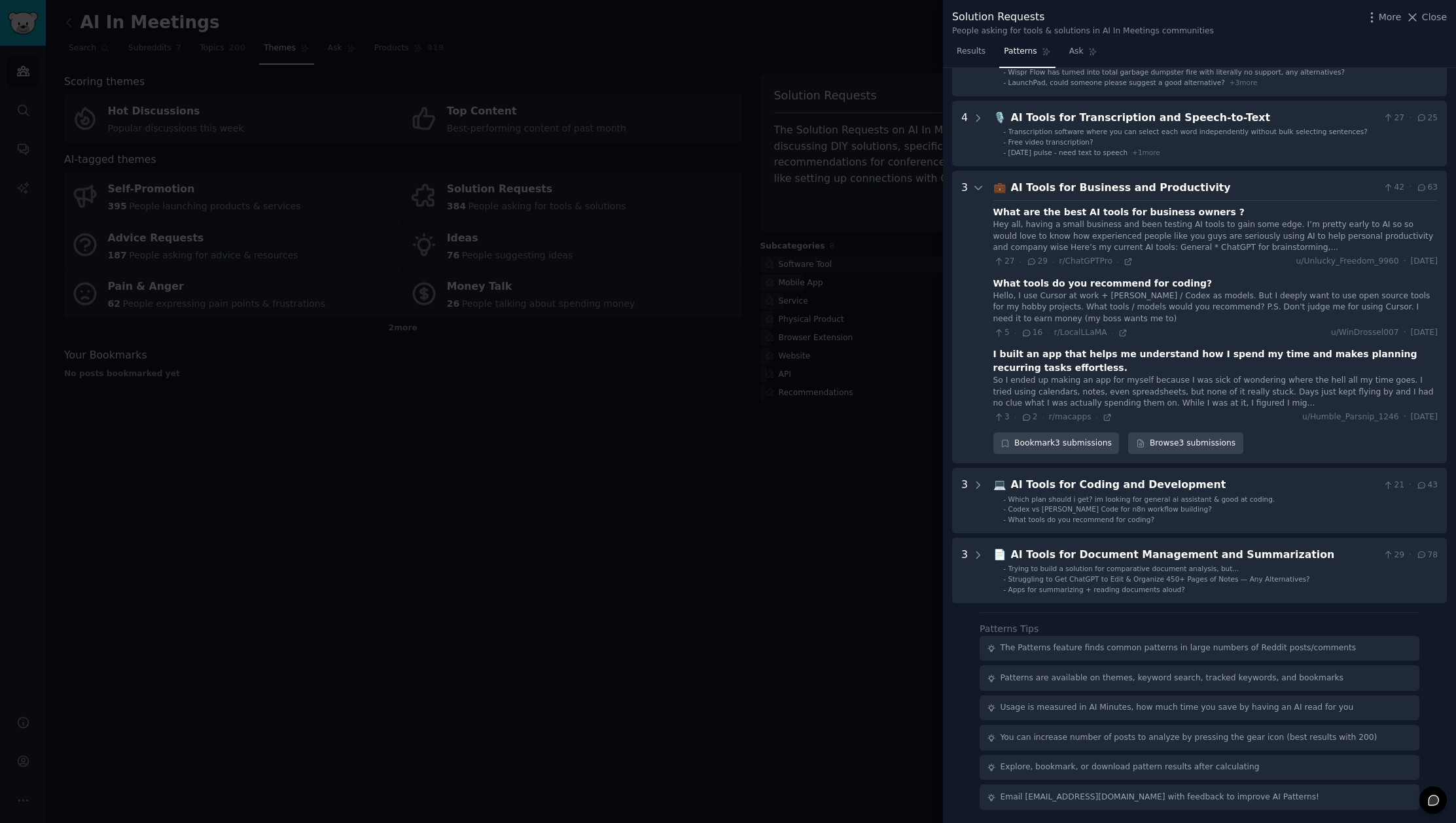
scroll to position [0, 0]
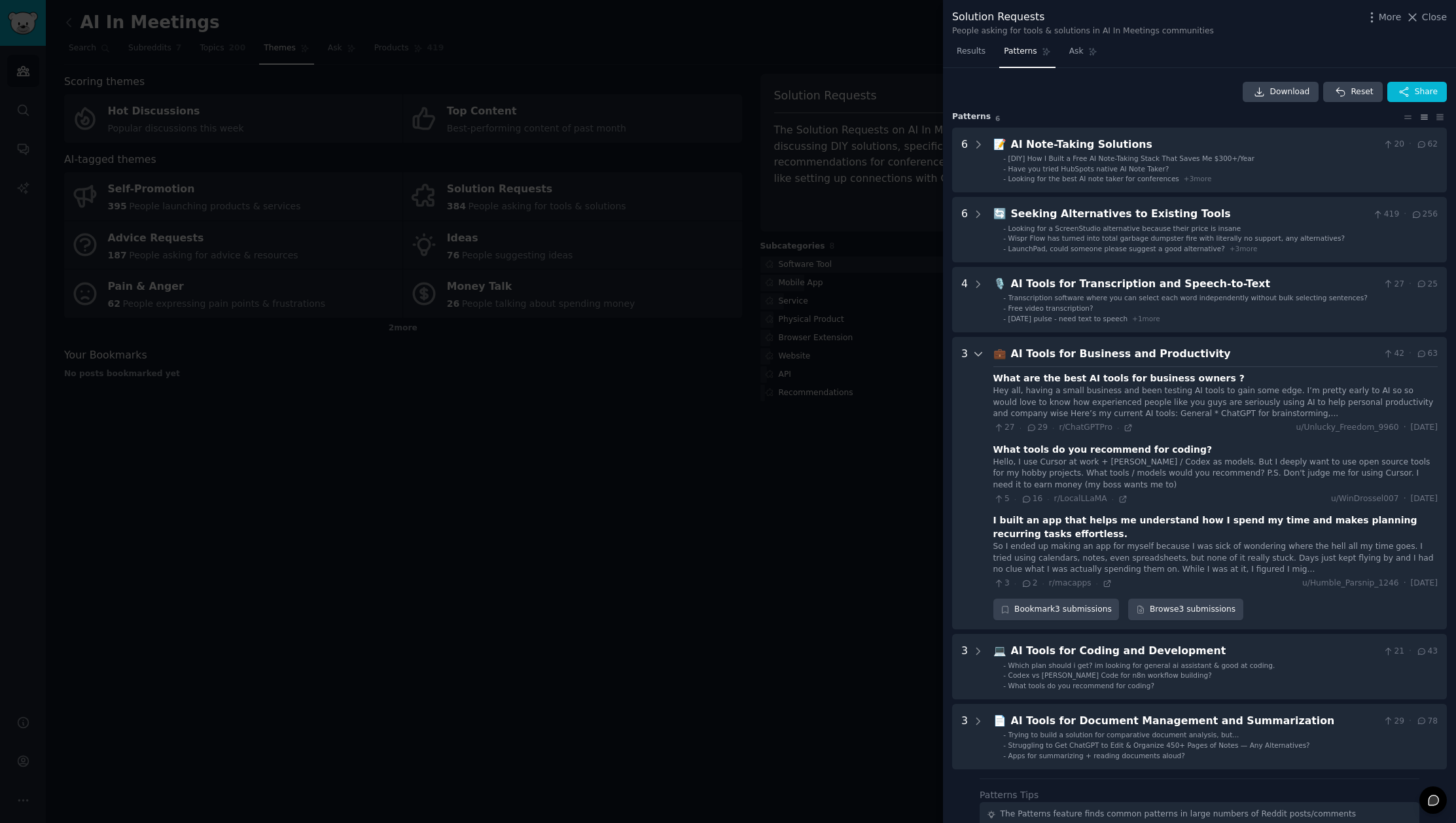
click at [977, 355] on icon at bounding box center [978, 354] width 7 height 3
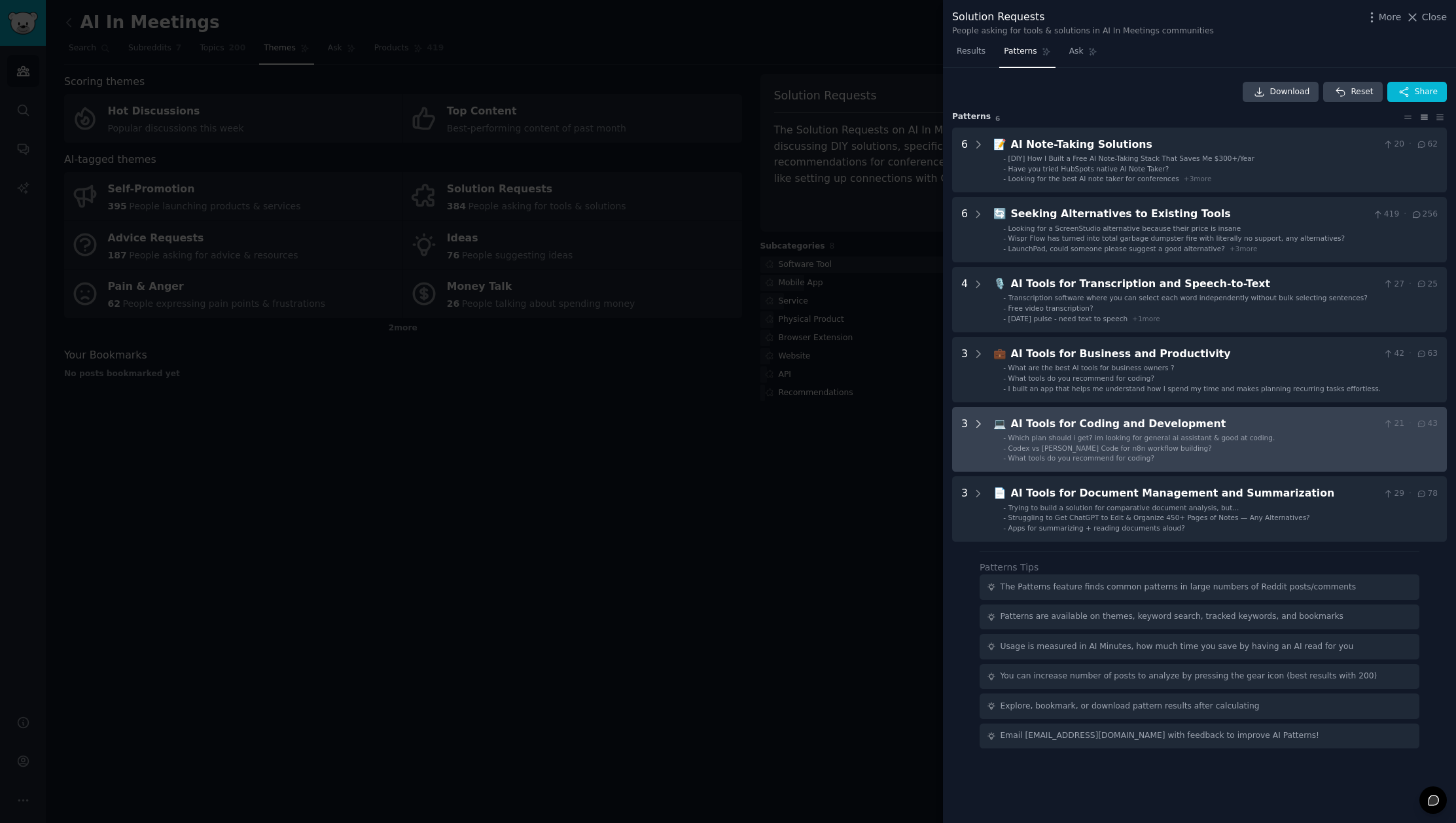
click at [976, 424] on icon at bounding box center [979, 424] width 12 height 12
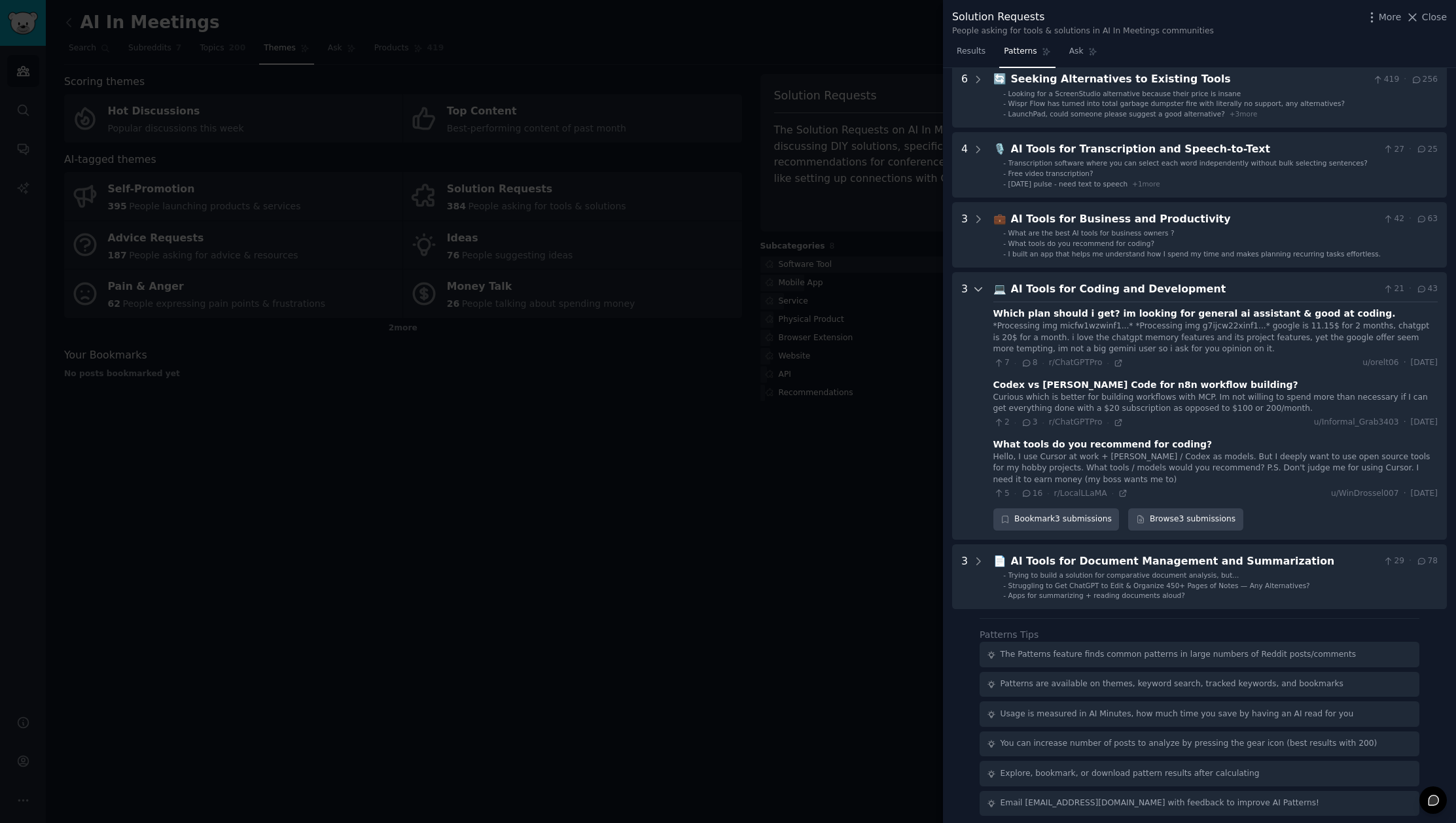
scroll to position [141, 0]
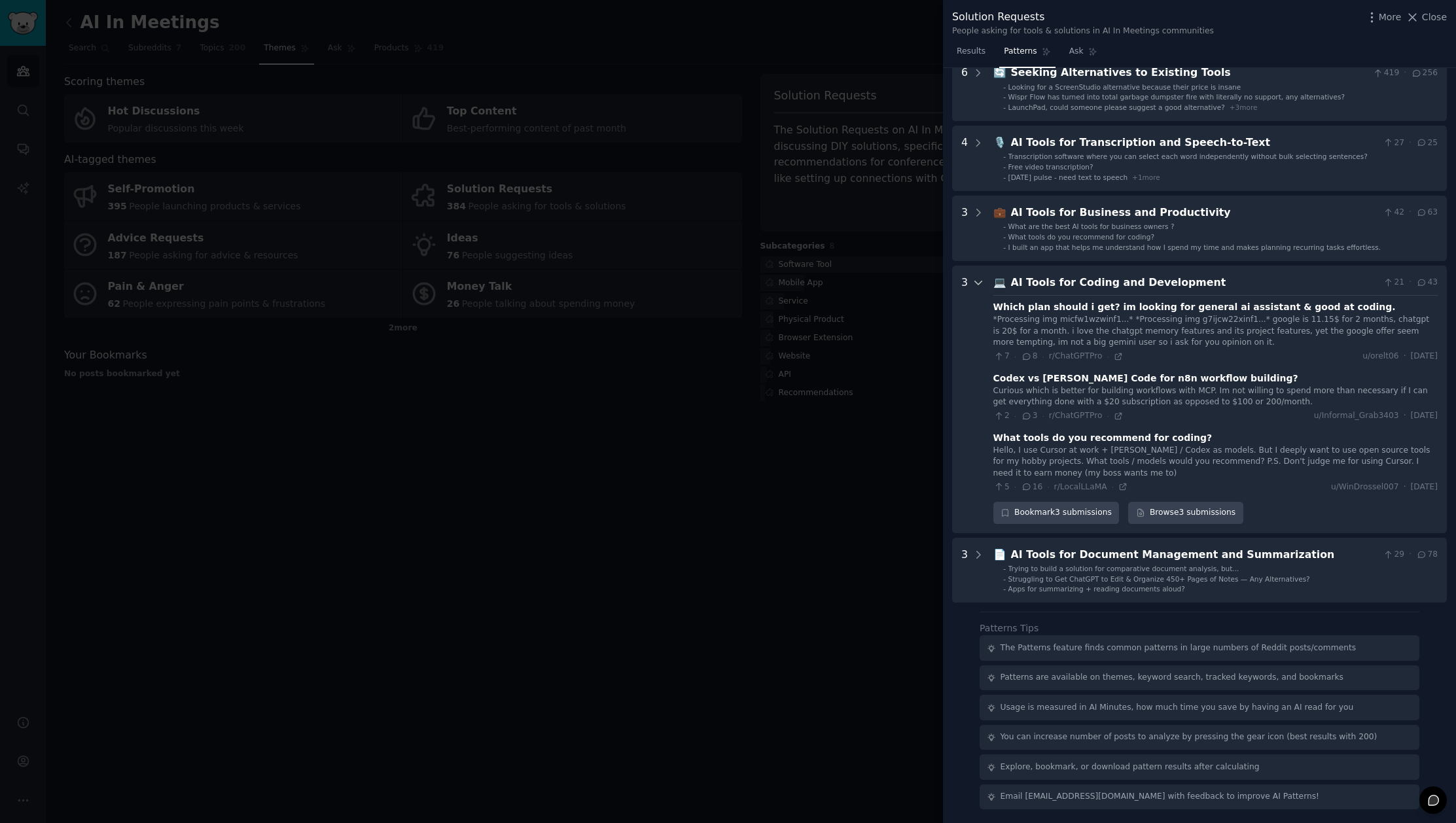
click at [981, 286] on icon at bounding box center [979, 283] width 12 height 12
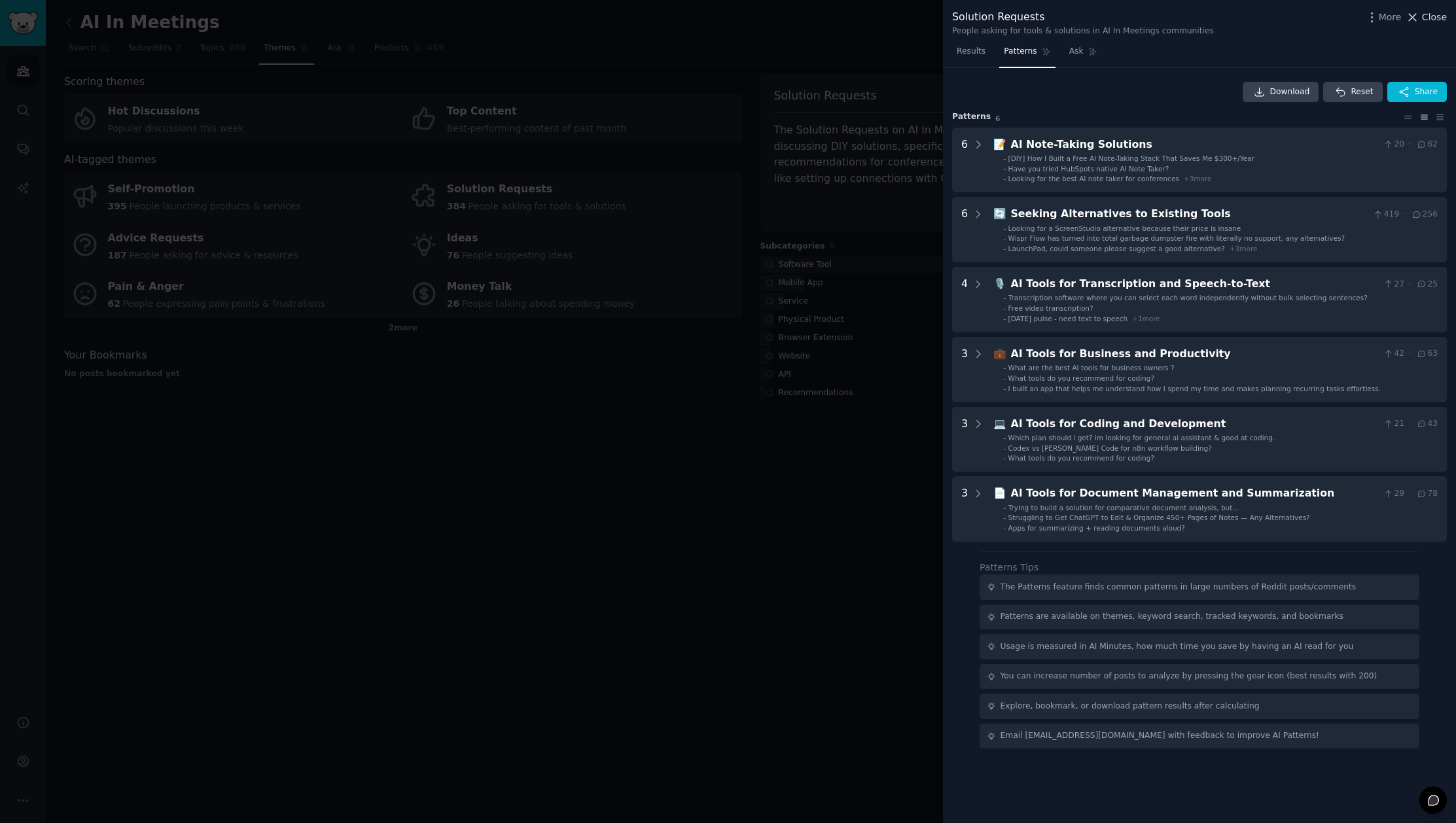
click at [1435, 18] on span "Close" at bounding box center [1435, 17] width 25 height 14
